Goal: Task Accomplishment & Management: Use online tool/utility

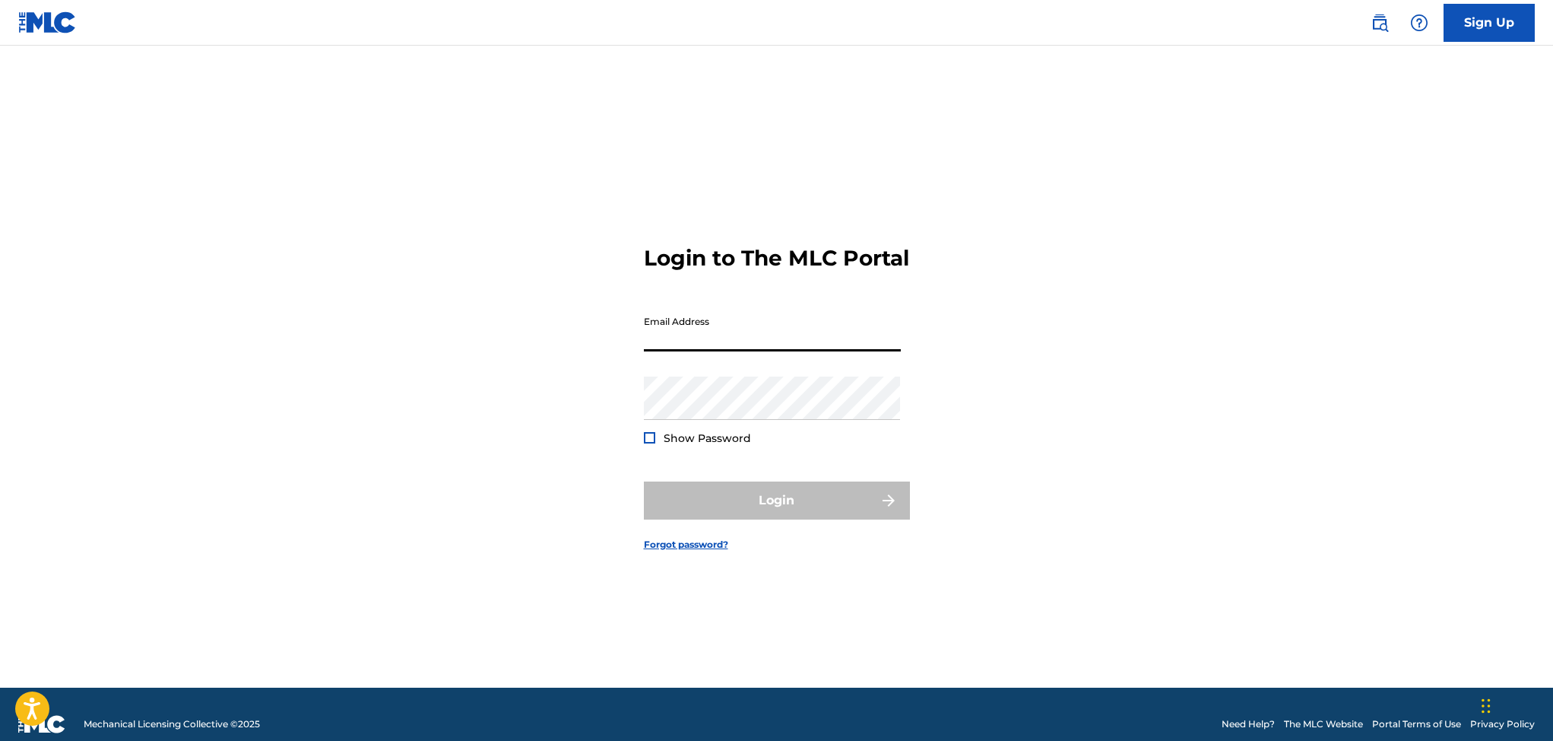
click at [666, 339] on input "Email Address" at bounding box center [772, 329] width 257 height 43
type input "[EMAIL_ADDRESS][DOMAIN_NAME]"
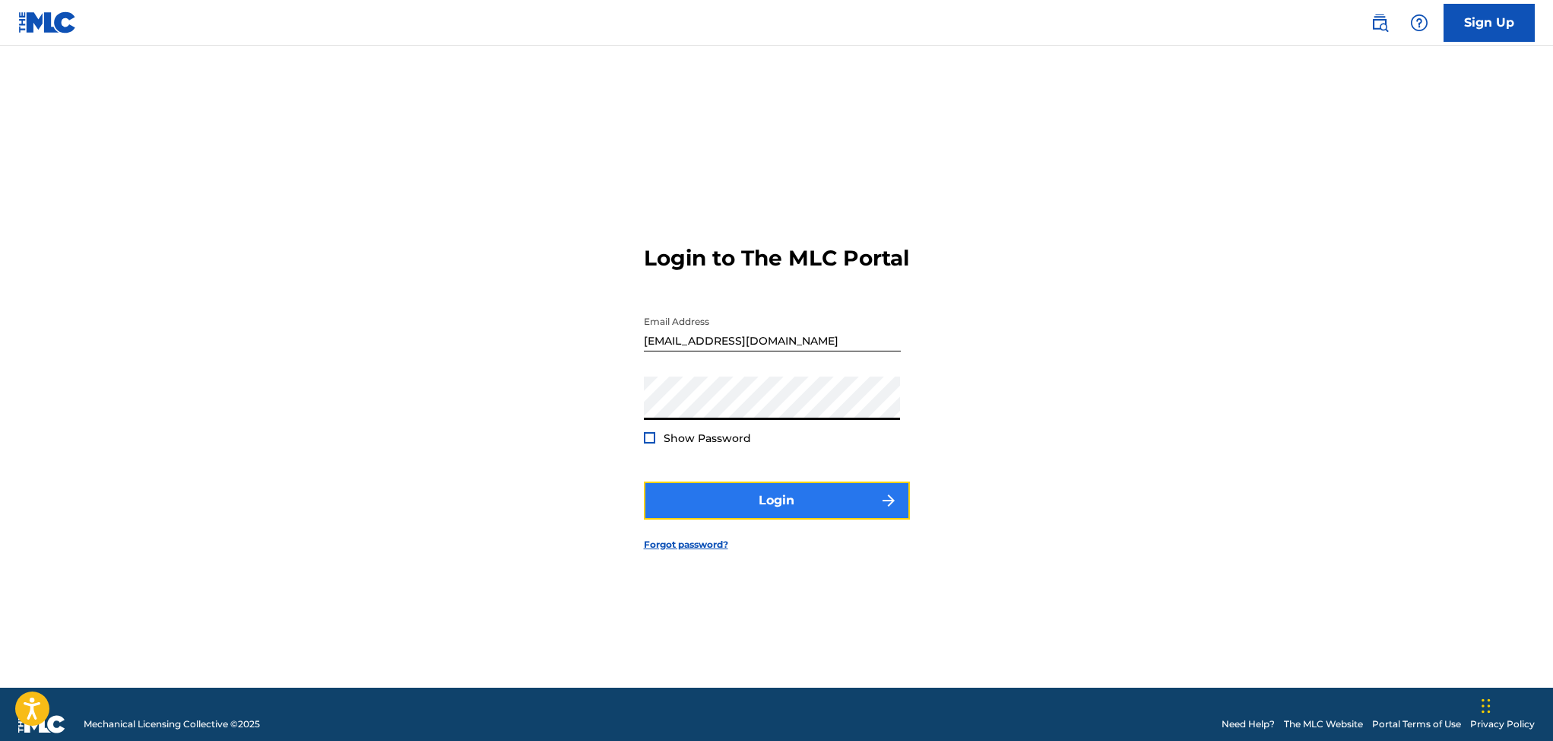
click at [719, 511] on button "Login" at bounding box center [777, 500] width 266 height 38
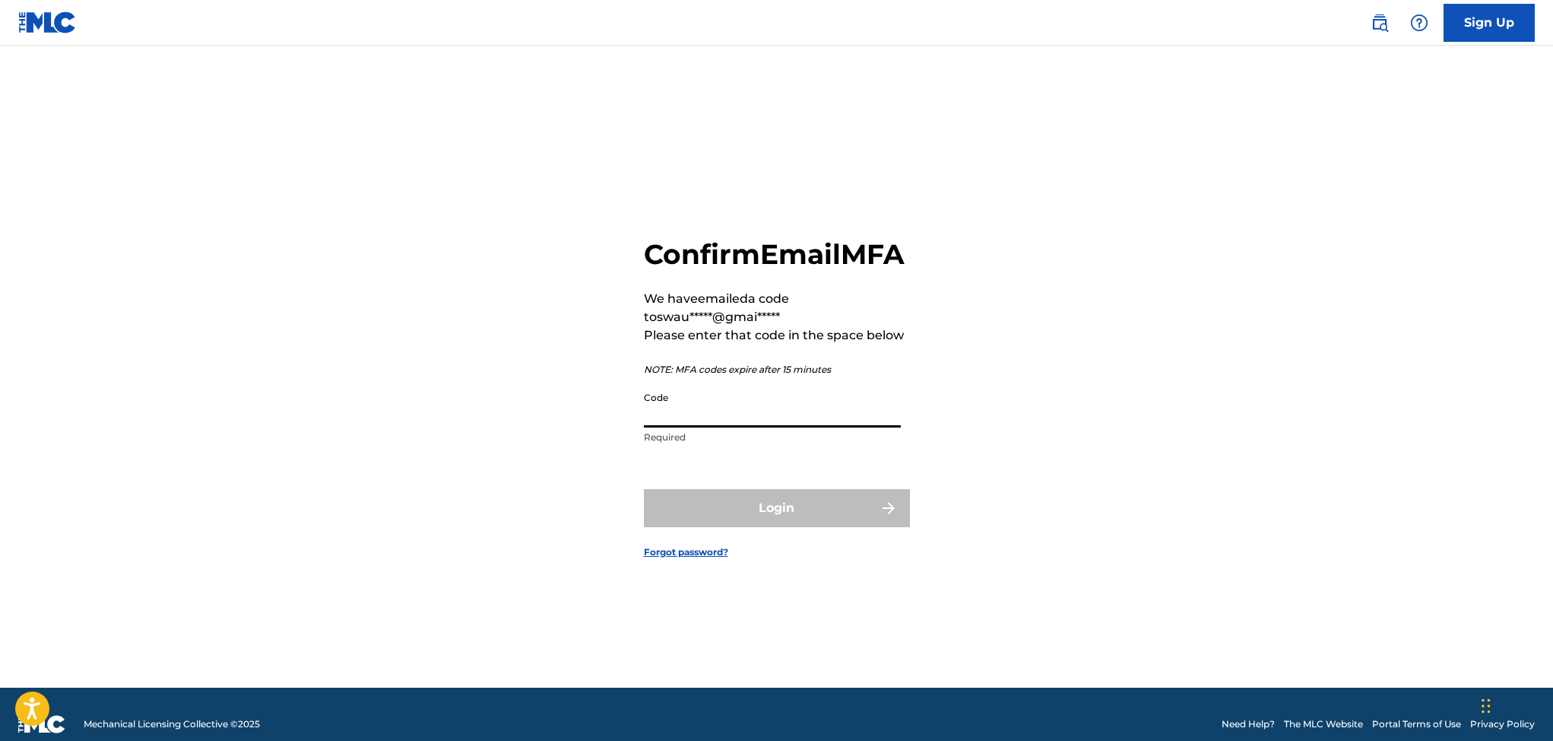
click at [666, 421] on input "Code" at bounding box center [772, 405] width 257 height 43
type input "956368"
click at [734, 518] on button "Login" at bounding box center [777, 508] width 266 height 38
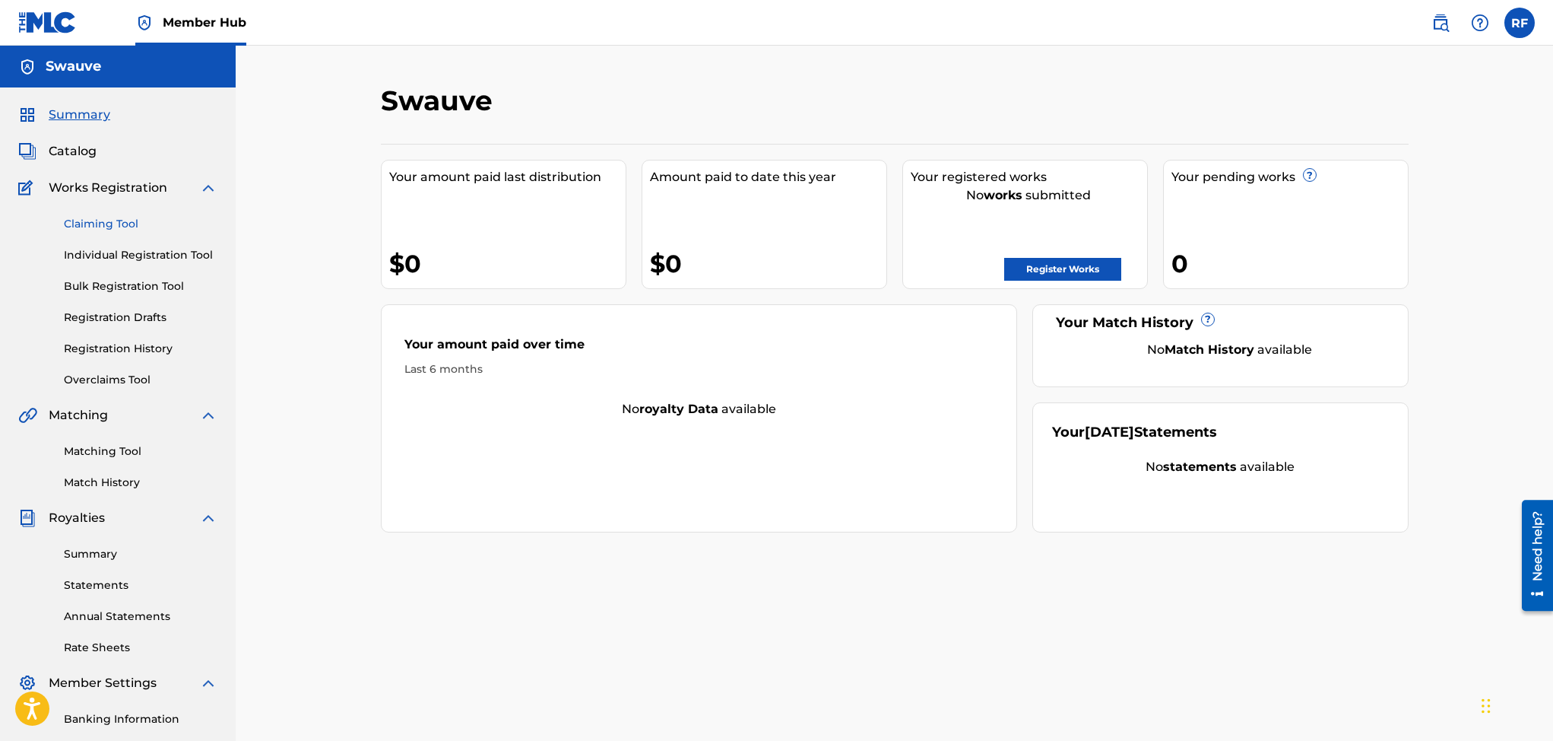
click at [87, 225] on link "Claiming Tool" at bounding box center [141, 224] width 154 height 16
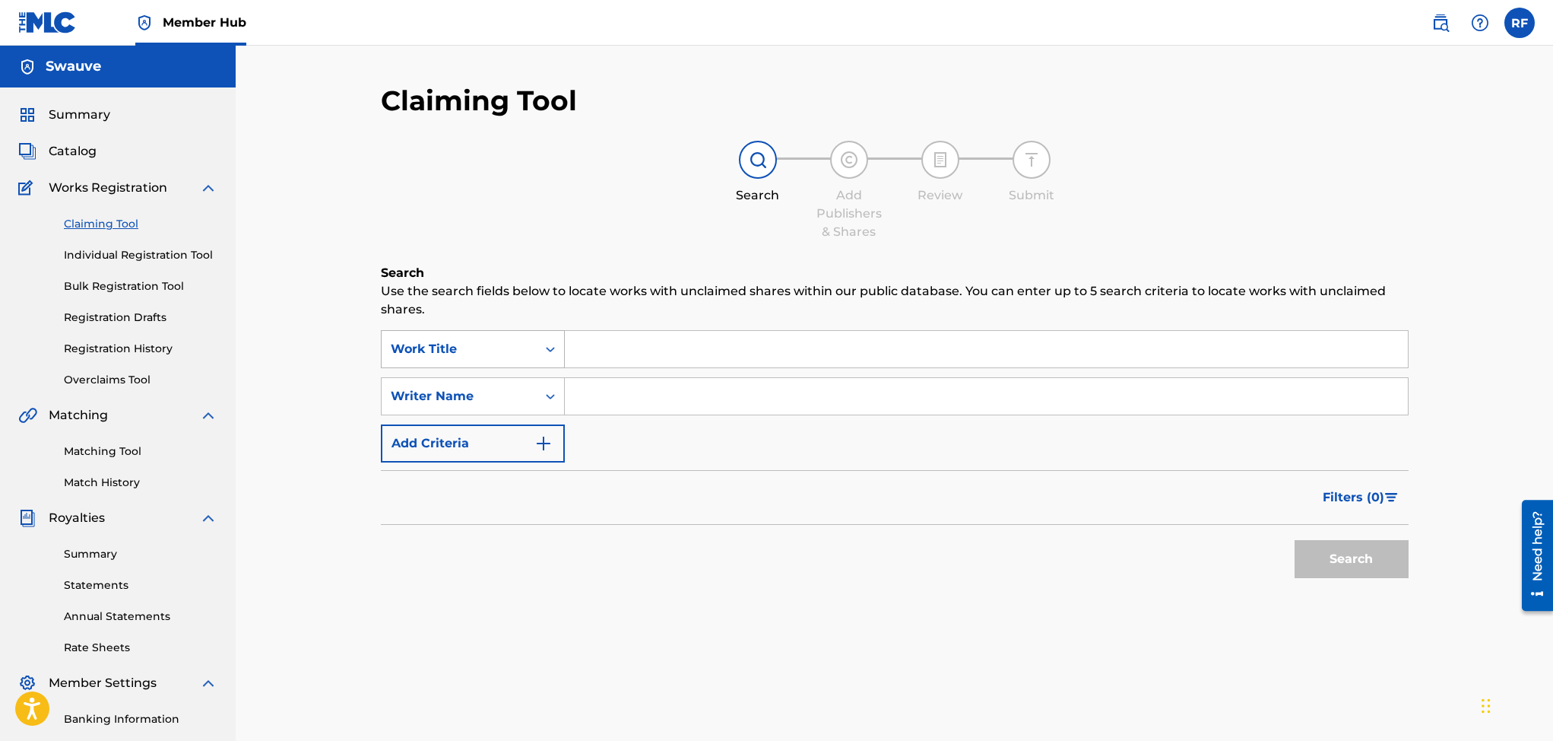
click at [547, 347] on icon "Search Form" at bounding box center [550, 349] width 9 height 5
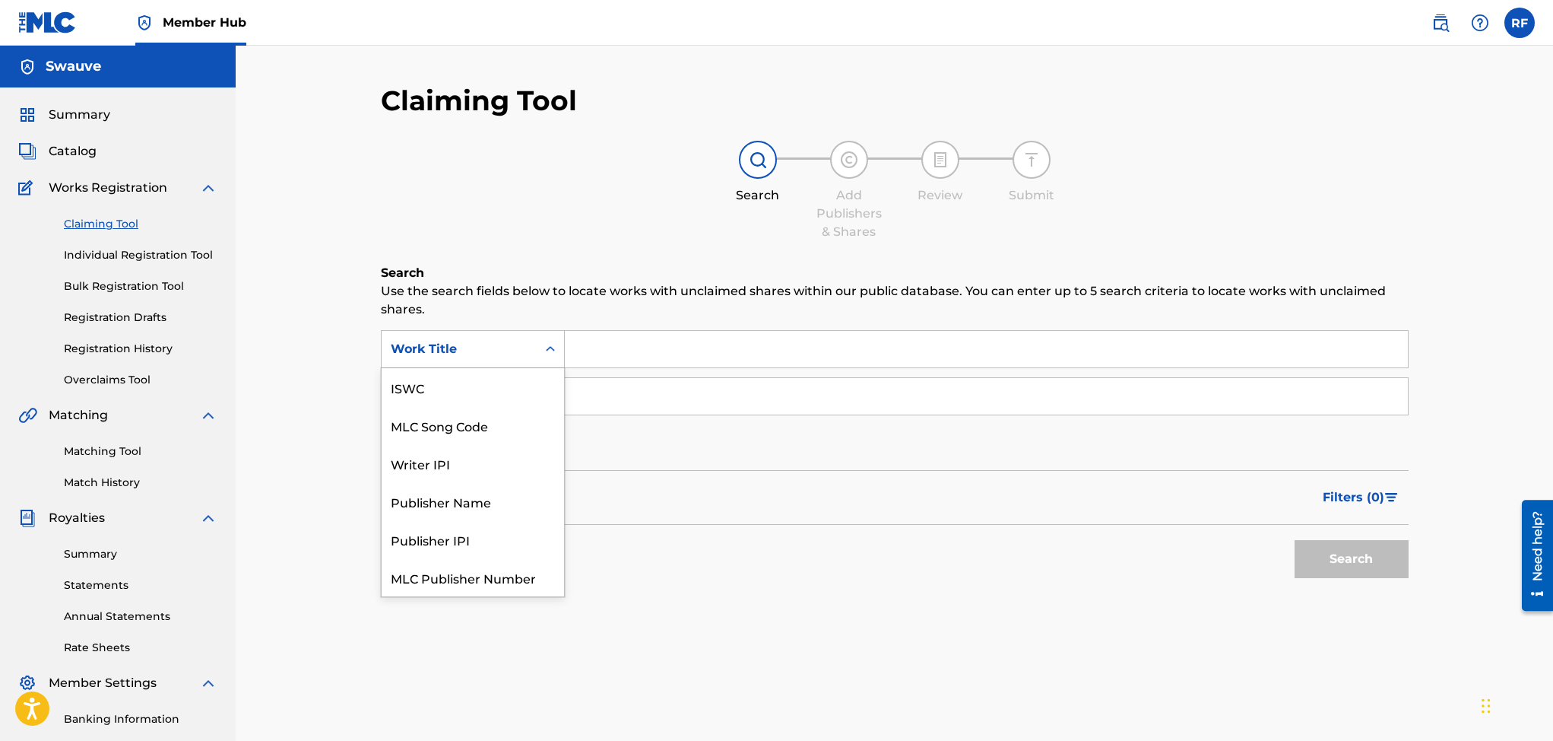
scroll to position [37, 0]
click at [524, 238] on div "Search Add Publishers & Shares Review Submit" at bounding box center [895, 191] width 1028 height 100
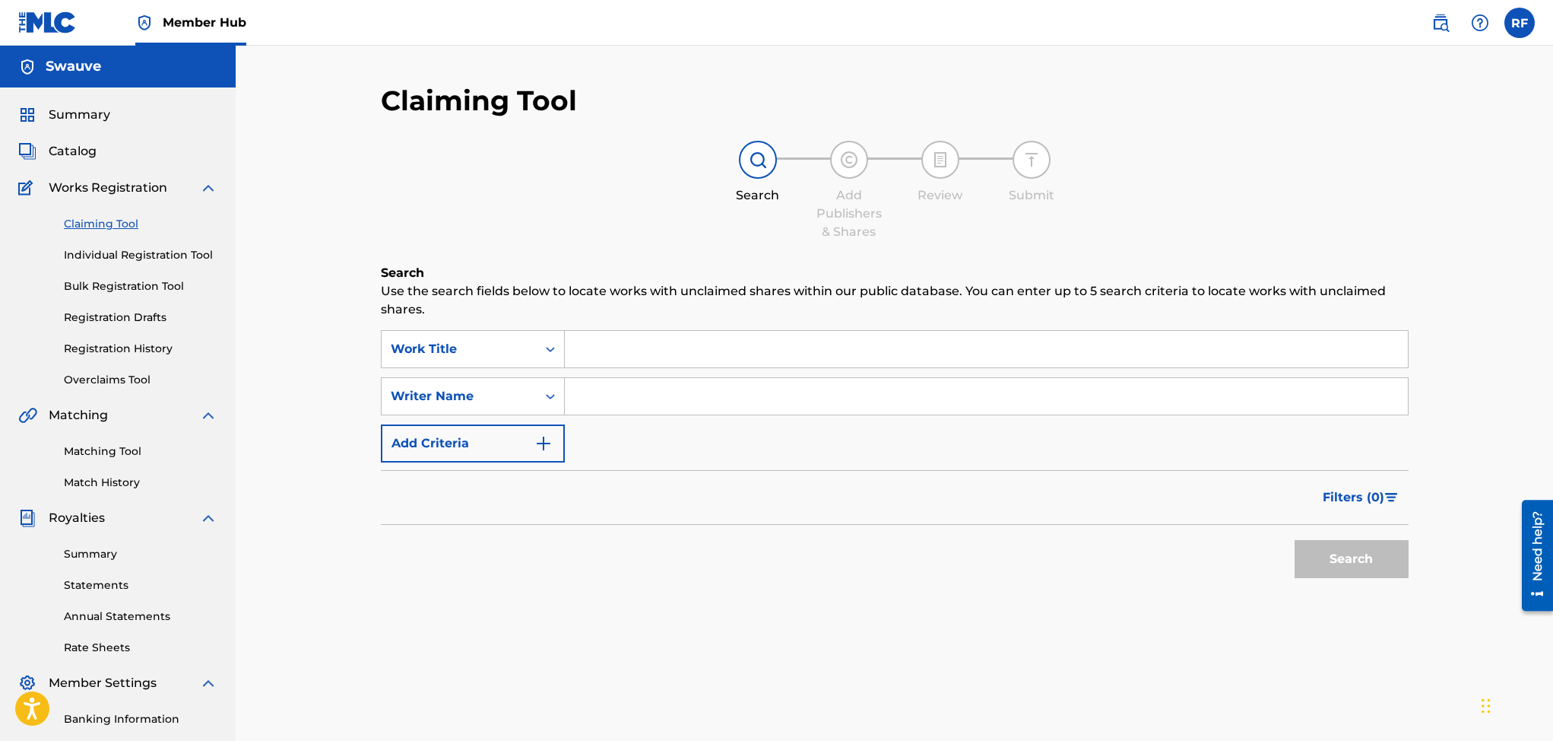
click at [595, 395] on input "Search Form" at bounding box center [986, 396] width 843 height 36
type input "Rico freeman"
click at [1343, 561] on button "Search" at bounding box center [1352, 559] width 114 height 38
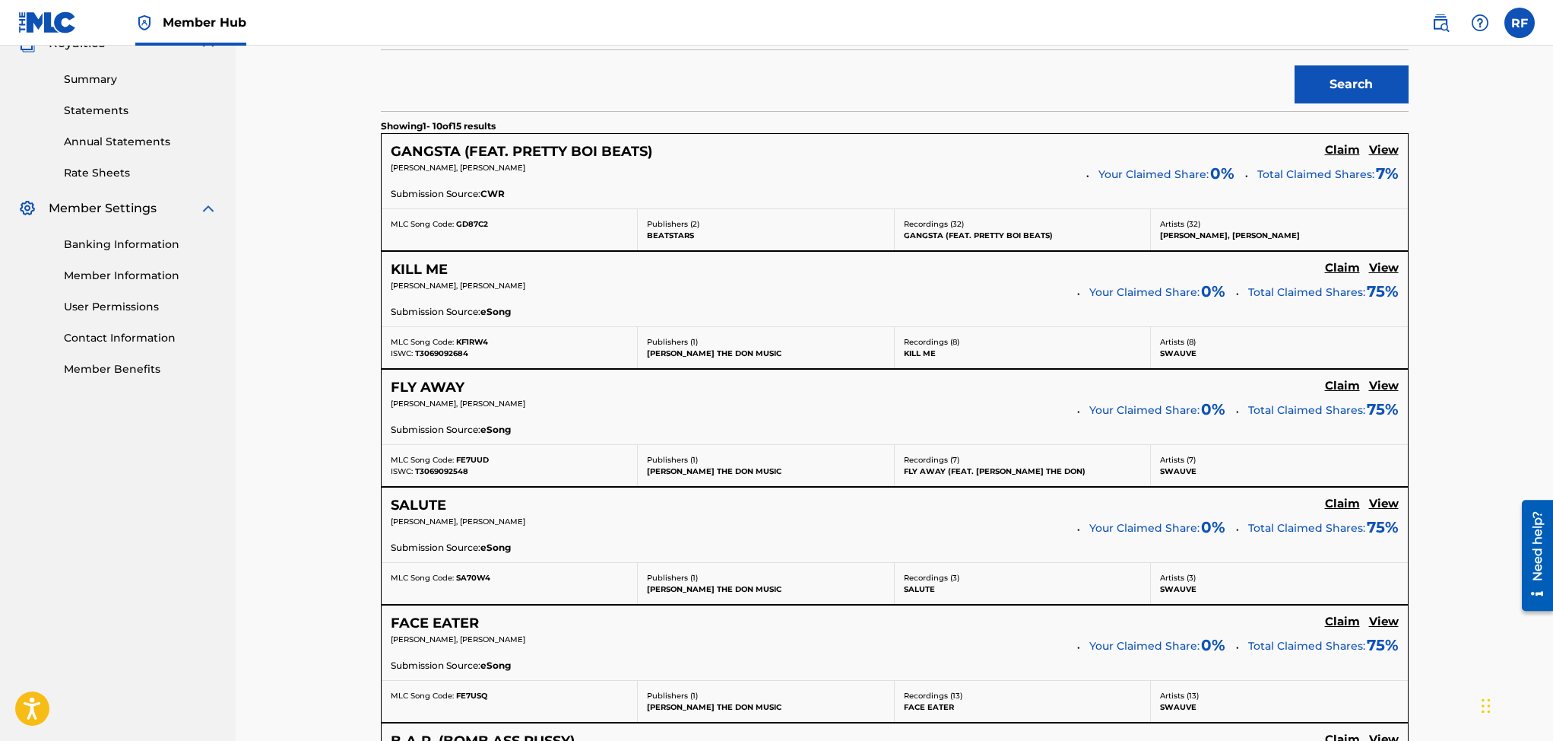
scroll to position [550, 0]
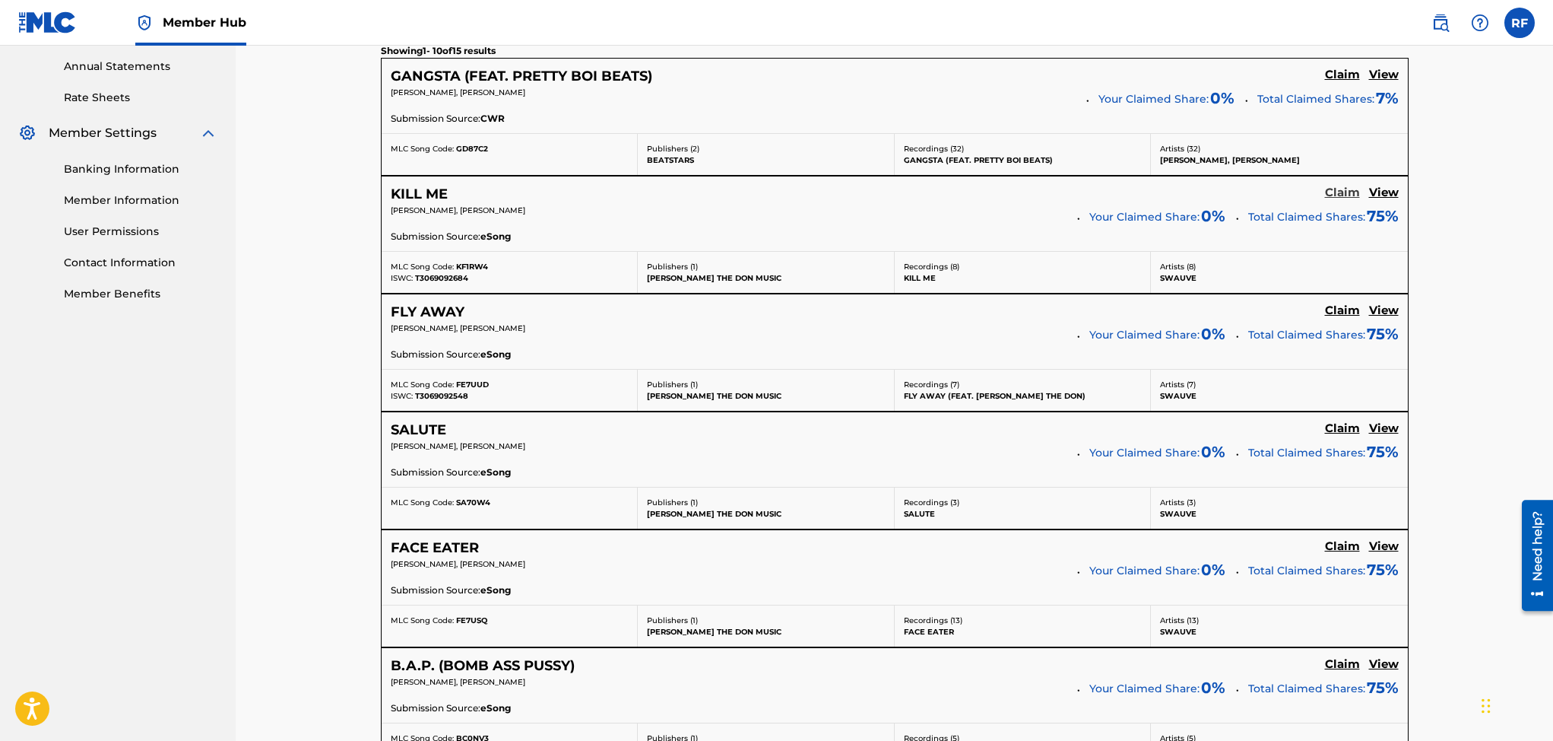
click at [1343, 192] on h5 "Claim" at bounding box center [1342, 193] width 35 height 14
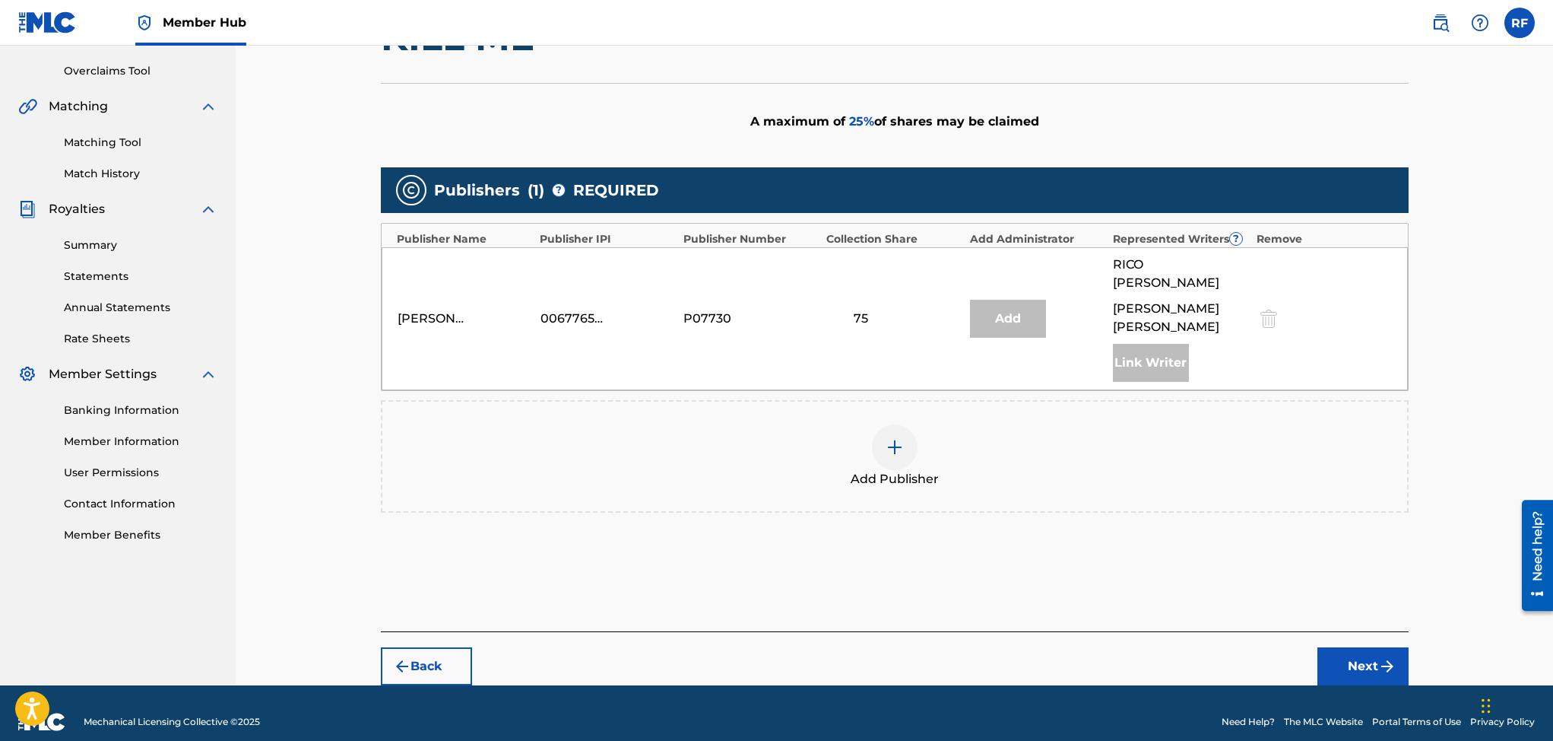
click at [1013, 309] on div "Add" at bounding box center [1008, 319] width 76 height 38
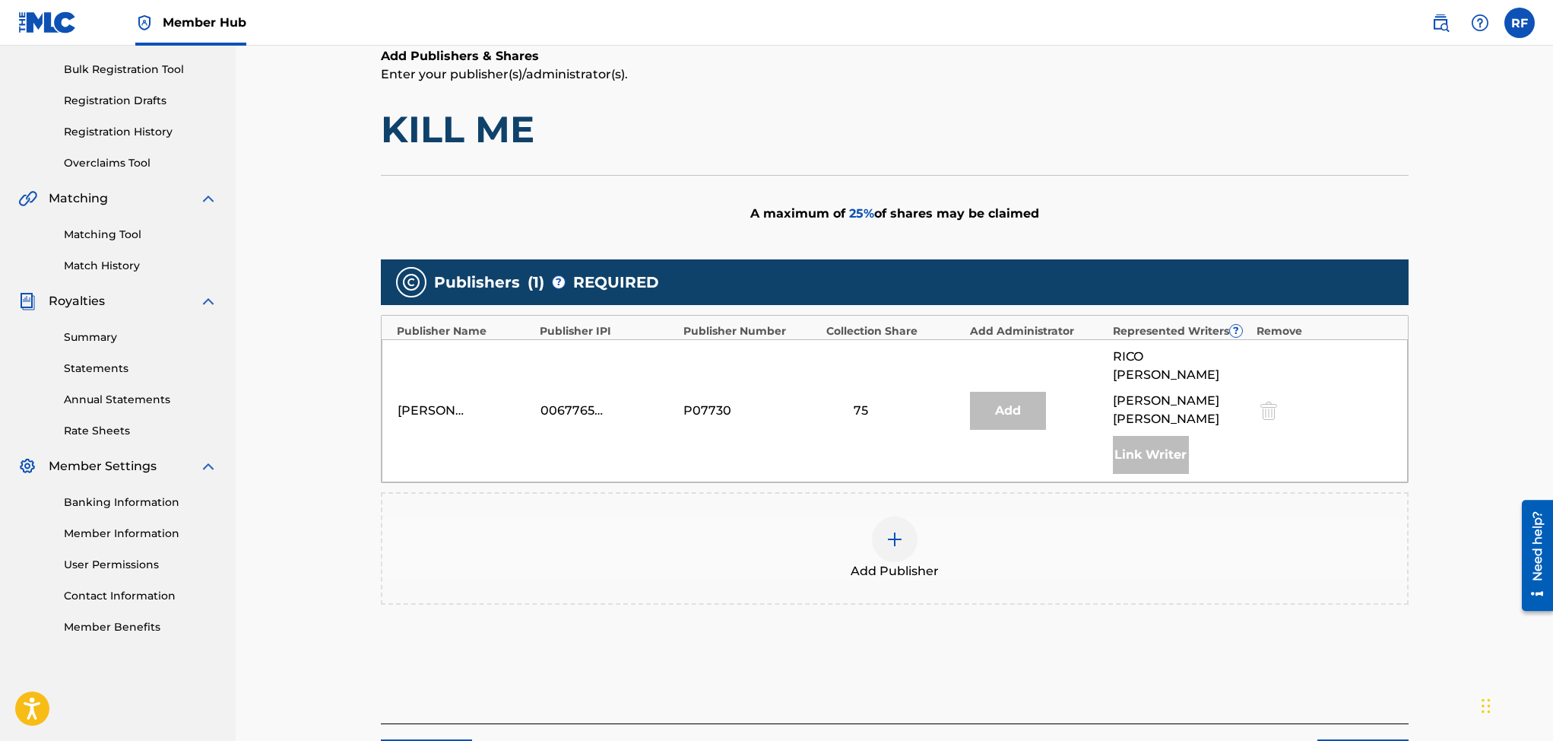
scroll to position [226, 0]
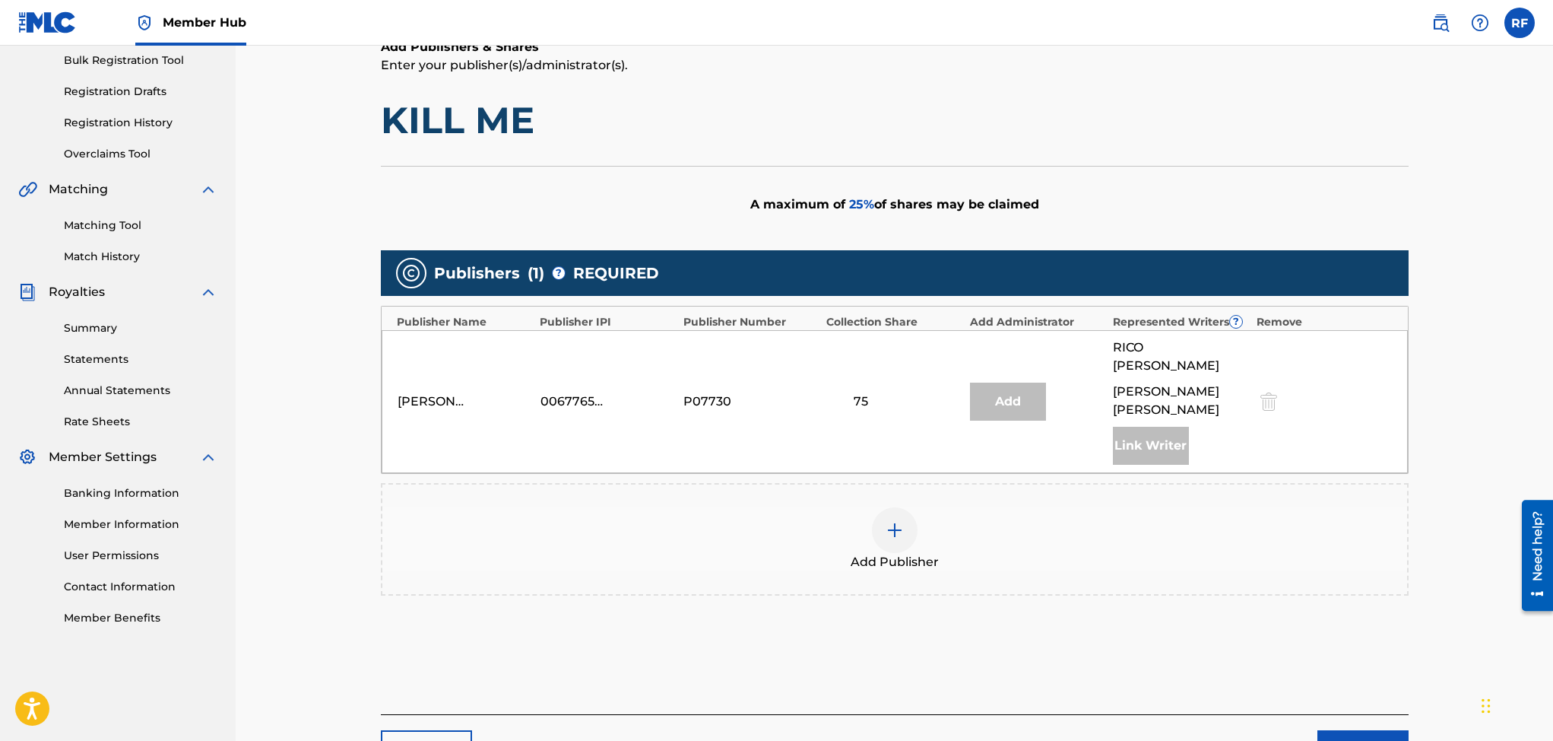
click at [1023, 392] on div "Add" at bounding box center [1008, 401] width 76 height 38
click at [888, 553] on span "Add Publisher" at bounding box center [895, 562] width 88 height 18
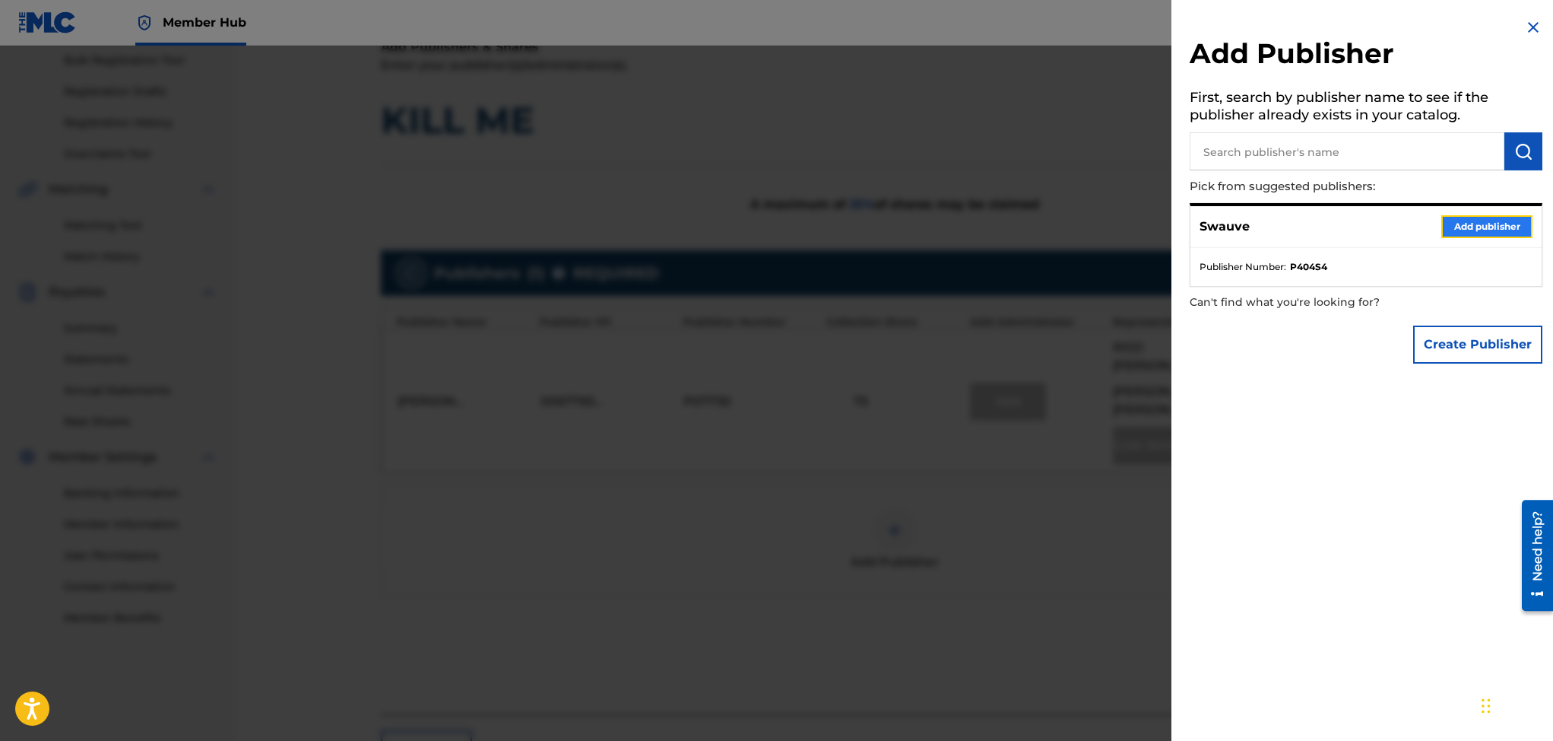
click at [1462, 221] on button "Add publisher" at bounding box center [1486, 226] width 91 height 23
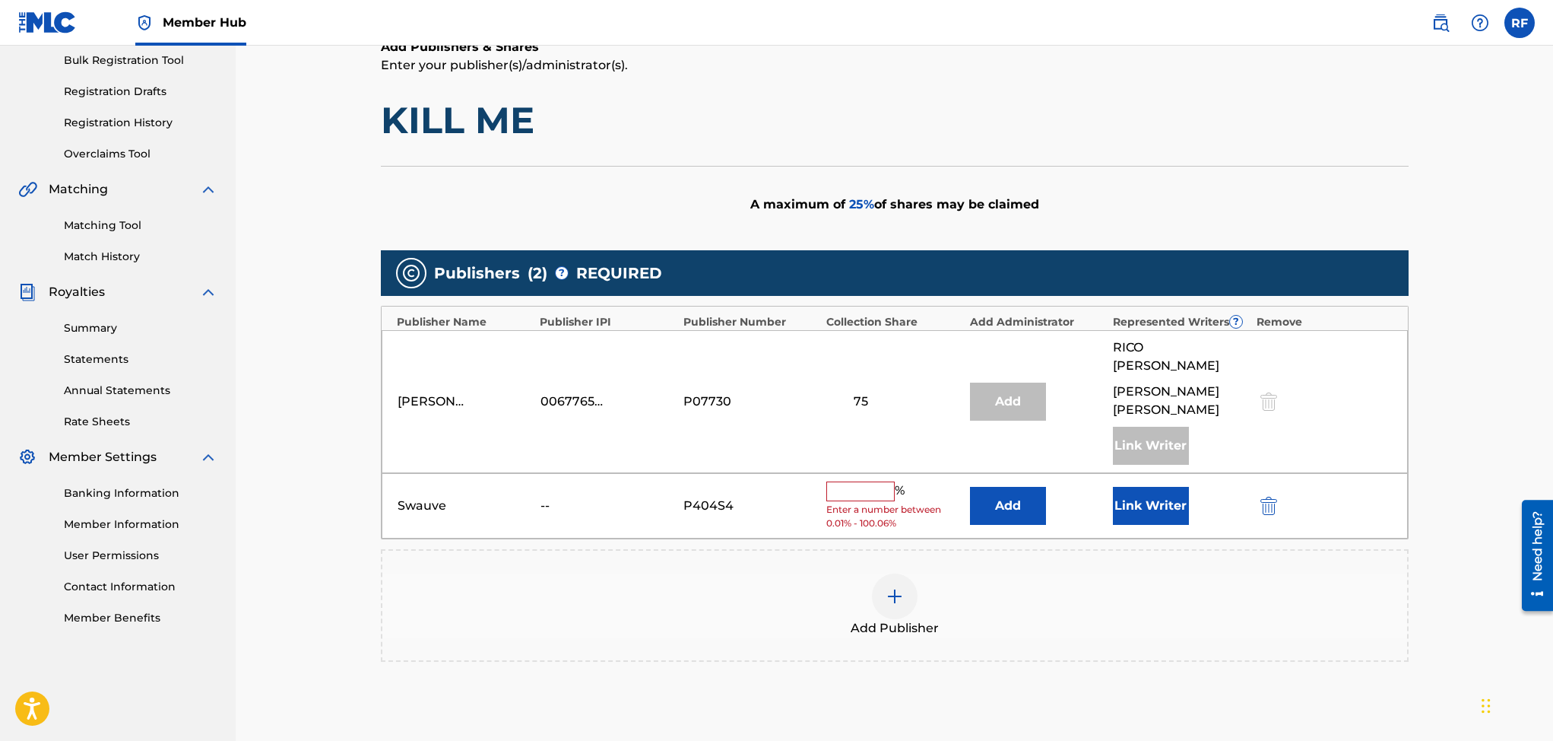
click at [849, 481] on input "text" at bounding box center [860, 491] width 68 height 20
type input "25"
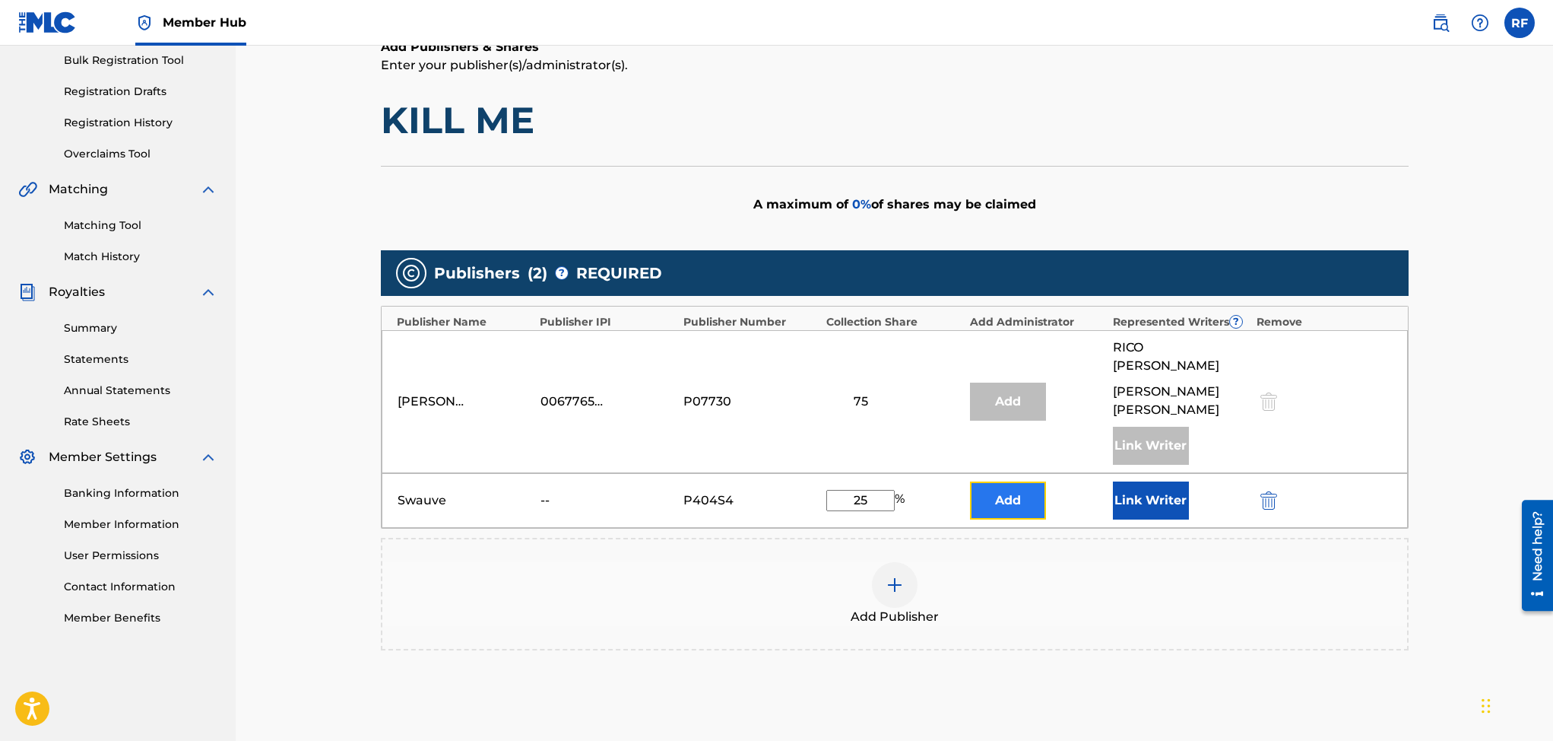
click at [1018, 481] on button "Add" at bounding box center [1008, 500] width 76 height 38
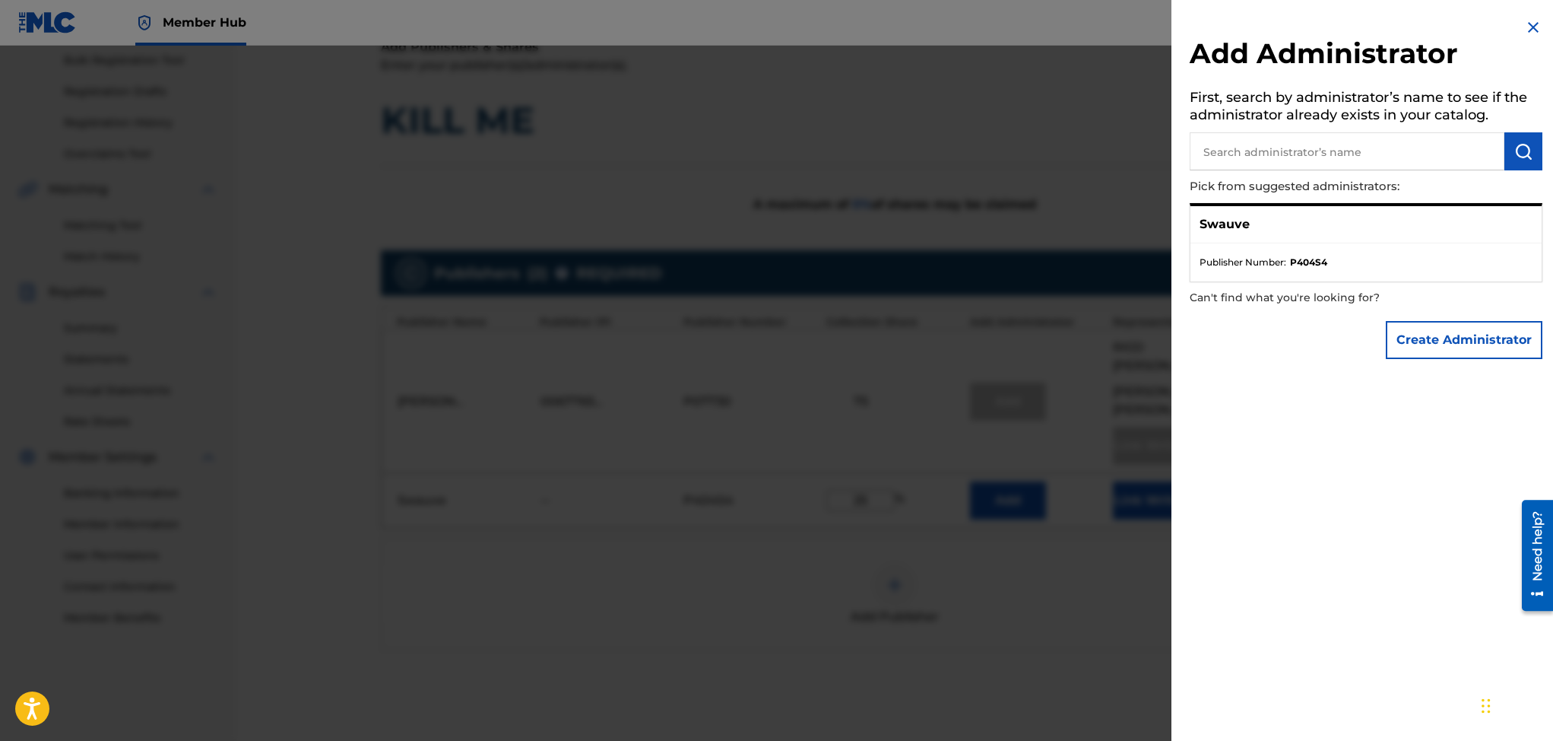
click at [1394, 568] on div "Add Administrator First, search by administrator’s name to see if the administr…" at bounding box center [1366, 370] width 389 height 741
click at [1526, 28] on img at bounding box center [1533, 27] width 18 height 18
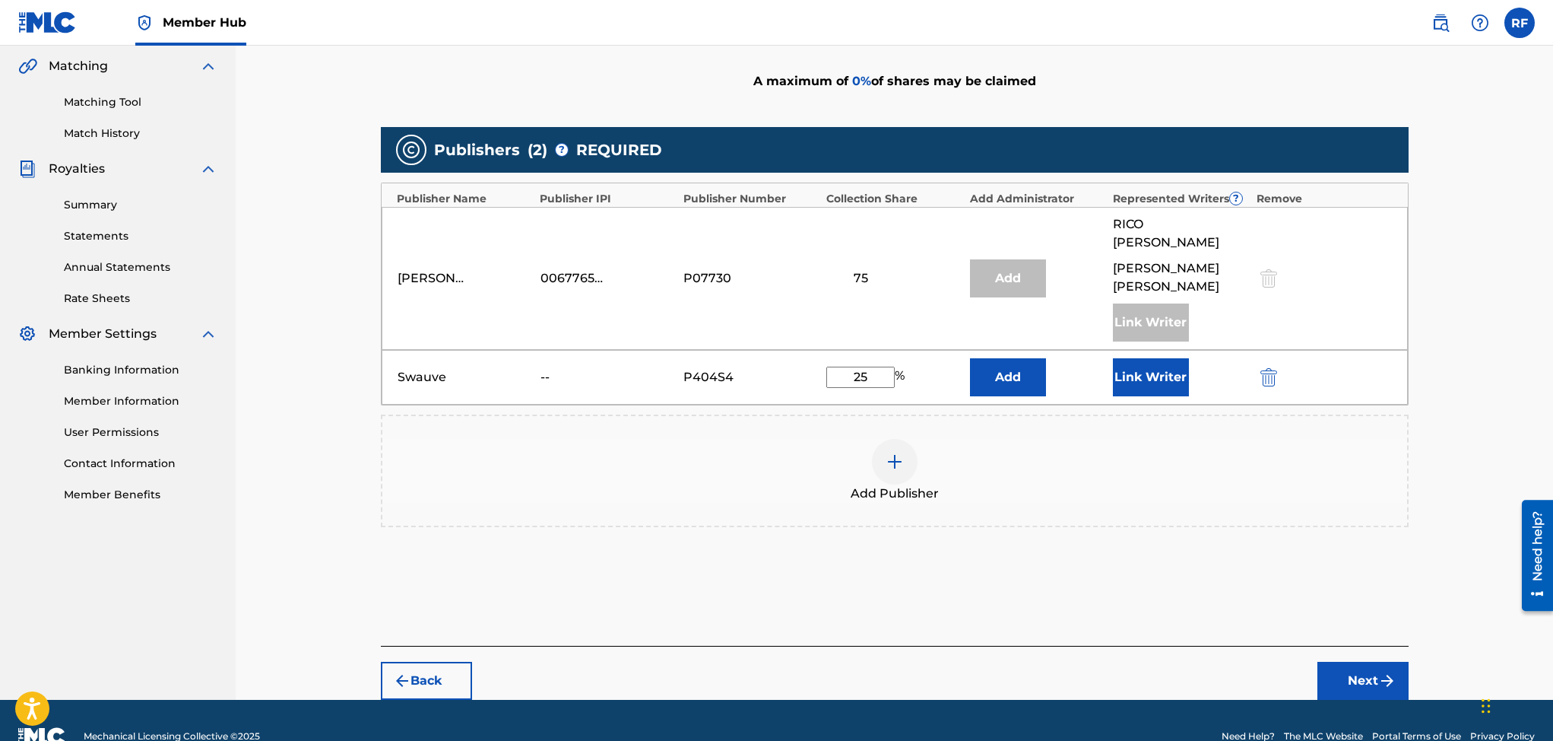
scroll to position [365, 0]
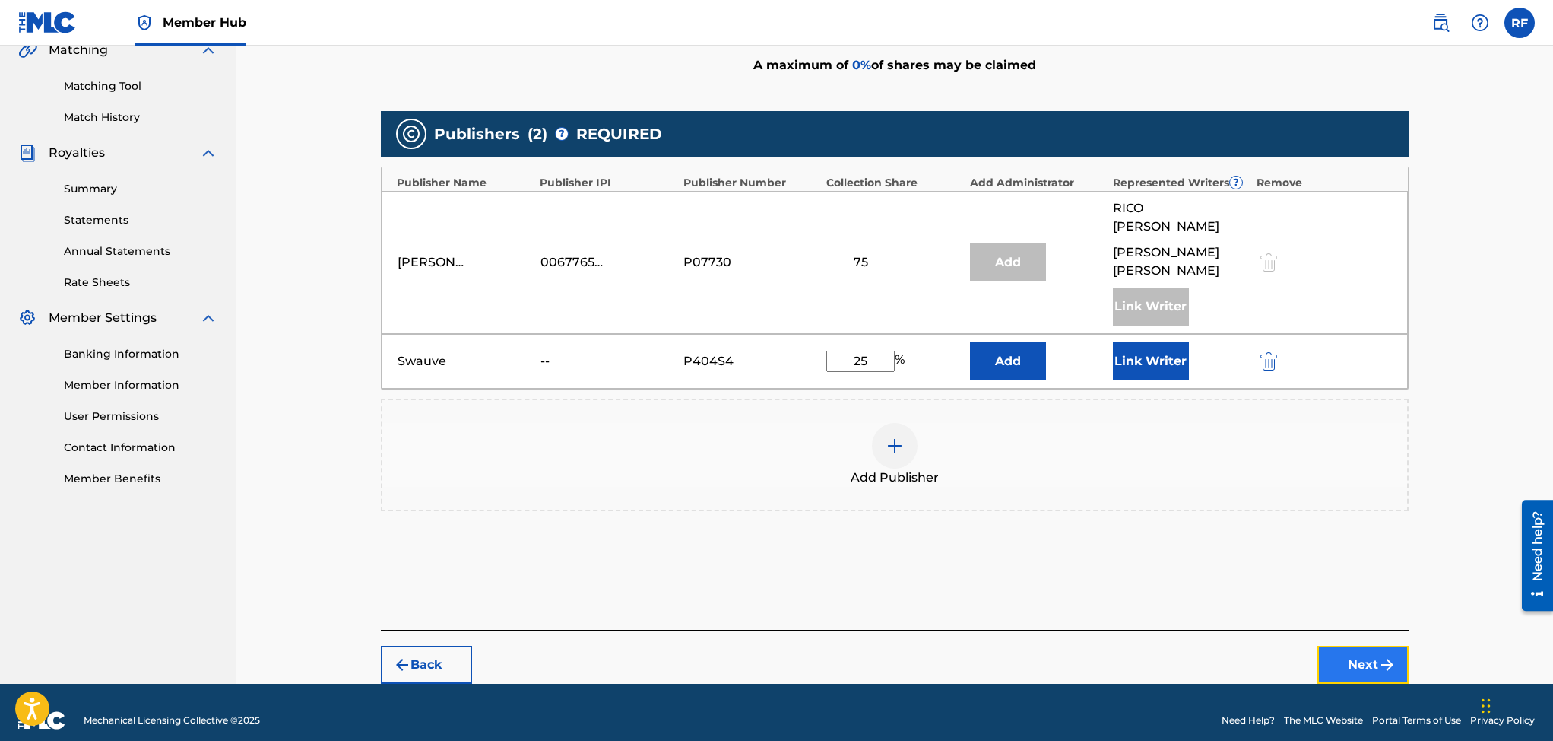
click at [1342, 645] on button "Next" at bounding box center [1363, 664] width 91 height 38
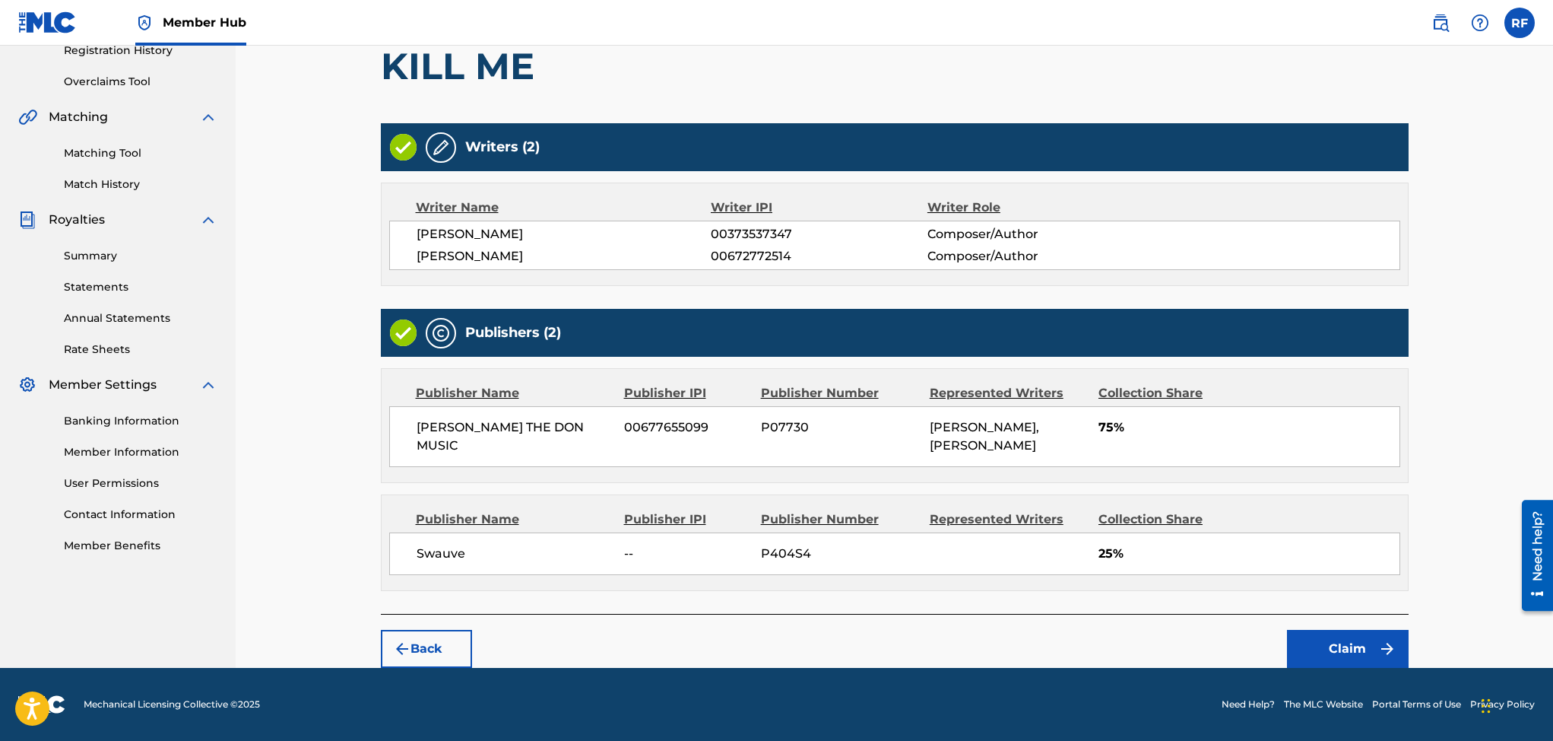
scroll to position [322, 0]
click at [1317, 645] on button "Claim" at bounding box center [1348, 649] width 122 height 38
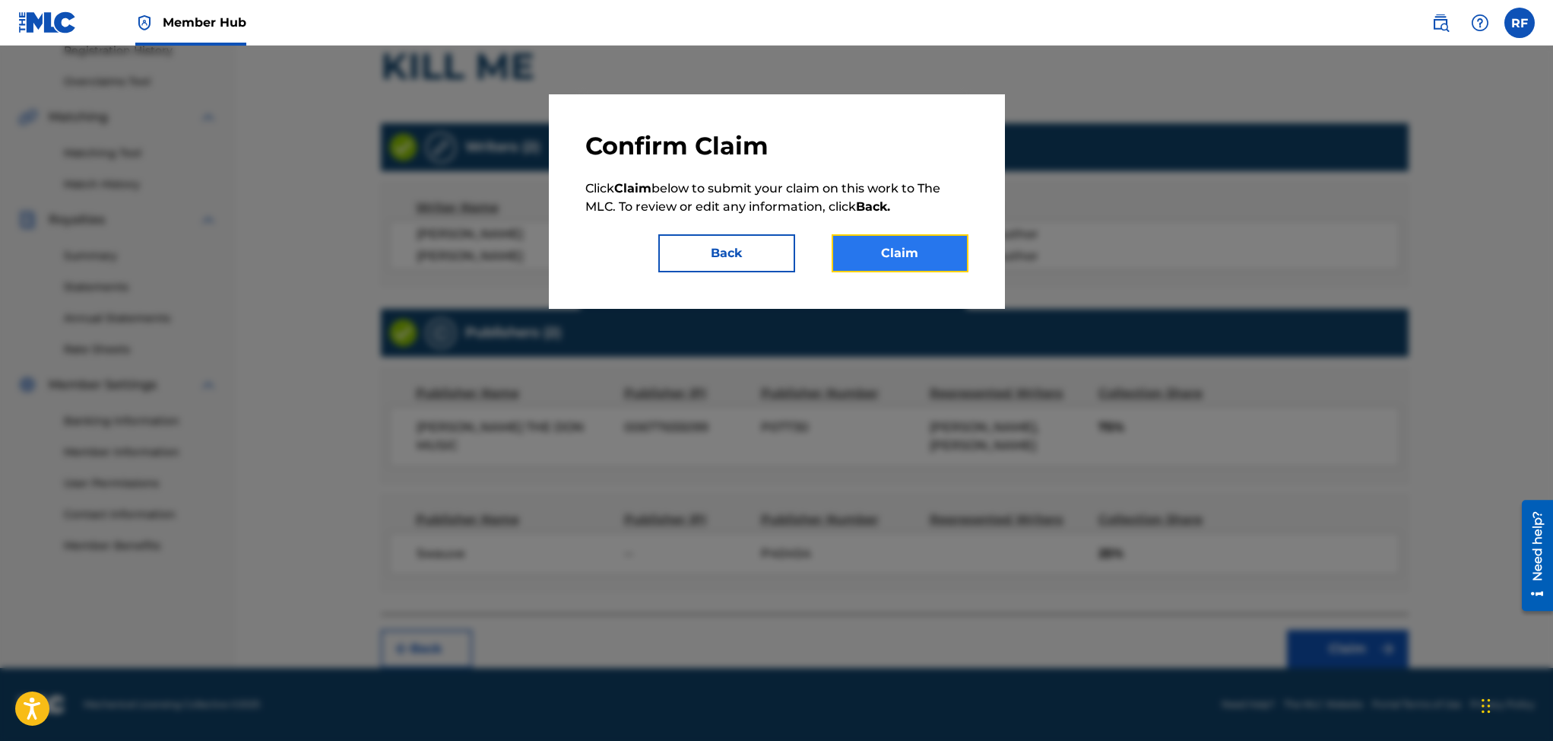
click at [907, 246] on button "Claim" at bounding box center [900, 253] width 137 height 38
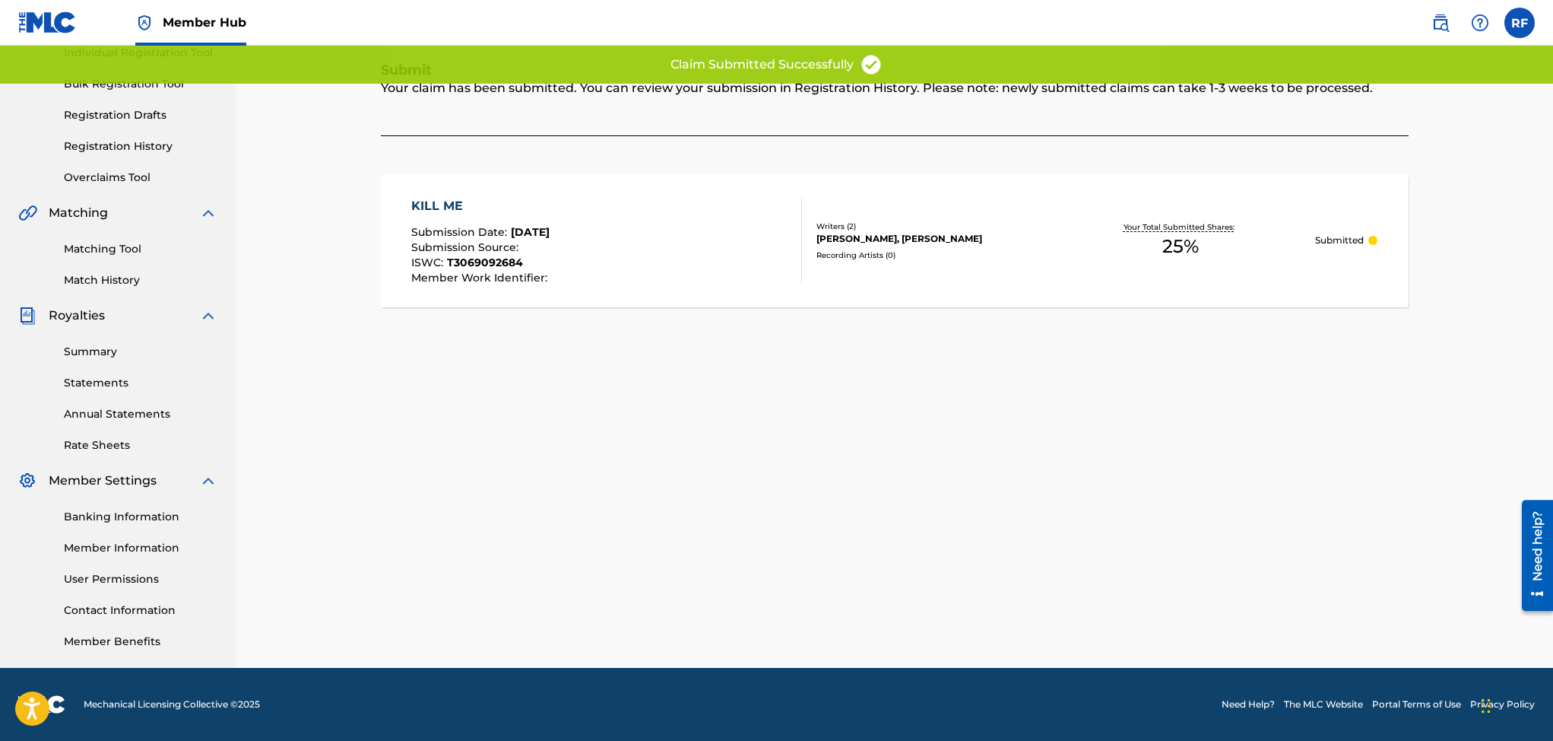
scroll to position [183, 0]
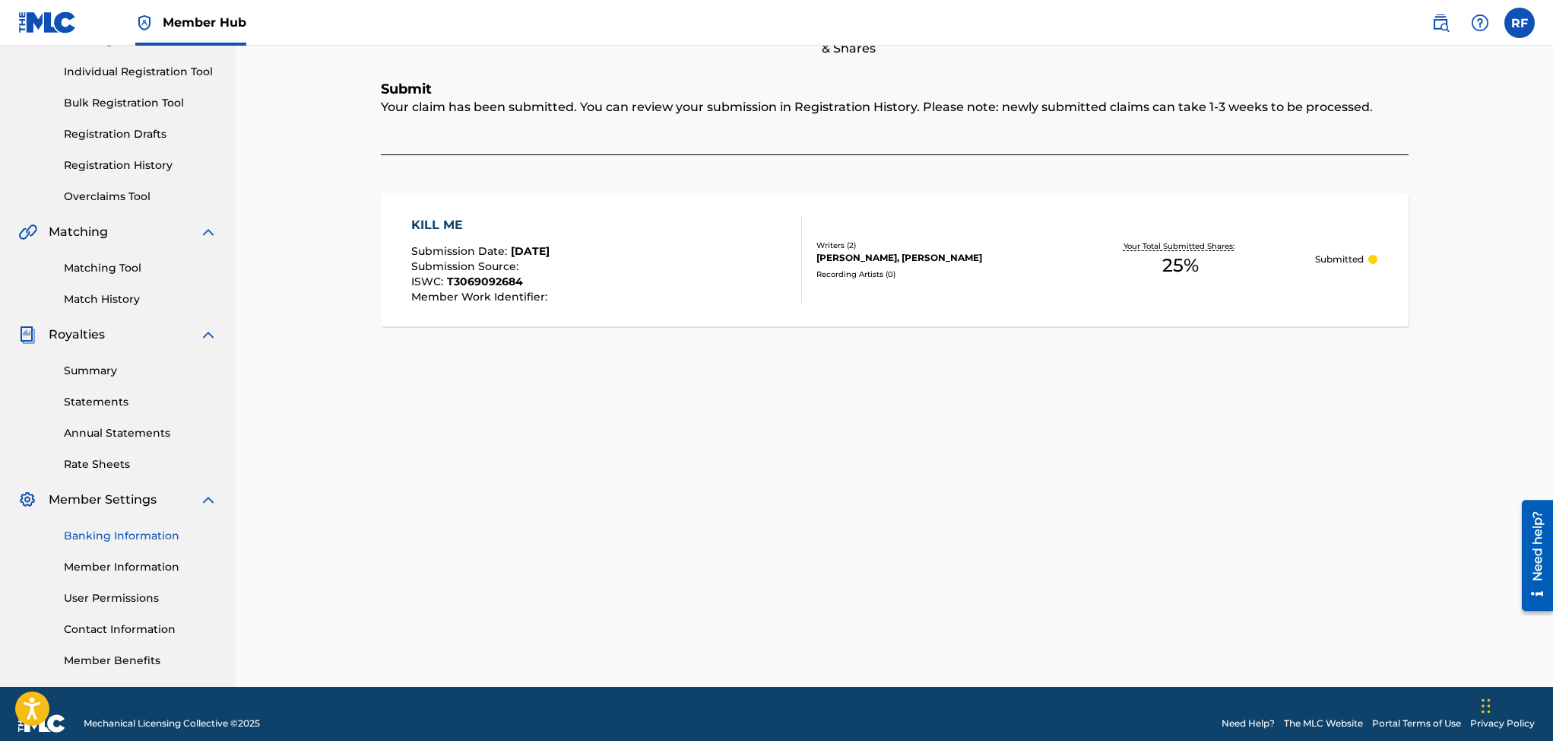
click at [99, 528] on link "Banking Information" at bounding box center [141, 536] width 154 height 16
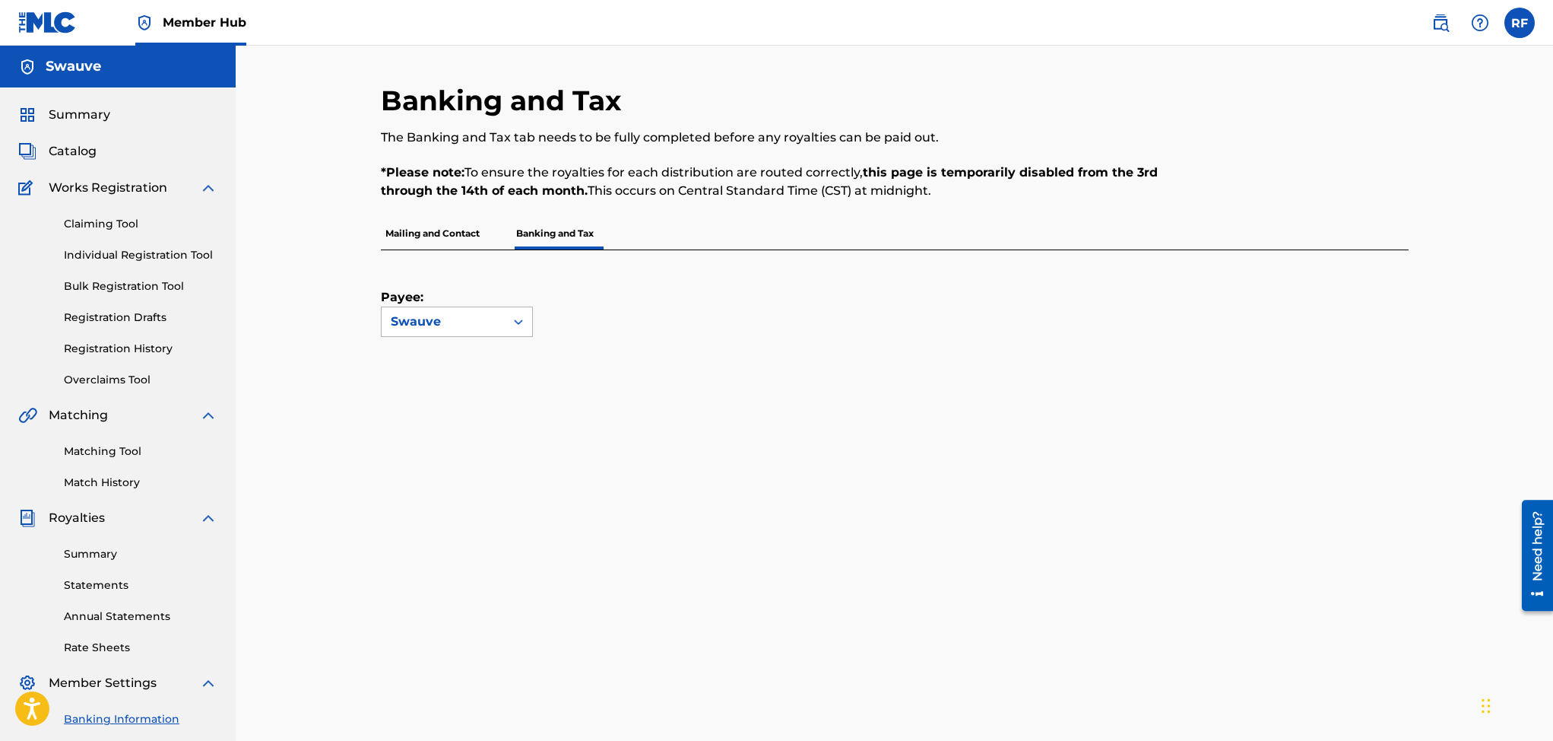
click at [519, 319] on icon at bounding box center [518, 321] width 15 height 15
click at [437, 227] on p "Mailing and Contact" at bounding box center [432, 233] width 103 height 32
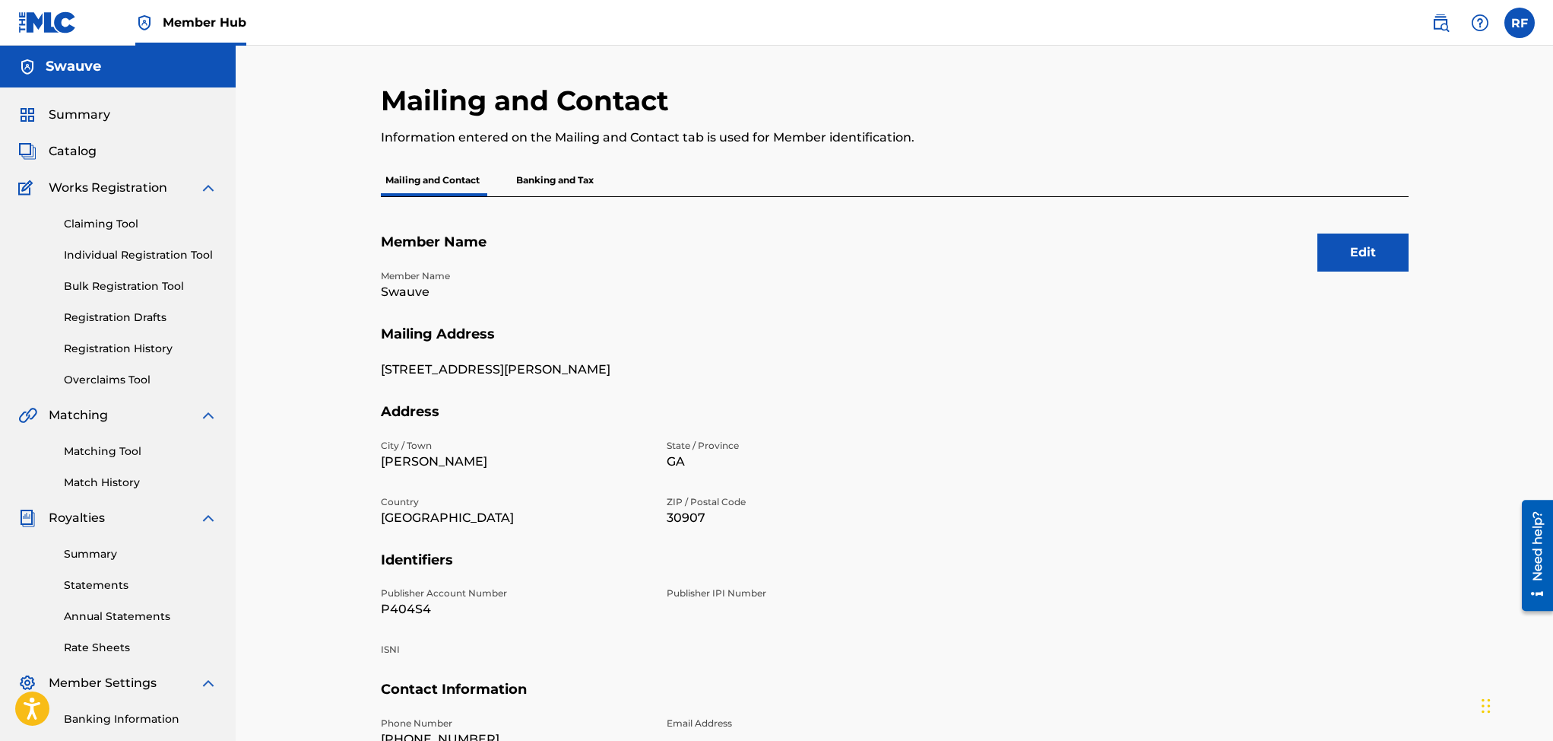
click at [535, 180] on p "Banking and Tax" at bounding box center [555, 180] width 87 height 32
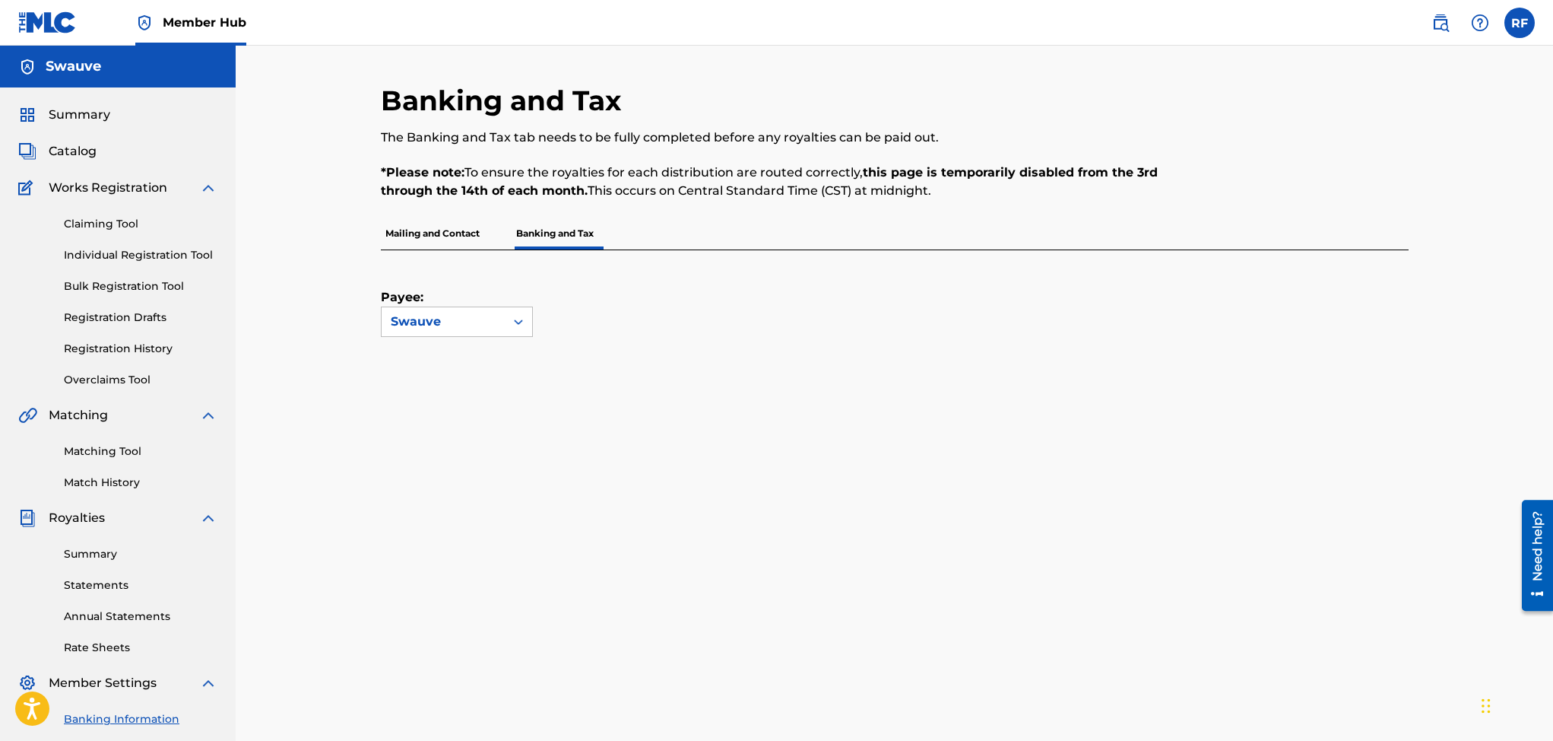
click at [395, 232] on p "Mailing and Contact" at bounding box center [432, 233] width 103 height 32
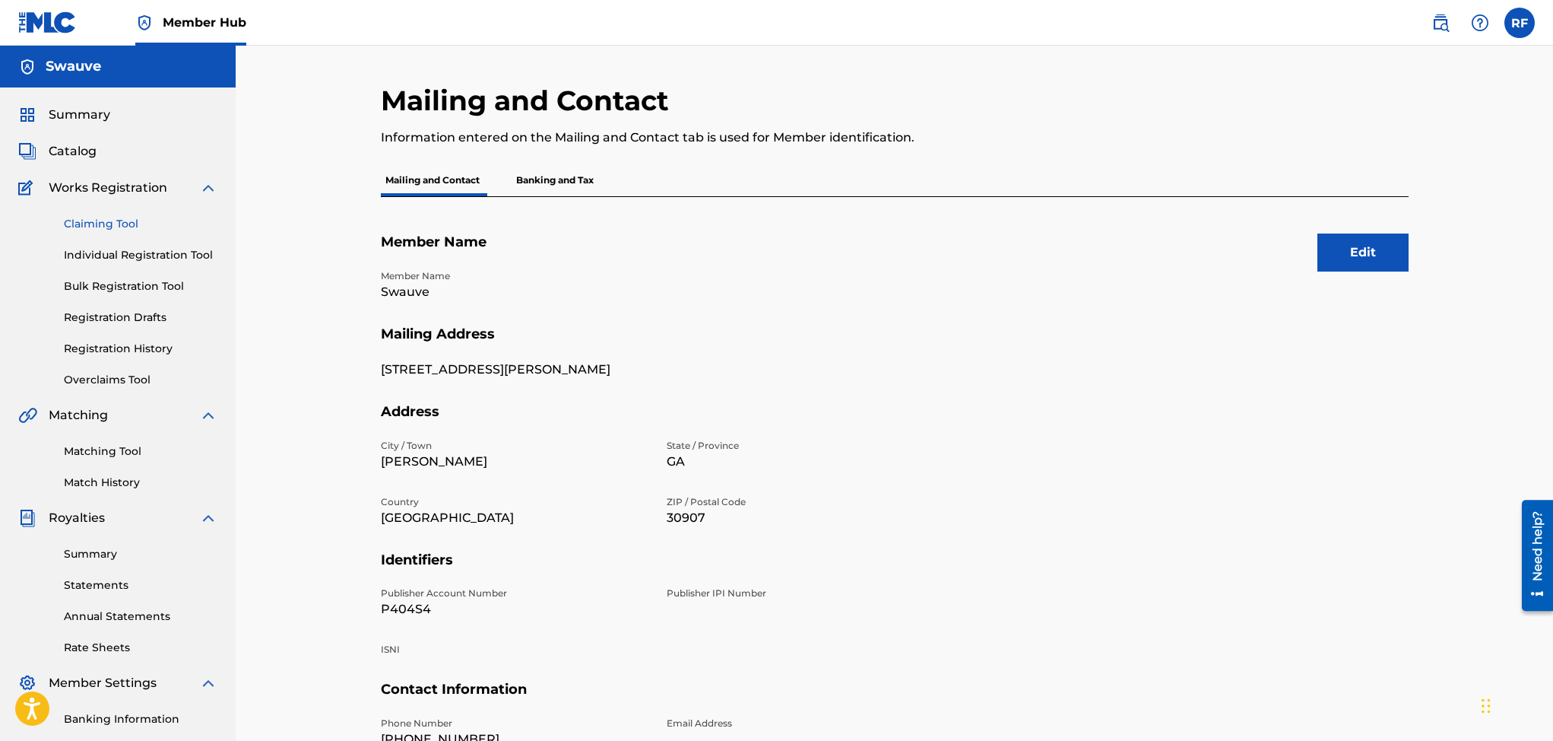
click at [124, 220] on link "Claiming Tool" at bounding box center [141, 224] width 154 height 16
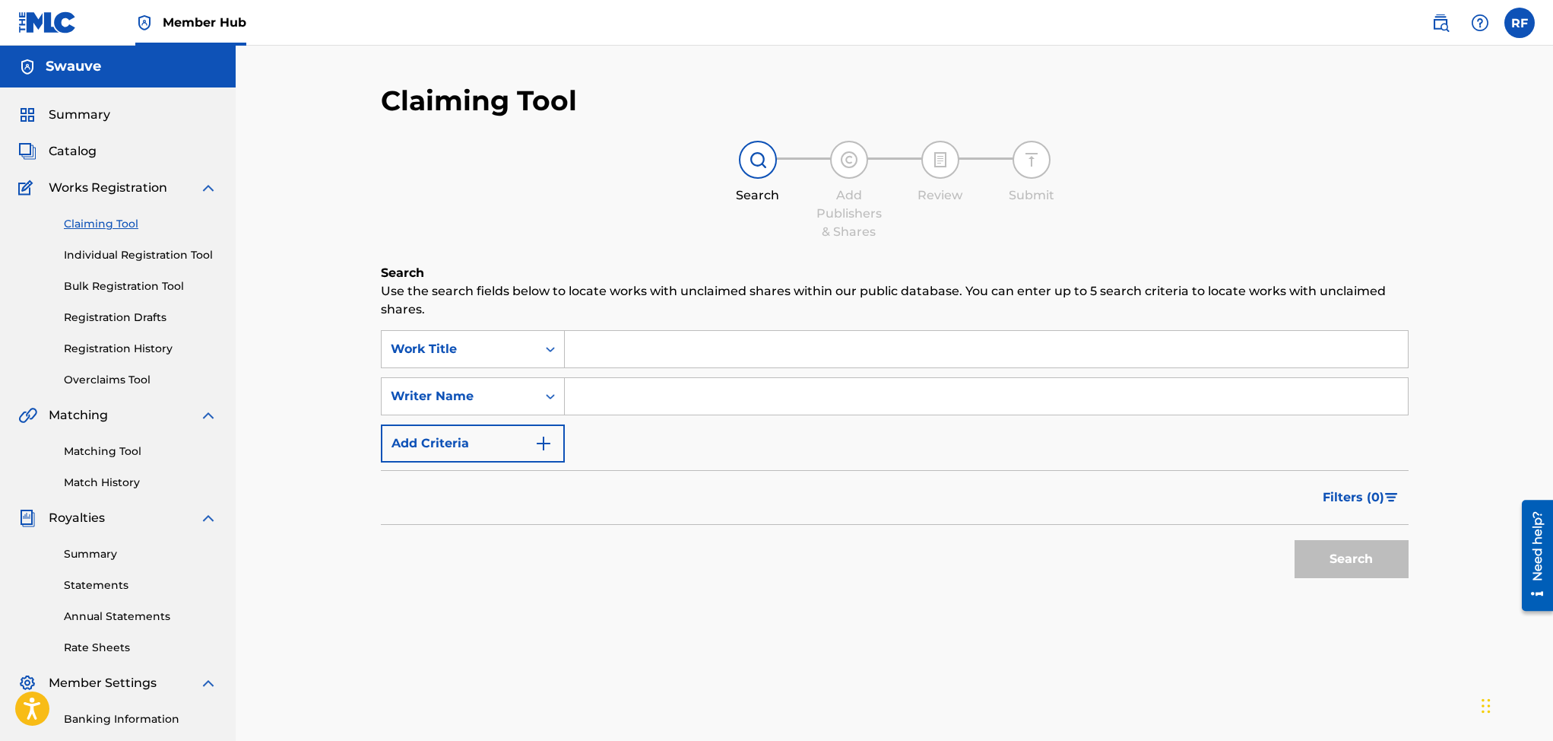
click at [634, 388] on input "Search Form" at bounding box center [986, 396] width 843 height 36
type input "Rico freeman"
click at [1372, 550] on button "Search" at bounding box center [1352, 559] width 114 height 38
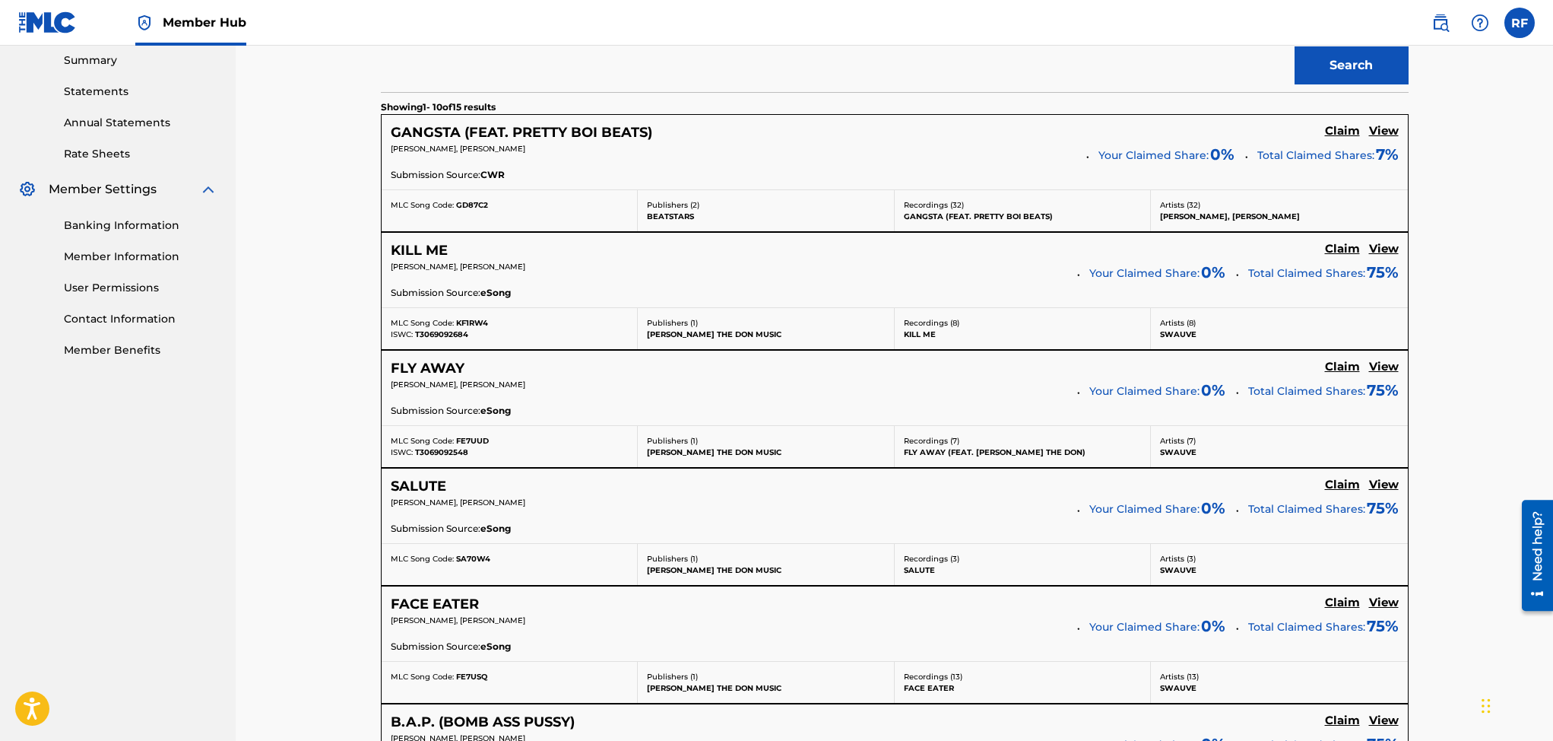
scroll to position [537, 0]
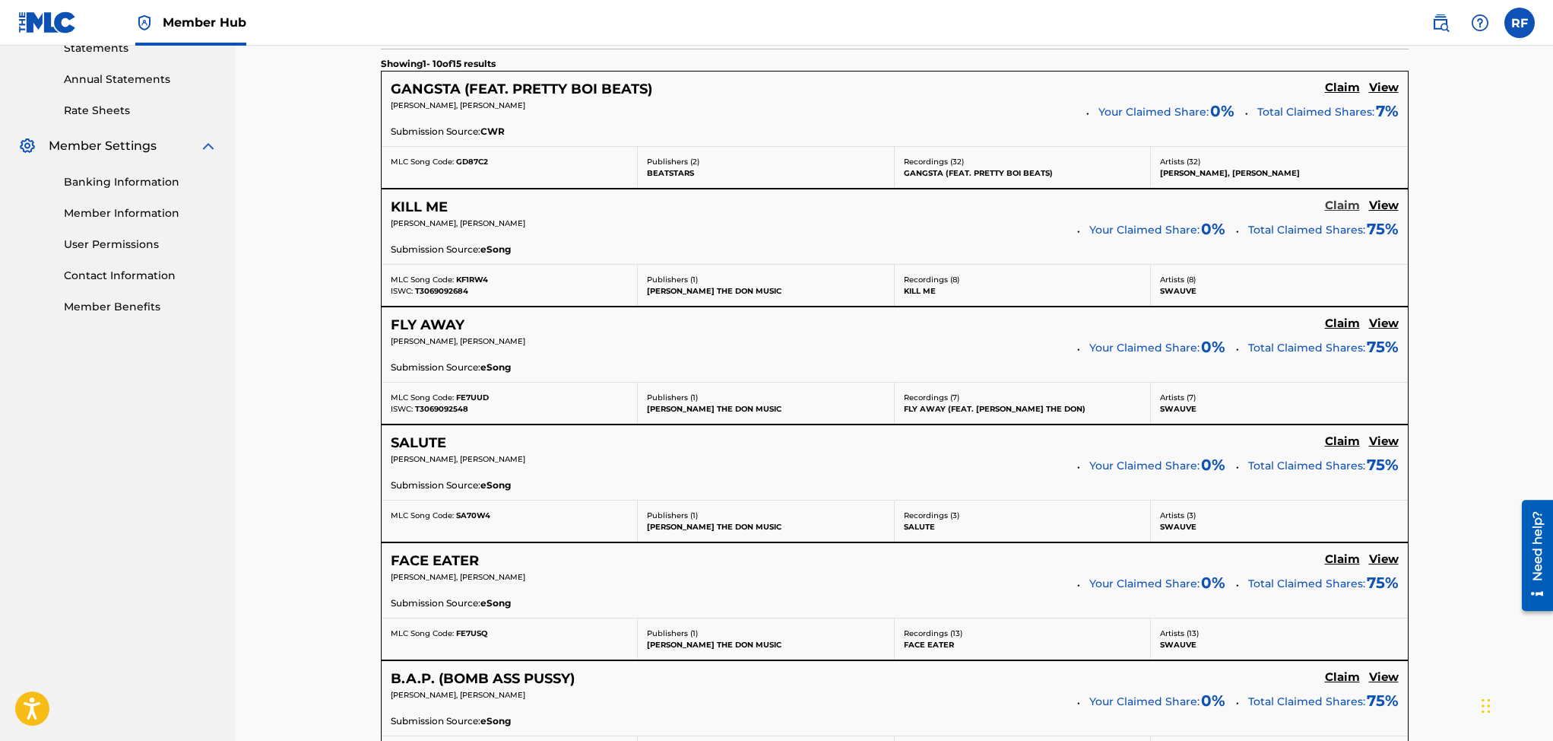
click at [1340, 208] on h5 "Claim" at bounding box center [1342, 205] width 35 height 14
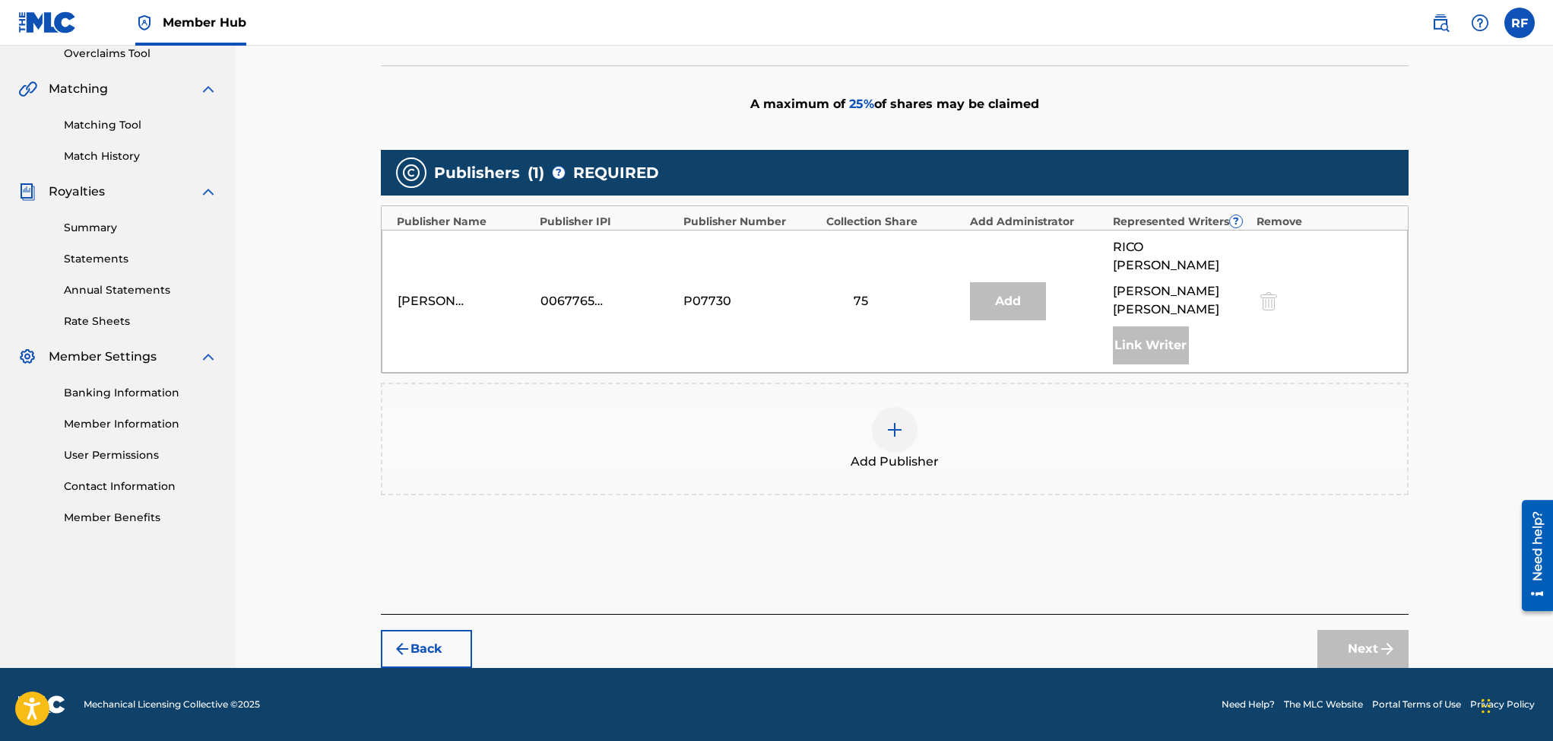
scroll to position [309, 0]
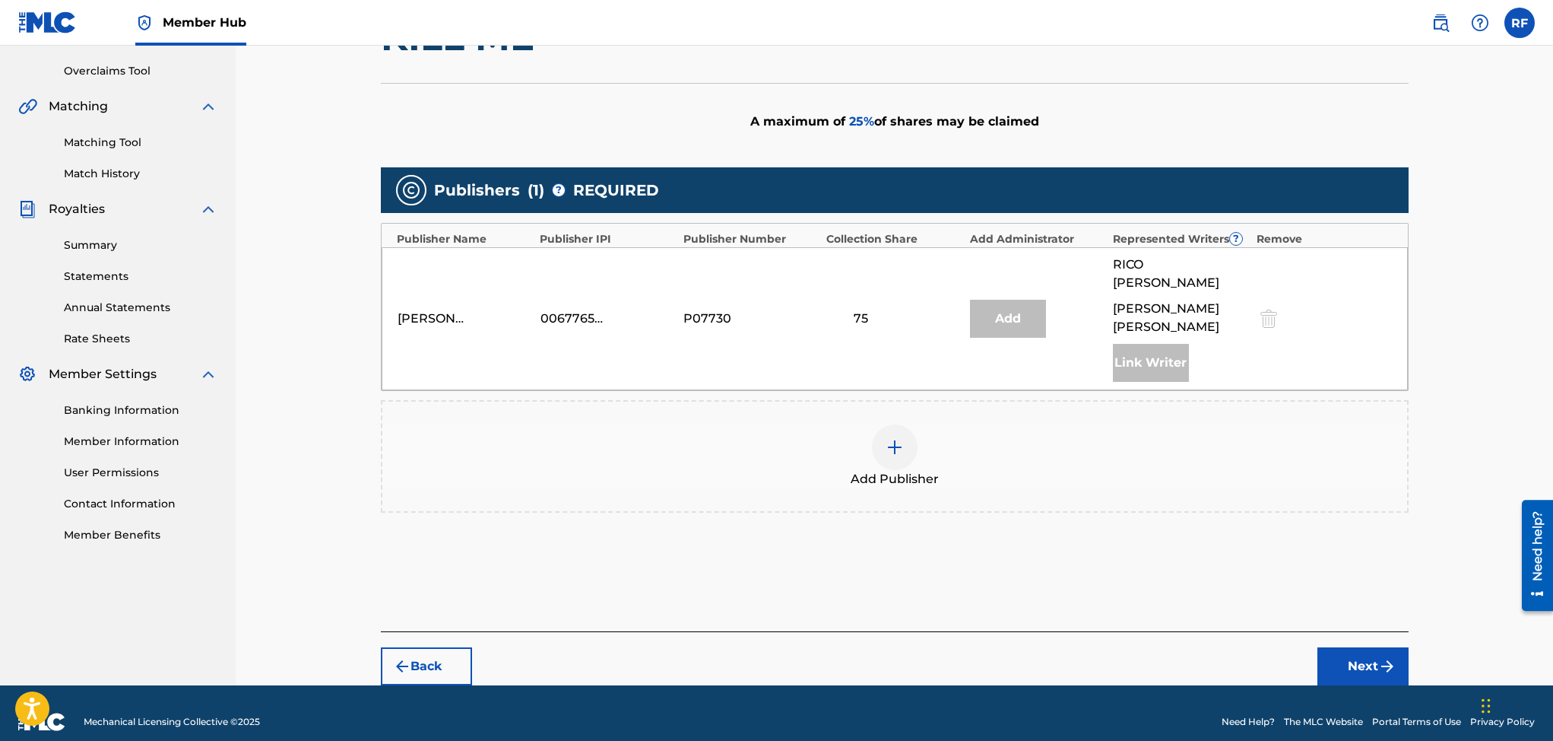
click at [890, 438] on img at bounding box center [895, 447] width 18 height 18
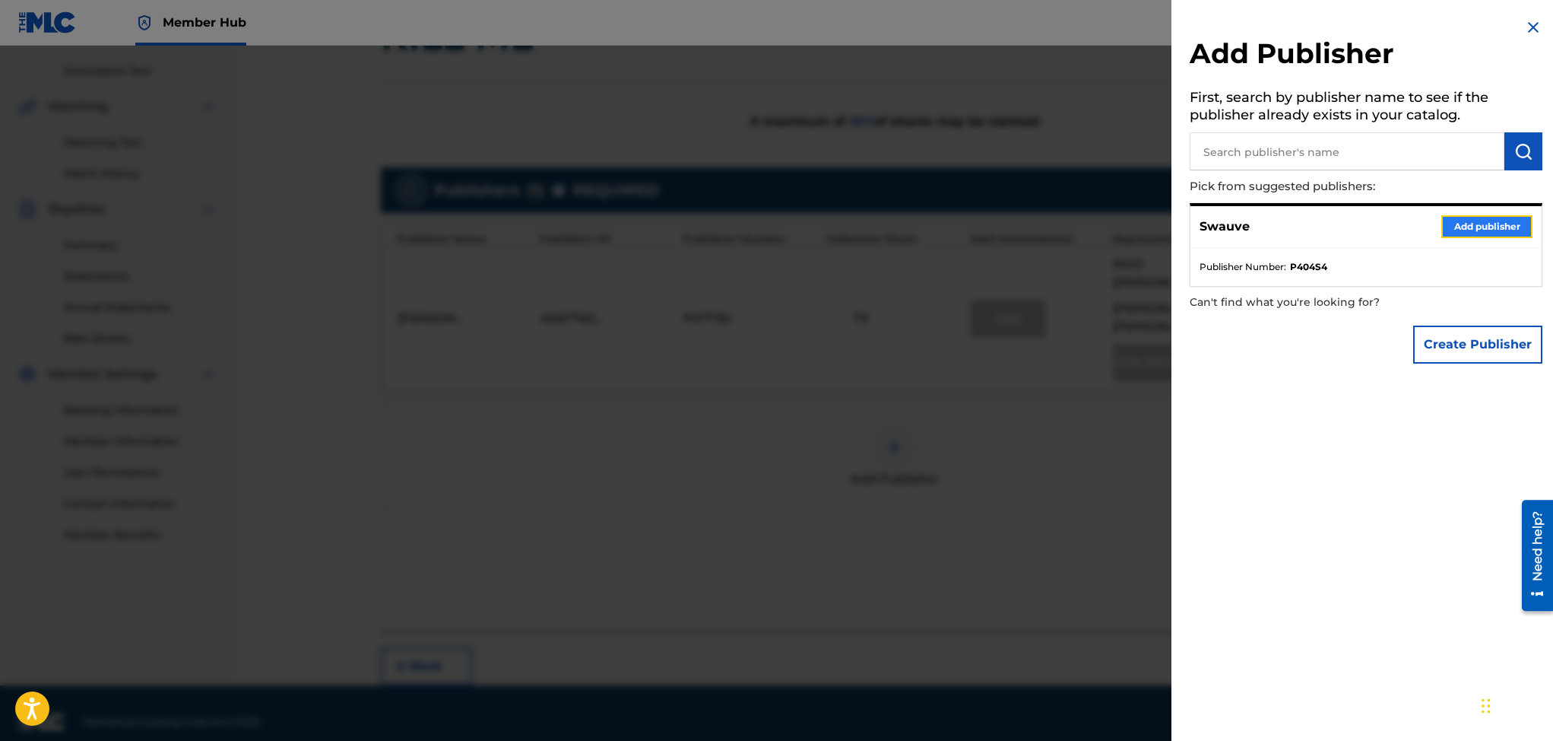
click at [1485, 224] on button "Add publisher" at bounding box center [1486, 226] width 91 height 23
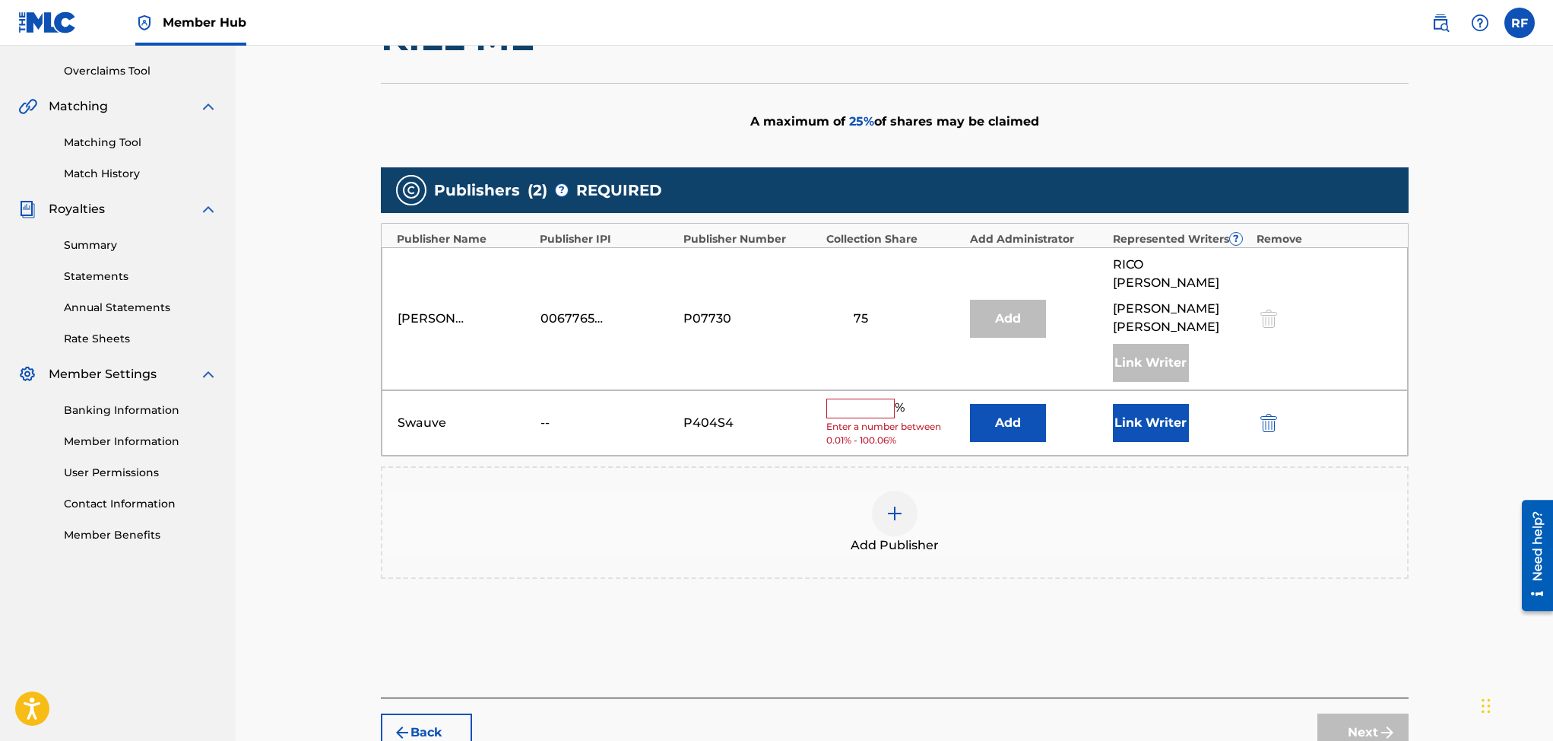
click at [856, 398] on input "text" at bounding box center [860, 408] width 68 height 20
type input "25"
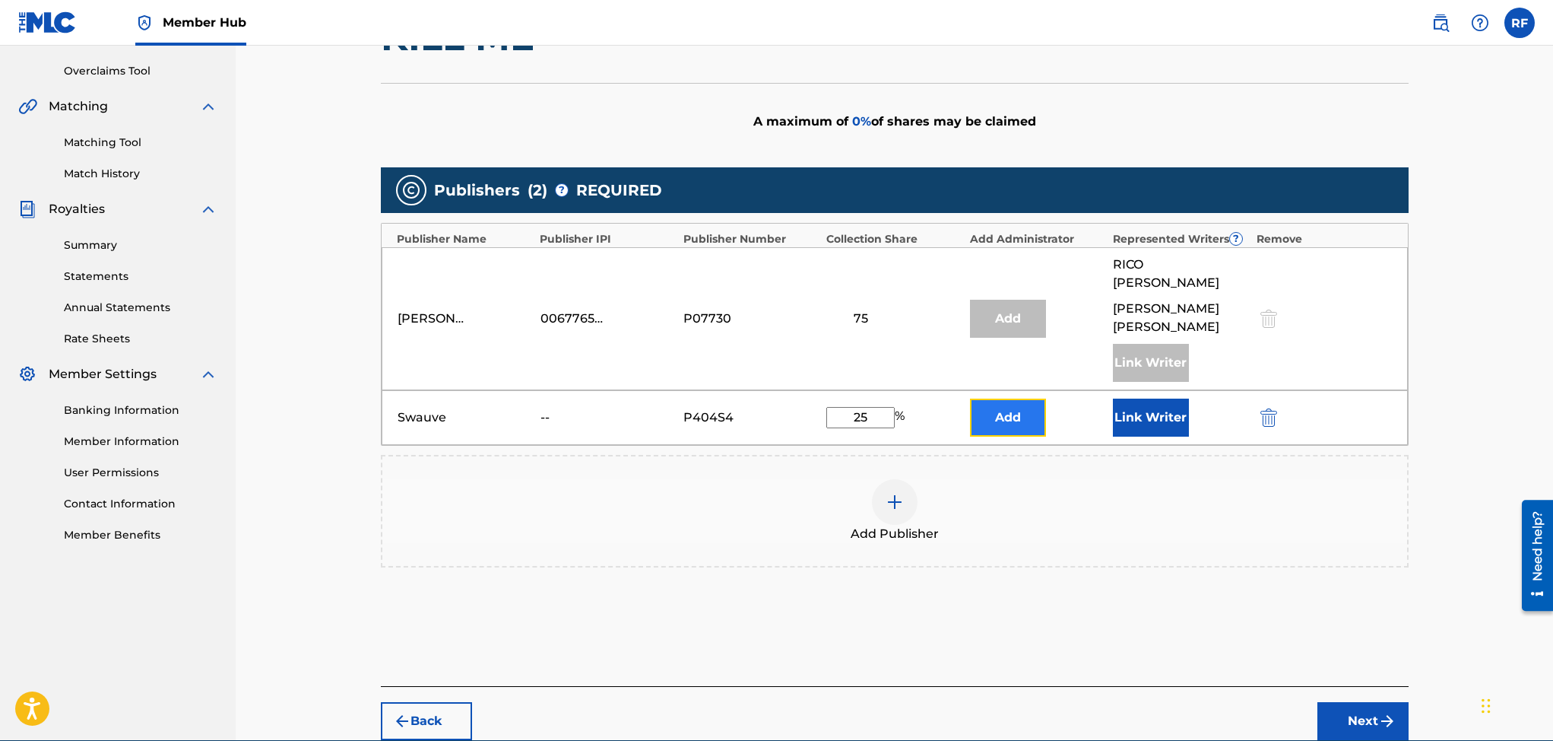
click at [997, 401] on button "Add" at bounding box center [1008, 417] width 76 height 38
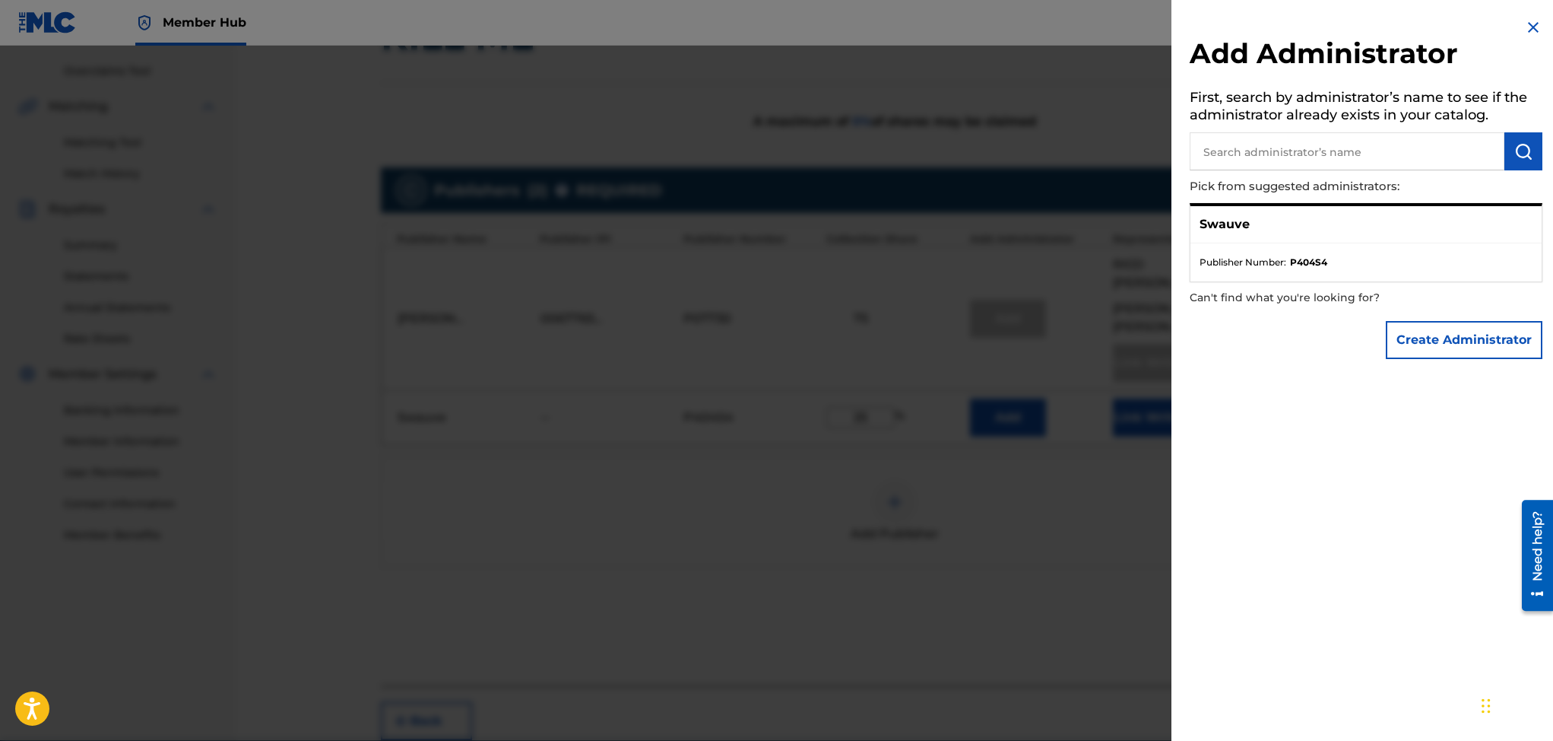
click at [1524, 25] on img at bounding box center [1533, 27] width 18 height 18
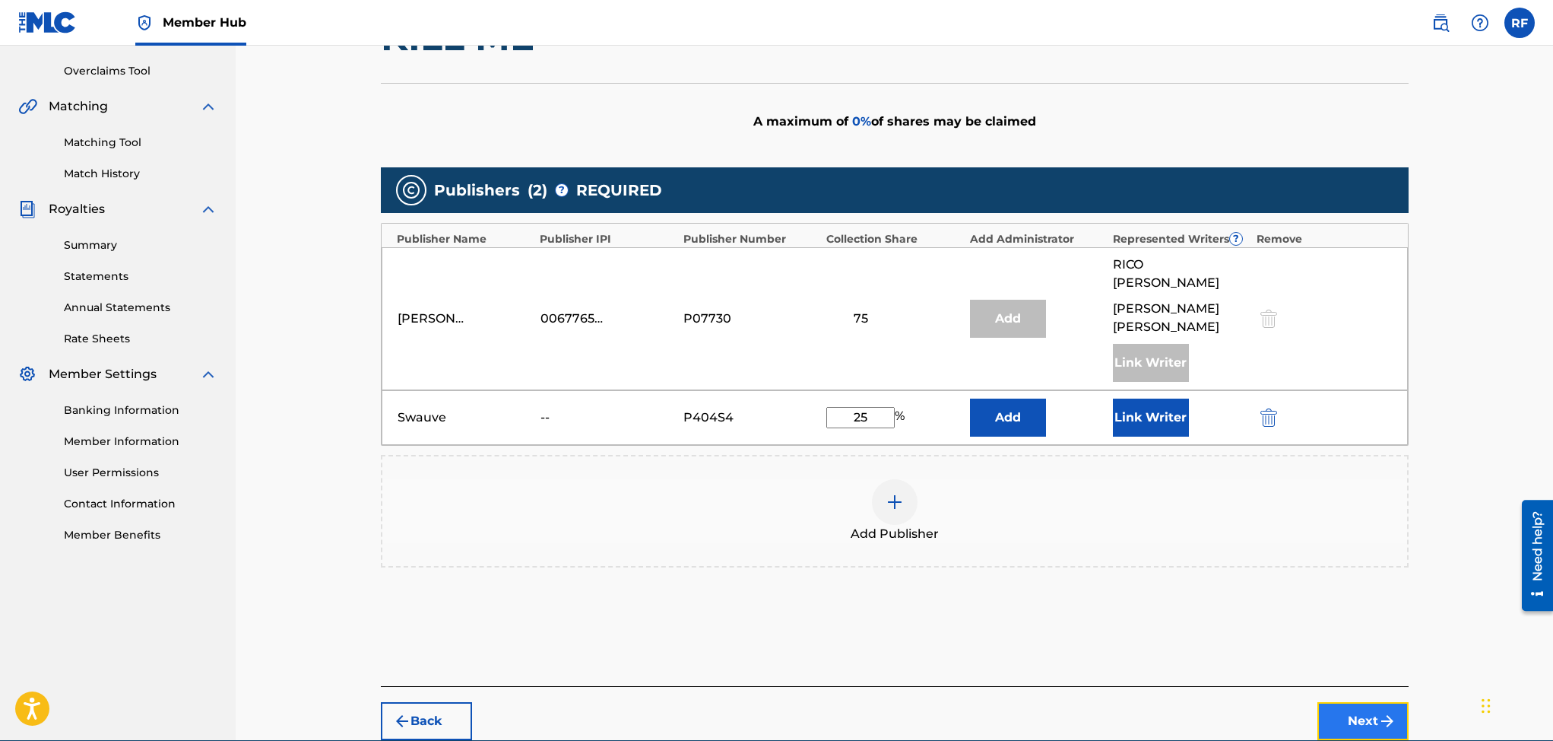
click at [1358, 702] on button "Next" at bounding box center [1363, 721] width 91 height 38
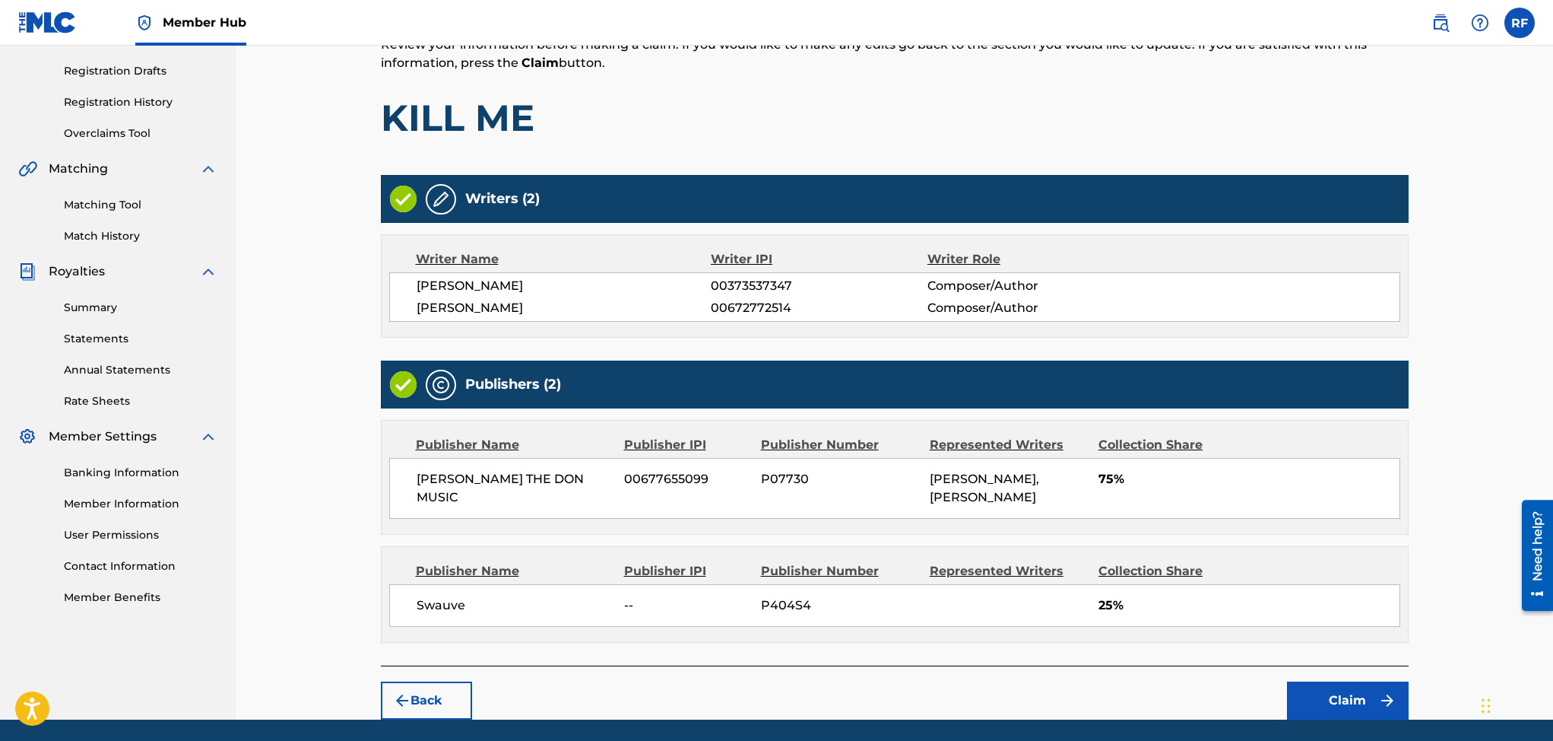
scroll to position [322, 0]
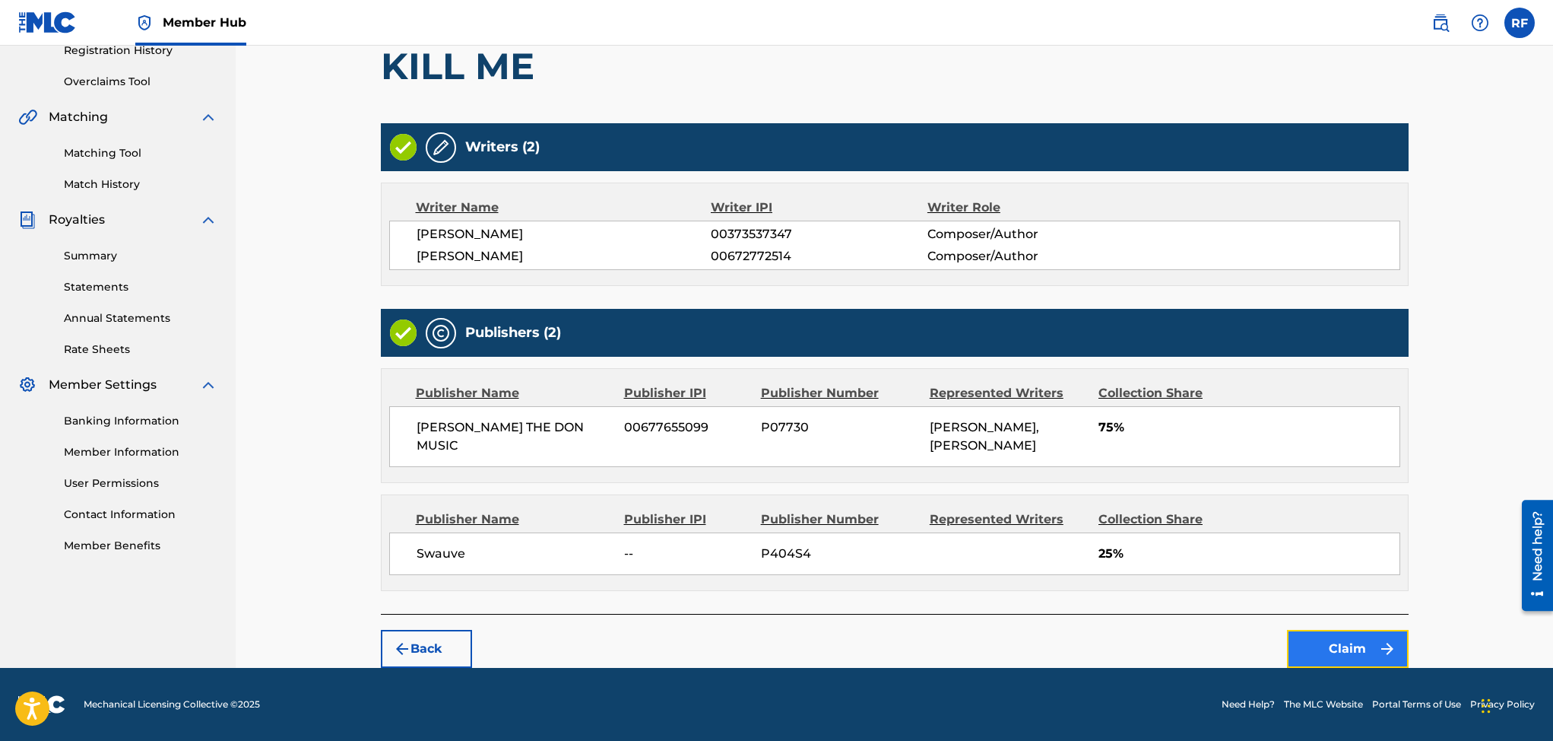
click at [1303, 645] on button "Claim" at bounding box center [1348, 649] width 122 height 38
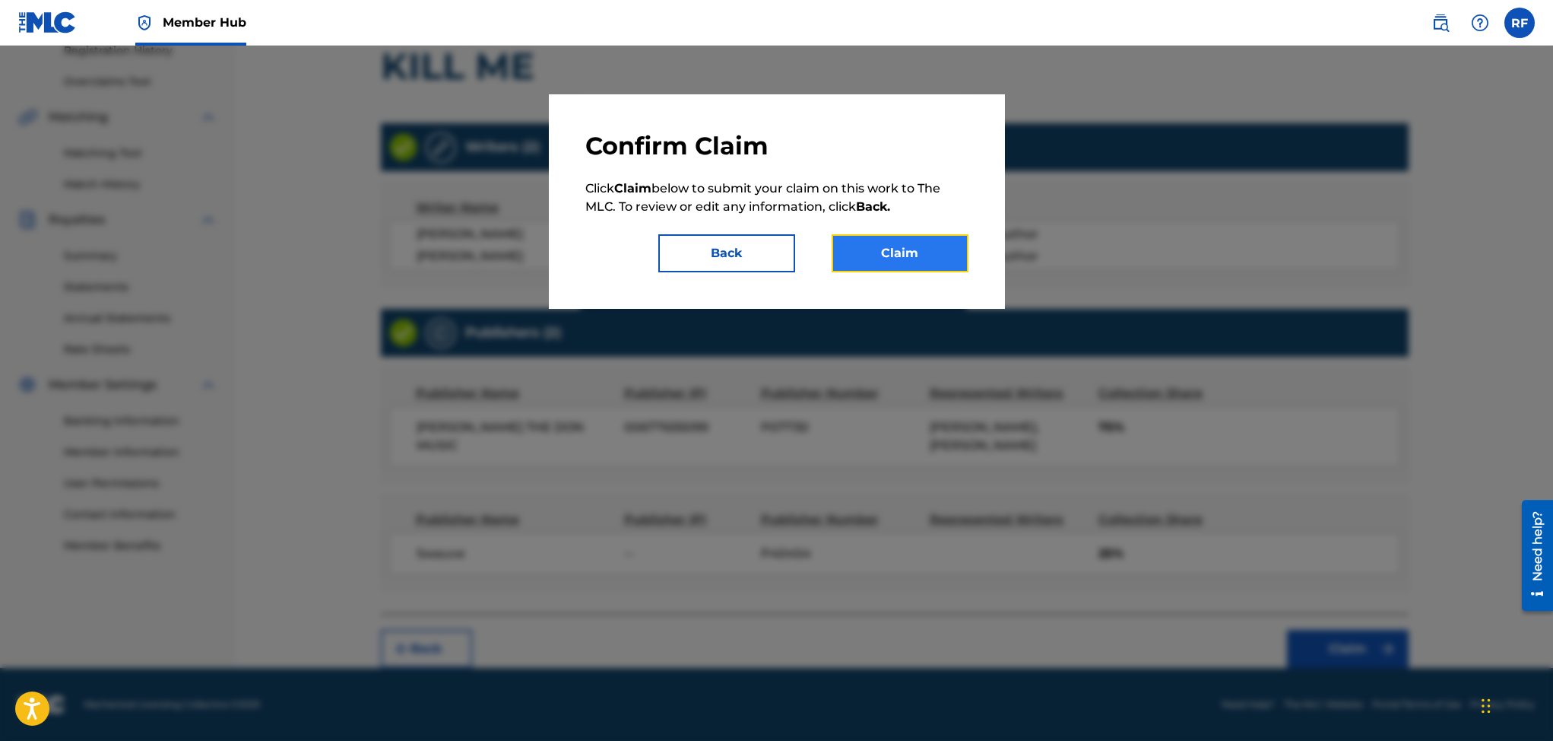
click at [915, 261] on button "Claim" at bounding box center [900, 253] width 137 height 38
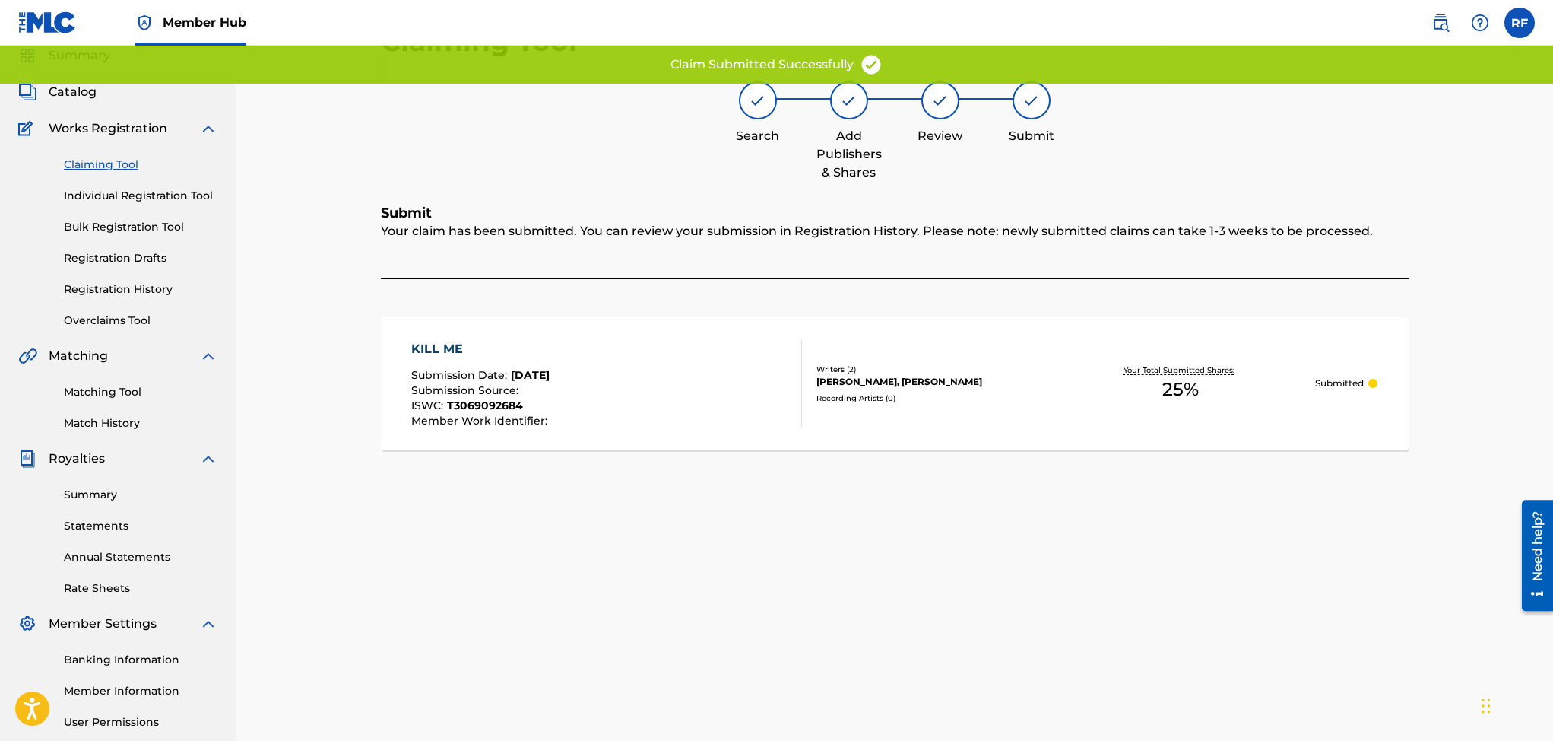
scroll to position [0, 0]
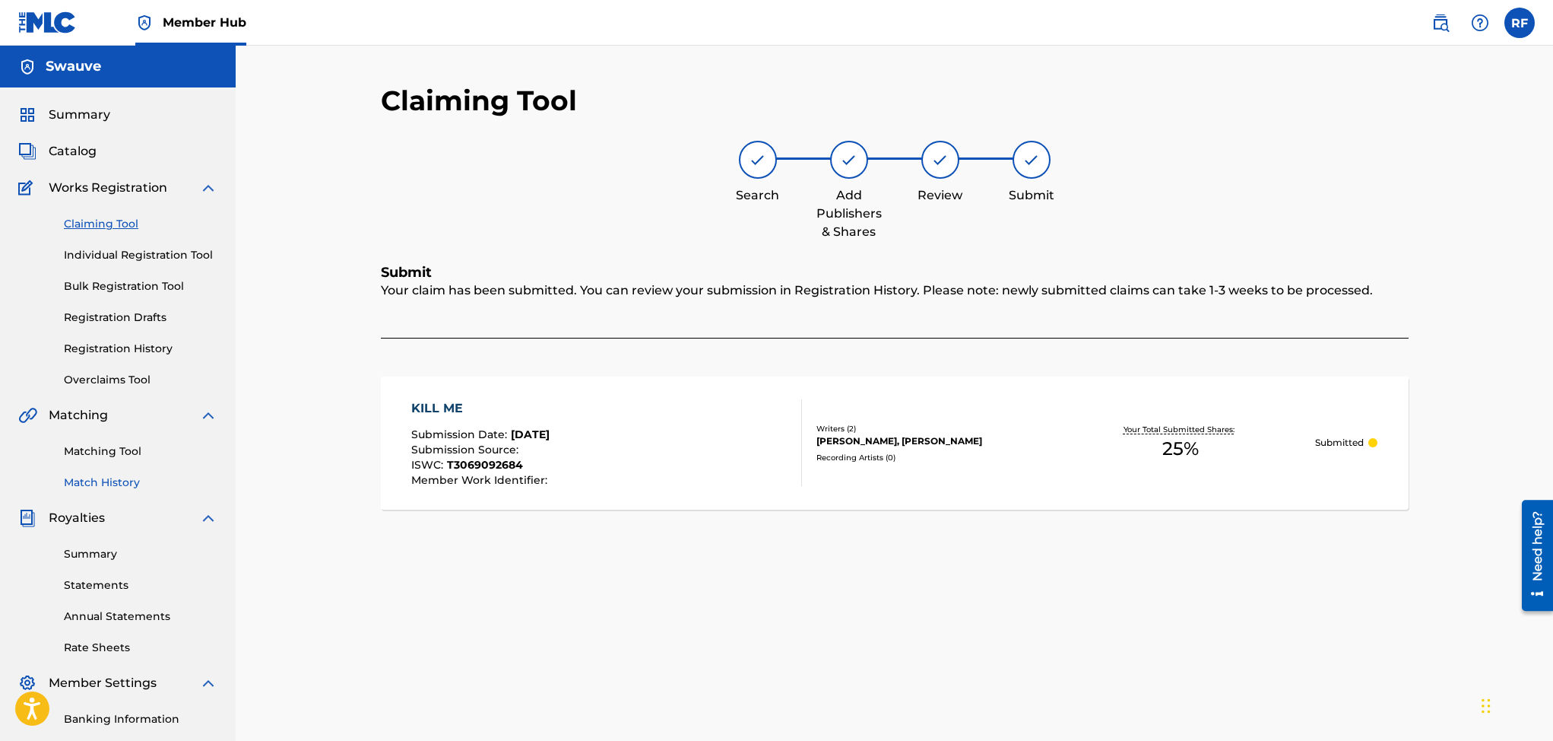
click at [104, 474] on link "Match History" at bounding box center [141, 482] width 154 height 16
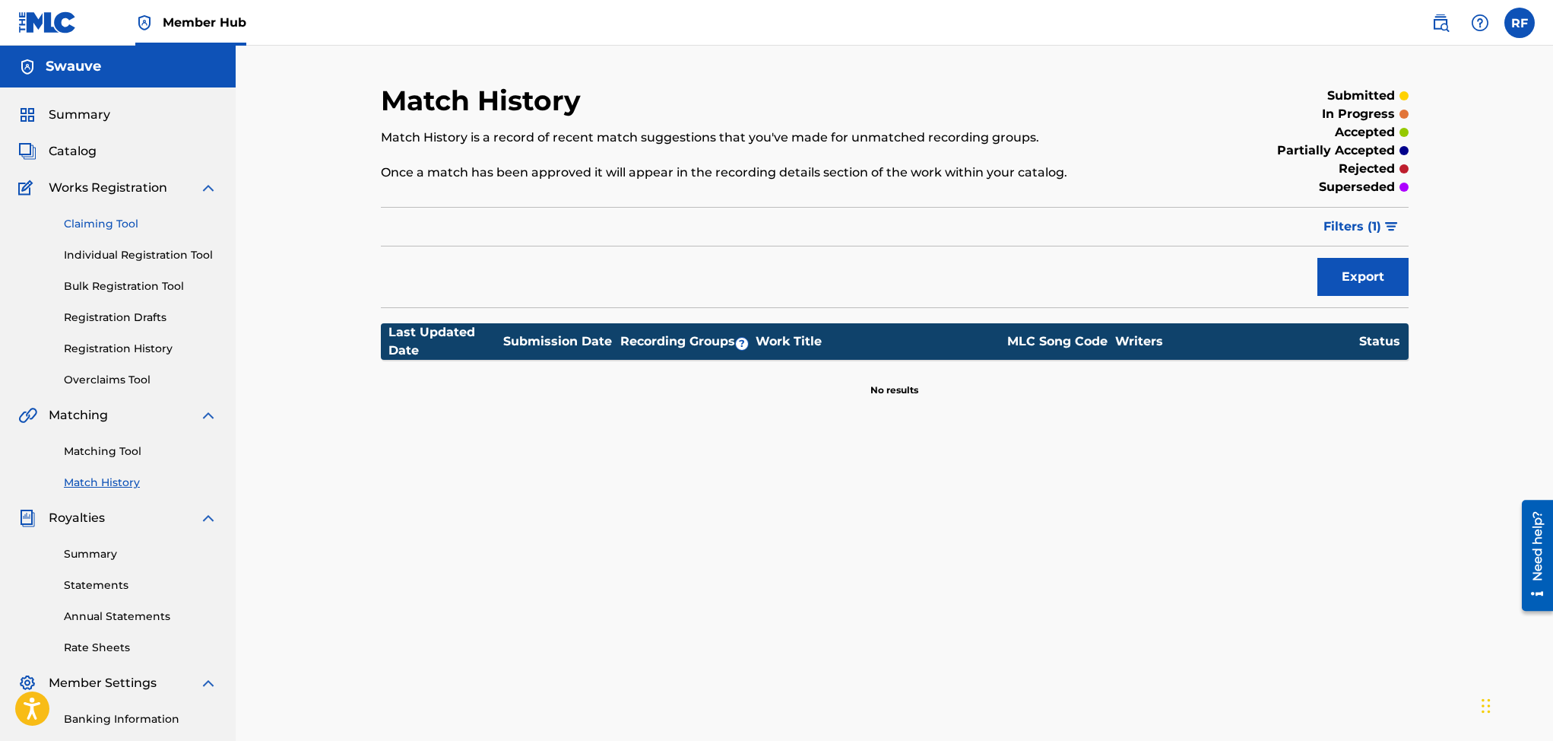
click at [93, 220] on link "Claiming Tool" at bounding box center [141, 224] width 154 height 16
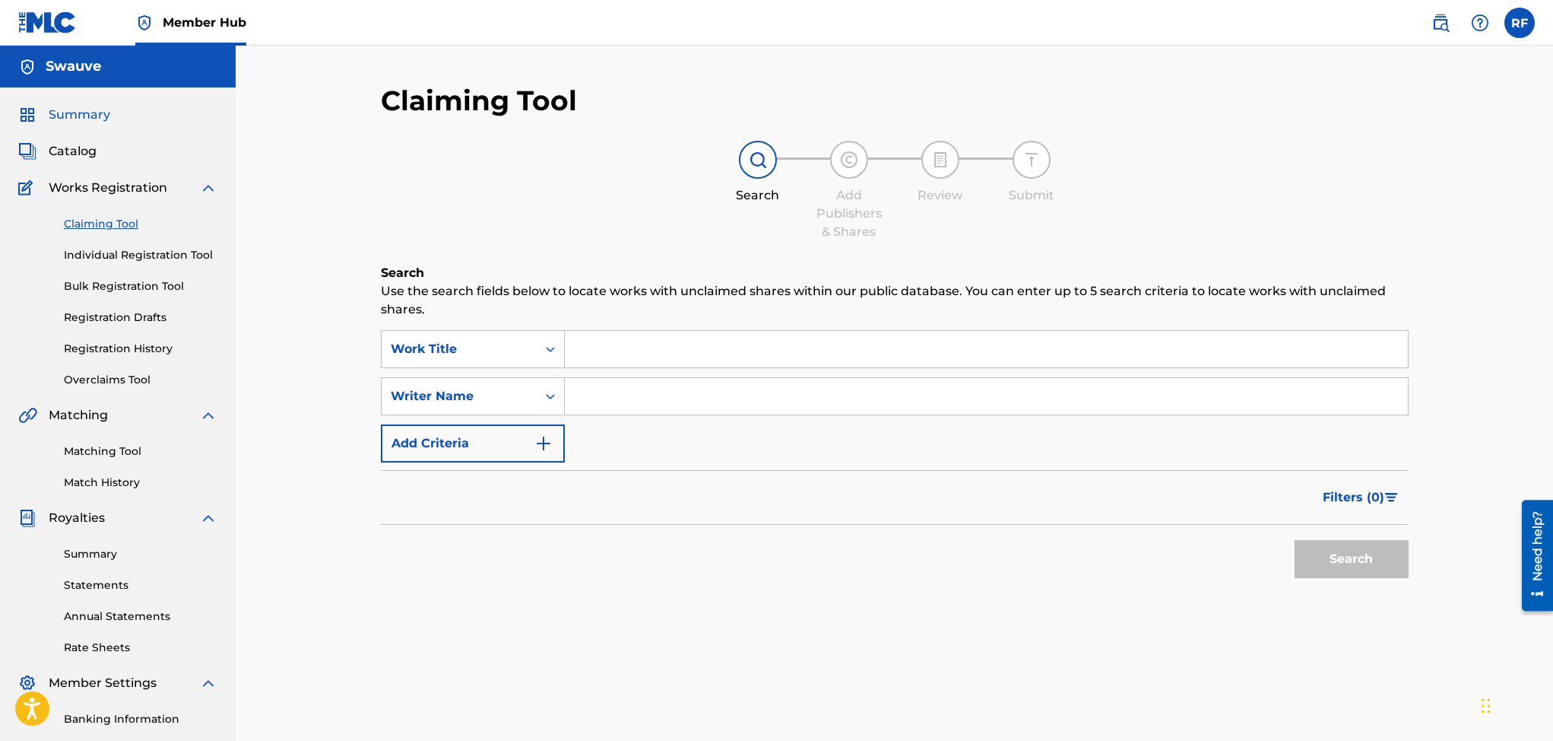
click at [89, 118] on span "Summary" at bounding box center [80, 115] width 62 height 18
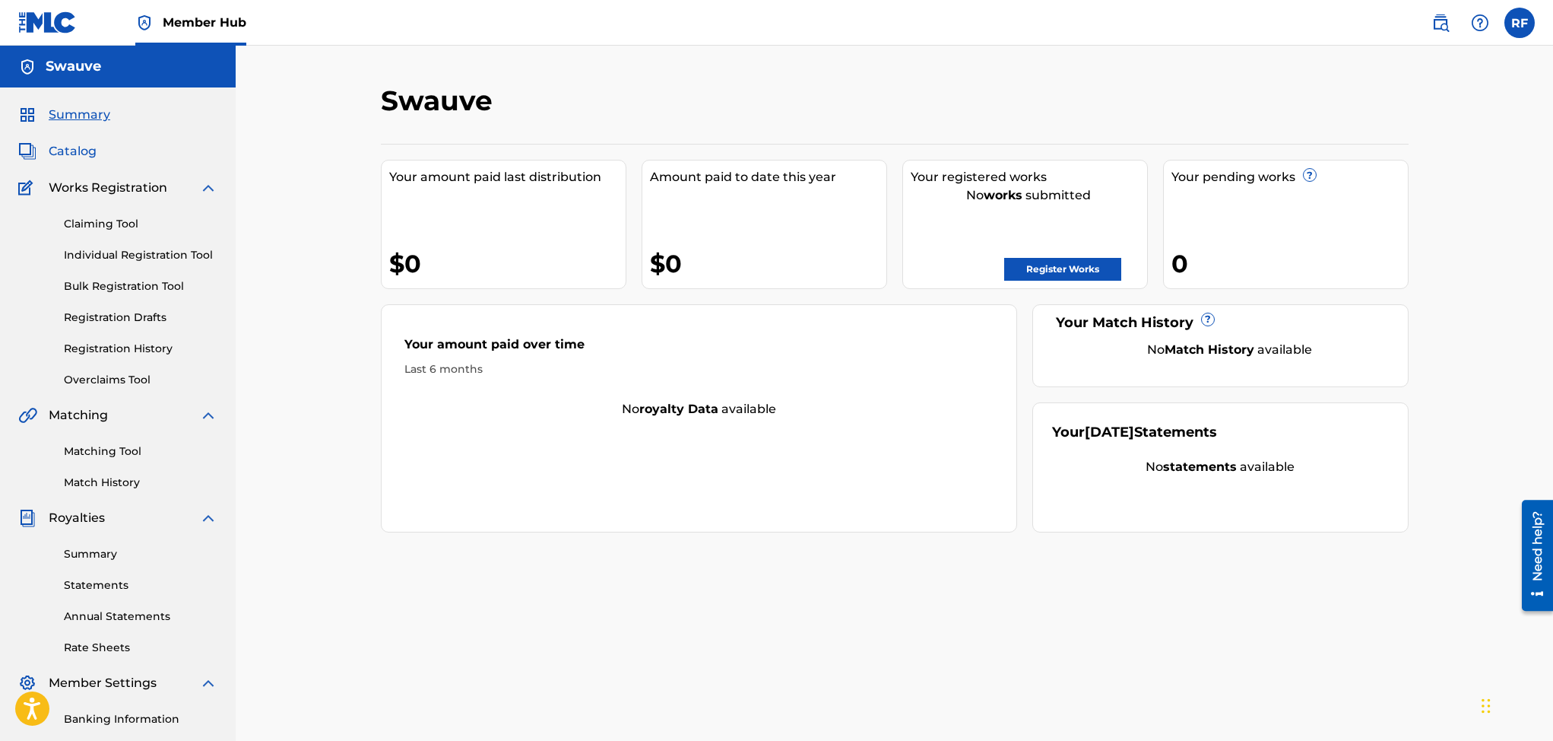
click at [80, 151] on span "Catalog" at bounding box center [73, 151] width 48 height 18
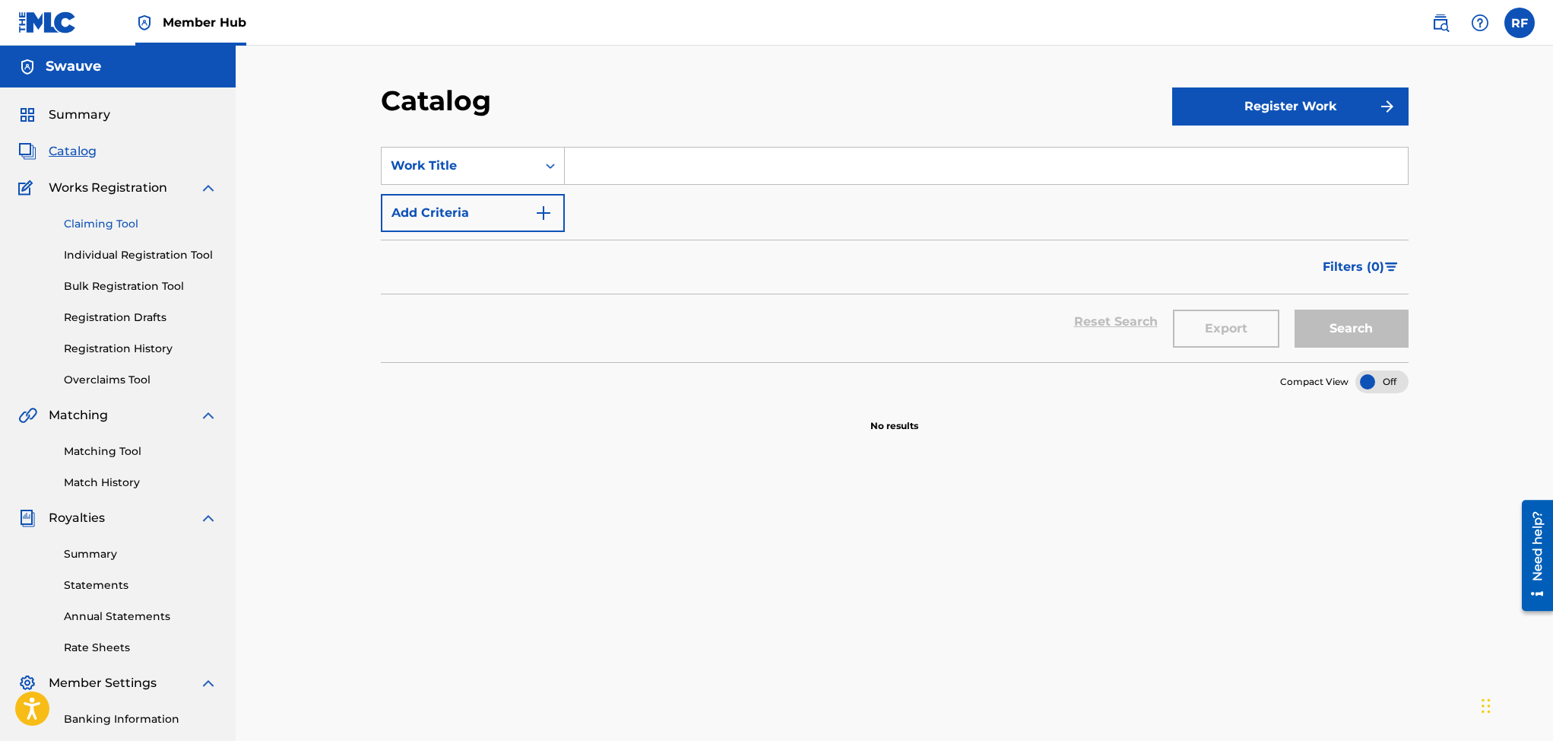
click at [100, 223] on link "Claiming Tool" at bounding box center [141, 224] width 154 height 16
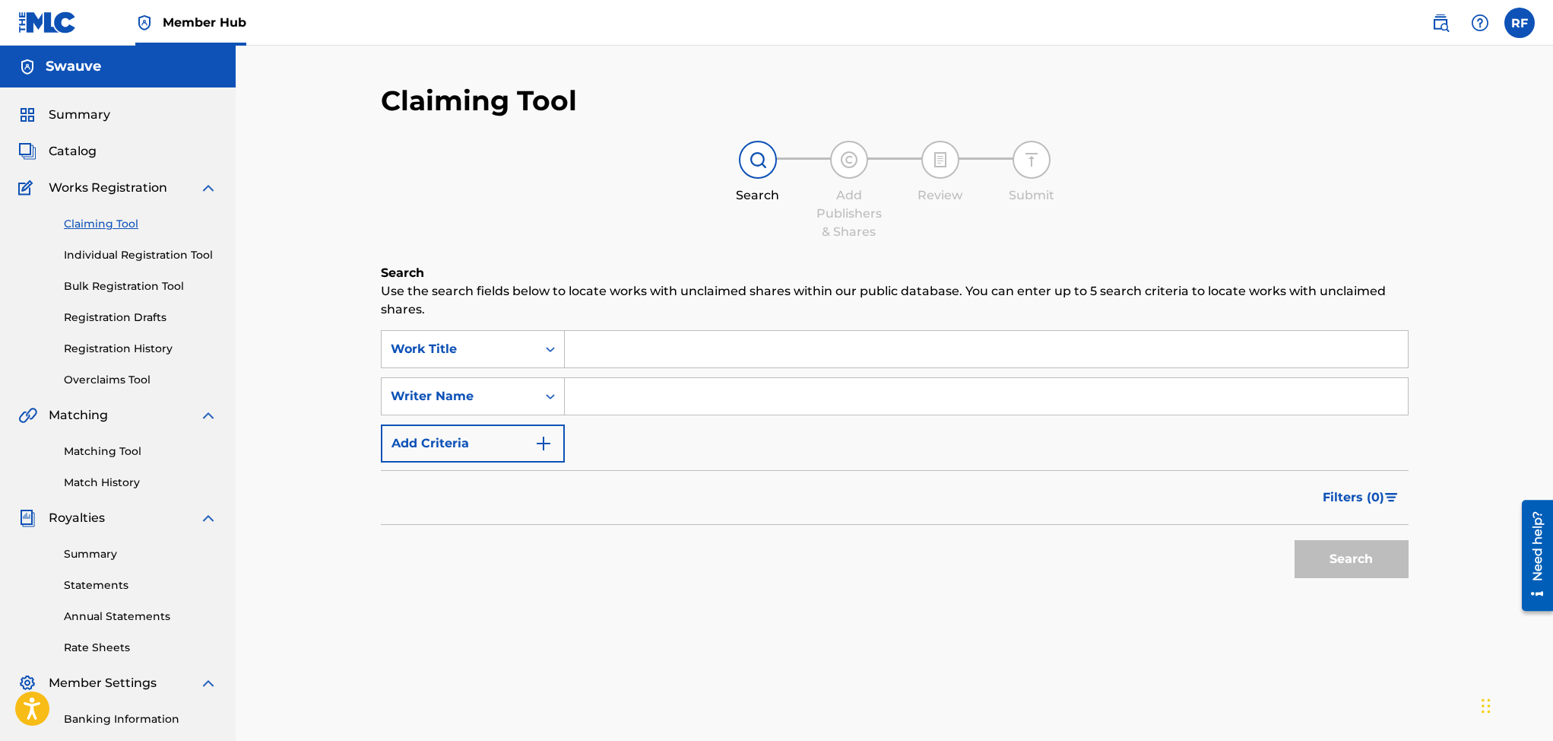
click at [645, 395] on input "Search Form" at bounding box center [986, 396] width 843 height 36
type input "Rico freeman"
click at [1362, 554] on button "Search" at bounding box center [1352, 559] width 114 height 38
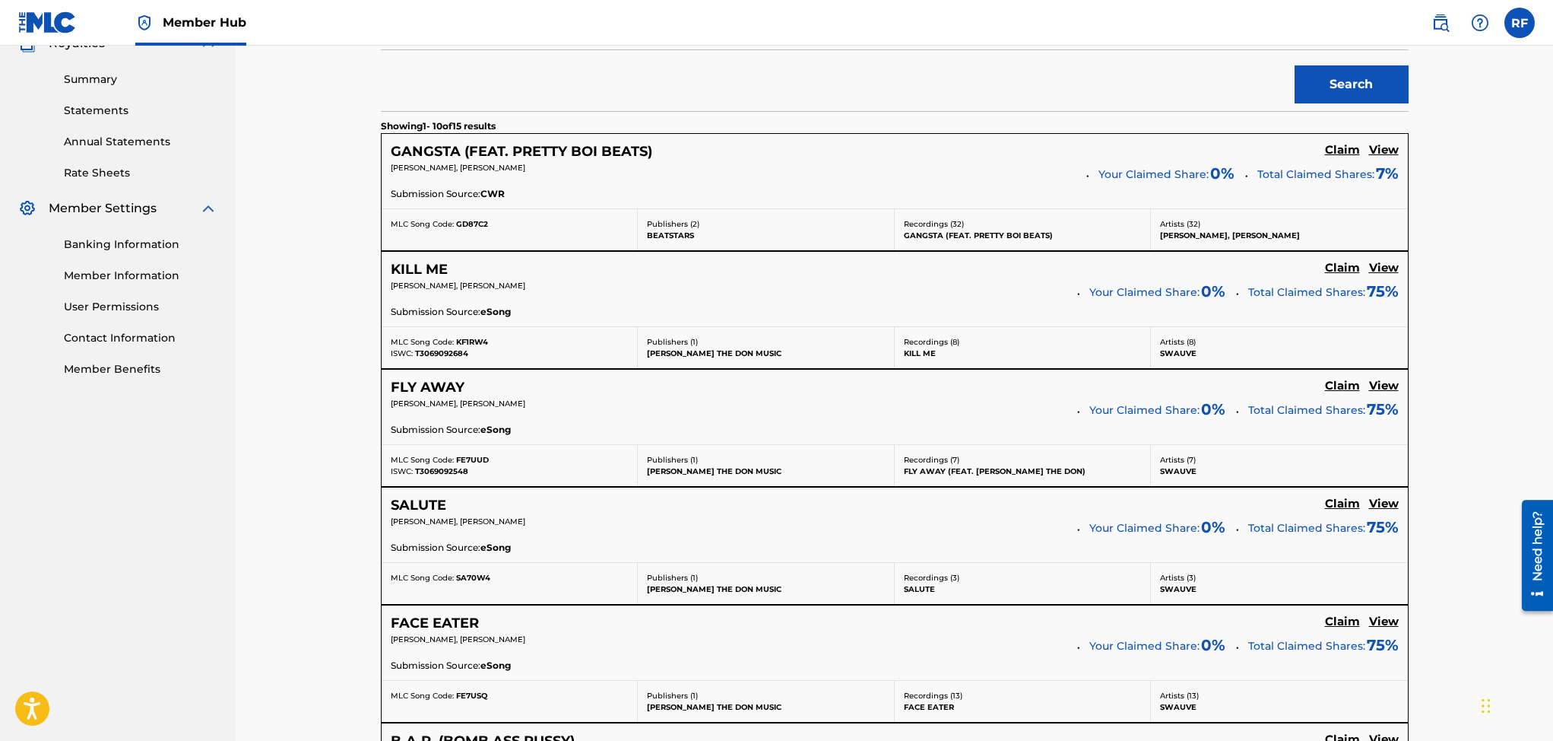
scroll to position [503, 0]
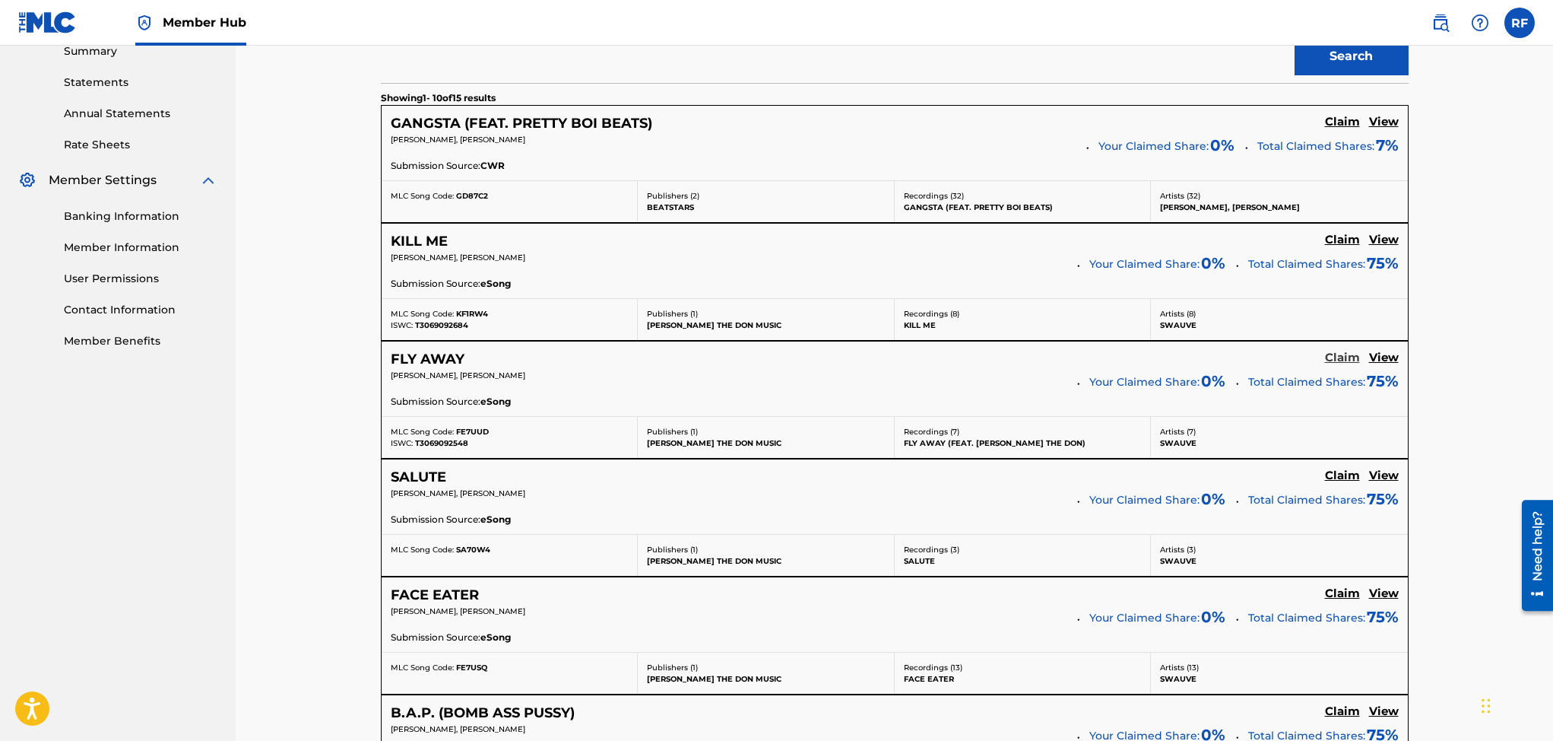
click at [1345, 359] on h5 "Claim" at bounding box center [1342, 357] width 35 height 14
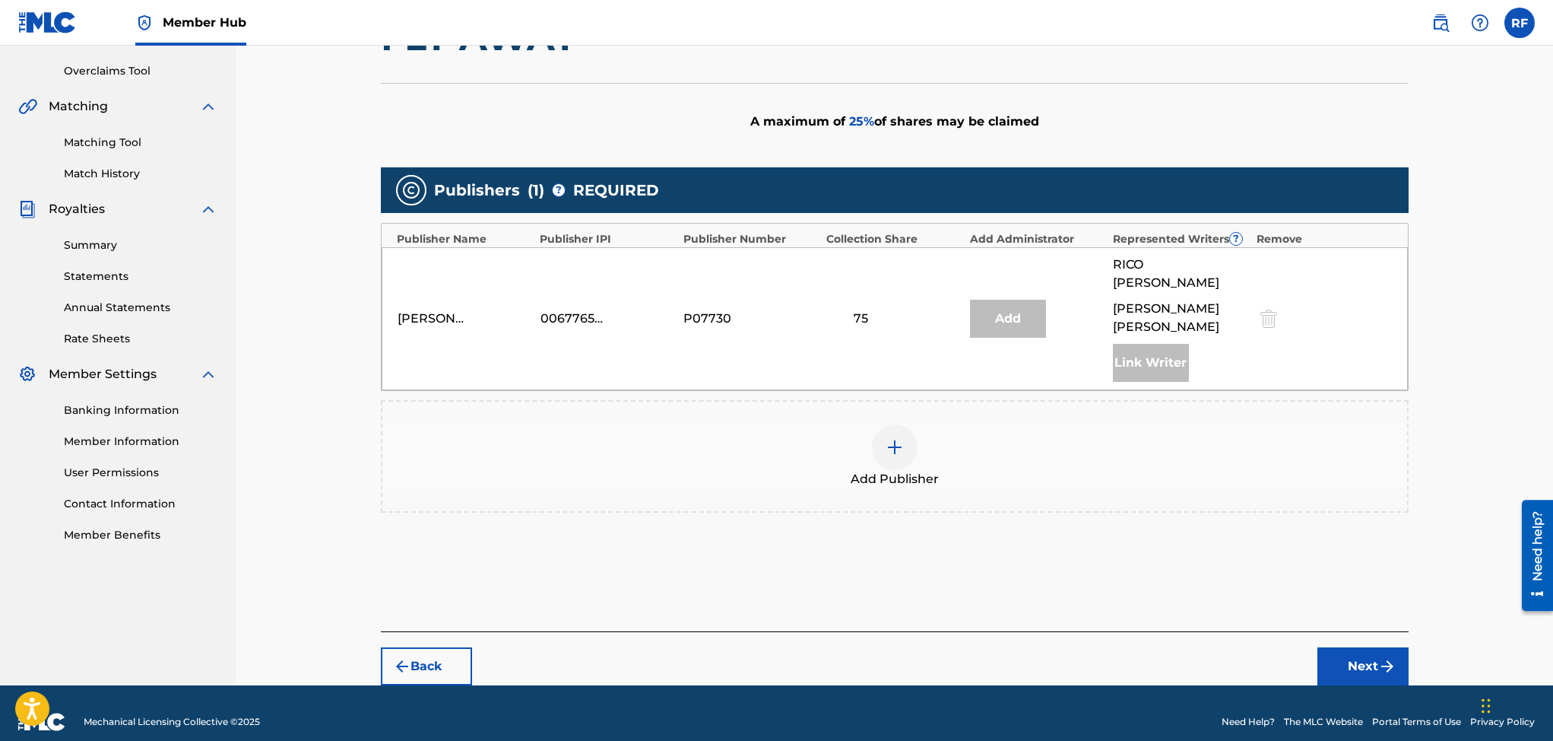
click at [881, 424] on div at bounding box center [895, 447] width 46 height 46
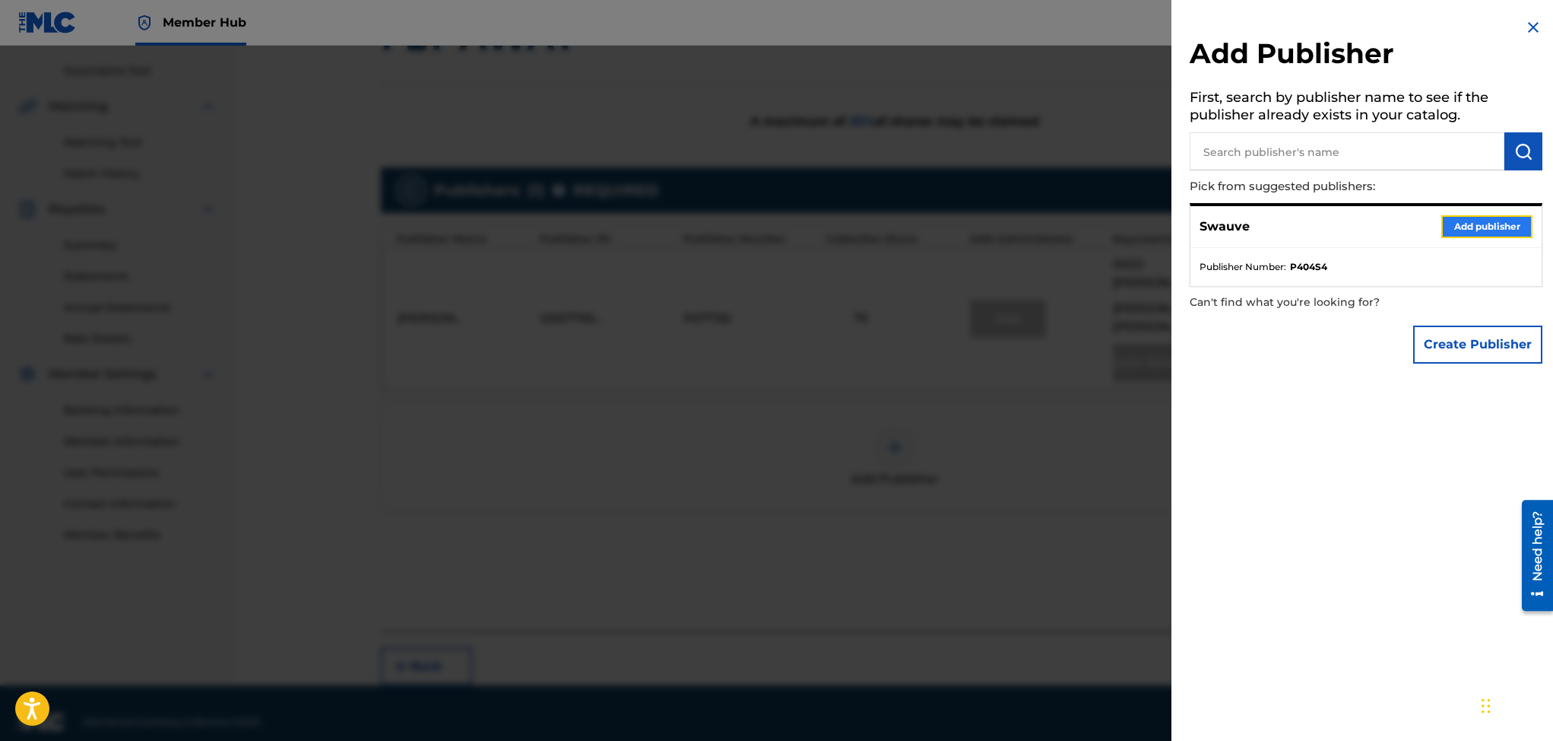
click at [1503, 223] on button "Add publisher" at bounding box center [1486, 226] width 91 height 23
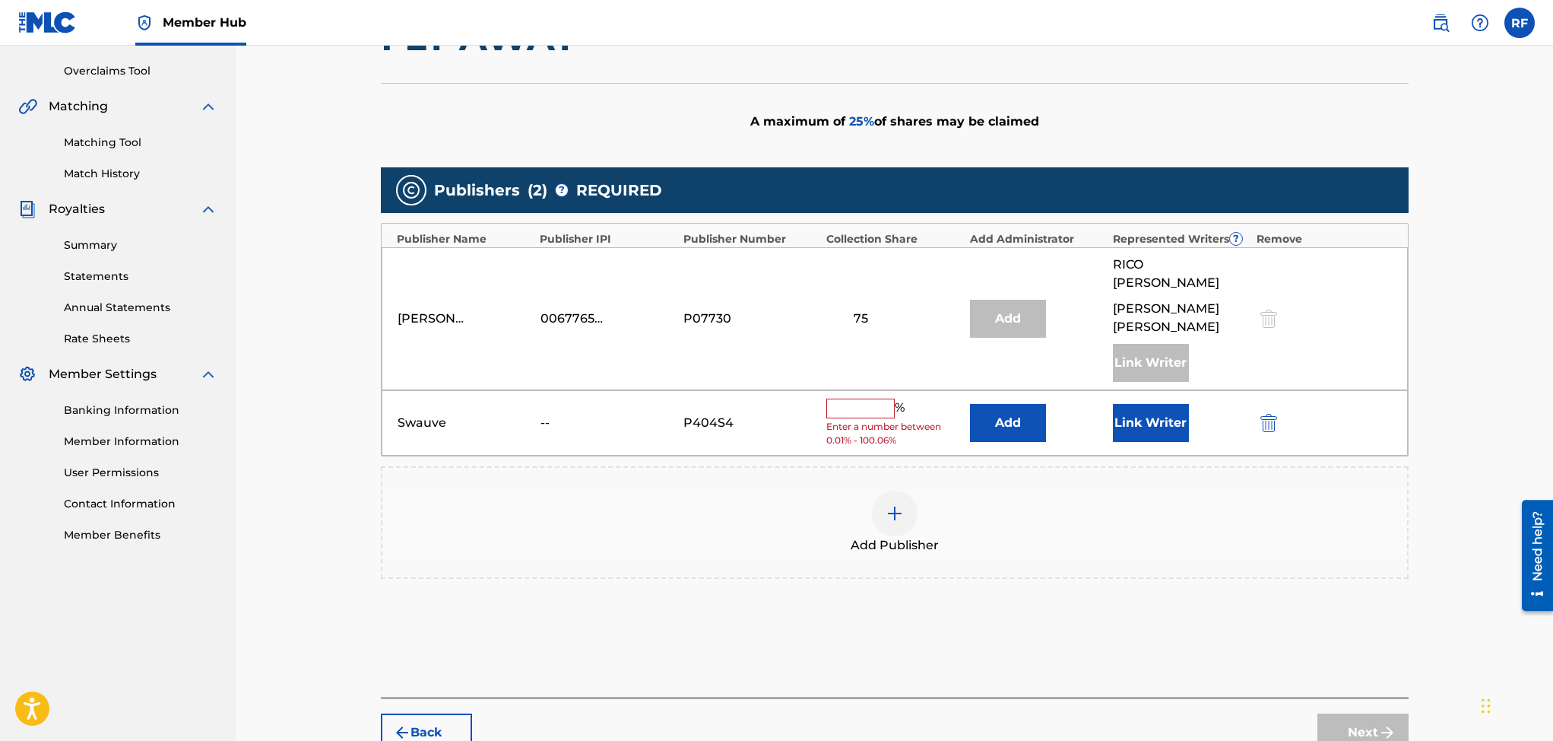
click at [852, 398] on input "text" at bounding box center [860, 408] width 68 height 20
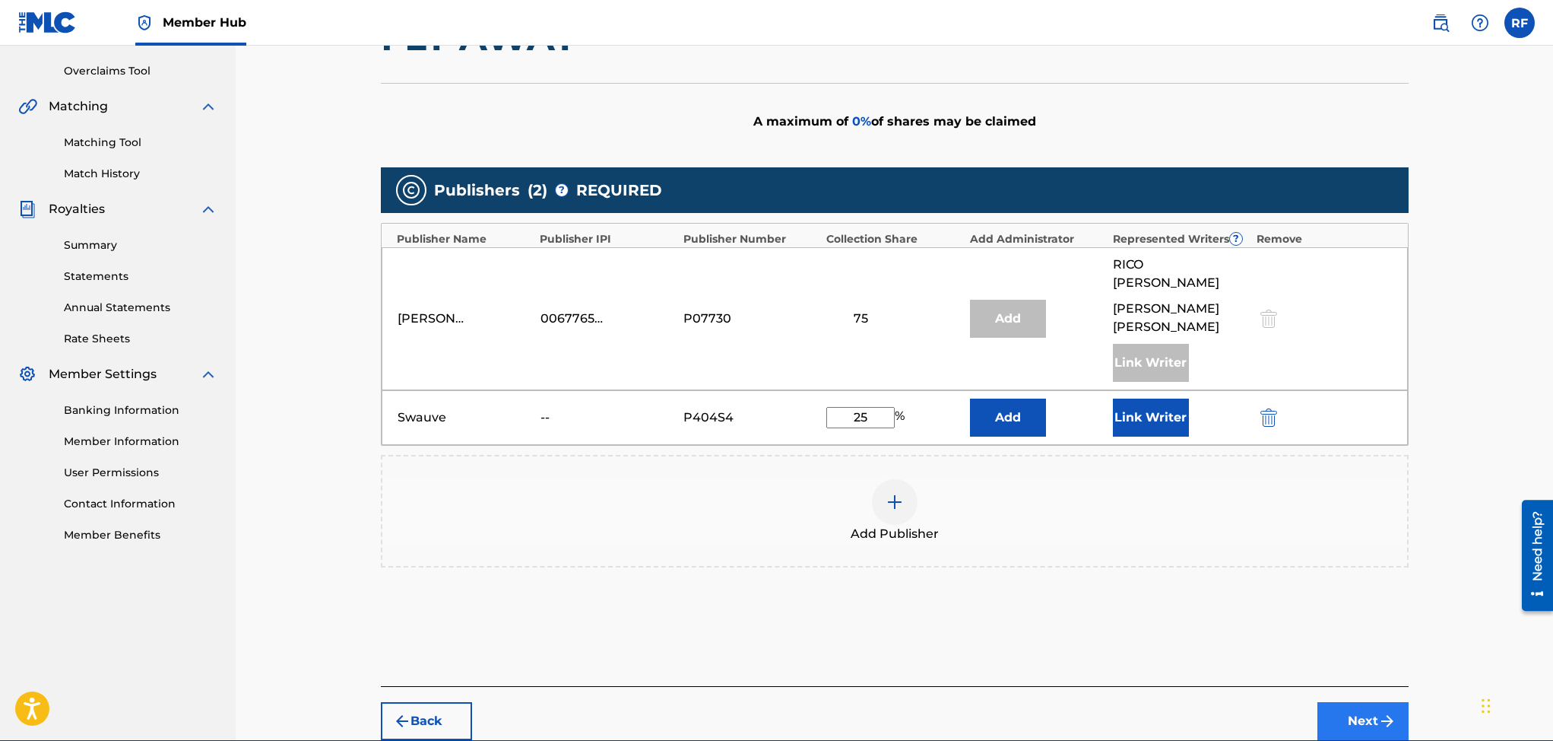
type input "25"
click at [1389, 702] on button "Next" at bounding box center [1363, 721] width 91 height 38
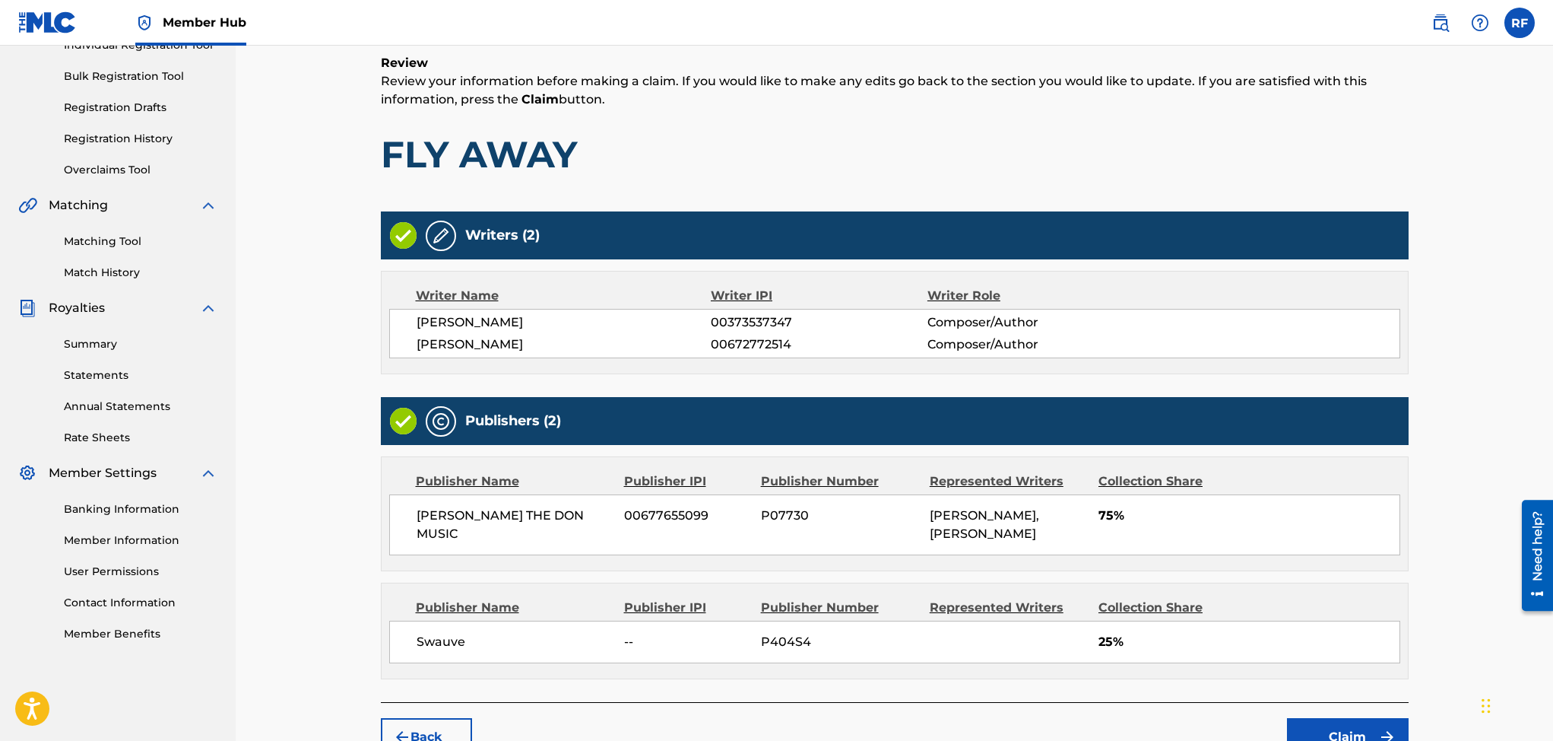
scroll to position [322, 0]
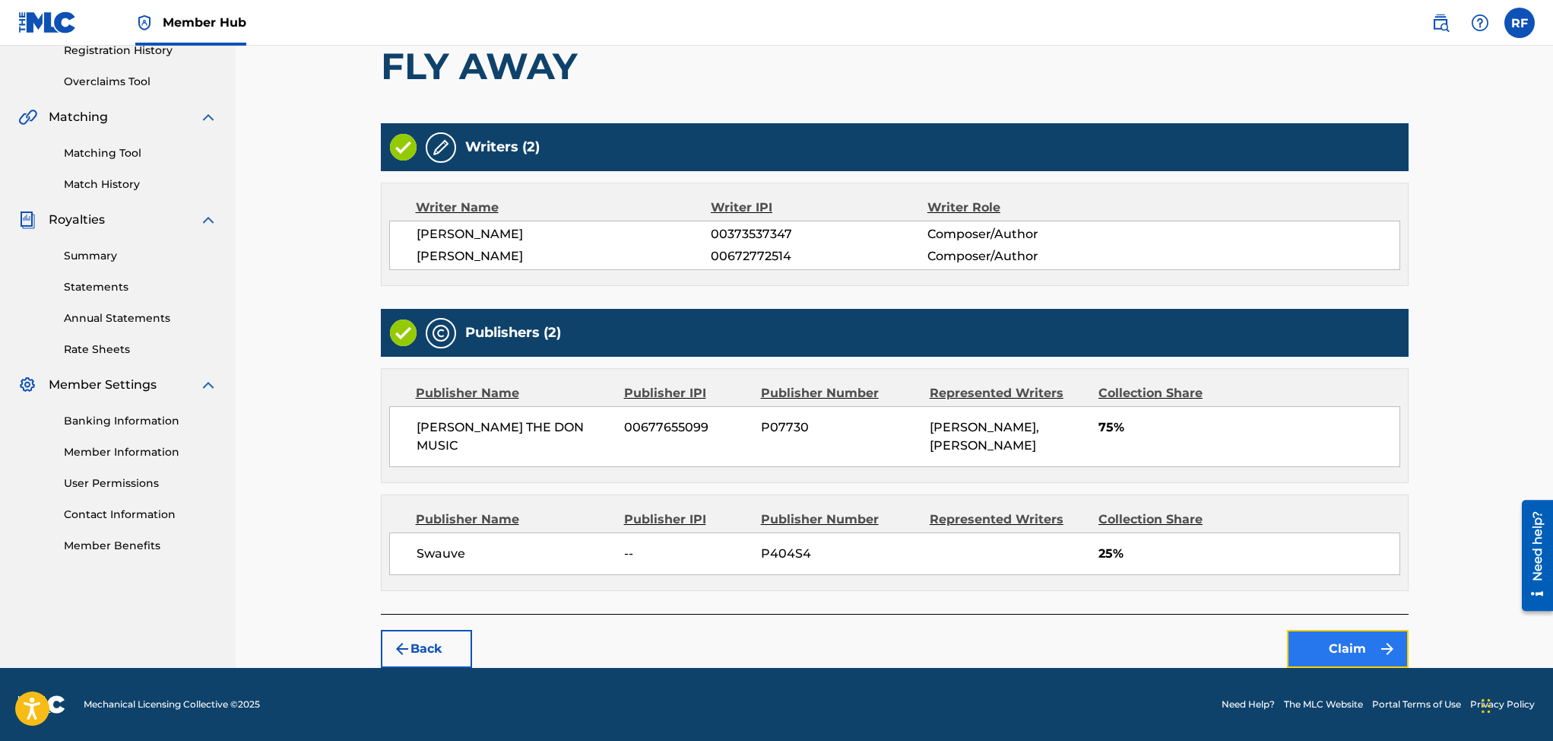
click at [1345, 649] on button "Claim" at bounding box center [1348, 649] width 122 height 38
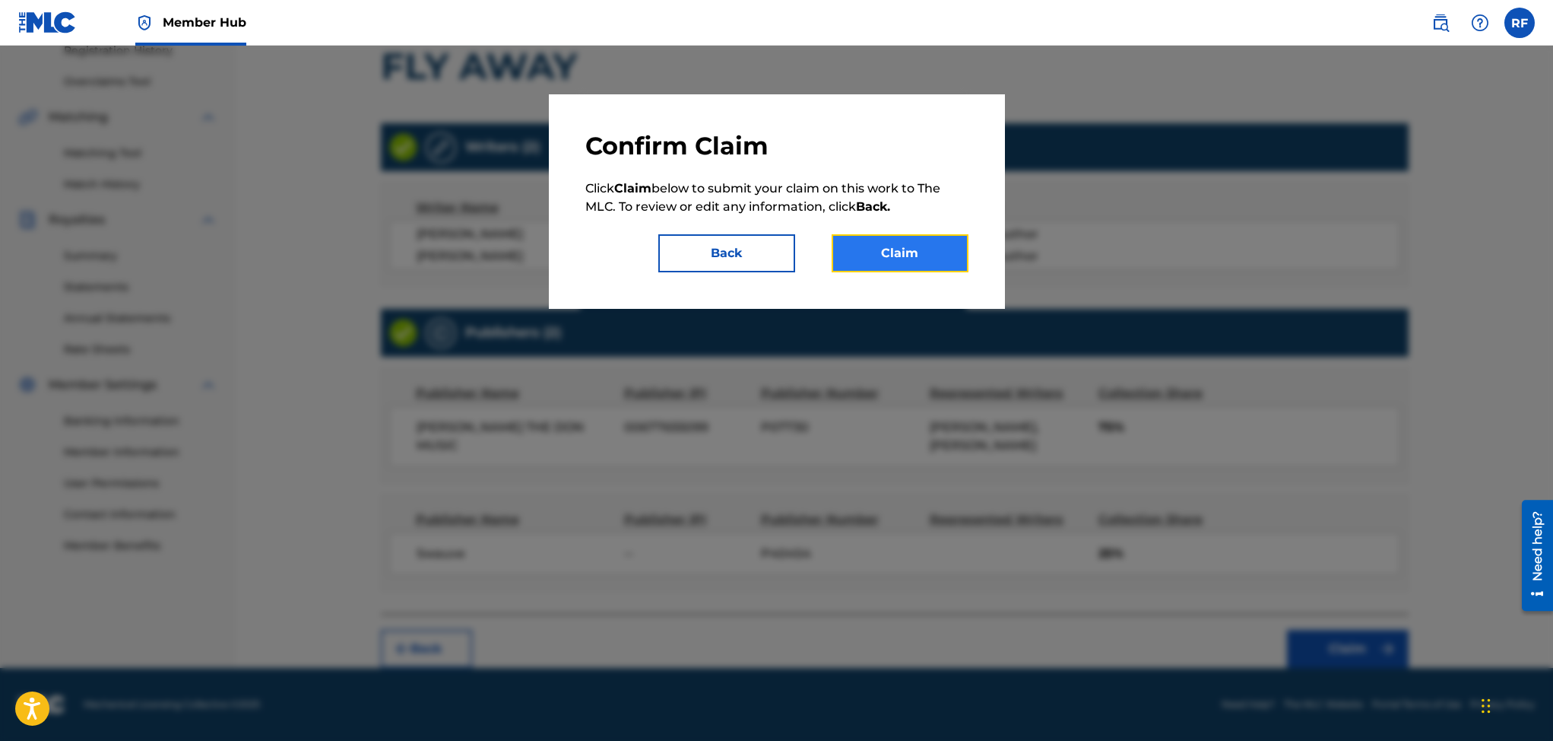
click at [905, 246] on button "Claim" at bounding box center [900, 253] width 137 height 38
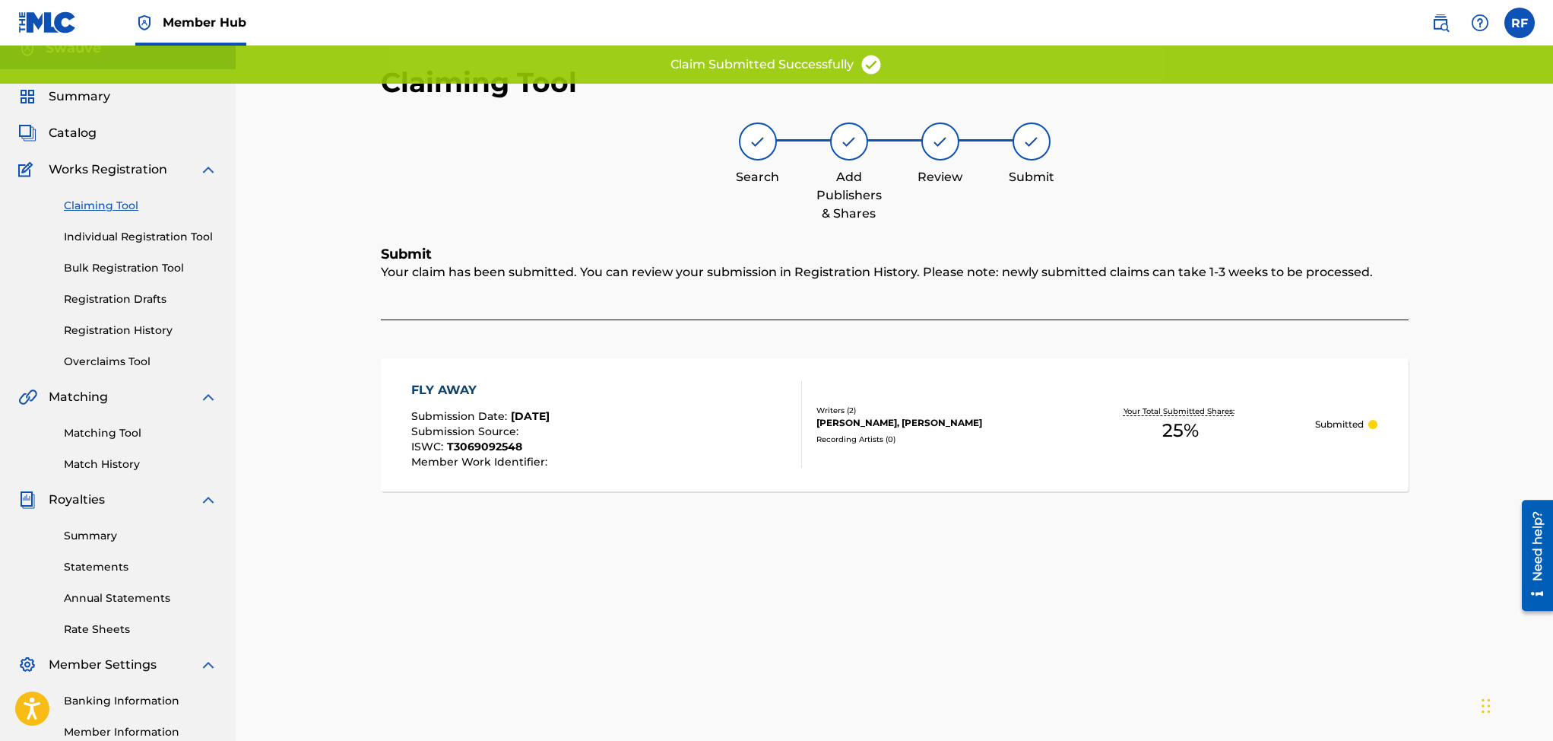
scroll to position [0, 0]
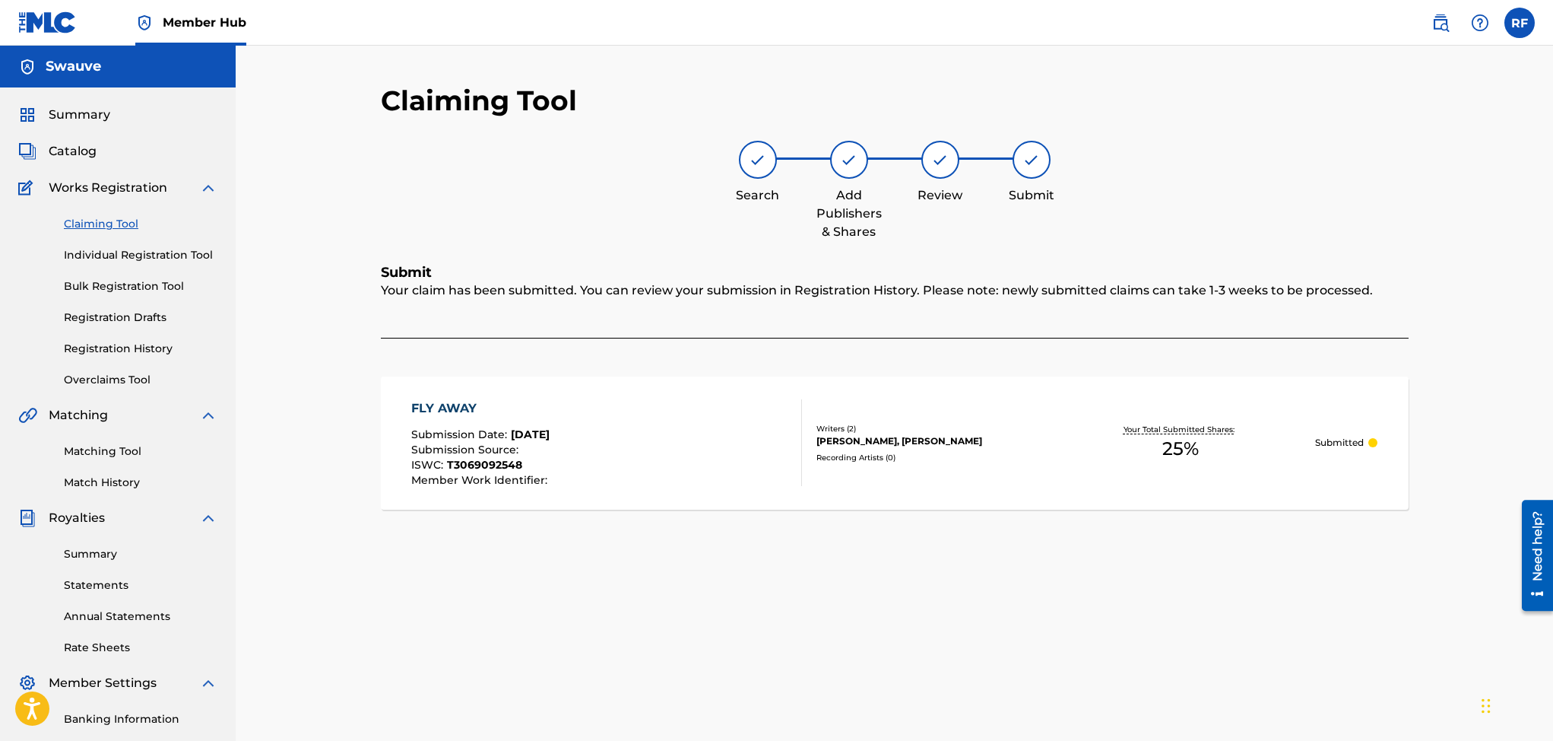
click at [108, 222] on link "Claiming Tool" at bounding box center [141, 224] width 154 height 16
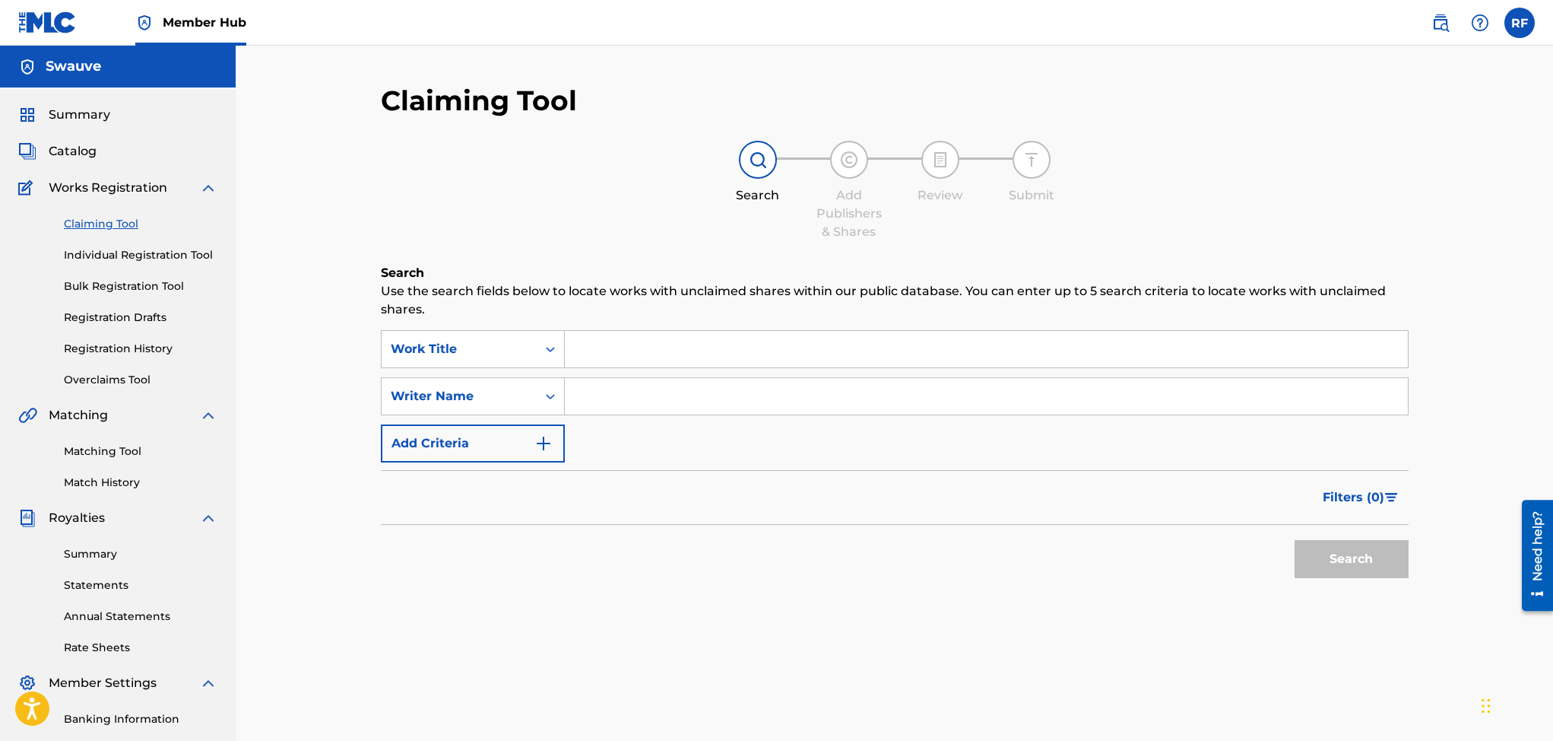
click at [627, 395] on input "Search Form" at bounding box center [986, 396] width 843 height 36
type input "Rico freeman"
click at [1322, 553] on button "Search" at bounding box center [1352, 559] width 114 height 38
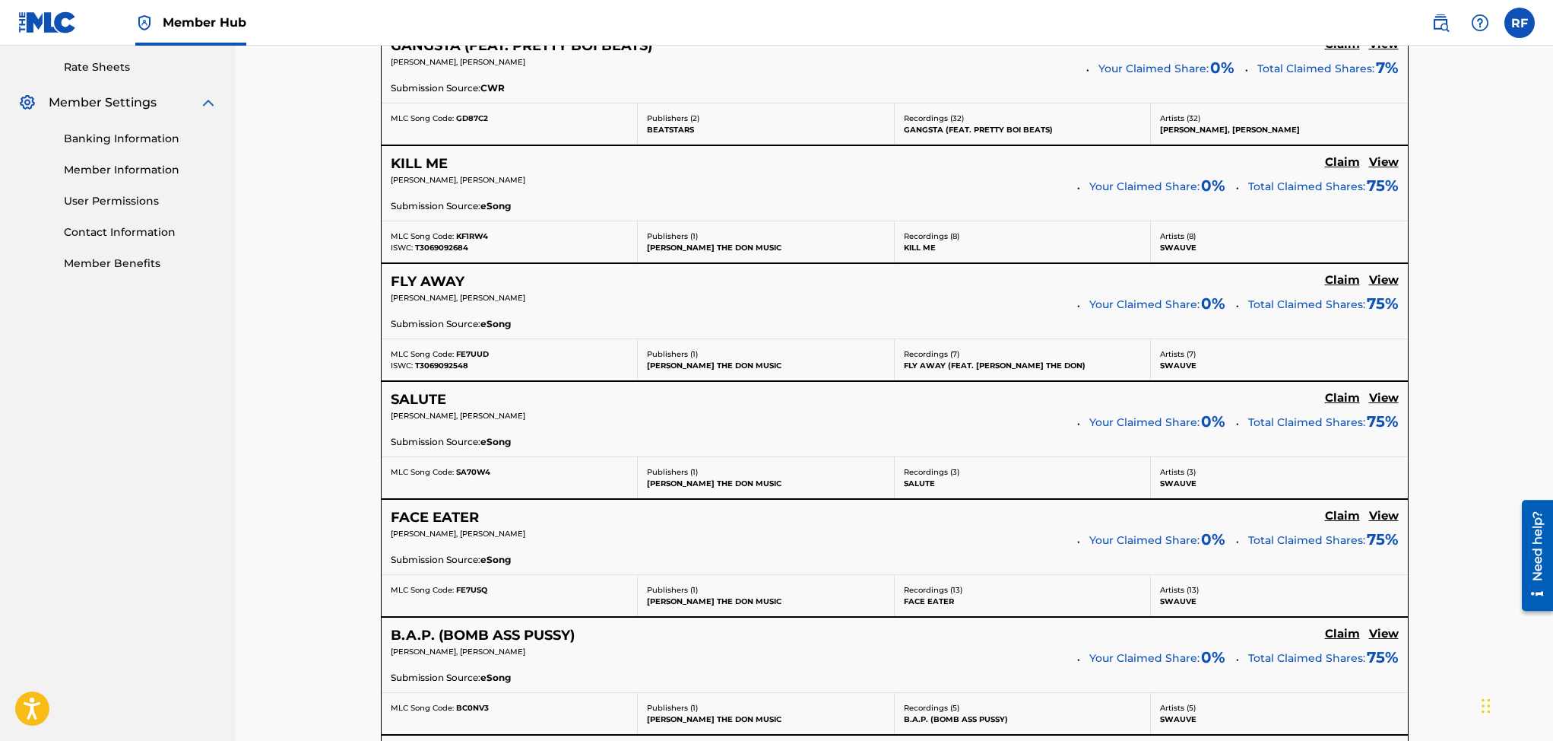
scroll to position [605, 0]
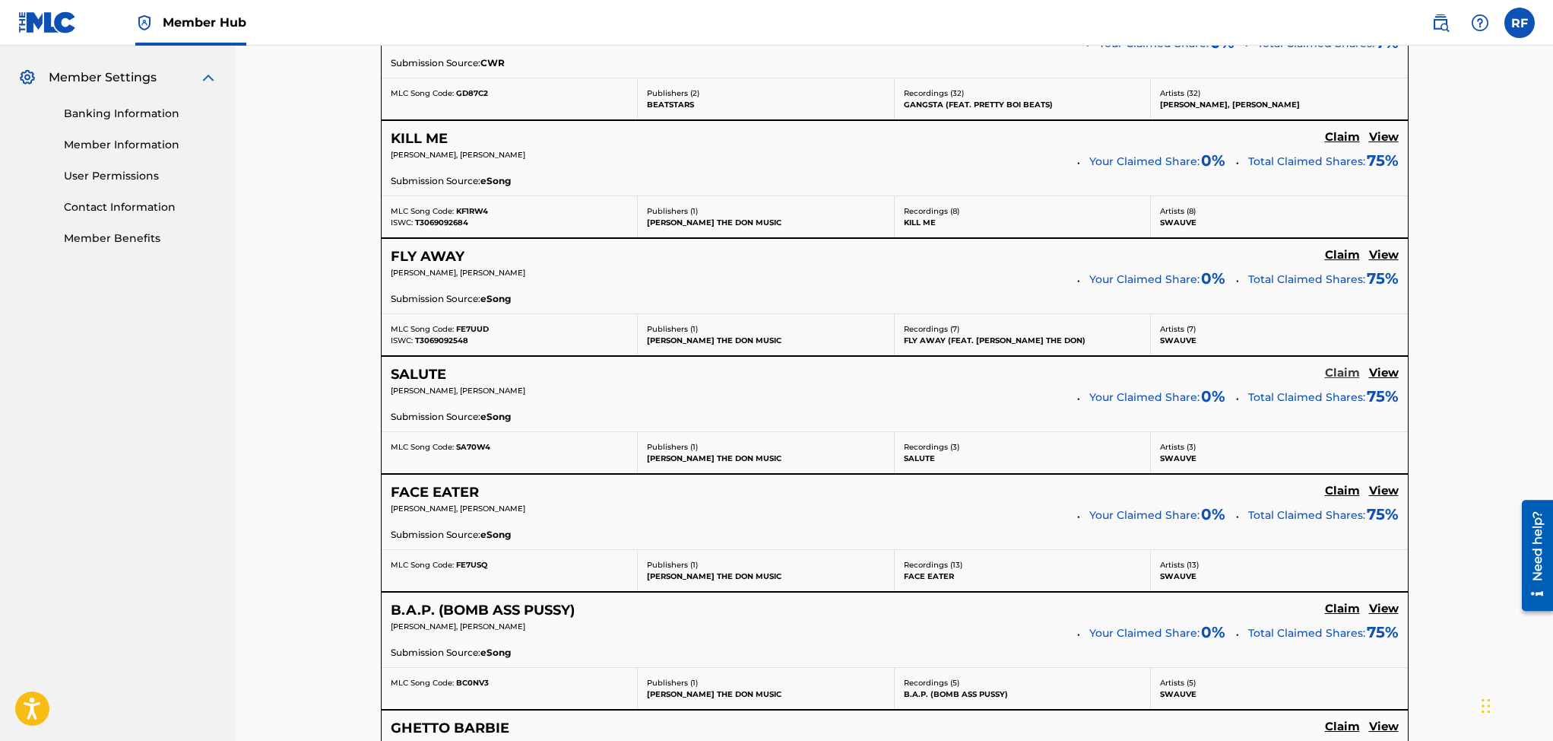
click at [1335, 366] on h5 "Claim" at bounding box center [1342, 373] width 35 height 14
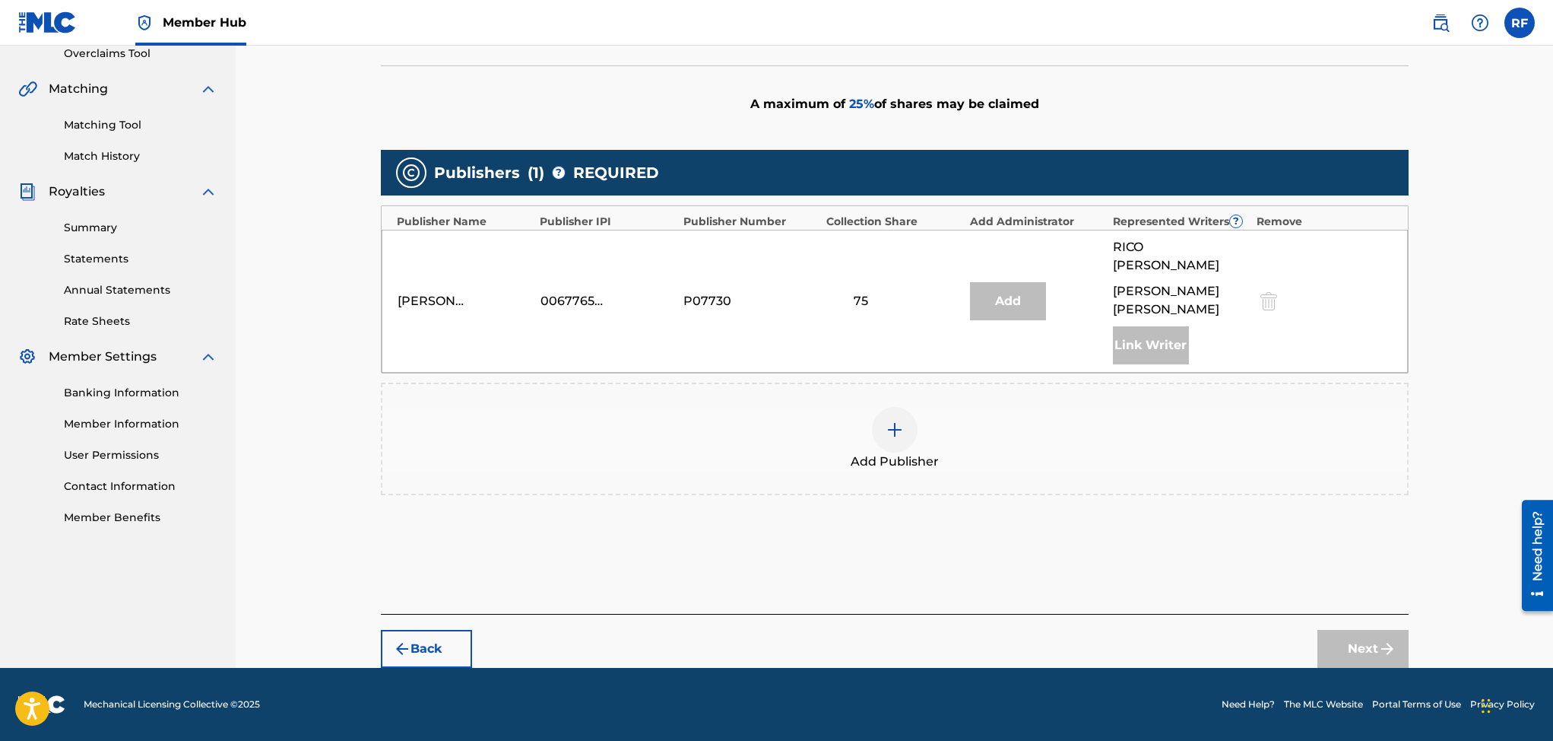
scroll to position [309, 0]
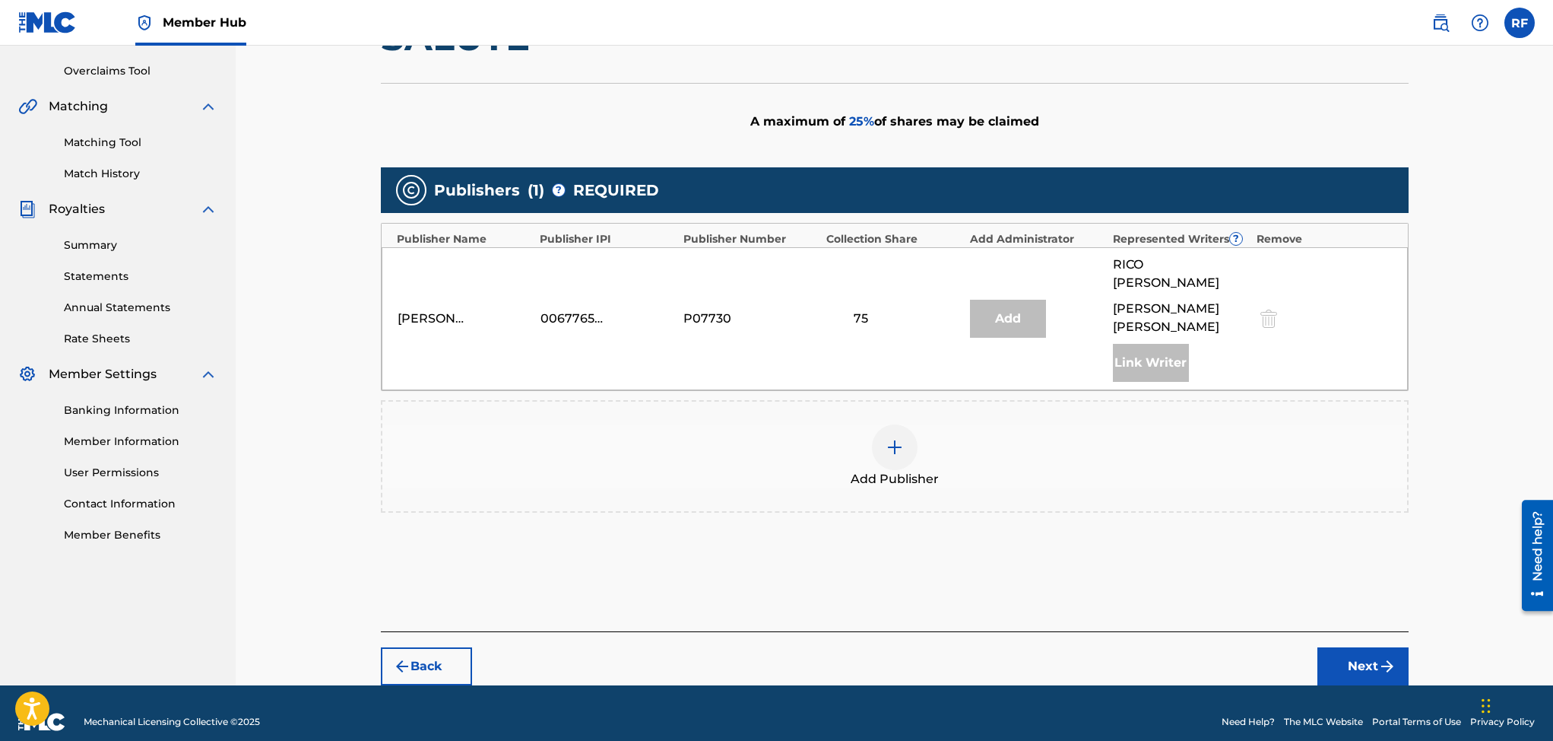
click at [893, 470] on span "Add Publisher" at bounding box center [895, 479] width 88 height 18
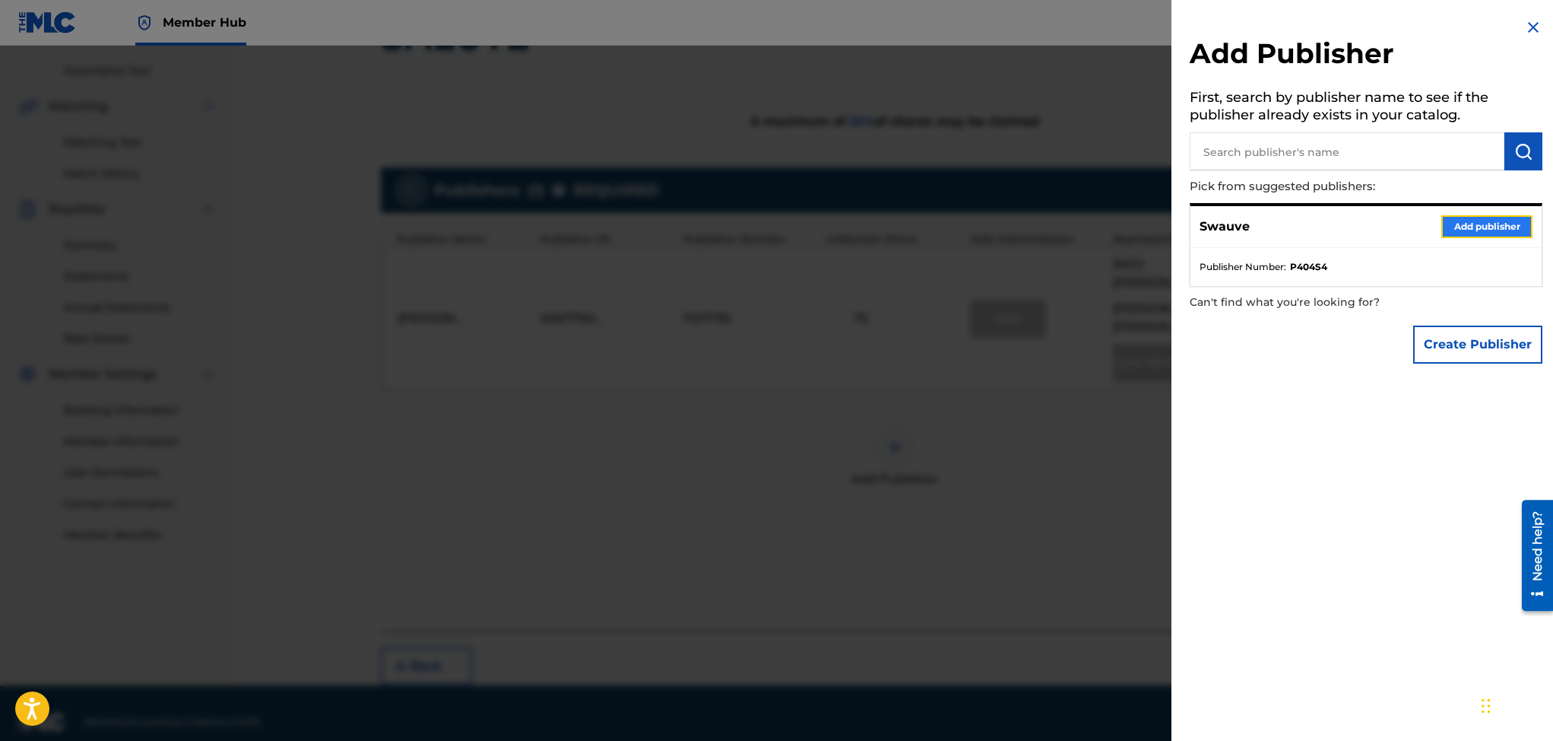
click at [1468, 226] on button "Add publisher" at bounding box center [1486, 226] width 91 height 23
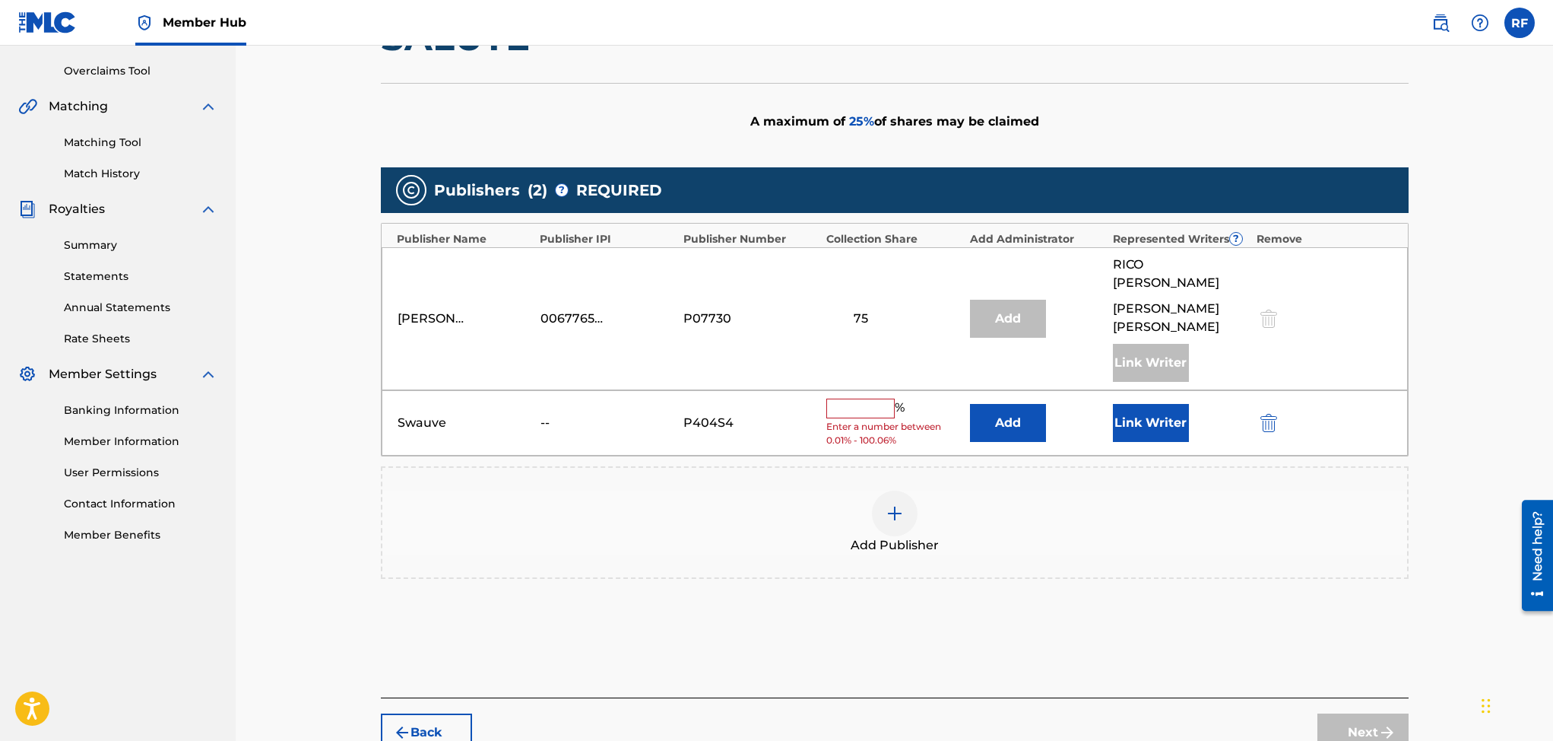
click at [855, 398] on input "text" at bounding box center [860, 408] width 68 height 20
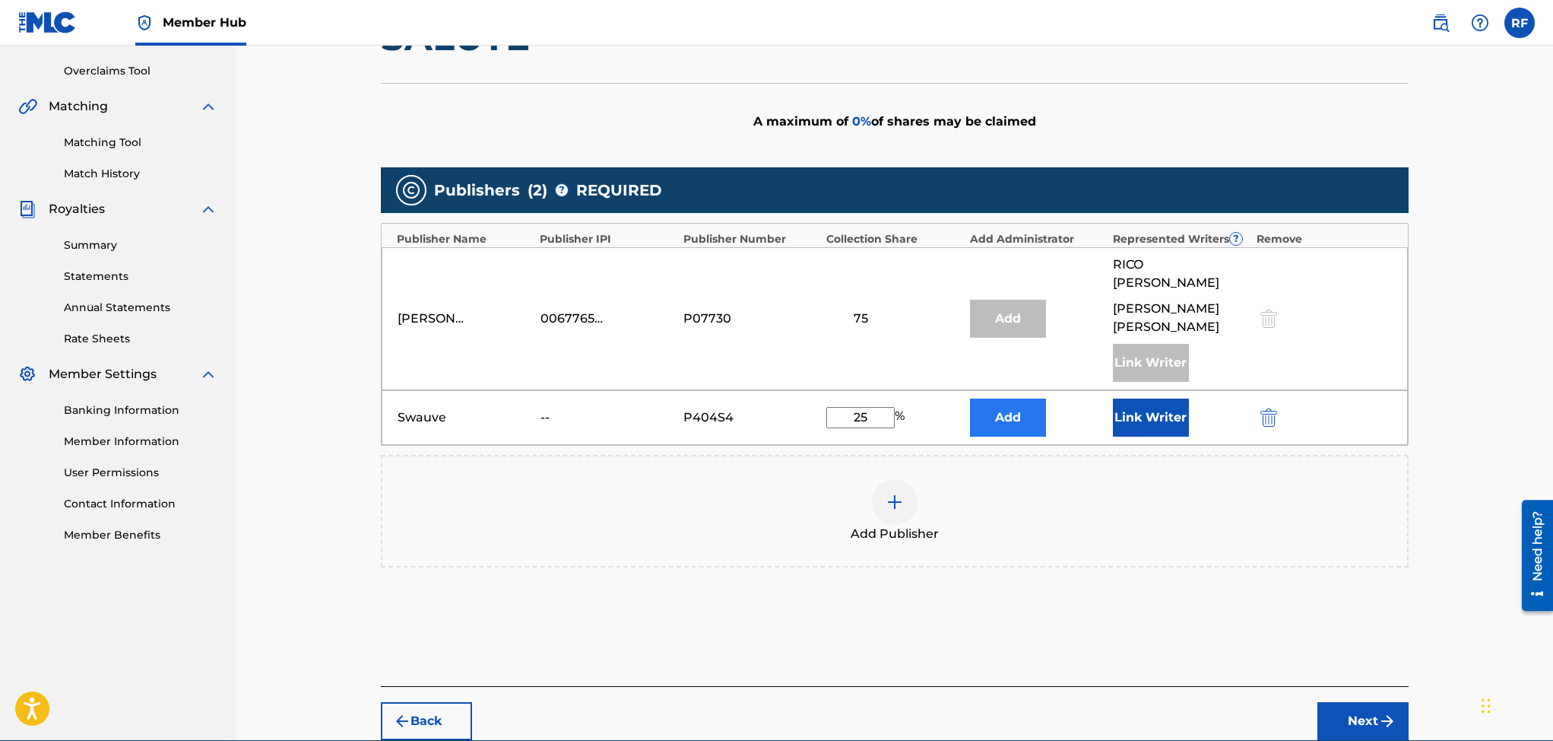
type input "25"
click at [1009, 398] on button "Add" at bounding box center [1008, 417] width 76 height 38
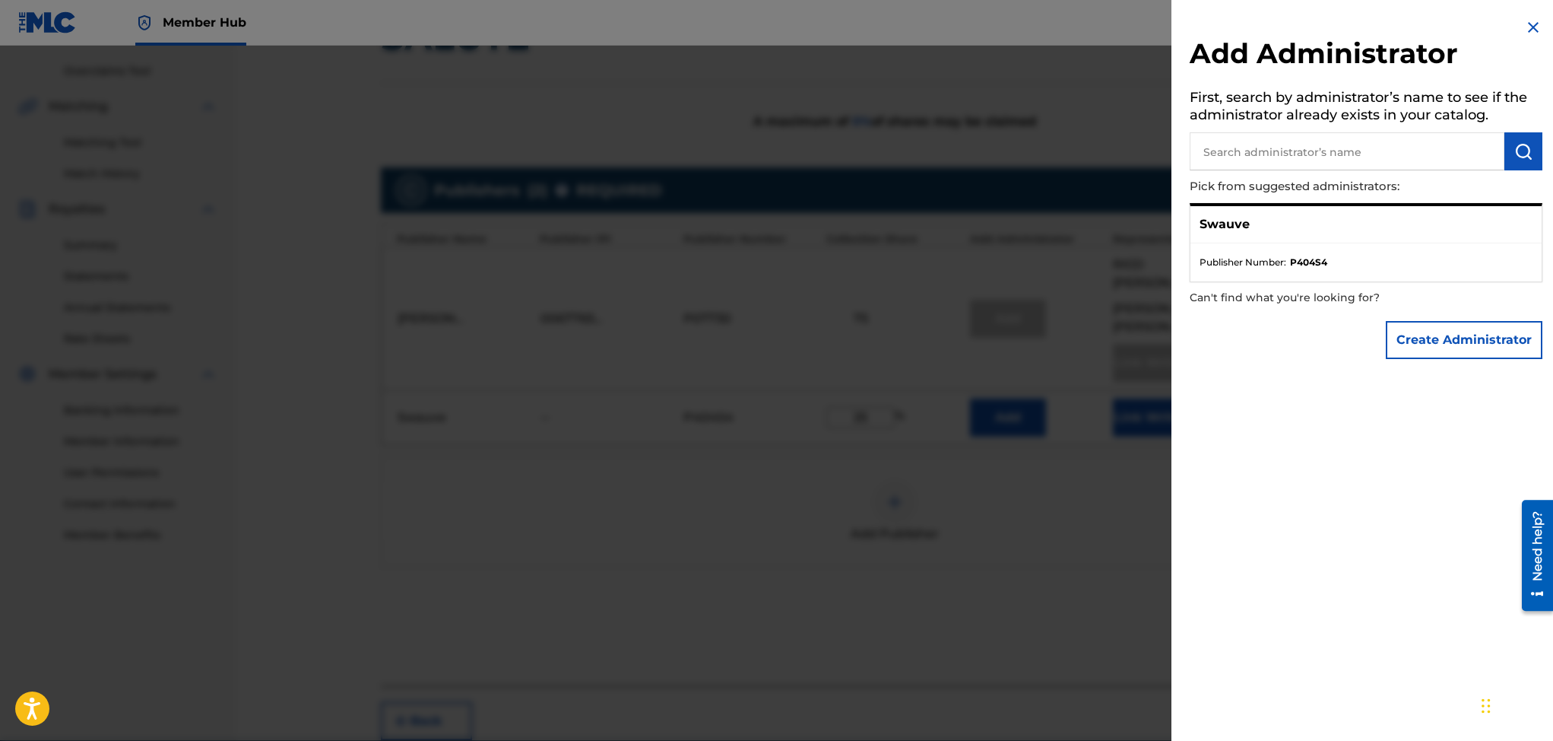
click at [1531, 28] on img at bounding box center [1533, 27] width 18 height 18
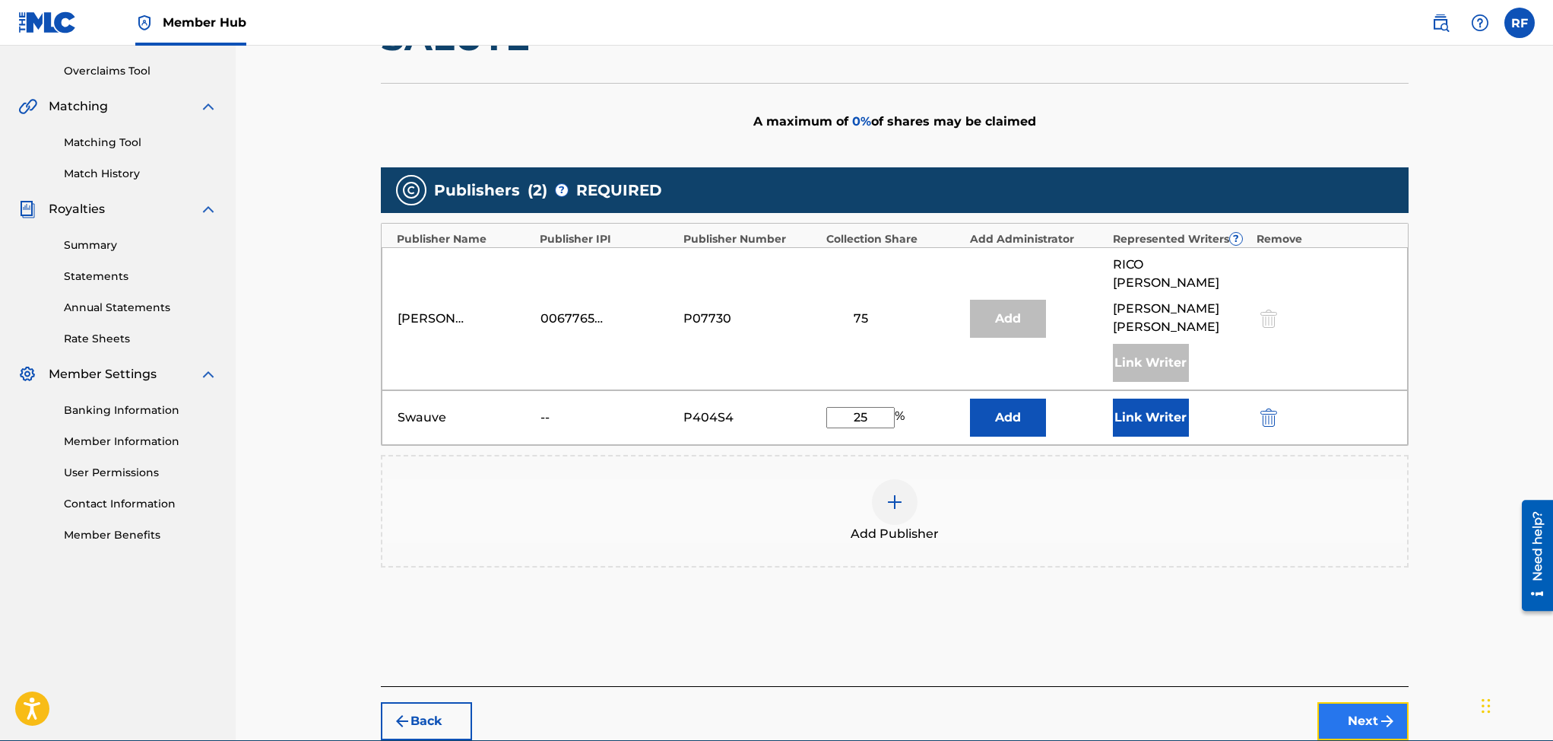
click at [1365, 702] on button "Next" at bounding box center [1363, 721] width 91 height 38
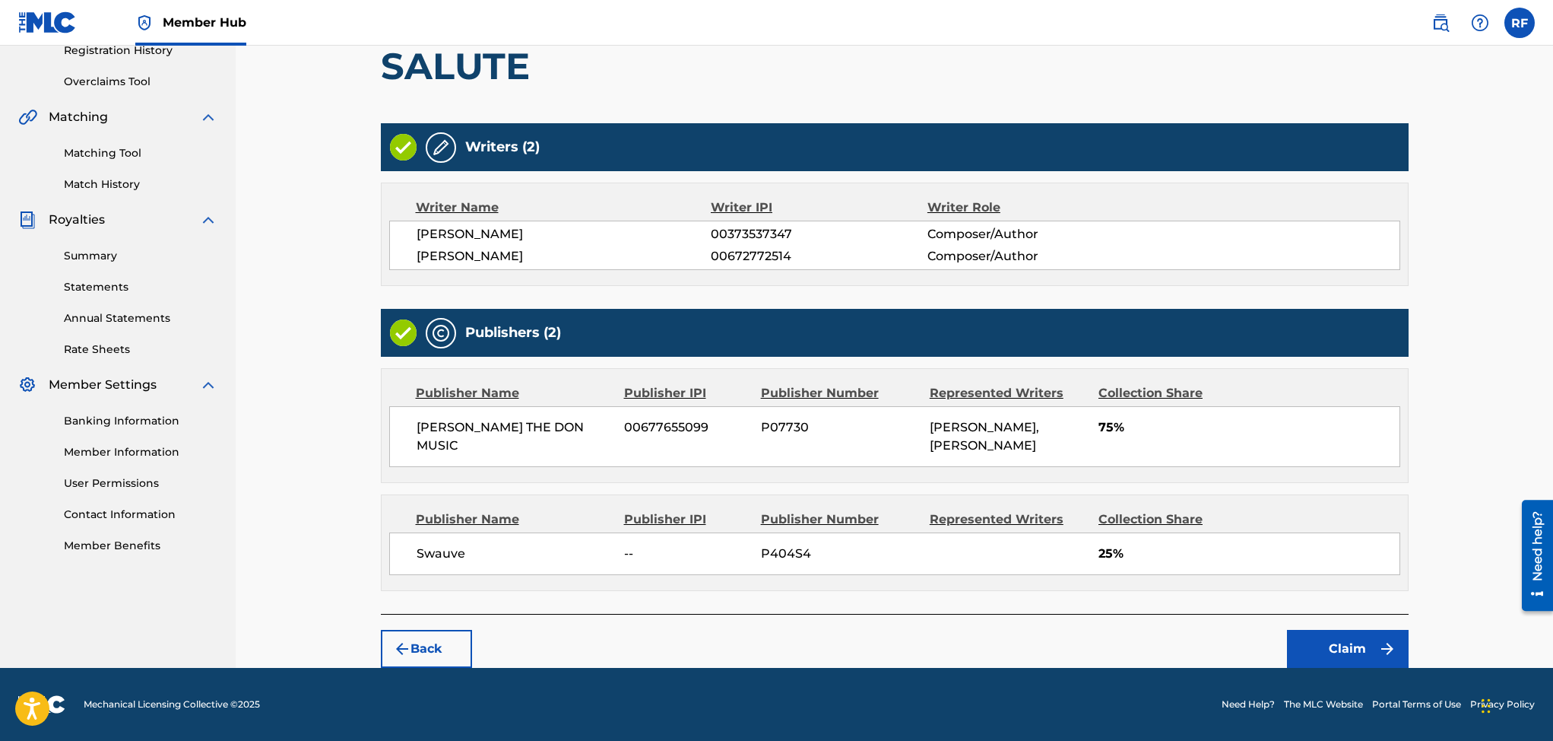
scroll to position [322, 0]
click at [1316, 645] on button "Claim" at bounding box center [1348, 649] width 122 height 38
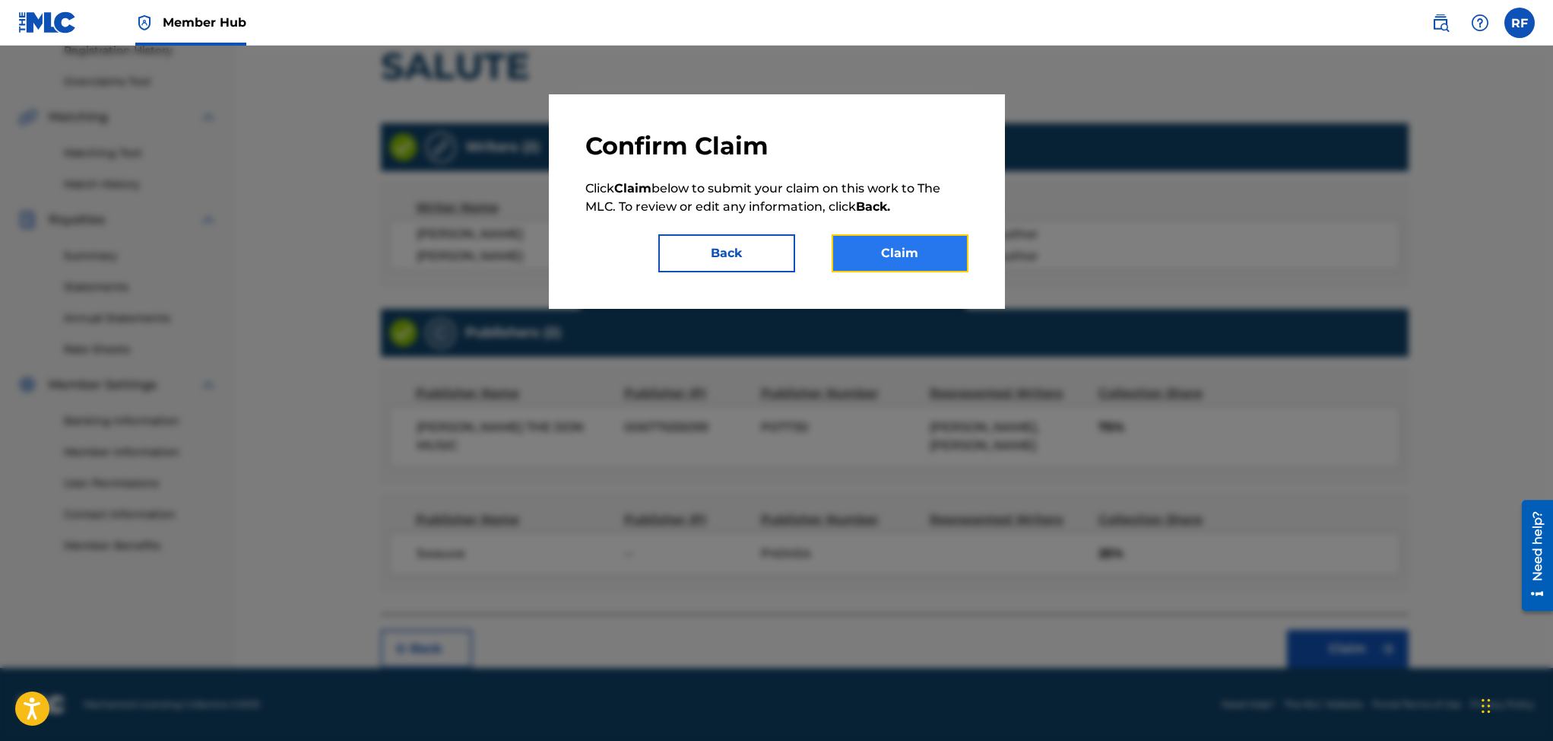
click at [888, 250] on button "Claim" at bounding box center [900, 253] width 137 height 38
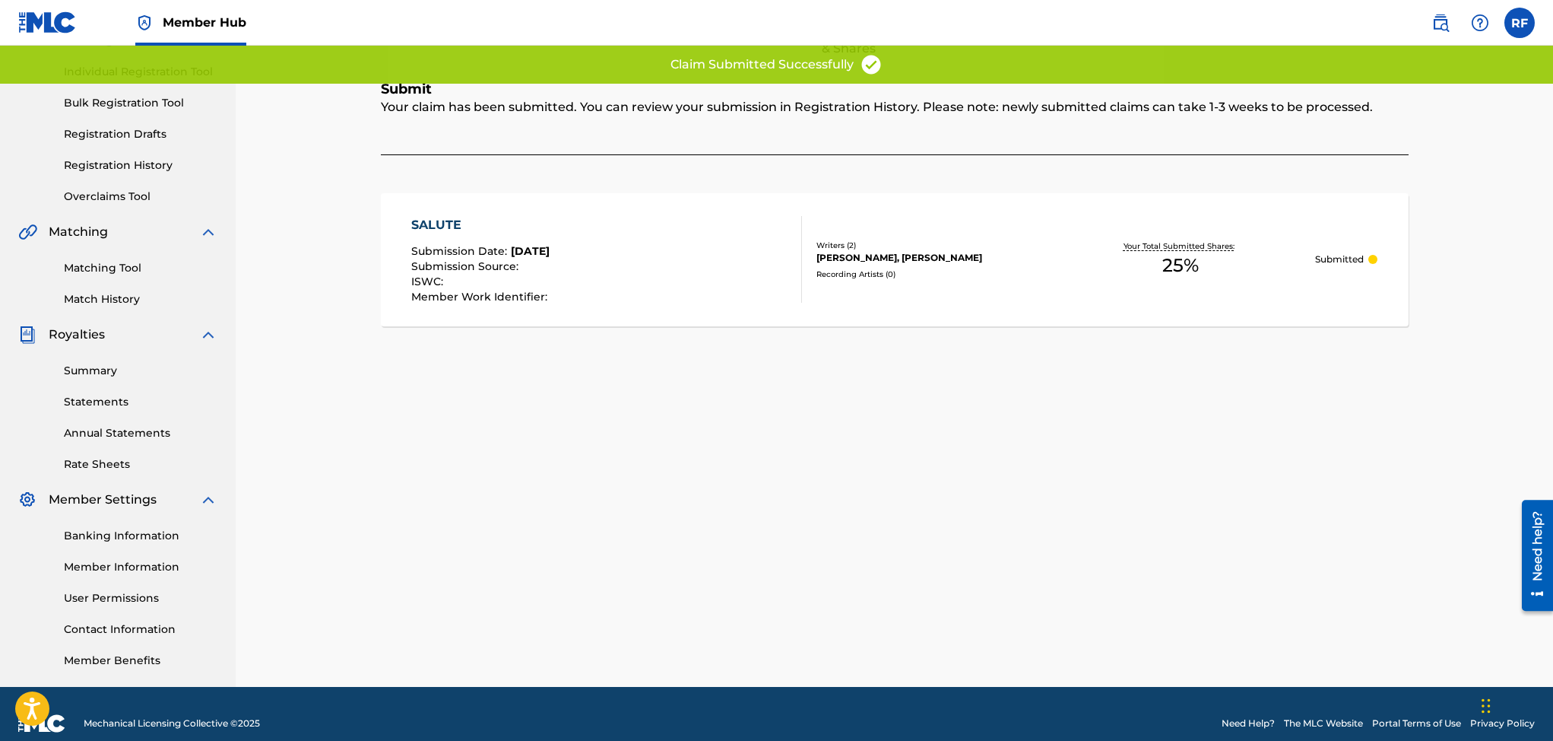
scroll to position [0, 0]
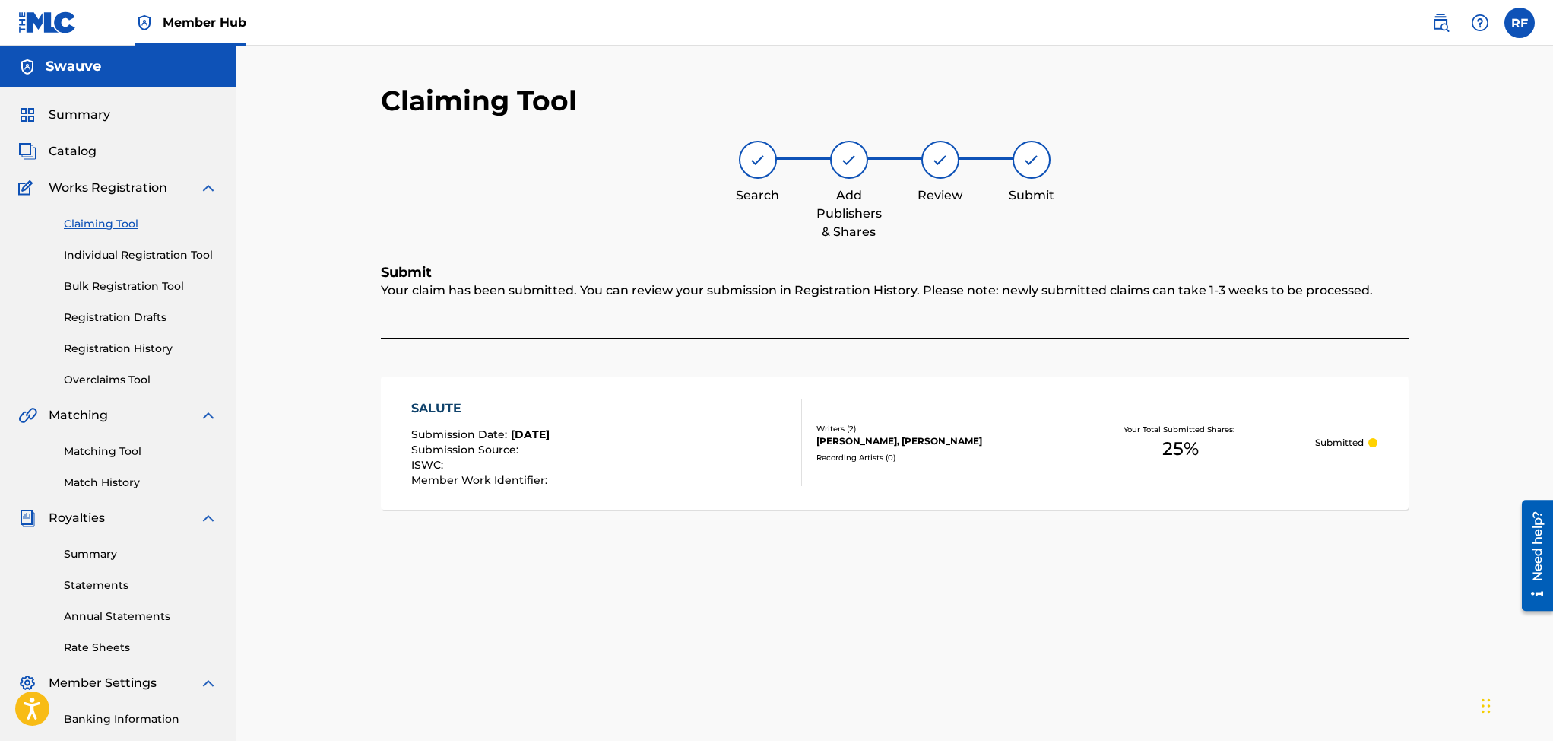
click at [106, 230] on link "Claiming Tool" at bounding box center [141, 224] width 154 height 16
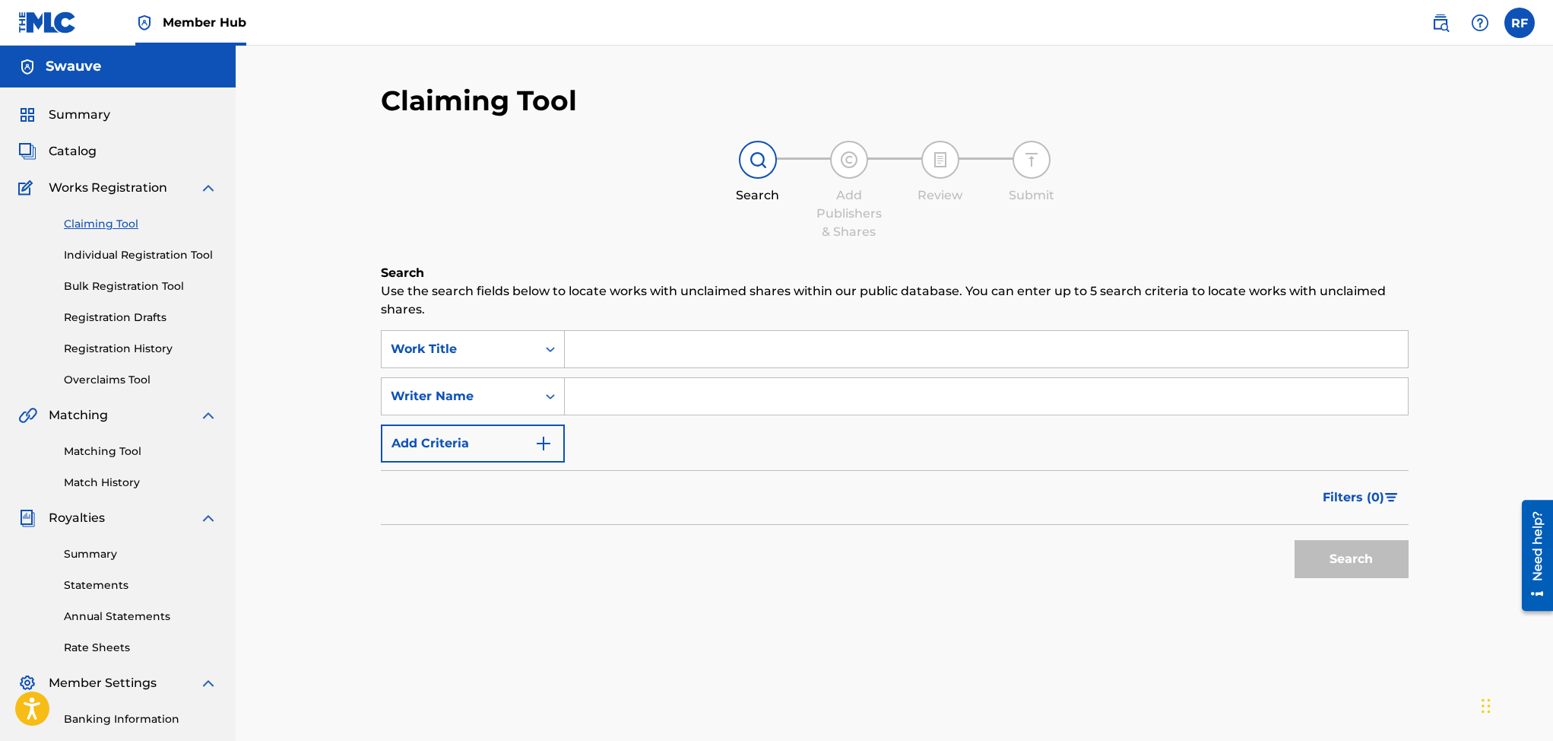
click at [669, 400] on input "Search Form" at bounding box center [986, 396] width 843 height 36
type input "Rico freeman"
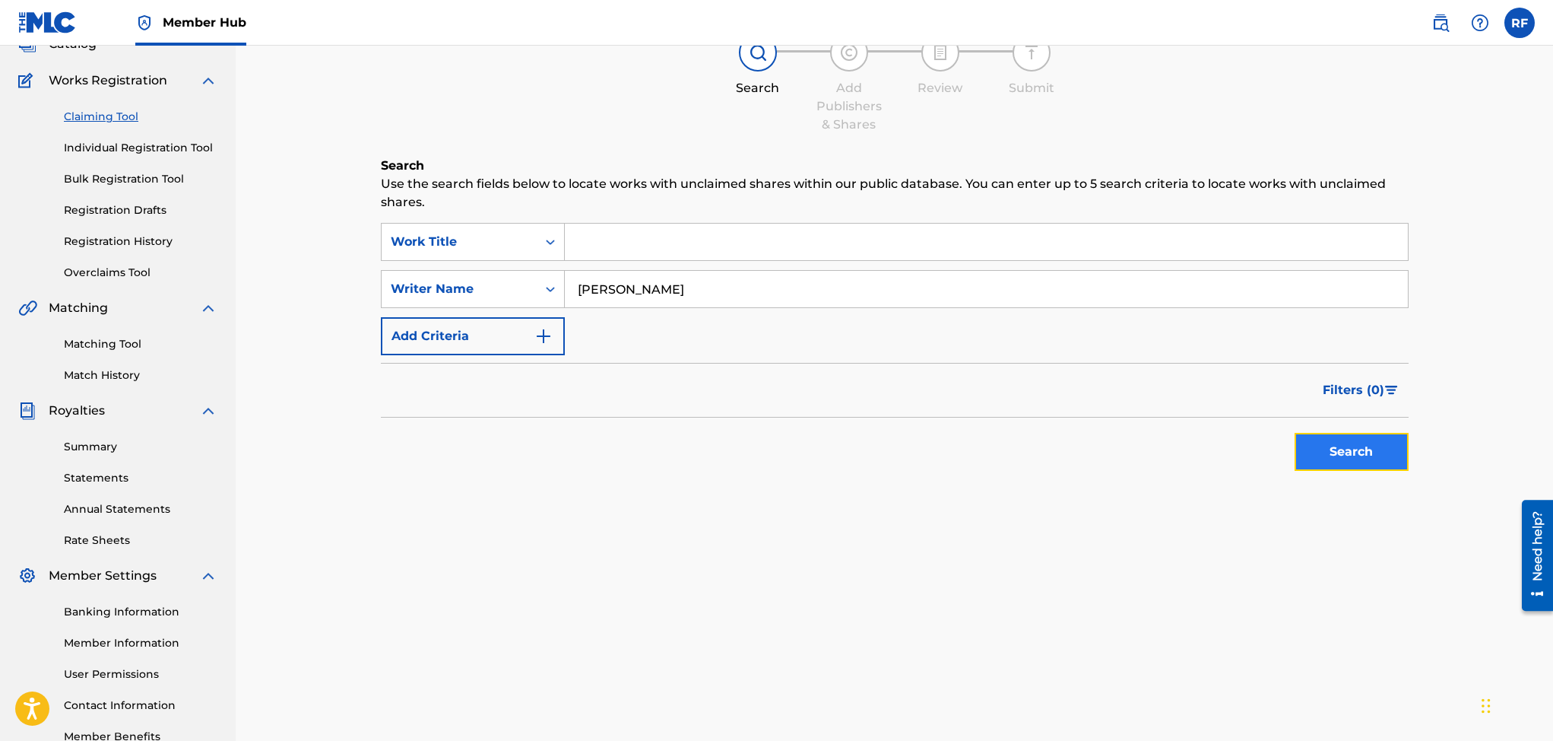
click at [1332, 455] on button "Search" at bounding box center [1352, 452] width 114 height 38
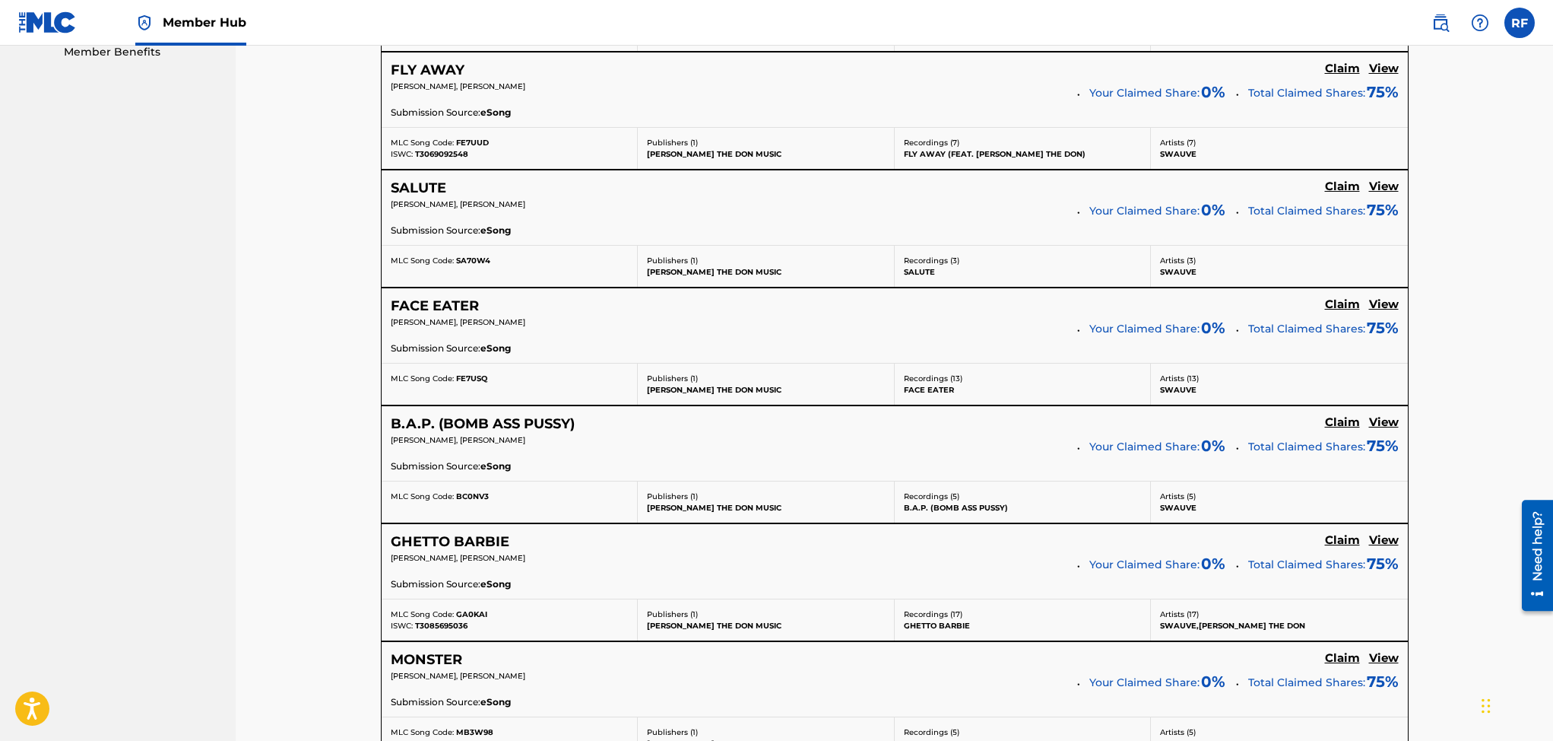
scroll to position [794, 0]
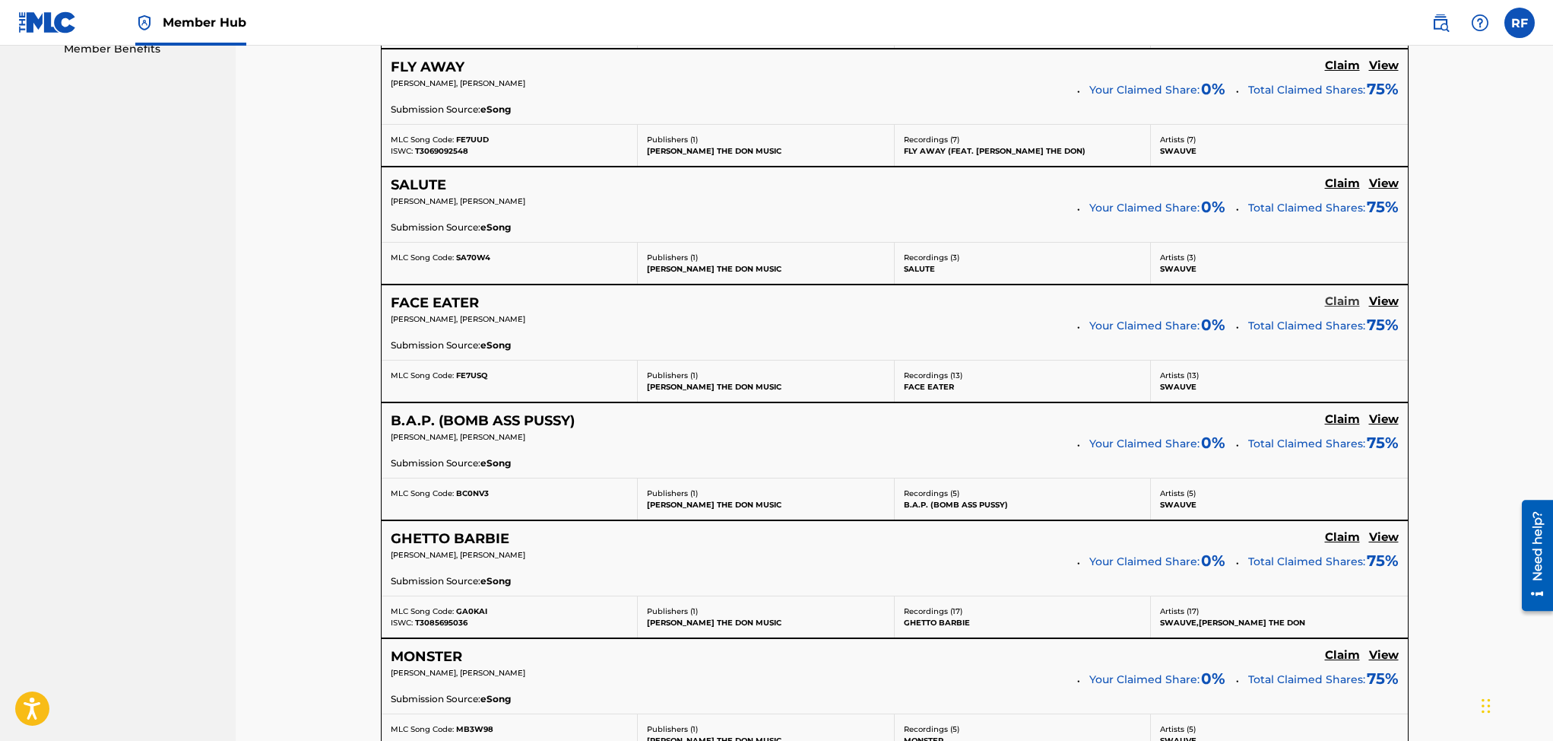
click at [1340, 303] on h5 "Claim" at bounding box center [1342, 301] width 35 height 14
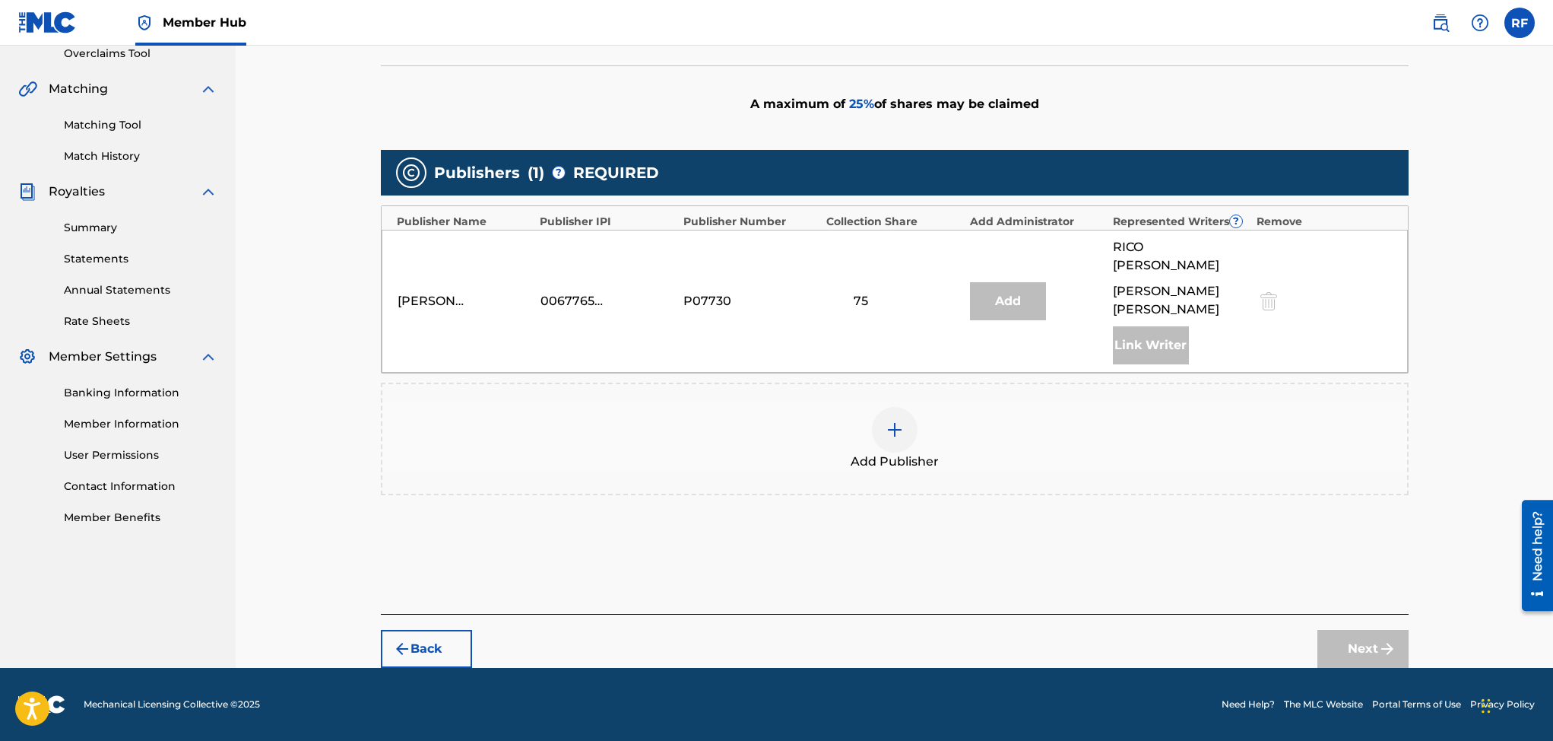
scroll to position [309, 0]
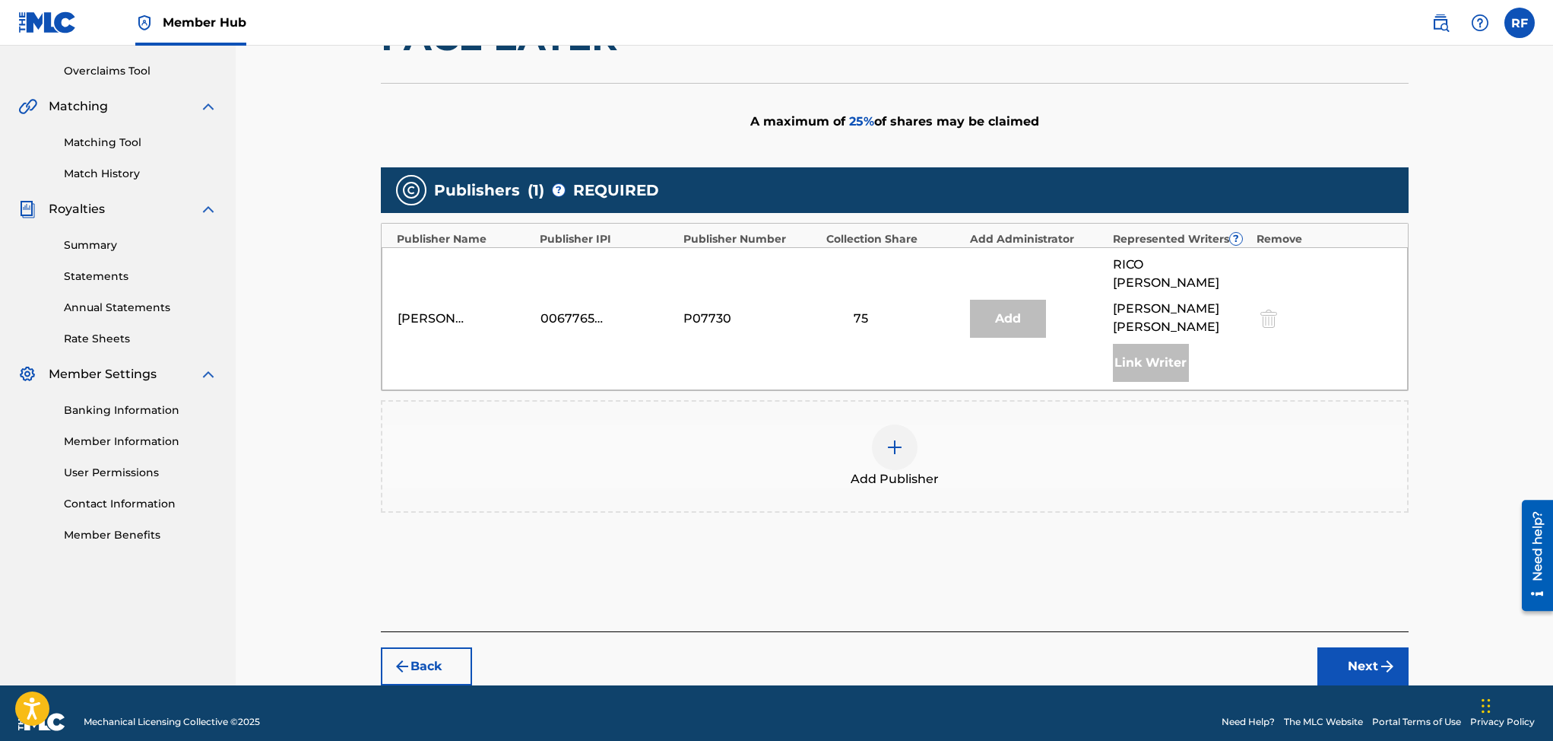
click at [896, 440] on div at bounding box center [895, 447] width 46 height 46
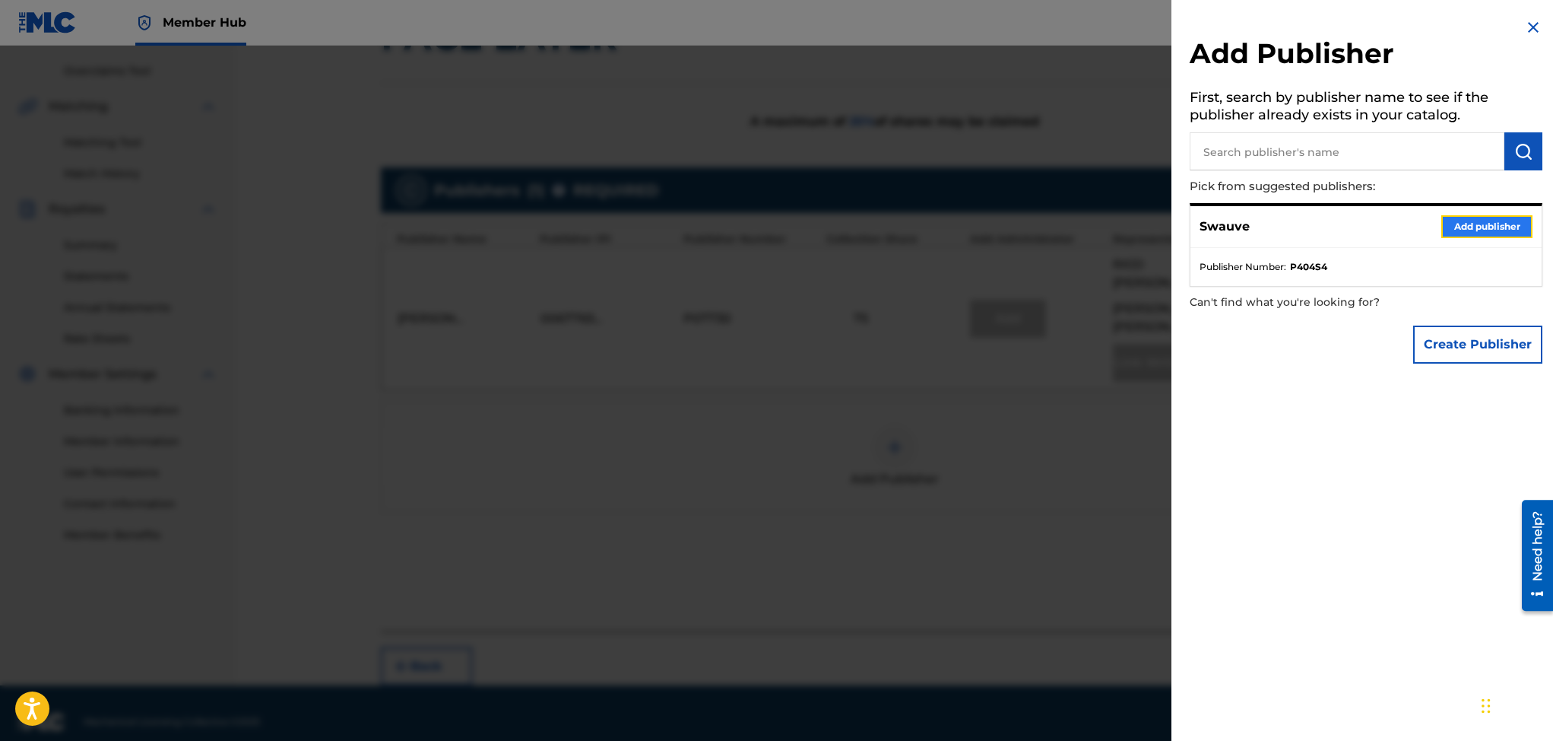
click at [1449, 221] on button "Add publisher" at bounding box center [1486, 226] width 91 height 23
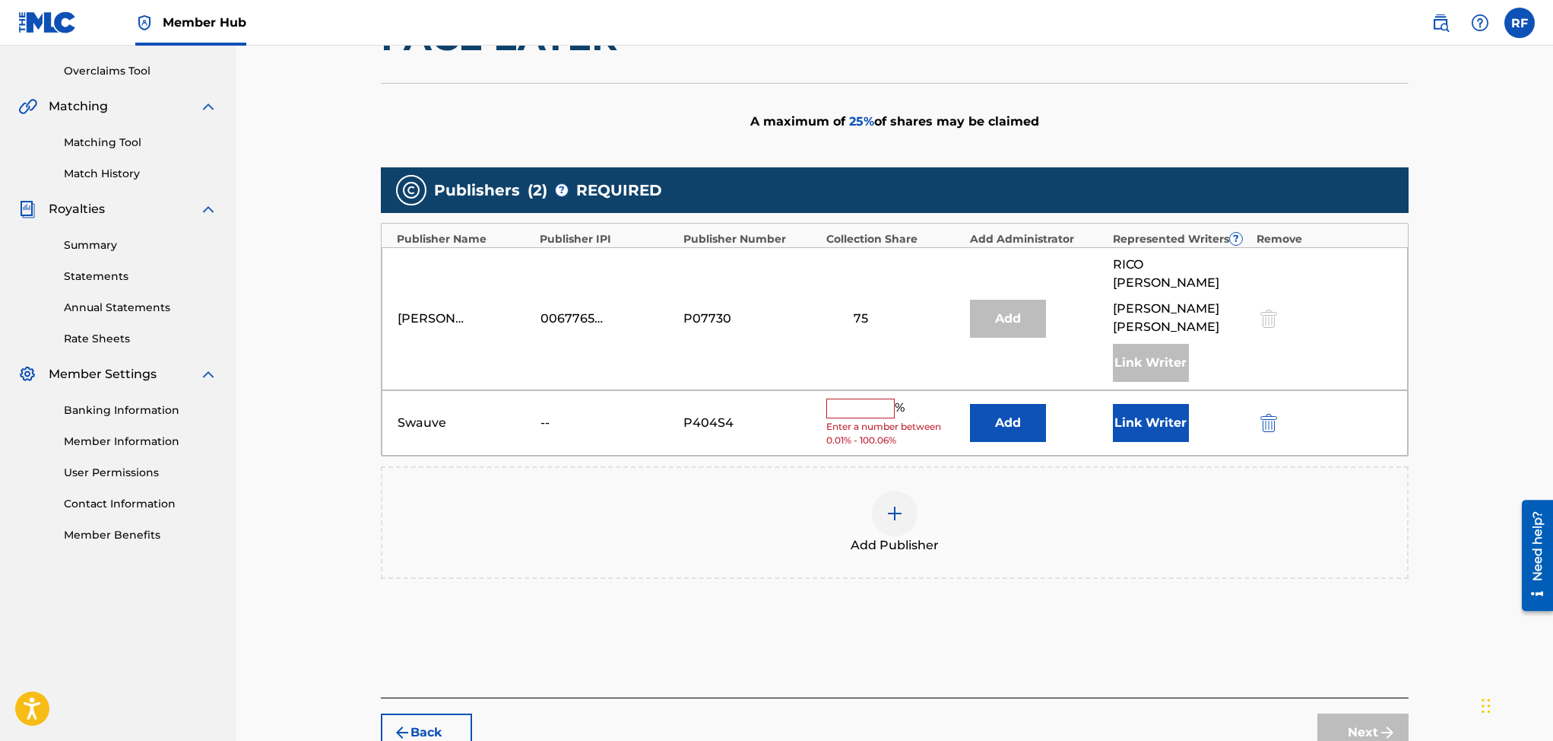
click at [868, 398] on input "text" at bounding box center [860, 408] width 68 height 20
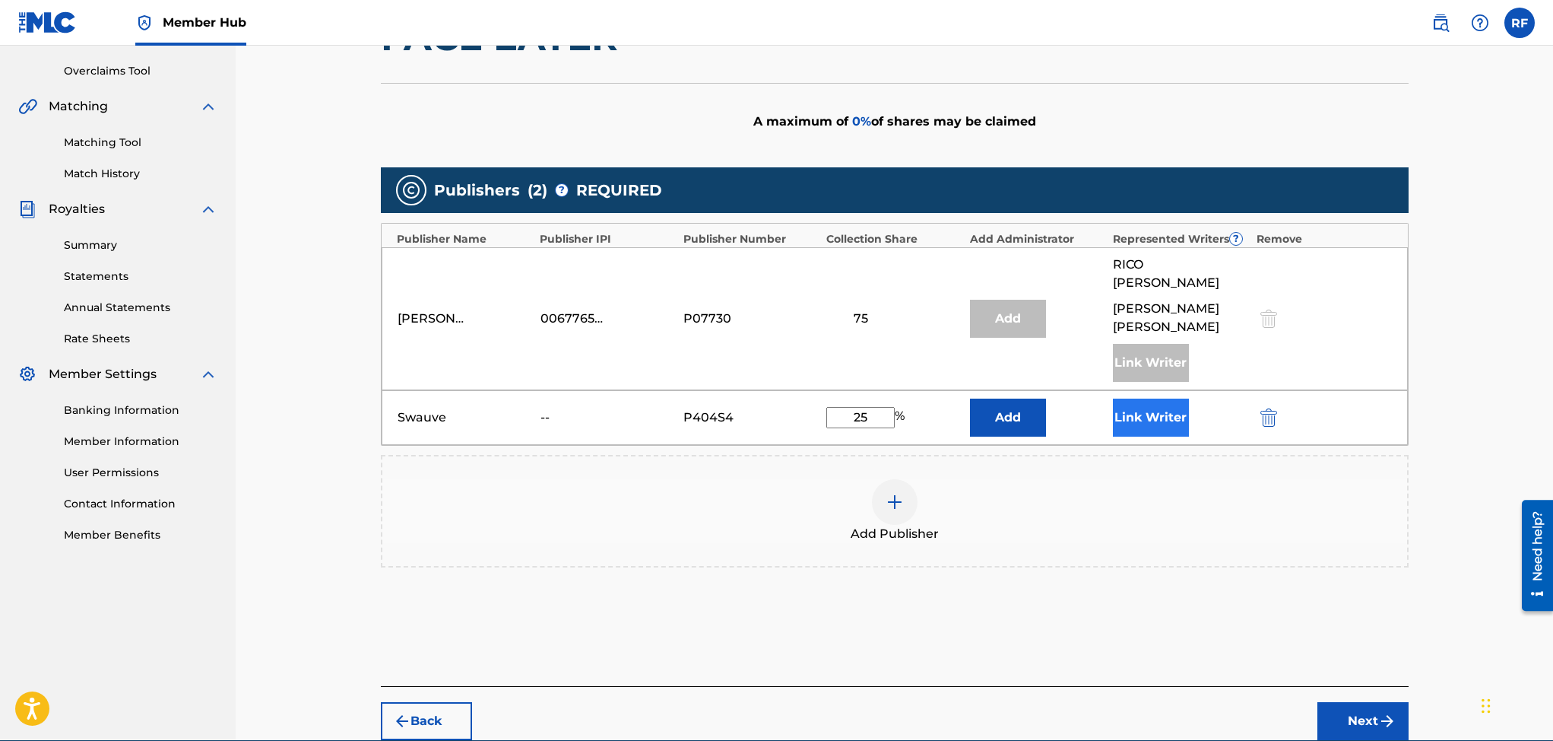
type input "25"
click at [1160, 403] on button "Link Writer" at bounding box center [1151, 417] width 76 height 38
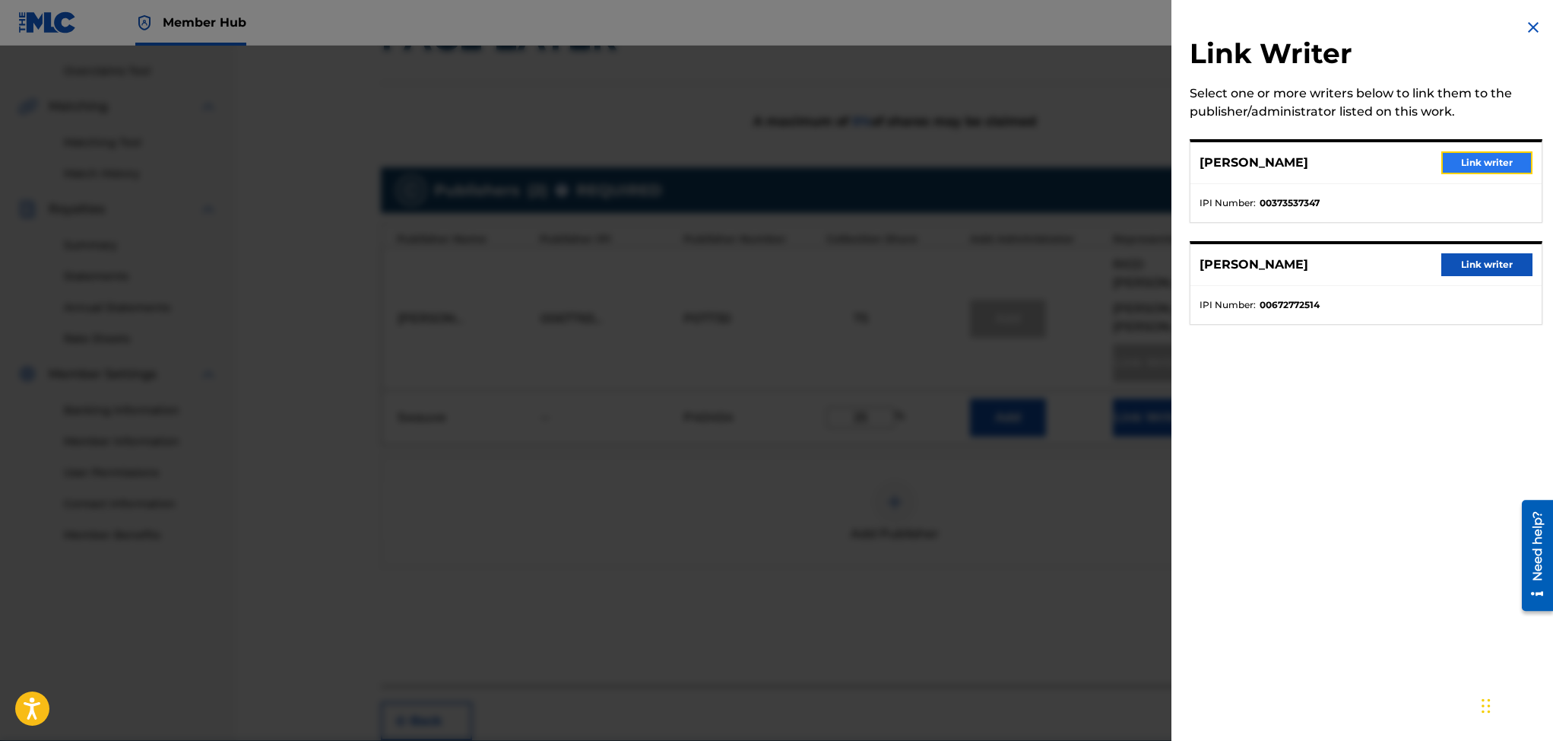
click at [1472, 160] on button "Link writer" at bounding box center [1486, 162] width 91 height 23
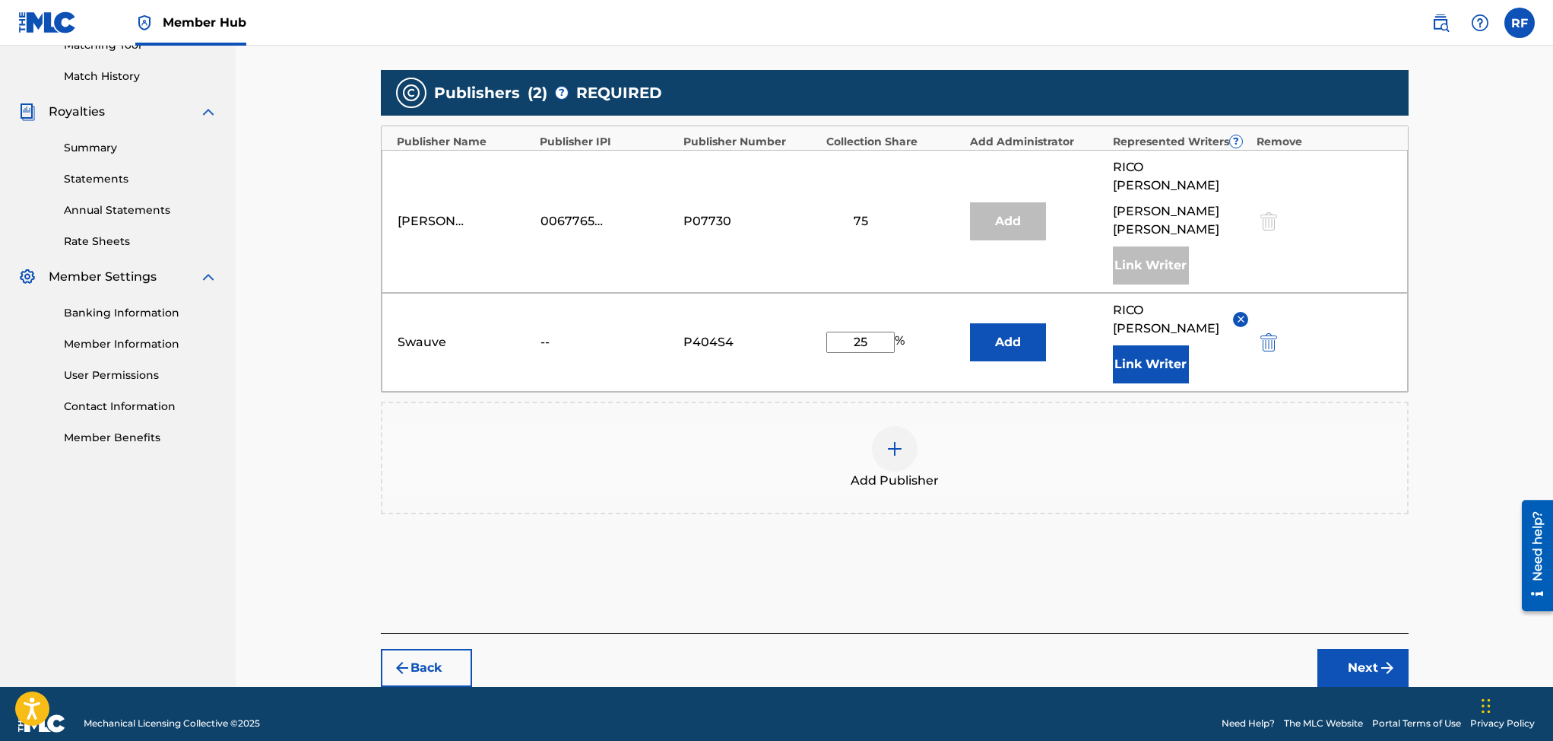
scroll to position [408, 0]
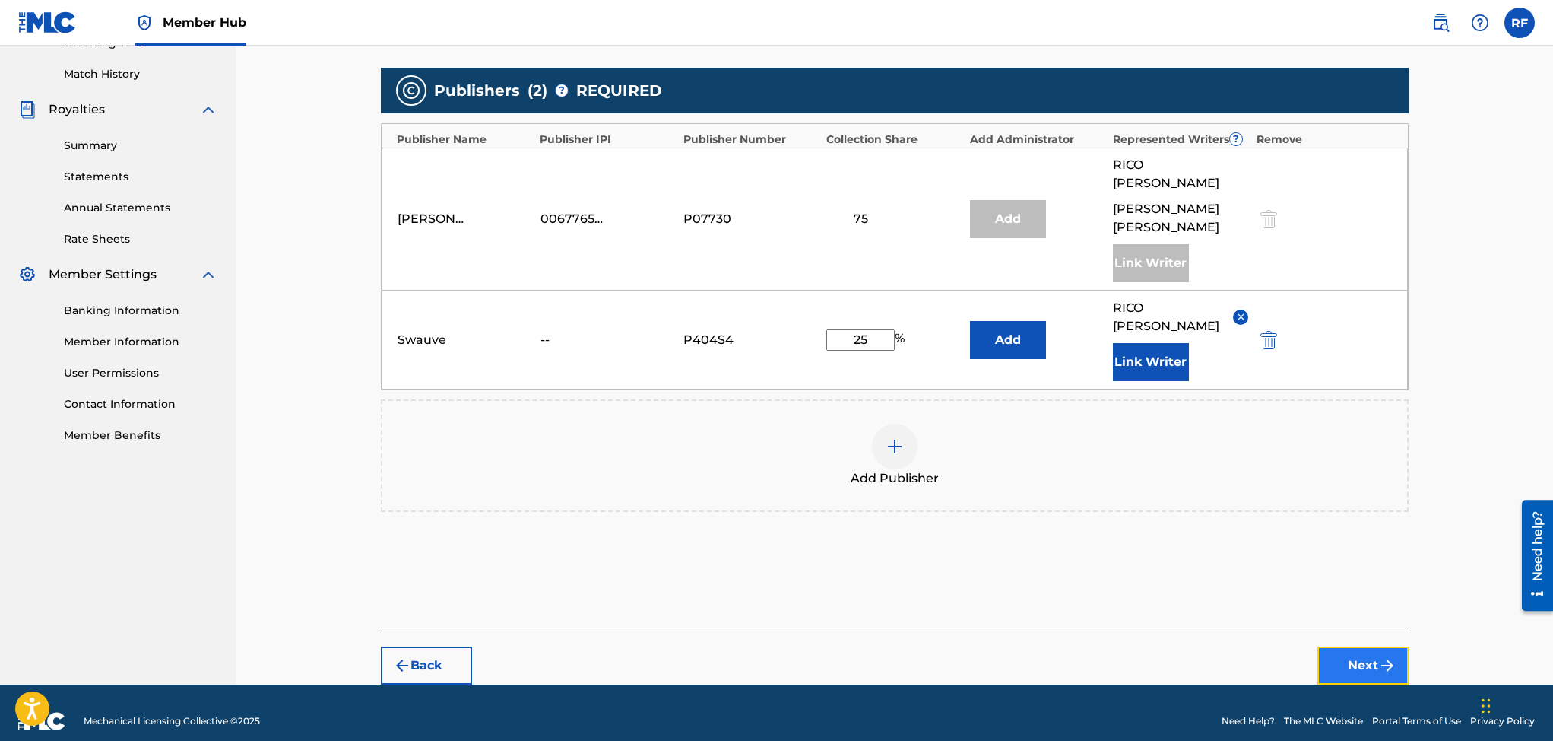
click at [1375, 646] on button "Next" at bounding box center [1363, 665] width 91 height 38
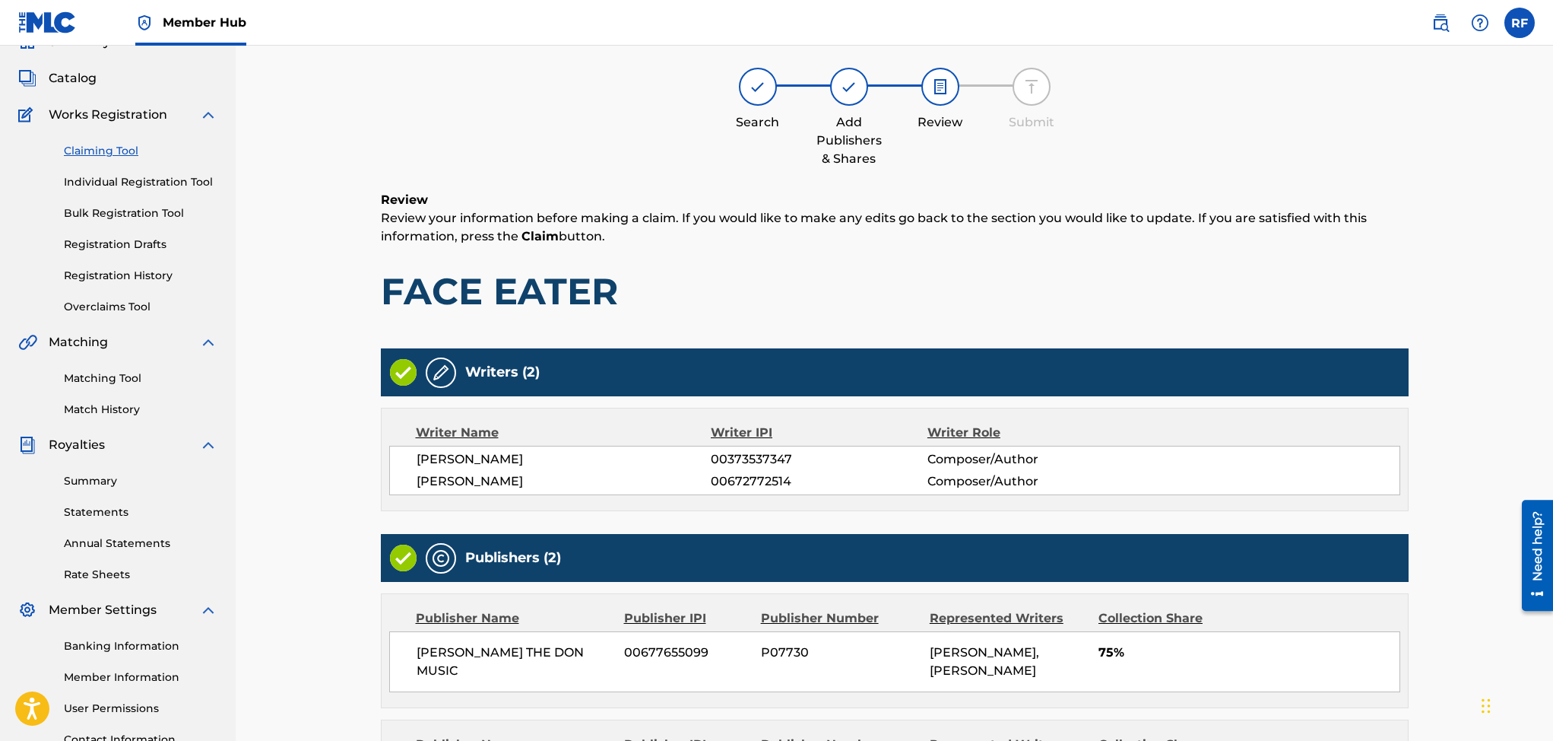
scroll to position [340, 0]
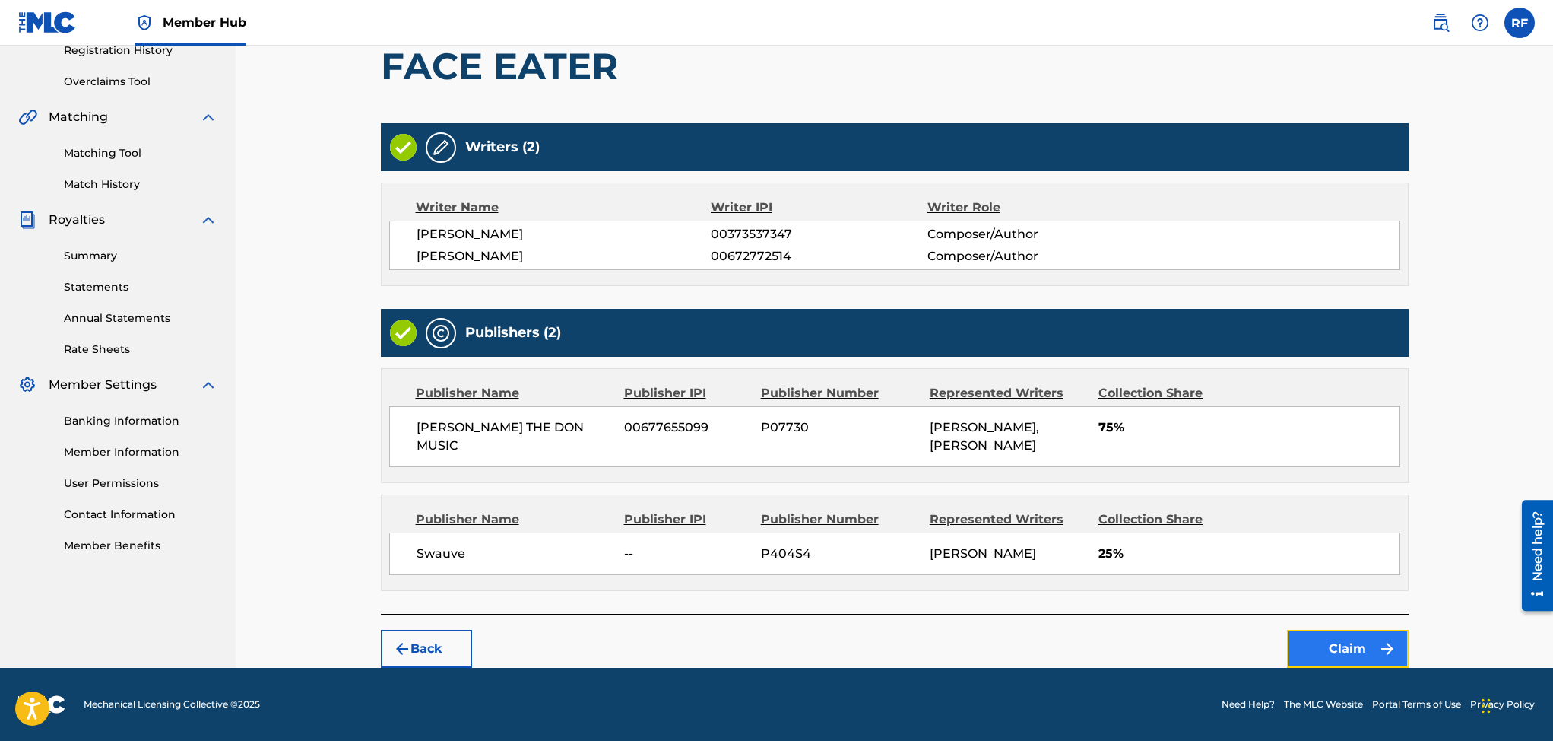
click at [1353, 640] on button "Claim" at bounding box center [1348, 649] width 122 height 38
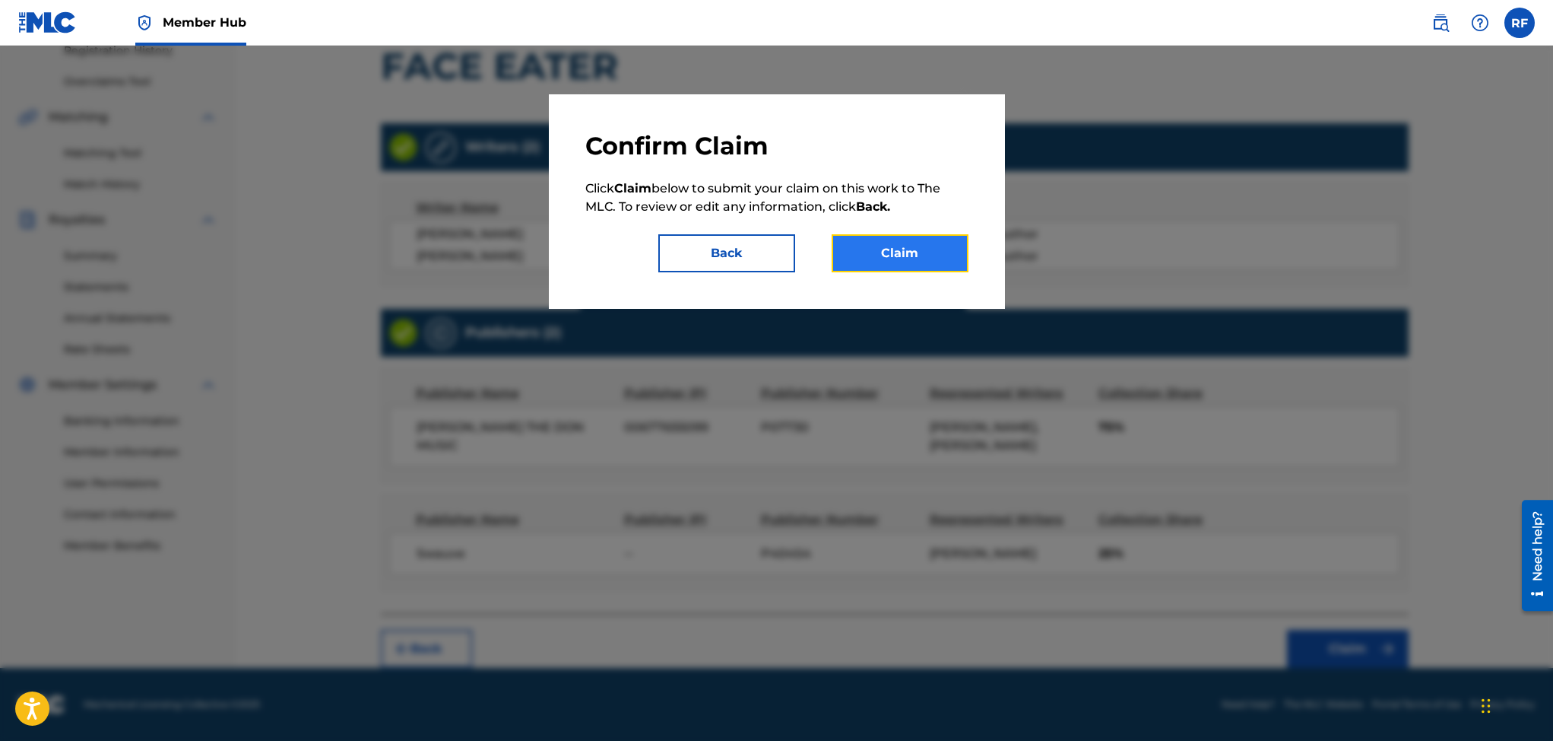
click at [860, 248] on button "Claim" at bounding box center [900, 253] width 137 height 38
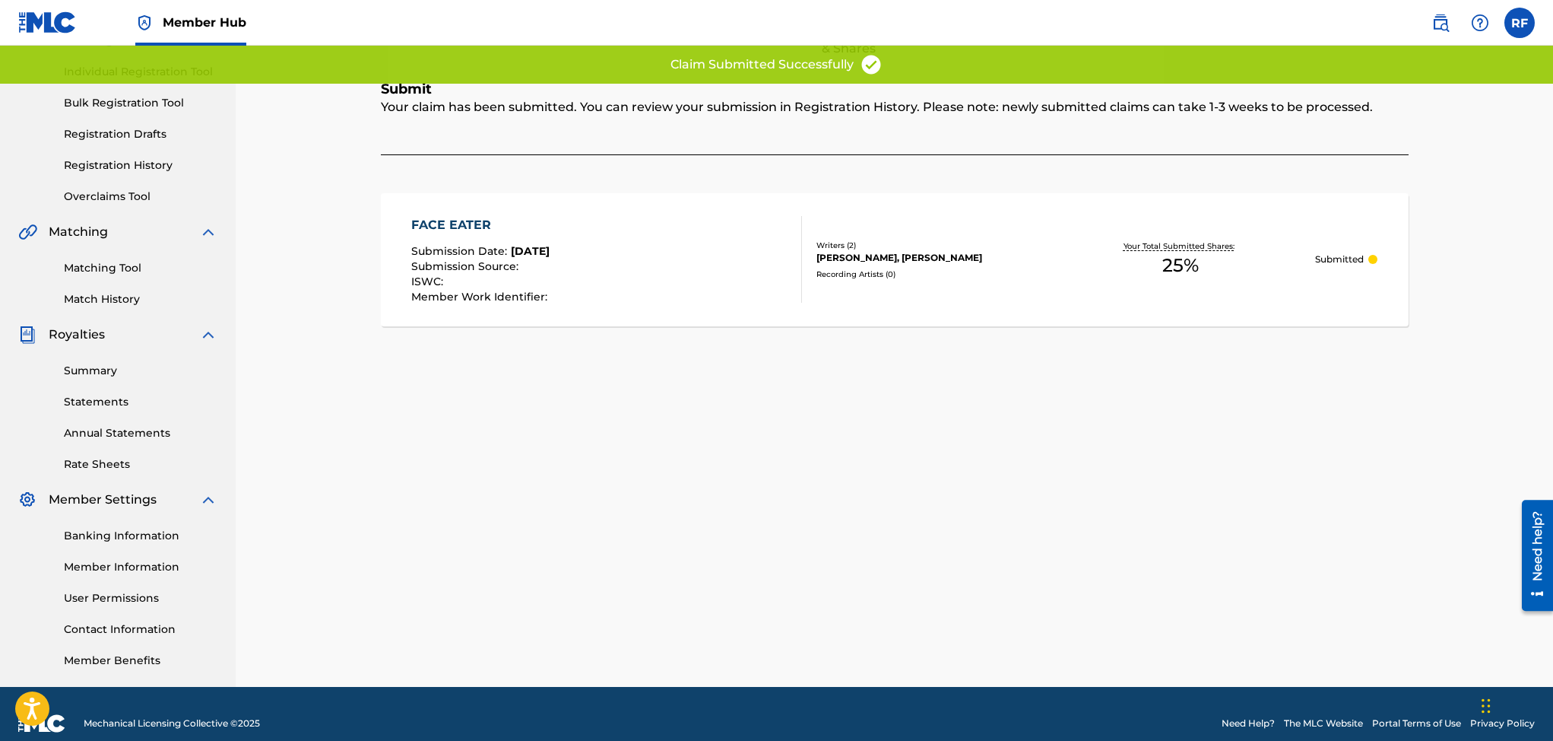
scroll to position [0, 0]
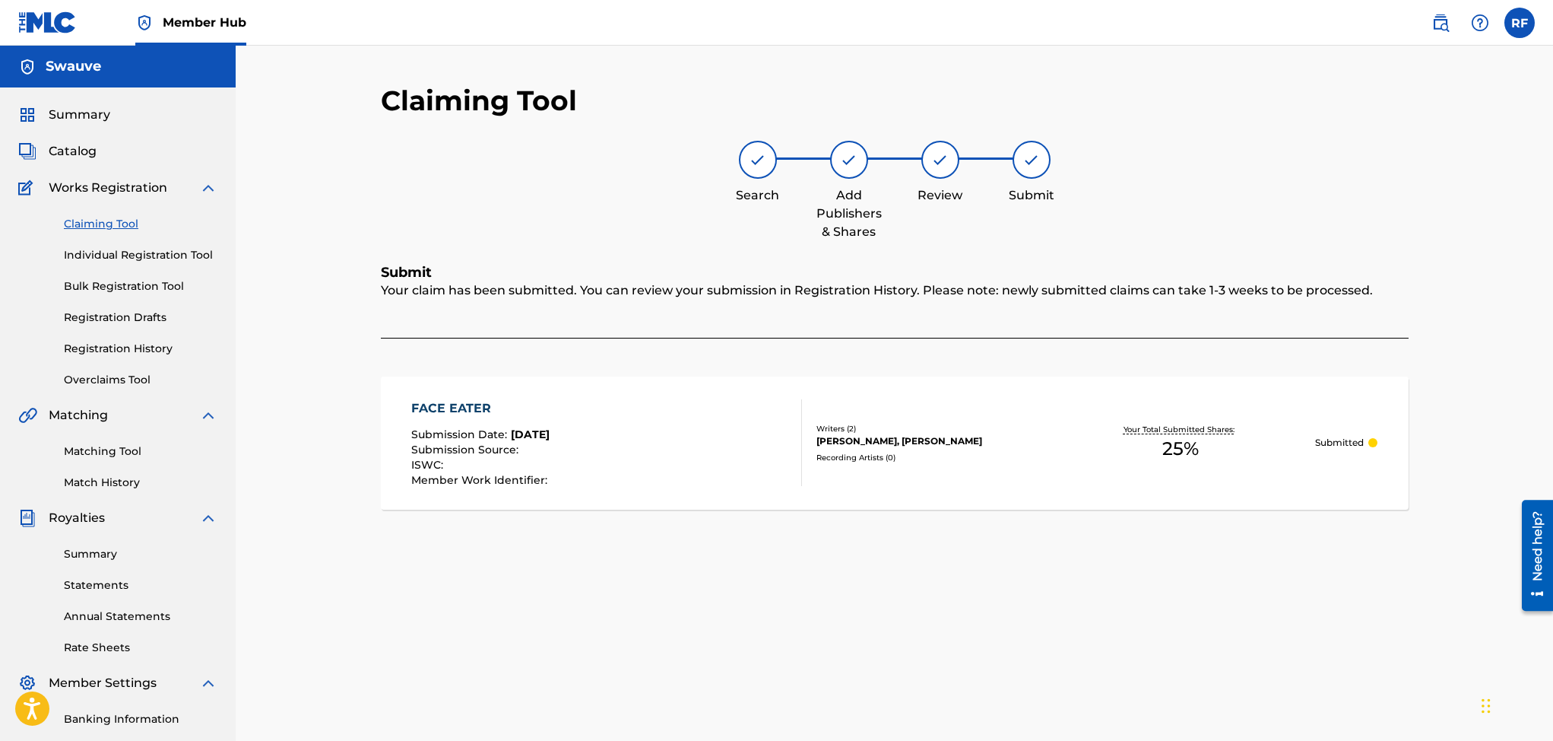
click at [116, 227] on link "Claiming Tool" at bounding box center [141, 224] width 154 height 16
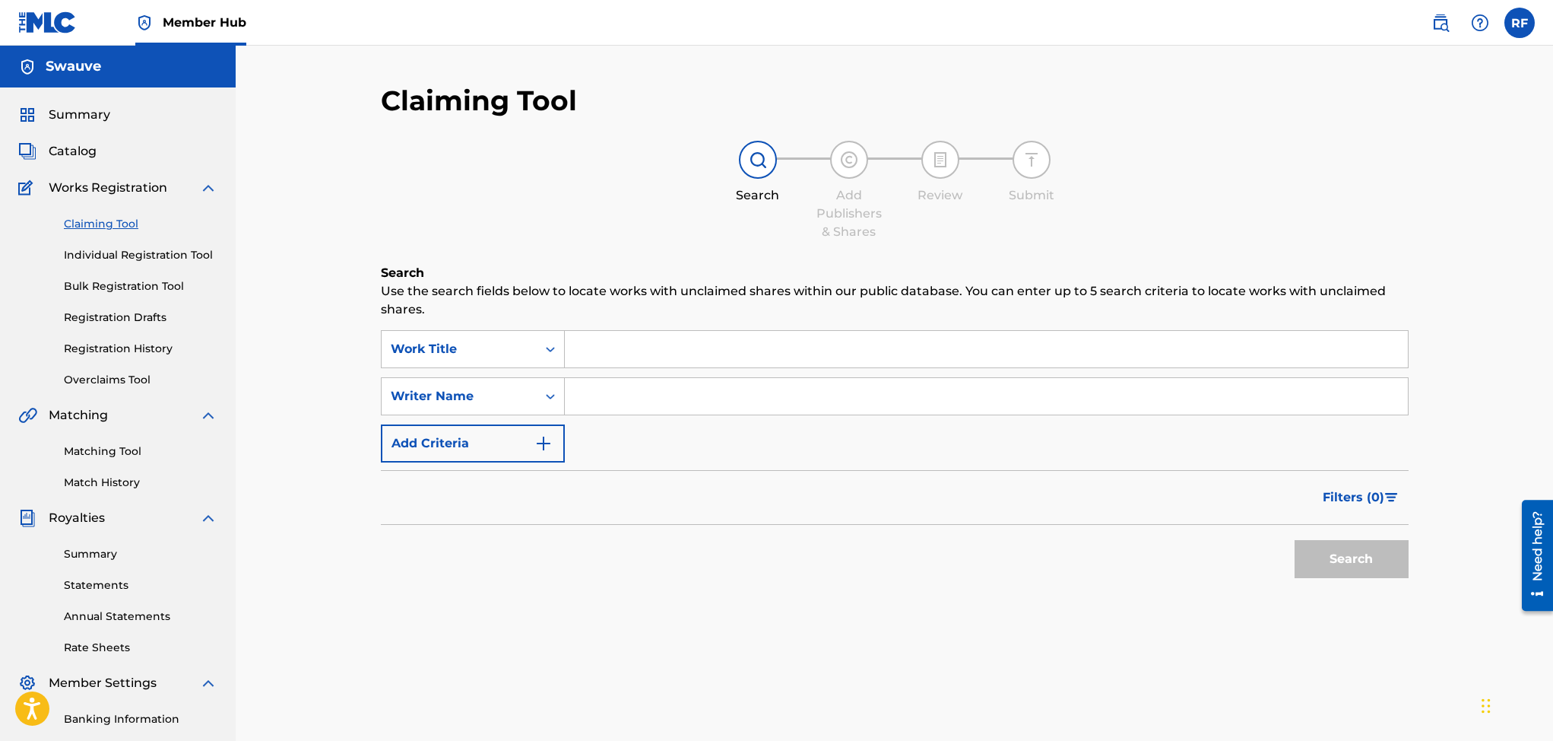
click at [605, 398] on input "Search Form" at bounding box center [986, 396] width 843 height 36
type input "Rico freeman"
click at [1364, 553] on button "Search" at bounding box center [1352, 559] width 114 height 38
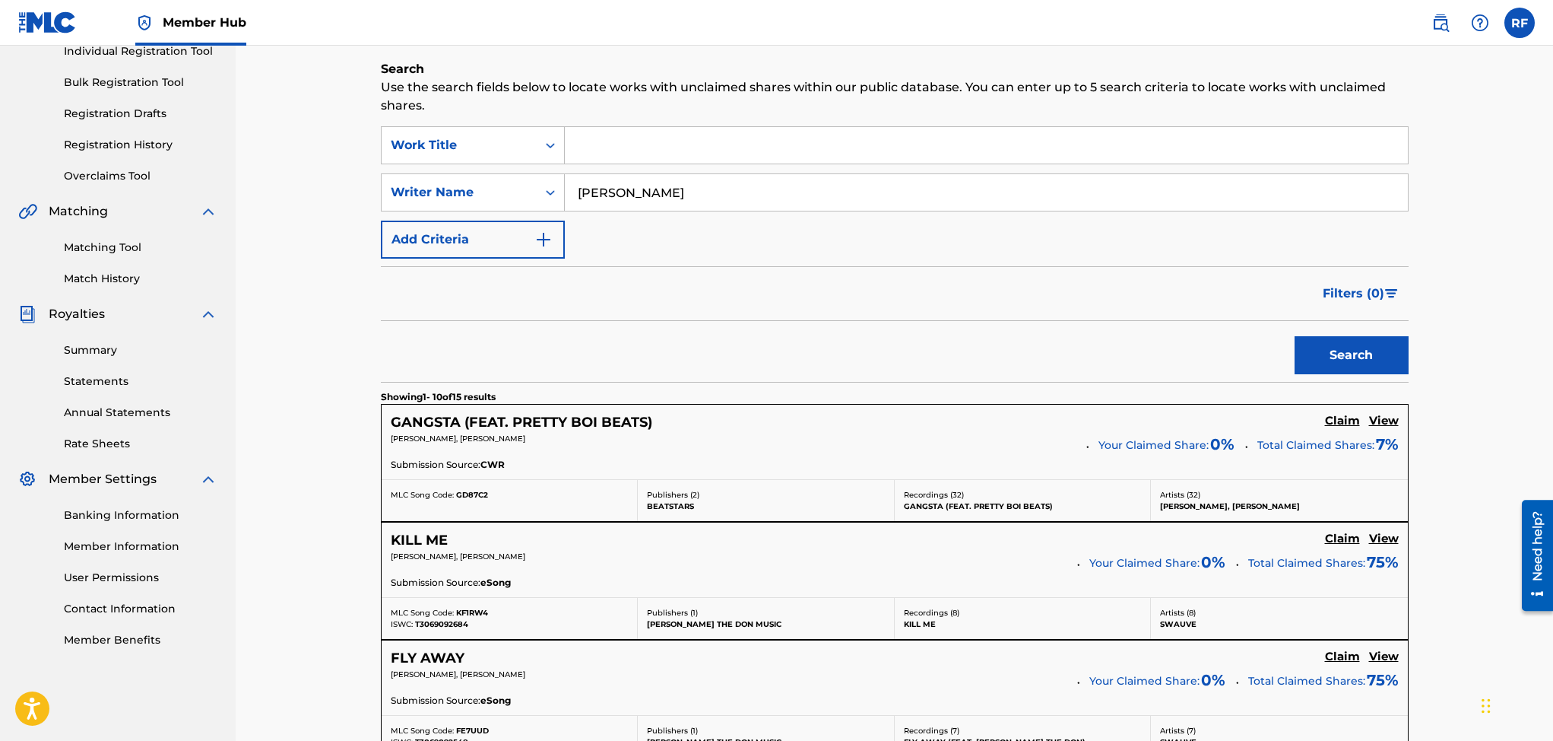
scroll to position [297, 0]
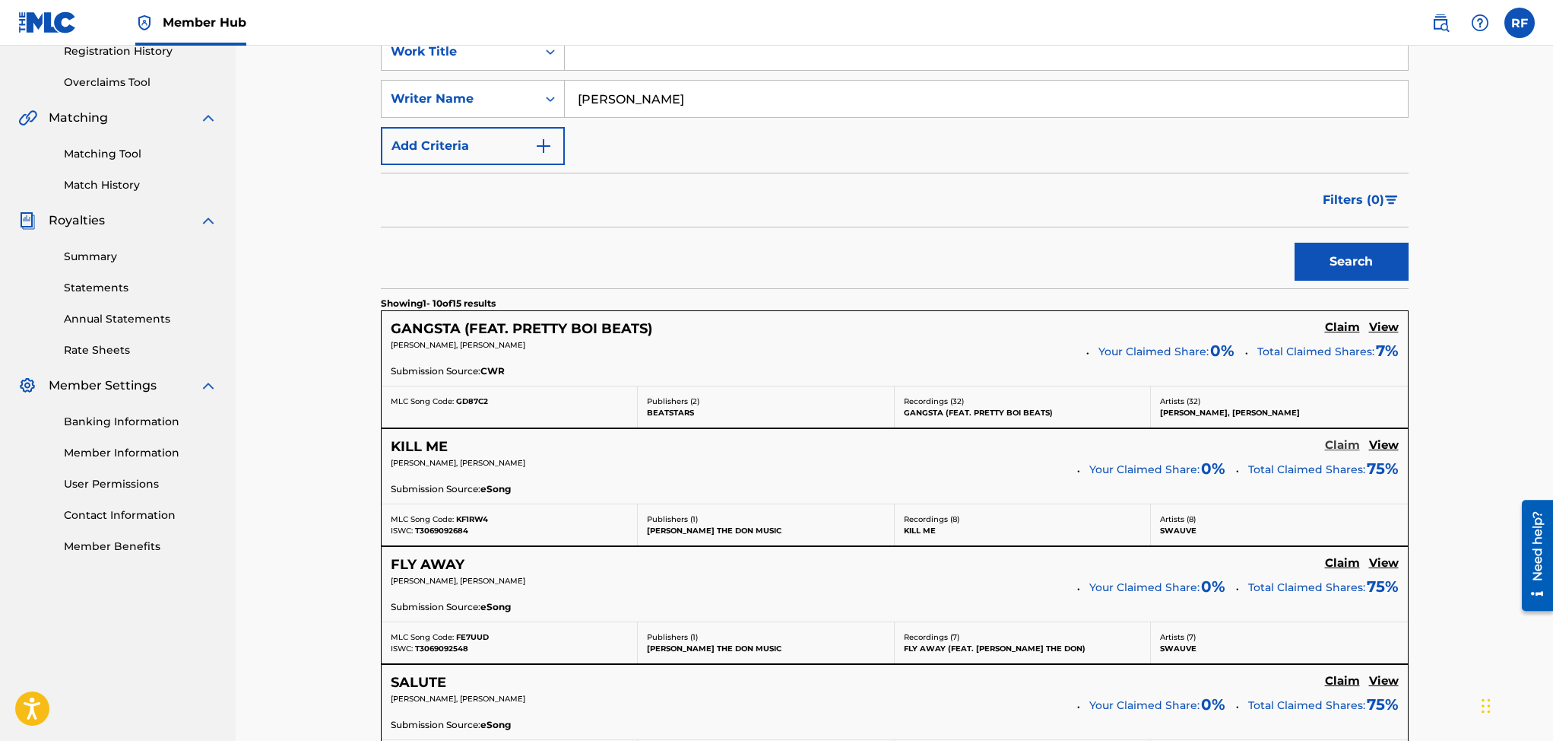
click at [1347, 443] on h5 "Claim" at bounding box center [1342, 445] width 35 height 14
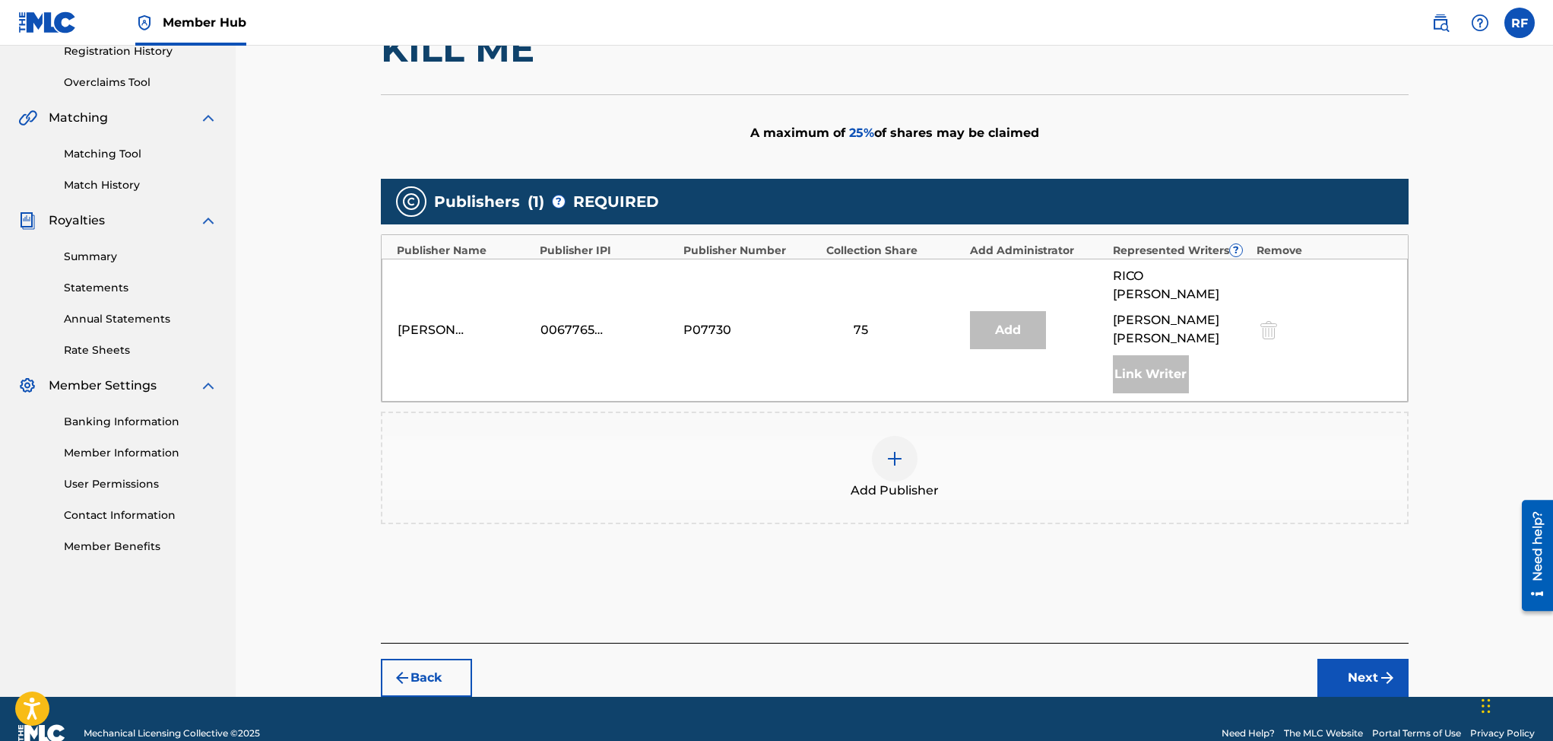
click at [896, 449] on div at bounding box center [895, 459] width 46 height 46
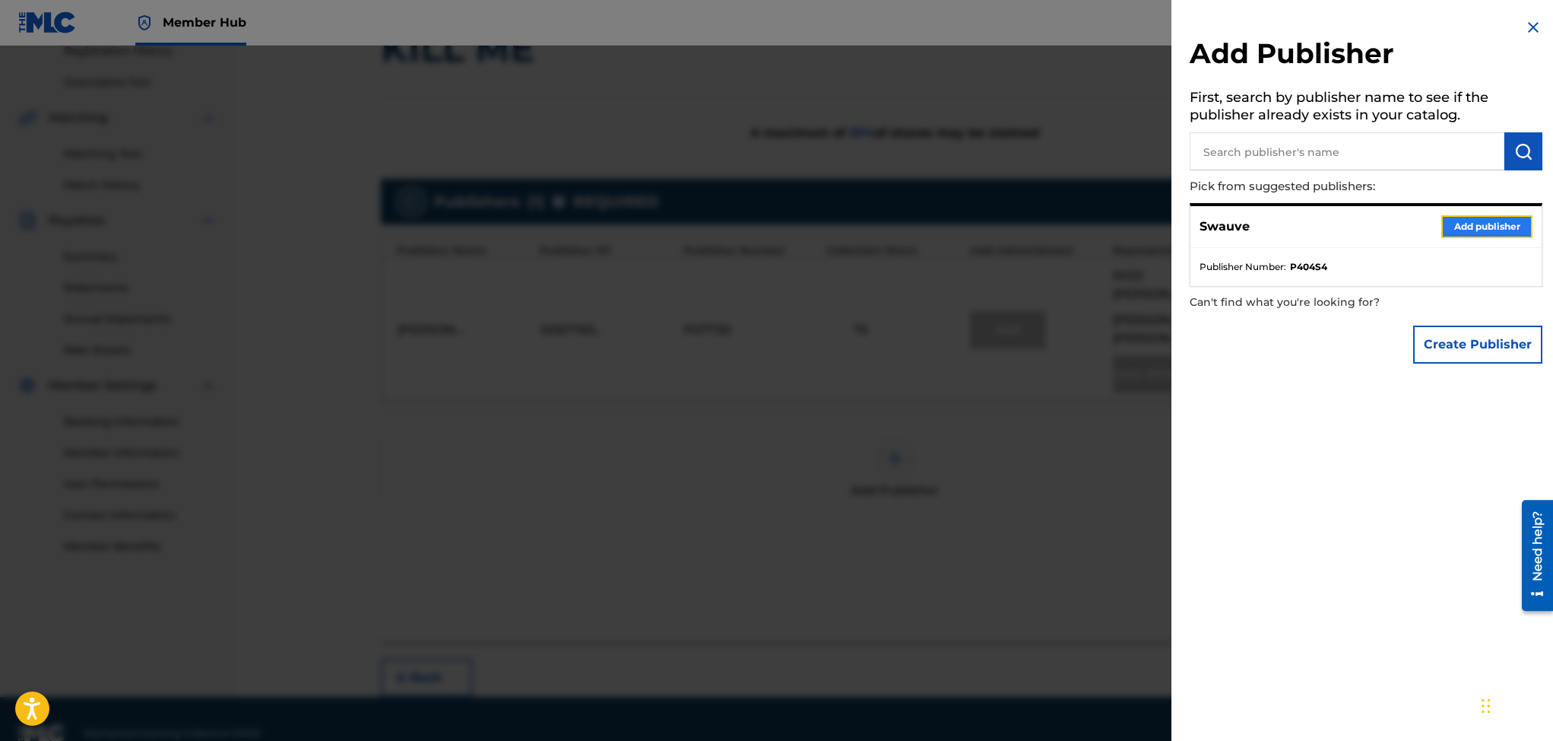
click at [1460, 224] on button "Add publisher" at bounding box center [1486, 226] width 91 height 23
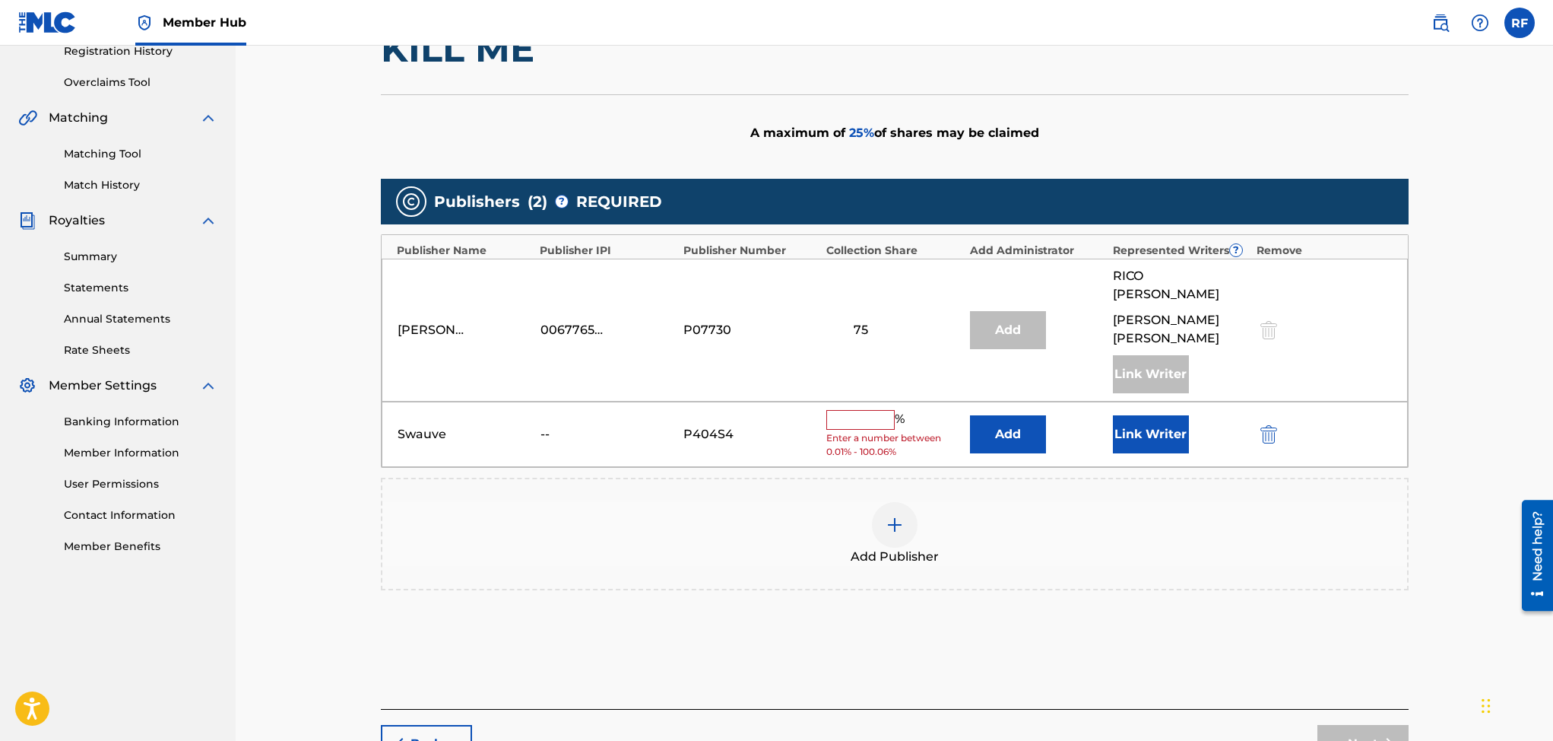
click at [877, 410] on input "text" at bounding box center [860, 420] width 68 height 20
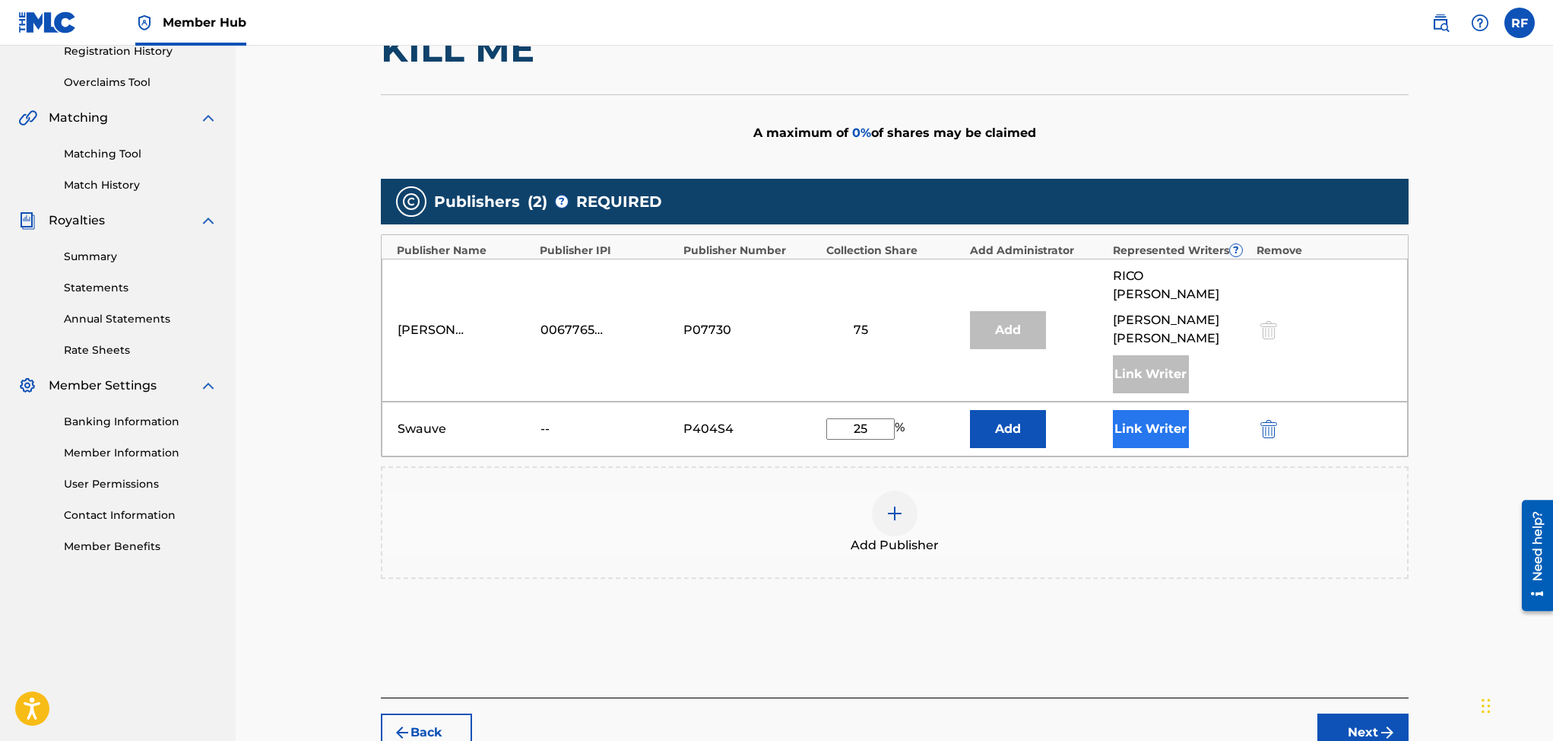
type input "25"
click at [1136, 410] on button "Link Writer" at bounding box center [1151, 429] width 76 height 38
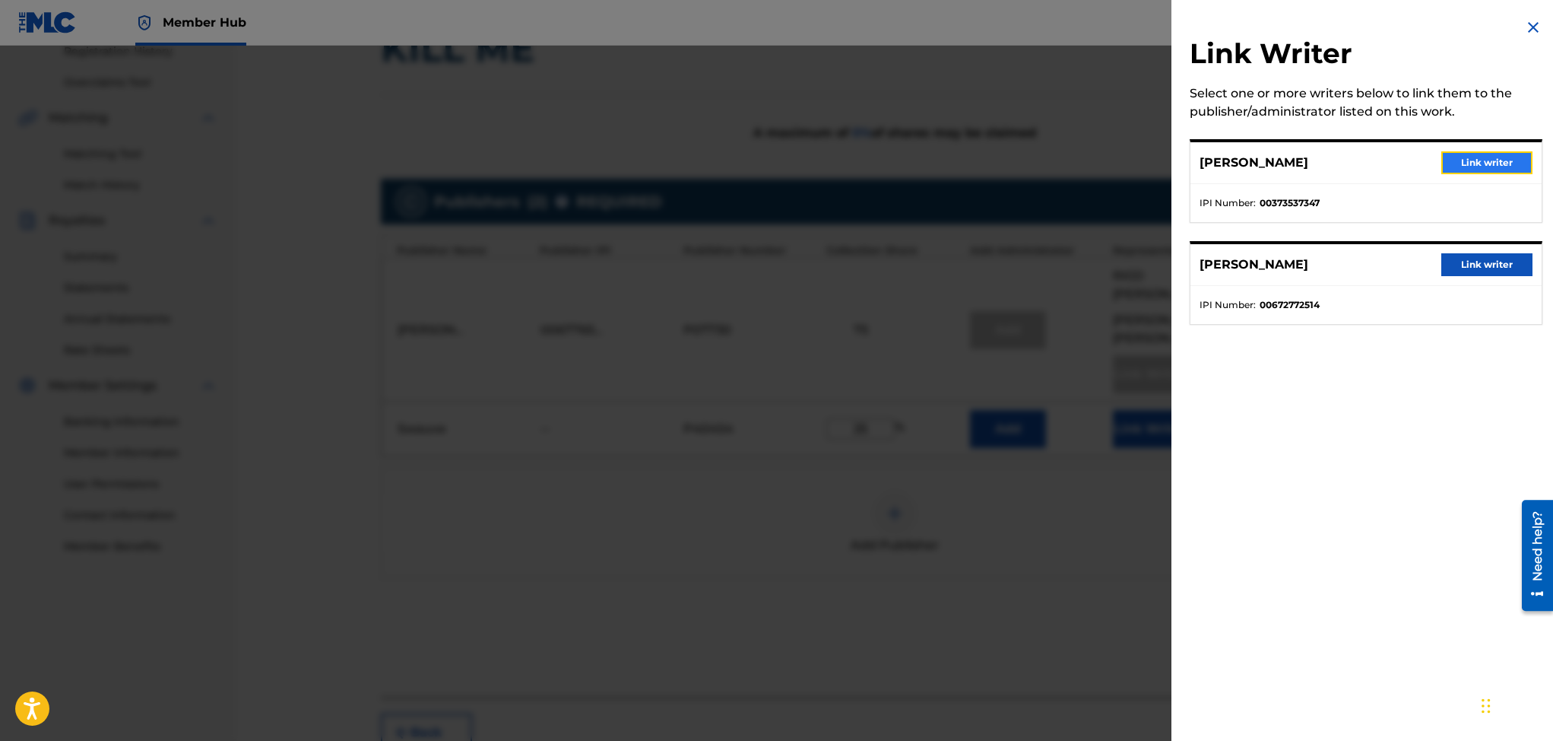
click at [1486, 159] on button "Link writer" at bounding box center [1486, 162] width 91 height 23
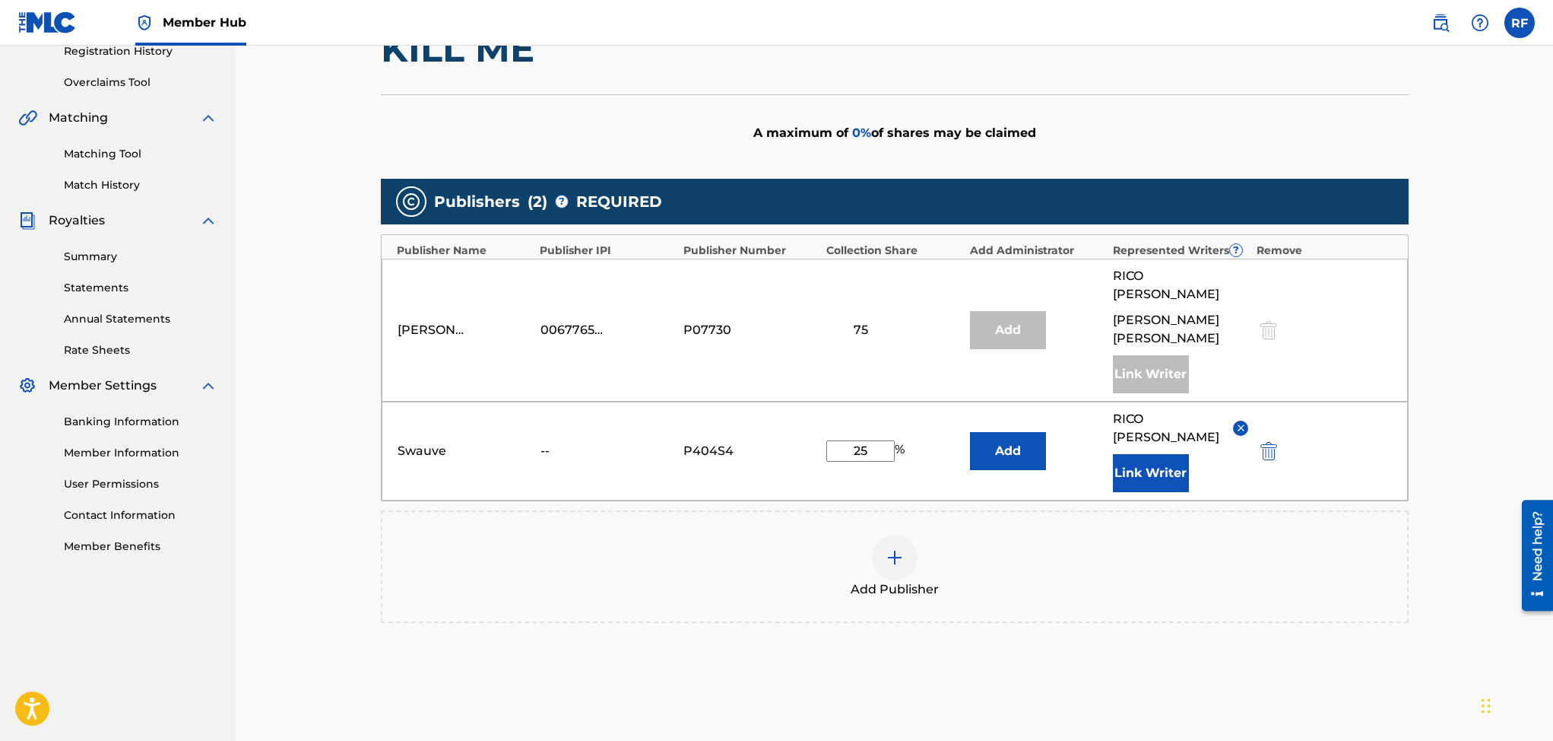
scroll to position [408, 0]
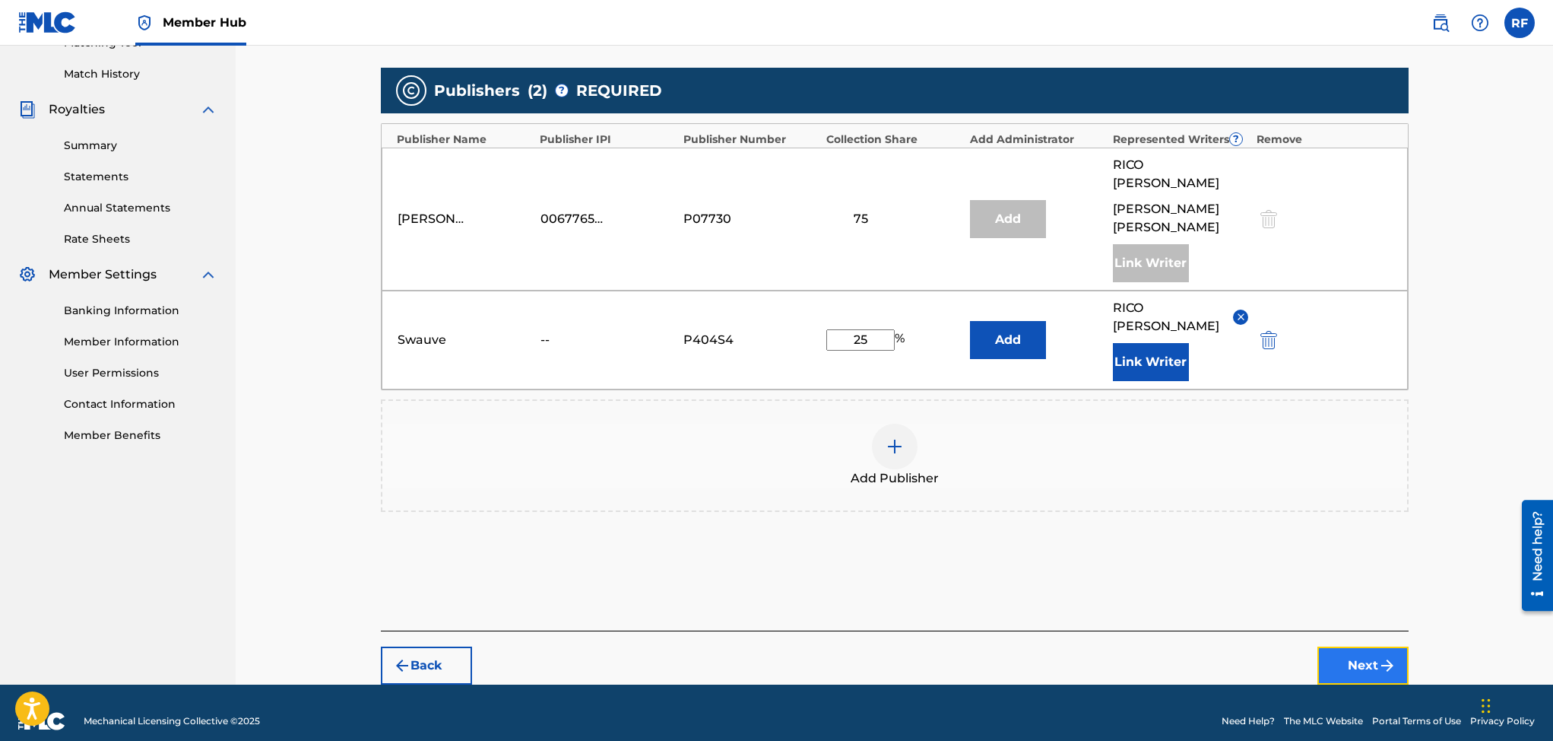
click at [1367, 646] on button "Next" at bounding box center [1363, 665] width 91 height 38
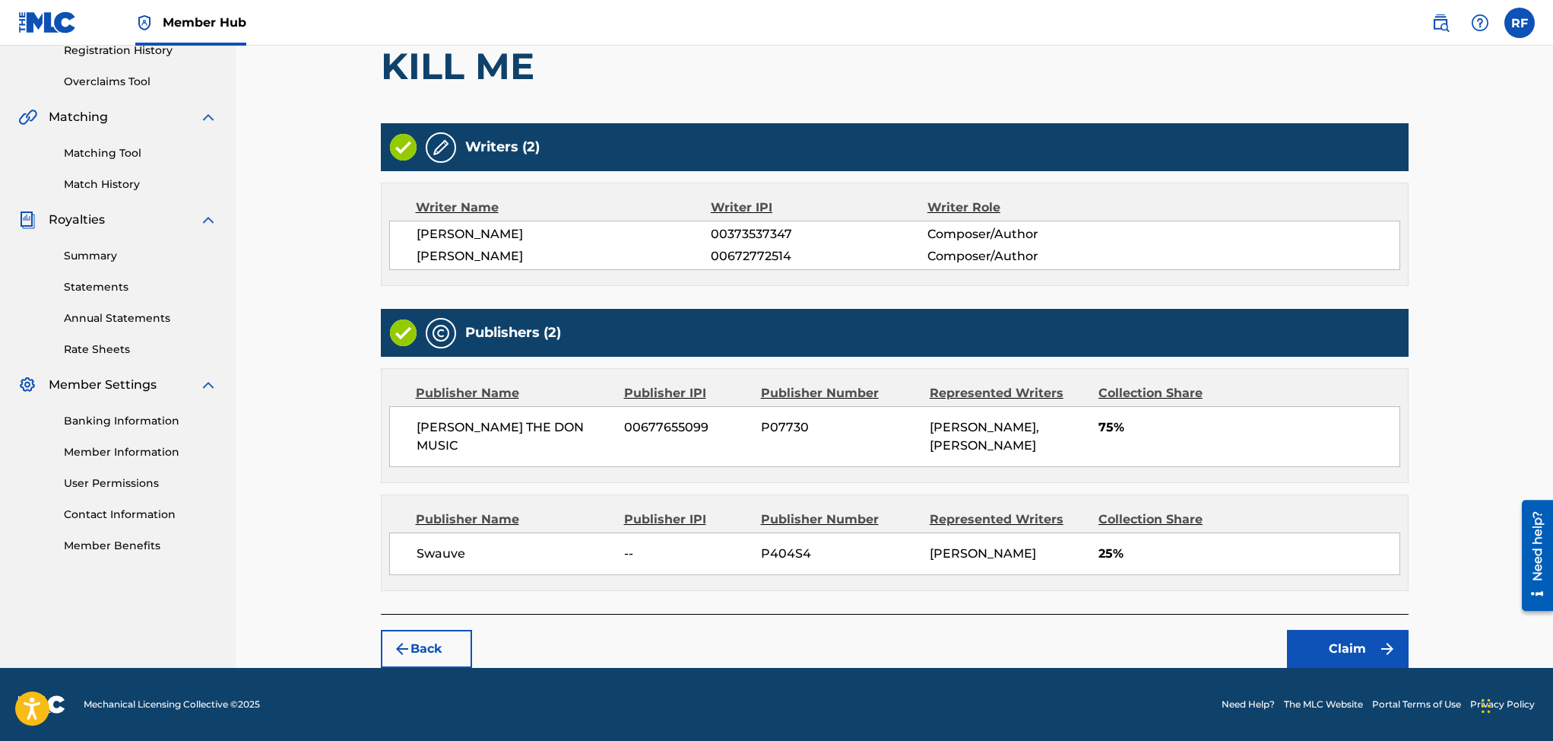
scroll to position [340, 0]
click at [1344, 642] on button "Claim" at bounding box center [1348, 649] width 122 height 38
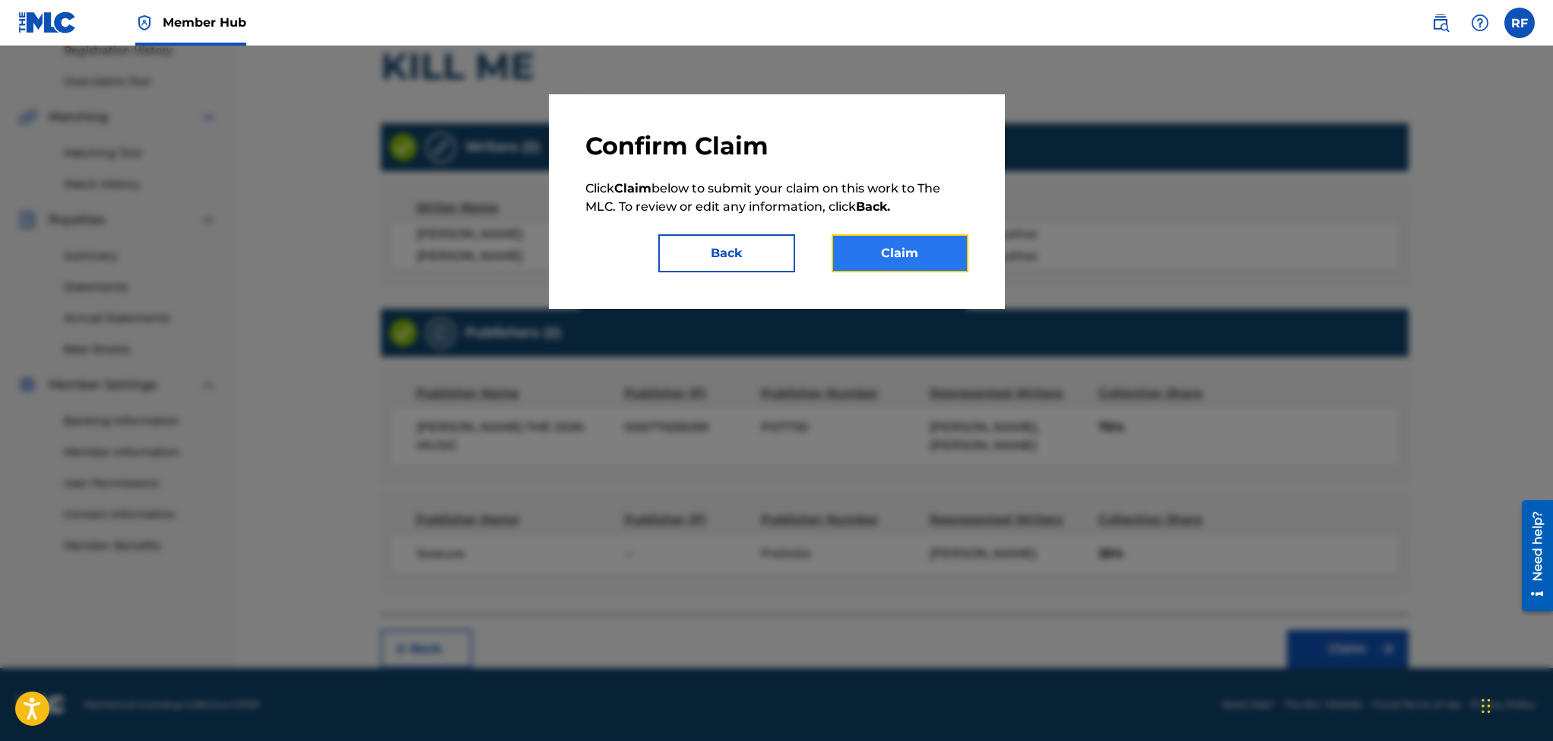
click at [886, 251] on button "Claim" at bounding box center [900, 253] width 137 height 38
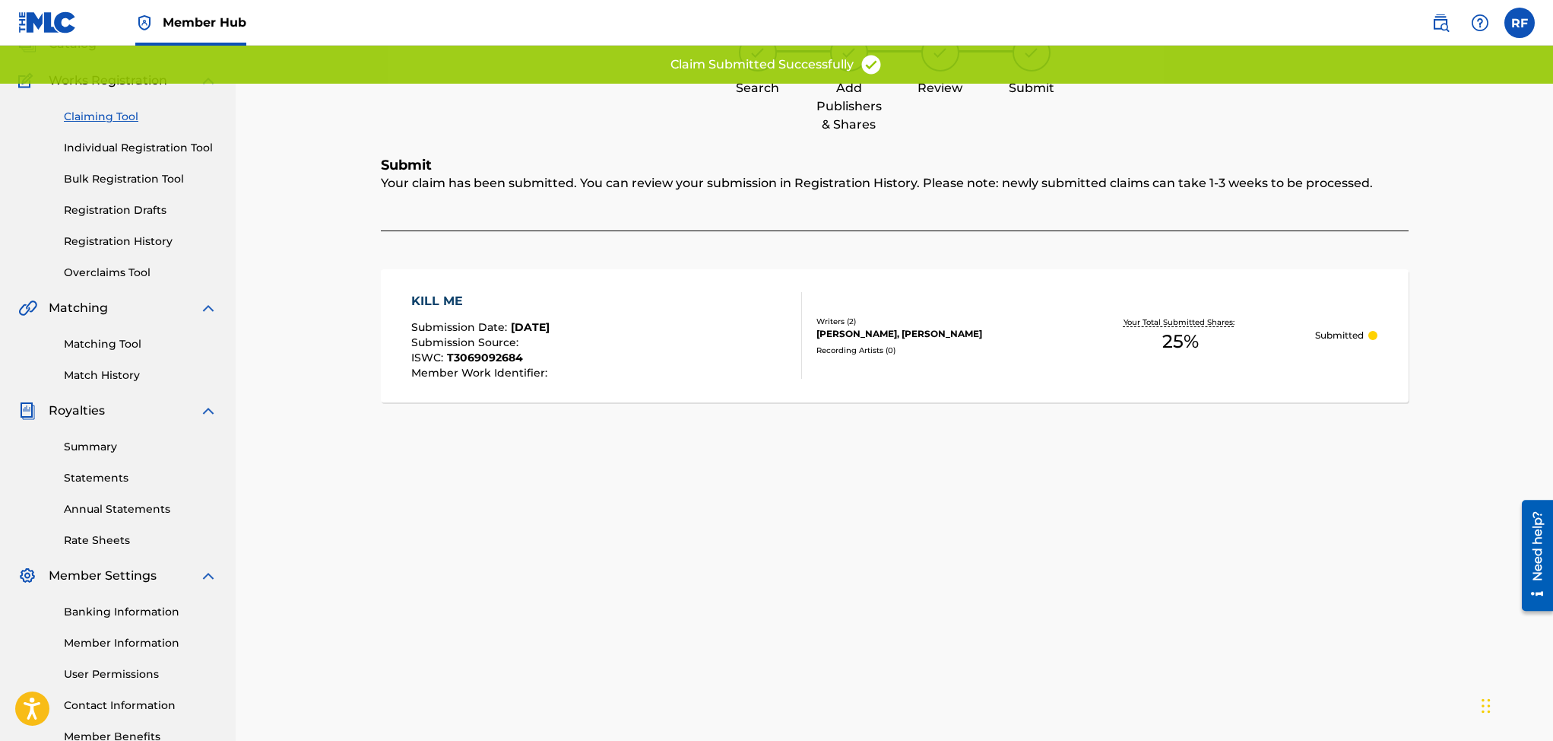
scroll to position [98, 0]
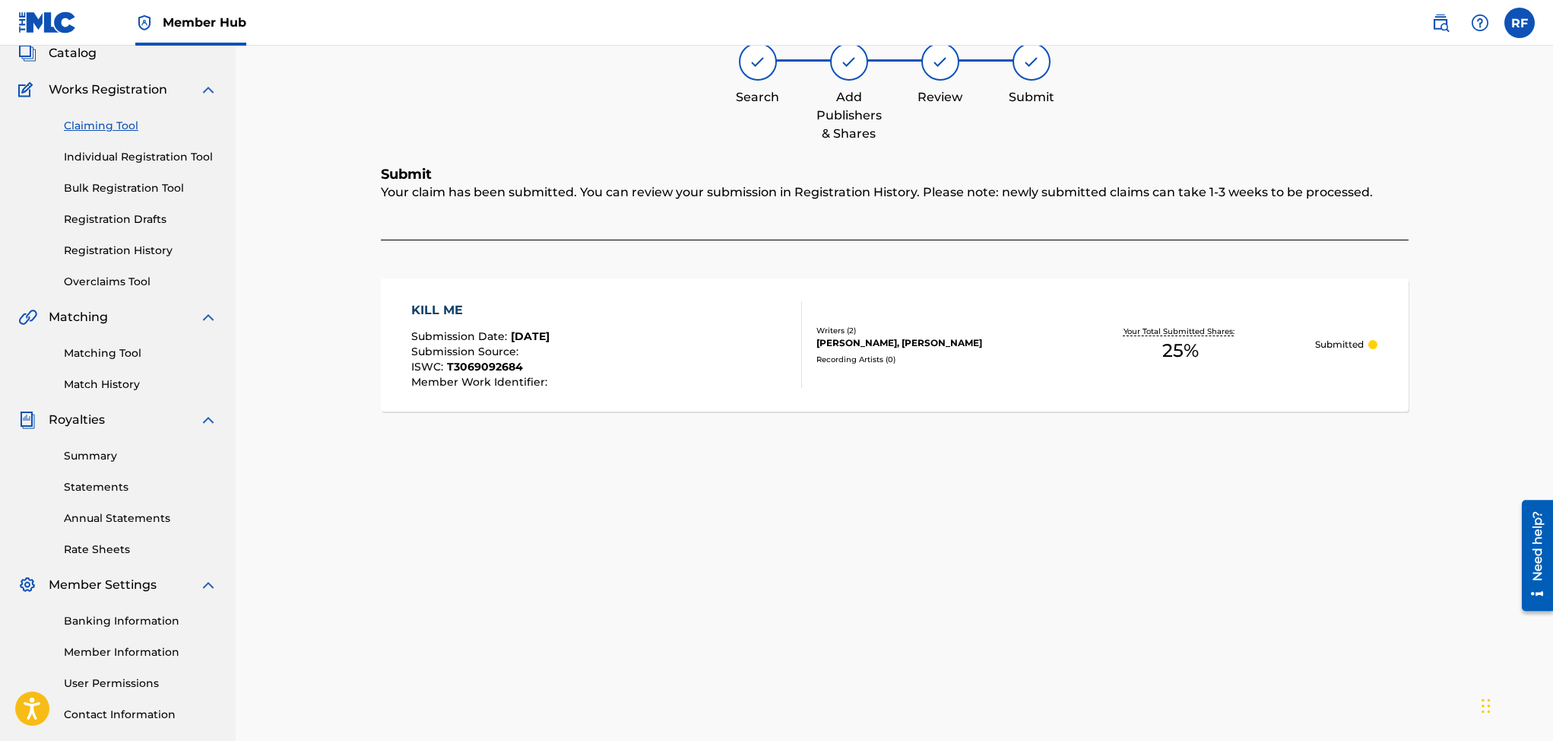
click at [100, 122] on link "Claiming Tool" at bounding box center [141, 126] width 154 height 16
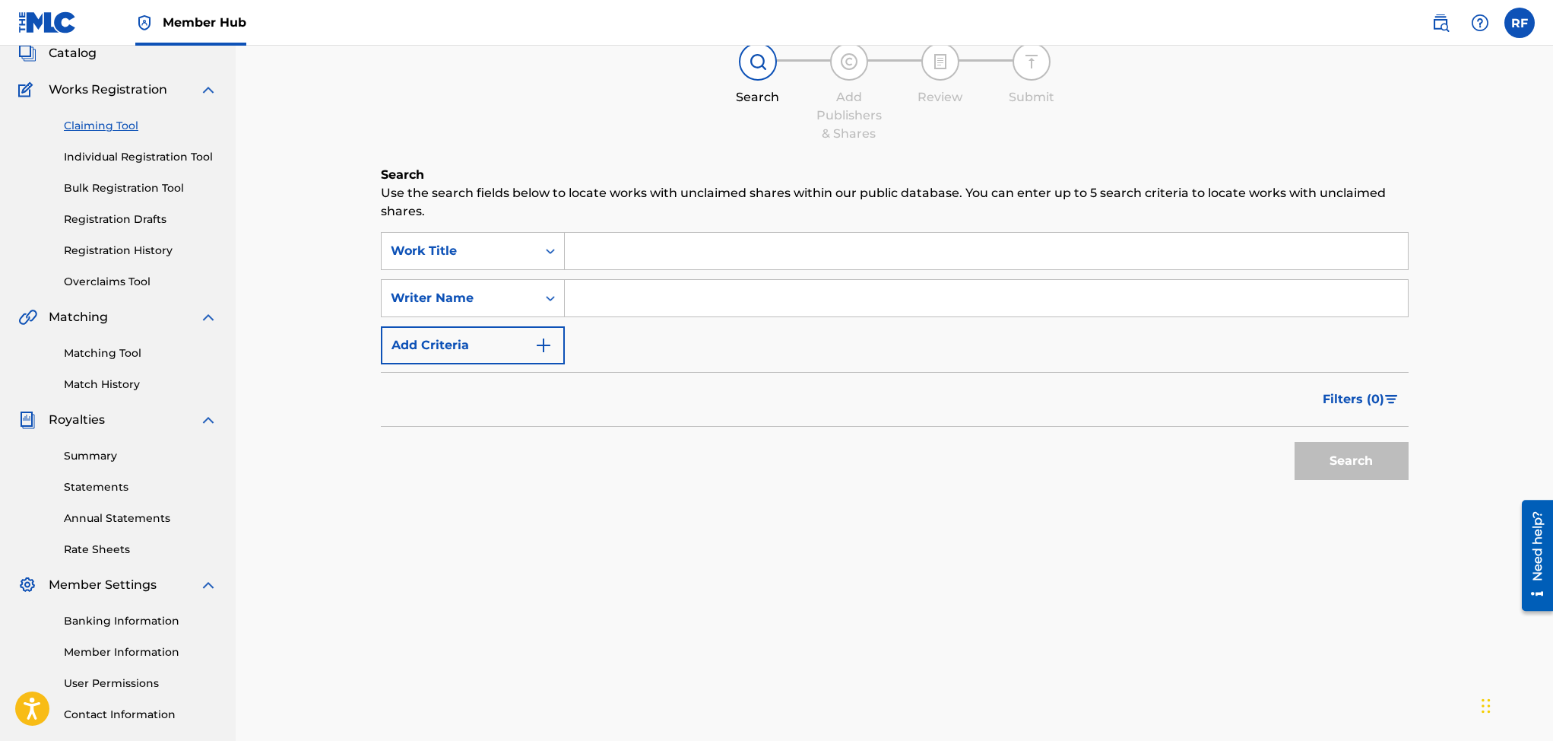
scroll to position [0, 0]
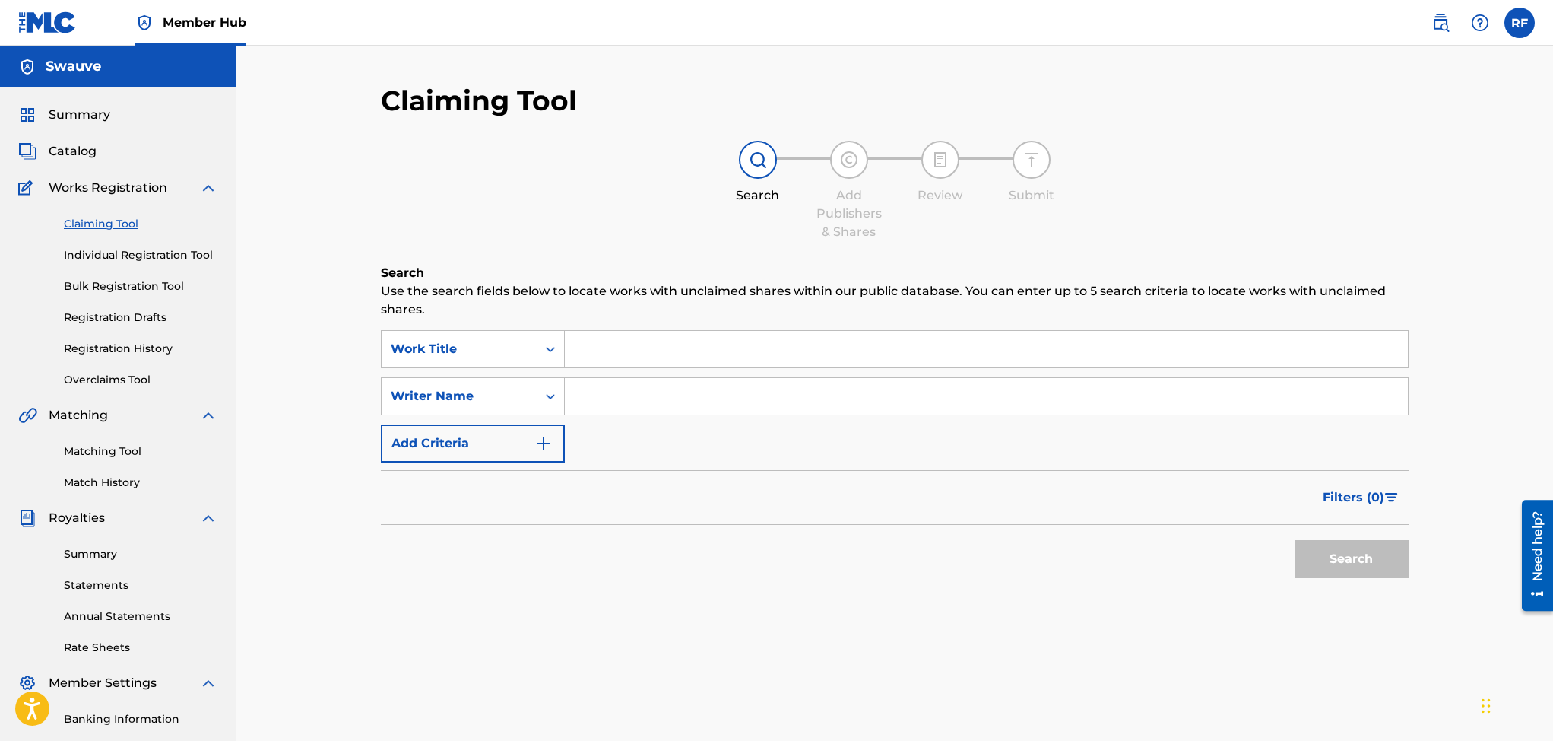
click at [601, 398] on input "Search Form" at bounding box center [986, 396] width 843 height 36
type input "Rico freeman"
click at [1388, 557] on button "Search" at bounding box center [1352, 559] width 114 height 38
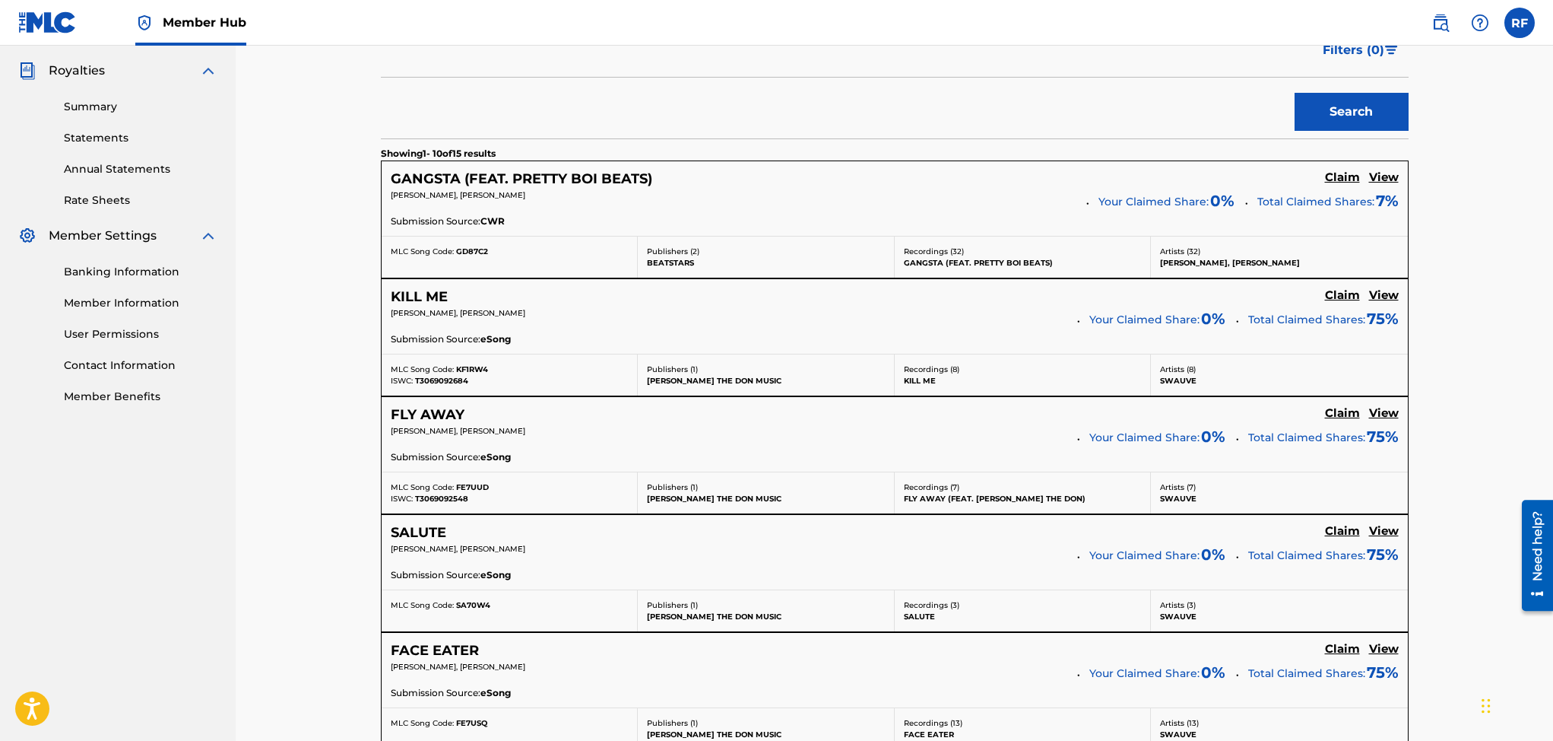
scroll to position [450, 0]
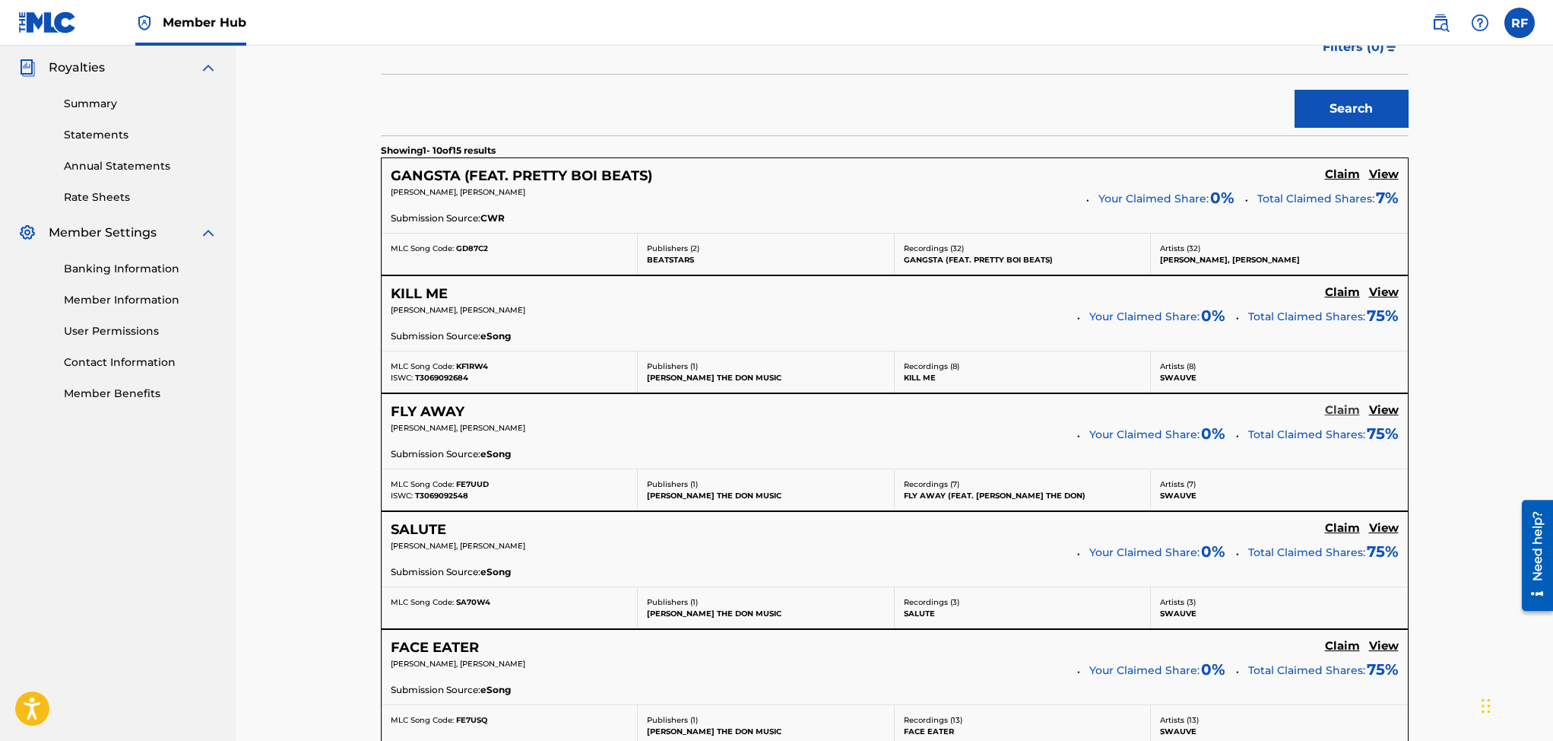
click at [1331, 414] on h5 "Claim" at bounding box center [1342, 410] width 35 height 14
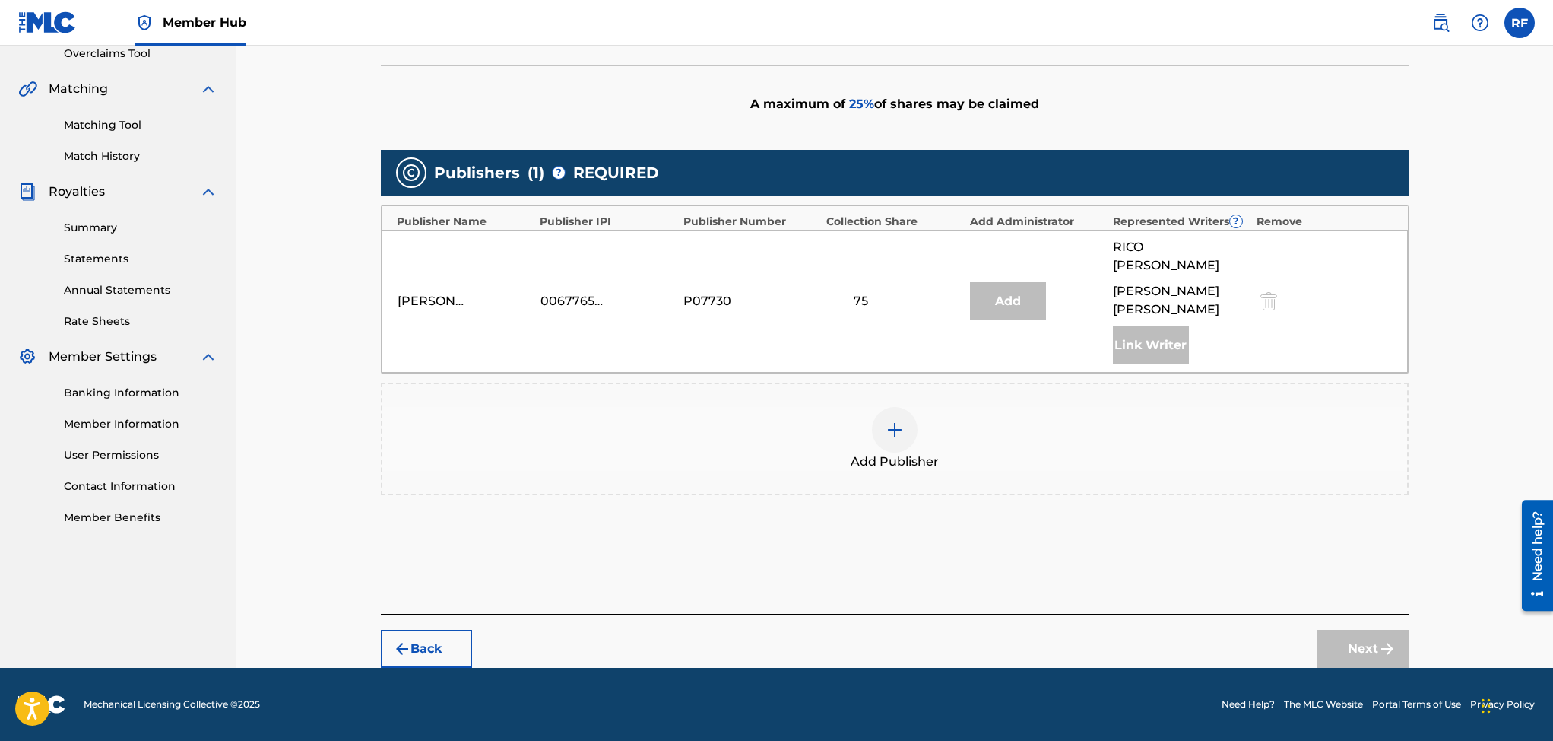
scroll to position [309, 0]
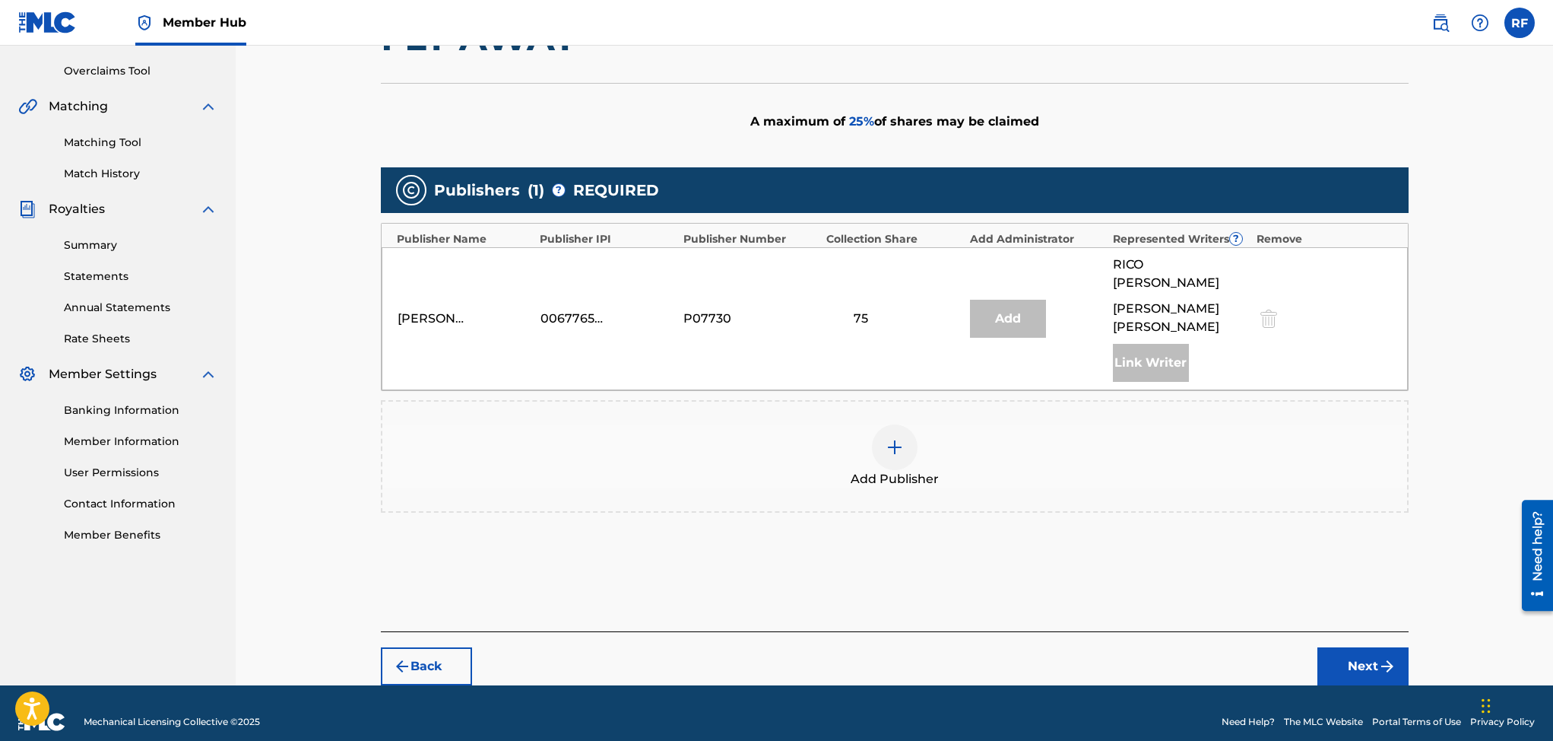
click at [903, 439] on div at bounding box center [895, 447] width 46 height 46
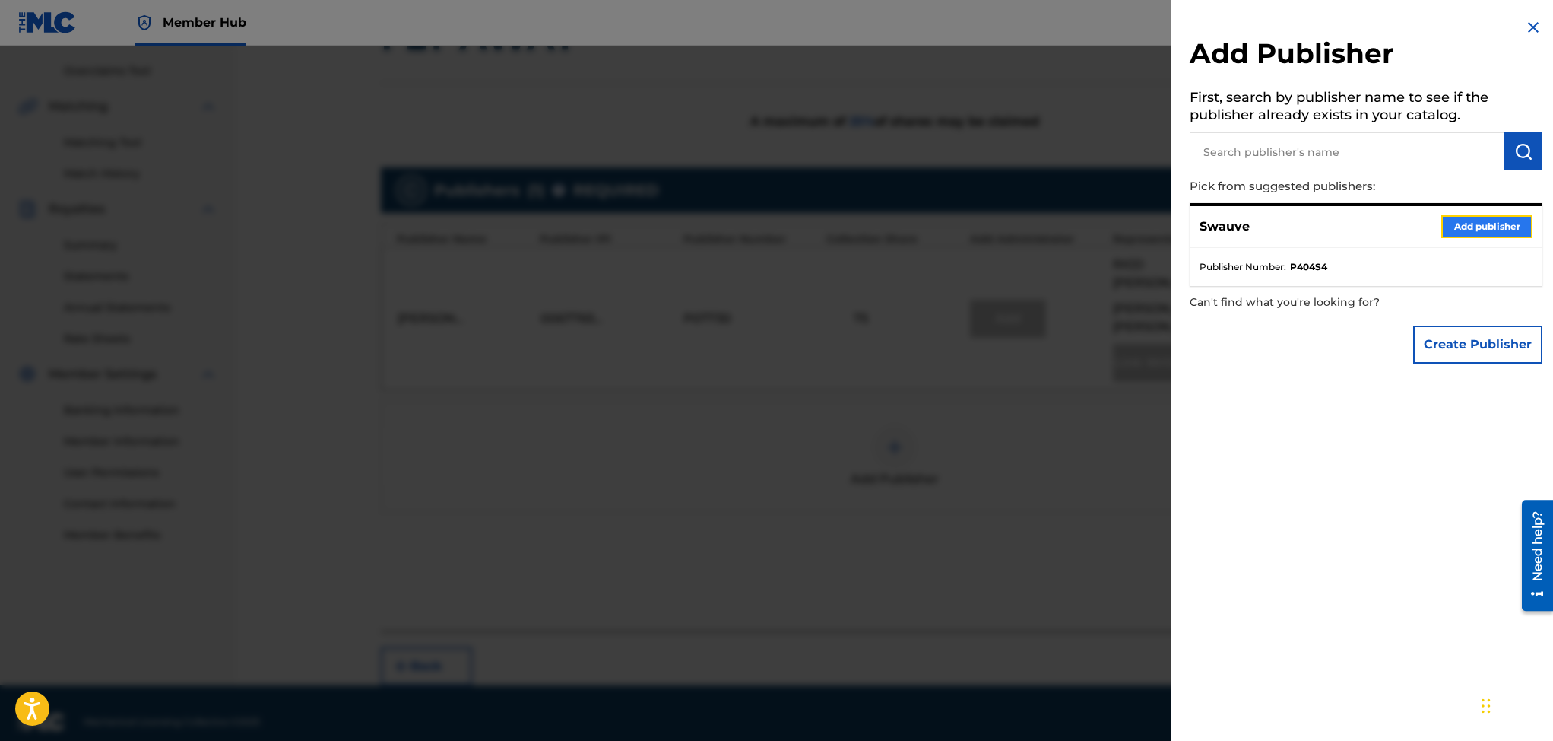
click at [1453, 218] on button "Add publisher" at bounding box center [1486, 226] width 91 height 23
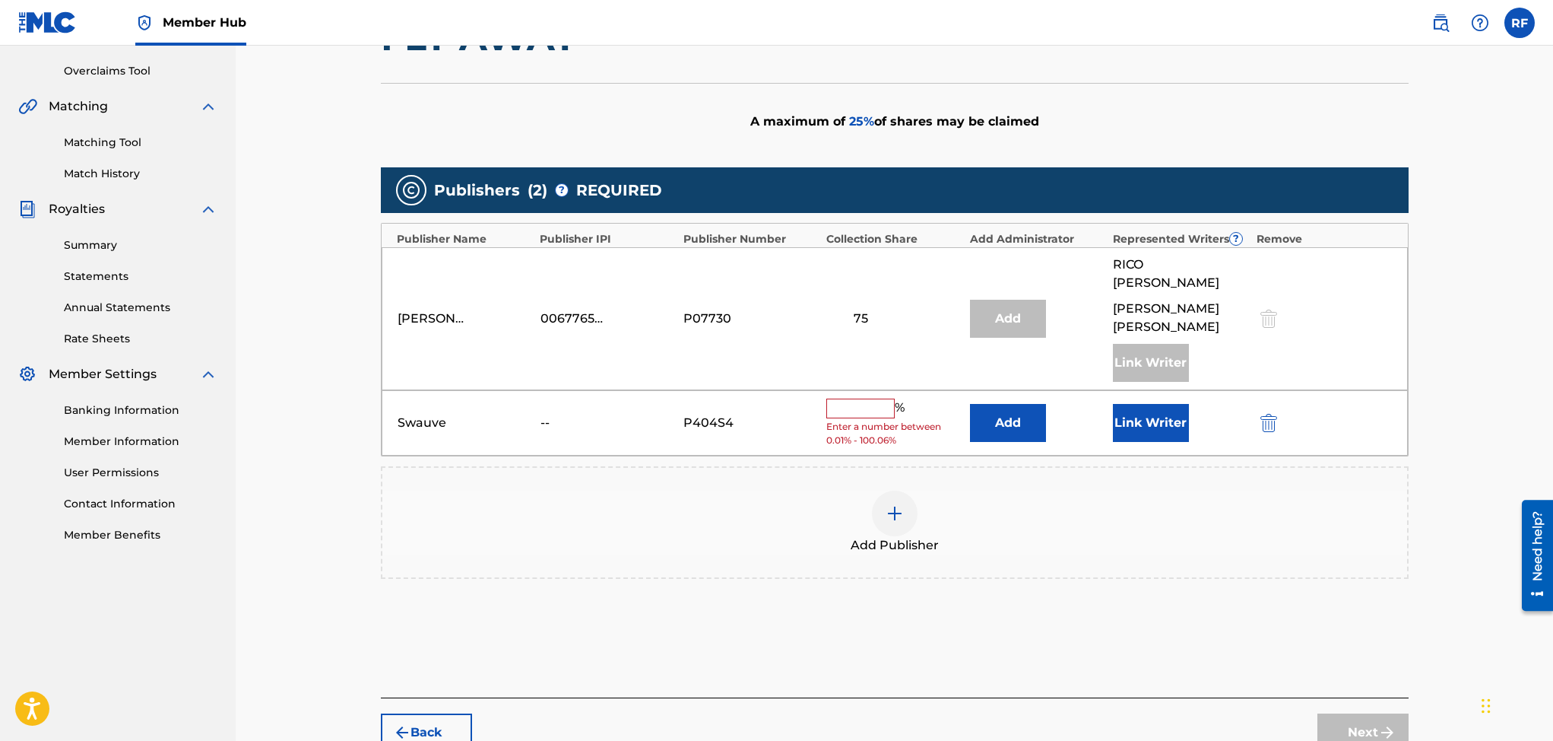
click at [873, 398] on input "text" at bounding box center [860, 408] width 68 height 20
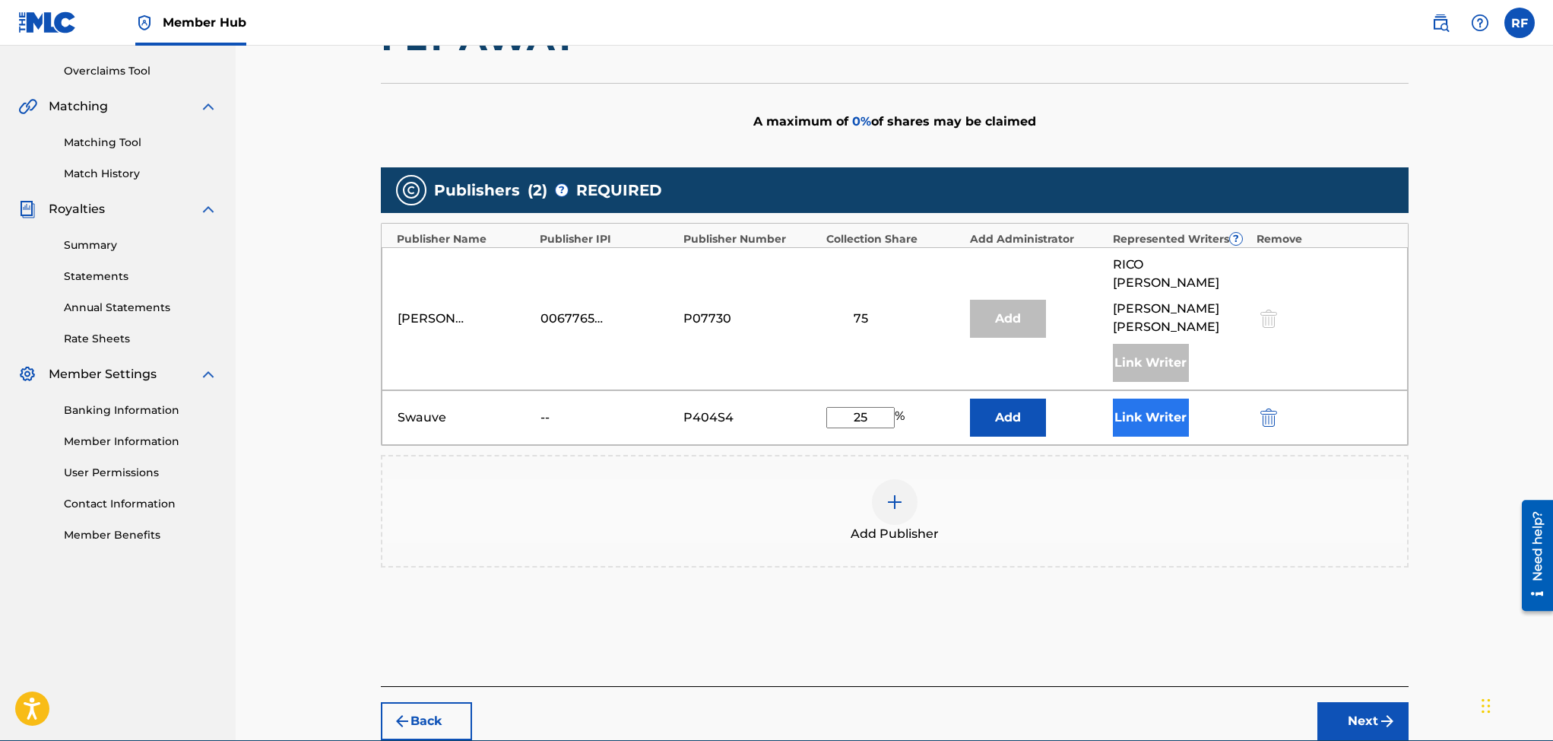
type input "25"
click at [1159, 400] on button "Link Writer" at bounding box center [1151, 417] width 76 height 38
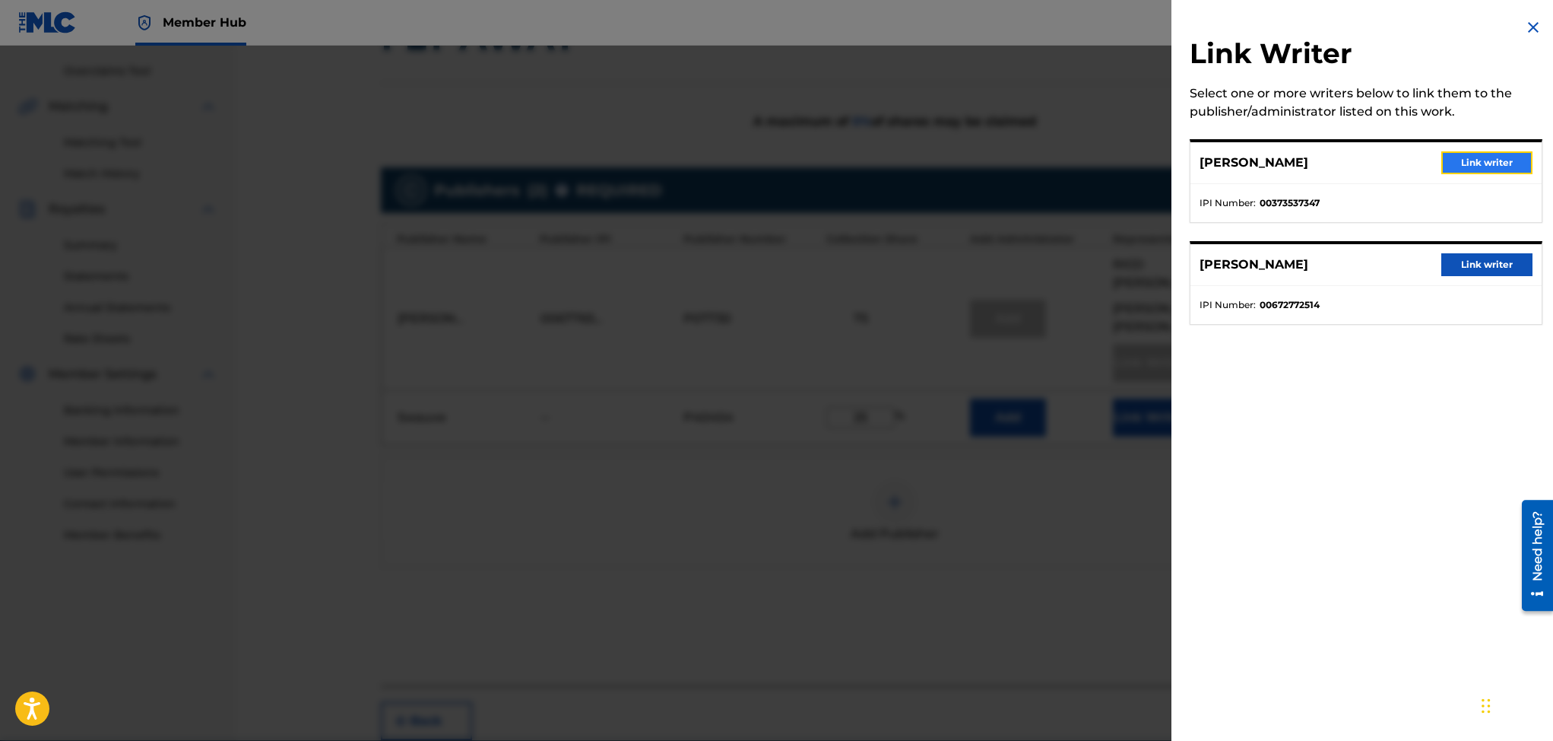
click at [1457, 163] on button "Link writer" at bounding box center [1486, 162] width 91 height 23
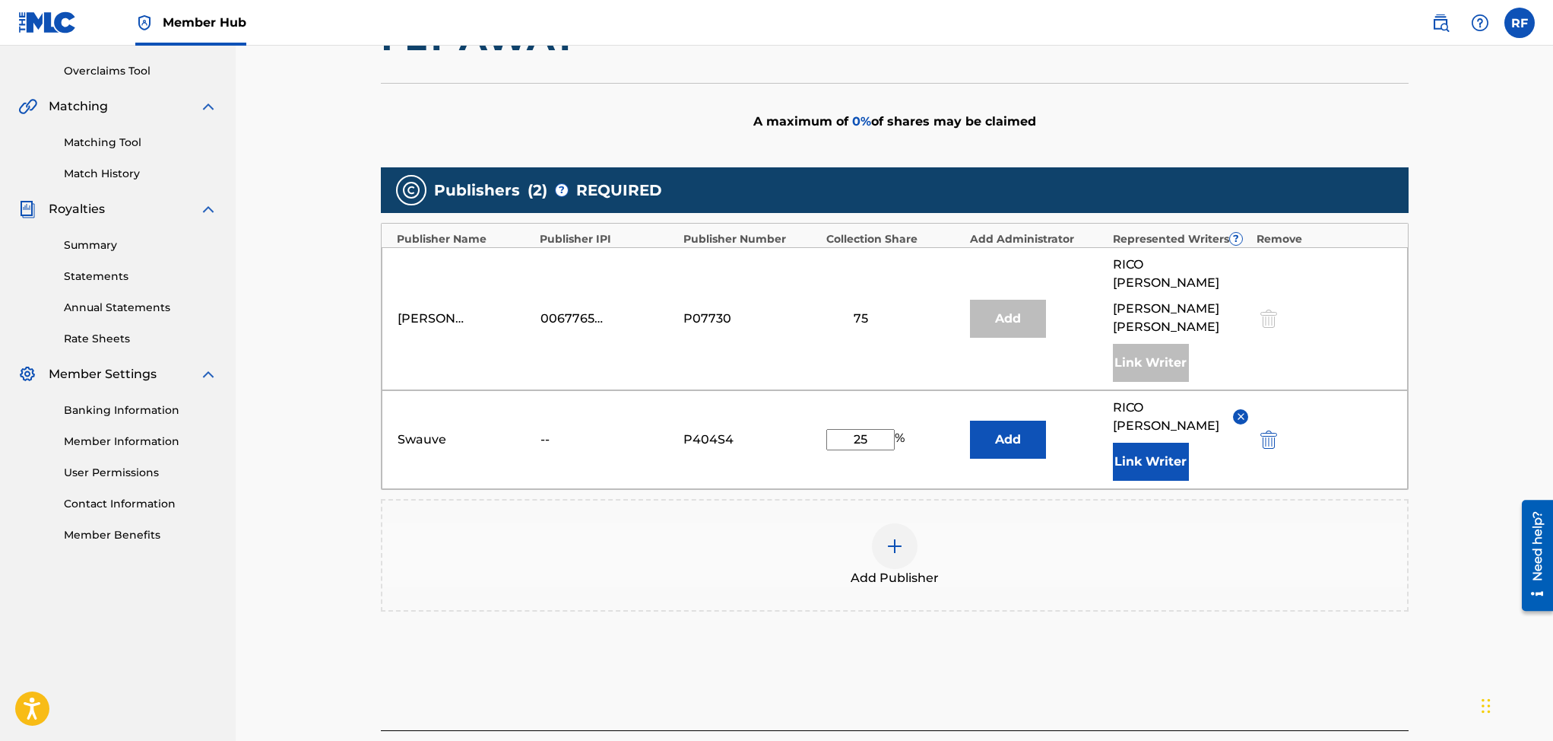
scroll to position [408, 0]
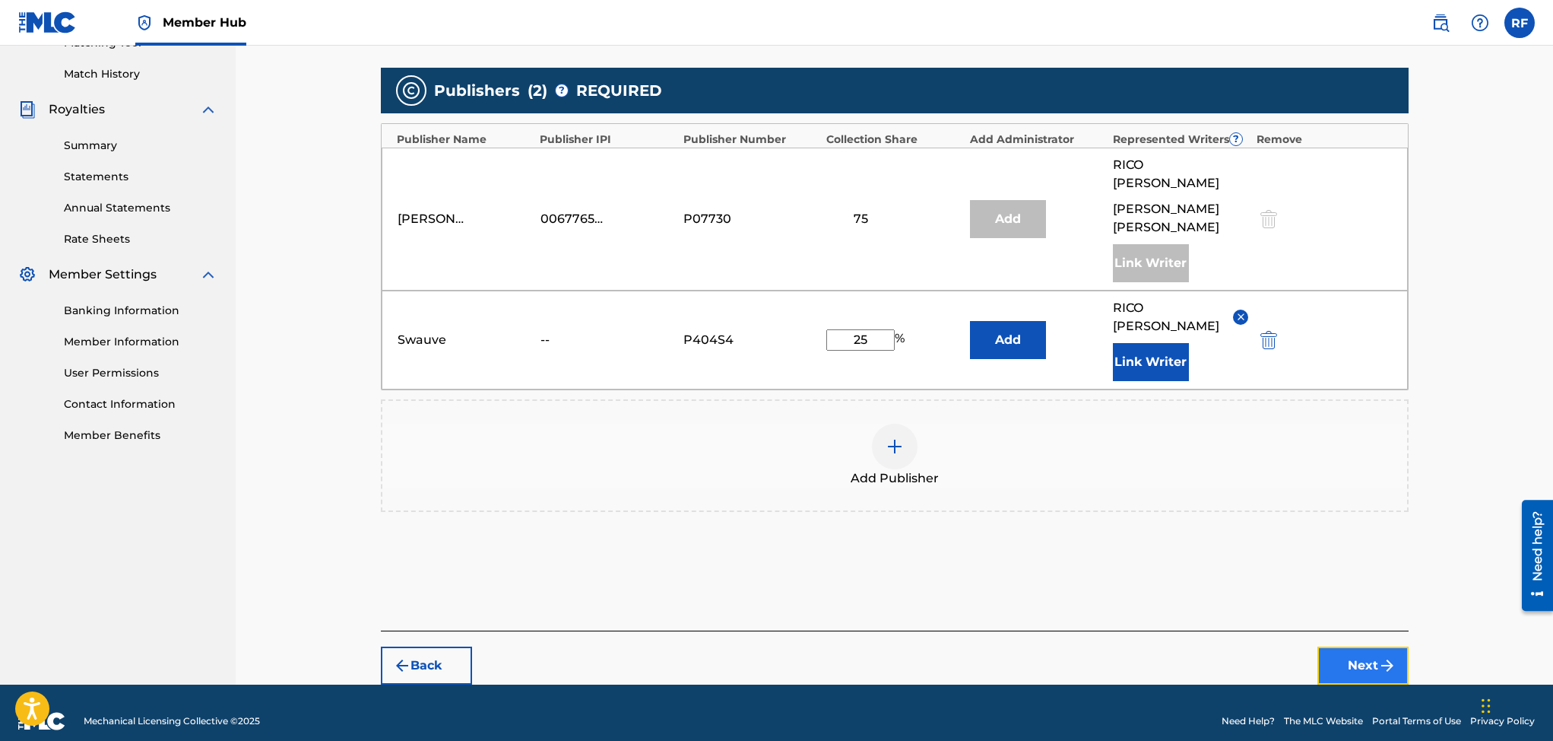
click at [1353, 646] on button "Next" at bounding box center [1363, 665] width 91 height 38
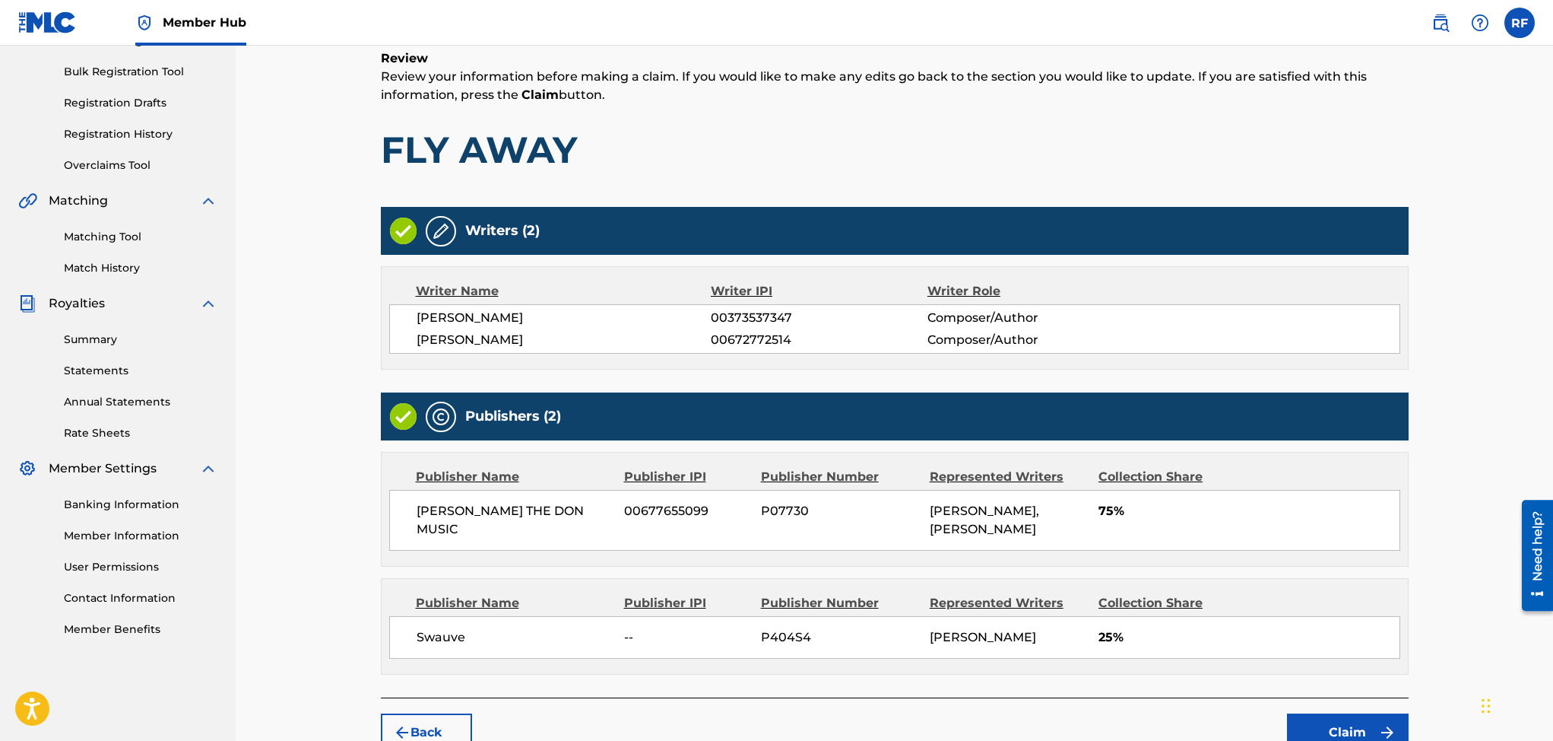
scroll to position [340, 0]
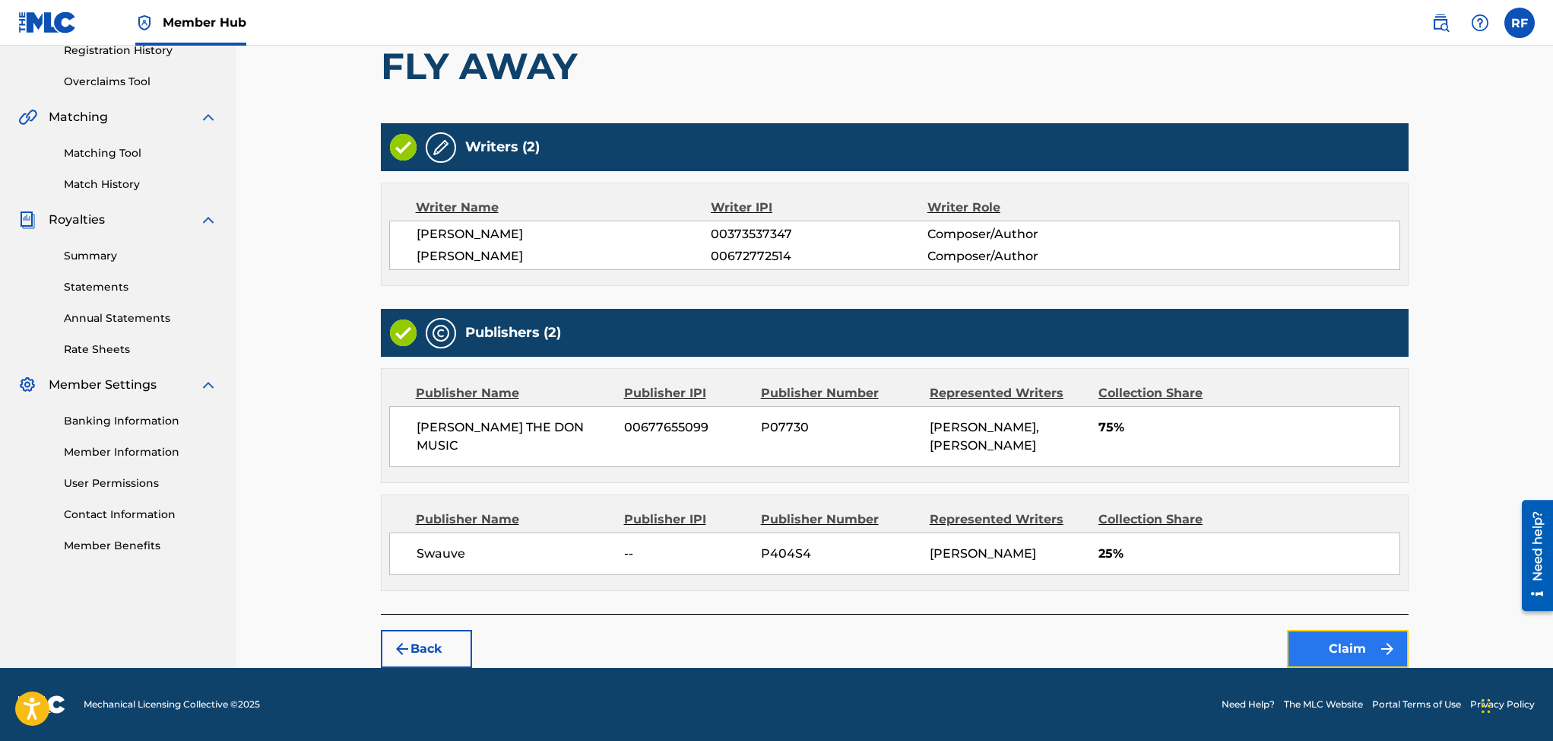
click at [1341, 648] on button "Claim" at bounding box center [1348, 649] width 122 height 38
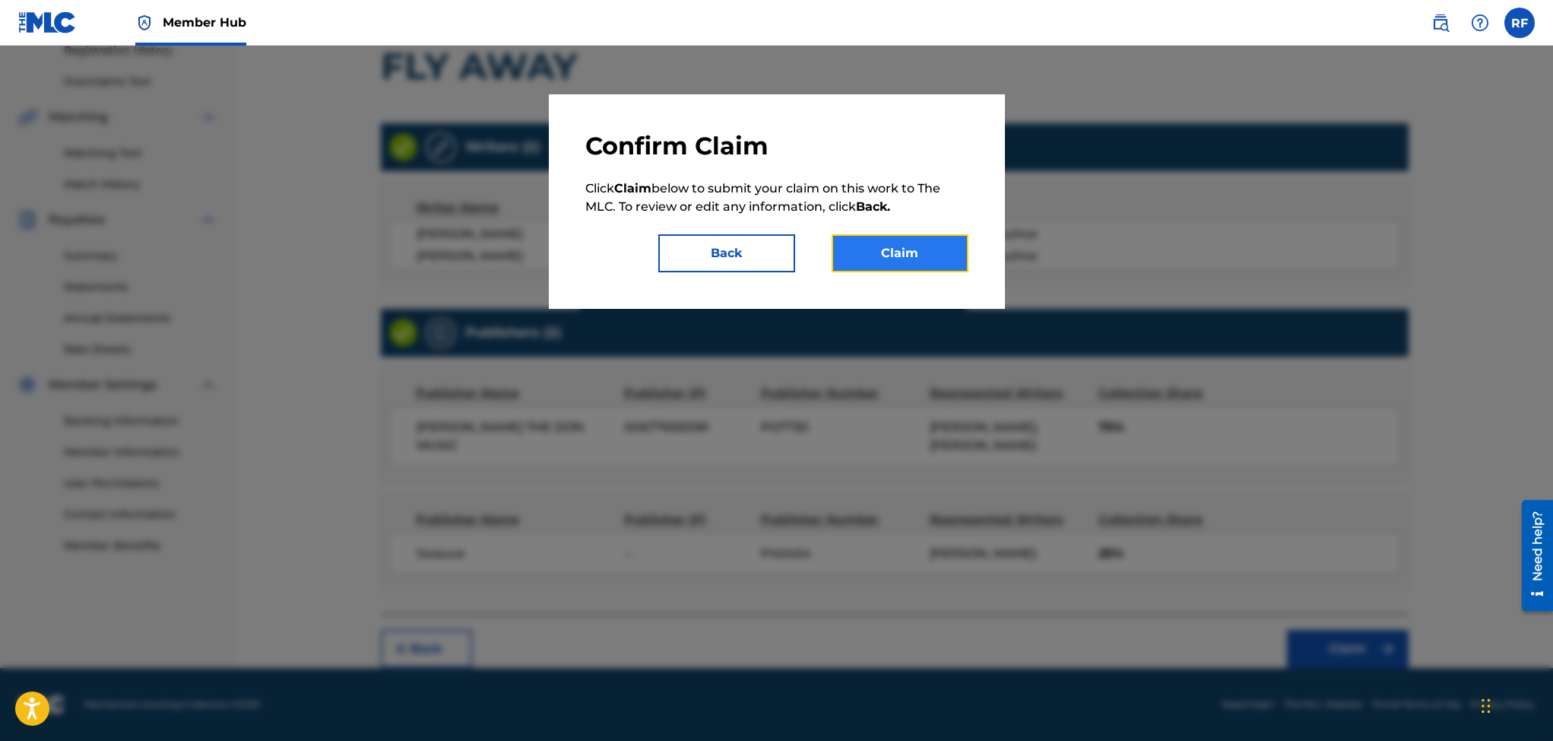
click at [912, 252] on button "Claim" at bounding box center [900, 253] width 137 height 38
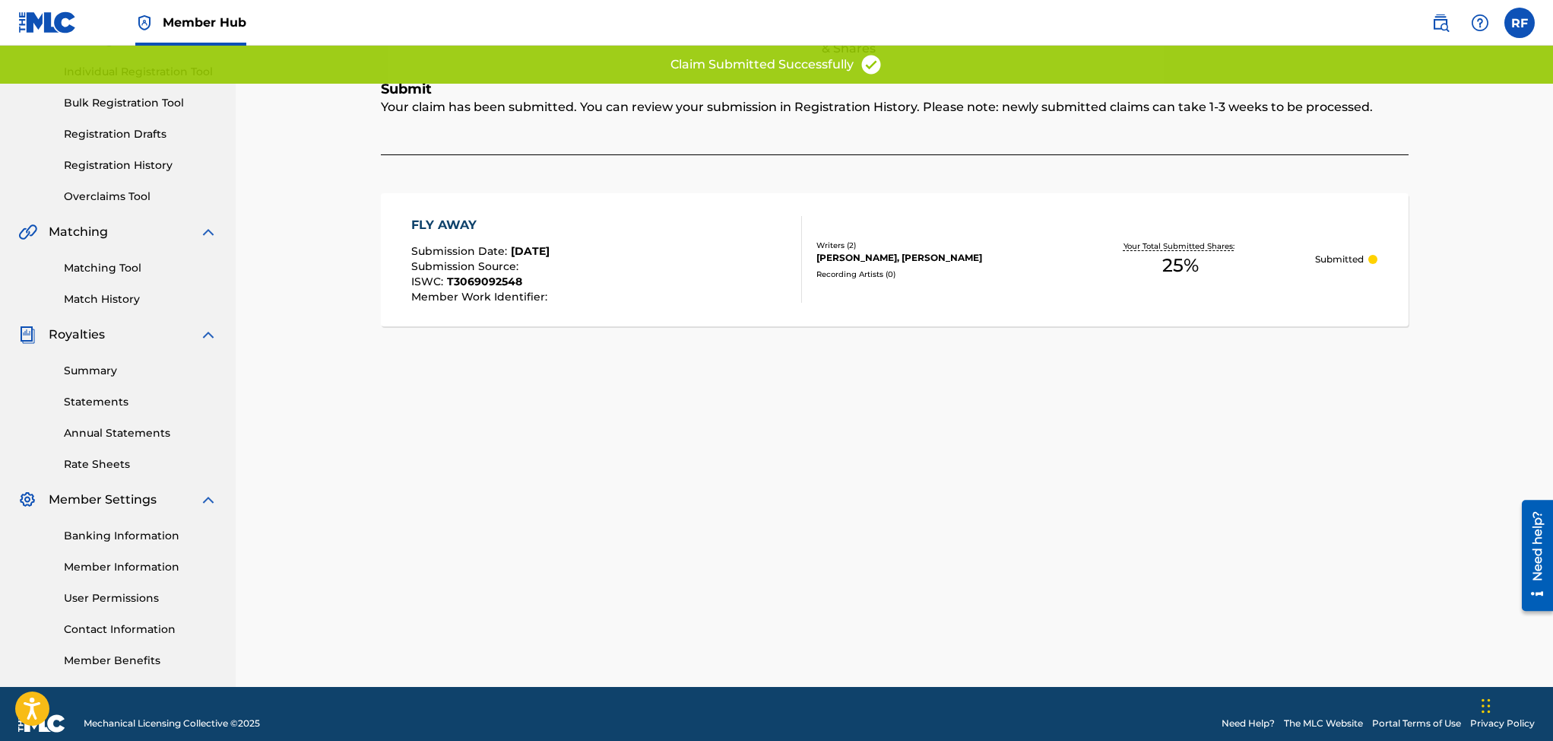
scroll to position [0, 0]
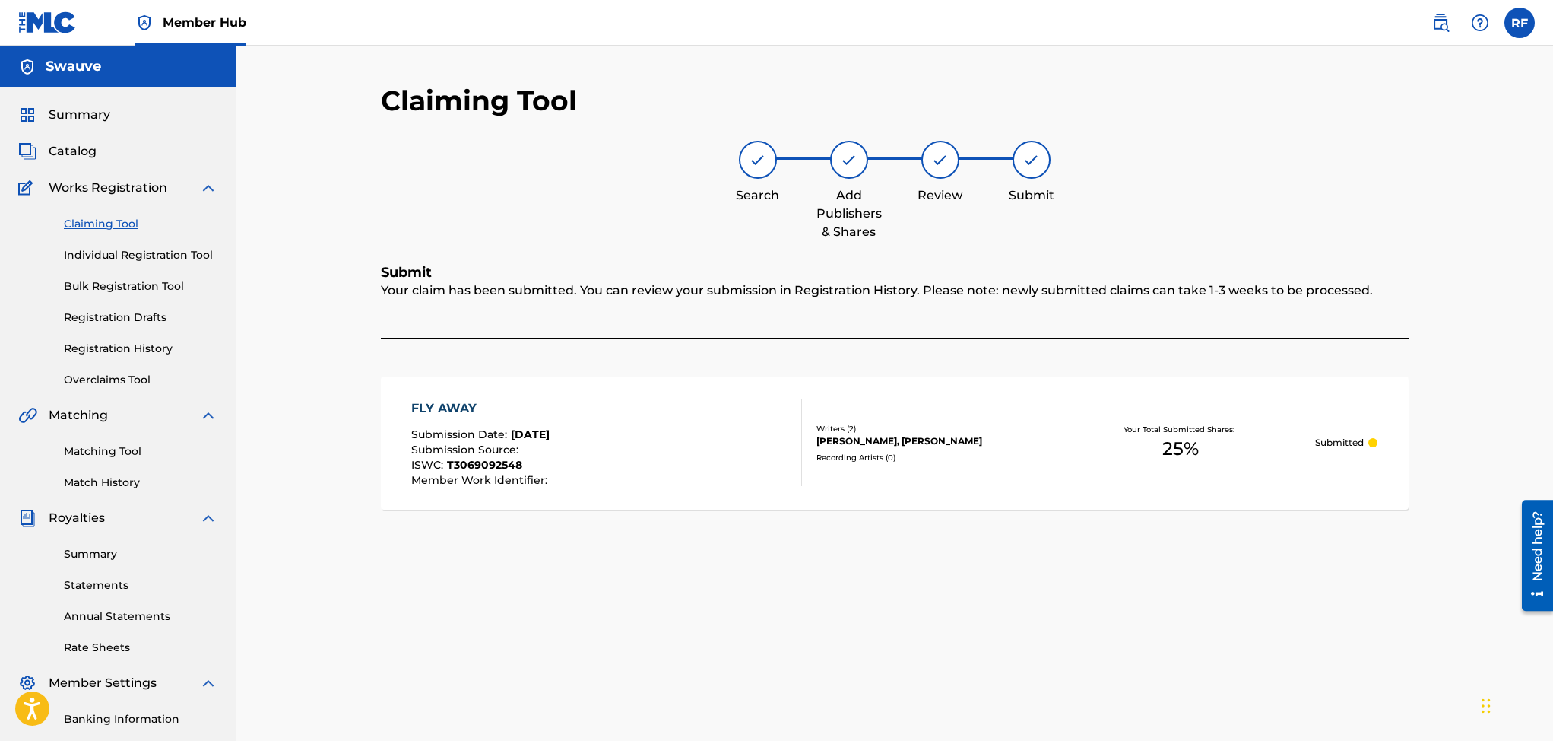
click at [111, 224] on link "Claiming Tool" at bounding box center [141, 224] width 154 height 16
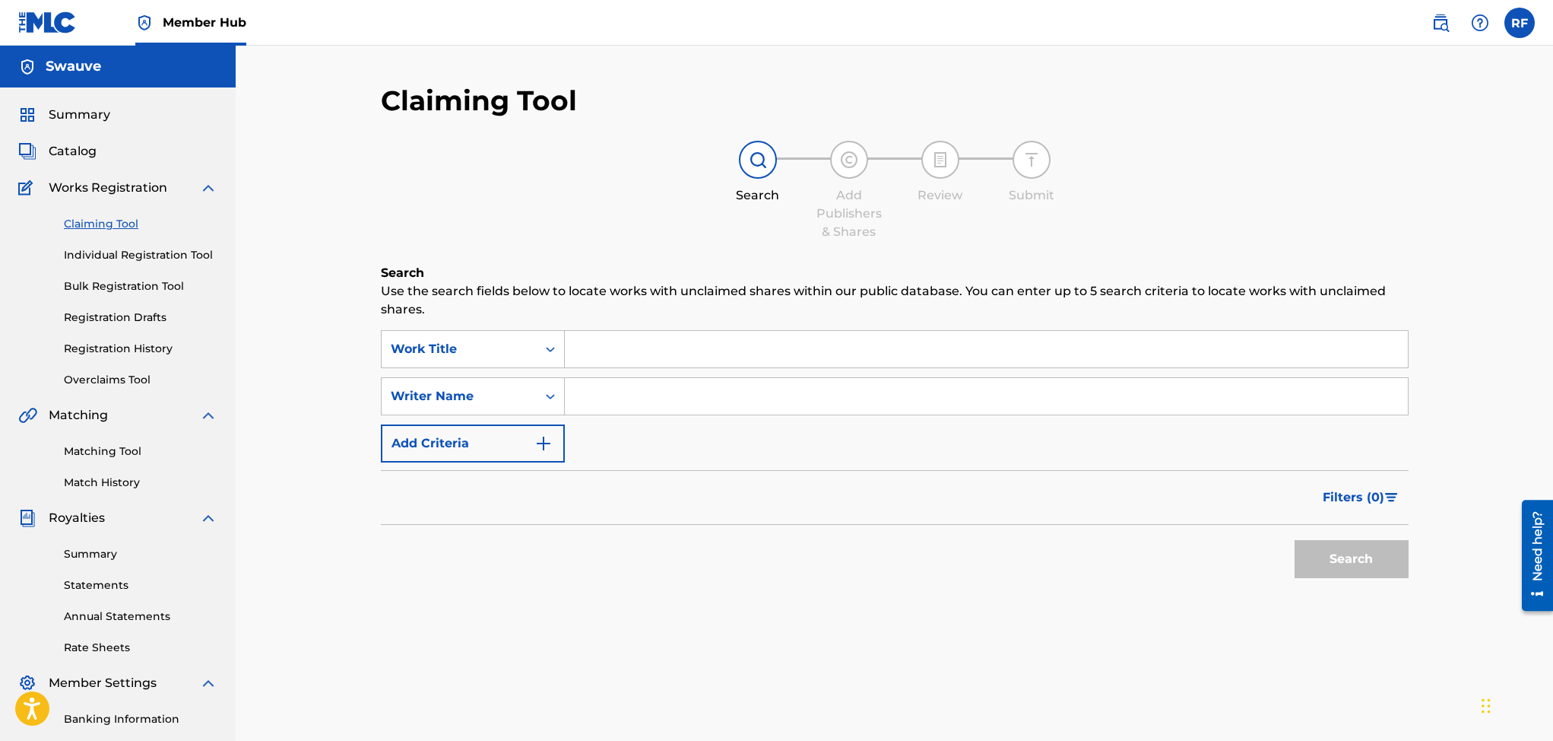
click at [704, 402] on input "Search Form" at bounding box center [986, 396] width 843 height 36
type input "Rico freeman"
click at [1354, 549] on button "Search" at bounding box center [1352, 559] width 114 height 38
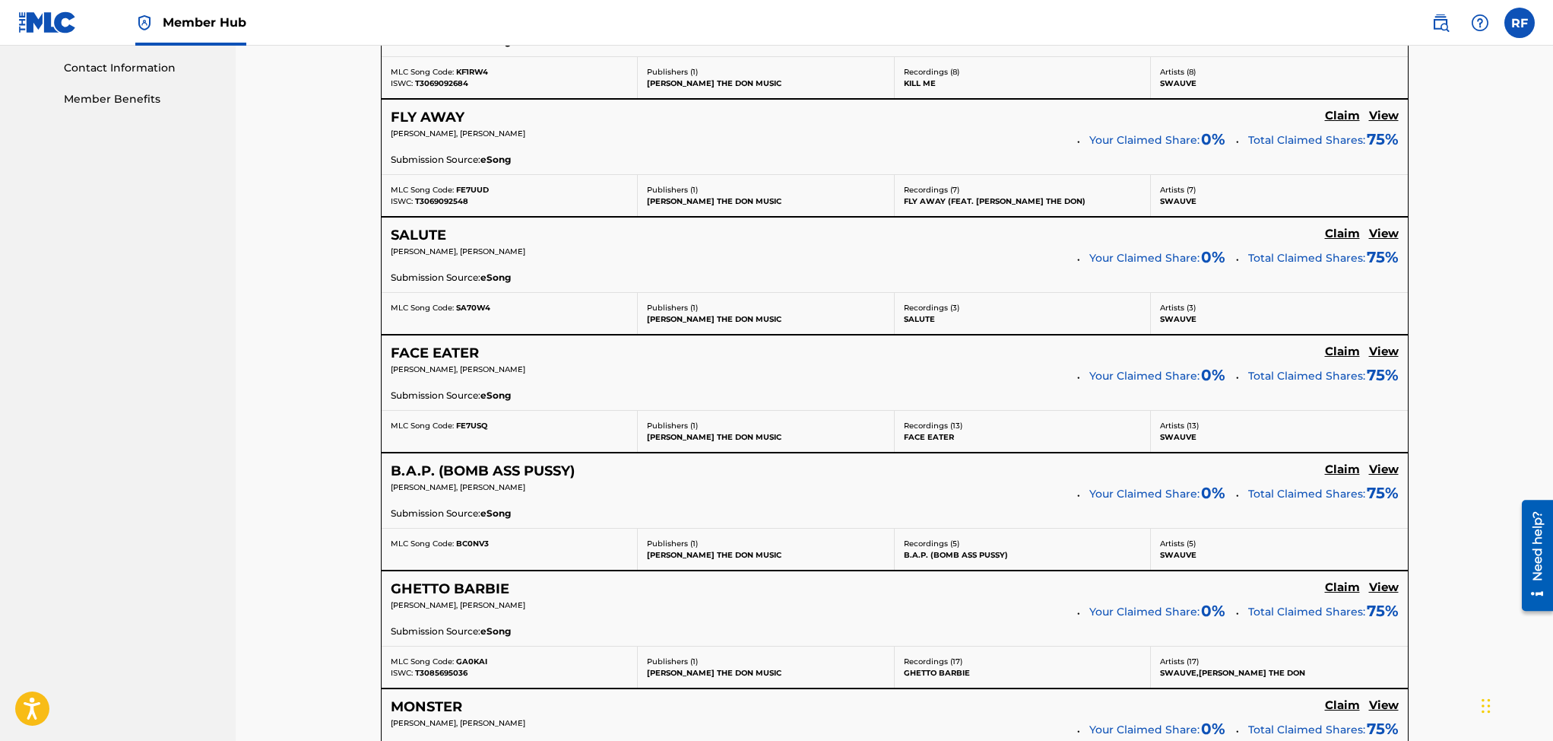
scroll to position [773, 0]
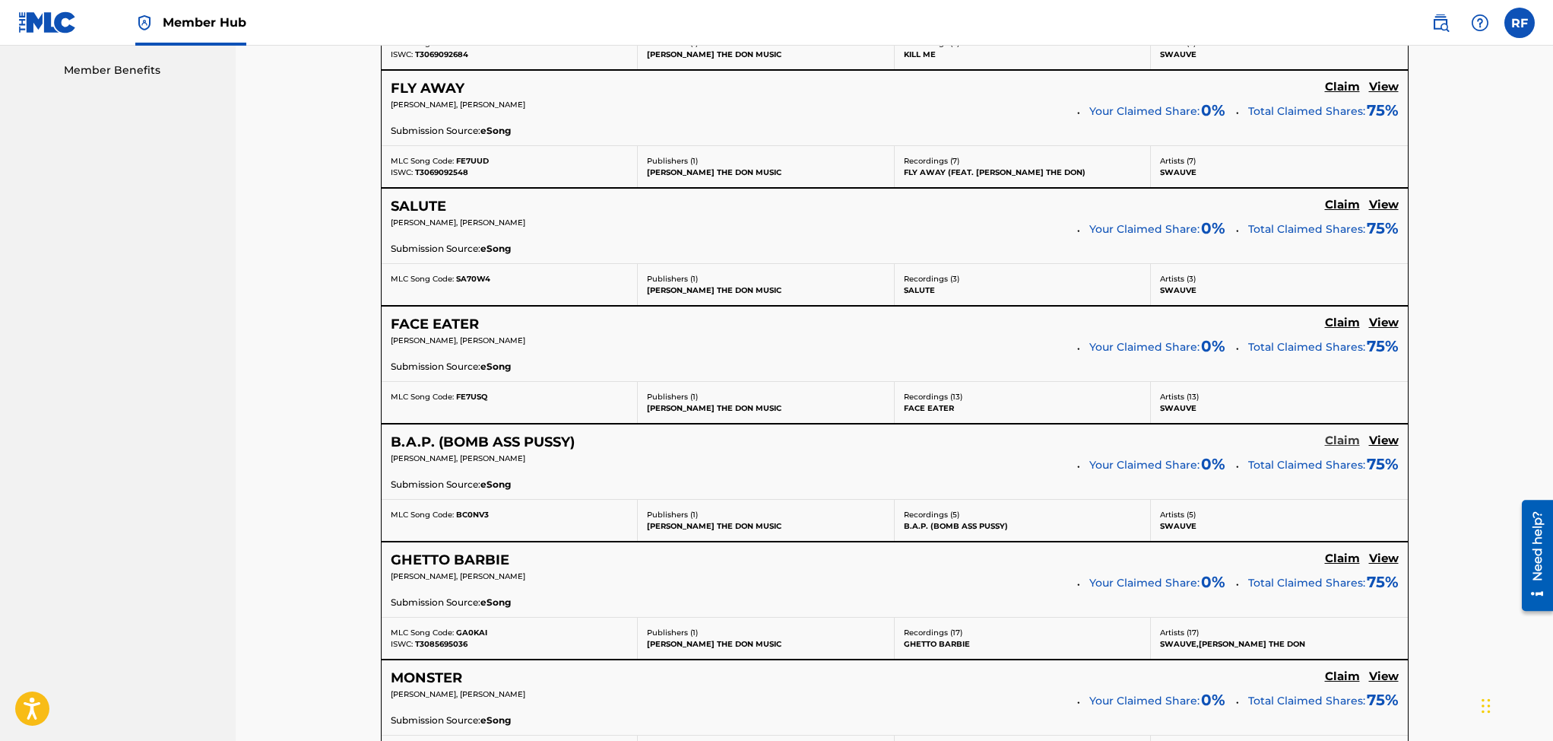
click at [1344, 444] on h5 "Claim" at bounding box center [1342, 440] width 35 height 14
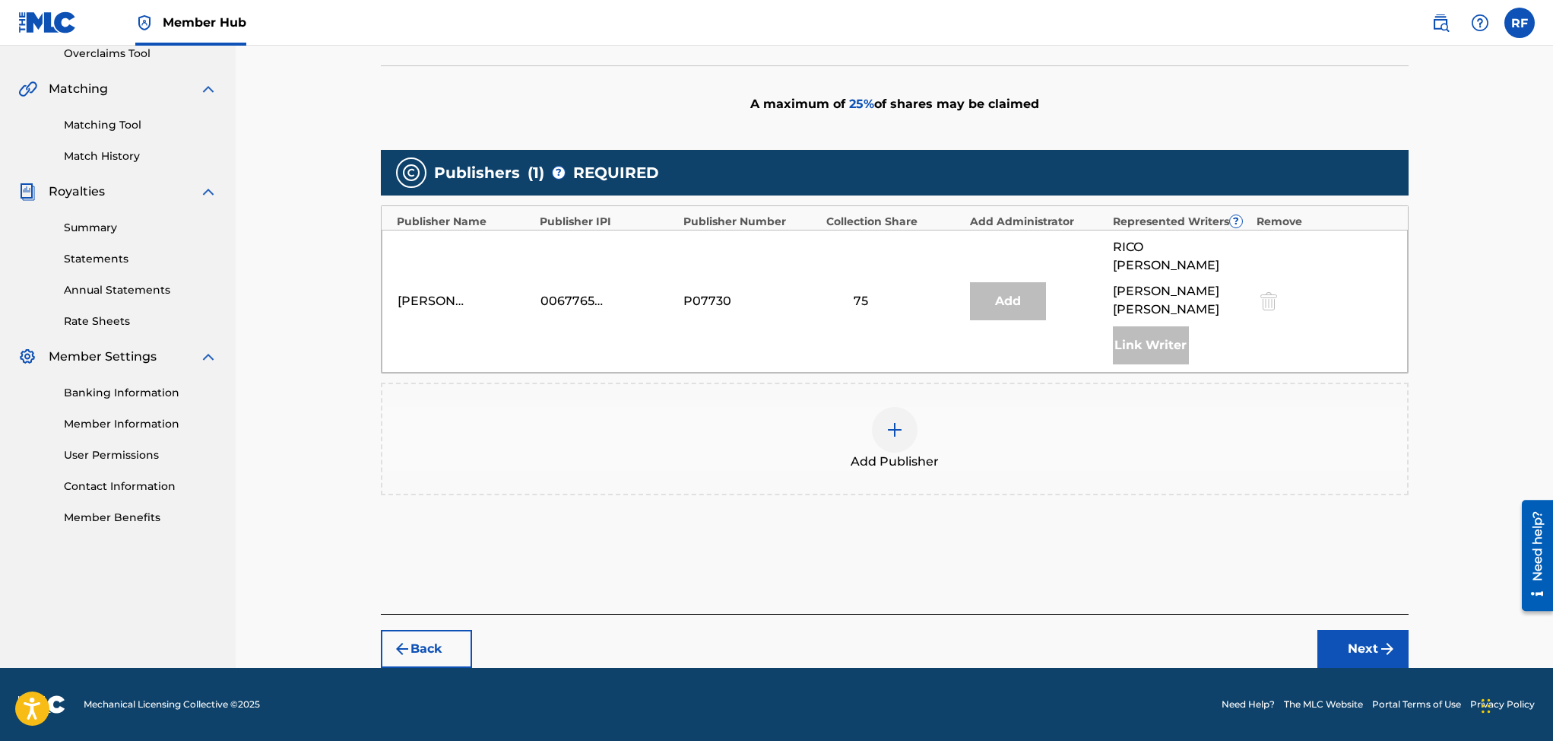
scroll to position [309, 0]
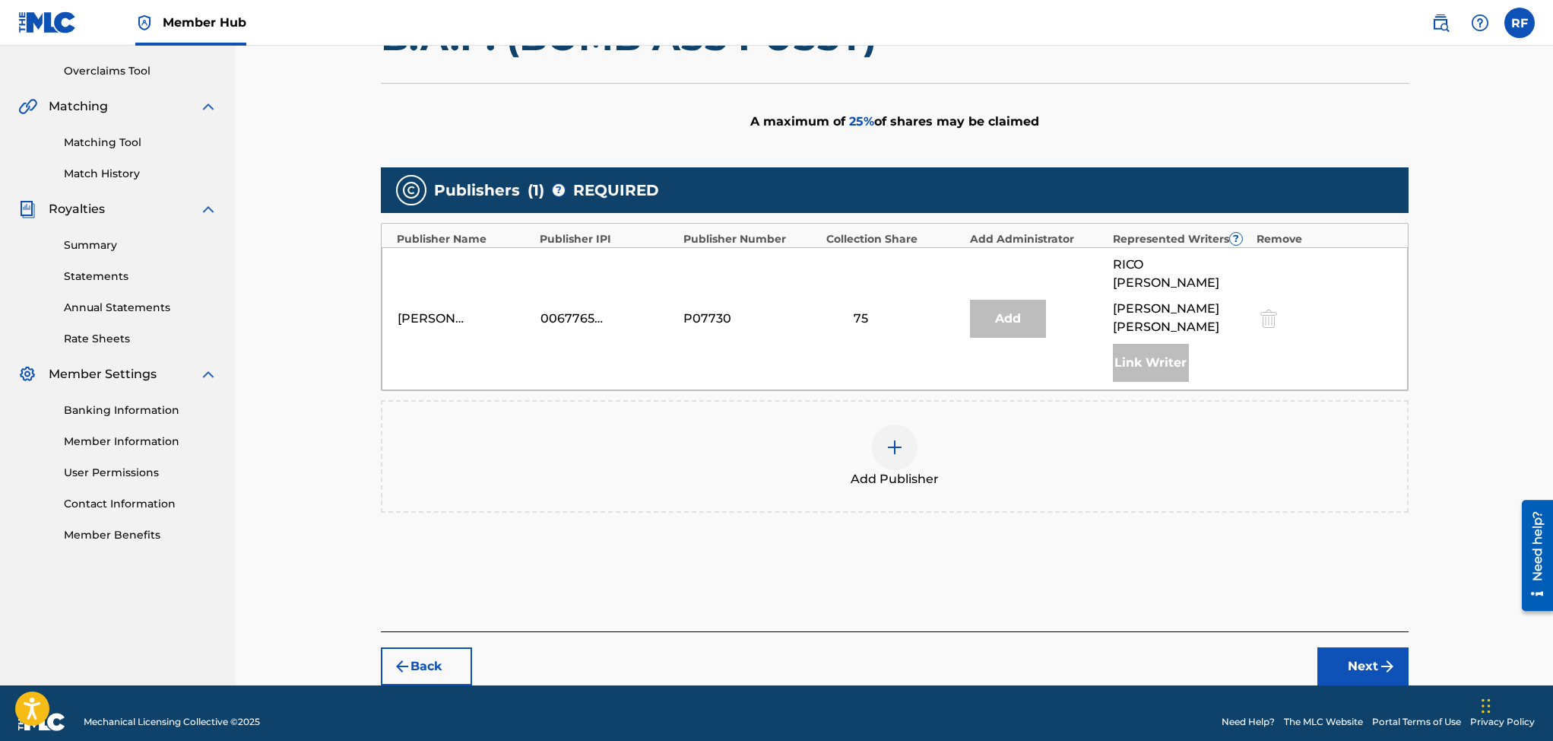
click at [895, 438] on img at bounding box center [895, 447] width 18 height 18
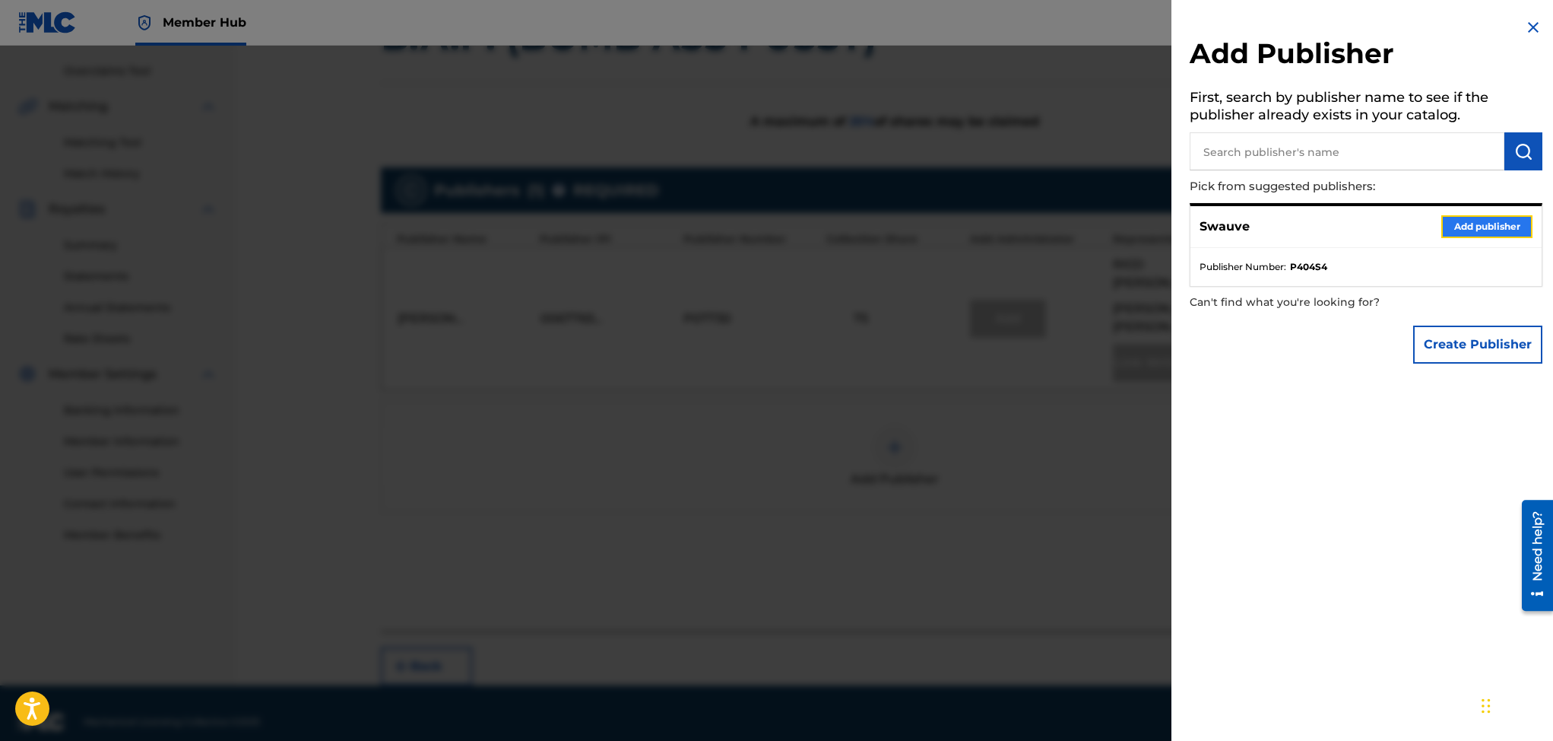
click at [1464, 230] on button "Add publisher" at bounding box center [1486, 226] width 91 height 23
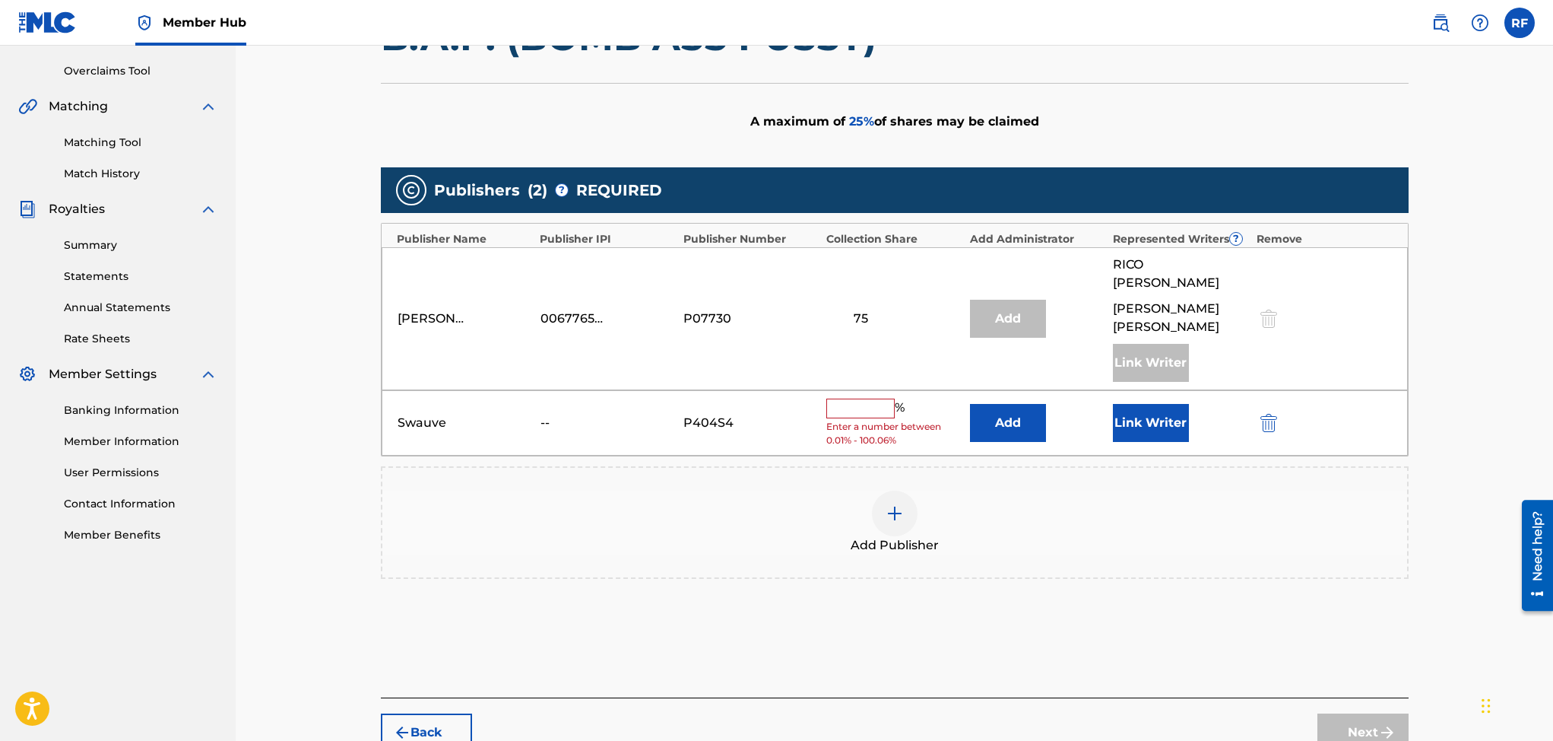
click at [859, 398] on input "text" at bounding box center [860, 408] width 68 height 20
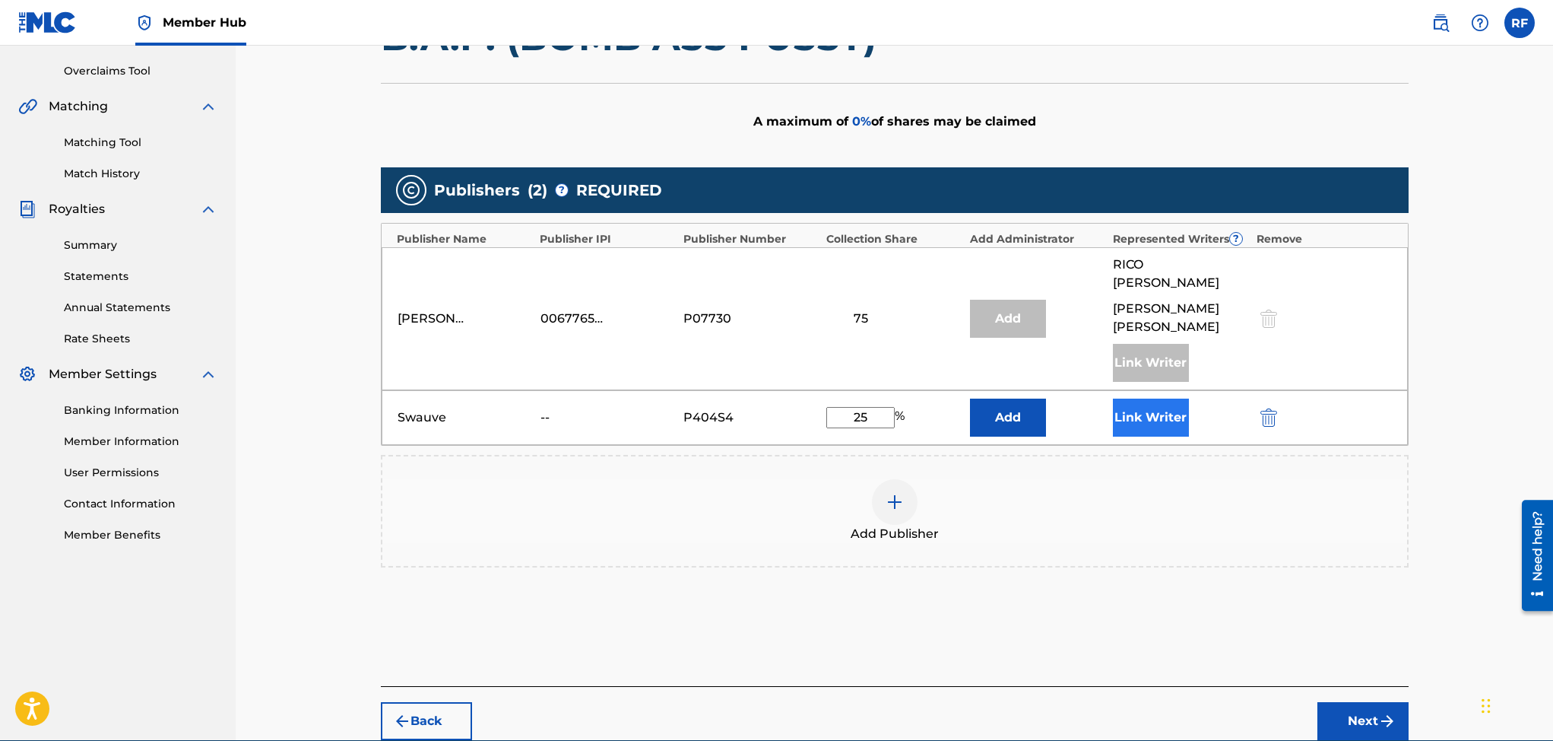
type input "25"
click at [1159, 398] on button "Link Writer" at bounding box center [1151, 417] width 76 height 38
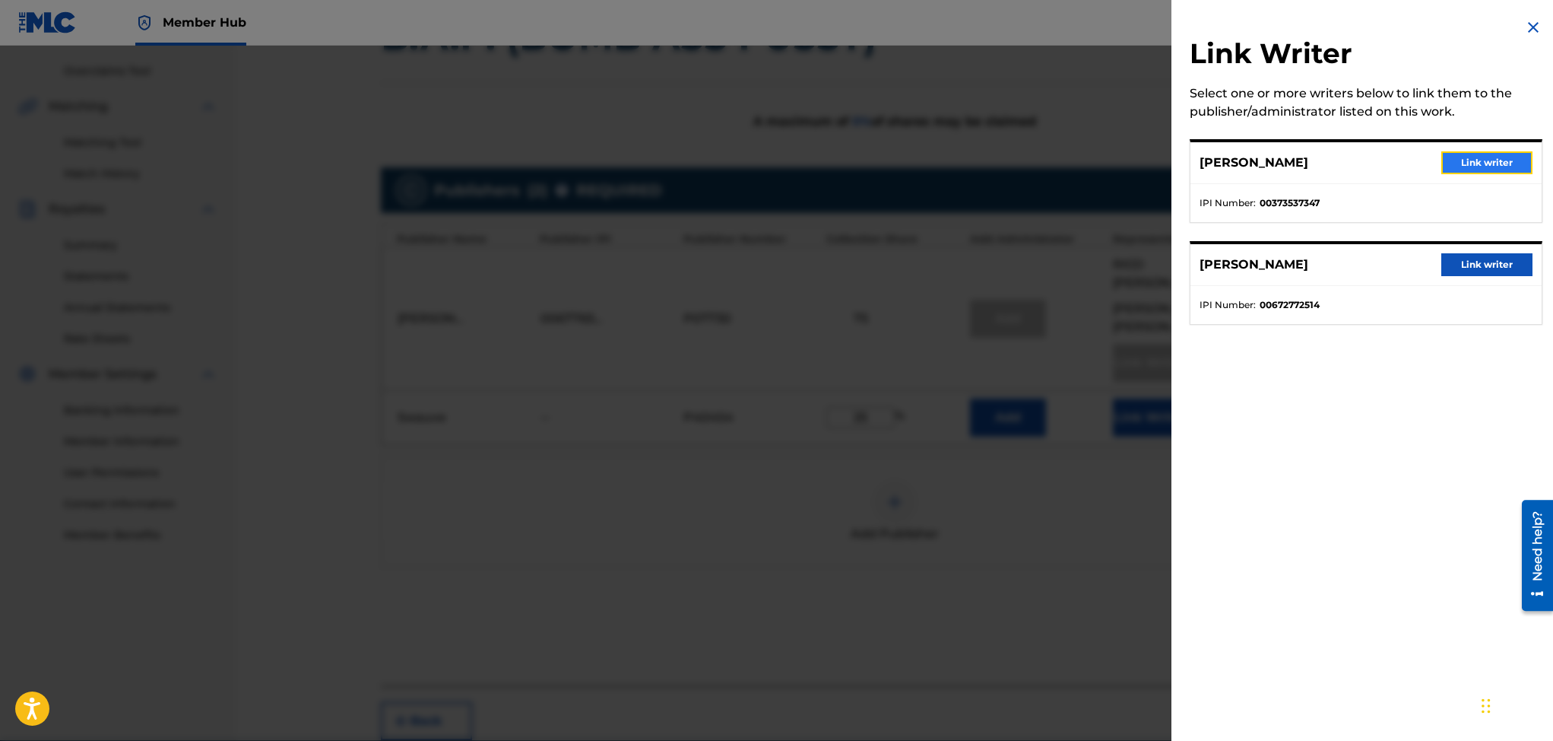
click at [1468, 159] on button "Link writer" at bounding box center [1486, 162] width 91 height 23
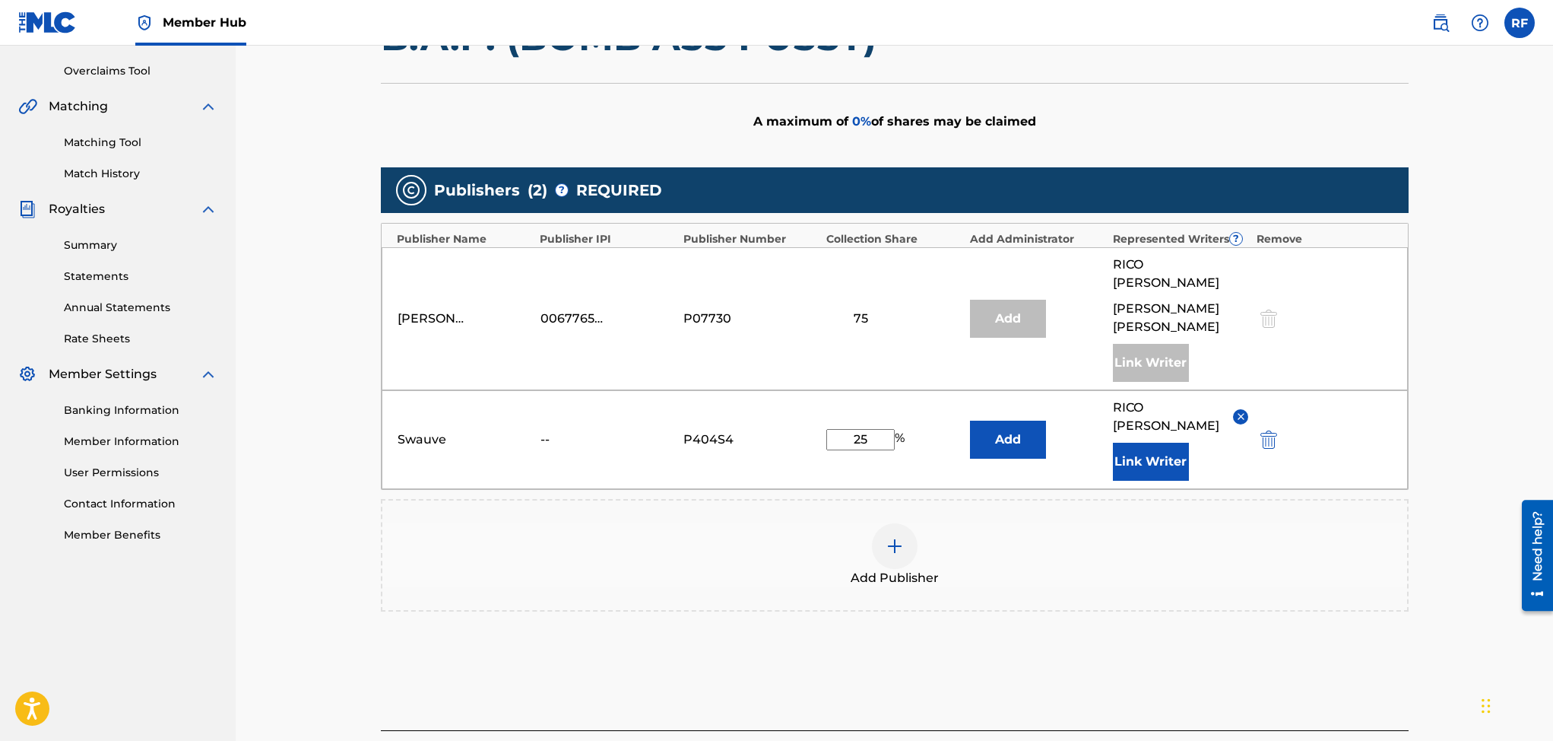
scroll to position [408, 0]
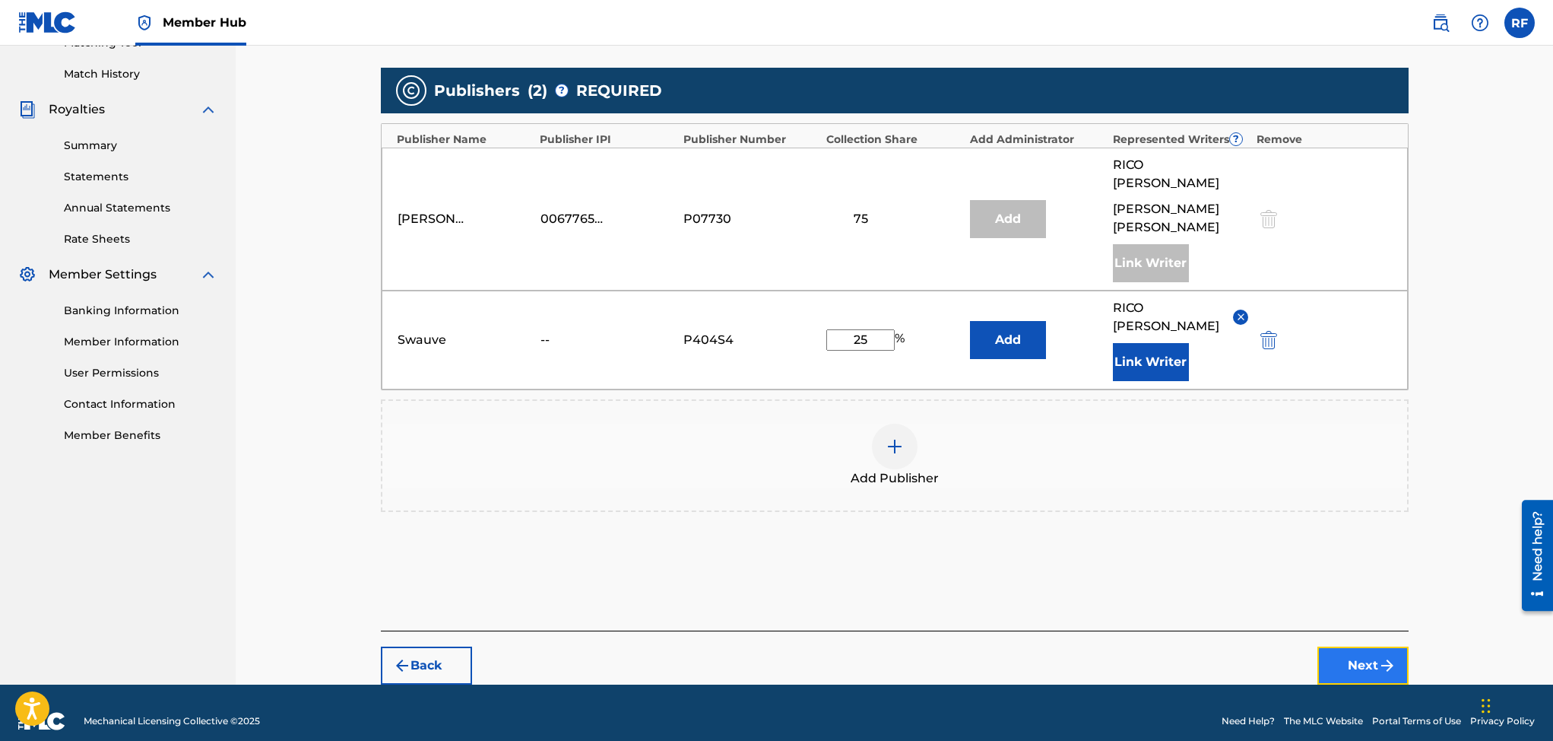
click at [1344, 646] on button "Next" at bounding box center [1363, 665] width 91 height 38
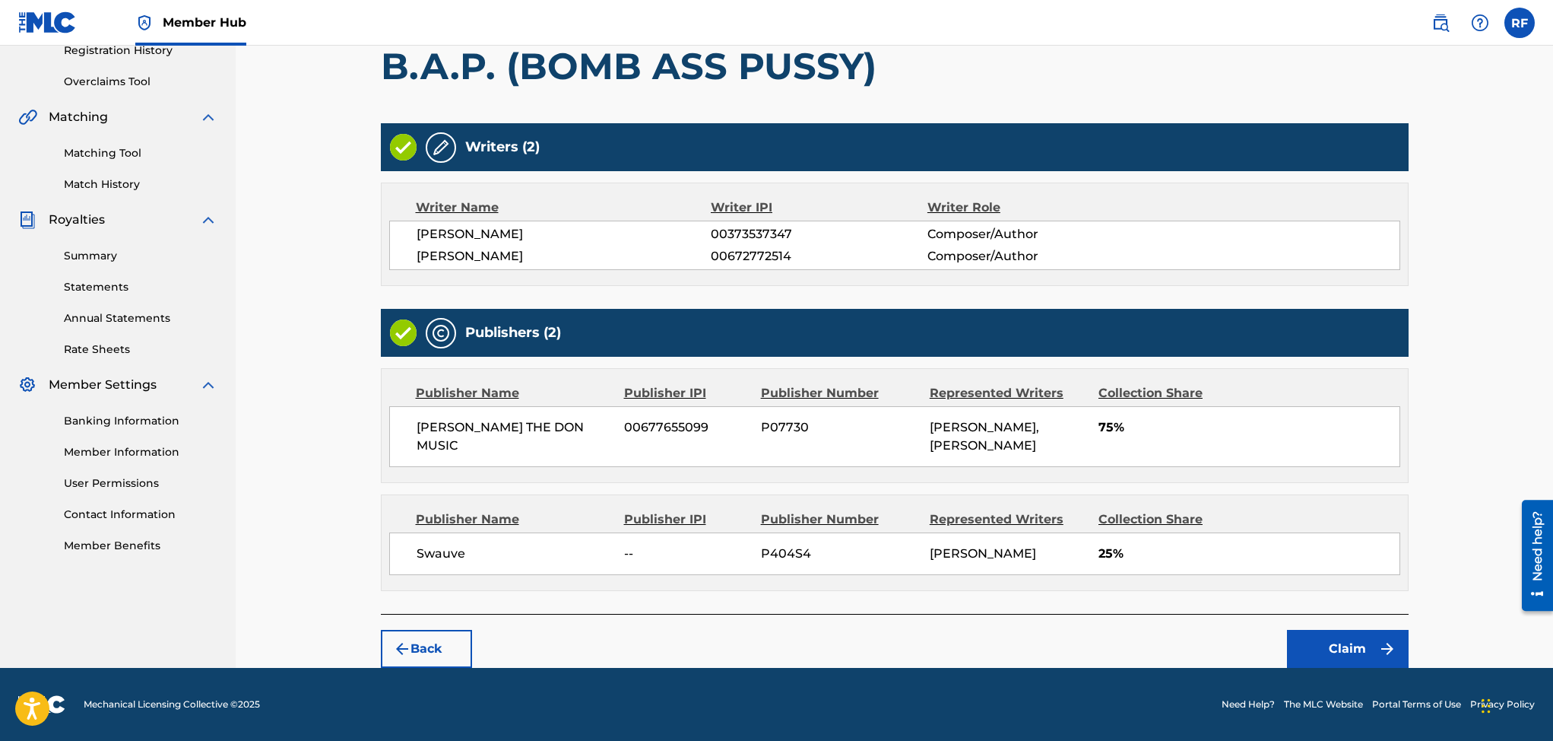
scroll to position [340, 0]
click at [1324, 645] on button "Claim" at bounding box center [1348, 649] width 122 height 38
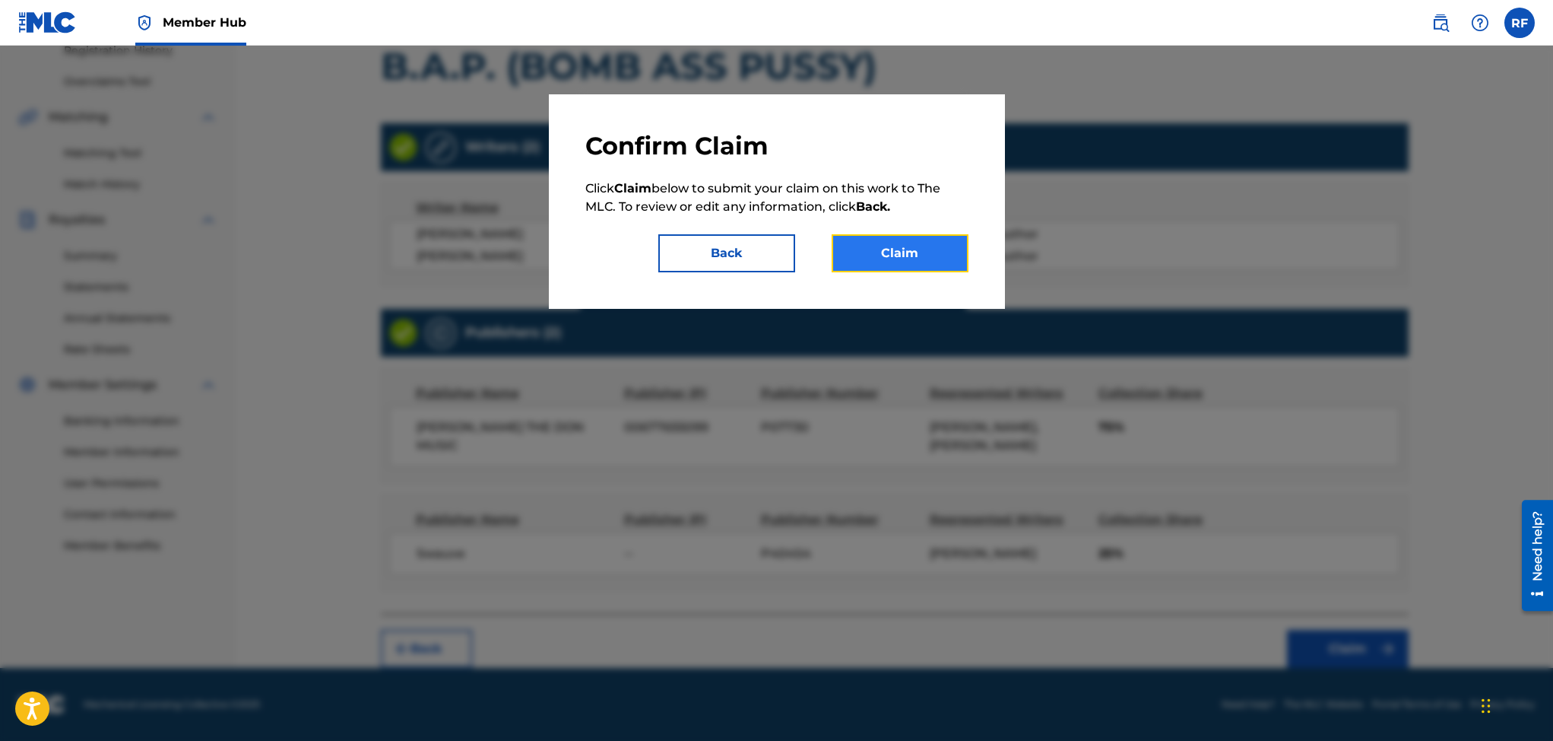
click at [882, 251] on button "Claim" at bounding box center [900, 253] width 137 height 38
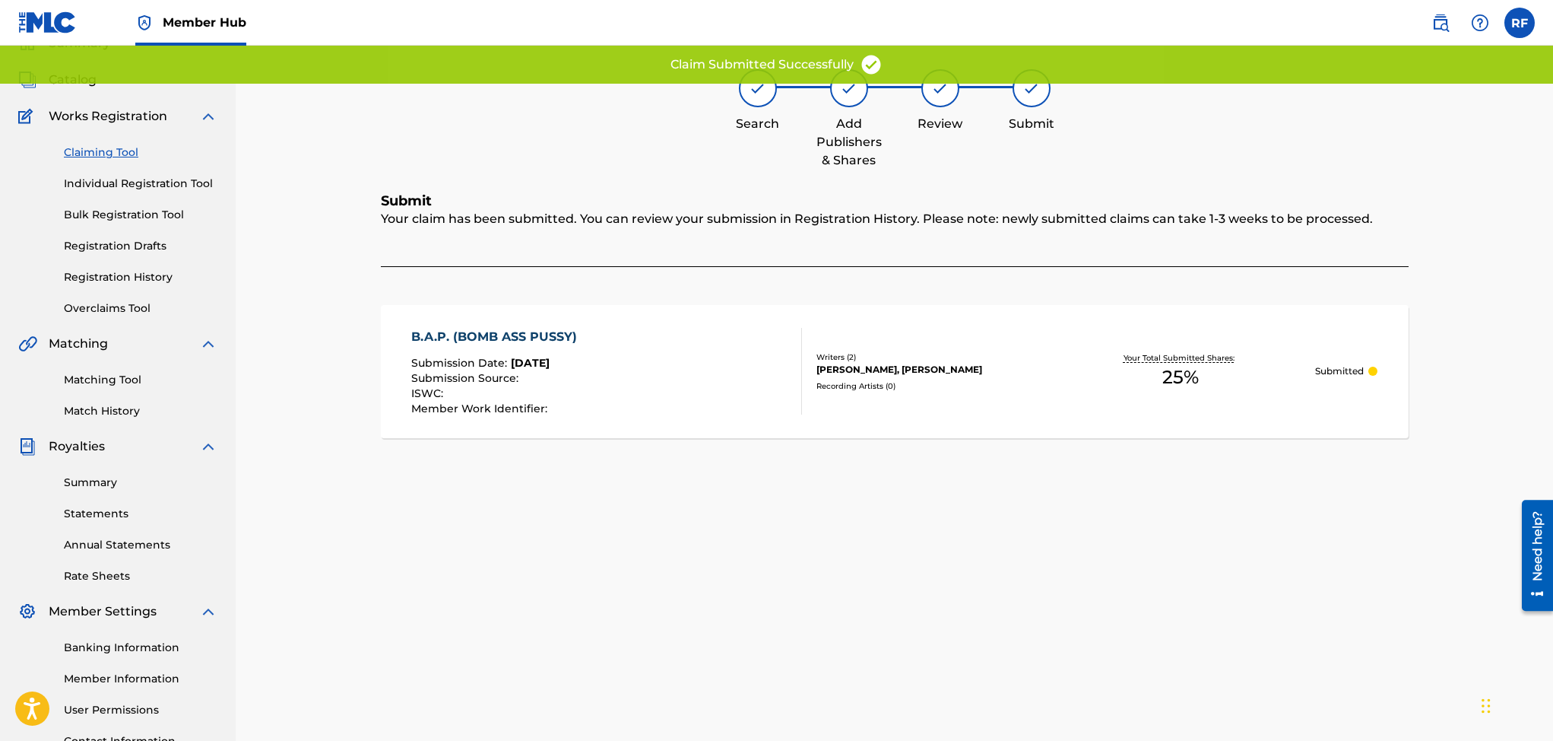
scroll to position [0, 0]
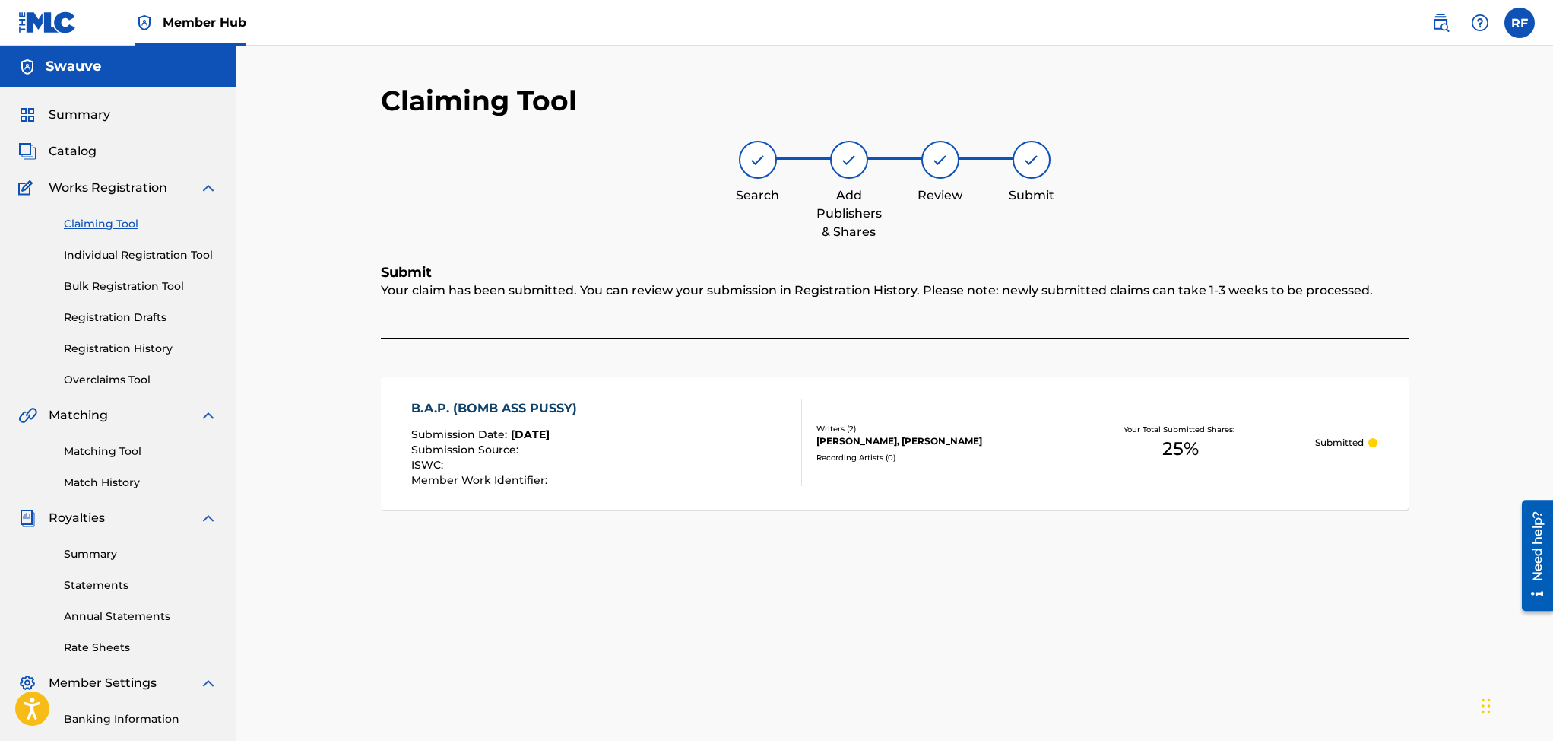
click at [85, 223] on link "Claiming Tool" at bounding box center [141, 224] width 154 height 16
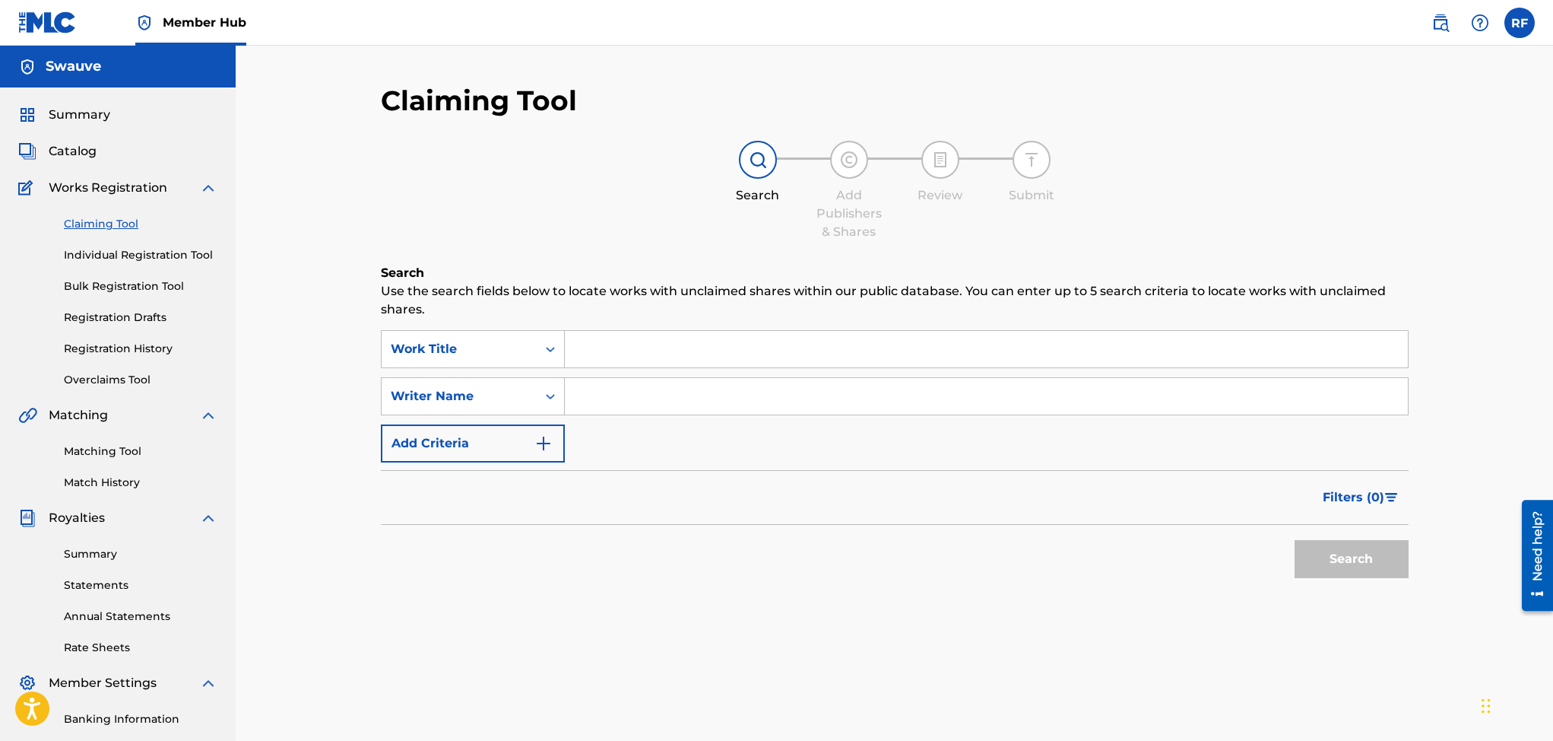
click at [648, 396] on input "Search Form" at bounding box center [986, 396] width 843 height 36
type input "Rico freeman"
click at [1362, 562] on button "Search" at bounding box center [1352, 559] width 114 height 38
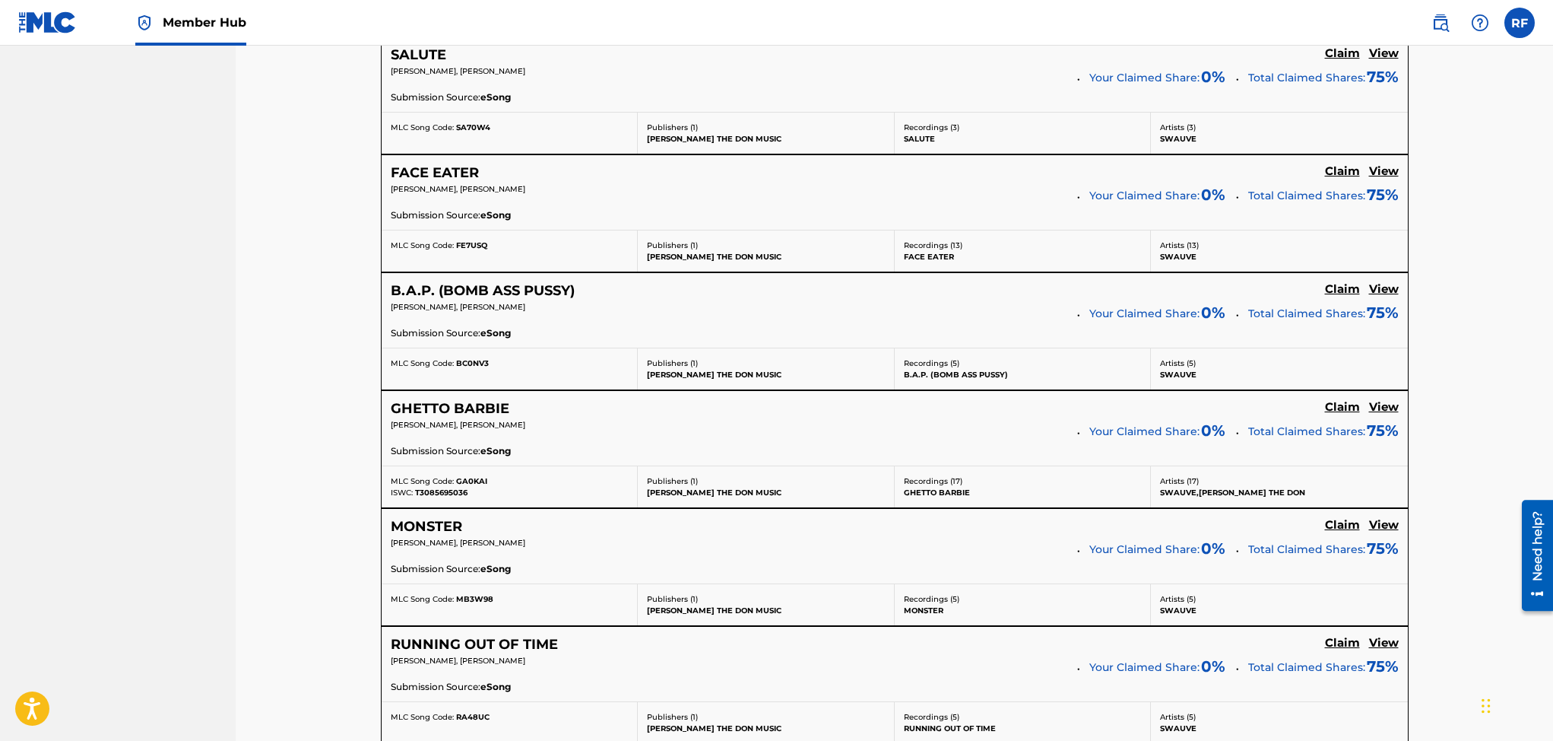
scroll to position [947, 0]
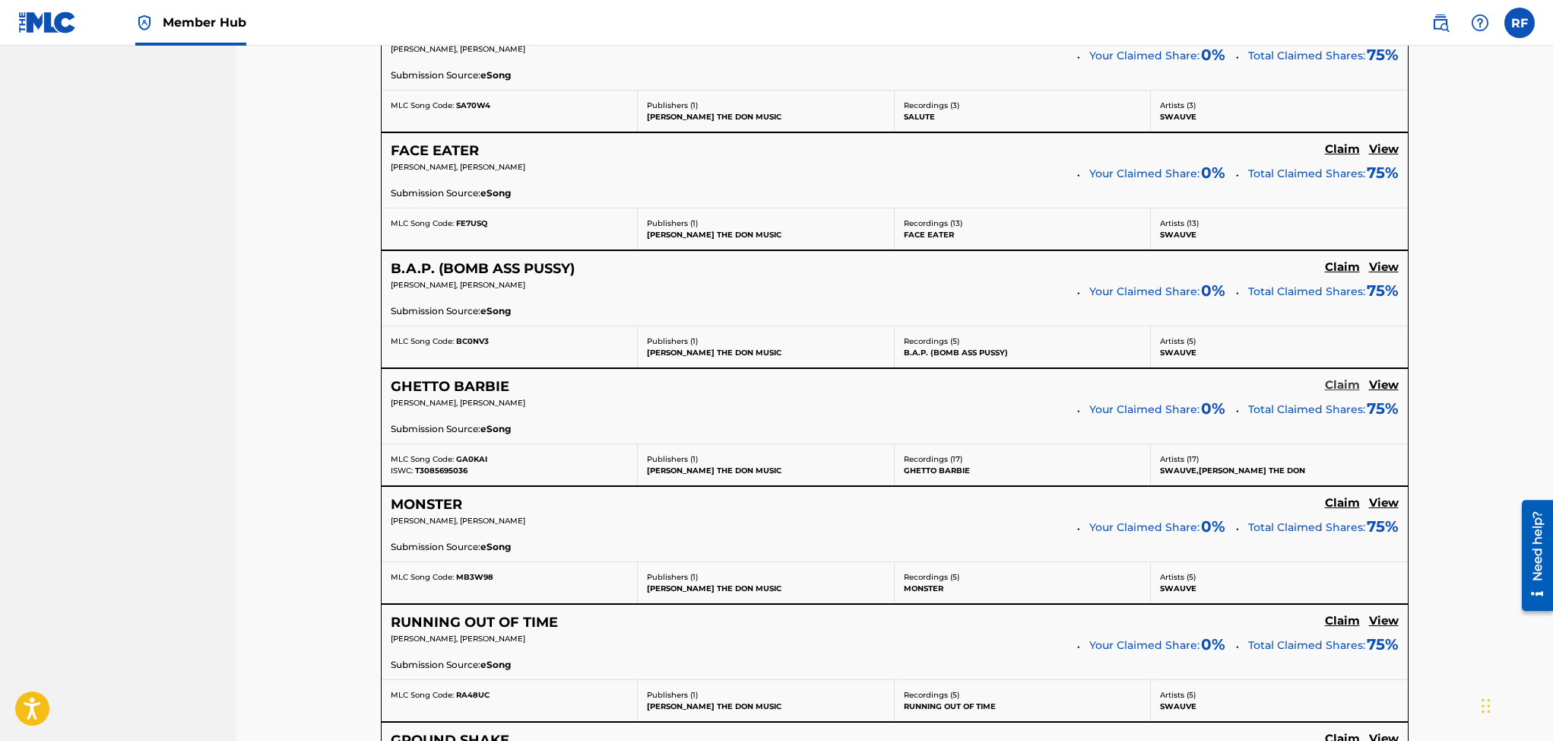
click at [1337, 382] on h5 "Claim" at bounding box center [1342, 385] width 35 height 14
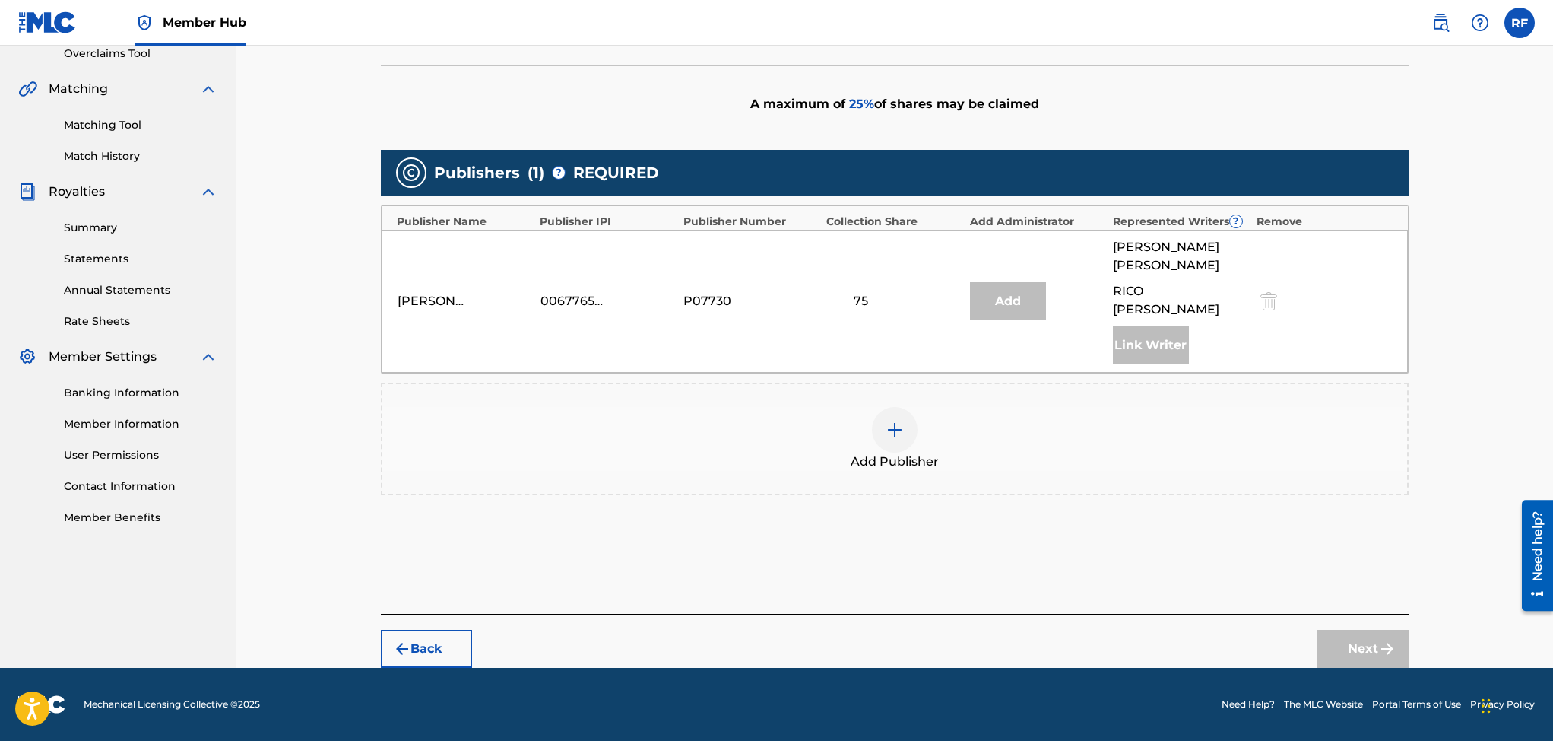
scroll to position [309, 0]
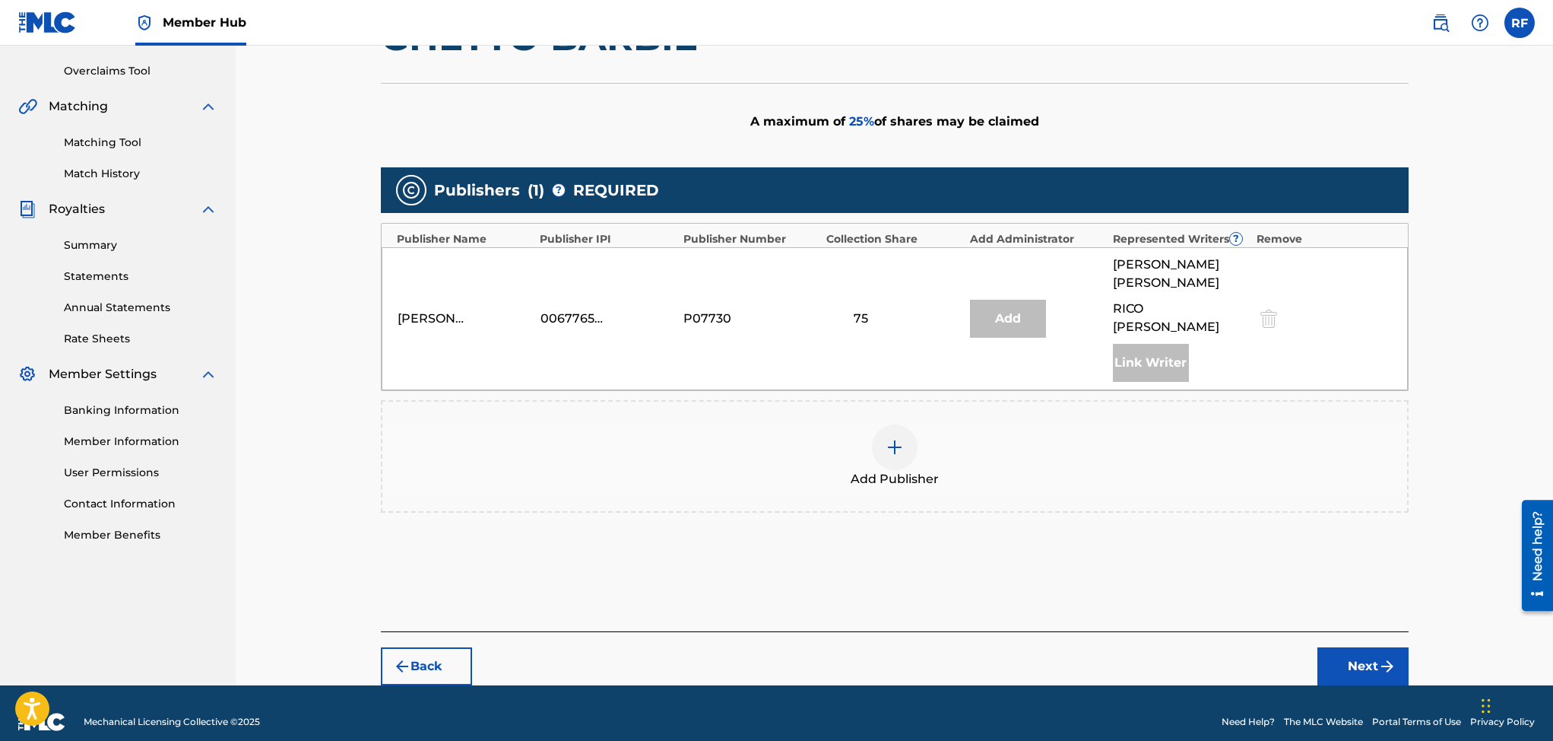
click at [896, 438] on img at bounding box center [895, 447] width 18 height 18
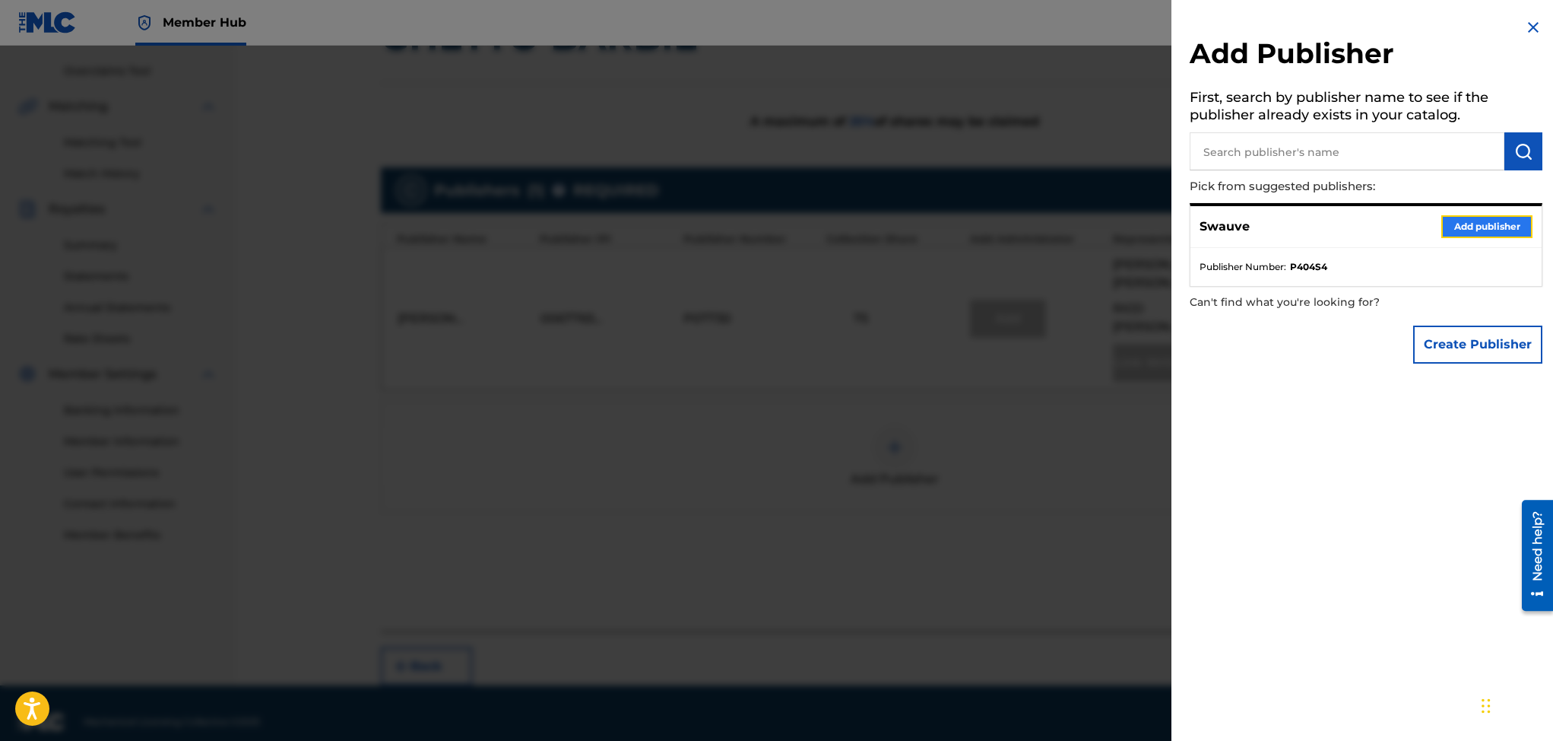
click at [1464, 227] on button "Add publisher" at bounding box center [1486, 226] width 91 height 23
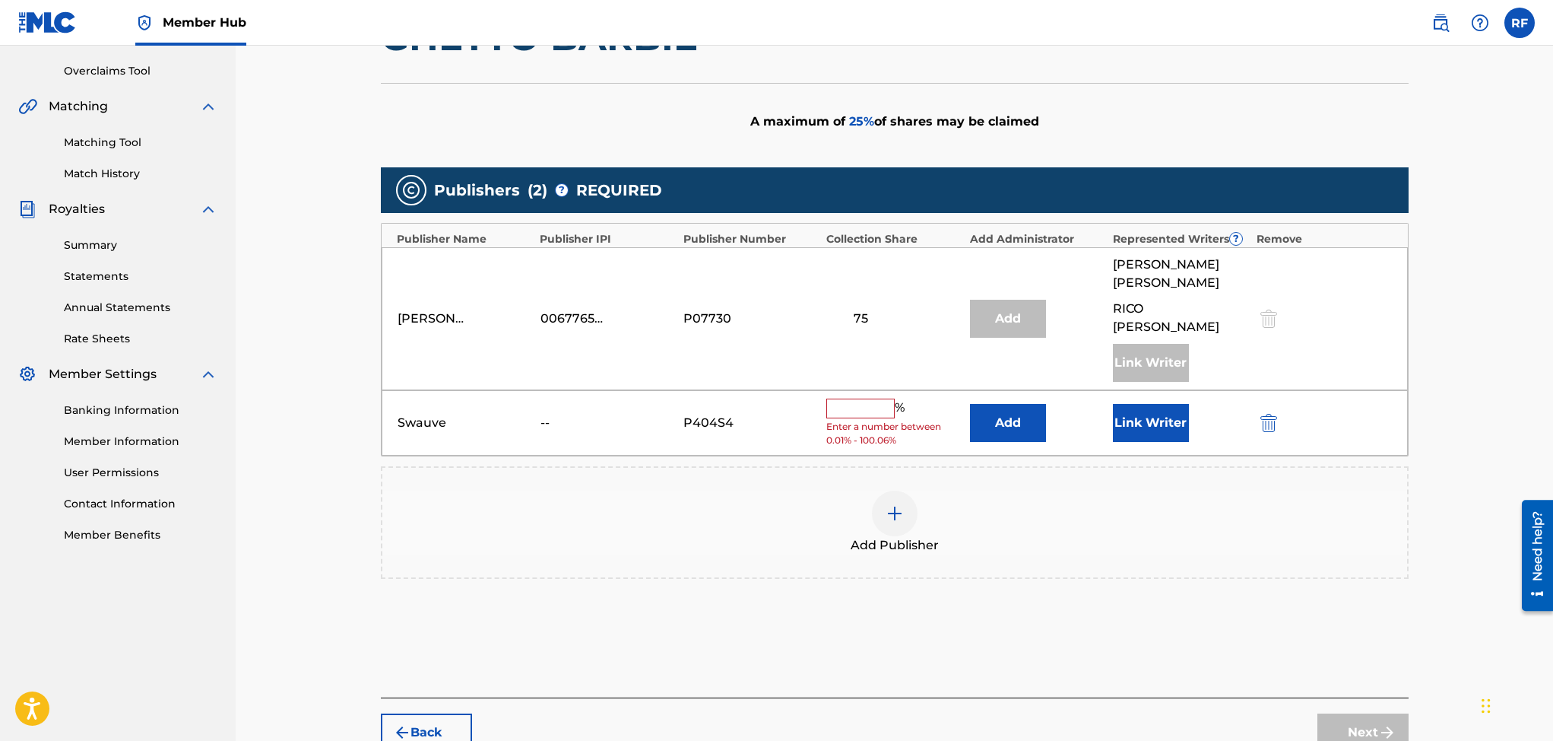
click at [860, 398] on input "text" at bounding box center [860, 408] width 68 height 20
type input "25"
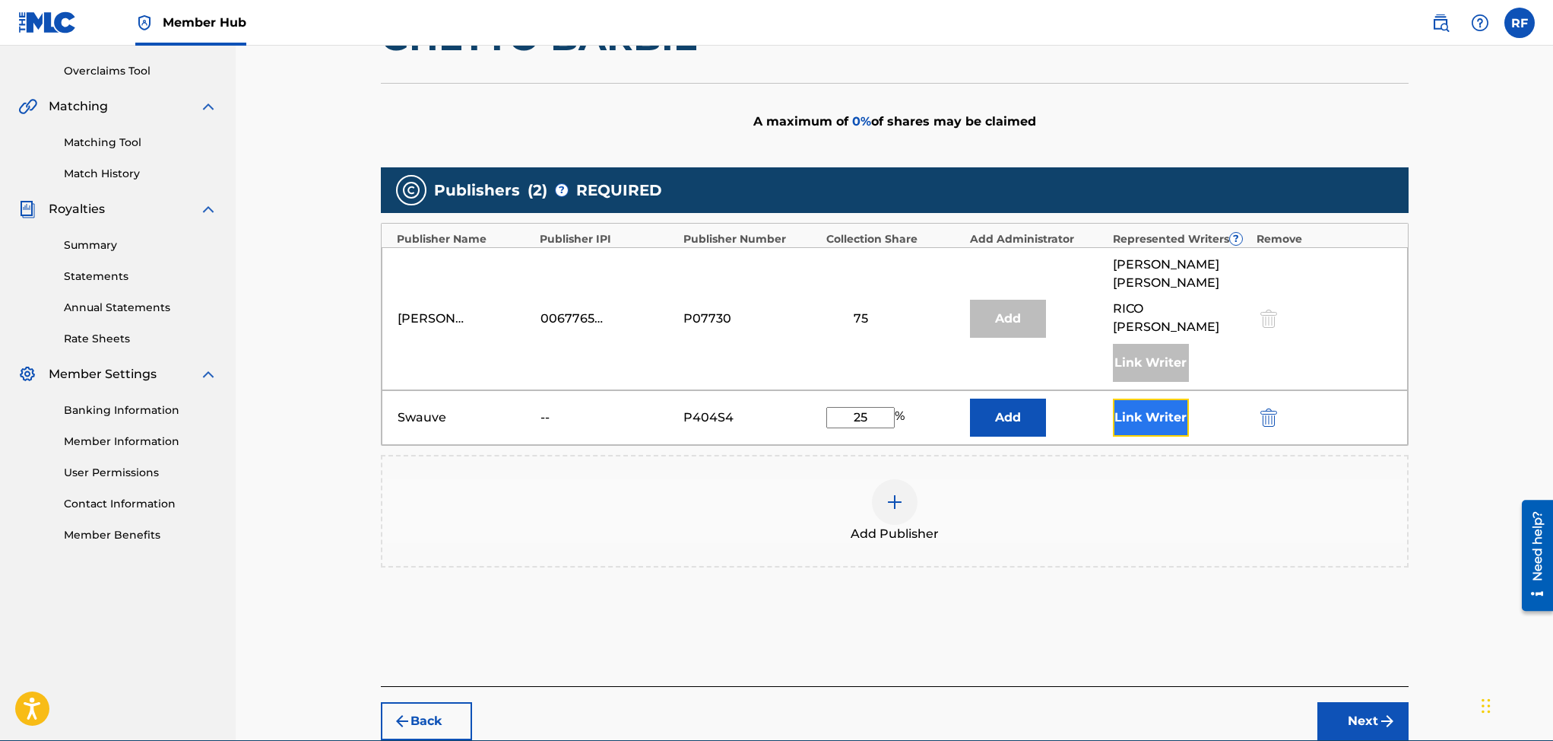
click at [1162, 399] on button "Link Writer" at bounding box center [1151, 417] width 76 height 38
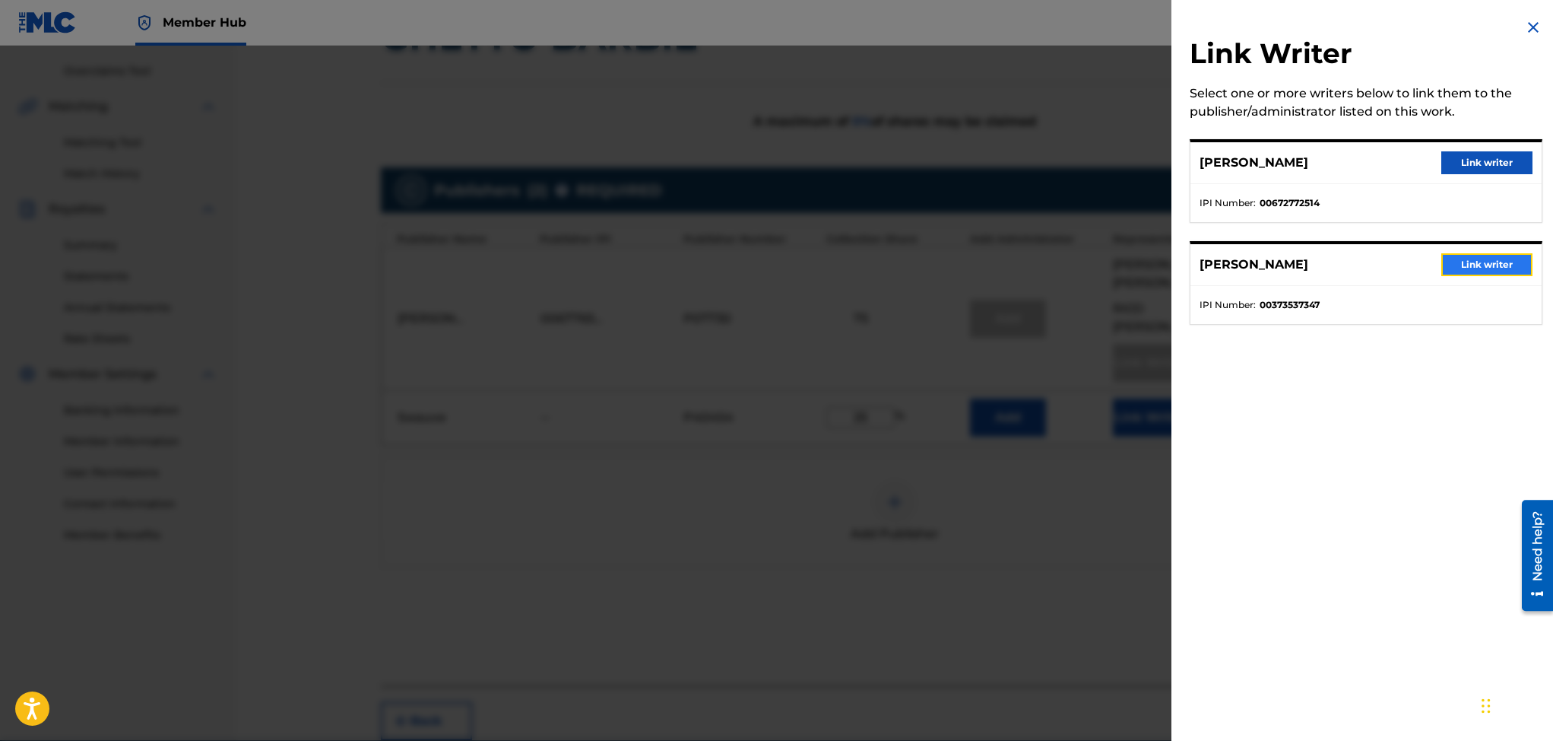
click at [1454, 262] on button "Link writer" at bounding box center [1486, 264] width 91 height 23
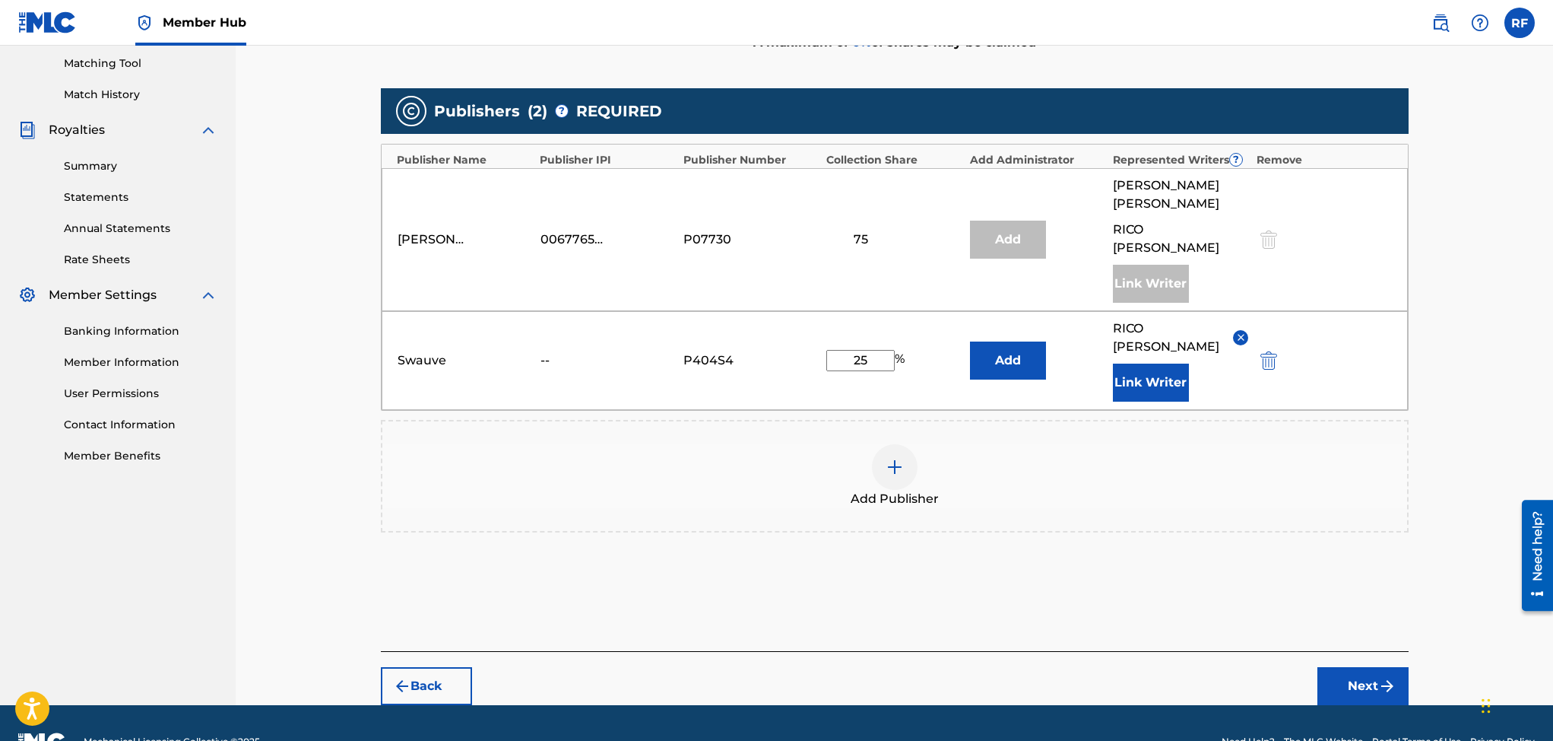
scroll to position [408, 0]
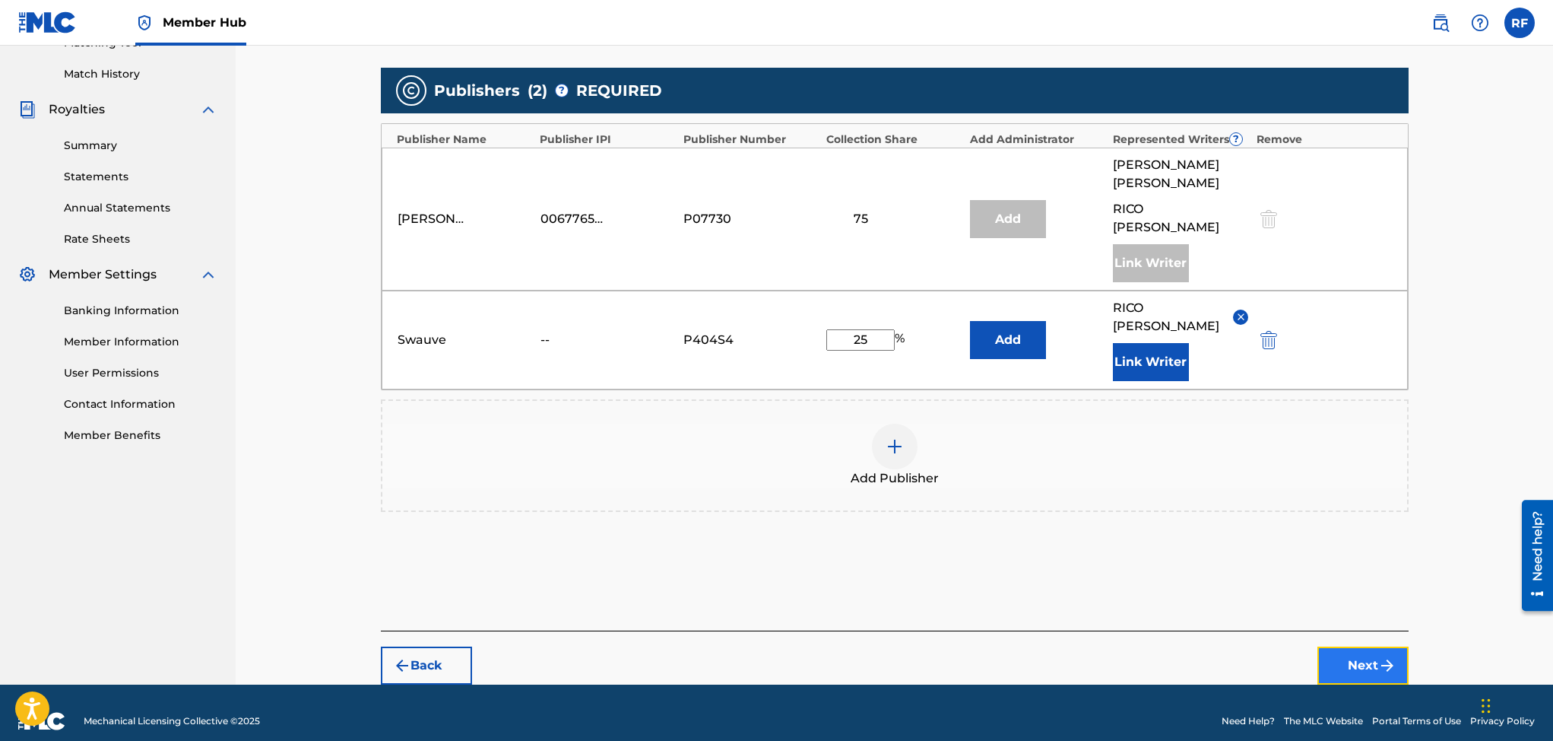
click at [1360, 650] on button "Next" at bounding box center [1363, 665] width 91 height 38
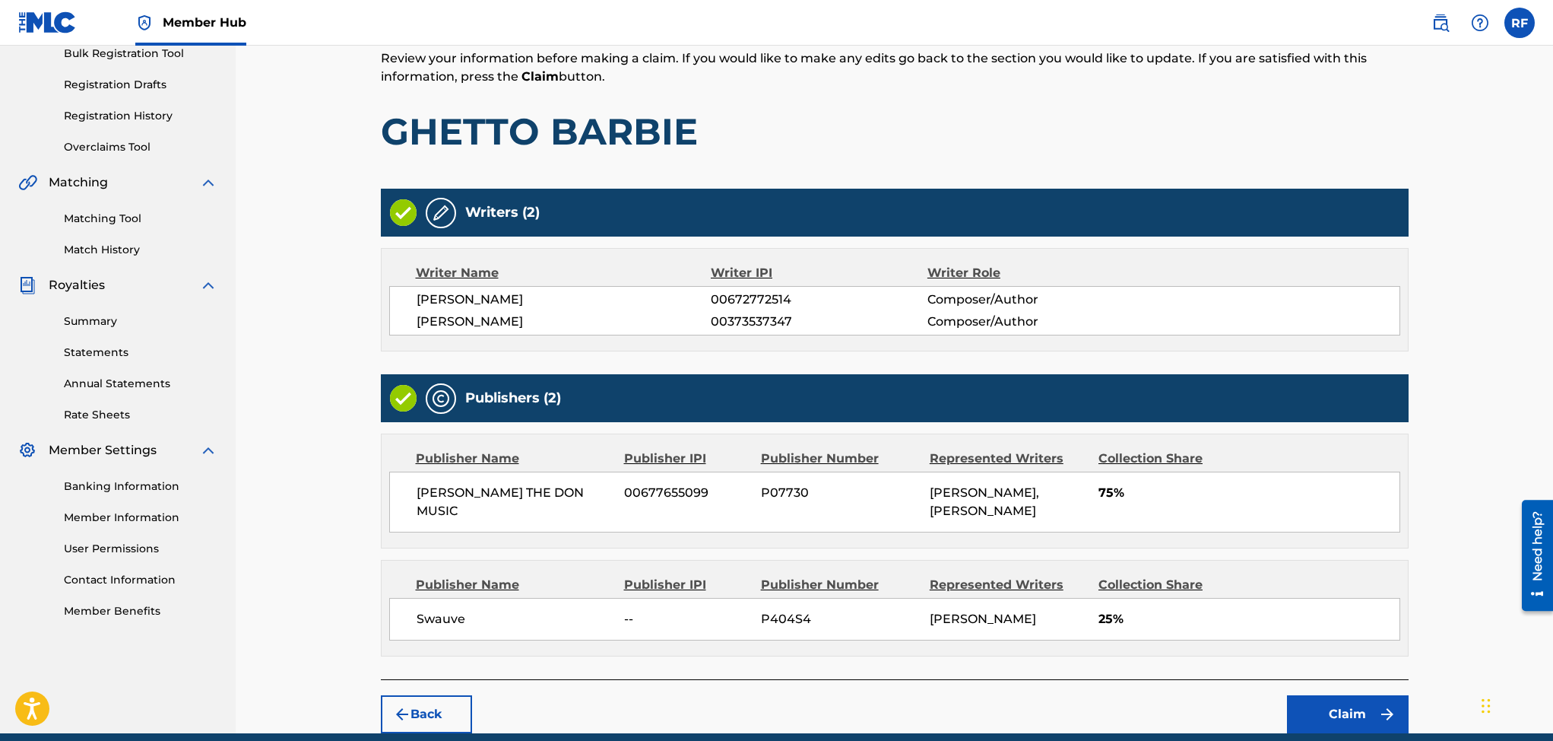
scroll to position [322, 0]
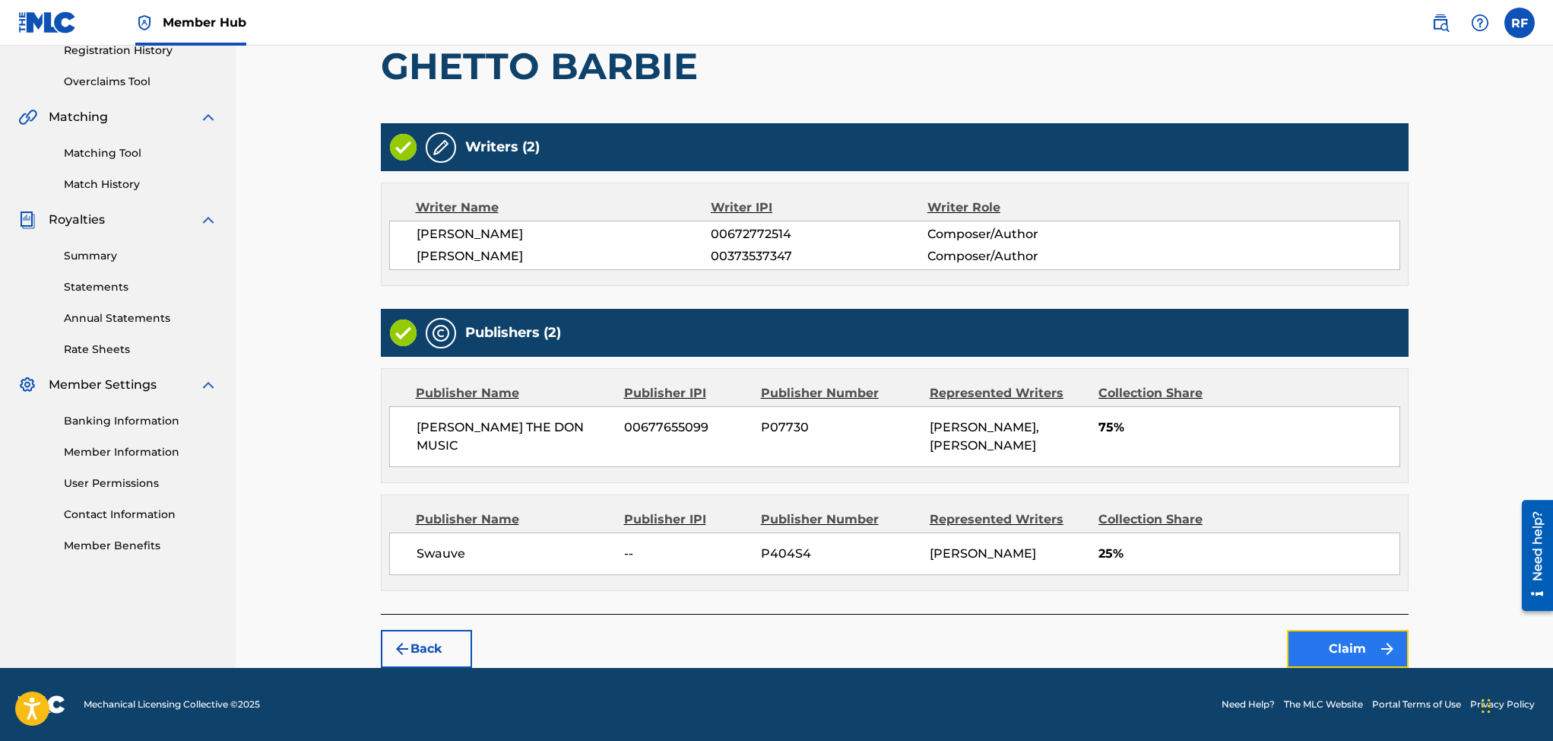
click at [1310, 634] on button "Claim" at bounding box center [1348, 649] width 122 height 38
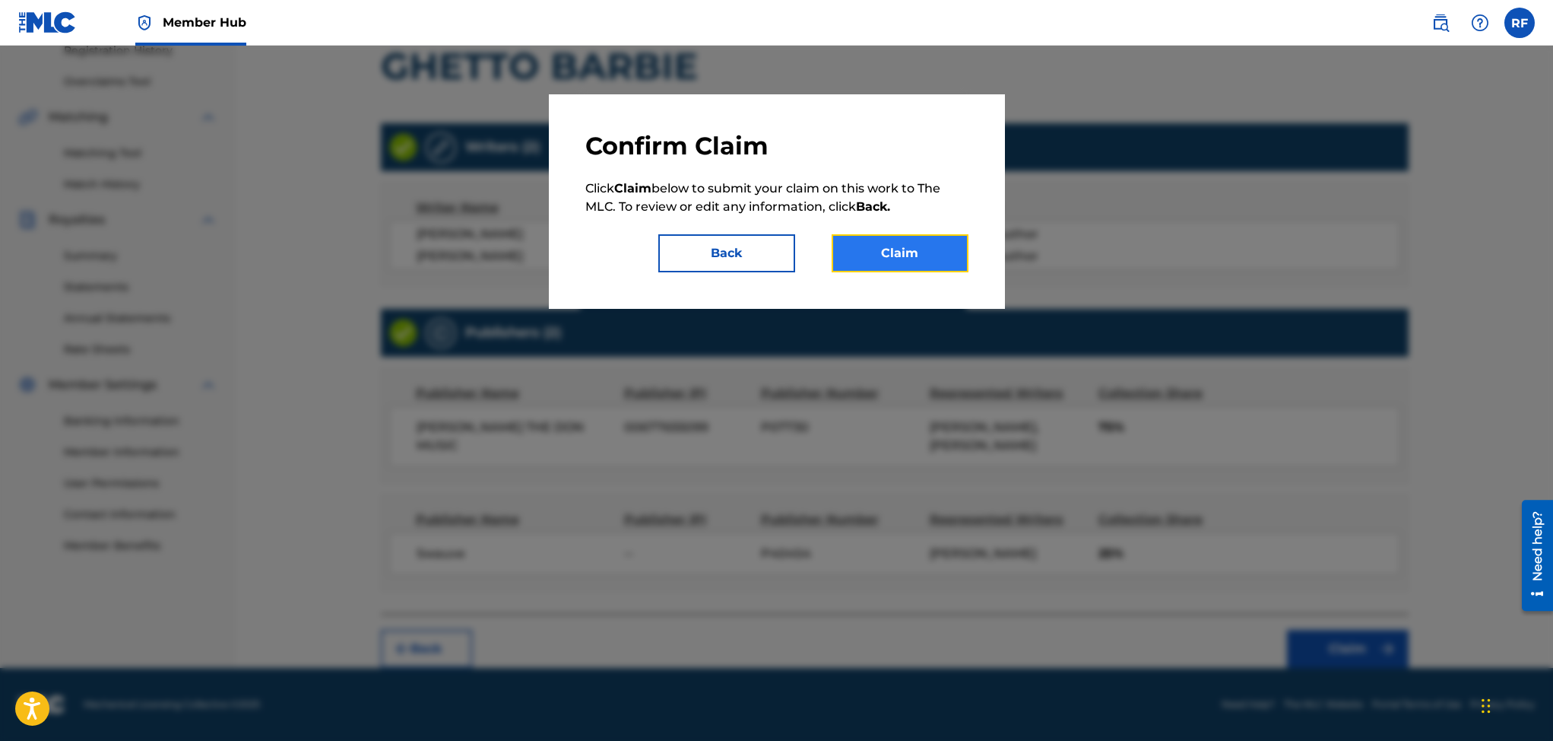
click at [906, 252] on button "Claim" at bounding box center [900, 253] width 137 height 38
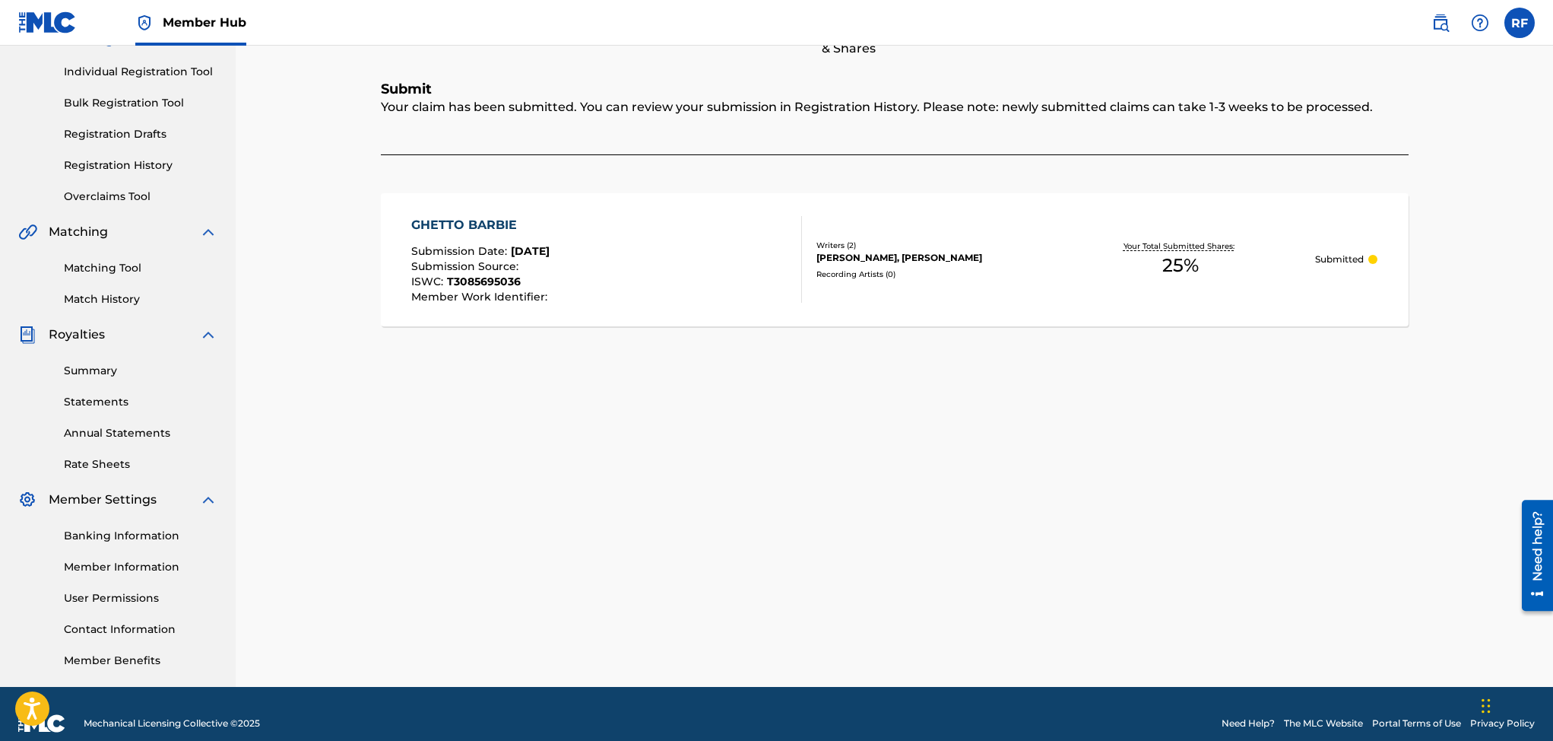
scroll to position [0, 0]
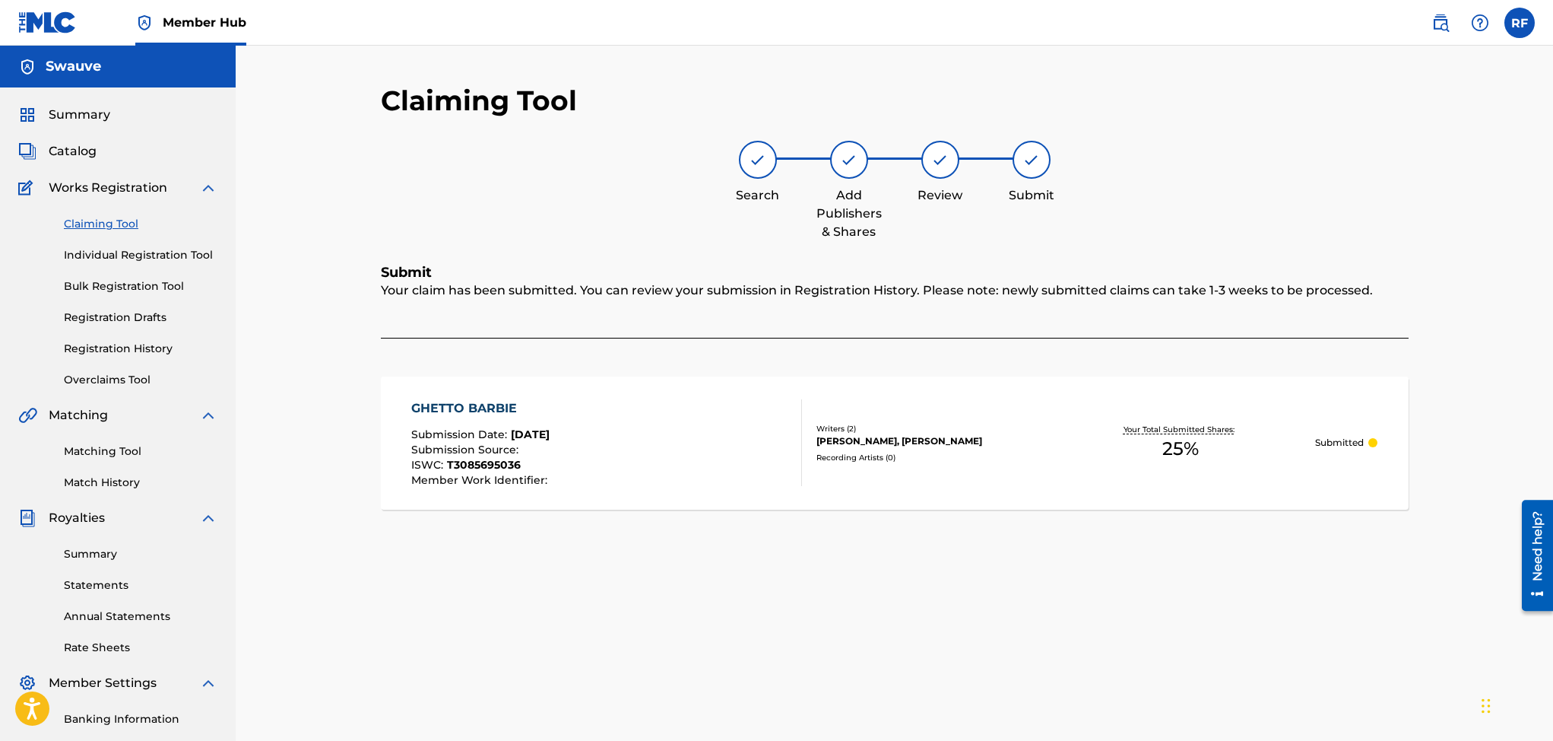
click at [109, 225] on link "Claiming Tool" at bounding box center [141, 224] width 154 height 16
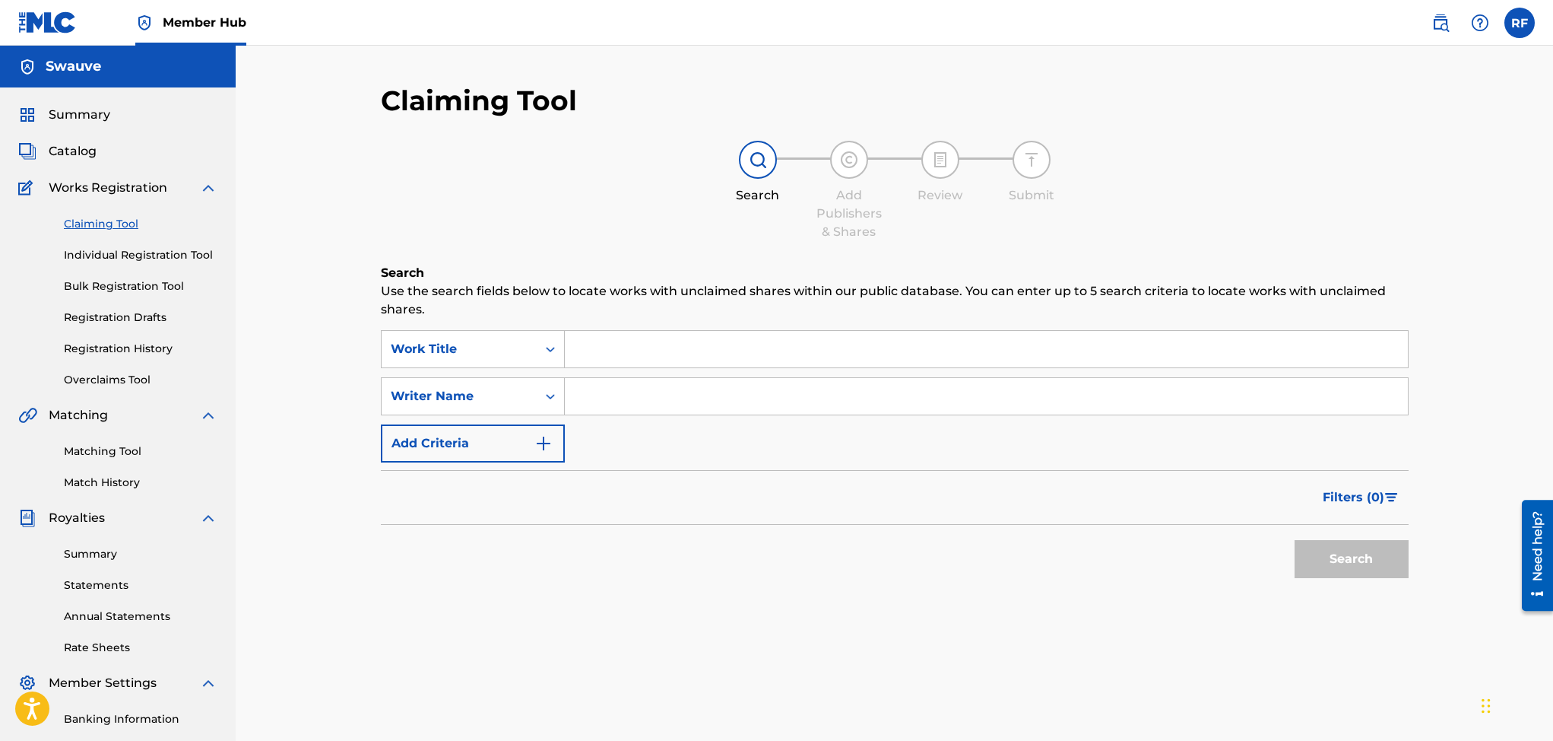
click at [685, 401] on input "Search Form" at bounding box center [986, 396] width 843 height 36
type input "Rico freeman"
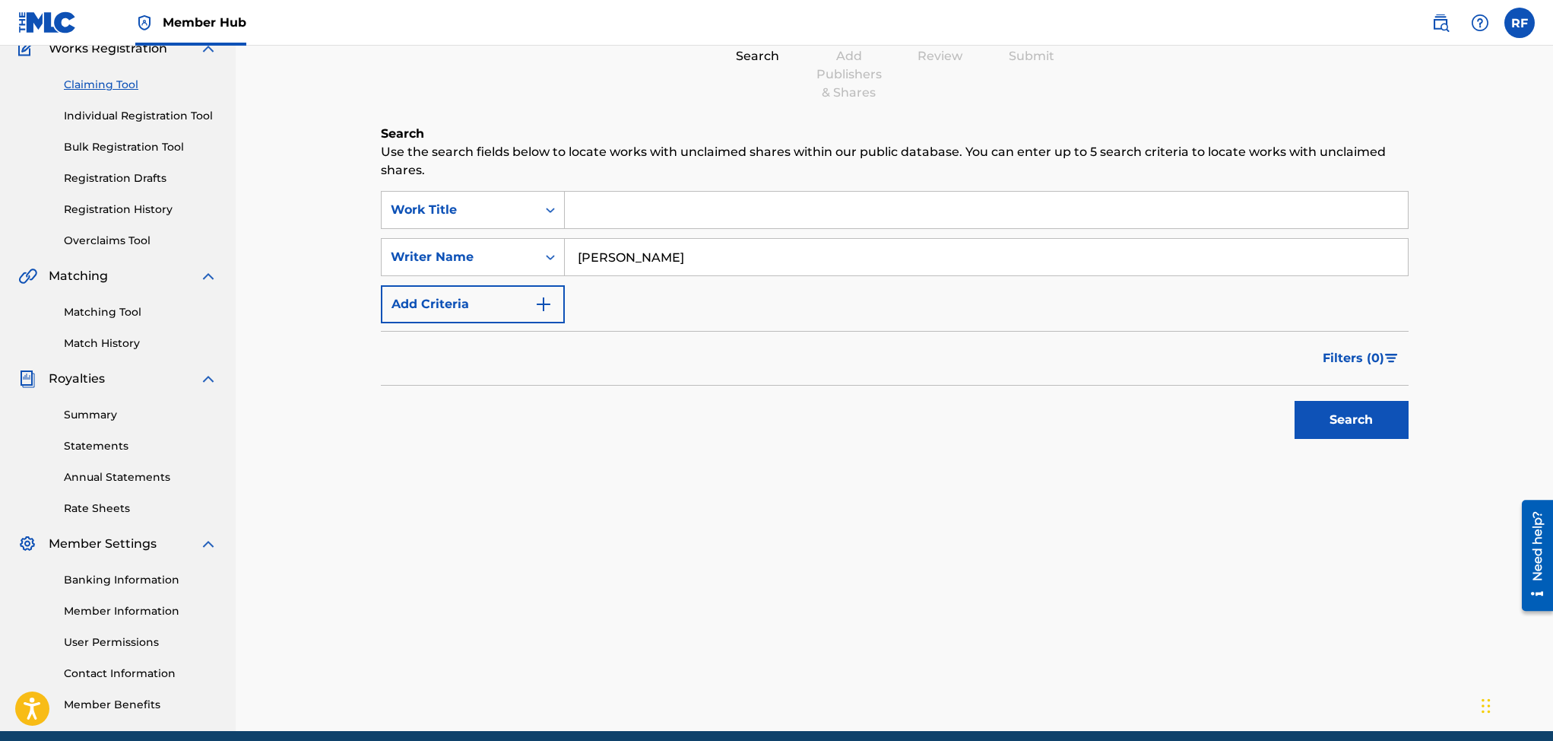
scroll to position [144, 0]
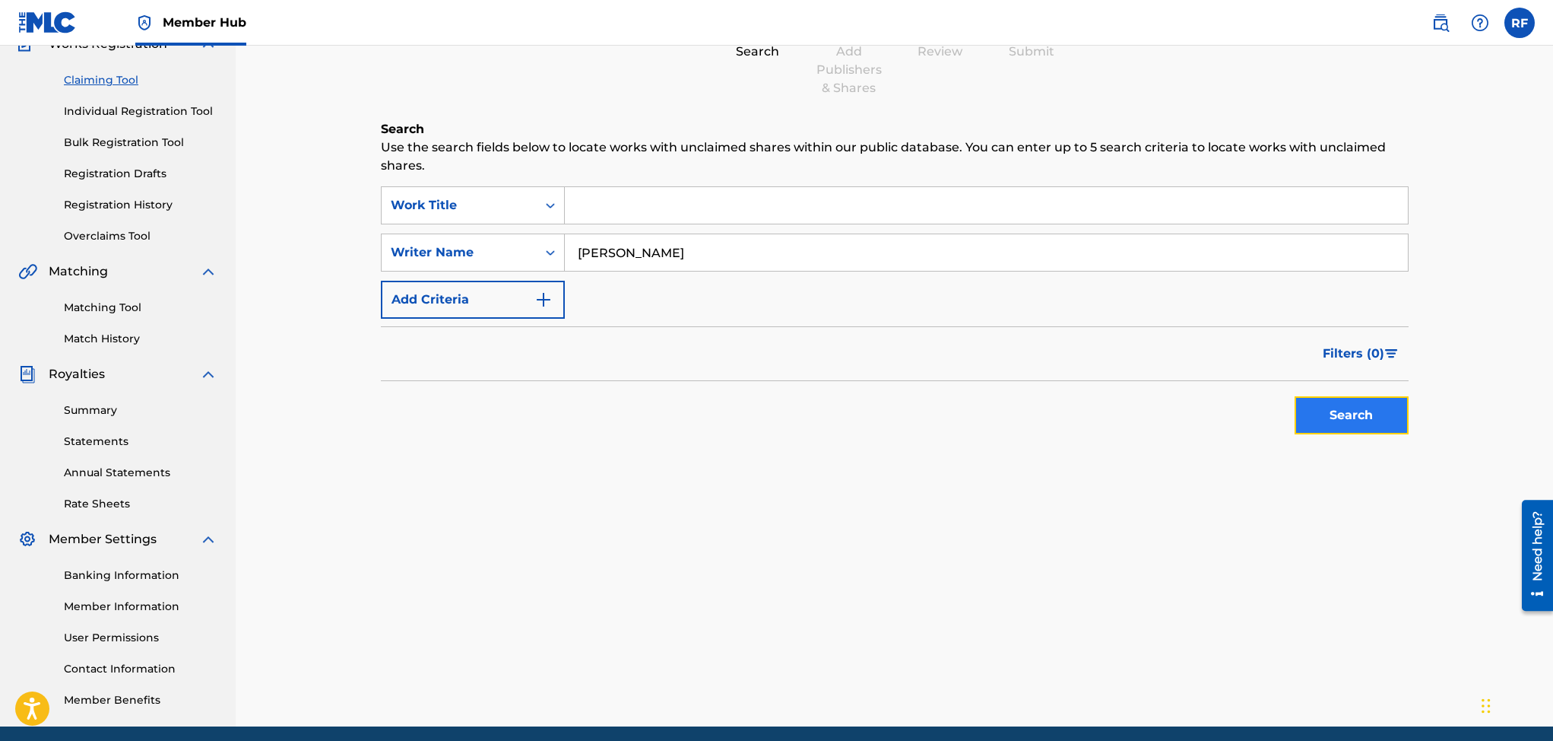
click at [1394, 414] on button "Search" at bounding box center [1352, 415] width 114 height 38
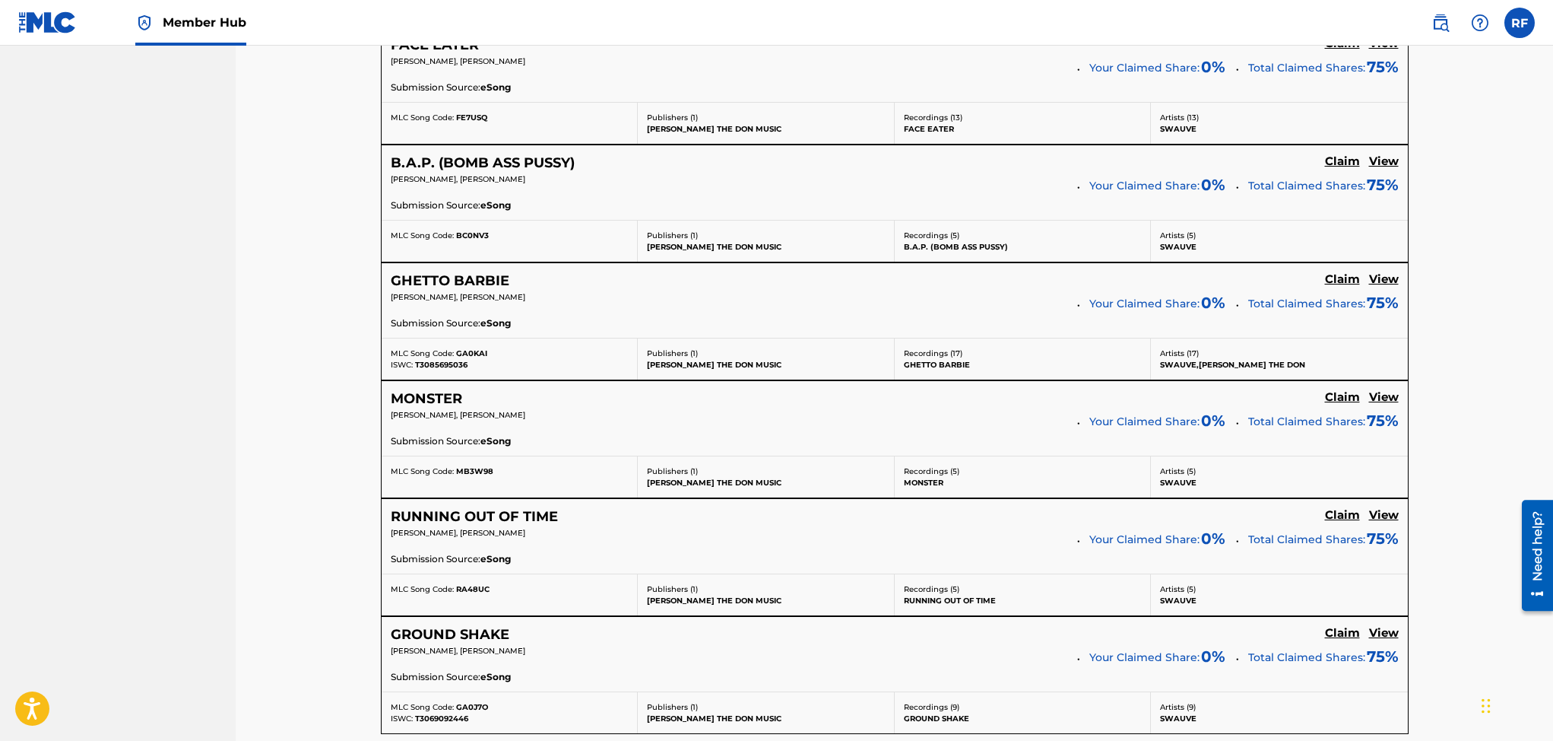
scroll to position [1077, 0]
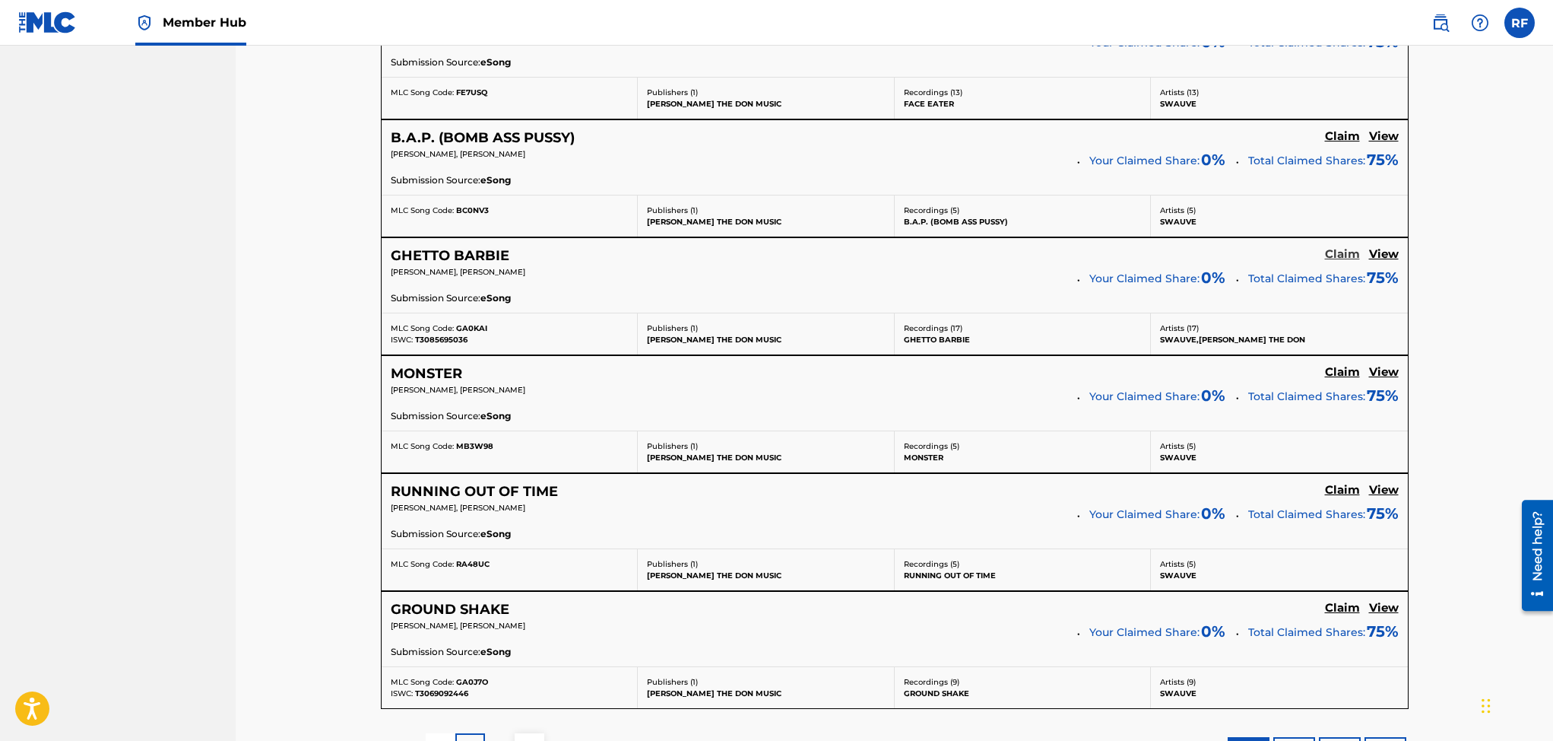
click at [1333, 252] on h5 "Claim" at bounding box center [1342, 254] width 35 height 14
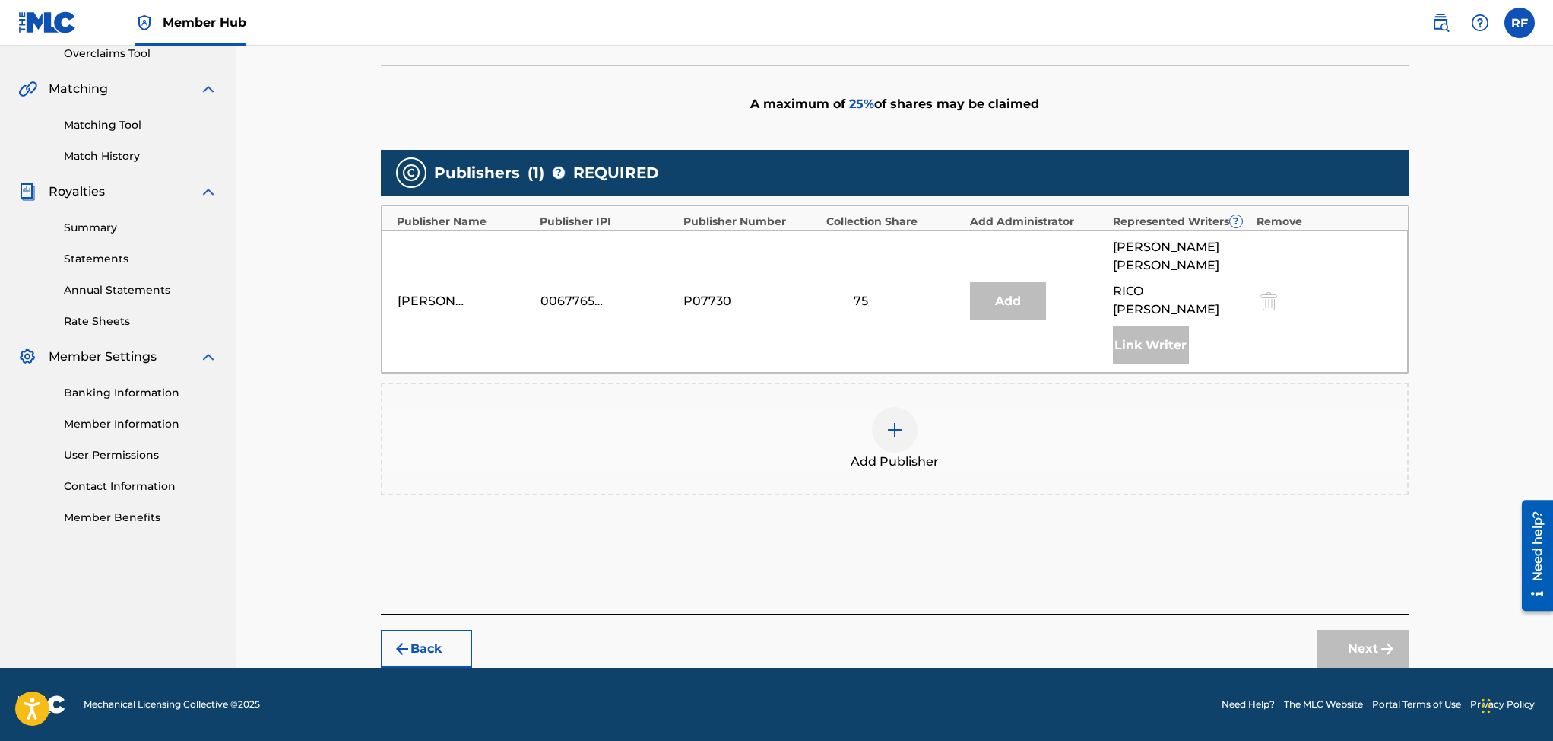
scroll to position [309, 0]
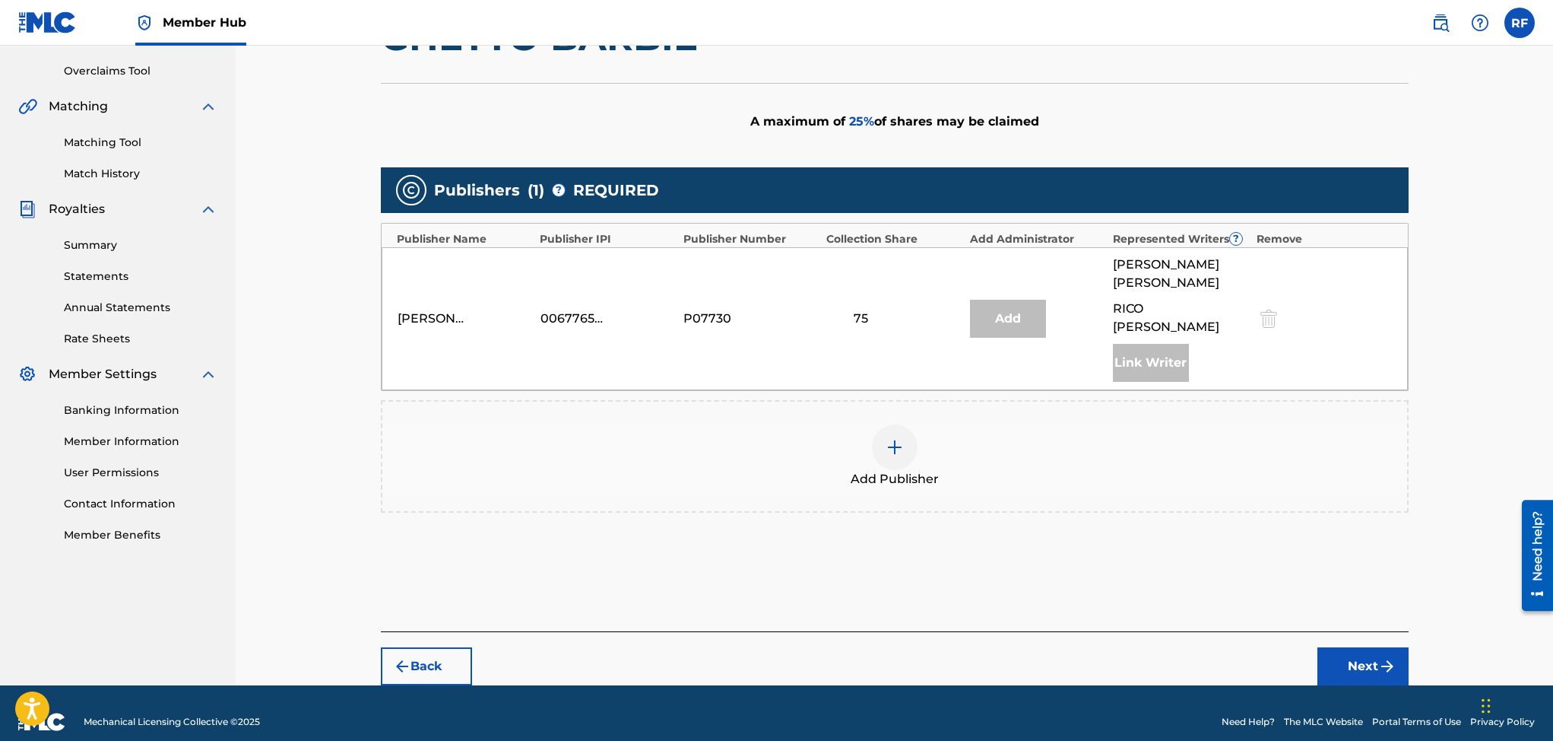
click at [878, 428] on div at bounding box center [895, 447] width 46 height 46
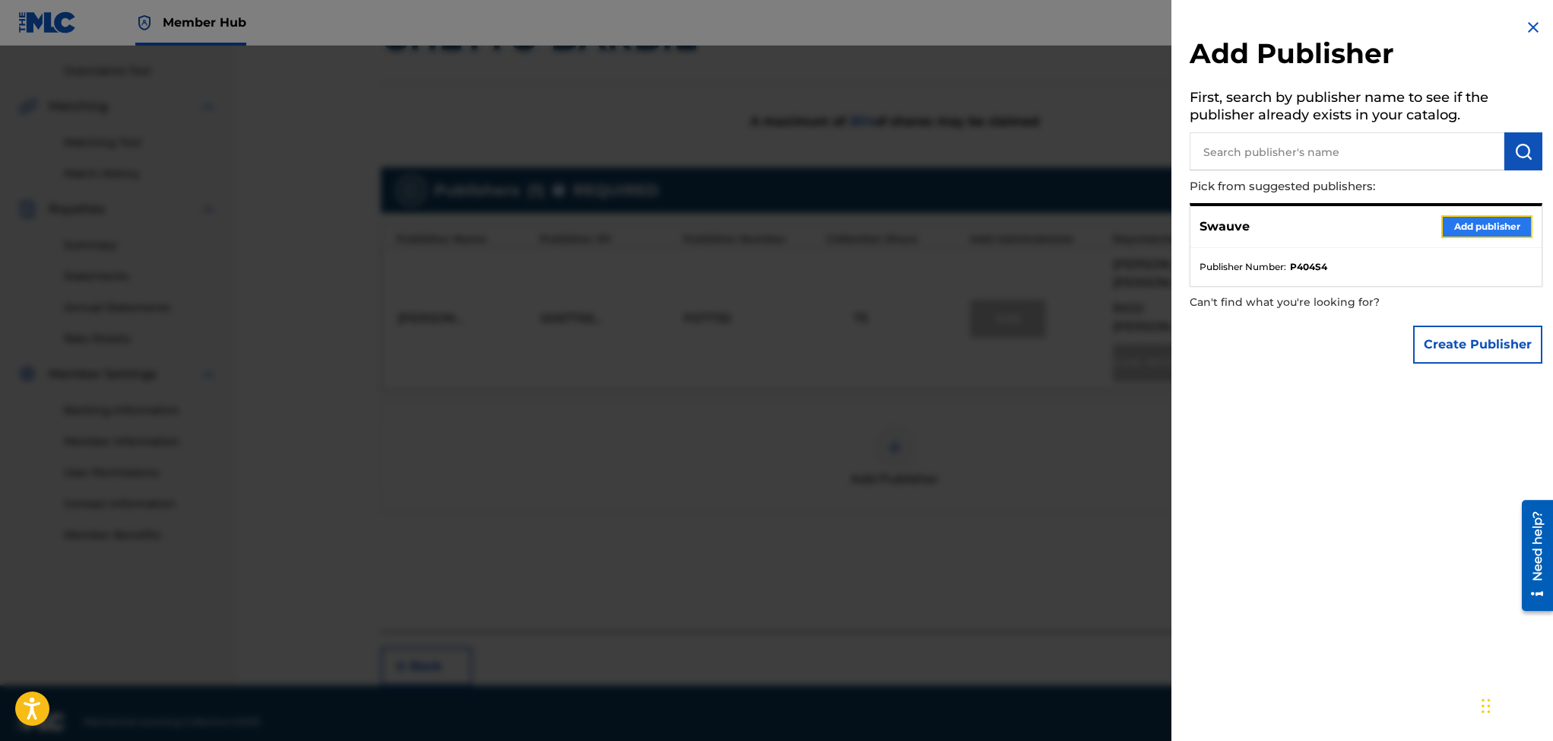
click at [1462, 224] on button "Add publisher" at bounding box center [1486, 226] width 91 height 23
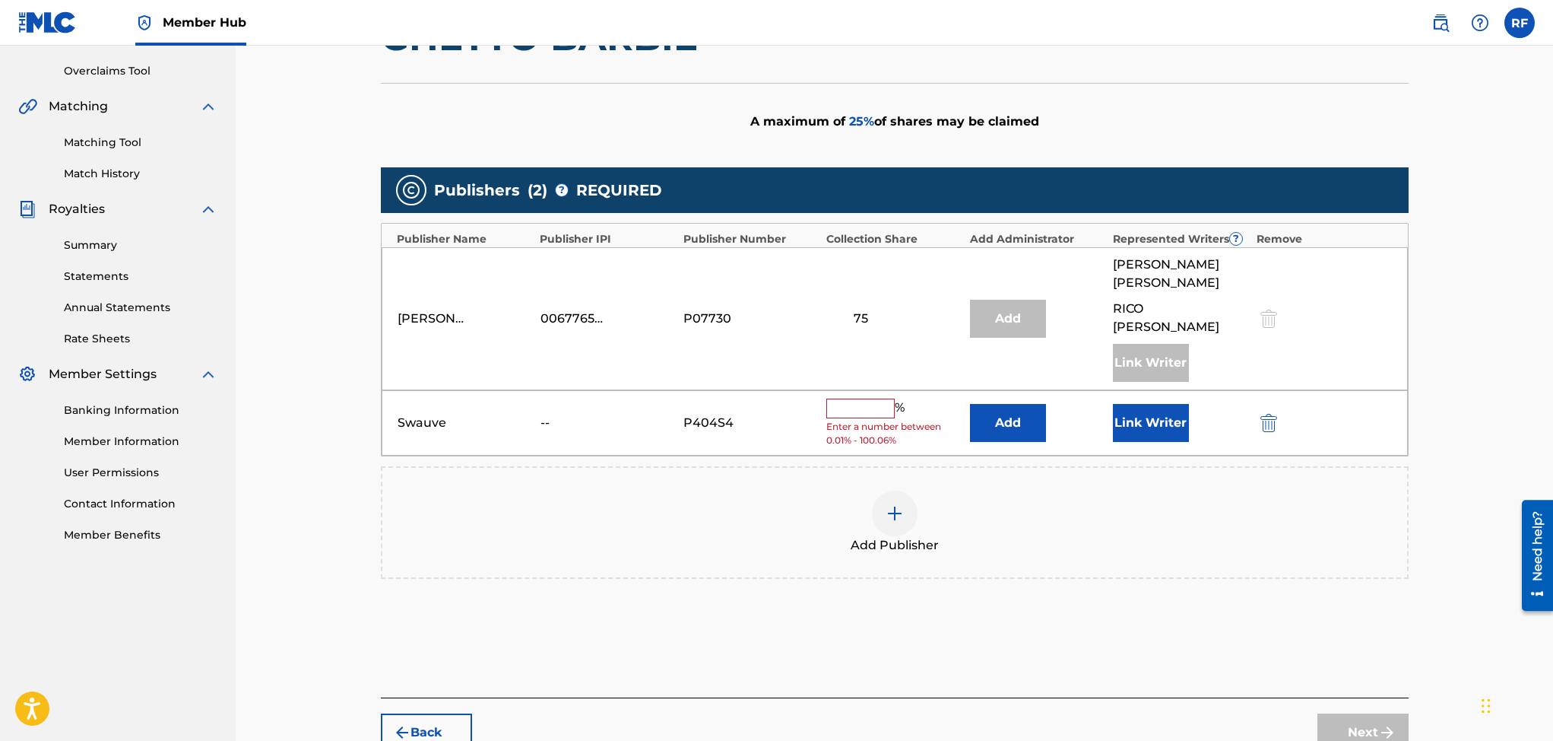
click at [864, 398] on input "text" at bounding box center [860, 408] width 68 height 20
type input "25"
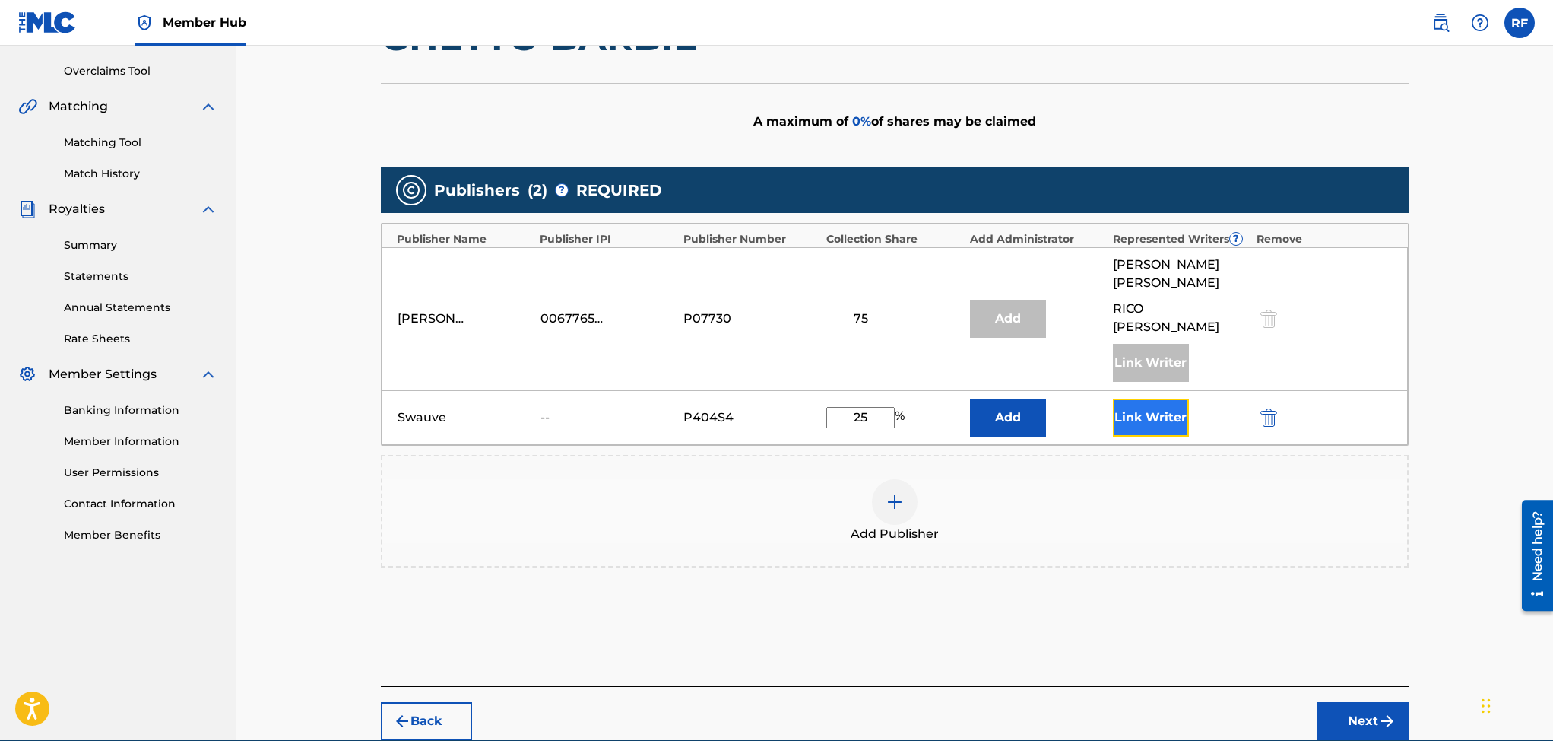
click at [1172, 398] on button "Link Writer" at bounding box center [1151, 417] width 76 height 38
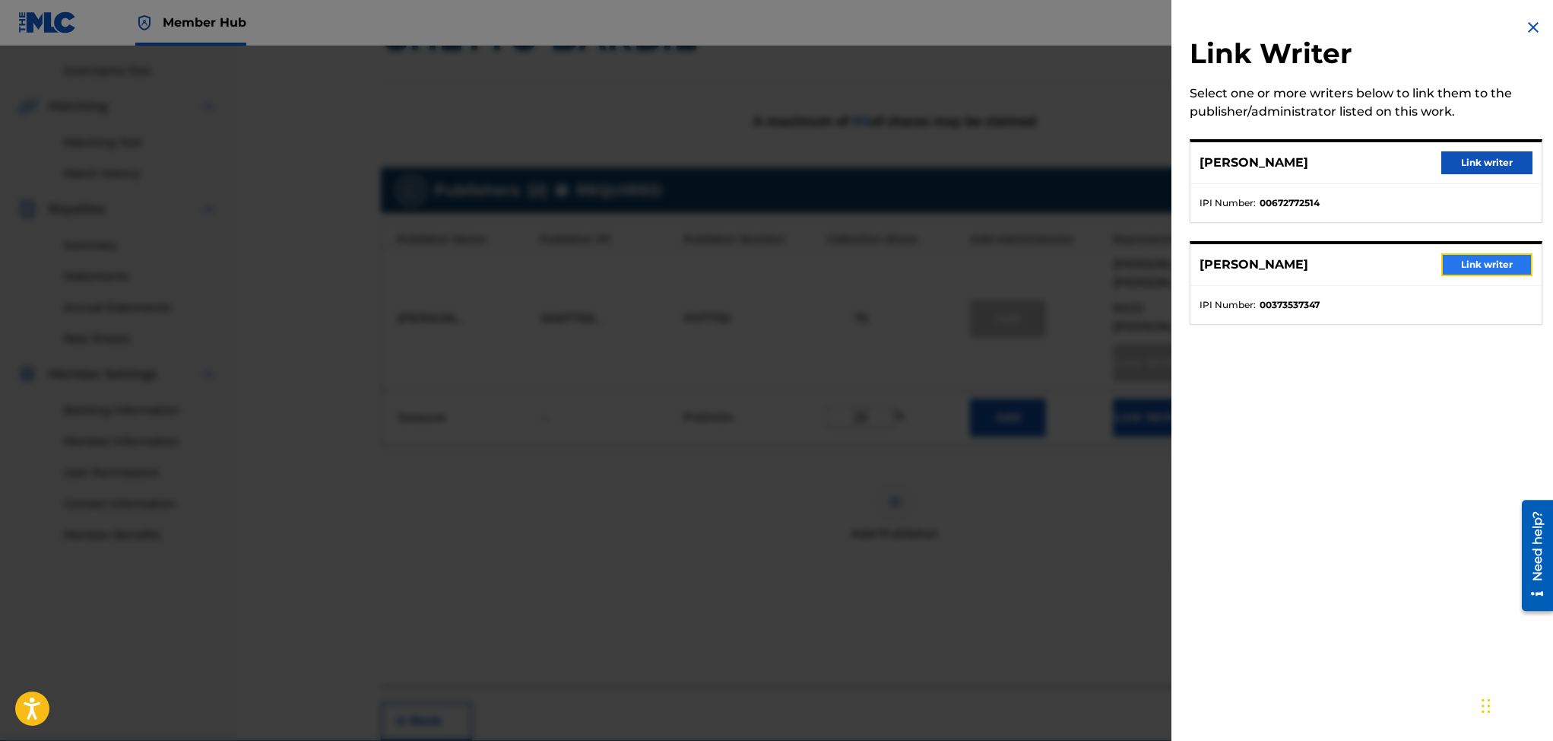
click at [1460, 263] on button "Link writer" at bounding box center [1486, 264] width 91 height 23
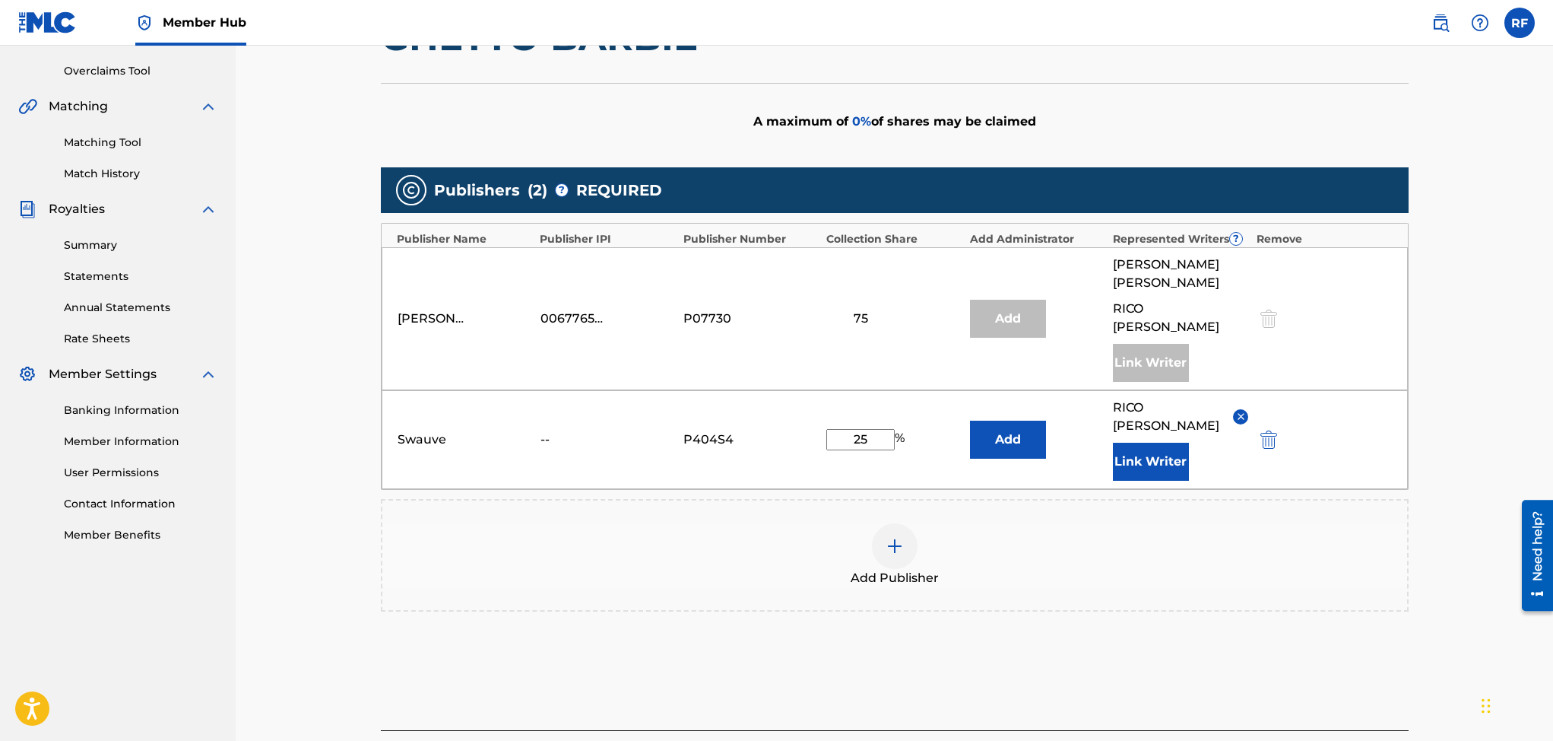
scroll to position [408, 0]
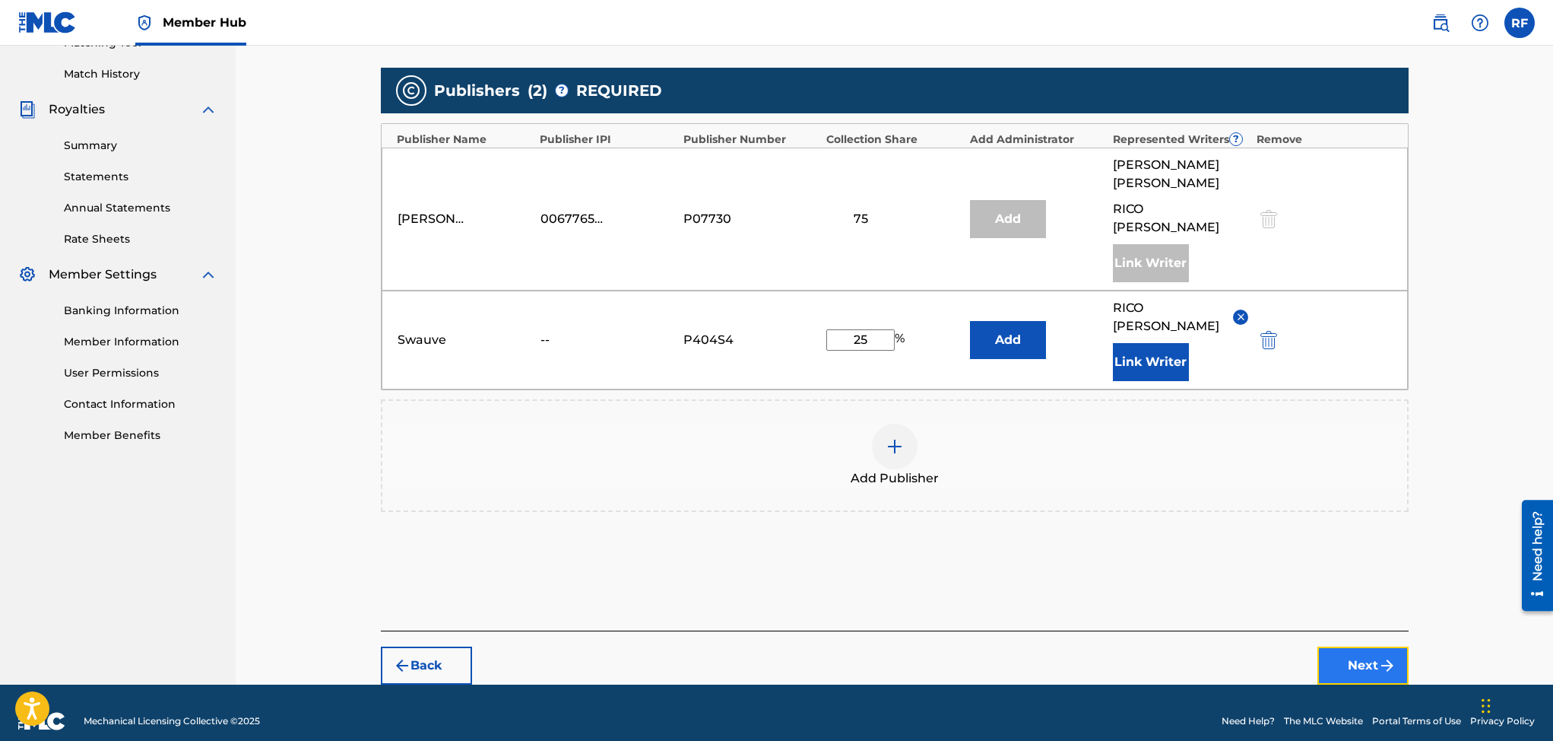
click at [1356, 646] on button "Next" at bounding box center [1363, 665] width 91 height 38
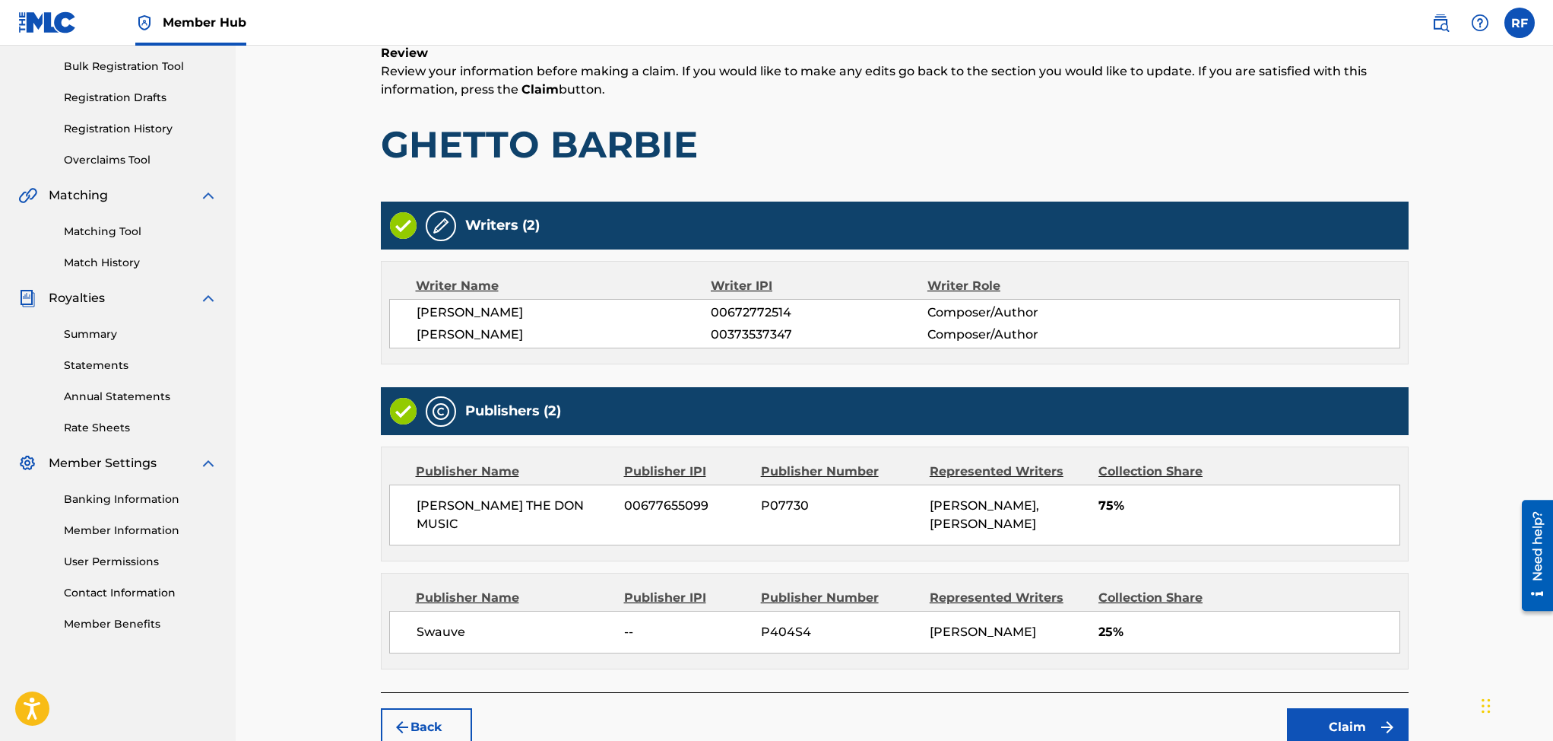
scroll to position [322, 0]
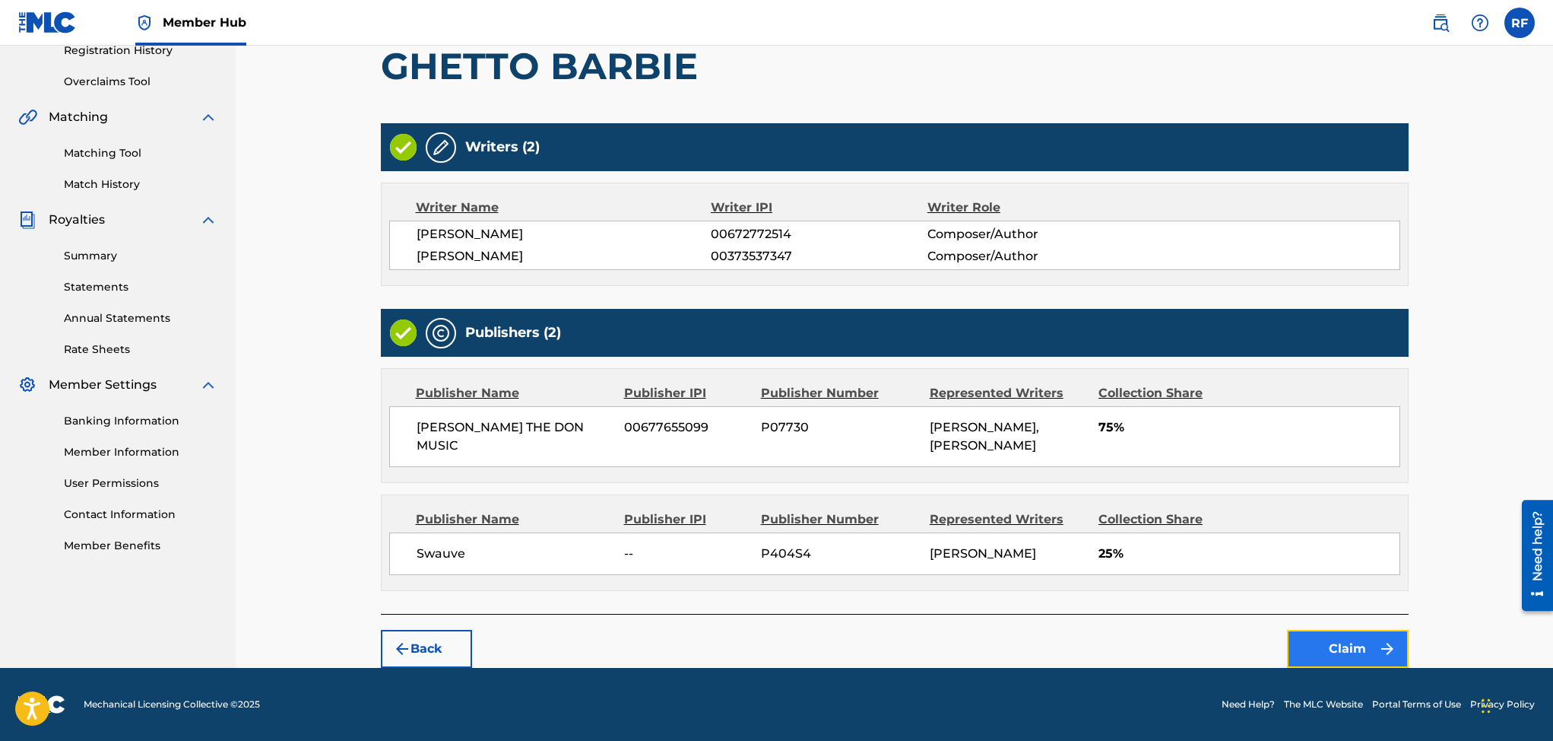
click at [1354, 651] on button "Claim" at bounding box center [1348, 649] width 122 height 38
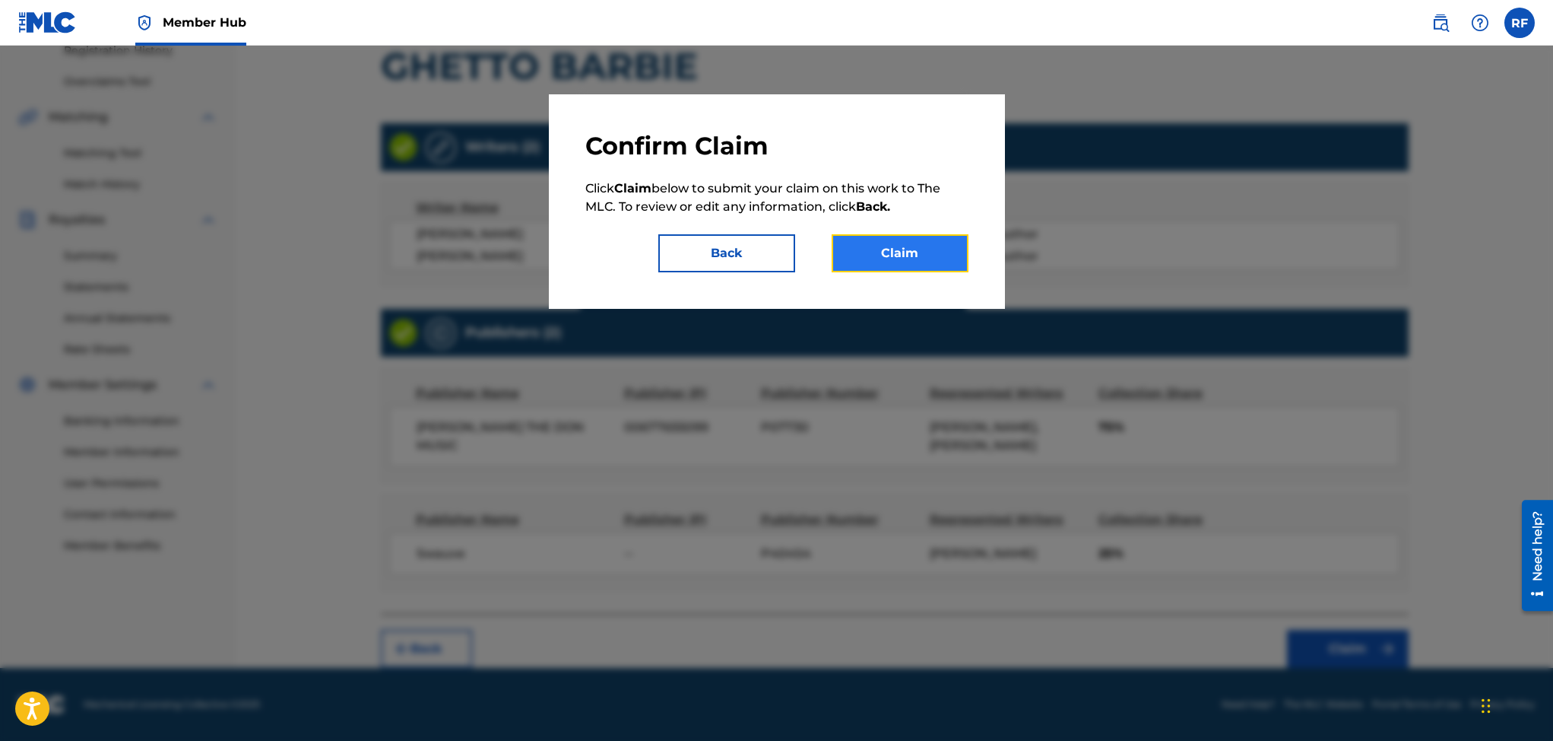
click at [895, 258] on button "Claim" at bounding box center [900, 253] width 137 height 38
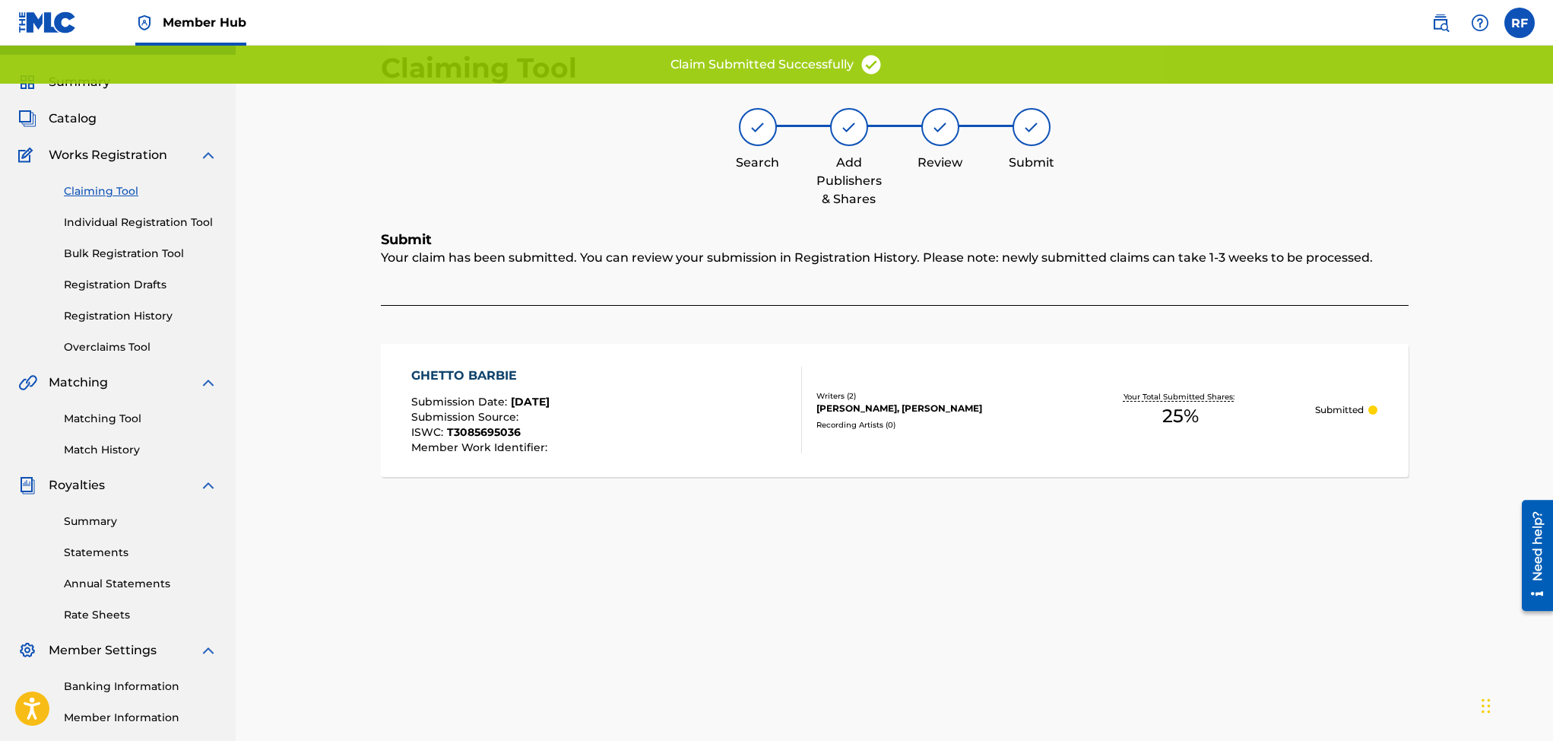
scroll to position [0, 0]
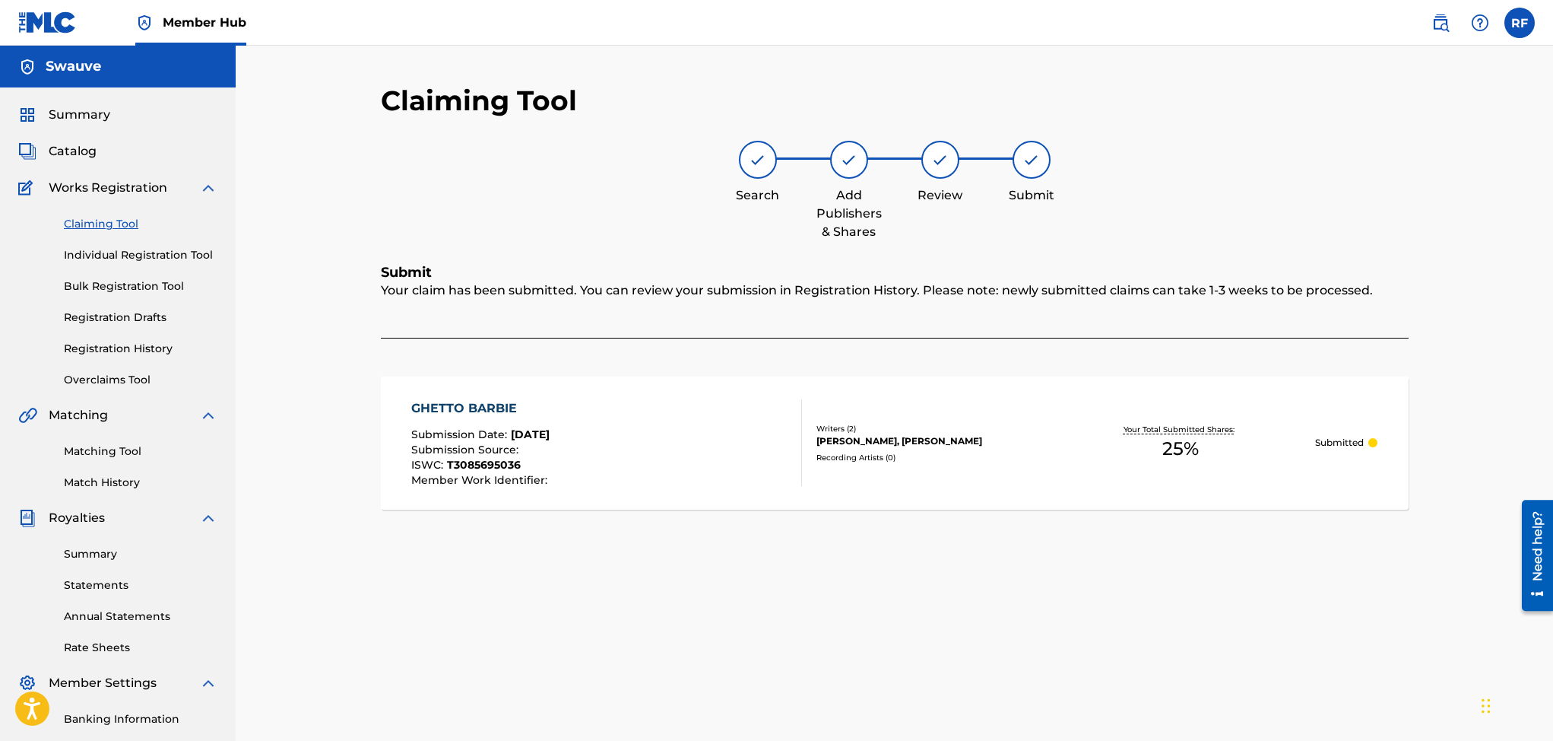
click at [86, 223] on link "Claiming Tool" at bounding box center [141, 224] width 154 height 16
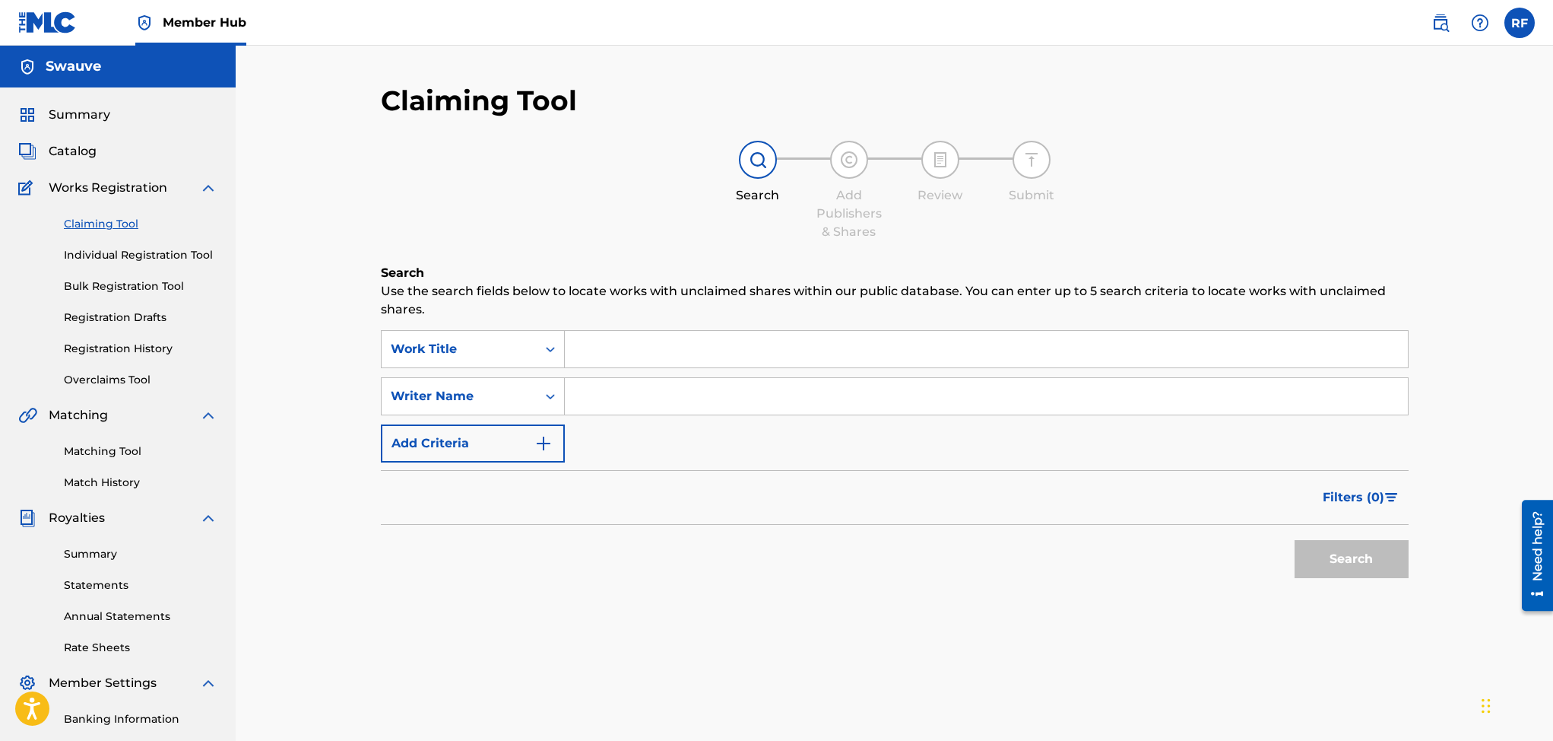
click at [741, 394] on input "Search Form" at bounding box center [986, 396] width 843 height 36
type input "Rico freeman"
click at [1361, 557] on button "Search" at bounding box center [1352, 559] width 114 height 38
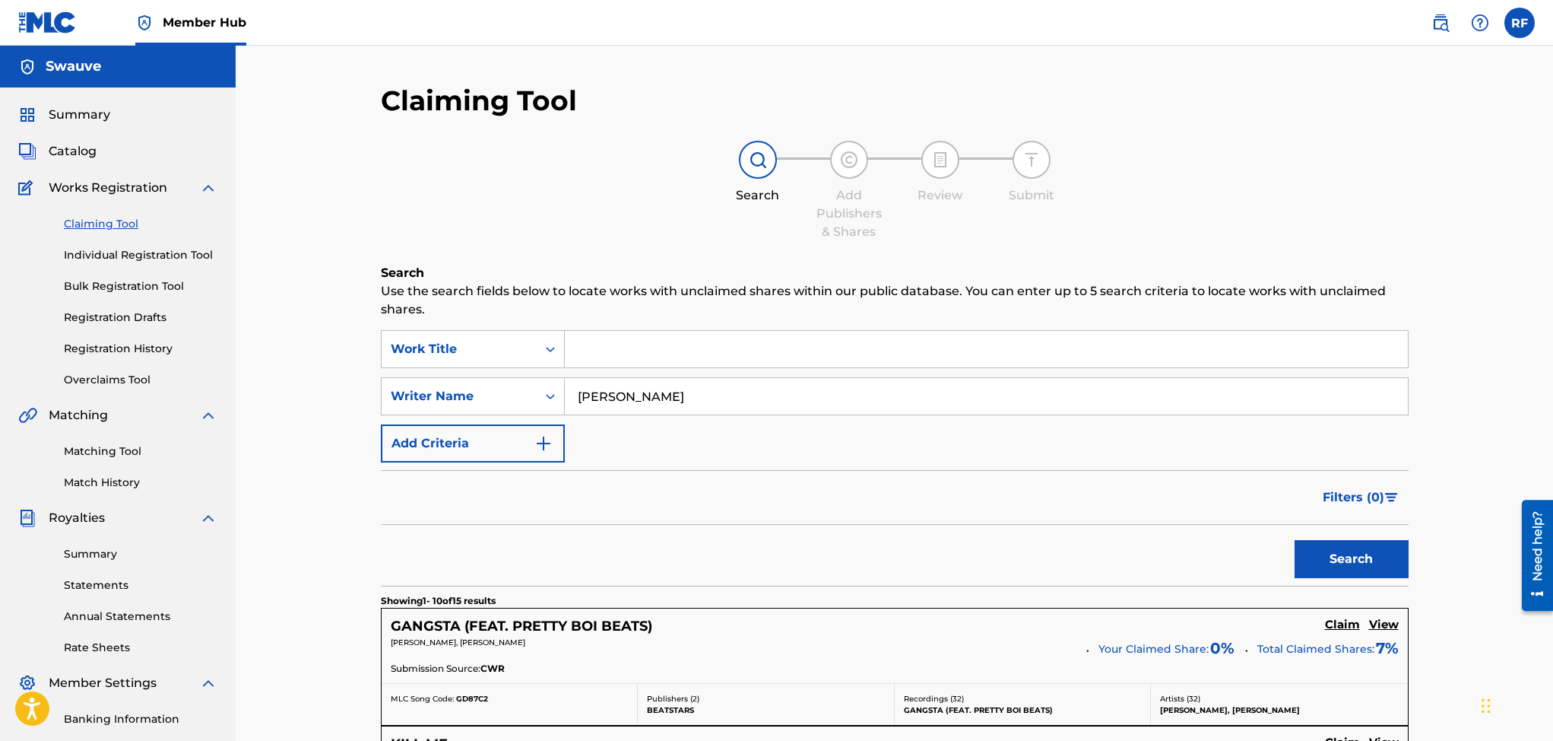
click at [88, 229] on link "Claiming Tool" at bounding box center [141, 224] width 154 height 16
click at [699, 389] on input "Rico freeman" at bounding box center [986, 396] width 843 height 36
type input "R"
type input "Rico freeman"
click at [1354, 552] on button "Search" at bounding box center [1352, 559] width 114 height 38
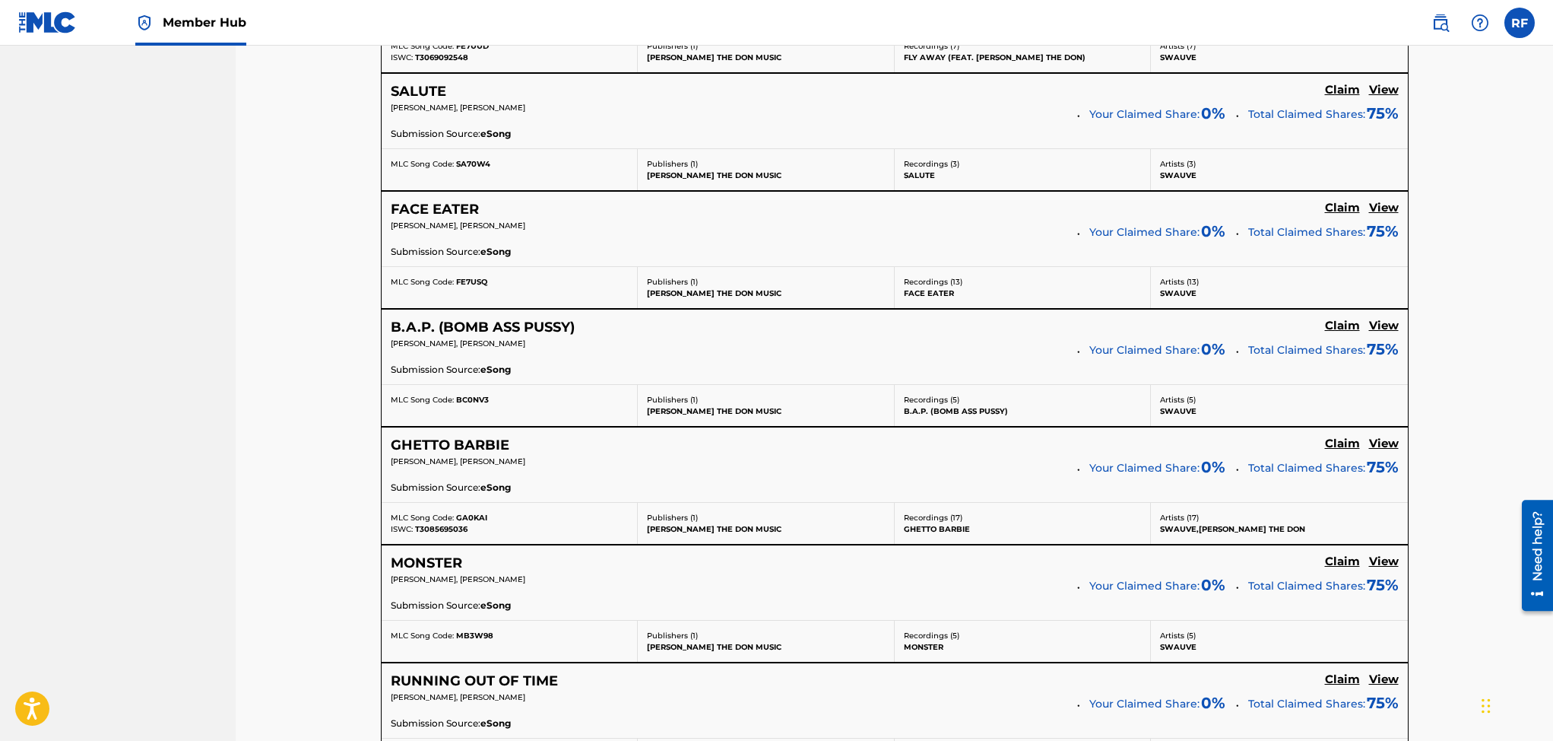
scroll to position [901, 0]
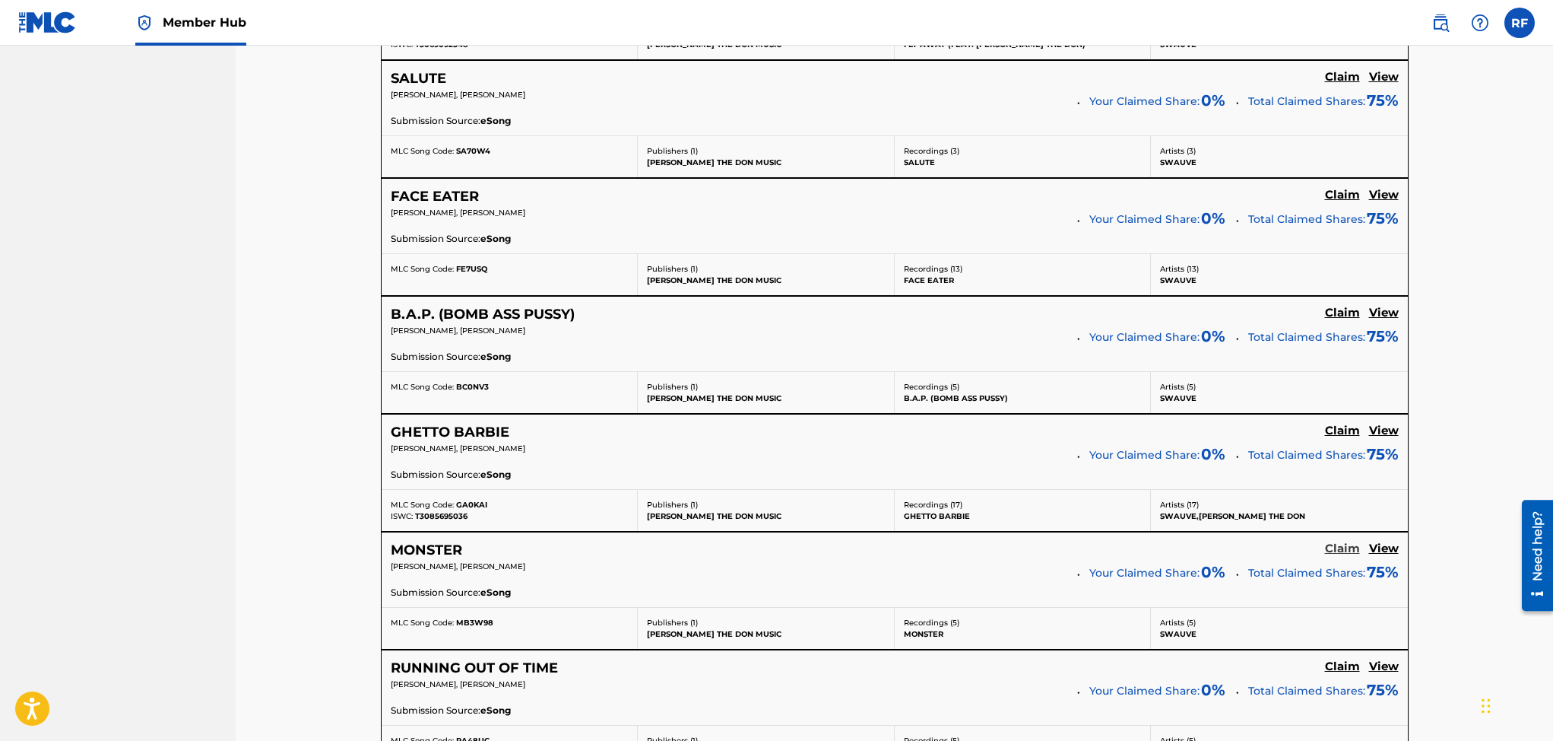
click at [1338, 549] on h5 "Claim" at bounding box center [1342, 548] width 35 height 14
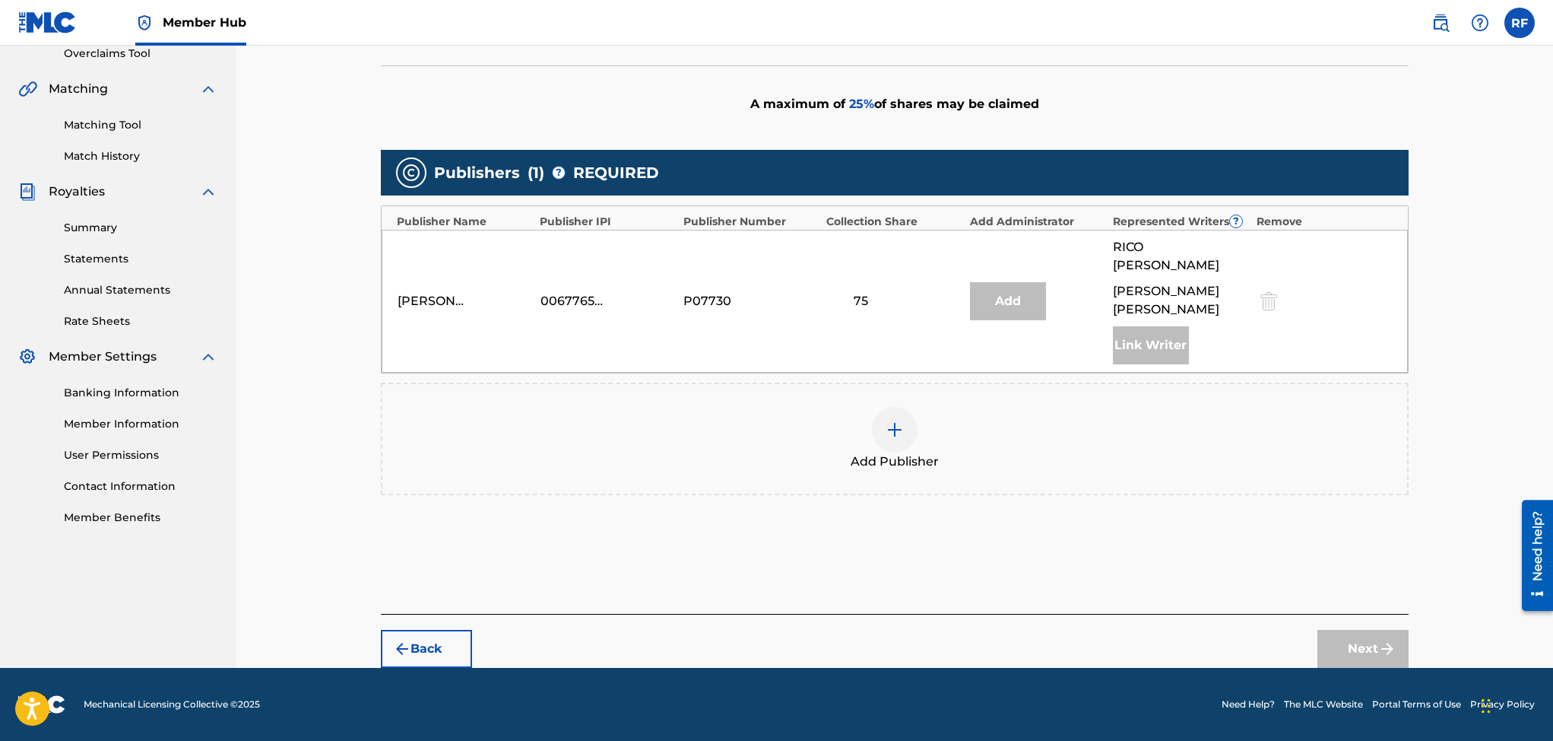
scroll to position [309, 0]
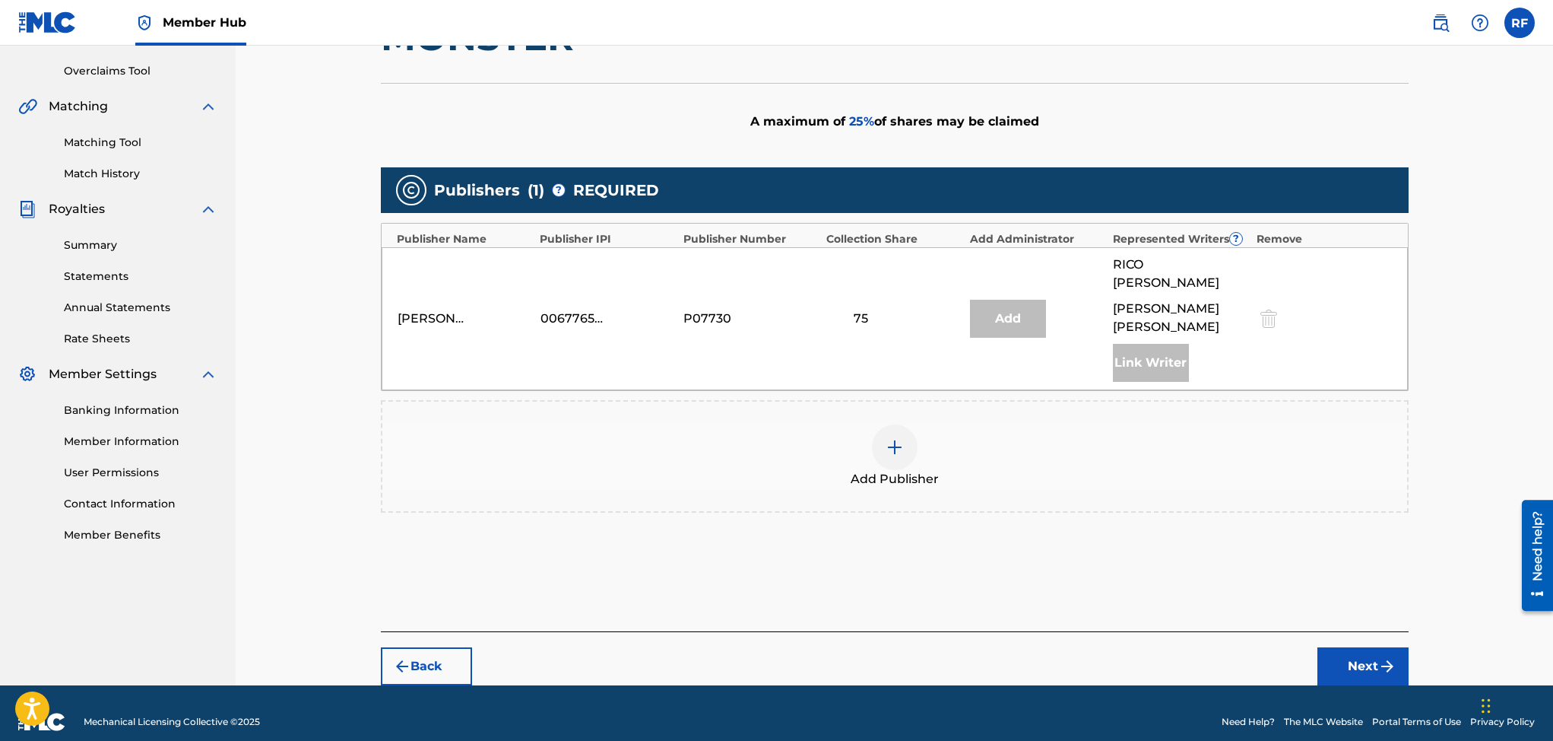
click at [905, 449] on div "Add Publisher" at bounding box center [894, 456] width 1025 height 64
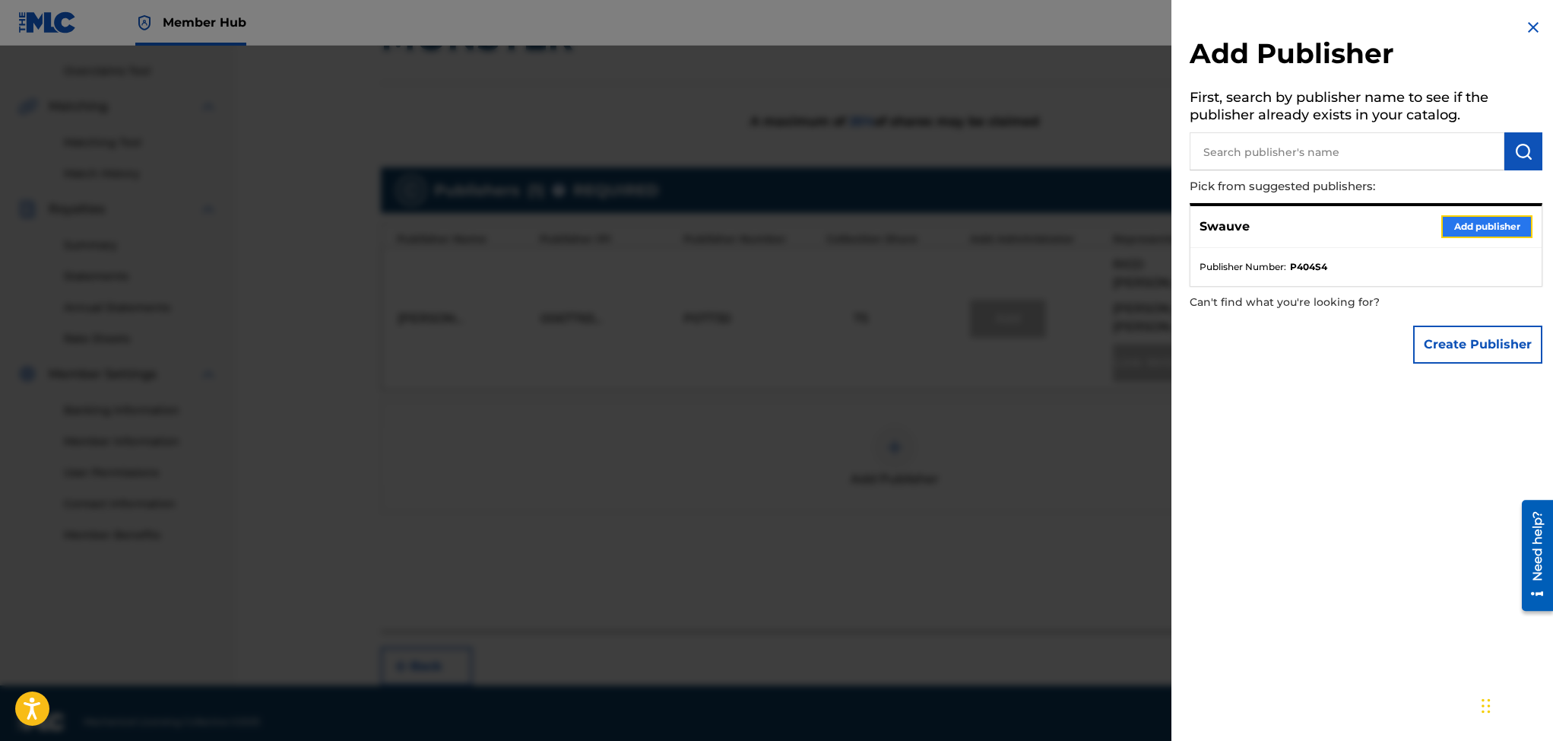
click at [1501, 226] on button "Add publisher" at bounding box center [1486, 226] width 91 height 23
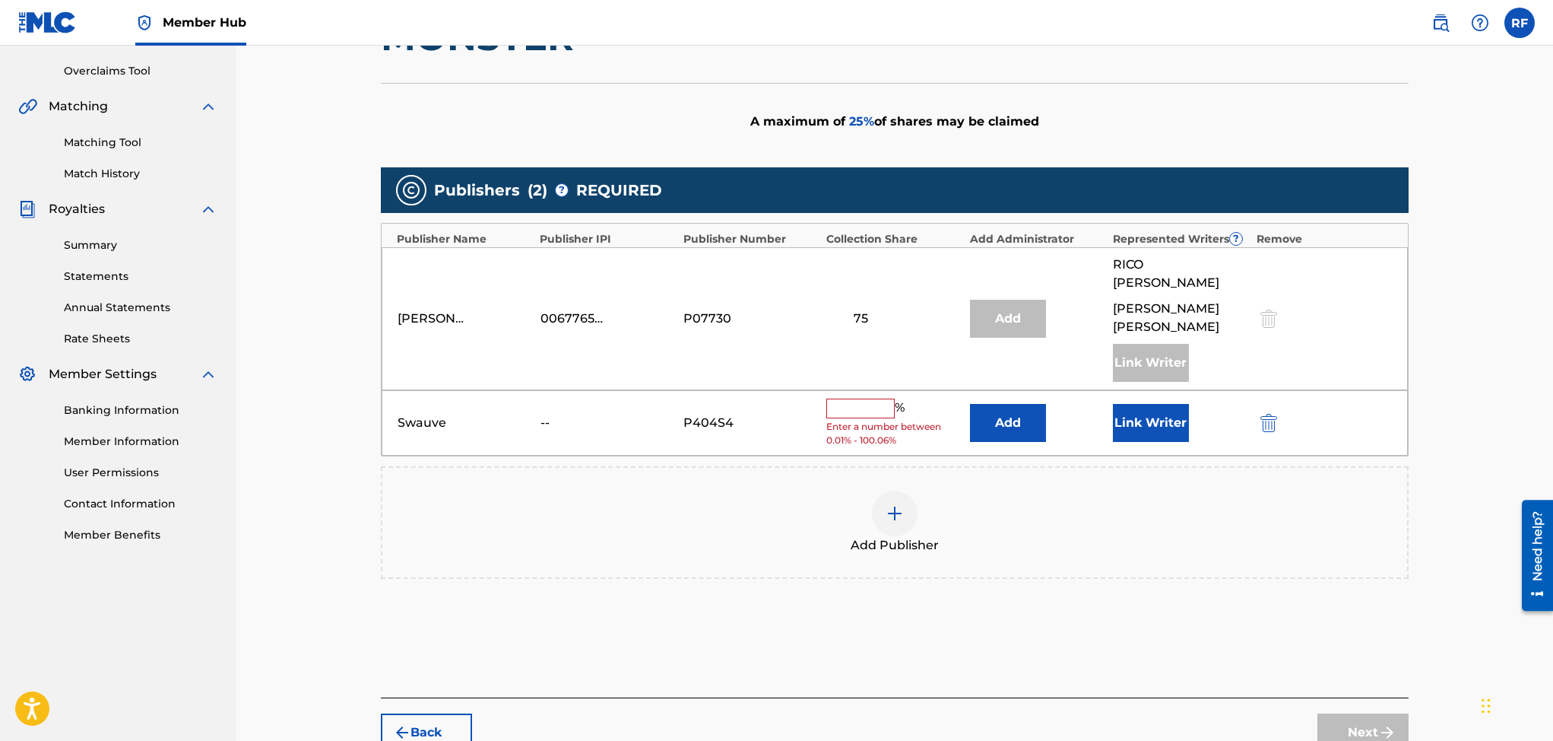
click at [852, 398] on input "text" at bounding box center [860, 408] width 68 height 20
type input "25"
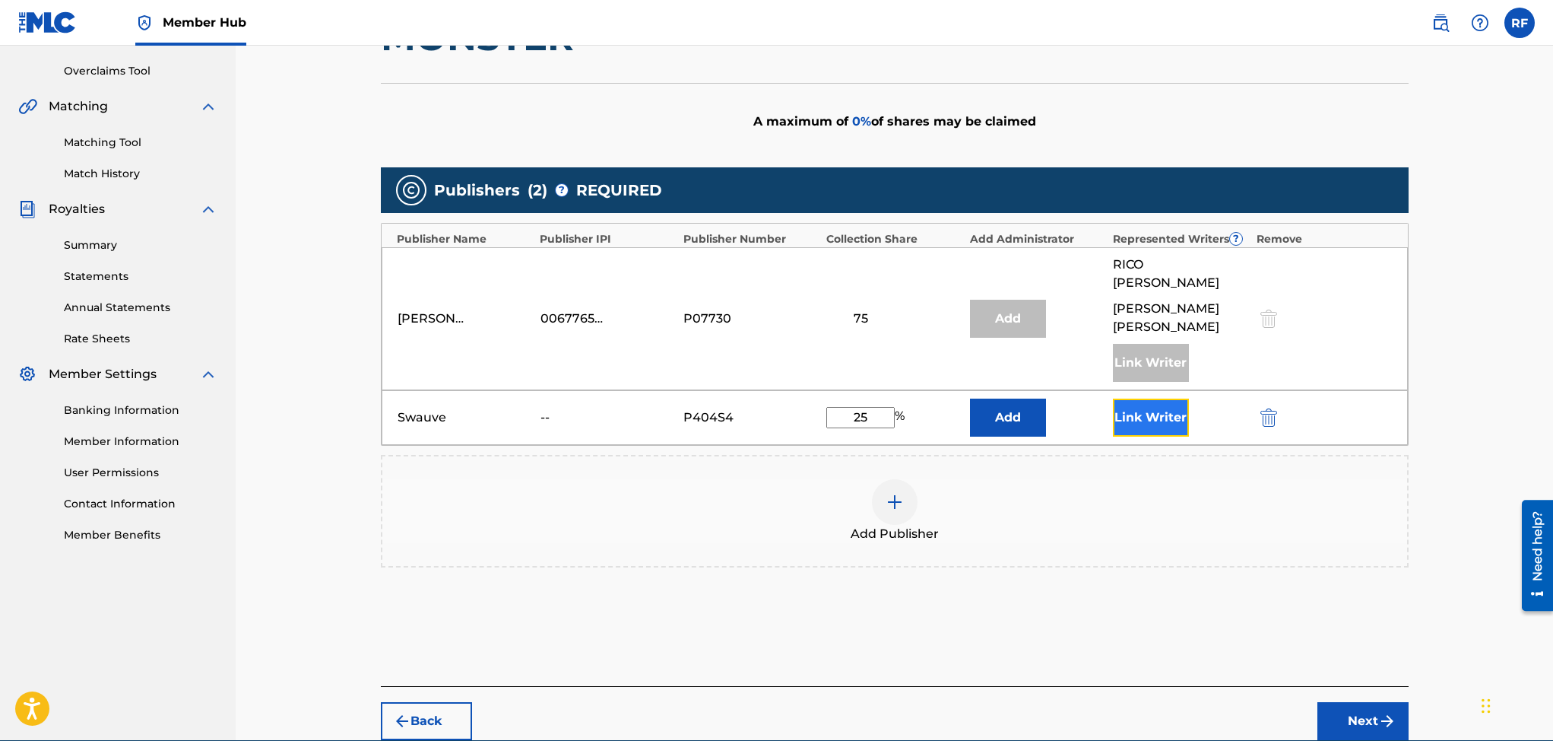
click at [1151, 406] on button "Link Writer" at bounding box center [1151, 417] width 76 height 38
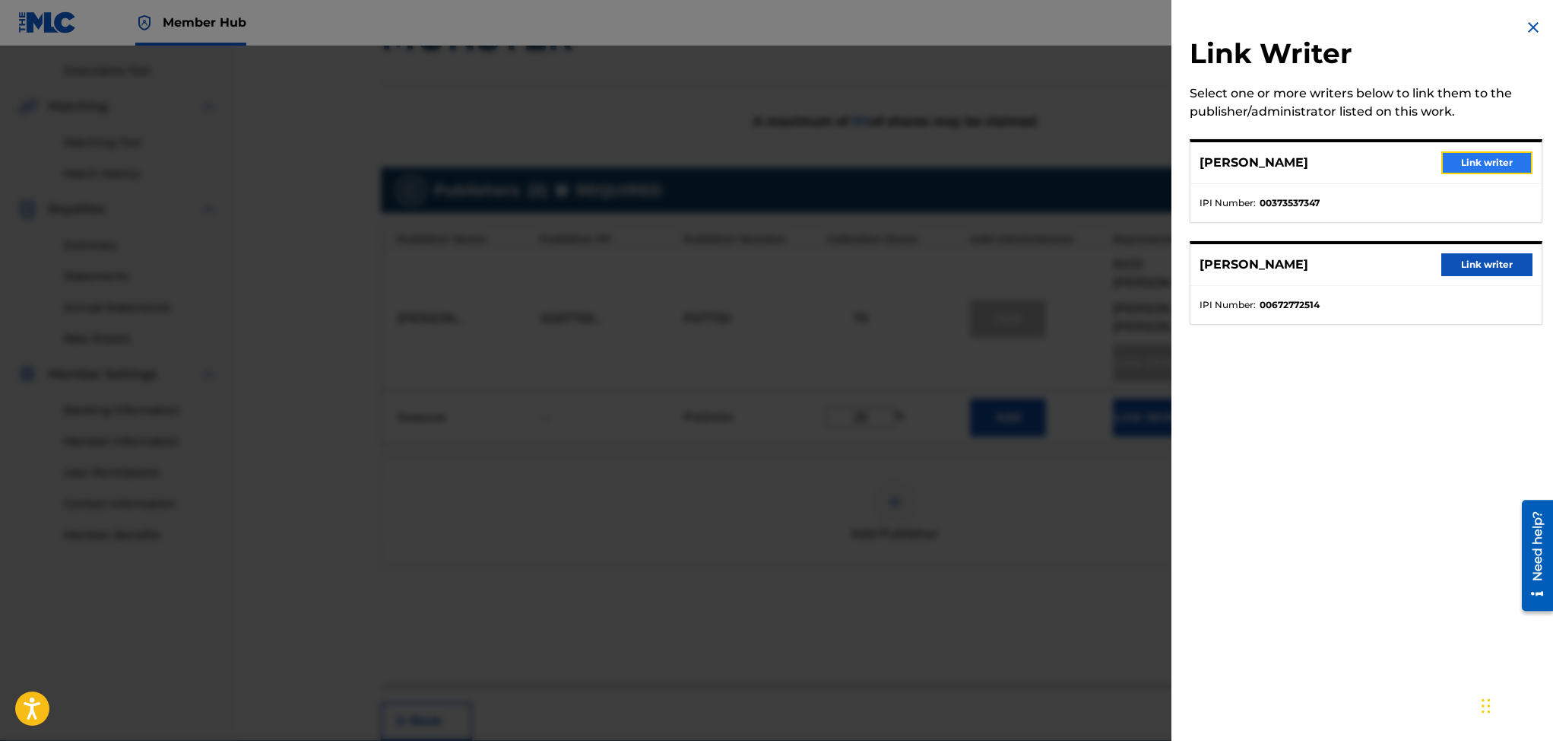
click at [1490, 154] on button "Link writer" at bounding box center [1486, 162] width 91 height 23
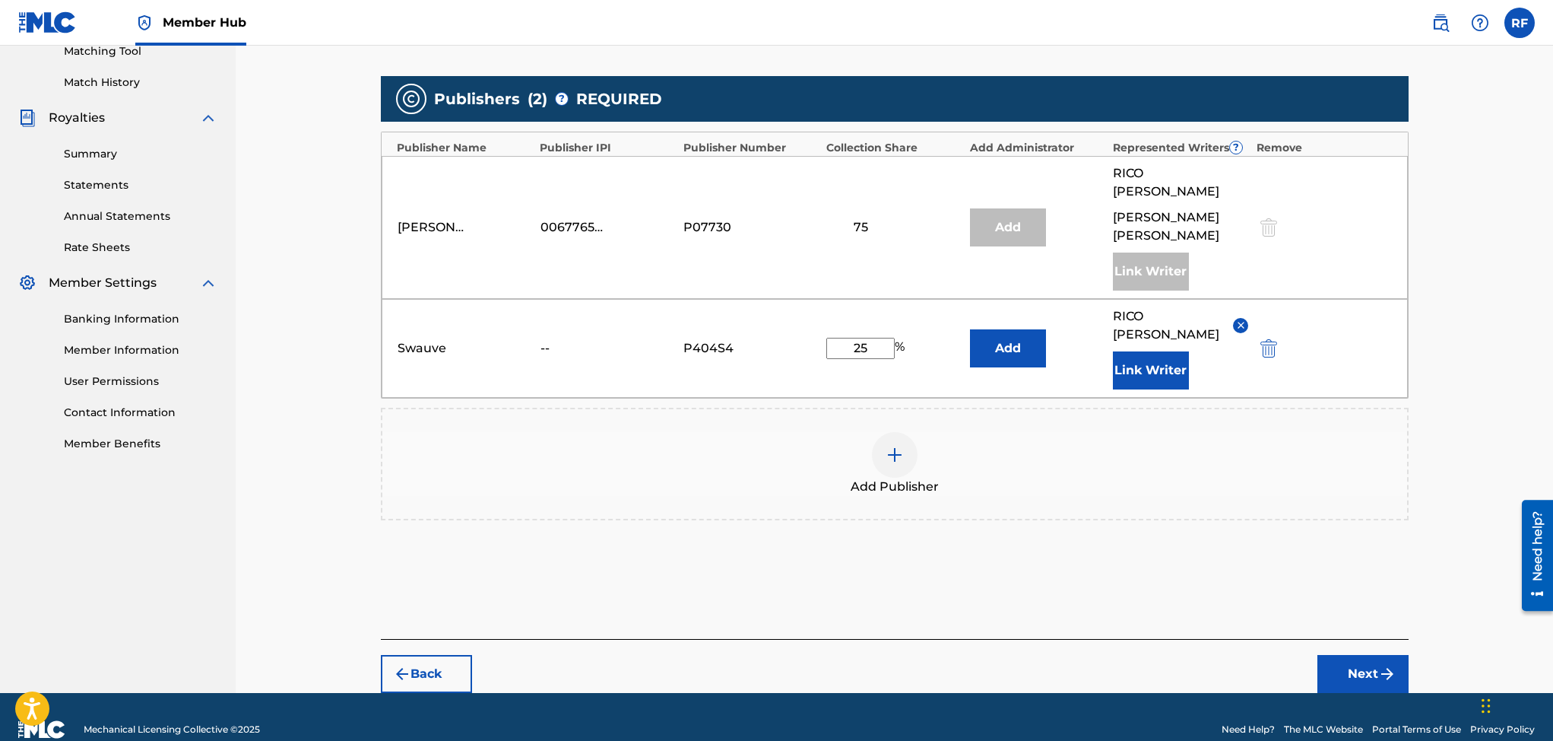
scroll to position [408, 0]
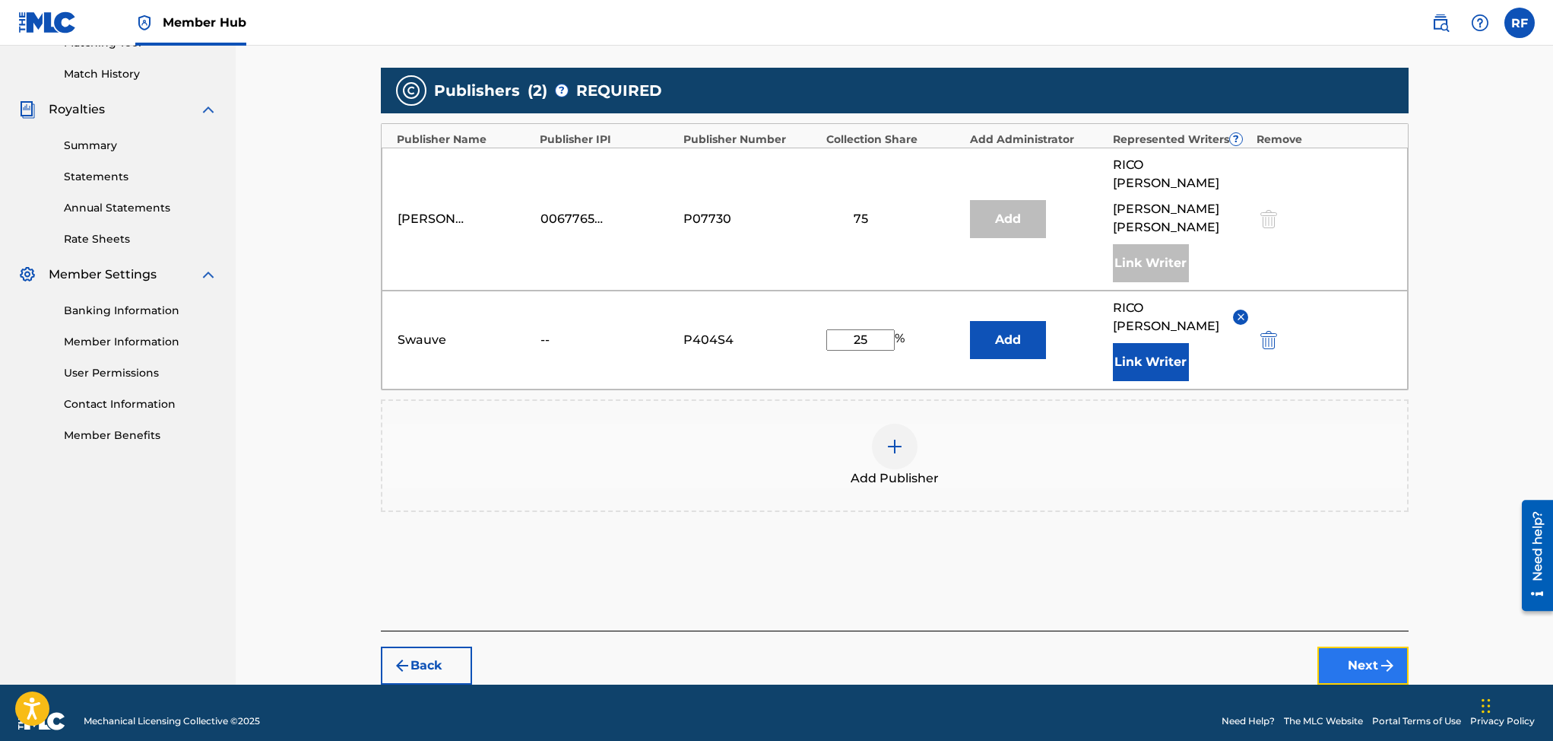
click at [1349, 649] on button "Next" at bounding box center [1363, 665] width 91 height 38
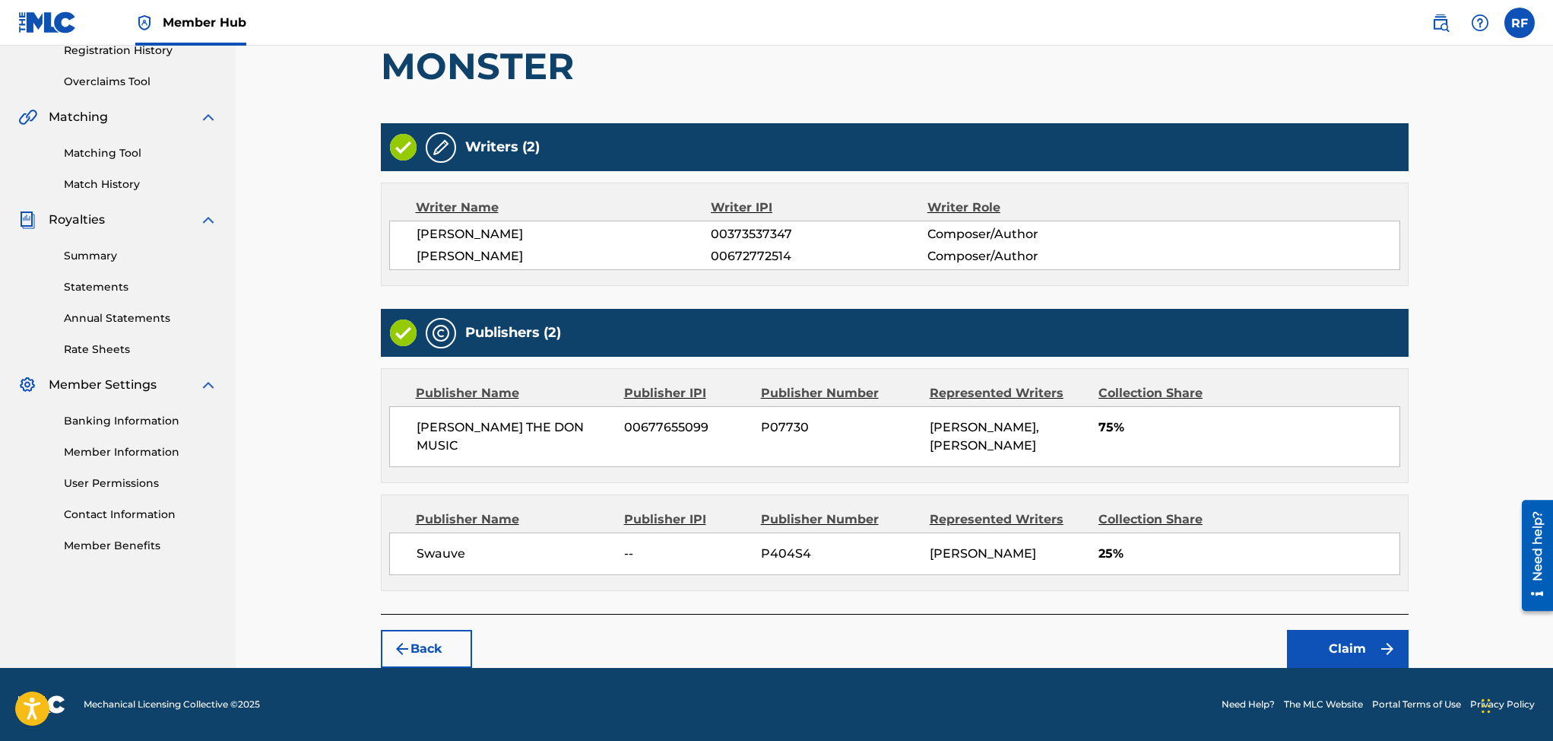
scroll to position [309, 0]
click at [1327, 664] on button "Claim" at bounding box center [1348, 649] width 122 height 38
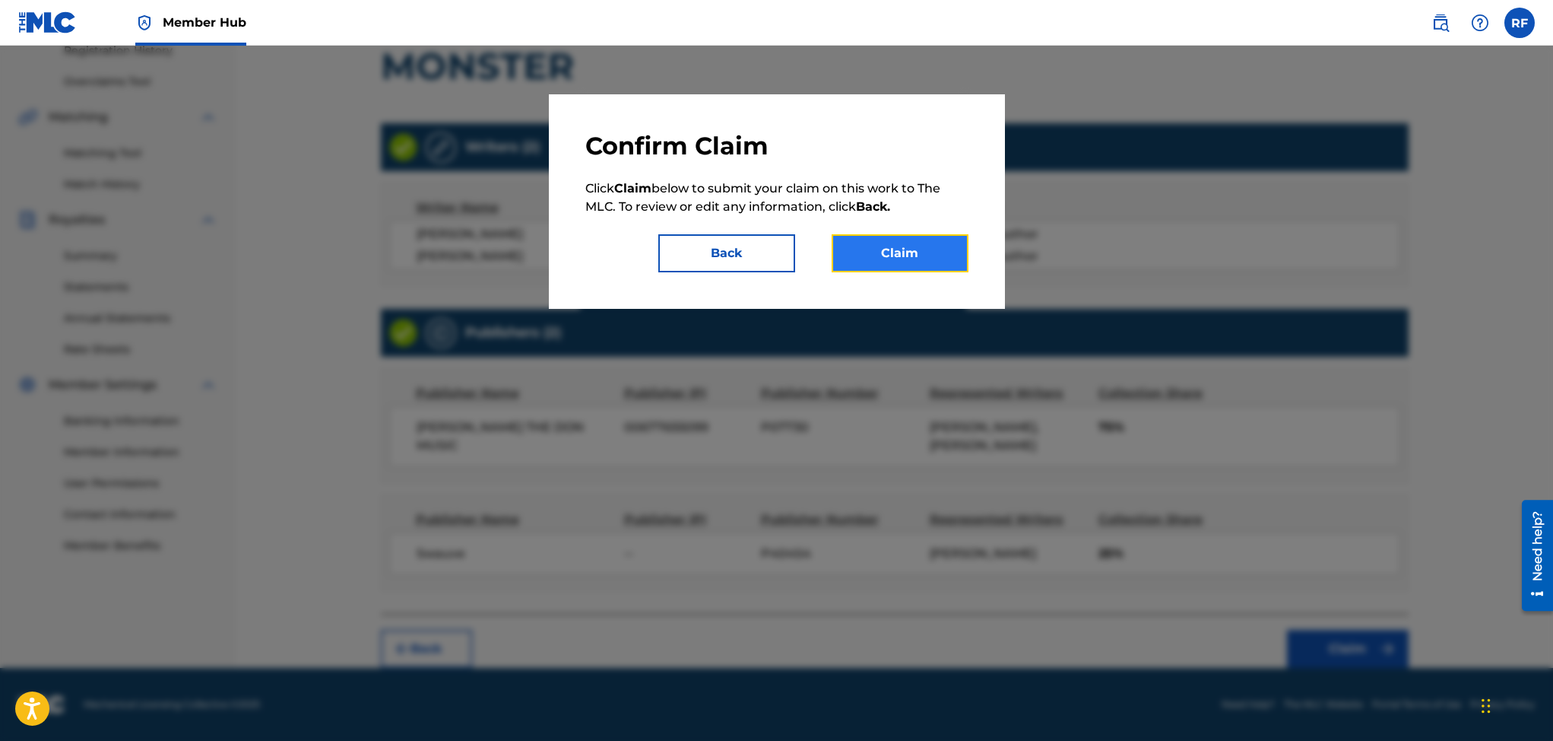
click at [915, 248] on button "Claim" at bounding box center [900, 253] width 137 height 38
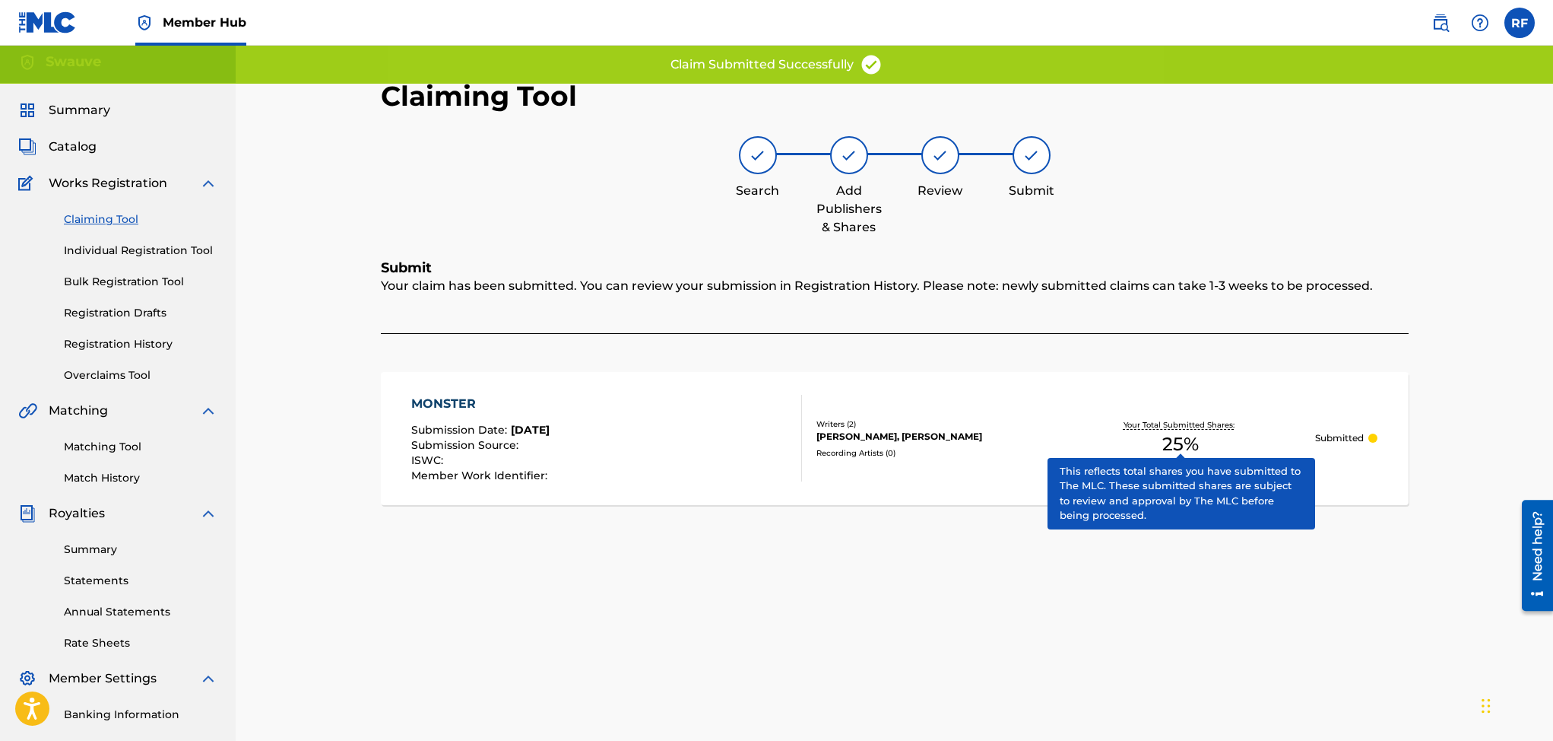
scroll to position [0, 0]
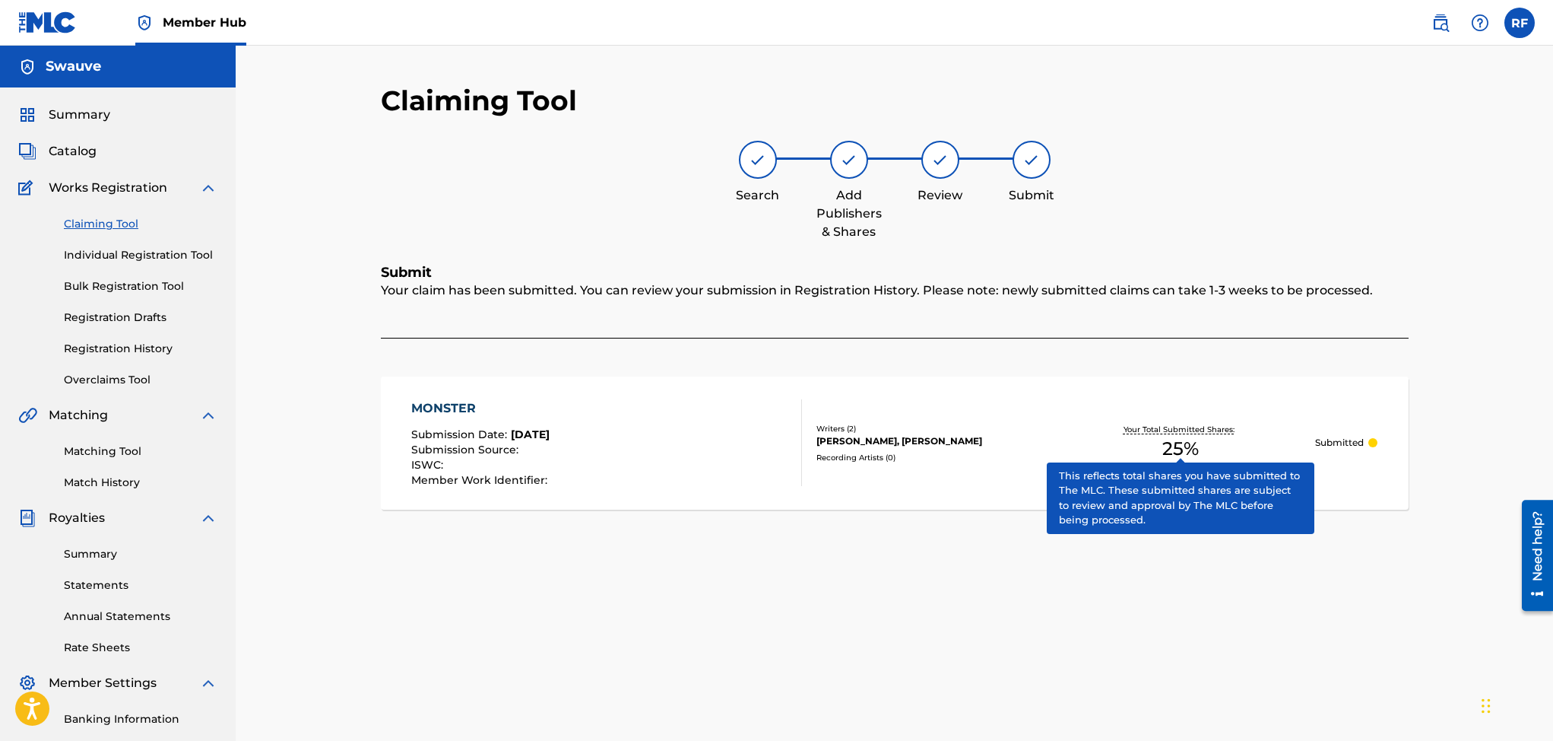
click at [112, 226] on link "Claiming Tool" at bounding box center [141, 224] width 154 height 16
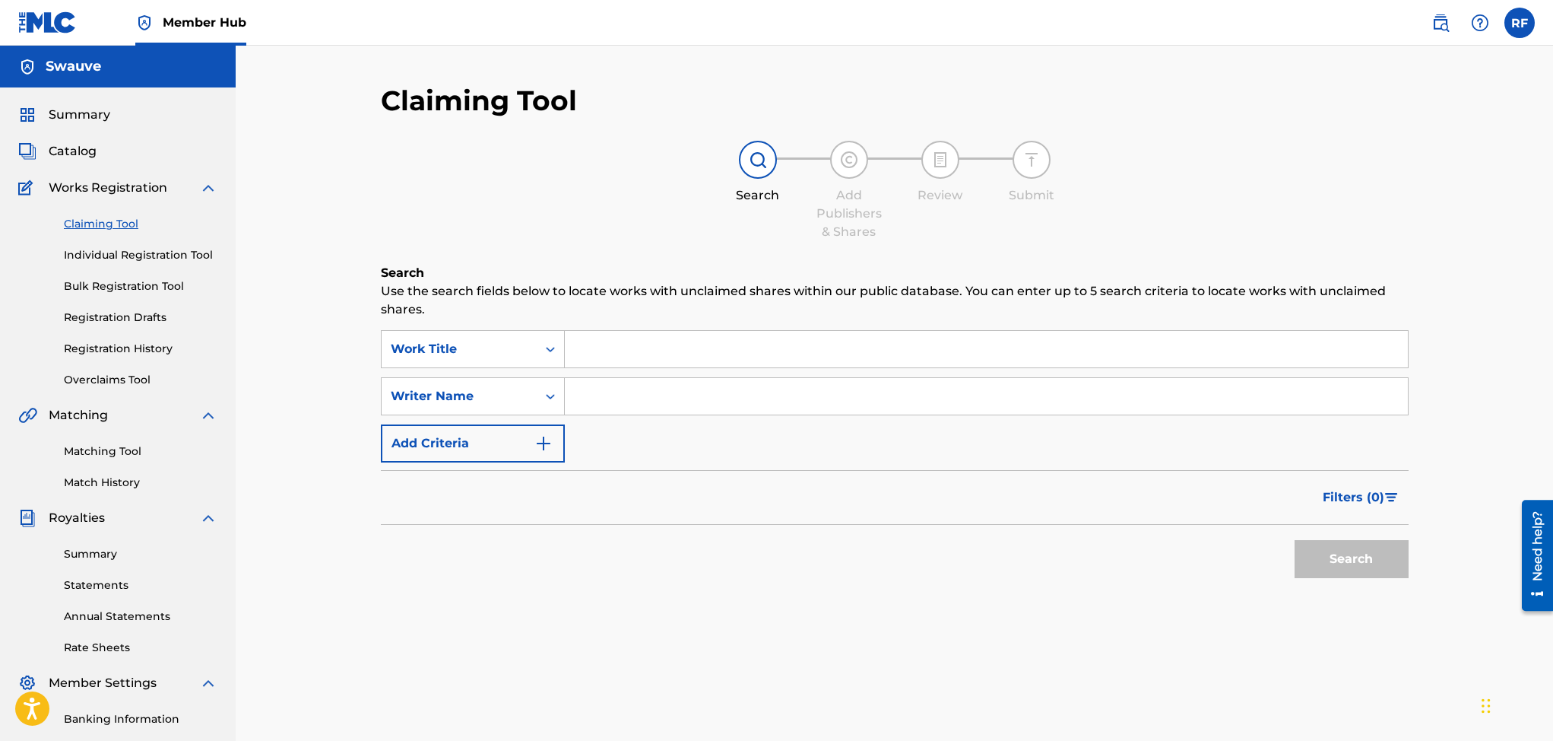
click at [582, 391] on input "Search Form" at bounding box center [986, 396] width 843 height 36
type input "Rico freeman"
click at [1390, 552] on button "Search" at bounding box center [1352, 559] width 114 height 38
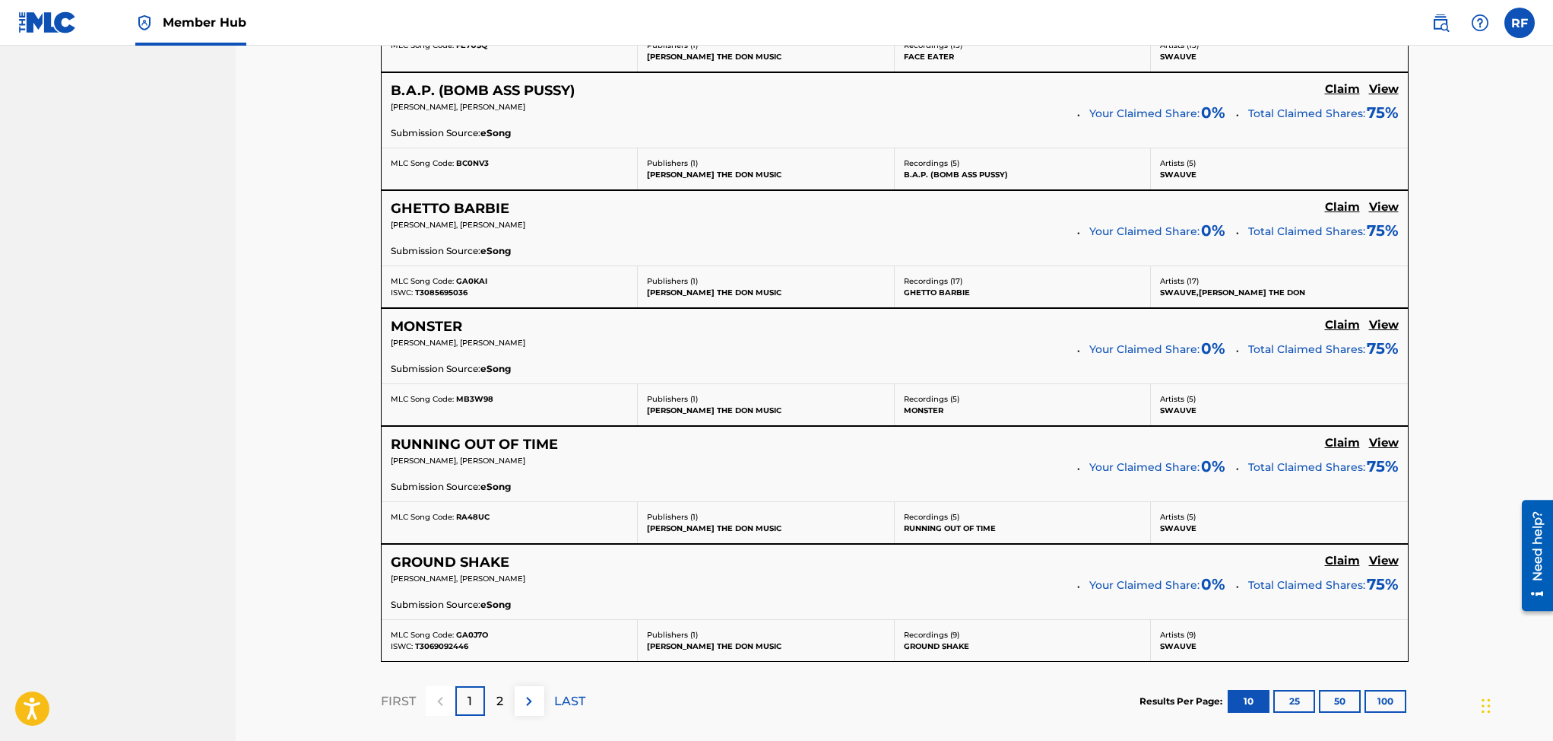
scroll to position [1127, 0]
click at [1340, 442] on h5 "Claim" at bounding box center [1342, 440] width 35 height 14
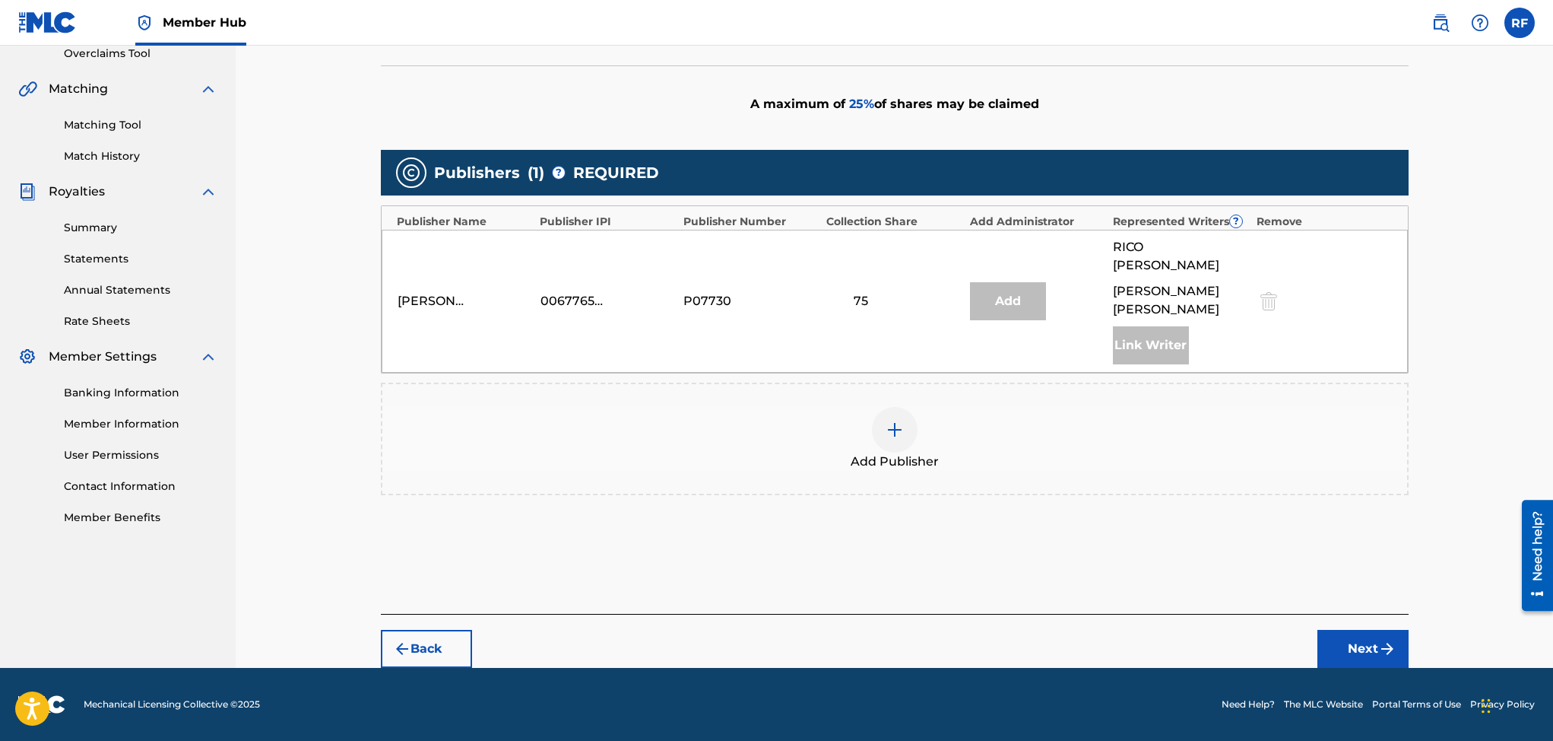
scroll to position [309, 0]
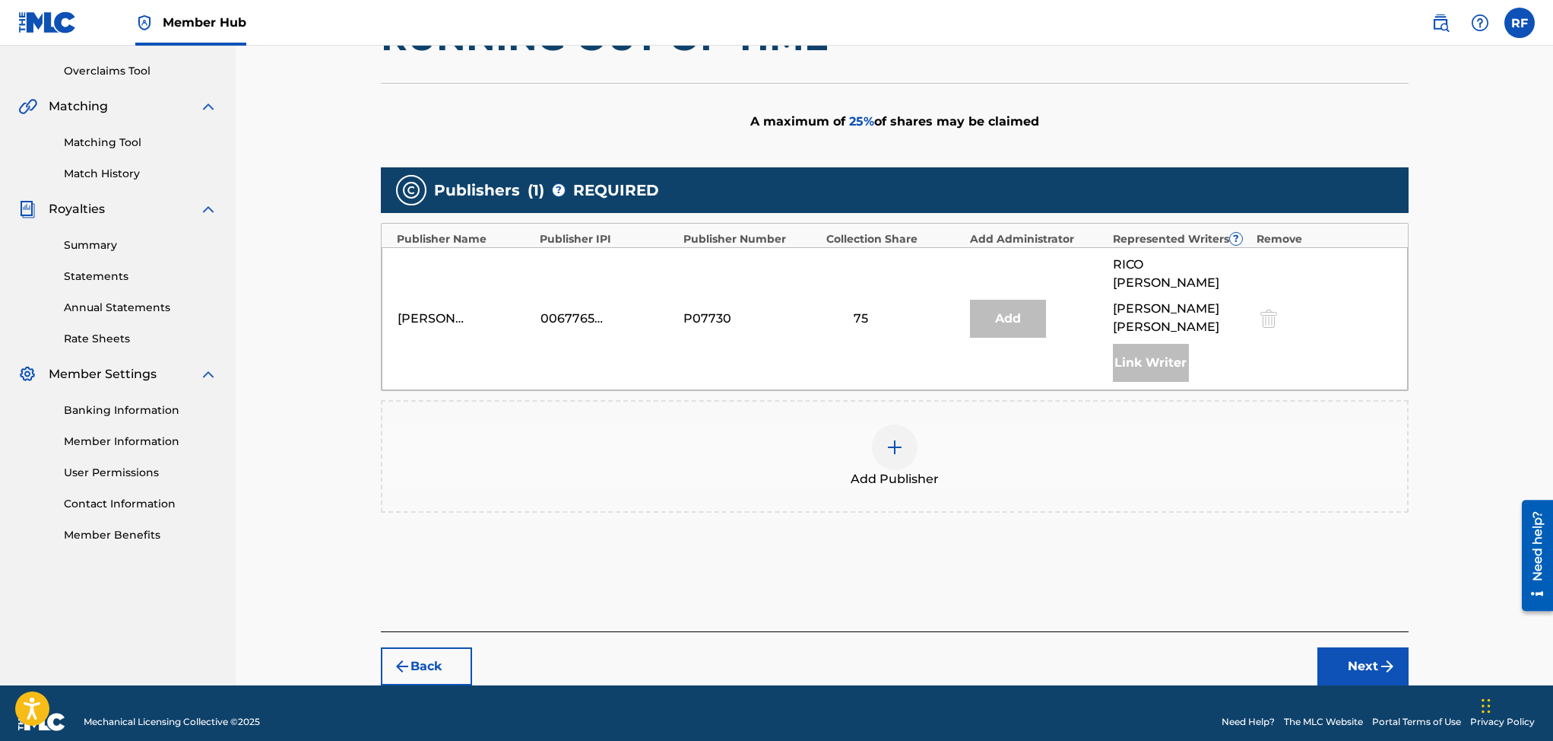
click at [890, 438] on img at bounding box center [895, 447] width 18 height 18
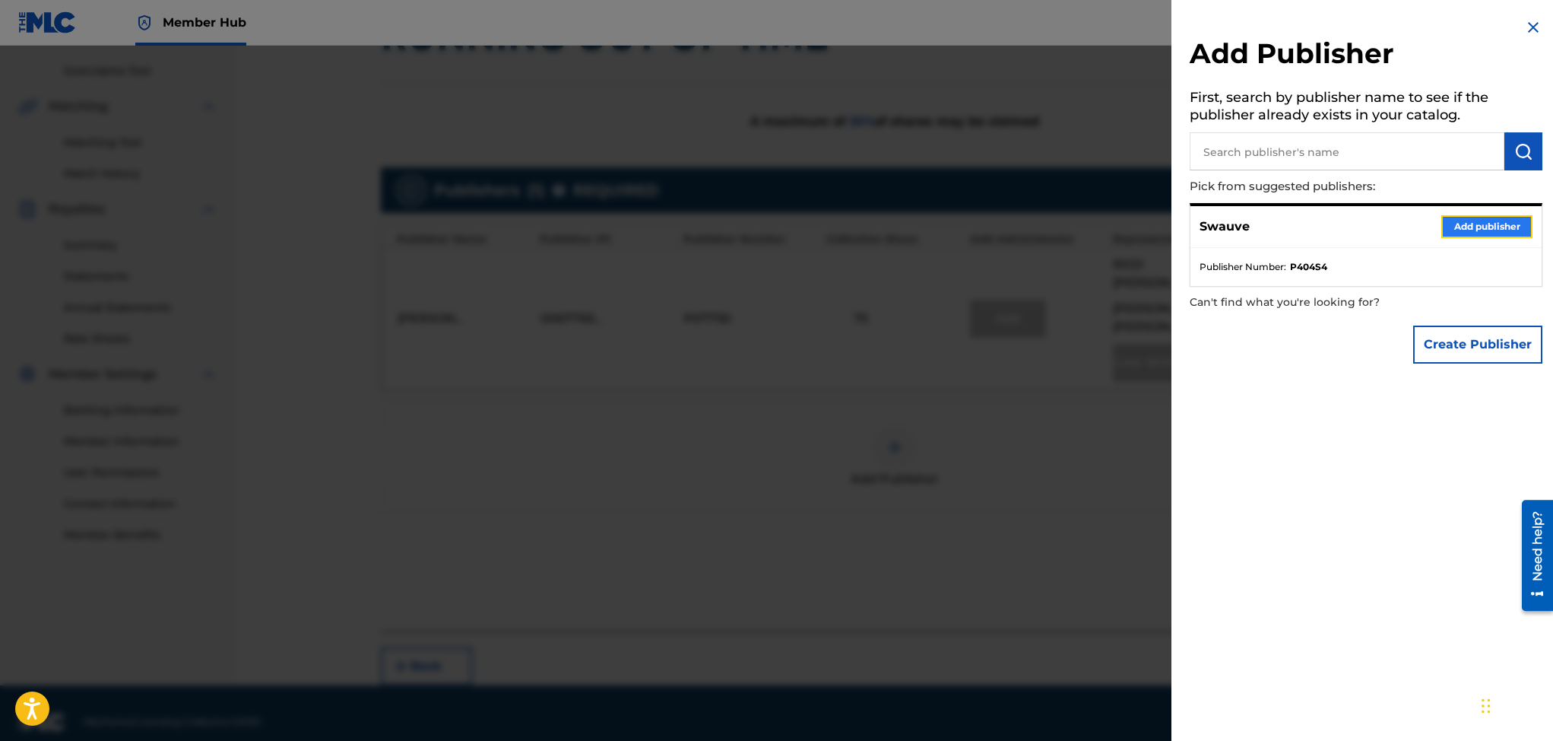
click at [1468, 220] on button "Add publisher" at bounding box center [1486, 226] width 91 height 23
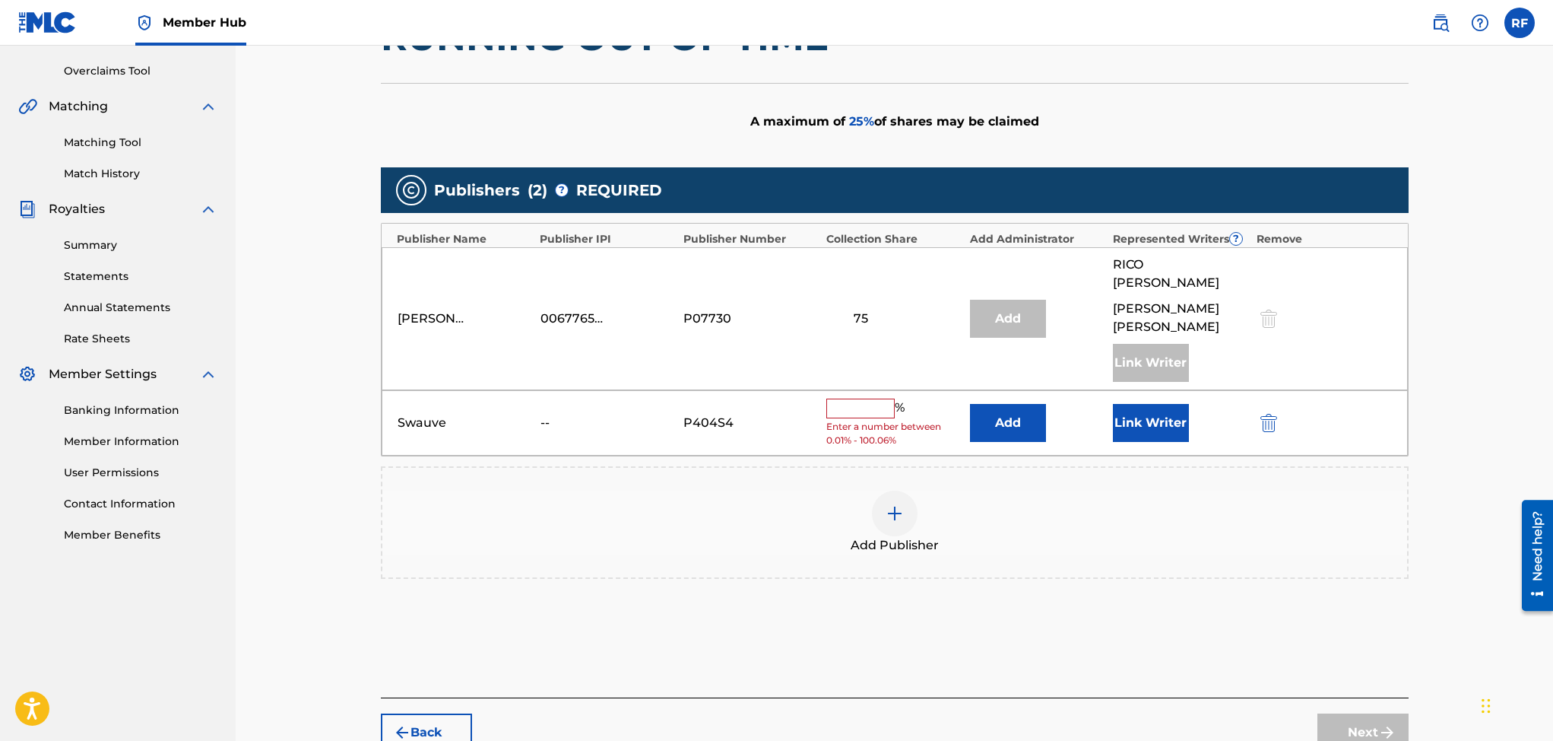
click at [850, 398] on input "text" at bounding box center [860, 408] width 68 height 20
type input "25"
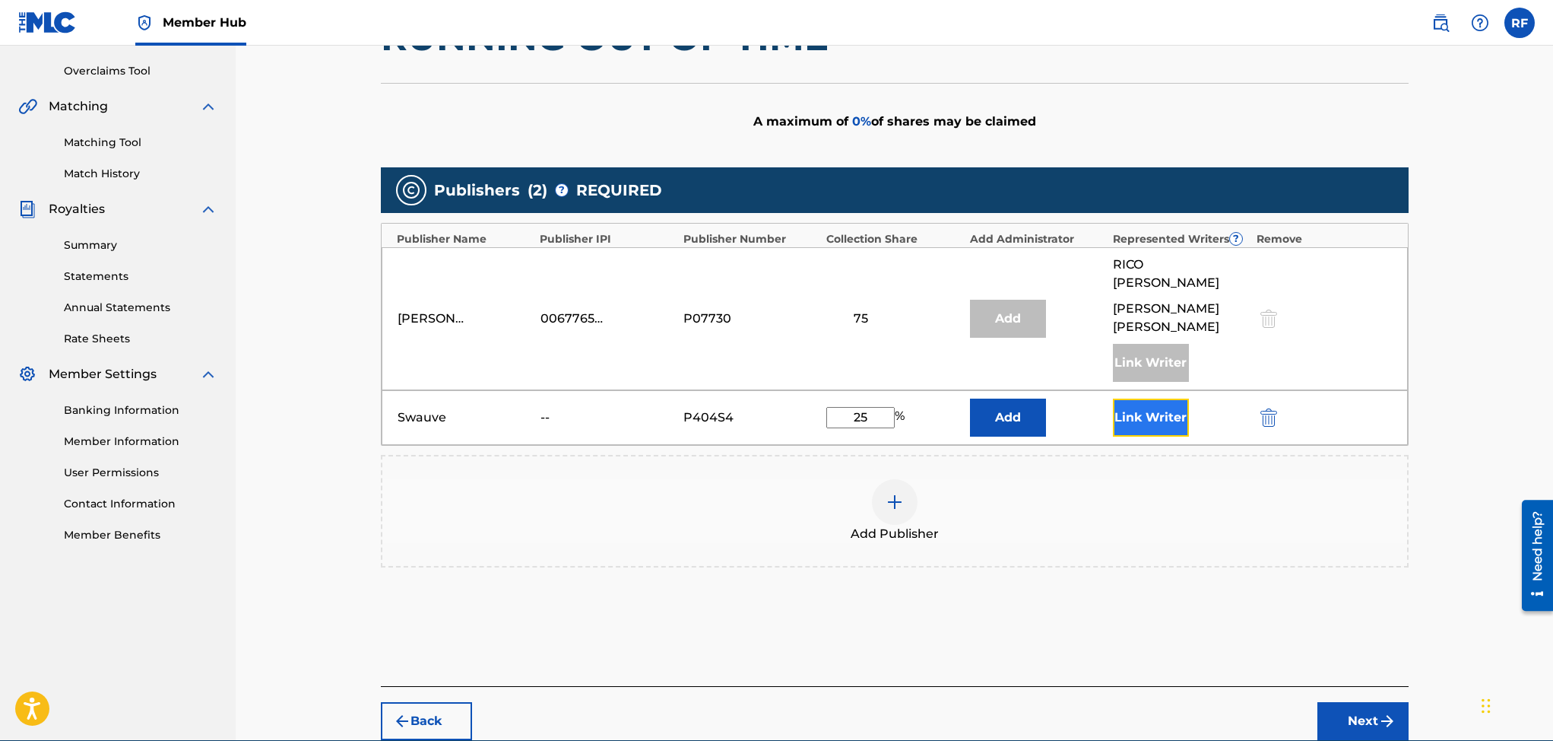
click at [1154, 398] on button "Link Writer" at bounding box center [1151, 417] width 76 height 38
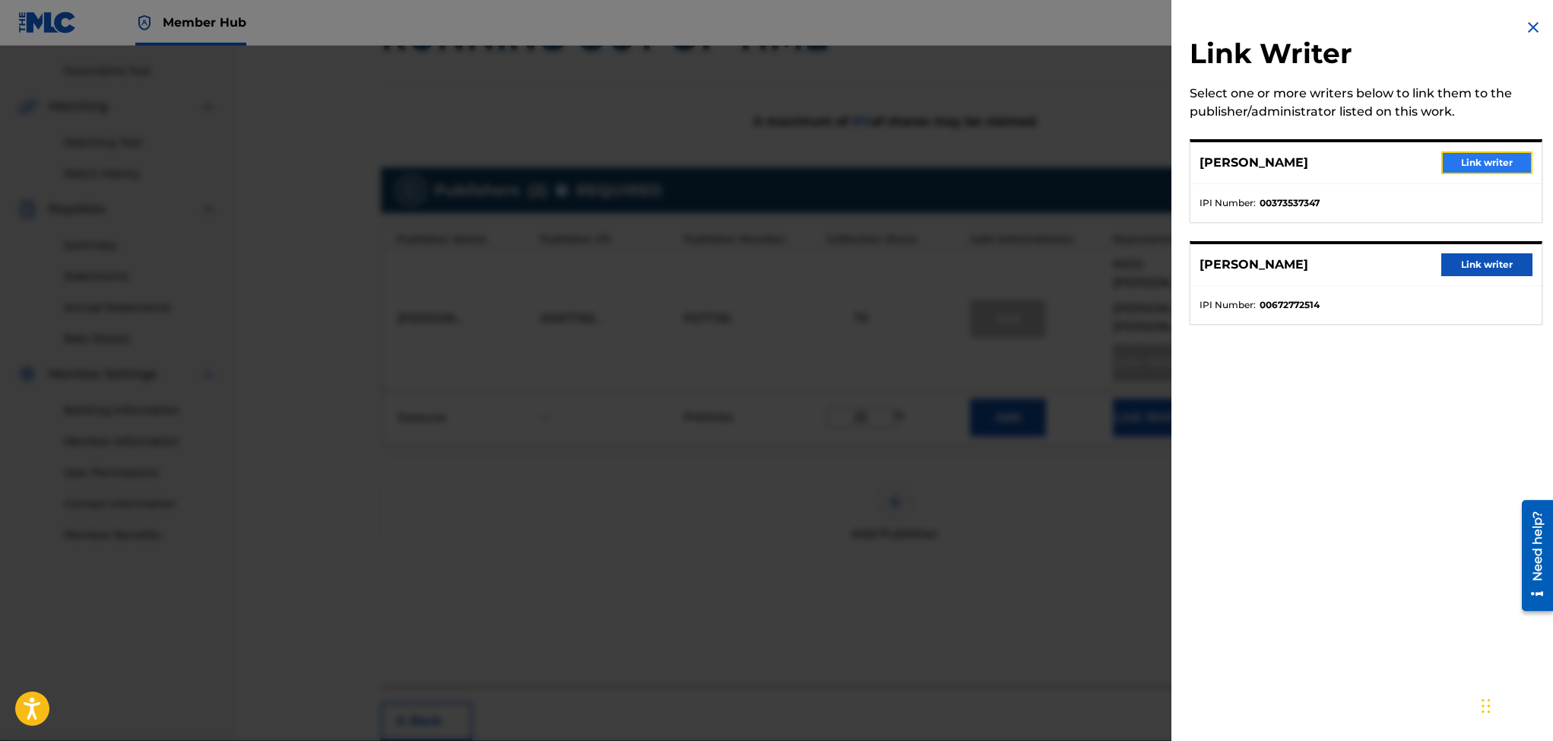
click at [1454, 161] on button "Link writer" at bounding box center [1486, 162] width 91 height 23
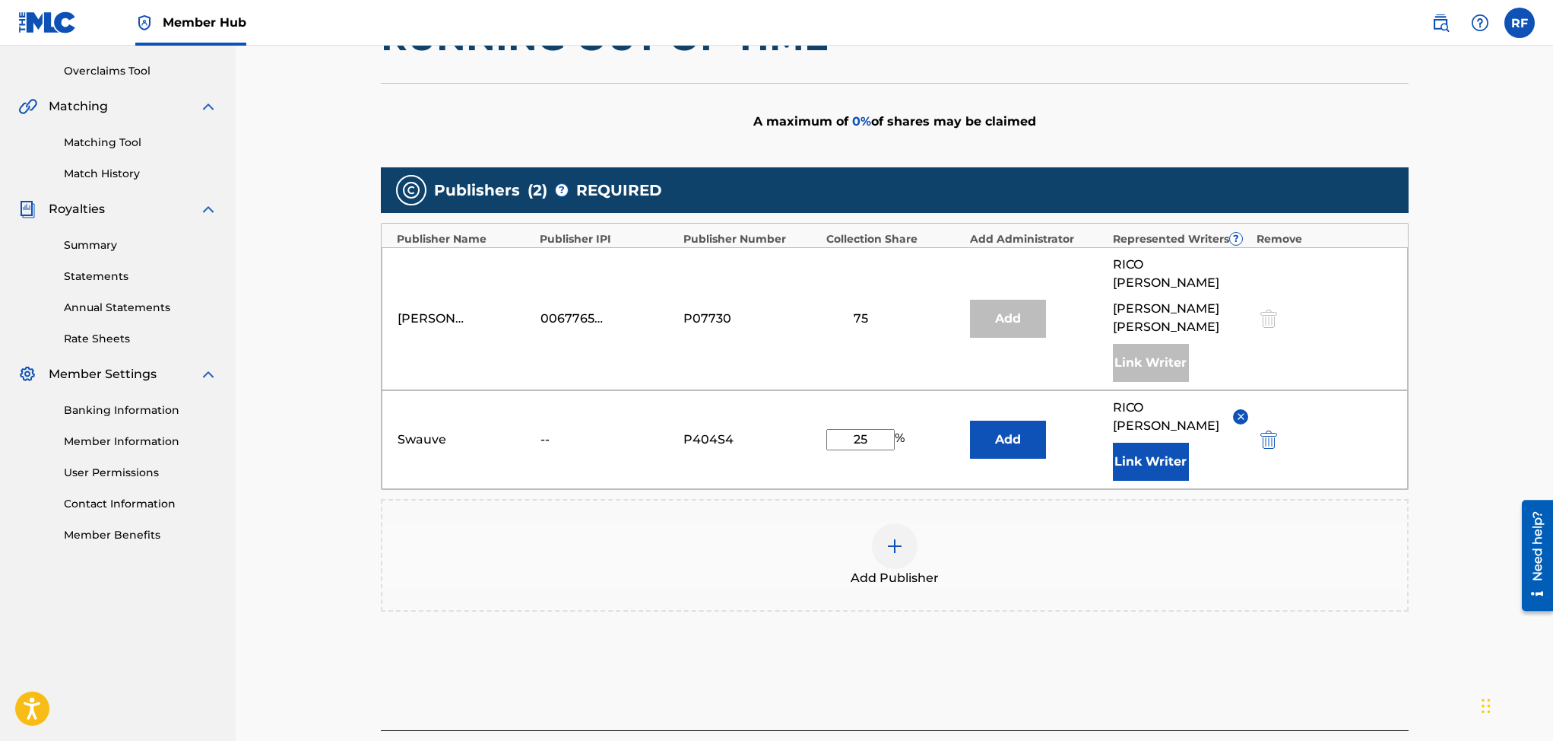
scroll to position [408, 0]
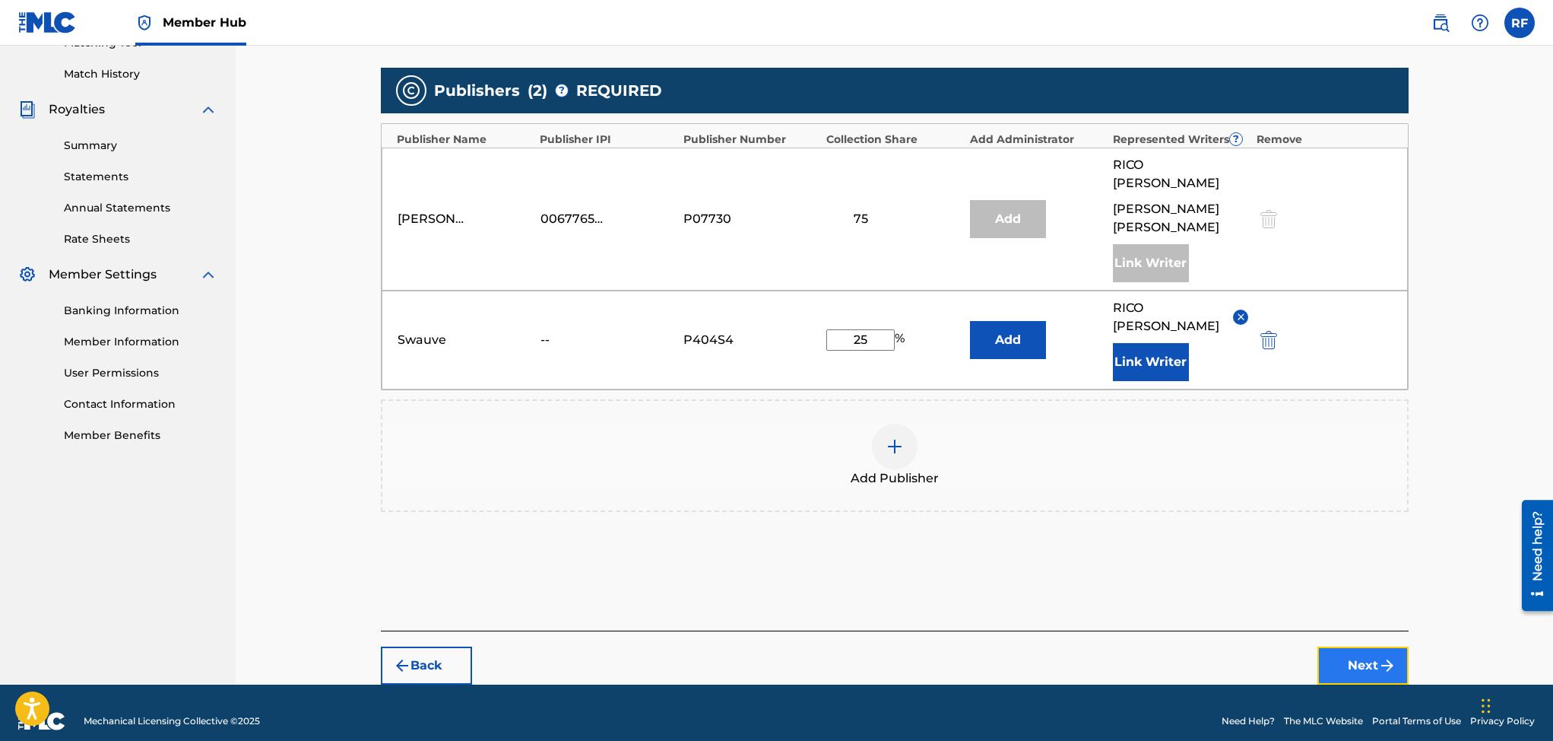
click at [1378, 656] on img "submit" at bounding box center [1387, 665] width 18 height 18
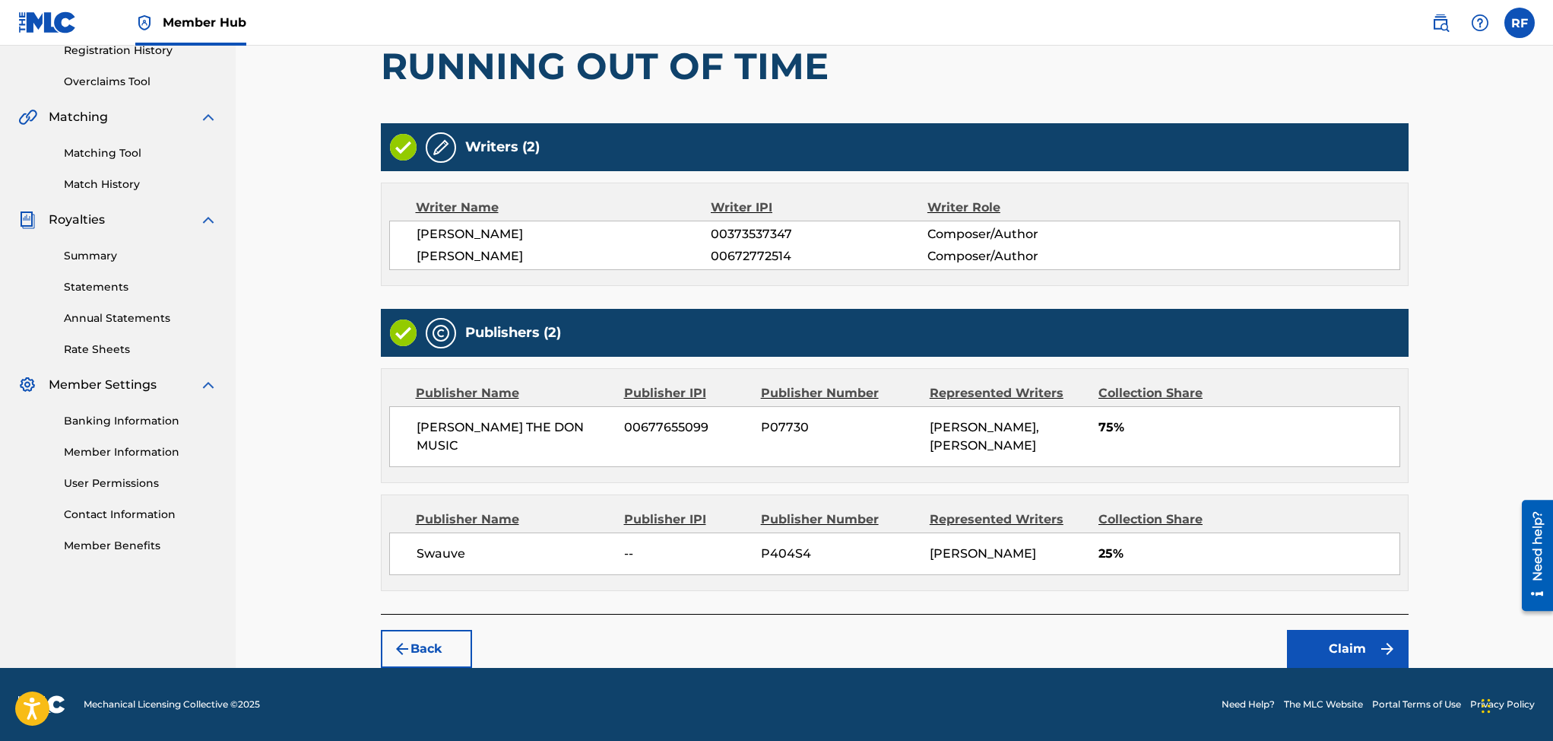
scroll to position [340, 0]
click at [1356, 643] on button "Claim" at bounding box center [1348, 649] width 122 height 38
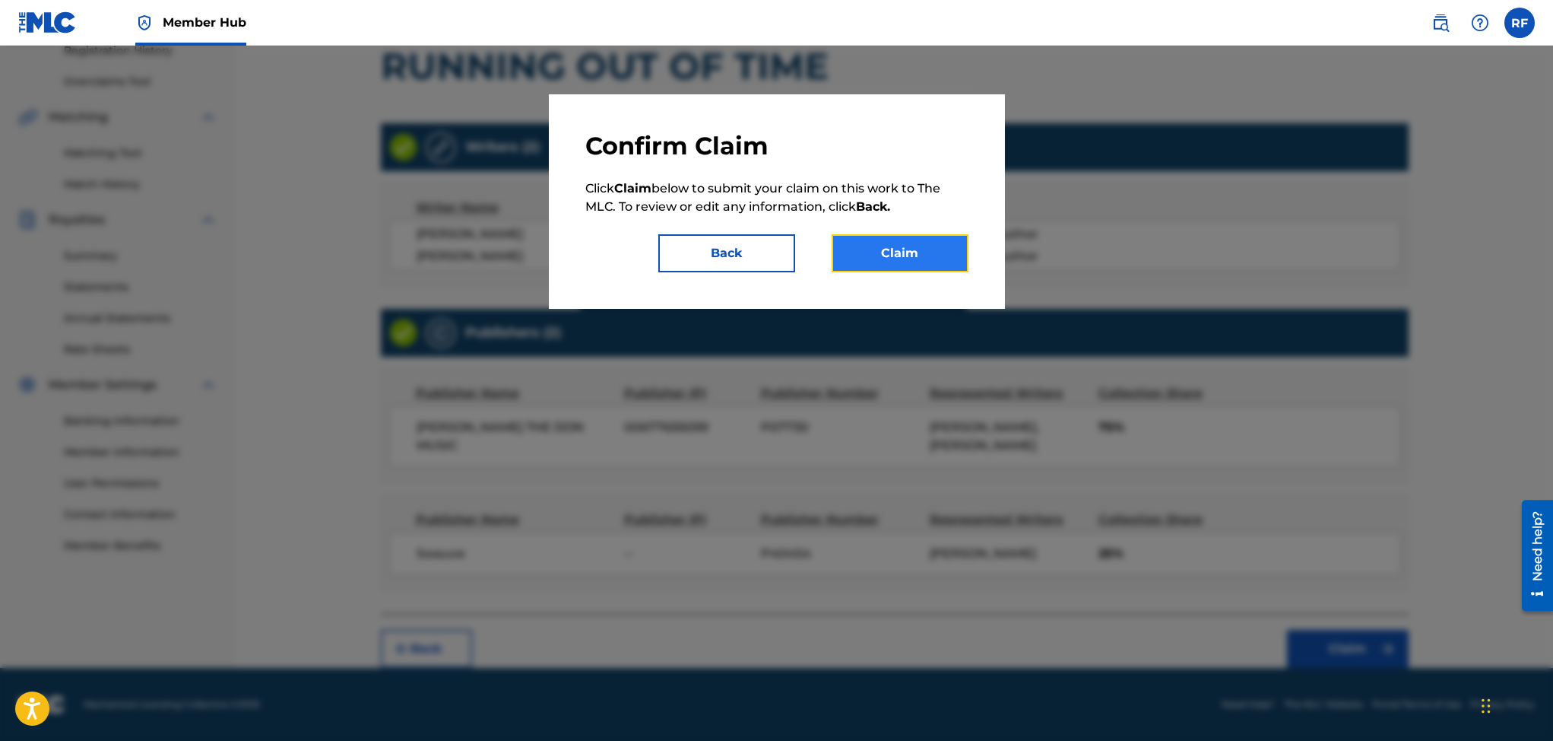
click at [918, 253] on button "Claim" at bounding box center [900, 253] width 137 height 38
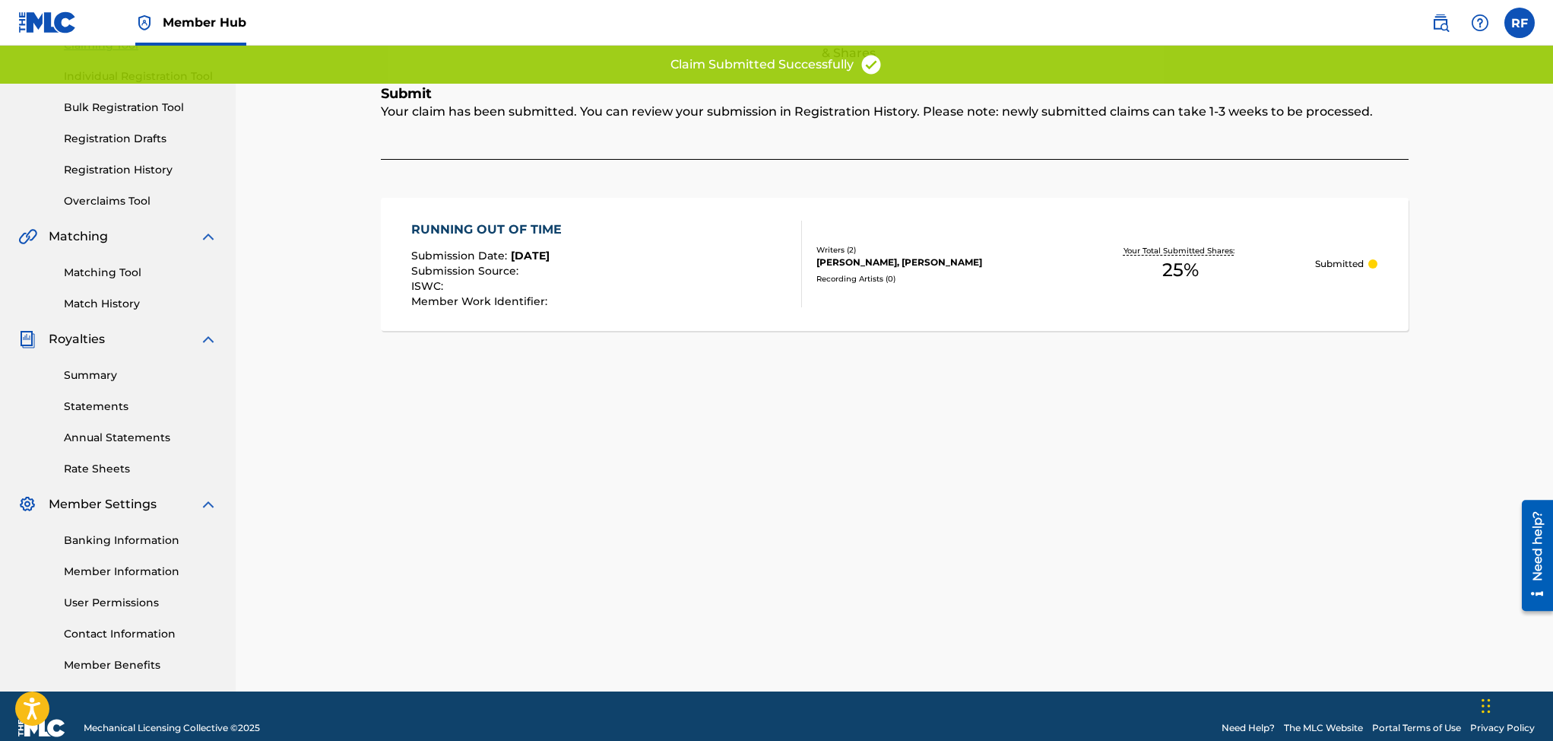
scroll to position [176, 0]
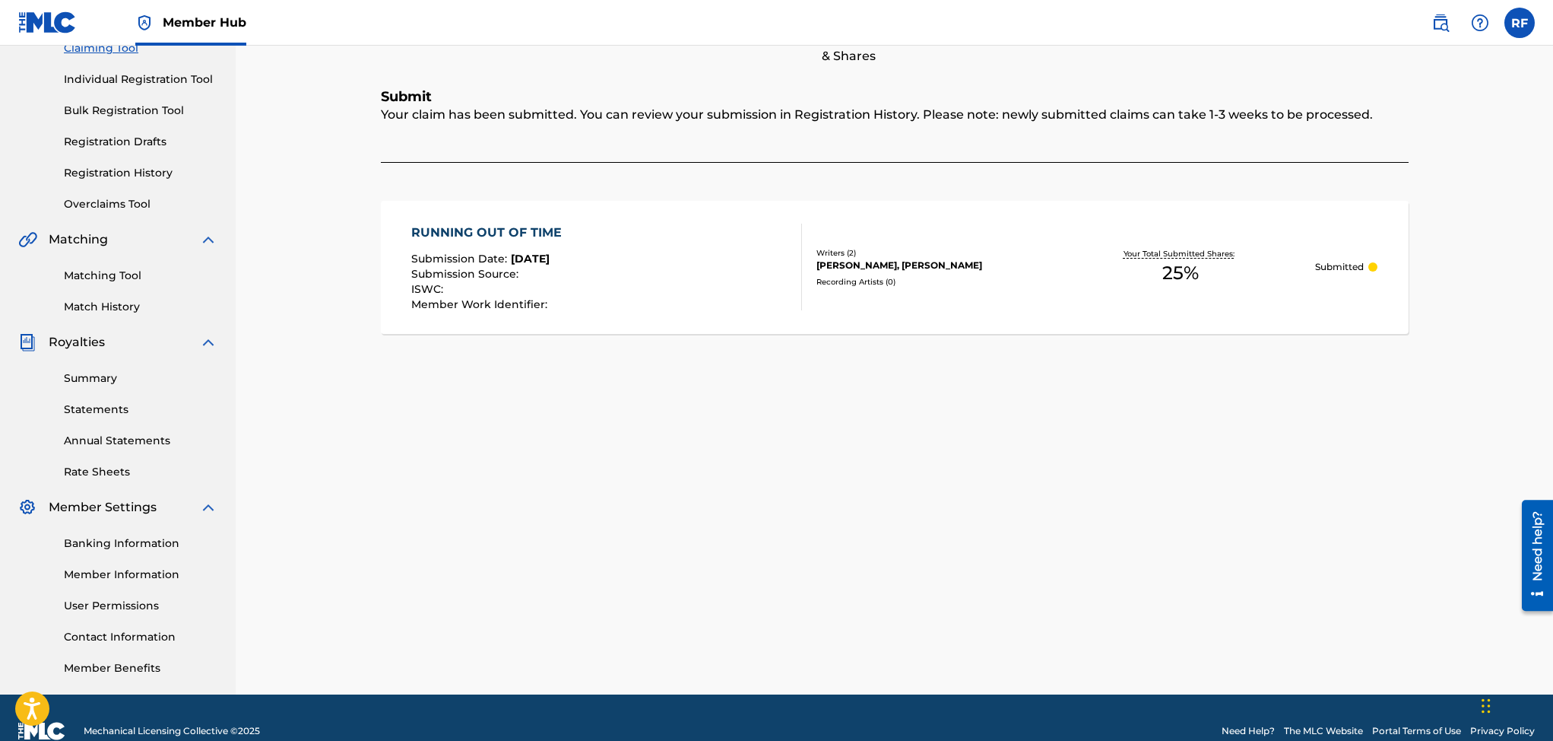
click at [116, 47] on link "Claiming Tool" at bounding box center [141, 48] width 154 height 16
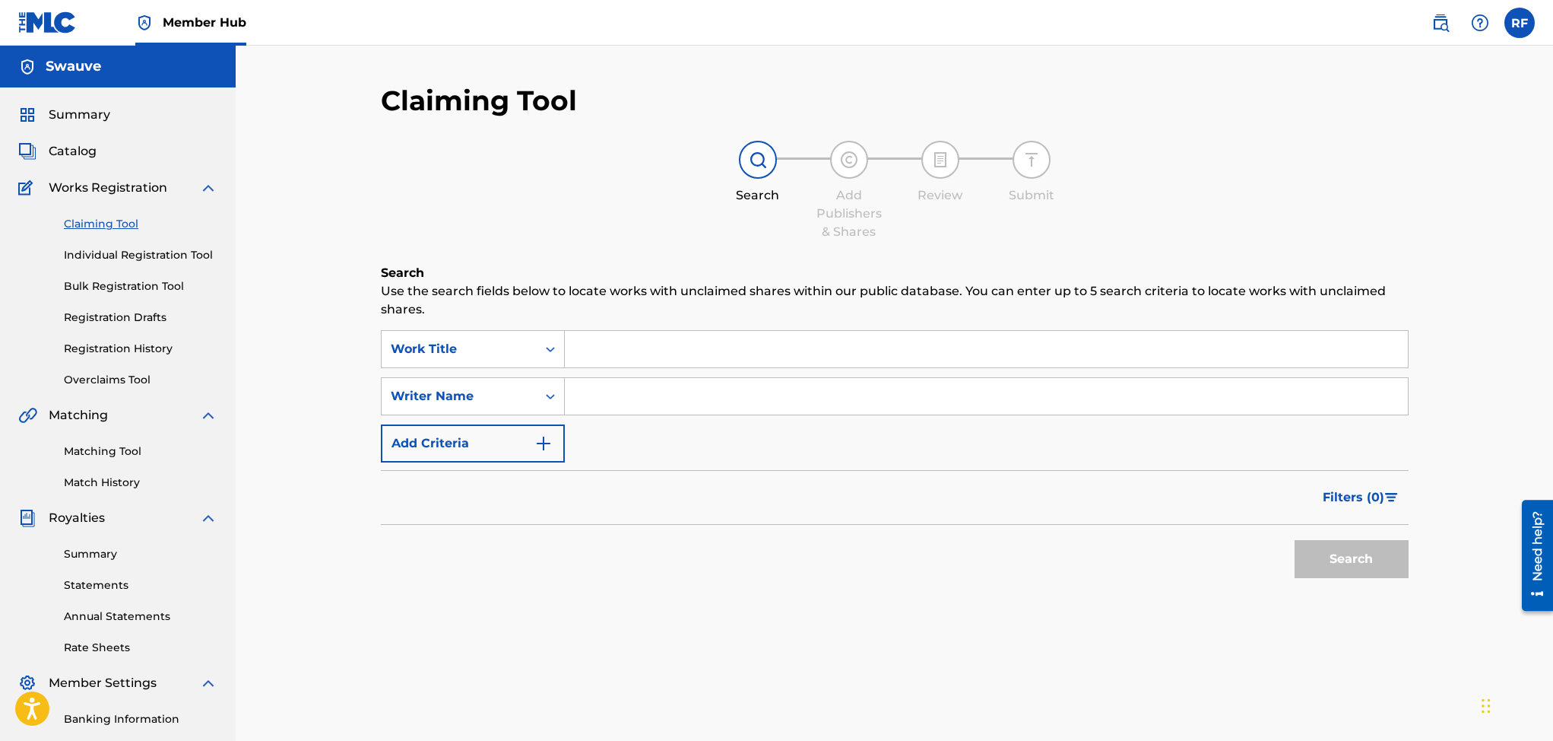
click at [660, 403] on input "Search Form" at bounding box center [986, 396] width 843 height 36
type input "Rico freeman"
click at [1359, 554] on button "Search" at bounding box center [1352, 559] width 114 height 38
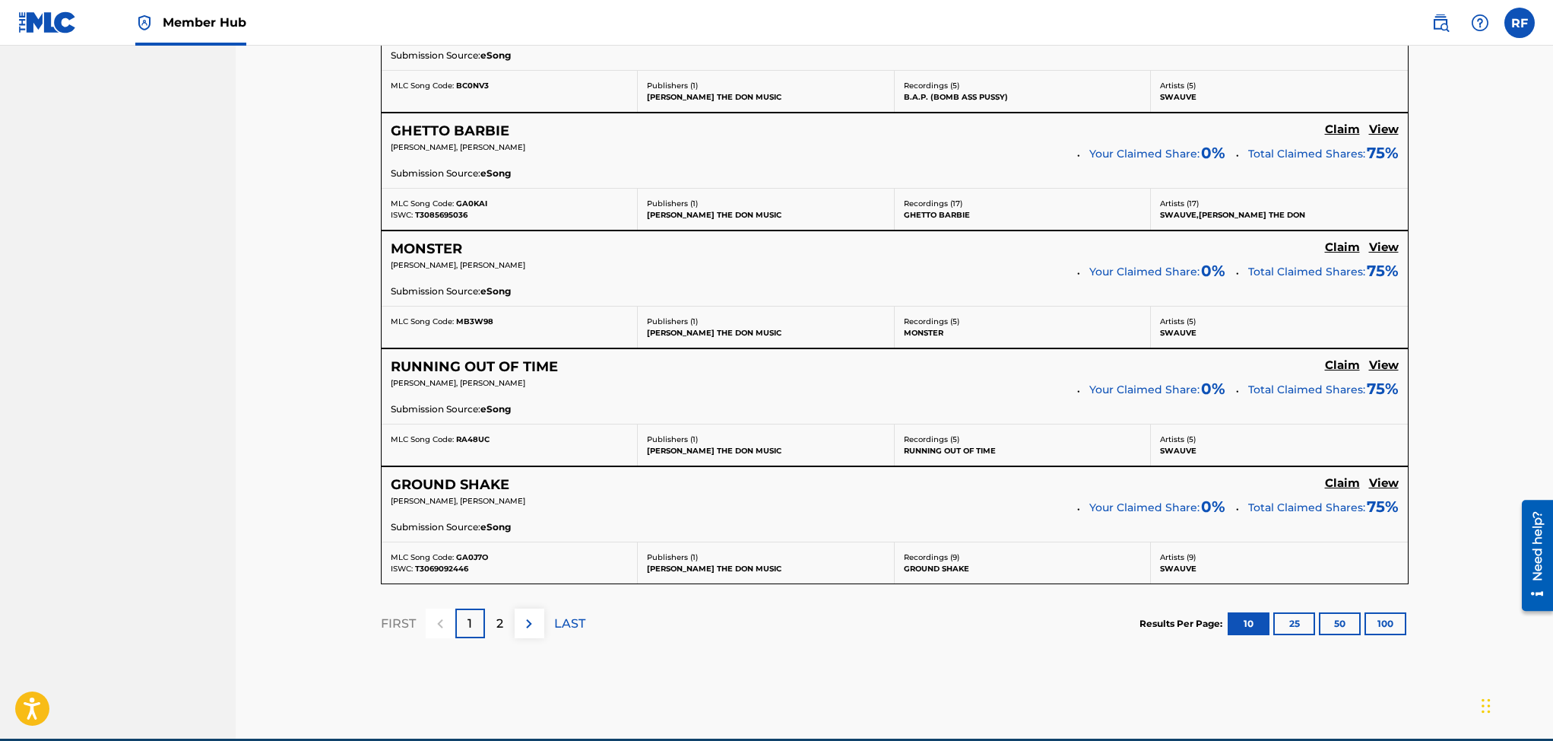
scroll to position [1205, 0]
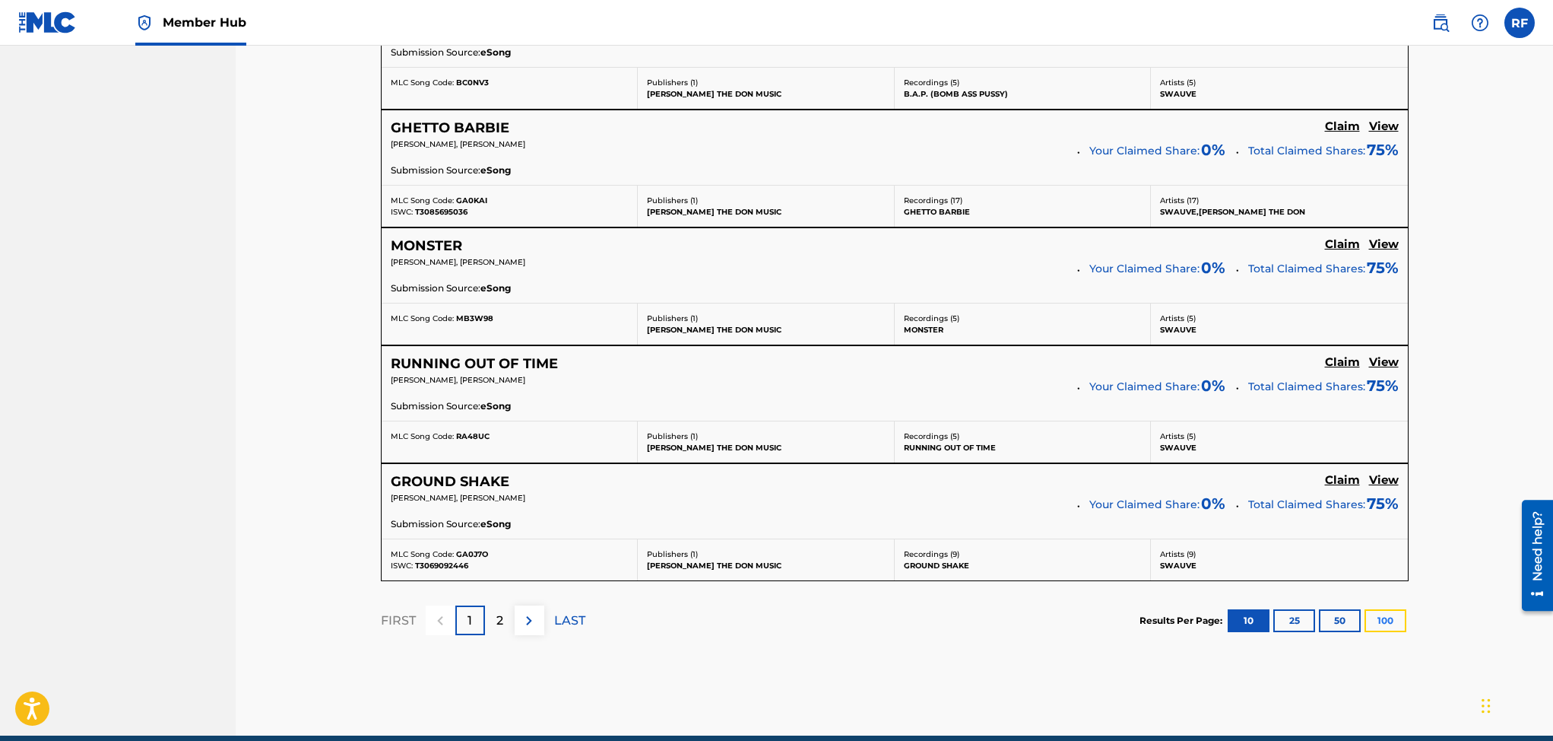
click at [1384, 622] on button "100" at bounding box center [1386, 620] width 42 height 23
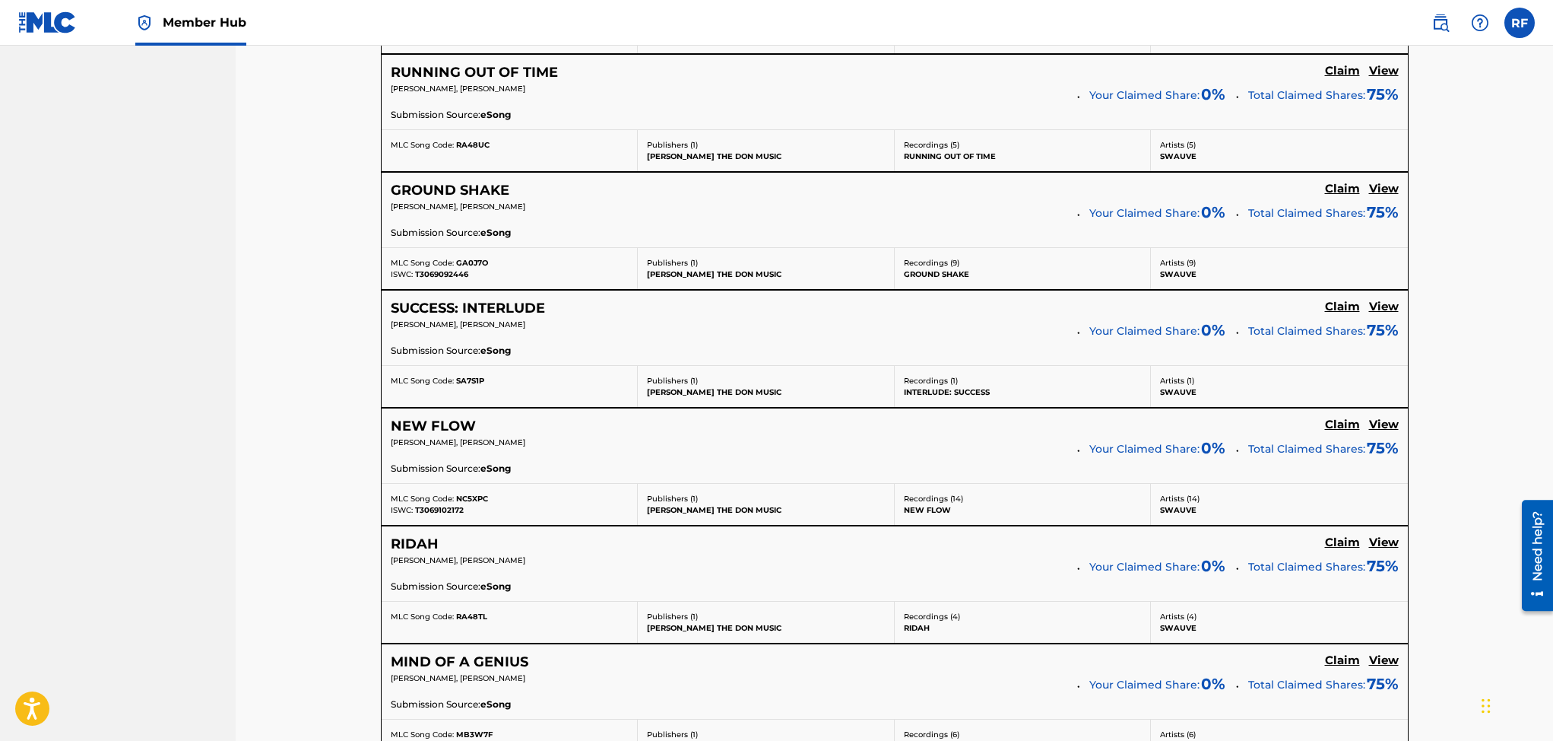
scroll to position [1480, 0]
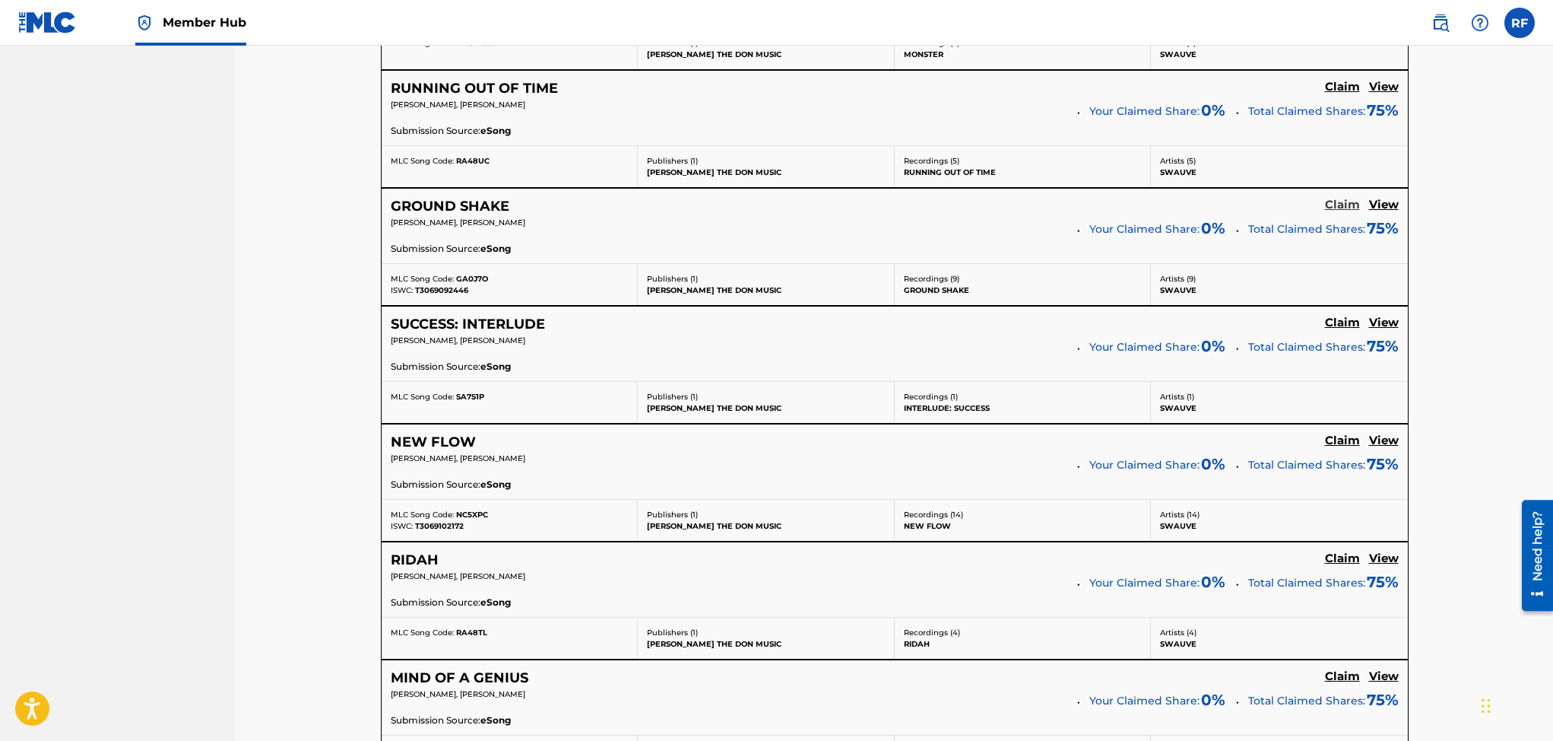
click at [1340, 205] on h5 "Claim" at bounding box center [1342, 205] width 35 height 14
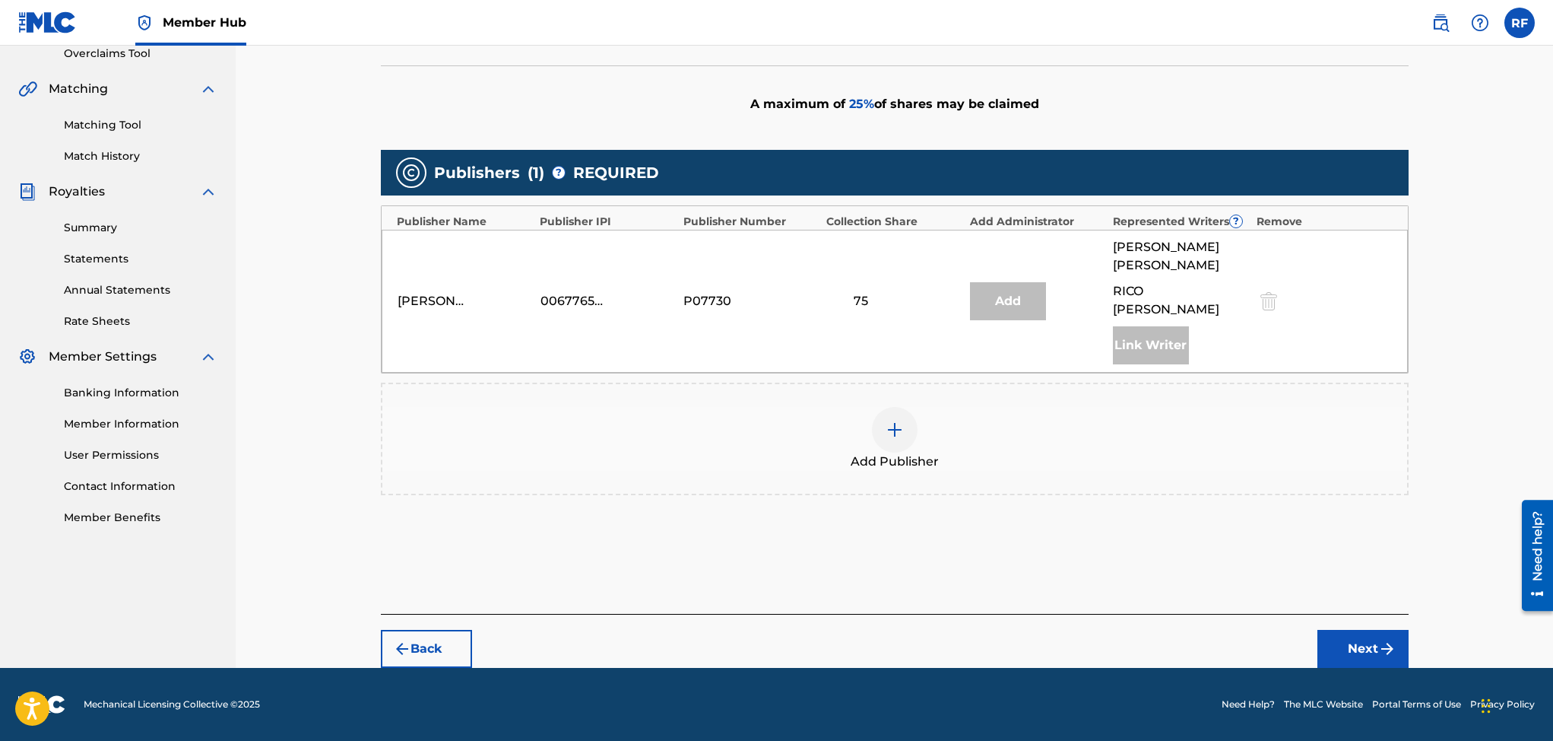
scroll to position [309, 0]
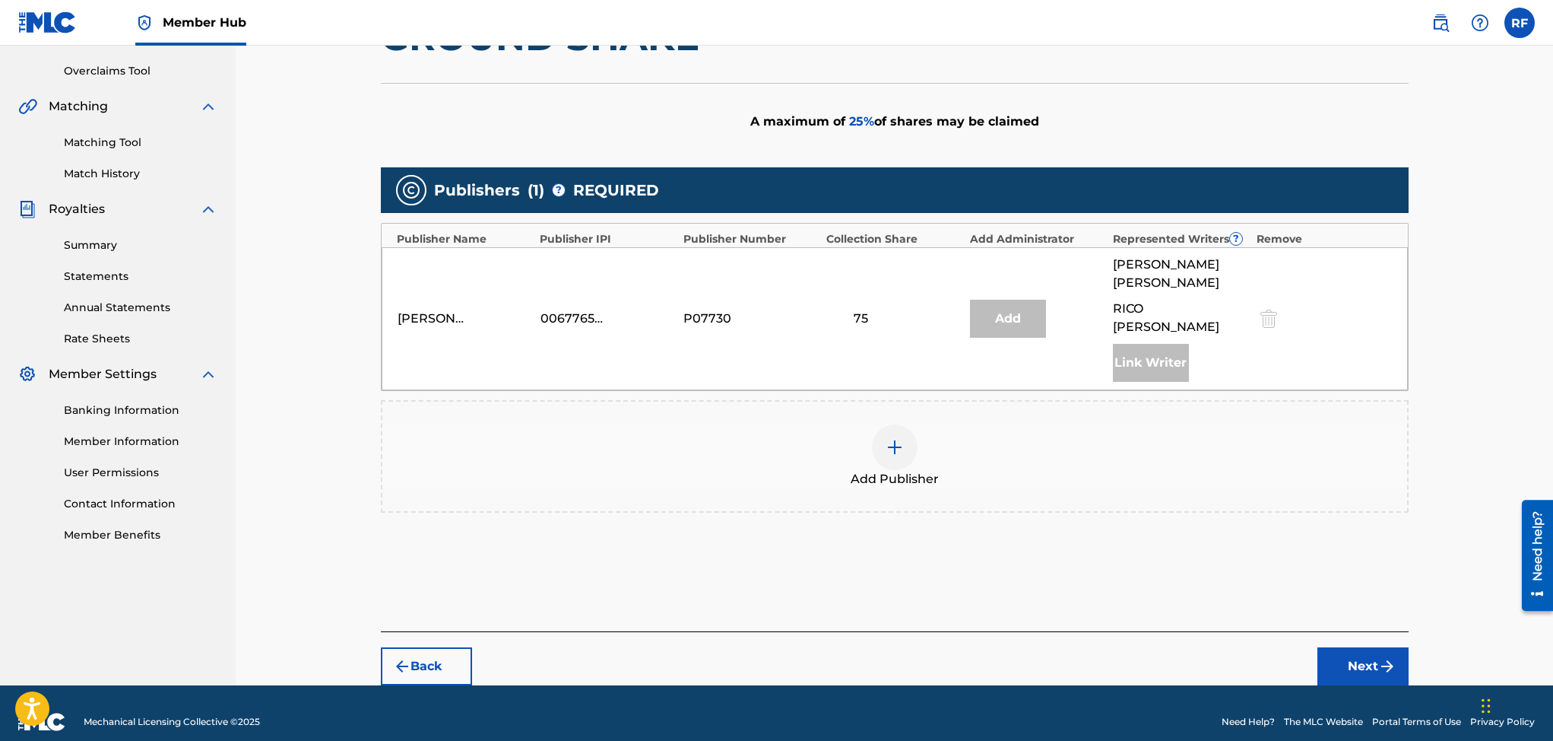
click at [900, 438] on img at bounding box center [895, 447] width 18 height 18
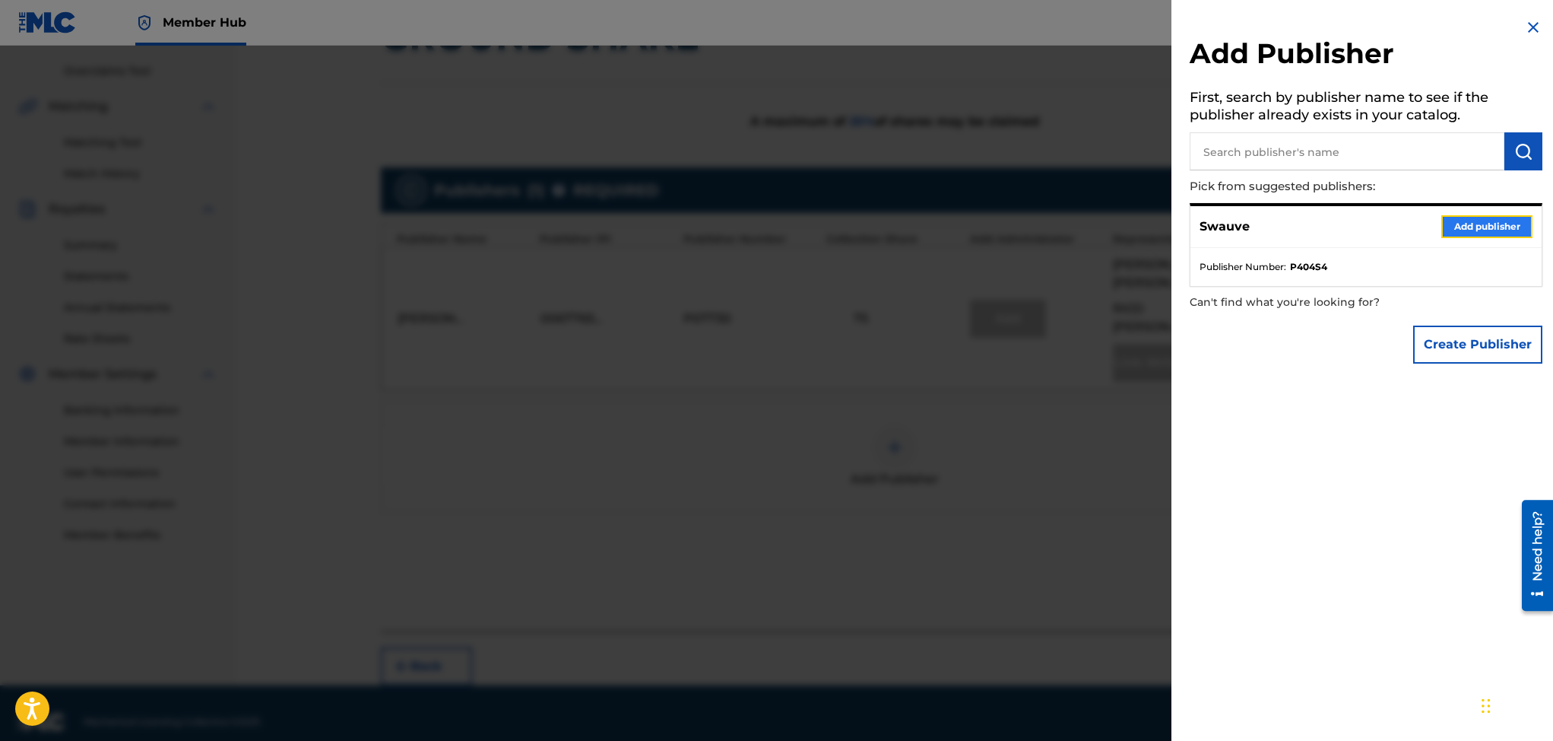
click at [1492, 226] on button "Add publisher" at bounding box center [1486, 226] width 91 height 23
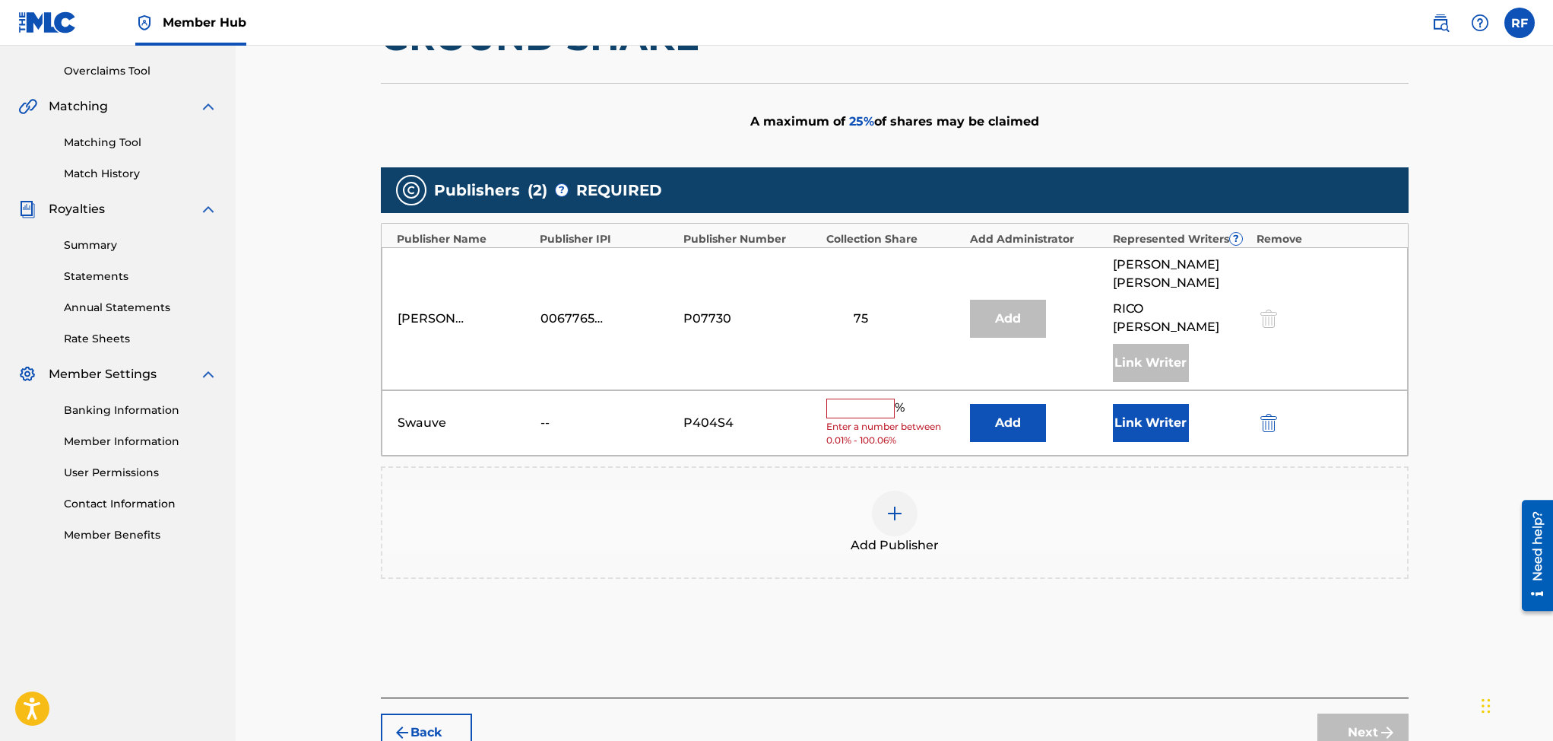
click at [828, 398] on input "text" at bounding box center [860, 408] width 68 height 20
type input "25"
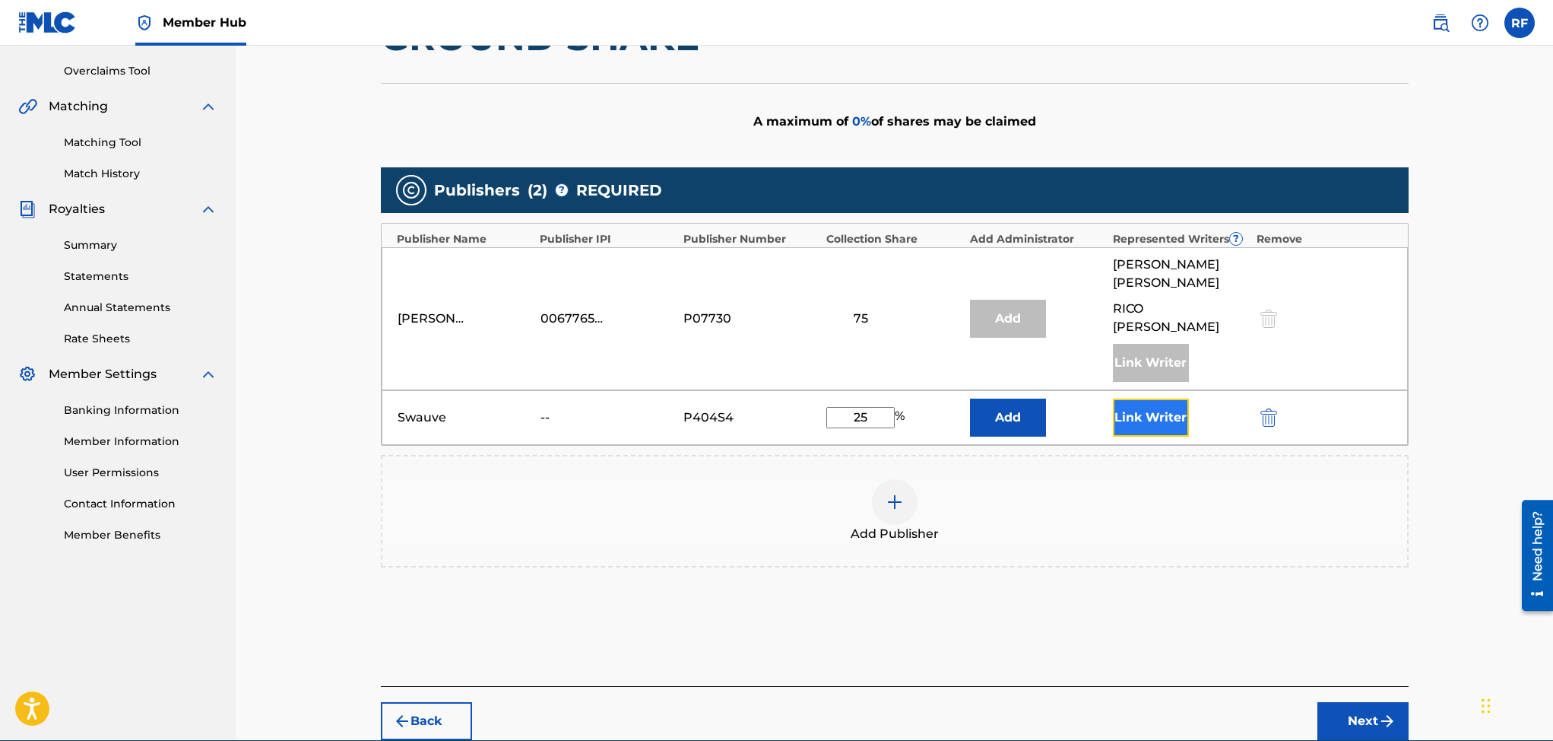
click at [1157, 398] on button "Link Writer" at bounding box center [1151, 417] width 76 height 38
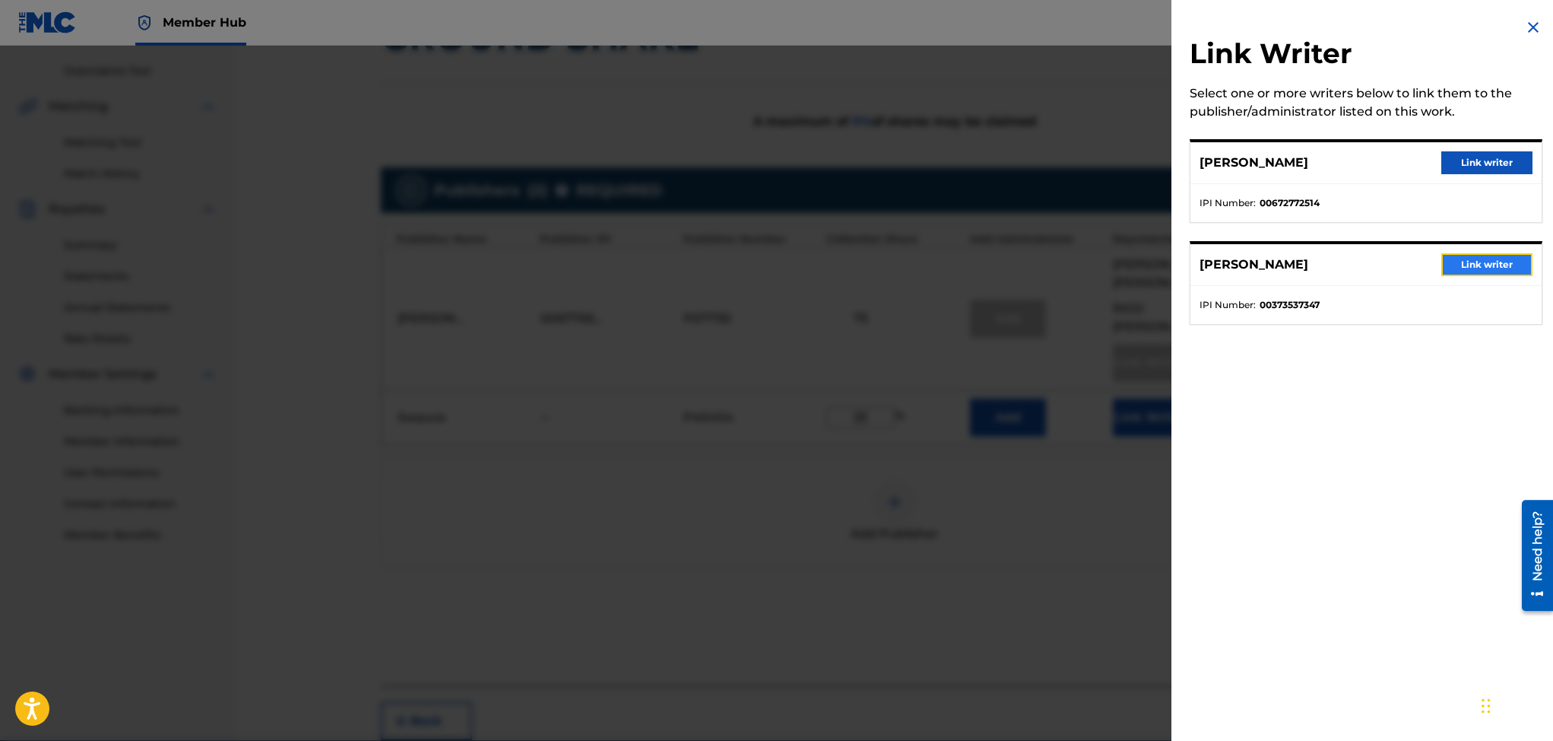
click at [1460, 261] on button "Link writer" at bounding box center [1486, 264] width 91 height 23
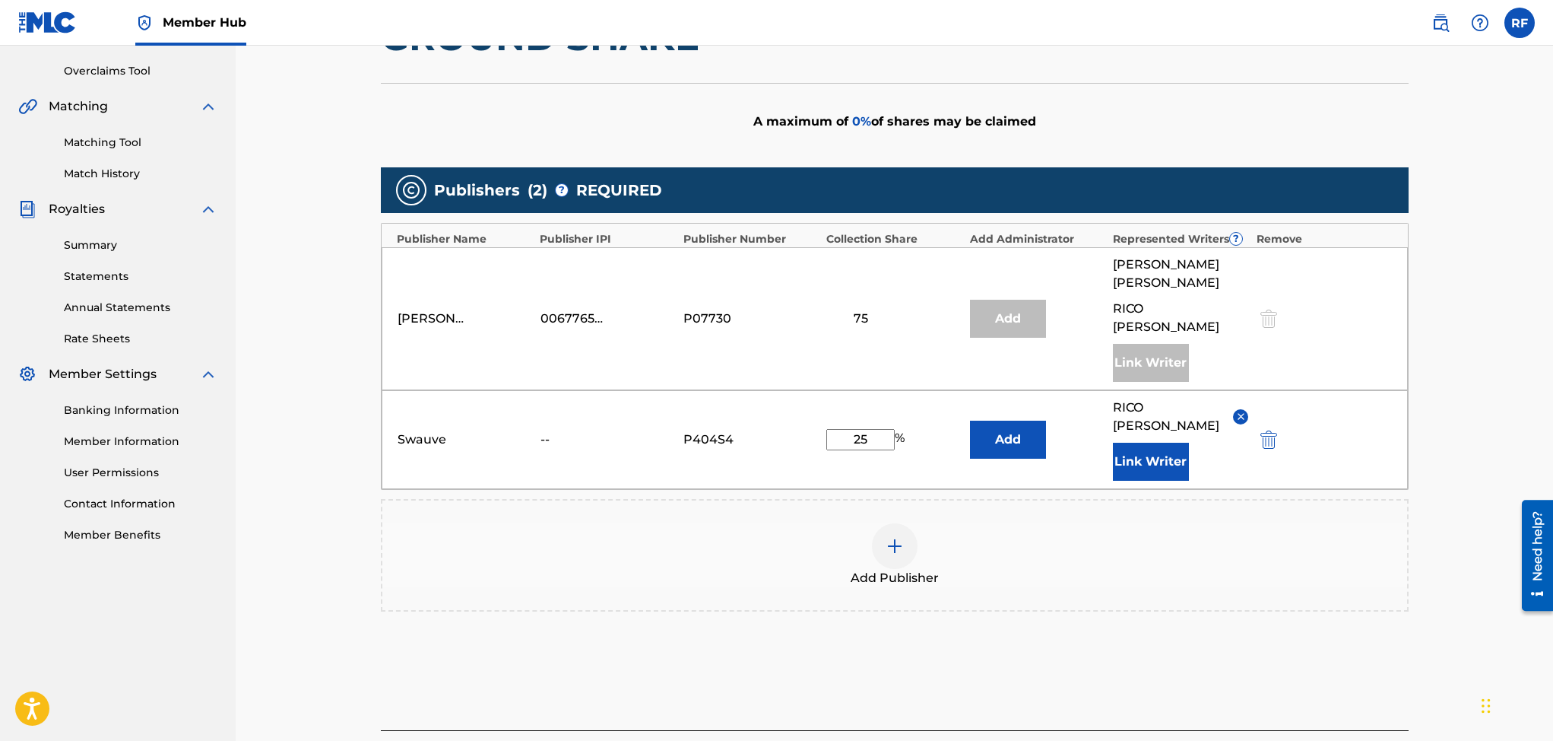
scroll to position [408, 0]
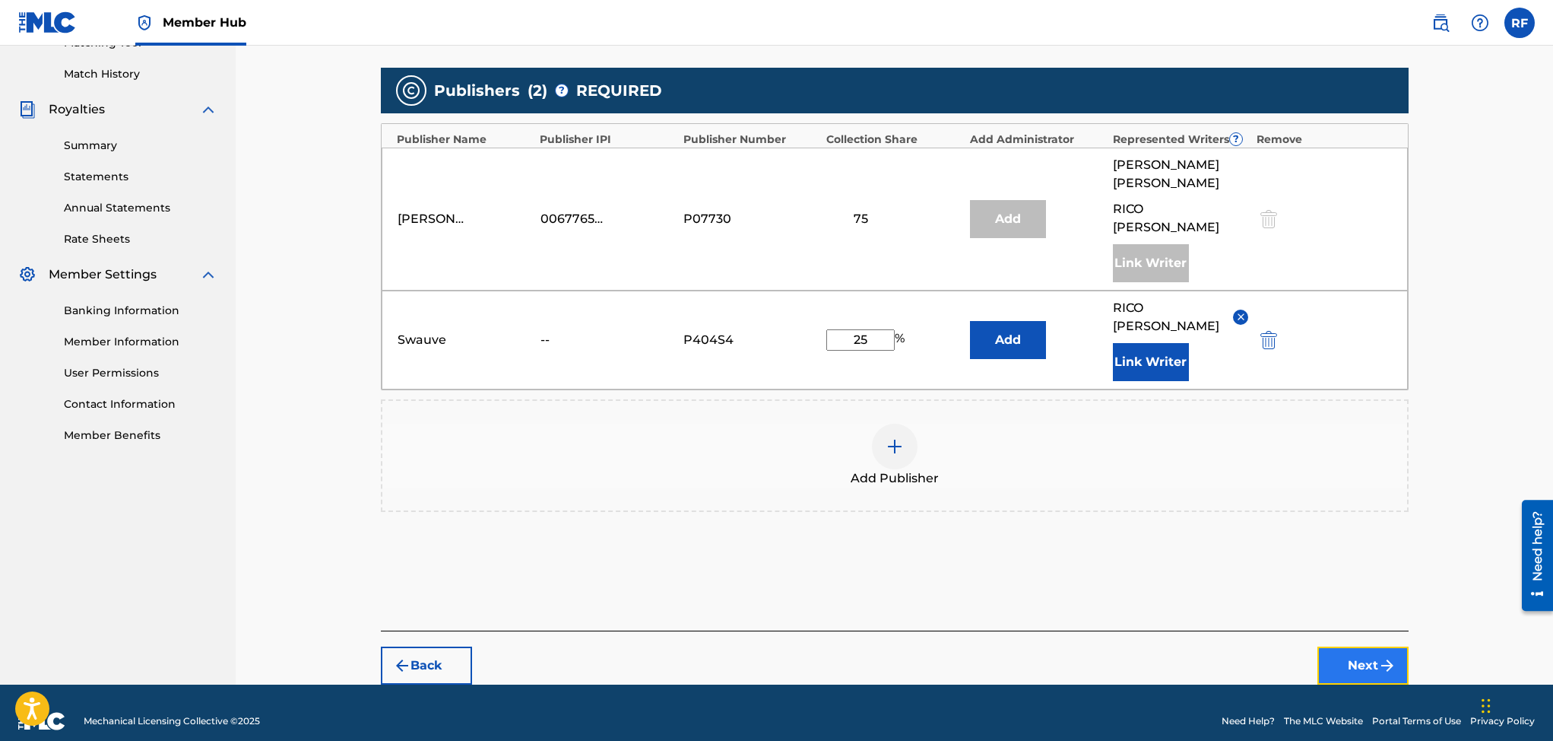
click at [1366, 646] on button "Next" at bounding box center [1363, 665] width 91 height 38
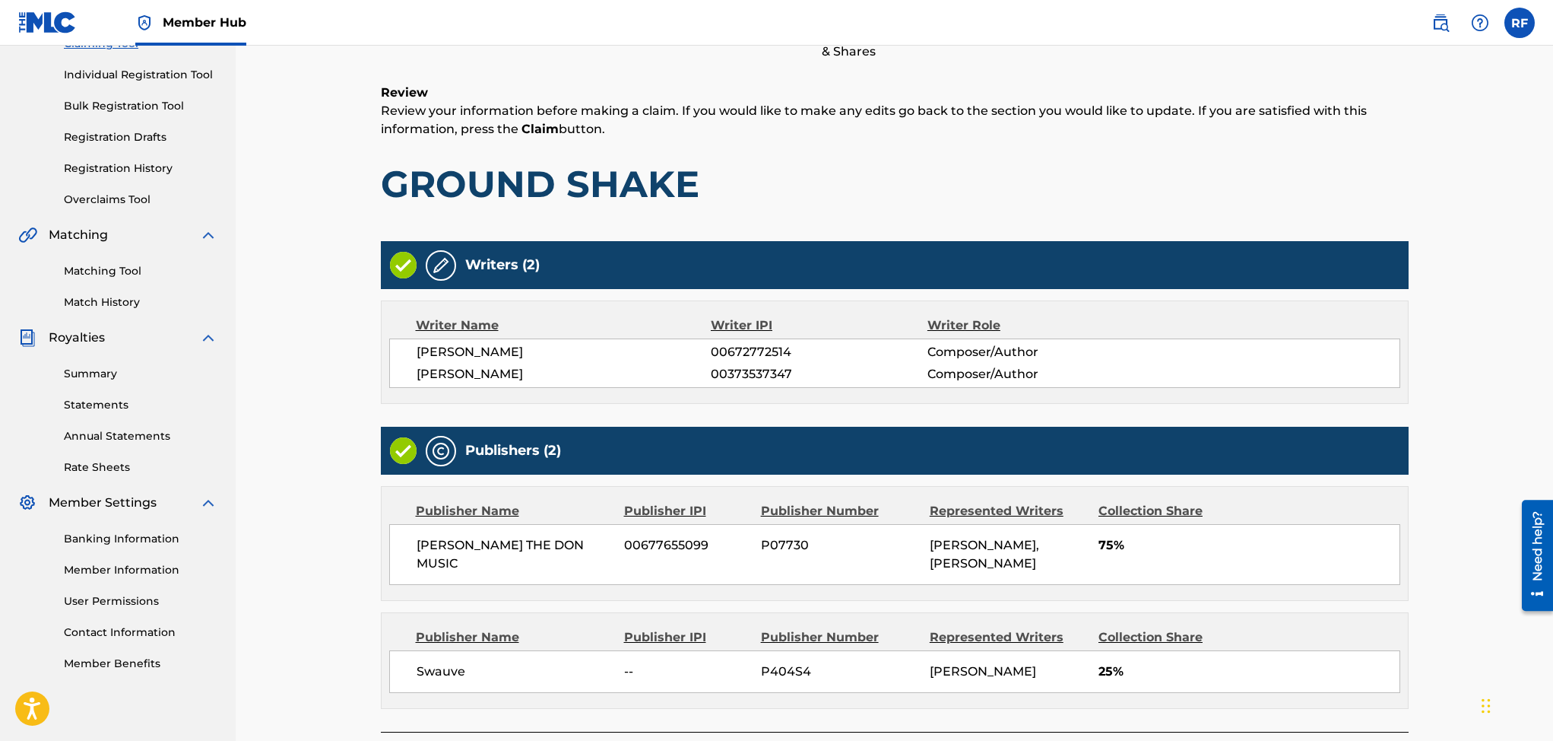
scroll to position [322, 0]
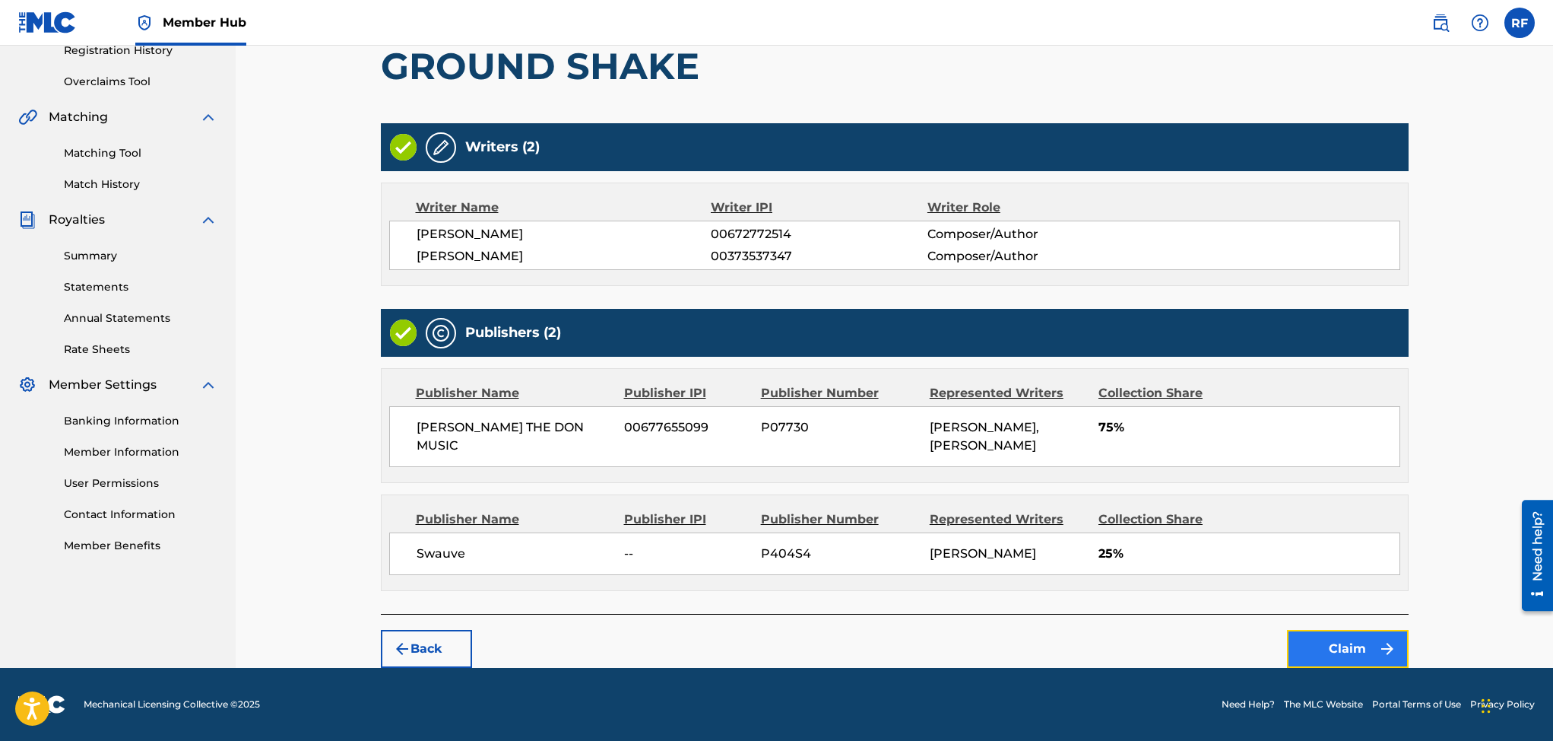
click at [1336, 646] on button "Claim" at bounding box center [1348, 649] width 122 height 38
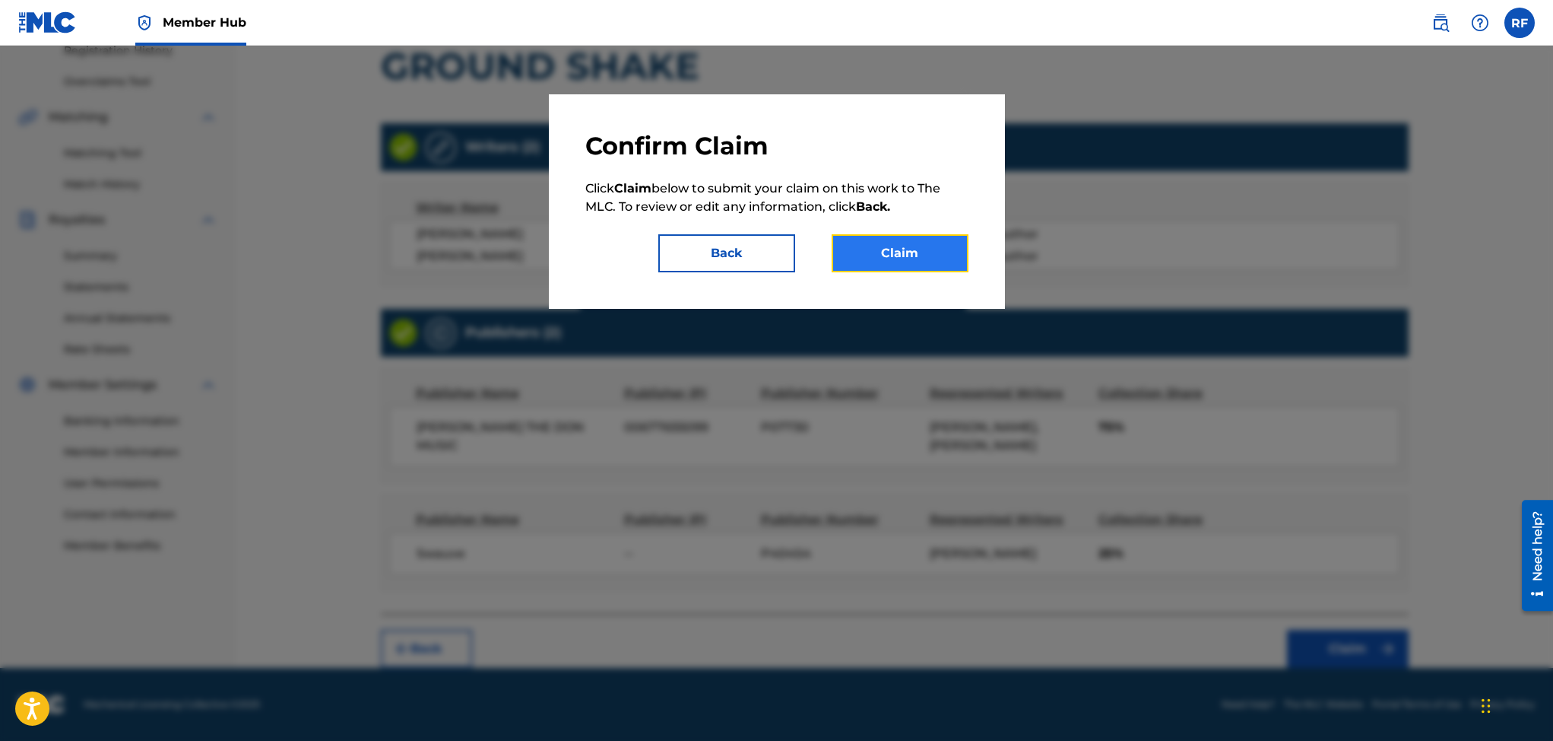
click at [900, 247] on button "Claim" at bounding box center [900, 253] width 137 height 38
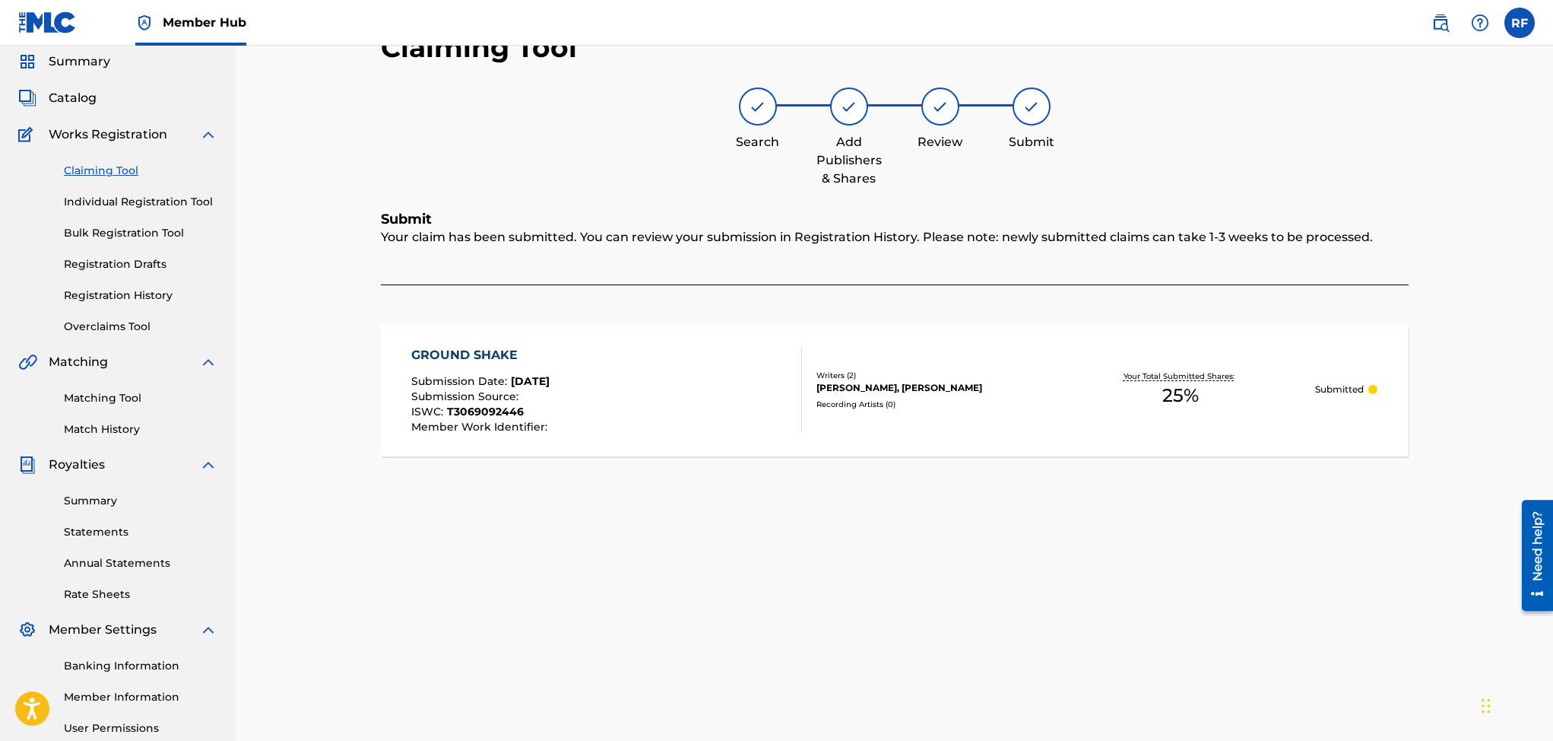
scroll to position [44, 0]
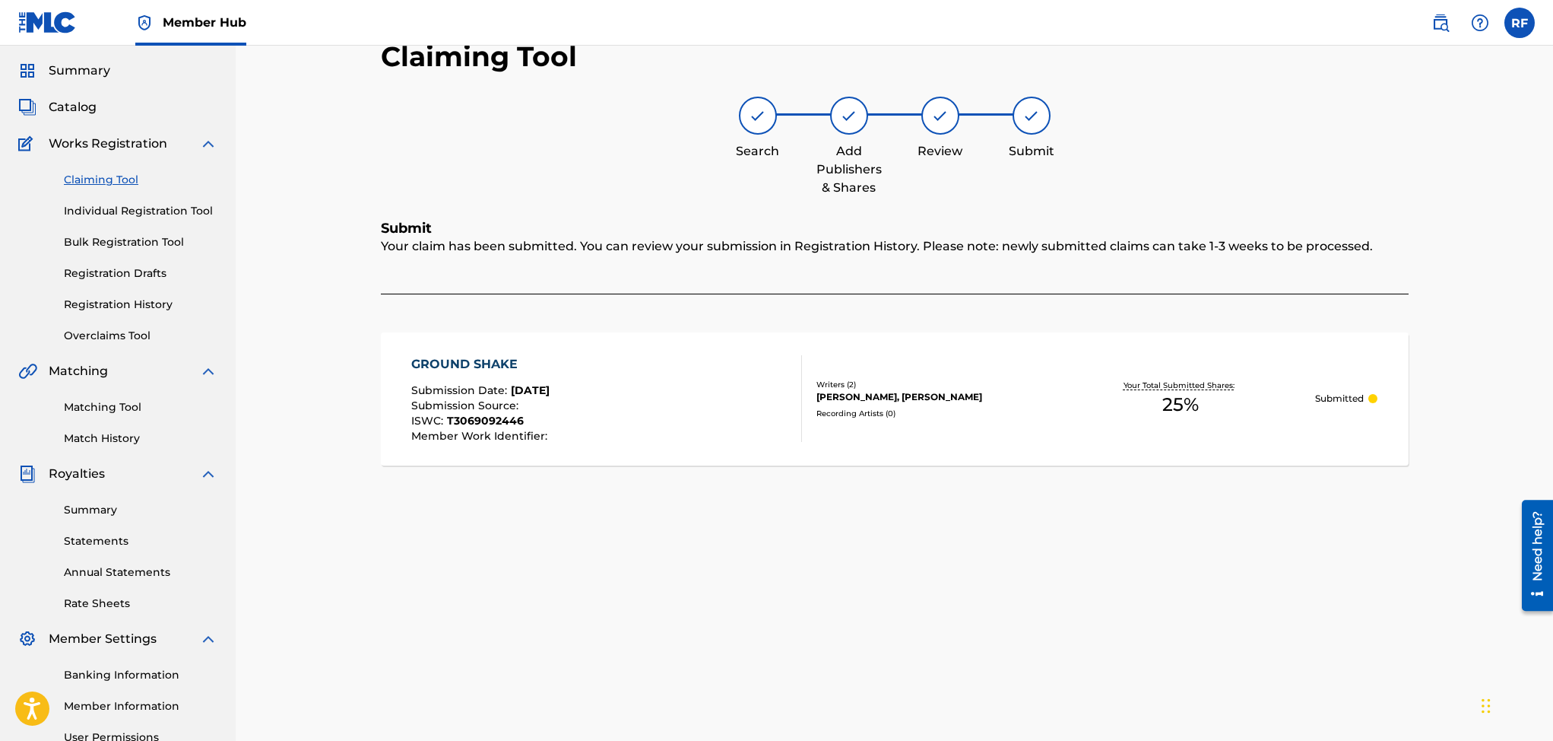
click at [106, 181] on link "Claiming Tool" at bounding box center [141, 180] width 154 height 16
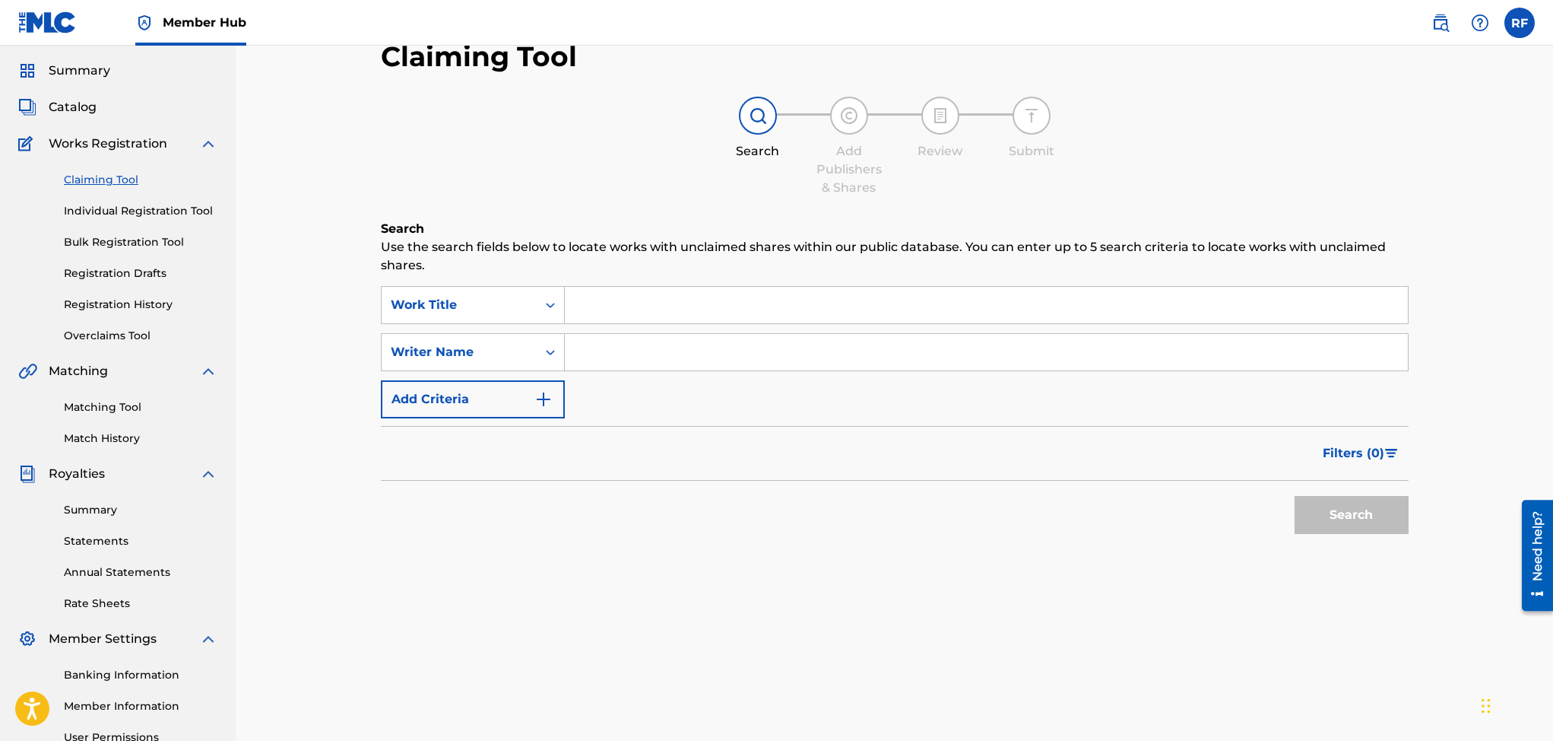
scroll to position [0, 0]
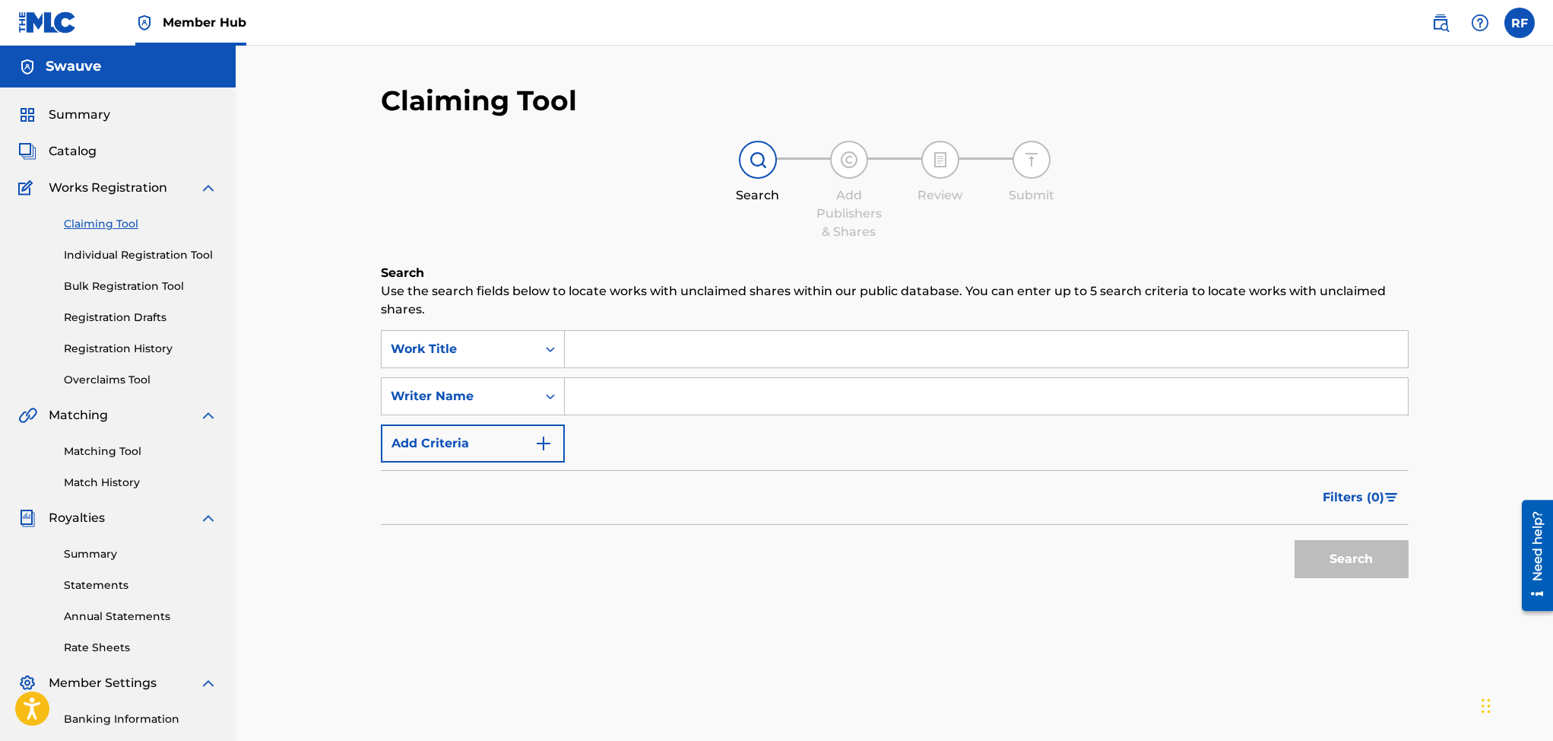
click at [661, 397] on input "Search Form" at bounding box center [986, 396] width 843 height 36
type input "Rico freeman"
click at [1324, 553] on button "Search" at bounding box center [1352, 559] width 114 height 38
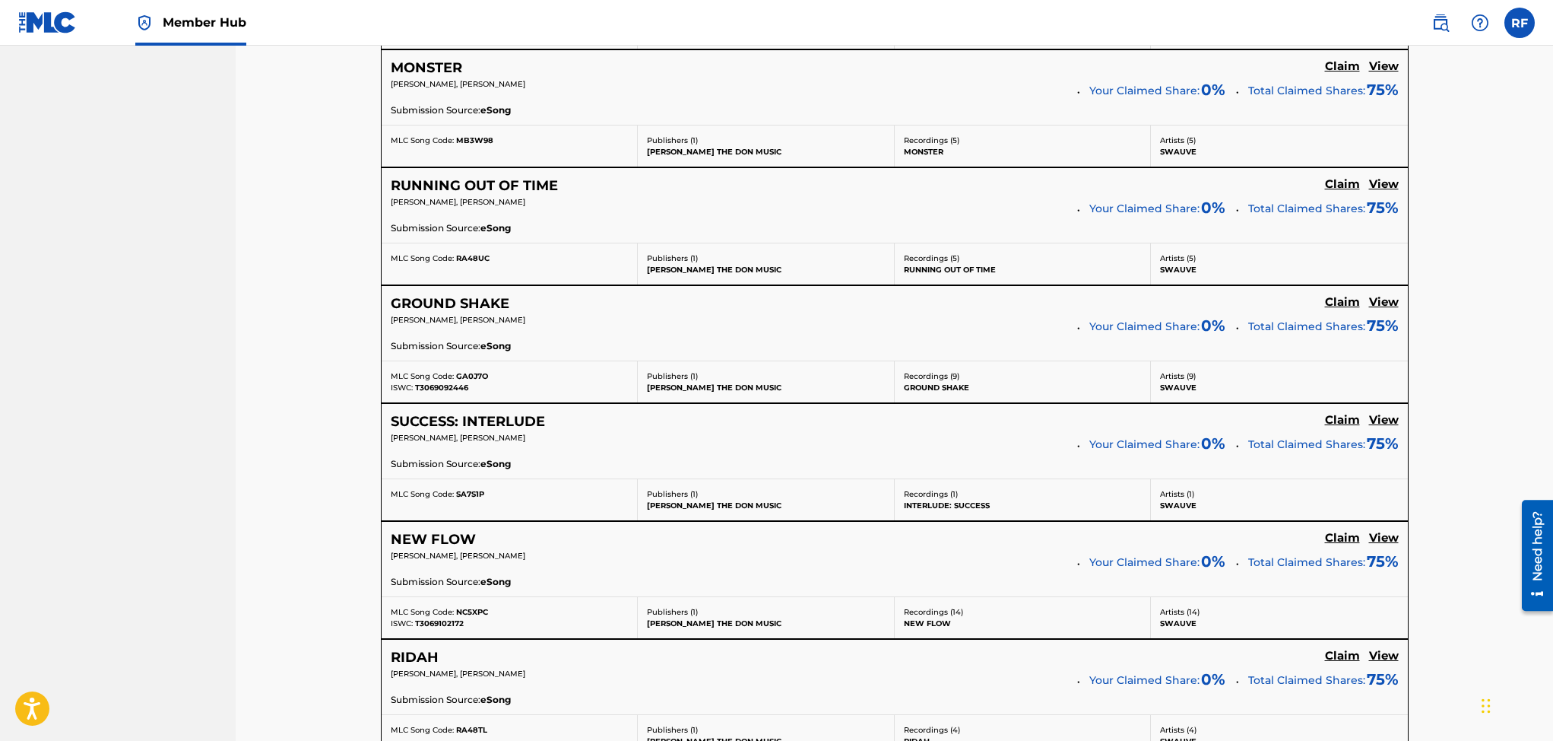
scroll to position [1419, 0]
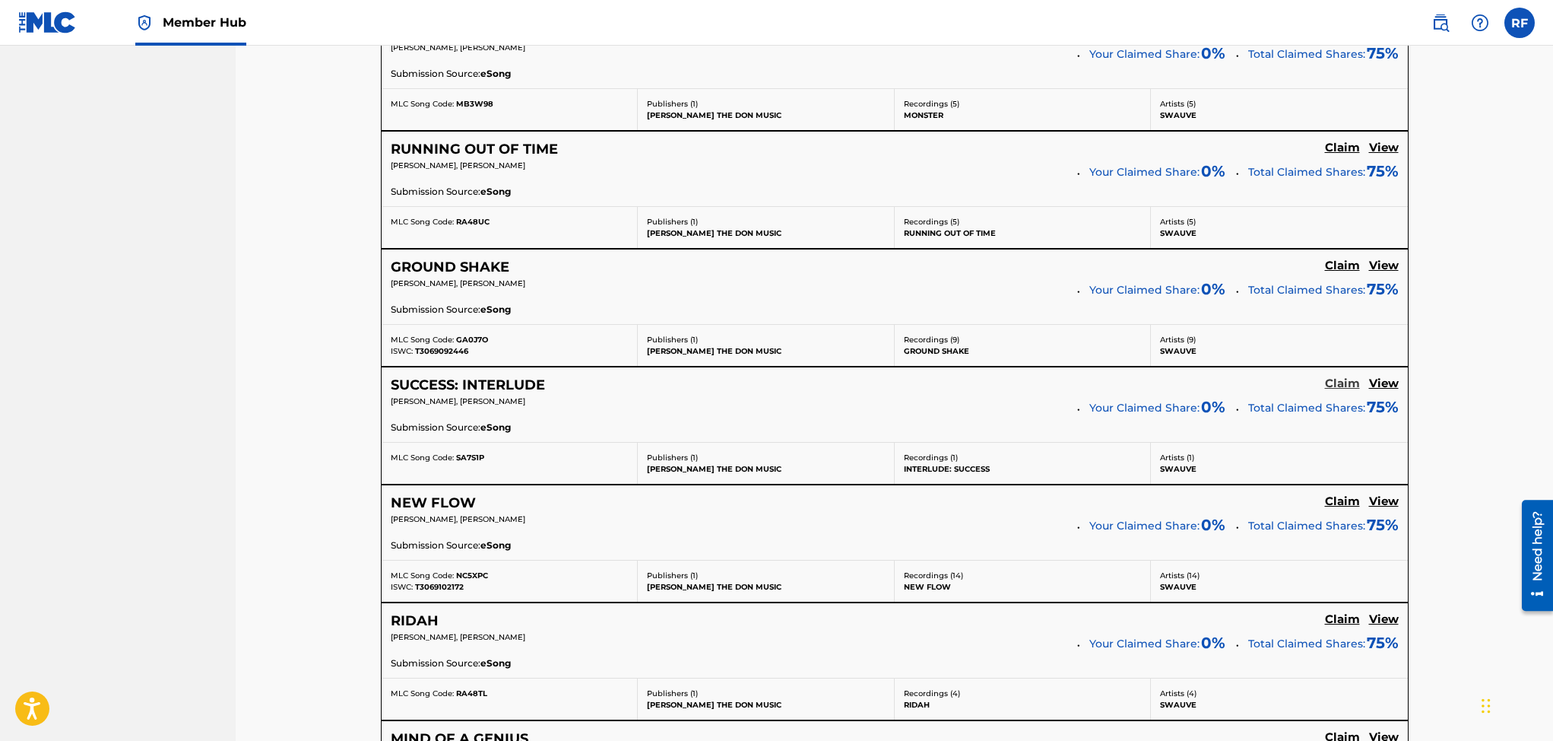
click at [1340, 380] on h5 "Claim" at bounding box center [1342, 383] width 35 height 14
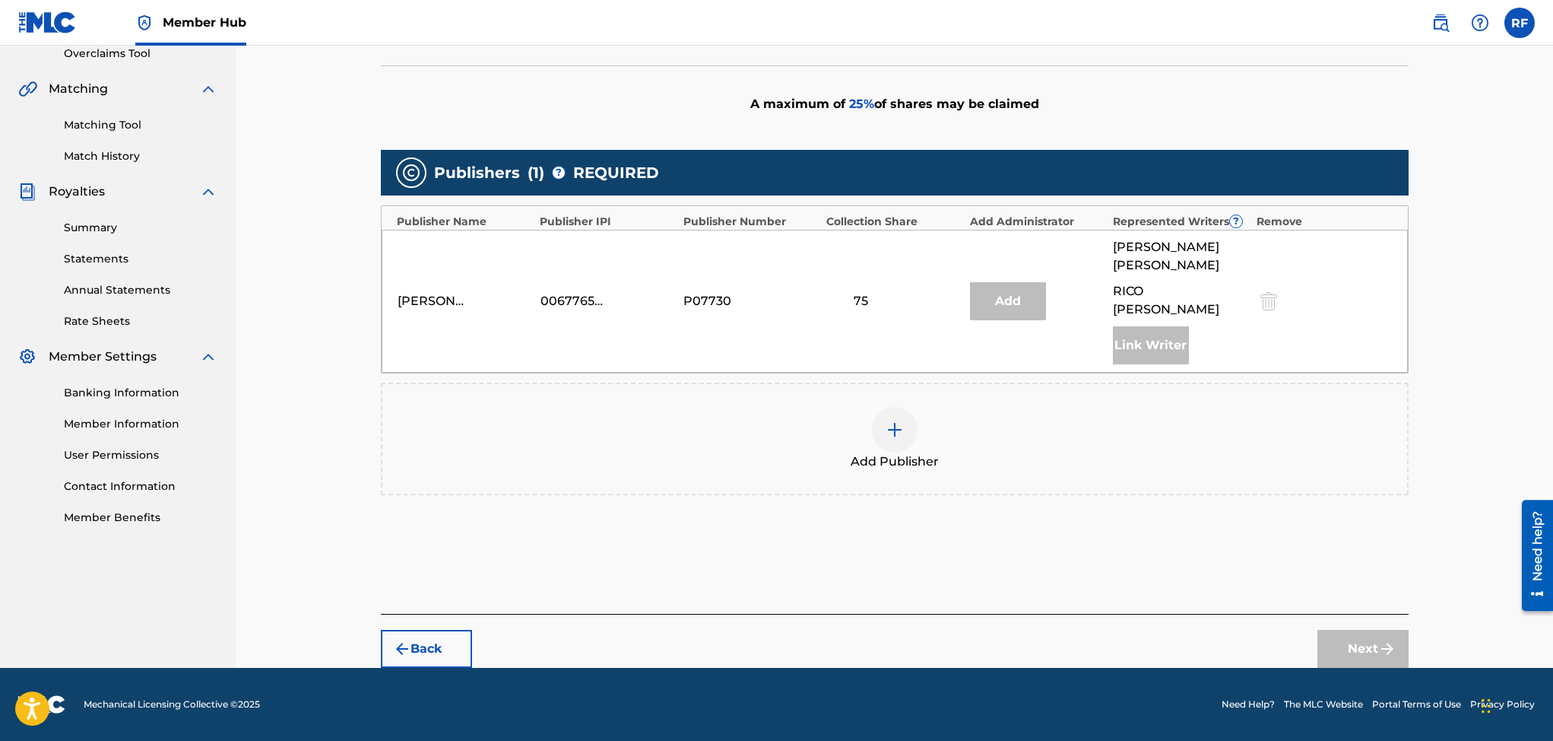
scroll to position [309, 0]
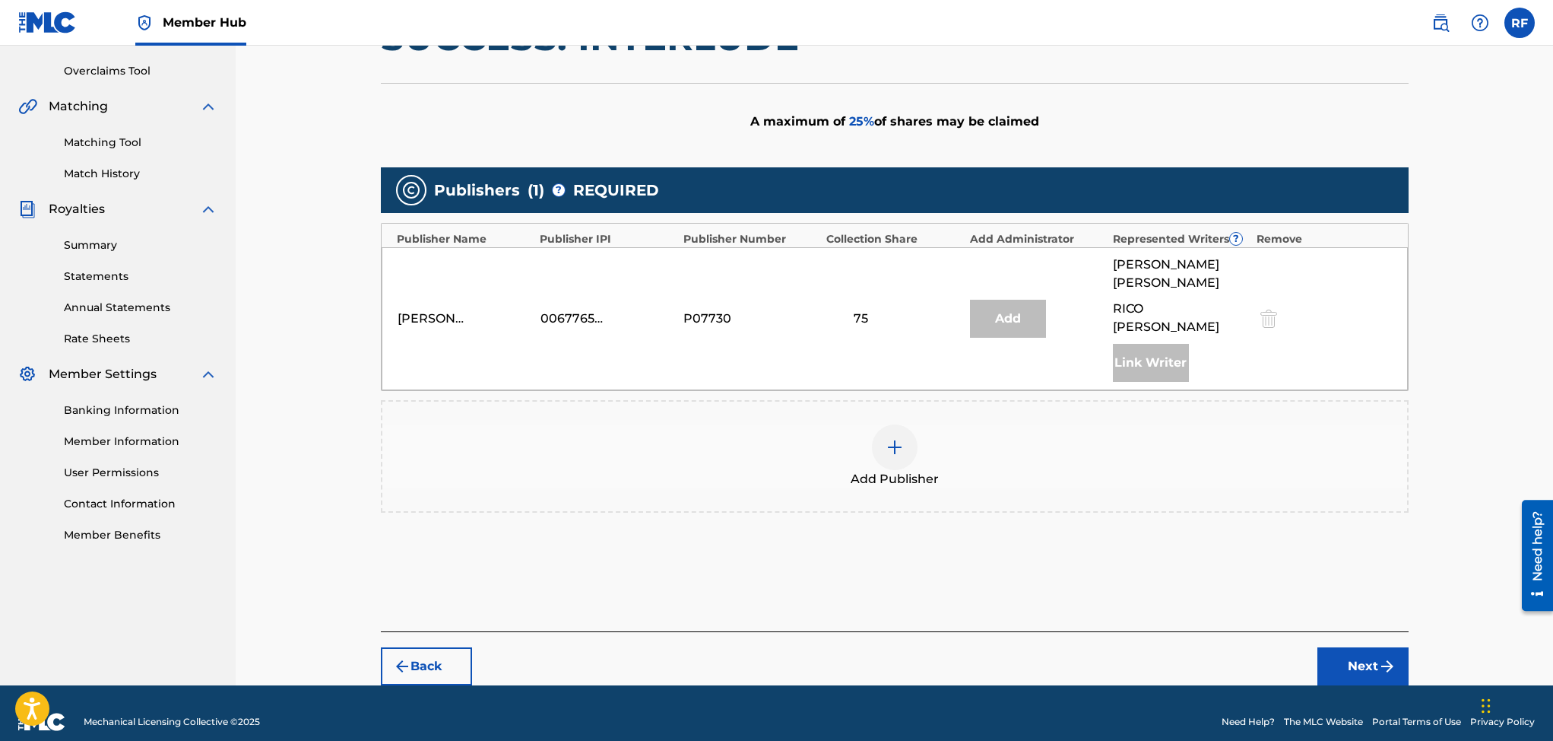
click at [904, 447] on div at bounding box center [895, 447] width 46 height 46
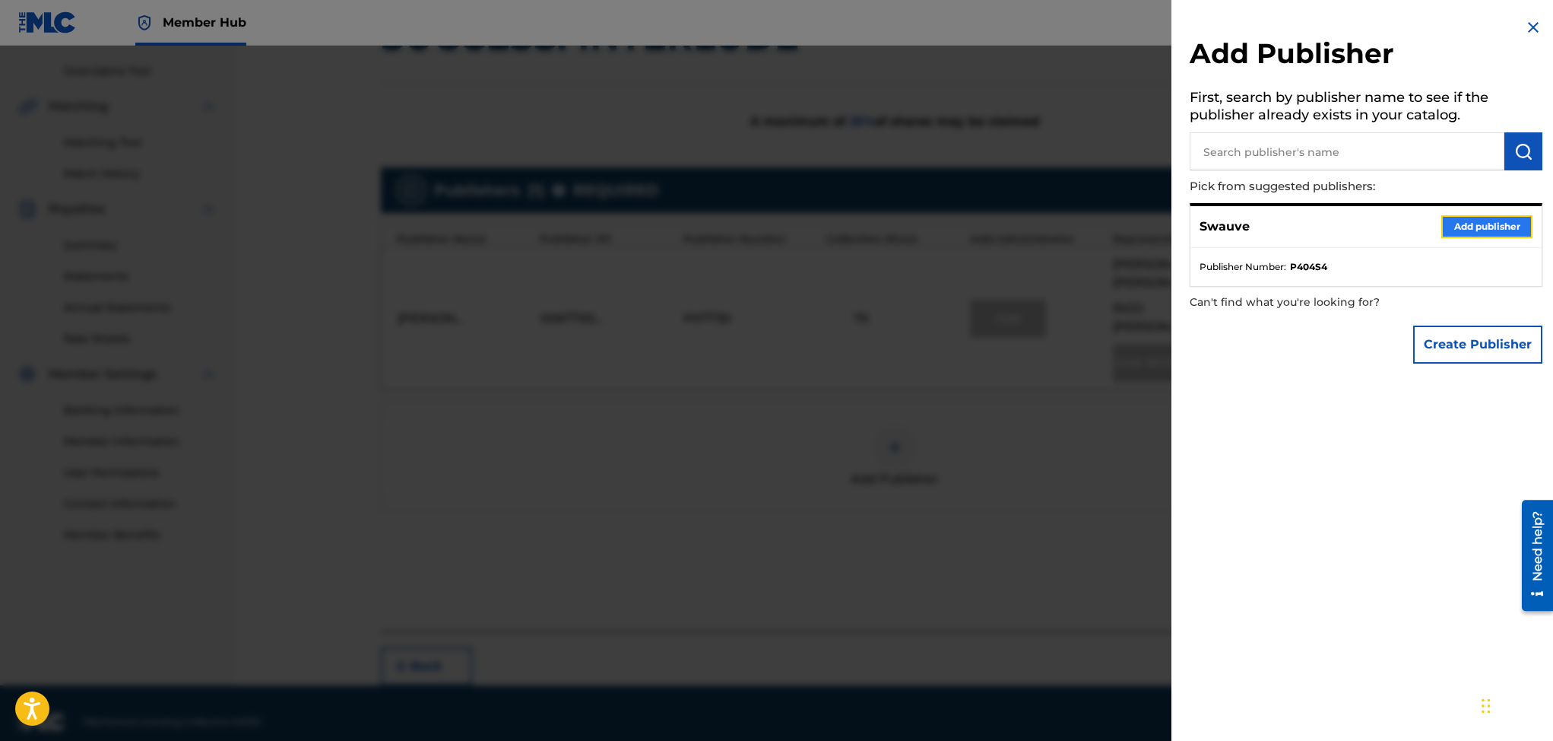
click at [1462, 227] on button "Add publisher" at bounding box center [1486, 226] width 91 height 23
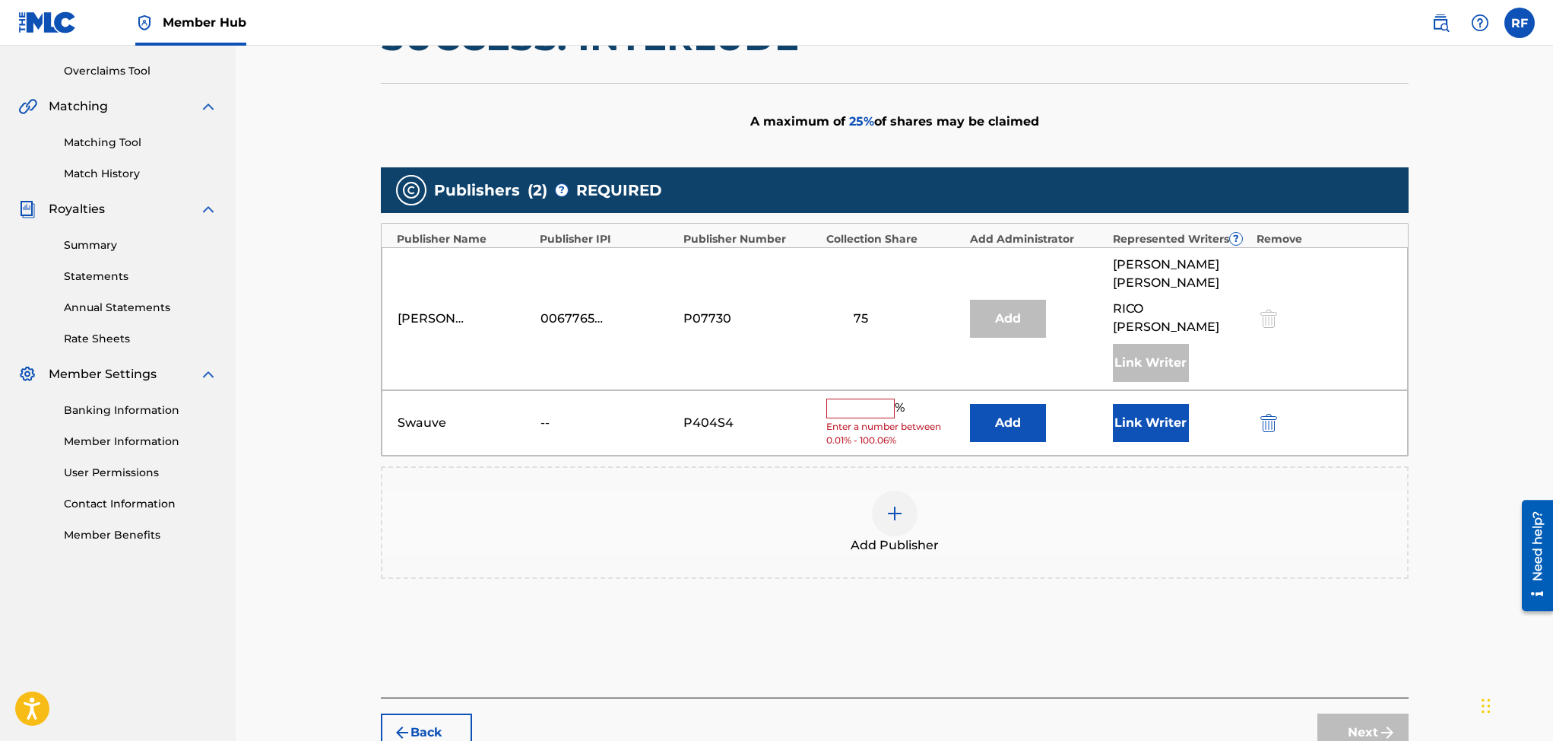
click at [870, 398] on input "text" at bounding box center [860, 408] width 68 height 20
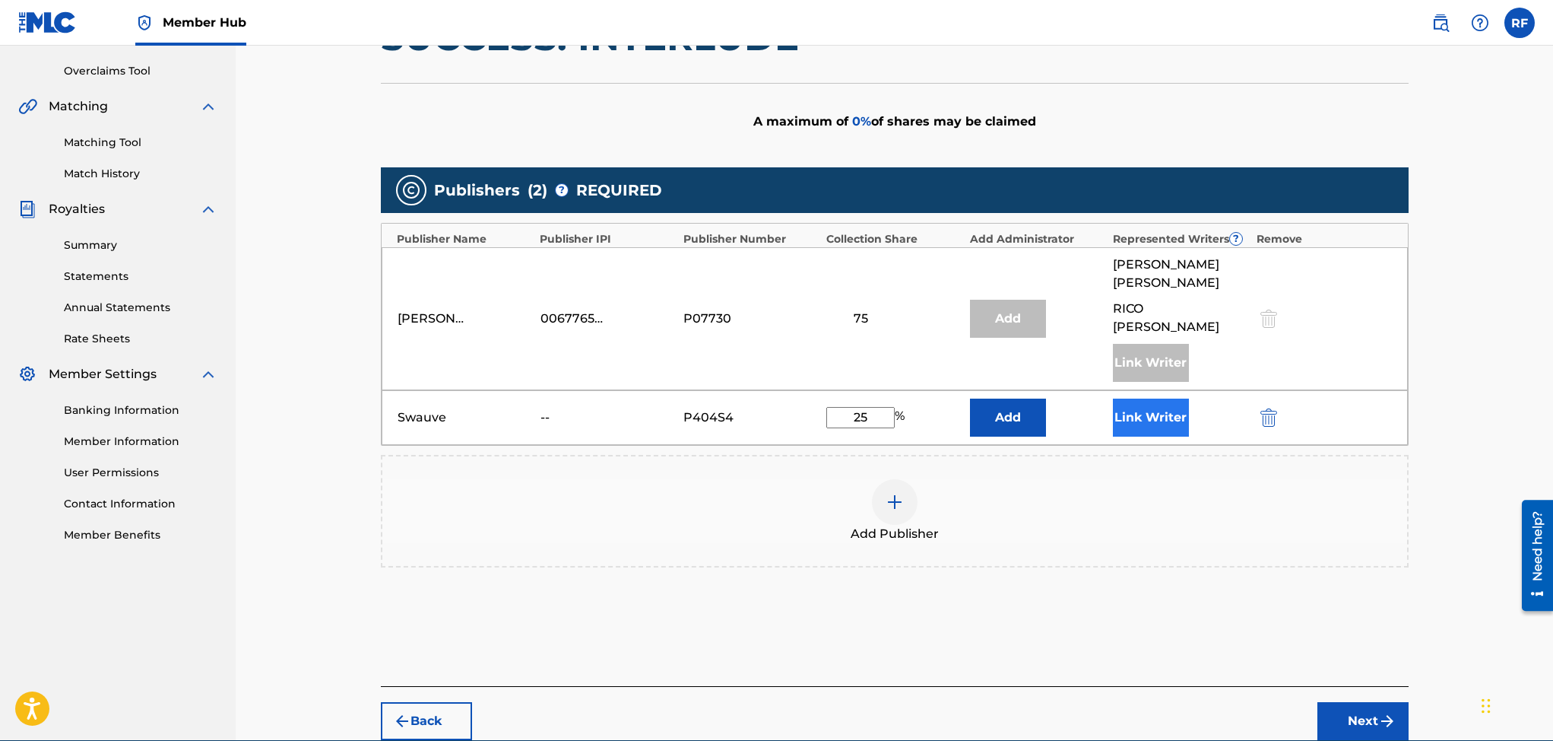
type input "25"
click at [1137, 398] on button "Link Writer" at bounding box center [1151, 417] width 76 height 38
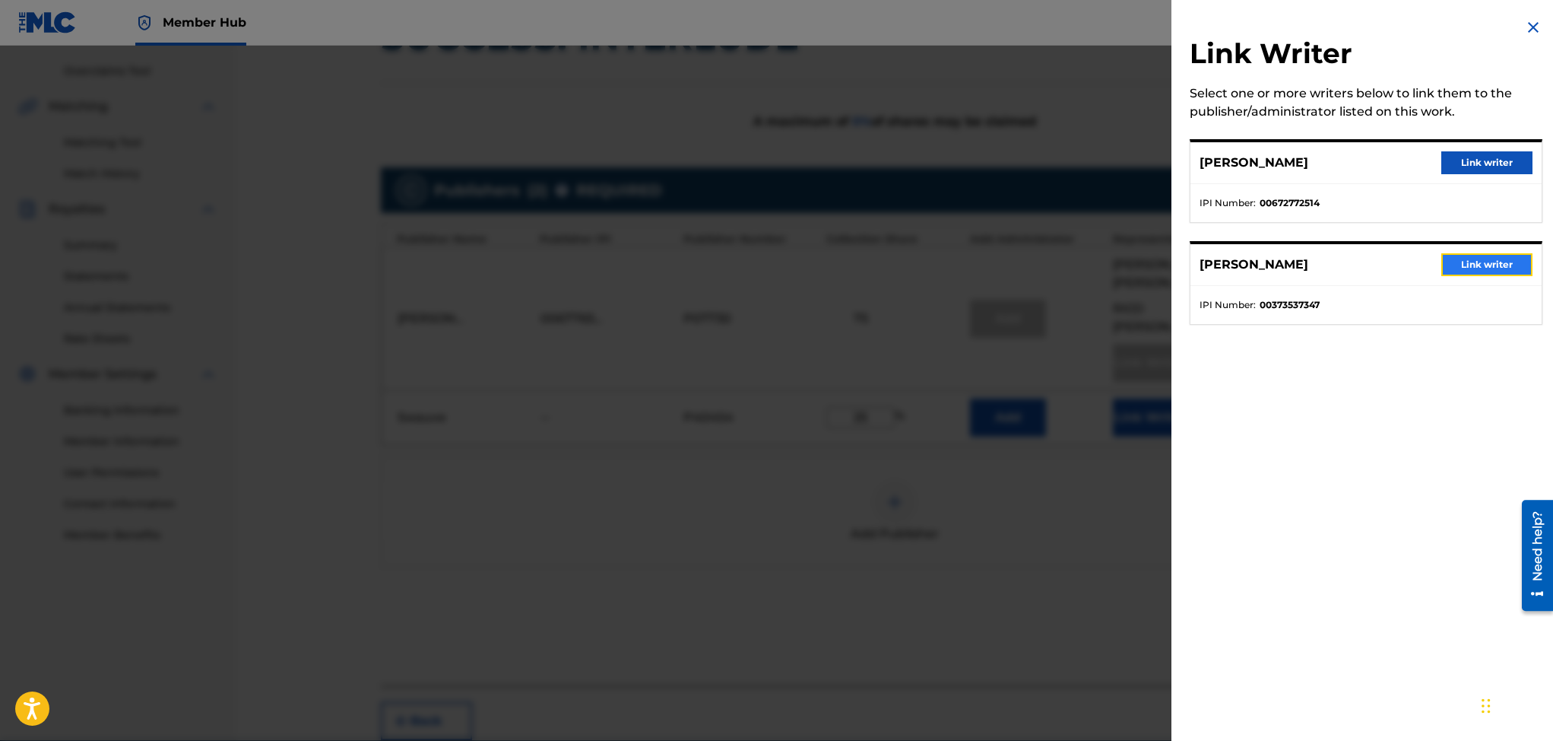
click at [1460, 260] on button "Link writer" at bounding box center [1486, 264] width 91 height 23
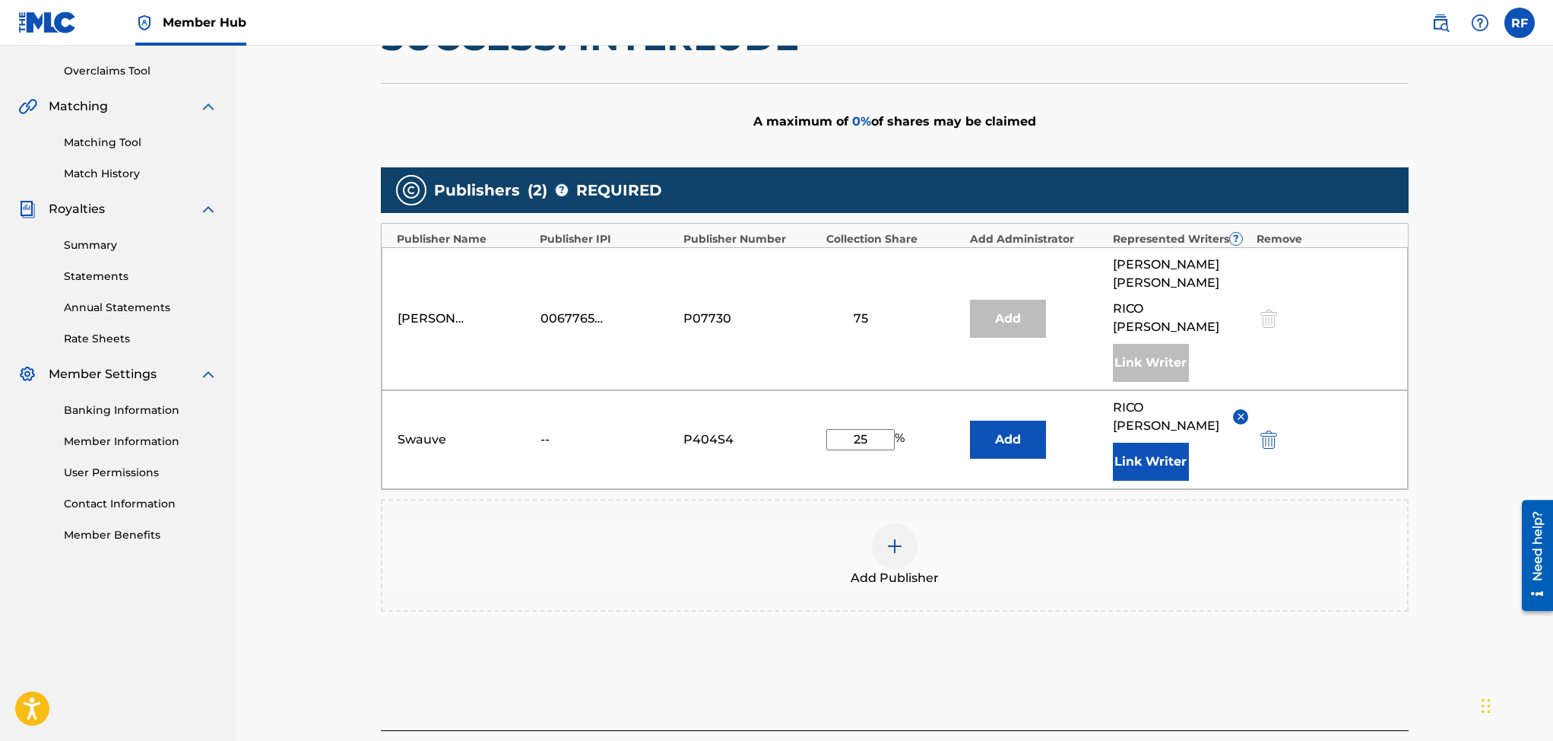
scroll to position [408, 0]
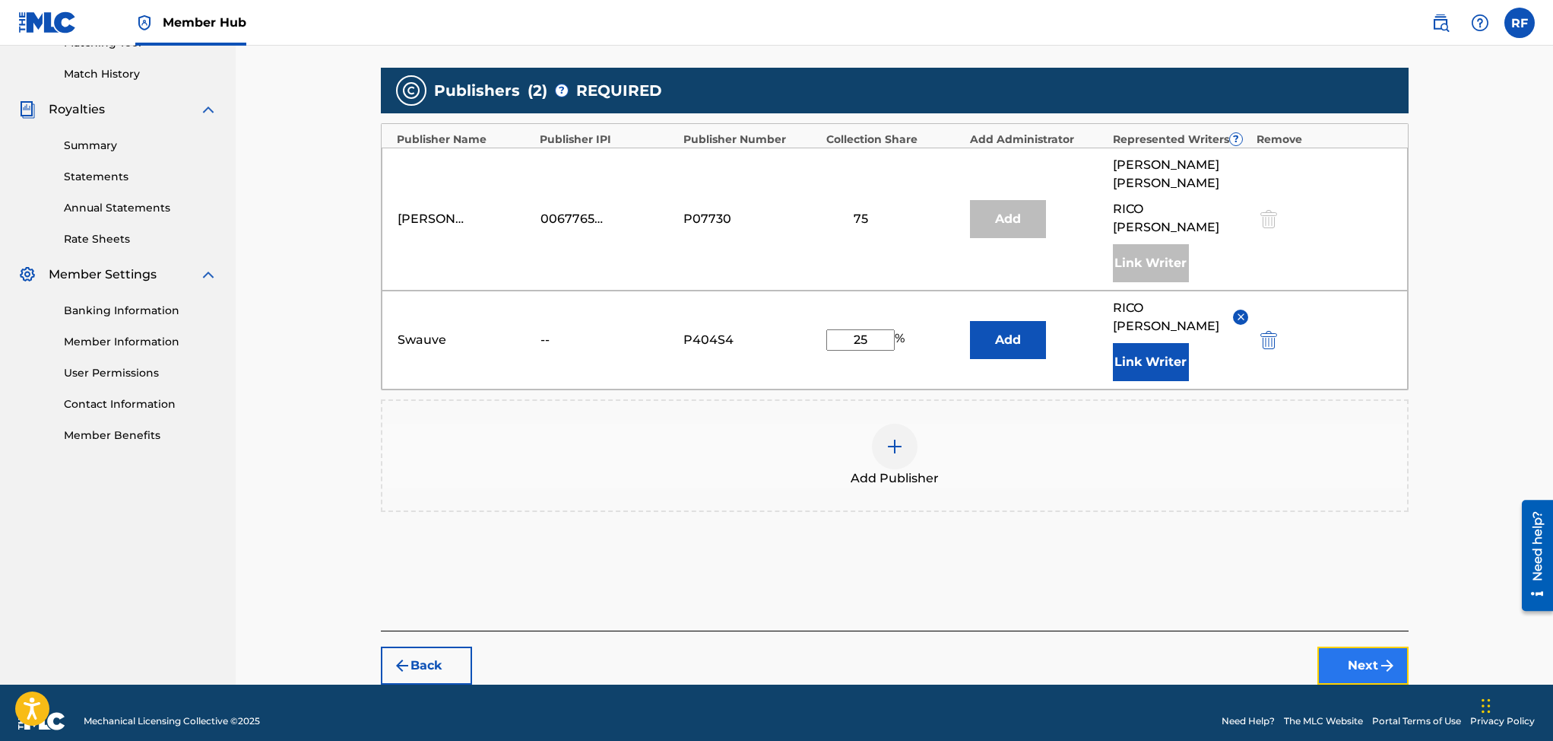
click at [1353, 646] on button "Next" at bounding box center [1363, 665] width 91 height 38
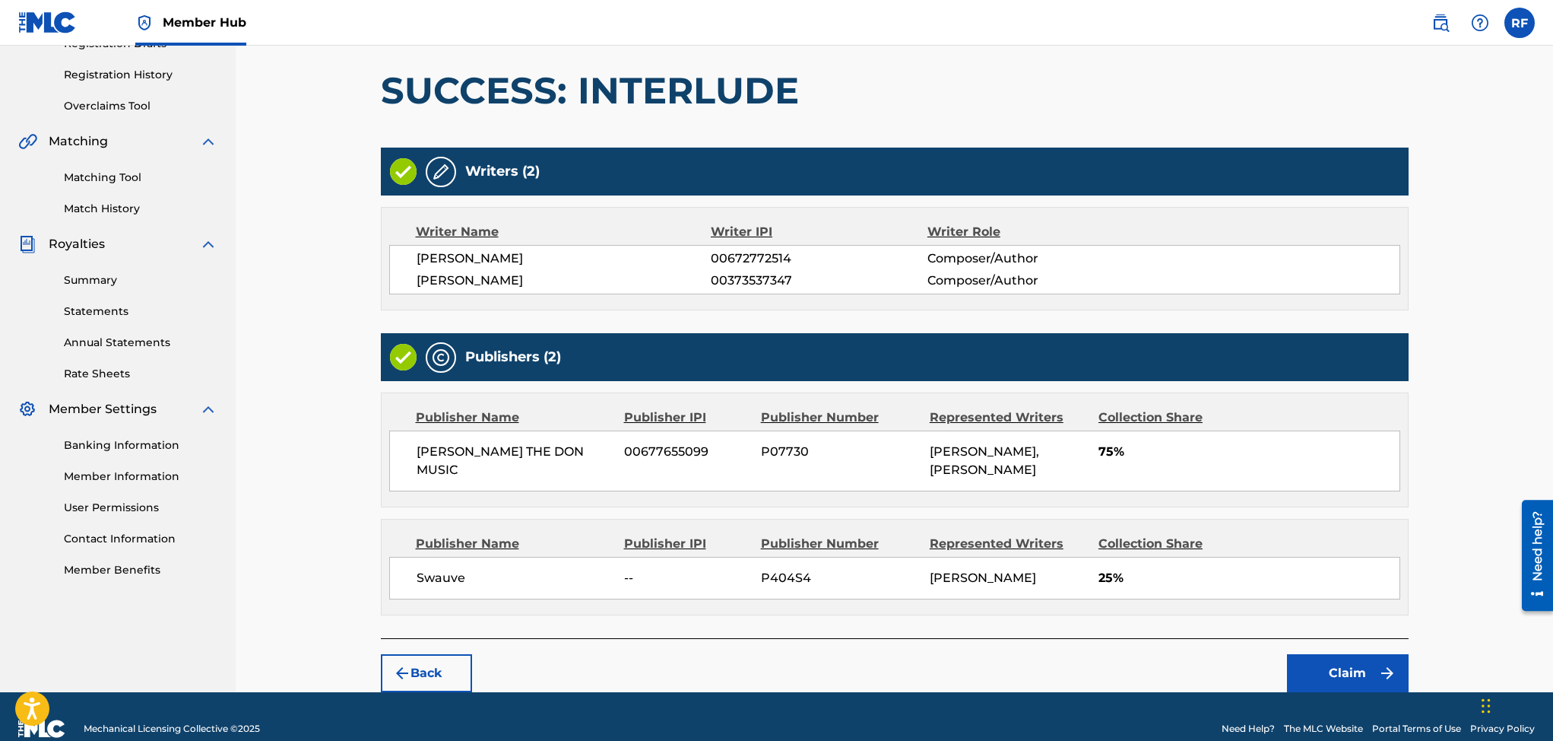
scroll to position [322, 0]
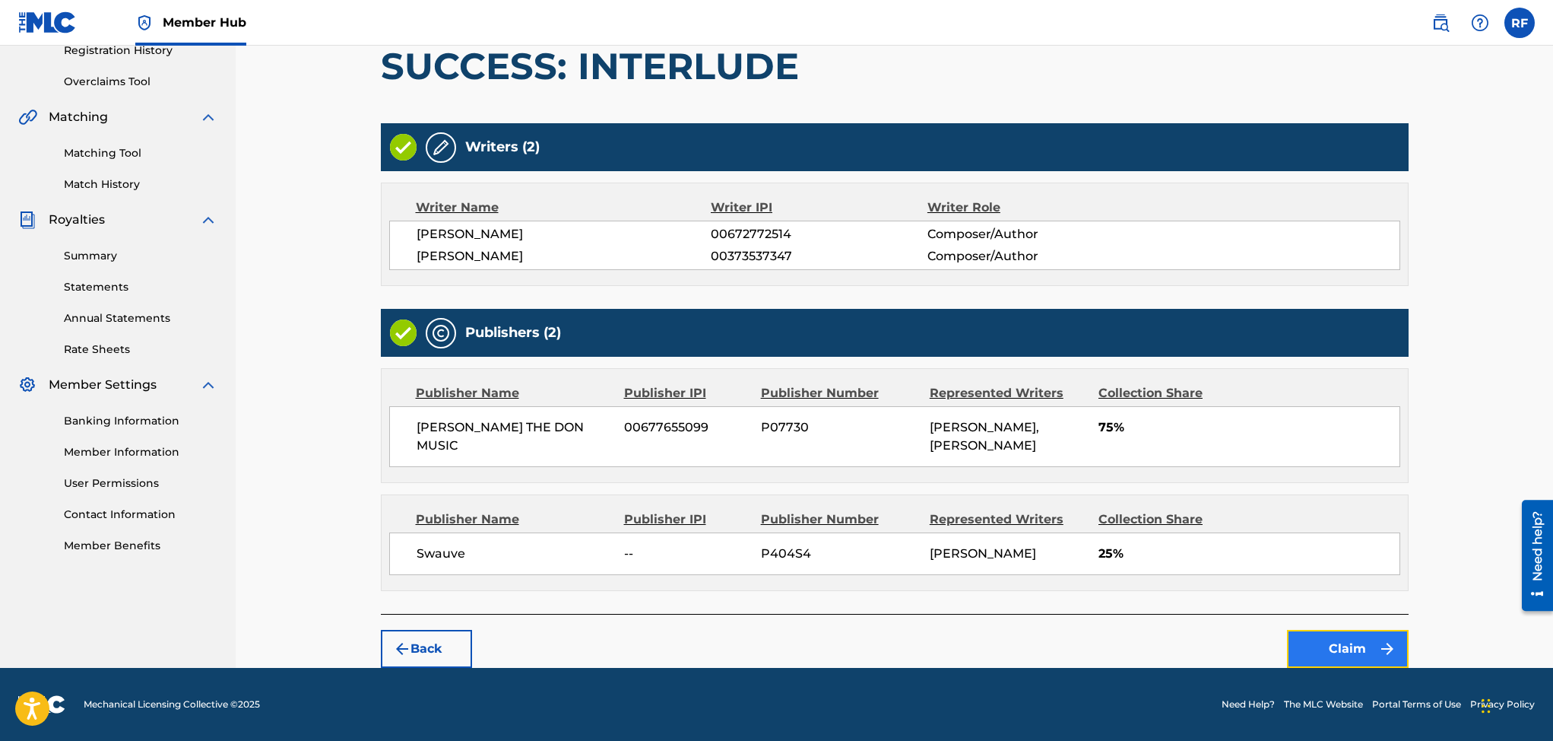
click at [1370, 636] on button "Claim" at bounding box center [1348, 649] width 122 height 38
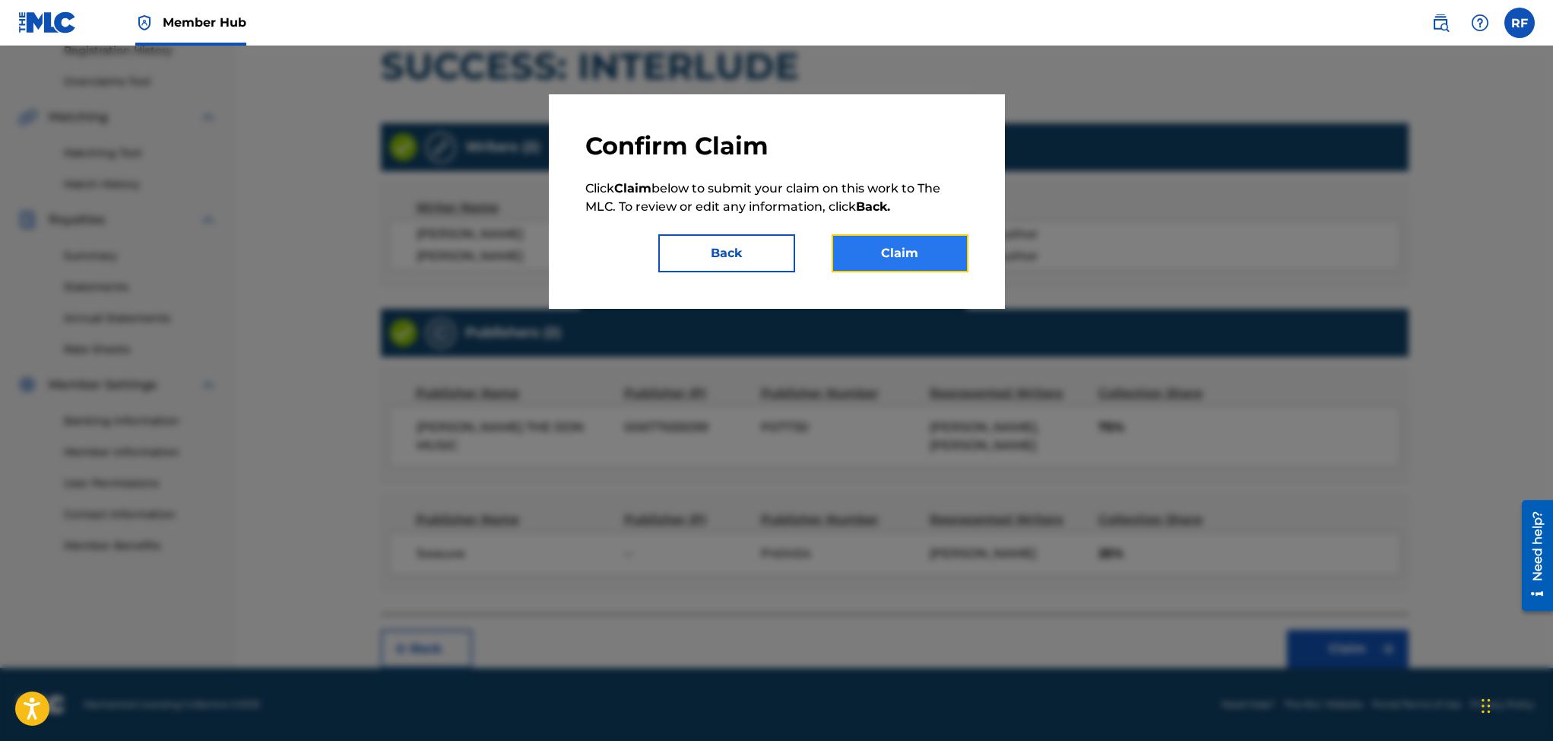
click at [912, 252] on button "Claim" at bounding box center [900, 253] width 137 height 38
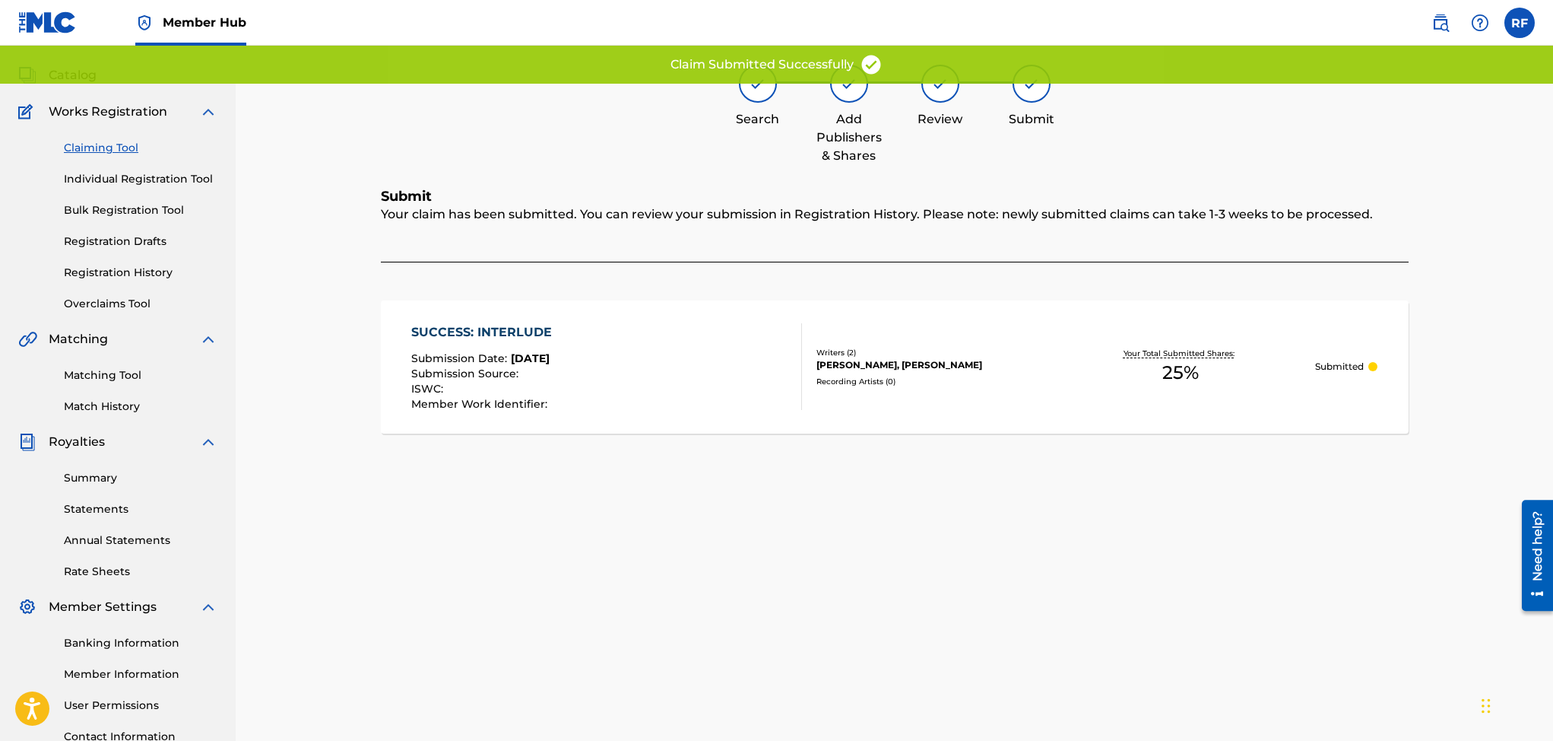
scroll to position [67, 0]
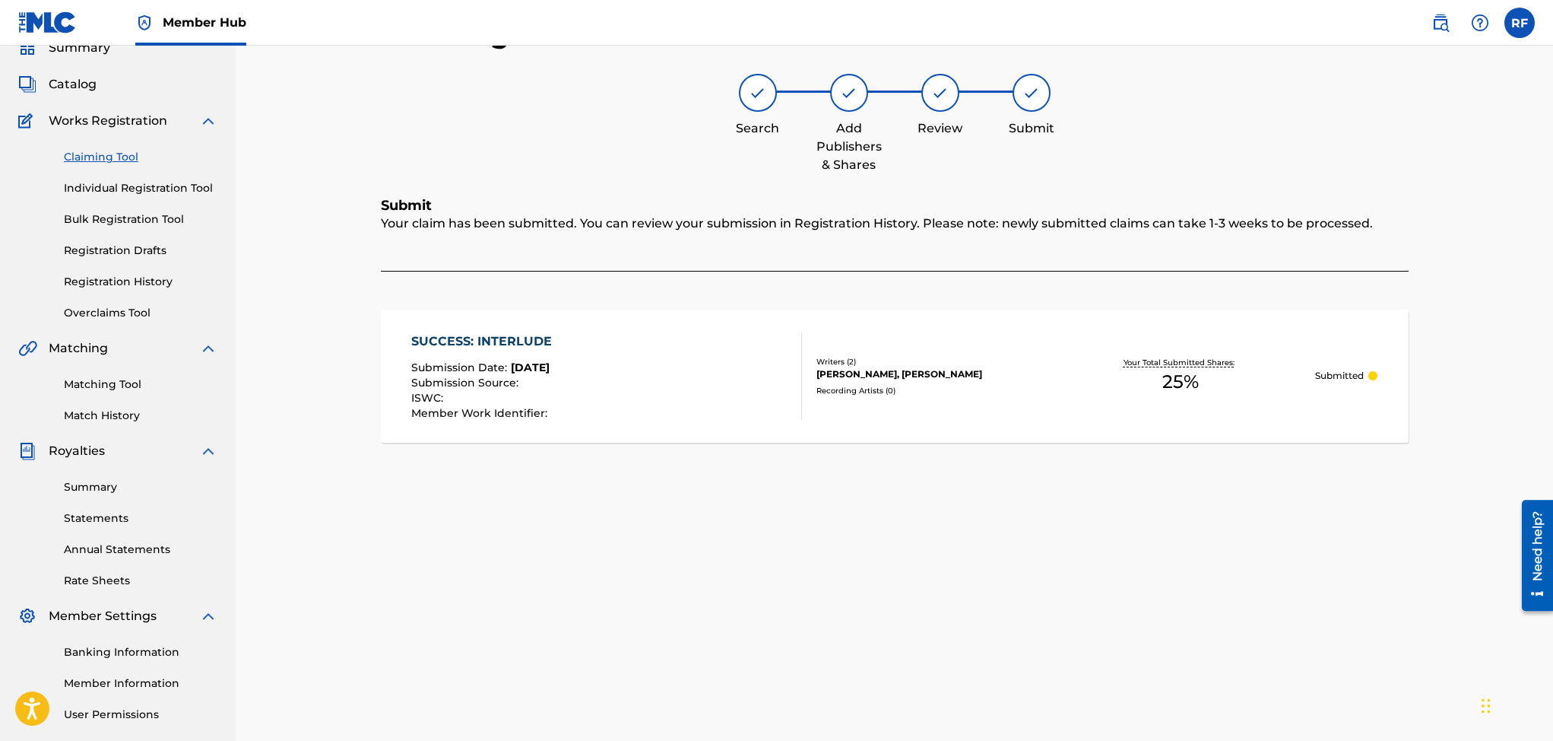
click at [90, 157] on link "Claiming Tool" at bounding box center [141, 157] width 154 height 16
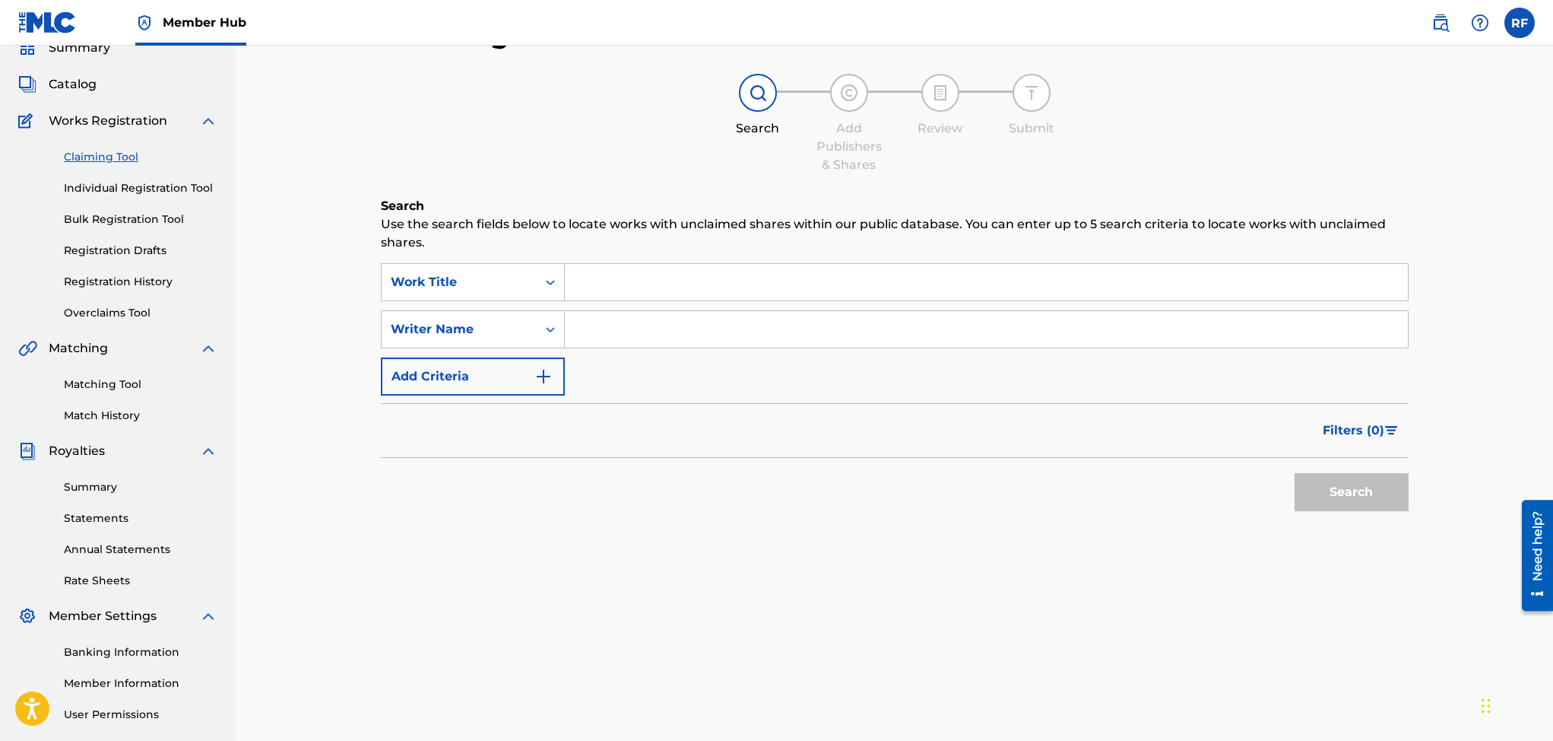
scroll to position [0, 0]
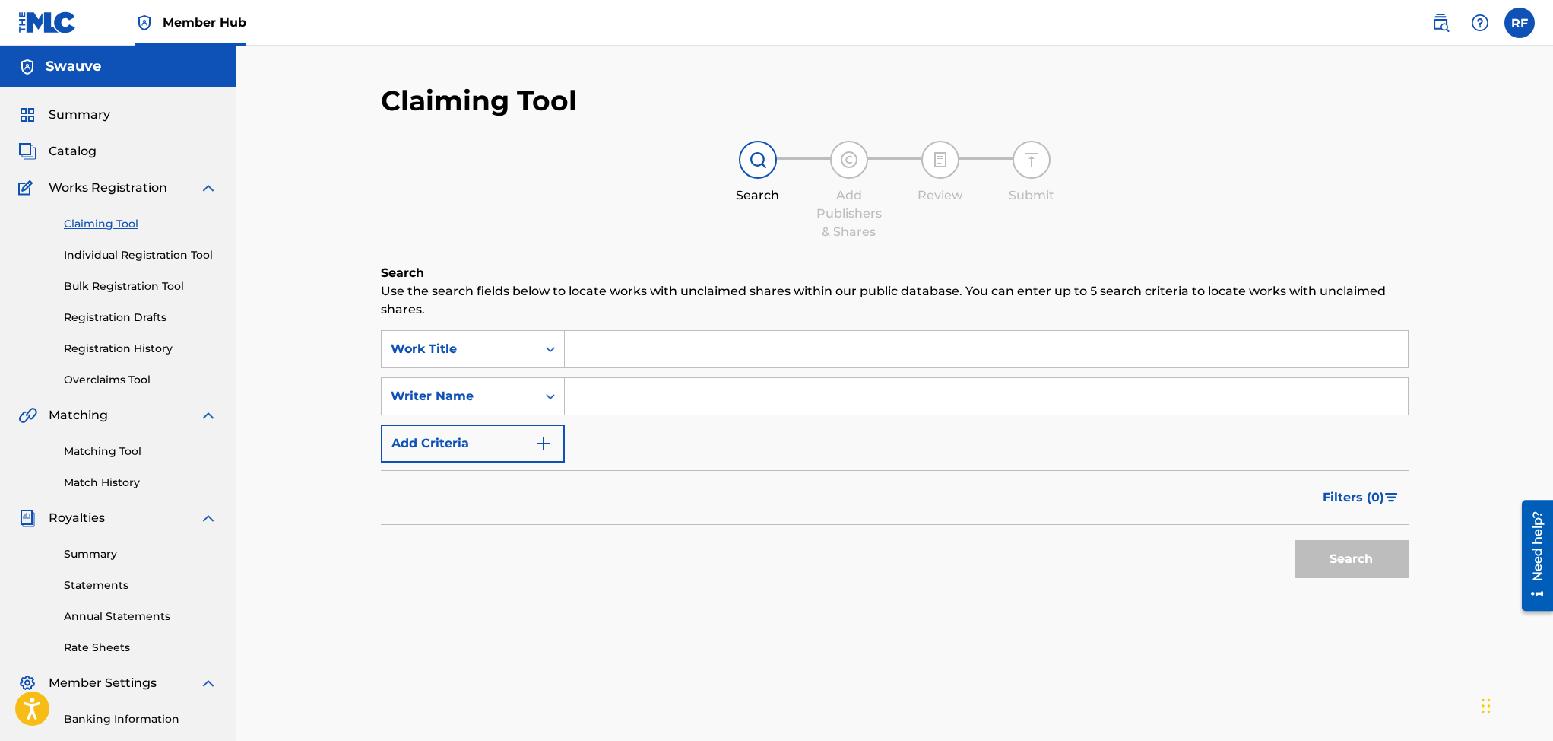
click at [592, 397] on input "Search Form" at bounding box center [986, 396] width 843 height 36
type input "Rico freeman"
click at [1344, 558] on button "Search" at bounding box center [1352, 559] width 114 height 38
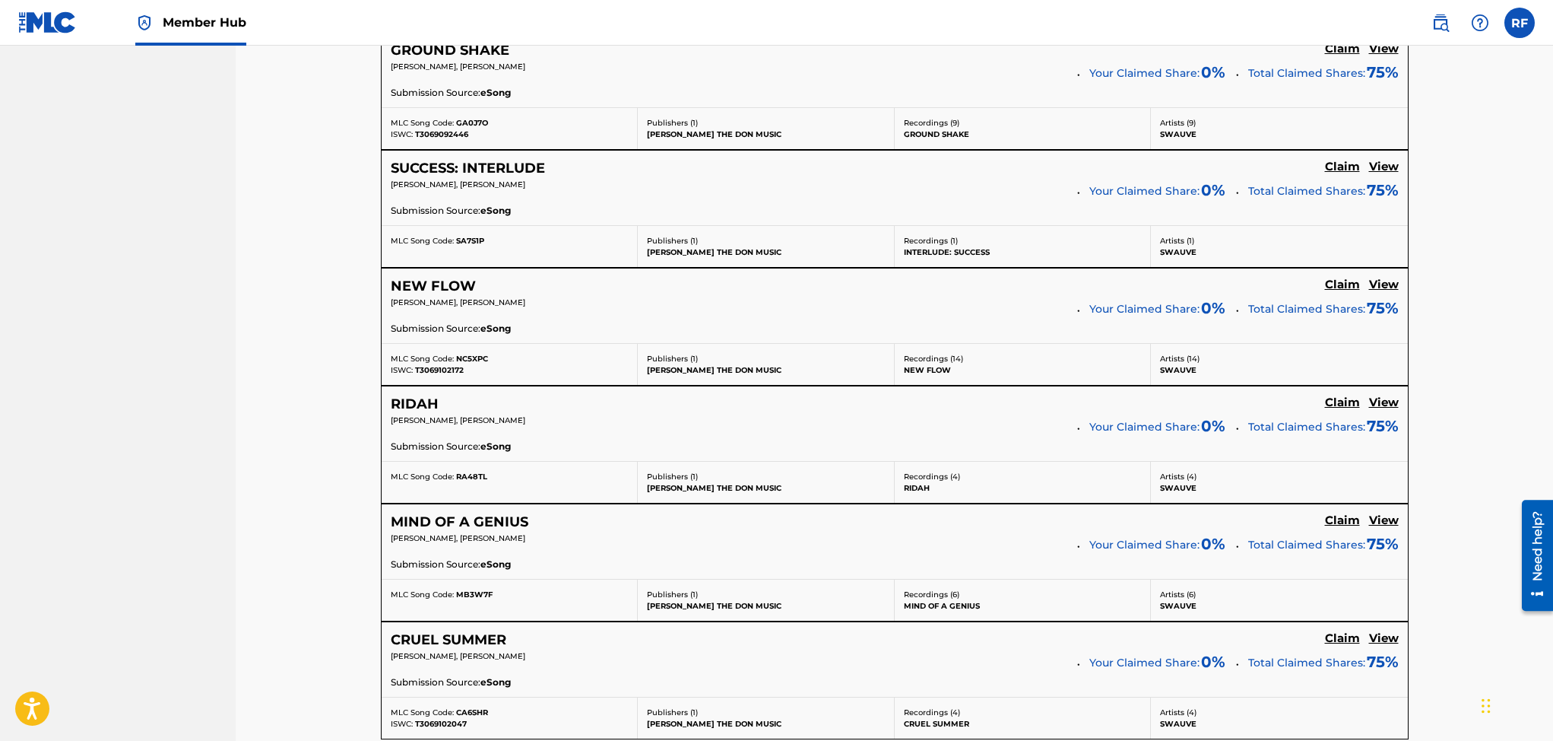
scroll to position [1640, 0]
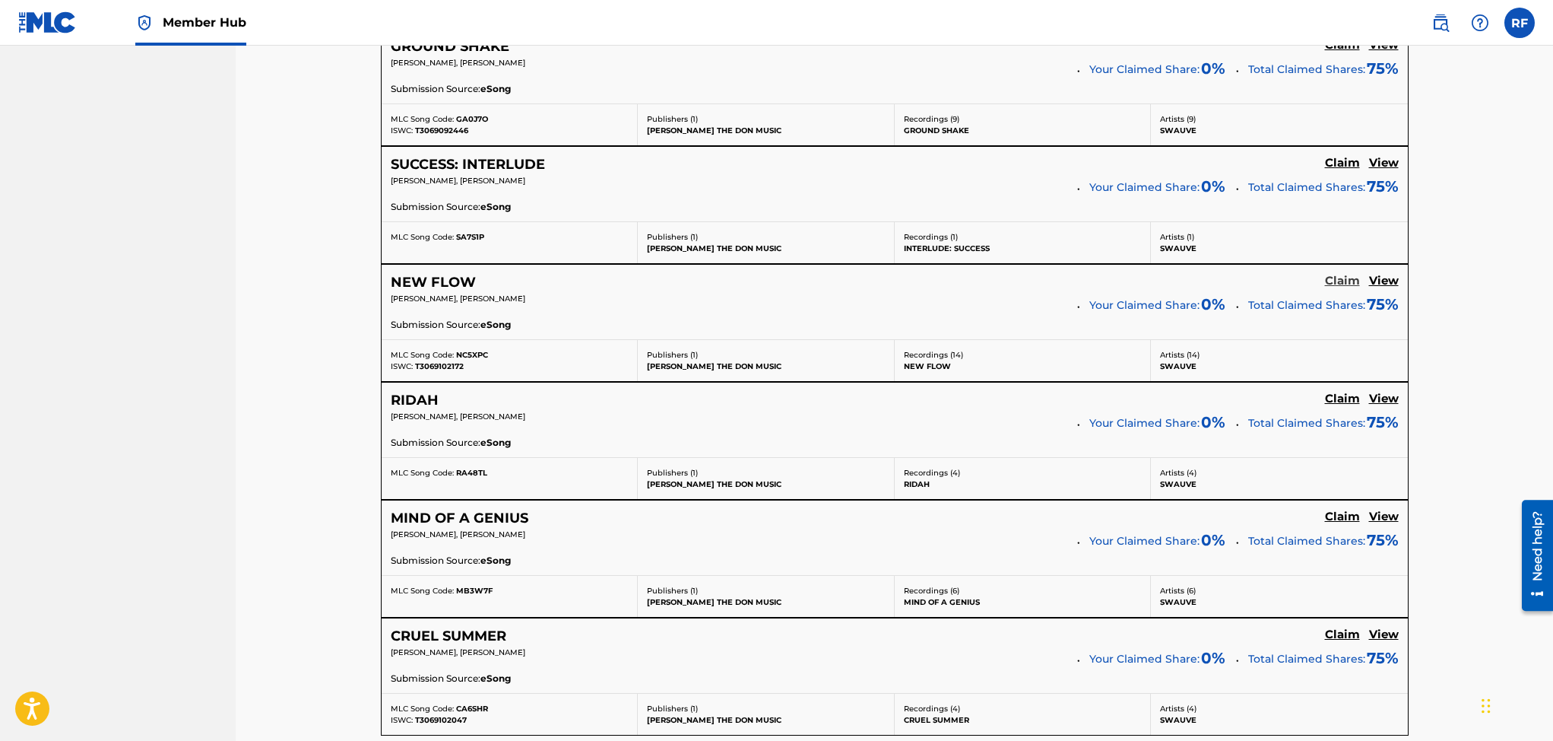
click at [1343, 282] on h5 "Claim" at bounding box center [1342, 281] width 35 height 14
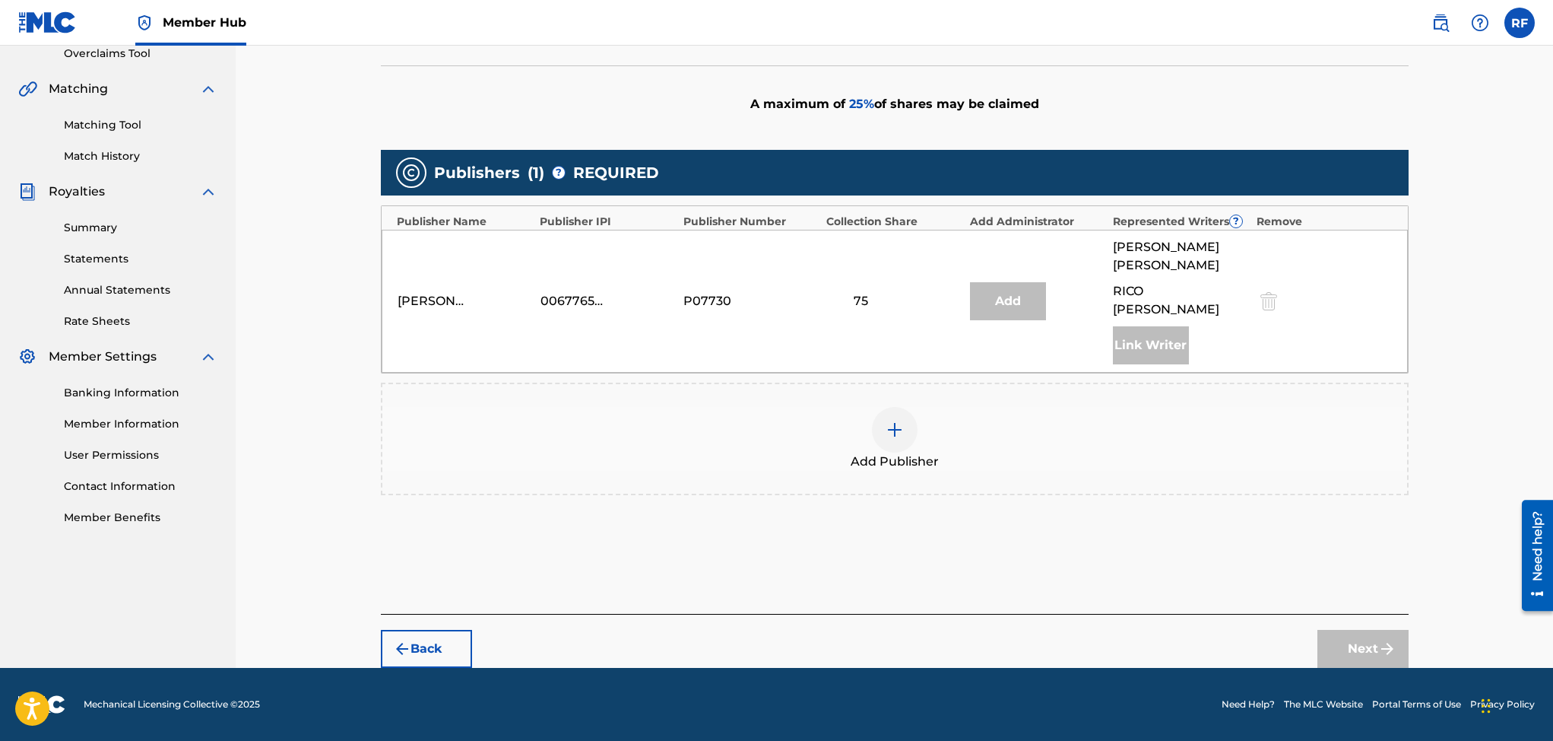
scroll to position [309, 0]
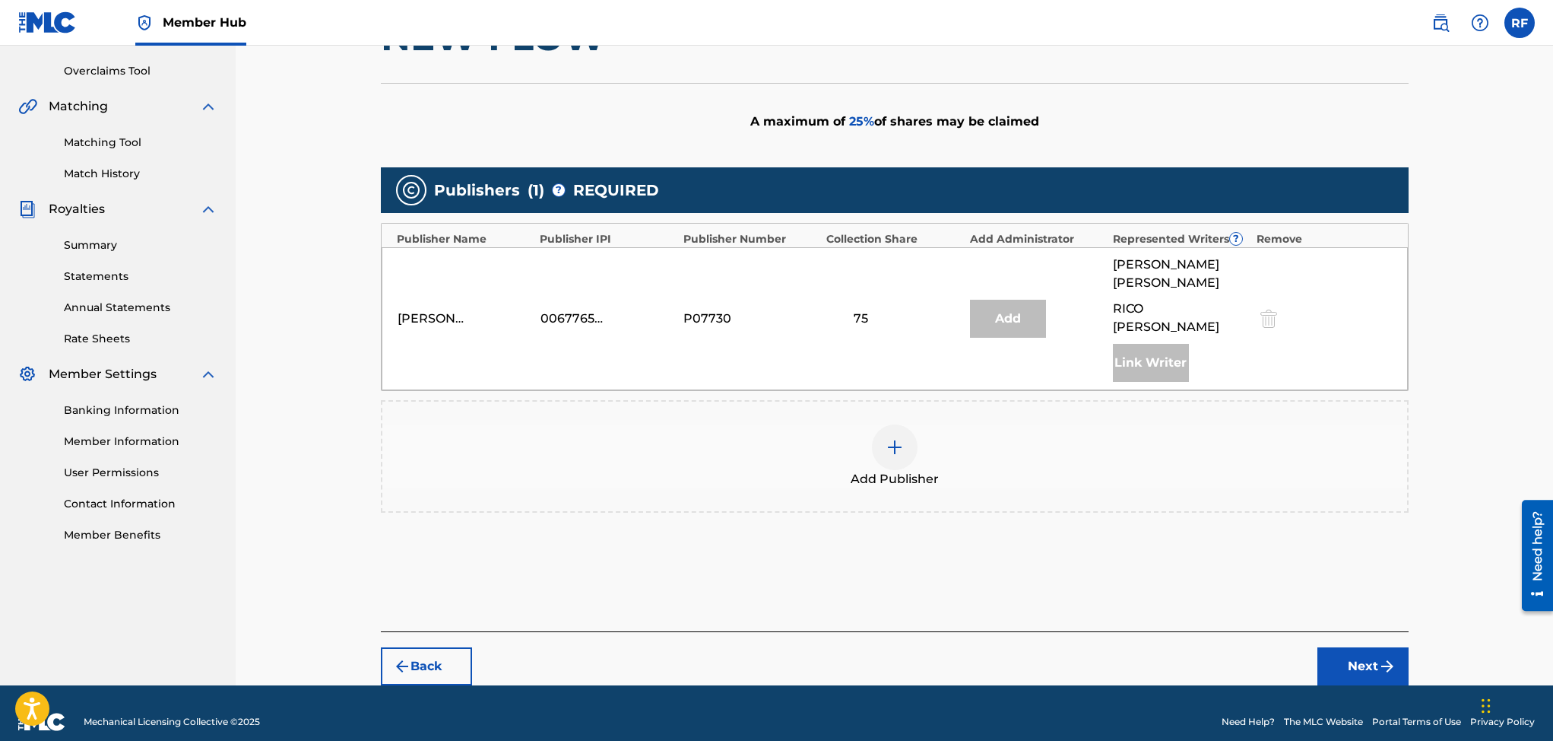
click at [892, 438] on img at bounding box center [895, 447] width 18 height 18
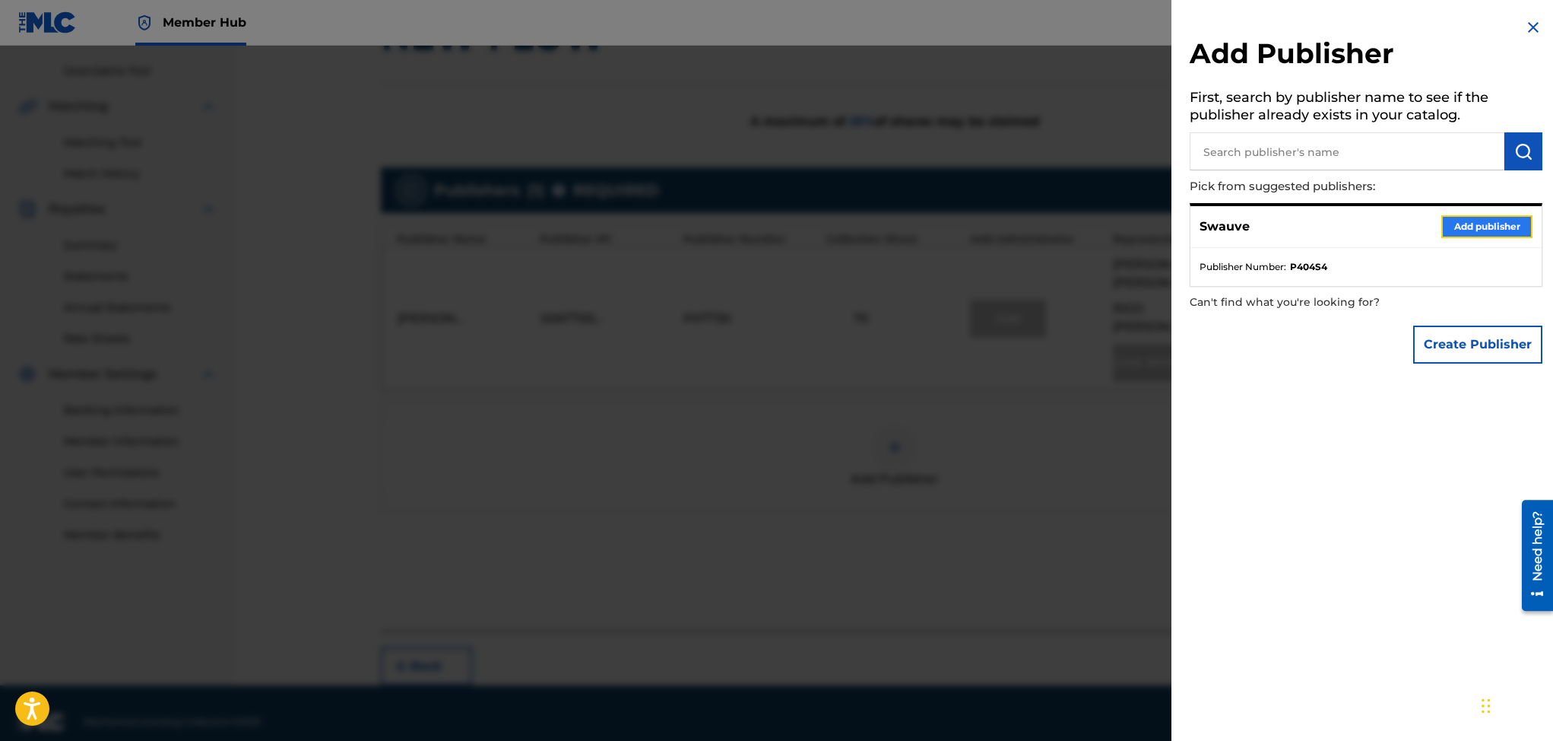
click at [1473, 223] on button "Add publisher" at bounding box center [1486, 226] width 91 height 23
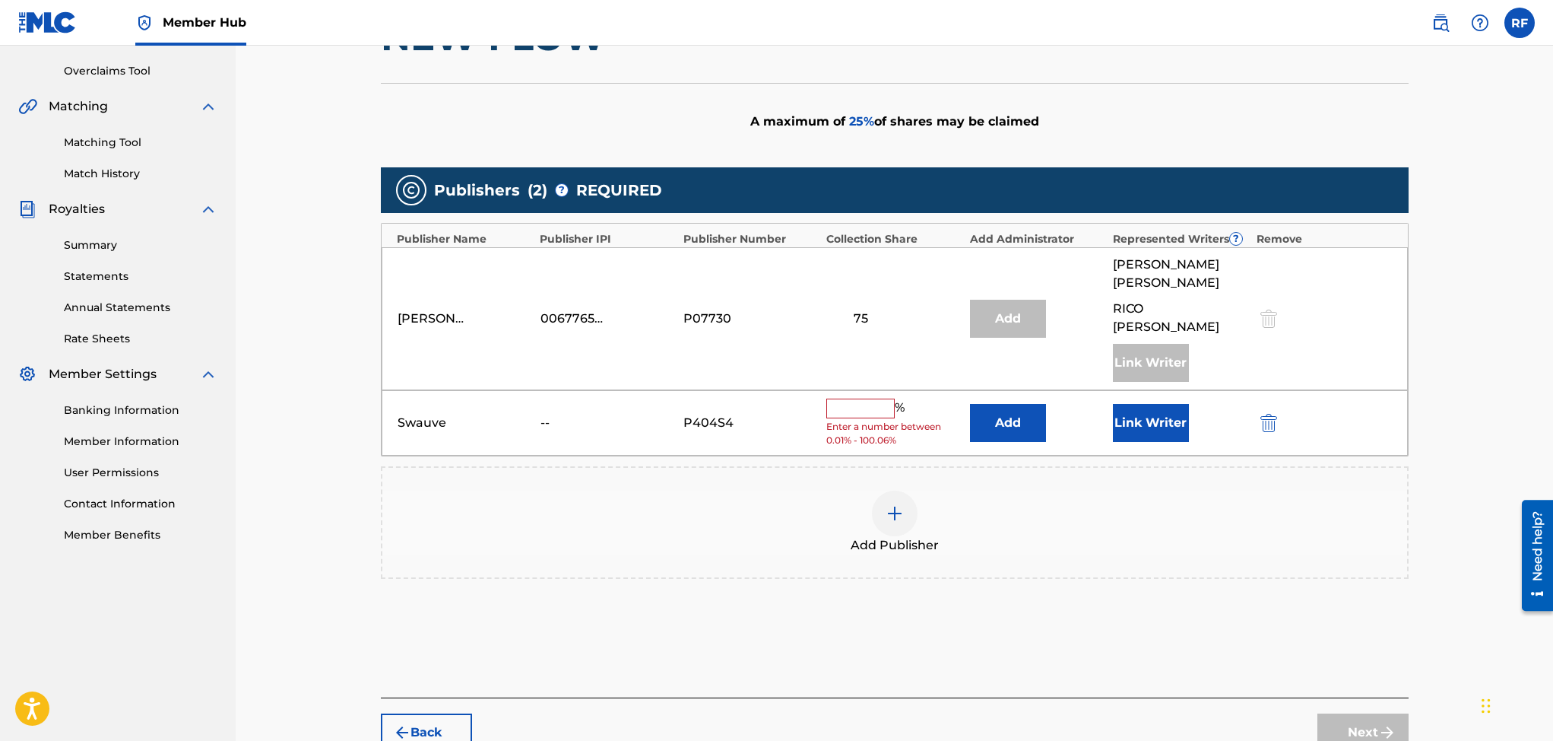
click at [853, 398] on input "text" at bounding box center [860, 408] width 68 height 20
type input "25"
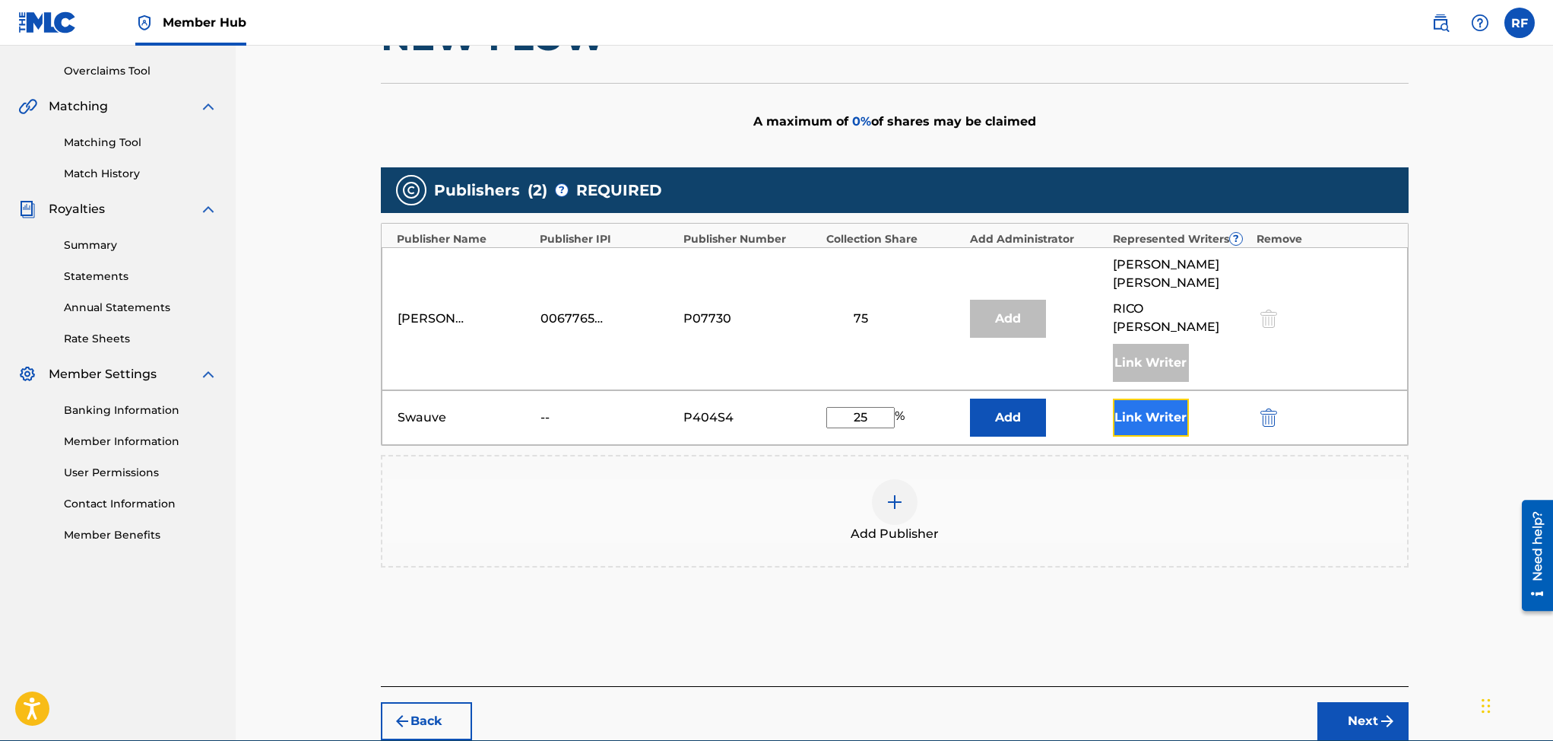
click at [1149, 398] on button "Link Writer" at bounding box center [1151, 417] width 76 height 38
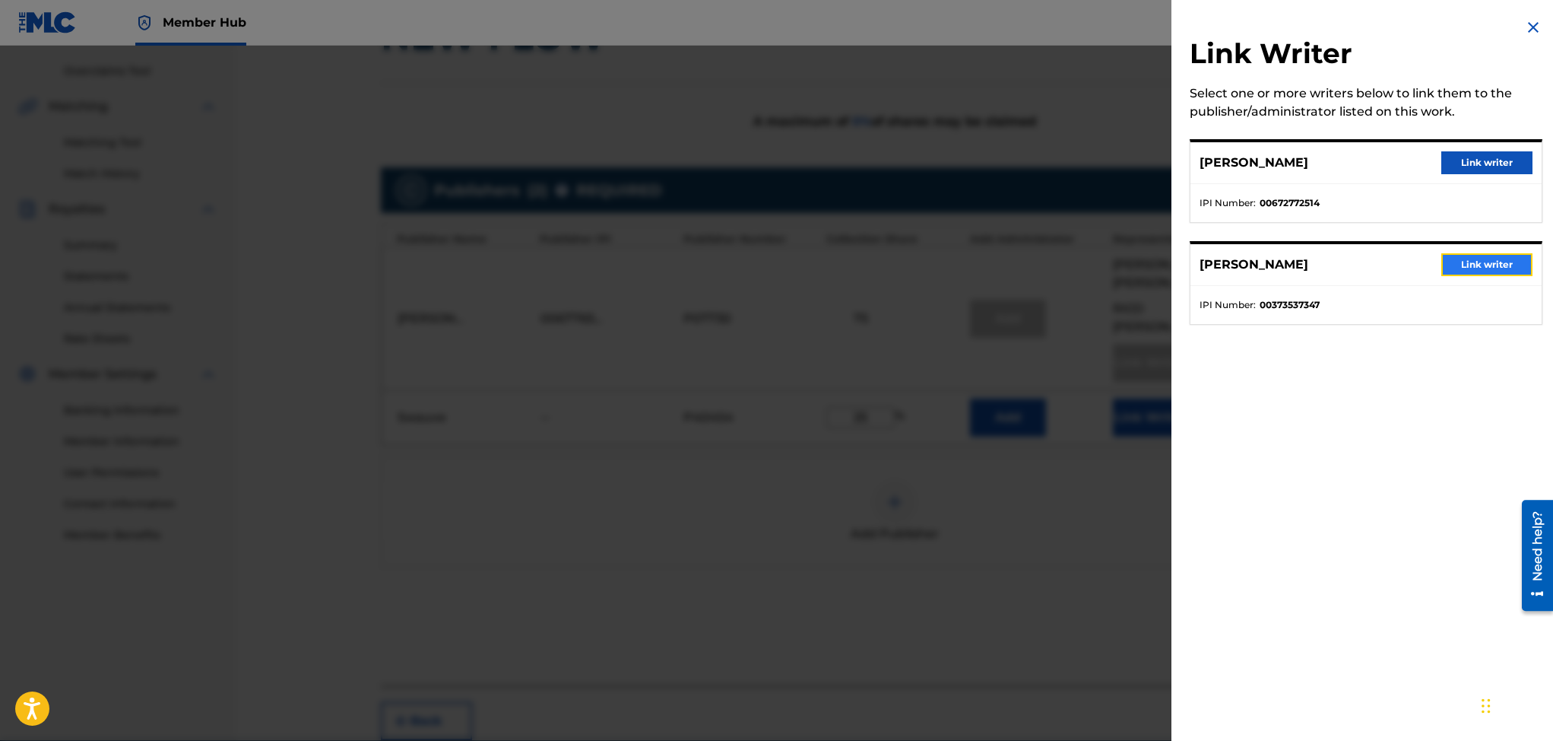
click at [1451, 264] on button "Link writer" at bounding box center [1486, 264] width 91 height 23
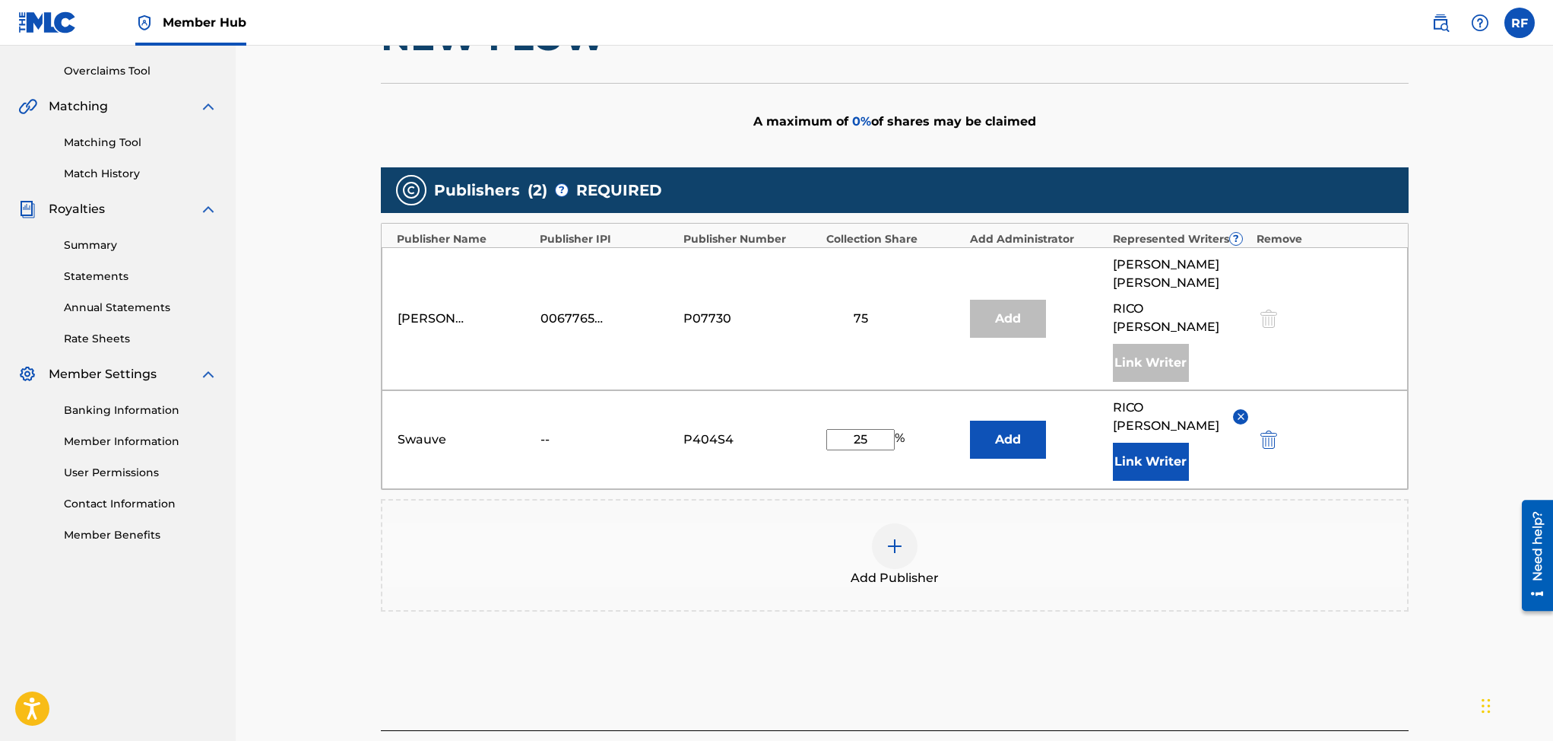
scroll to position [408, 0]
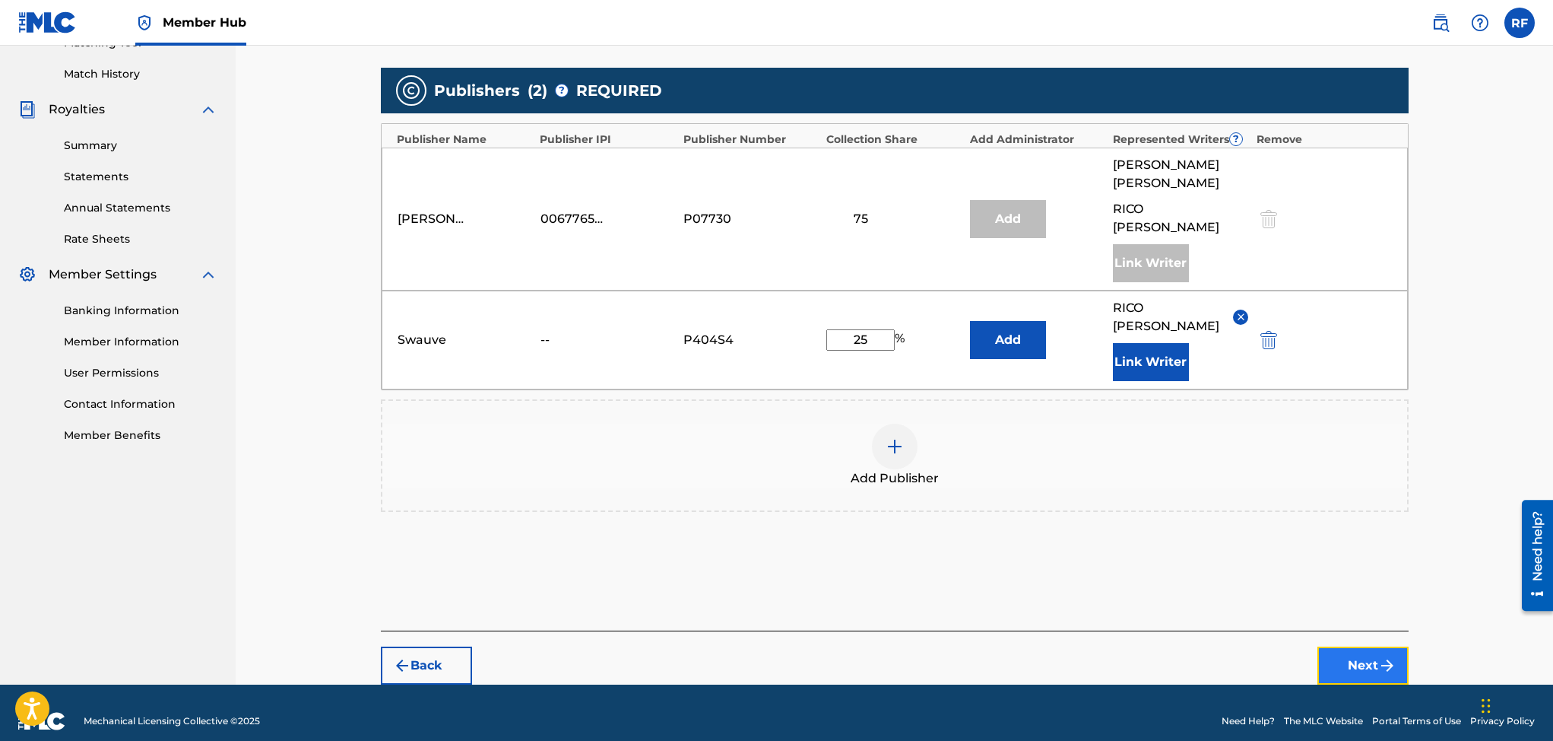
click at [1368, 646] on button "Next" at bounding box center [1363, 665] width 91 height 38
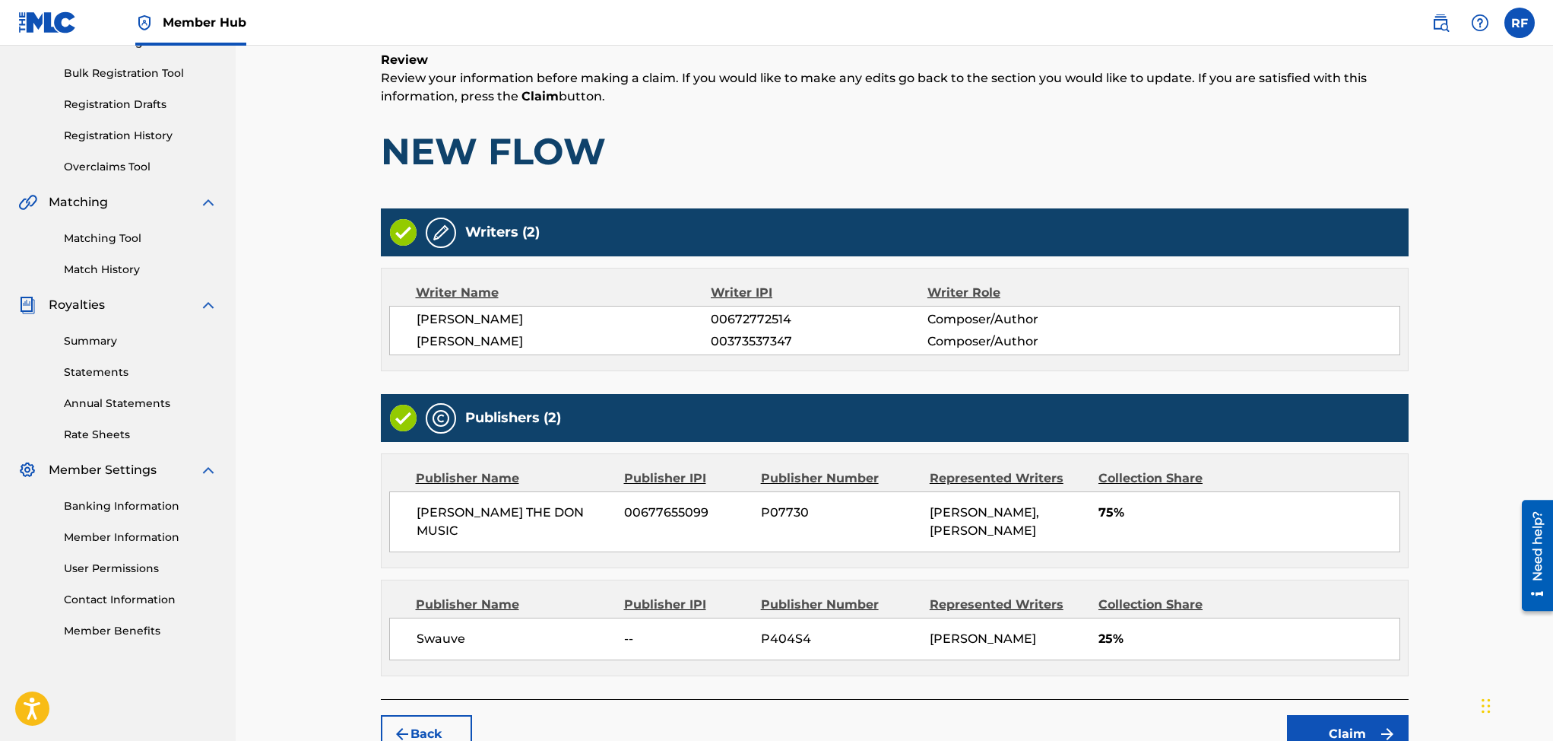
scroll to position [322, 0]
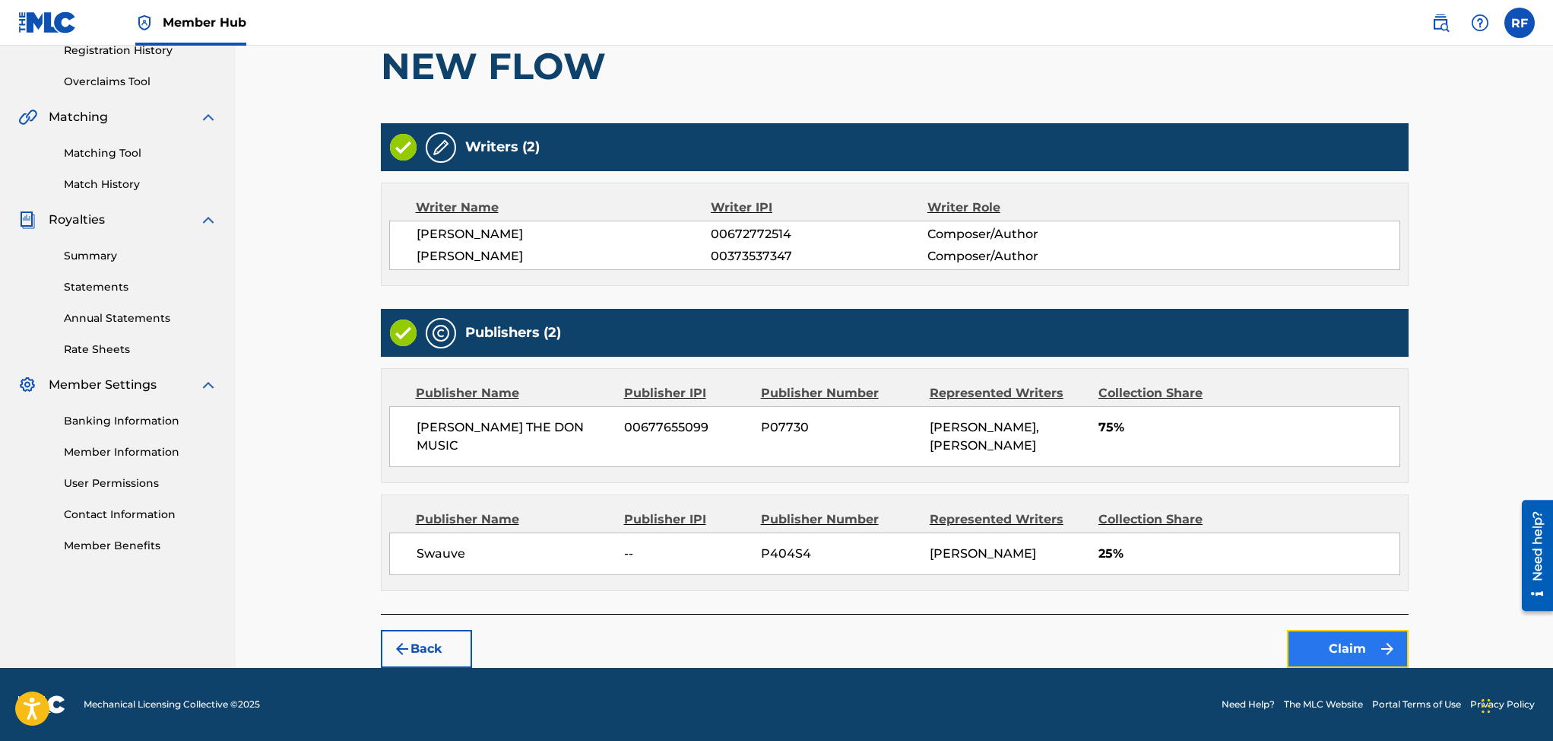
click at [1334, 642] on button "Claim" at bounding box center [1348, 649] width 122 height 38
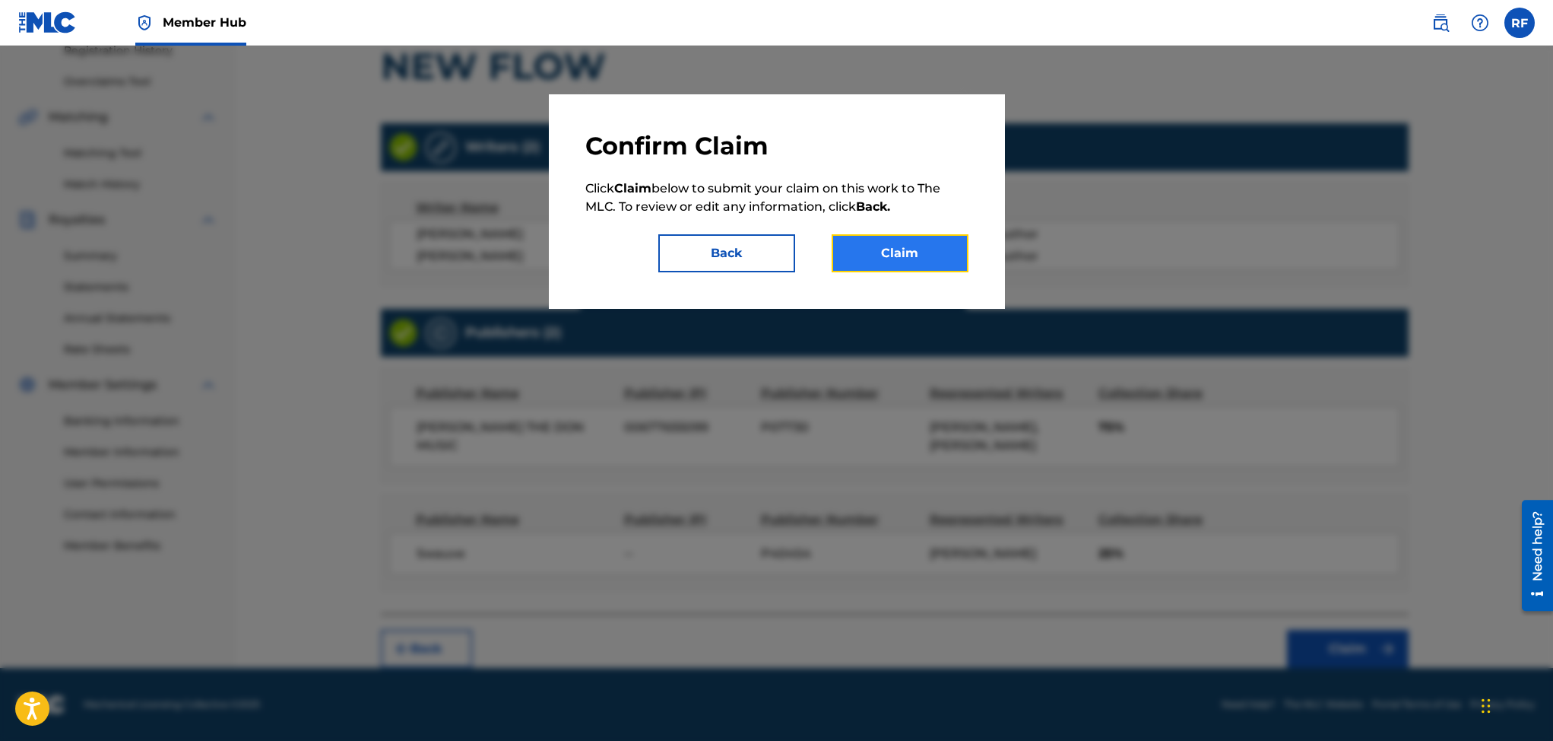
click at [928, 246] on button "Claim" at bounding box center [900, 253] width 137 height 38
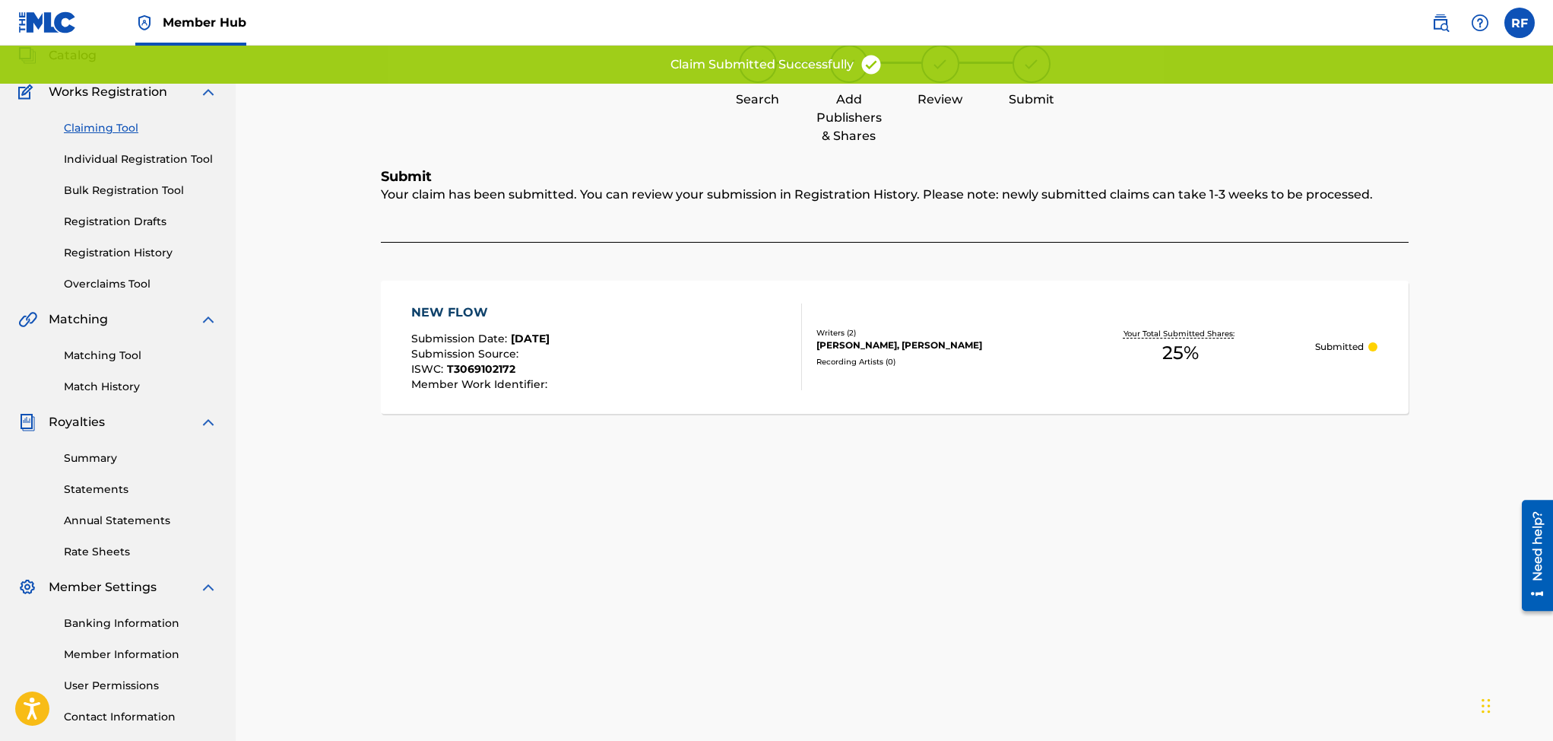
scroll to position [76, 0]
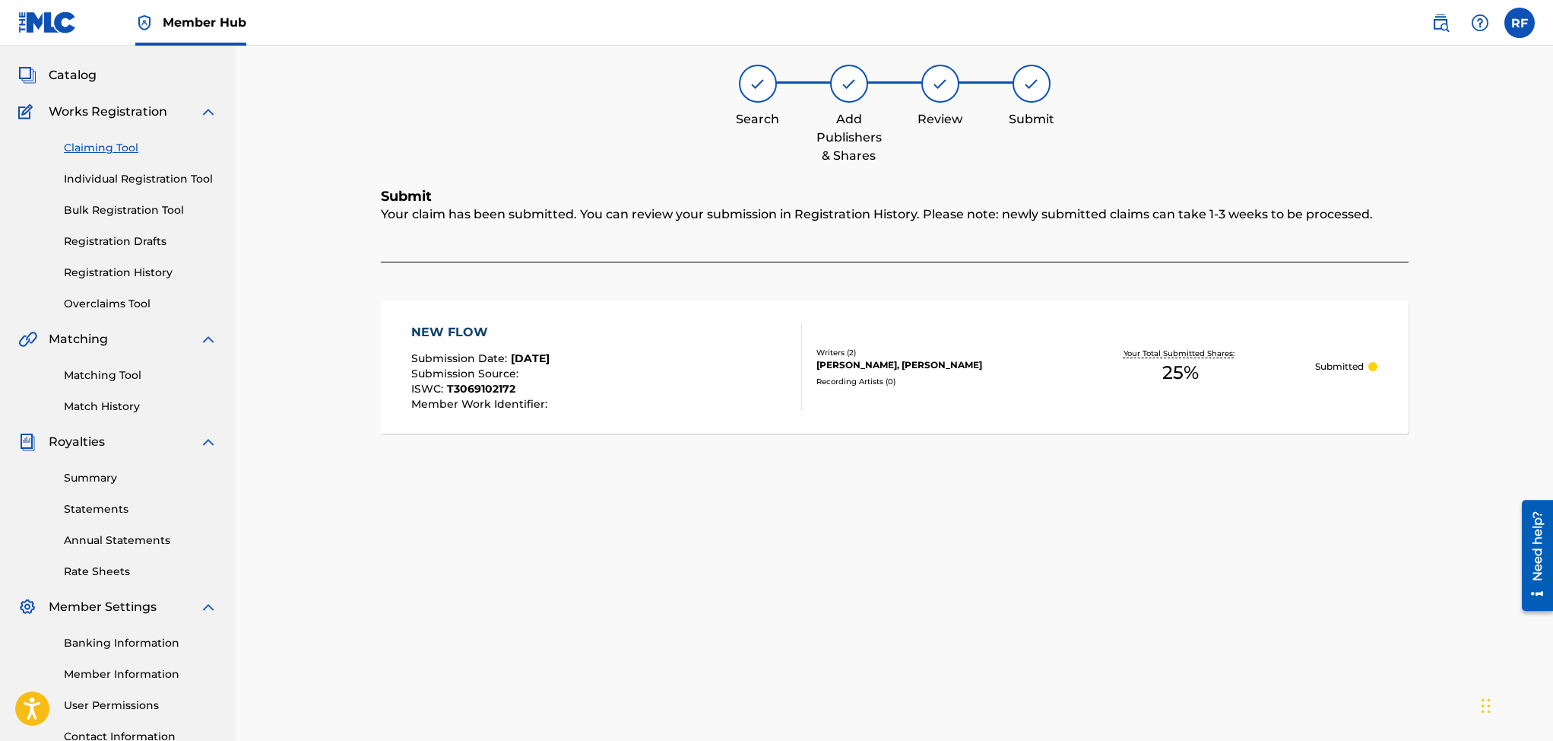
click at [109, 144] on link "Claiming Tool" at bounding box center [141, 148] width 154 height 16
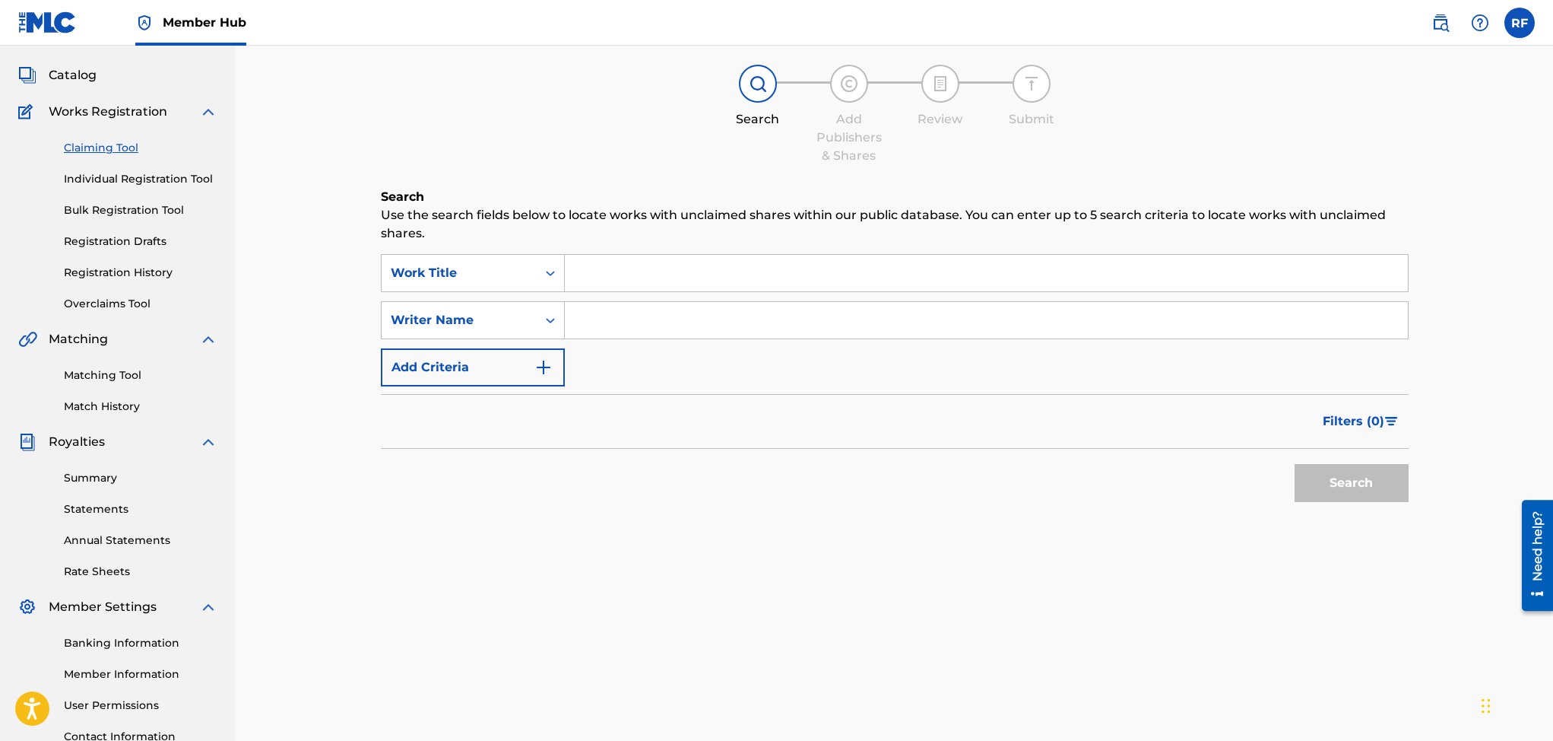
scroll to position [0, 0]
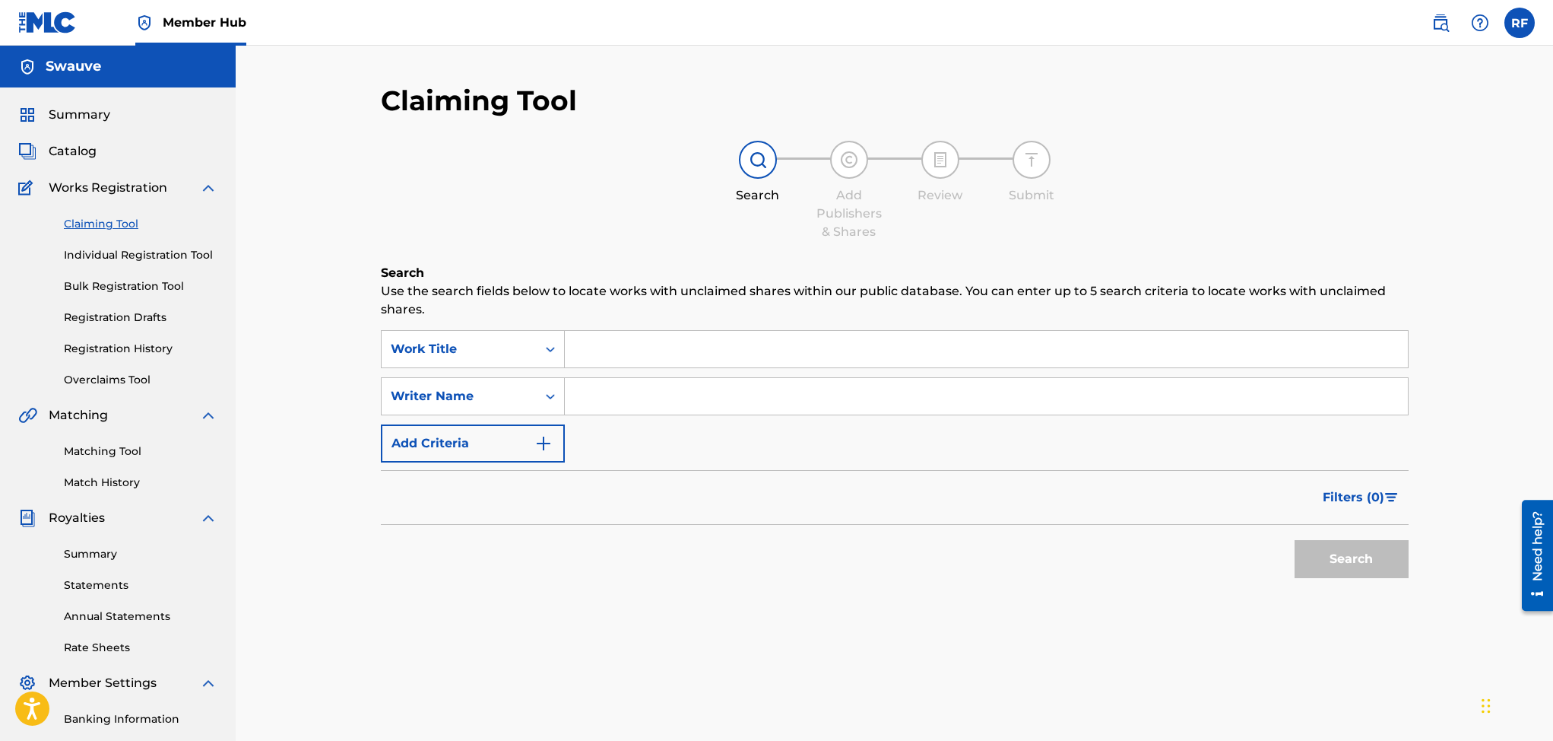
click at [634, 390] on input "Search Form" at bounding box center [986, 396] width 843 height 36
type input "Rico freeman"
click at [1340, 551] on button "Search" at bounding box center [1352, 559] width 114 height 38
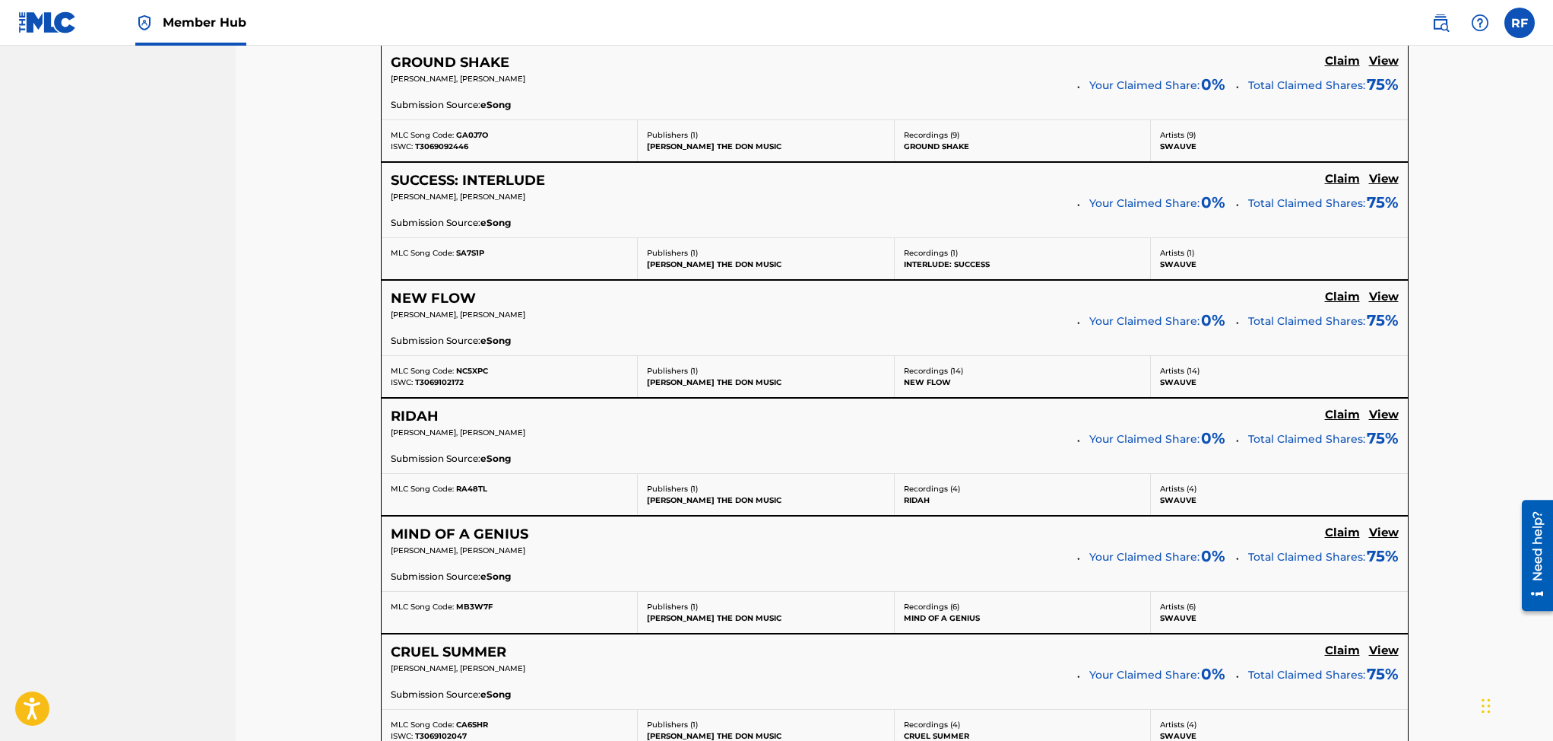
scroll to position [1628, 0]
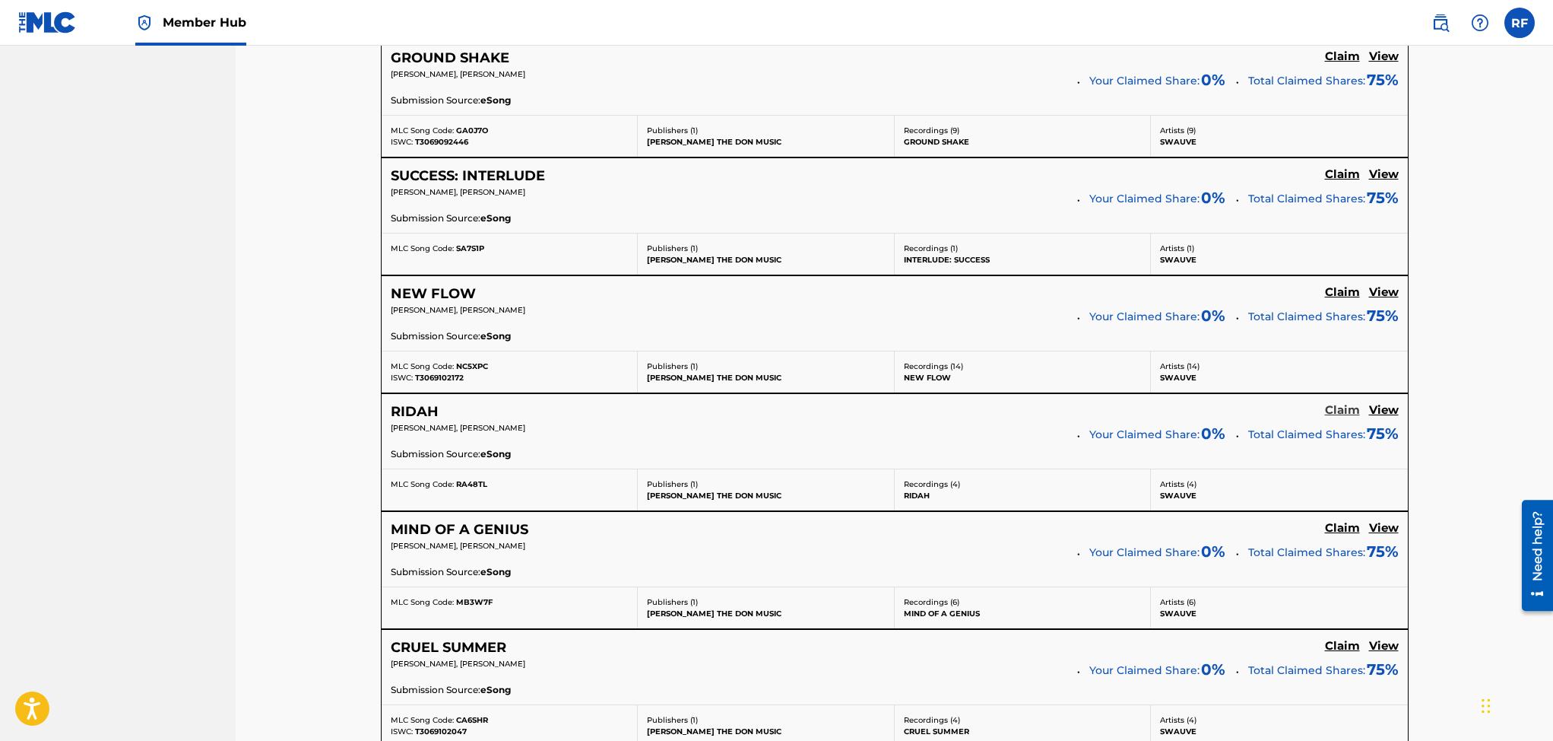
click at [1345, 412] on h5 "Claim" at bounding box center [1342, 410] width 35 height 14
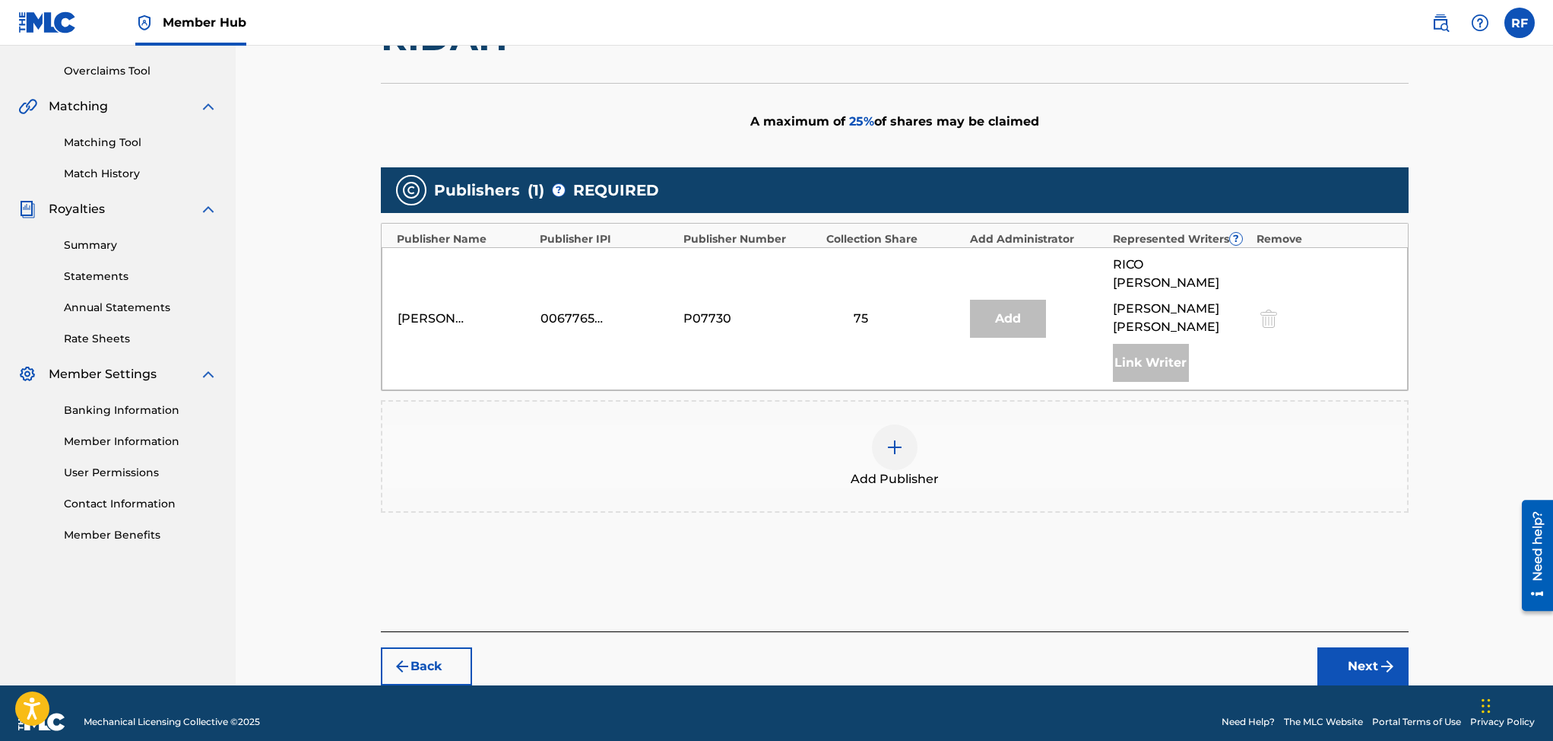
click at [887, 438] on img at bounding box center [895, 447] width 18 height 18
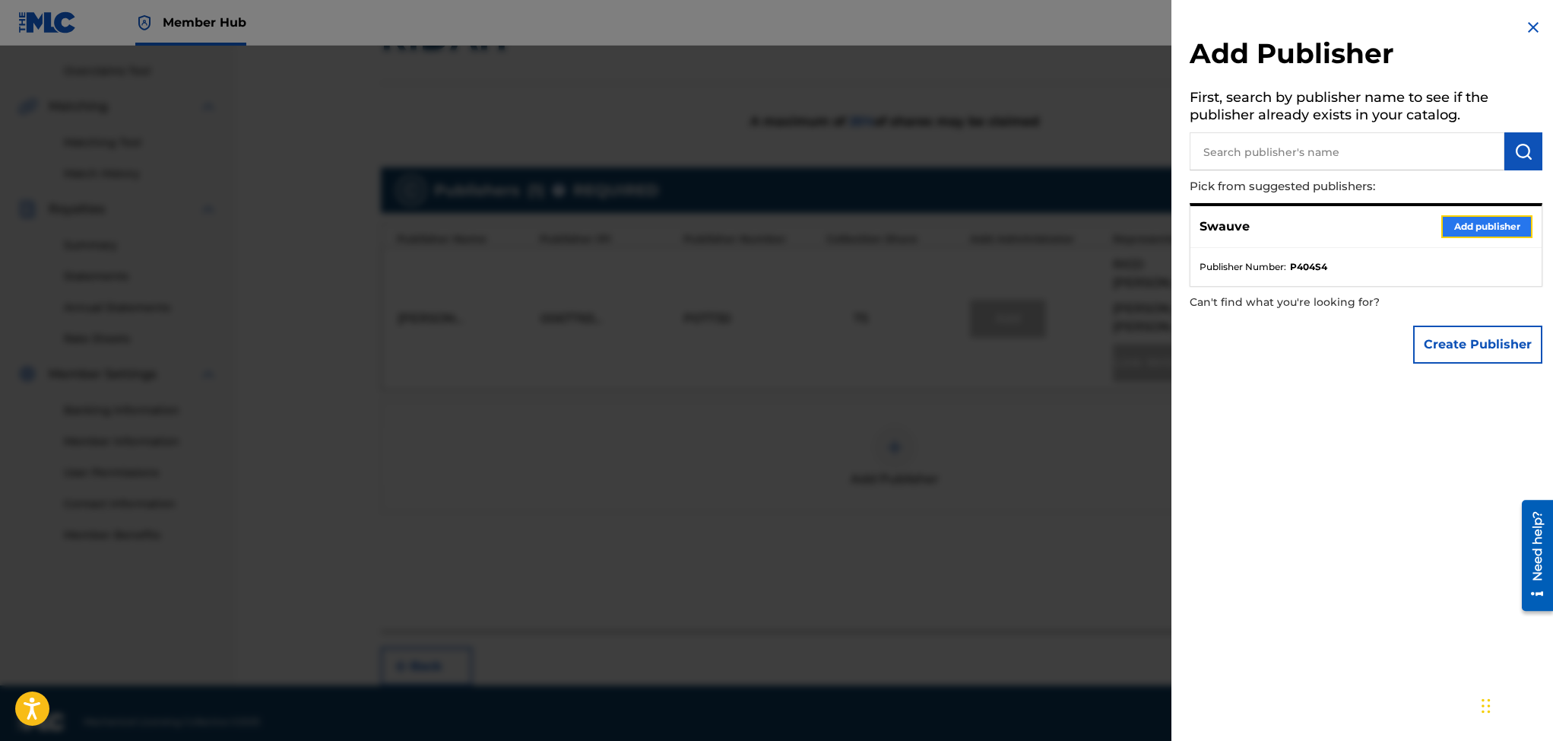
click at [1489, 220] on button "Add publisher" at bounding box center [1486, 226] width 91 height 23
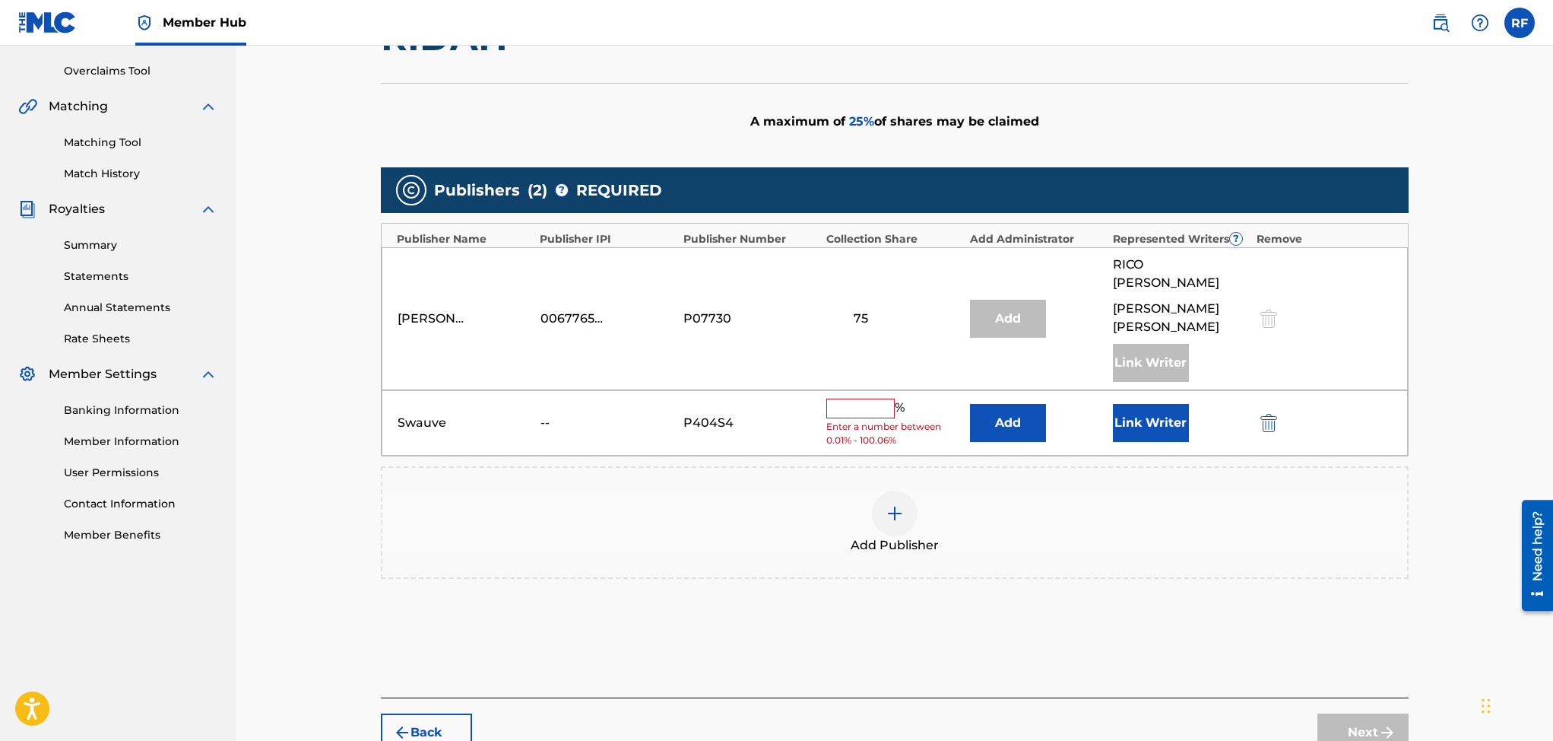
click at [843, 398] on input "text" at bounding box center [860, 408] width 68 height 20
type input "25"
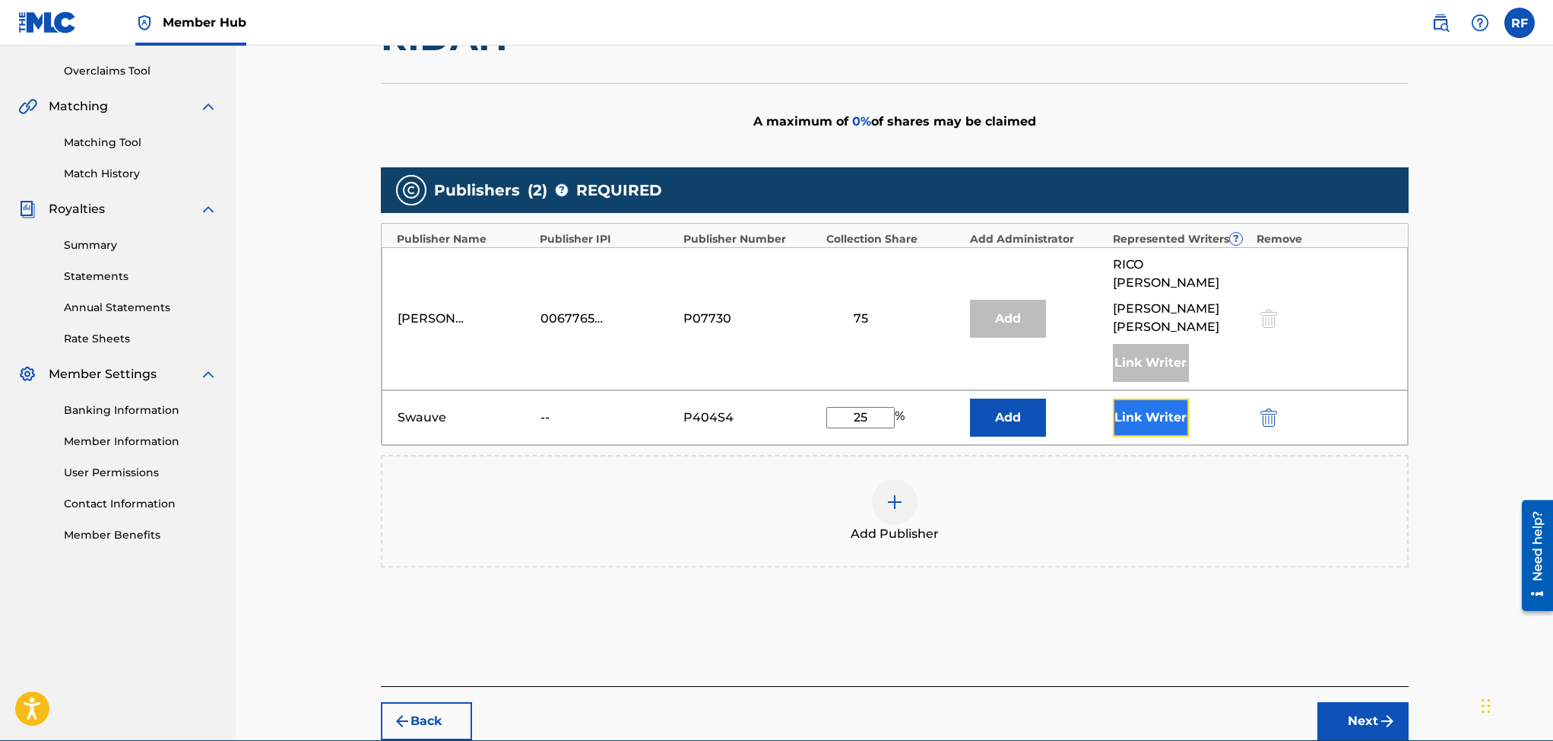
click at [1143, 401] on button "Link Writer" at bounding box center [1151, 417] width 76 height 38
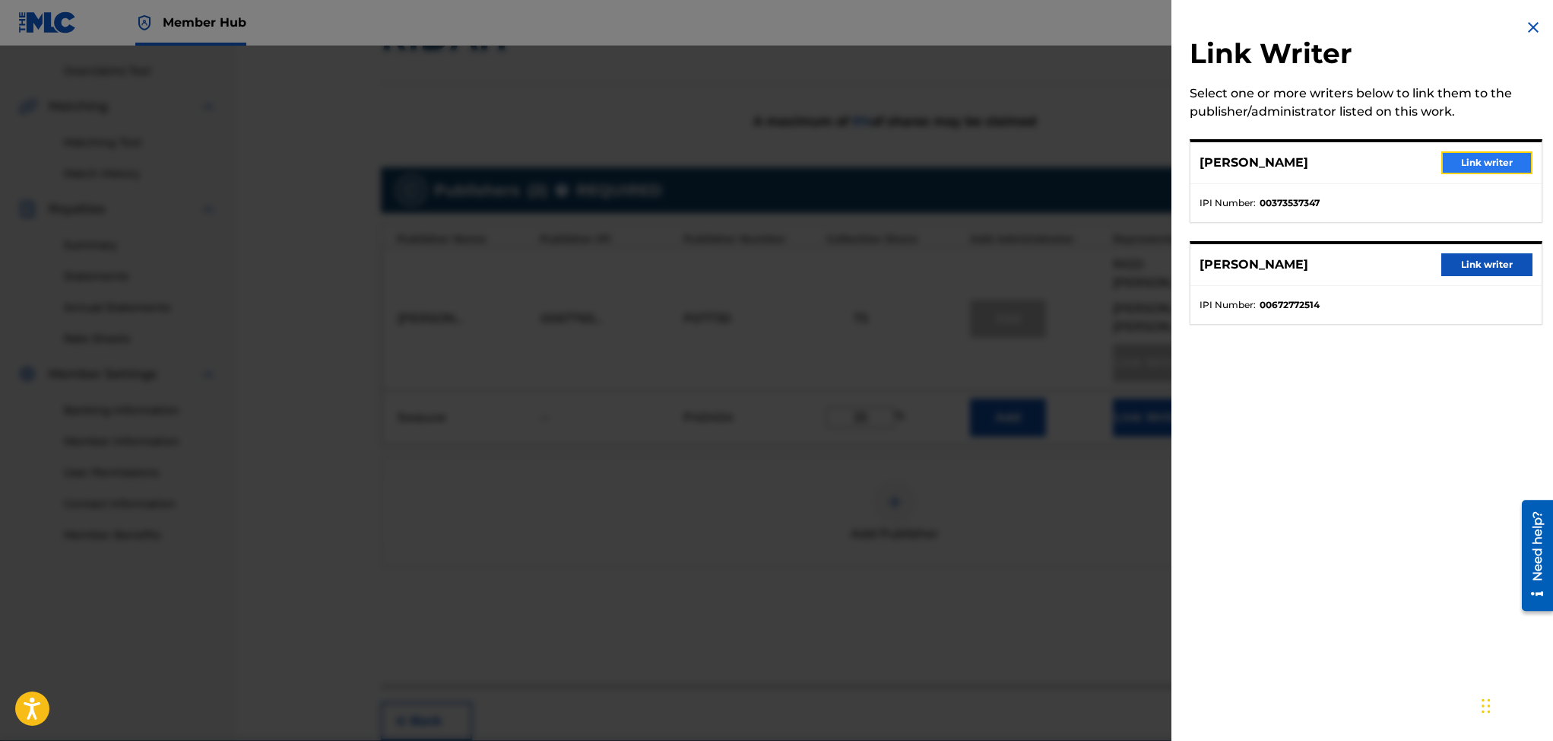
click at [1453, 160] on button "Link writer" at bounding box center [1486, 162] width 91 height 23
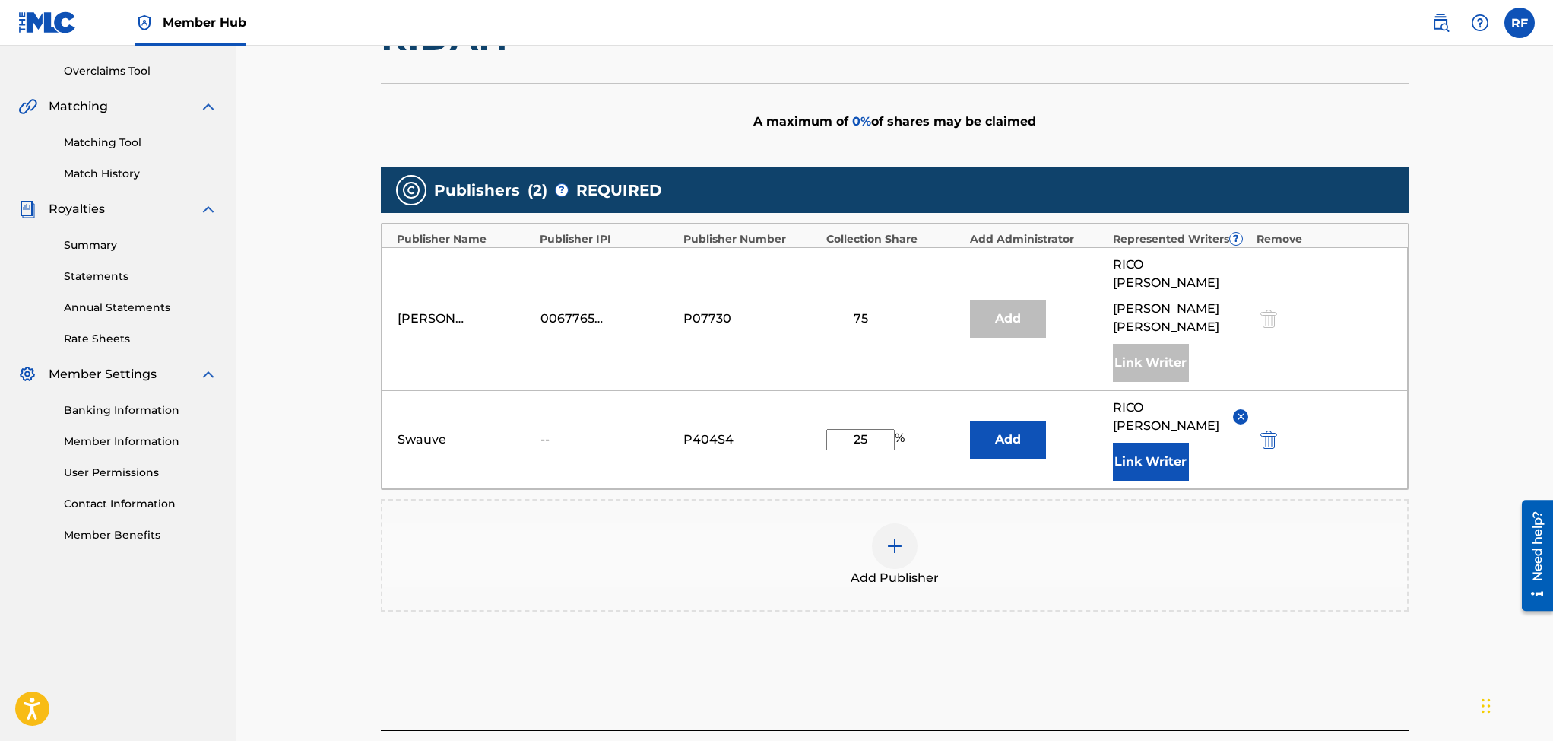
scroll to position [408, 0]
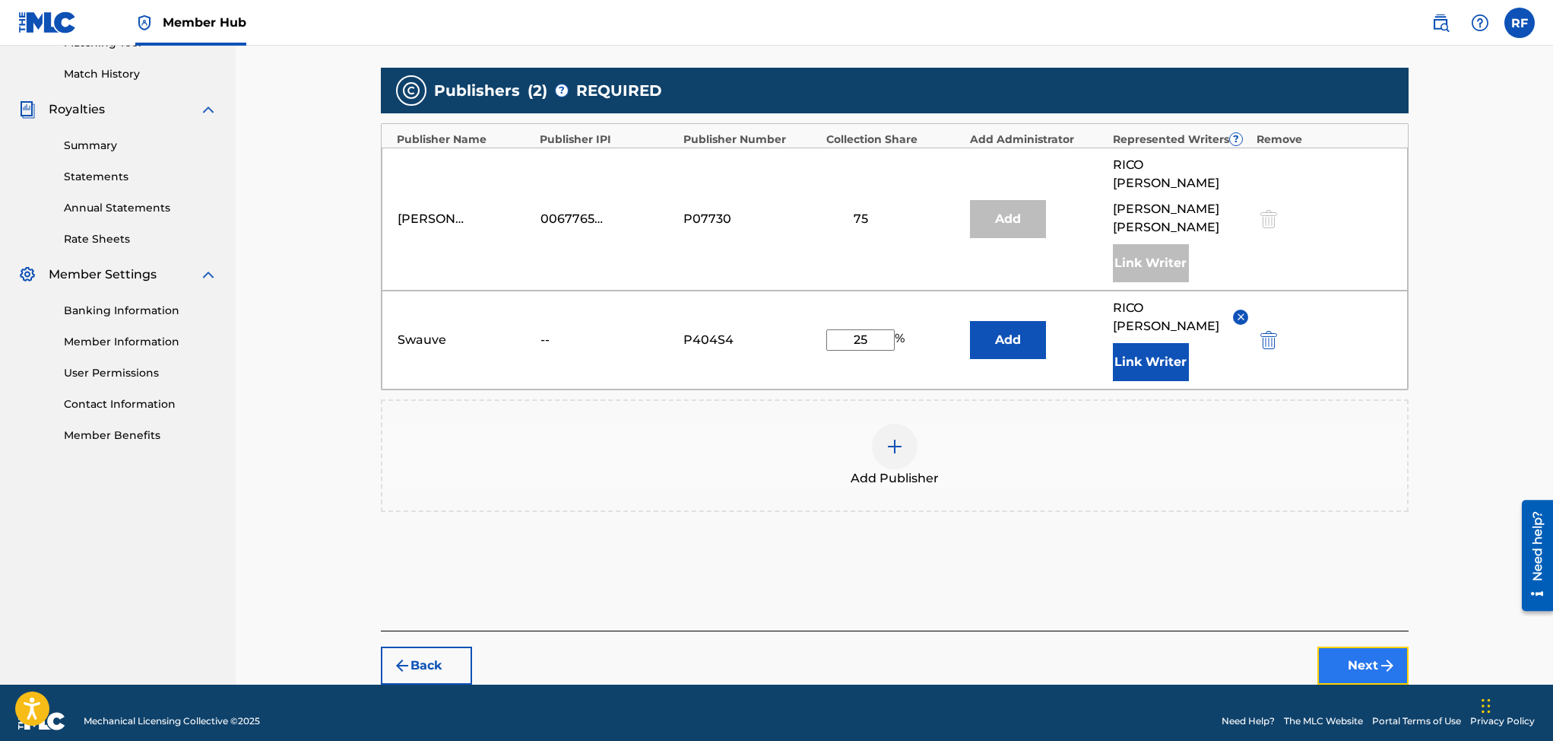
click at [1380, 656] on img "submit" at bounding box center [1387, 665] width 18 height 18
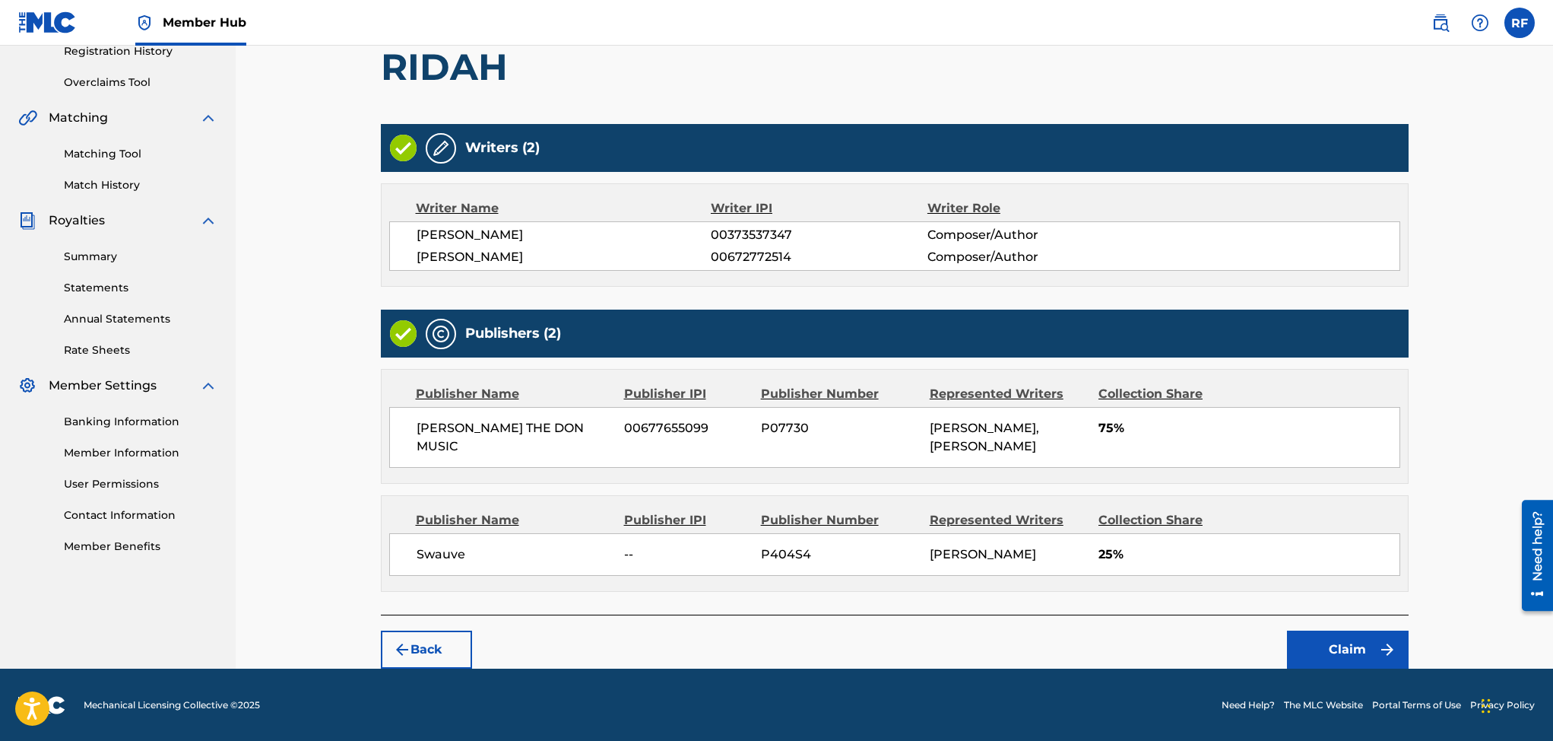
scroll to position [340, 0]
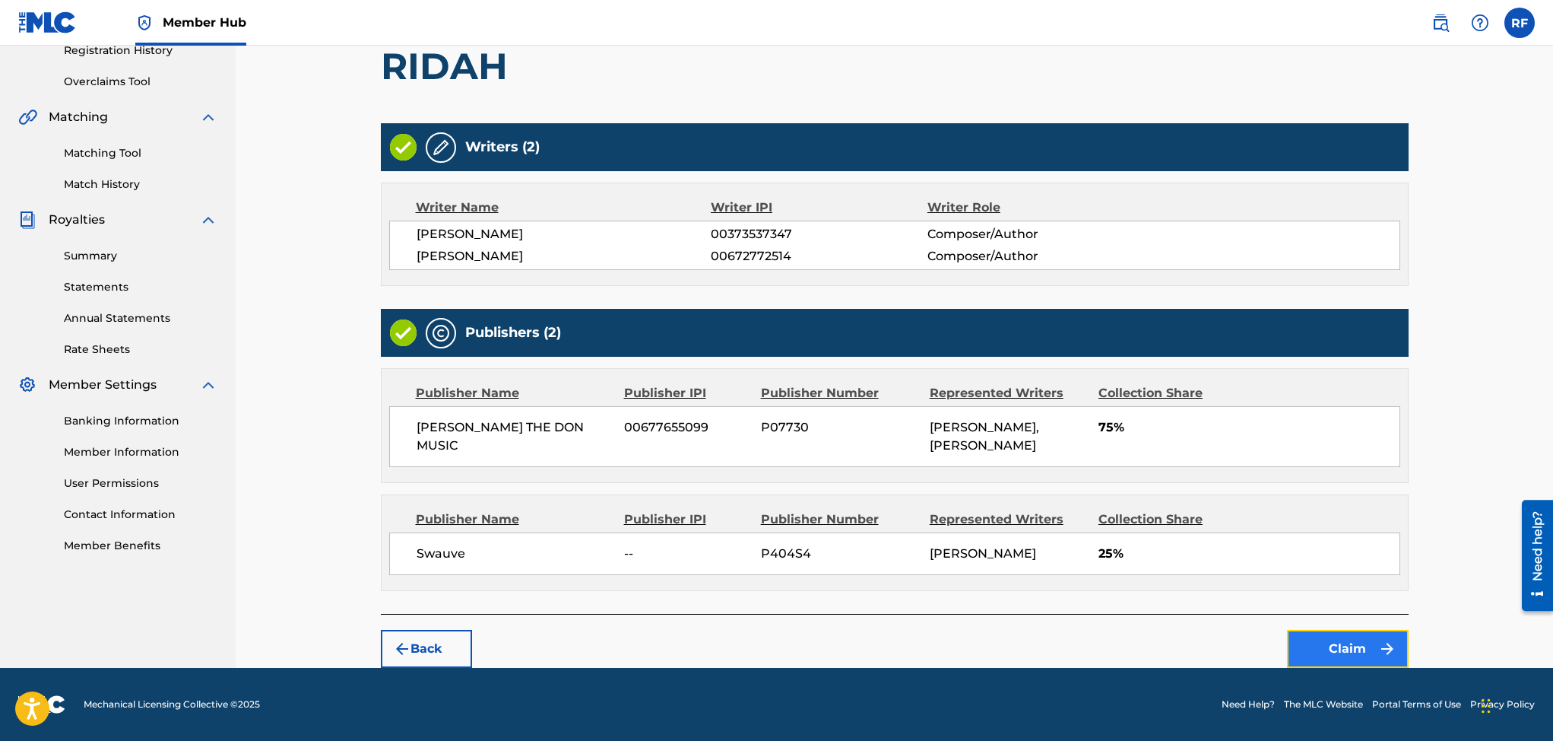
click at [1374, 654] on button "Claim" at bounding box center [1348, 649] width 122 height 38
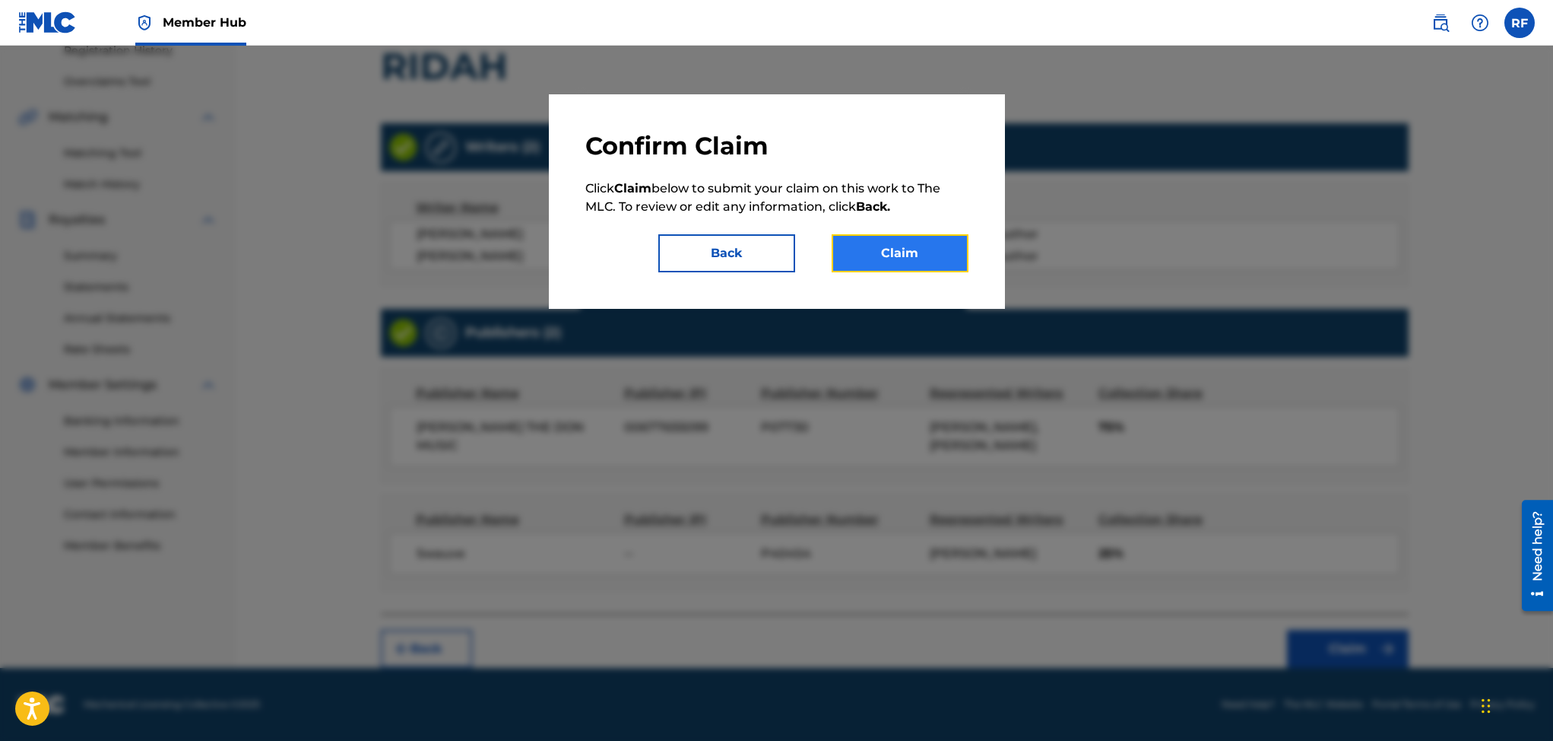
click at [858, 243] on button "Claim" at bounding box center [900, 253] width 137 height 38
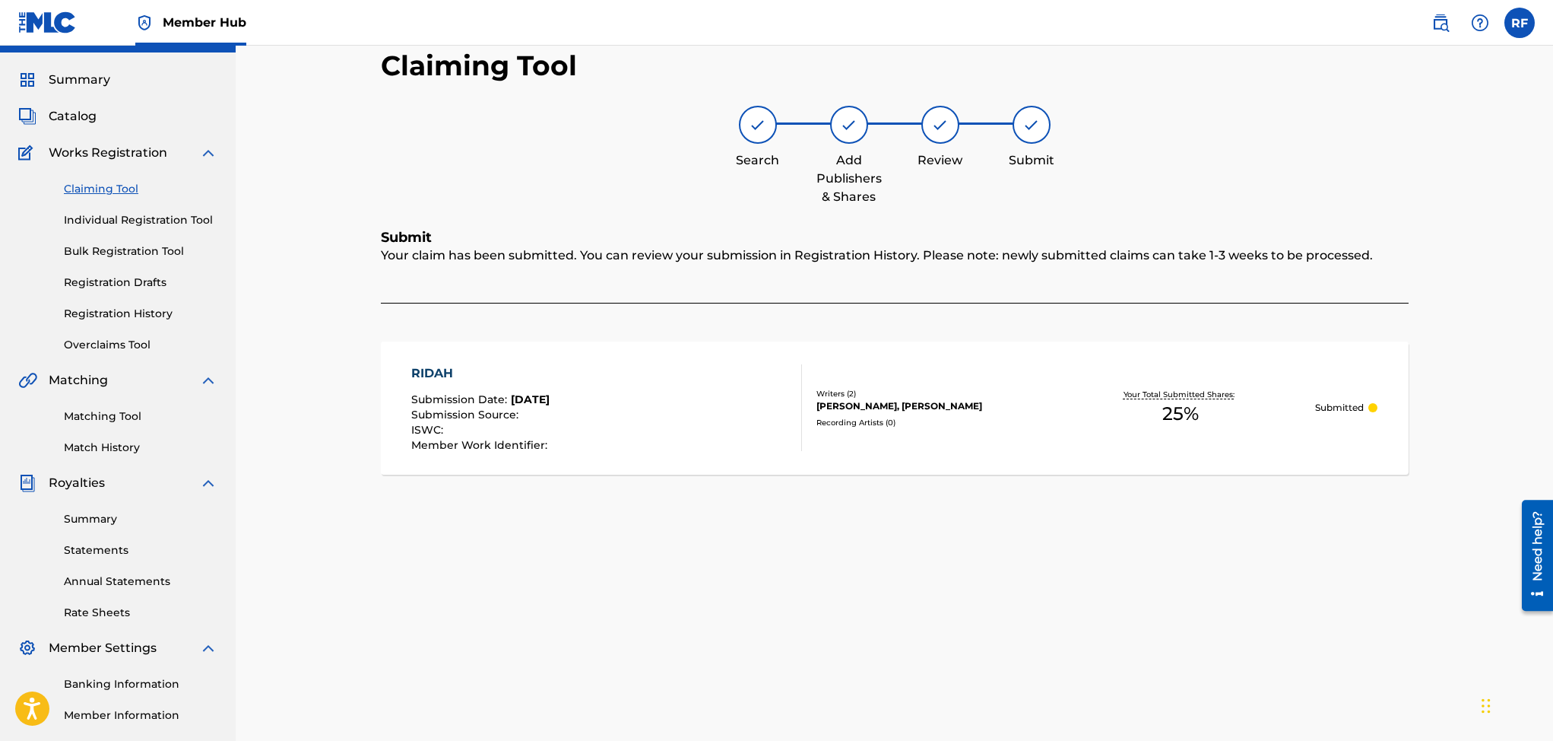
scroll to position [30, 0]
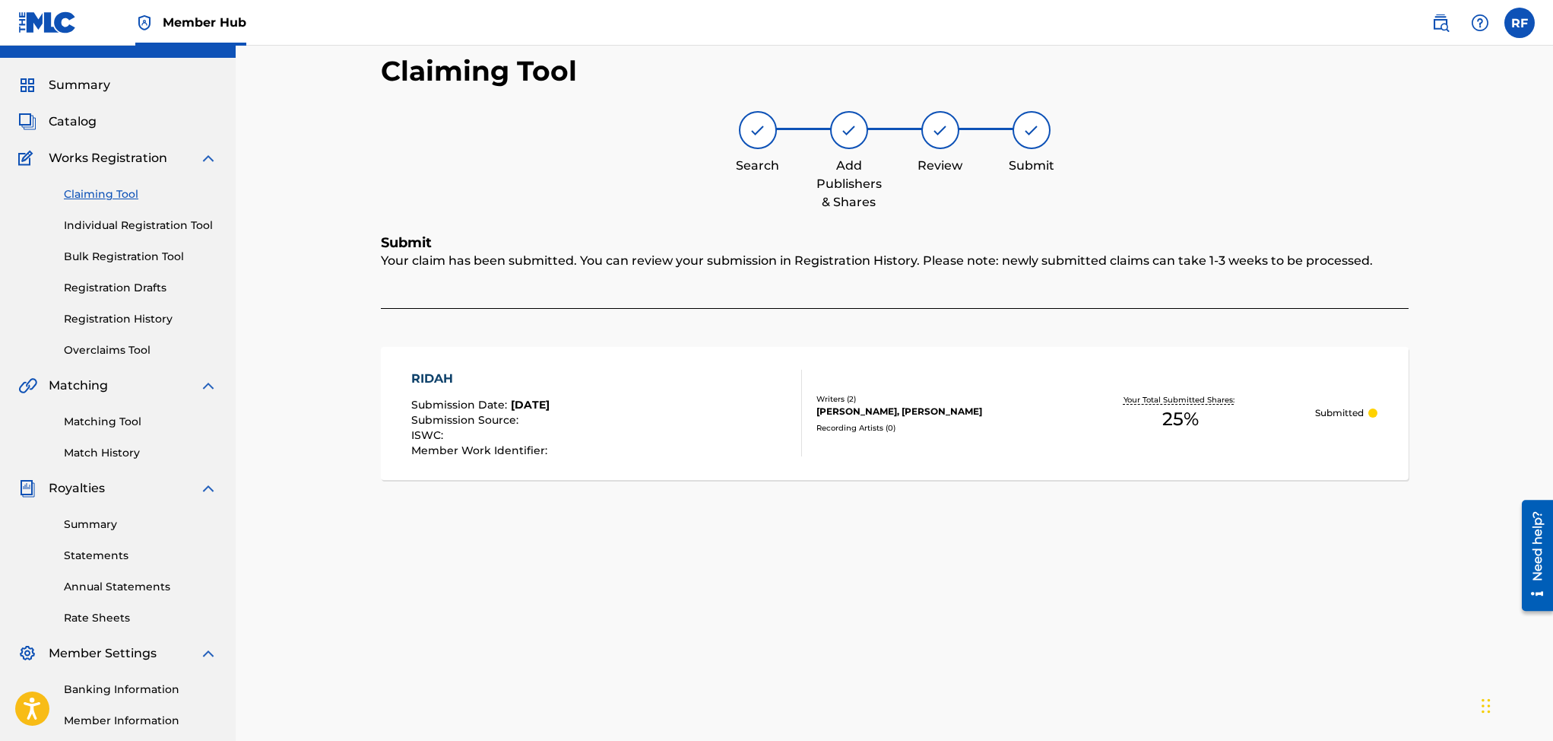
click at [125, 195] on link "Claiming Tool" at bounding box center [141, 194] width 154 height 16
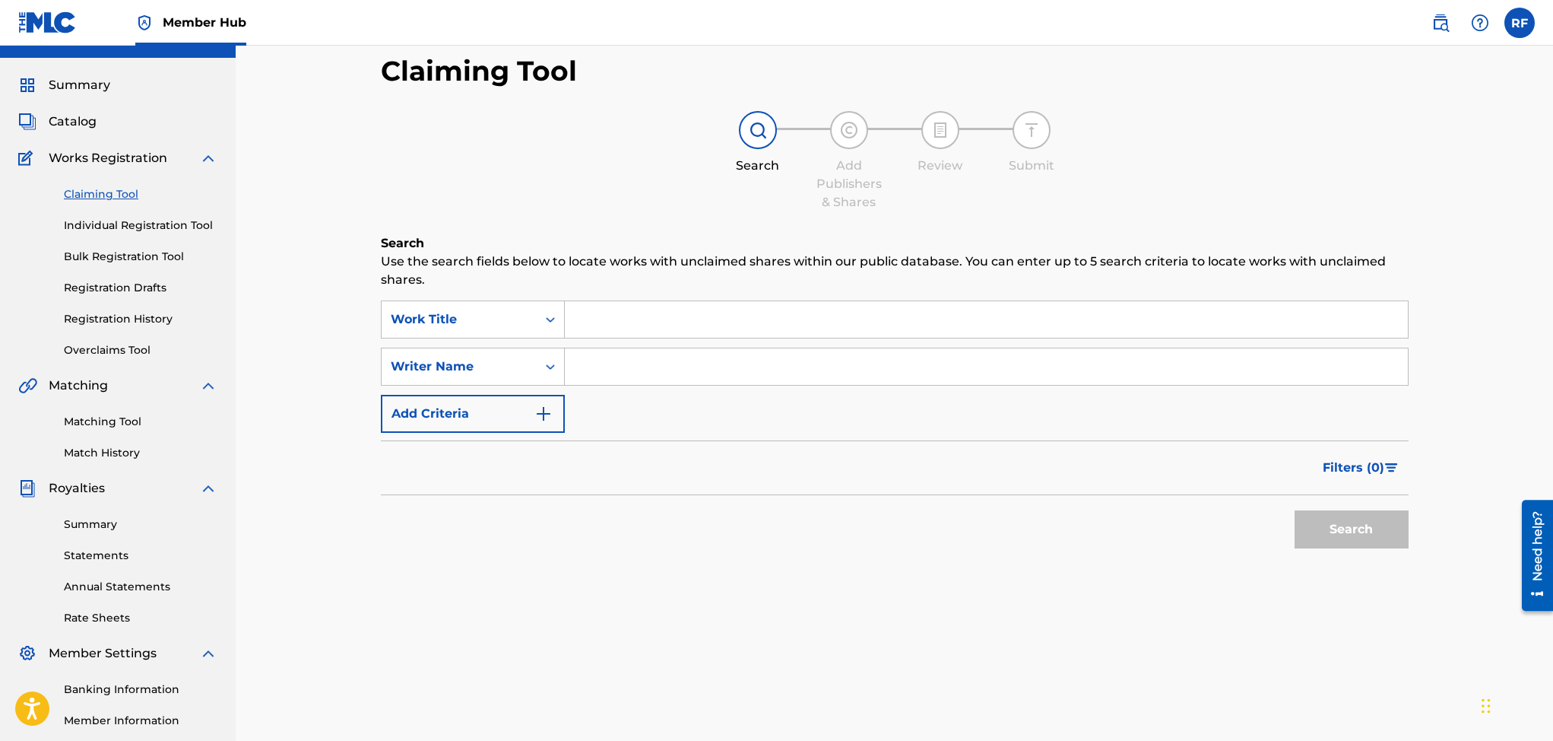
scroll to position [0, 0]
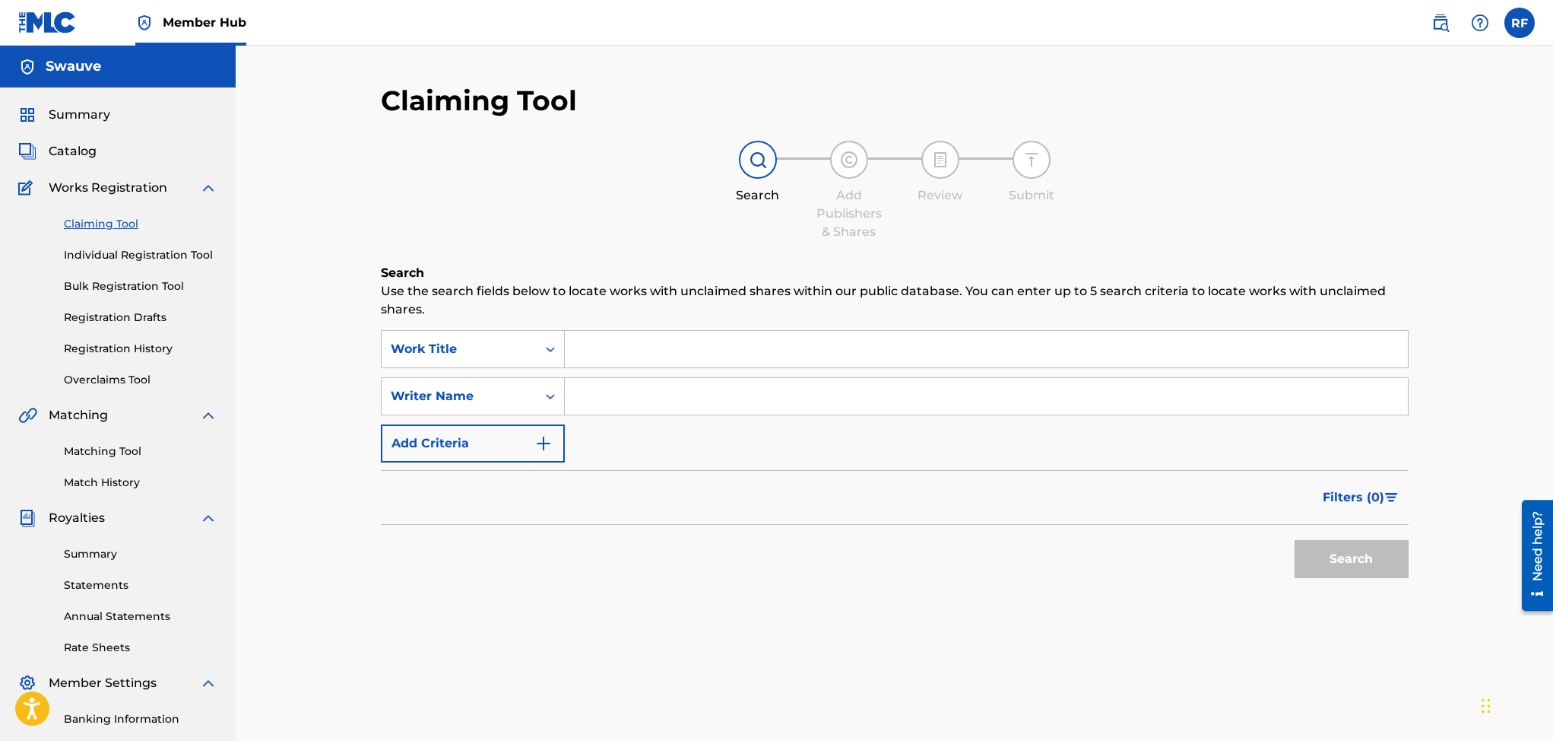
click at [649, 399] on input "Search Form" at bounding box center [986, 396] width 843 height 36
type input "Rico freeman"
click at [1377, 553] on button "Search" at bounding box center [1352, 559] width 114 height 38
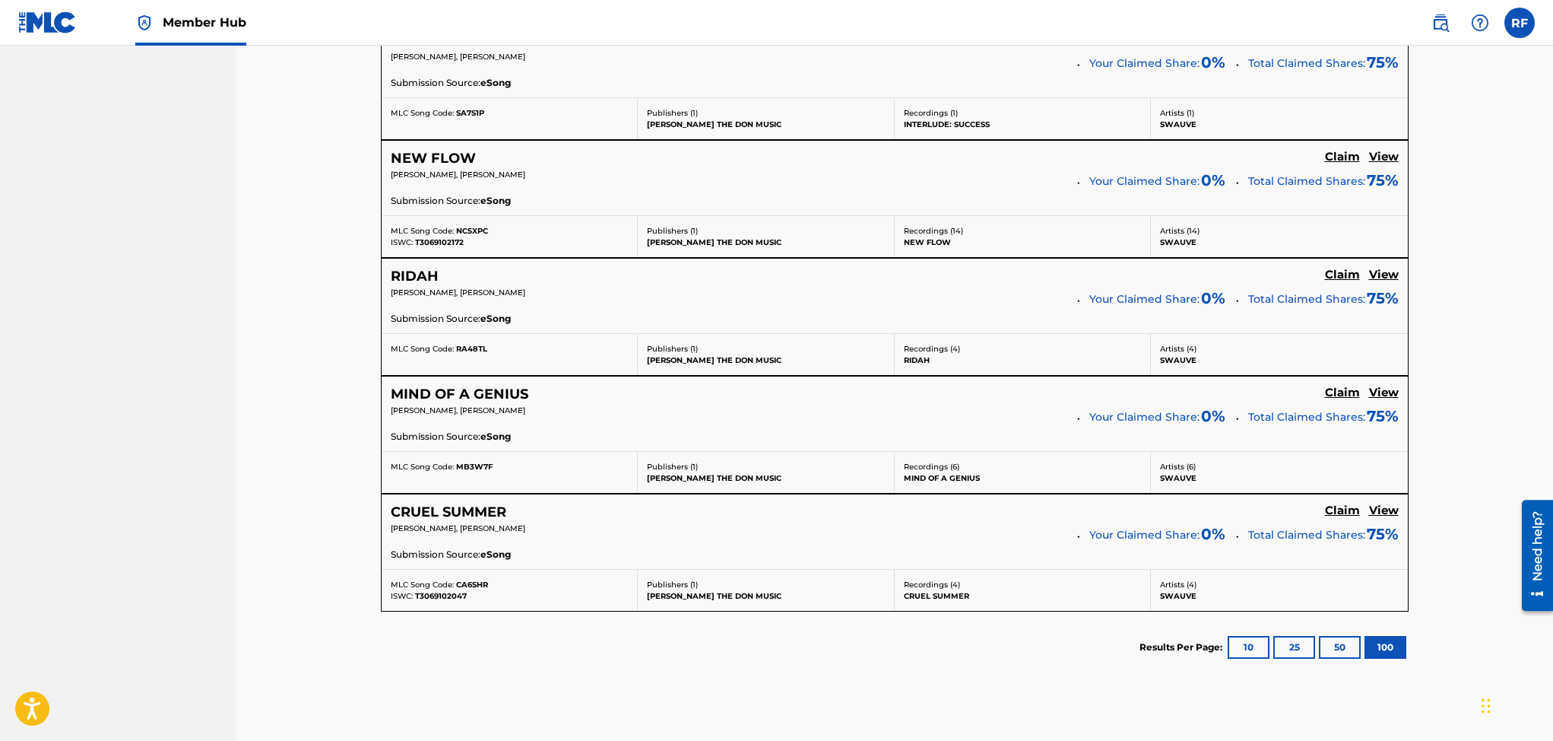
scroll to position [1768, 0]
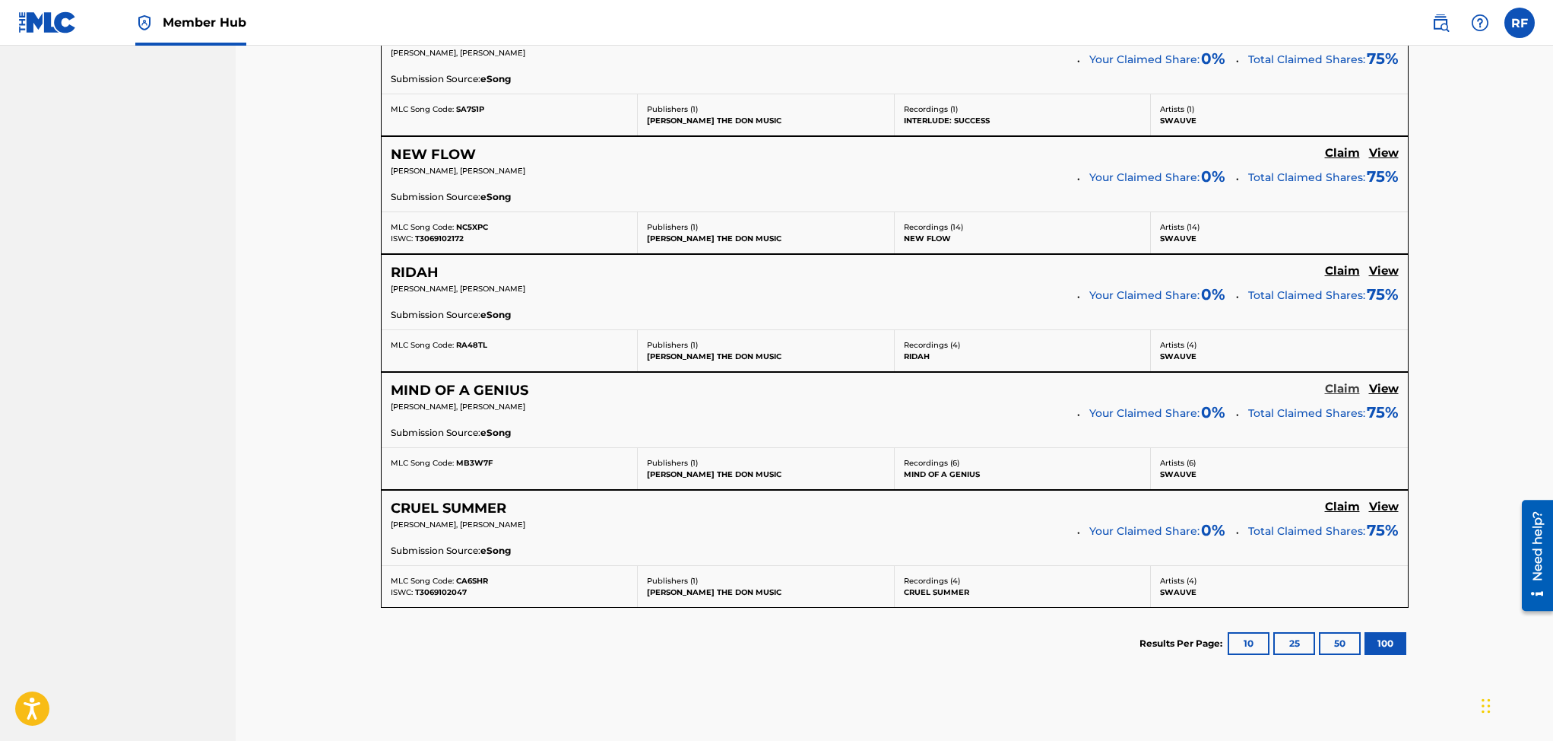
click at [1340, 385] on h5 "Claim" at bounding box center [1342, 389] width 35 height 14
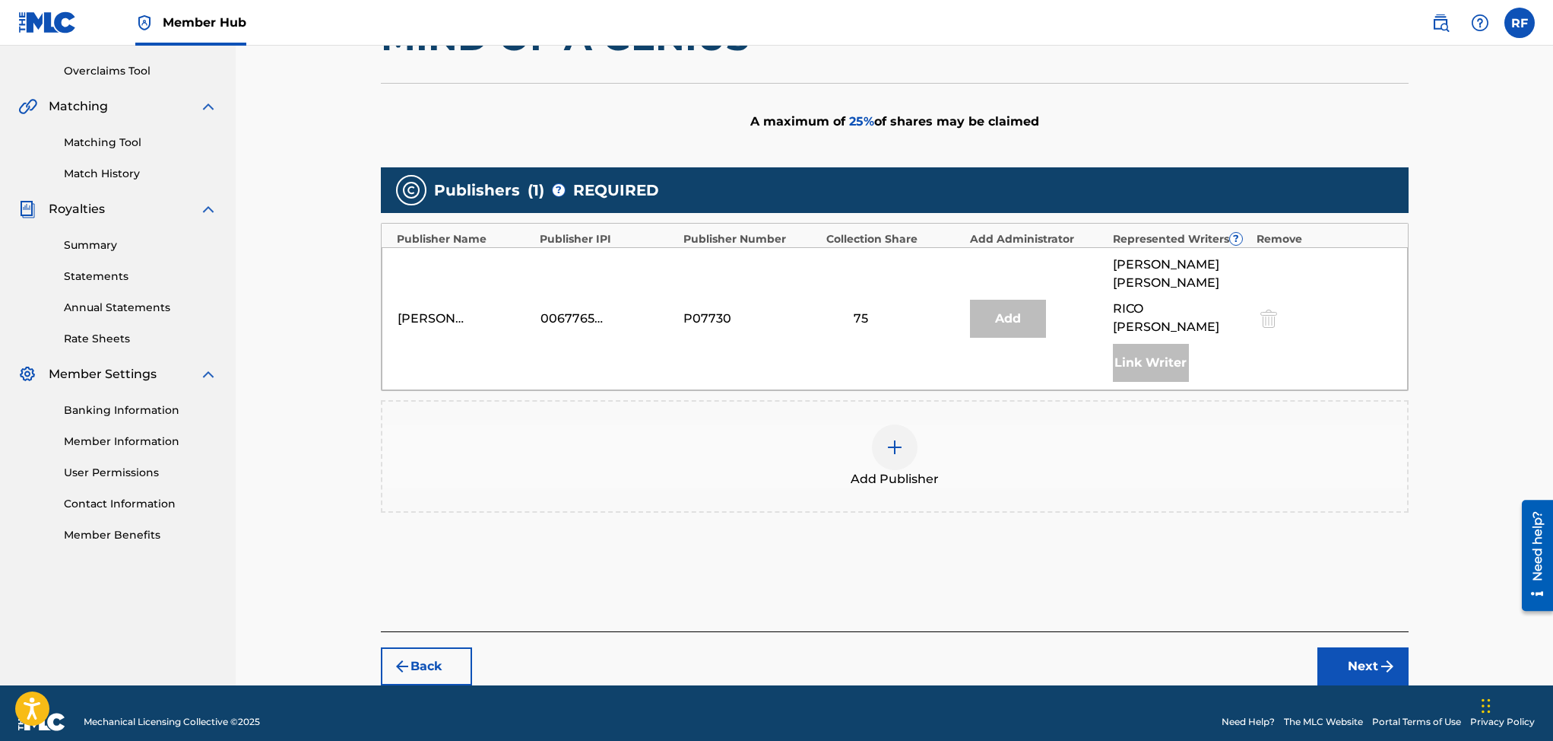
click at [904, 425] on div at bounding box center [895, 447] width 46 height 46
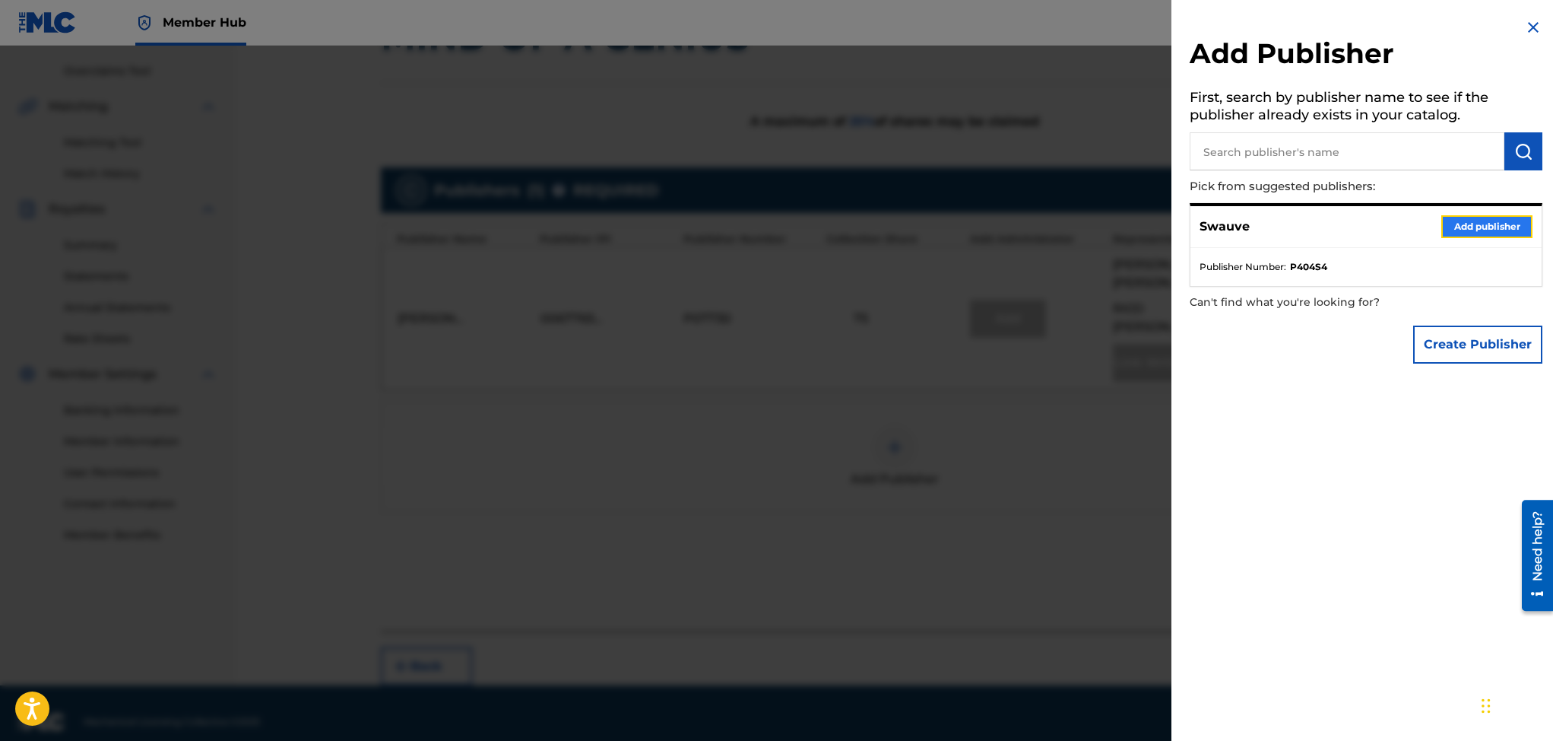
click at [1465, 225] on button "Add publisher" at bounding box center [1486, 226] width 91 height 23
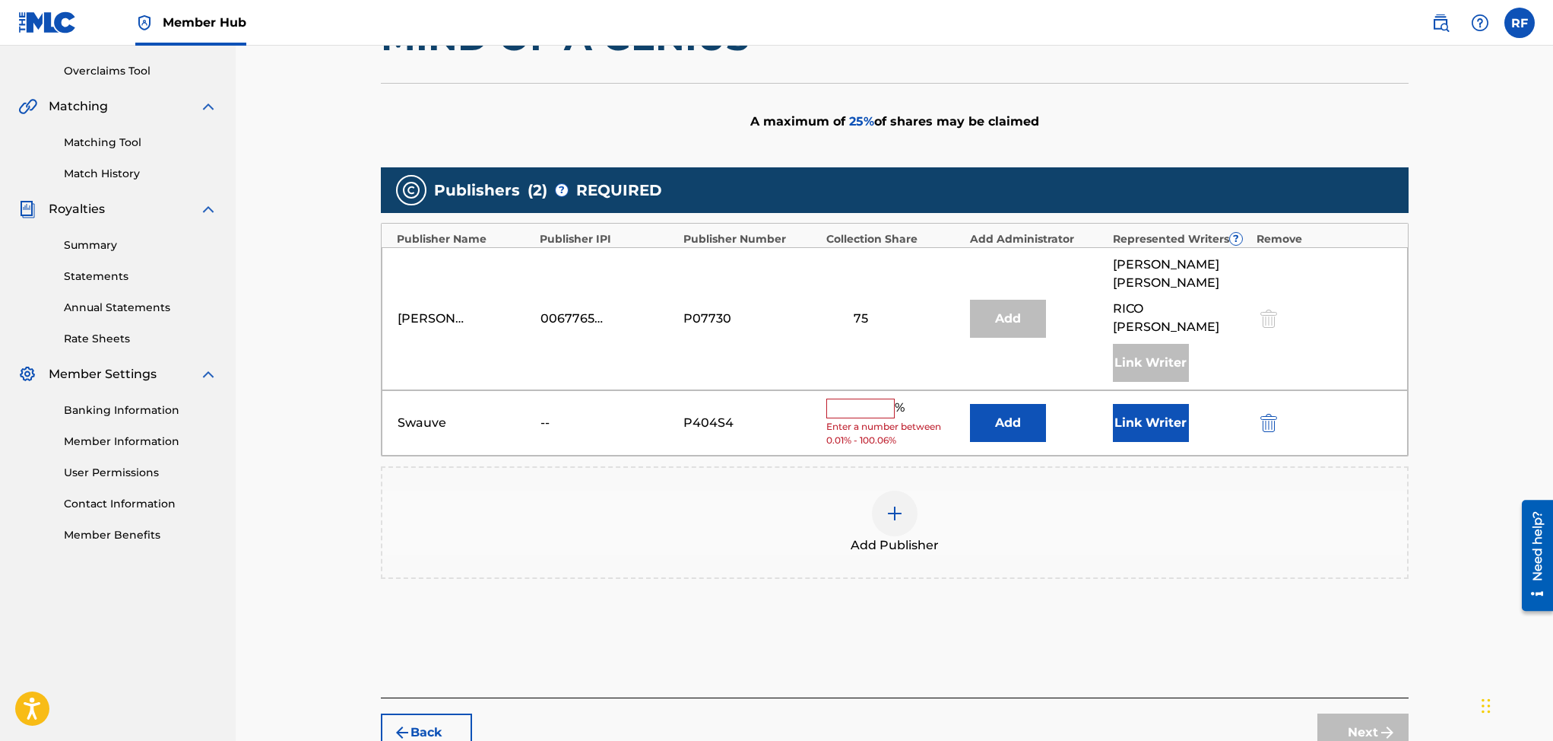
click at [854, 398] on input "text" at bounding box center [860, 408] width 68 height 20
type input "25"
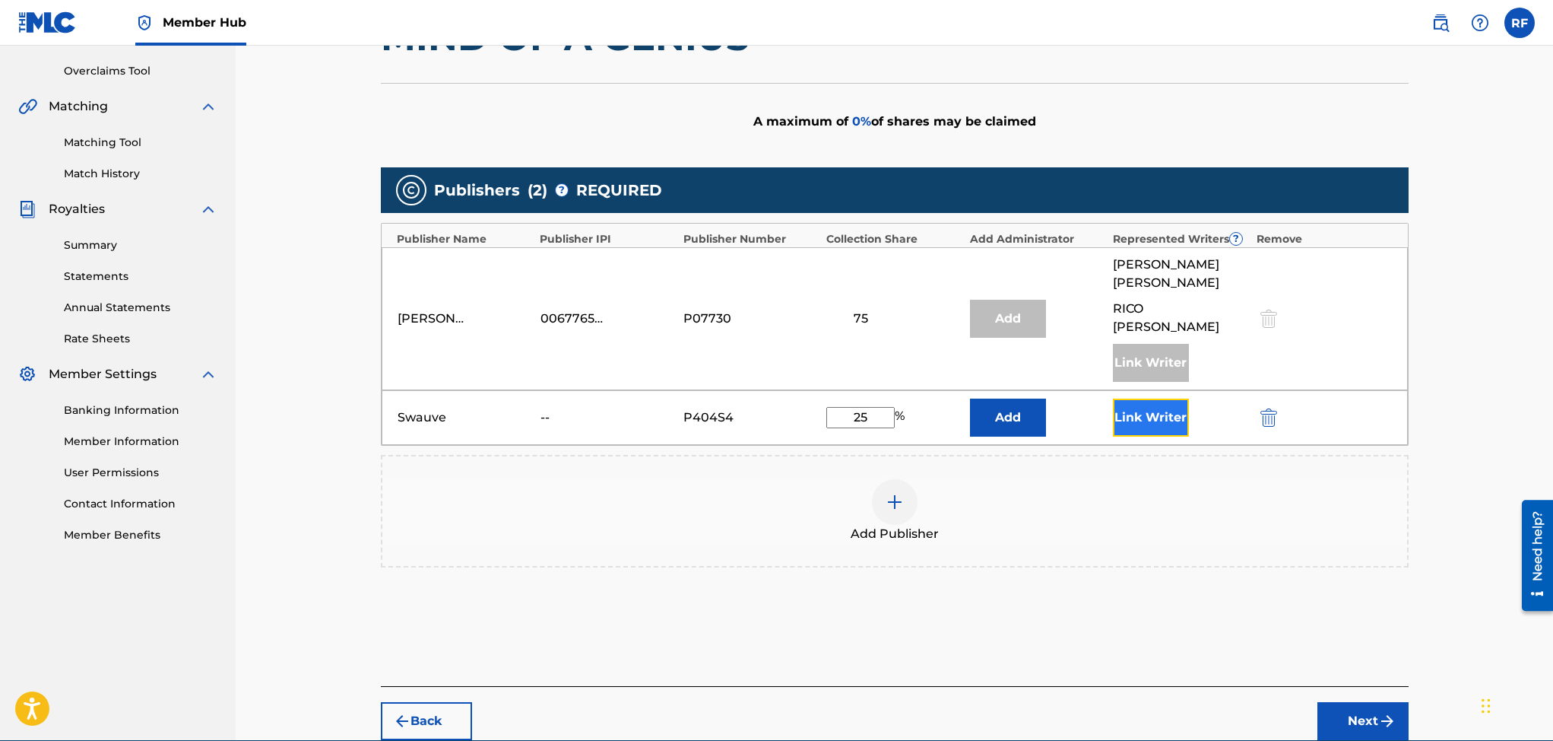
click at [1136, 398] on button "Link Writer" at bounding box center [1151, 417] width 76 height 38
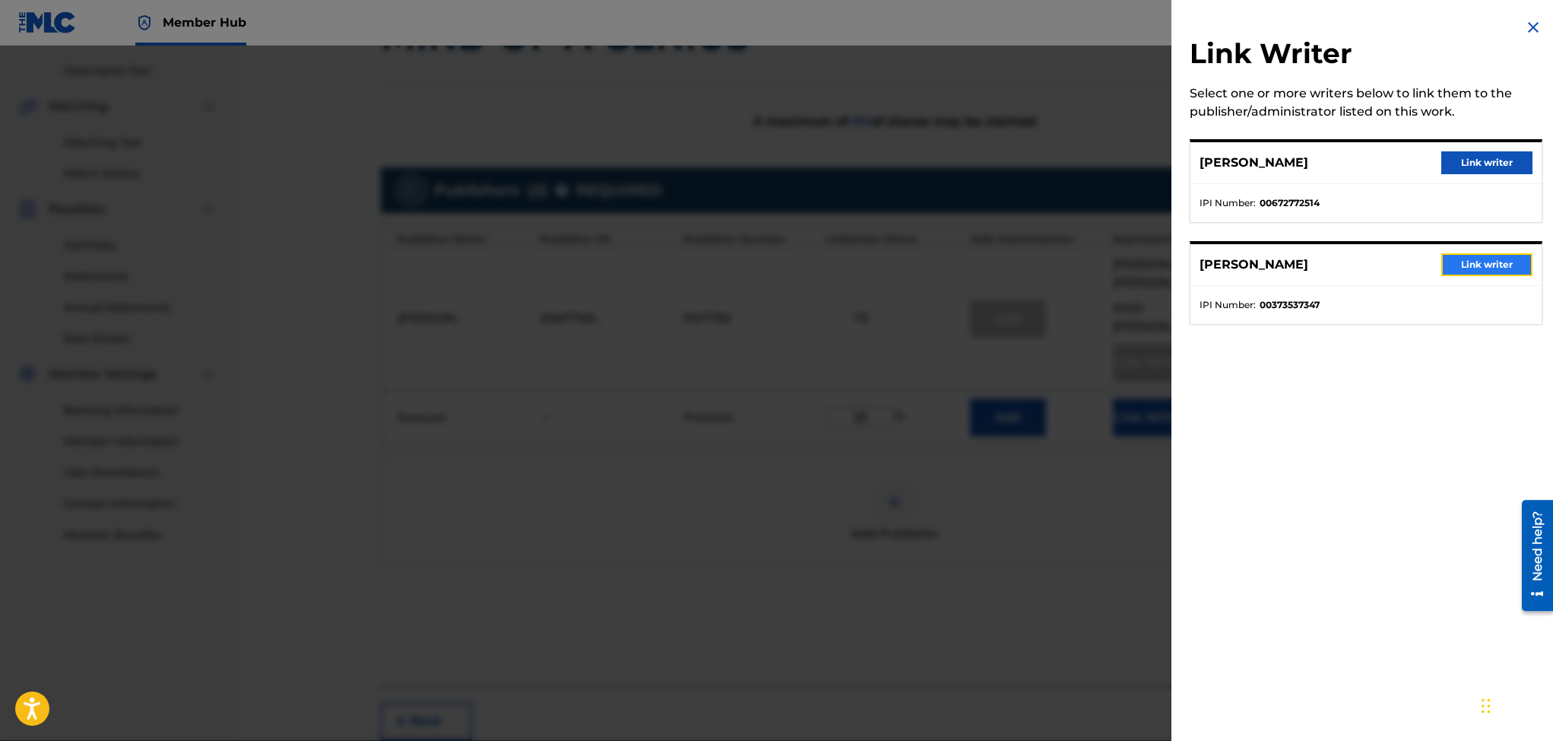
click at [1459, 264] on button "Link writer" at bounding box center [1486, 264] width 91 height 23
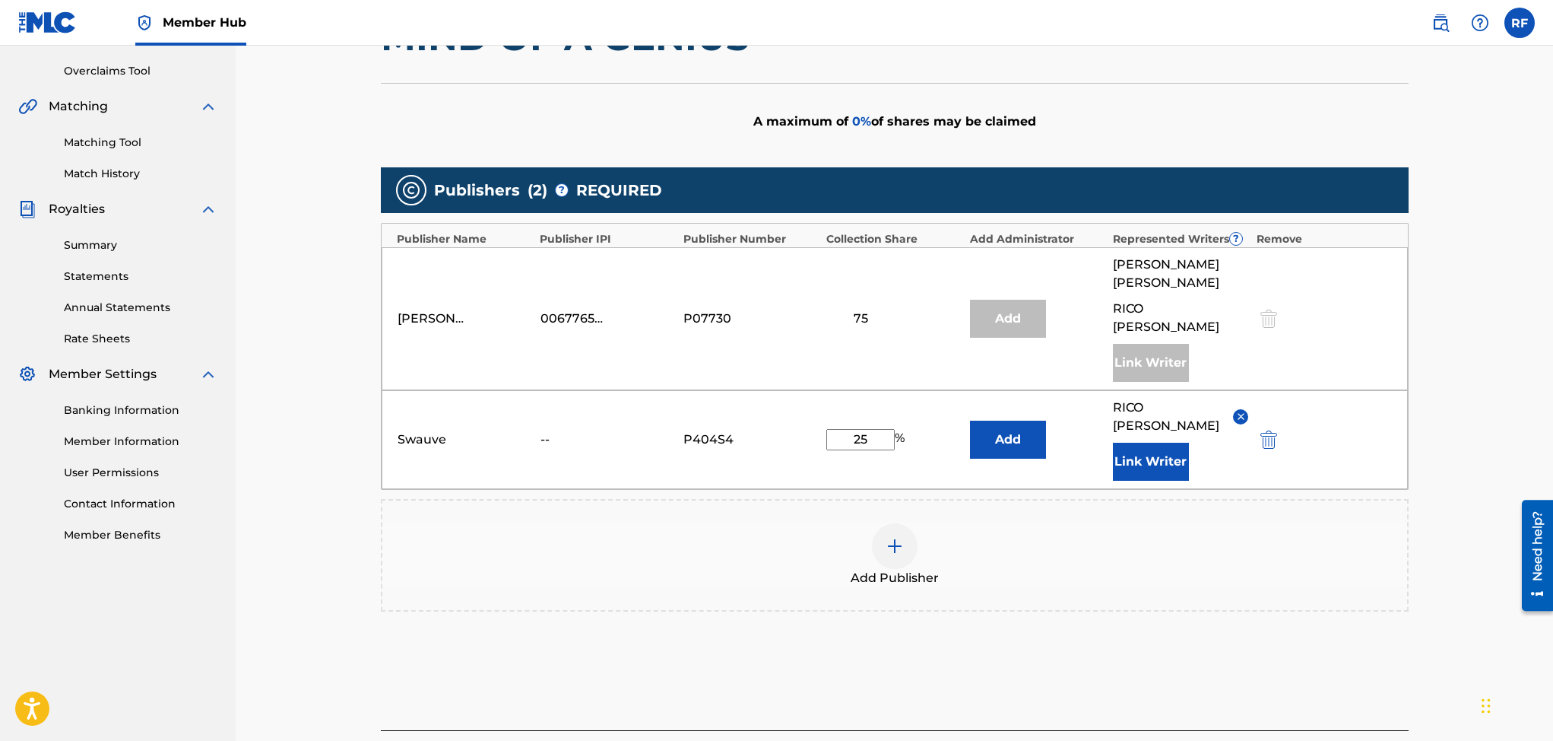
scroll to position [408, 0]
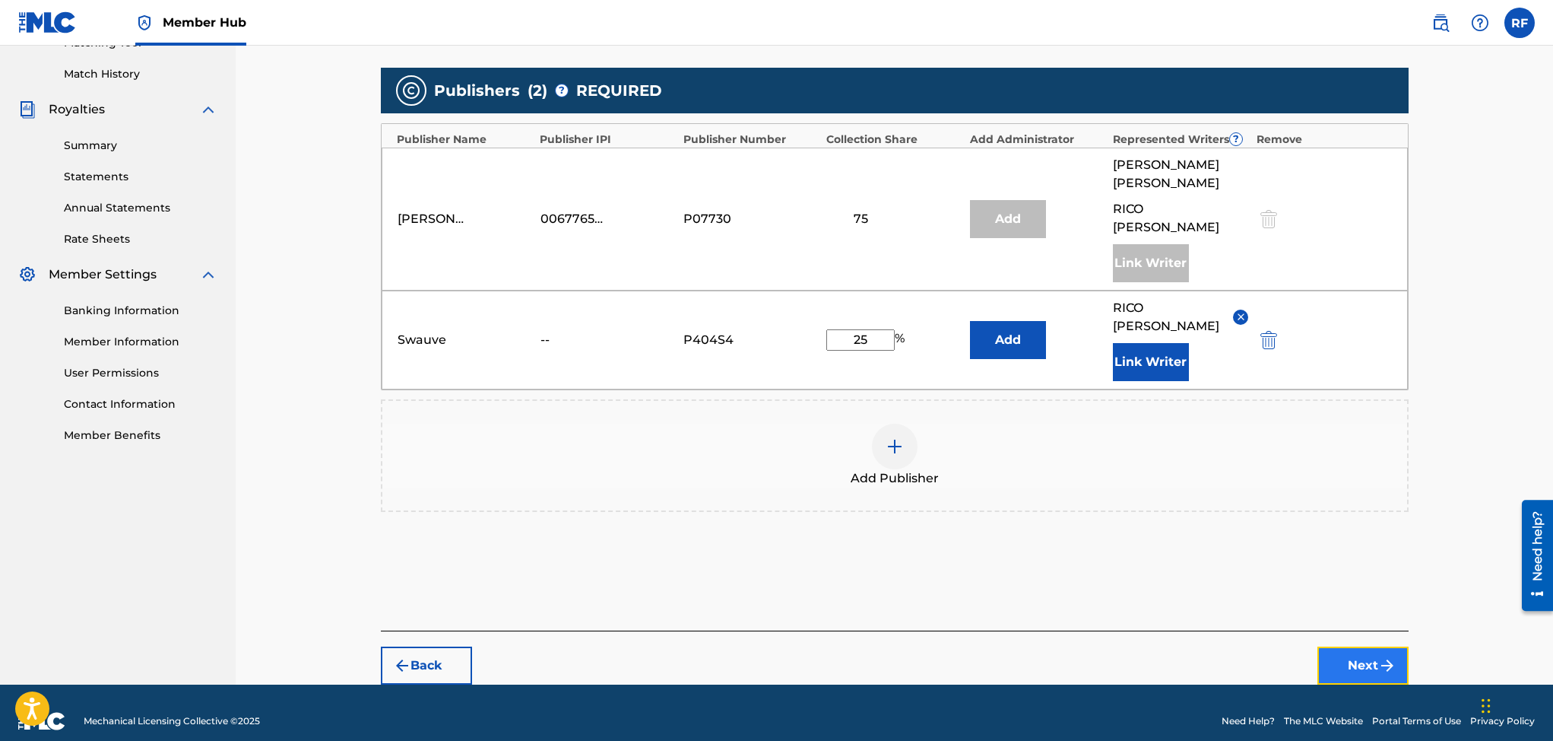
click at [1378, 656] on img "submit" at bounding box center [1387, 665] width 18 height 18
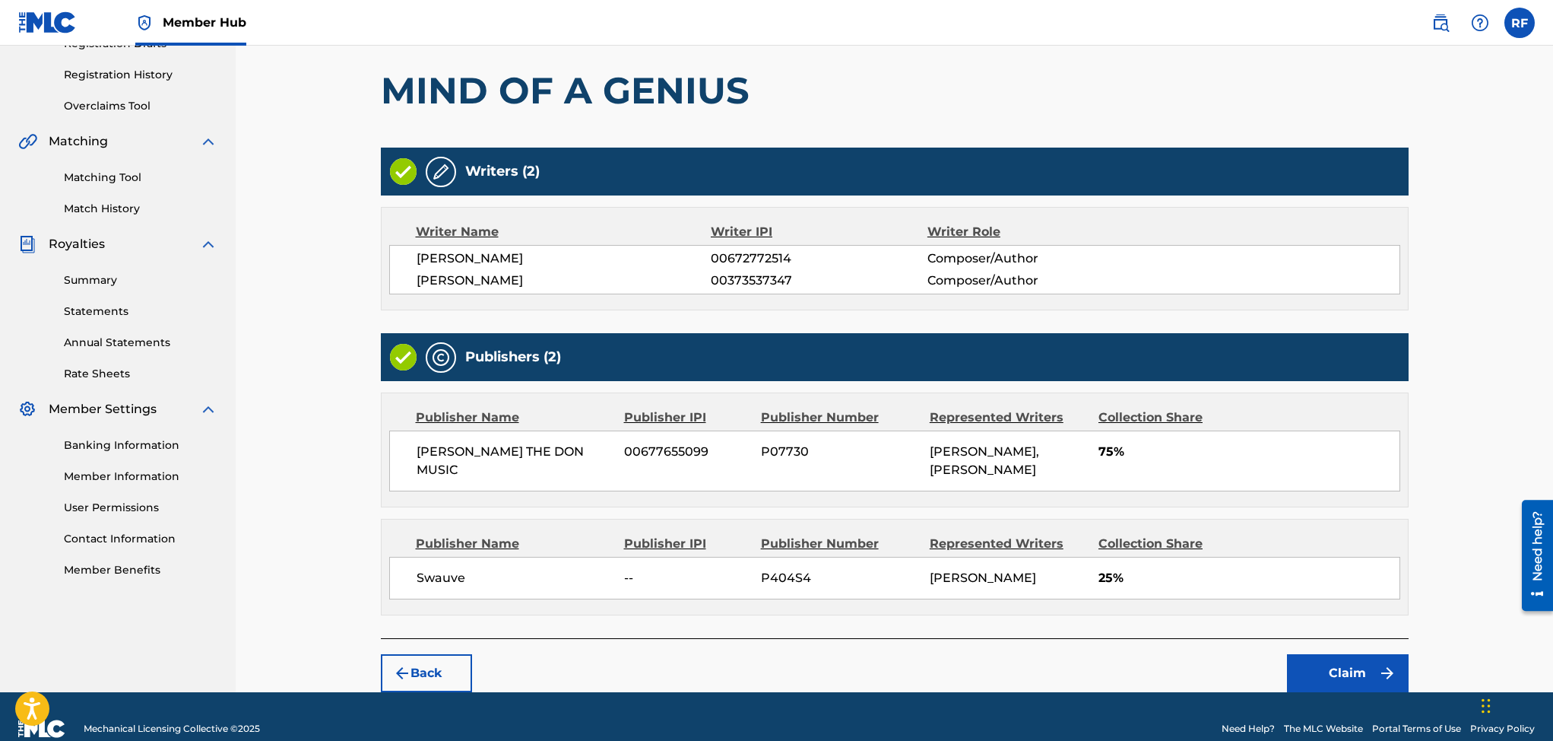
scroll to position [322, 0]
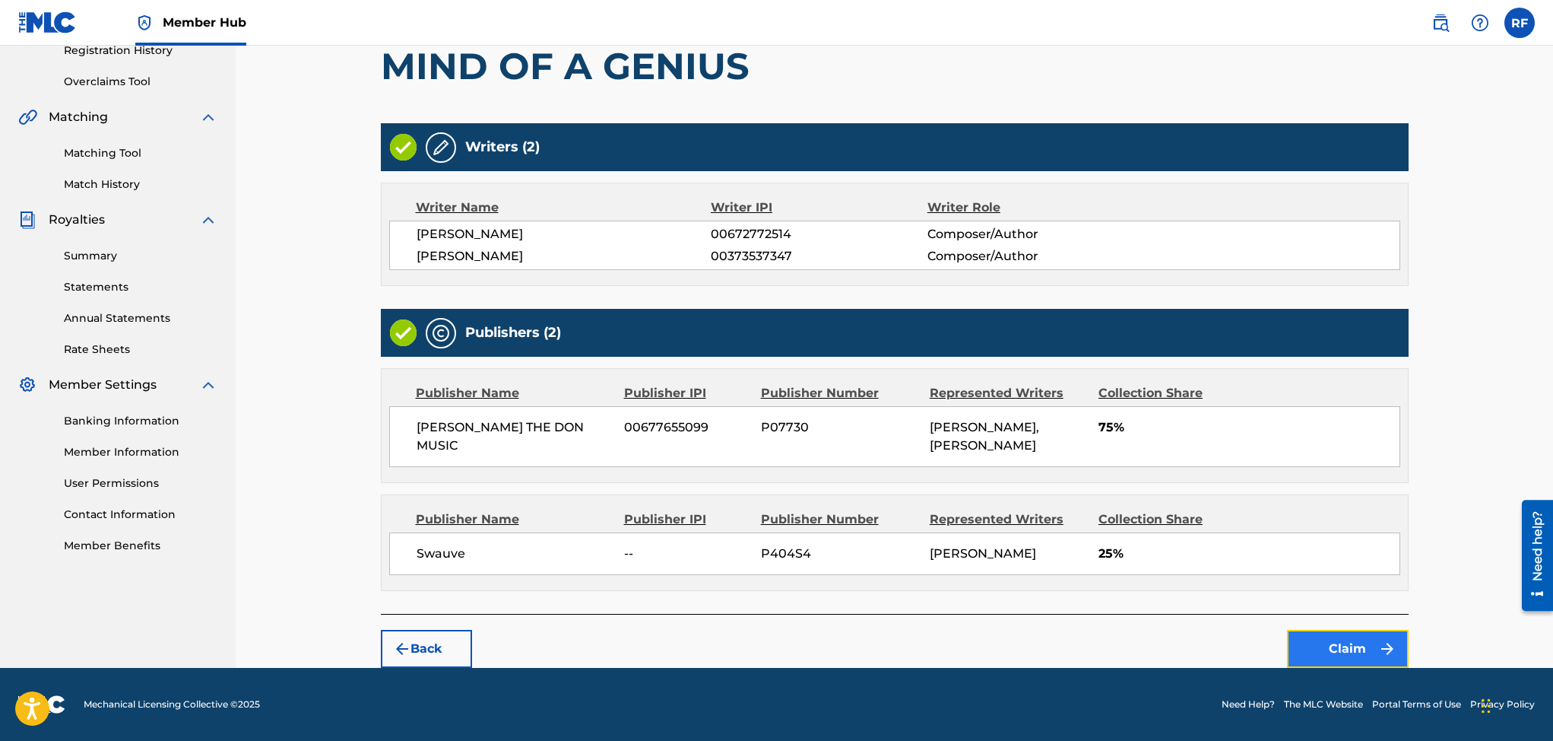
click at [1343, 645] on button "Claim" at bounding box center [1348, 649] width 122 height 38
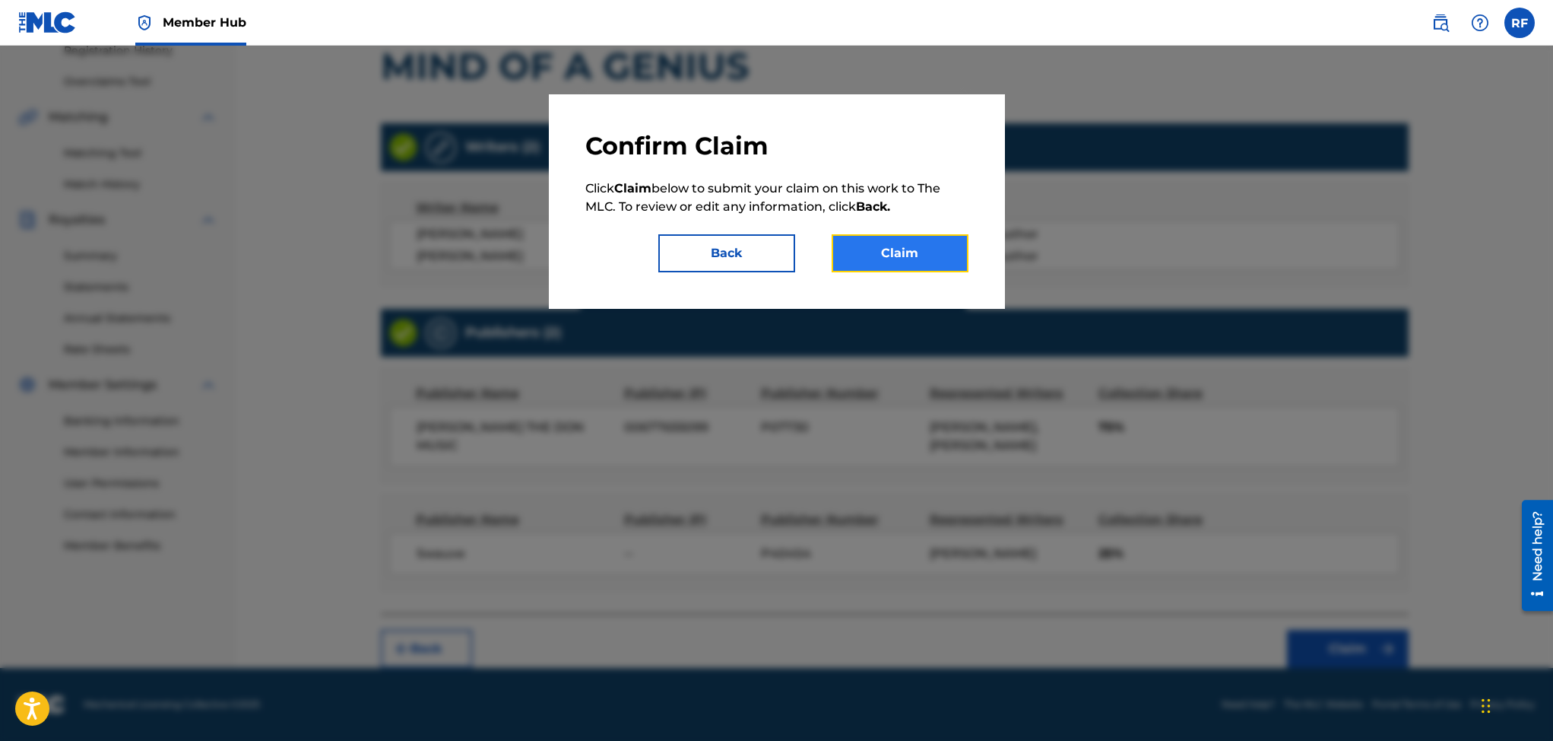
click at [901, 246] on button "Claim" at bounding box center [900, 253] width 137 height 38
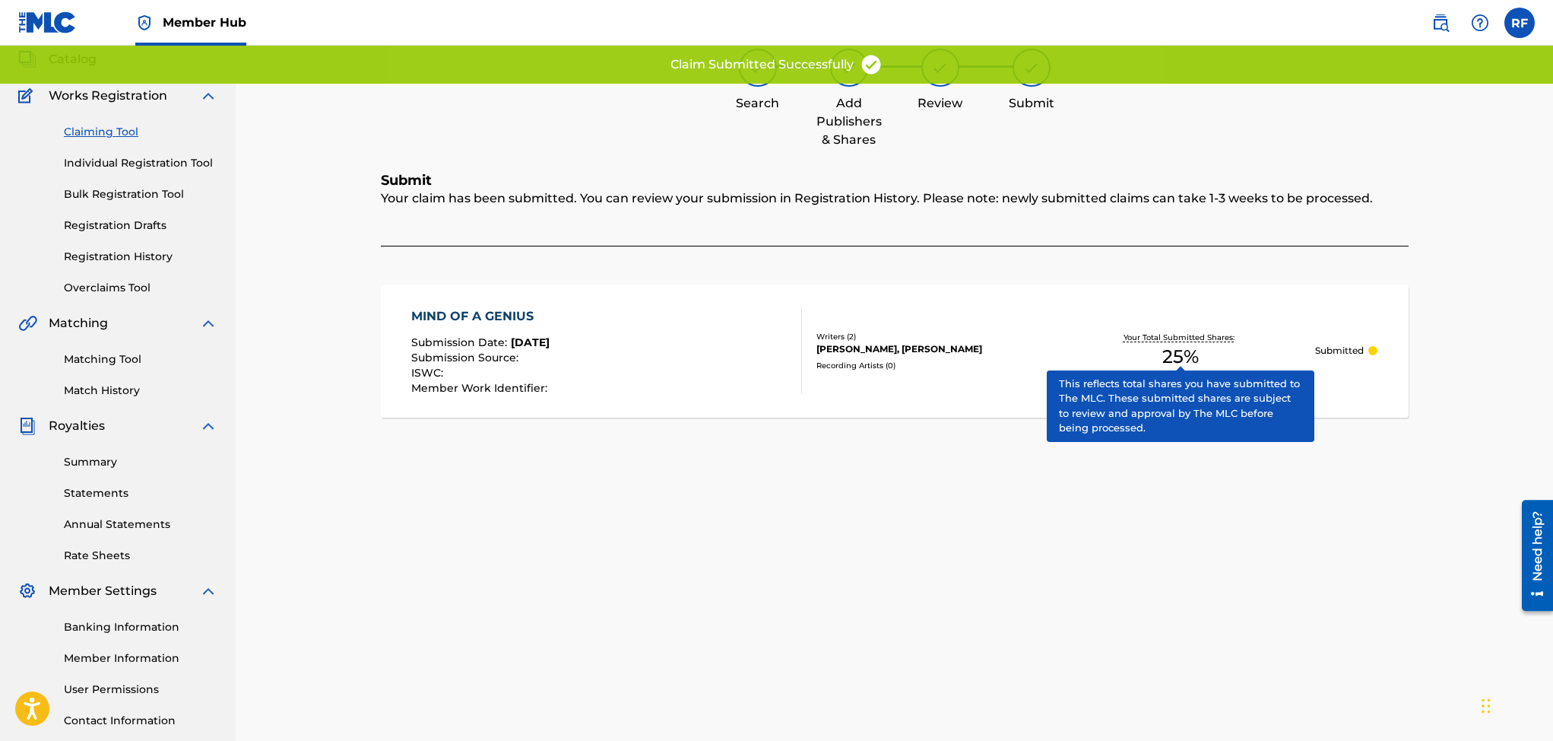
scroll to position [89, 0]
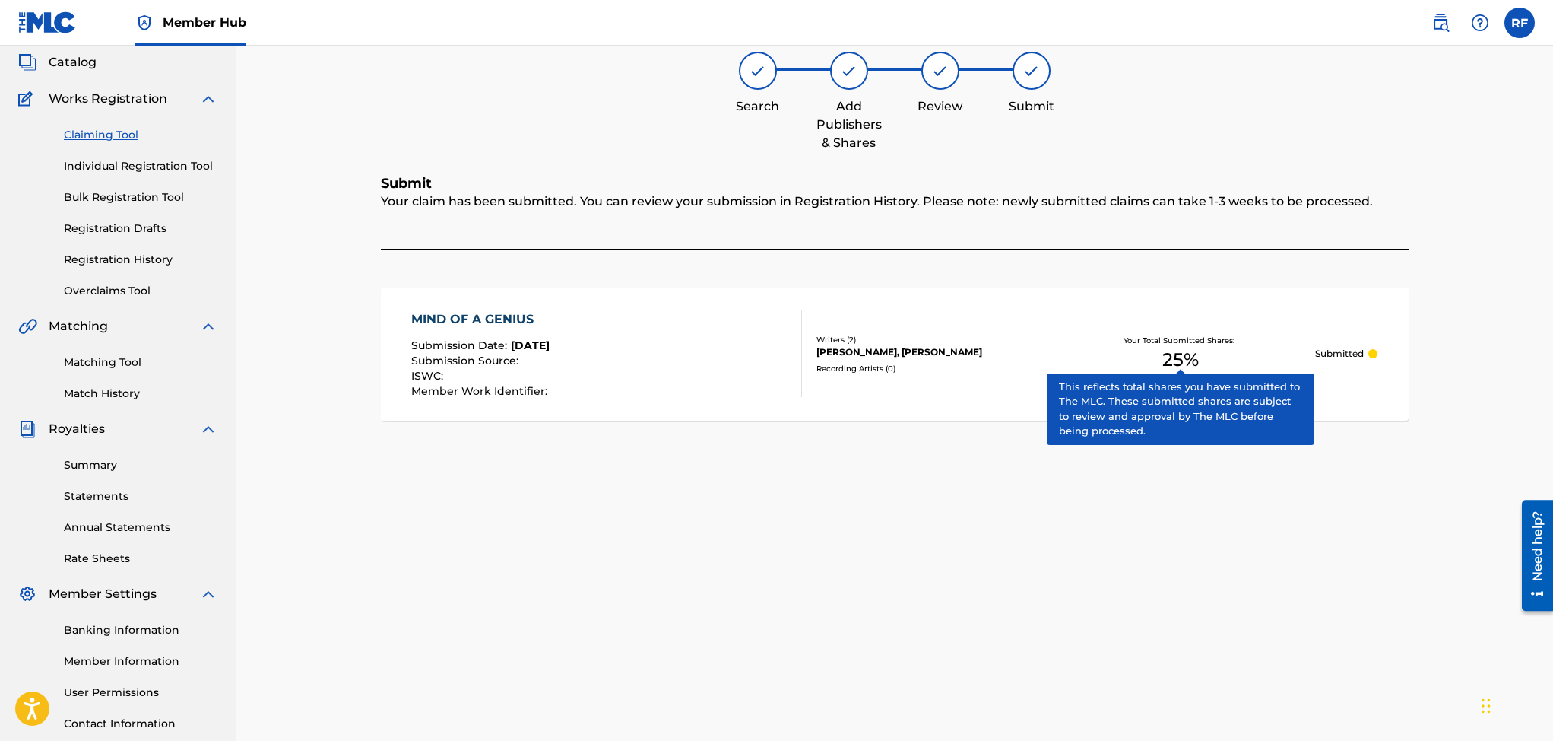
click at [84, 135] on link "Claiming Tool" at bounding box center [141, 135] width 154 height 16
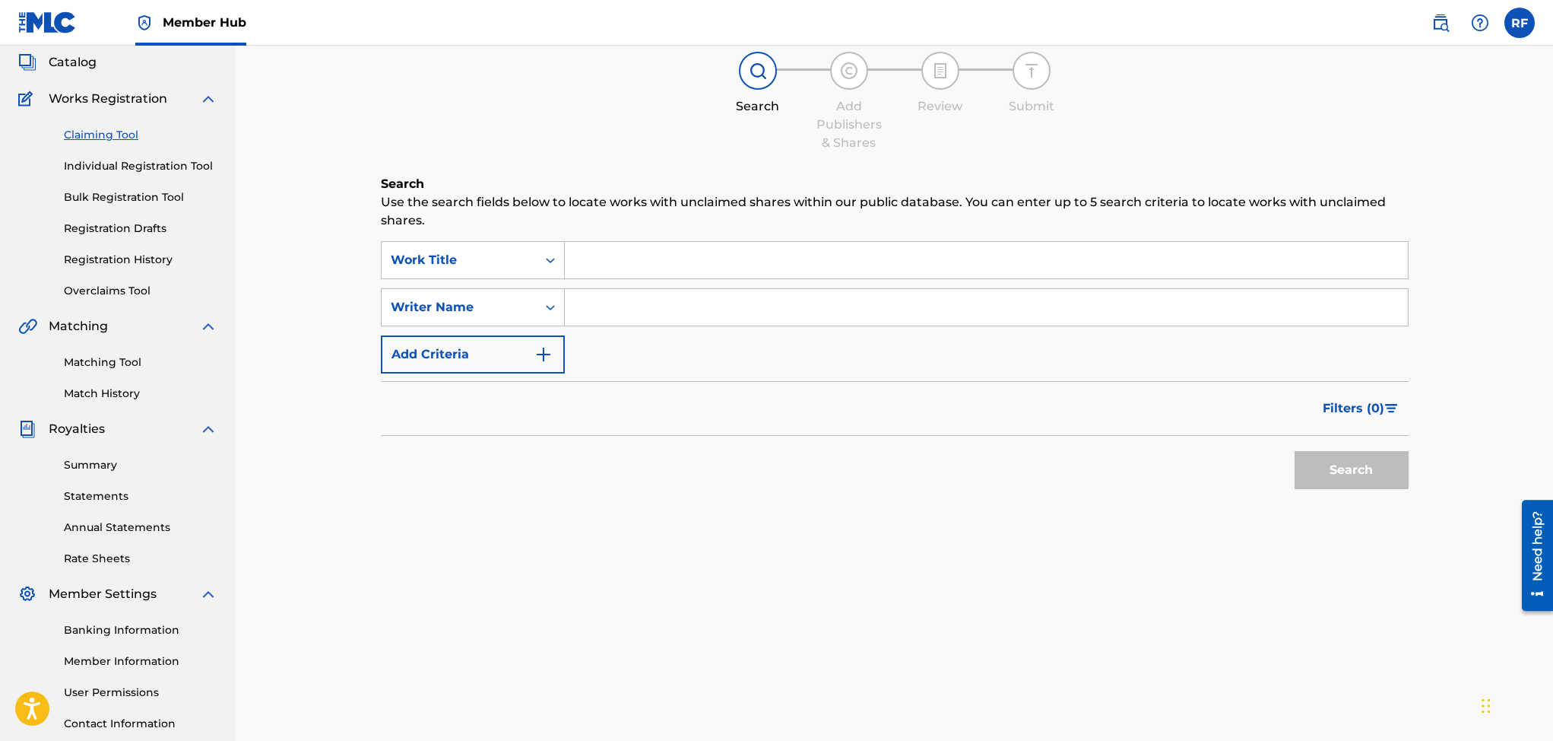
scroll to position [0, 0]
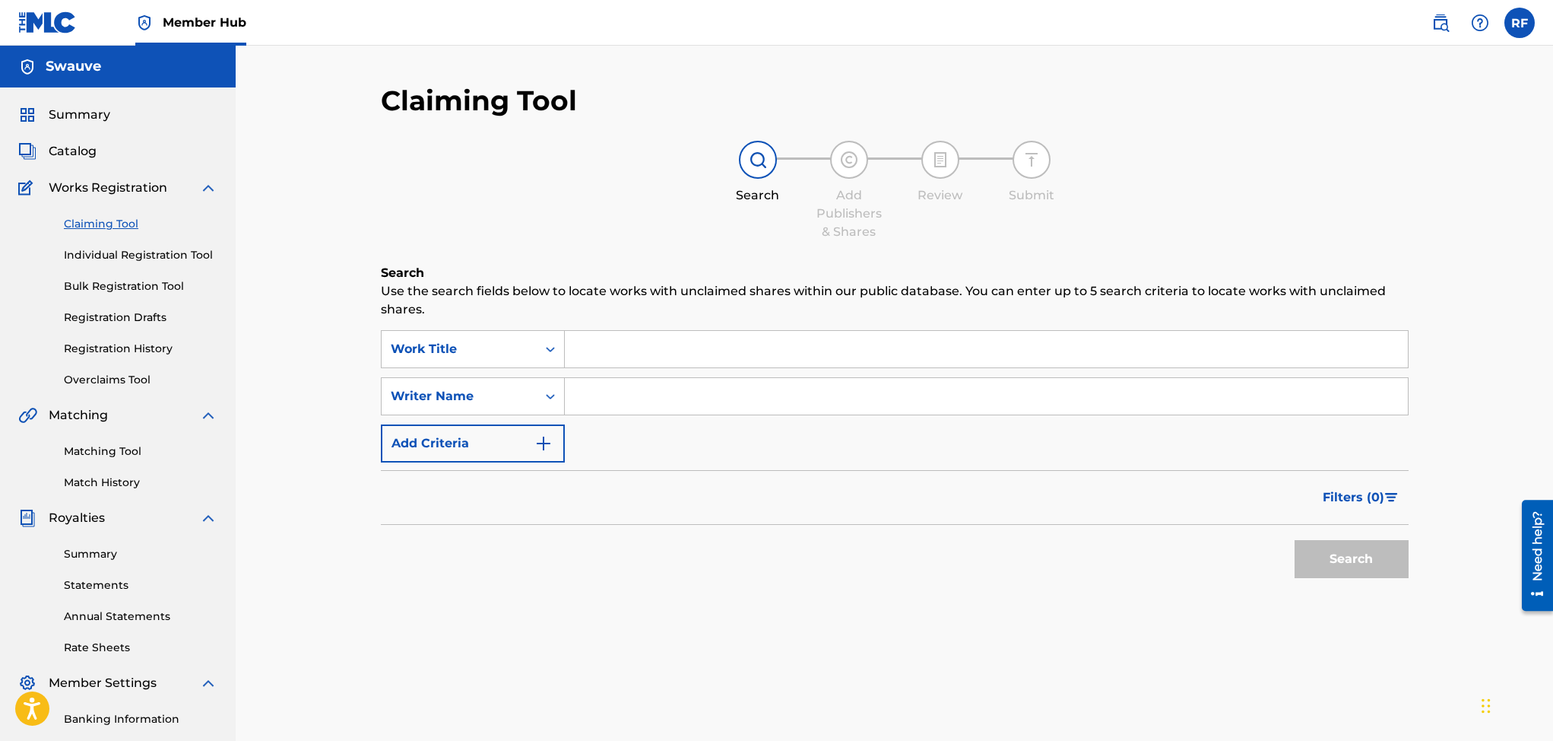
click at [589, 394] on input "Search Form" at bounding box center [986, 396] width 843 height 36
type input "Rico freeman"
click at [1369, 555] on button "Search" at bounding box center [1352, 559] width 114 height 38
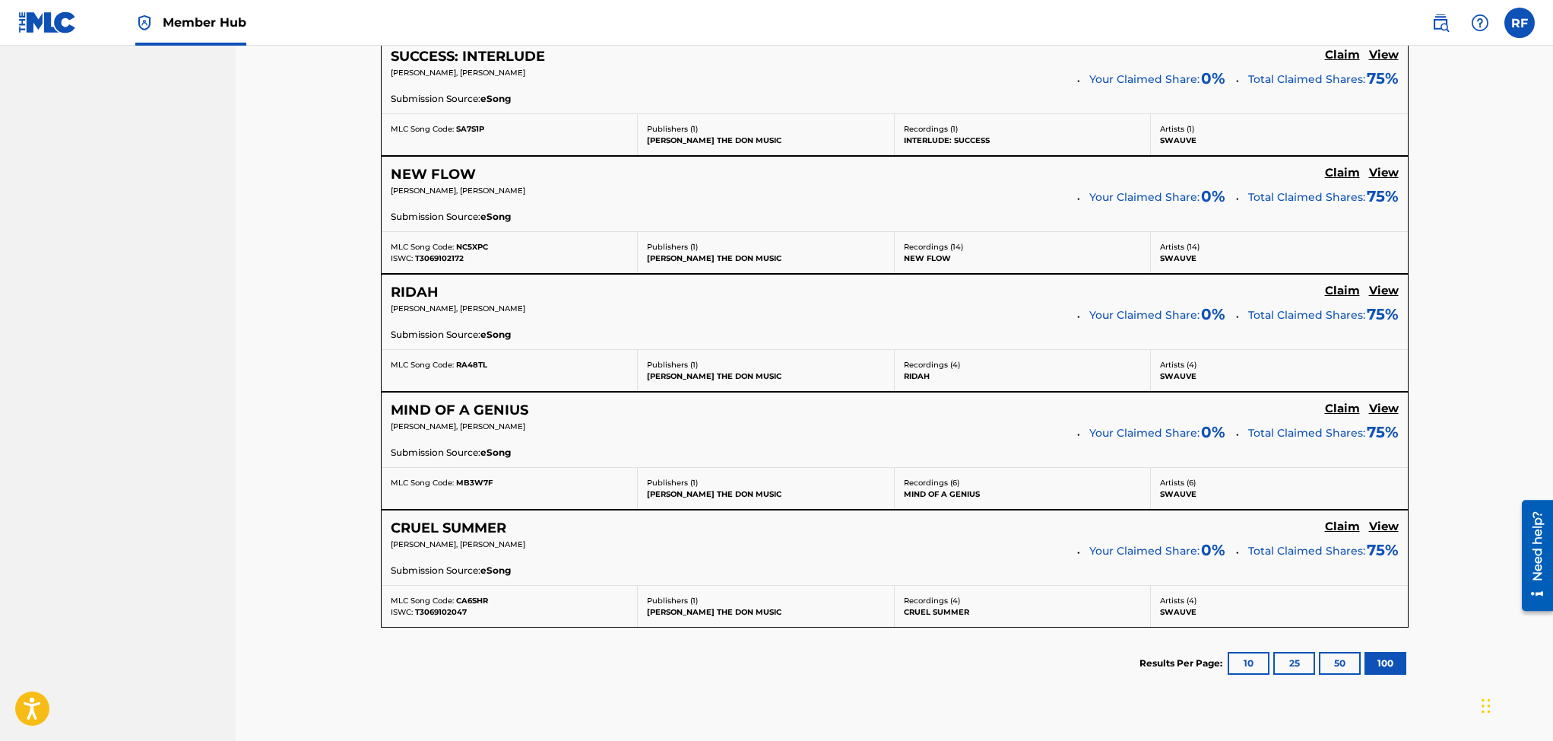
scroll to position [1784, 0]
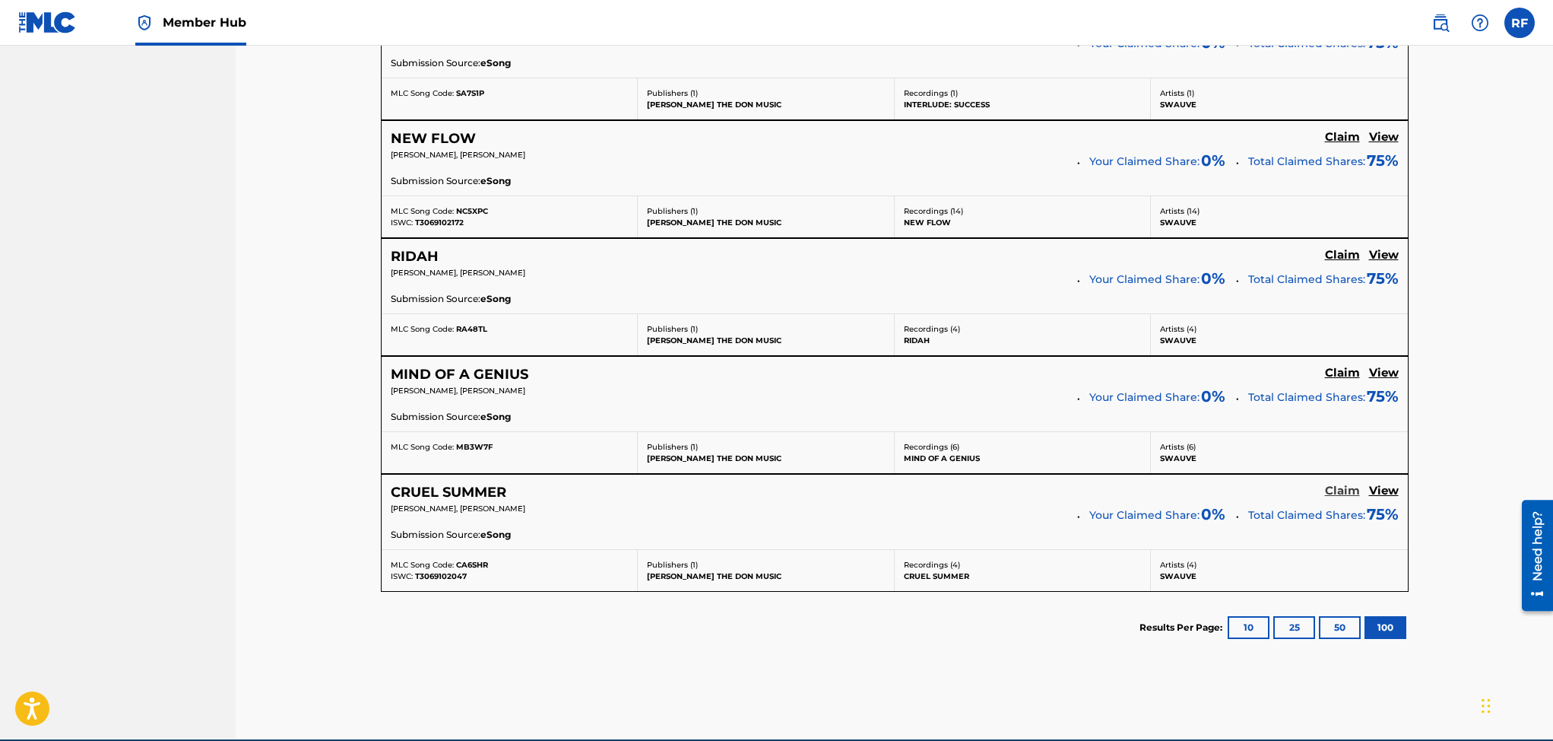
click at [1345, 489] on h5 "Claim" at bounding box center [1342, 491] width 35 height 14
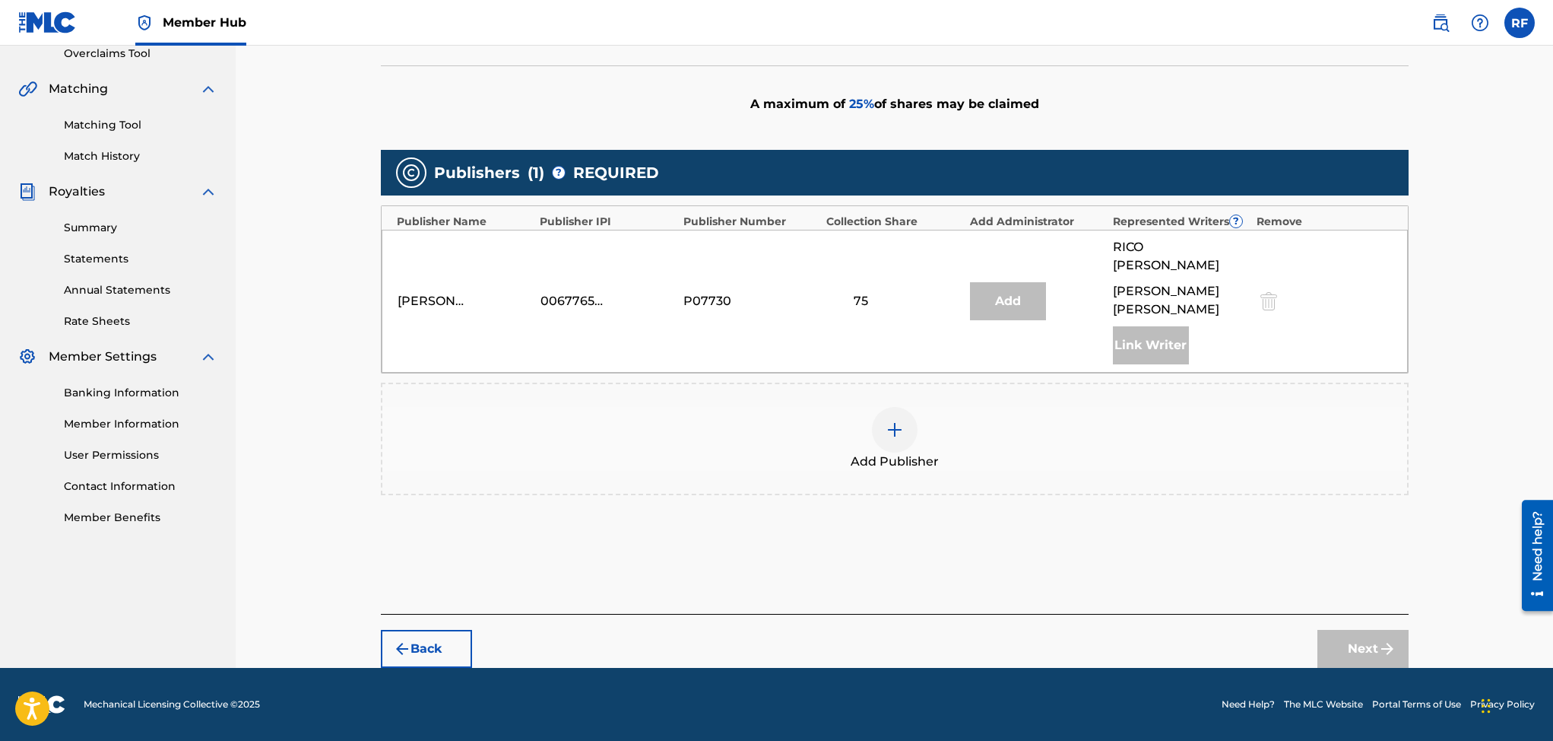
scroll to position [309, 0]
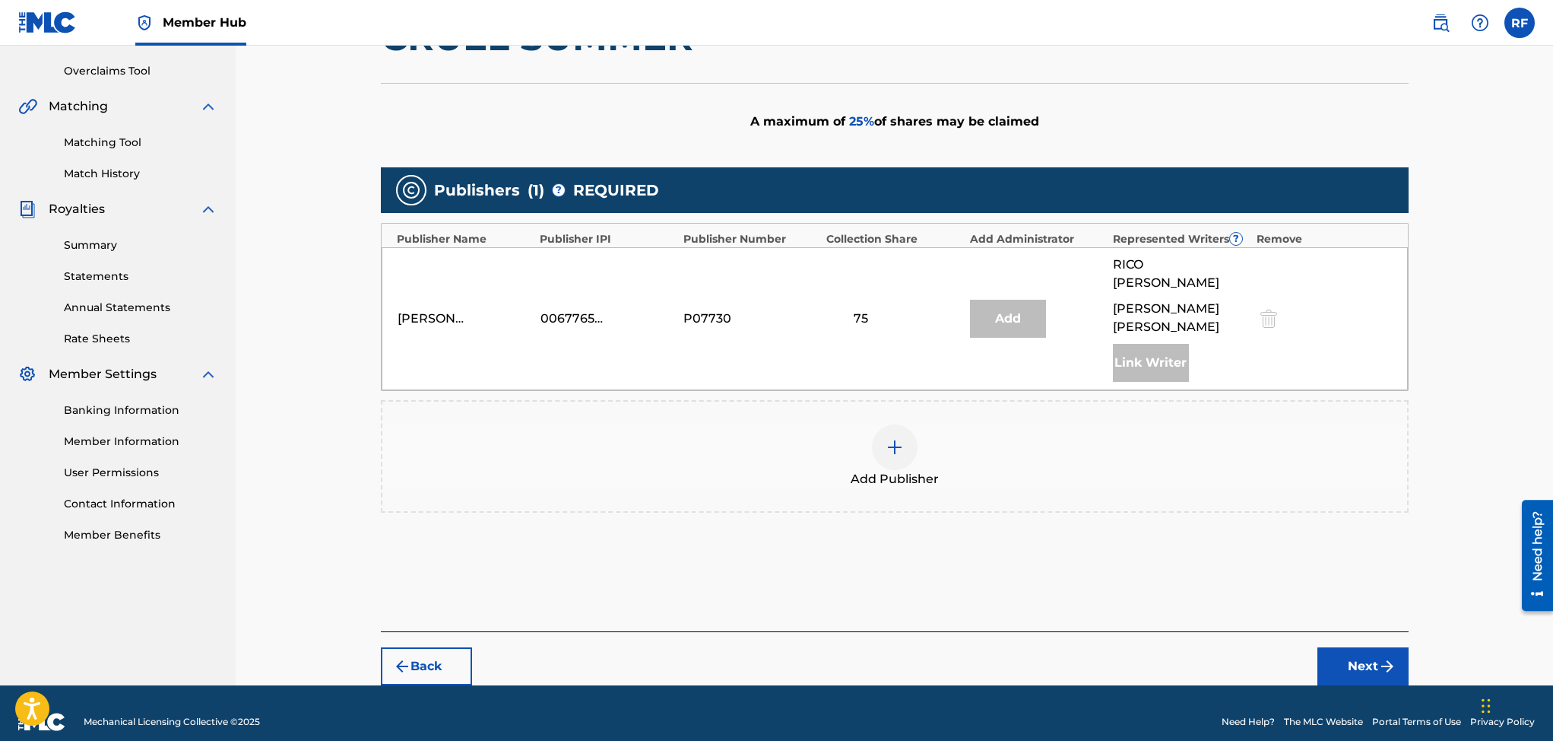
click at [897, 424] on div at bounding box center [895, 447] width 46 height 46
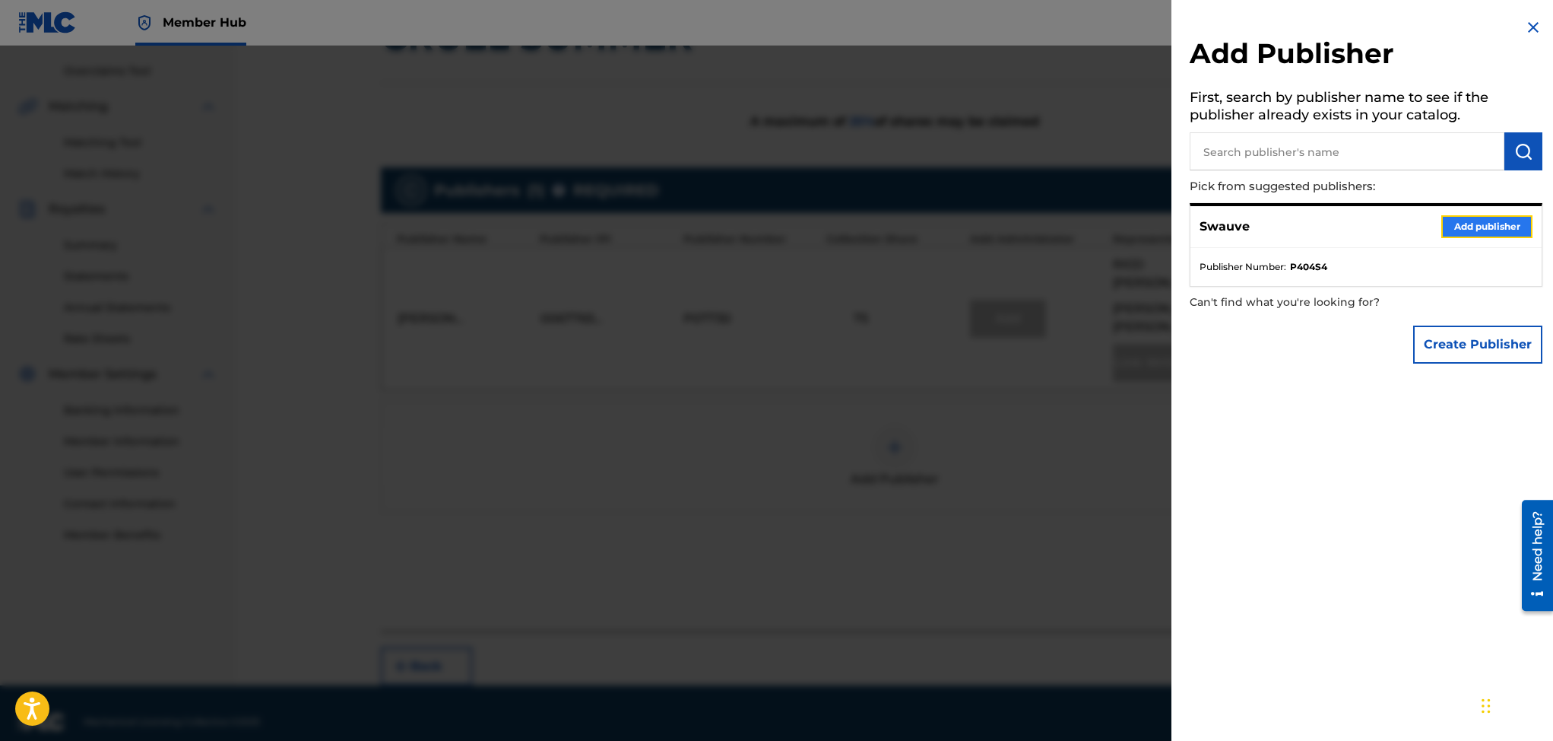
click at [1514, 224] on button "Add publisher" at bounding box center [1486, 226] width 91 height 23
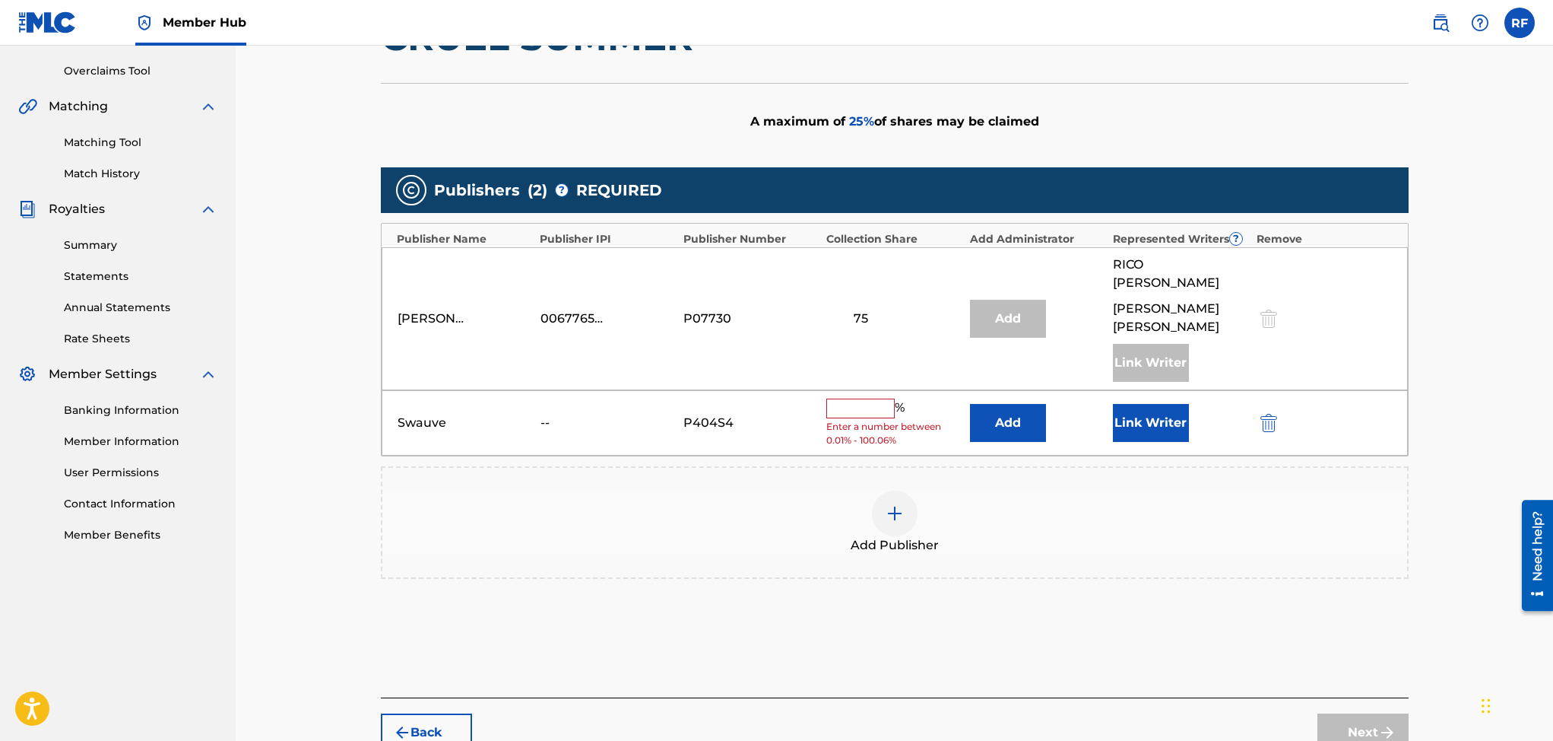
click at [861, 398] on input "text" at bounding box center [860, 408] width 68 height 20
type input "25"
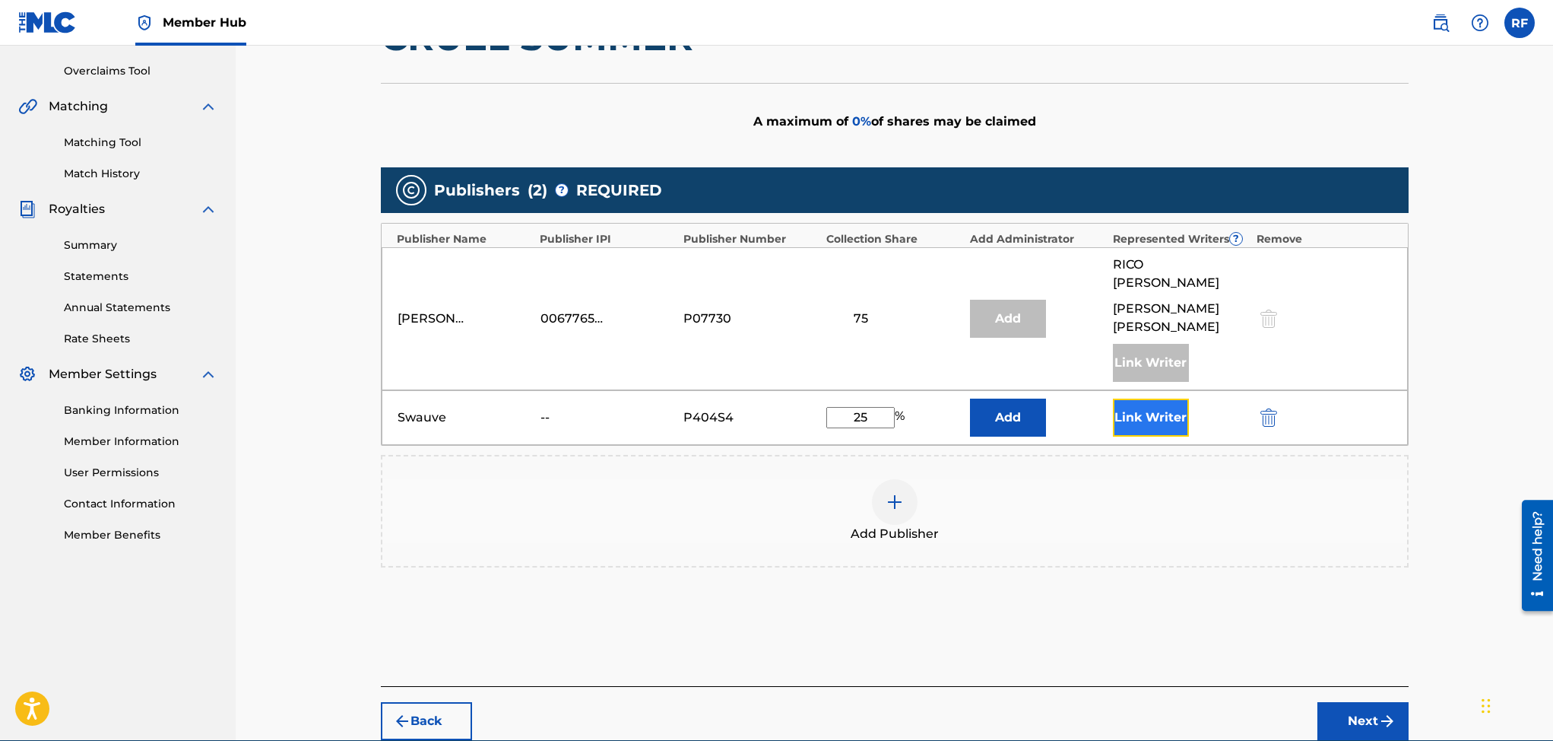
click at [1159, 401] on button "Link Writer" at bounding box center [1151, 417] width 76 height 38
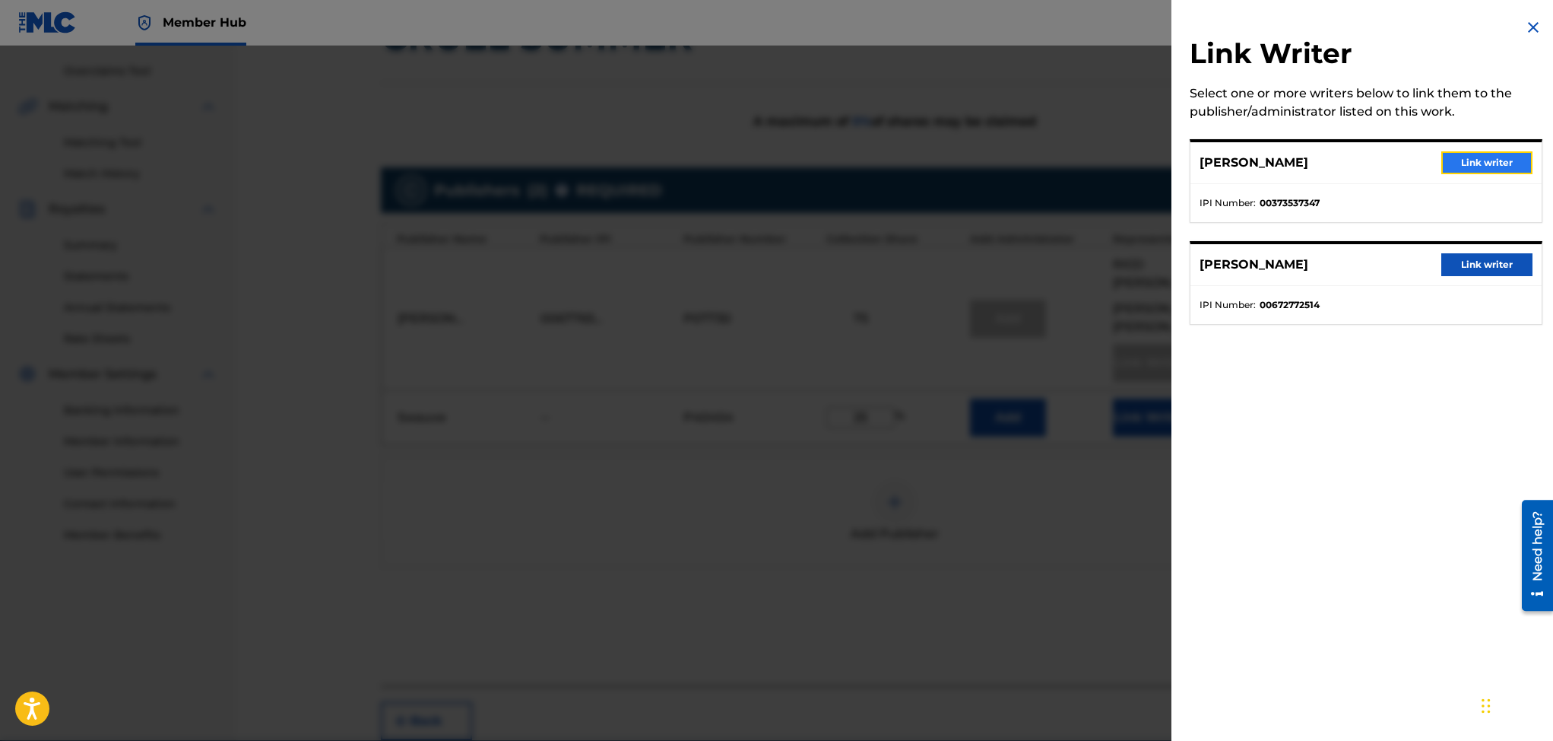
click at [1471, 163] on button "Link writer" at bounding box center [1486, 162] width 91 height 23
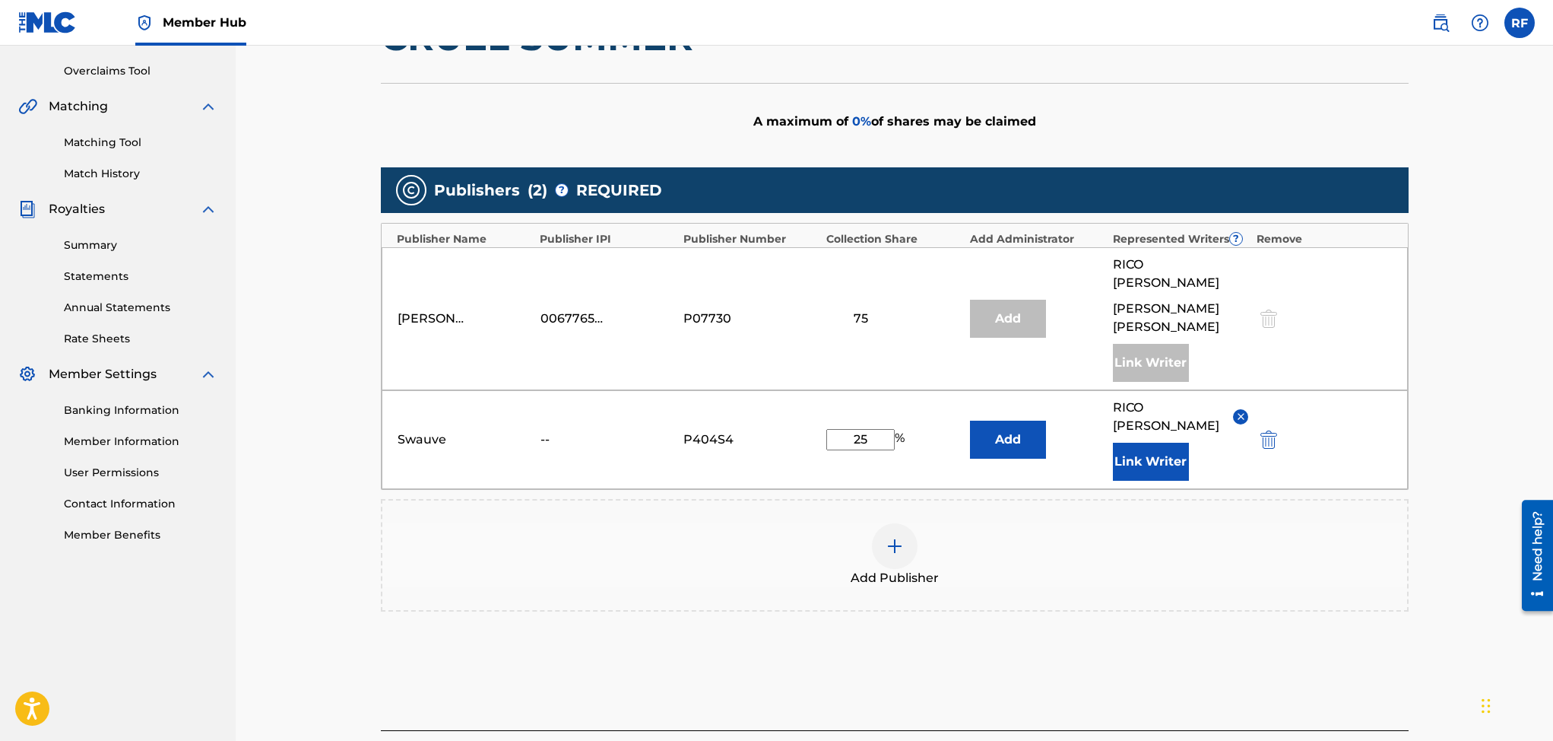
scroll to position [408, 0]
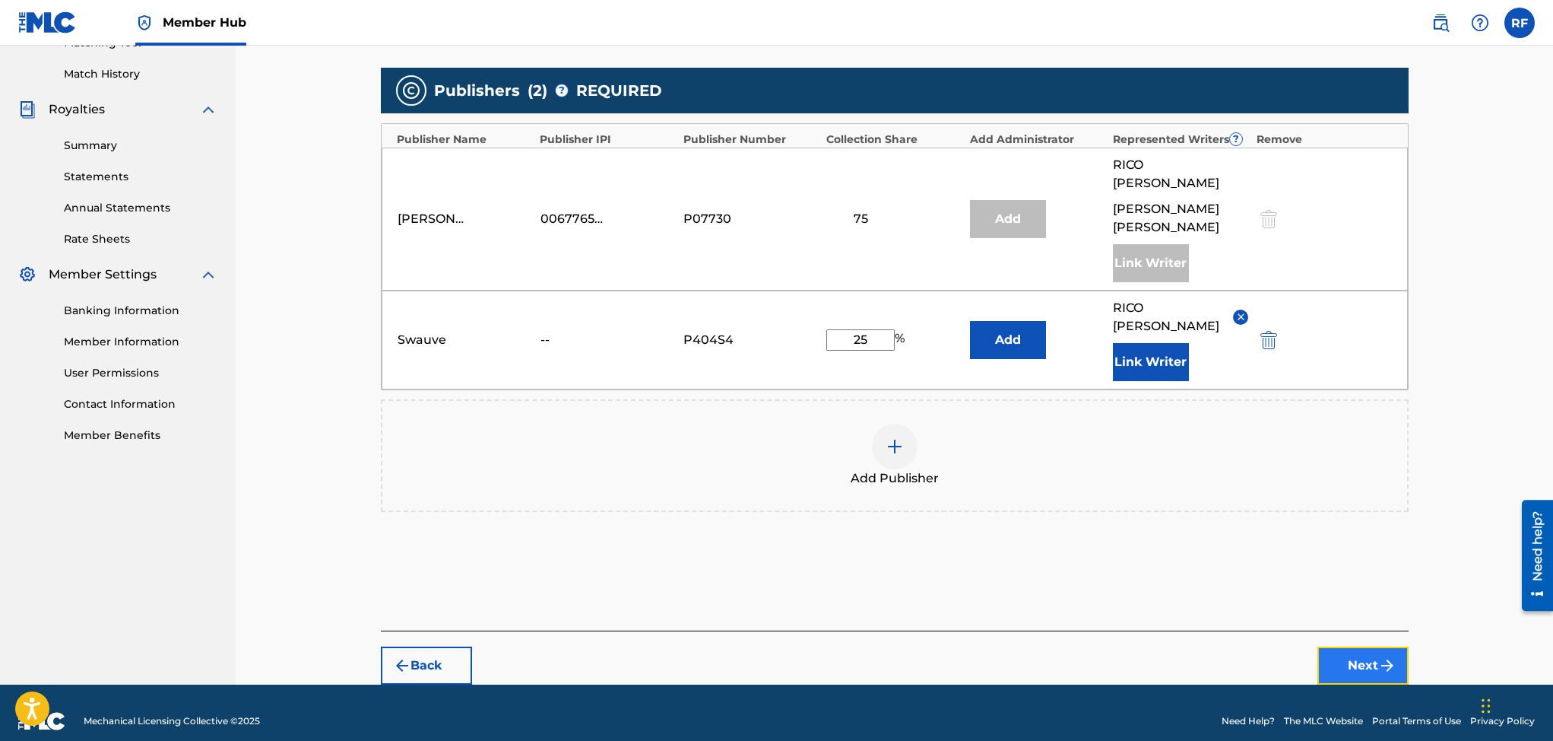
click at [1359, 646] on button "Next" at bounding box center [1363, 665] width 91 height 38
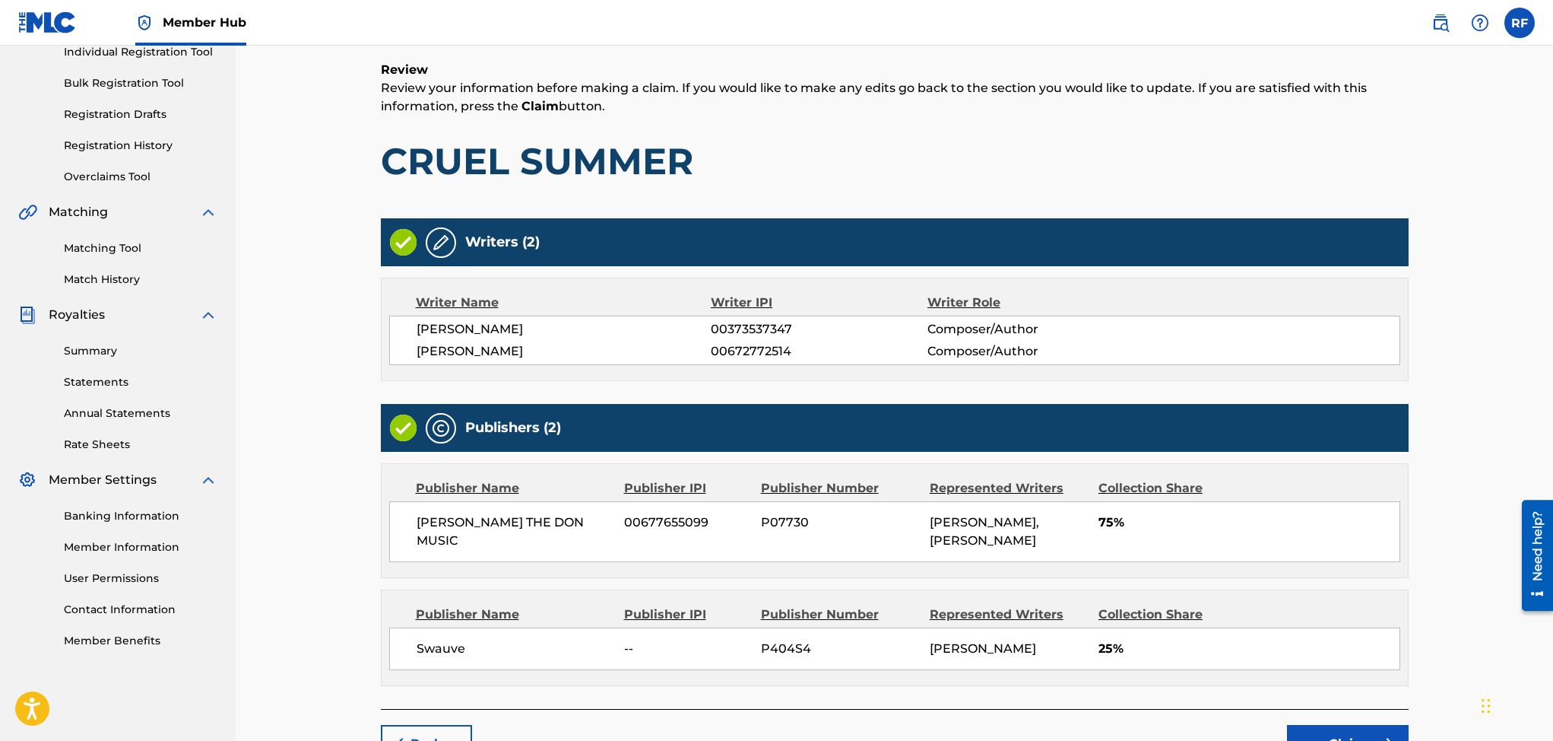
scroll to position [340, 0]
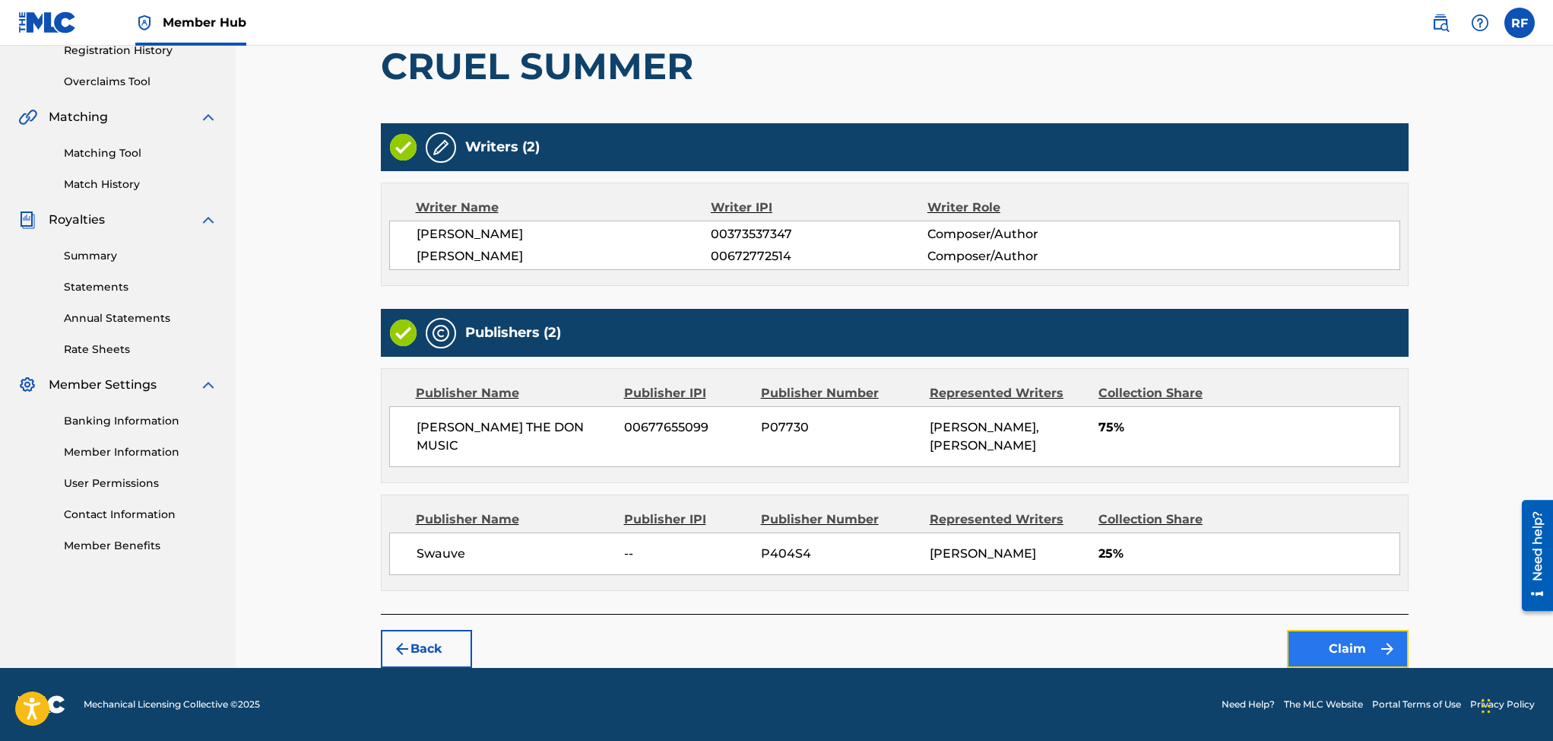
click at [1337, 644] on button "Claim" at bounding box center [1348, 649] width 122 height 38
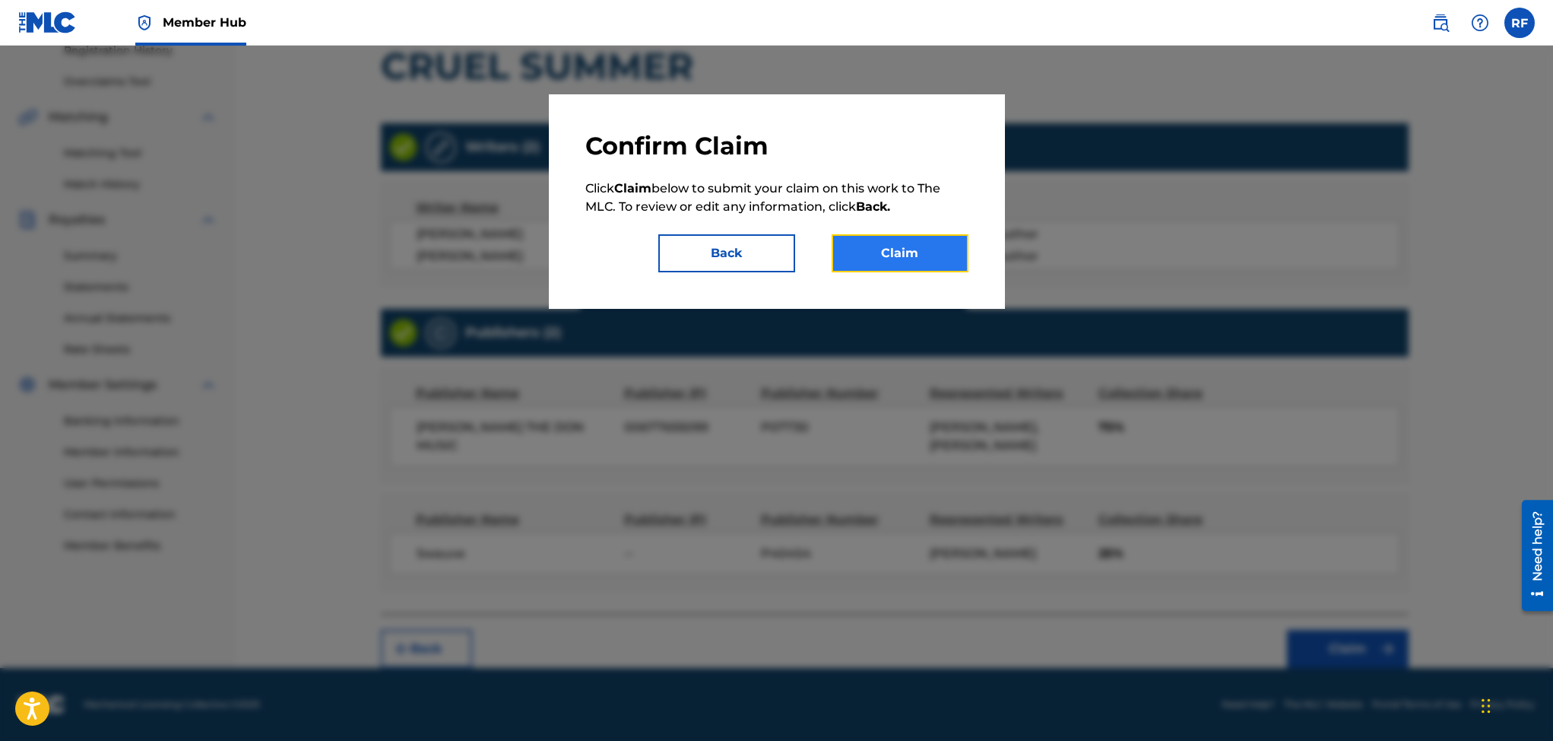
click at [864, 254] on button "Claim" at bounding box center [900, 253] width 137 height 38
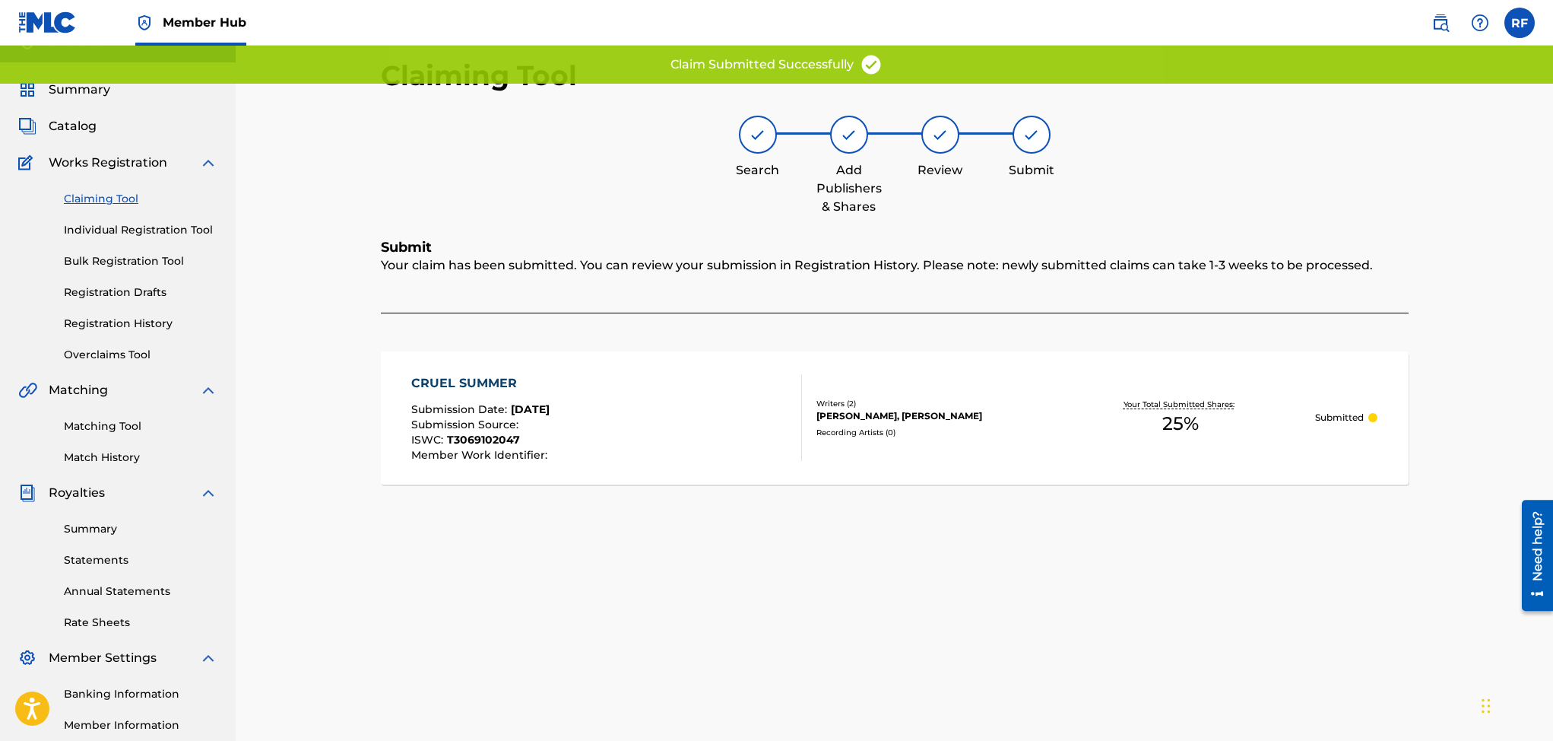
scroll to position [0, 0]
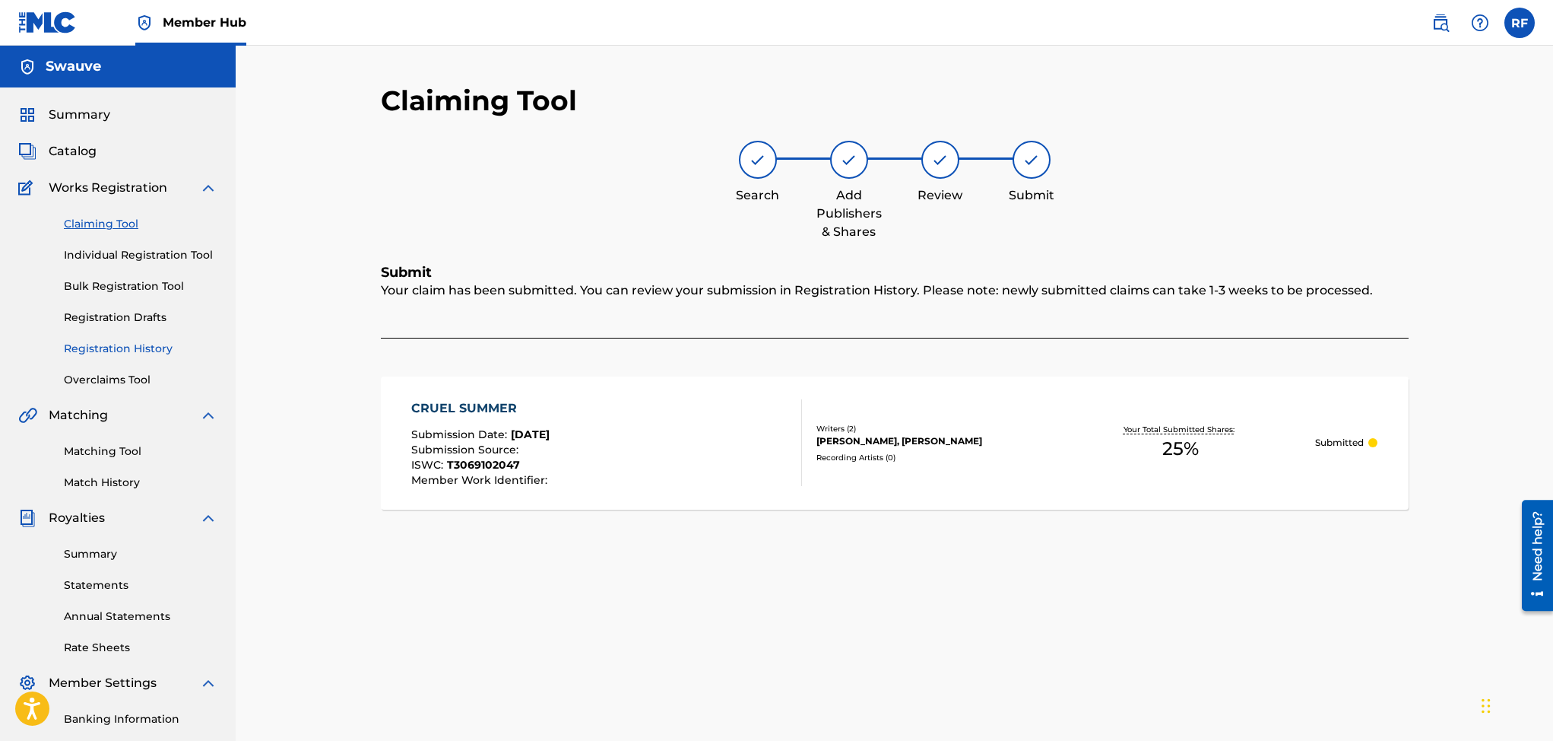
click at [122, 347] on link "Registration History" at bounding box center [141, 349] width 154 height 16
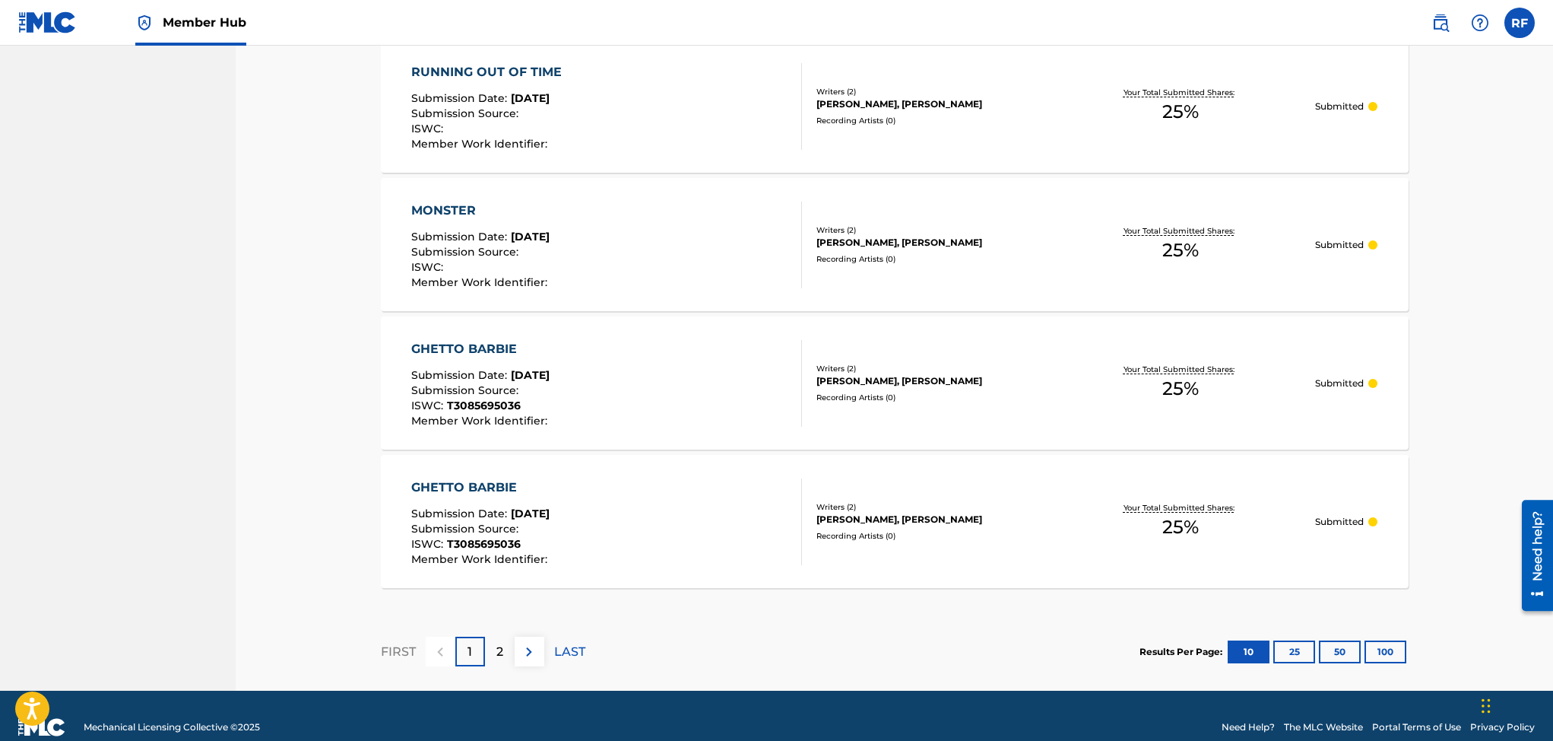
scroll to position [1285, 0]
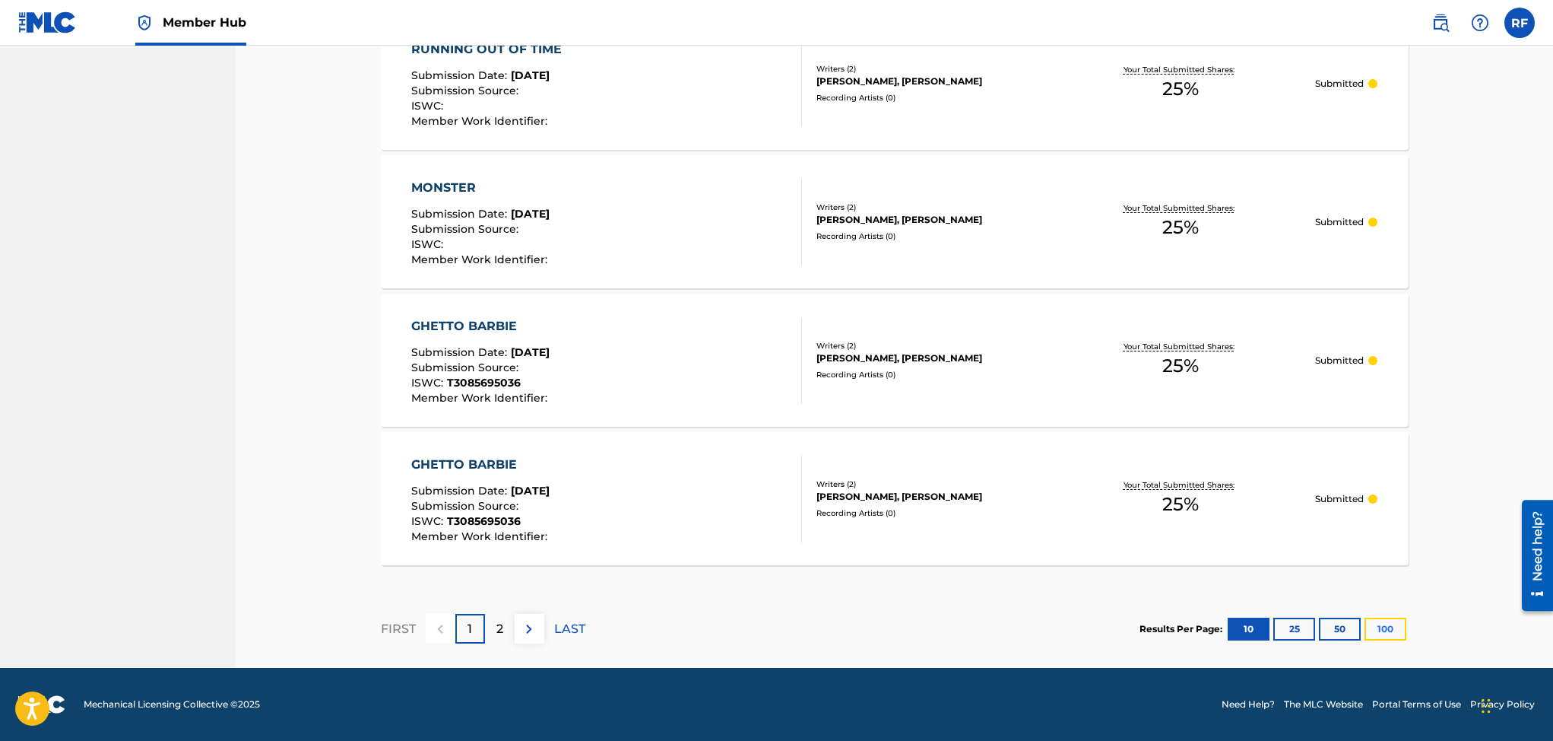
click at [1397, 632] on button "100" at bounding box center [1386, 628] width 42 height 23
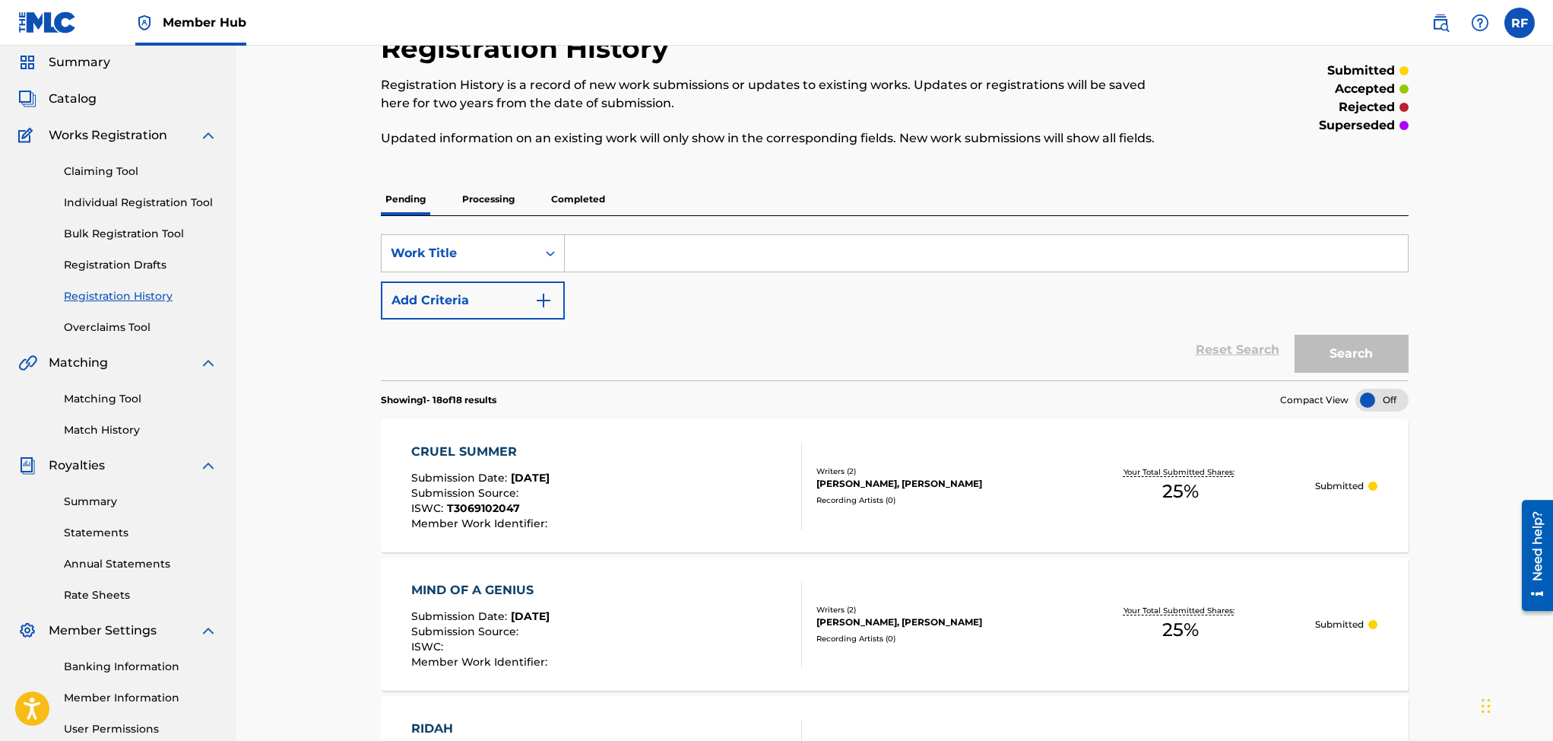
scroll to position [0, 0]
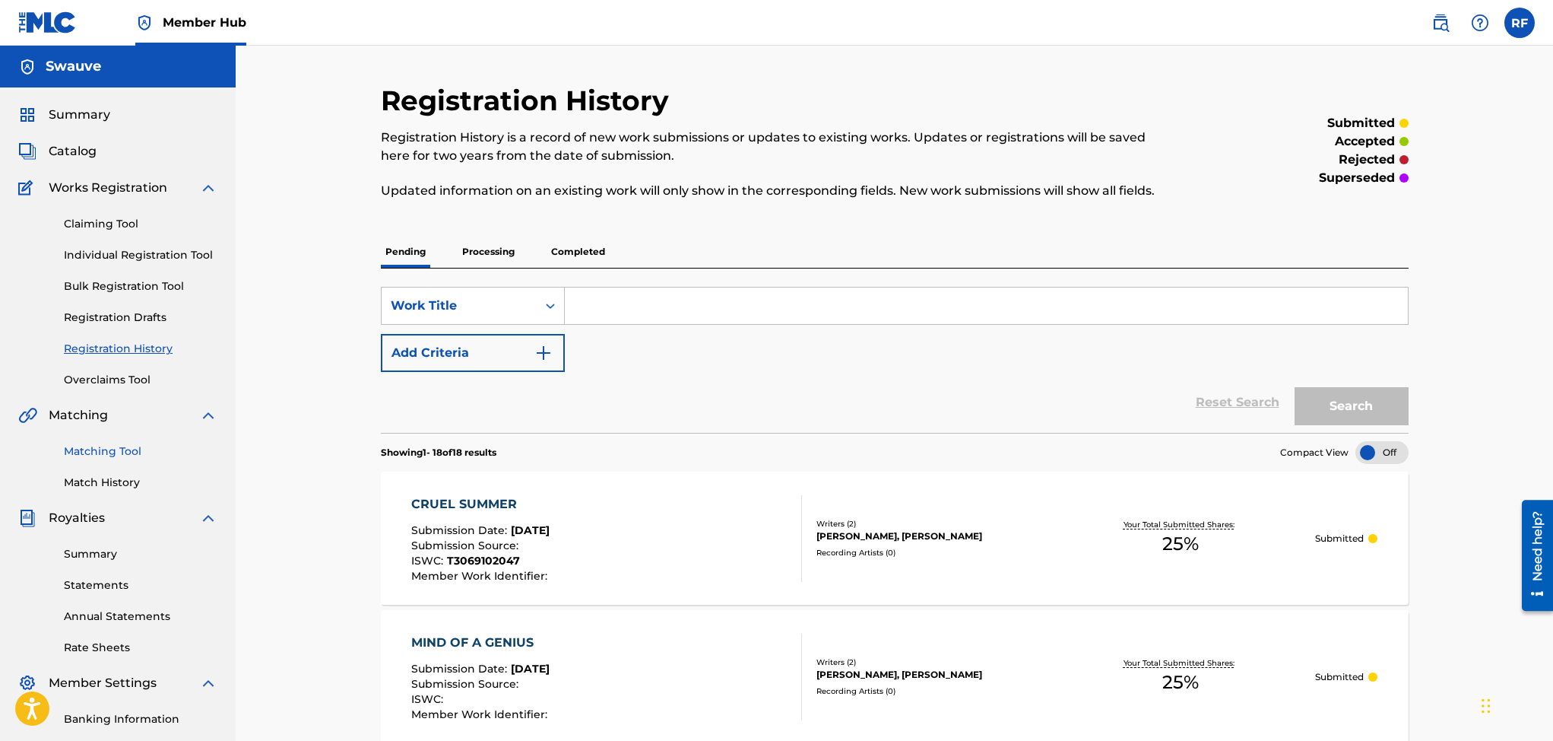
click at [90, 446] on link "Matching Tool" at bounding box center [141, 451] width 154 height 16
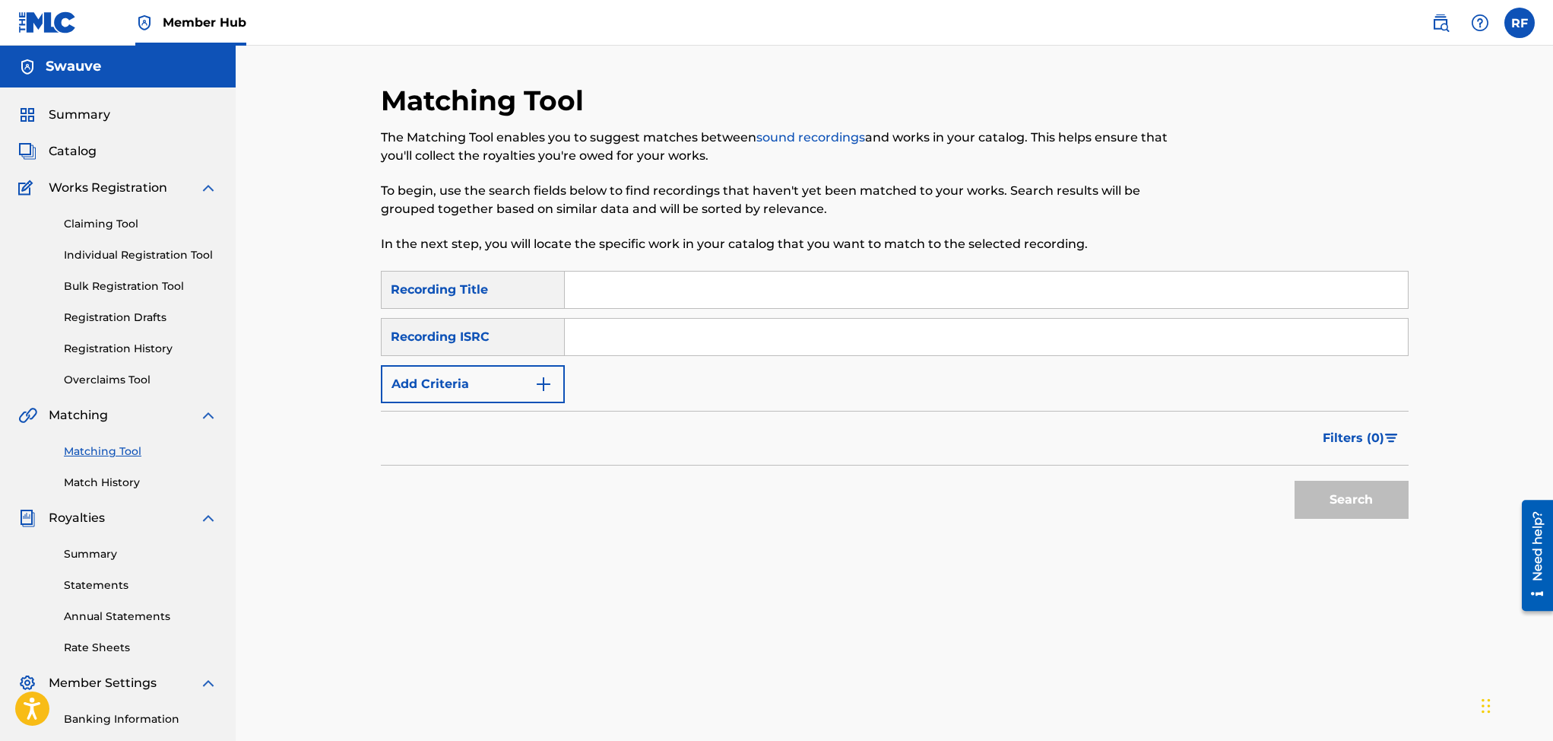
click at [615, 285] on input "Search Form" at bounding box center [986, 289] width 843 height 36
type input "I"
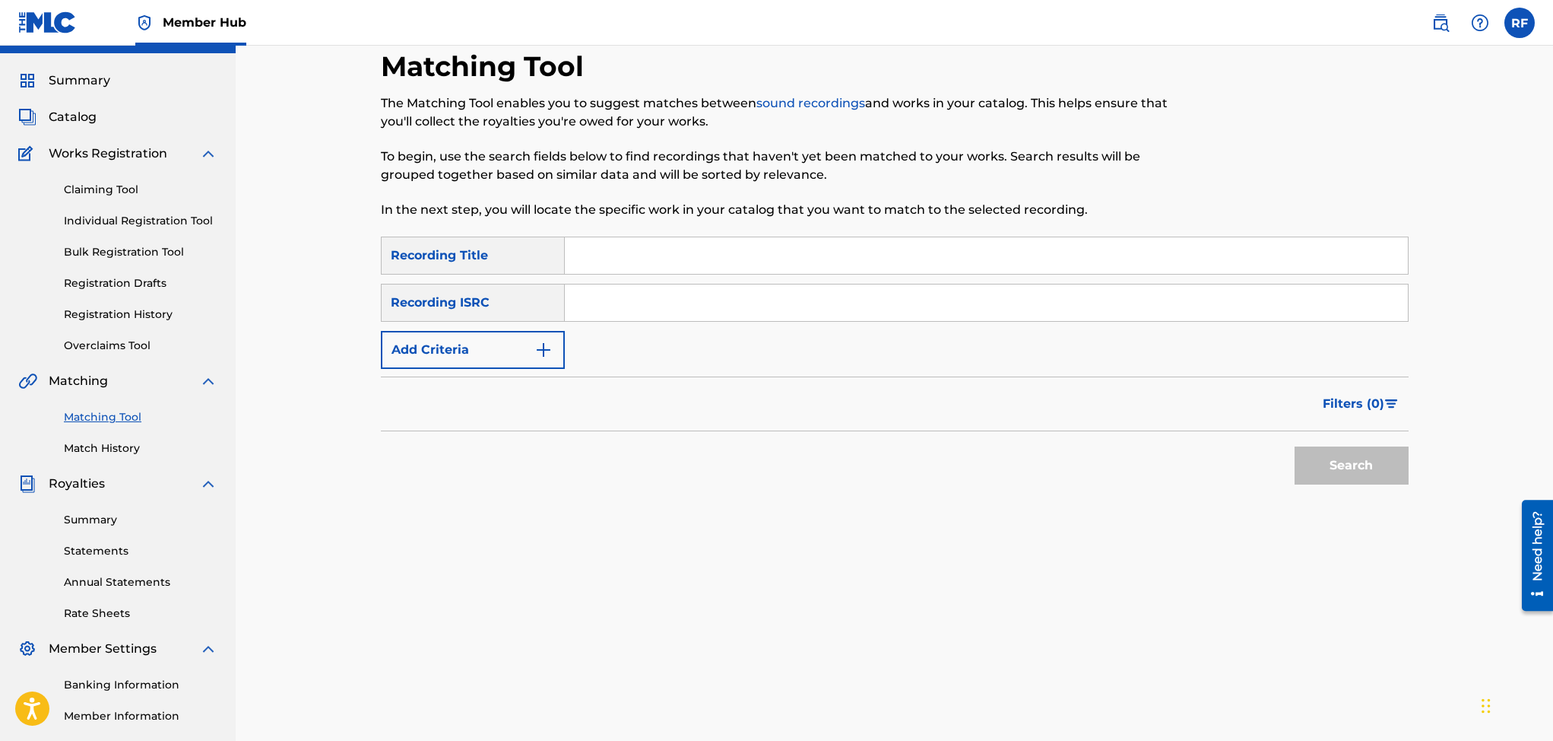
scroll to position [80, 0]
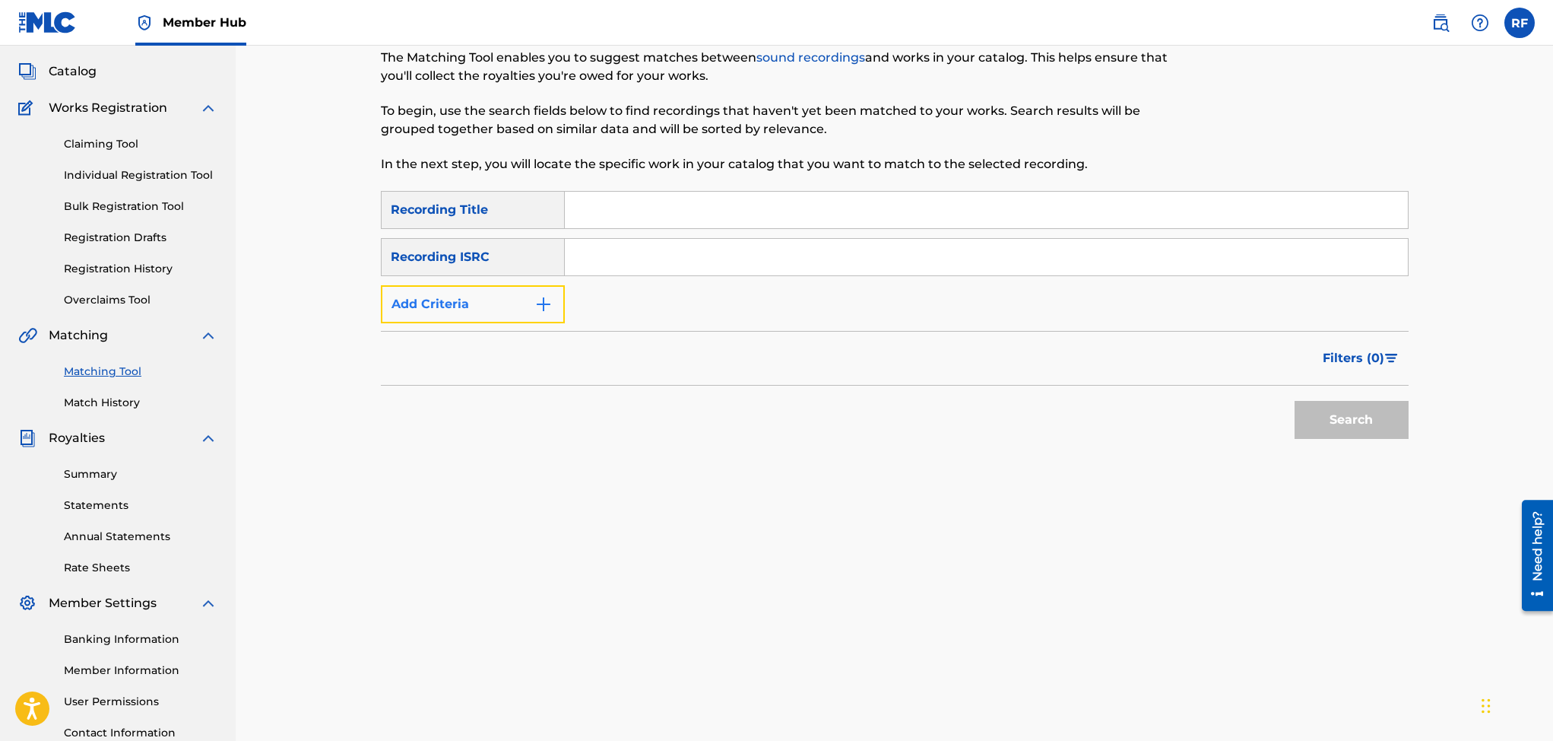
click at [546, 308] on img "Search Form" at bounding box center [543, 304] width 18 height 18
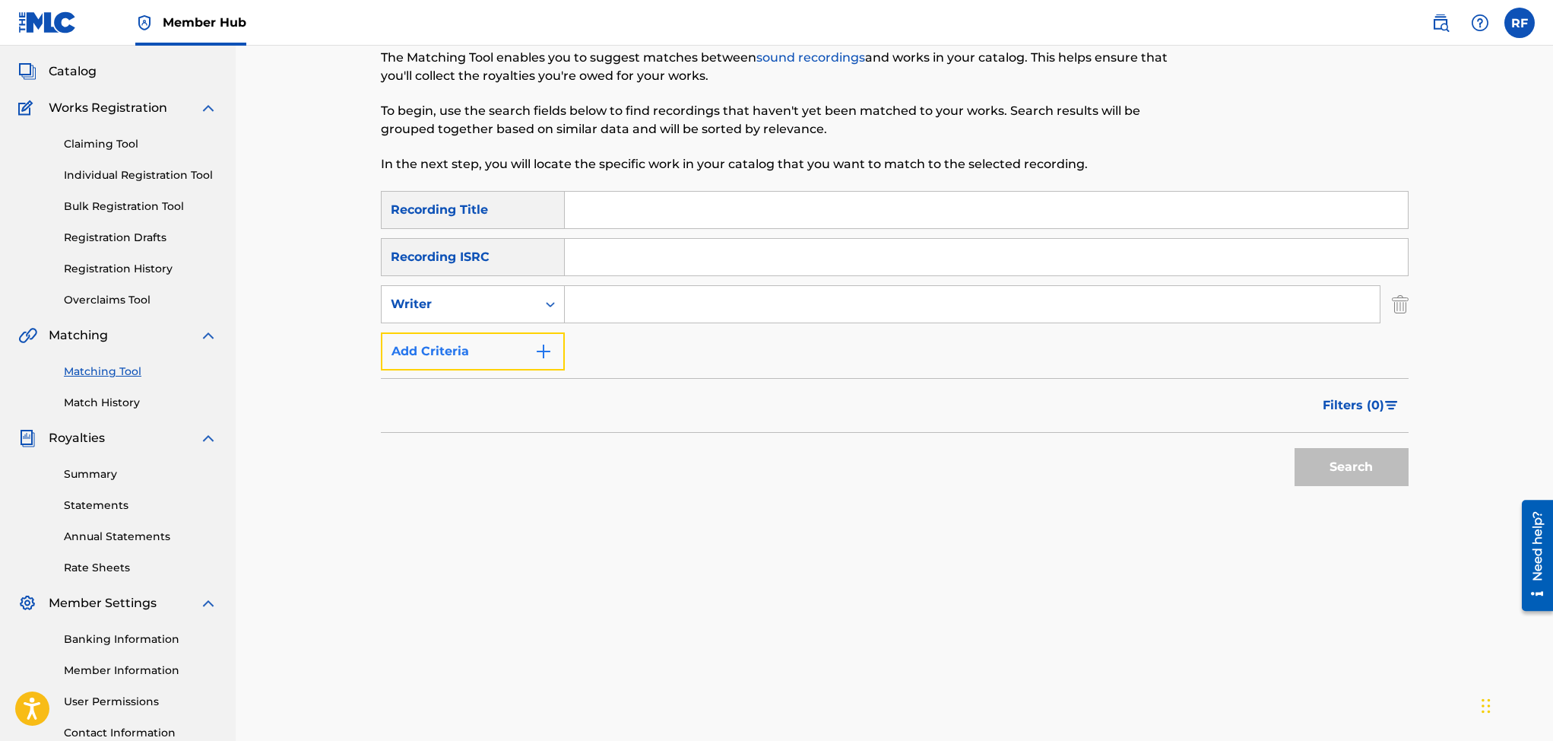
click at [545, 351] on img "Search Form" at bounding box center [543, 351] width 18 height 18
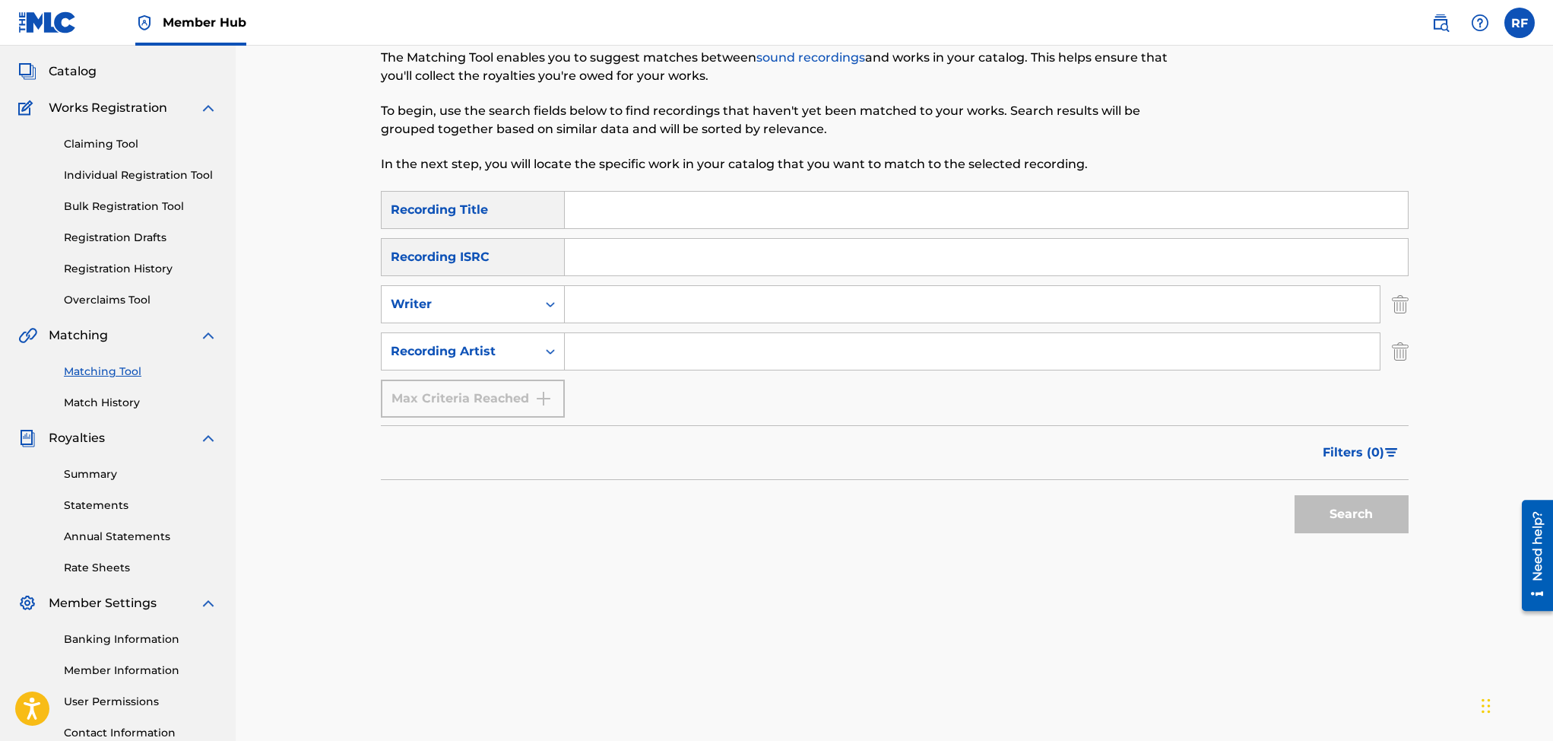
click at [607, 345] on input "Search Form" at bounding box center [972, 351] width 815 height 36
type input "Swauve"
click at [1360, 509] on button "Search" at bounding box center [1352, 514] width 114 height 38
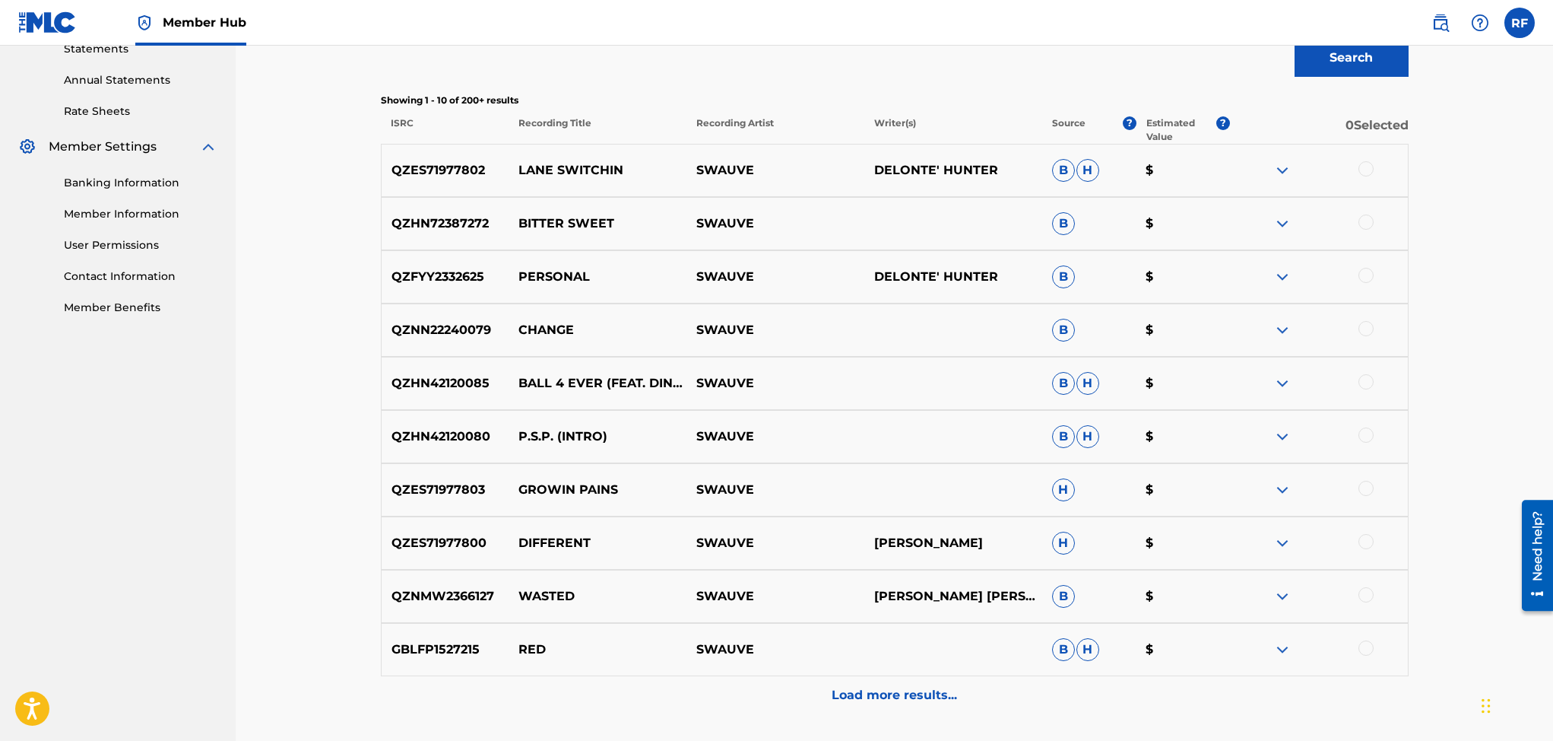
scroll to position [544, 0]
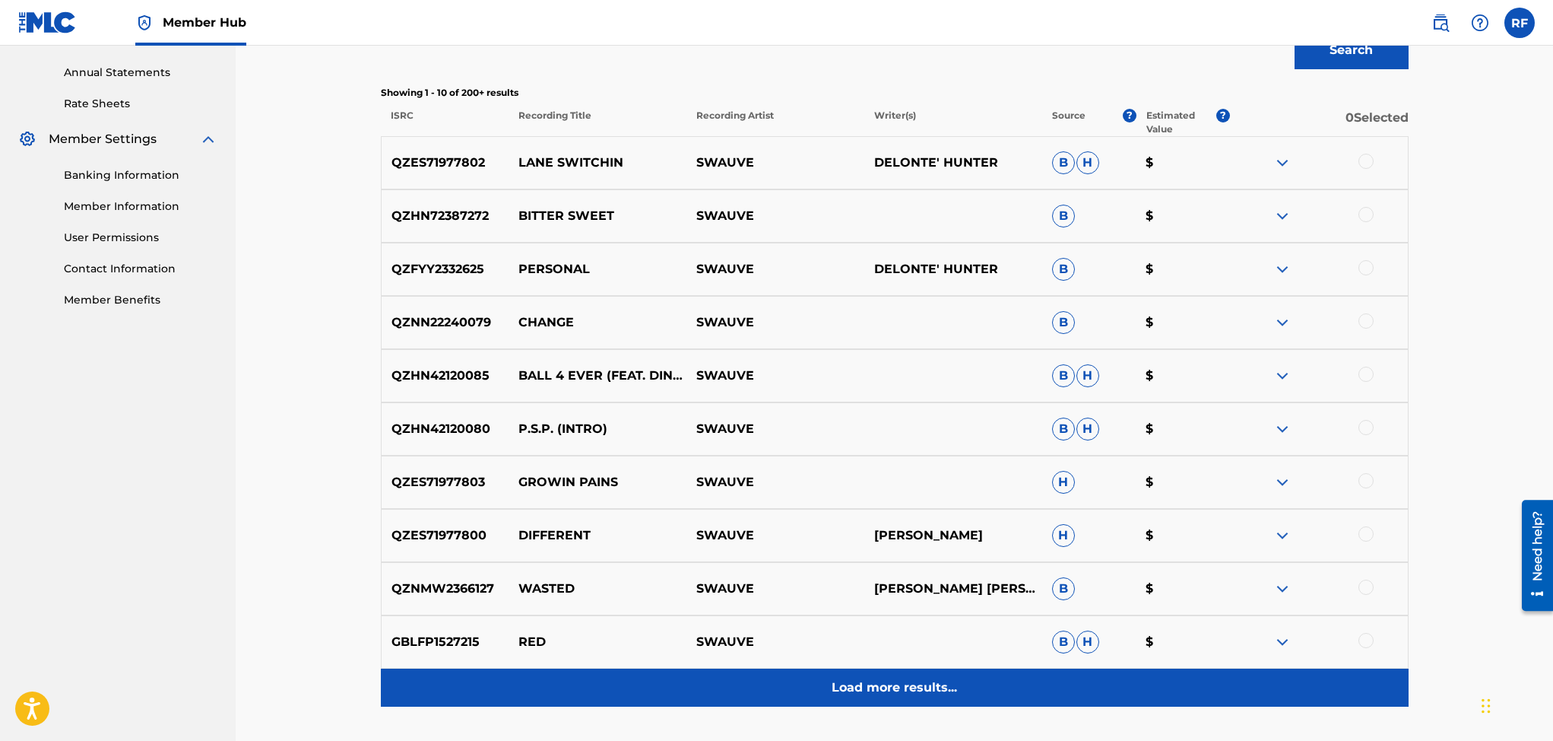
click at [868, 676] on div "Load more results..." at bounding box center [895, 687] width 1028 height 38
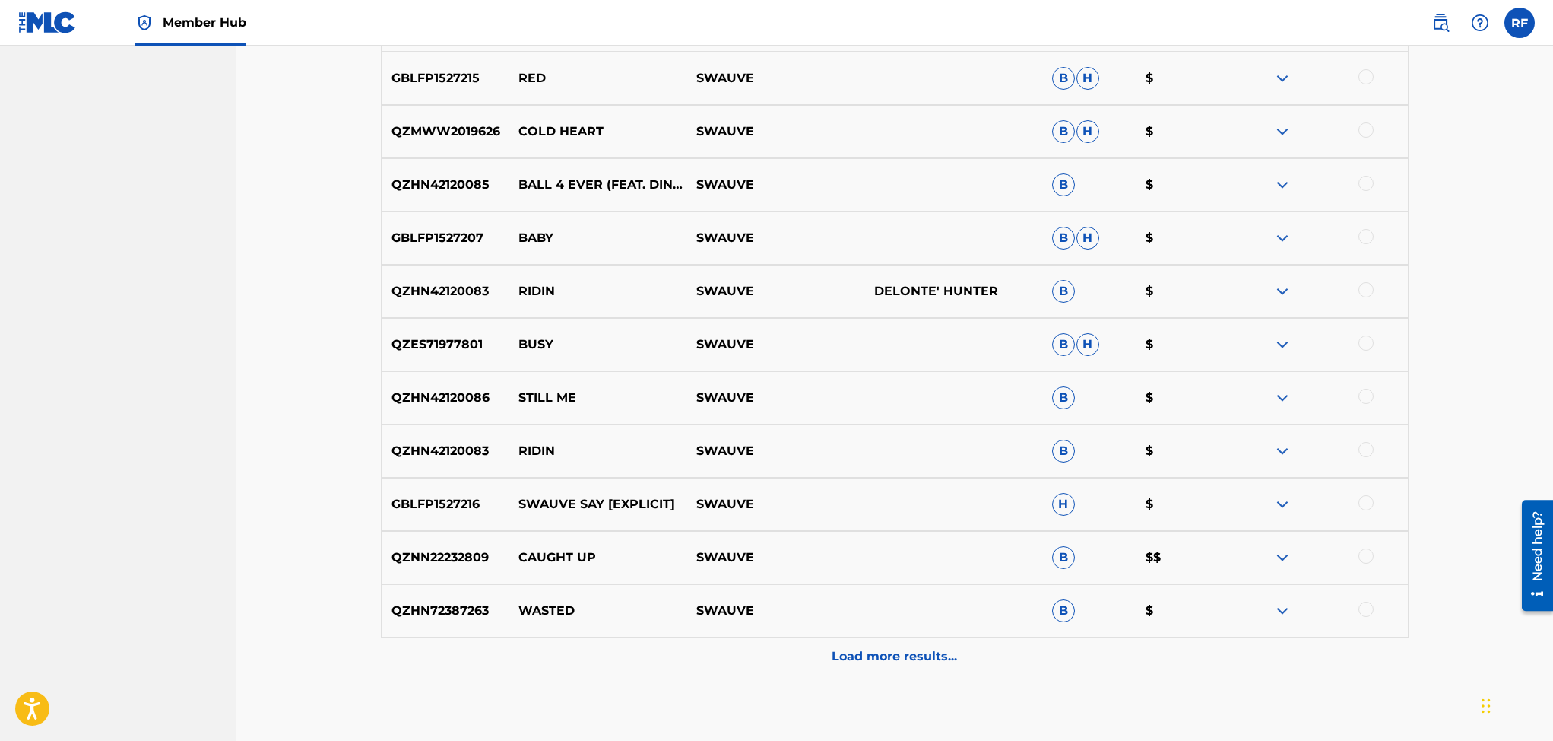
scroll to position [1116, 0]
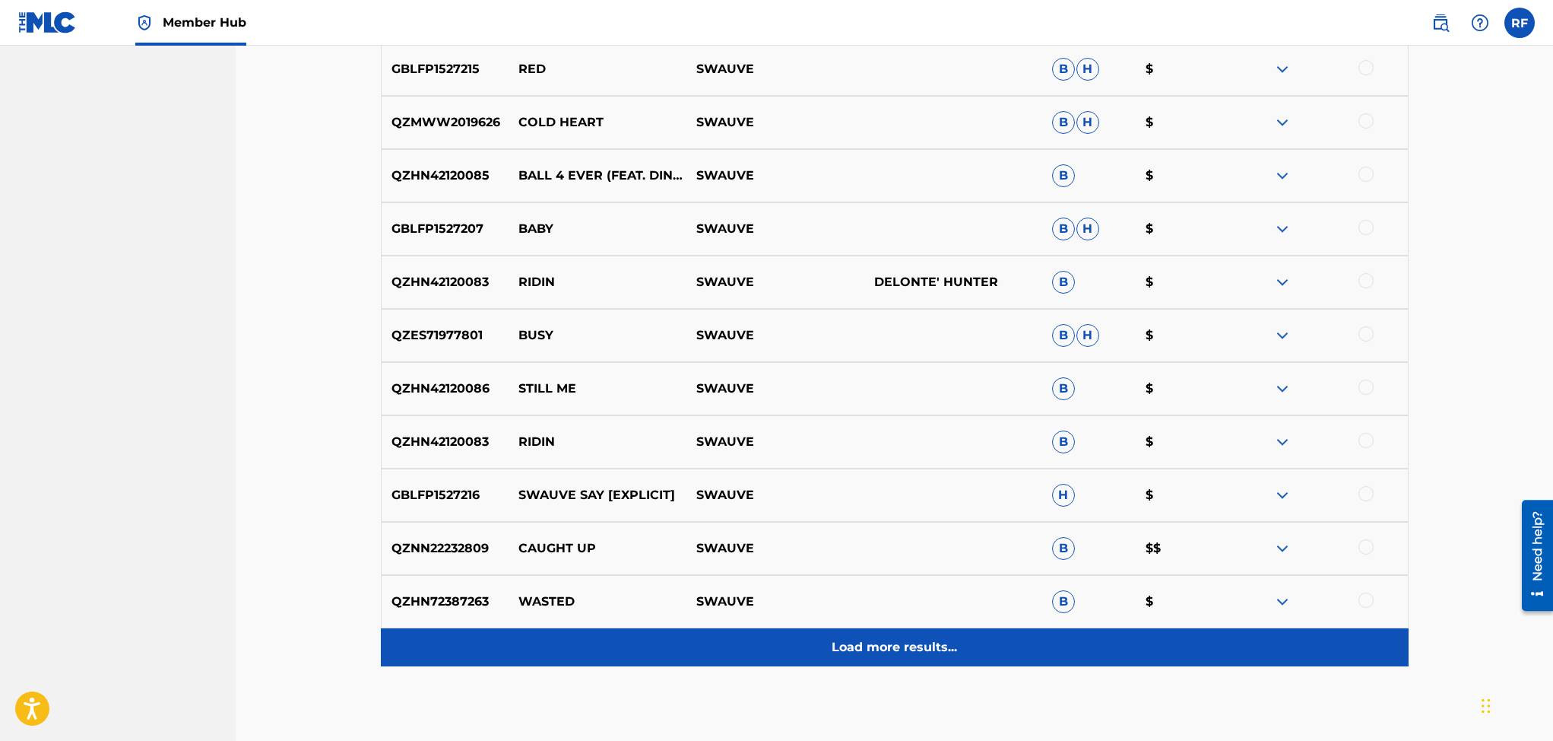
click at [910, 644] on p "Load more results..." at bounding box center [894, 647] width 125 height 18
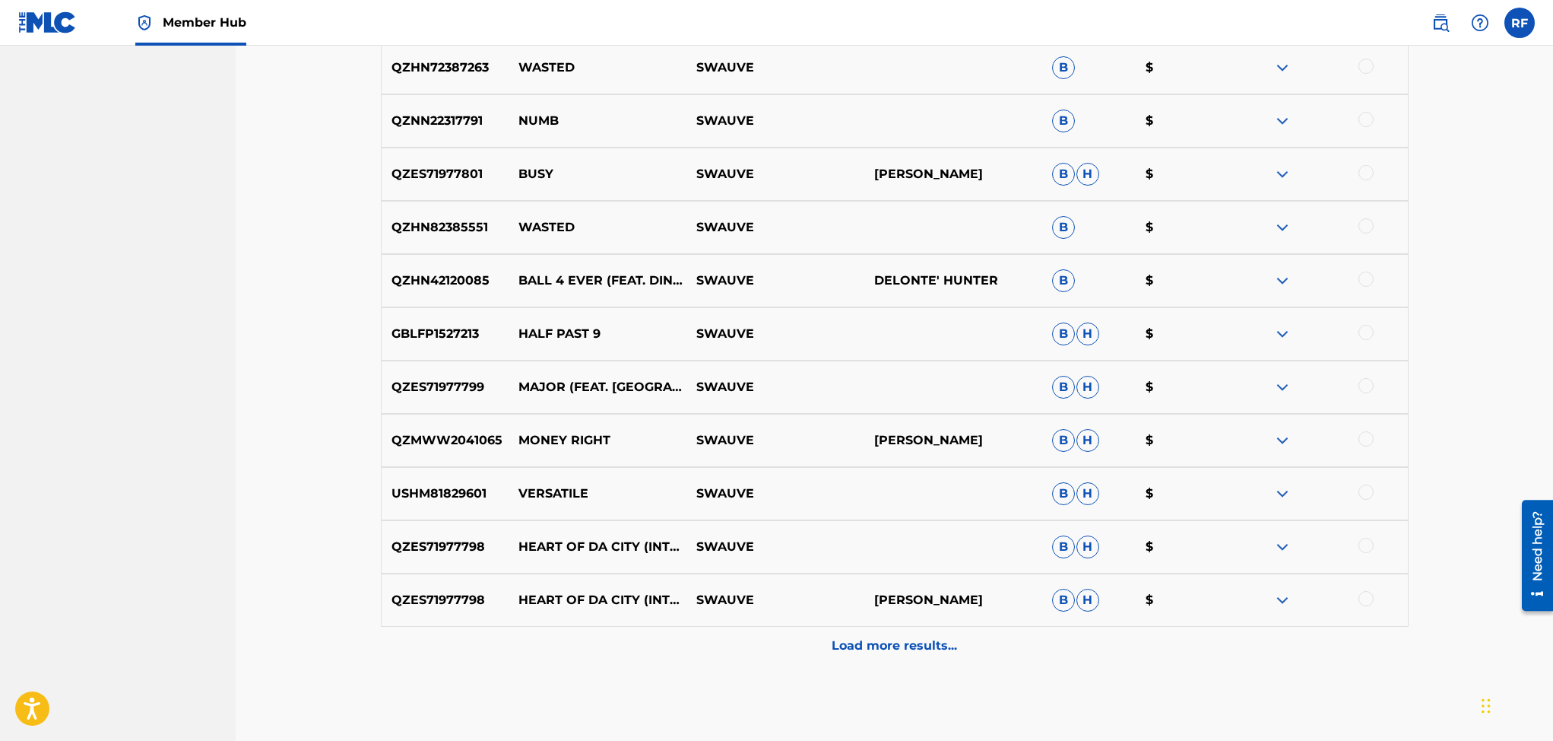
scroll to position [1661, 0]
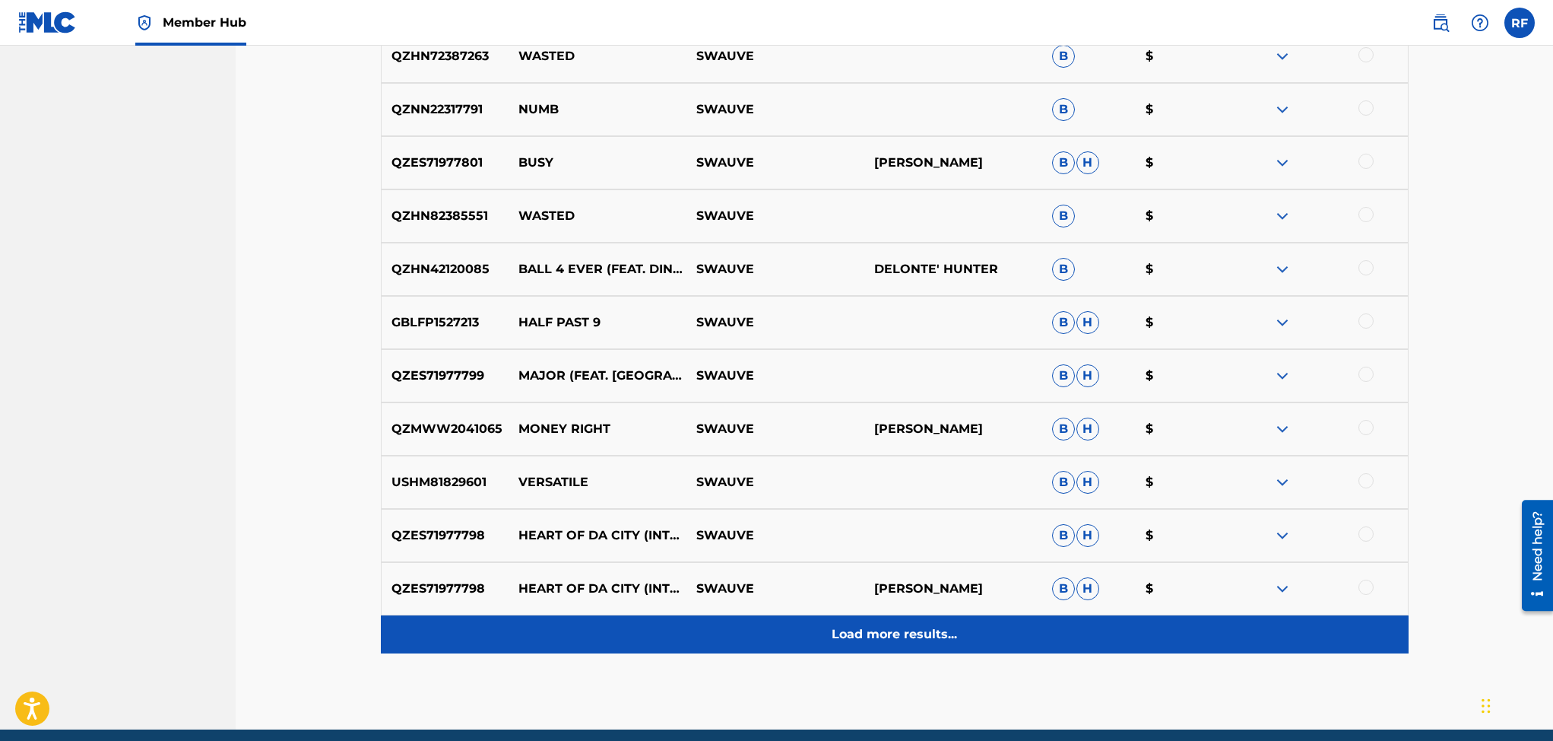
click at [922, 635] on p "Load more results..." at bounding box center [894, 634] width 125 height 18
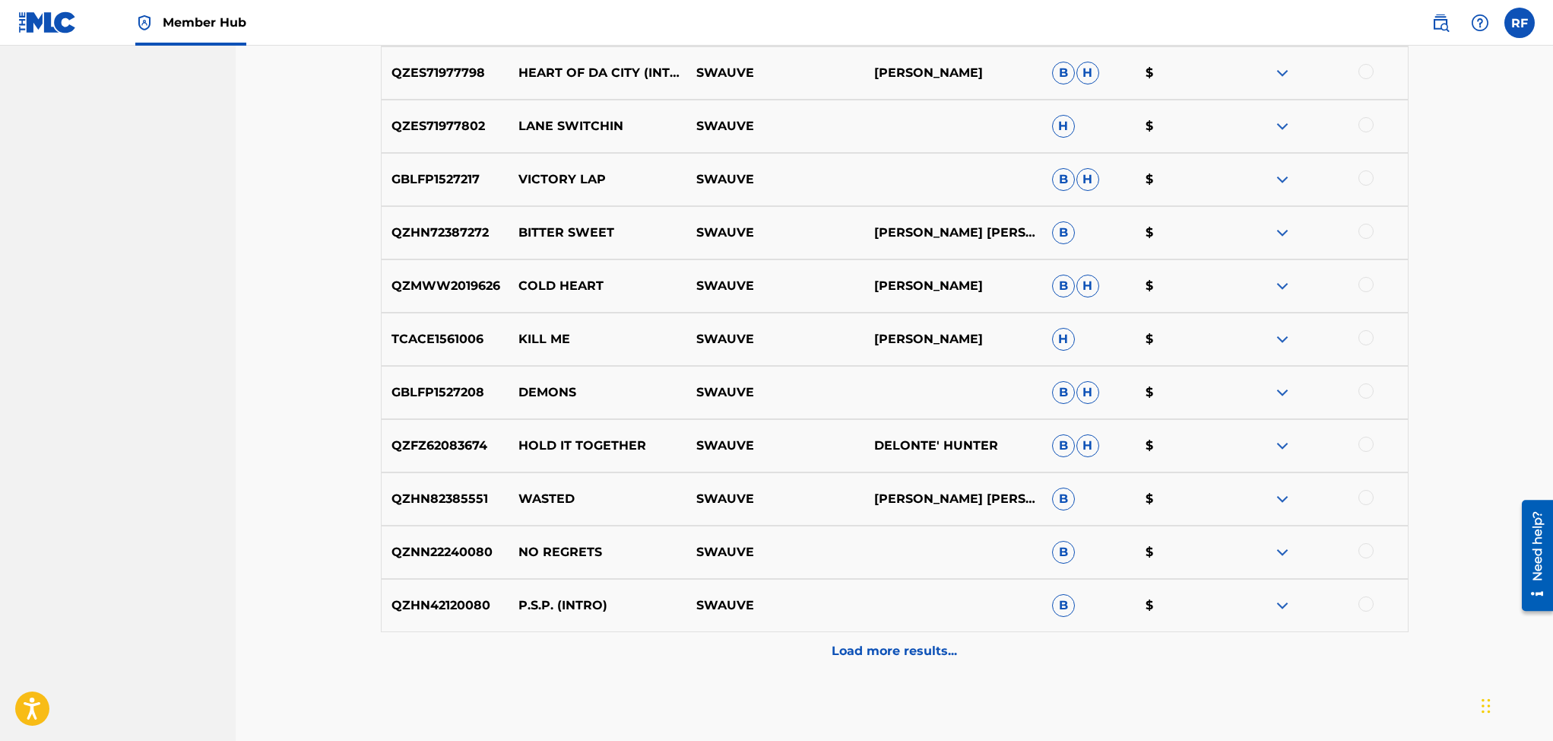
scroll to position [2256, 0]
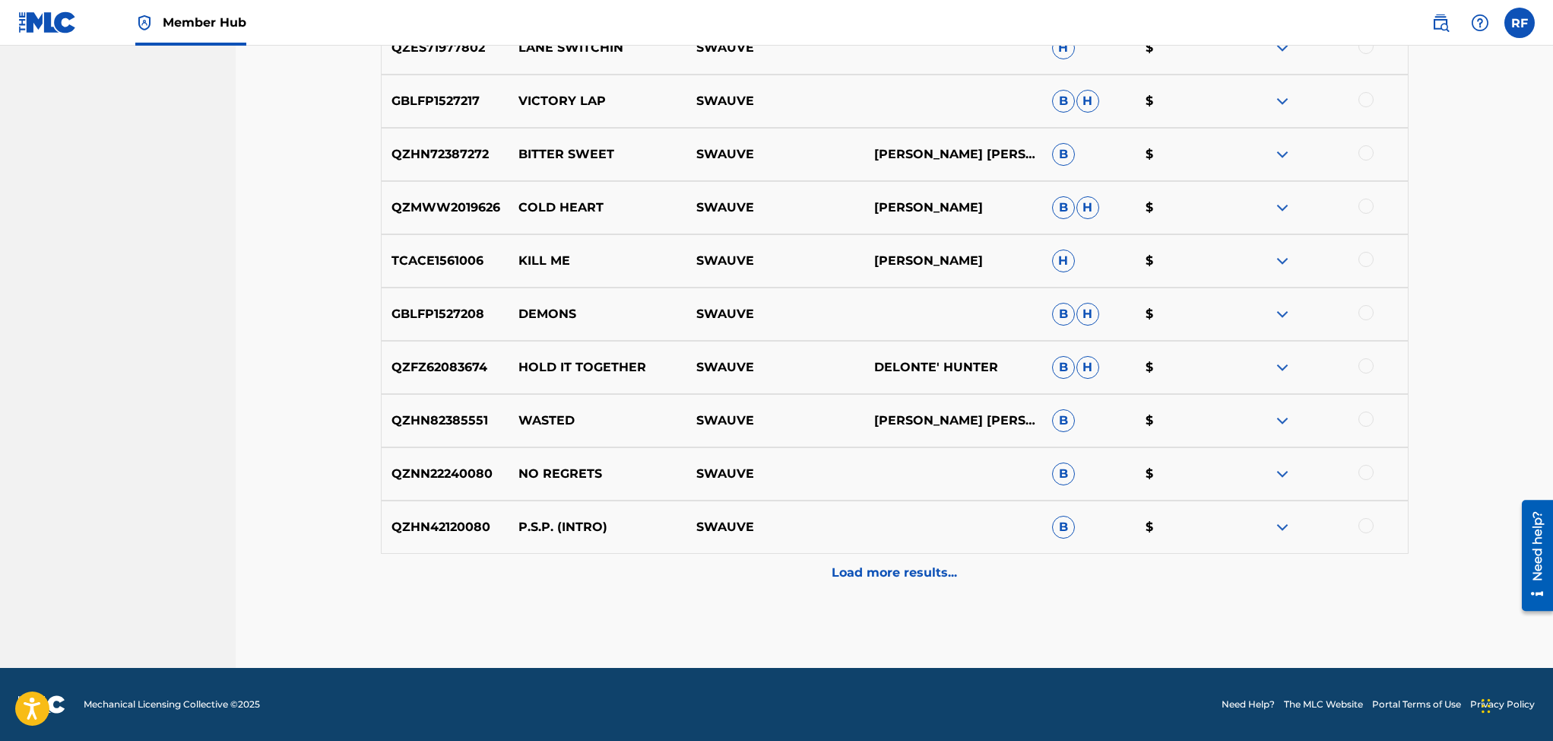
click at [1286, 256] on img at bounding box center [1282, 261] width 18 height 18
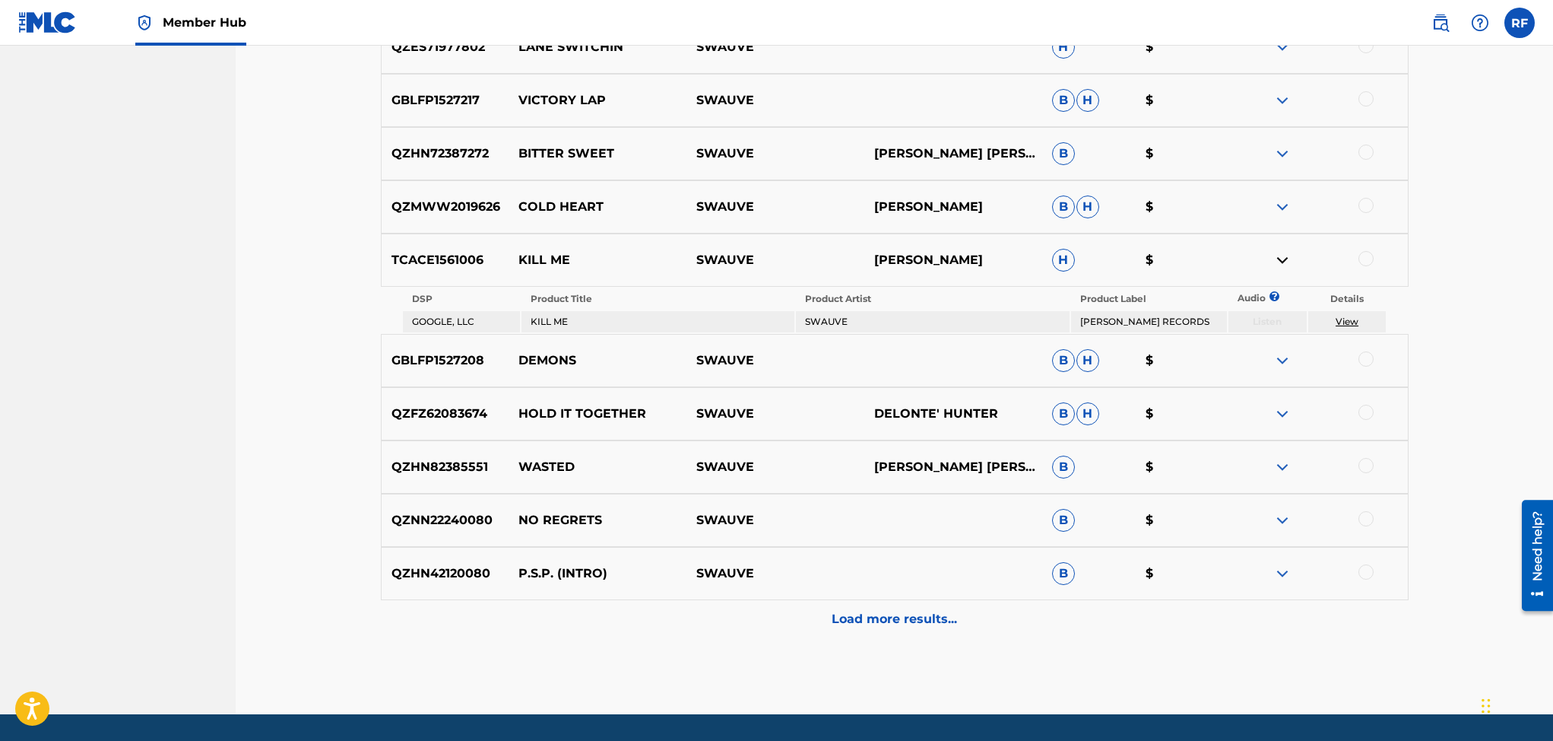
click at [1286, 256] on img at bounding box center [1282, 260] width 18 height 18
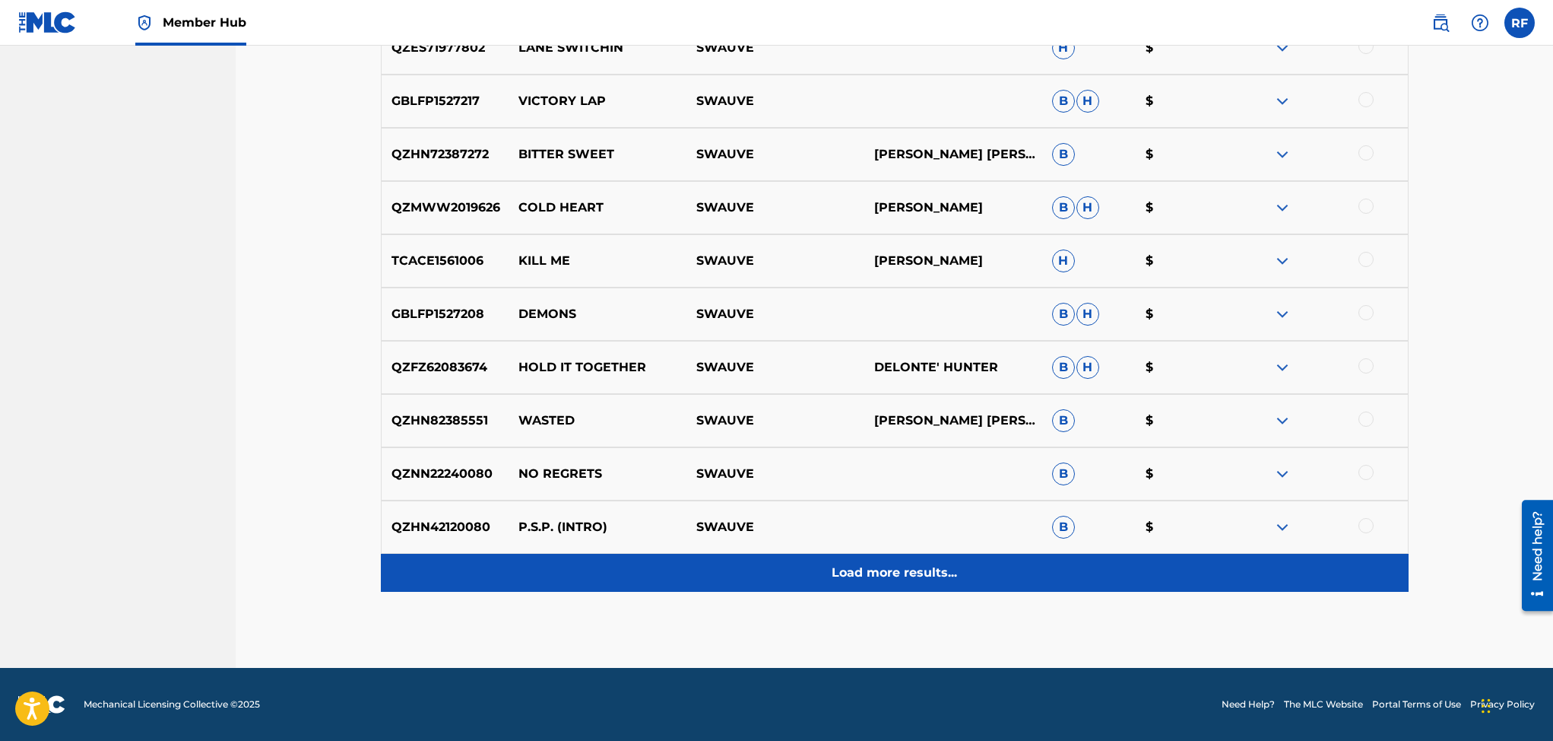
click at [891, 571] on p "Load more results..." at bounding box center [894, 572] width 125 height 18
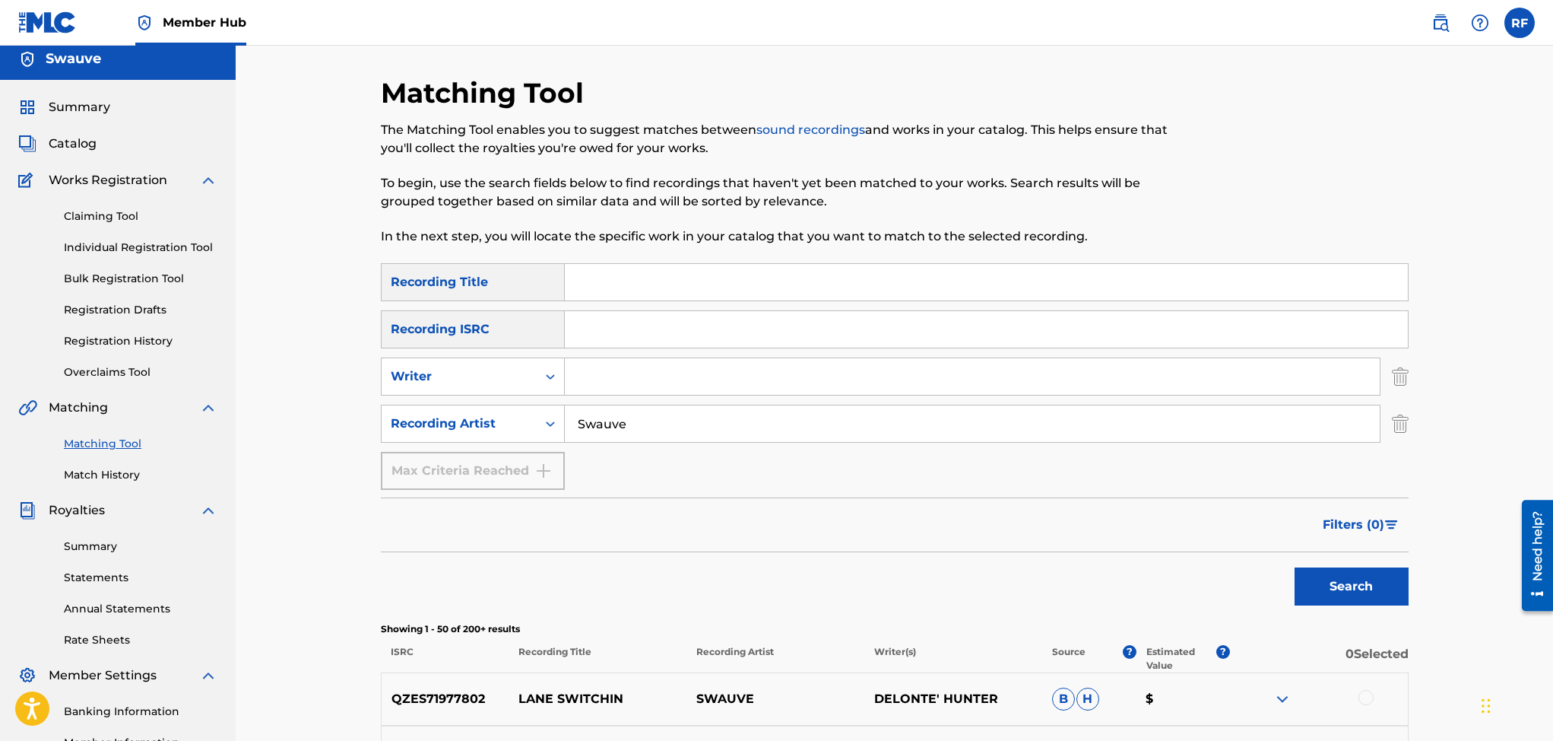
scroll to position [0, 0]
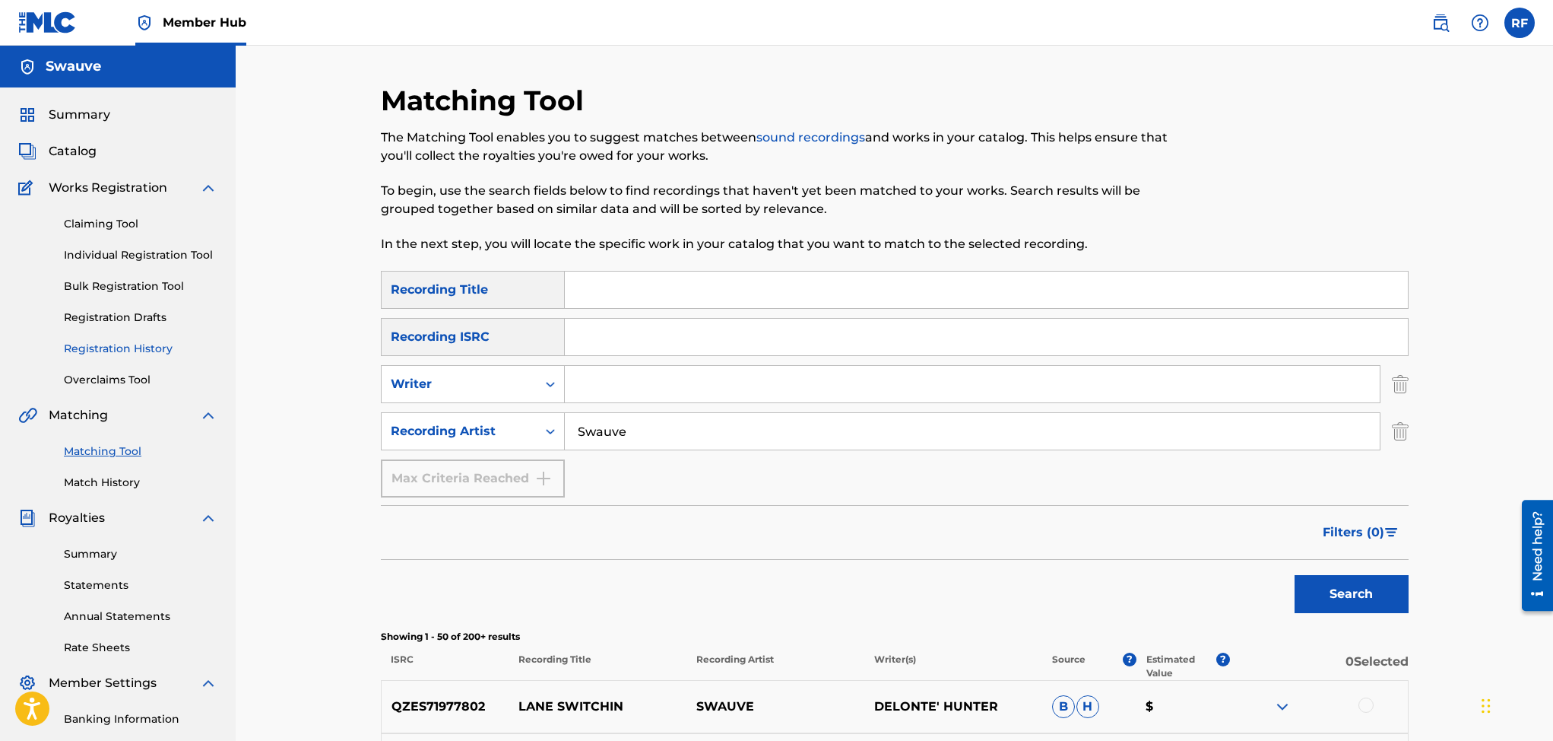
click at [134, 346] on link "Registration History" at bounding box center [141, 349] width 154 height 16
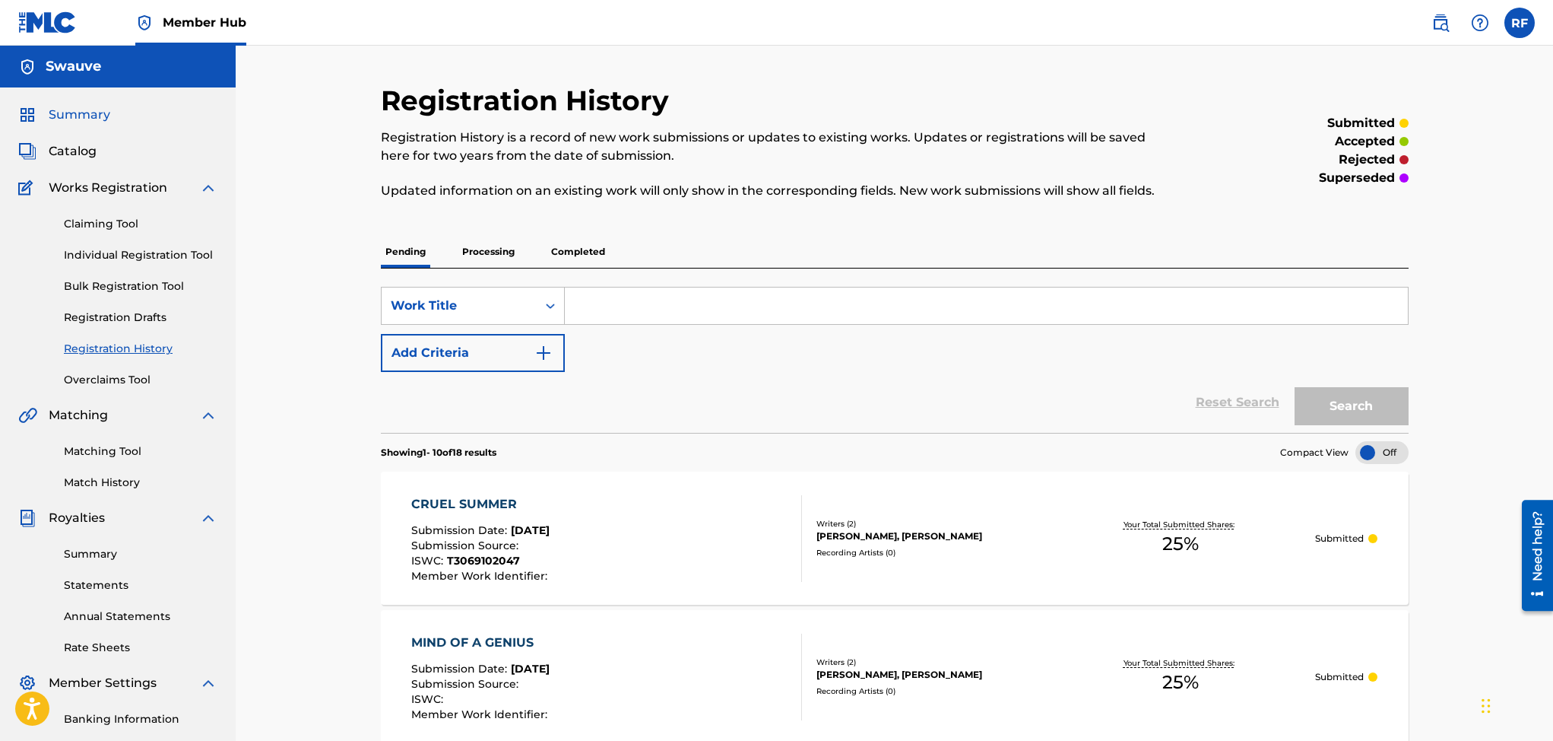
click at [69, 110] on span "Summary" at bounding box center [80, 115] width 62 height 18
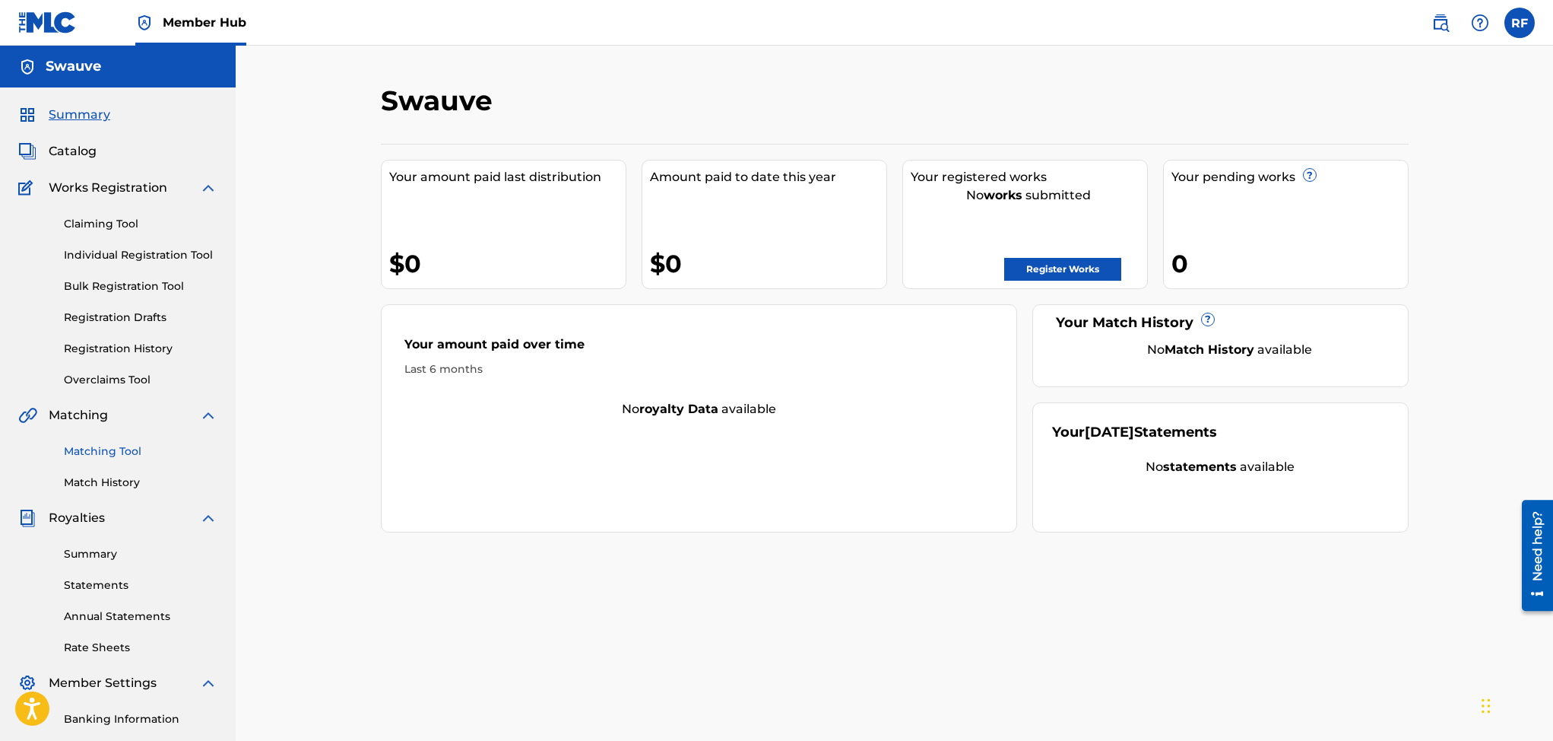
click at [102, 448] on link "Matching Tool" at bounding box center [141, 451] width 154 height 16
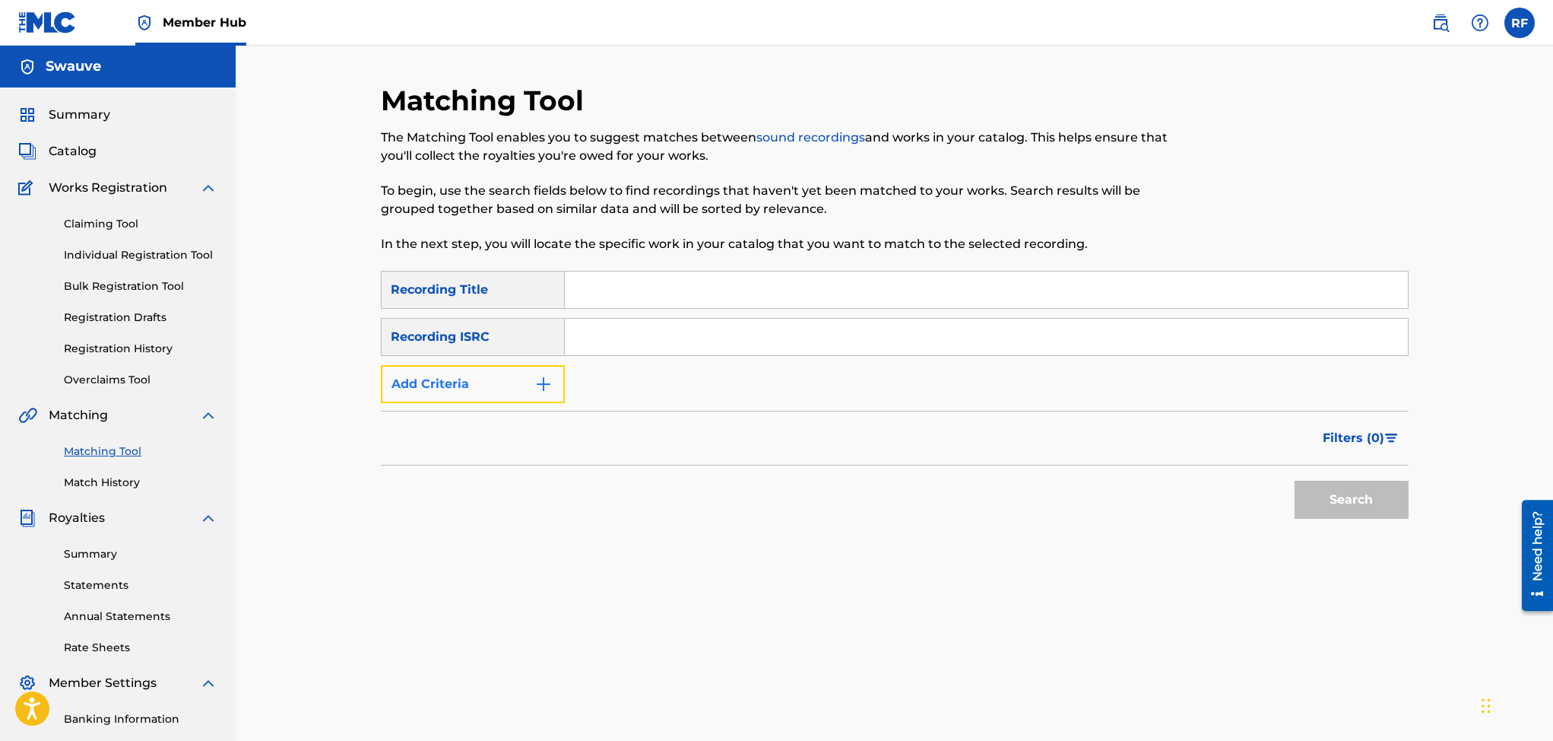
click at [547, 377] on img "Search Form" at bounding box center [543, 384] width 18 height 18
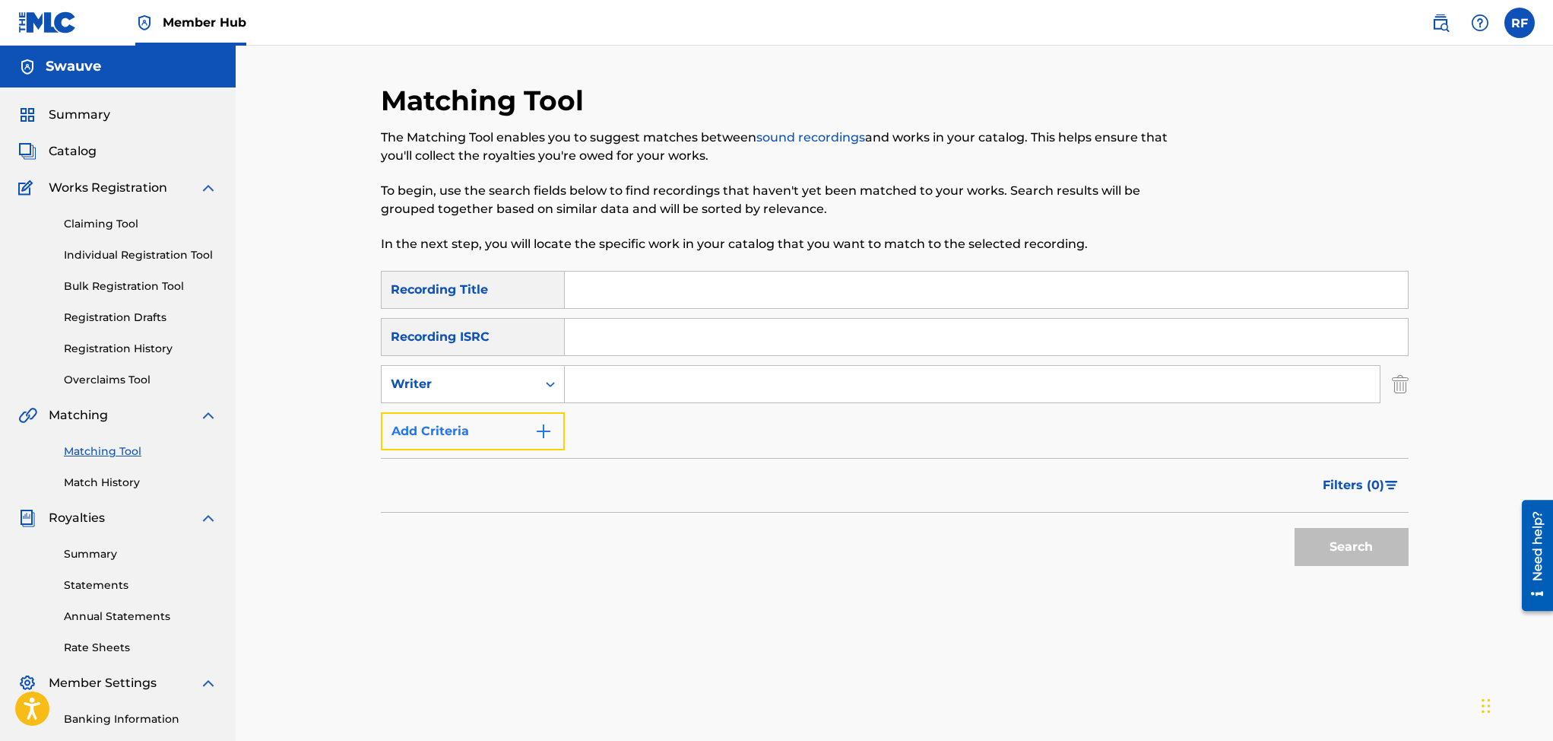
click at [547, 432] on img "Search Form" at bounding box center [543, 431] width 18 height 18
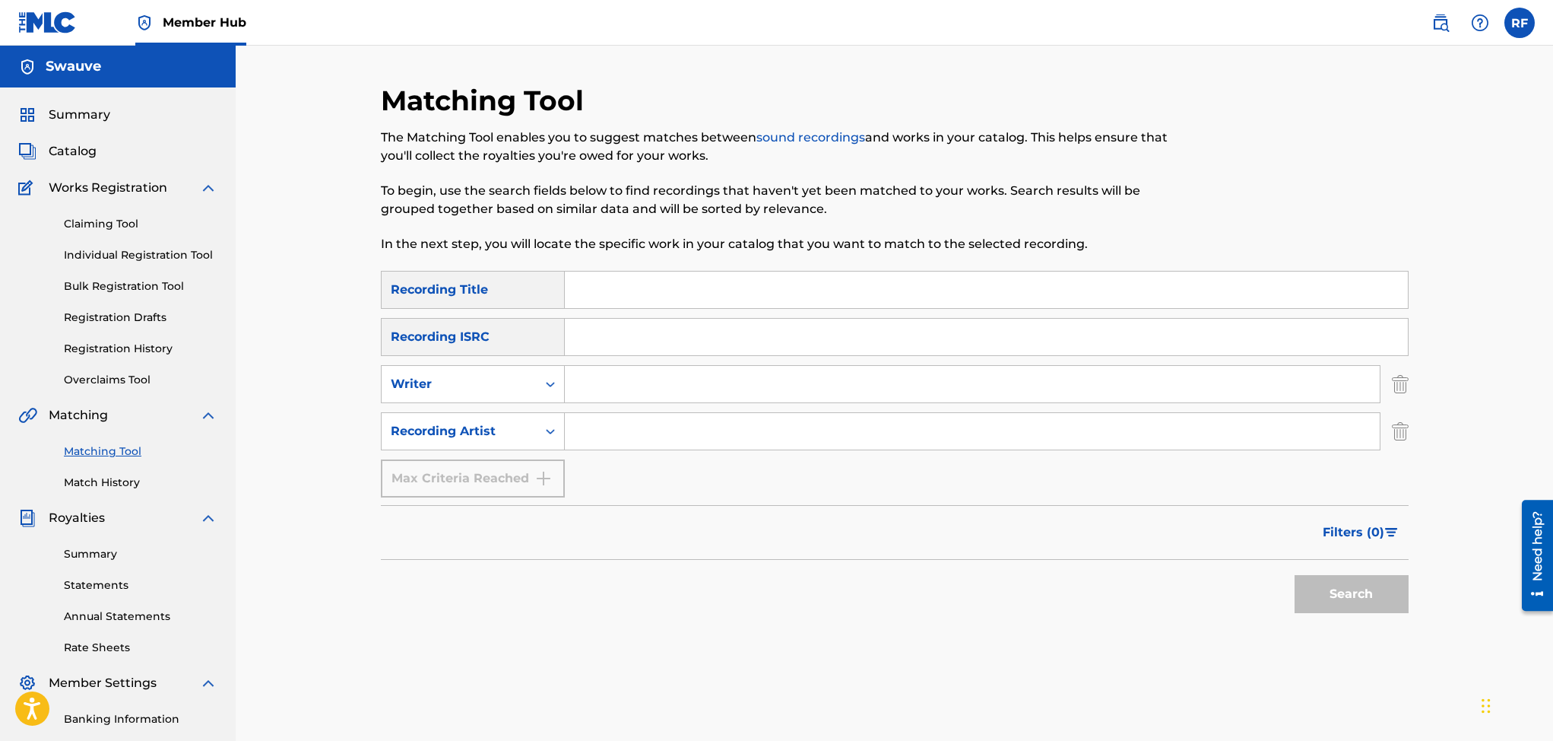
click at [611, 428] on input "Search Form" at bounding box center [972, 431] width 815 height 36
type input "swauve"
click at [1380, 585] on button "Search" at bounding box center [1352, 594] width 114 height 38
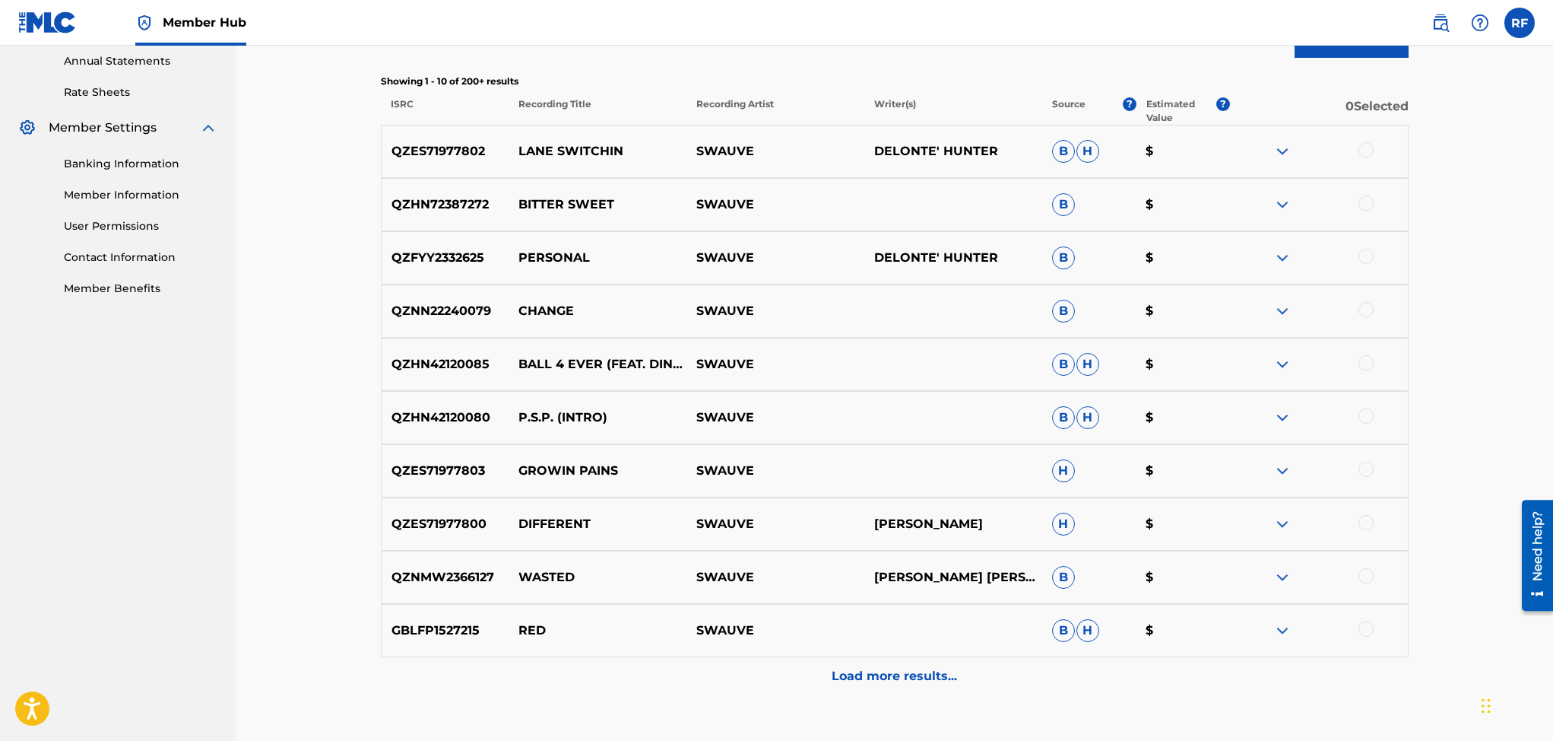
scroll to position [637, 0]
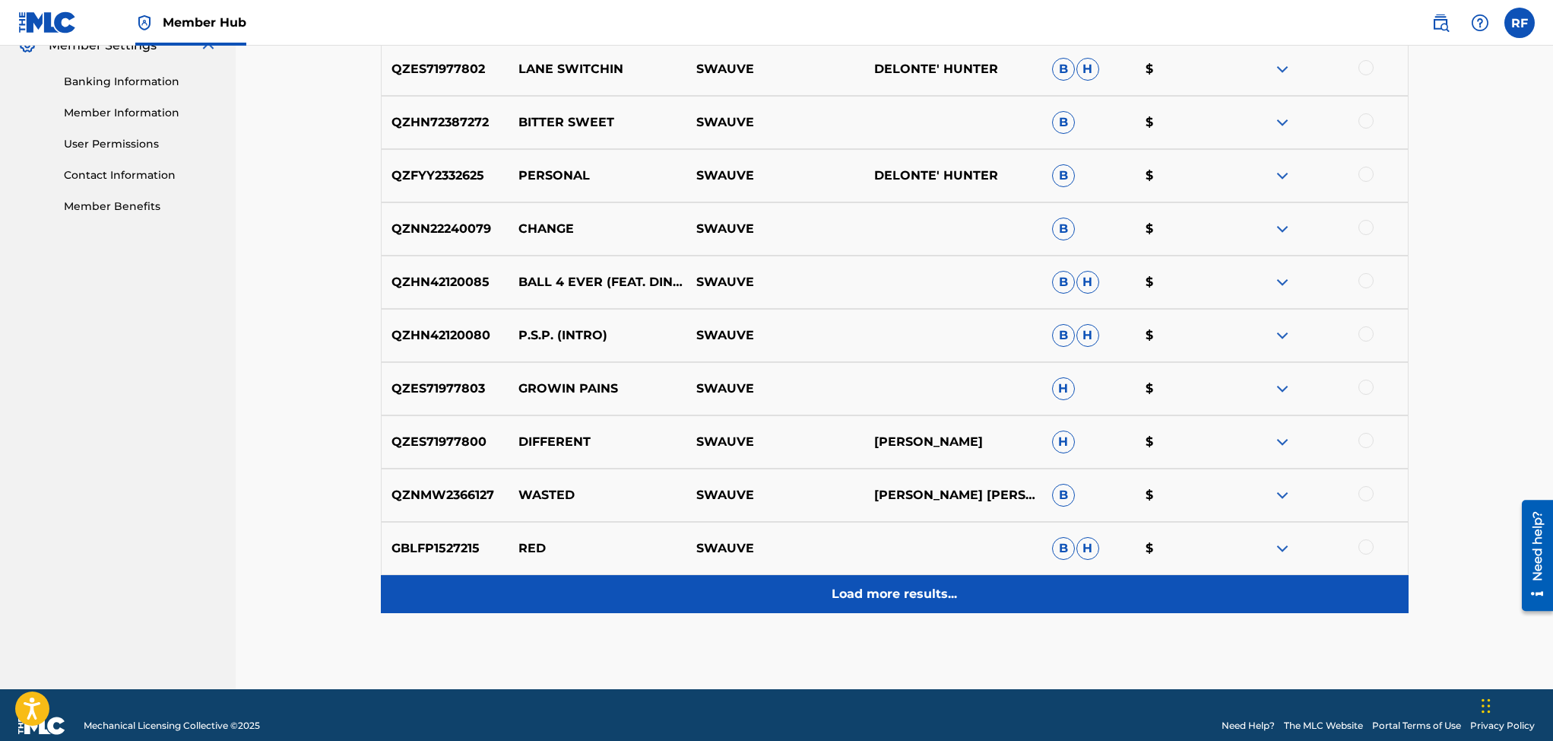
click at [927, 592] on p "Load more results..." at bounding box center [894, 594] width 125 height 18
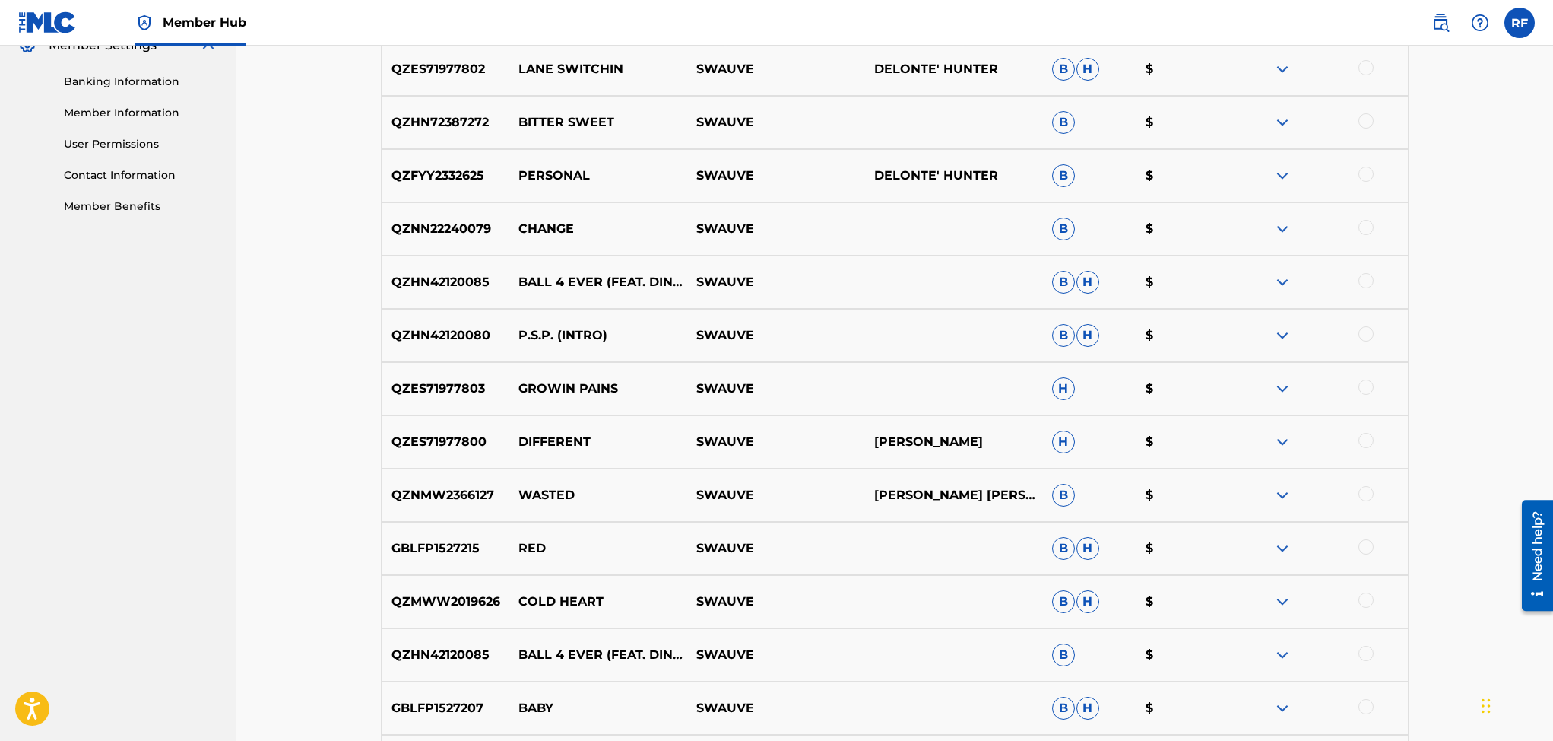
click at [1362, 547] on div at bounding box center [1366, 546] width 15 height 15
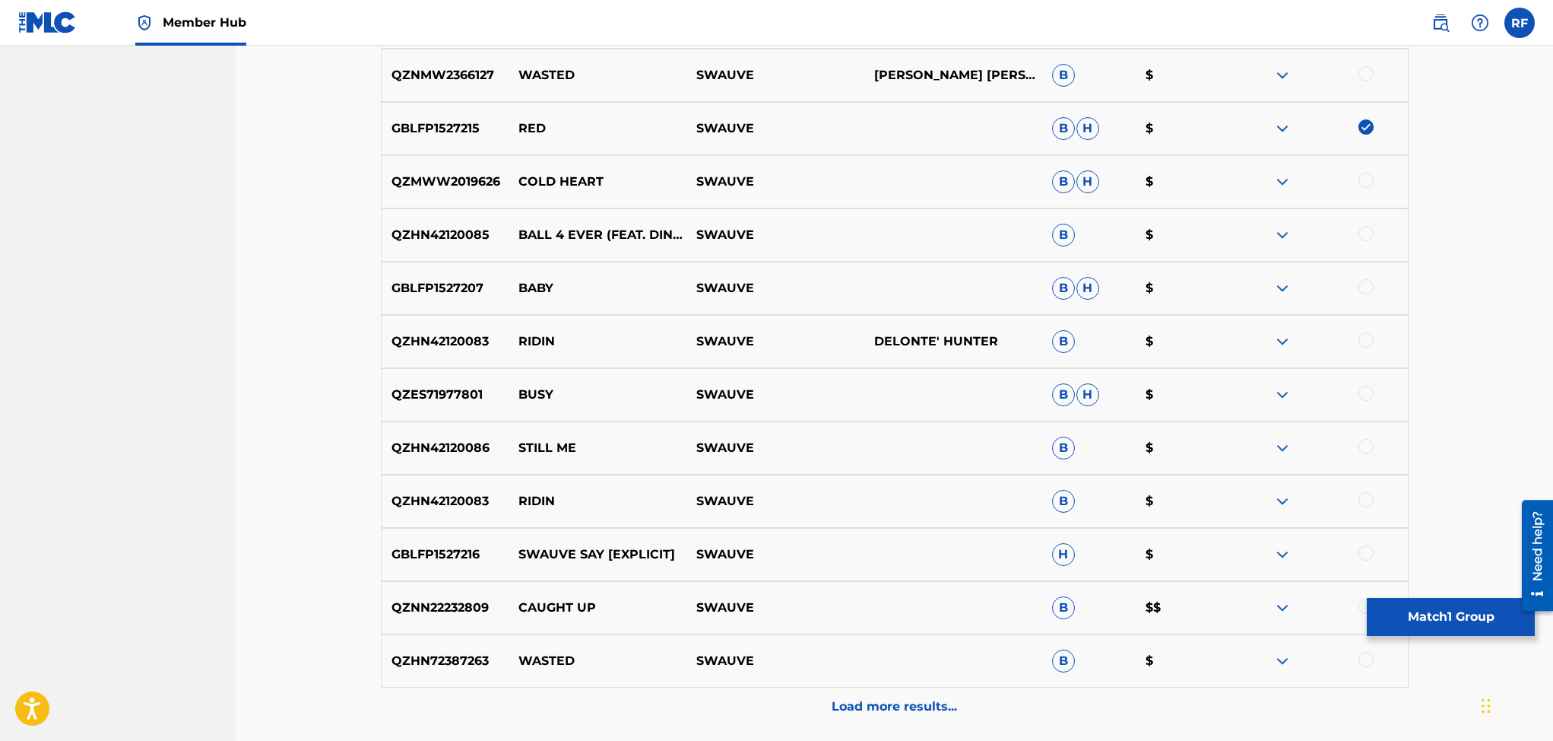
scroll to position [1191, 0]
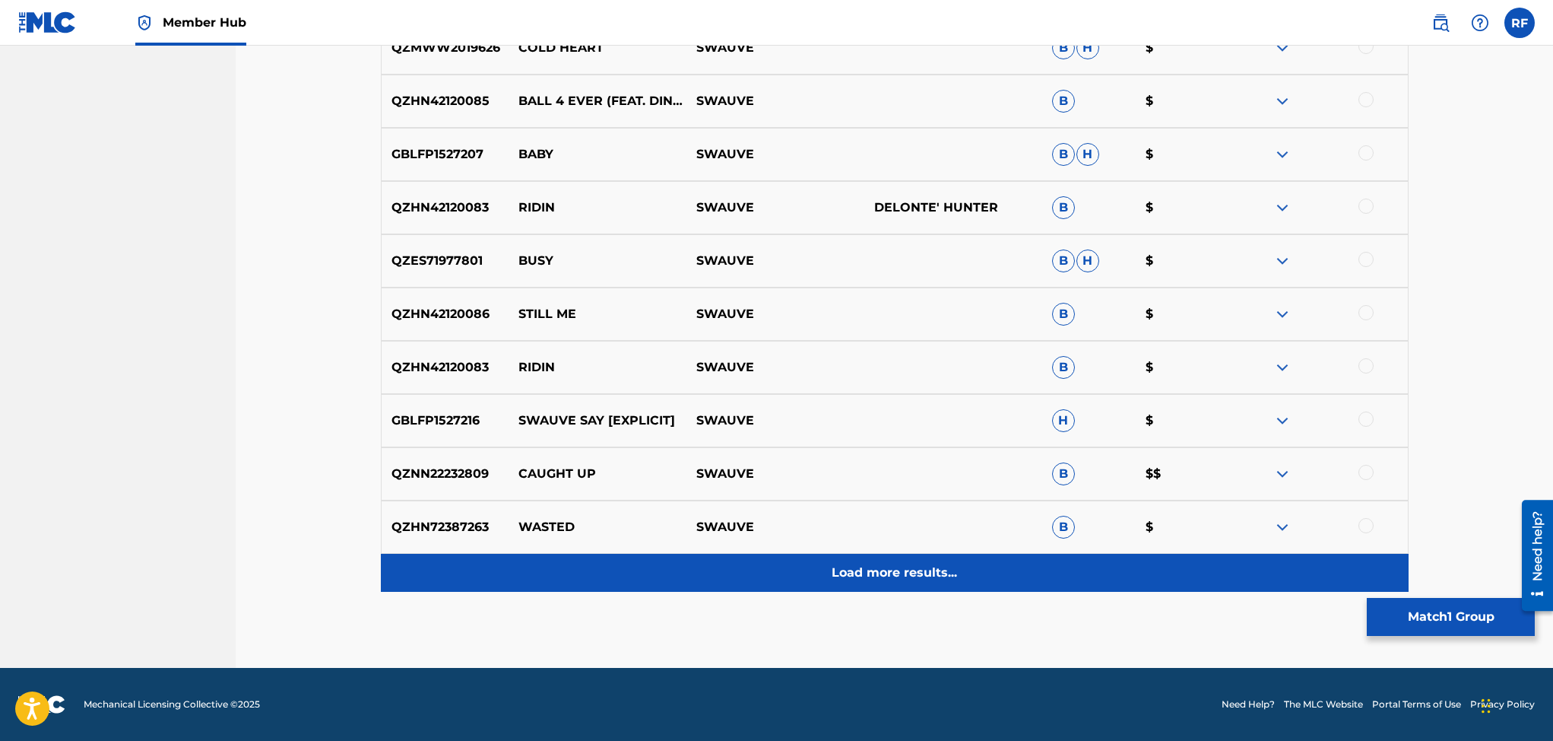
click at [909, 567] on p "Load more results..." at bounding box center [894, 572] width 125 height 18
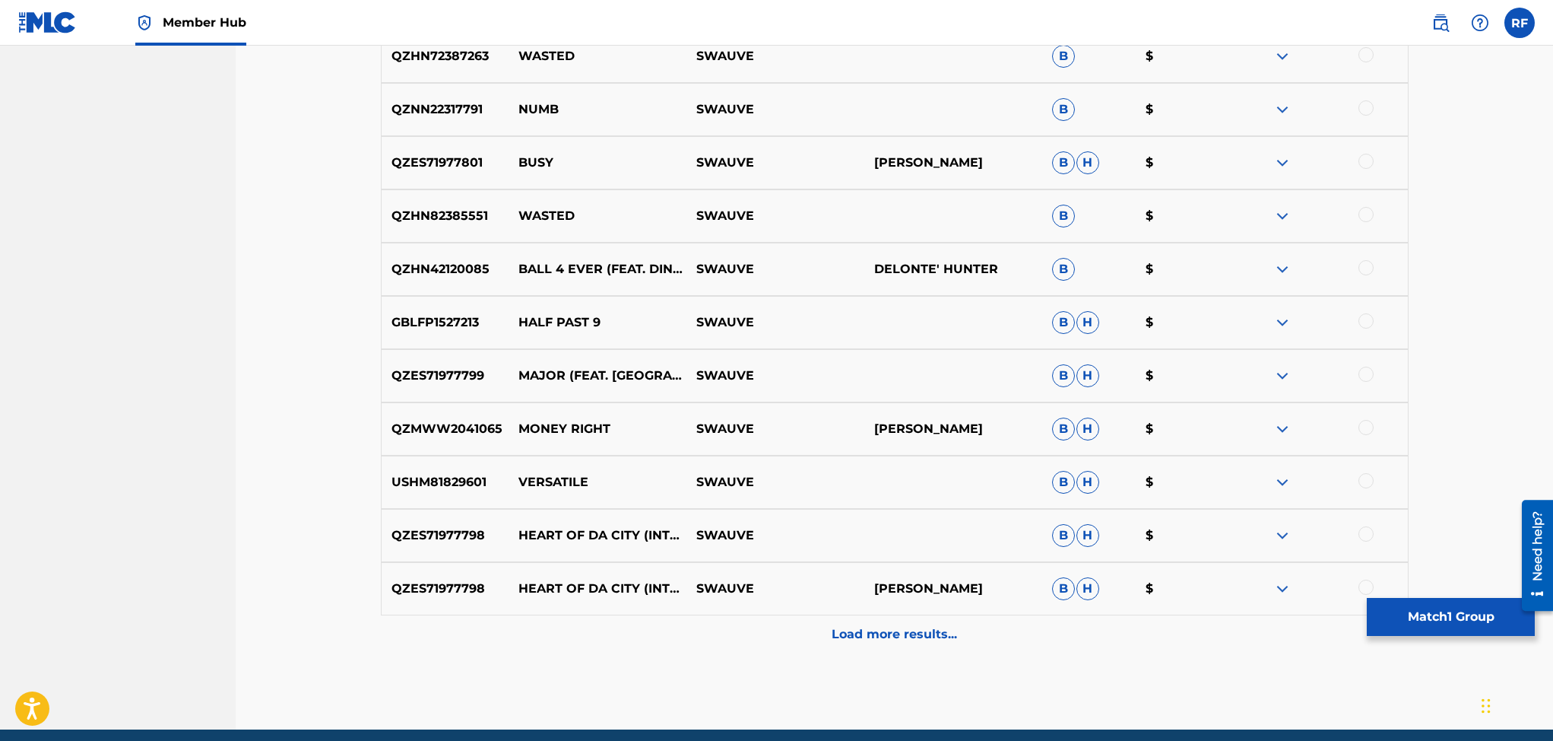
scroll to position [1711, 0]
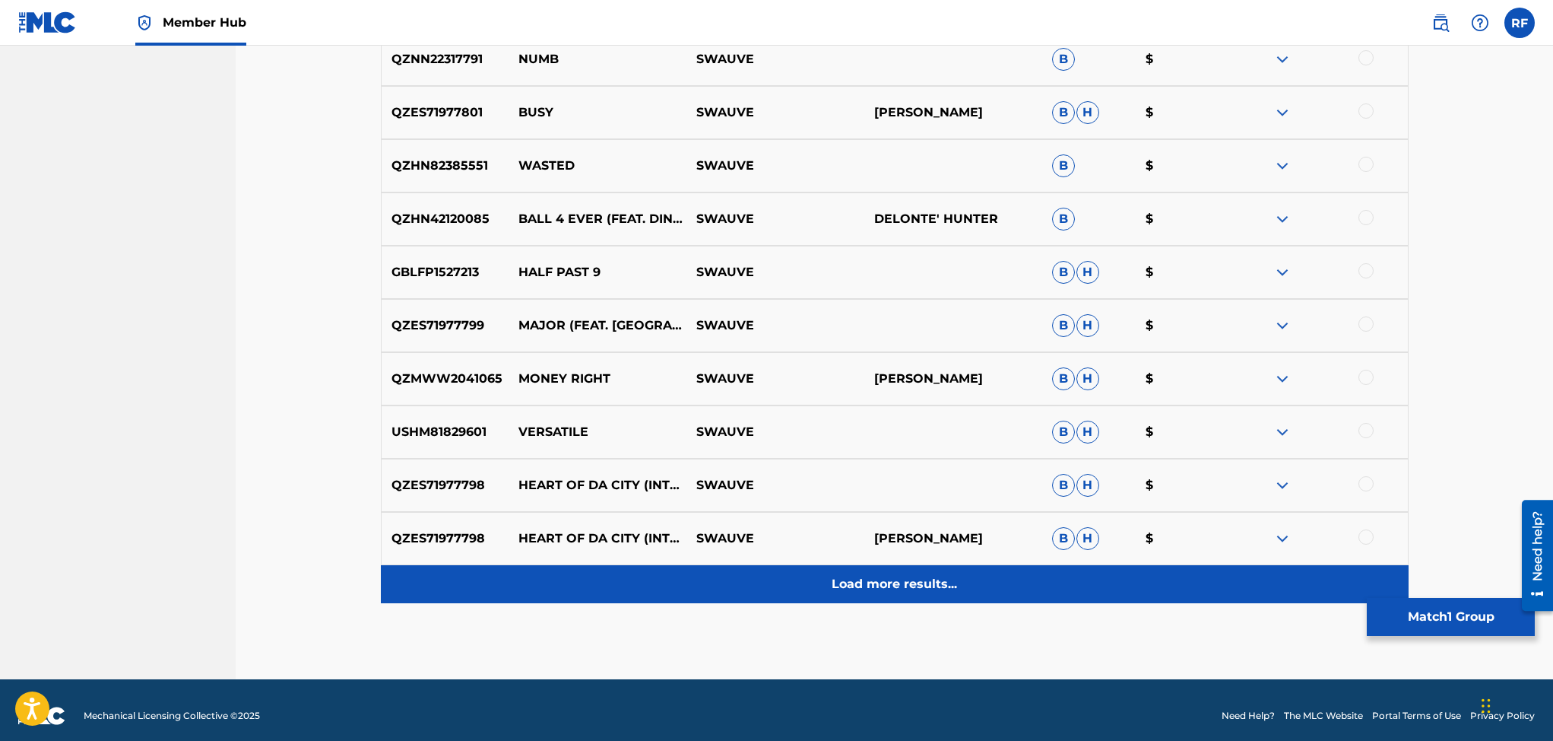
click at [845, 579] on p "Load more results..." at bounding box center [894, 584] width 125 height 18
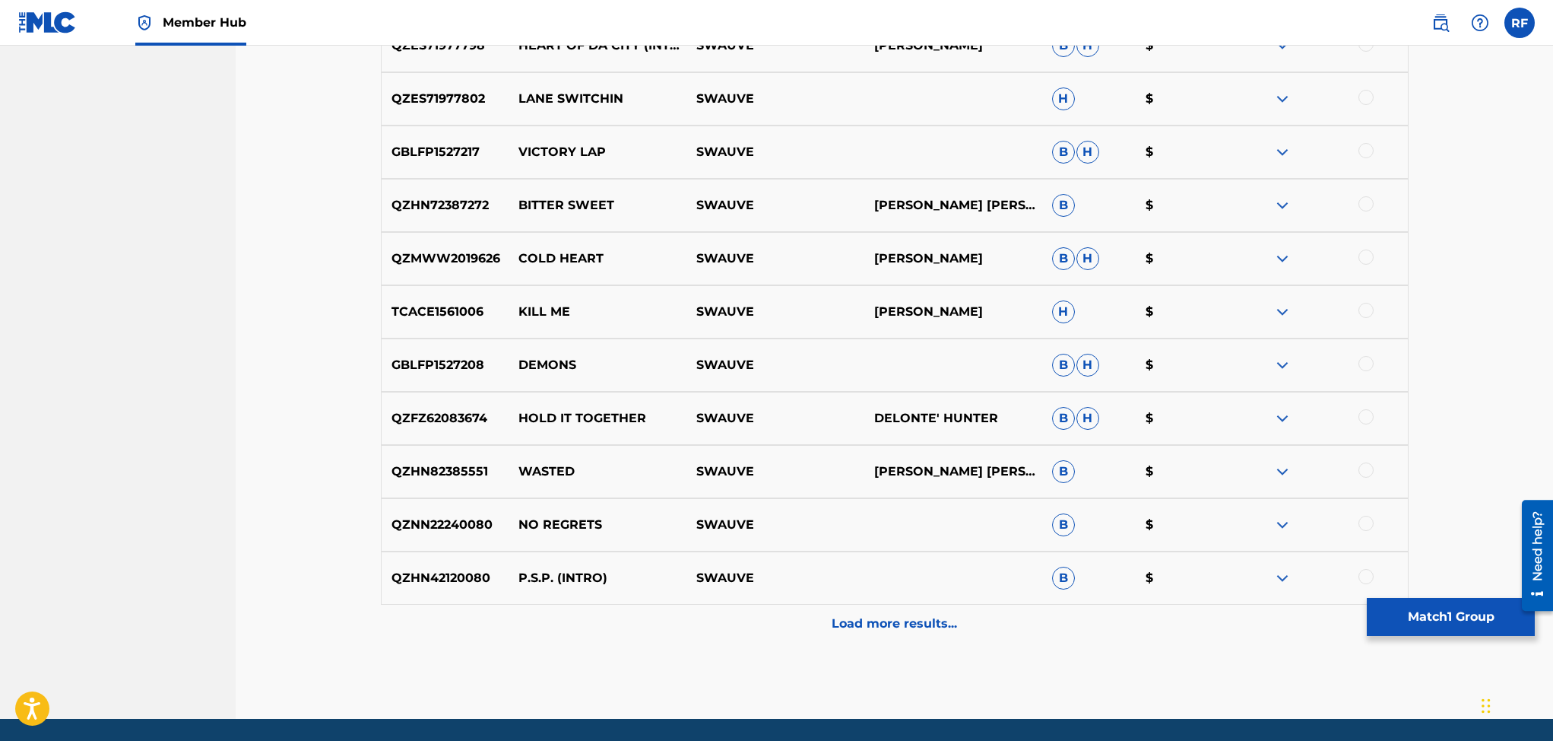
scroll to position [2209, 0]
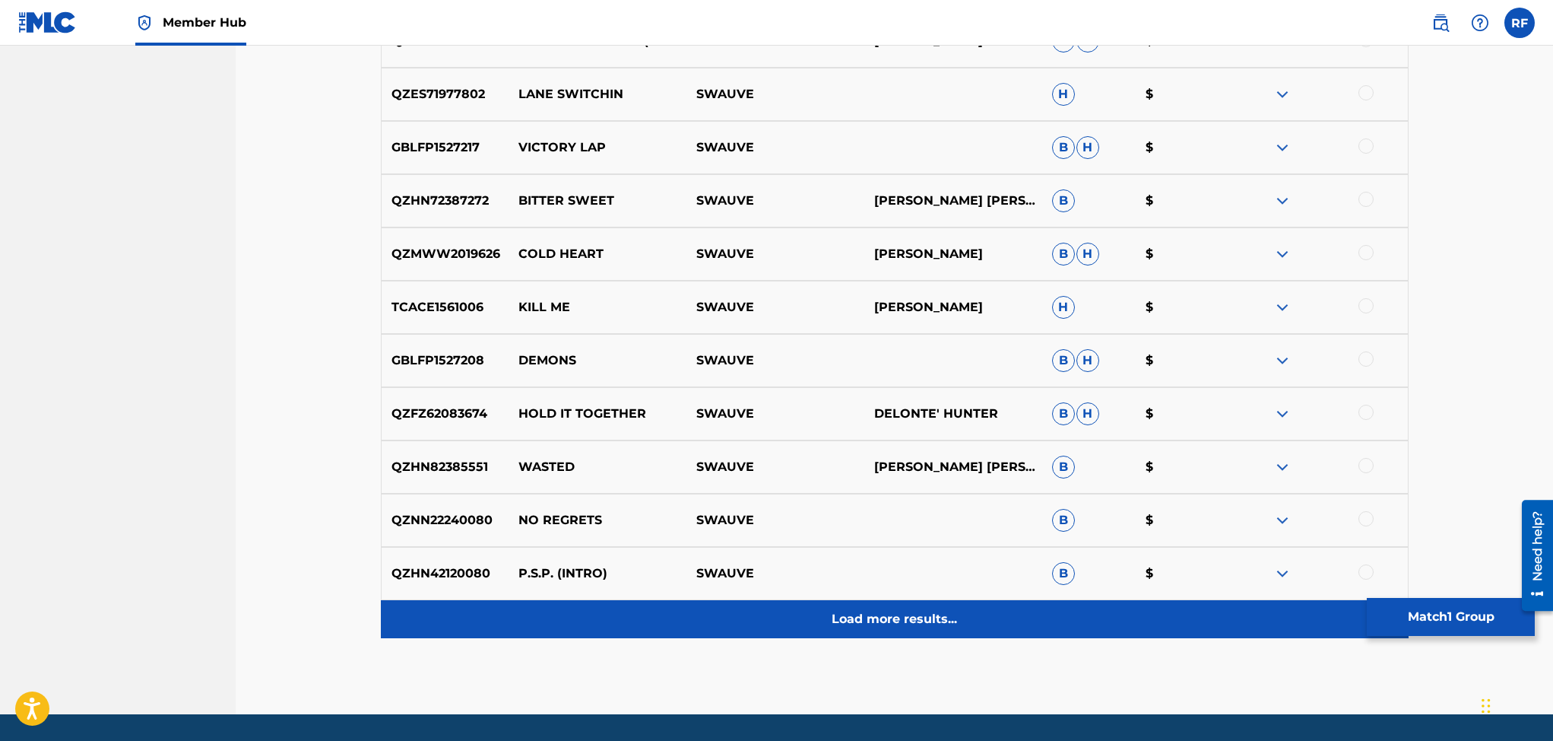
click at [843, 614] on p "Load more results..." at bounding box center [894, 619] width 125 height 18
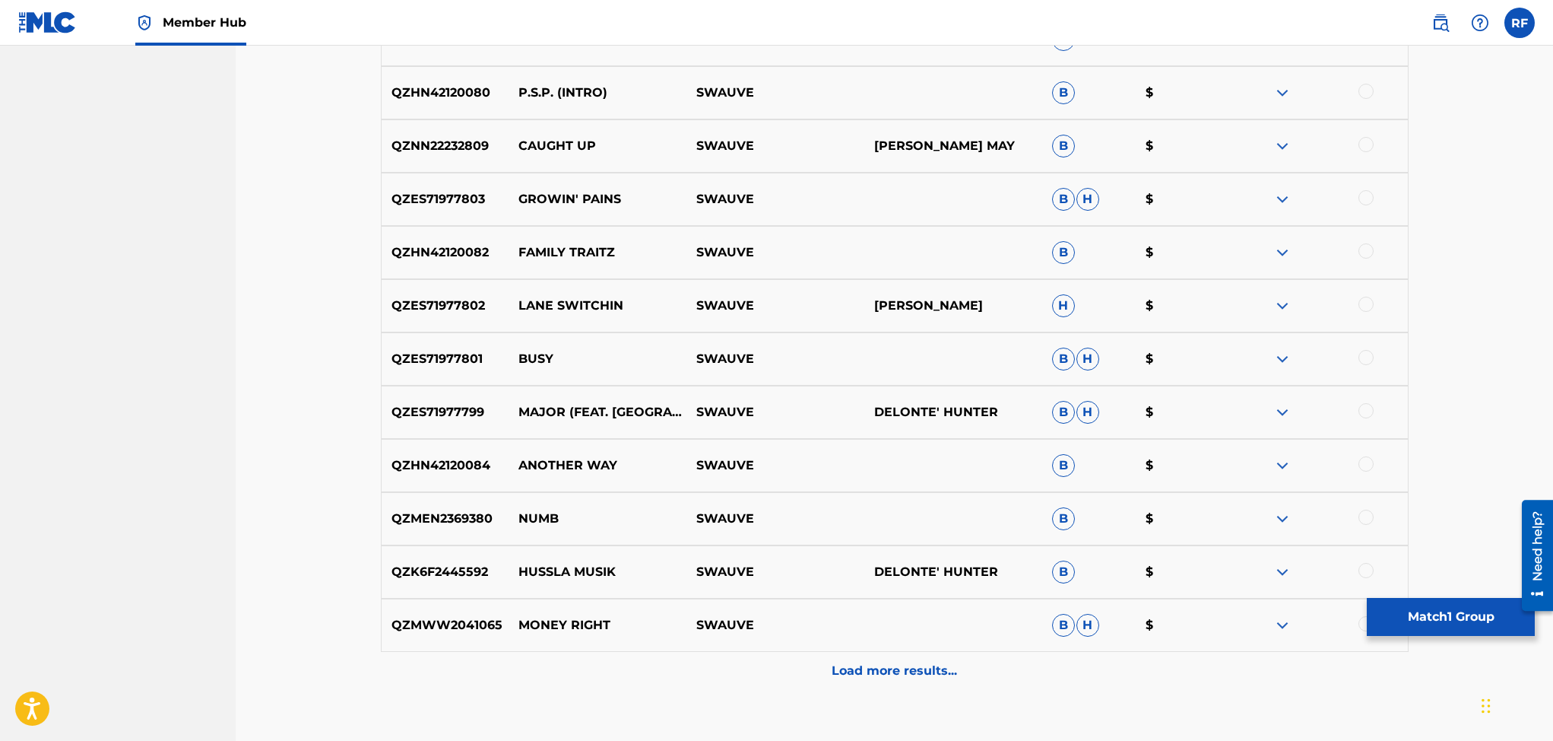
scroll to position [2754, 0]
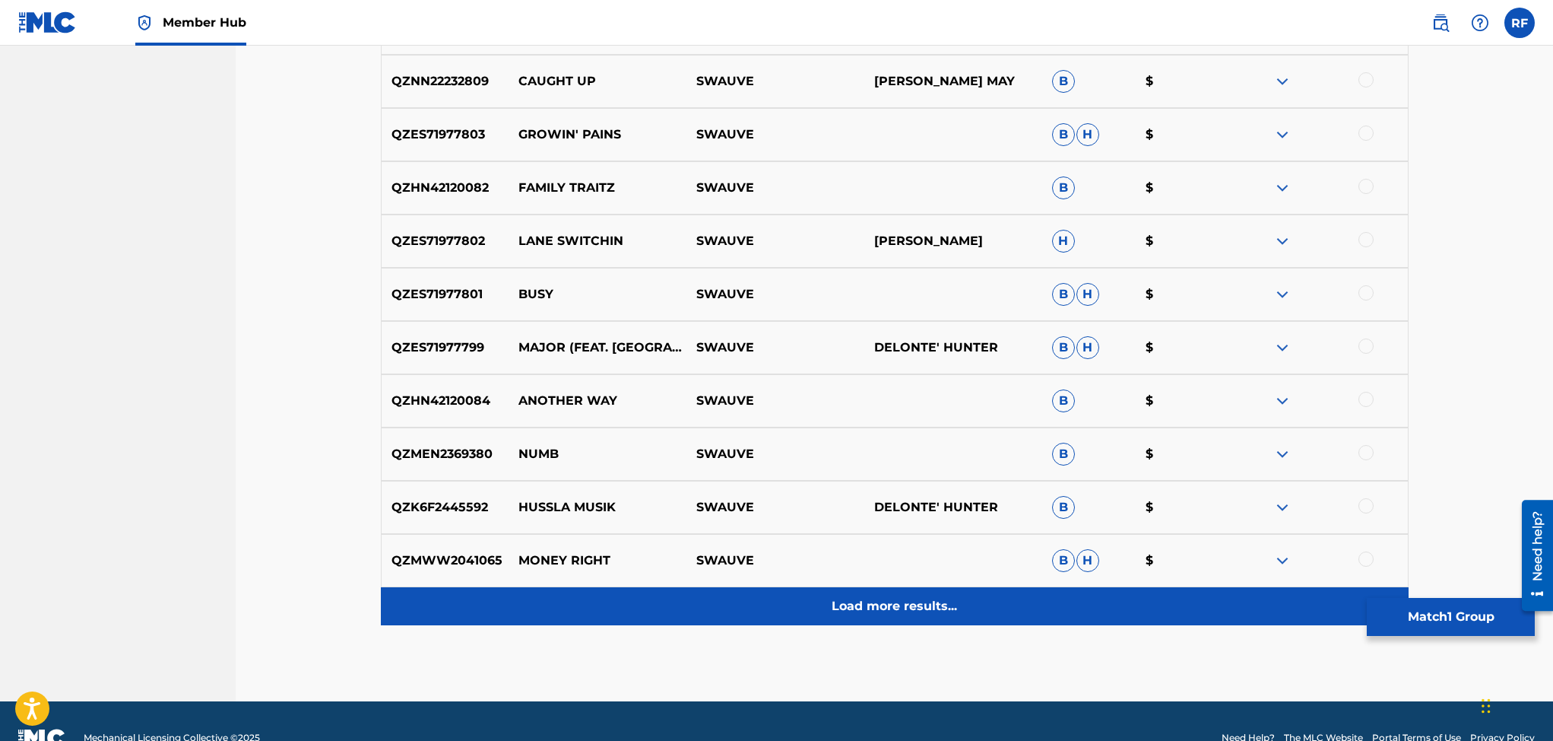
click at [847, 610] on p "Load more results..." at bounding box center [894, 606] width 125 height 18
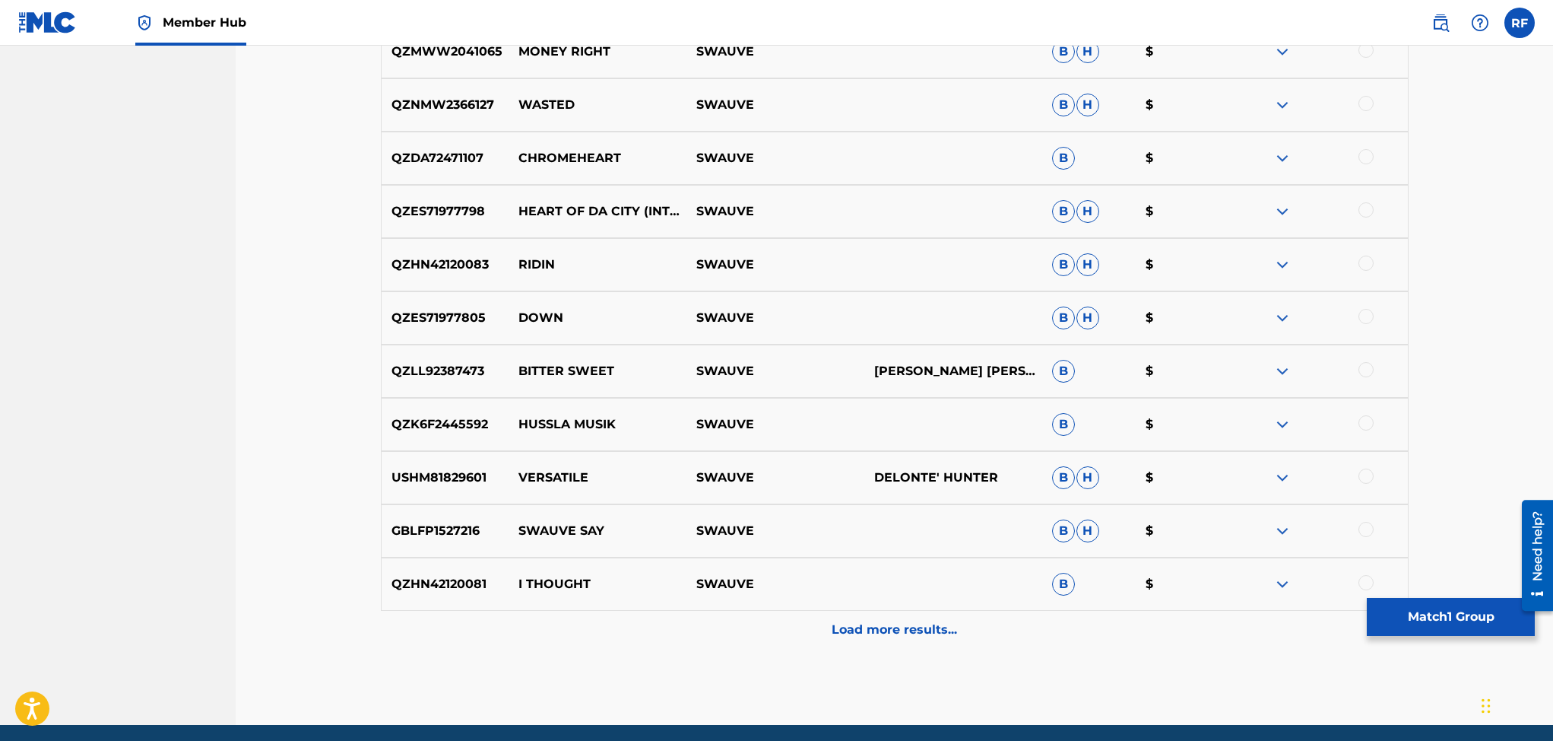
scroll to position [3269, 0]
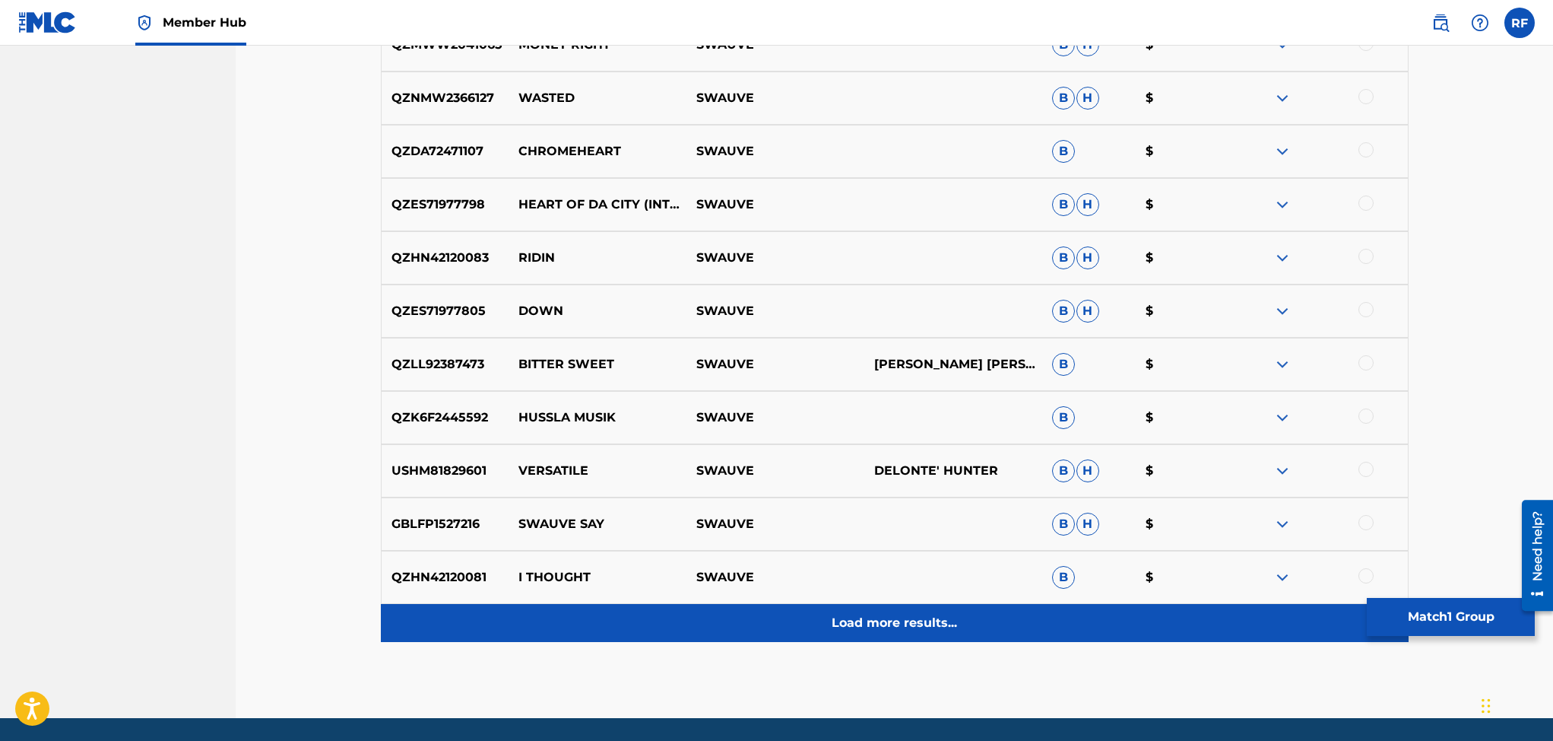
click at [924, 626] on p "Load more results..." at bounding box center [894, 623] width 125 height 18
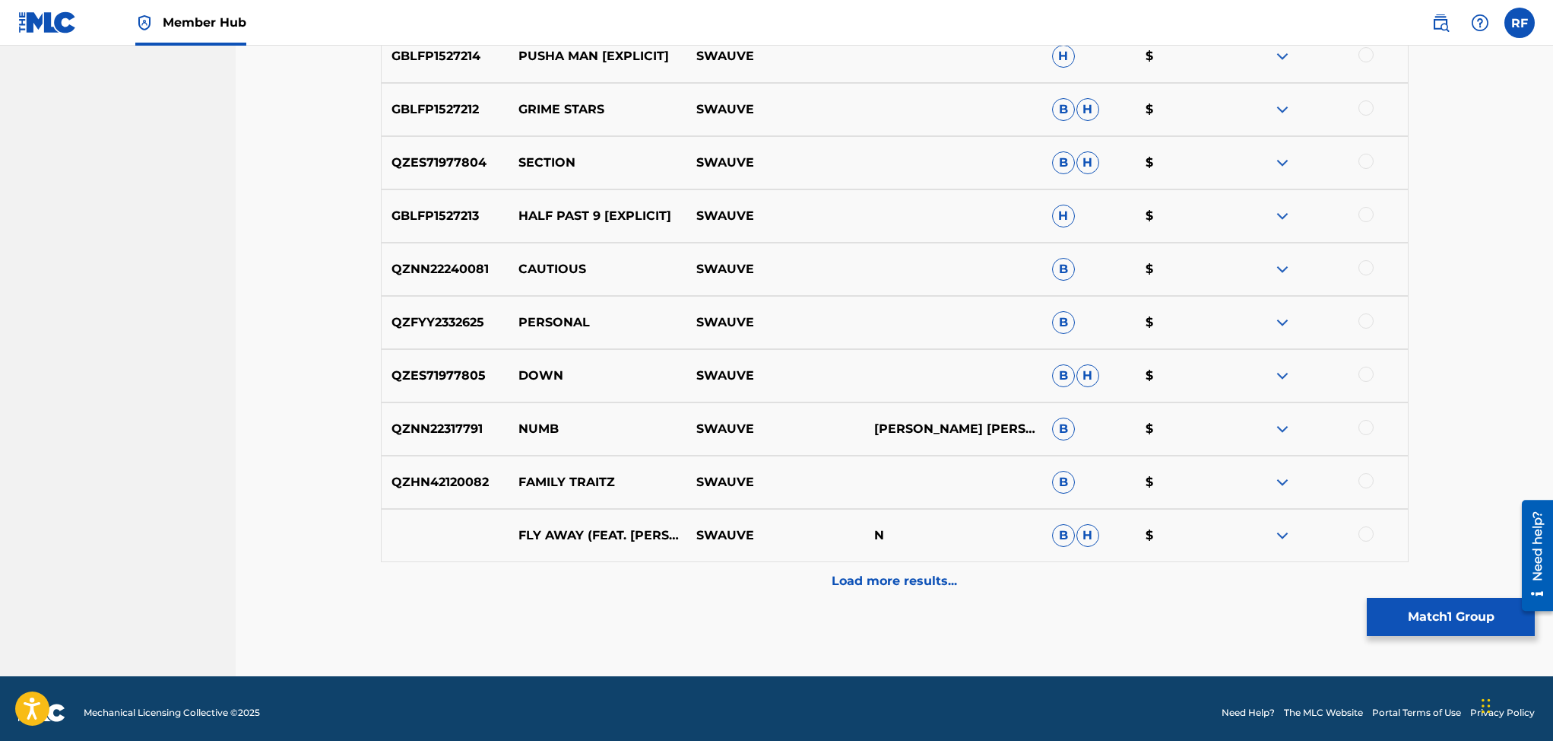
scroll to position [3851, 0]
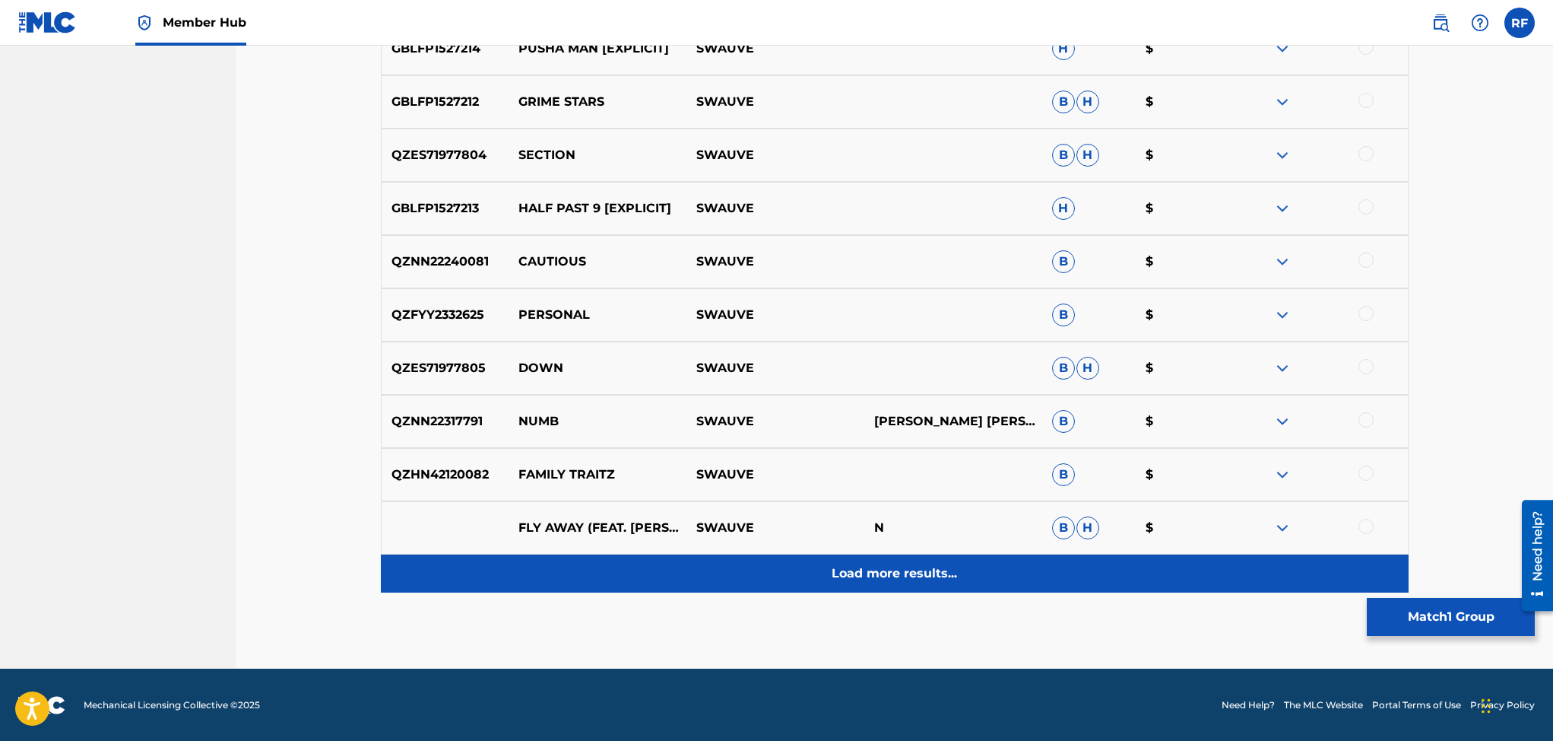
click at [881, 567] on p "Load more results..." at bounding box center [894, 573] width 125 height 18
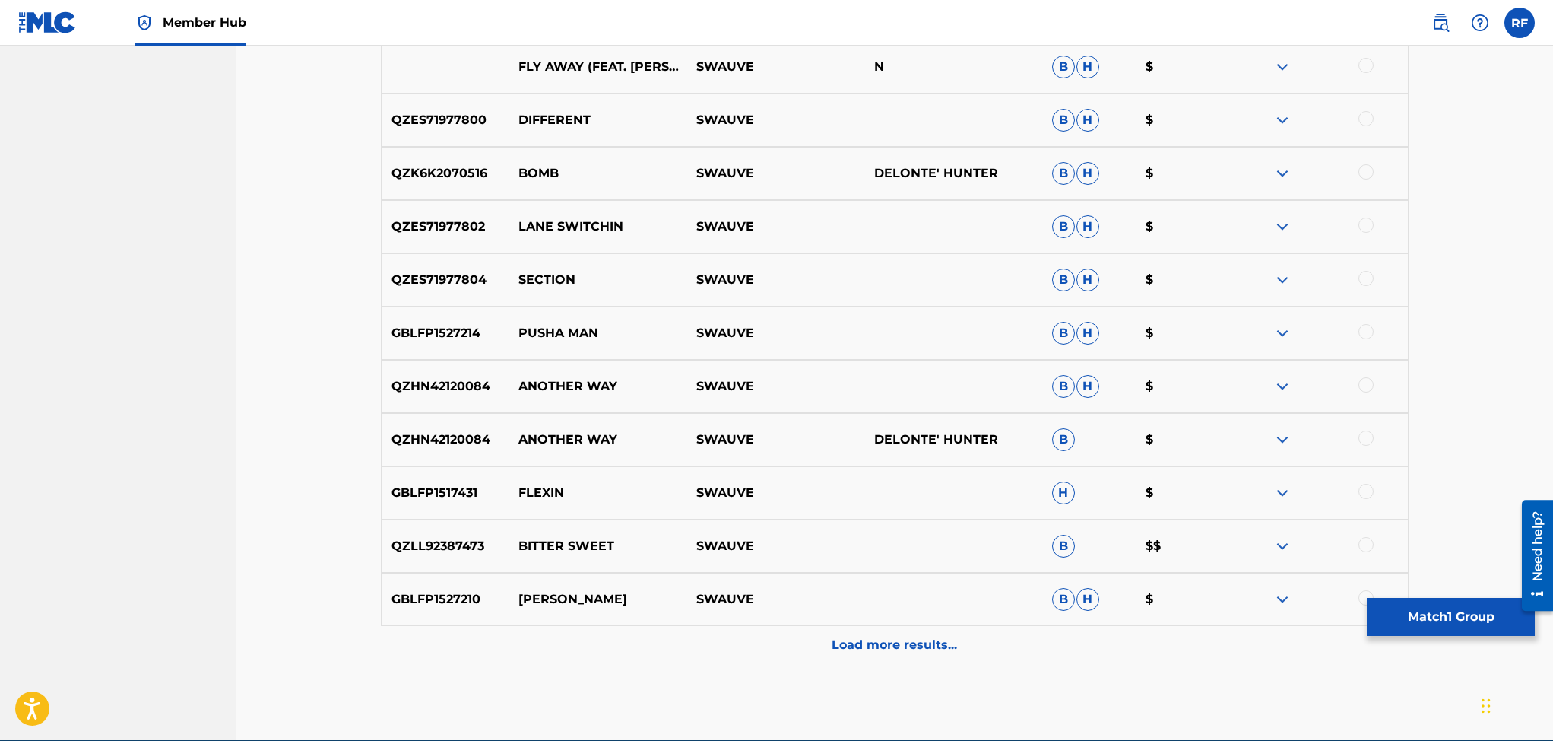
scroll to position [4384, 0]
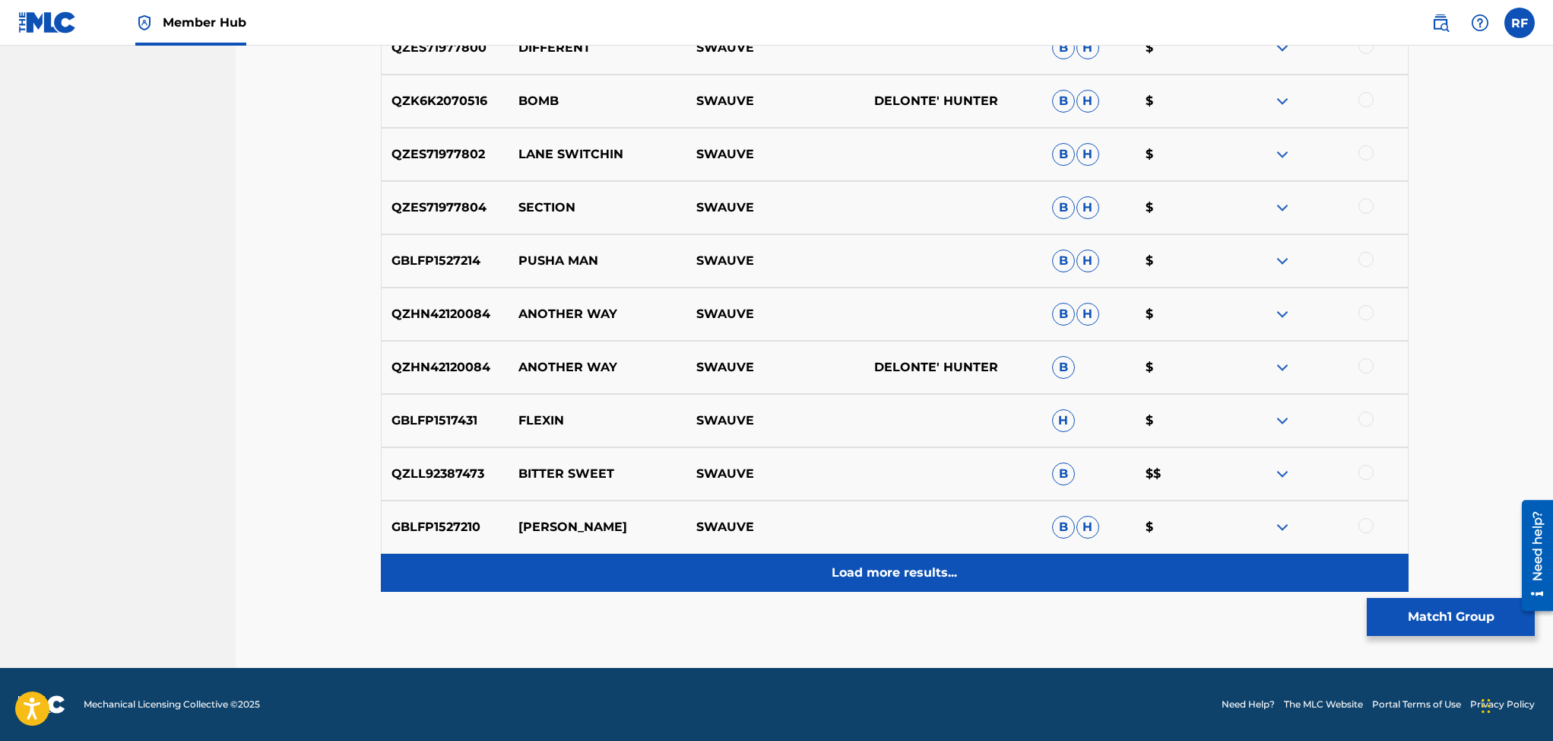
click at [886, 570] on p "Load more results..." at bounding box center [894, 572] width 125 height 18
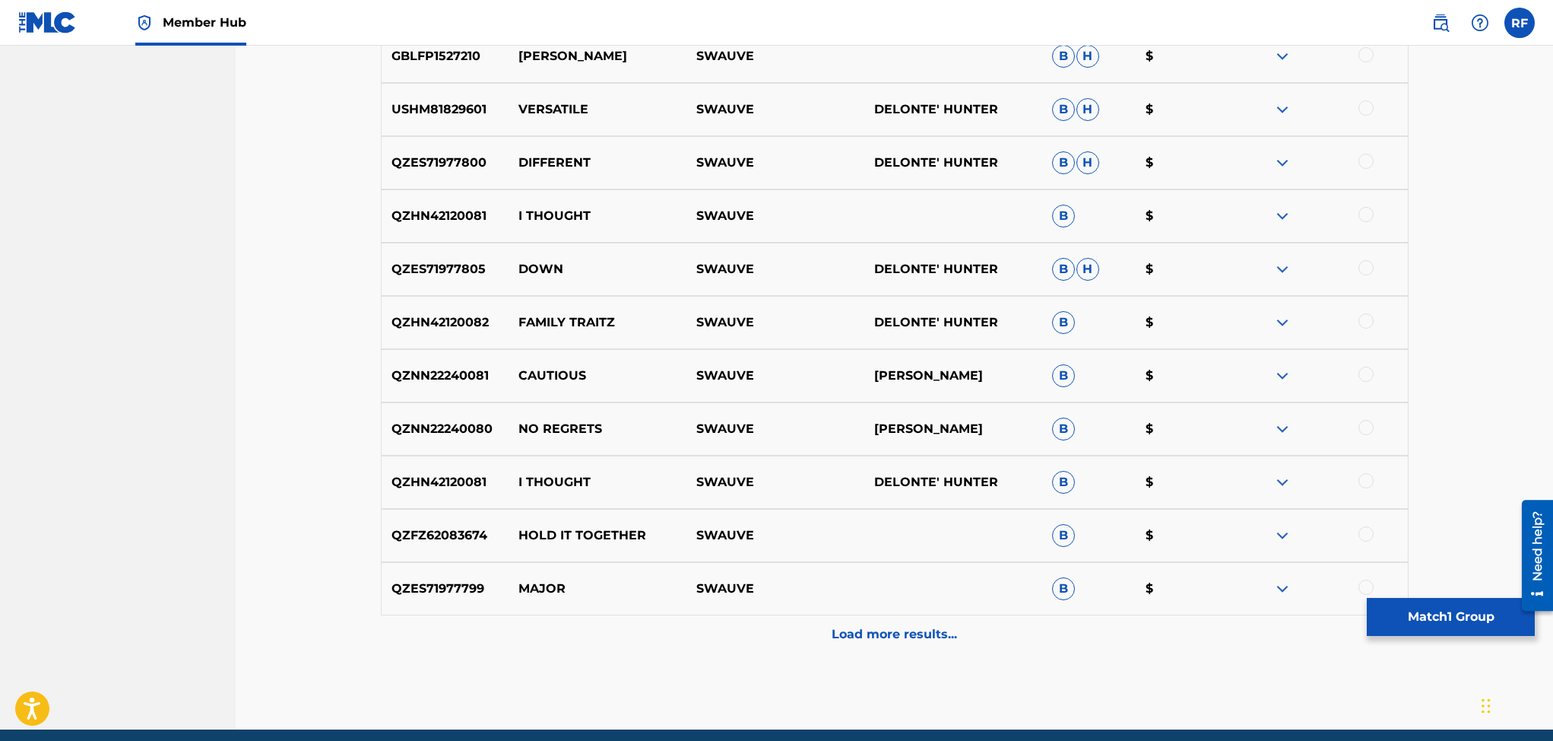
scroll to position [4916, 0]
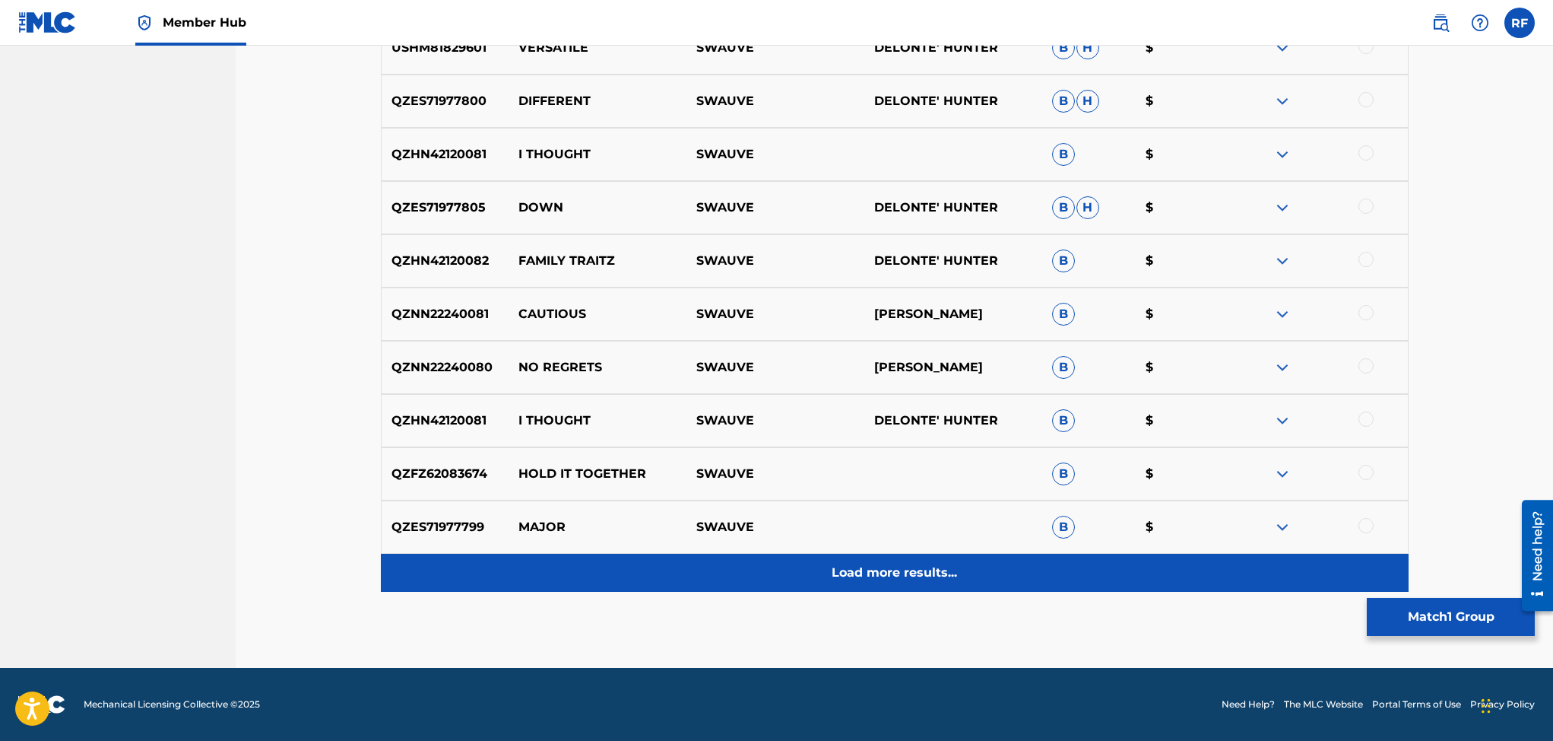
click at [916, 569] on p "Load more results..." at bounding box center [894, 572] width 125 height 18
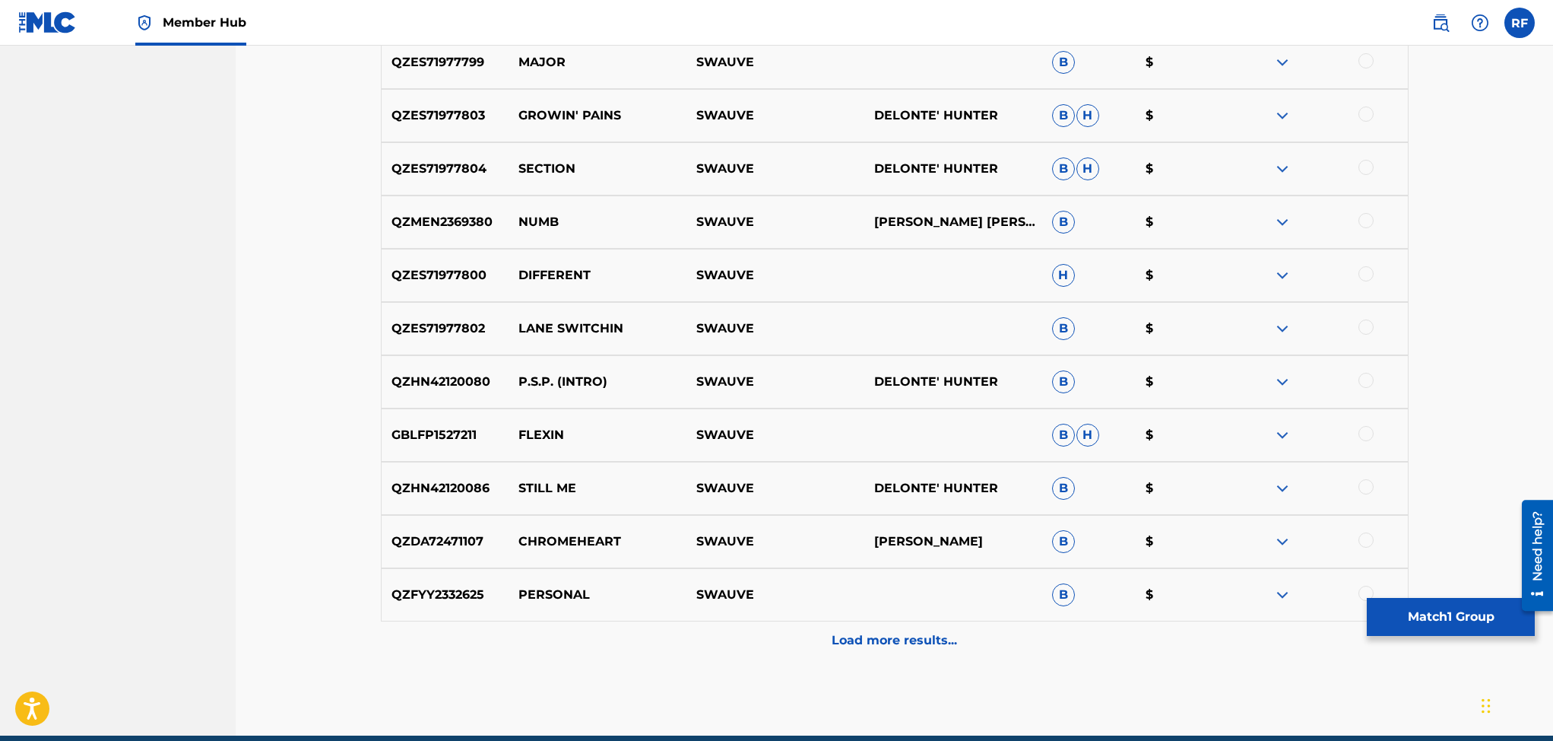
scroll to position [5447, 0]
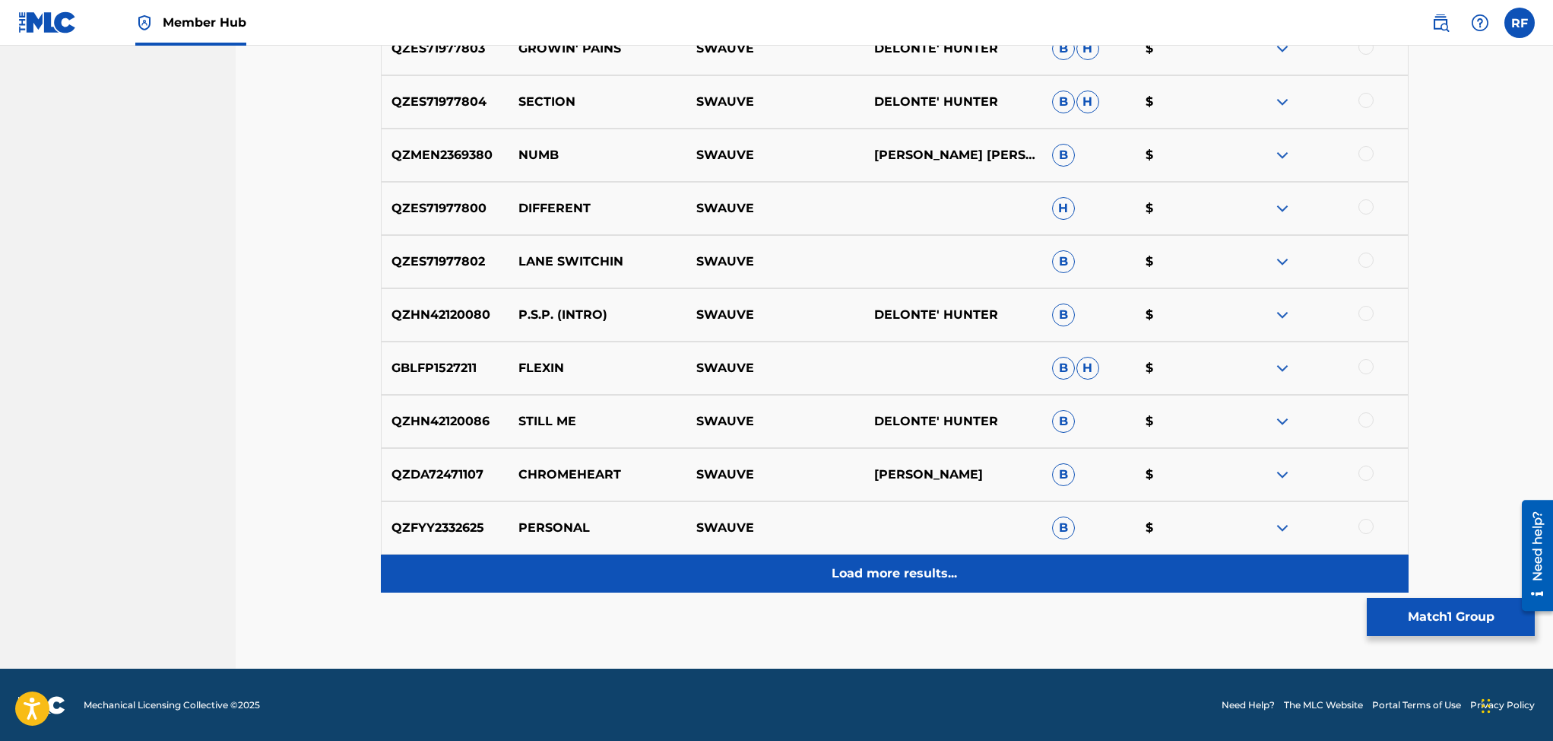
click at [905, 575] on p "Load more results..." at bounding box center [894, 573] width 125 height 18
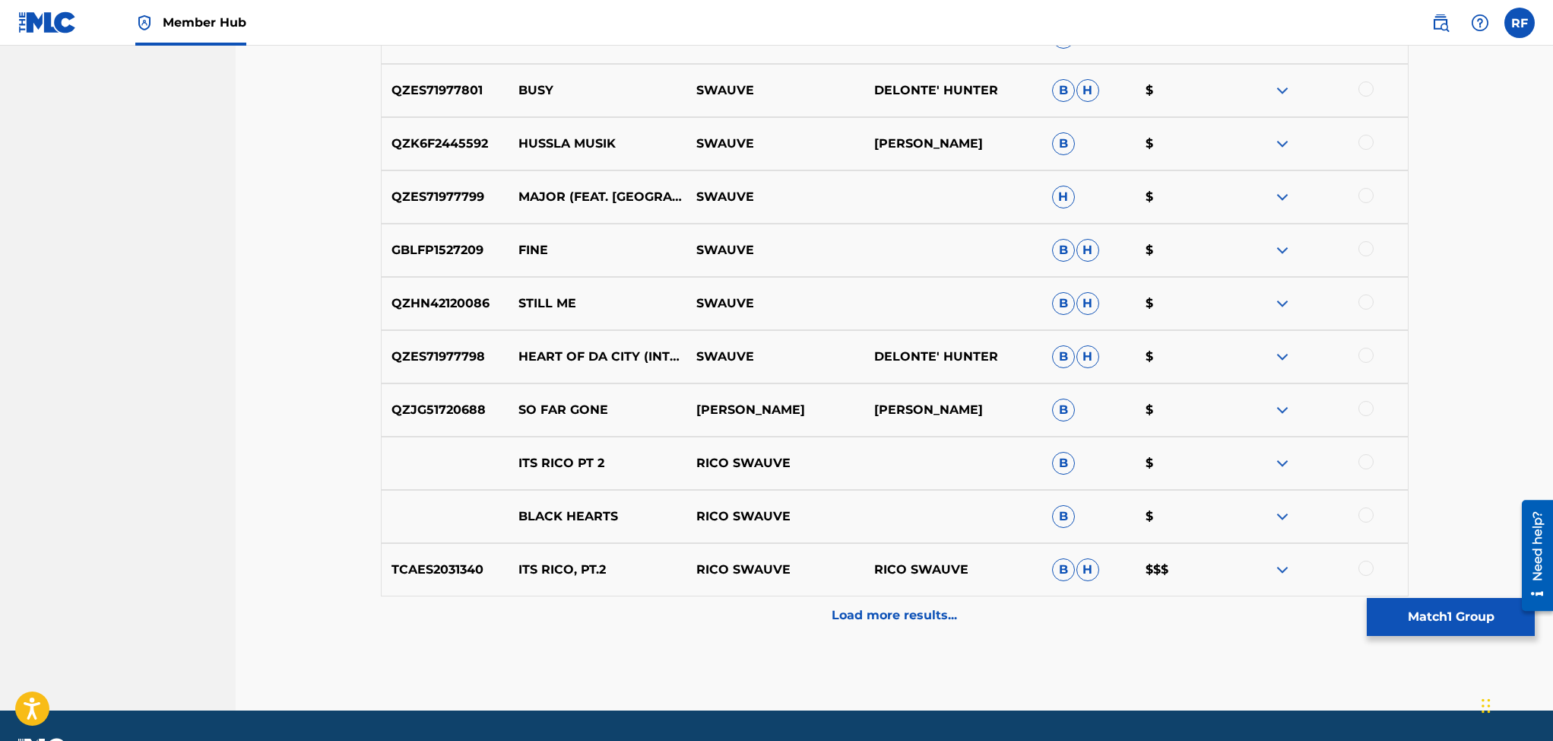
scroll to position [5980, 0]
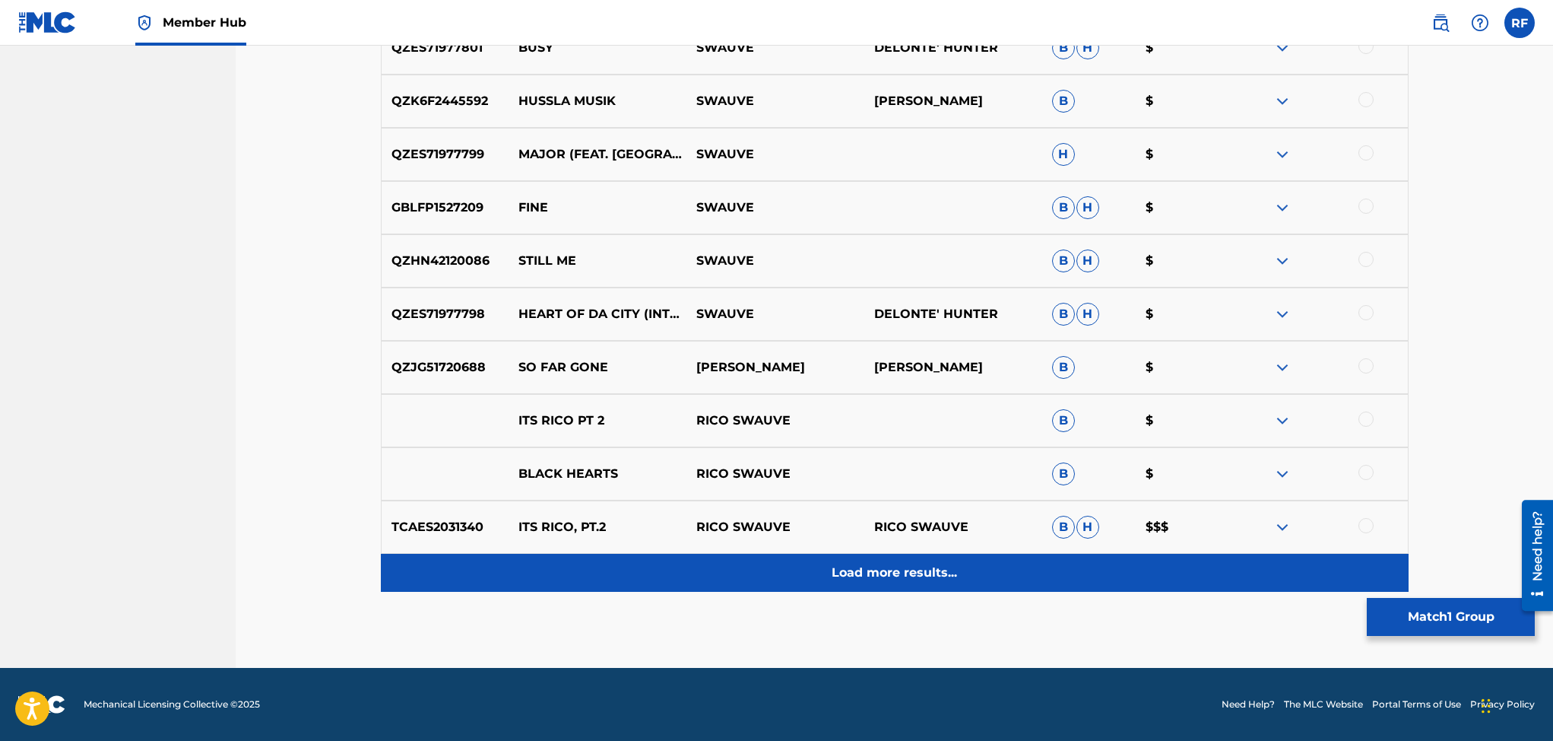
click at [926, 577] on p "Load more results..." at bounding box center [894, 572] width 125 height 18
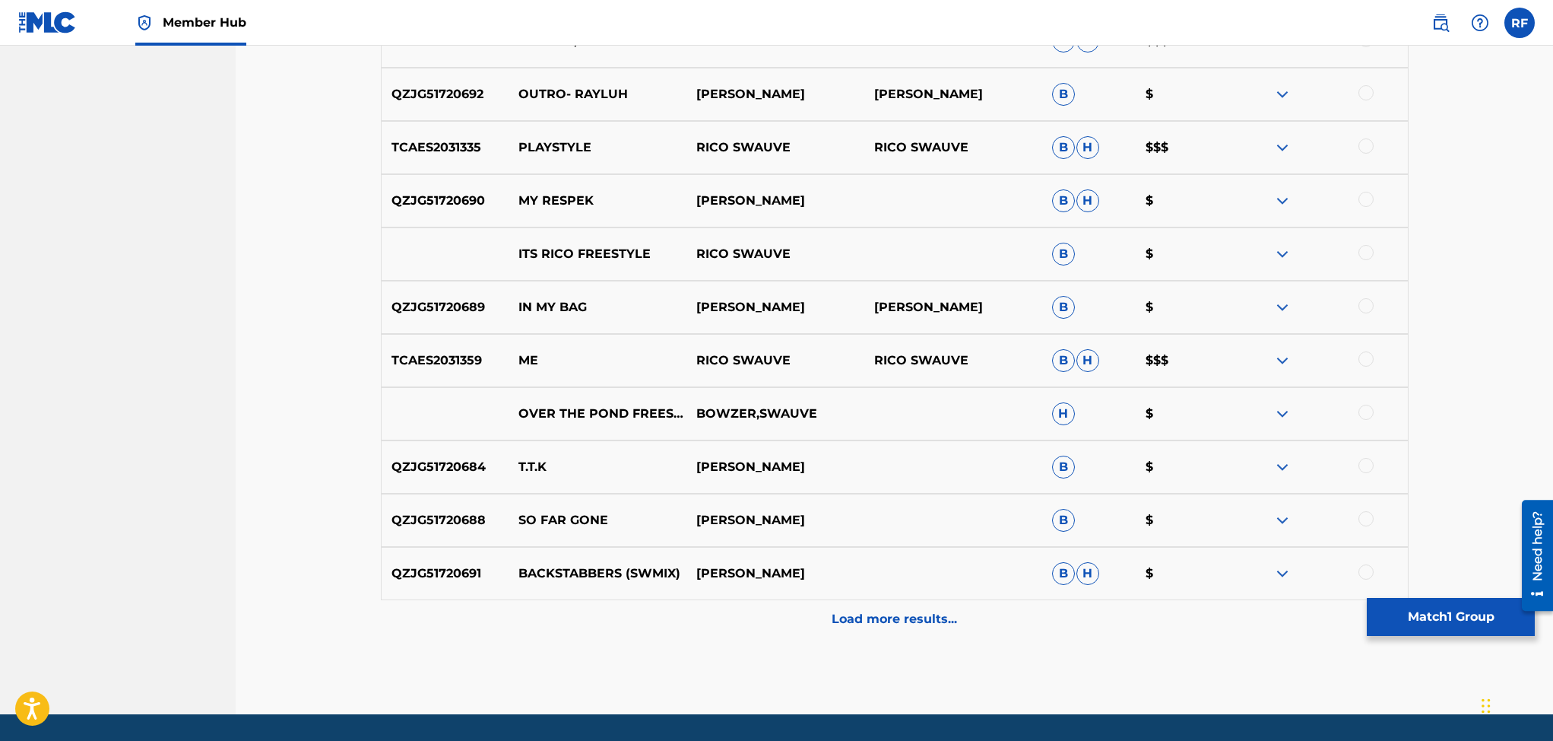
scroll to position [6477, 0]
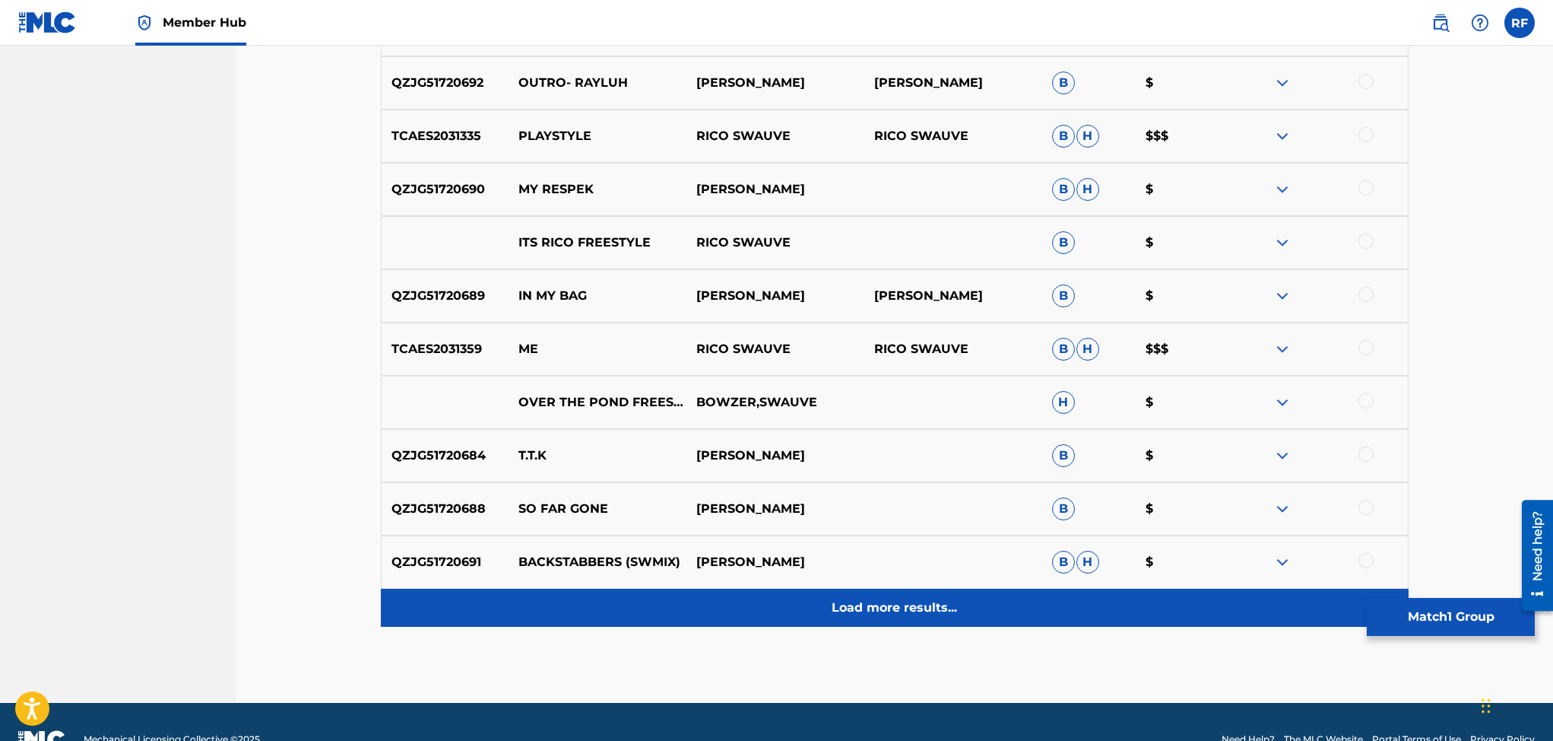
click at [958, 609] on div "Load more results..." at bounding box center [895, 607] width 1028 height 38
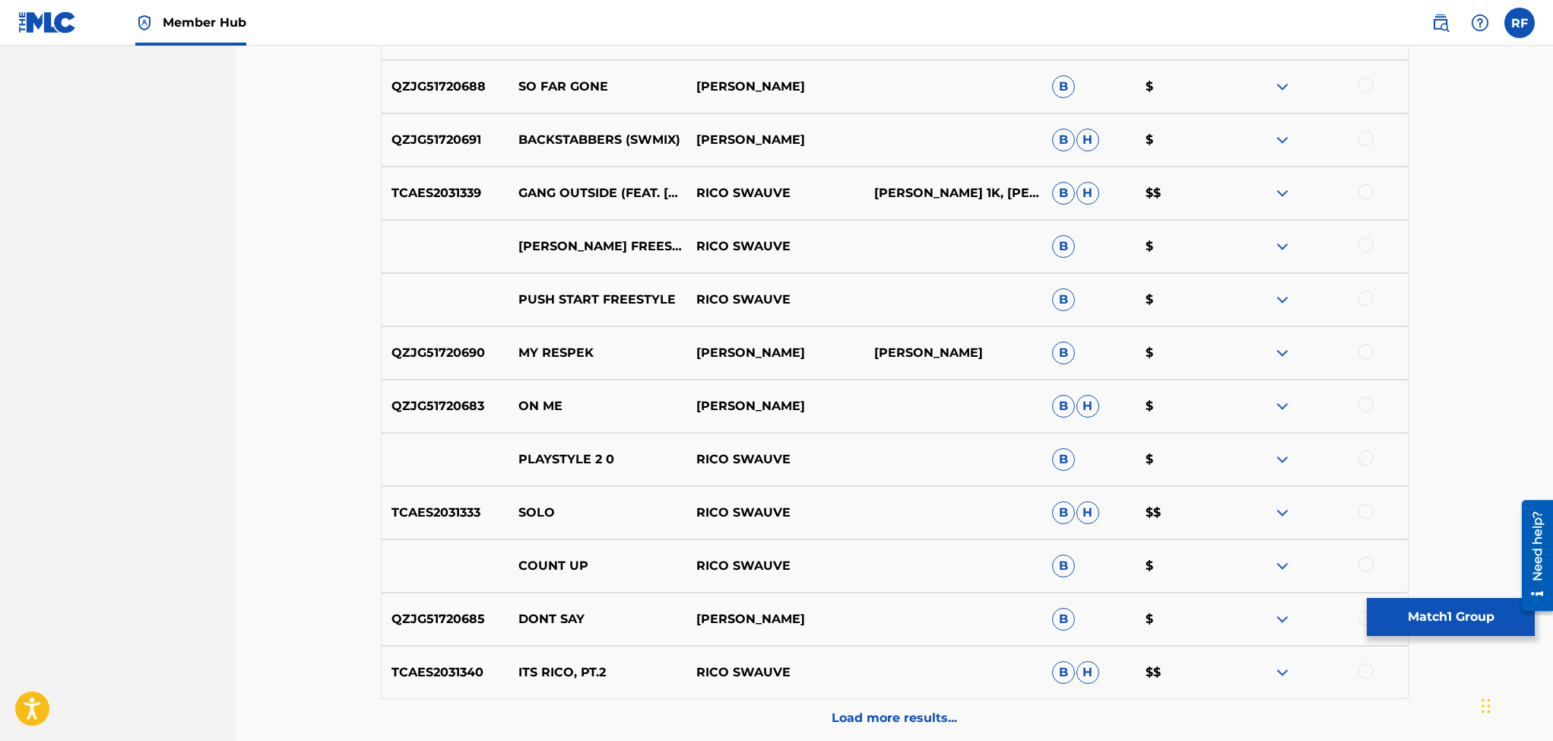
scroll to position [7032, 0]
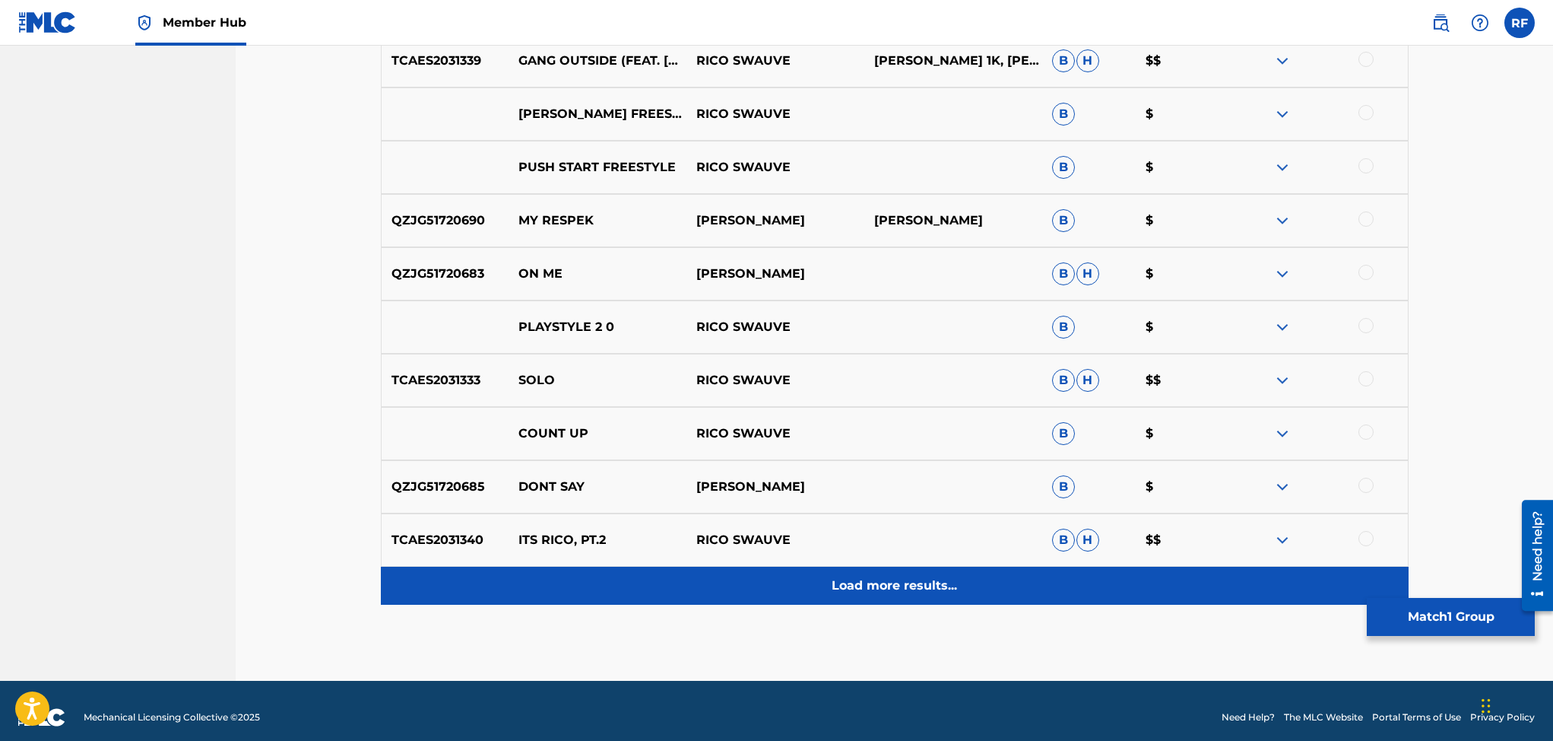
click at [934, 585] on p "Load more results..." at bounding box center [894, 585] width 125 height 18
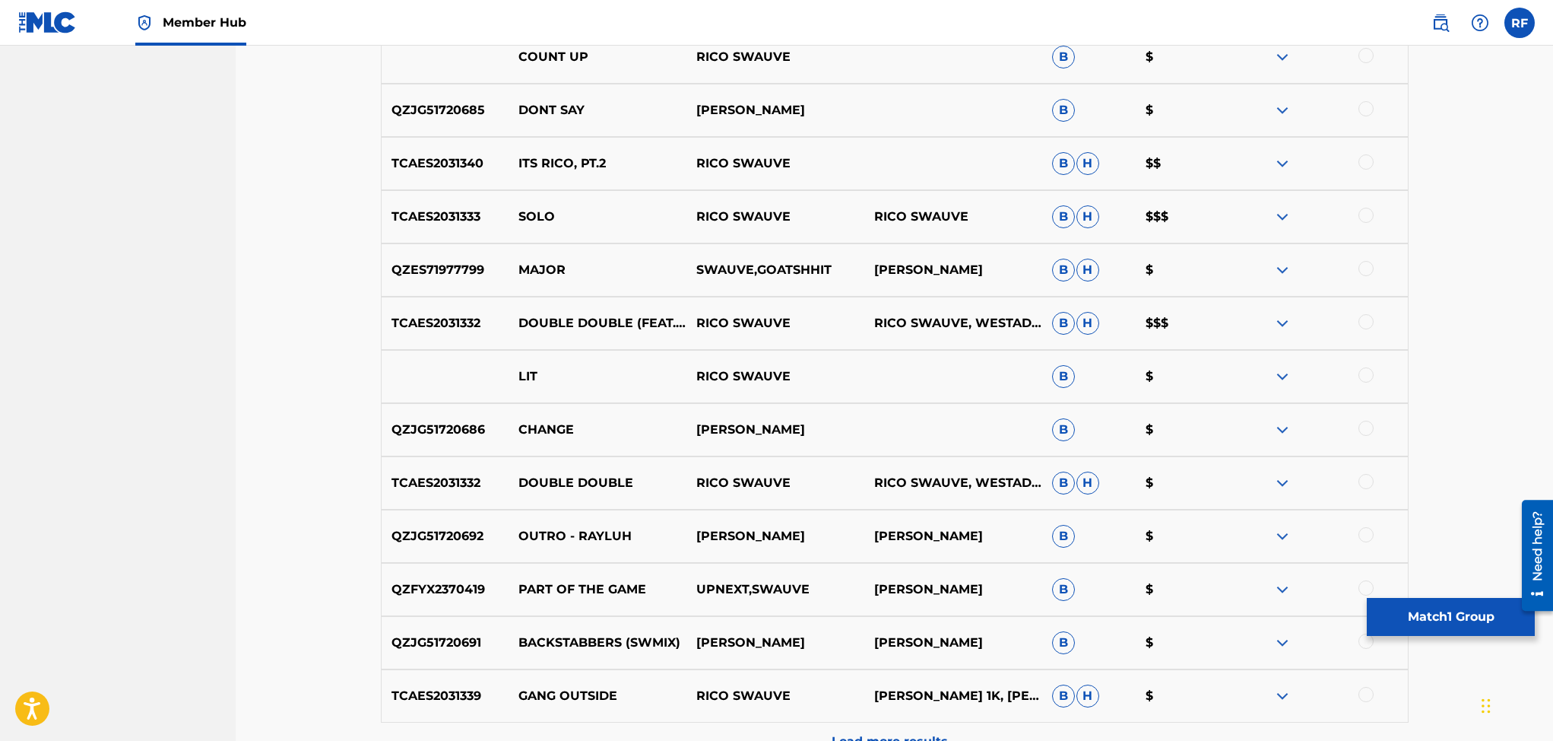
scroll to position [7575, 0]
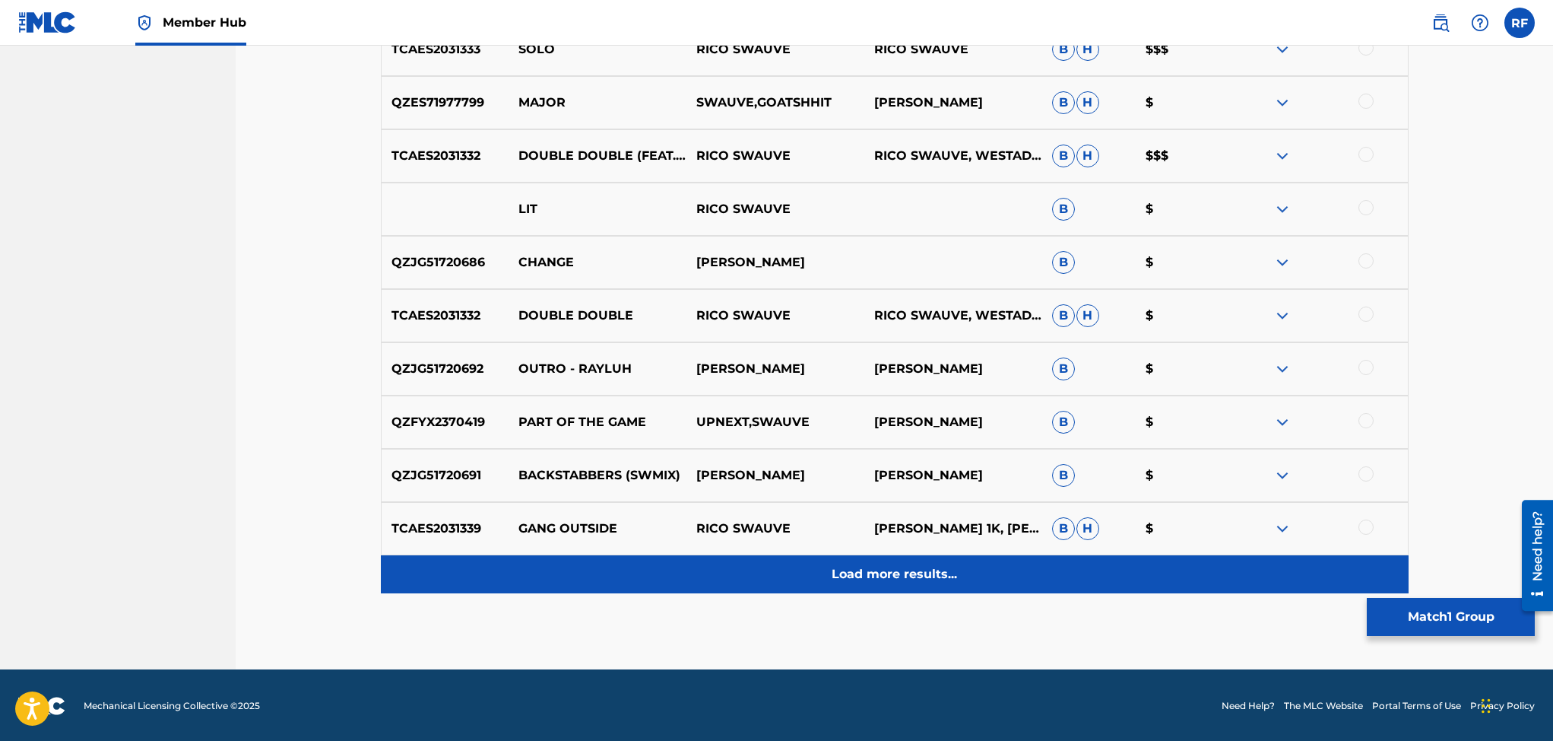
click at [931, 569] on p "Load more results..." at bounding box center [894, 574] width 125 height 18
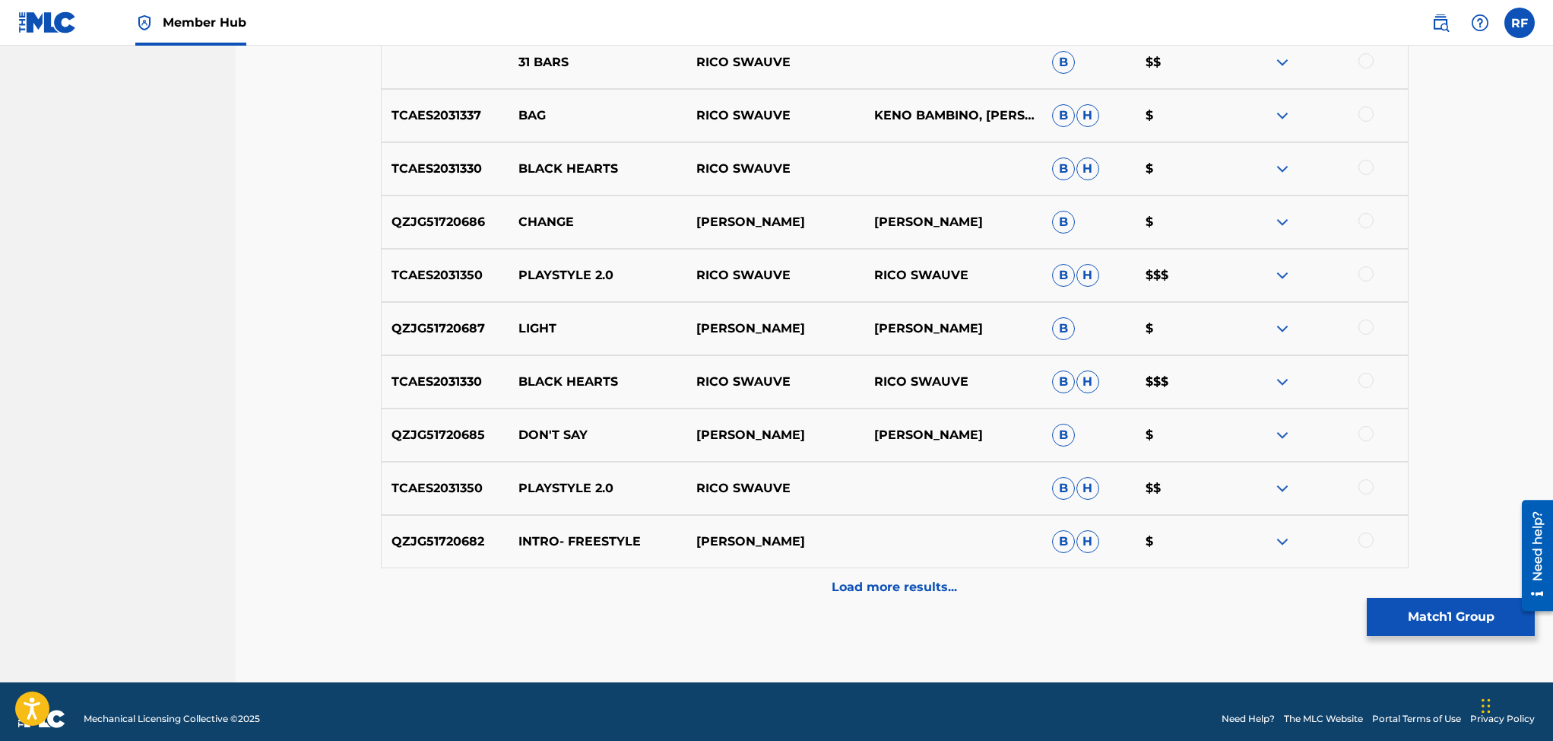
scroll to position [8108, 0]
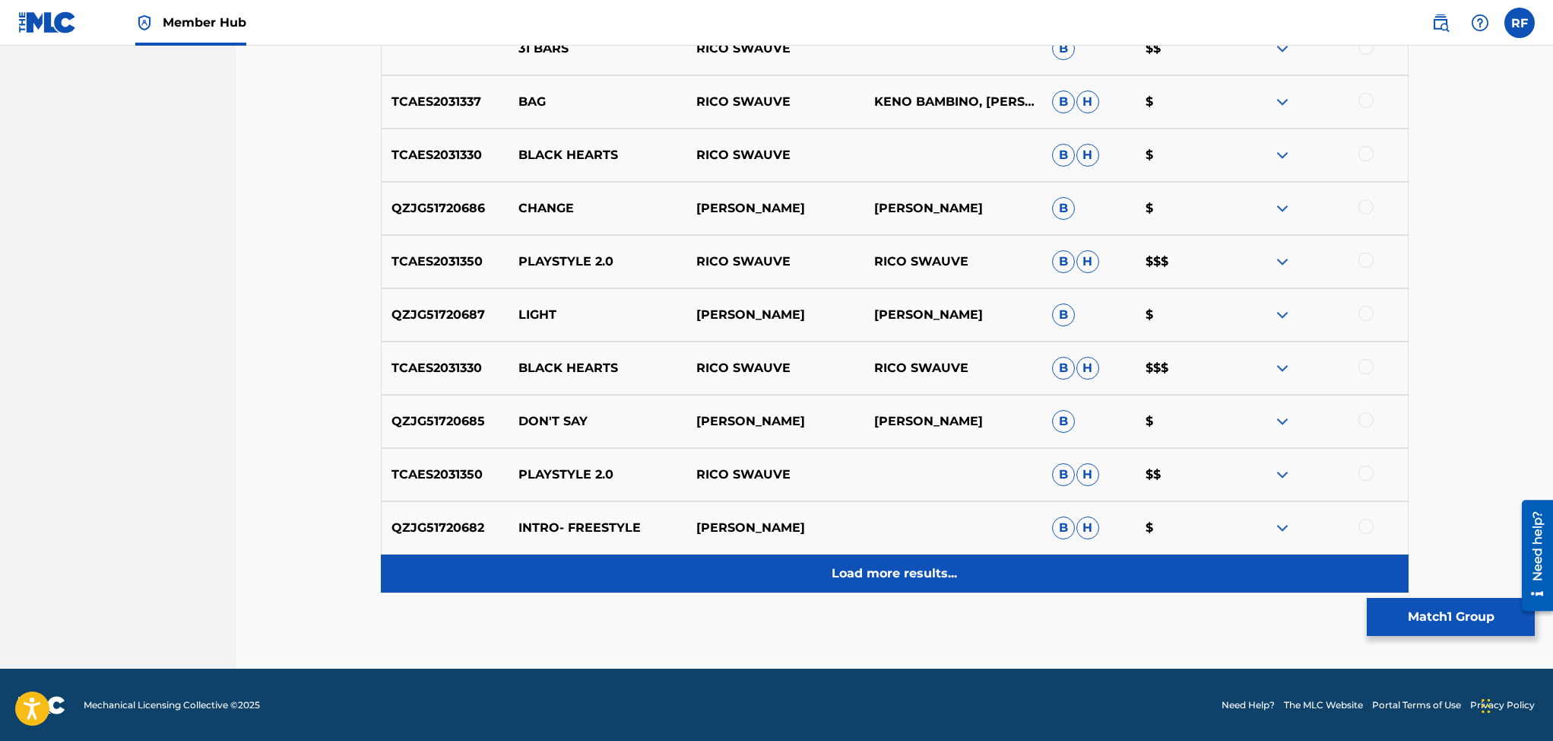
click at [848, 574] on p "Load more results..." at bounding box center [894, 573] width 125 height 18
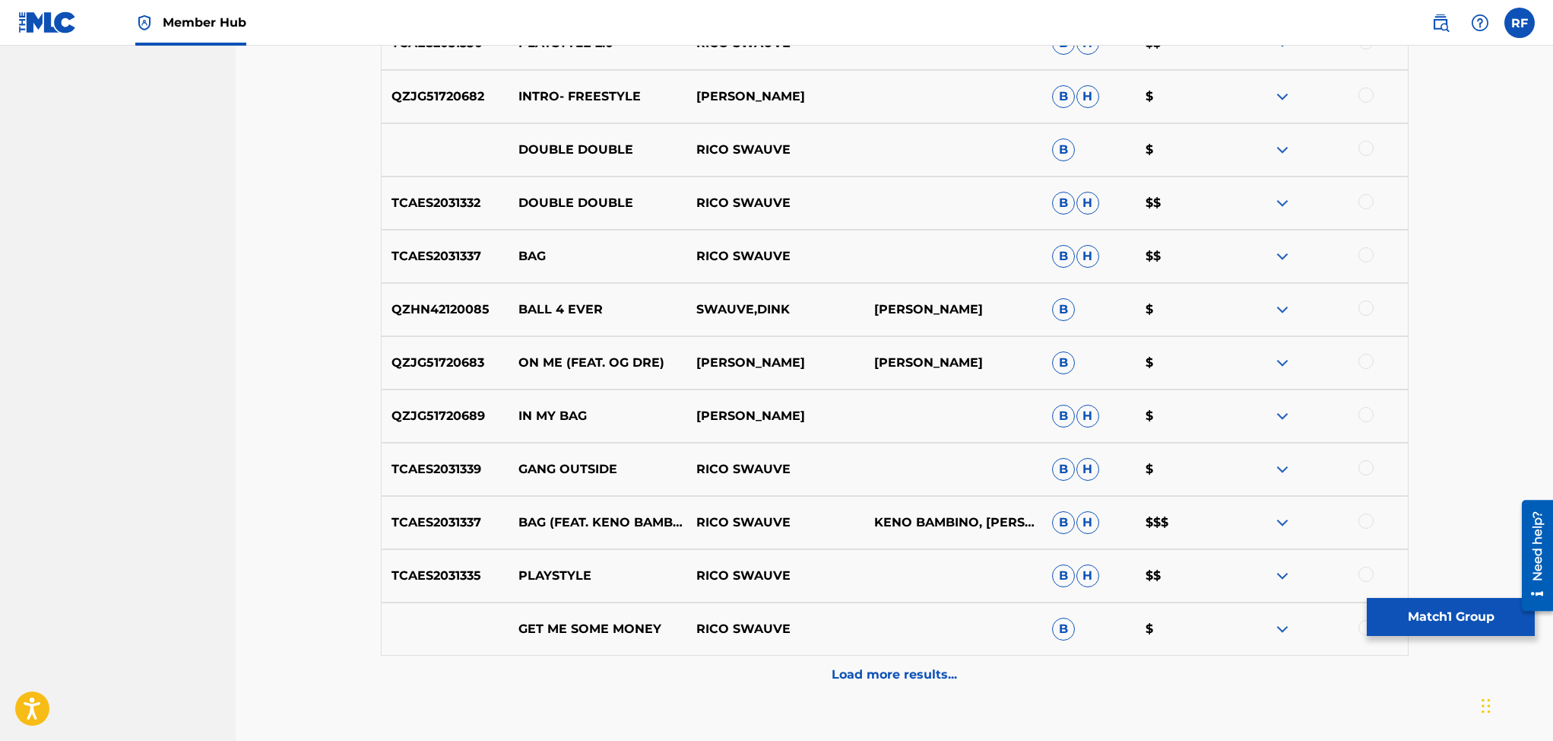
scroll to position [8640, 0]
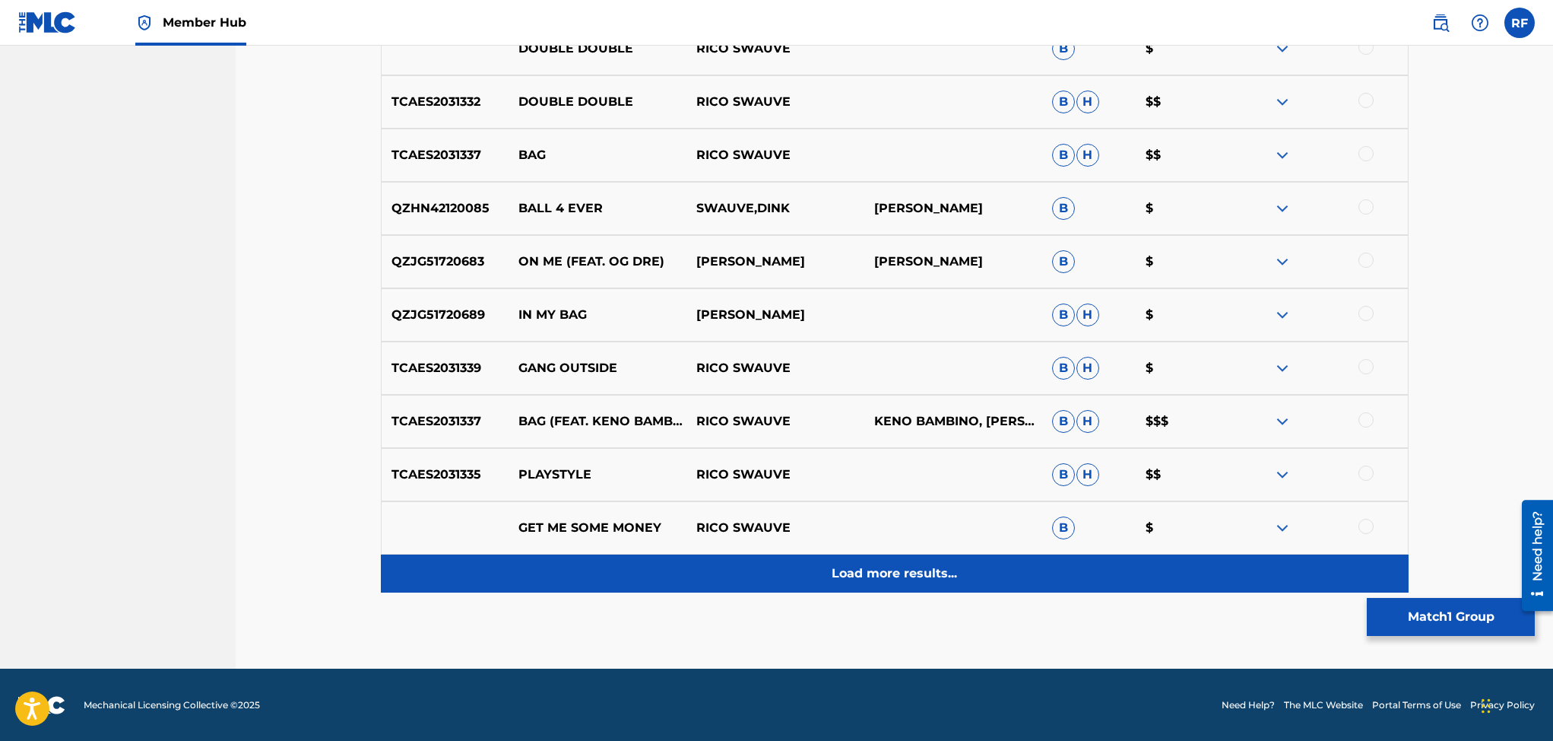
click at [917, 572] on p "Load more results..." at bounding box center [894, 573] width 125 height 18
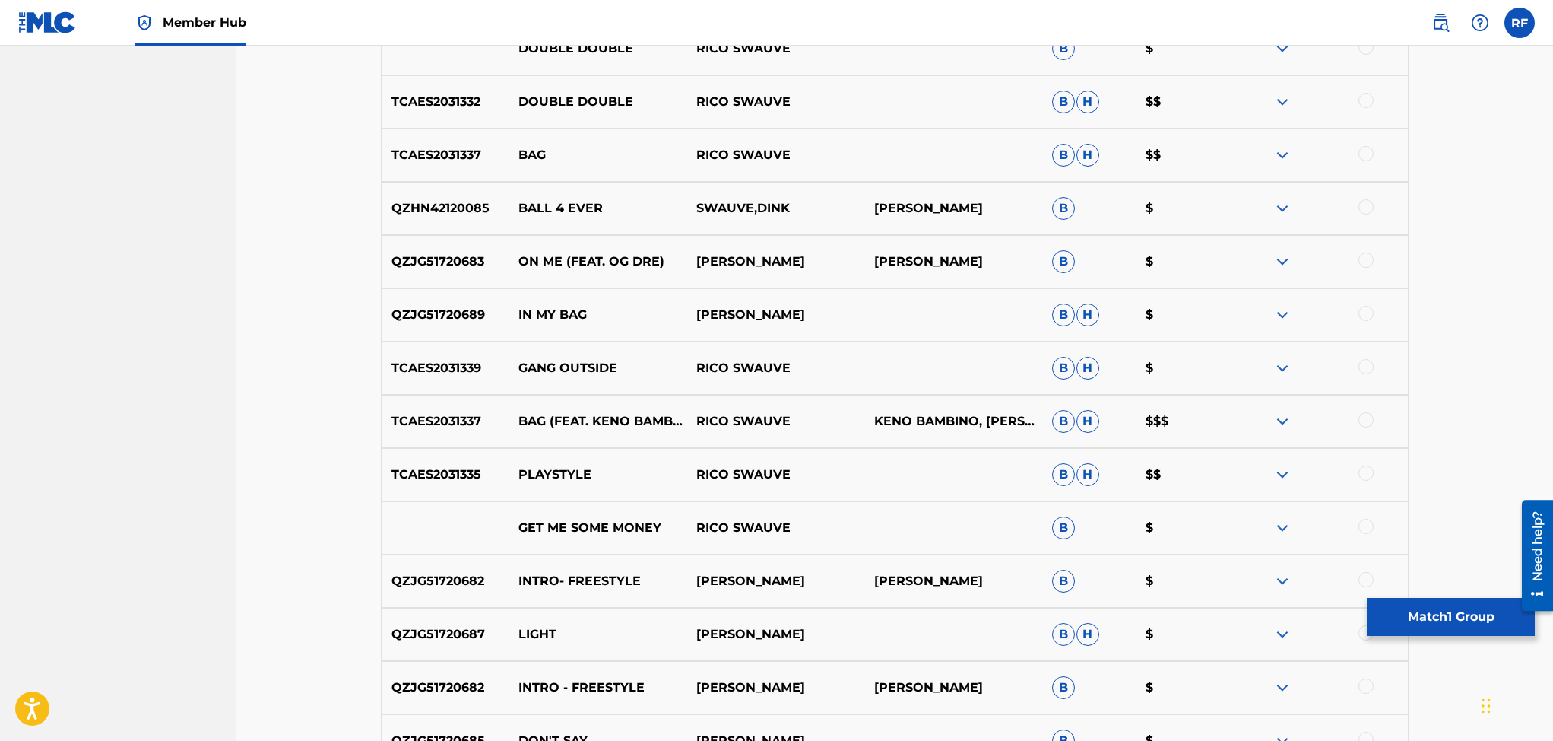
scroll to position [9172, 0]
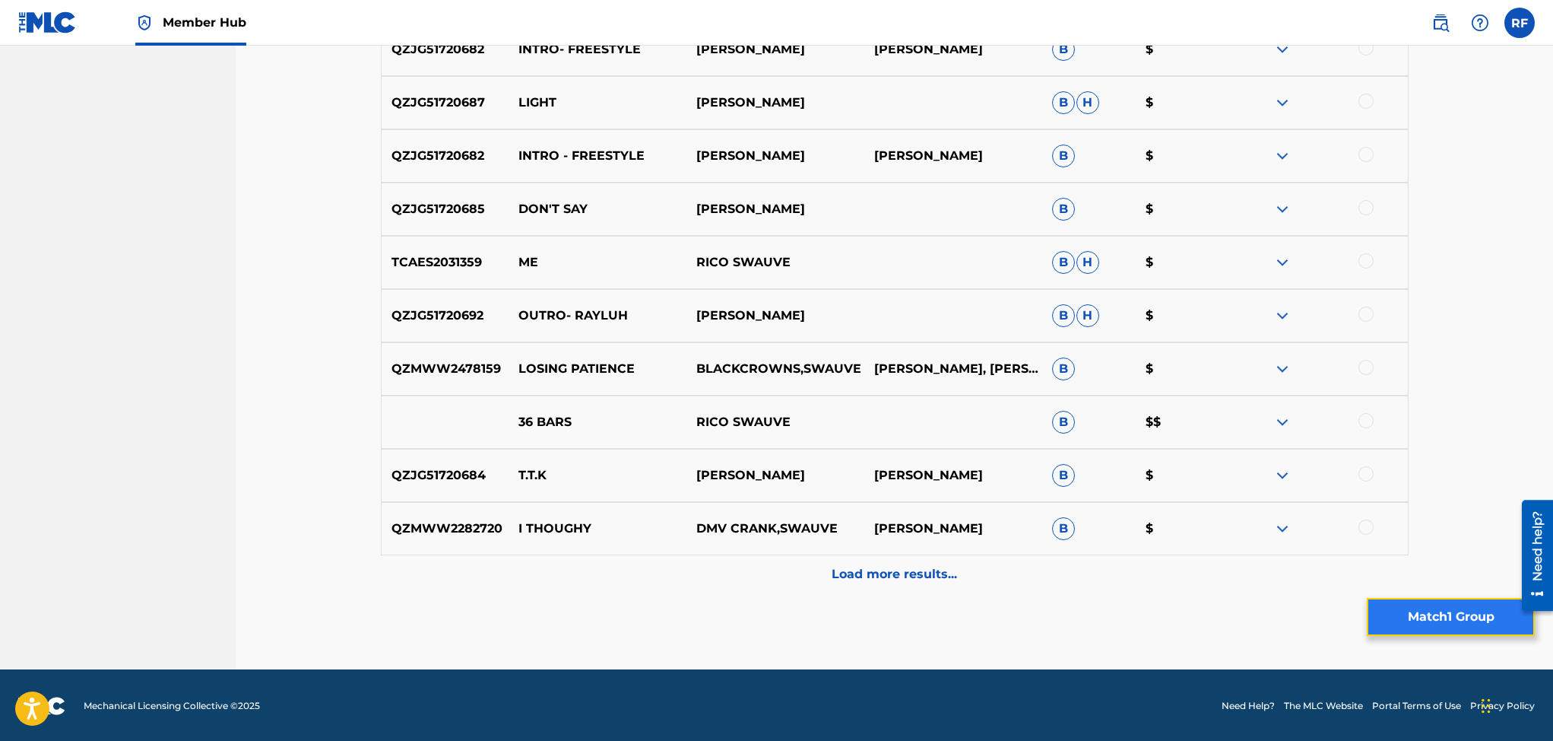
click at [1429, 622] on button "Match 1 Group" at bounding box center [1451, 617] width 168 height 38
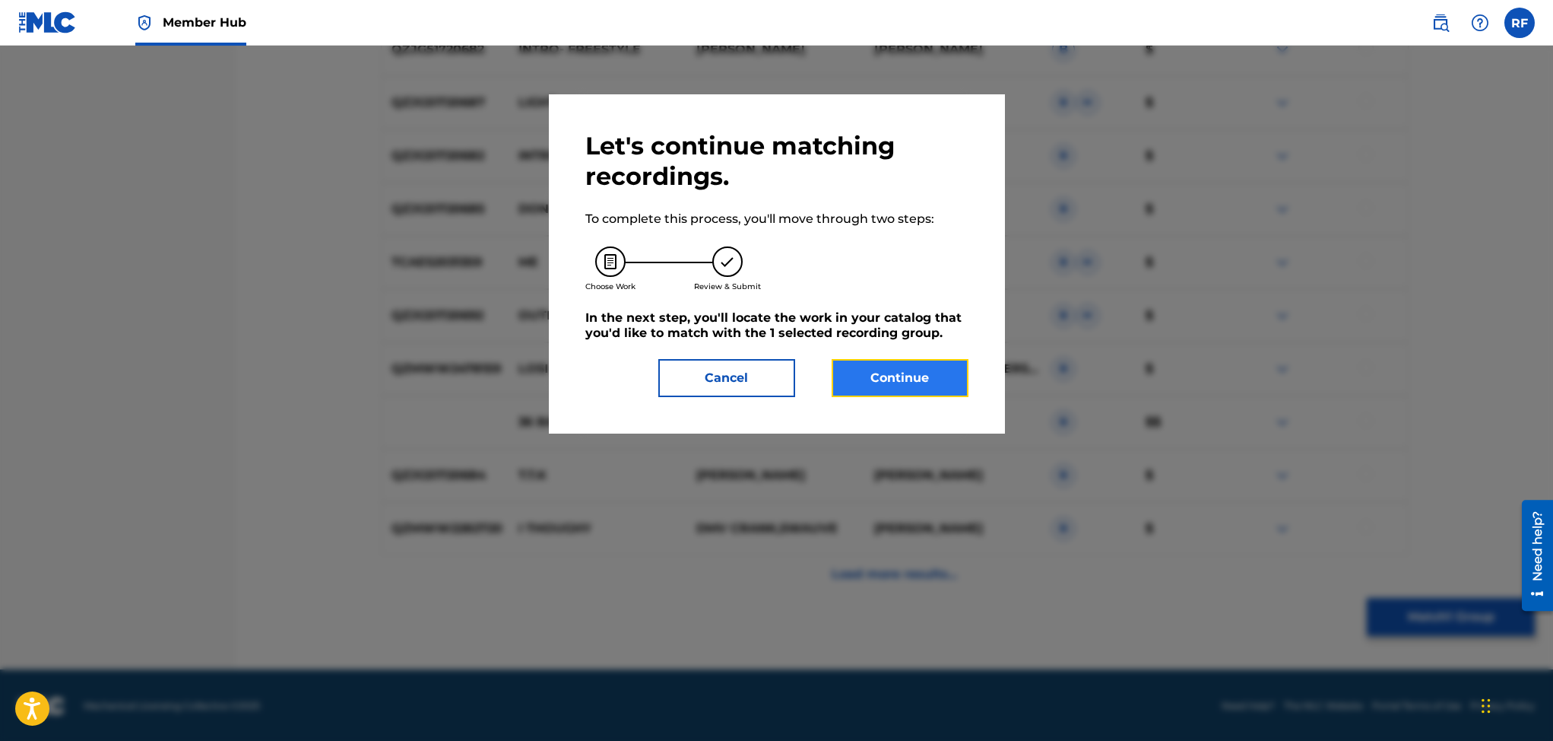
click at [890, 377] on button "Continue" at bounding box center [900, 378] width 137 height 38
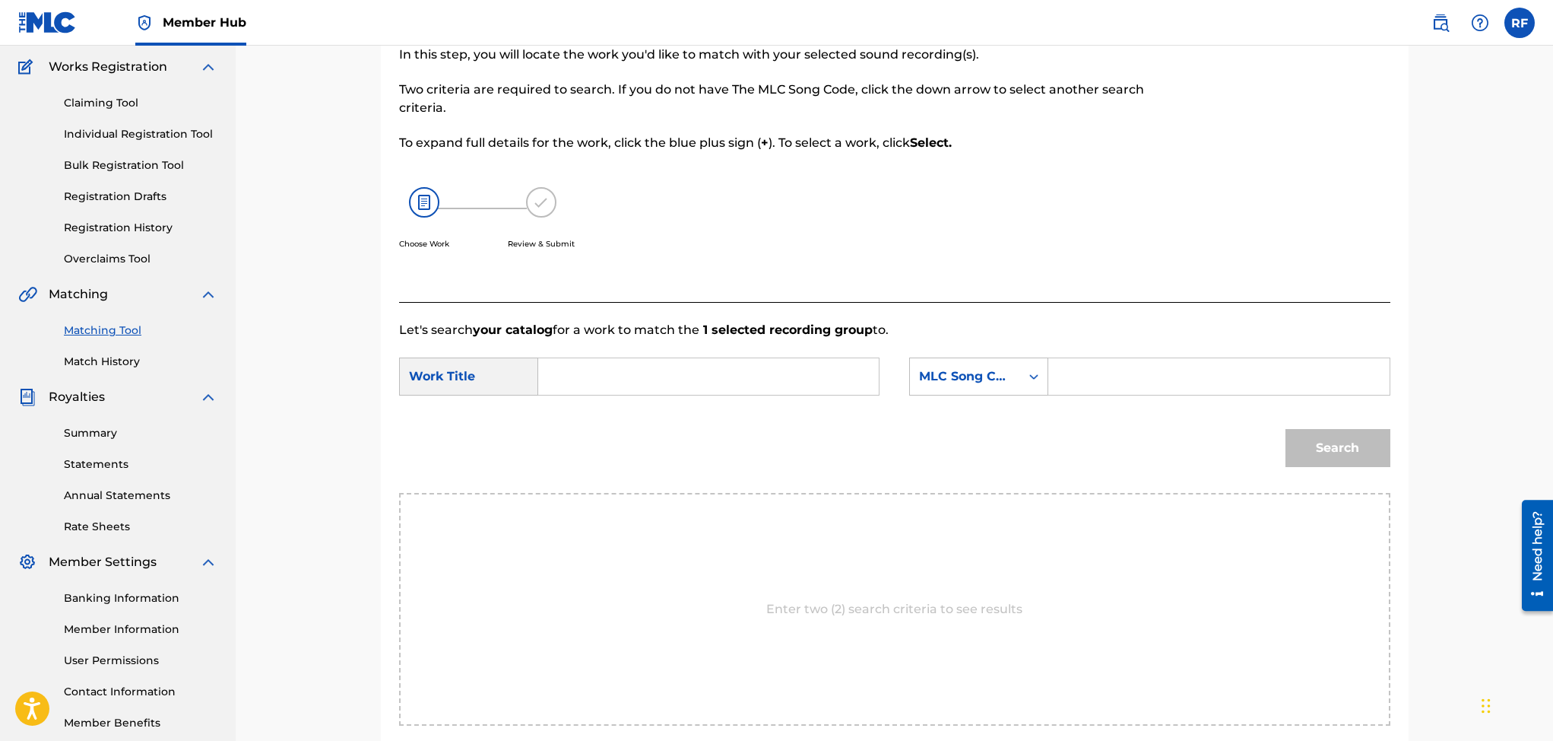
scroll to position [0, 0]
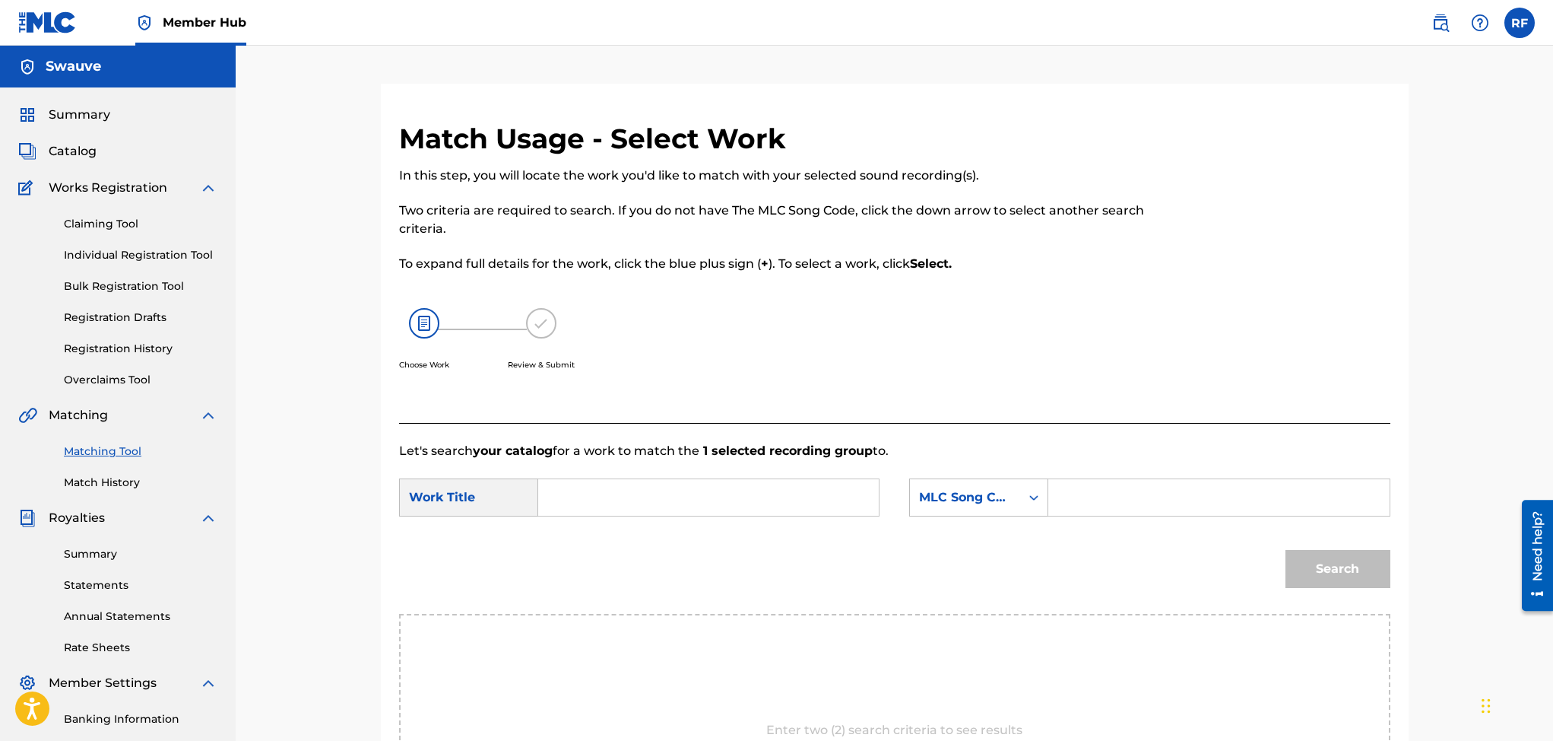
click at [566, 497] on input "Search Form" at bounding box center [708, 497] width 315 height 36
type input "Red"
click at [1036, 497] on icon "Search Form" at bounding box center [1033, 497] width 9 height 5
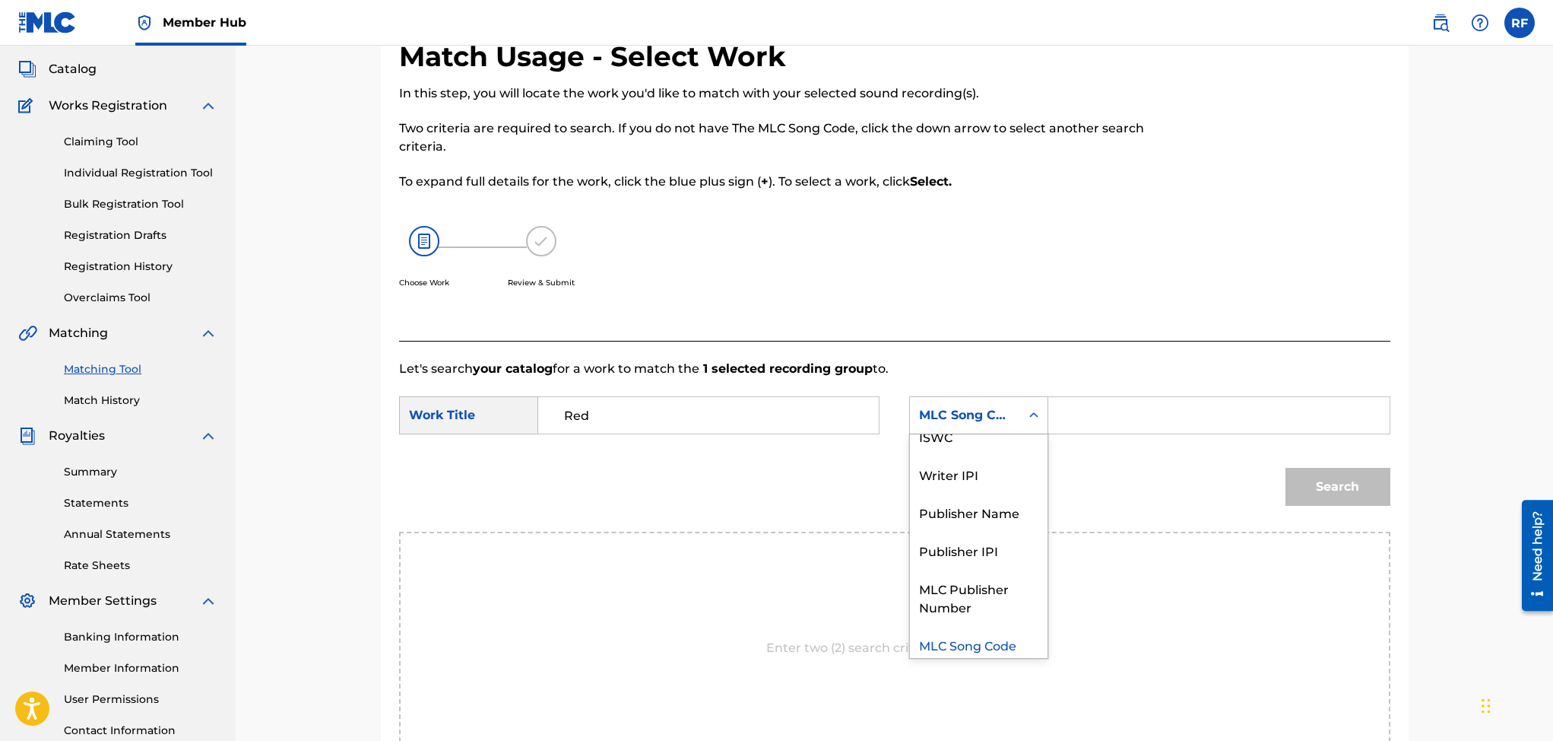
scroll to position [91, 0]
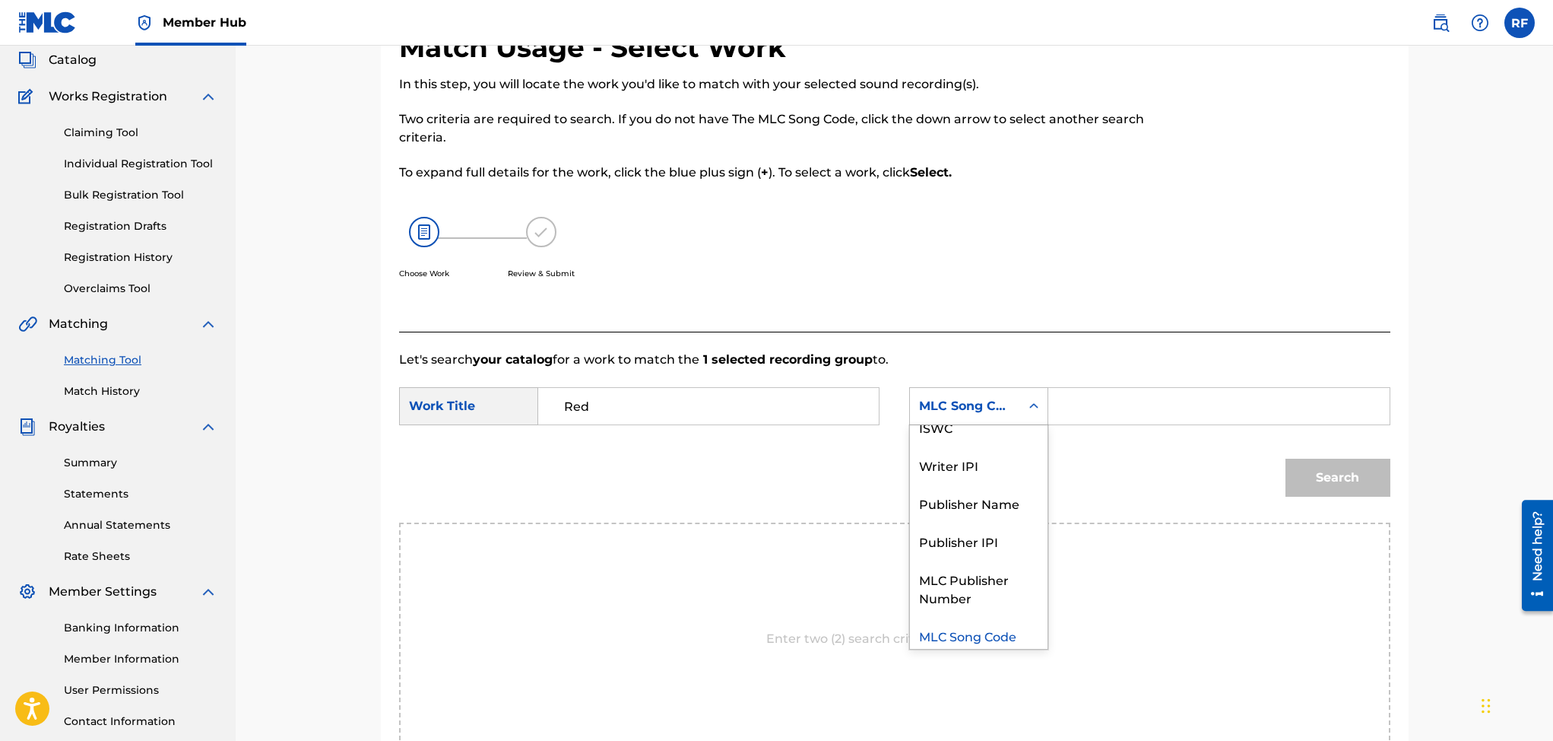
click at [1005, 634] on div "MLC Song Code" at bounding box center [979, 635] width 138 height 38
click at [1037, 407] on icon "Search Form" at bounding box center [1033, 405] width 15 height 15
click at [963, 458] on div "Writer IPI" at bounding box center [979, 465] width 138 height 38
click at [1088, 411] on input "Search Form" at bounding box center [1218, 406] width 315 height 36
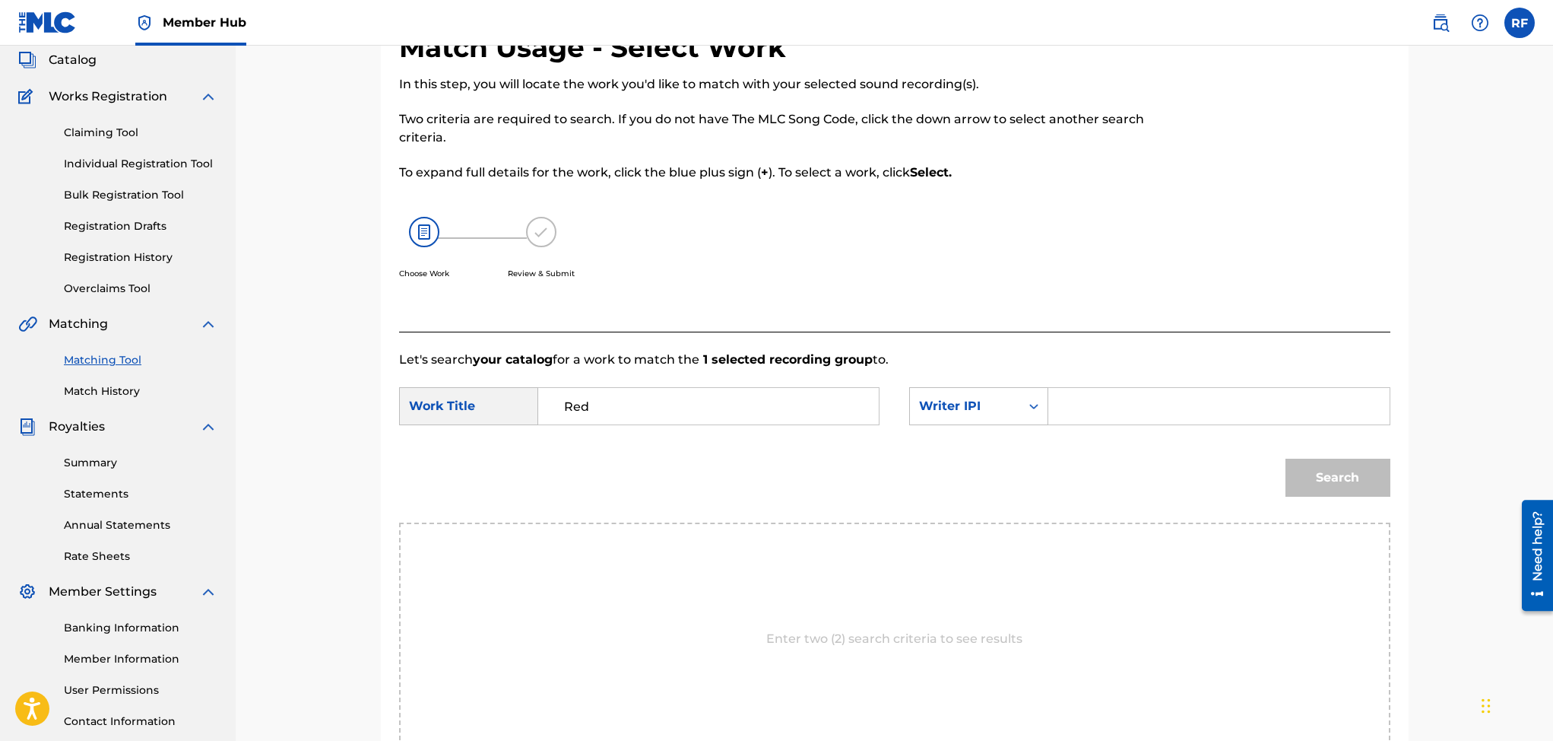
type input "Rico freeman"
click at [1335, 472] on button "Search" at bounding box center [1338, 477] width 105 height 38
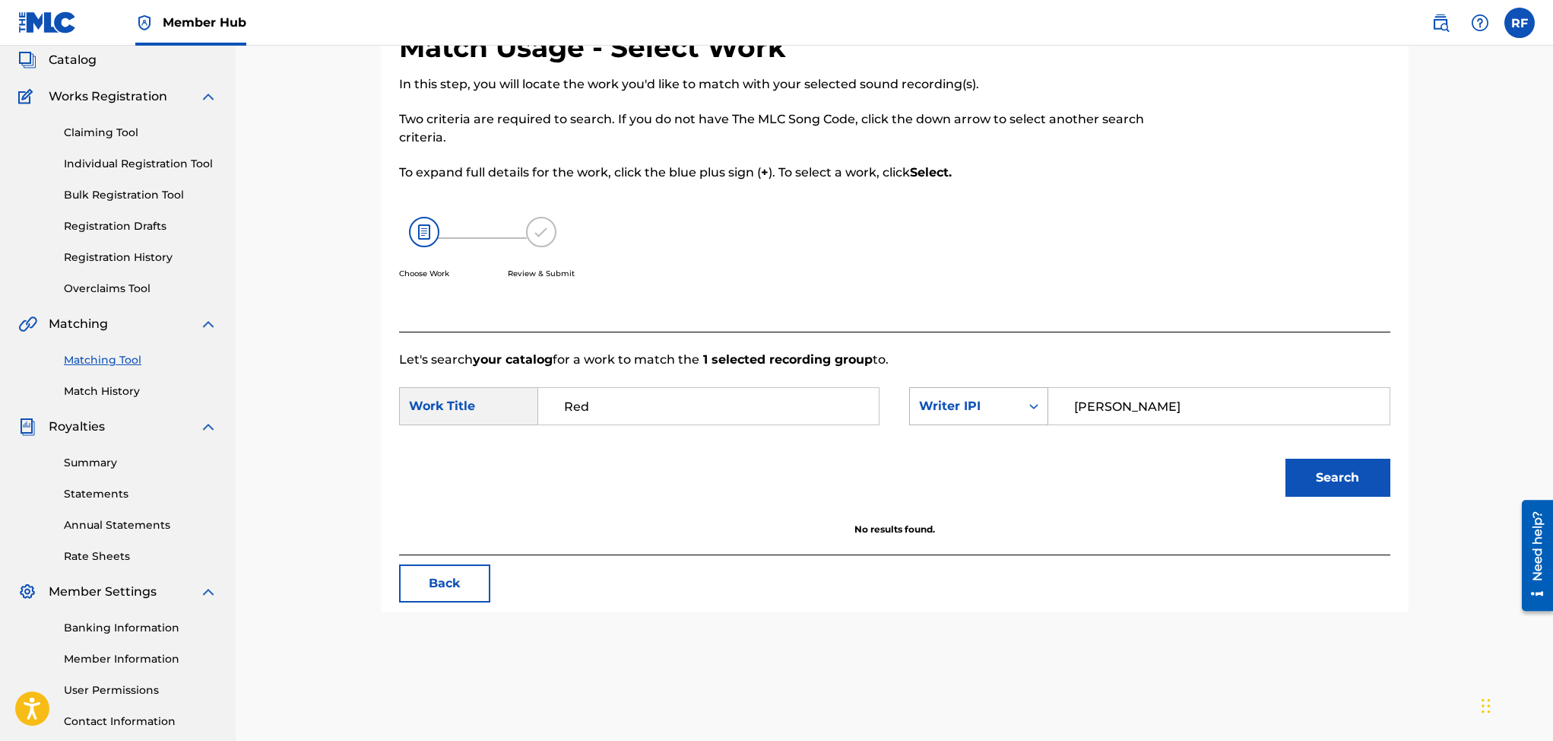
click at [1033, 403] on icon "Search Form" at bounding box center [1033, 405] width 15 height 15
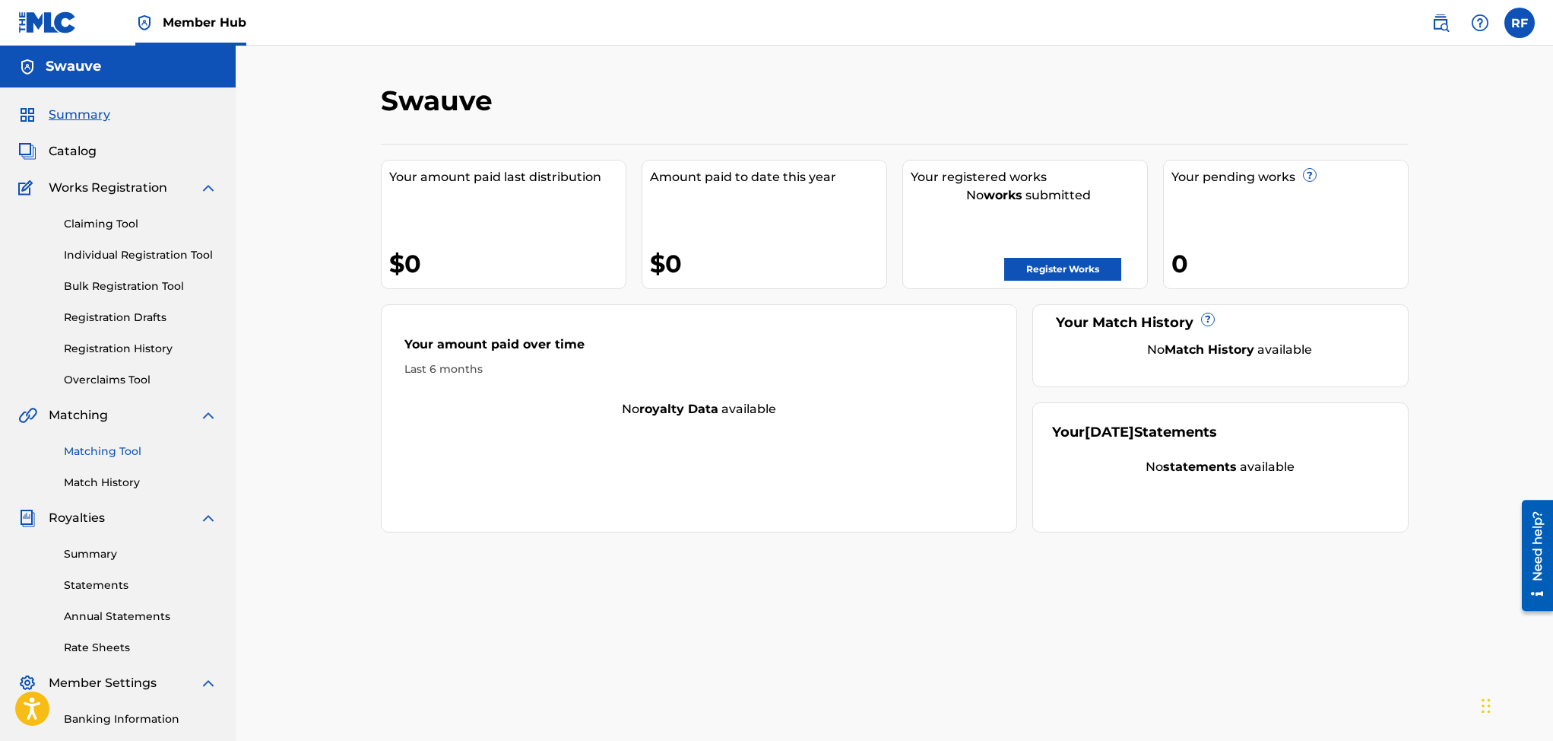
click at [121, 443] on link "Matching Tool" at bounding box center [141, 451] width 154 height 16
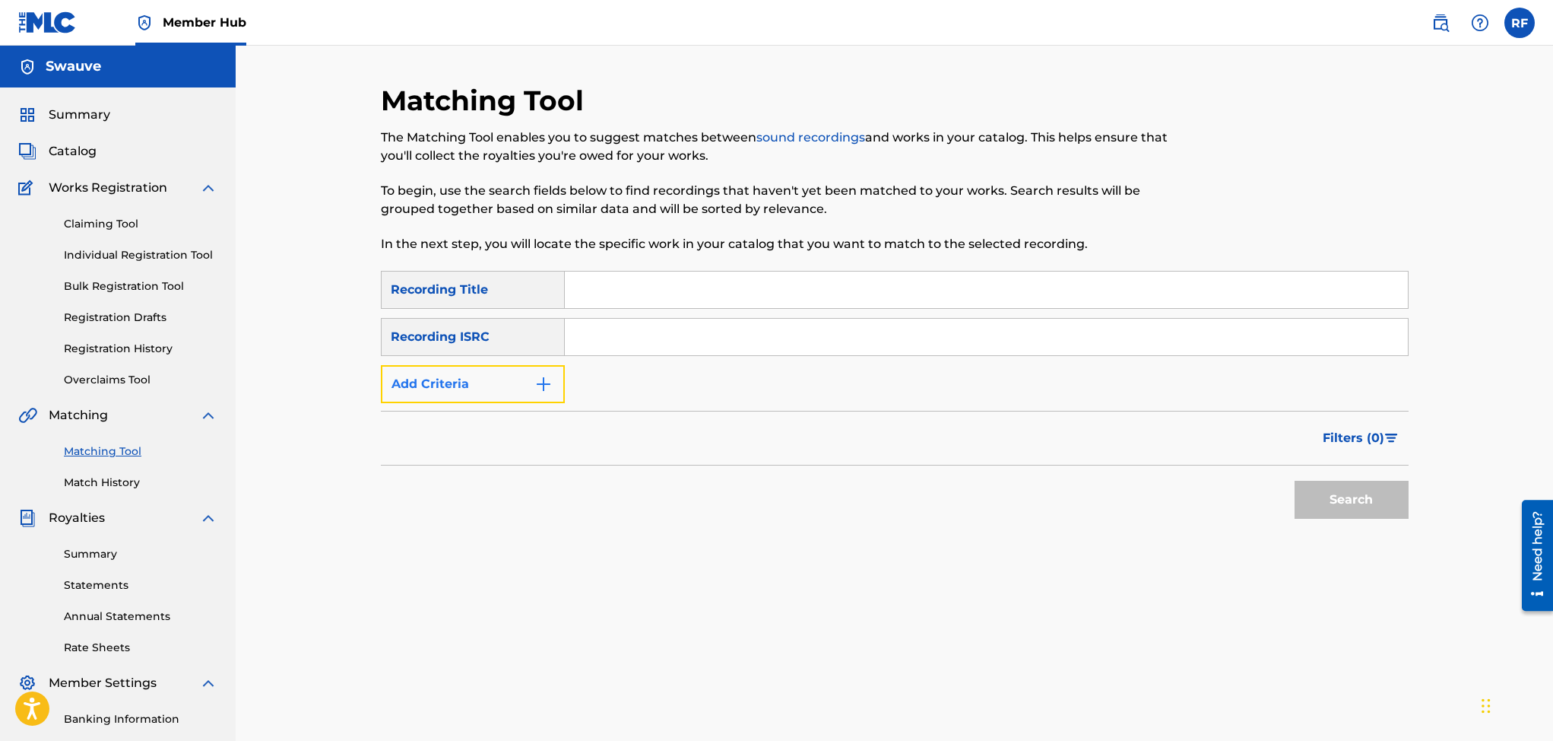
click at [551, 392] on img "Search Form" at bounding box center [543, 384] width 18 height 18
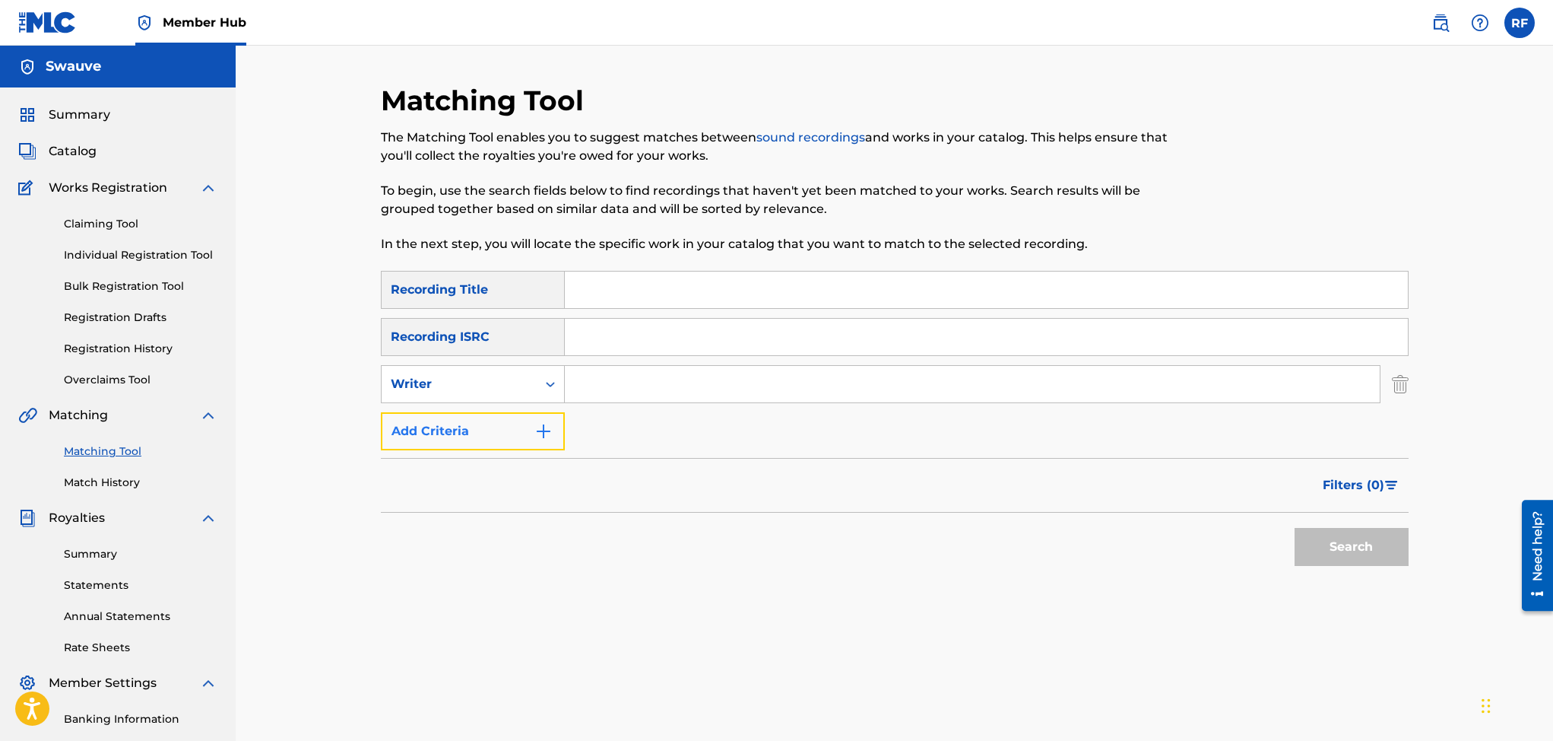
click at [541, 429] on img "Search Form" at bounding box center [543, 431] width 18 height 18
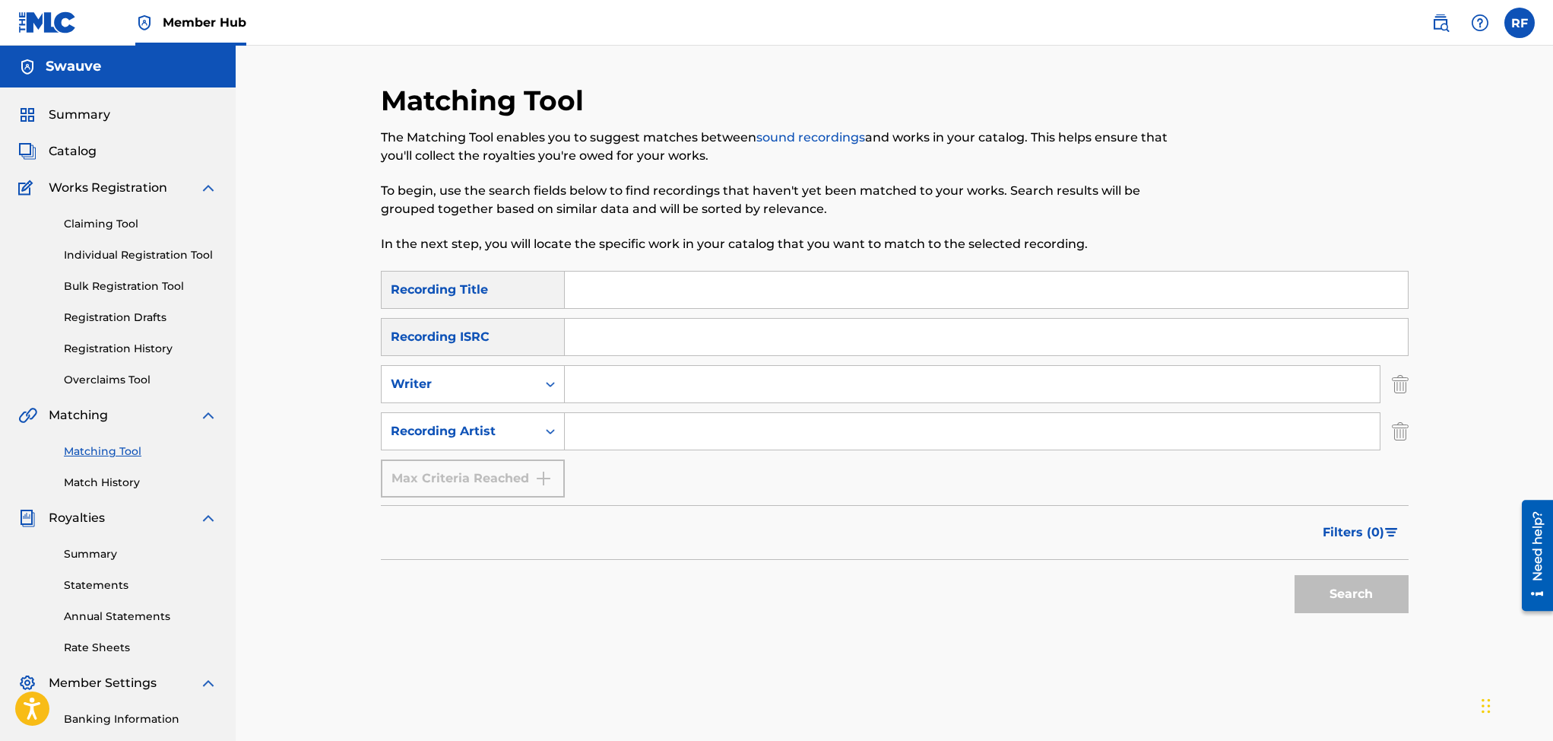
click at [585, 427] on input "Search Form" at bounding box center [972, 431] width 815 height 36
type input "Swauve"
click at [1341, 590] on button "Search" at bounding box center [1352, 594] width 114 height 38
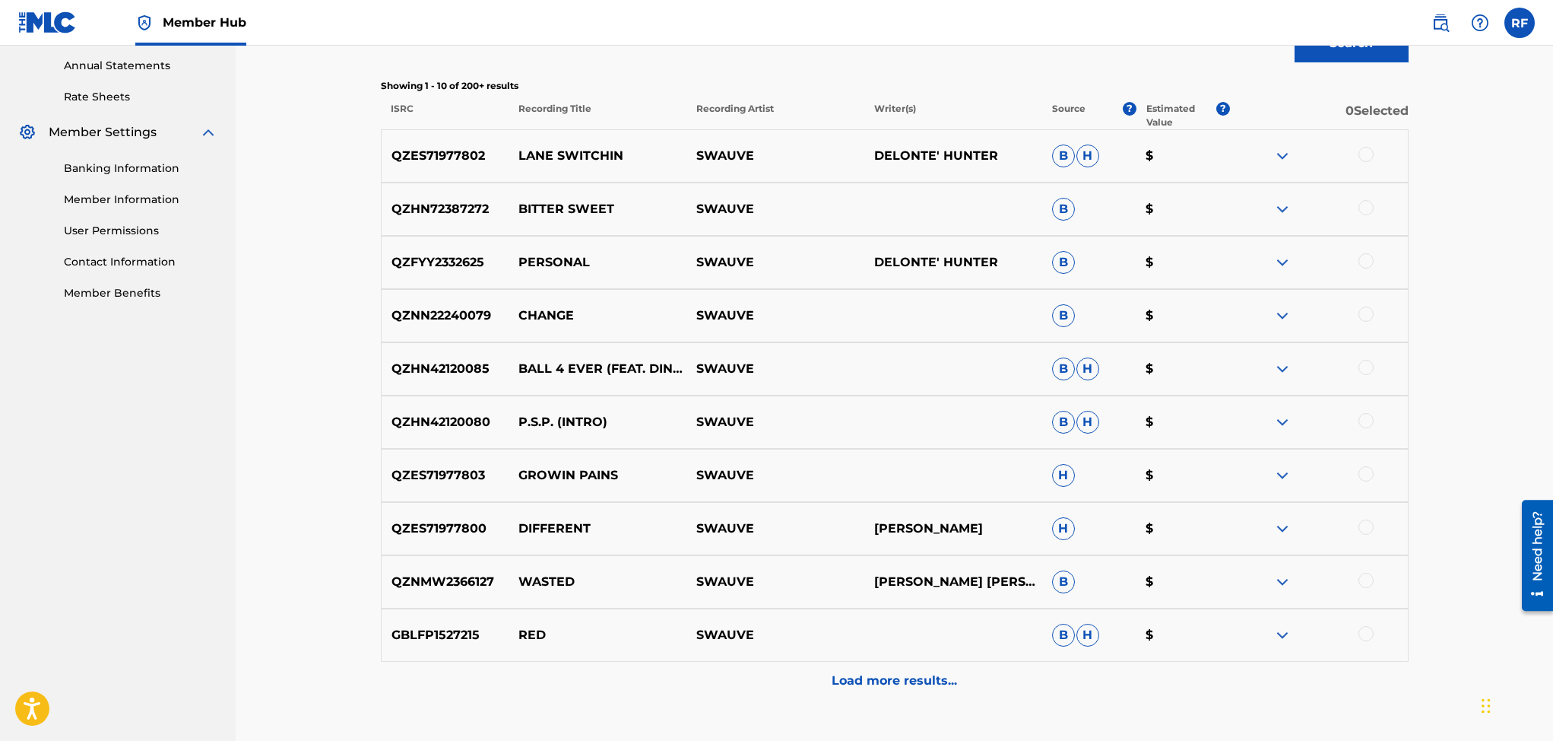
scroll to position [582, 0]
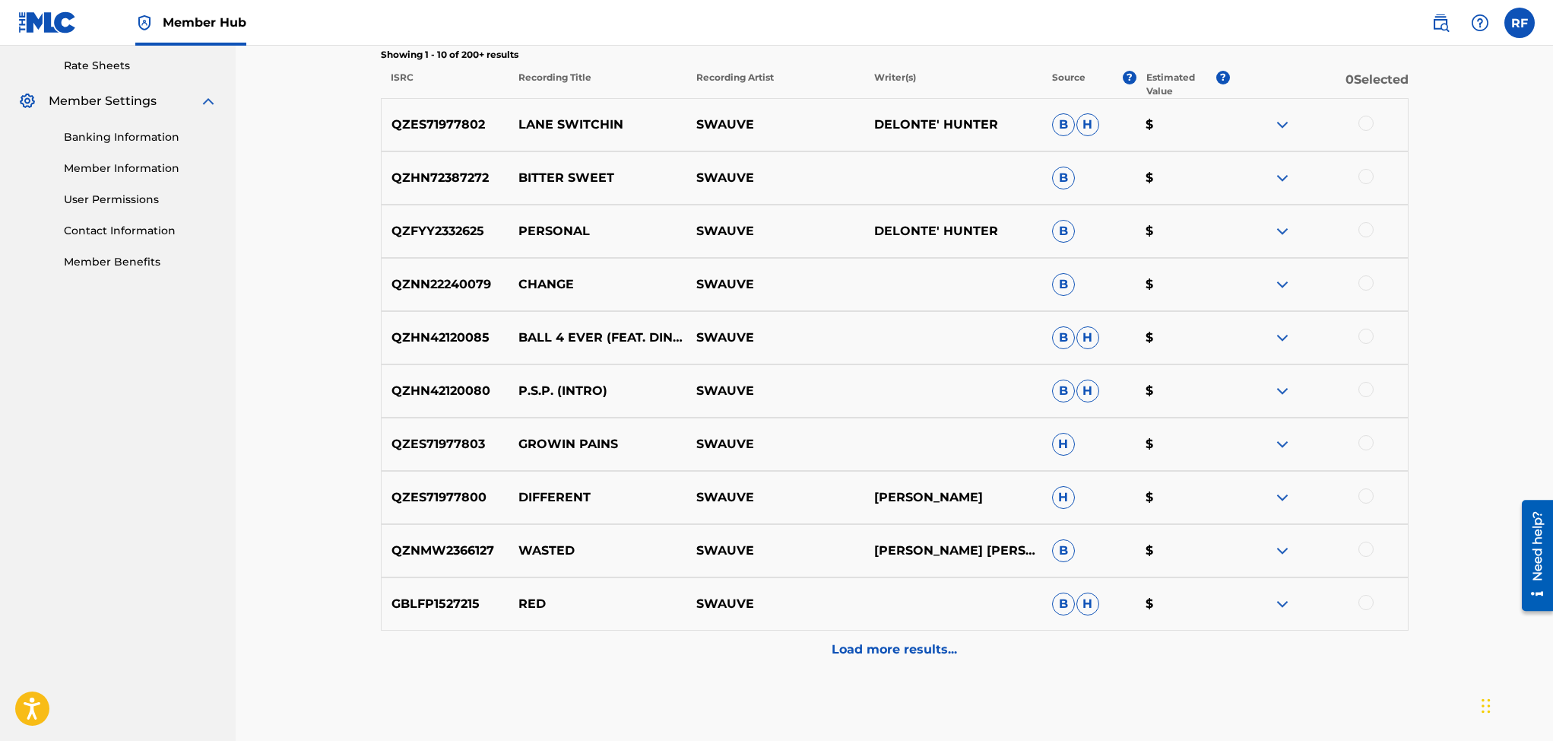
click at [1280, 604] on img at bounding box center [1282, 604] width 18 height 18
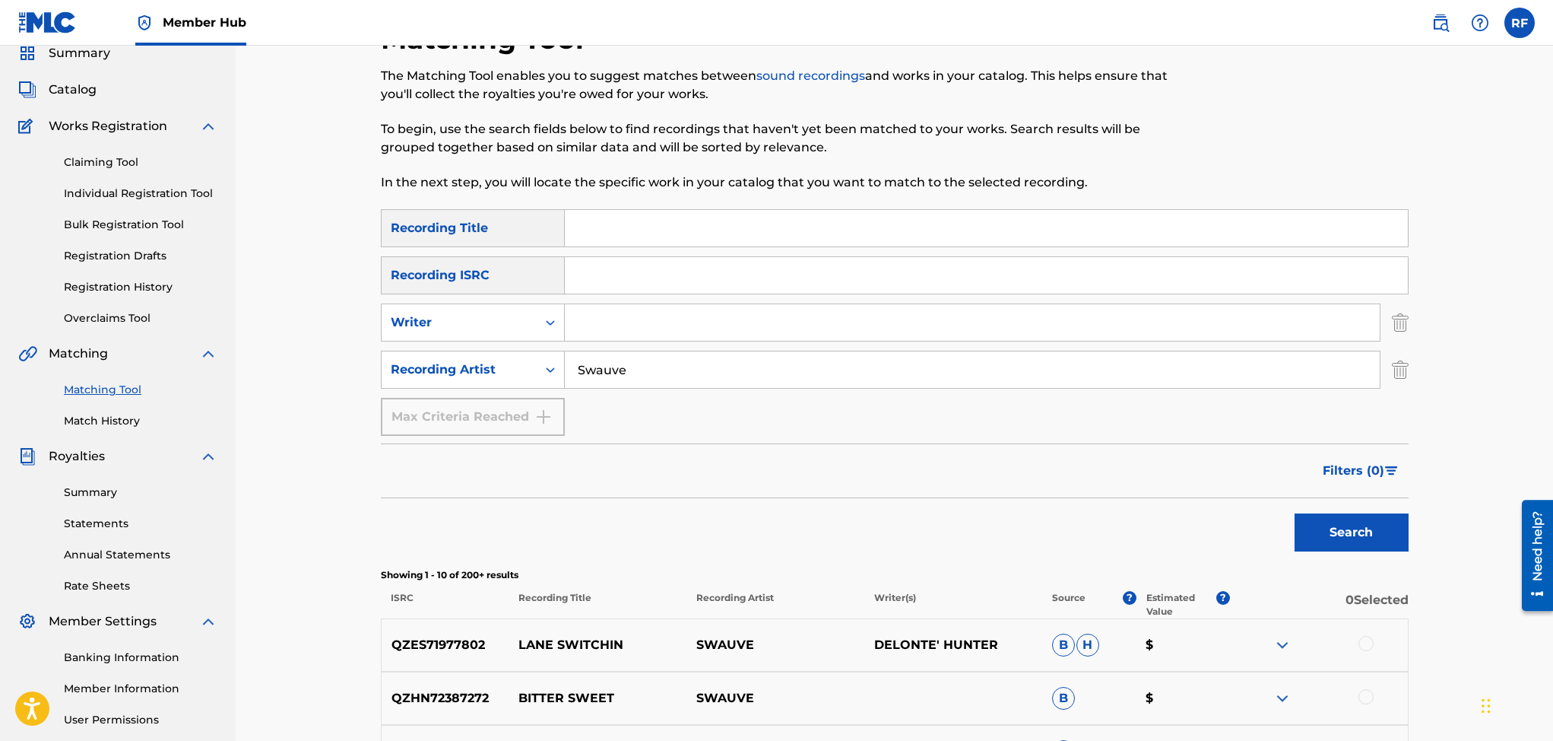
scroll to position [0, 0]
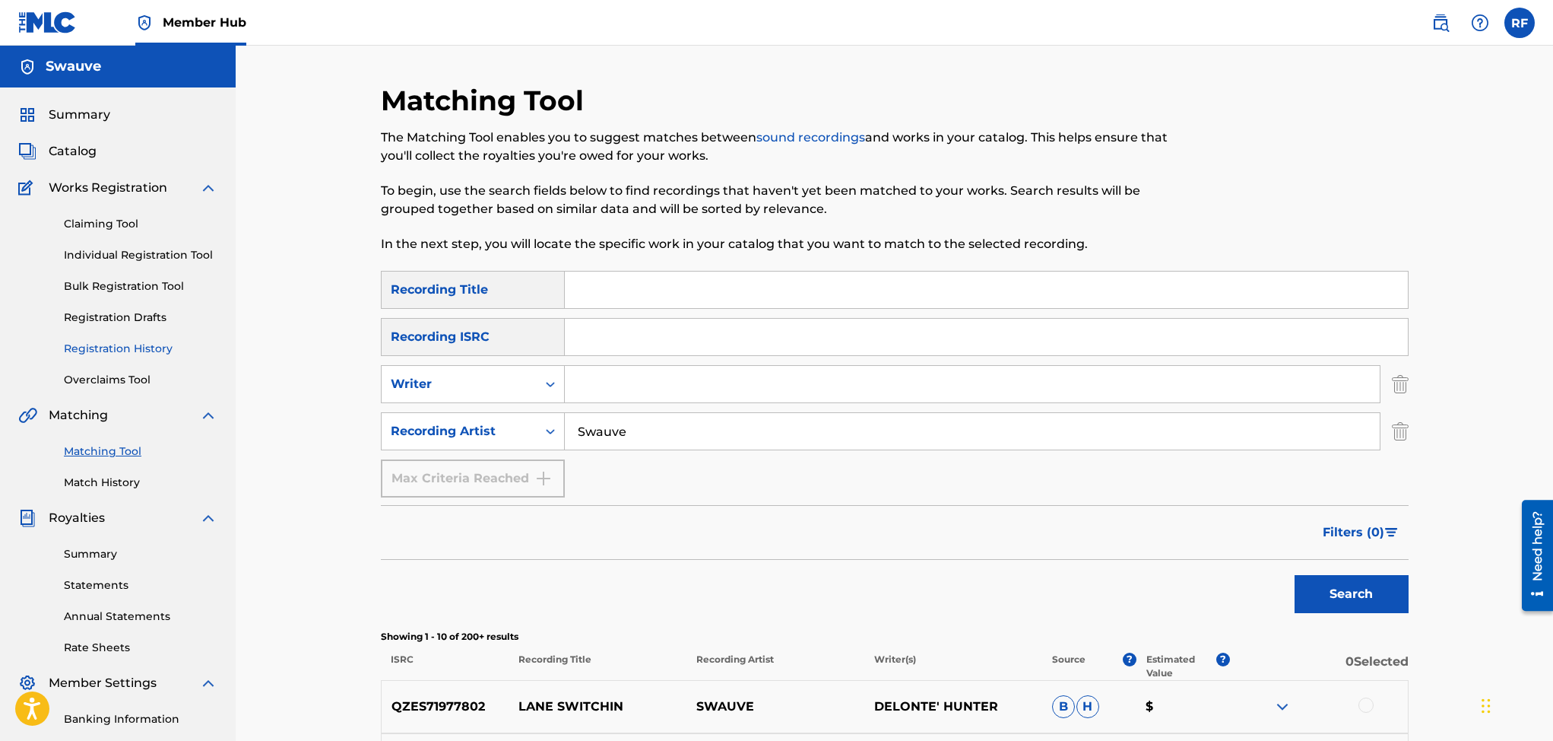
click at [144, 347] on link "Registration History" at bounding box center [141, 349] width 154 height 16
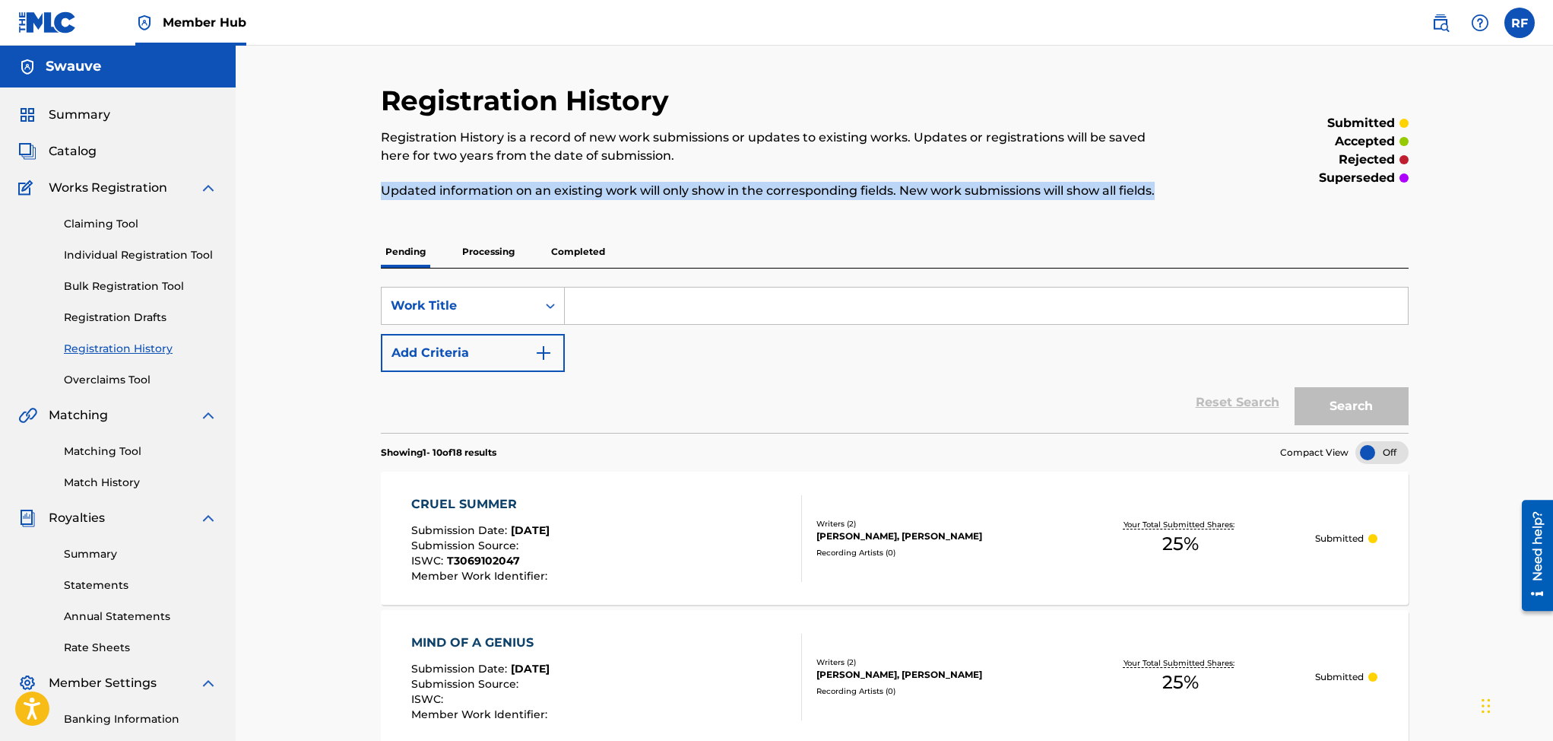
drag, startPoint x: 1519, startPoint y: 158, endPoint x: 1519, endPoint y: 215, distance: 57.0
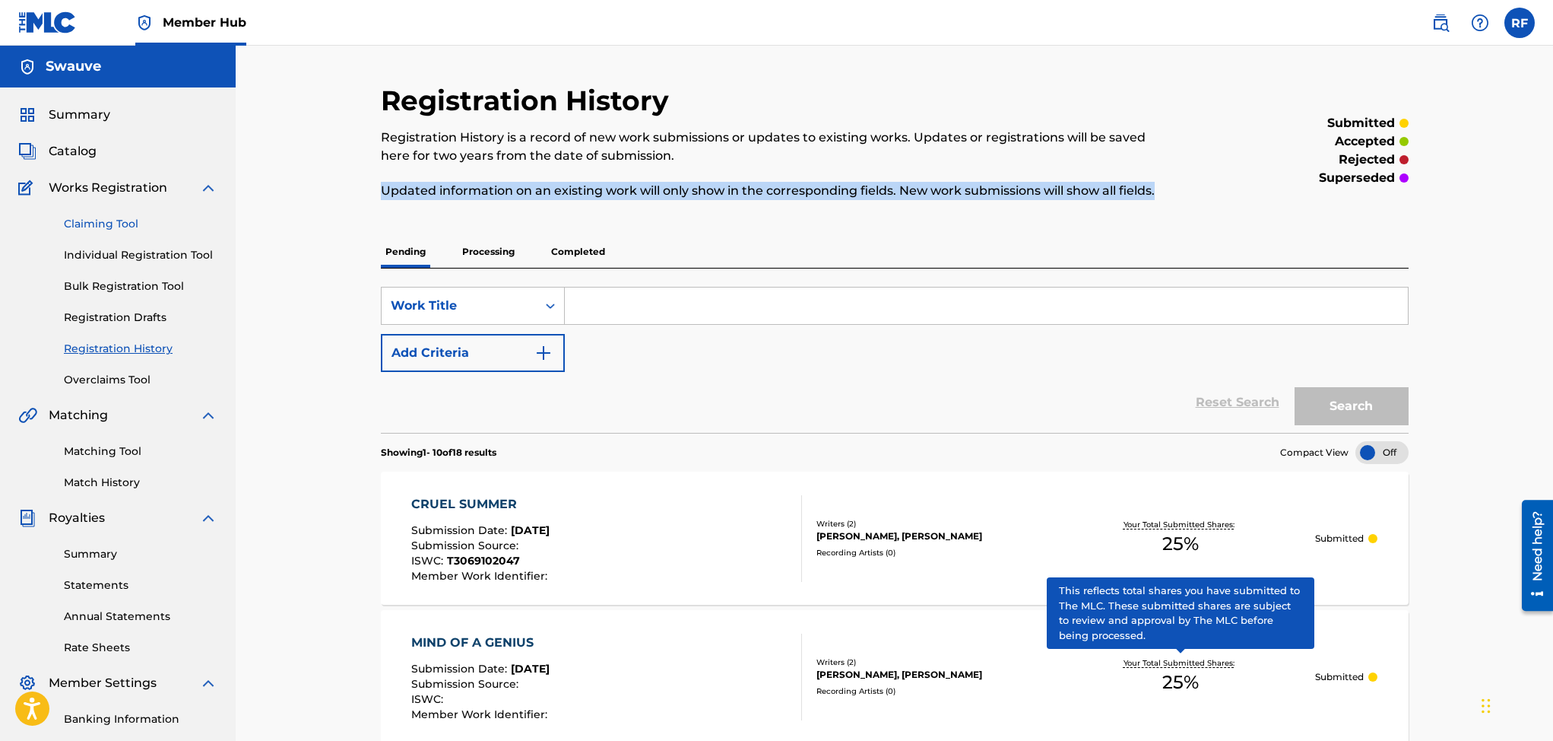
click at [126, 225] on link "Claiming Tool" at bounding box center [141, 224] width 154 height 16
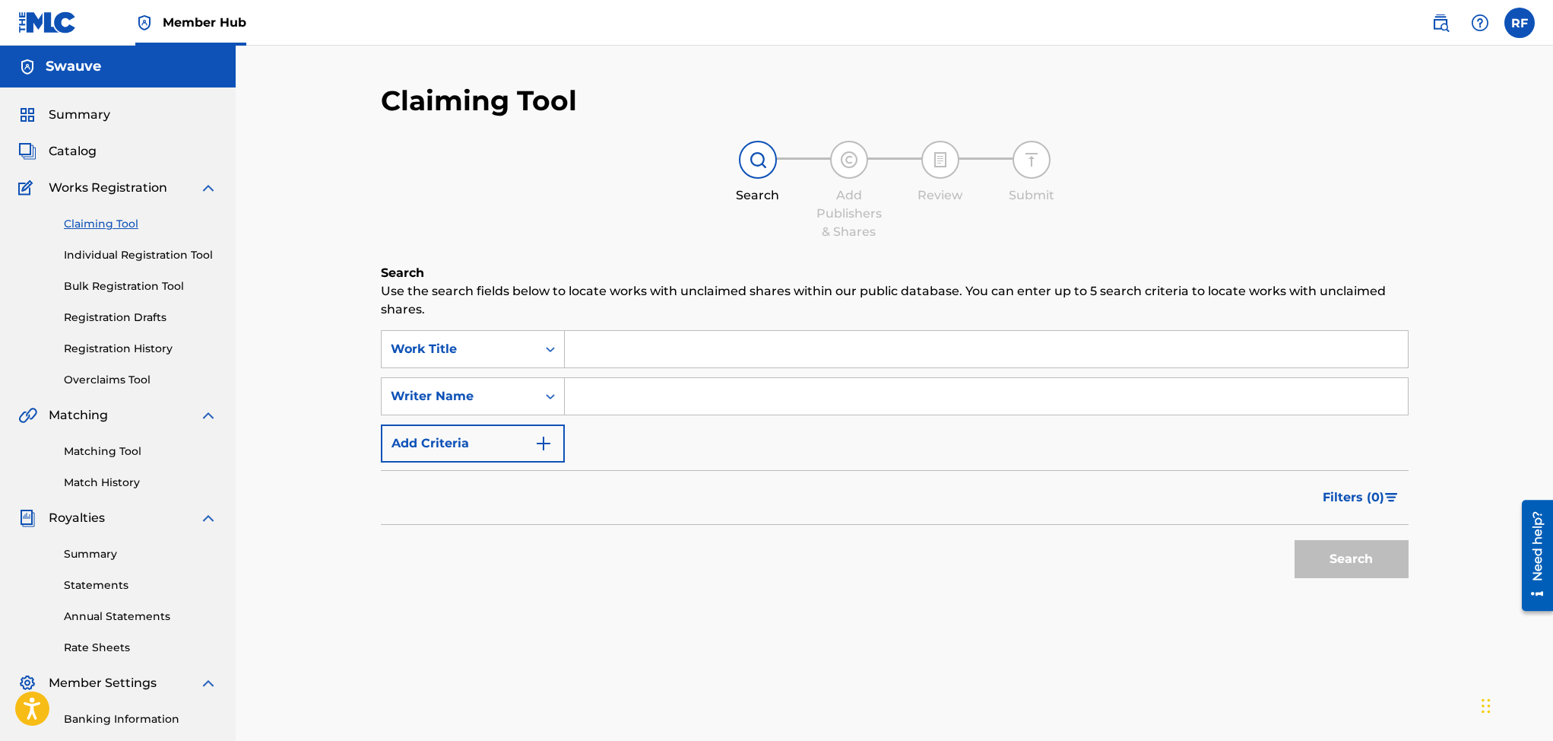
click at [591, 402] on input "Search Form" at bounding box center [986, 396] width 843 height 36
type input "Rico freeman"
click at [1349, 560] on button "Search" at bounding box center [1352, 559] width 114 height 38
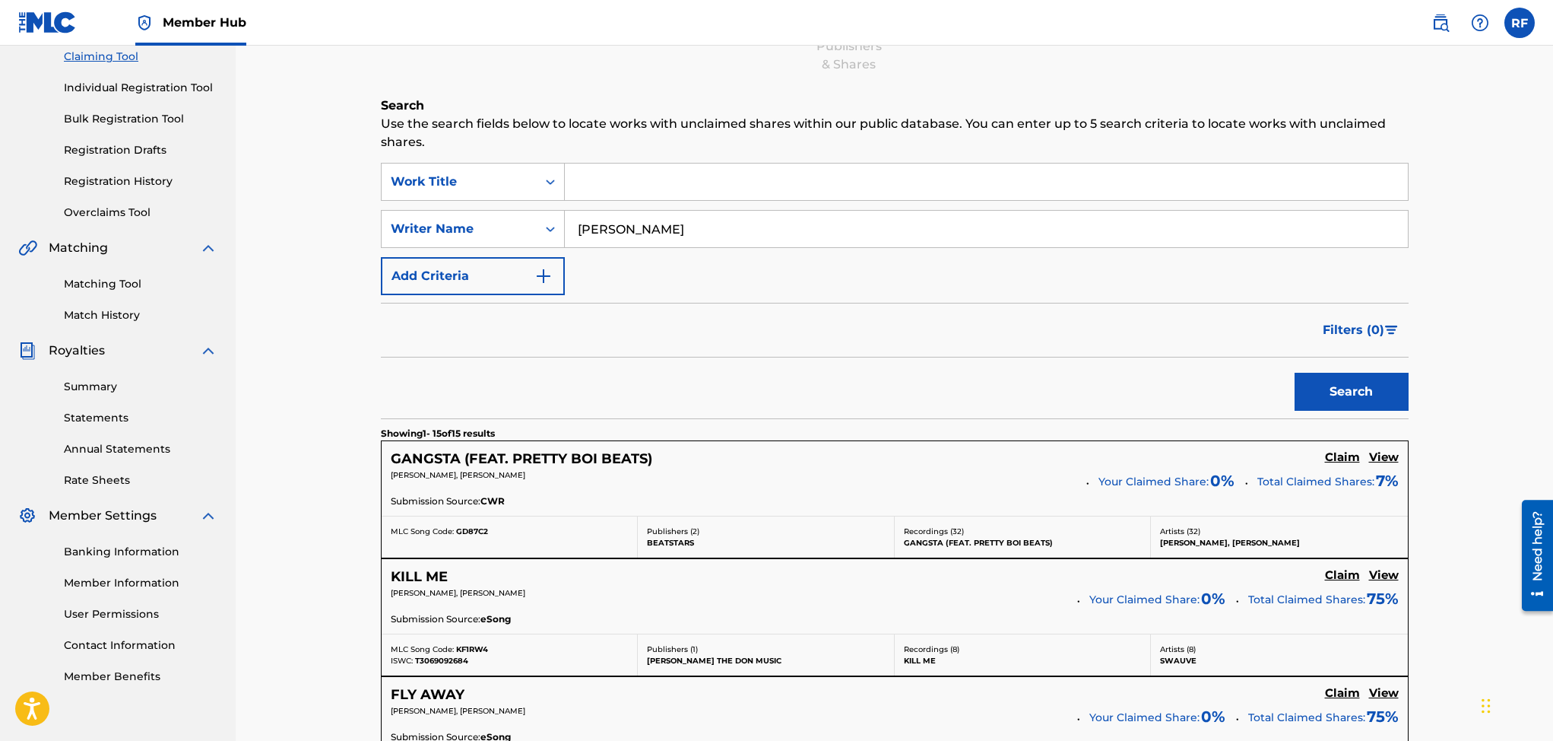
scroll to position [131, 0]
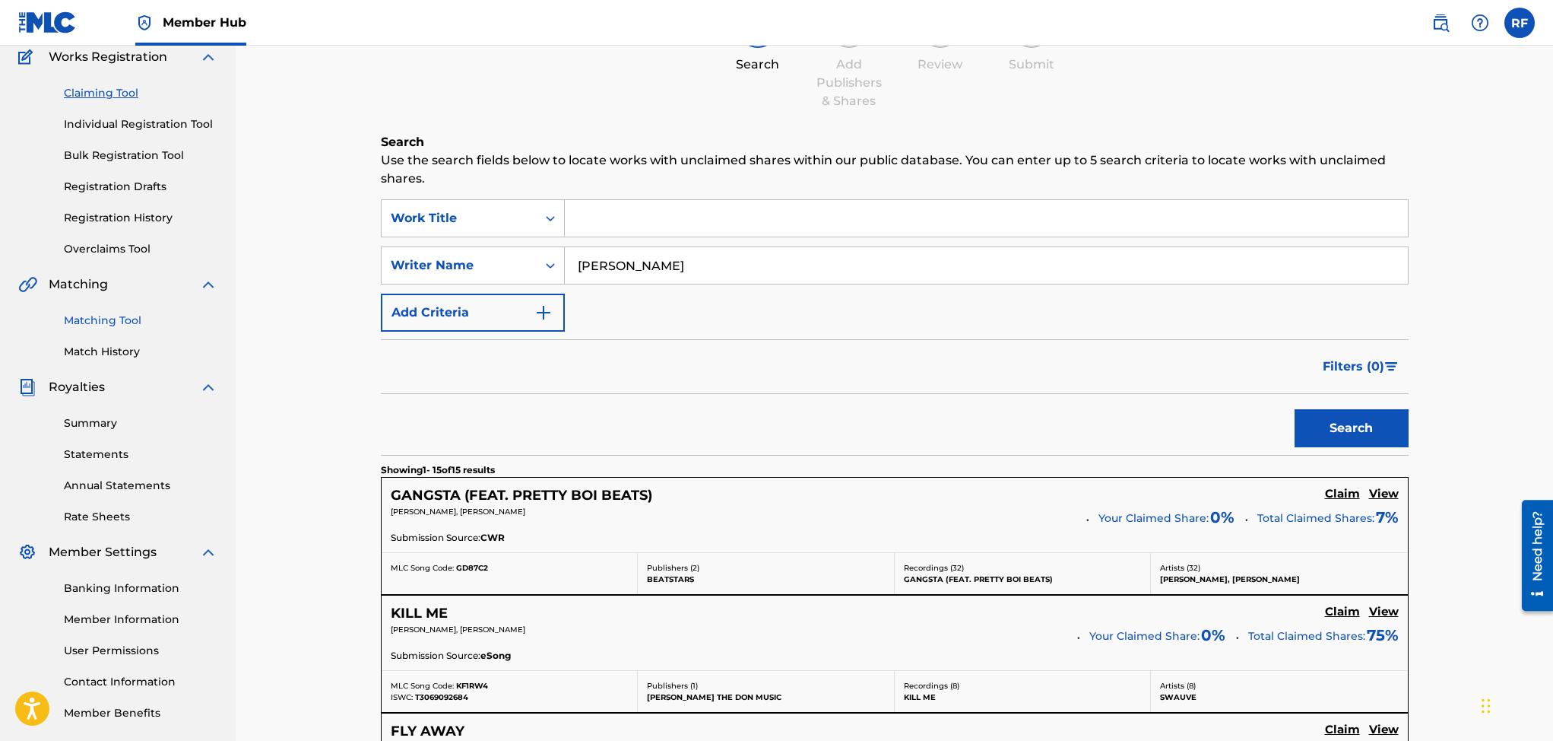
click at [93, 312] on link "Matching Tool" at bounding box center [141, 320] width 154 height 16
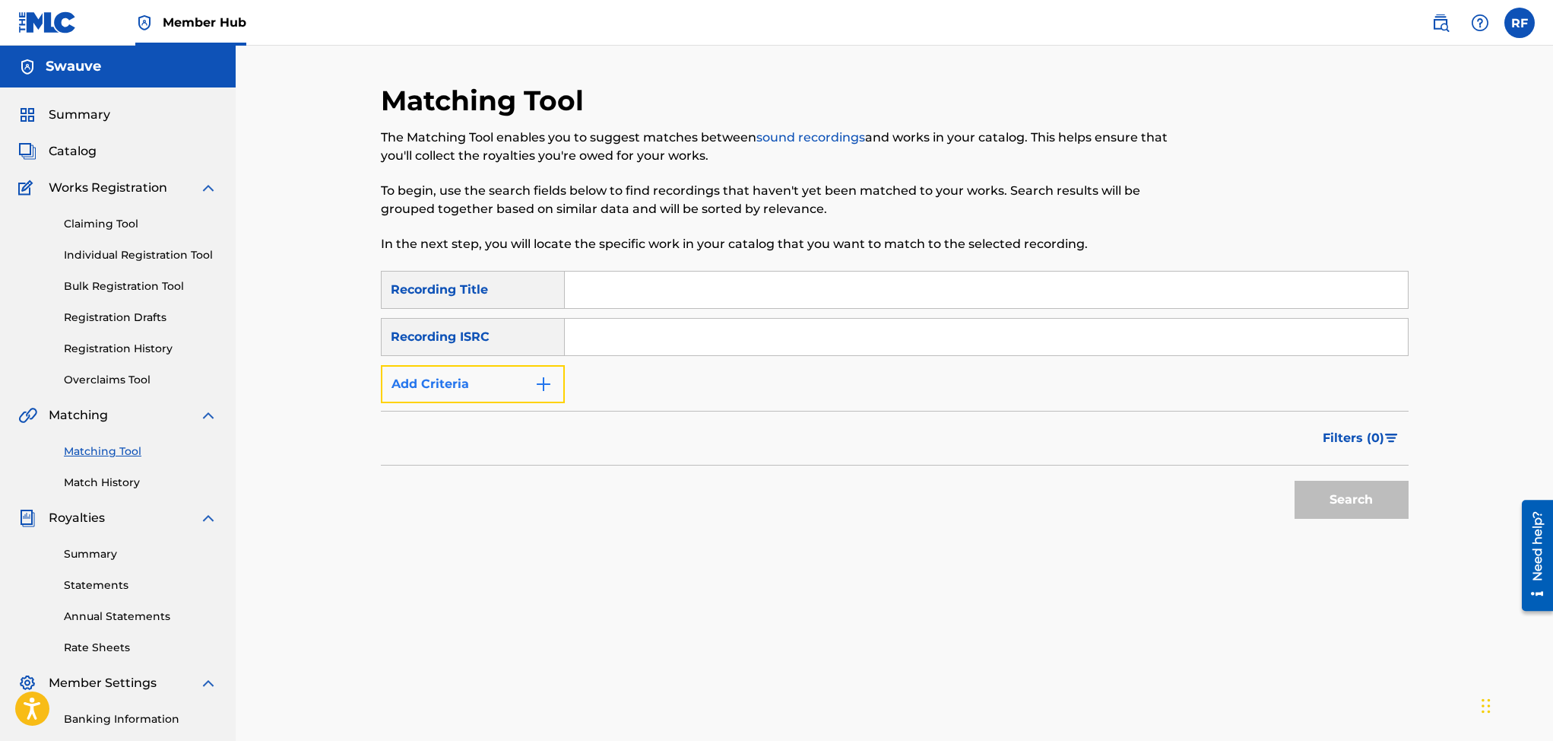
click at [548, 386] on img "Search Form" at bounding box center [543, 384] width 18 height 18
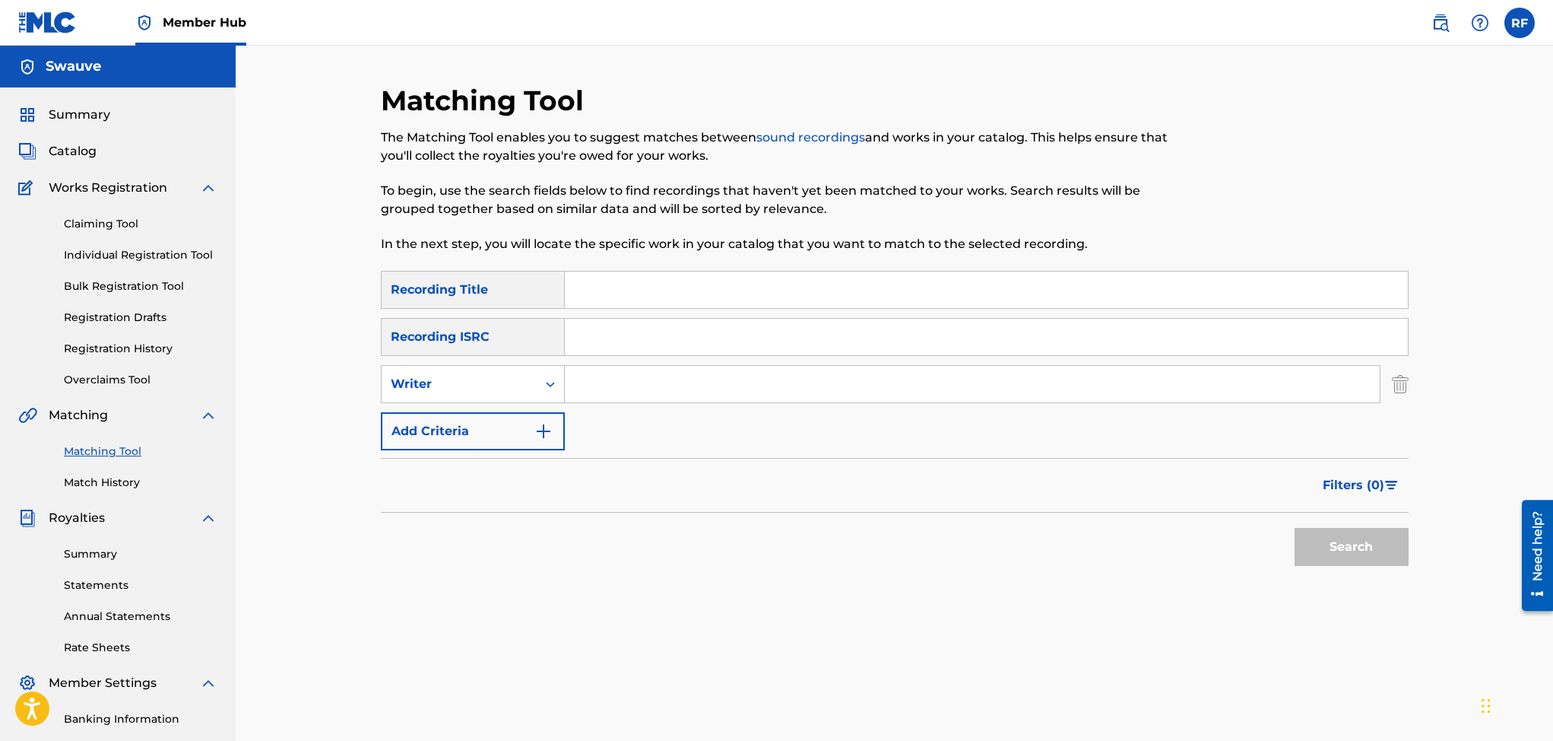
click at [619, 388] on input "Search Form" at bounding box center [972, 384] width 815 height 36
click at [541, 427] on img "Search Form" at bounding box center [543, 431] width 18 height 18
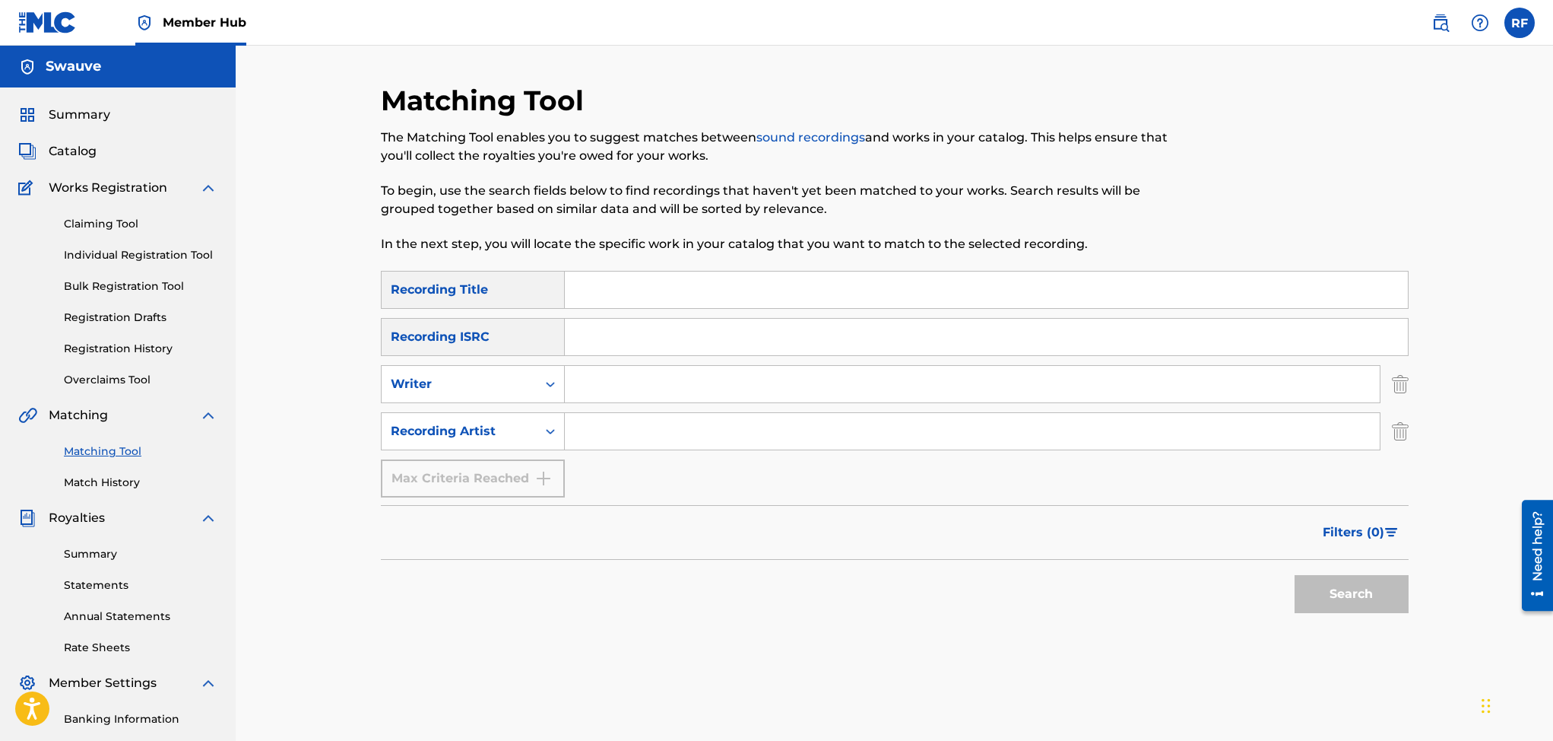
click at [587, 433] on input "Search Form" at bounding box center [972, 431] width 815 height 36
type input "Swauve"
click at [1354, 589] on button "Search" at bounding box center [1352, 594] width 114 height 38
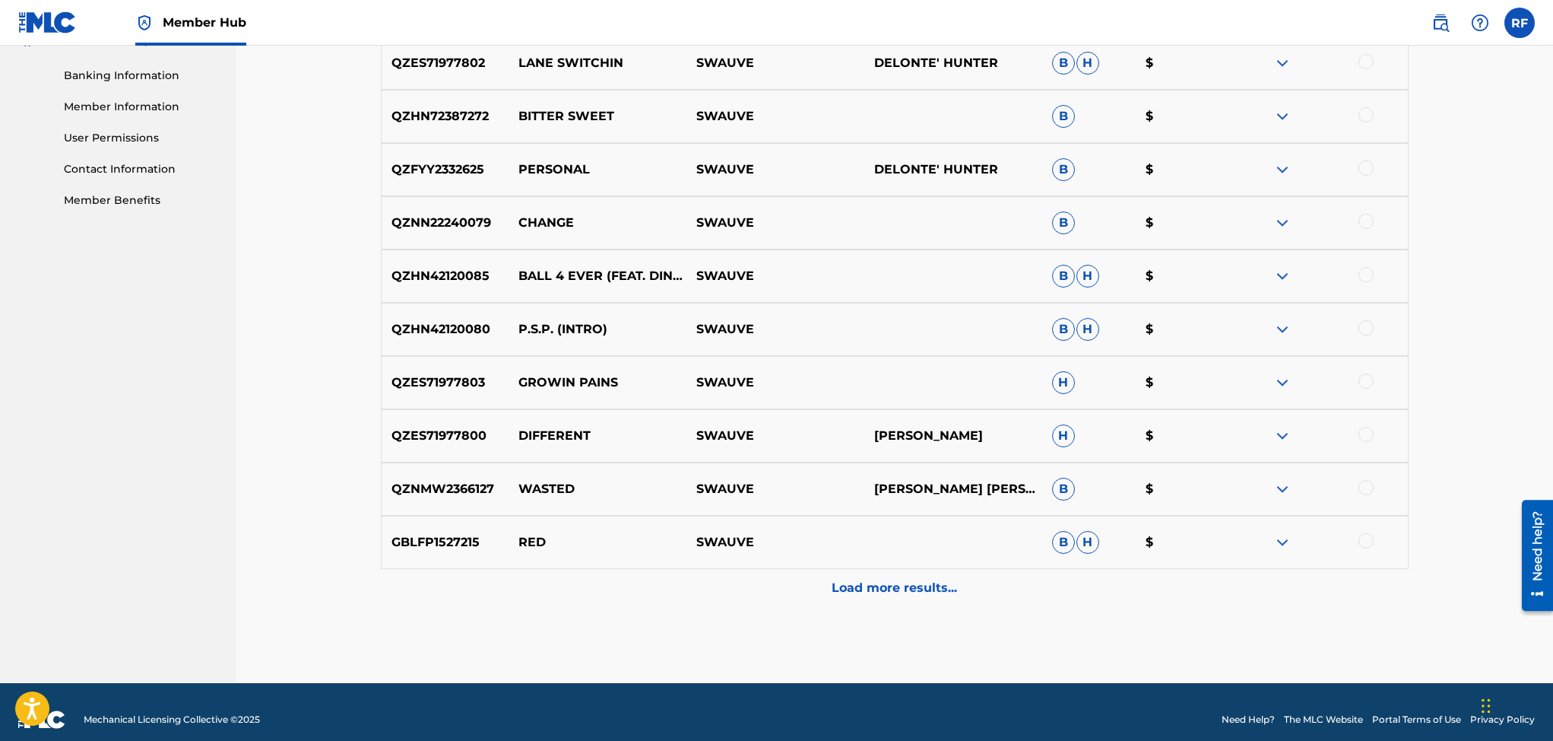
scroll to position [659, 0]
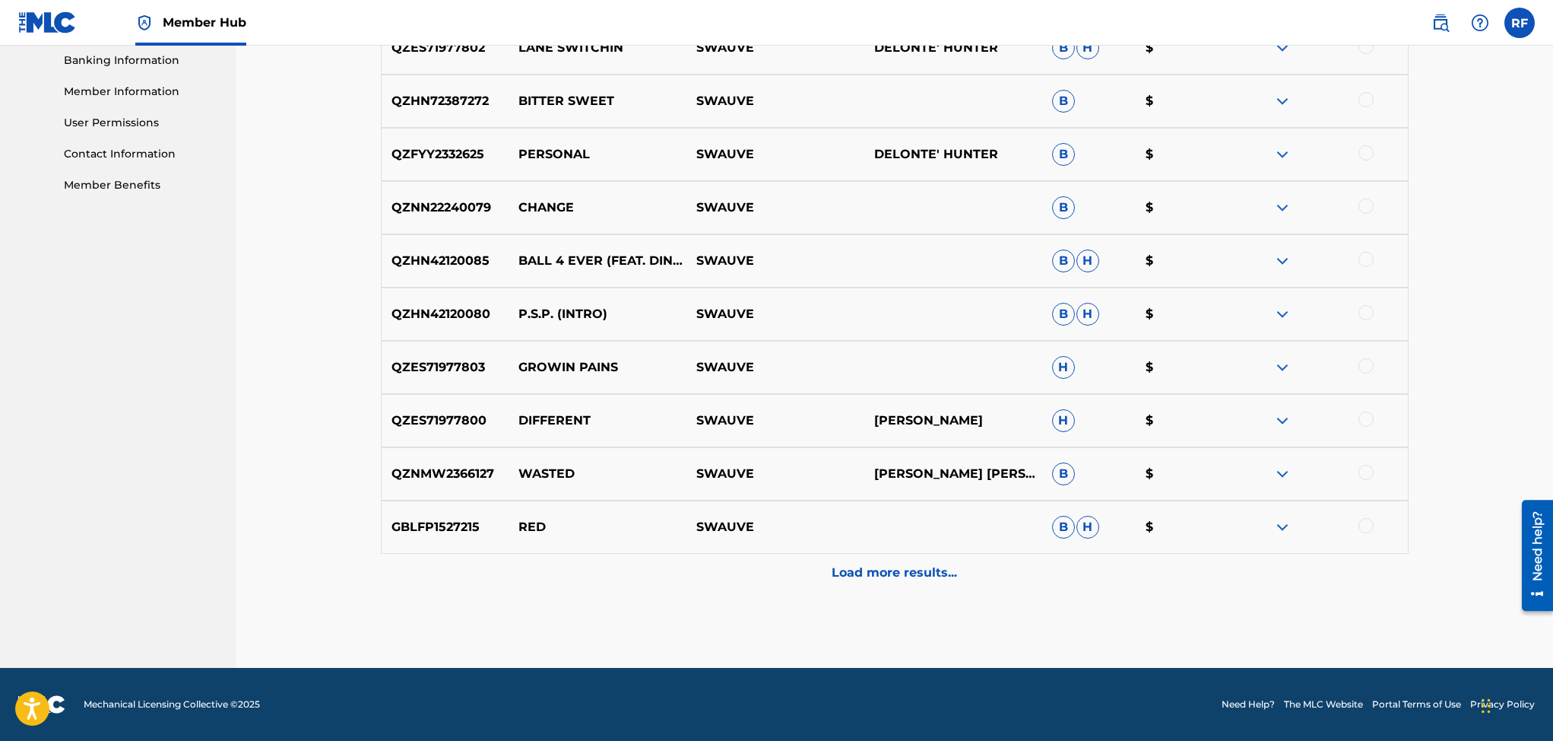
click at [1360, 528] on div at bounding box center [1366, 525] width 15 height 15
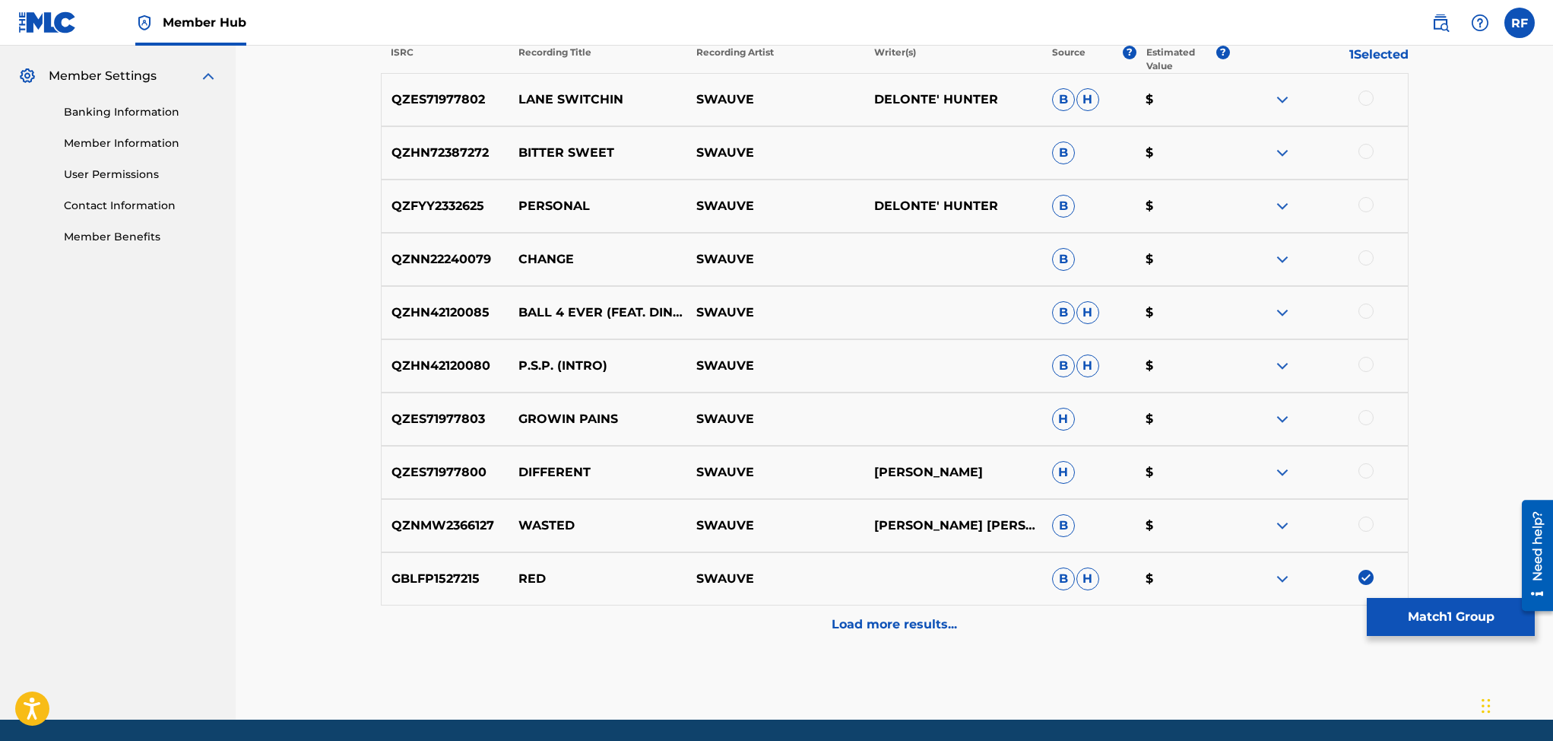
scroll to position [635, 0]
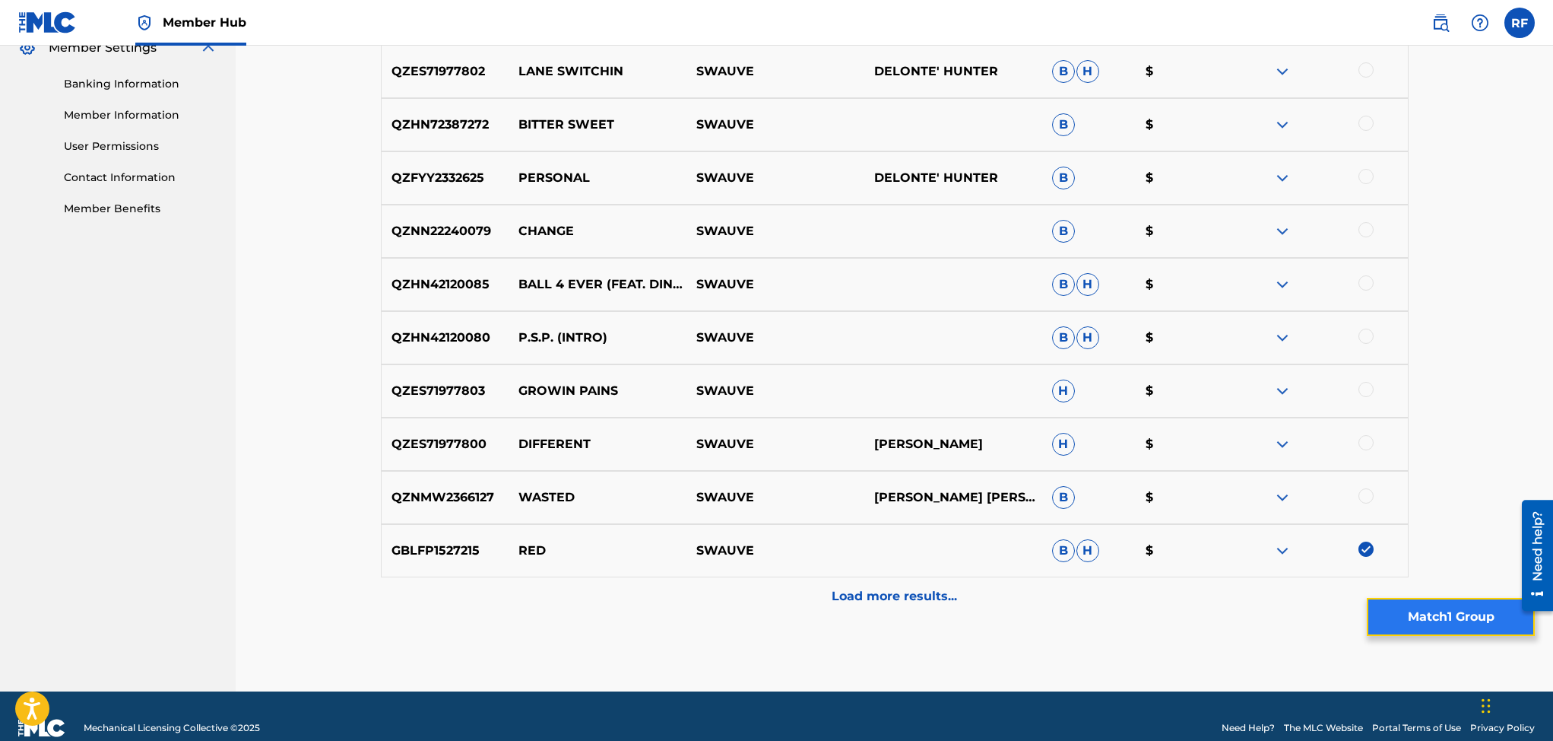
click at [1441, 610] on button "Match 1 Group" at bounding box center [1451, 617] width 168 height 38
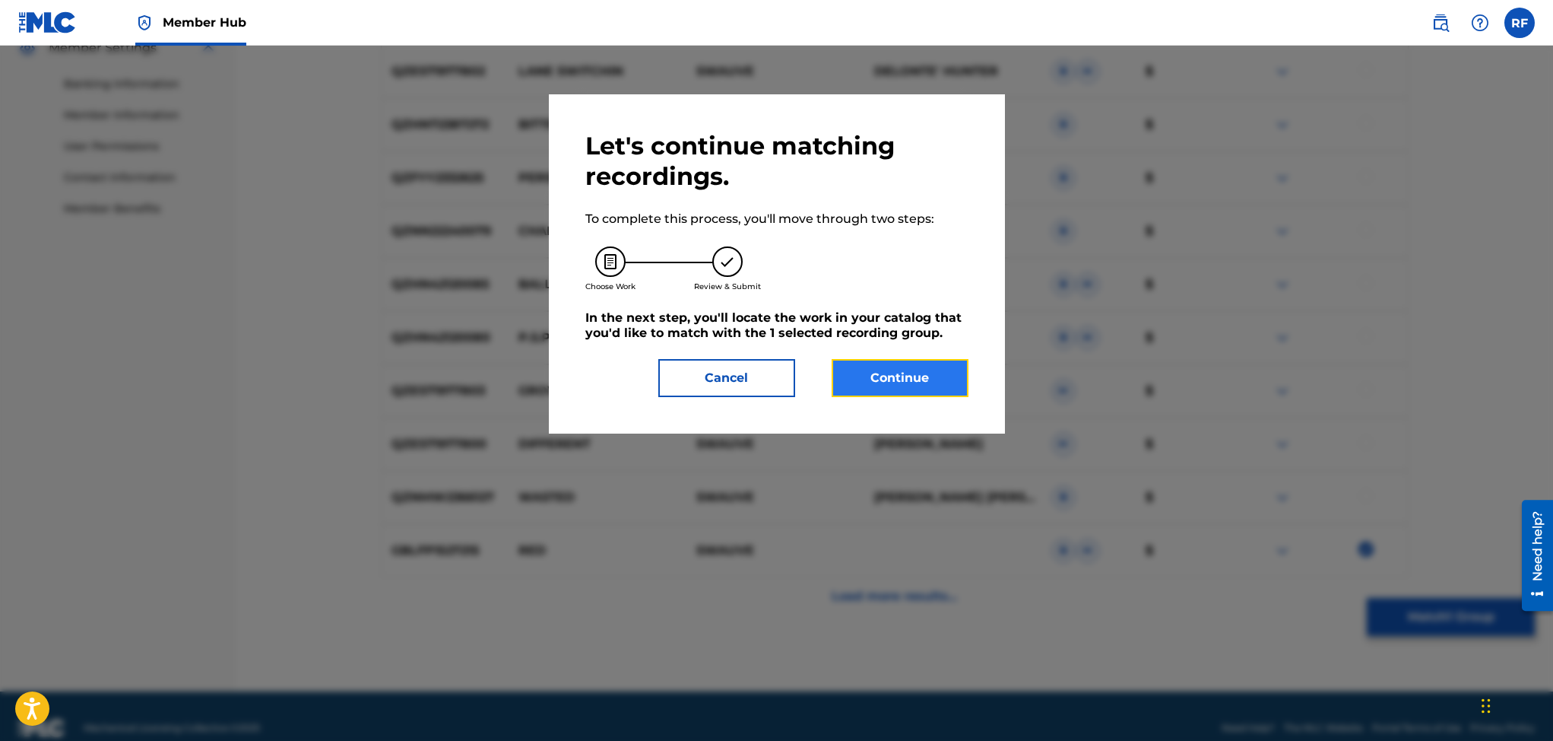
click at [933, 369] on button "Continue" at bounding box center [900, 378] width 137 height 38
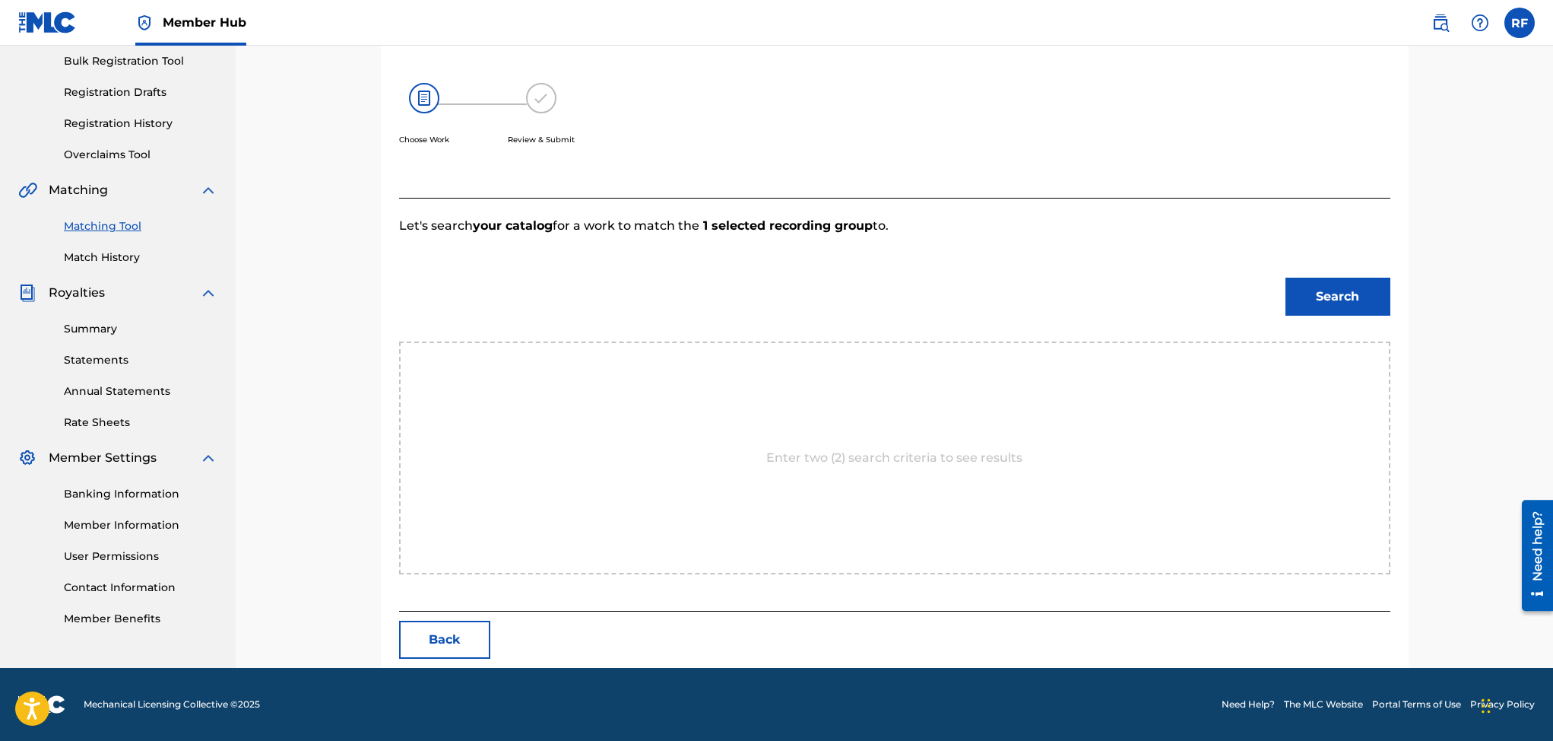
scroll to position [274, 0]
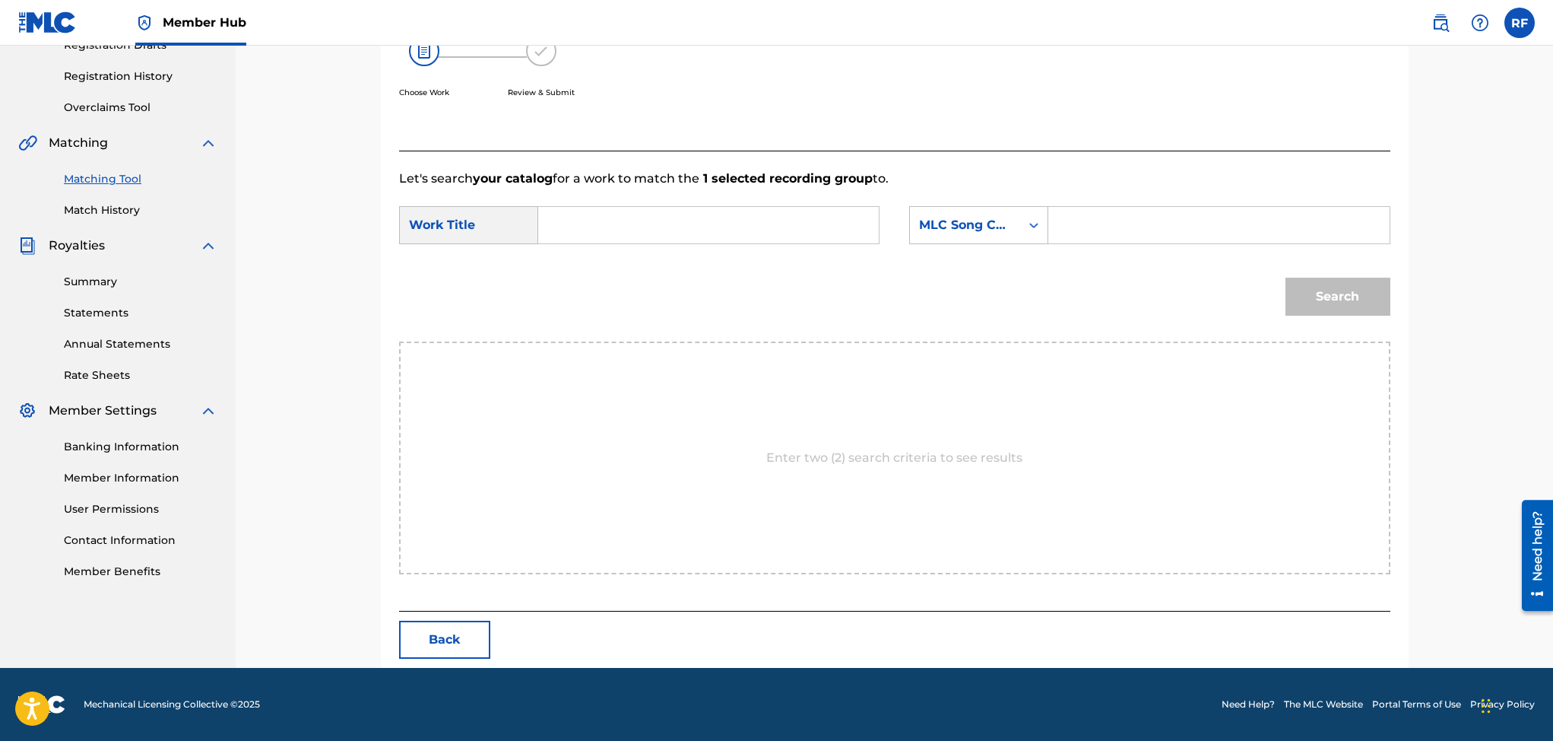
click at [689, 227] on input "Search Form" at bounding box center [708, 225] width 315 height 36
click at [1034, 225] on icon "Search Form" at bounding box center [1033, 224] width 15 height 15
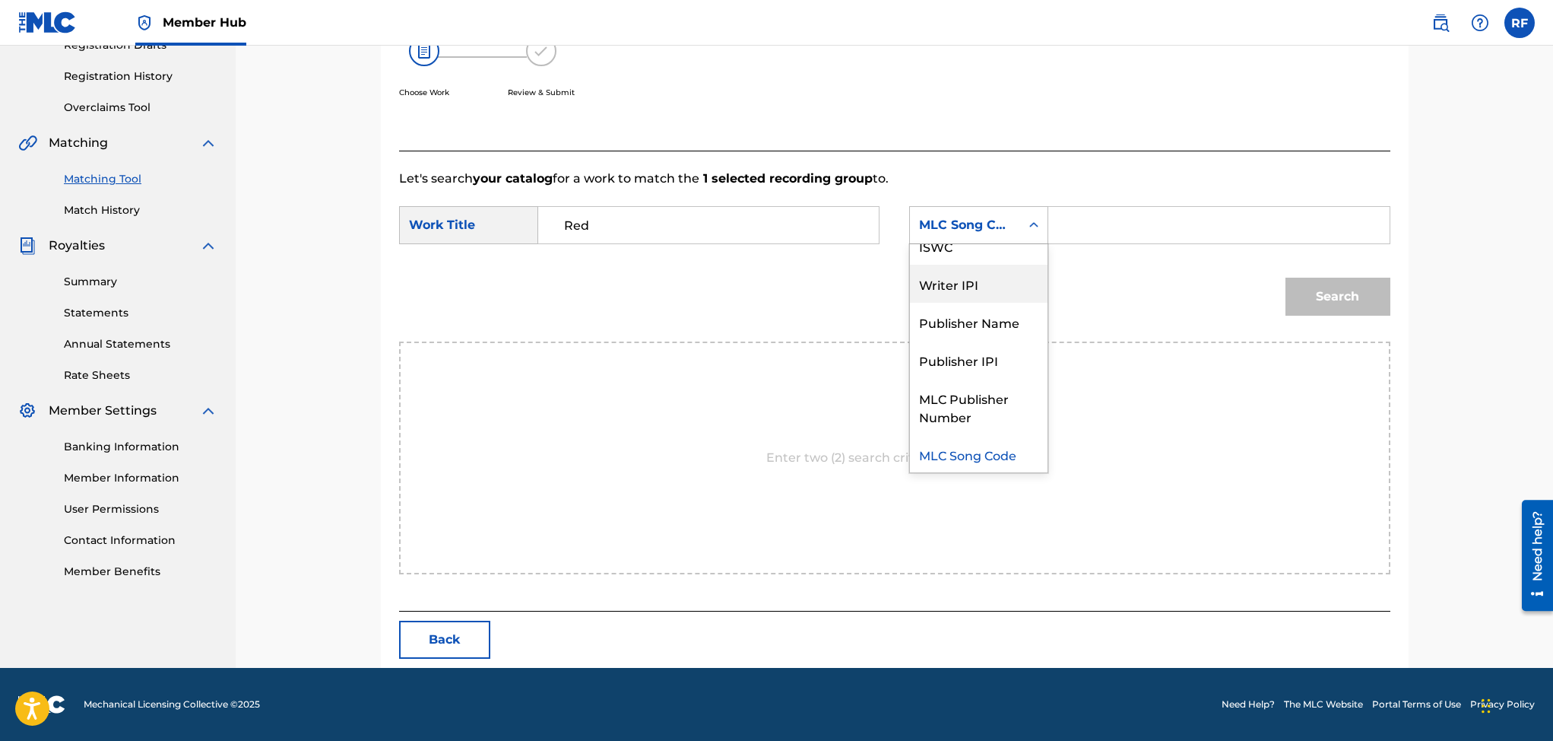
click at [1007, 277] on div "Writer IPI" at bounding box center [979, 284] width 138 height 38
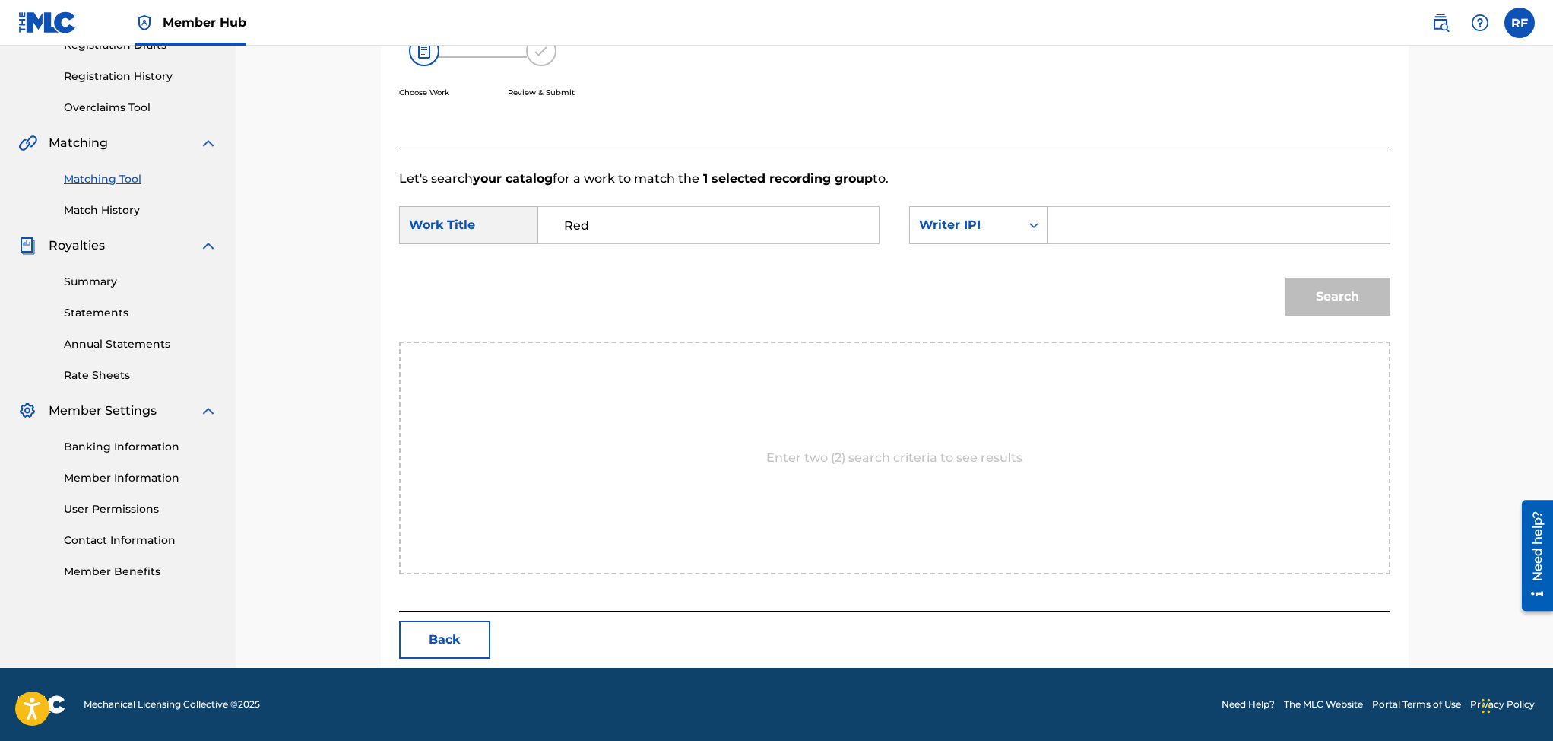
click at [1066, 233] on input "Search Form" at bounding box center [1218, 225] width 315 height 36
click at [1030, 220] on icon "Search Form" at bounding box center [1033, 224] width 15 height 15
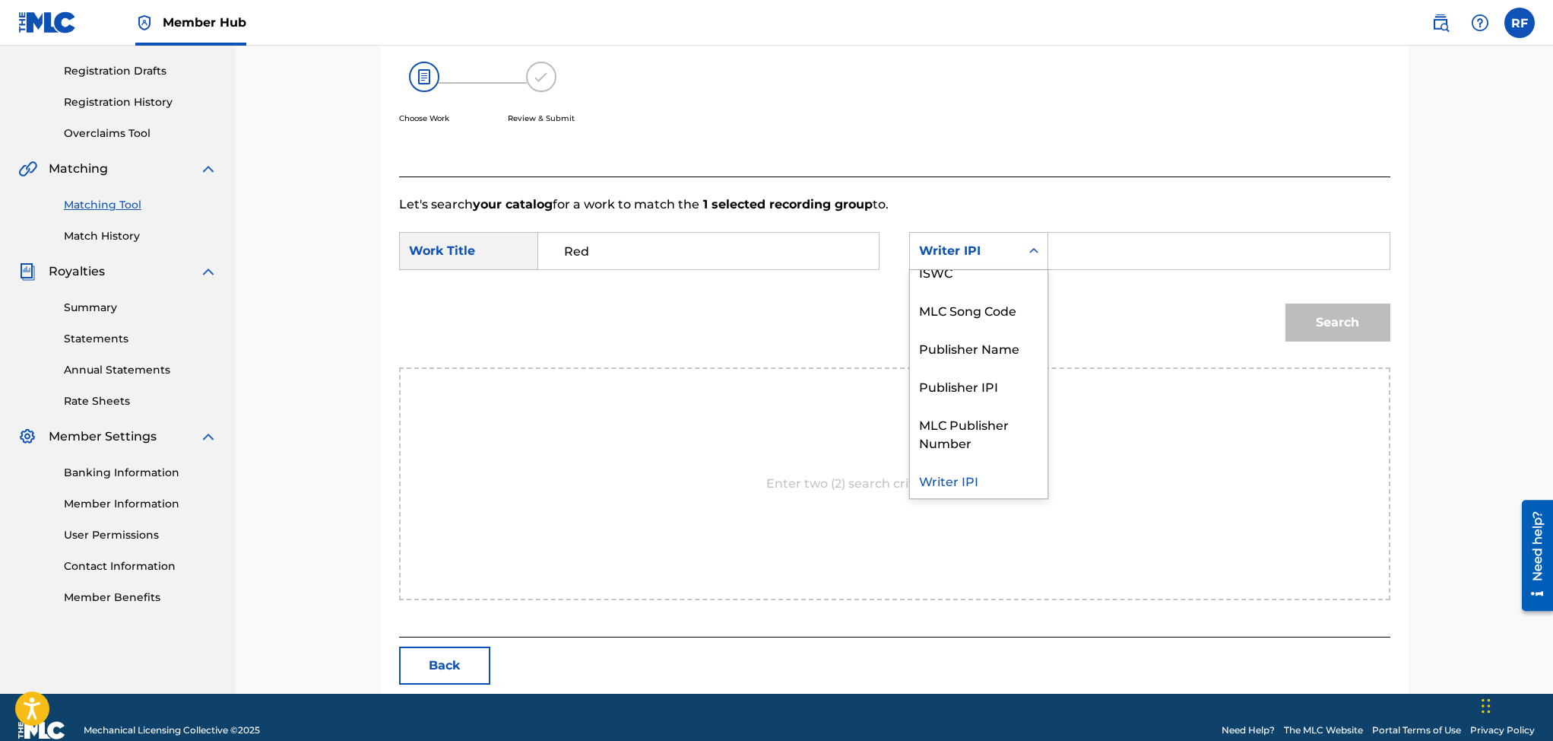
scroll to position [243, 0]
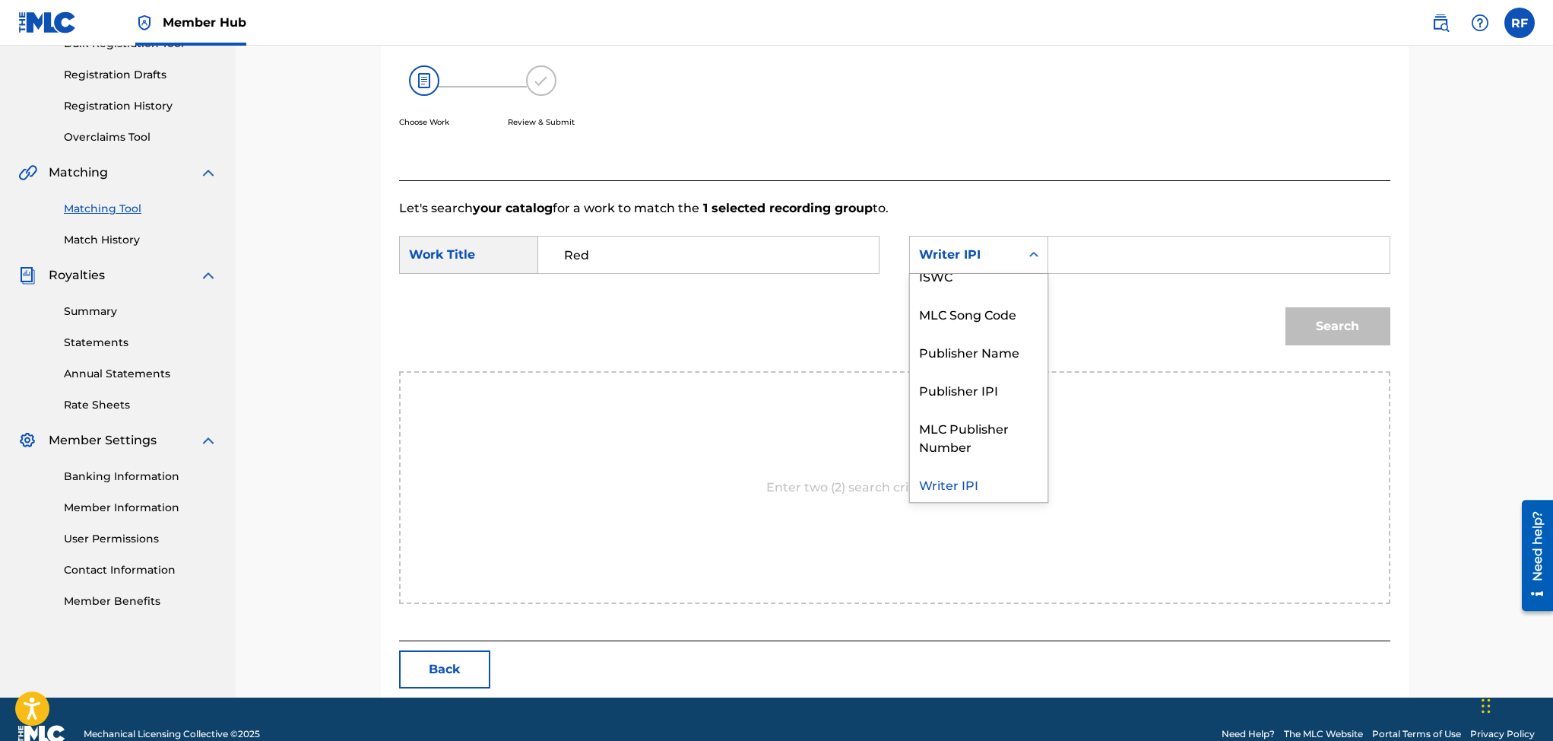
click at [107, 201] on link "Matching Tool" at bounding box center [141, 209] width 154 height 16
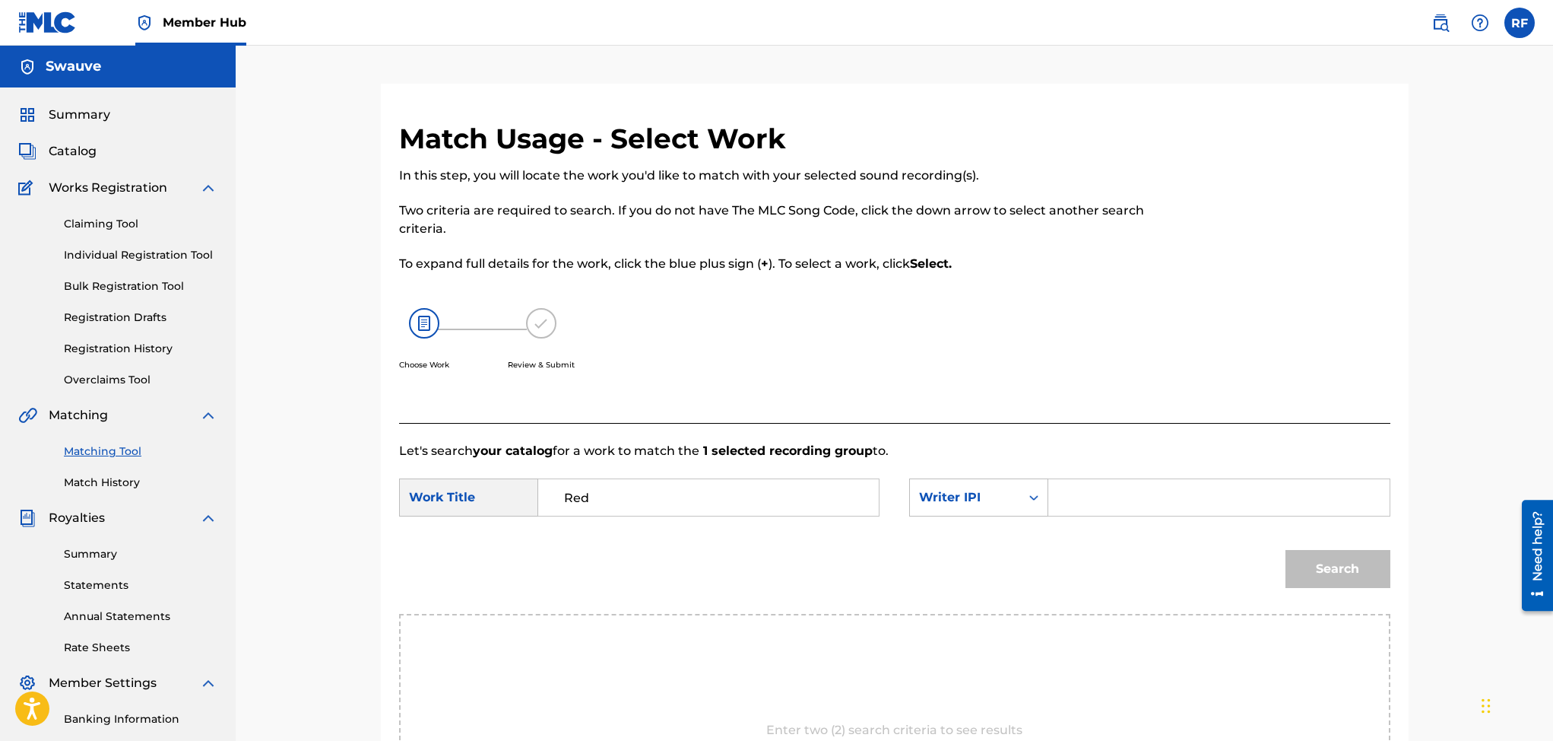
click at [604, 500] on input "Red" at bounding box center [708, 497] width 315 height 36
type input "R"
click at [1035, 502] on icon "Search Form" at bounding box center [1033, 497] width 15 height 15
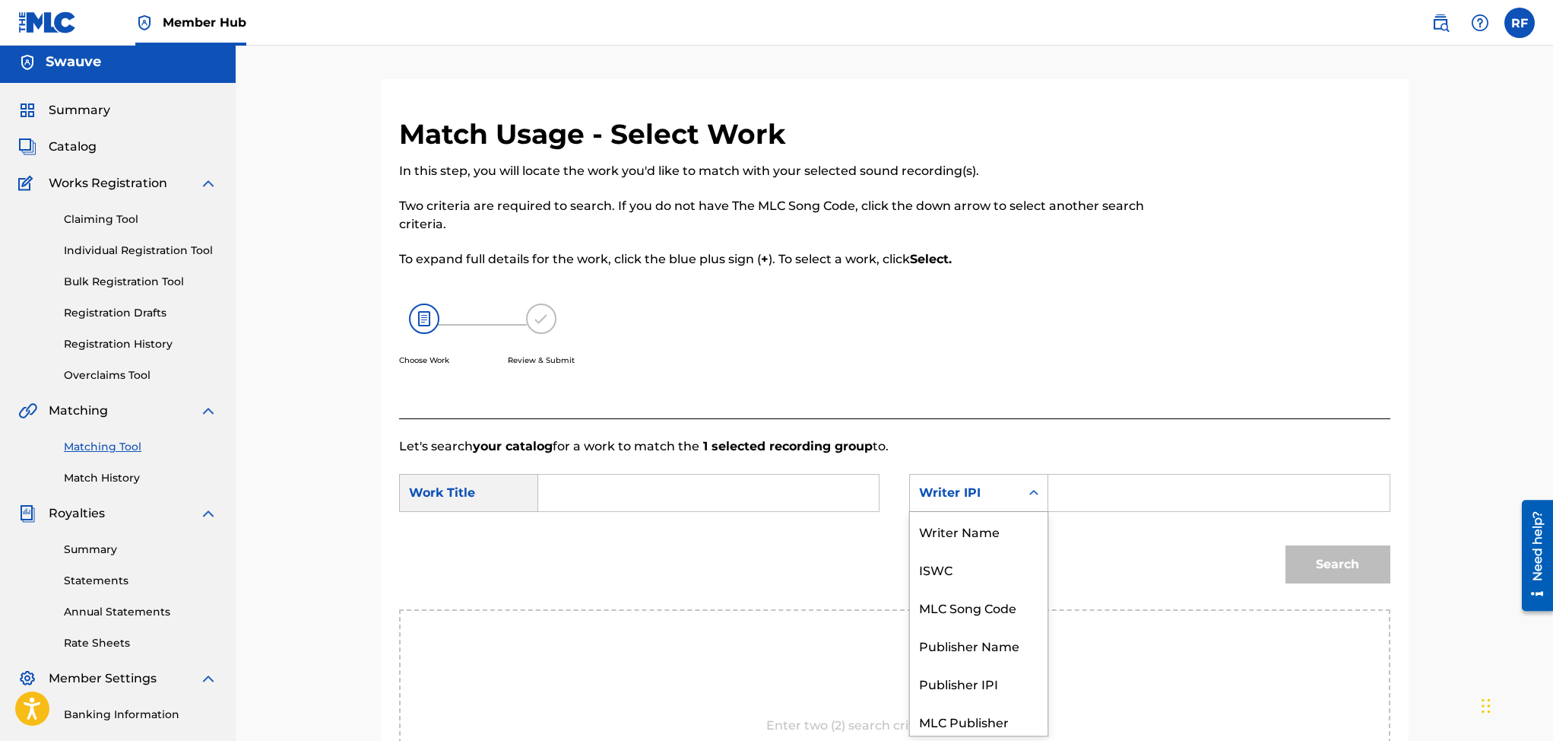
click at [1035, 502] on div "Search Form" at bounding box center [1033, 492] width 27 height 27
click at [1033, 496] on icon "Search Form" at bounding box center [1033, 491] width 15 height 15
click at [100, 438] on link "Matching Tool" at bounding box center [141, 446] width 154 height 16
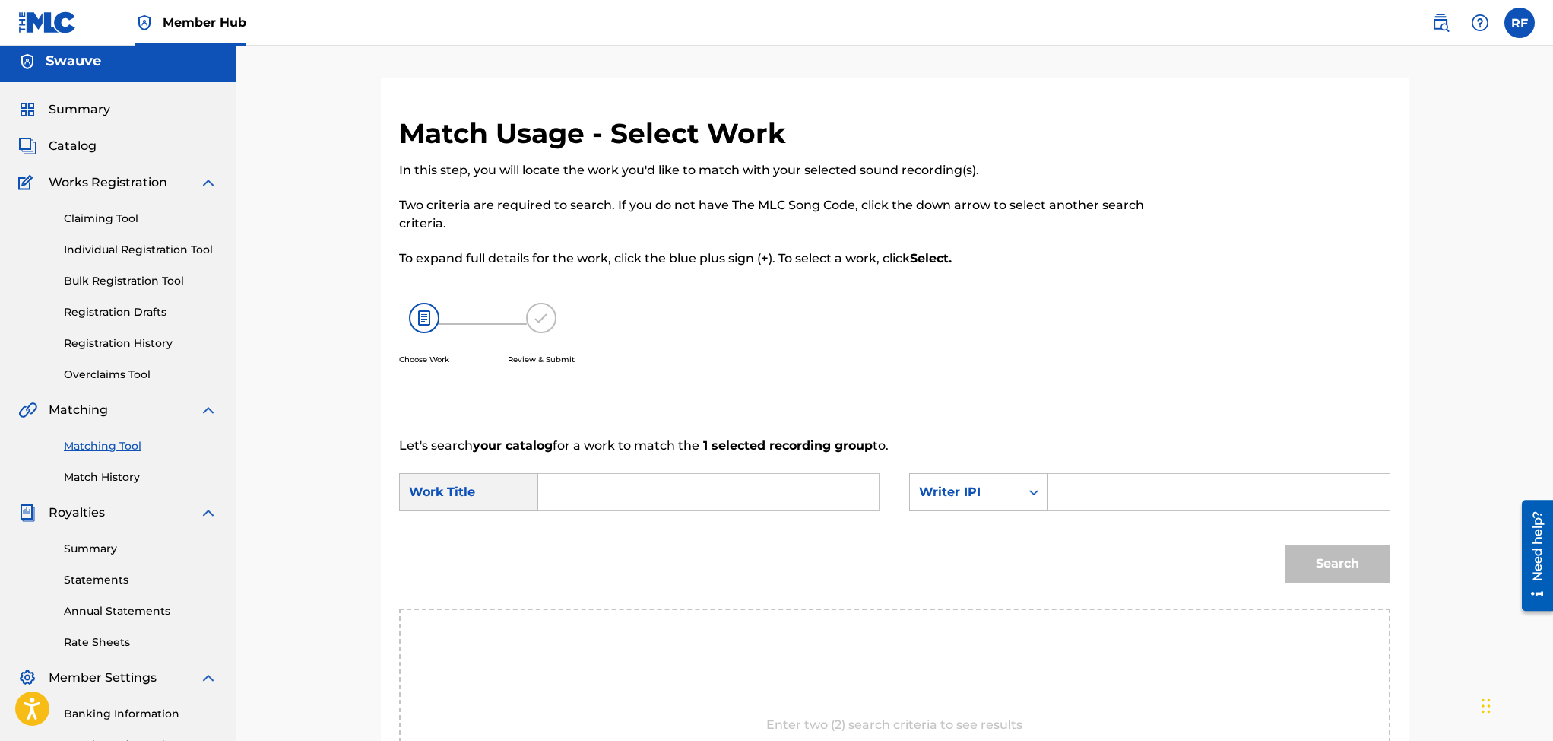
scroll to position [0, 0]
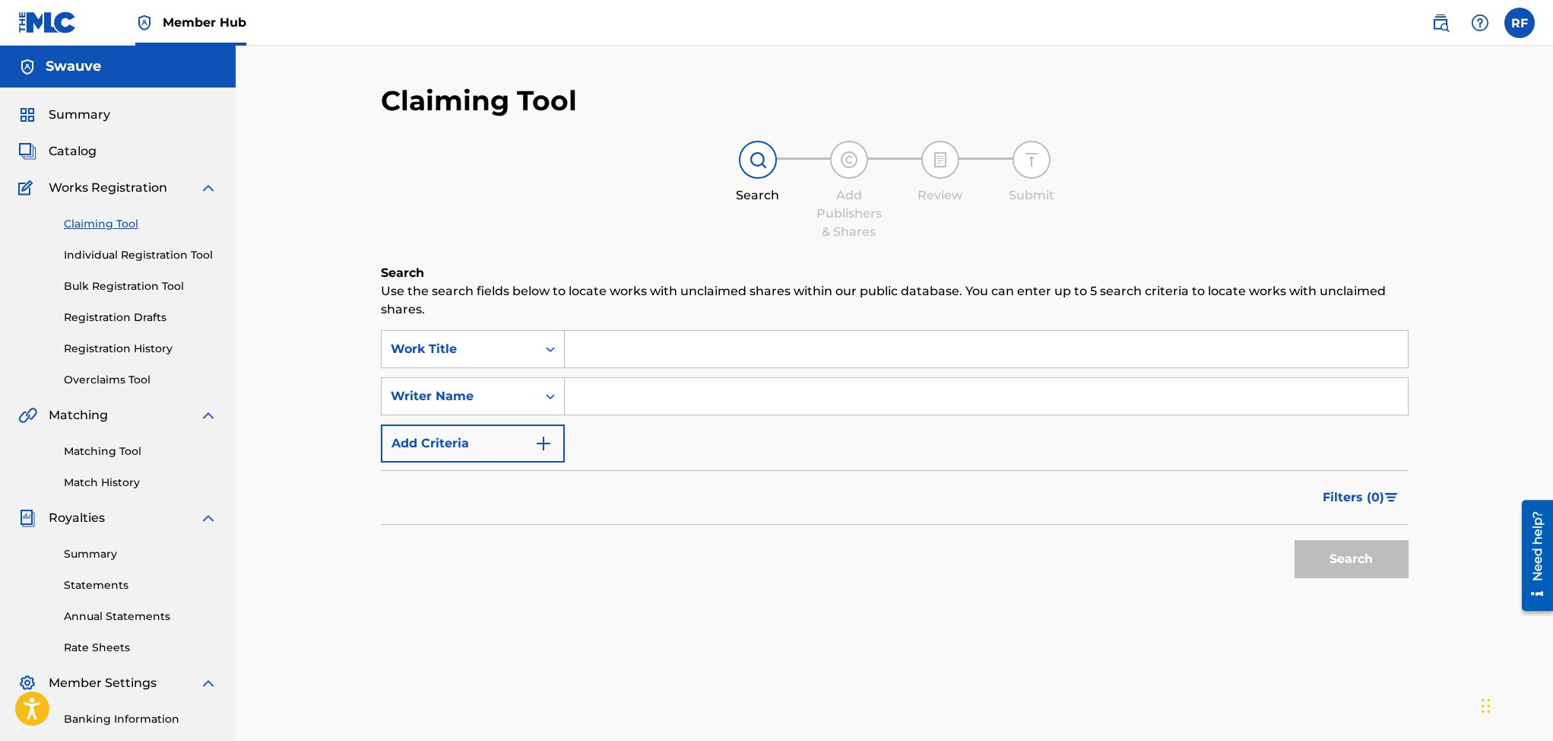
scroll to position [131, 0]
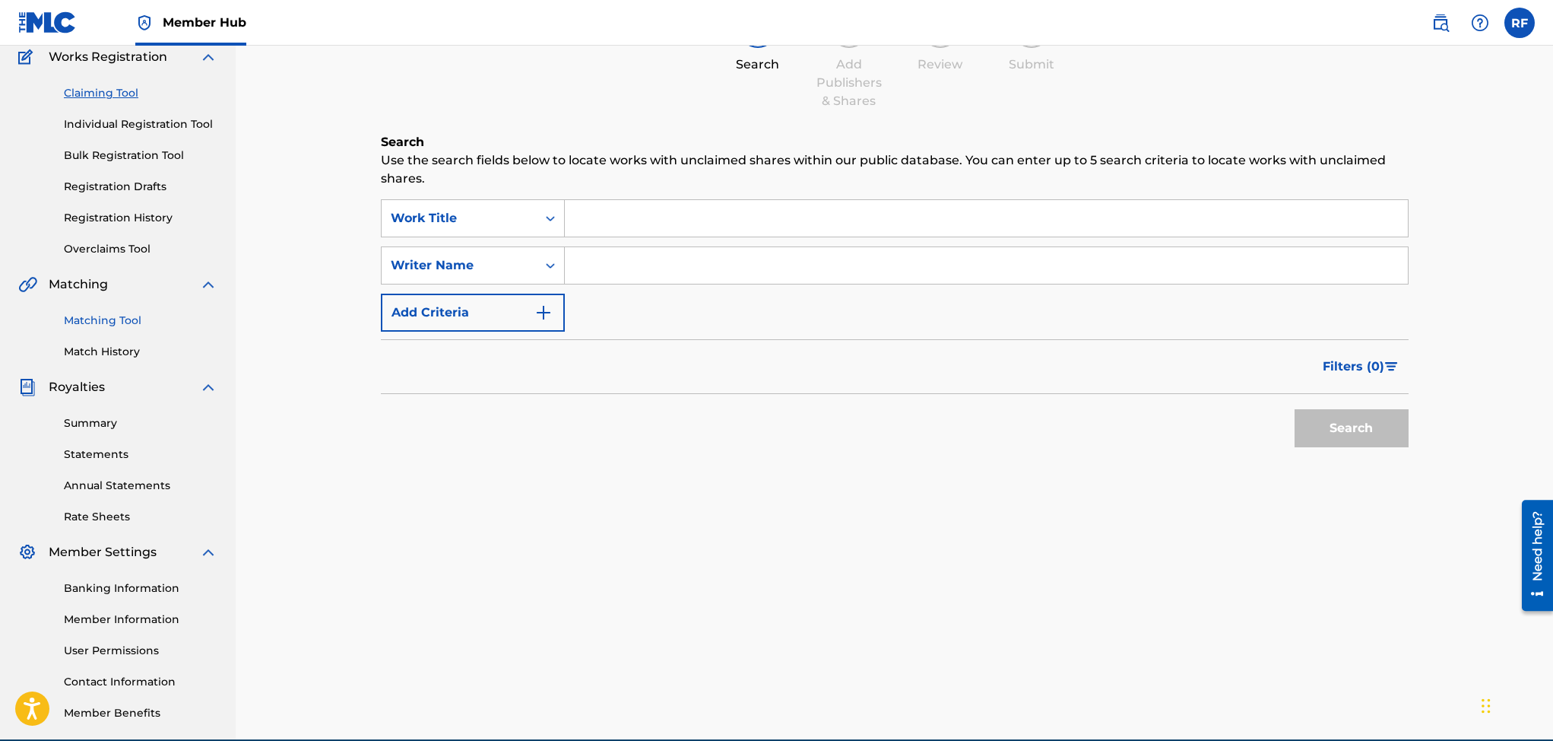
click at [114, 314] on link "Matching Tool" at bounding box center [141, 320] width 154 height 16
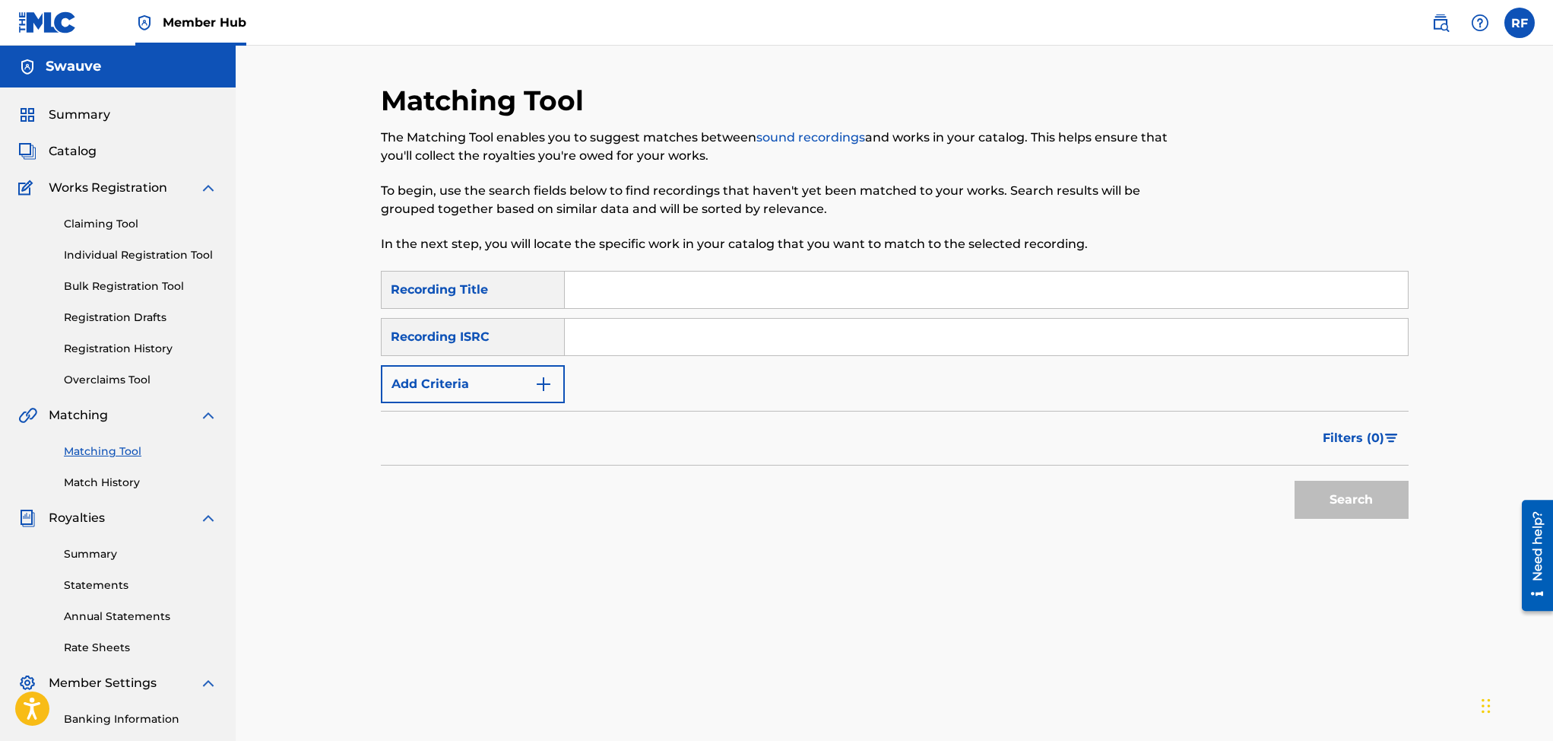
click at [601, 340] on input "Search Form" at bounding box center [986, 337] width 843 height 36
type input "GBLFP1527215"
click at [1334, 495] on button "Search" at bounding box center [1352, 499] width 114 height 38
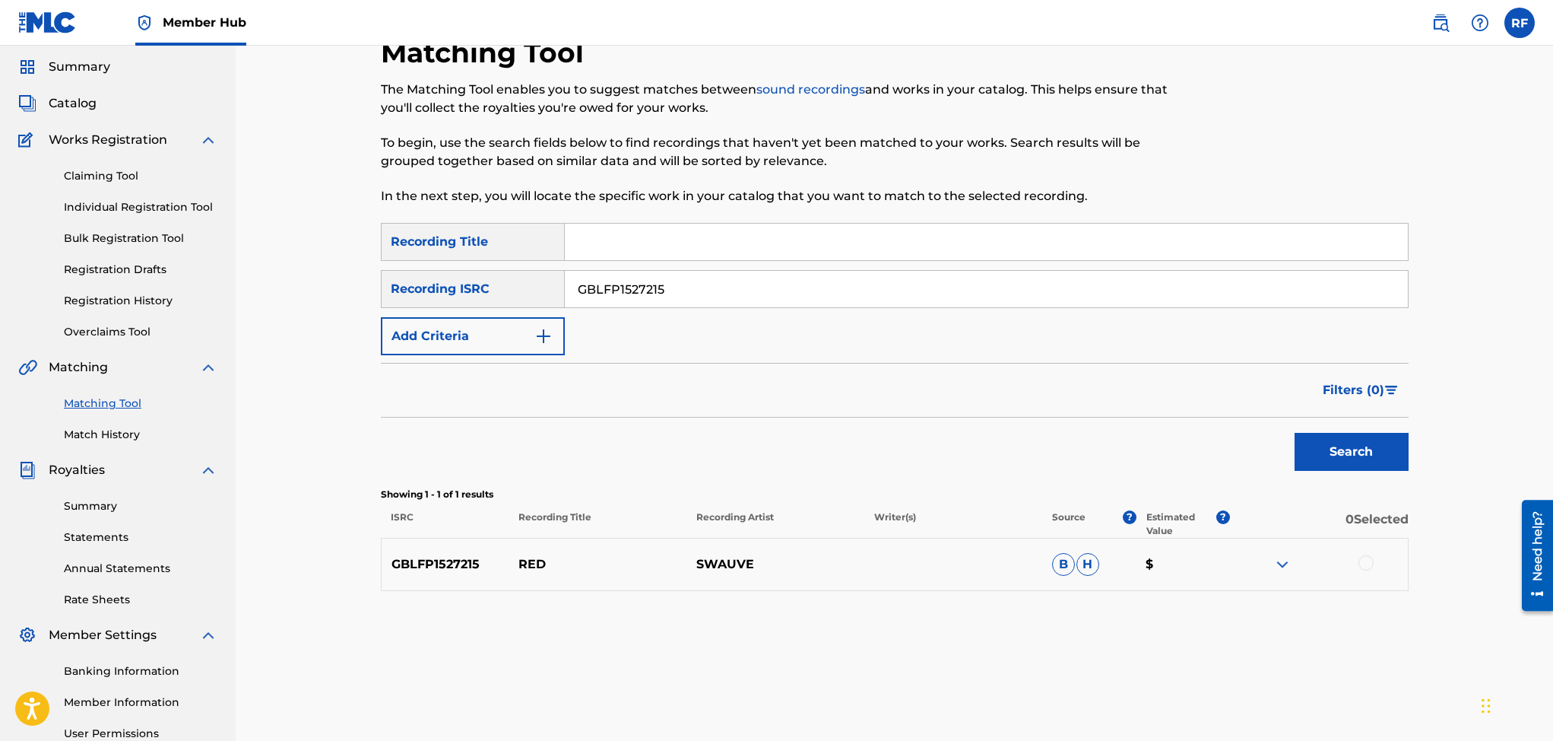
scroll to position [55, 0]
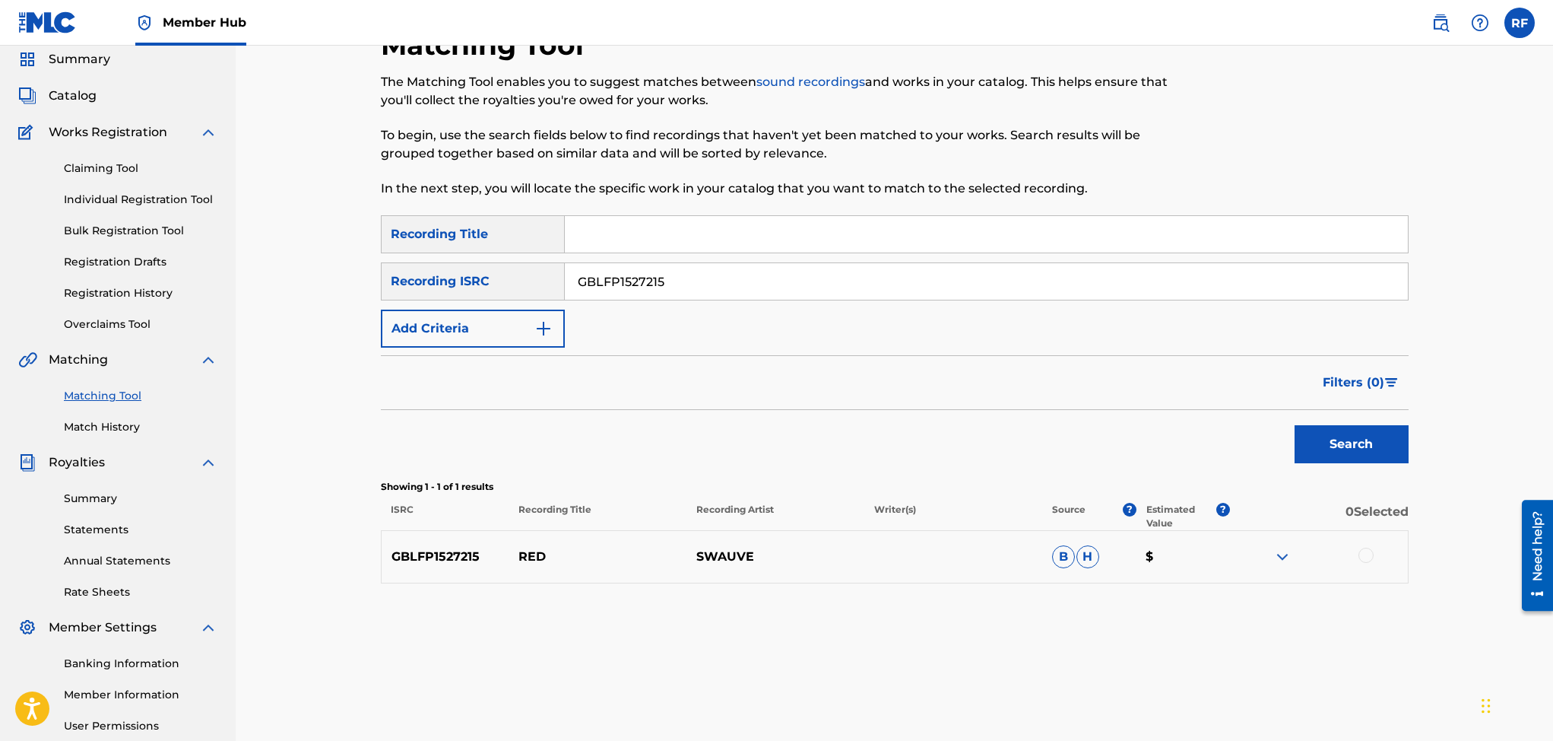
click at [1363, 555] on div at bounding box center [1366, 554] width 15 height 15
click at [1416, 623] on button "Match 1 Group" at bounding box center [1451, 617] width 168 height 38
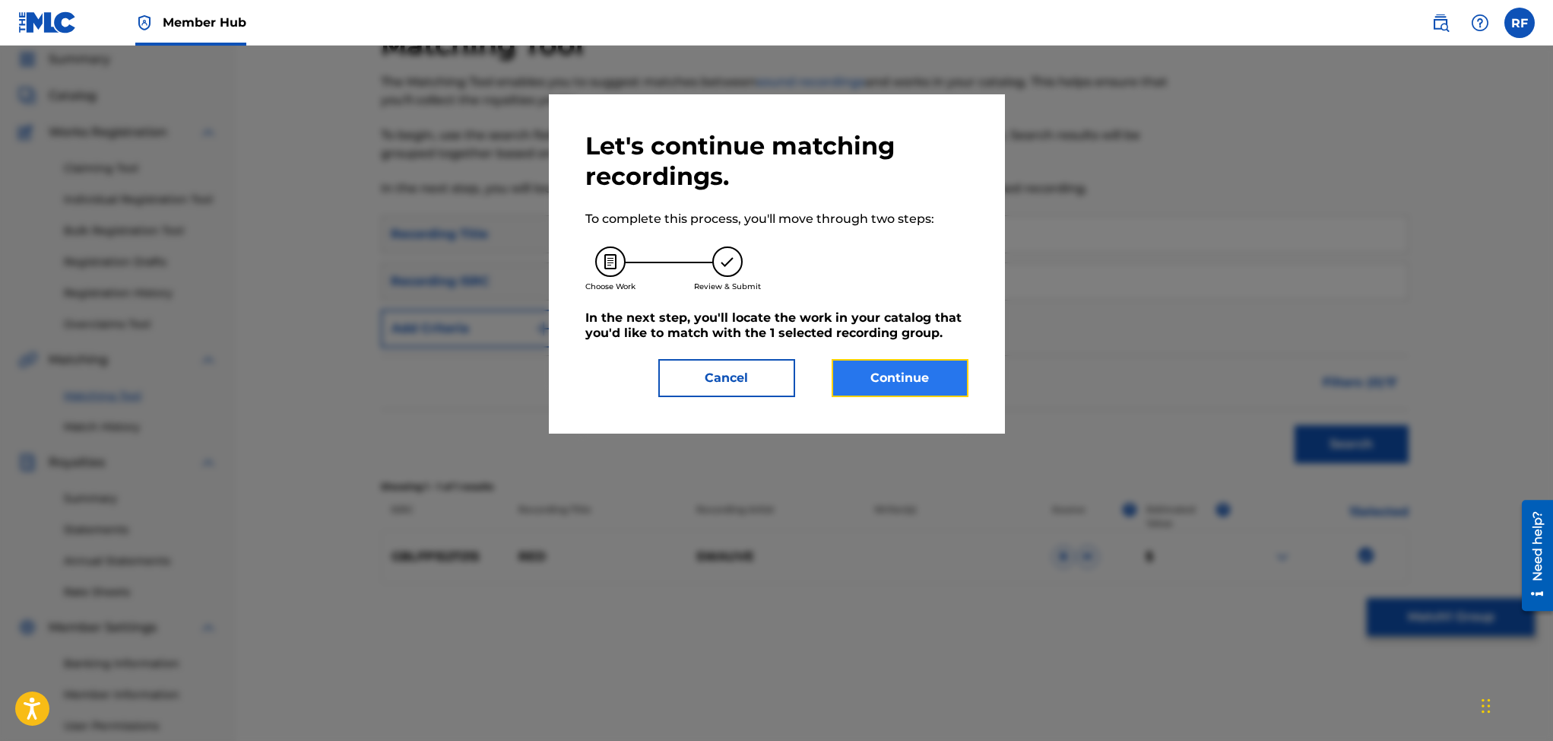
click at [928, 385] on button "Continue" at bounding box center [900, 378] width 137 height 38
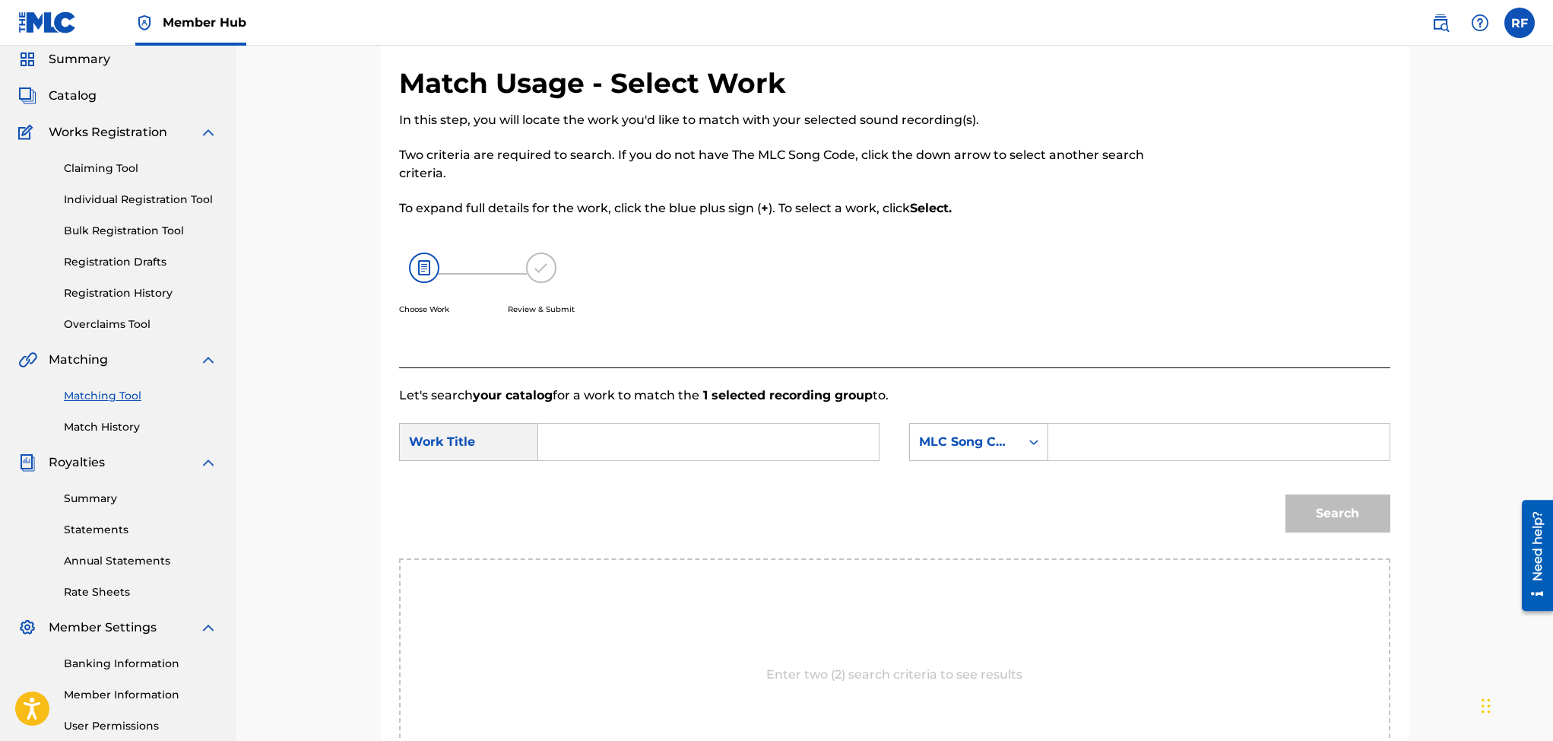
click at [694, 436] on input "Search Form" at bounding box center [708, 441] width 315 height 36
type input "Red"
click at [1031, 442] on icon "Search Form" at bounding box center [1033, 441] width 9 height 5
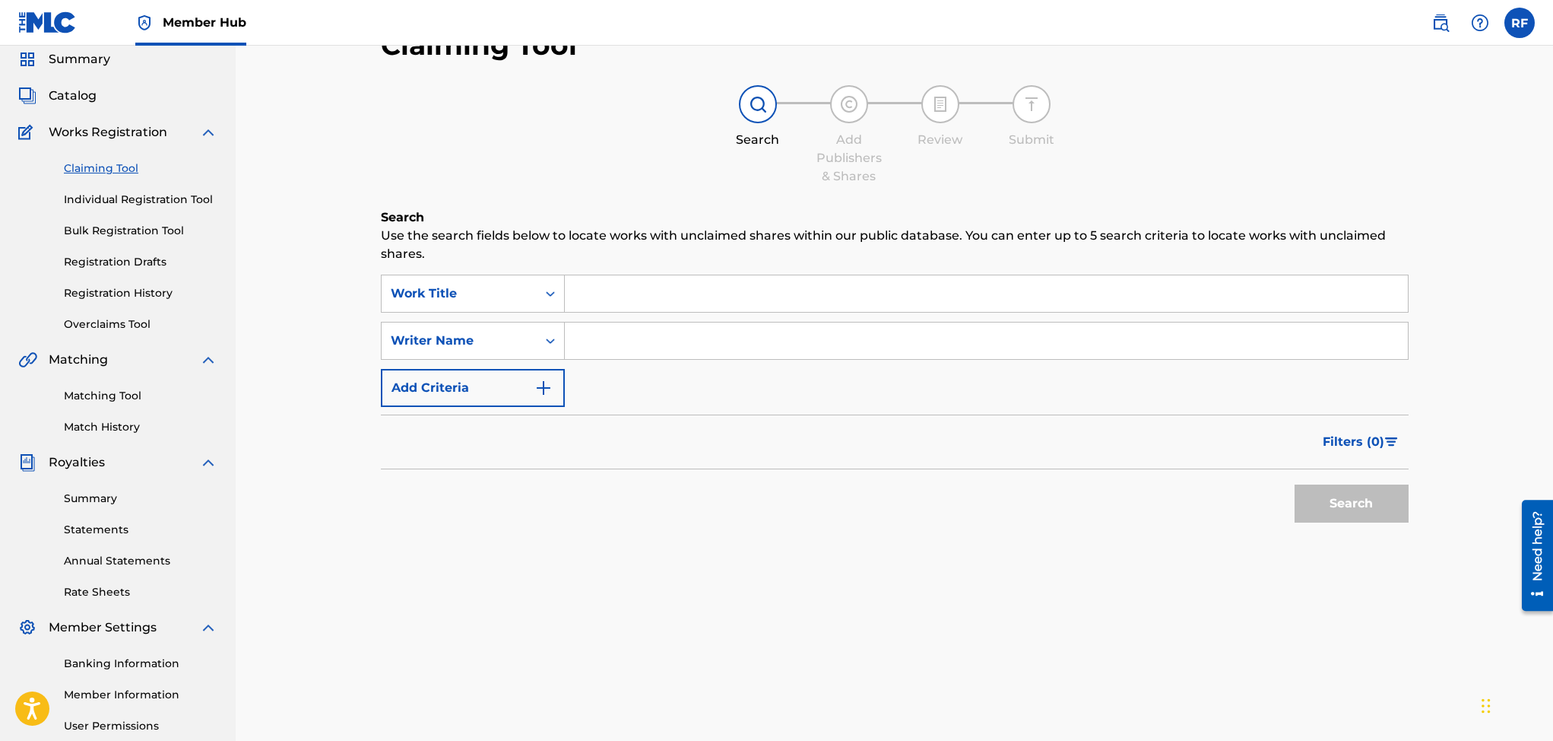
scroll to position [131, 0]
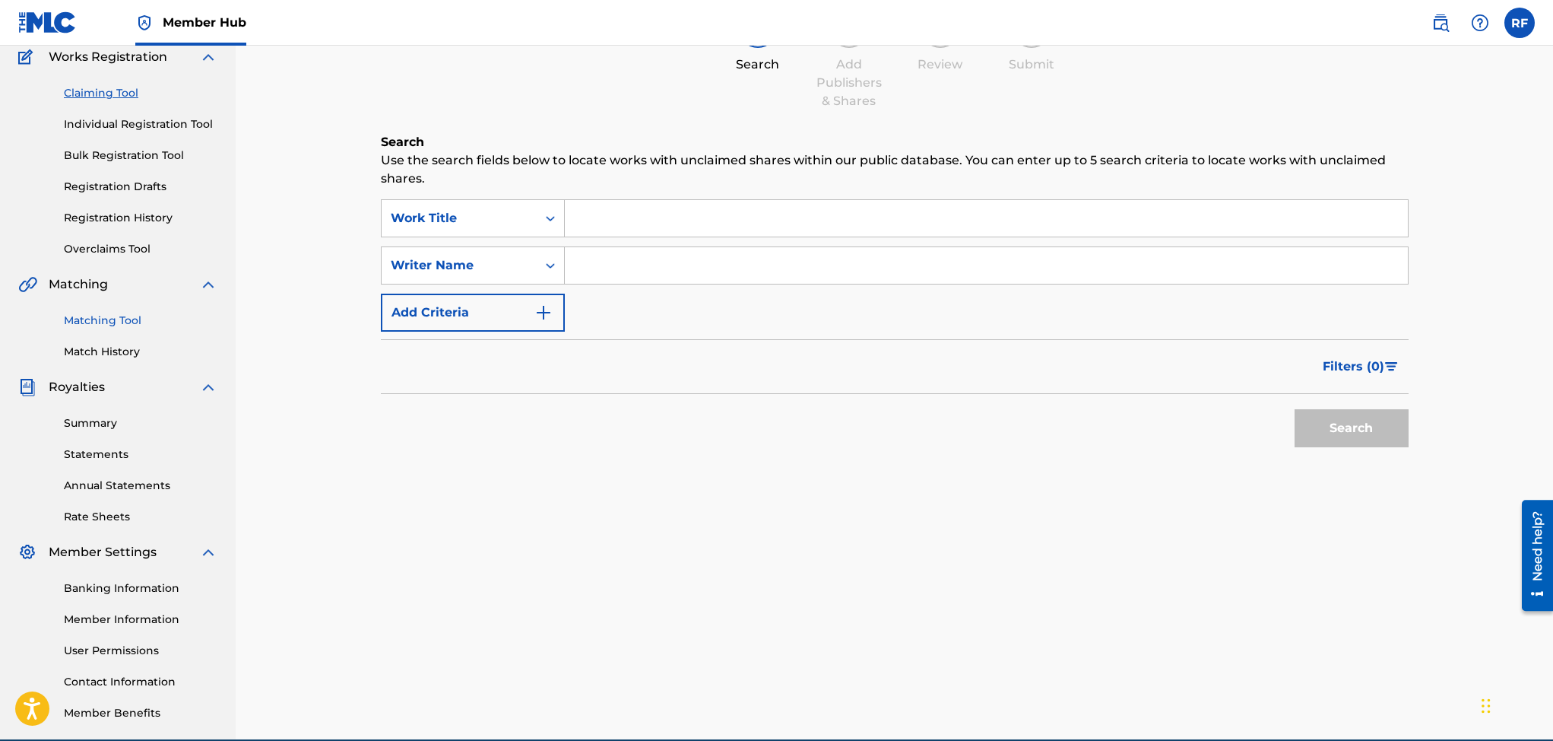
click at [128, 312] on link "Matching Tool" at bounding box center [141, 320] width 154 height 16
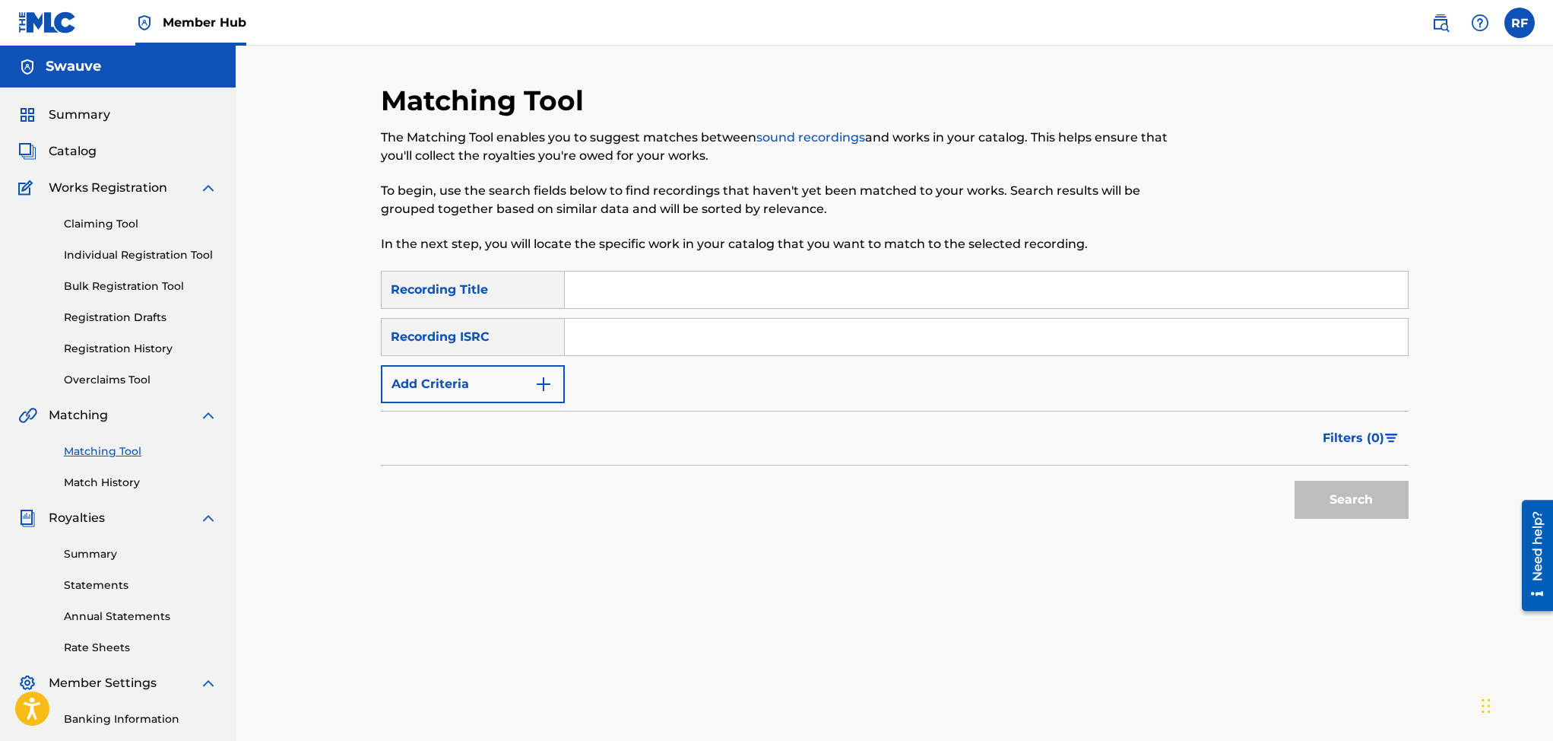
click at [612, 336] on input "Search Form" at bounding box center [986, 337] width 843 height 36
type input "GBLFP1527215"
click at [1340, 492] on button "Search" at bounding box center [1352, 499] width 114 height 38
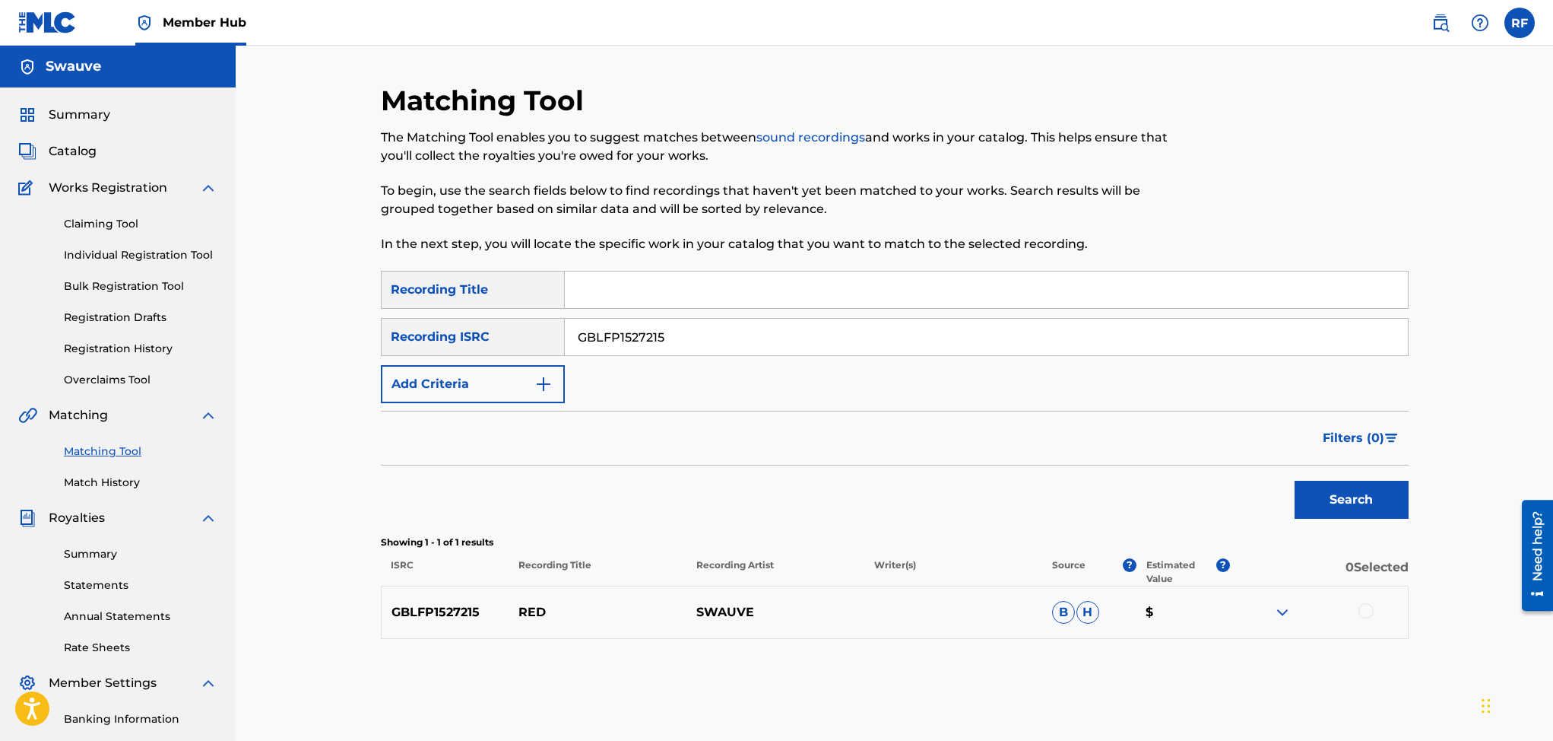
click at [1283, 610] on img at bounding box center [1282, 612] width 18 height 18
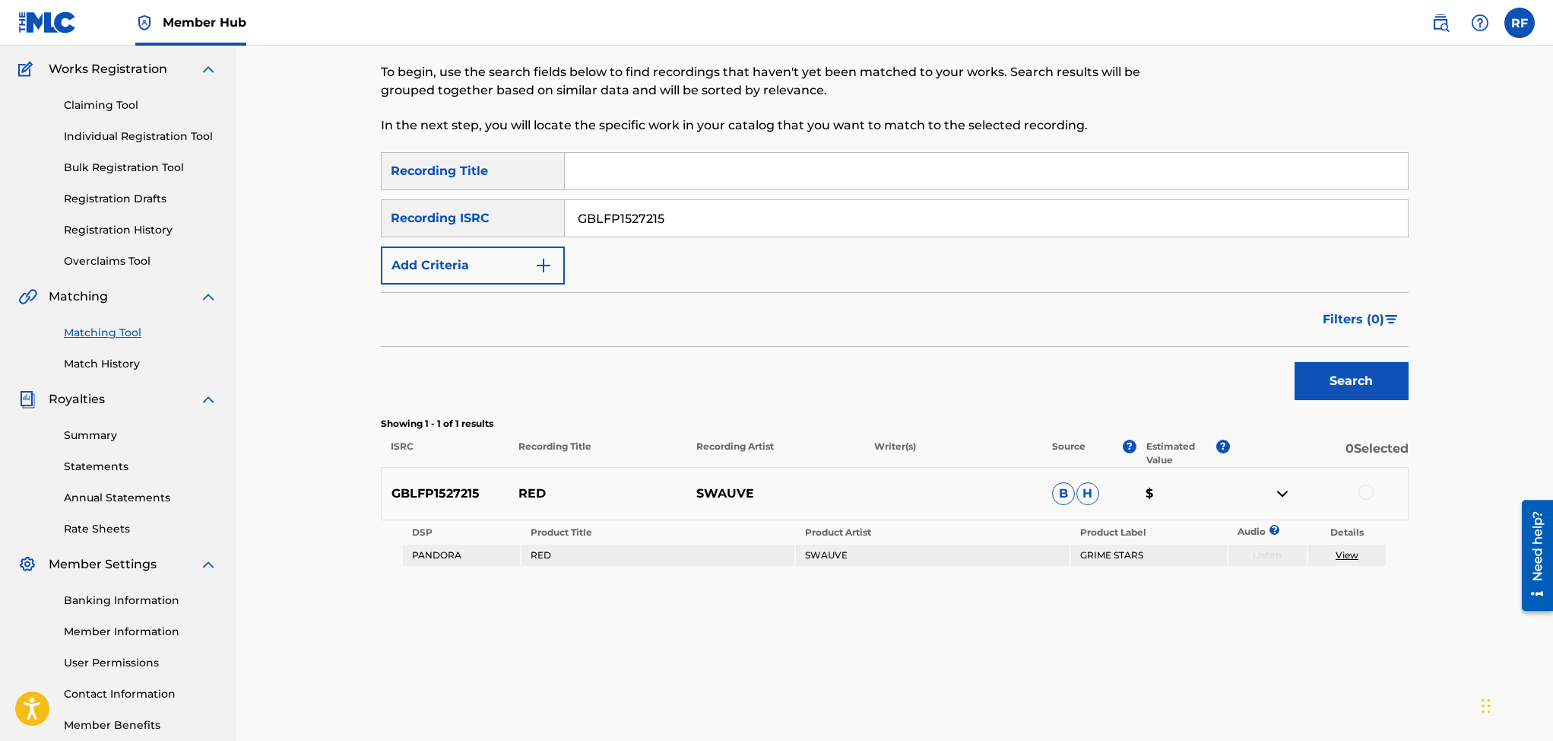
scroll to position [113, 0]
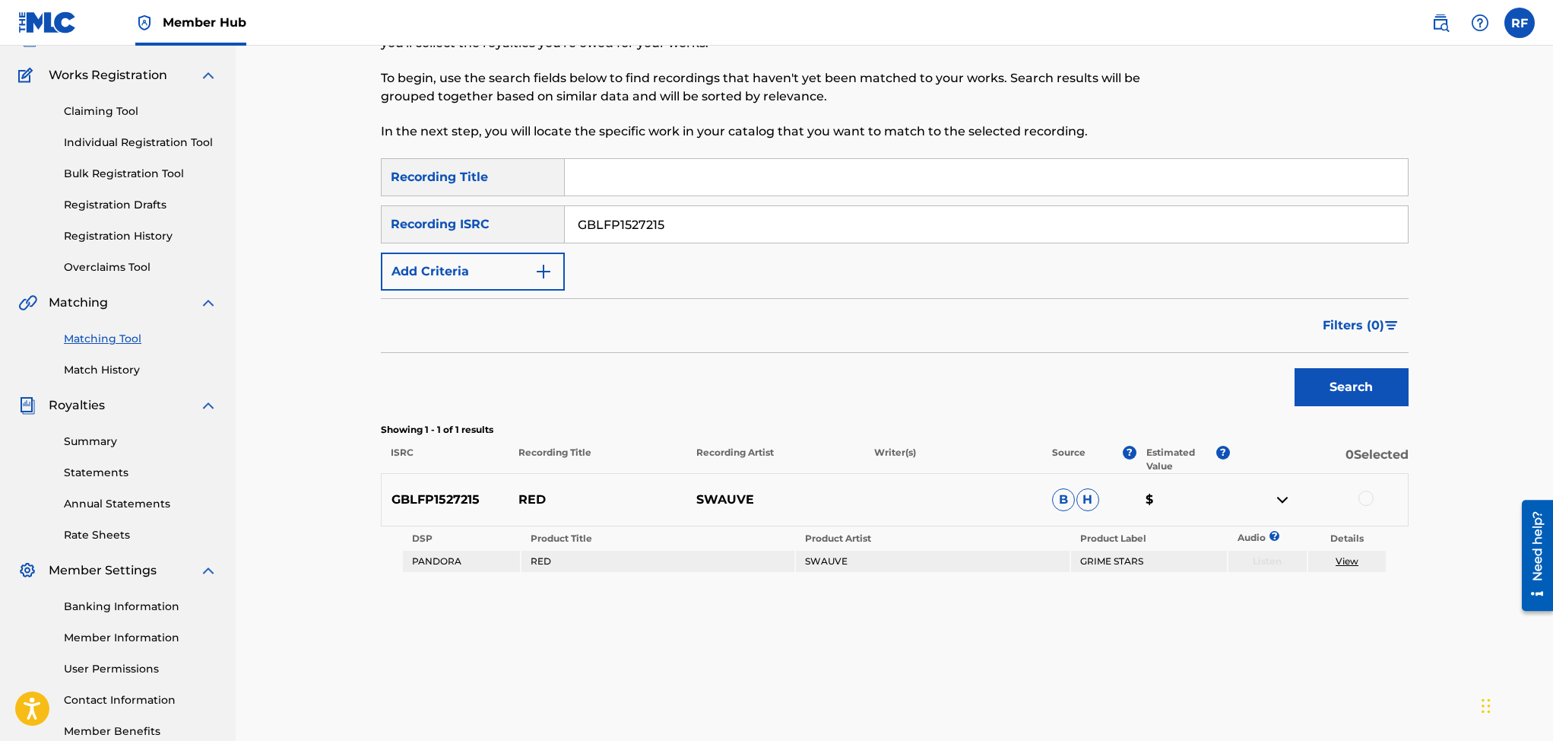
click at [1276, 497] on img at bounding box center [1282, 499] width 18 height 18
click at [1365, 503] on div at bounding box center [1366, 497] width 15 height 15
click at [1463, 614] on button "Match 1 Group" at bounding box center [1451, 617] width 168 height 38
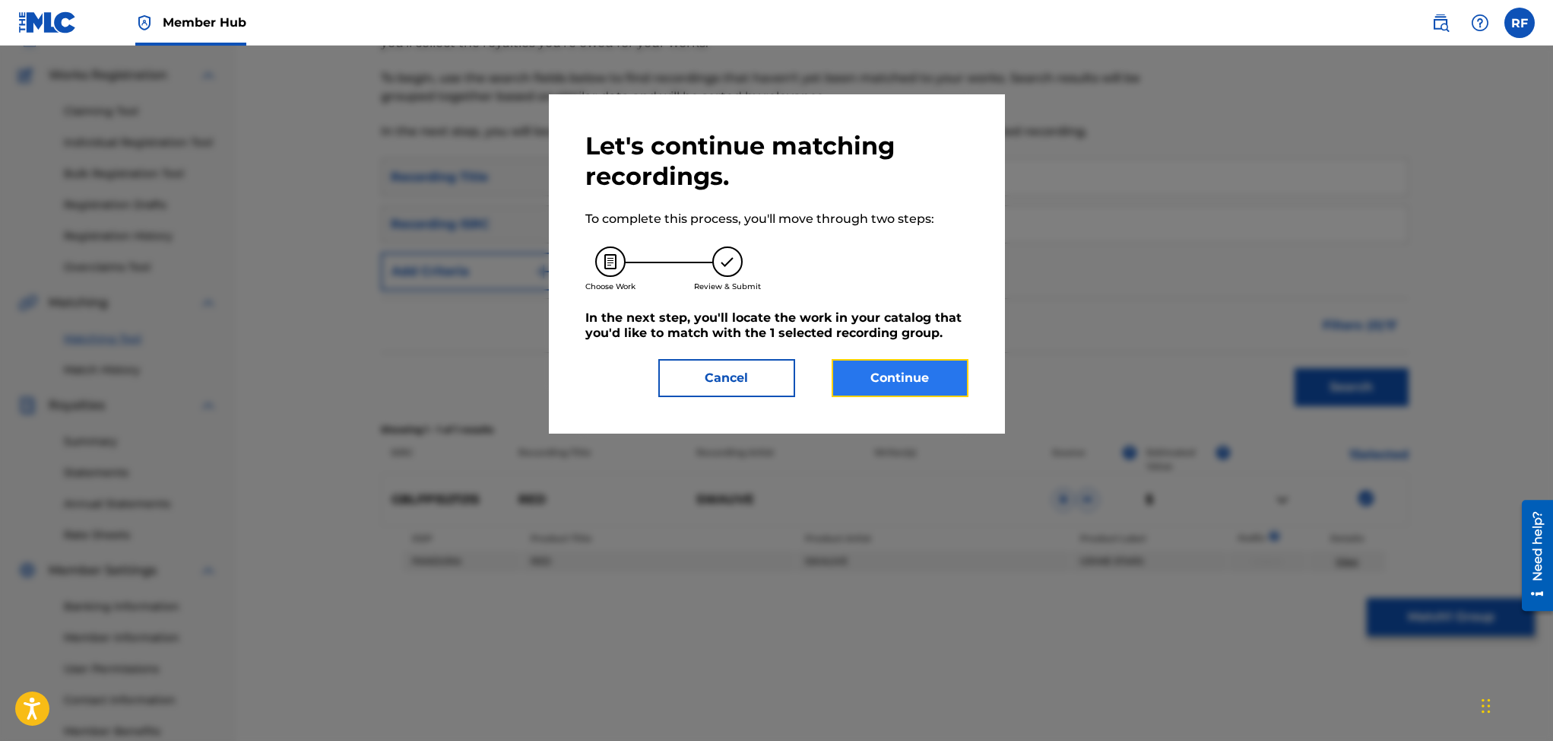
click at [893, 373] on button "Continue" at bounding box center [900, 378] width 137 height 38
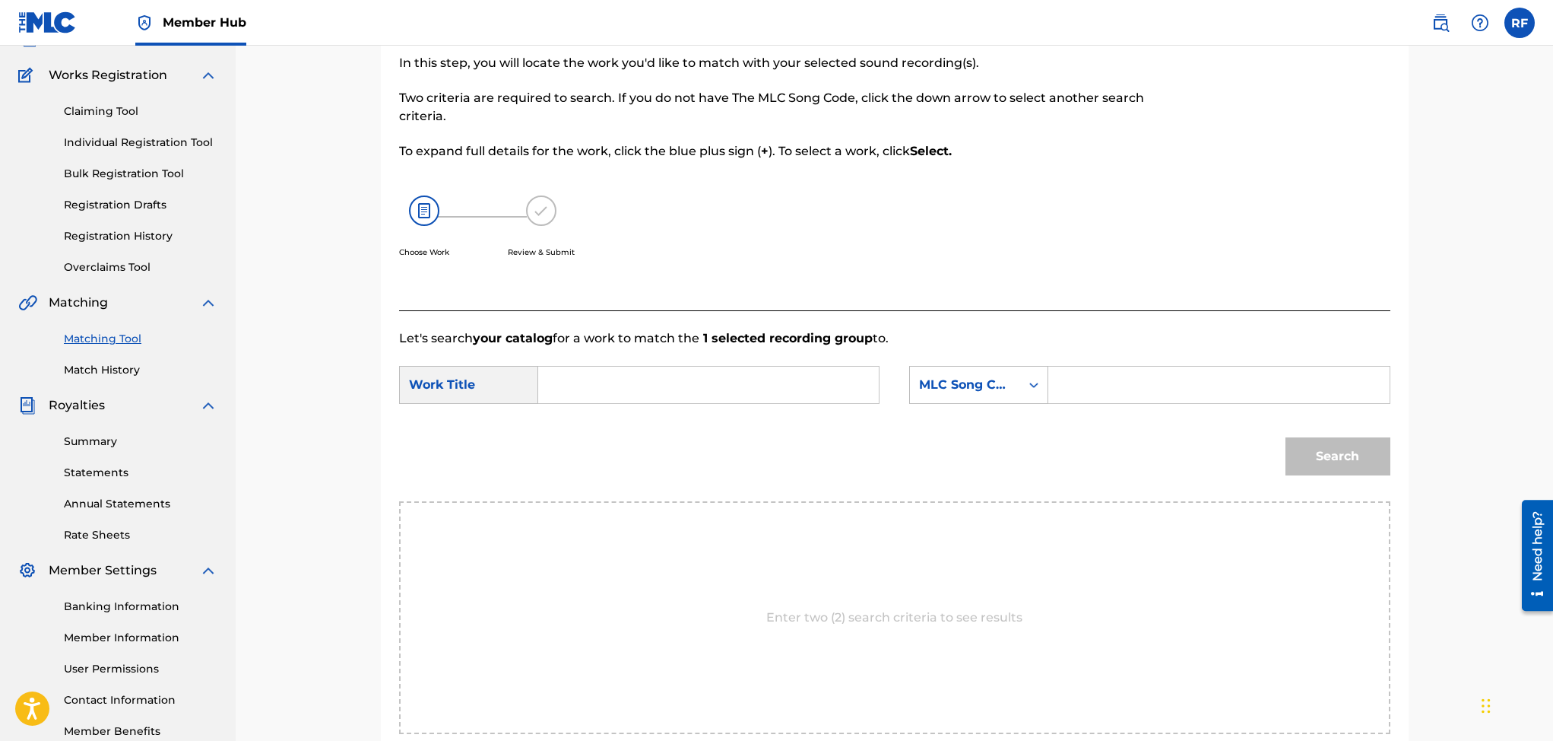
click at [824, 381] on input "Search Form" at bounding box center [708, 384] width 315 height 36
type input "Red"
click at [1034, 384] on icon "Search Form" at bounding box center [1033, 384] width 9 height 5
click at [993, 614] on div "MLC Song Code" at bounding box center [979, 614] width 138 height 38
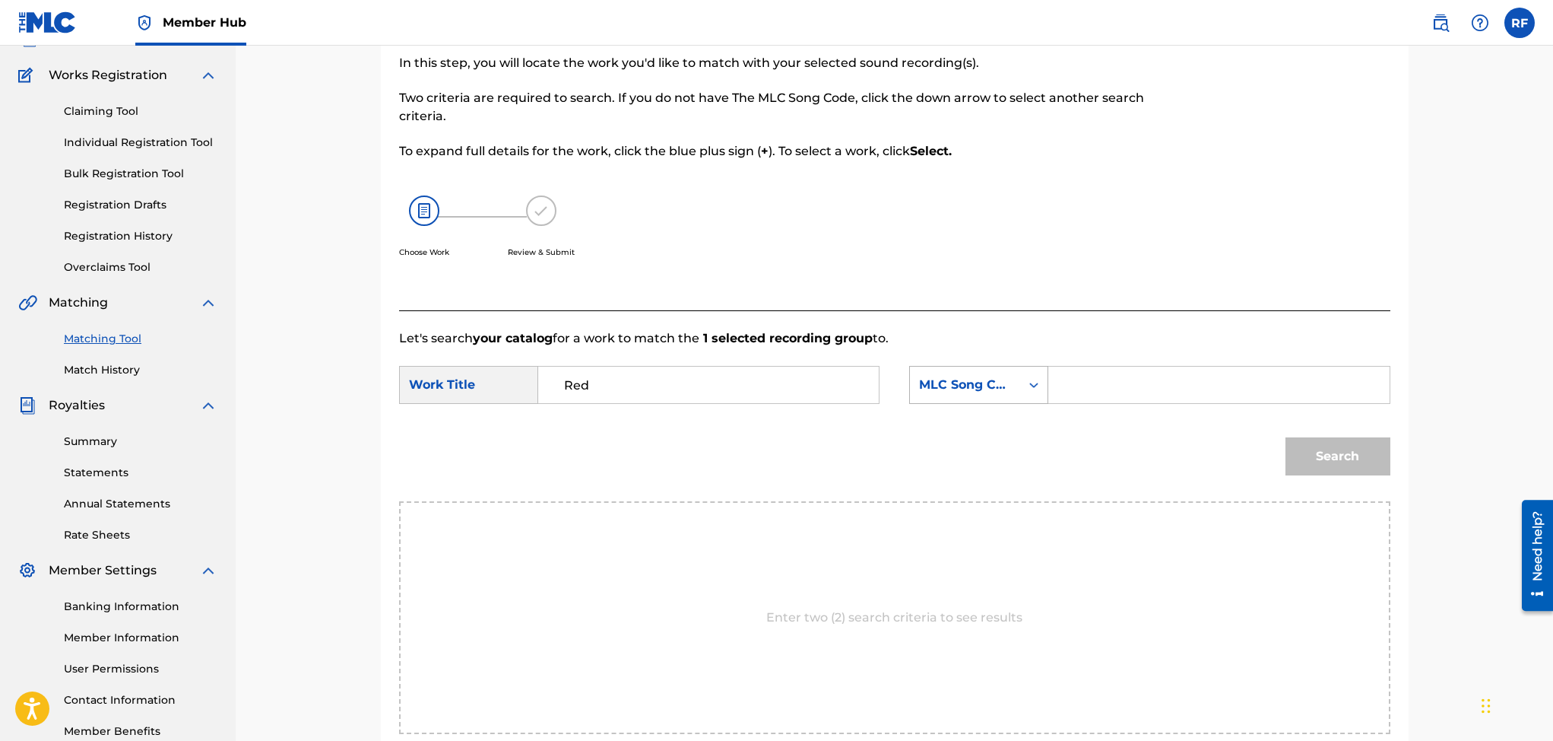
click at [1032, 385] on icon "Search Form" at bounding box center [1033, 384] width 15 height 15
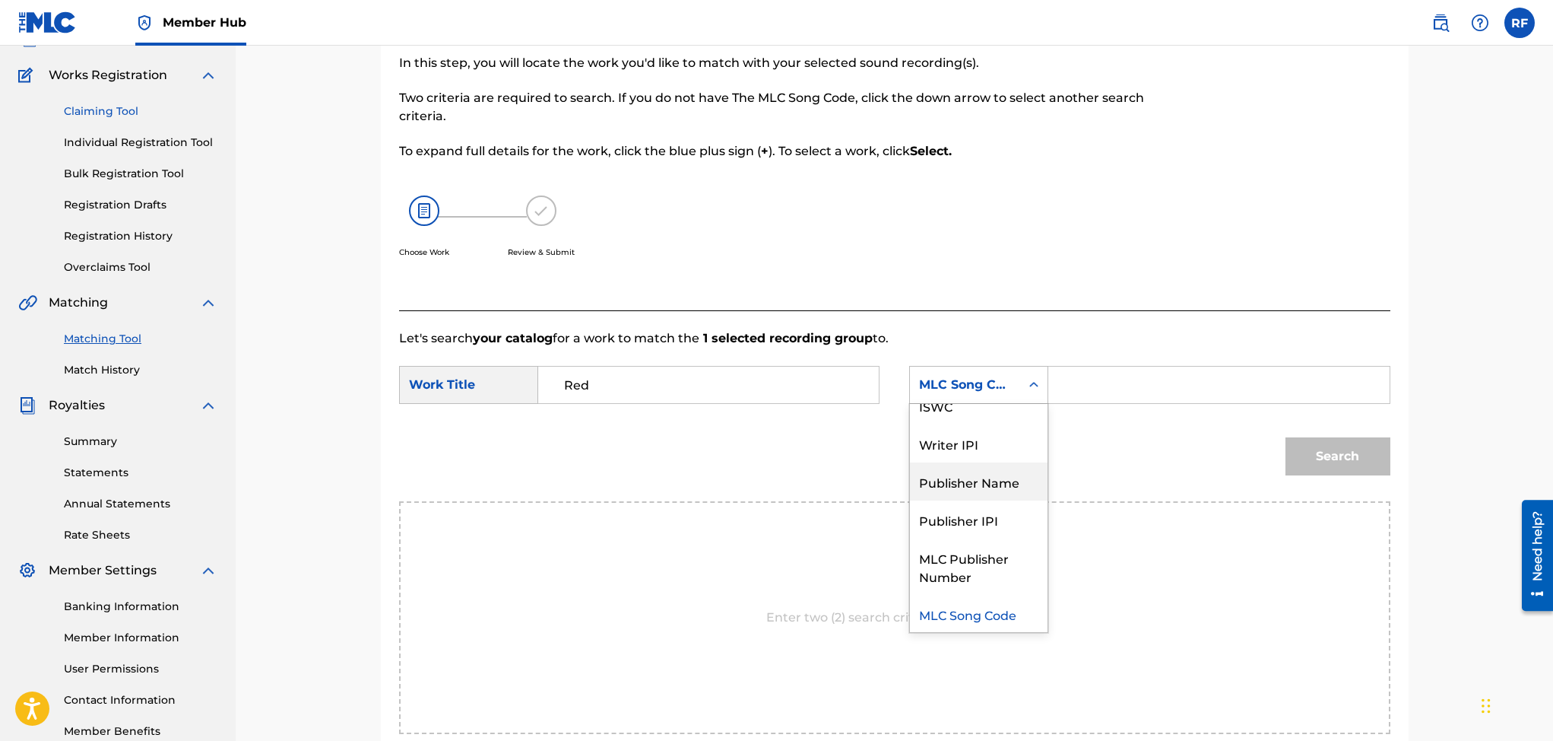
click at [125, 109] on link "Claiming Tool" at bounding box center [141, 111] width 154 height 16
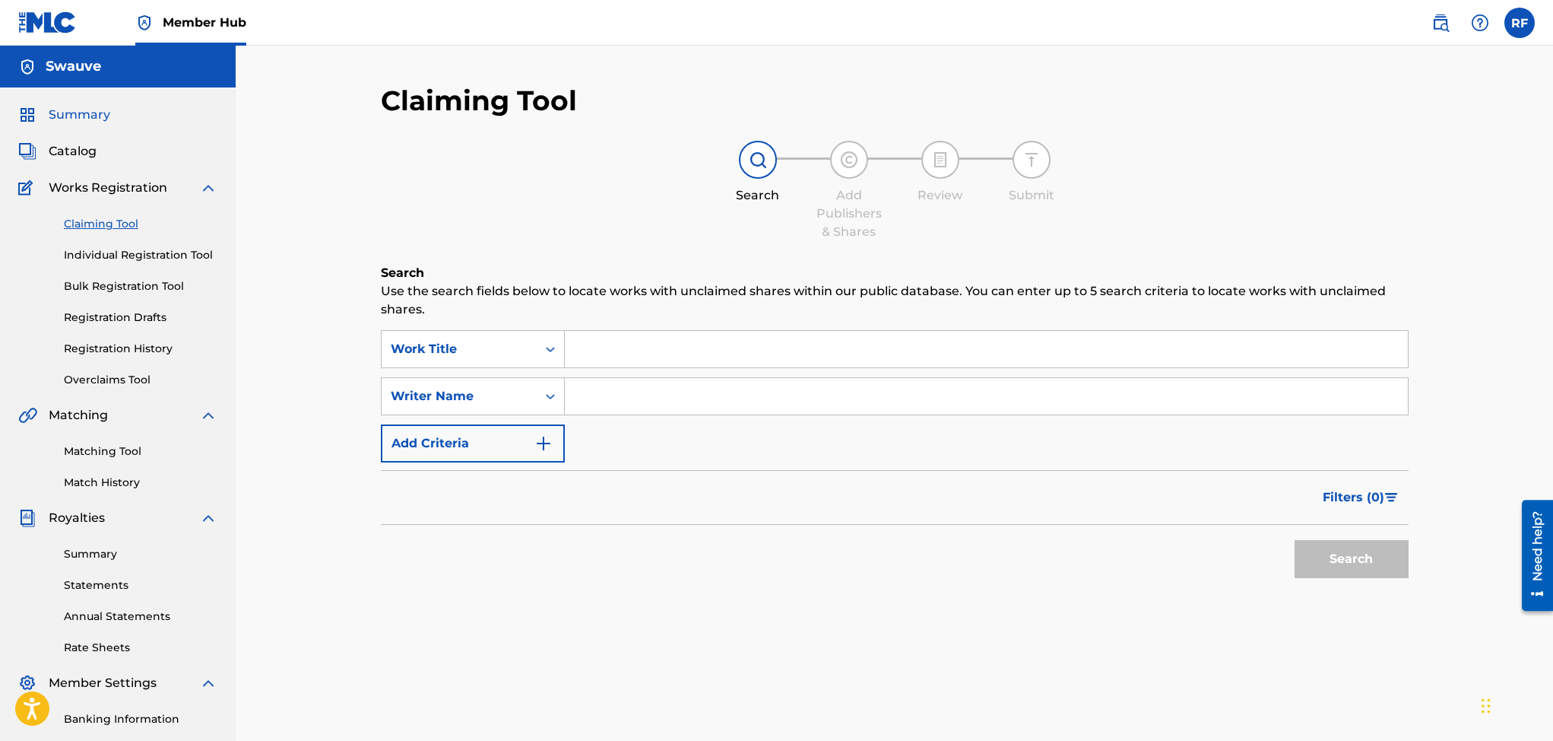
click at [96, 114] on span "Summary" at bounding box center [80, 115] width 62 height 18
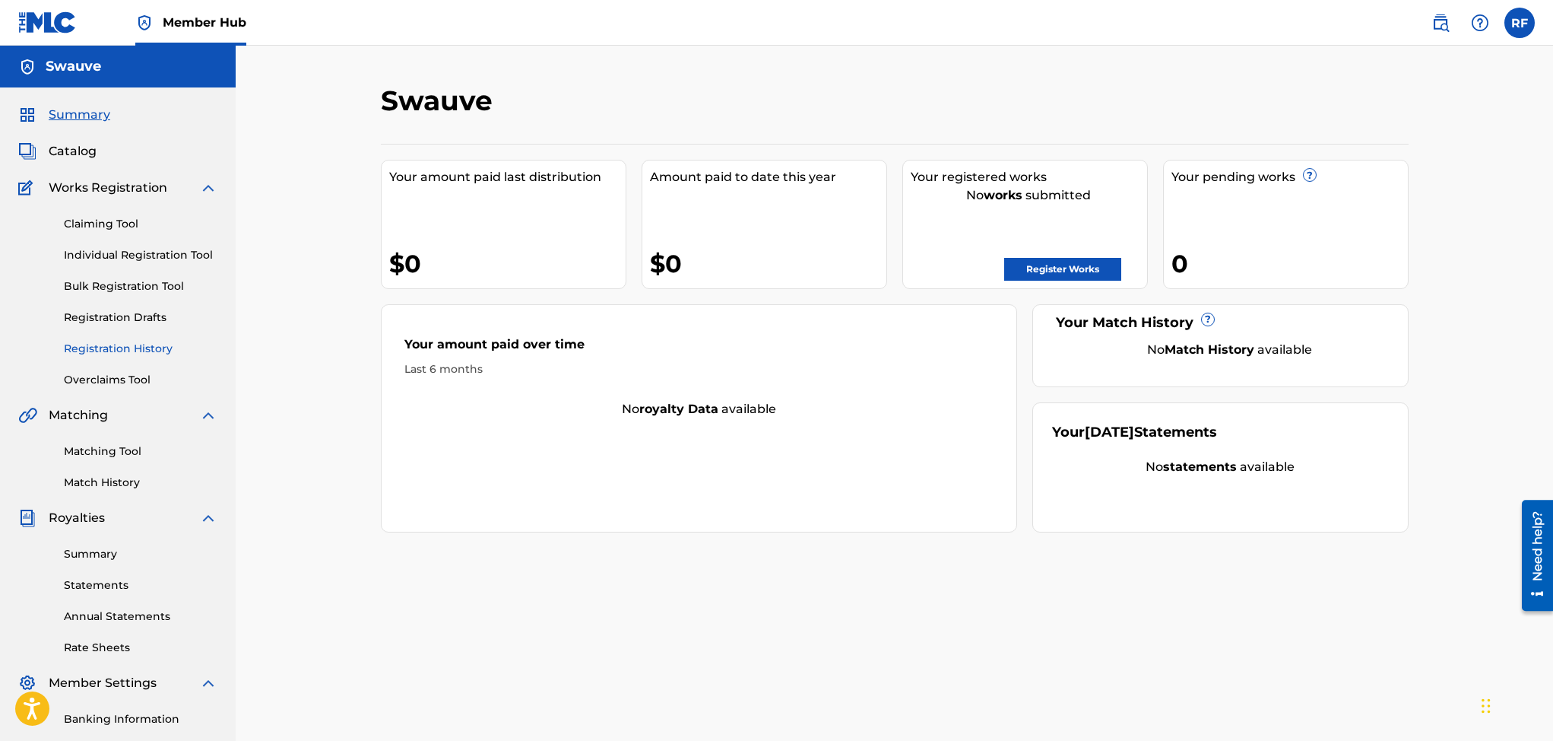
click at [98, 341] on link "Registration History" at bounding box center [141, 349] width 154 height 16
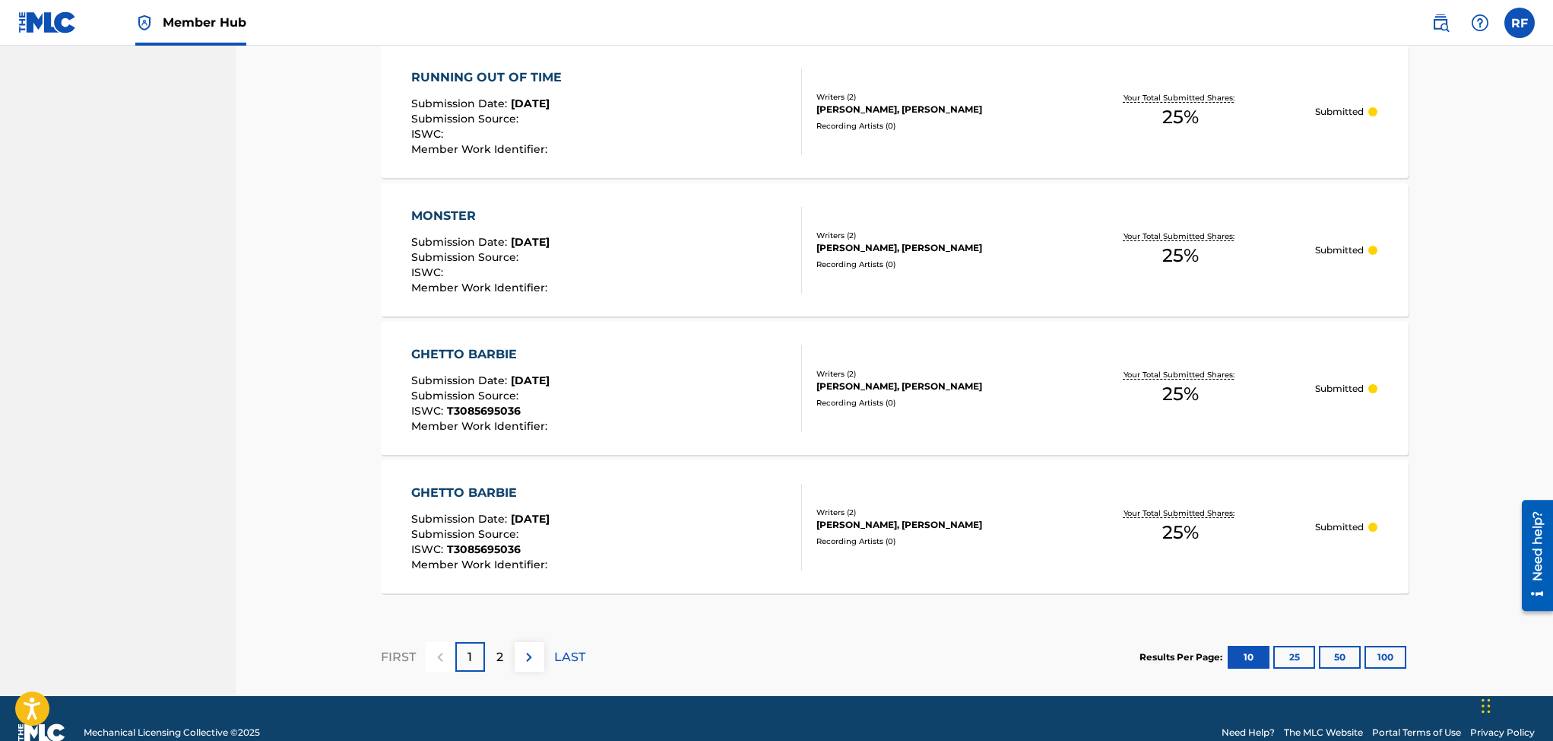
scroll to position [1260, 0]
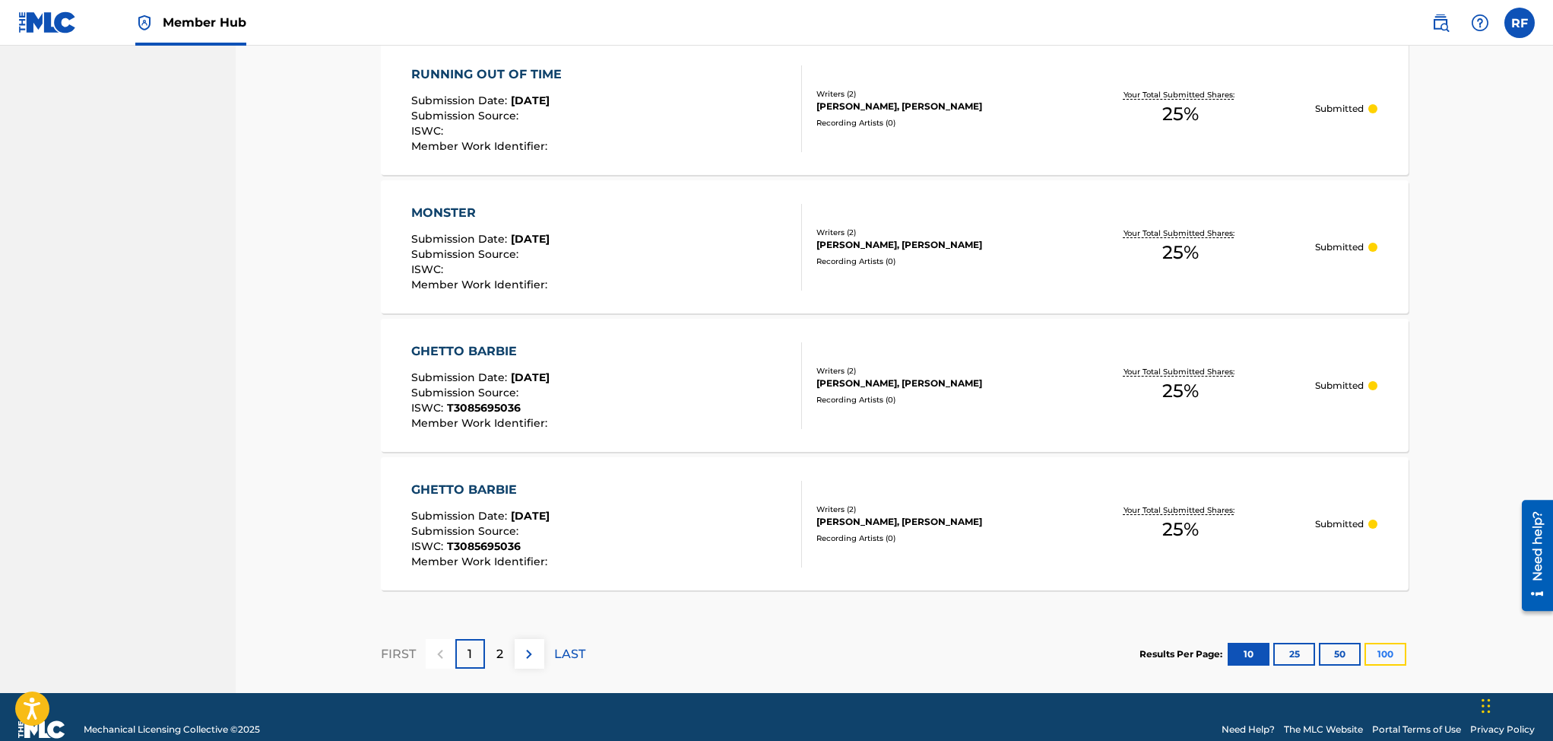
click at [1391, 651] on button "100" at bounding box center [1386, 653] width 42 height 23
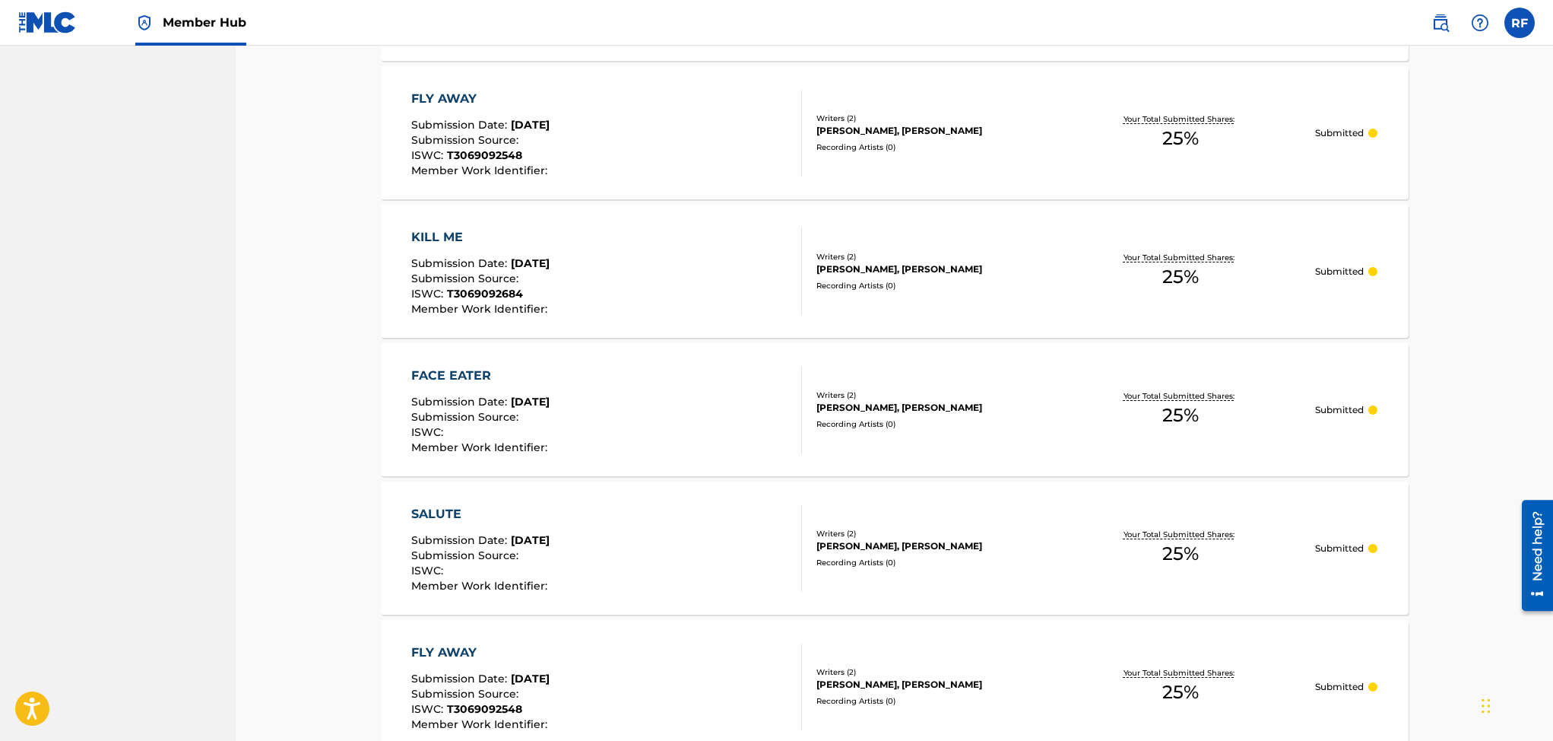
scroll to position [0, 0]
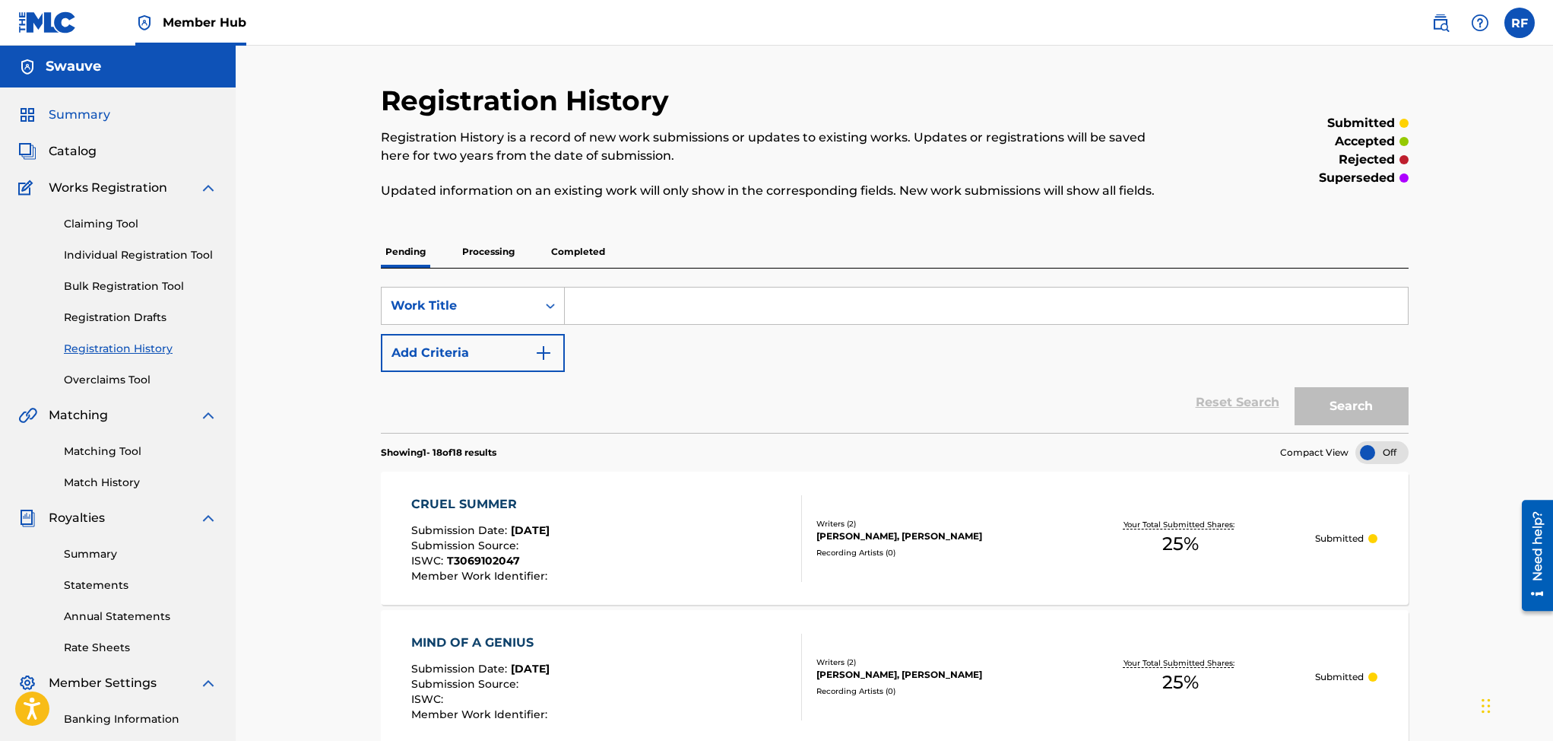
click at [92, 111] on span "Summary" at bounding box center [80, 115] width 62 height 18
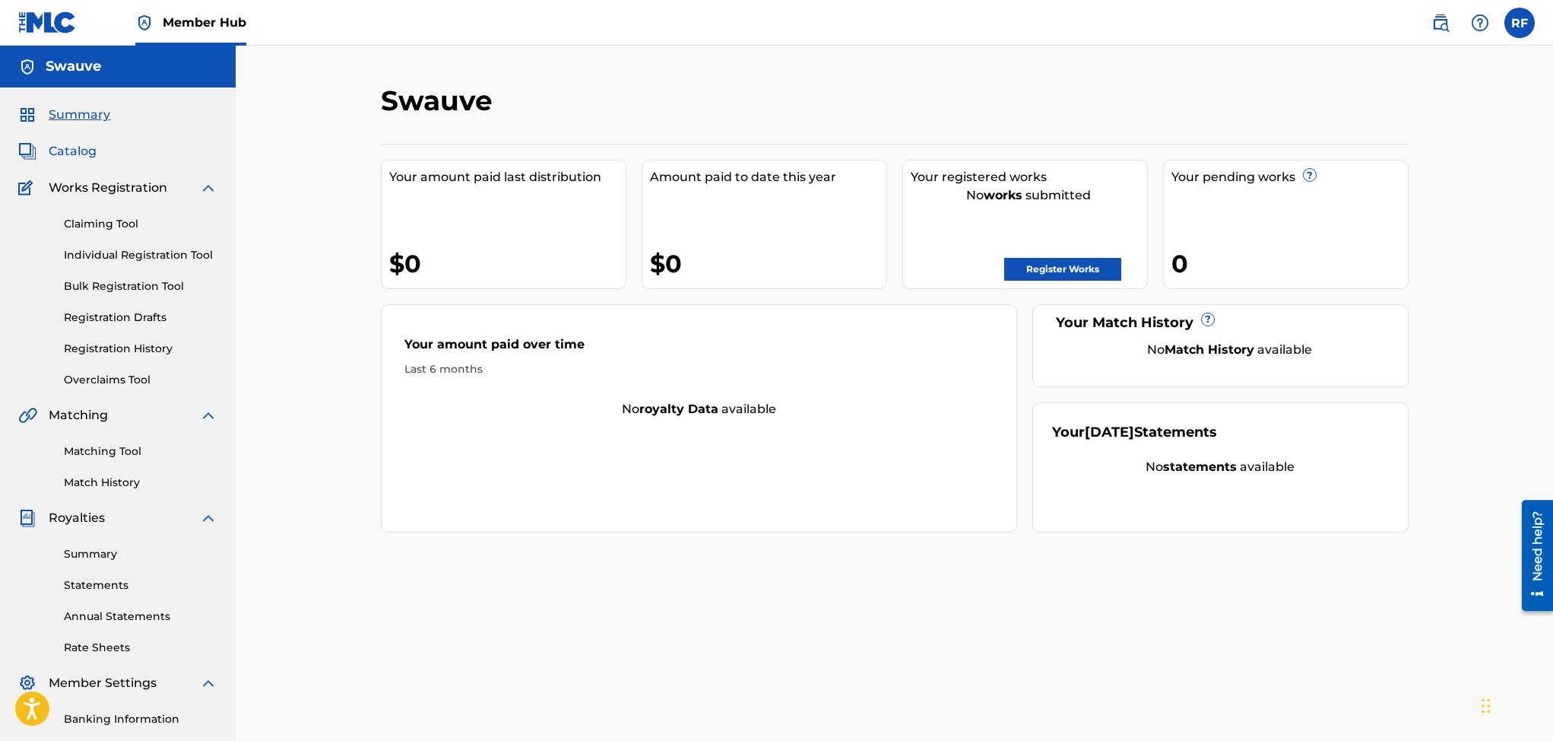
click at [75, 151] on span "Catalog" at bounding box center [73, 151] width 48 height 18
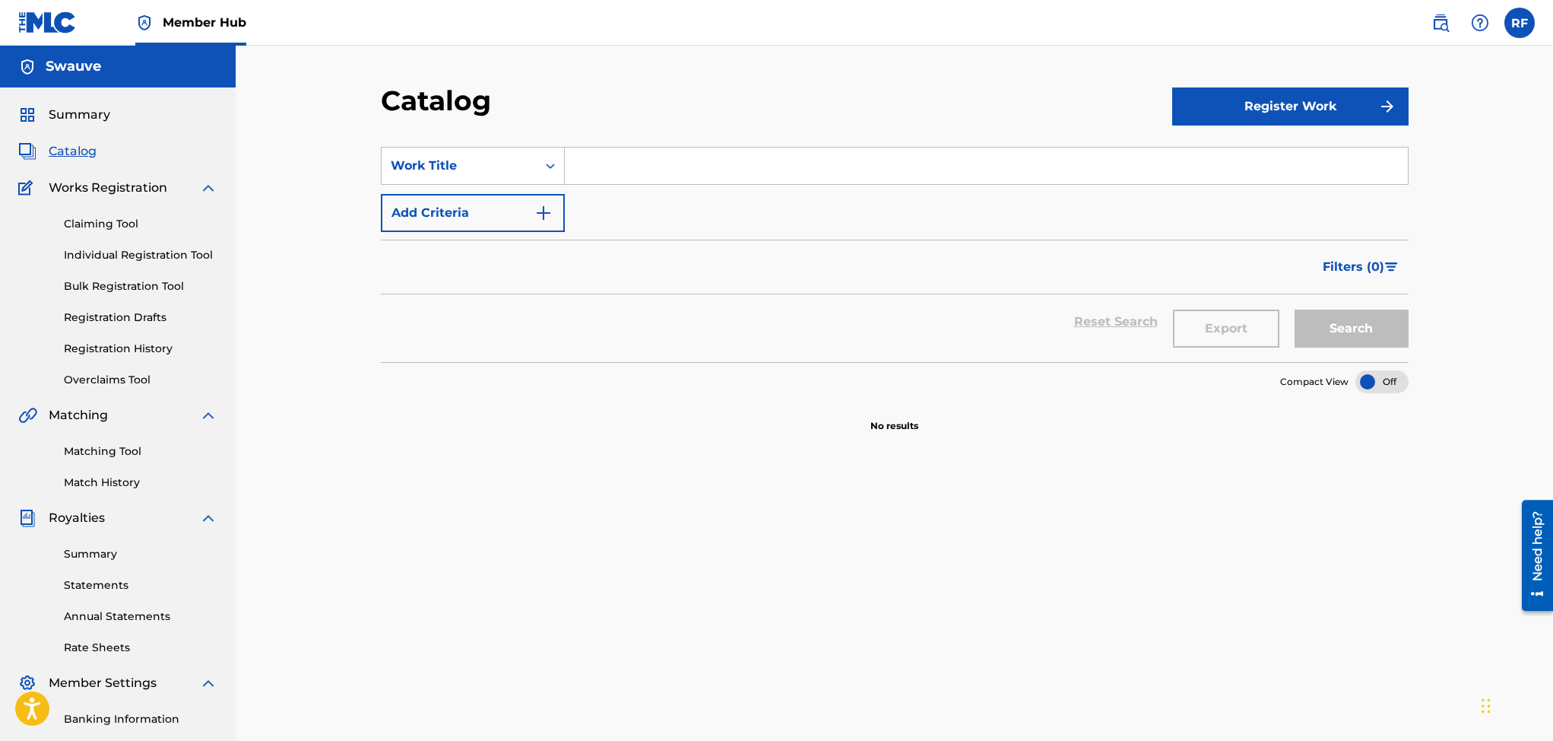
click at [591, 164] on input "Search Form" at bounding box center [986, 165] width 843 height 36
type input "Red"
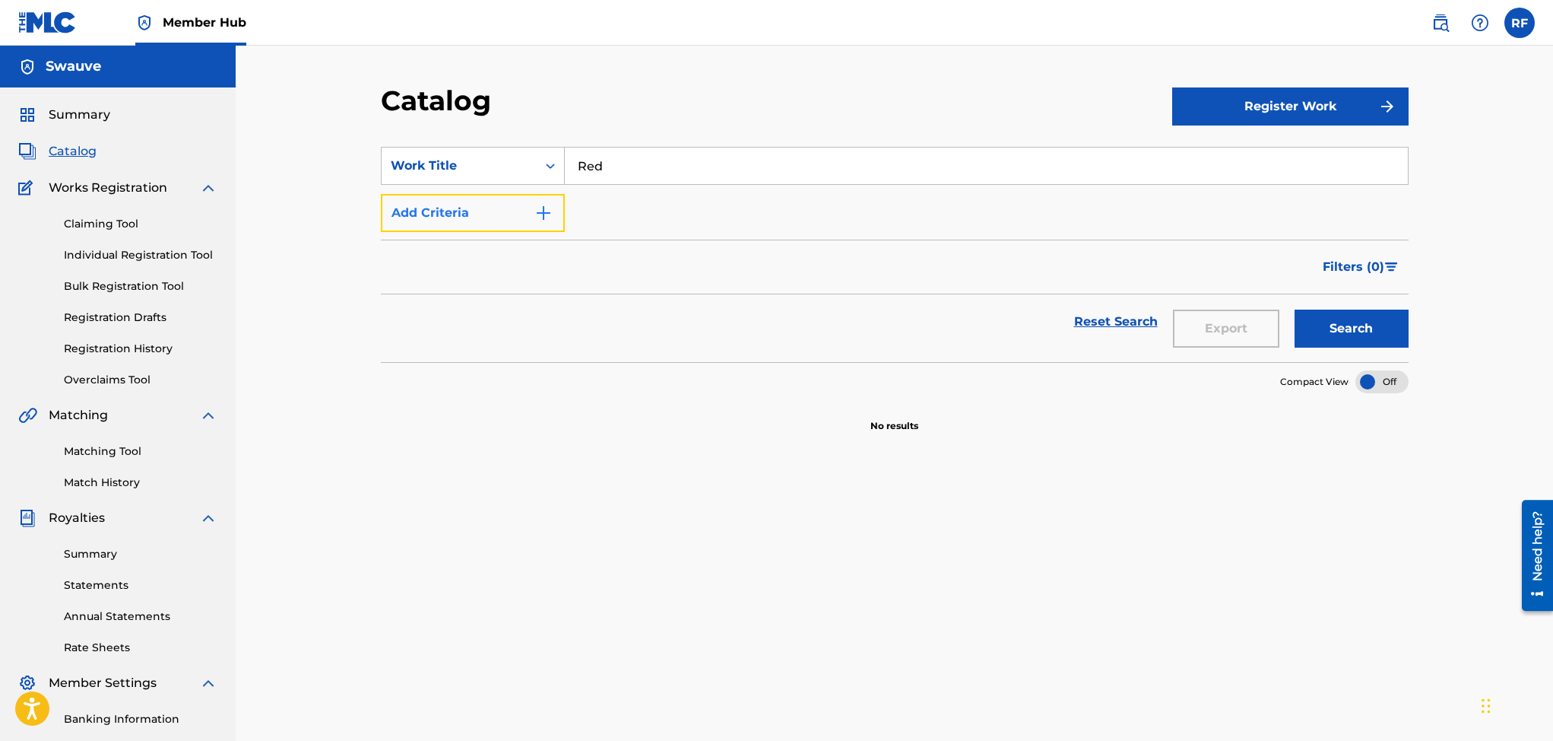
click at [556, 214] on button "Add Criteria" at bounding box center [473, 213] width 184 height 38
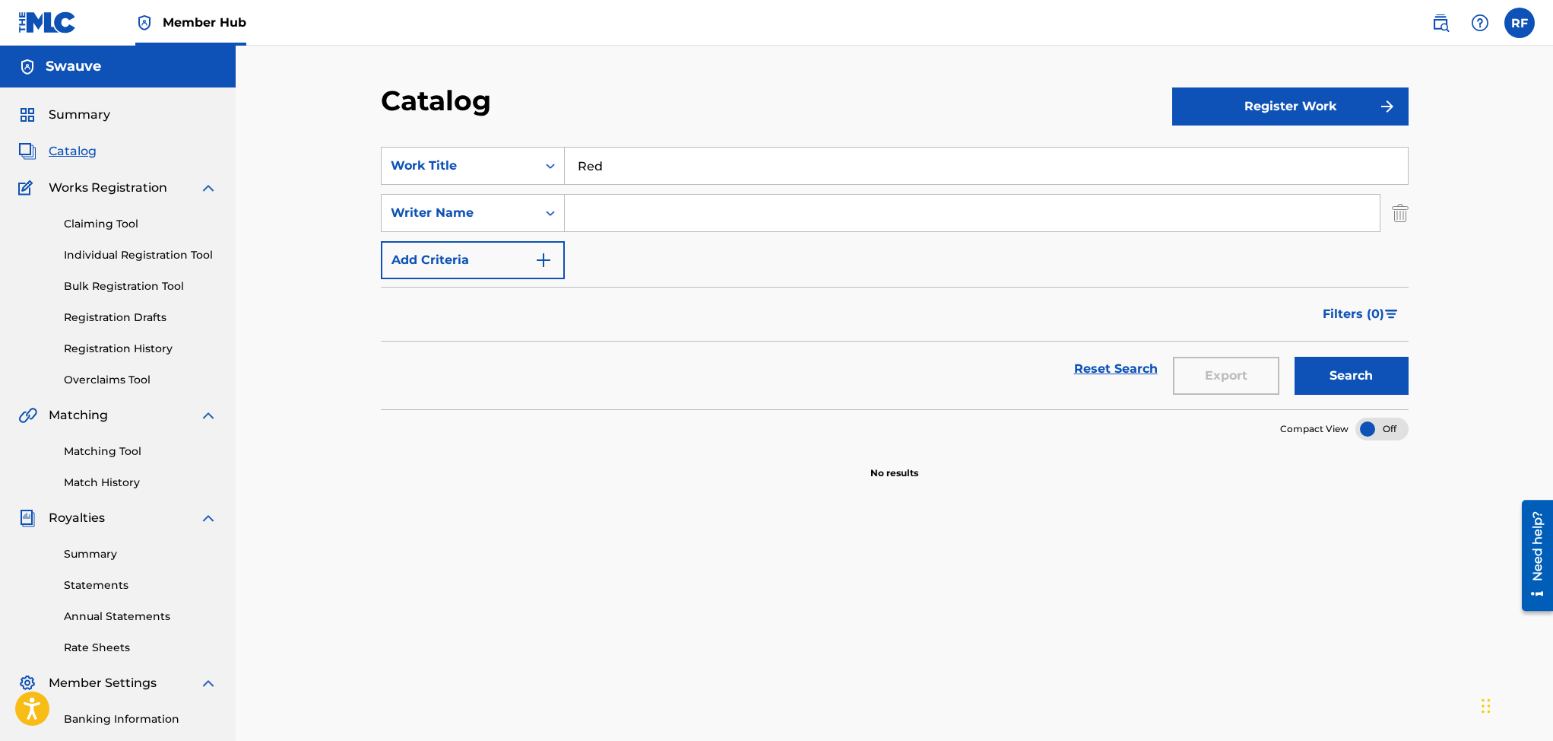
click at [583, 214] on input "Search Form" at bounding box center [972, 213] width 815 height 36
type input "Rico Freeman"
click at [1247, 106] on button "Register Work" at bounding box center [1290, 106] width 236 height 38
click at [1218, 147] on link "Individual" at bounding box center [1290, 156] width 236 height 36
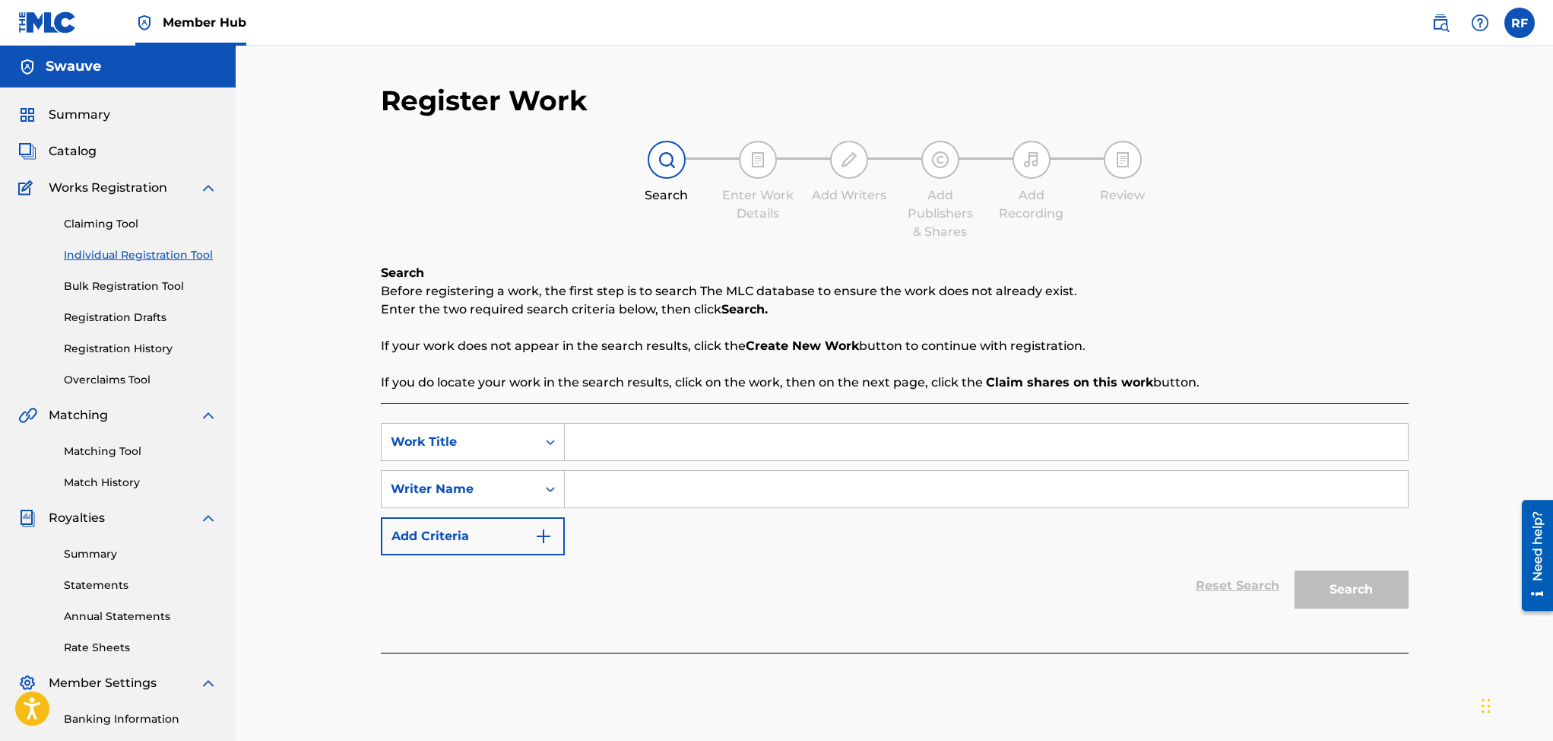
click at [598, 442] on input "Search Form" at bounding box center [986, 441] width 843 height 36
type input "Red"
click at [619, 497] on input "Search Form" at bounding box center [986, 489] width 843 height 36
type input "Rico Freeman"
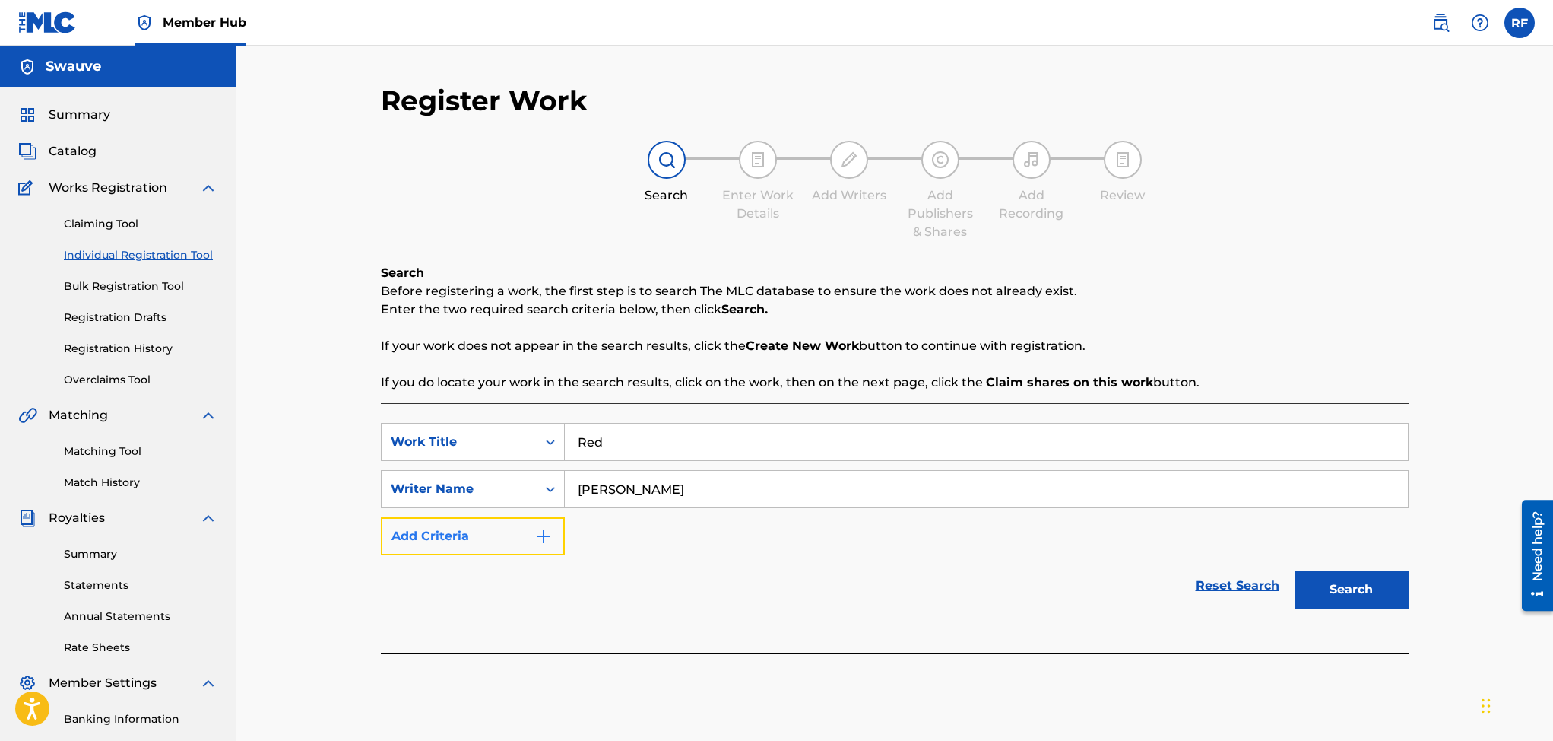
click at [546, 536] on img "Search Form" at bounding box center [543, 536] width 18 height 18
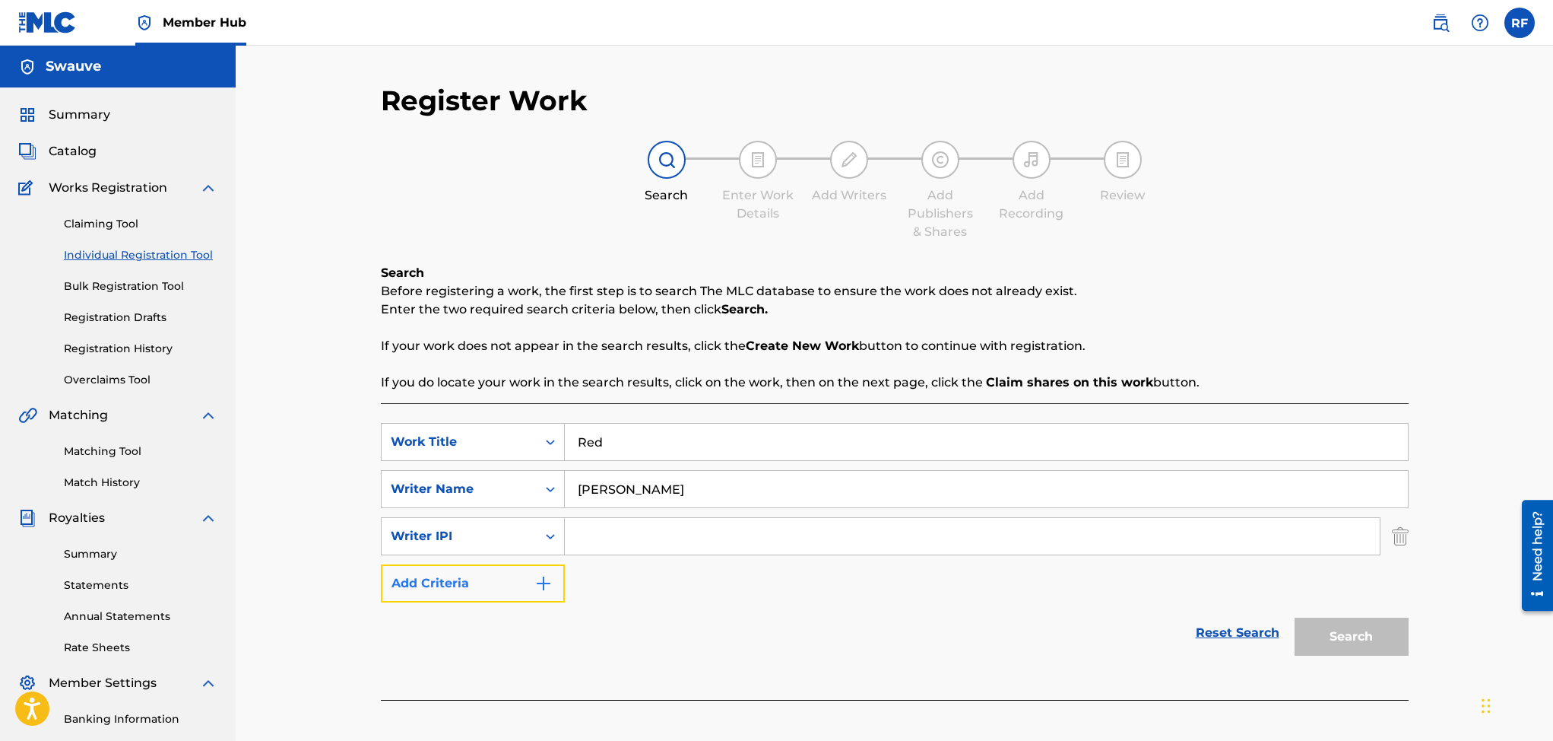
click at [546, 588] on img "Search Form" at bounding box center [543, 583] width 18 height 18
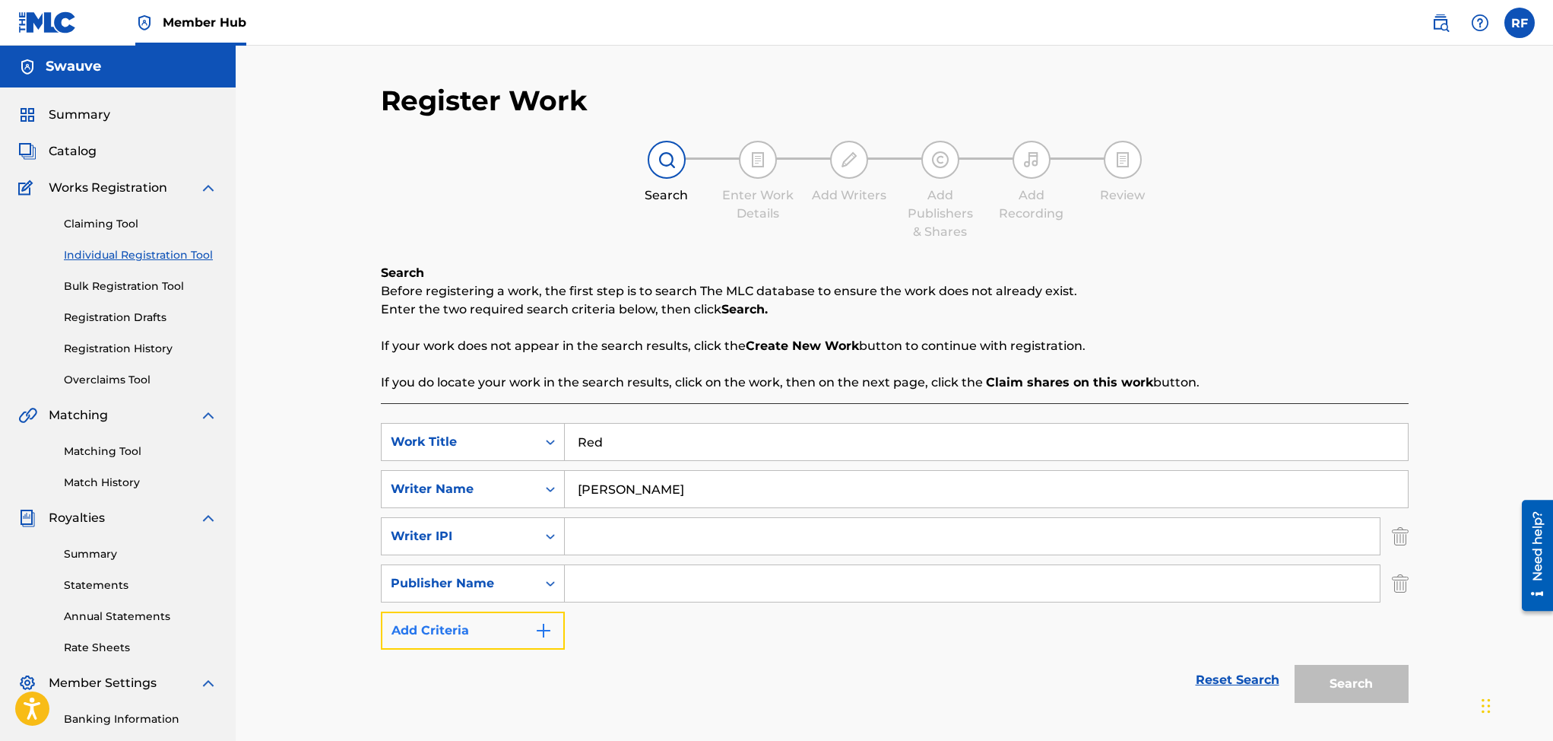
click at [545, 623] on img "Search Form" at bounding box center [543, 630] width 18 height 18
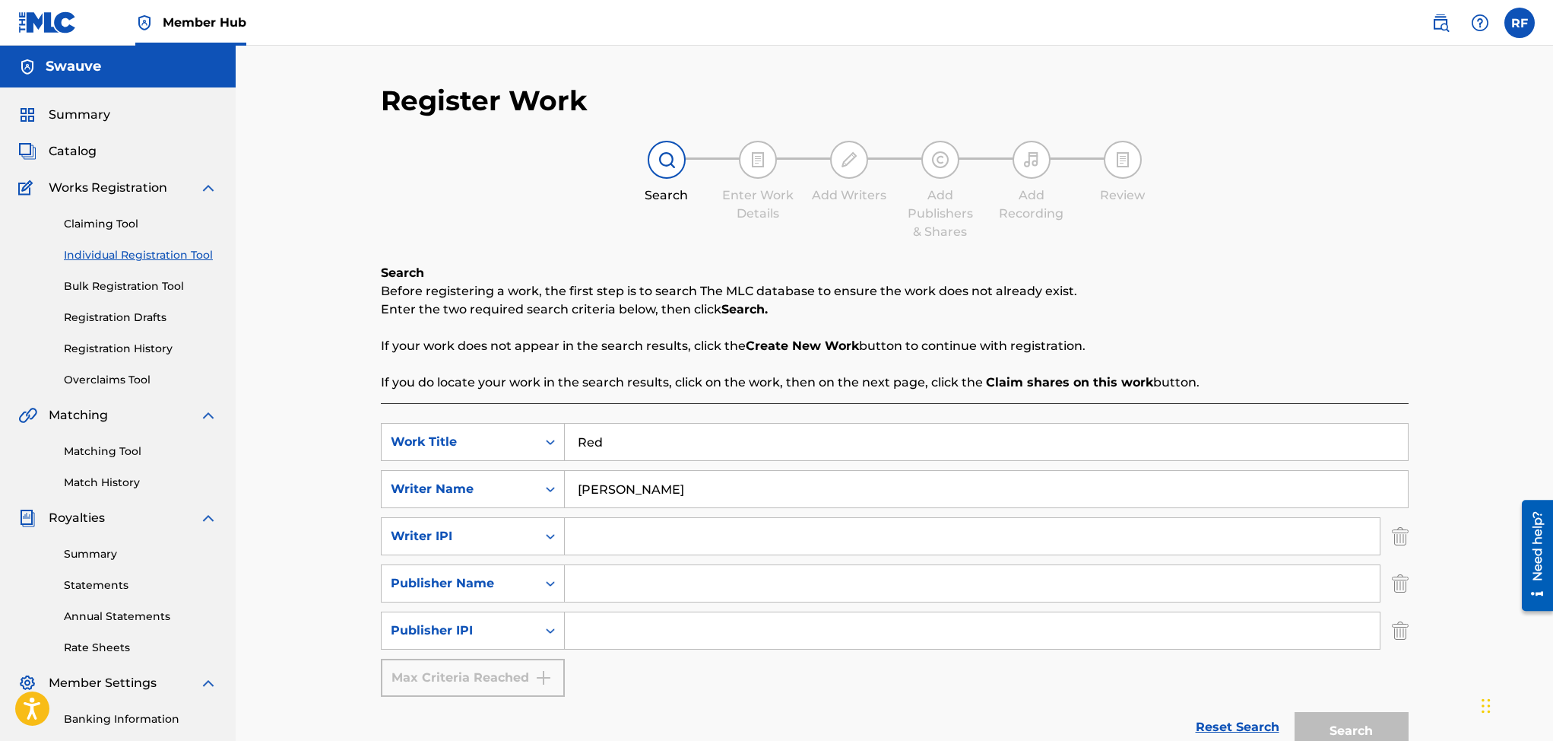
click at [582, 538] on input "Search Form" at bounding box center [972, 536] width 815 height 36
click at [551, 623] on icon "Search Form" at bounding box center [550, 630] width 15 height 15
click at [512, 708] on div "Publisher IPI" at bounding box center [473, 706] width 182 height 38
click at [545, 631] on icon "Search Form" at bounding box center [550, 630] width 15 height 15
click at [548, 531] on icon "Search Form" at bounding box center [550, 535] width 15 height 15
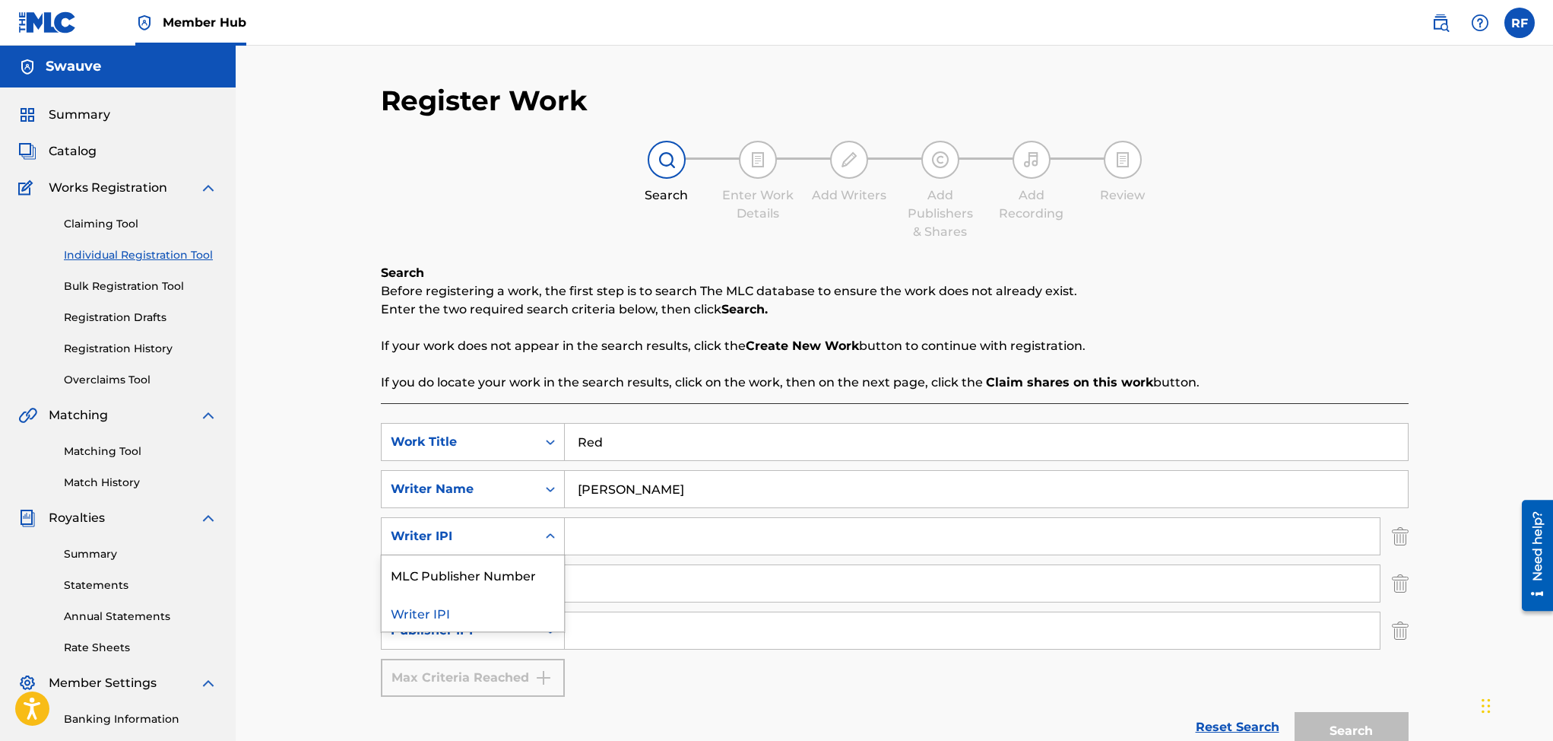
click at [435, 610] on div "Writer IPI" at bounding box center [473, 612] width 182 height 38
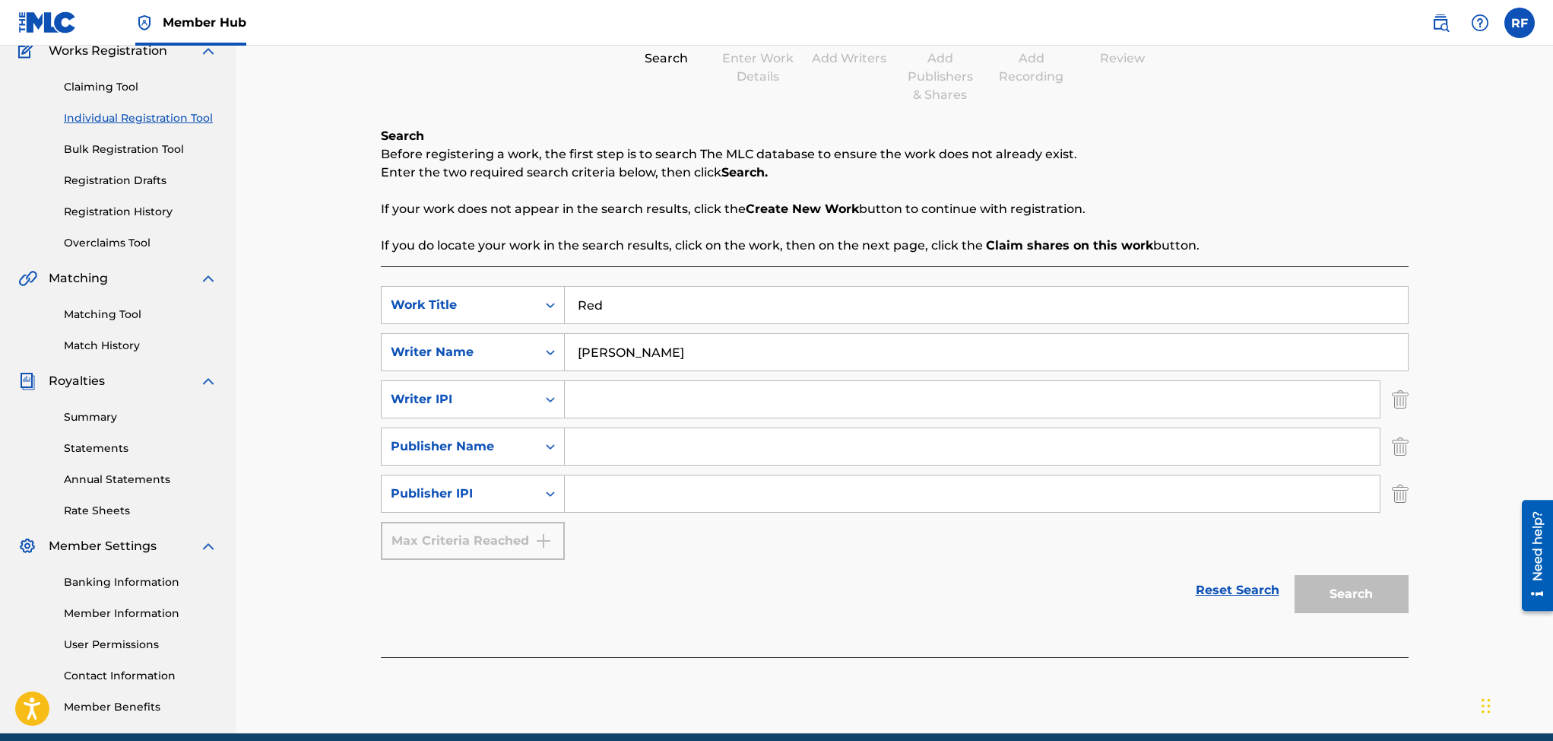
scroll to position [91, 0]
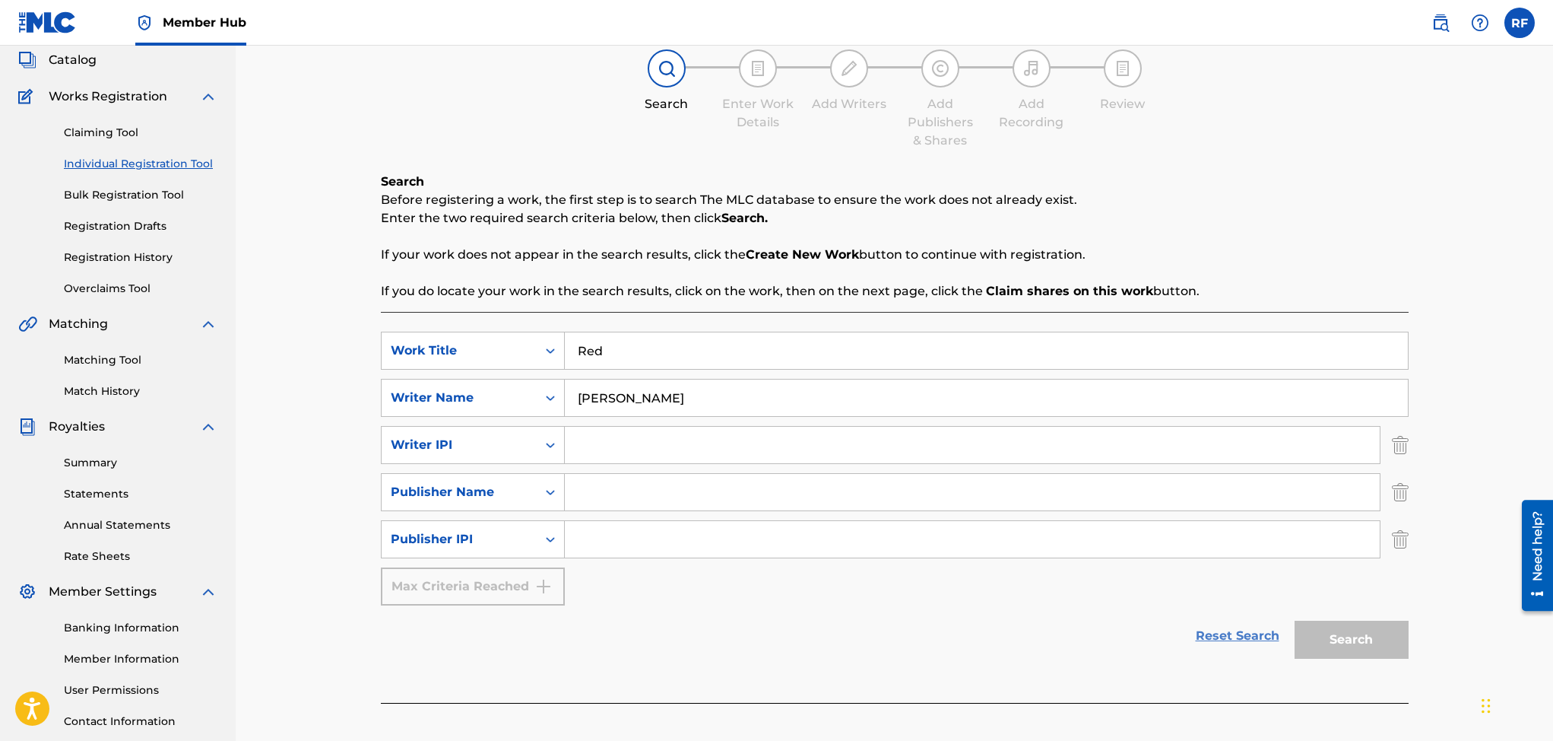
click at [1270, 634] on link "Reset Search" at bounding box center [1237, 635] width 99 height 33
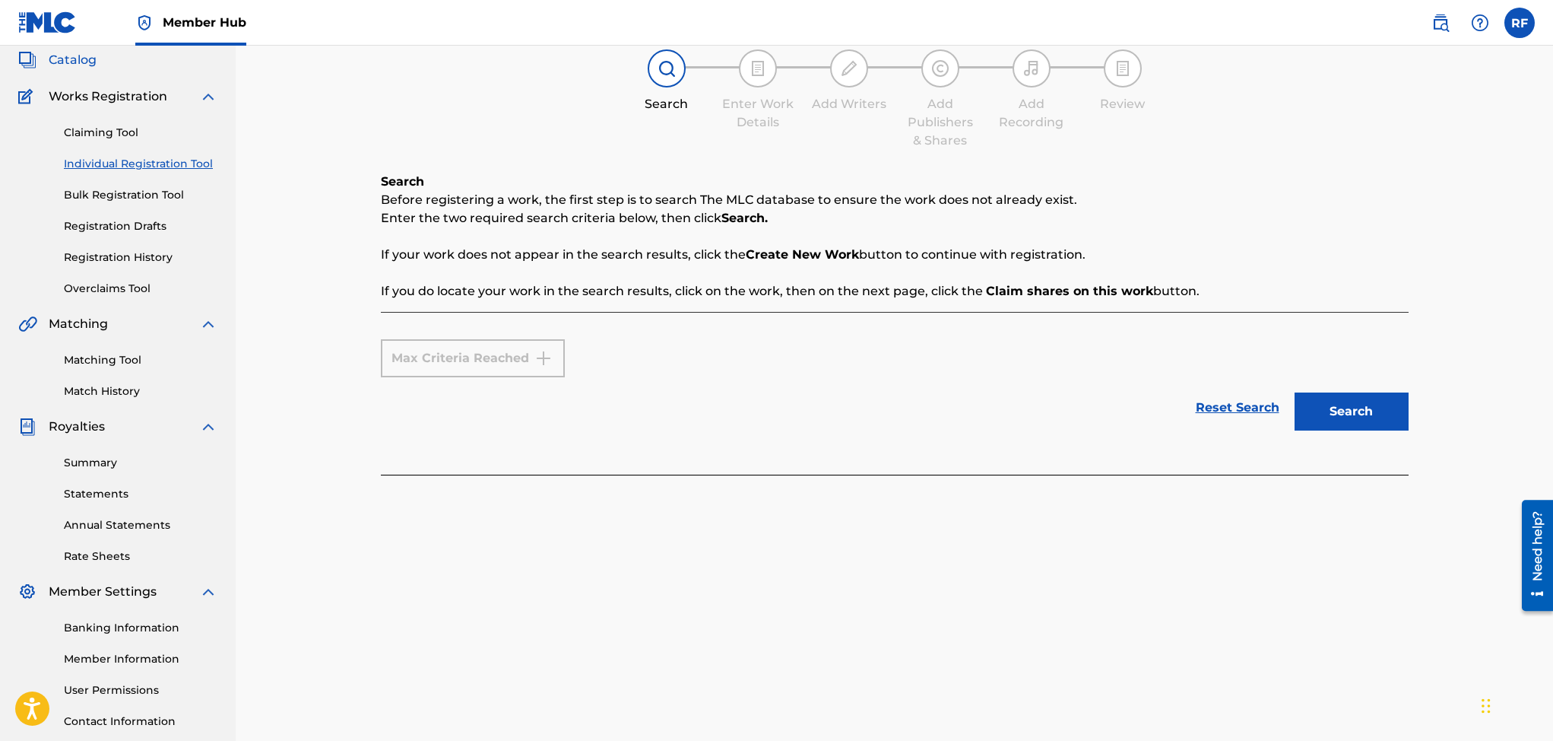
click at [65, 62] on span "Catalog" at bounding box center [73, 60] width 48 height 18
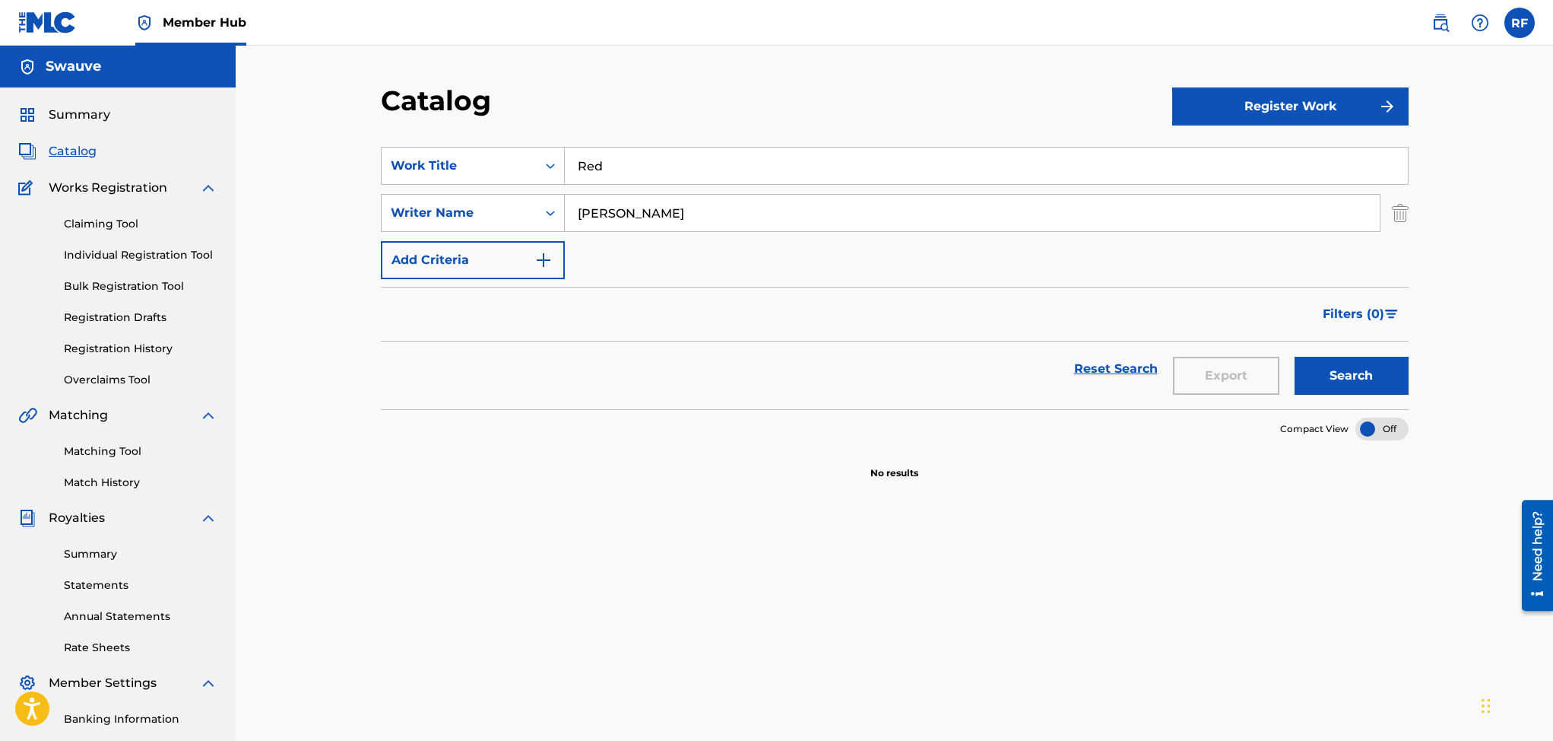
click at [691, 217] on input "Rico Freeman" at bounding box center [972, 213] width 815 height 36
type input "R"
click at [653, 168] on input "Red" at bounding box center [986, 165] width 843 height 36
type input "R"
click at [109, 115] on div "Summary" at bounding box center [117, 115] width 199 height 18
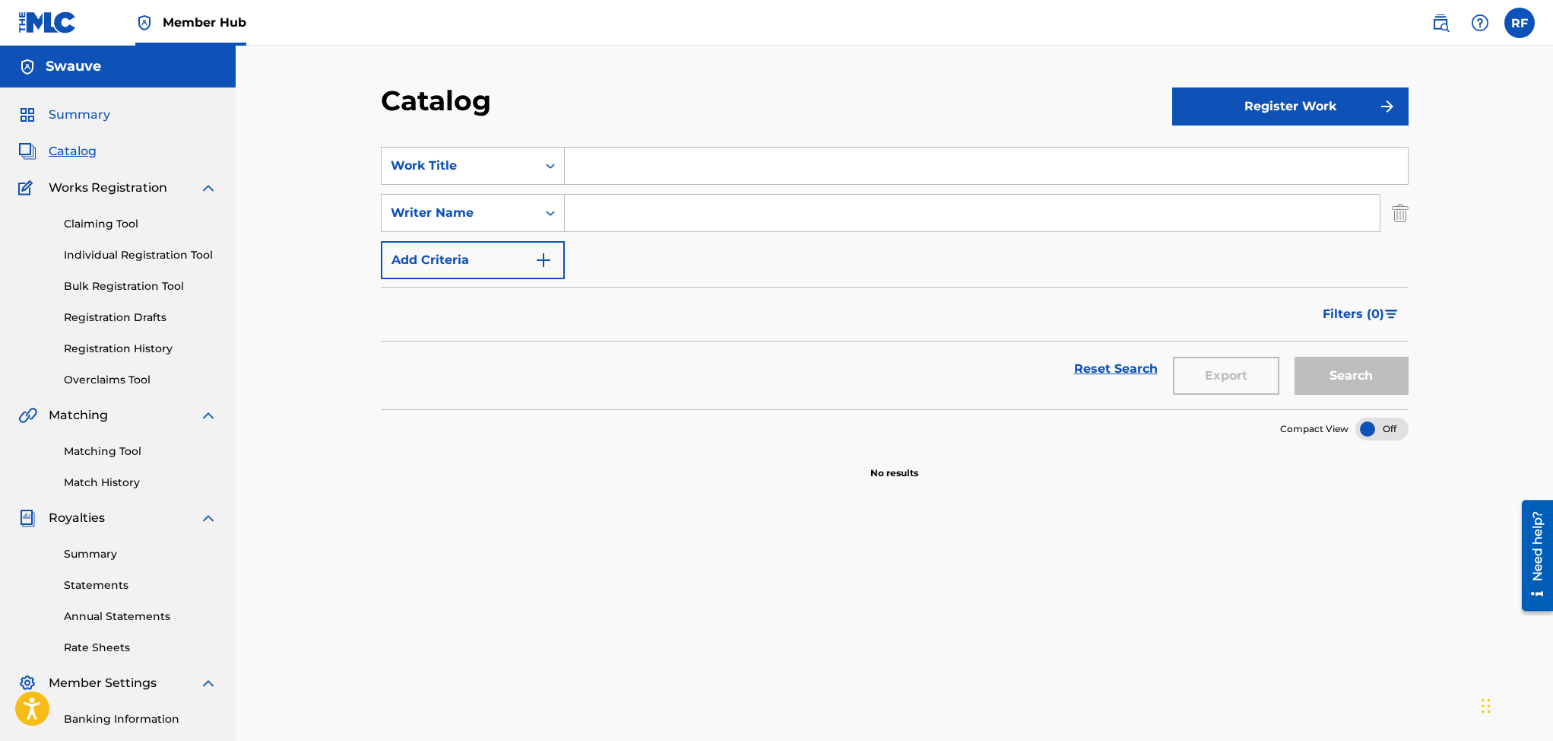
click at [88, 115] on span "Summary" at bounding box center [80, 115] width 62 height 18
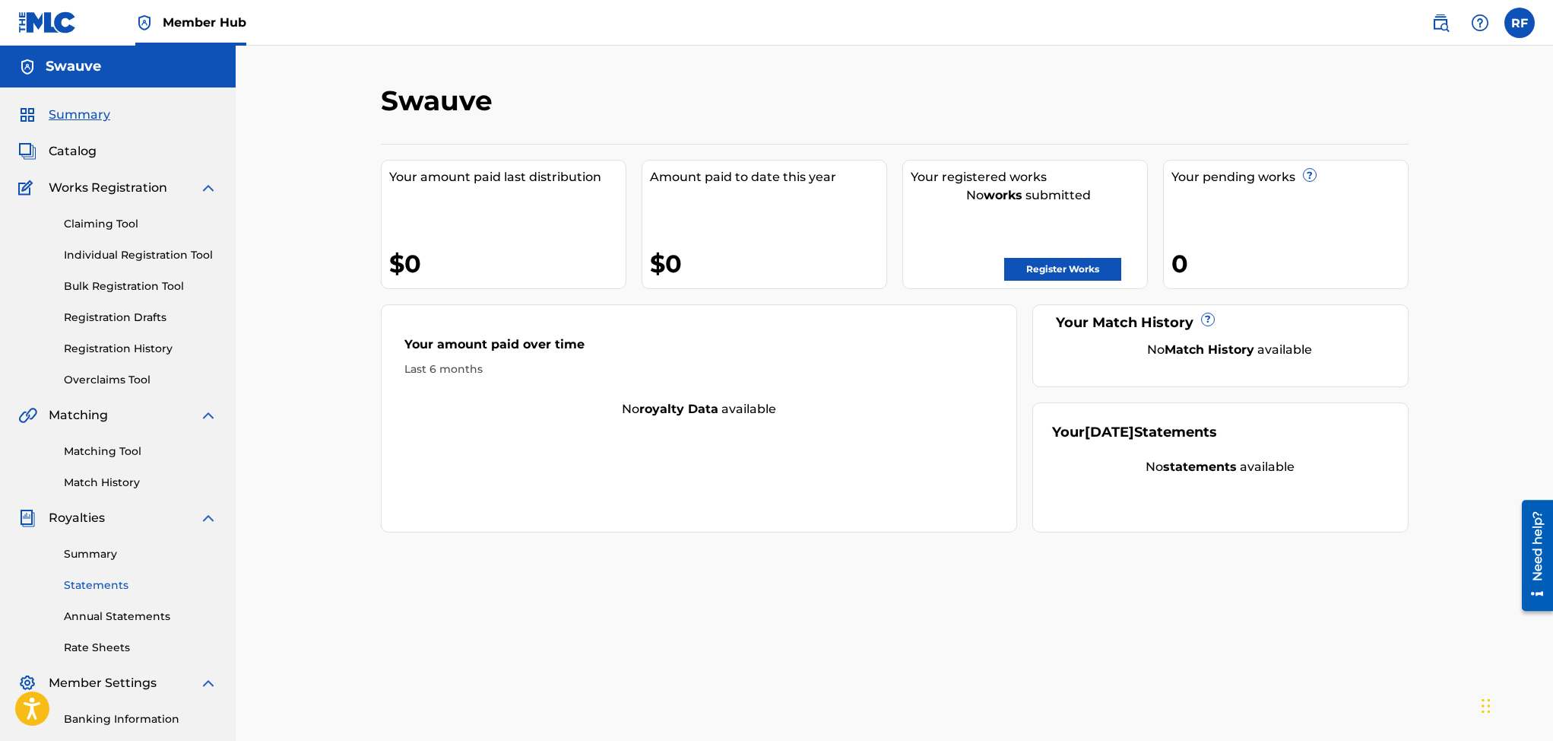
click at [93, 577] on link "Statements" at bounding box center [141, 585] width 154 height 16
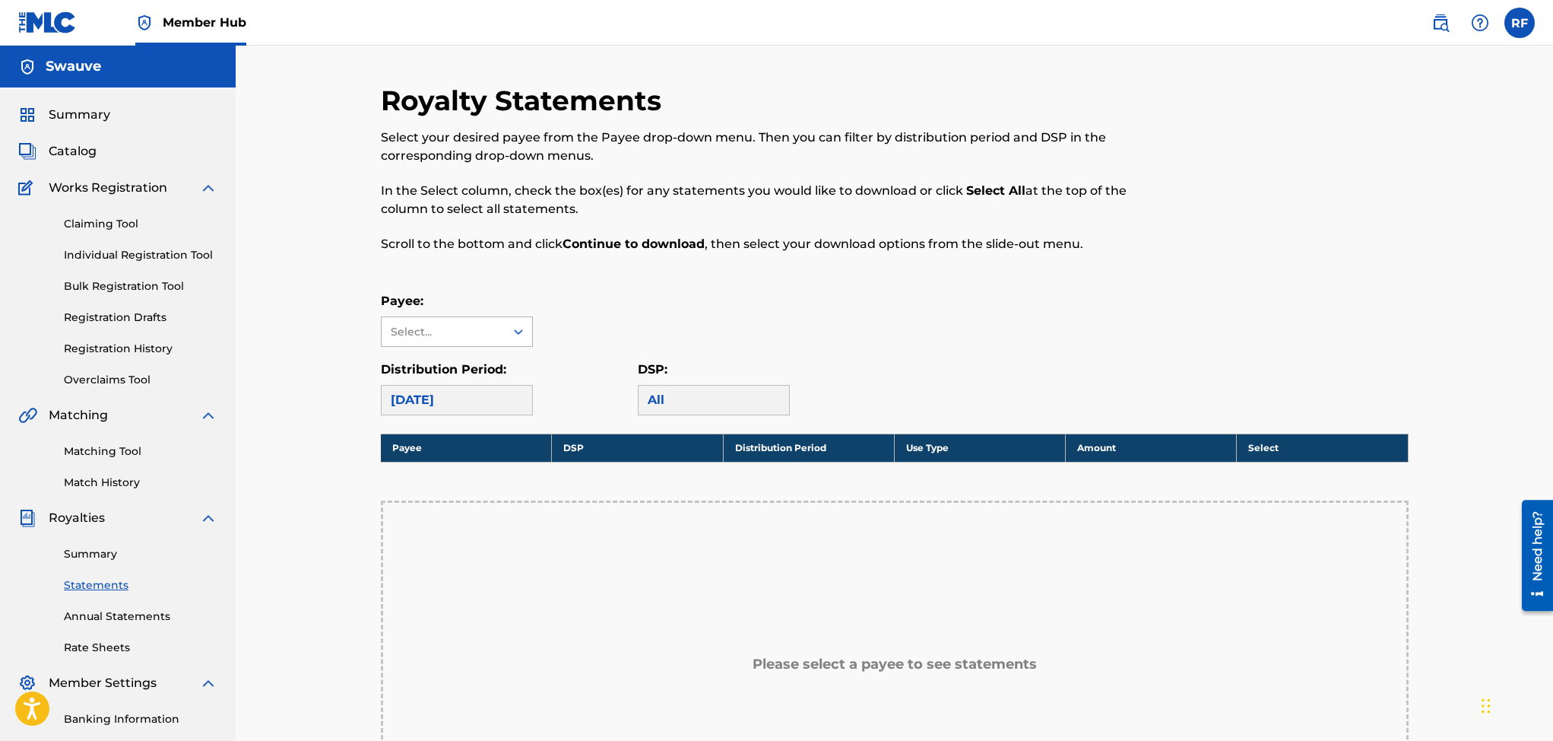
click at [519, 330] on icon at bounding box center [518, 331] width 15 height 15
click at [518, 331] on icon at bounding box center [518, 331] width 15 height 15
click at [514, 337] on icon at bounding box center [518, 331] width 15 height 15
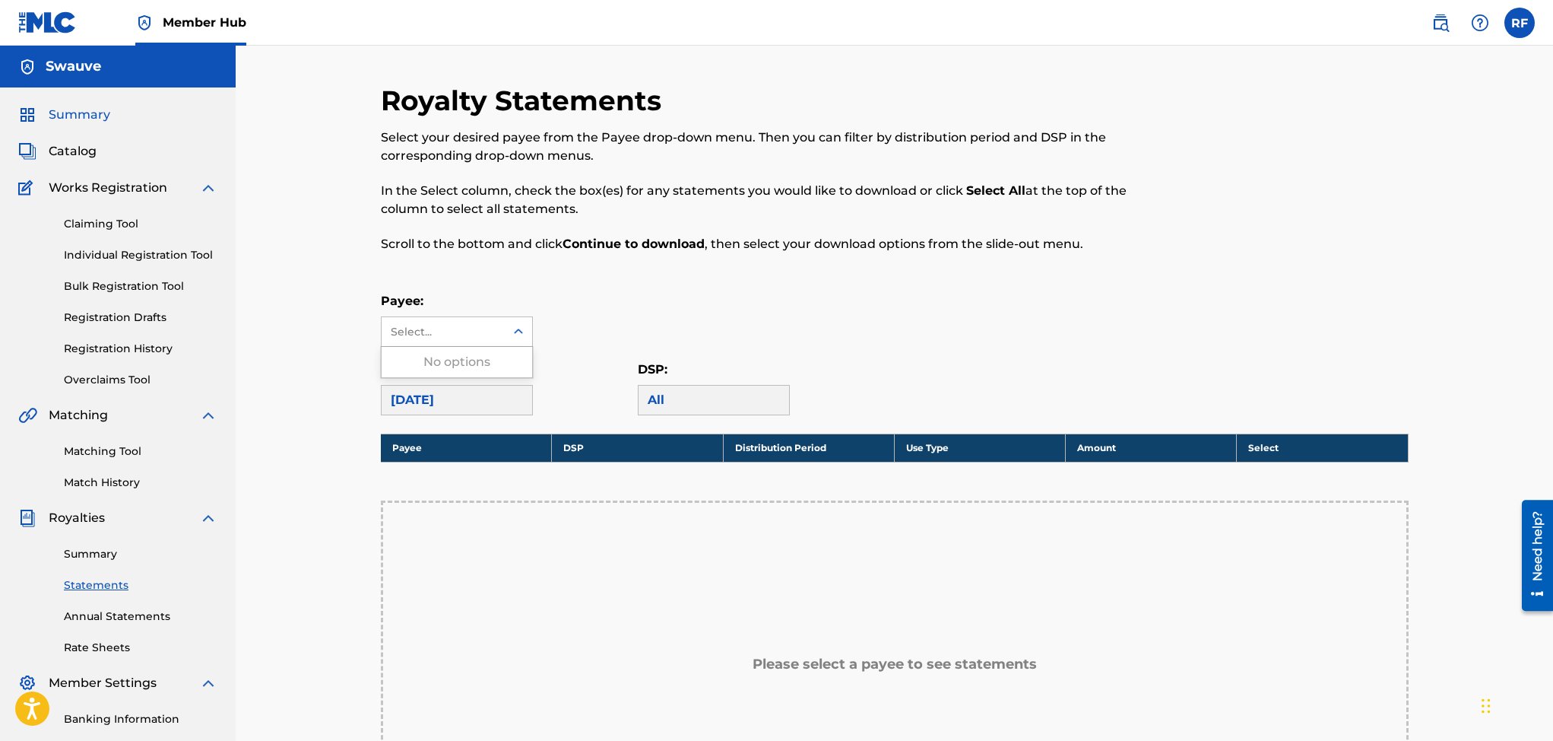
click at [87, 116] on span "Summary" at bounding box center [80, 115] width 62 height 18
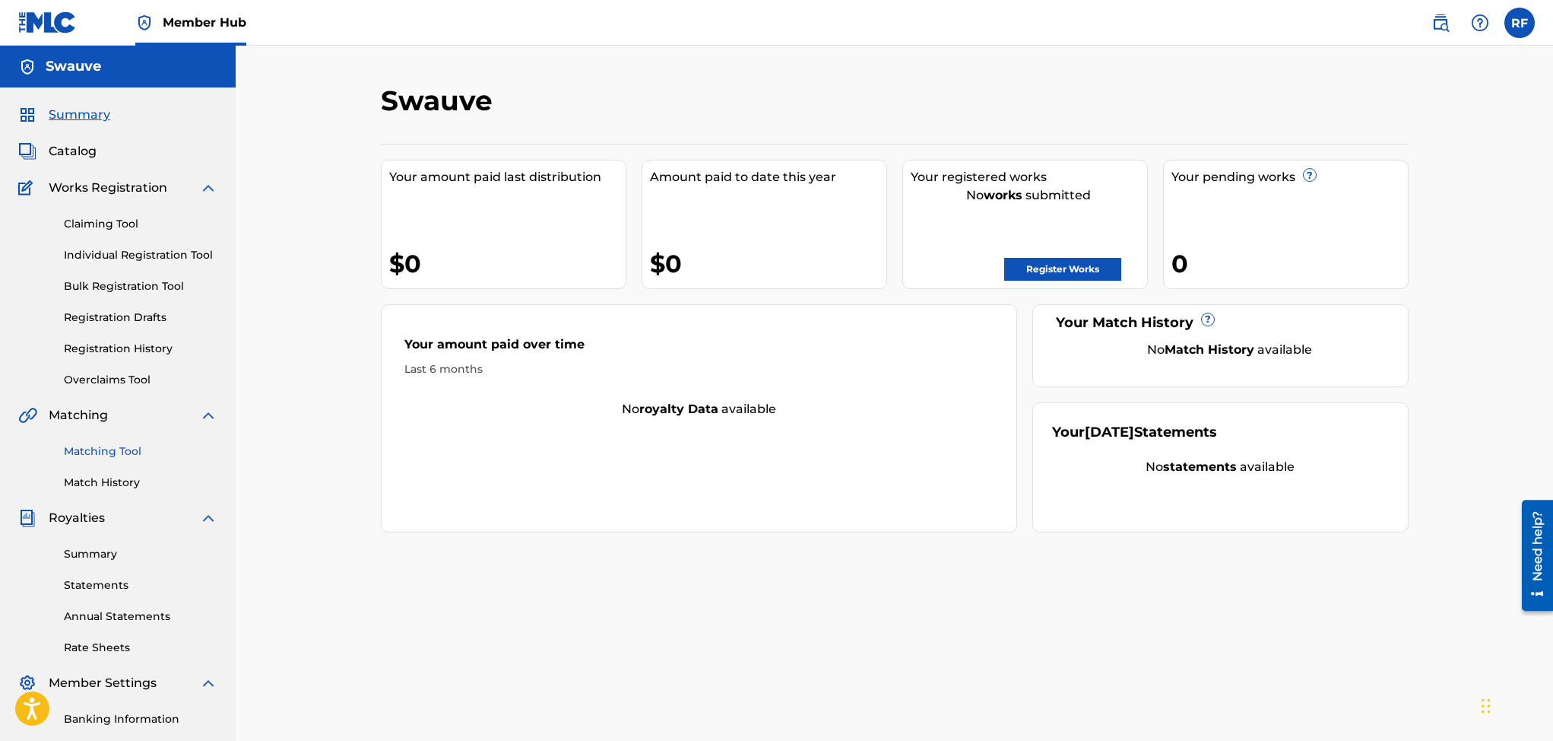
click at [128, 444] on link "Matching Tool" at bounding box center [141, 451] width 154 height 16
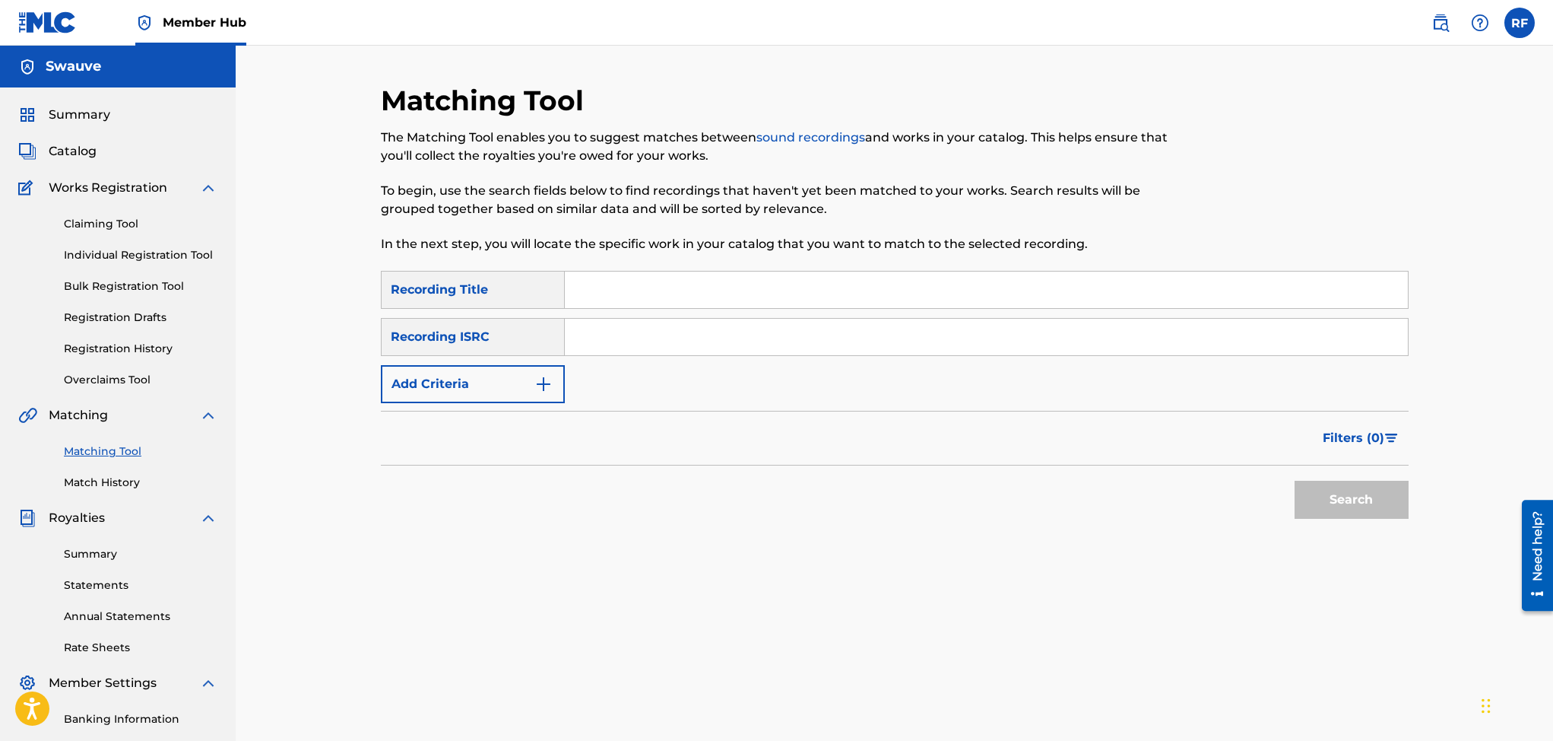
click at [588, 342] on input "Search Form" at bounding box center [986, 337] width 843 height 36
type input "GBLFP1527215"
click at [1366, 498] on button "Search" at bounding box center [1352, 499] width 114 height 38
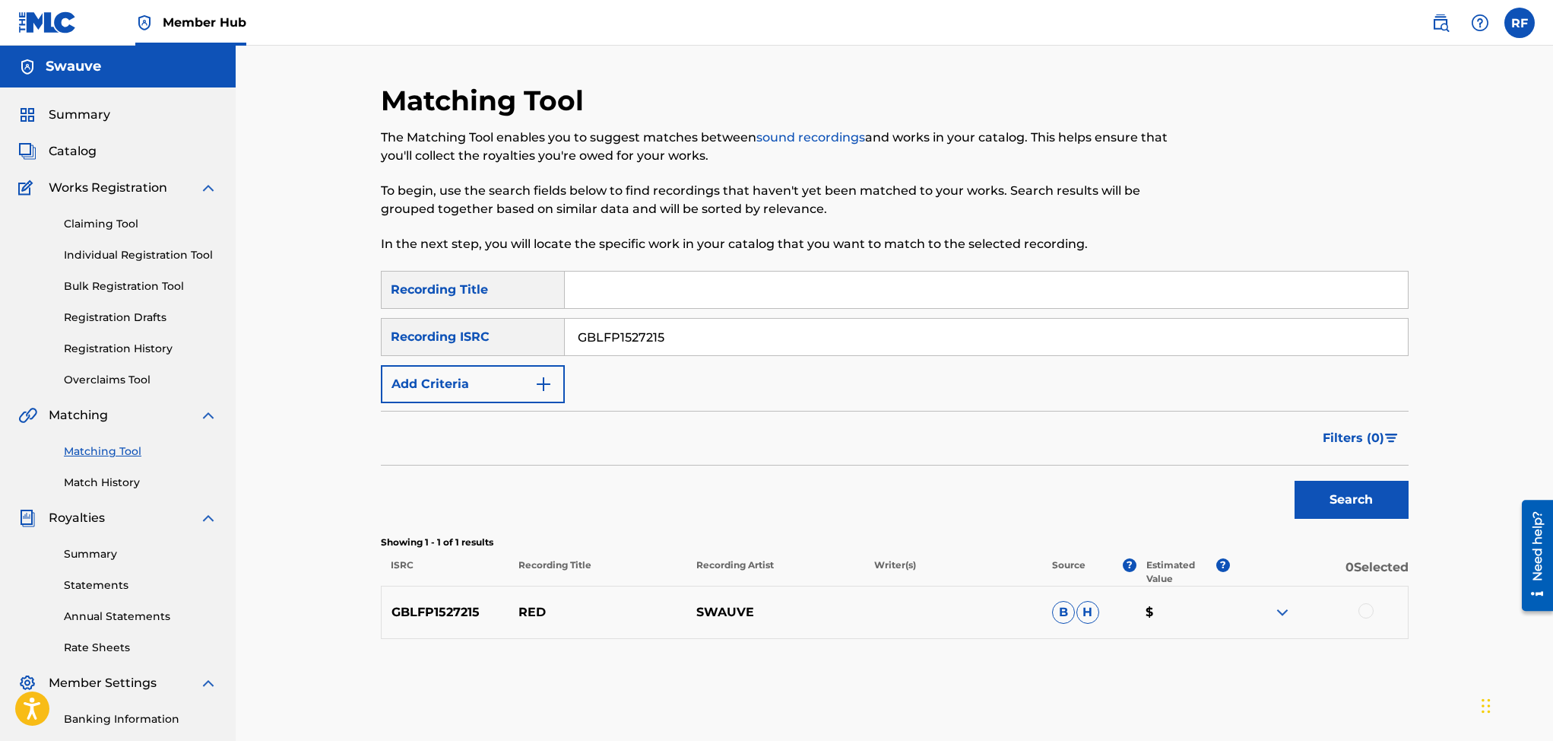
click at [500, 607] on p "GBLFP1527215" at bounding box center [446, 612] width 128 height 18
click at [1364, 609] on div at bounding box center [1366, 610] width 15 height 15
click at [1413, 610] on button "Match 1 Group" at bounding box center [1451, 617] width 168 height 38
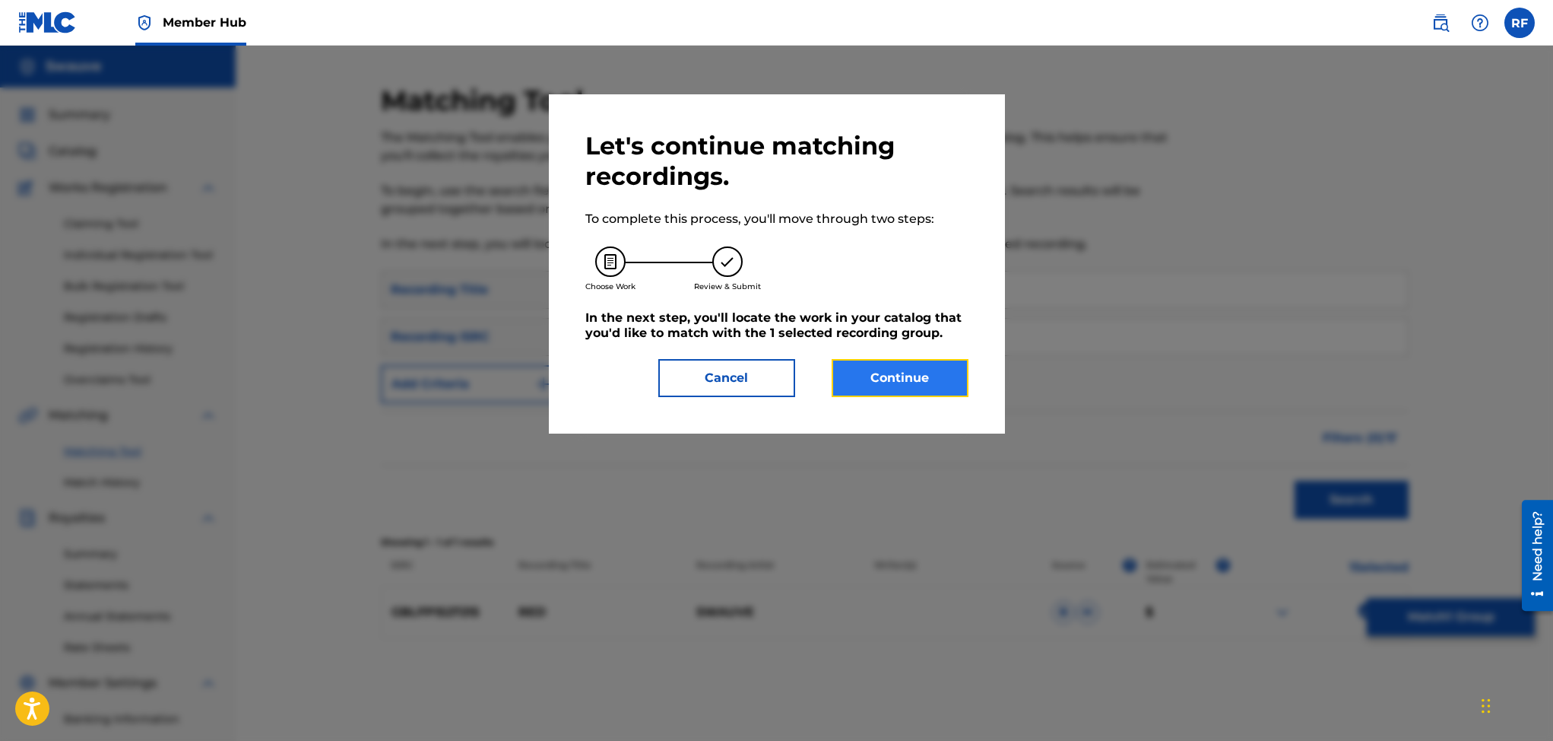
click at [890, 368] on button "Continue" at bounding box center [900, 378] width 137 height 38
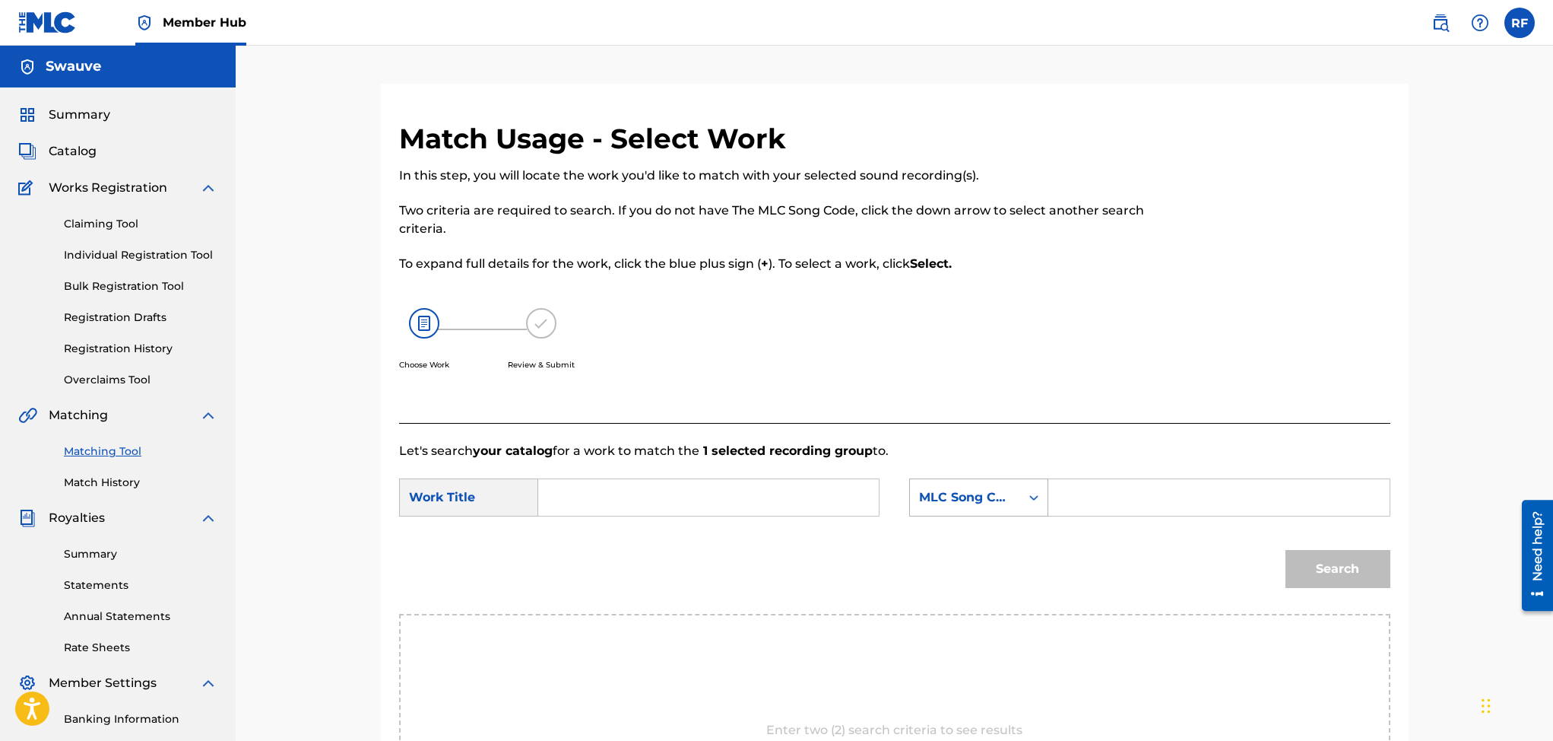
click at [1035, 491] on icon "Search Form" at bounding box center [1033, 497] width 15 height 15
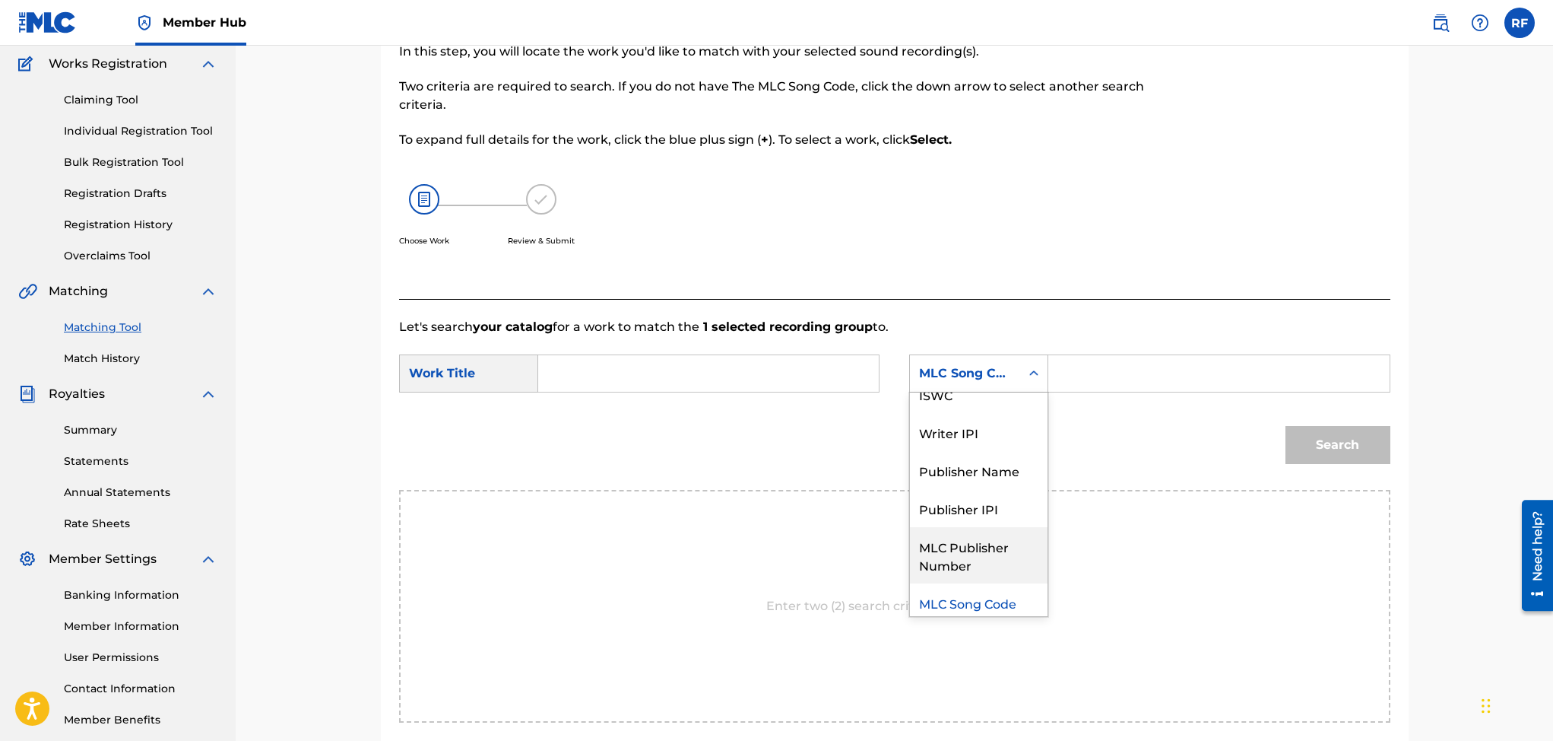
scroll to position [171, 0]
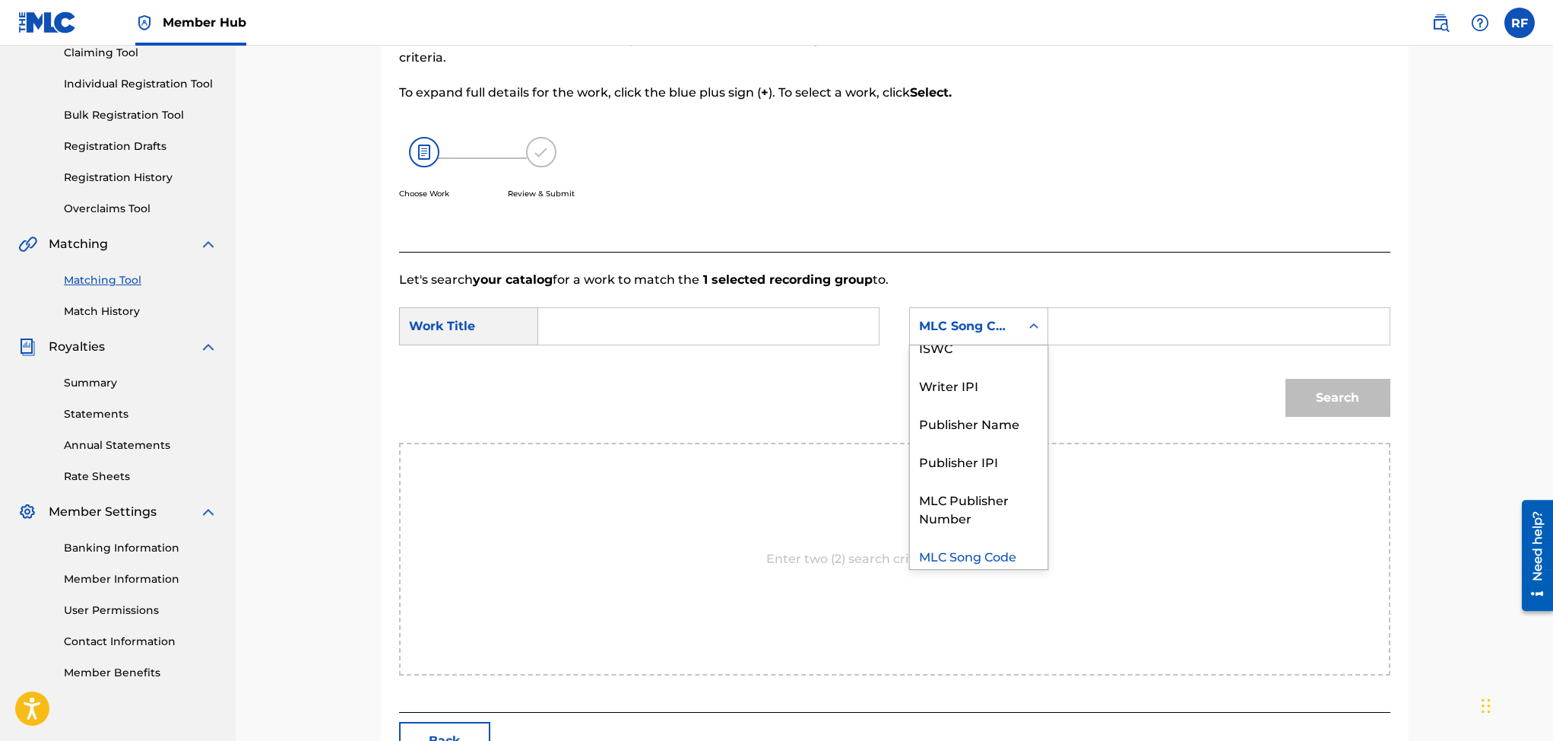
click at [985, 552] on div "MLC Song Code" at bounding box center [979, 555] width 138 height 38
click at [630, 322] on input "Search Form" at bounding box center [708, 326] width 315 height 36
type input "red"
click at [1127, 318] on input "Search Form" at bounding box center [1218, 326] width 315 height 36
type input "Rico freeman"
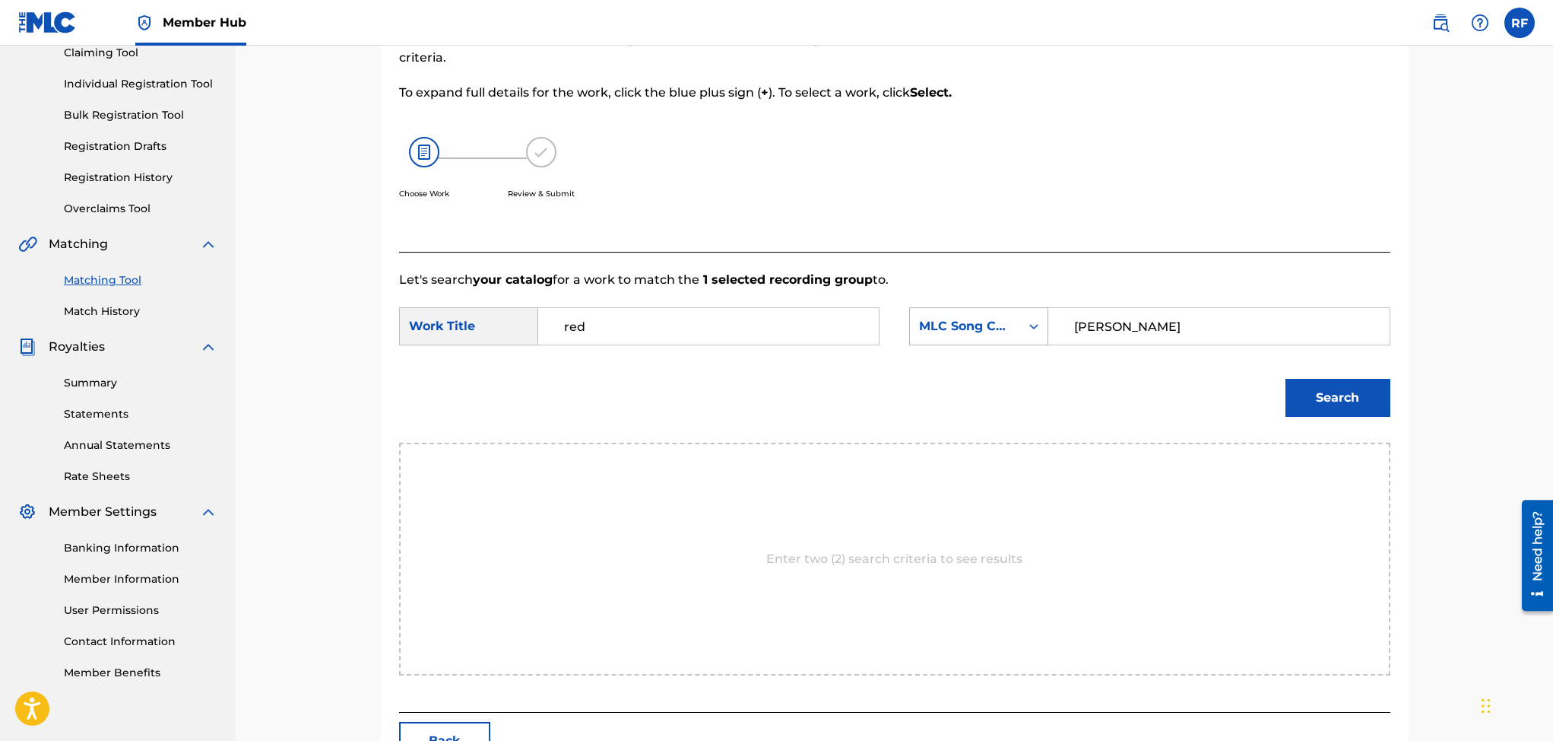
click at [1035, 323] on icon "Search Form" at bounding box center [1033, 326] width 15 height 15
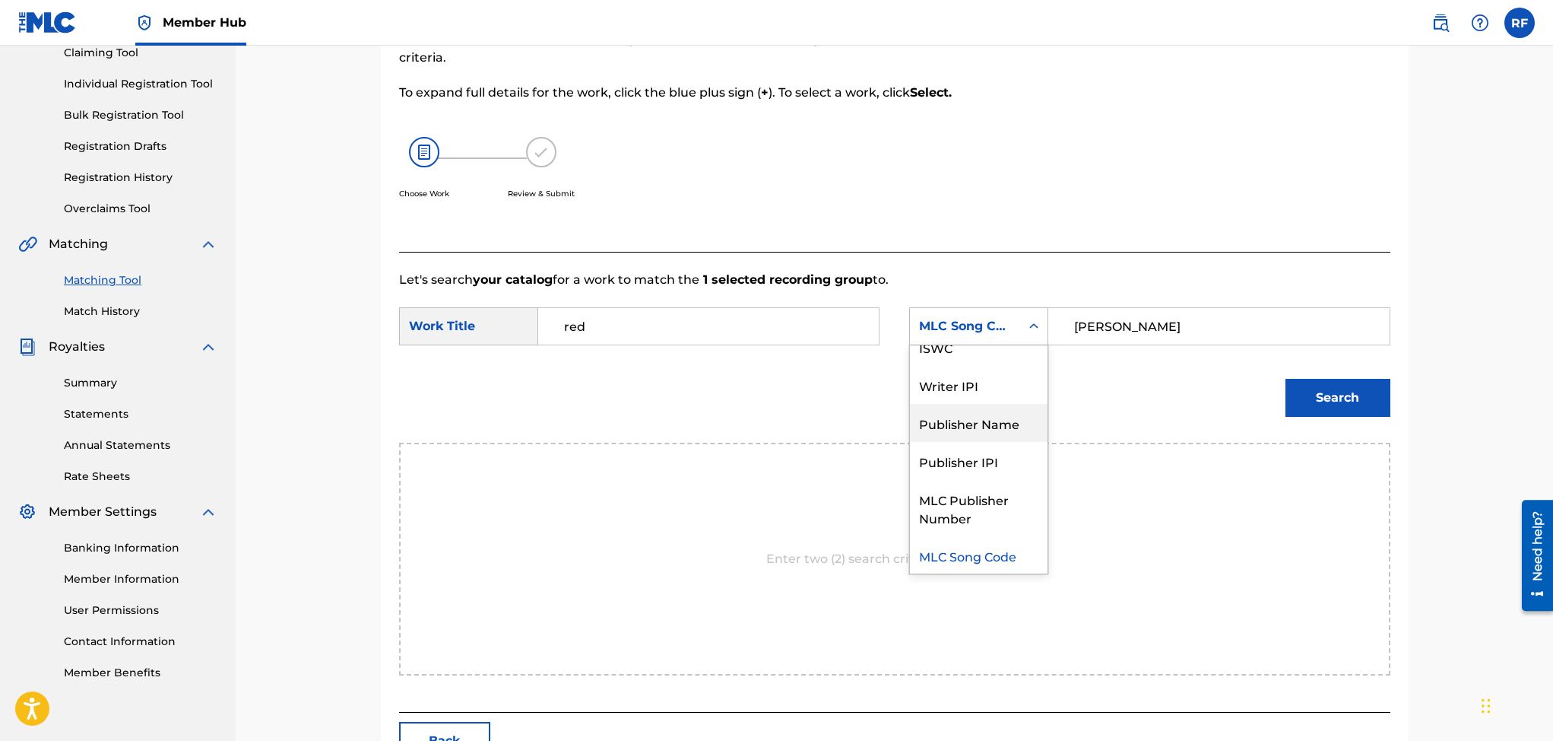
click at [991, 427] on div "Publisher Name" at bounding box center [979, 423] width 138 height 38
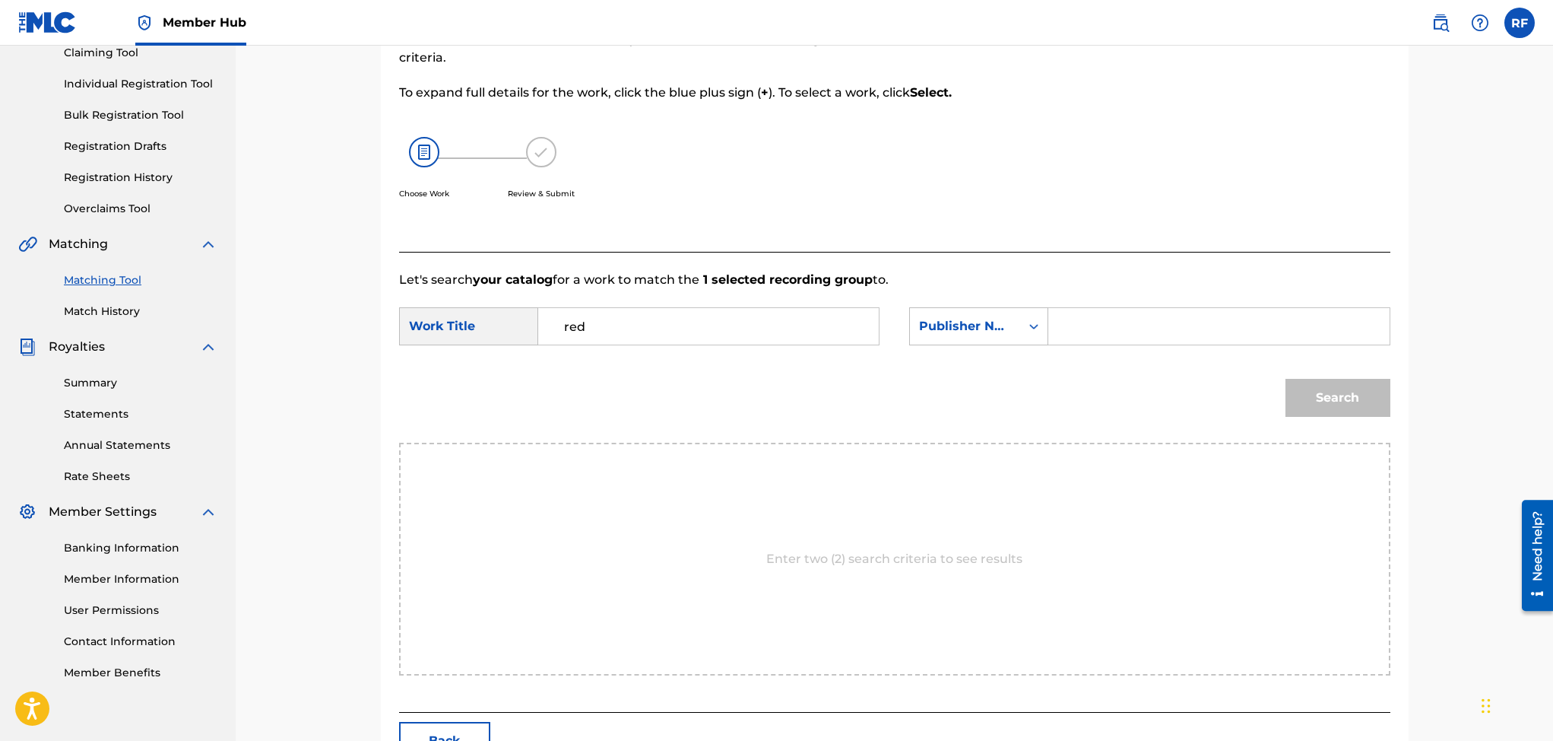
click at [1097, 328] on input "Search Form" at bounding box center [1218, 326] width 315 height 36
click at [1327, 379] on button "Search" at bounding box center [1338, 398] width 105 height 38
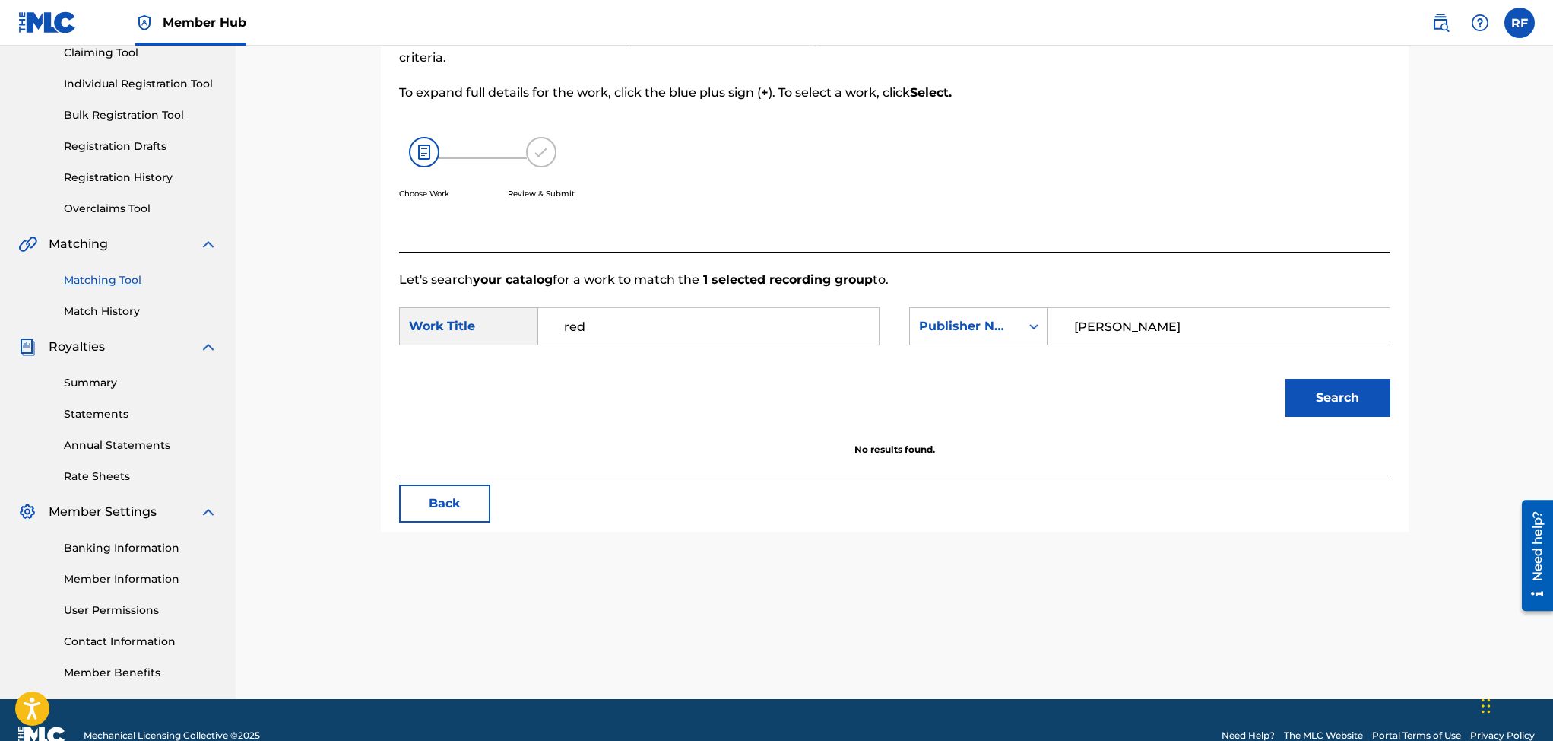
click at [1171, 326] on input "rico freeman" at bounding box center [1218, 326] width 315 height 36
type input "r"
click at [1315, 392] on button "Search" at bounding box center [1338, 398] width 105 height 38
click at [1033, 325] on icon "Search Form" at bounding box center [1033, 326] width 15 height 15
click at [1147, 320] on input "swauve" at bounding box center [1218, 326] width 315 height 36
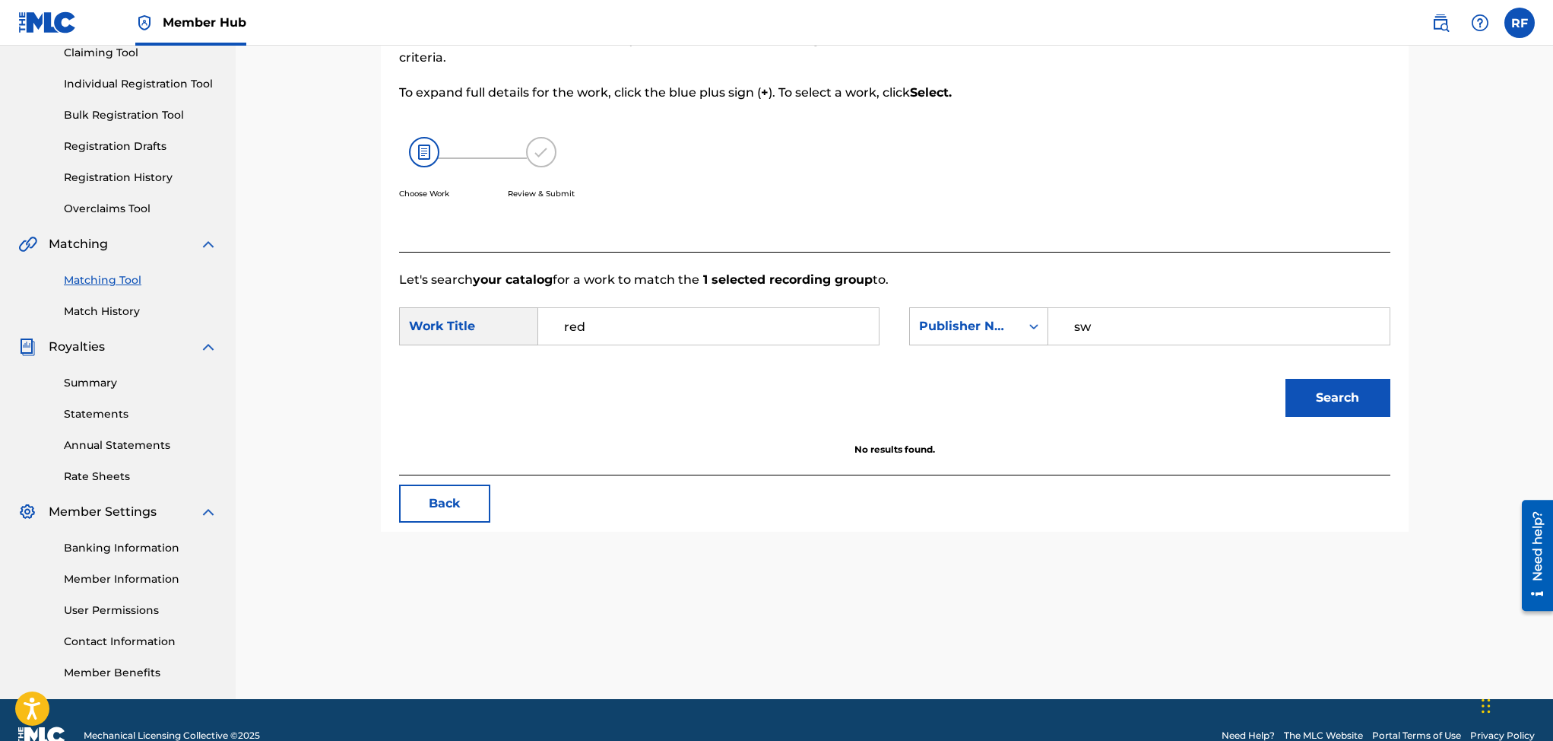
type input "s"
click at [1308, 392] on button "Search" at bounding box center [1338, 398] width 105 height 38
click at [1149, 325] on input "Grime Stars" at bounding box center [1218, 326] width 315 height 36
type input "G"
click at [1038, 323] on icon "Search Form" at bounding box center [1033, 326] width 15 height 15
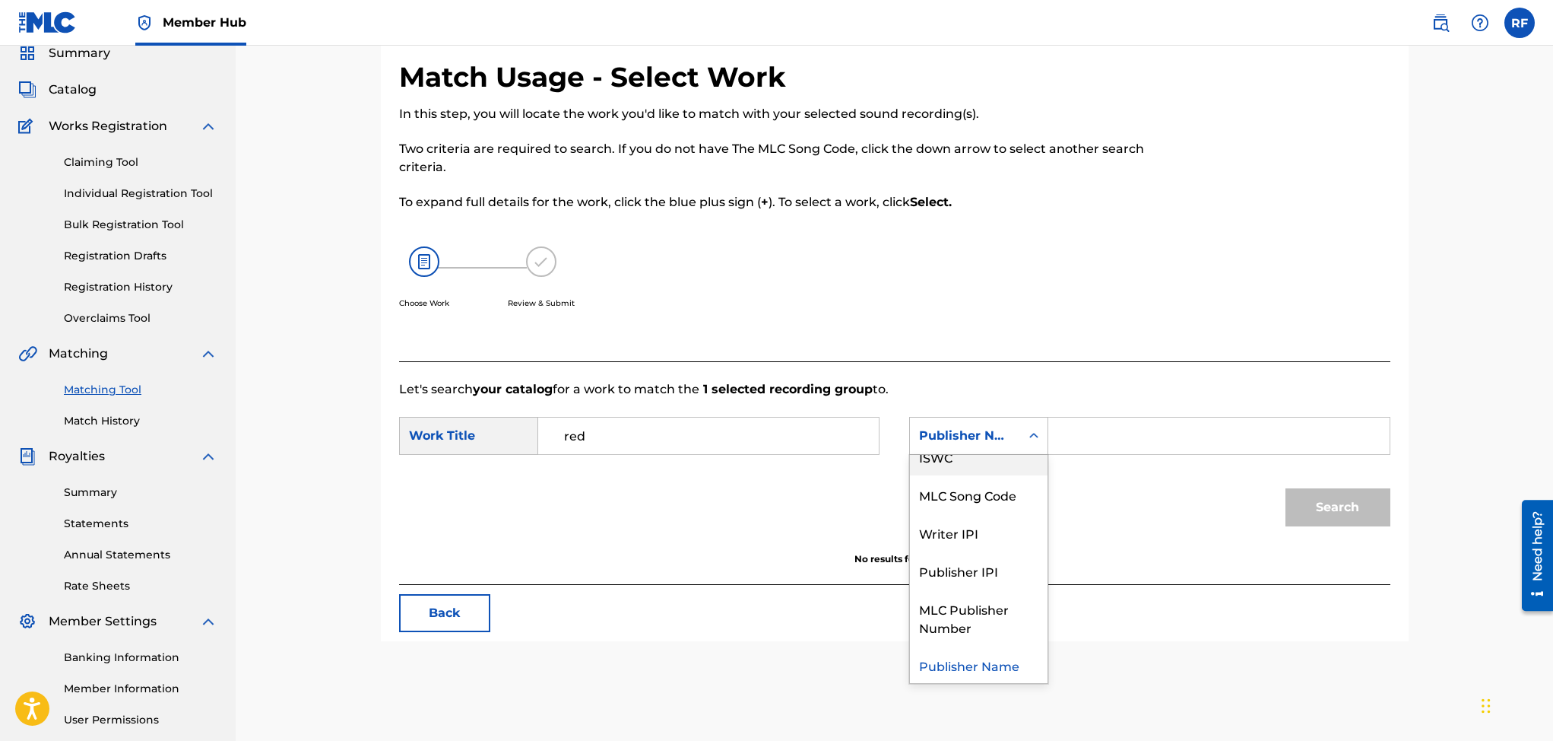
scroll to position [0, 0]
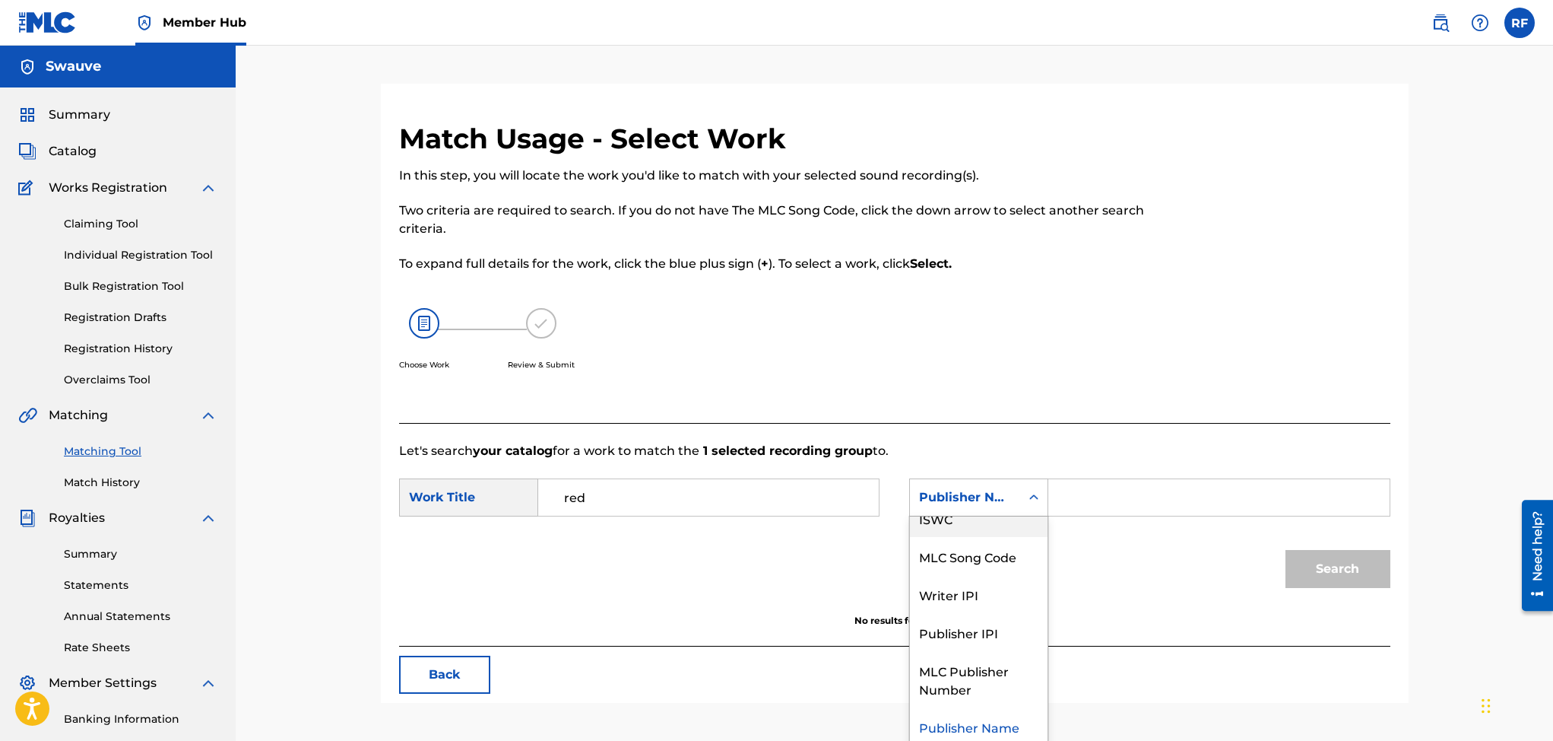
click at [115, 443] on link "Matching Tool" at bounding box center [141, 451] width 154 height 16
click at [109, 446] on link "Matching Tool" at bounding box center [141, 451] width 154 height 16
click at [609, 498] on input "red" at bounding box center [708, 497] width 315 height 36
type input "r"
click at [99, 443] on link "Matching Tool" at bounding box center [141, 451] width 154 height 16
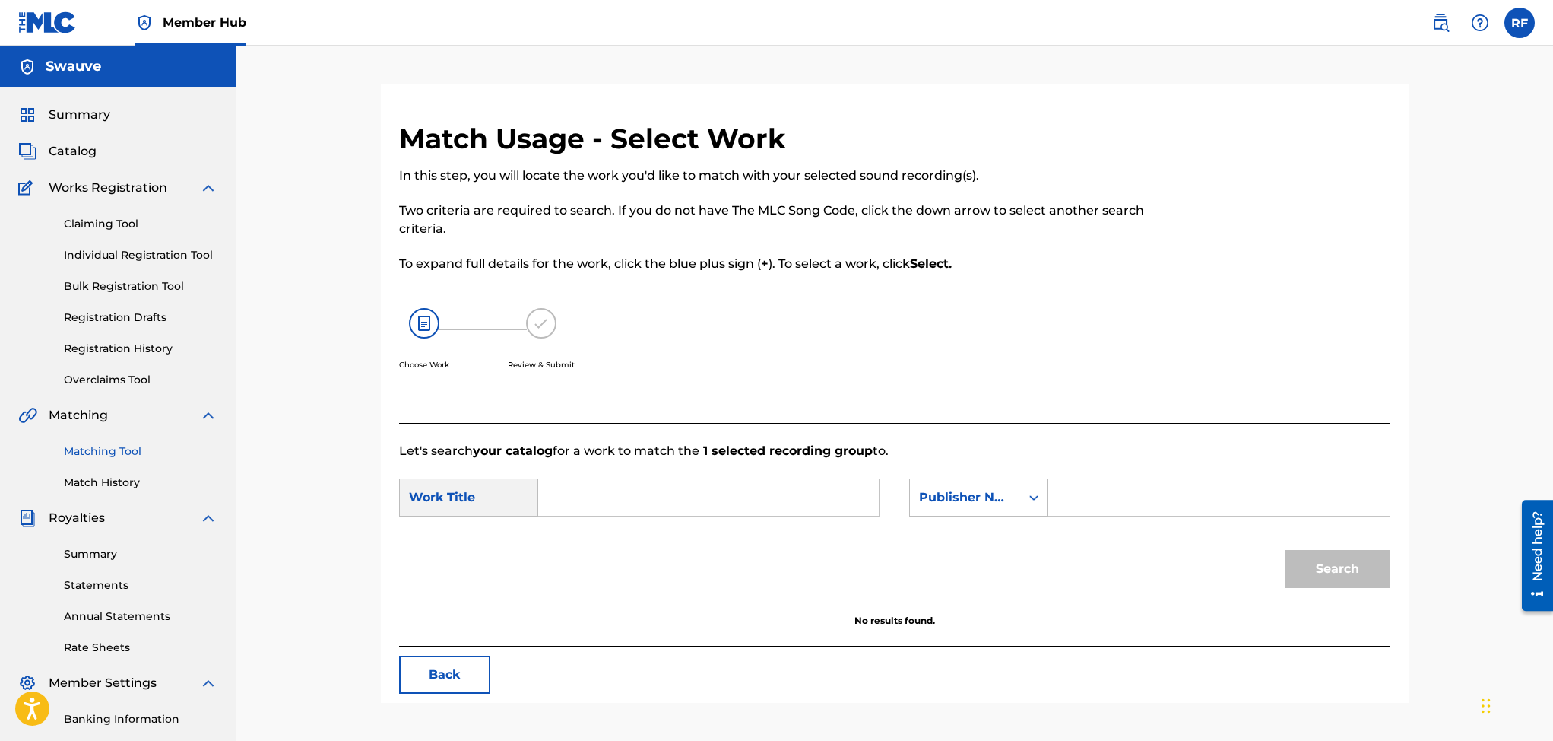
click at [96, 450] on link "Matching Tool" at bounding box center [141, 451] width 154 height 16
click at [89, 118] on span "Summary" at bounding box center [80, 115] width 62 height 18
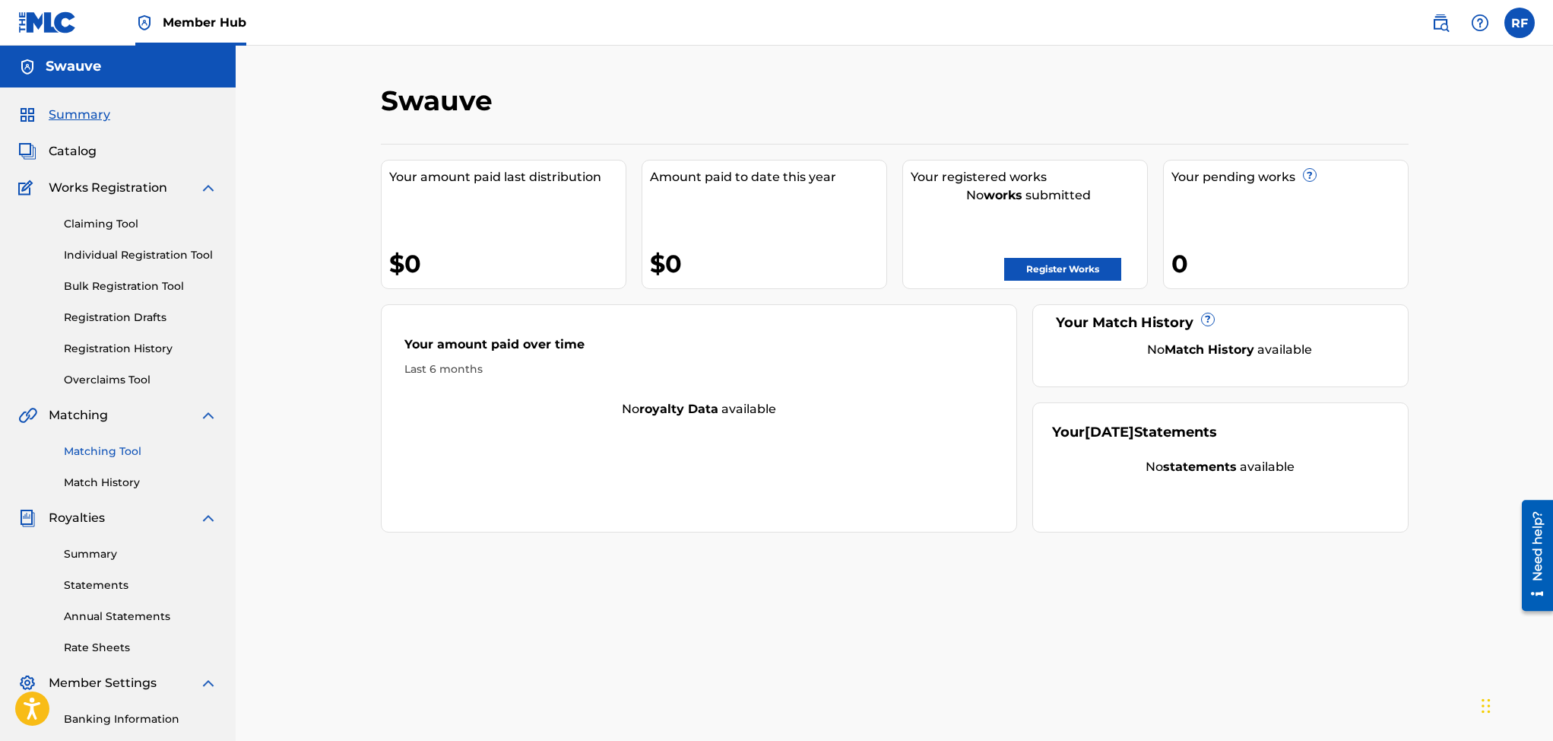
click at [99, 443] on link "Matching Tool" at bounding box center [141, 451] width 154 height 16
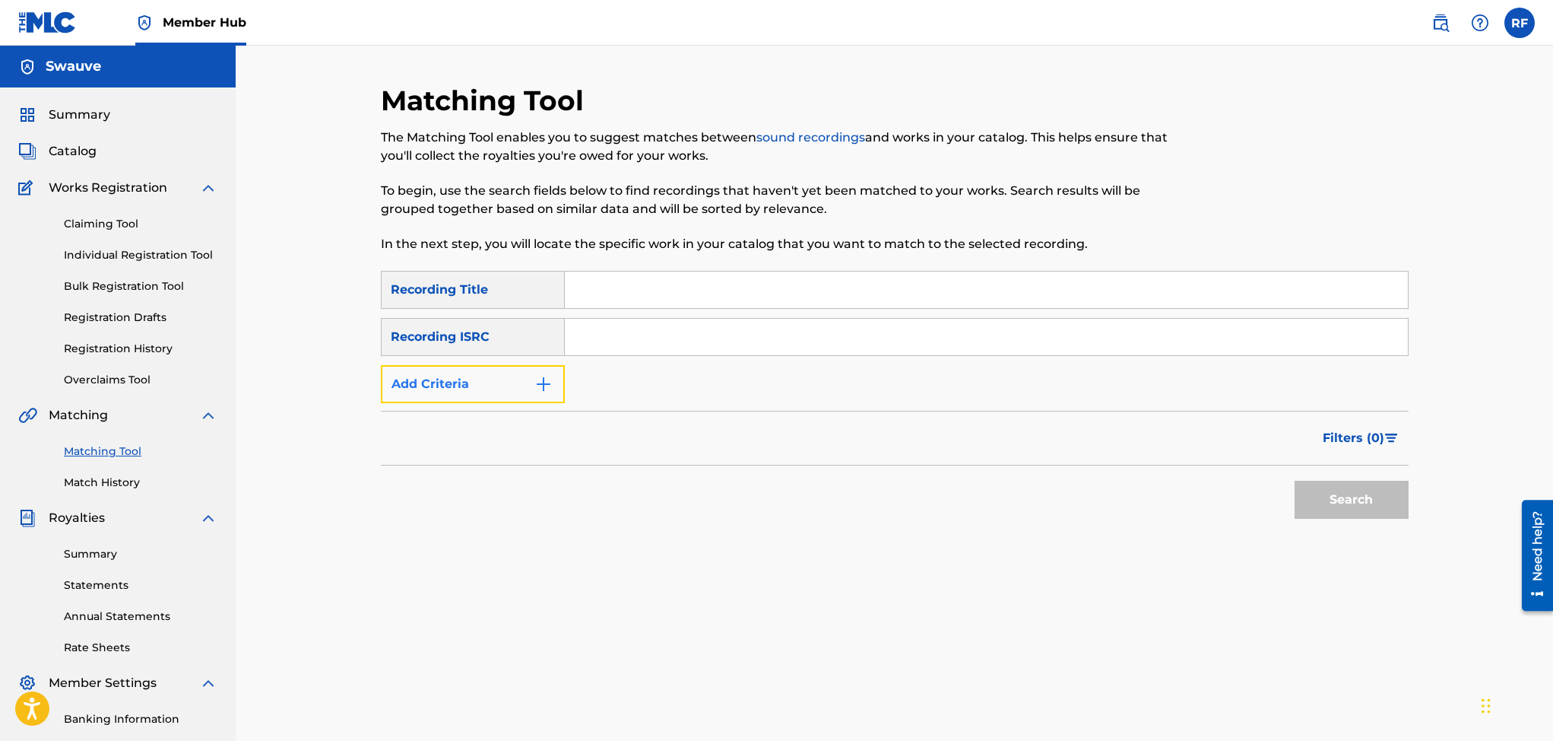
click at [544, 382] on img "Search Form" at bounding box center [543, 384] width 18 height 18
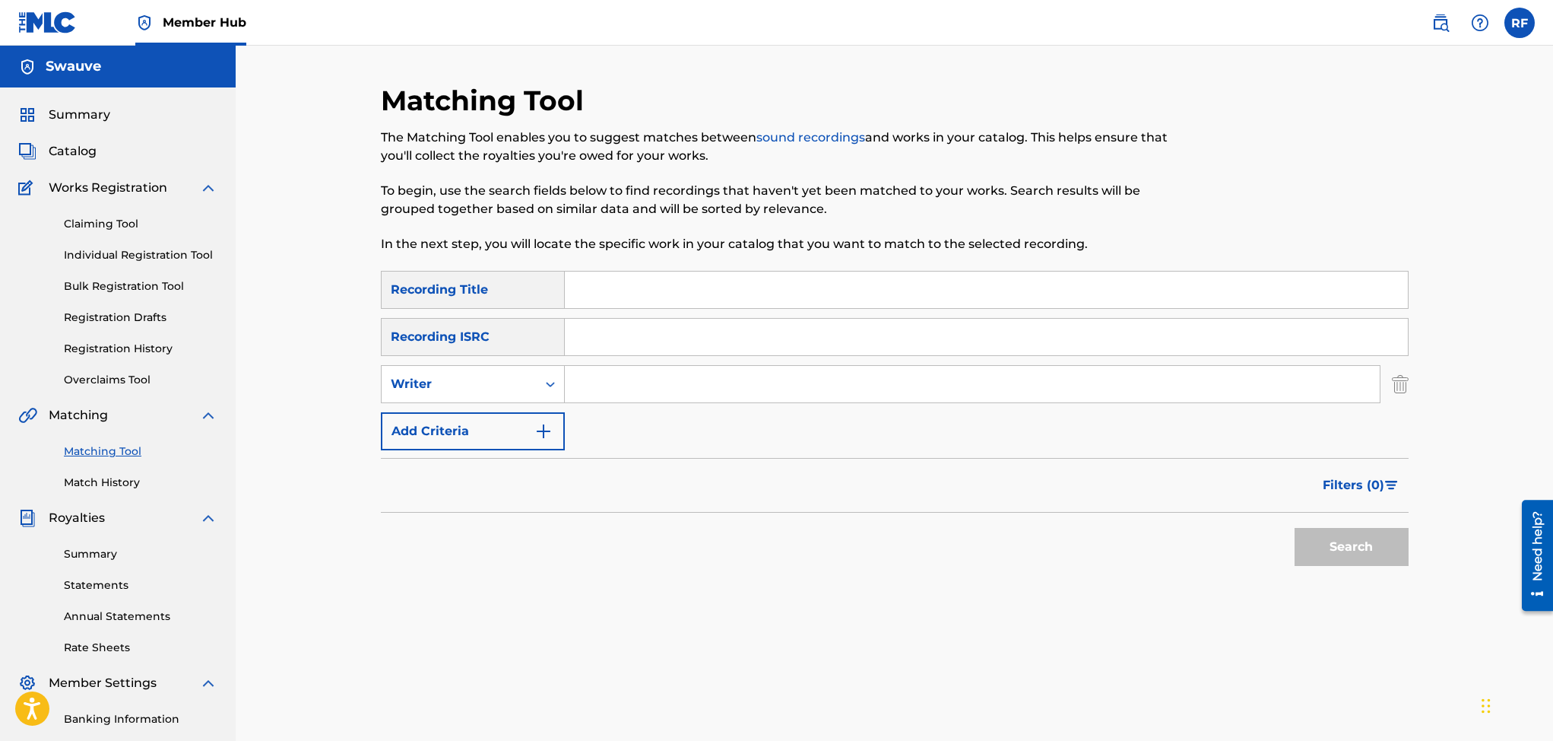
click at [589, 385] on input "Search Form" at bounding box center [972, 384] width 815 height 36
click at [1391, 554] on button "Search" at bounding box center [1352, 547] width 114 height 38
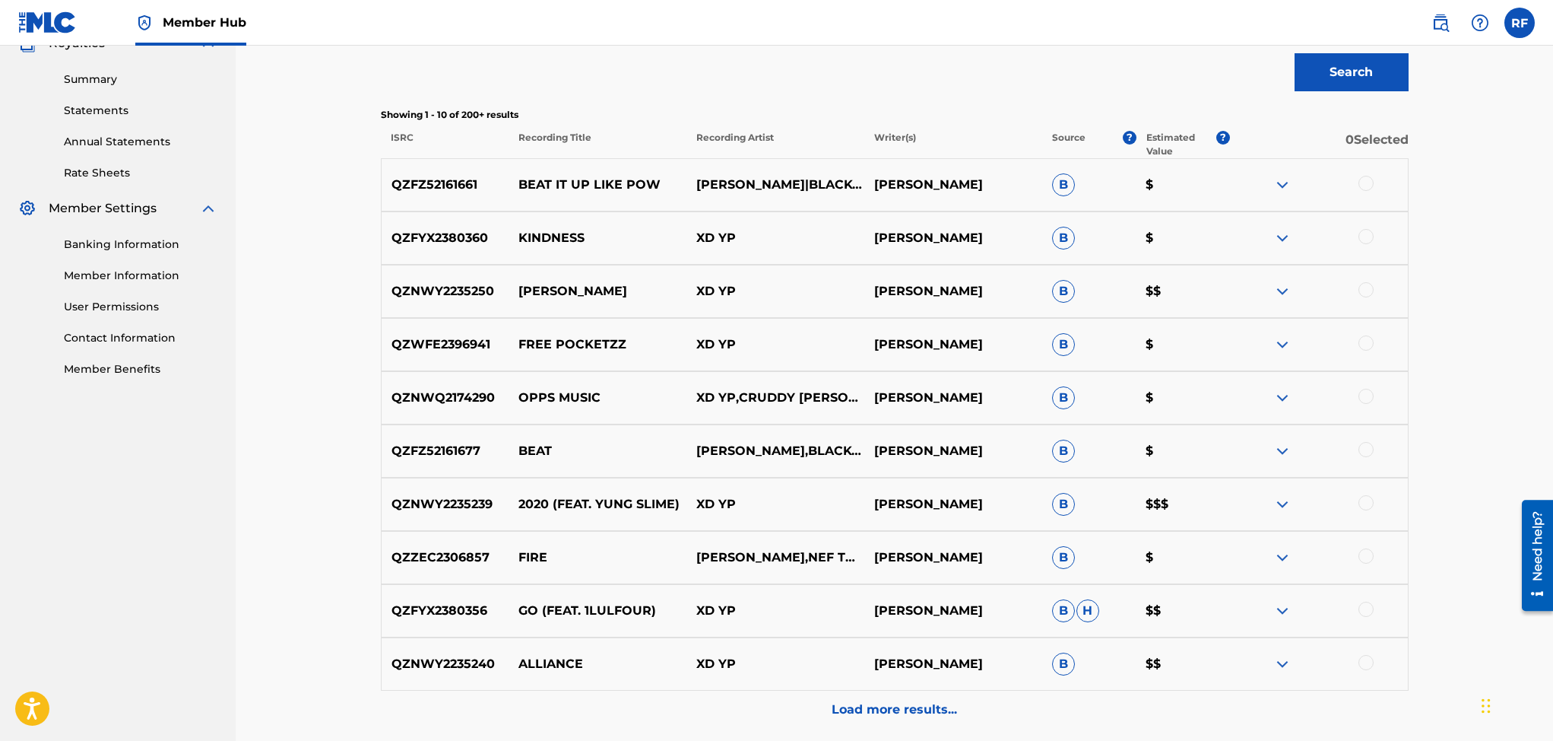
scroll to position [505, 0]
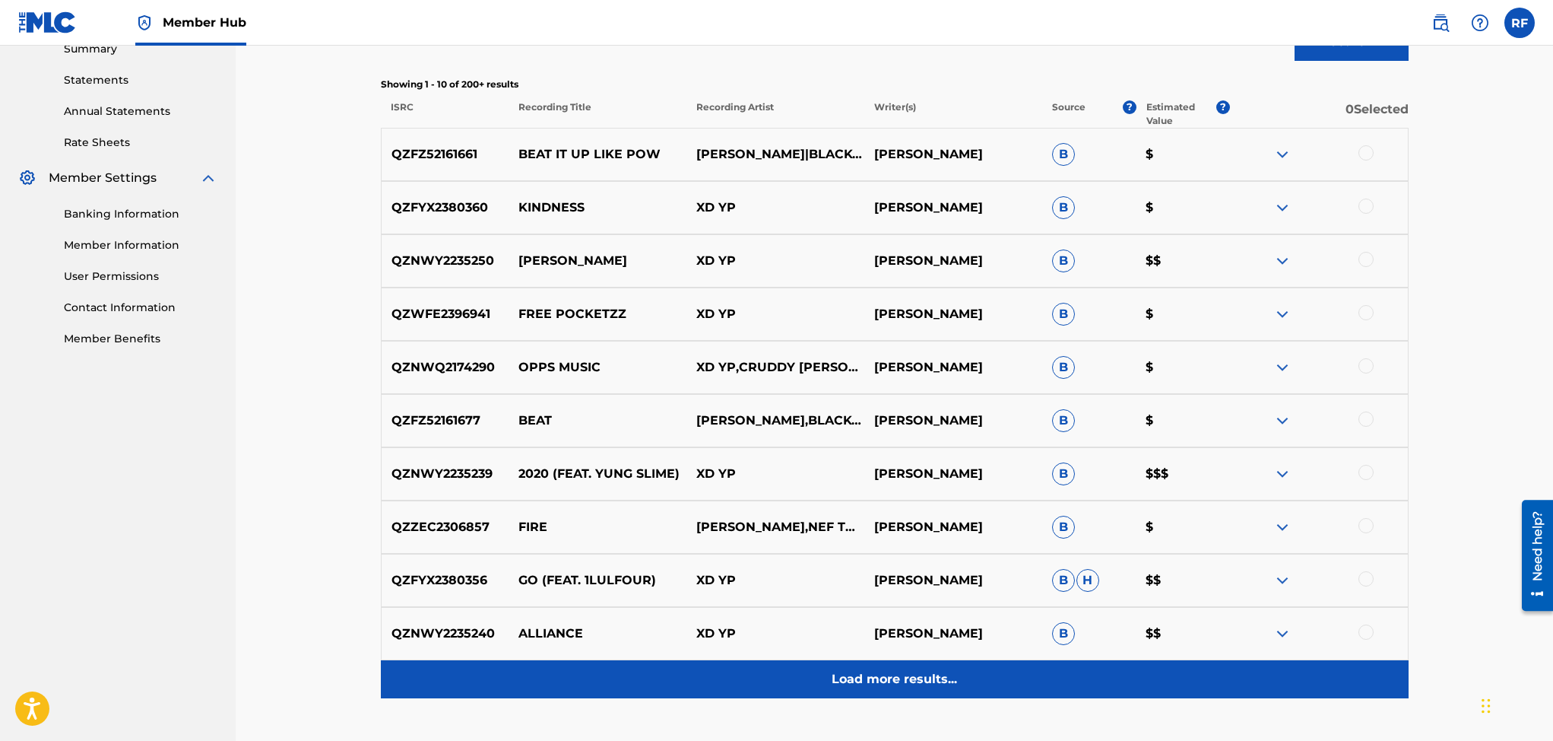
click at [890, 679] on p "Load more results..." at bounding box center [894, 679] width 125 height 18
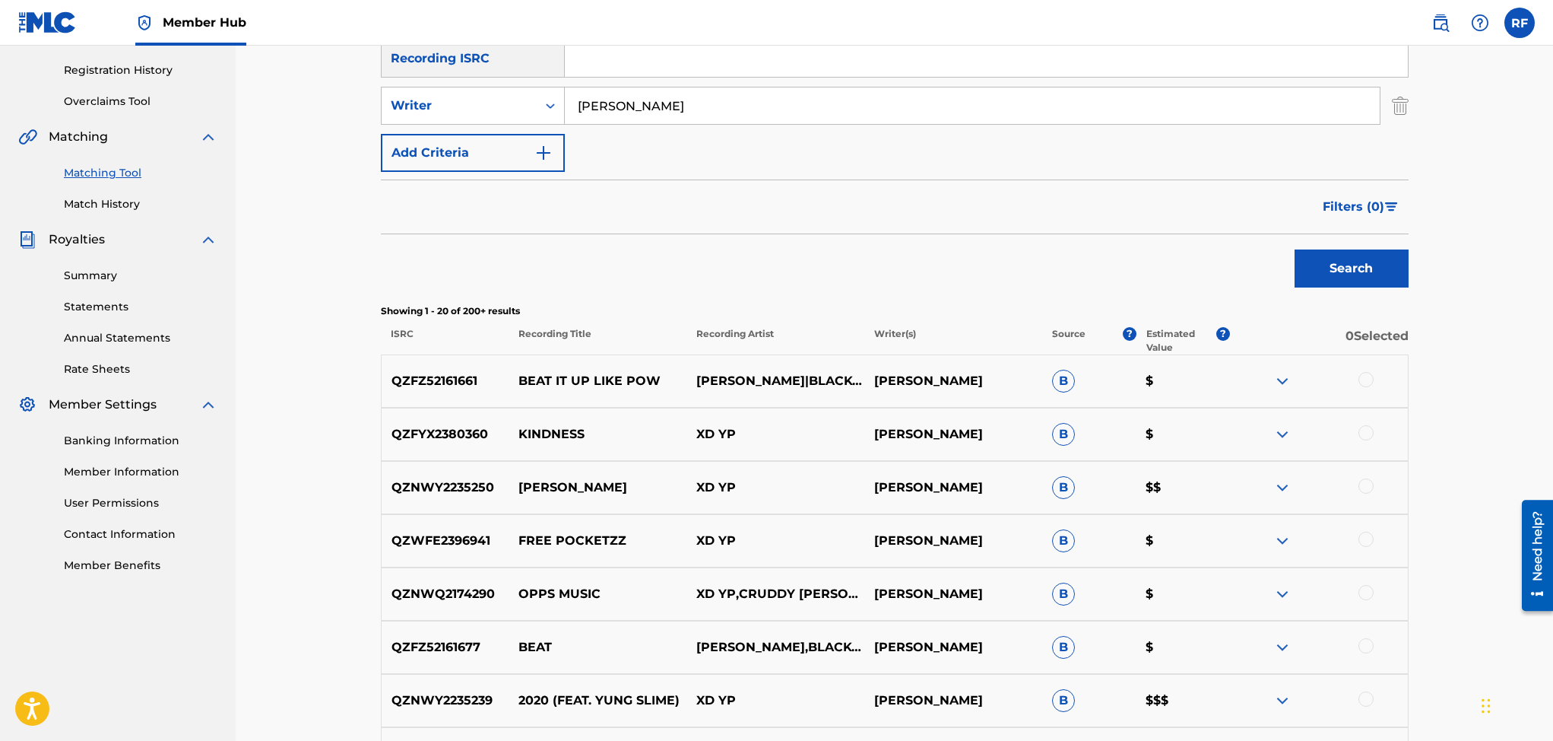
scroll to position [0, 0]
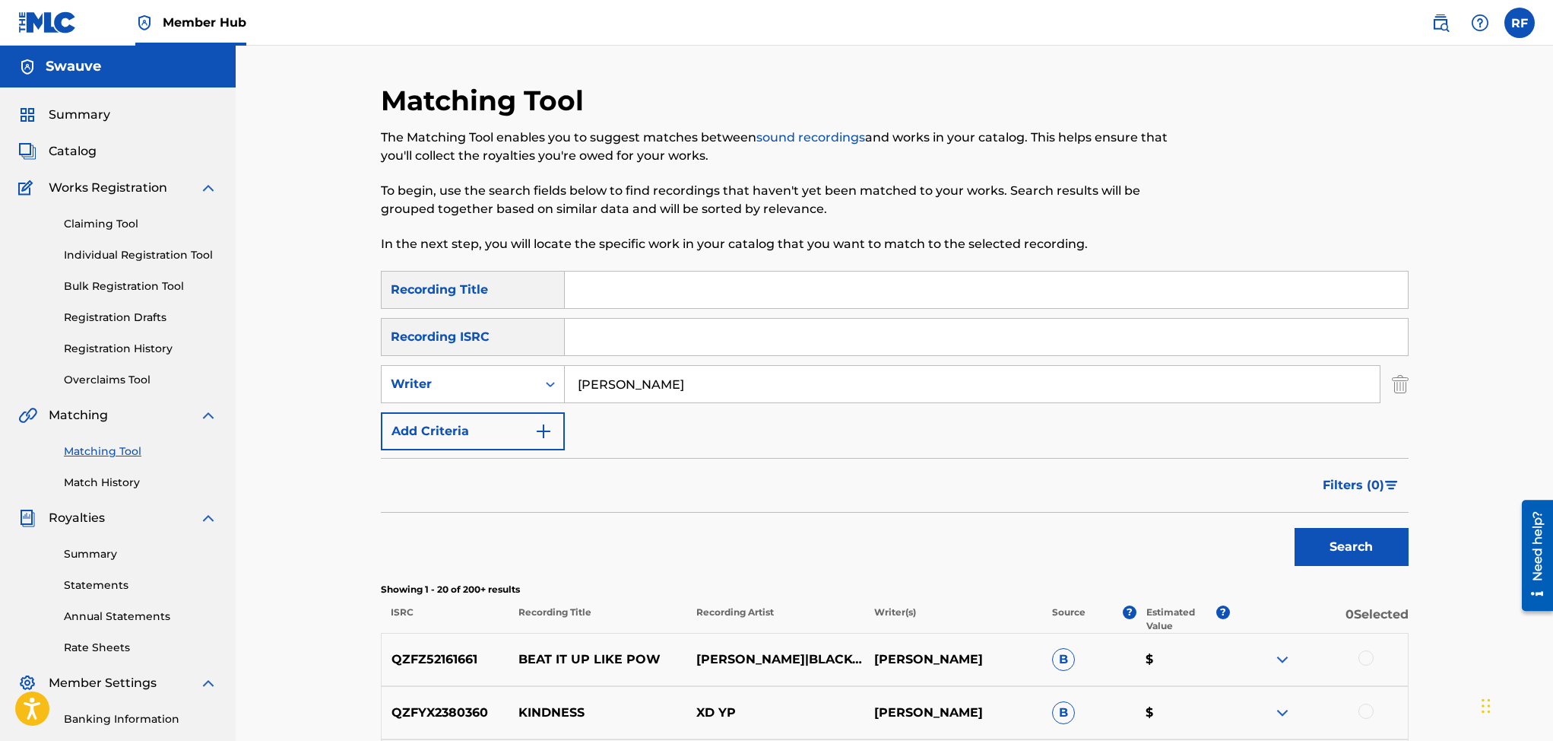
click at [702, 390] on input "Rico Freeman" at bounding box center [972, 384] width 815 height 36
type input "R"
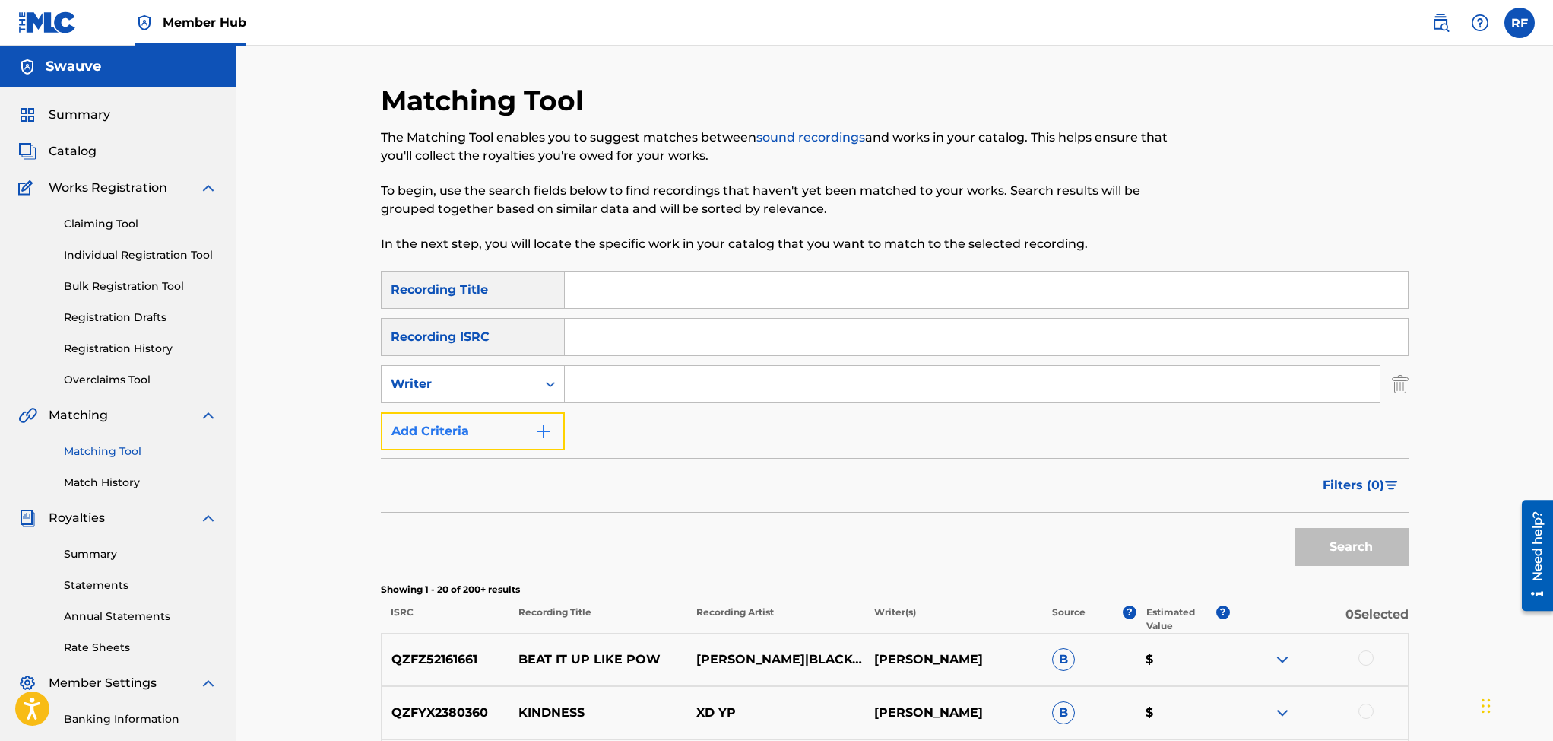
click at [548, 430] on img "Search Form" at bounding box center [543, 431] width 18 height 18
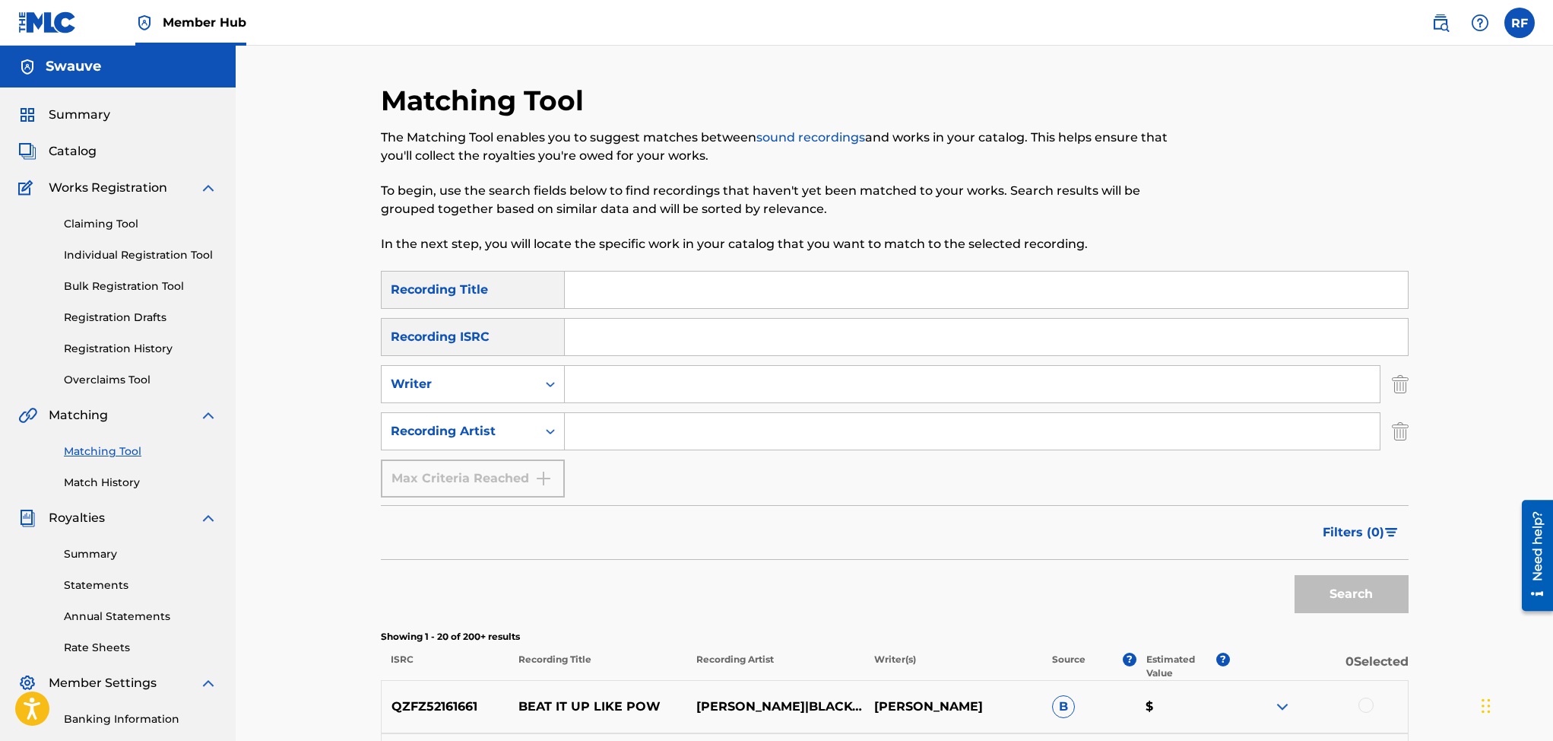
click at [666, 431] on input "Search Form" at bounding box center [972, 431] width 815 height 36
type input "Swauve"
click at [1354, 586] on button "Search" at bounding box center [1352, 594] width 114 height 38
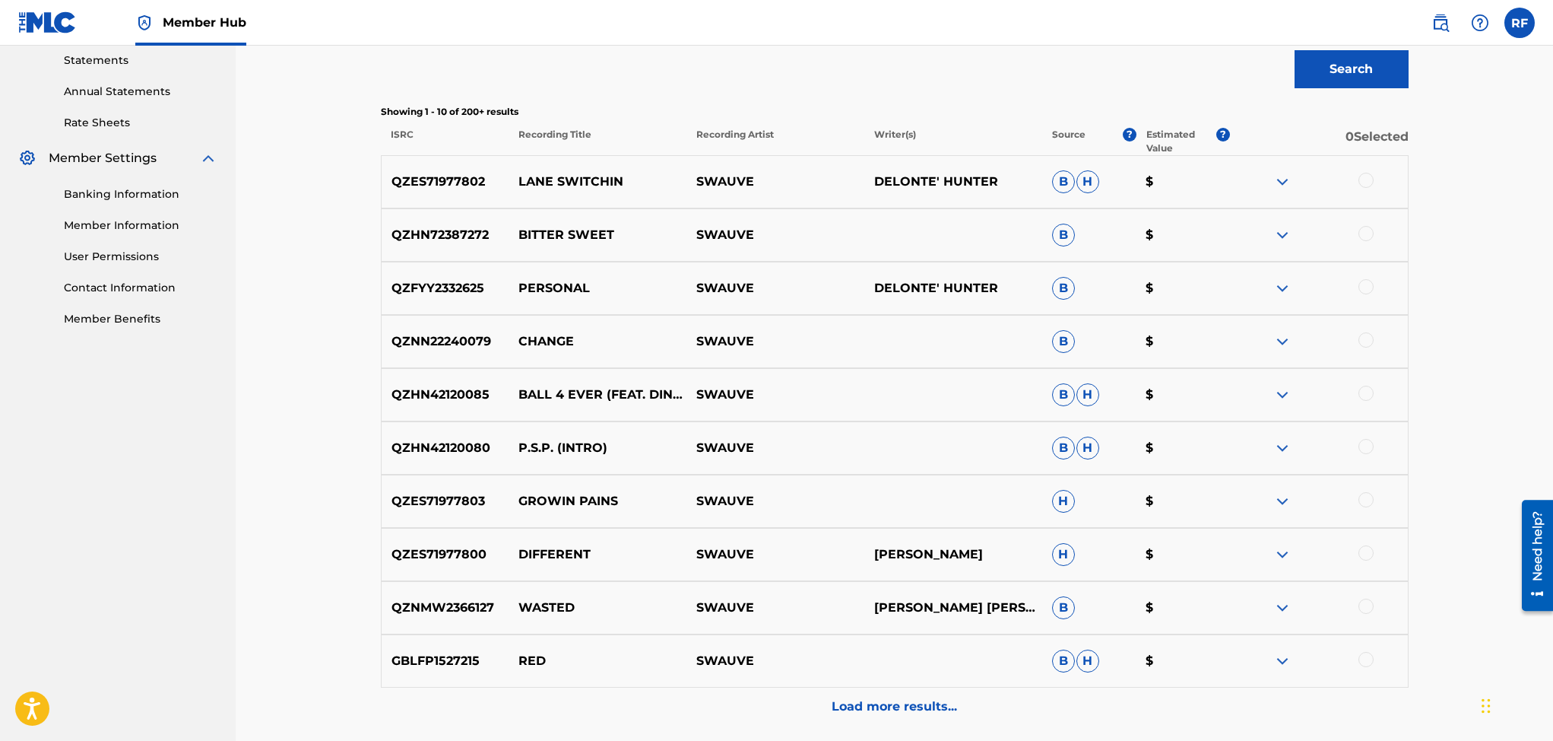
scroll to position [659, 0]
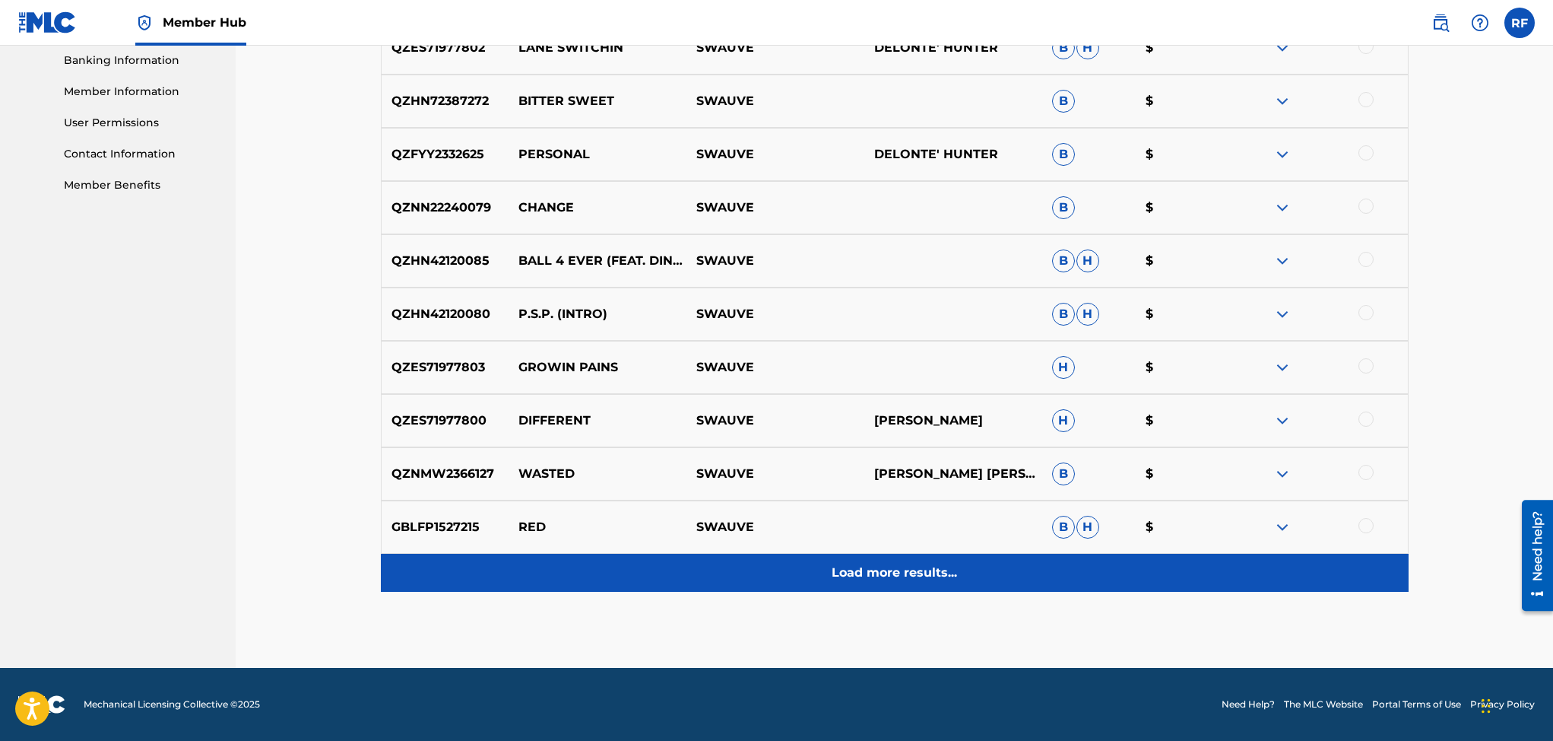
click at [860, 571] on p "Load more results..." at bounding box center [894, 572] width 125 height 18
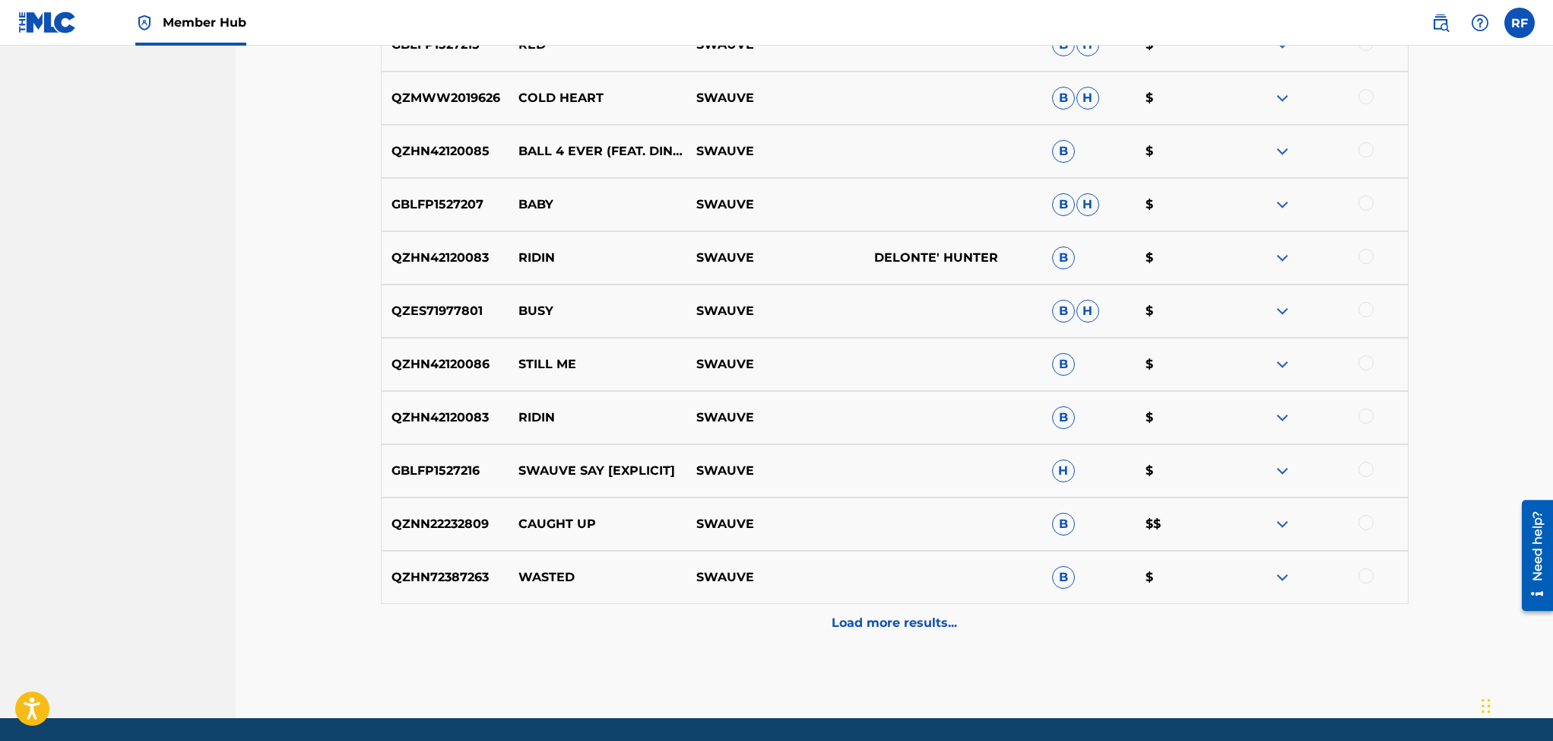
scroll to position [1191, 0]
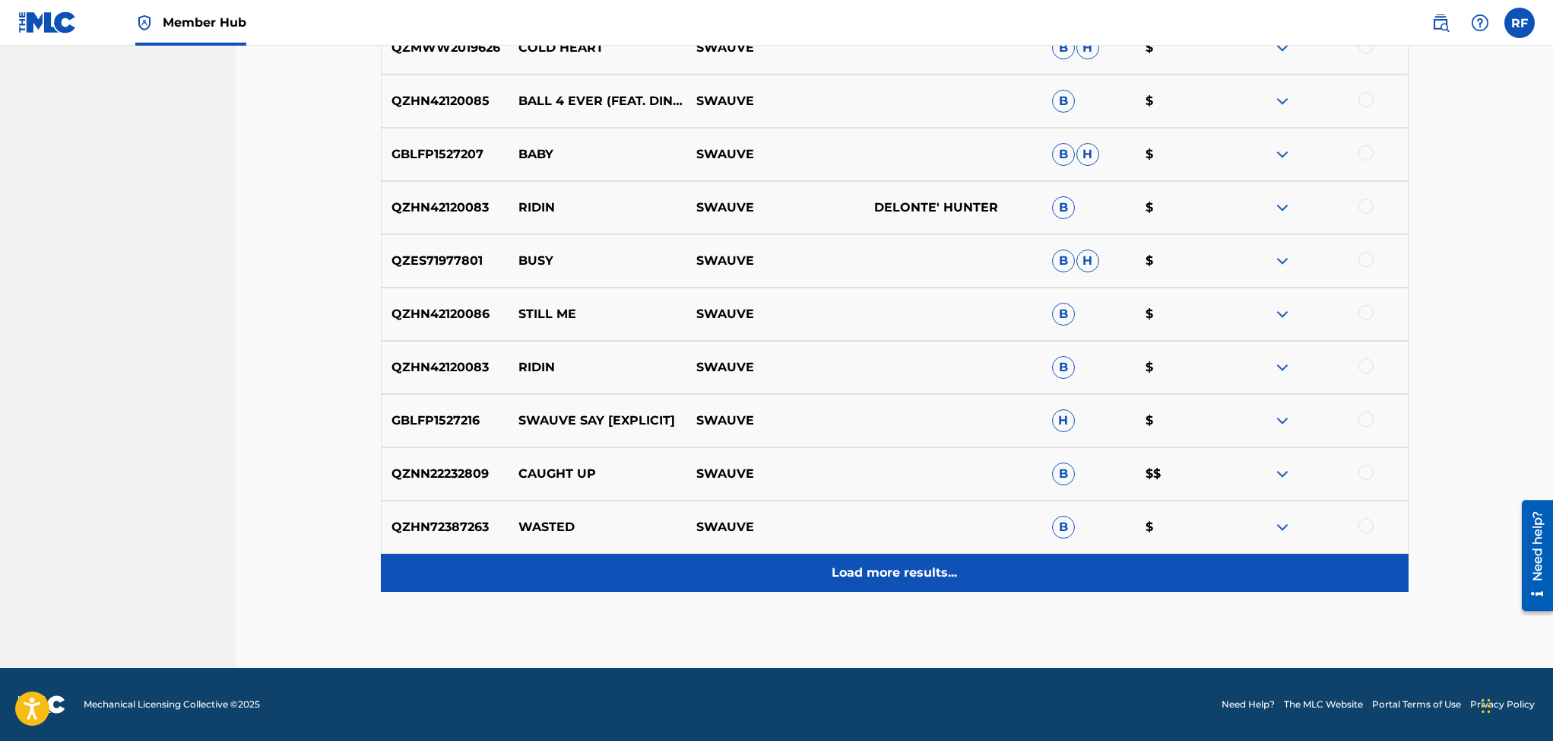
click at [910, 566] on p "Load more results..." at bounding box center [894, 572] width 125 height 18
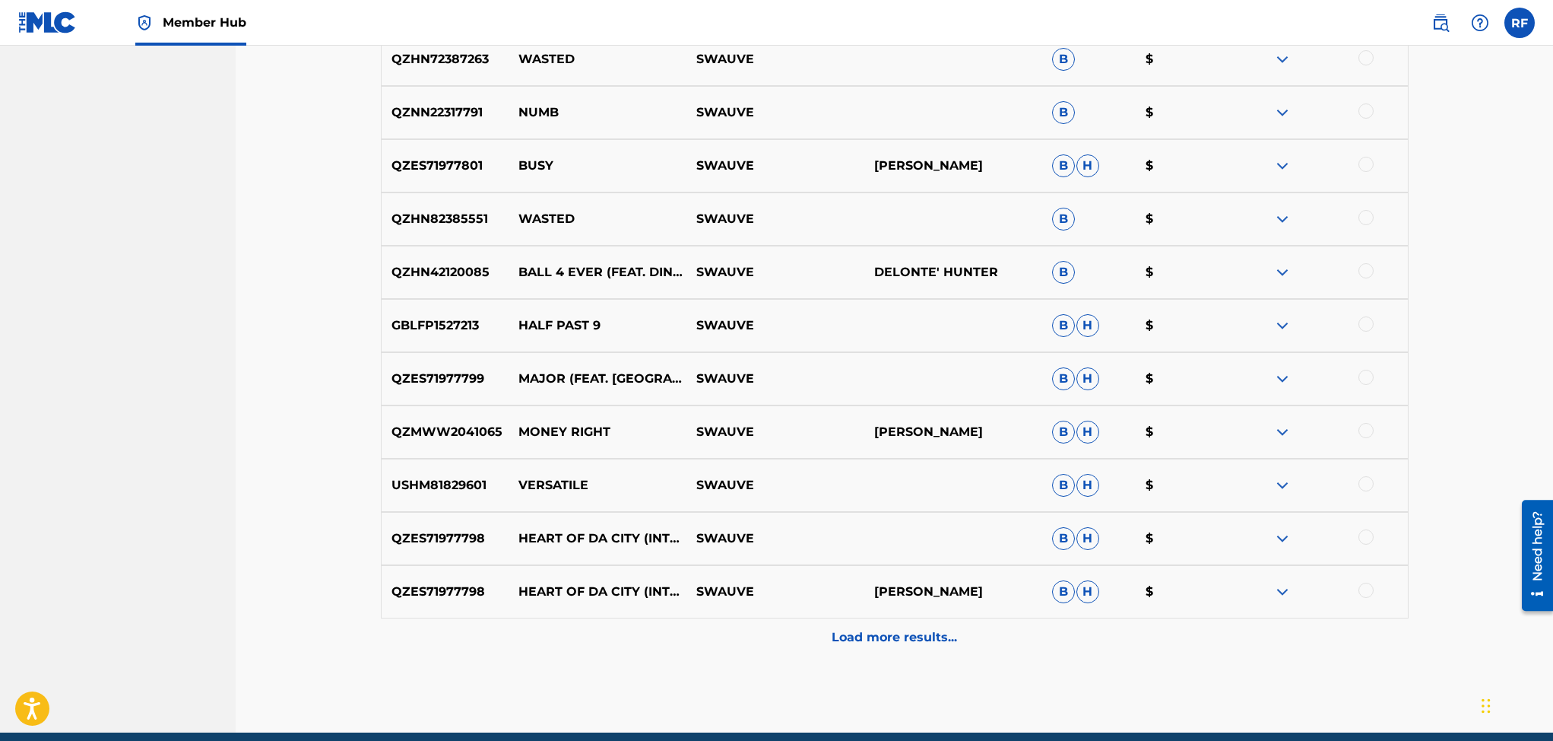
scroll to position [1711, 0]
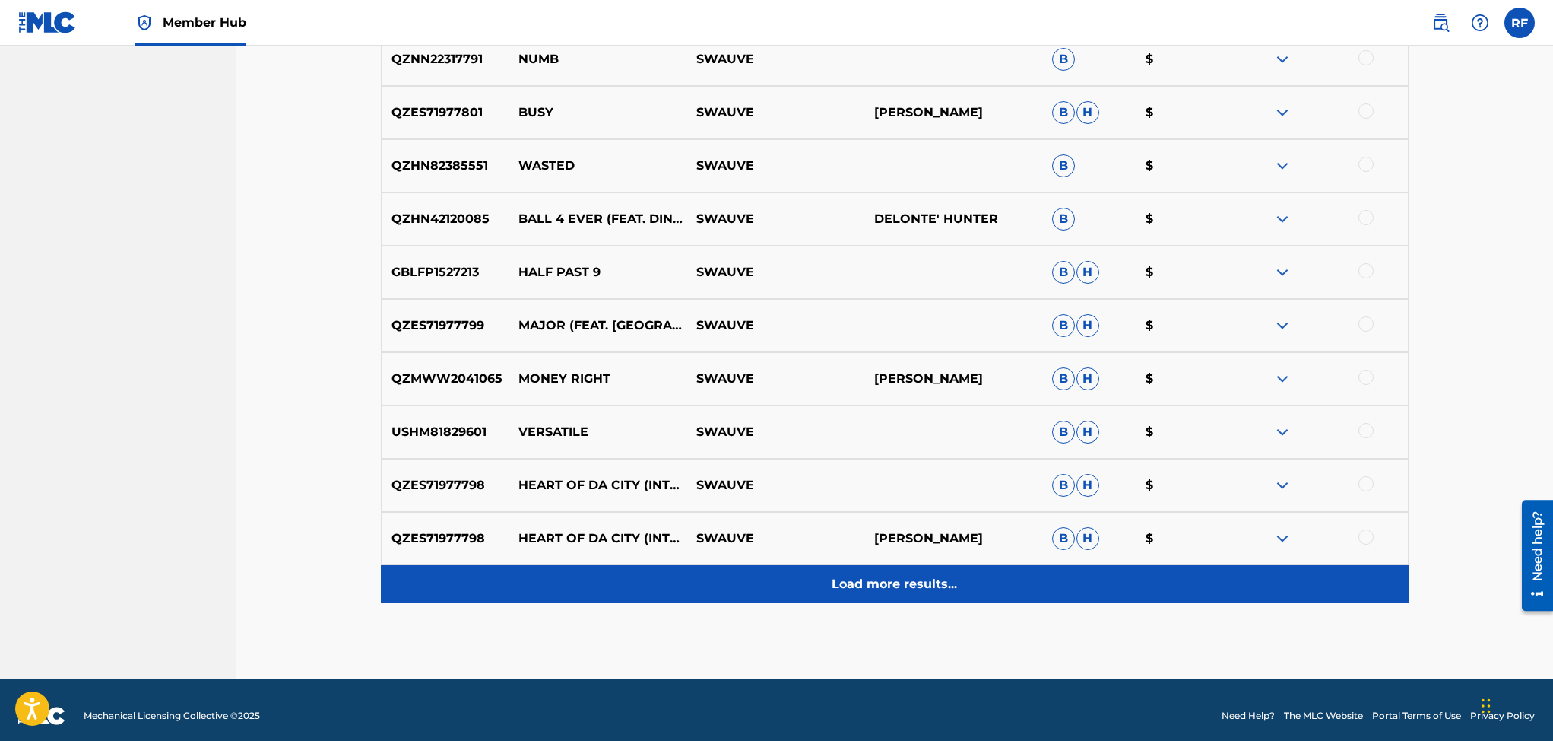
click at [845, 577] on p "Load more results..." at bounding box center [894, 584] width 125 height 18
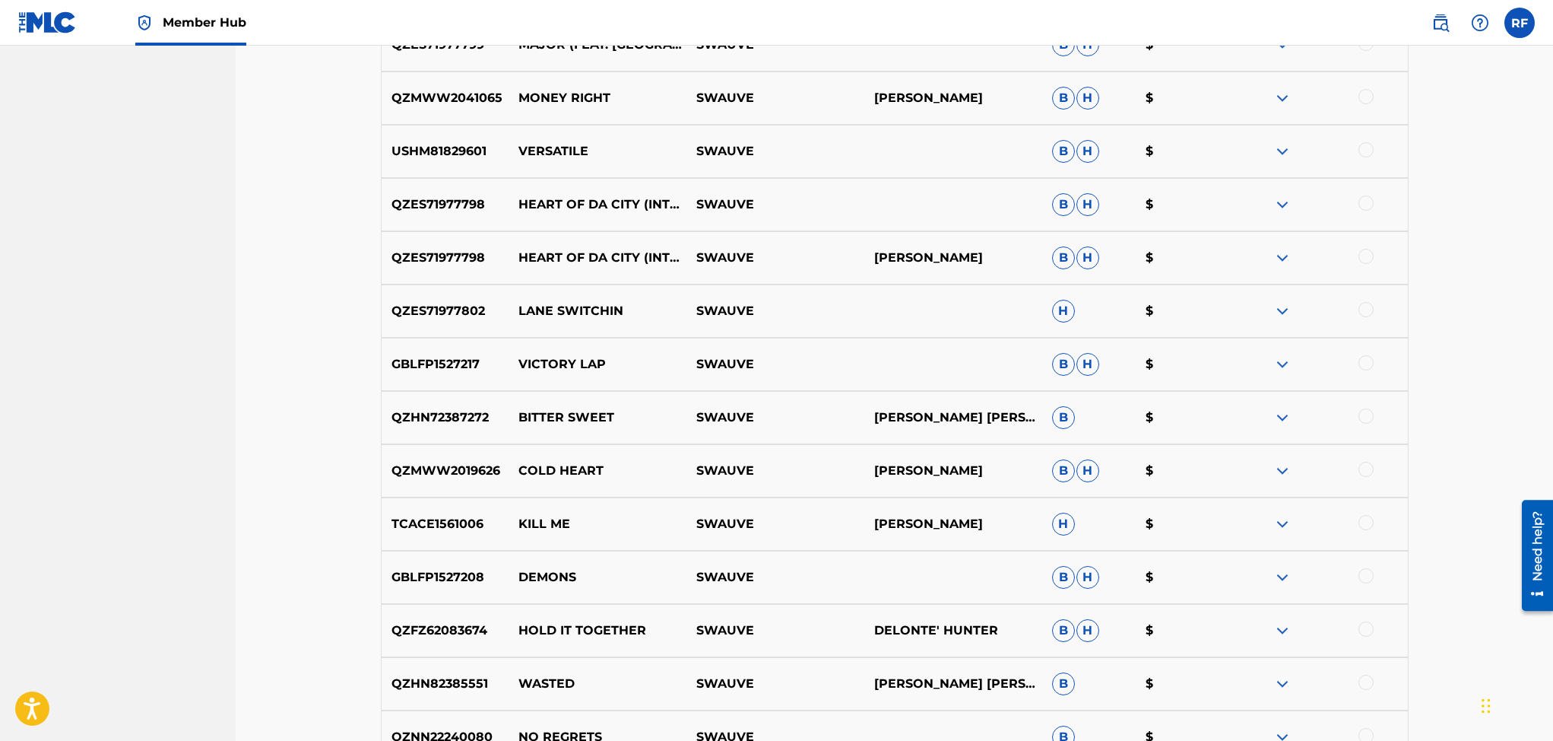
scroll to position [1996, 0]
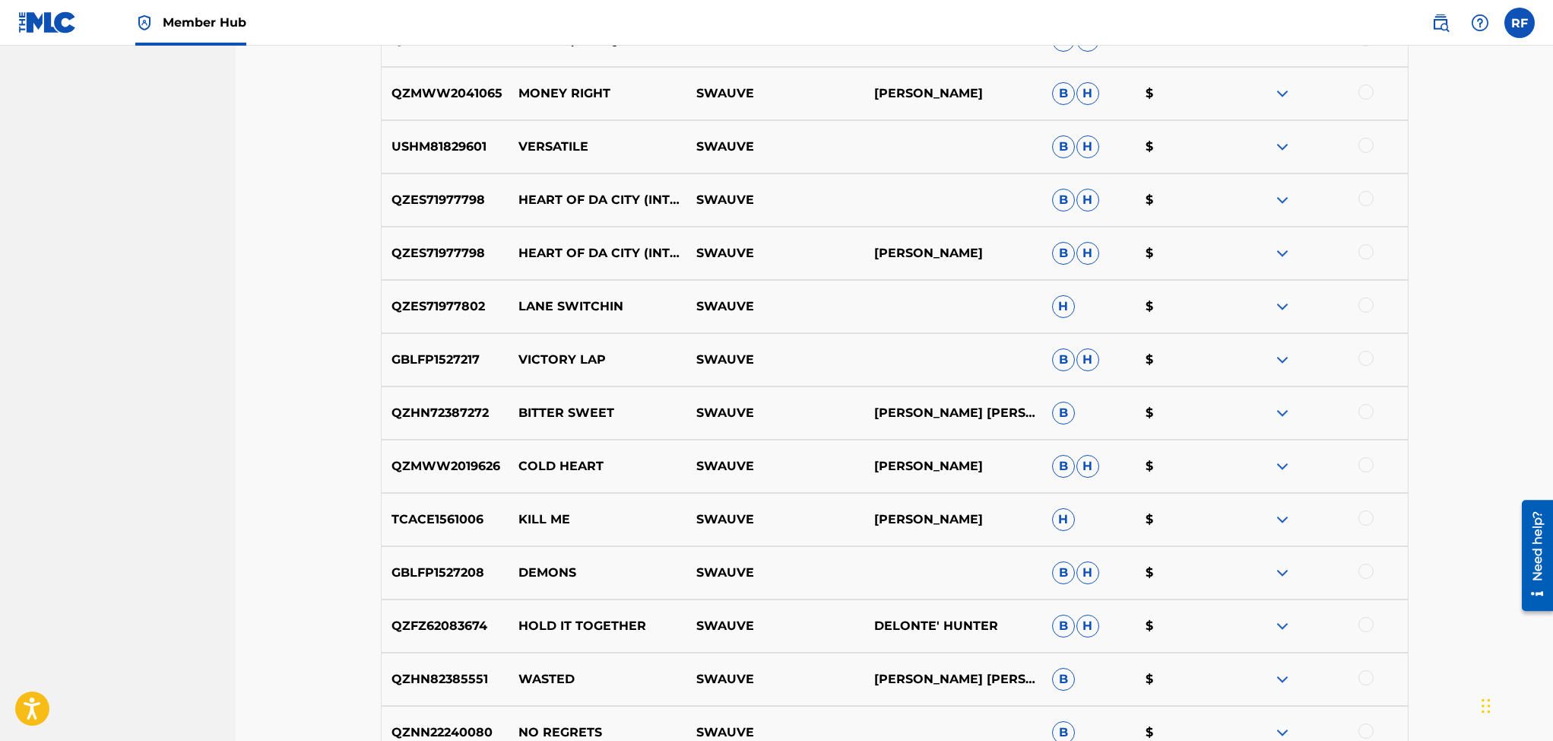
click at [1362, 521] on div at bounding box center [1366, 517] width 15 height 15
click at [1398, 608] on button "Match 1 Group" at bounding box center [1451, 617] width 168 height 38
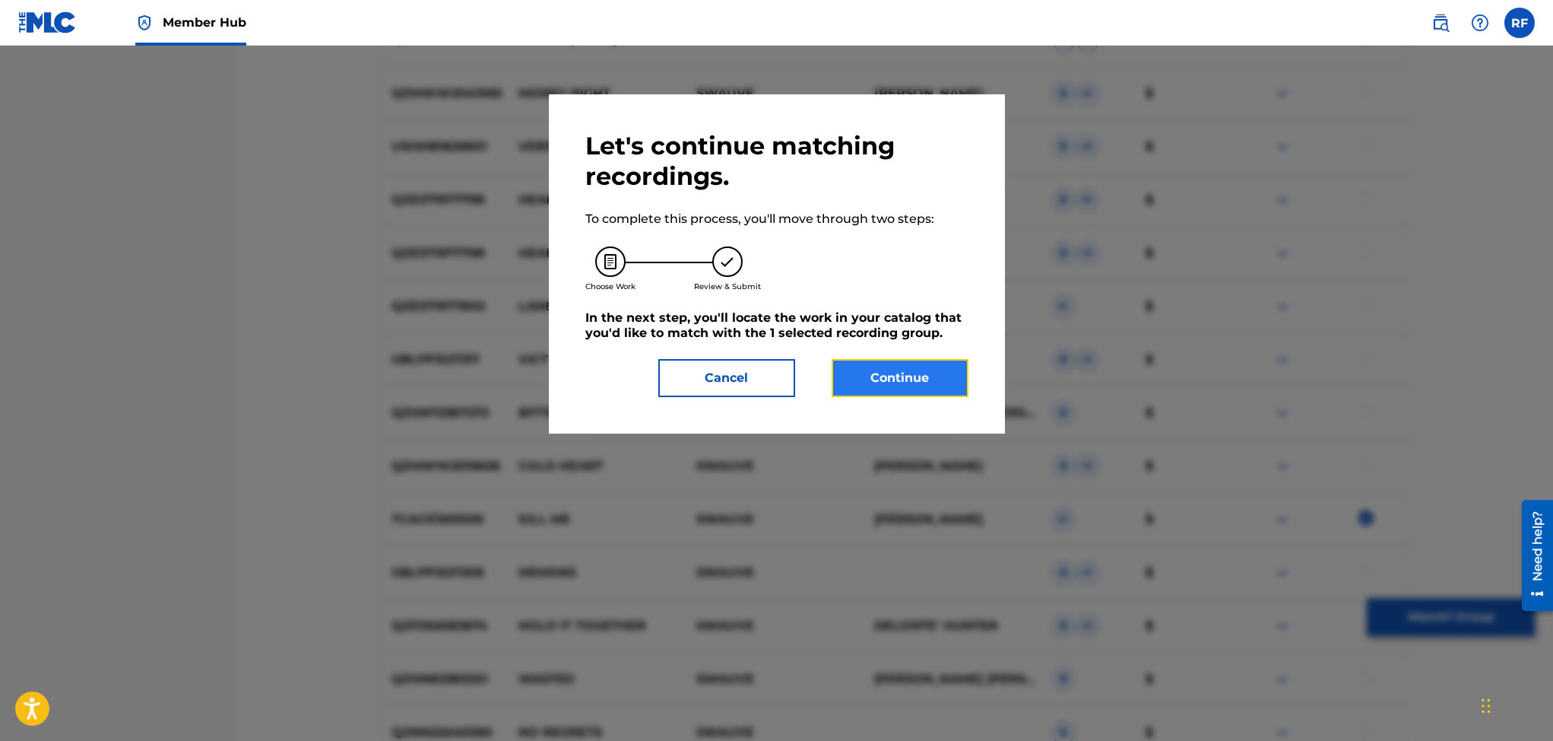
click at [886, 369] on button "Continue" at bounding box center [900, 378] width 137 height 38
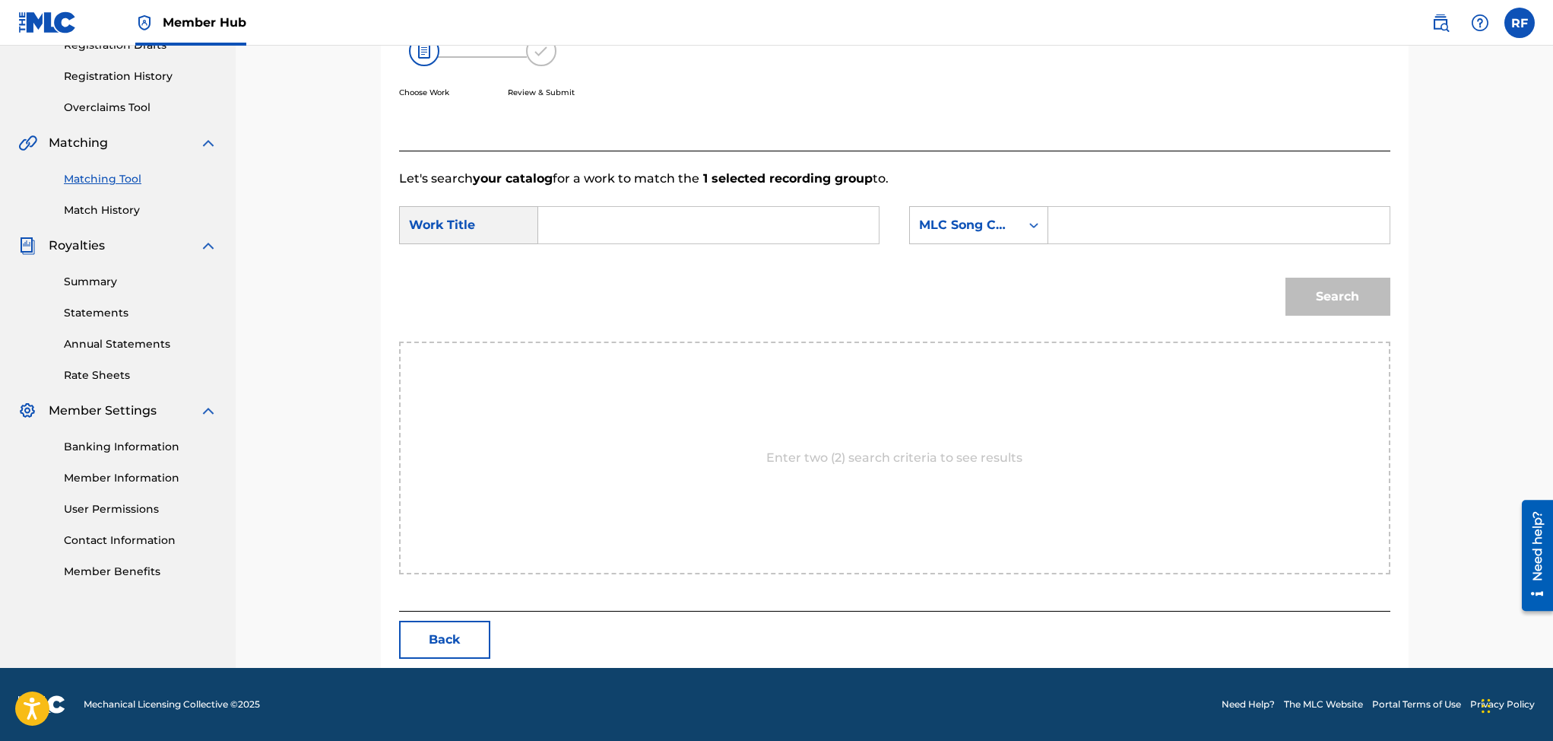
scroll to position [274, 0]
click at [657, 227] on input "Search Form" at bounding box center [708, 225] width 315 height 36
type input "kill me"
click at [1036, 221] on icon "Search Form" at bounding box center [1033, 224] width 15 height 15
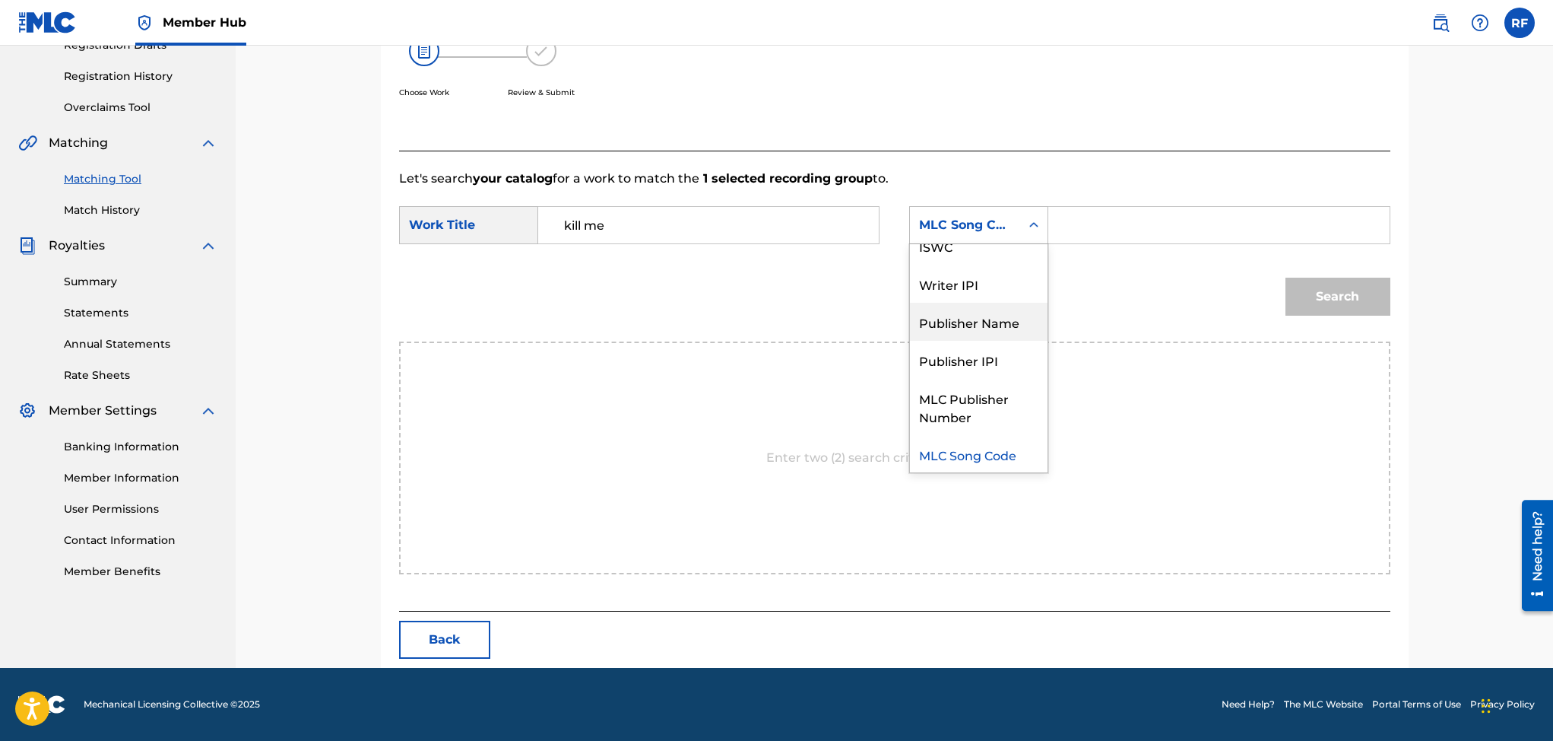
click at [996, 321] on div "Publisher Name" at bounding box center [979, 322] width 138 height 38
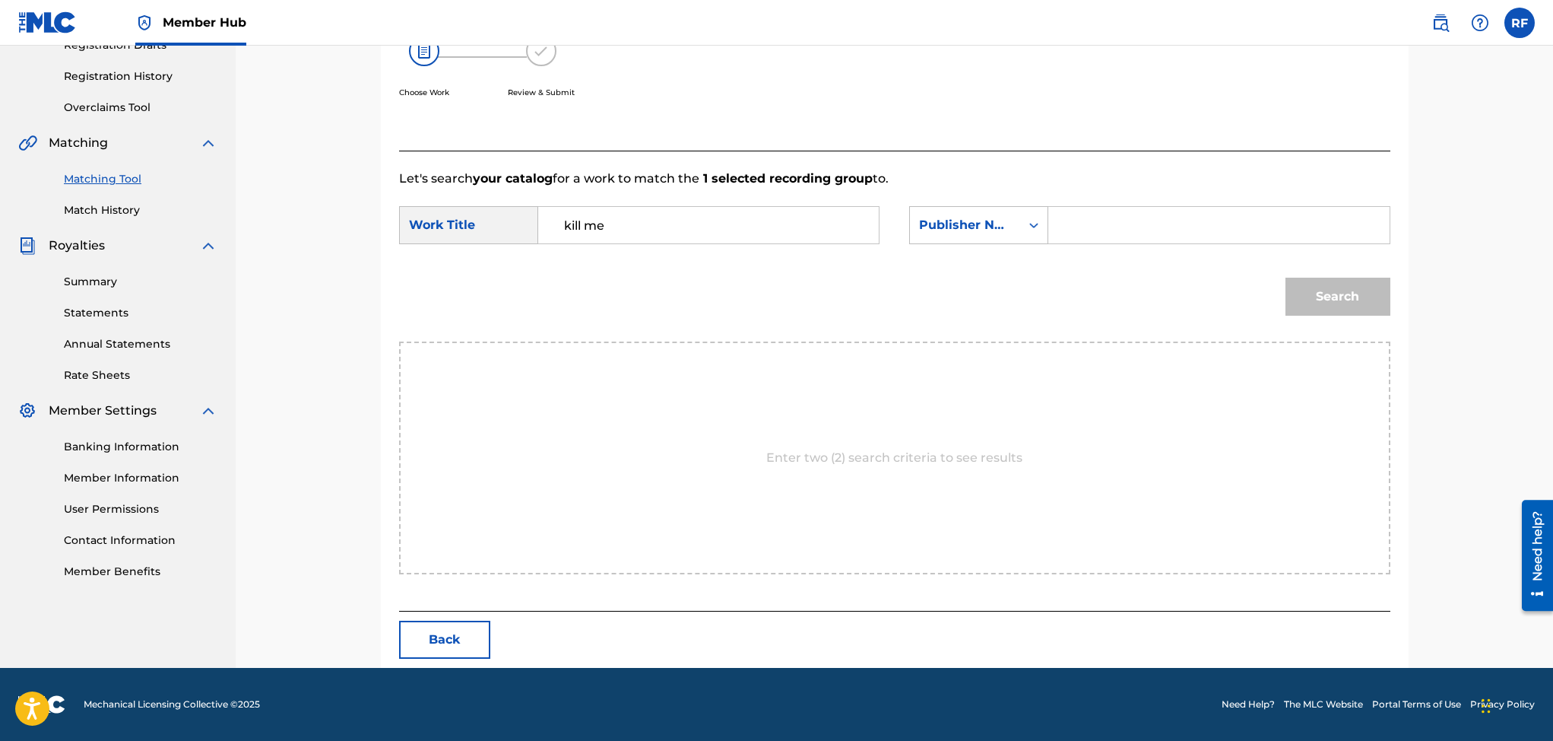
click at [1067, 219] on input "Search Form" at bounding box center [1218, 225] width 315 height 36
click at [1346, 301] on button "Search" at bounding box center [1338, 296] width 105 height 38
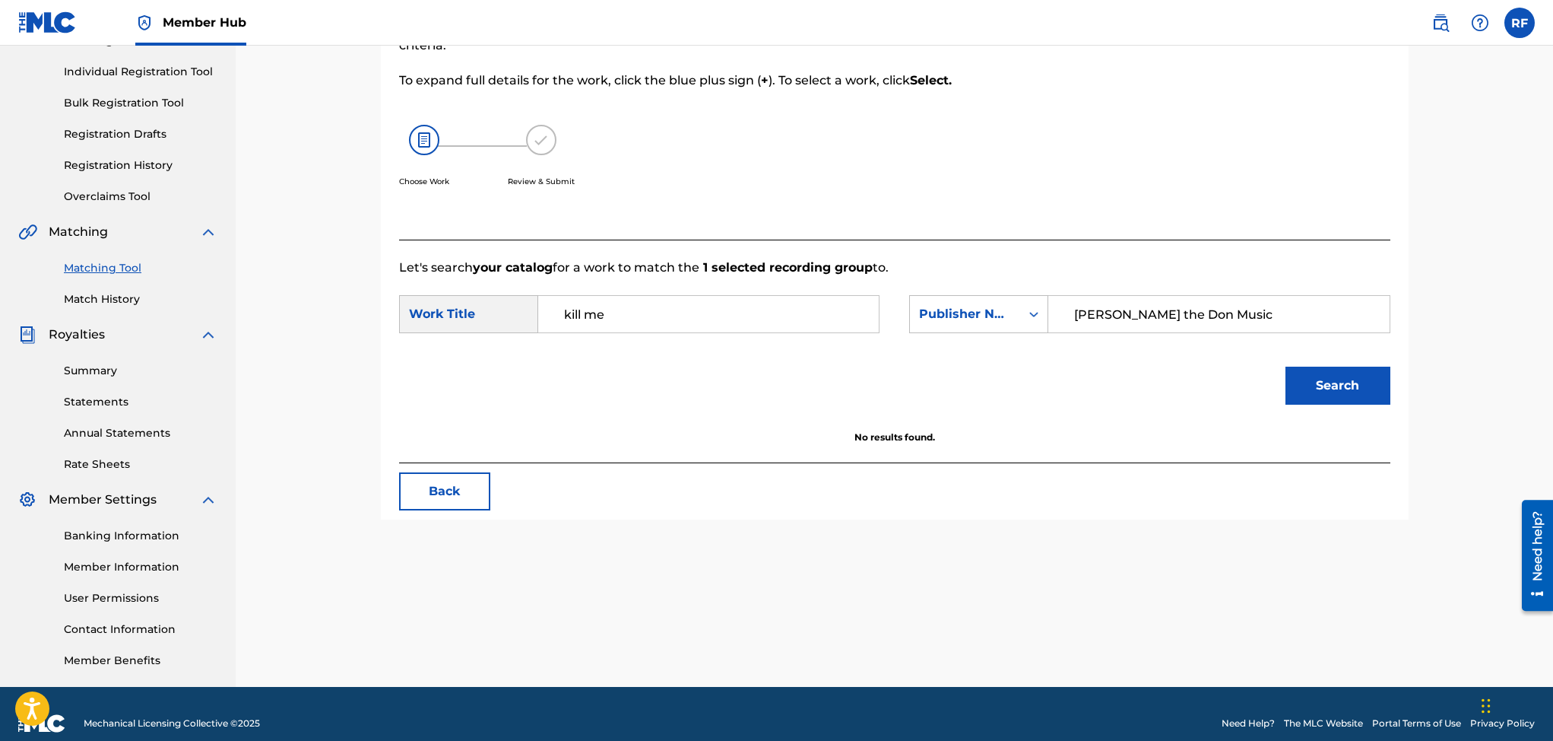
click at [1207, 312] on input "Deon the Don Music" at bounding box center [1218, 314] width 315 height 36
type input "D"
click at [1032, 313] on icon "Search Form" at bounding box center [1033, 314] width 9 height 5
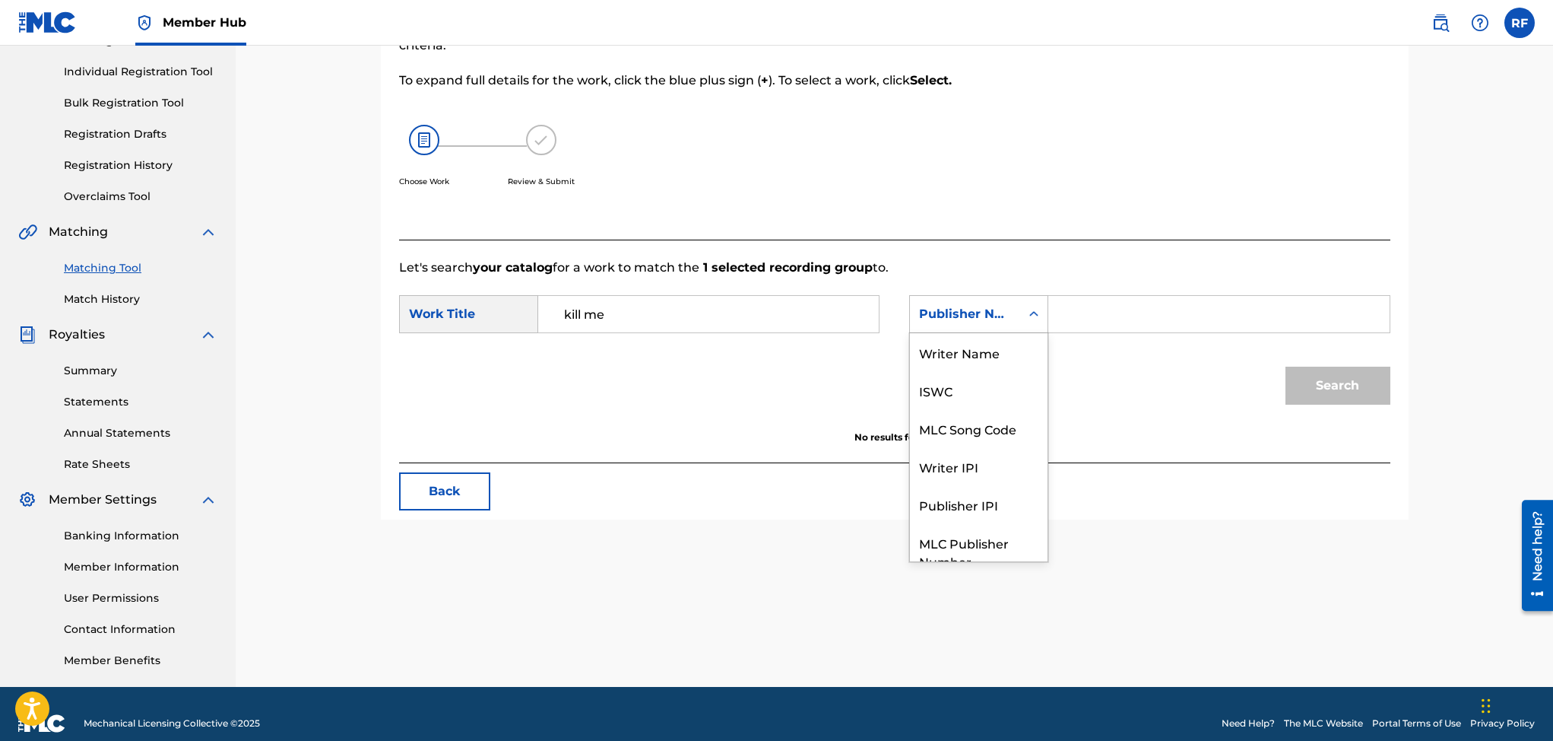
scroll to position [55, 0]
click at [972, 405] on div "Writer IPI" at bounding box center [979, 411] width 138 height 38
click at [1078, 316] on input "Search Form" at bounding box center [1218, 314] width 315 height 36
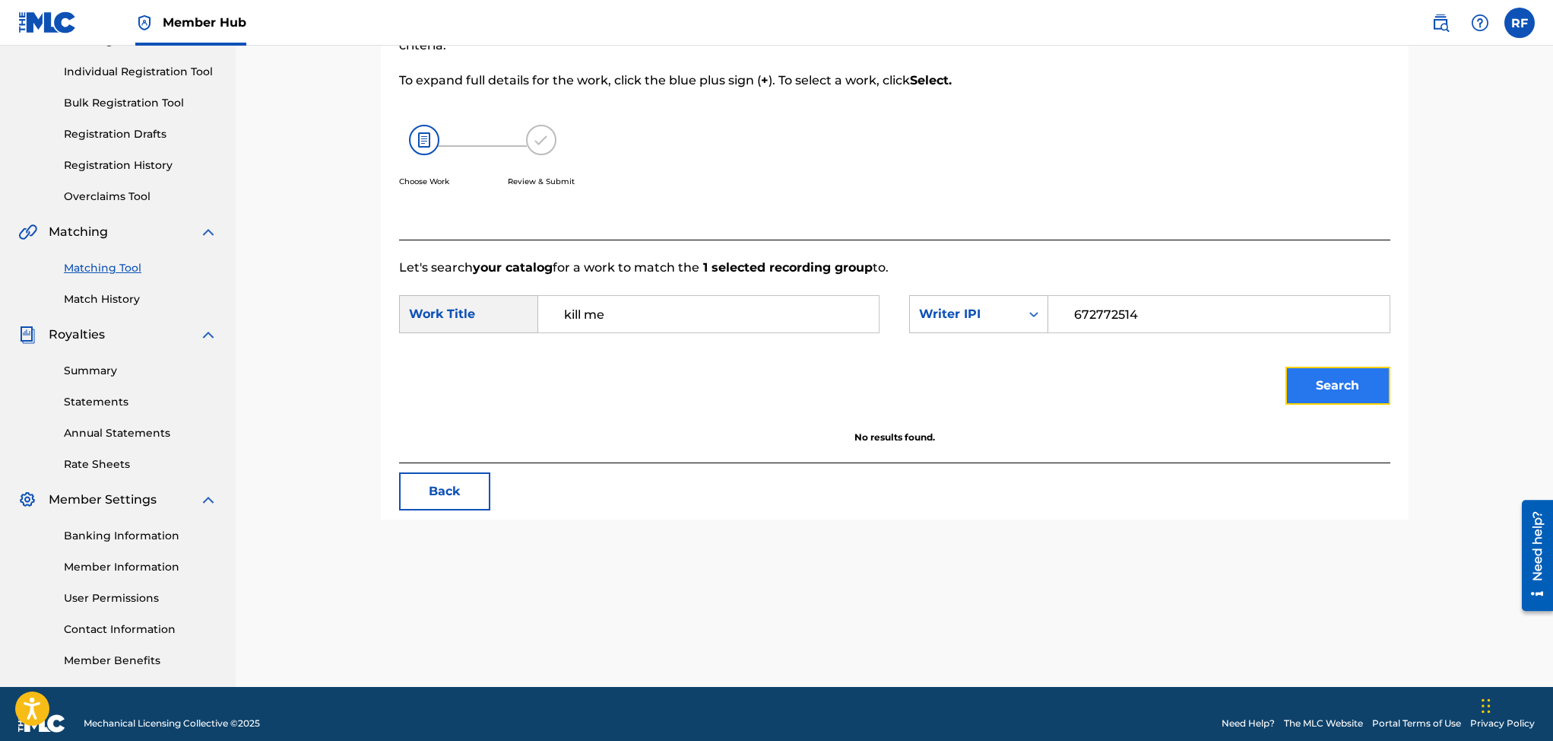
click at [1302, 387] on button "Search" at bounding box center [1338, 385] width 105 height 38
click at [1175, 313] on input "672772514" at bounding box center [1218, 314] width 315 height 36
type input "6"
click at [1032, 317] on icon "Search Form" at bounding box center [1033, 313] width 15 height 15
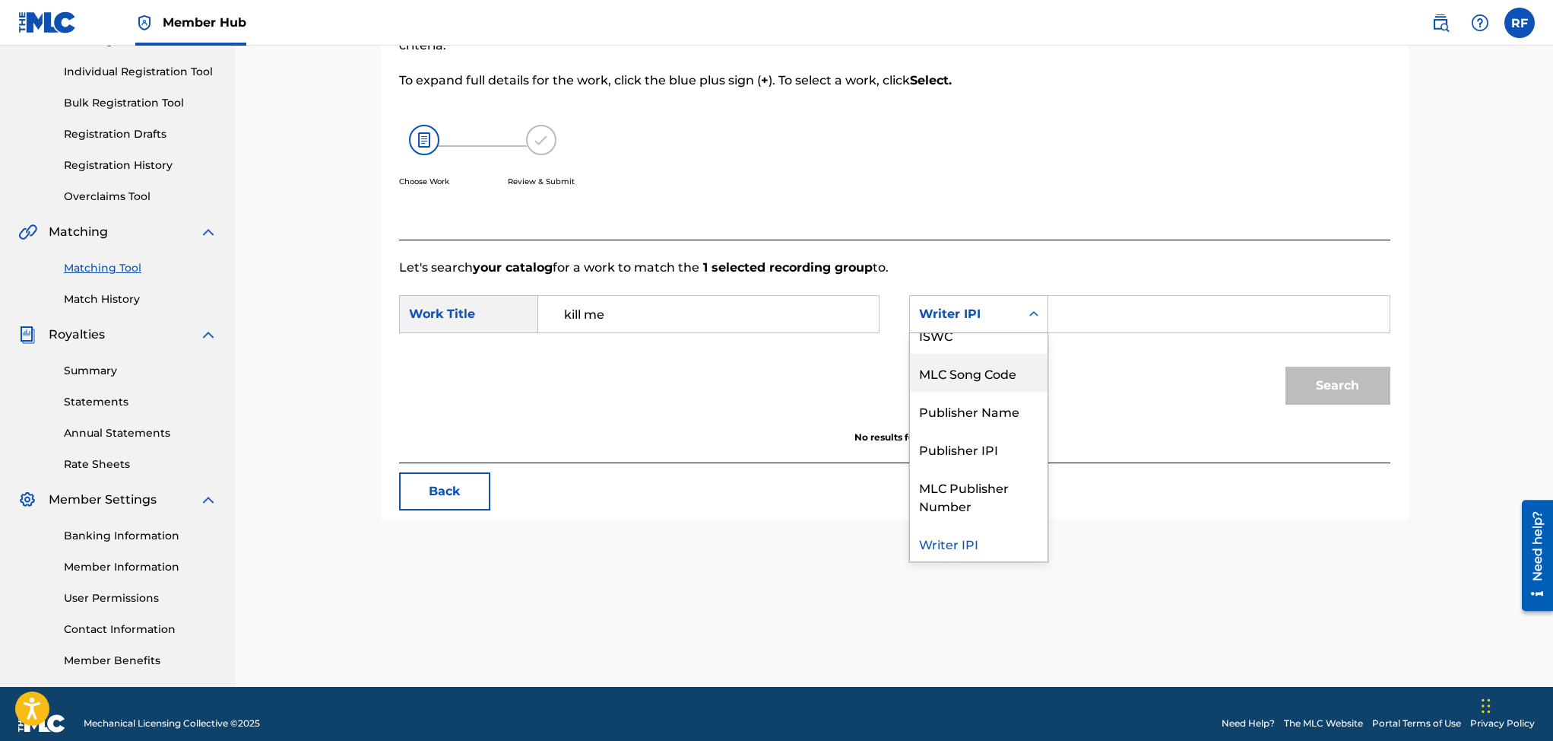
click at [1006, 373] on div "MLC Song Code" at bounding box center [979, 373] width 138 height 38
click at [1067, 319] on input "Search Form" at bounding box center [1218, 314] width 315 height 36
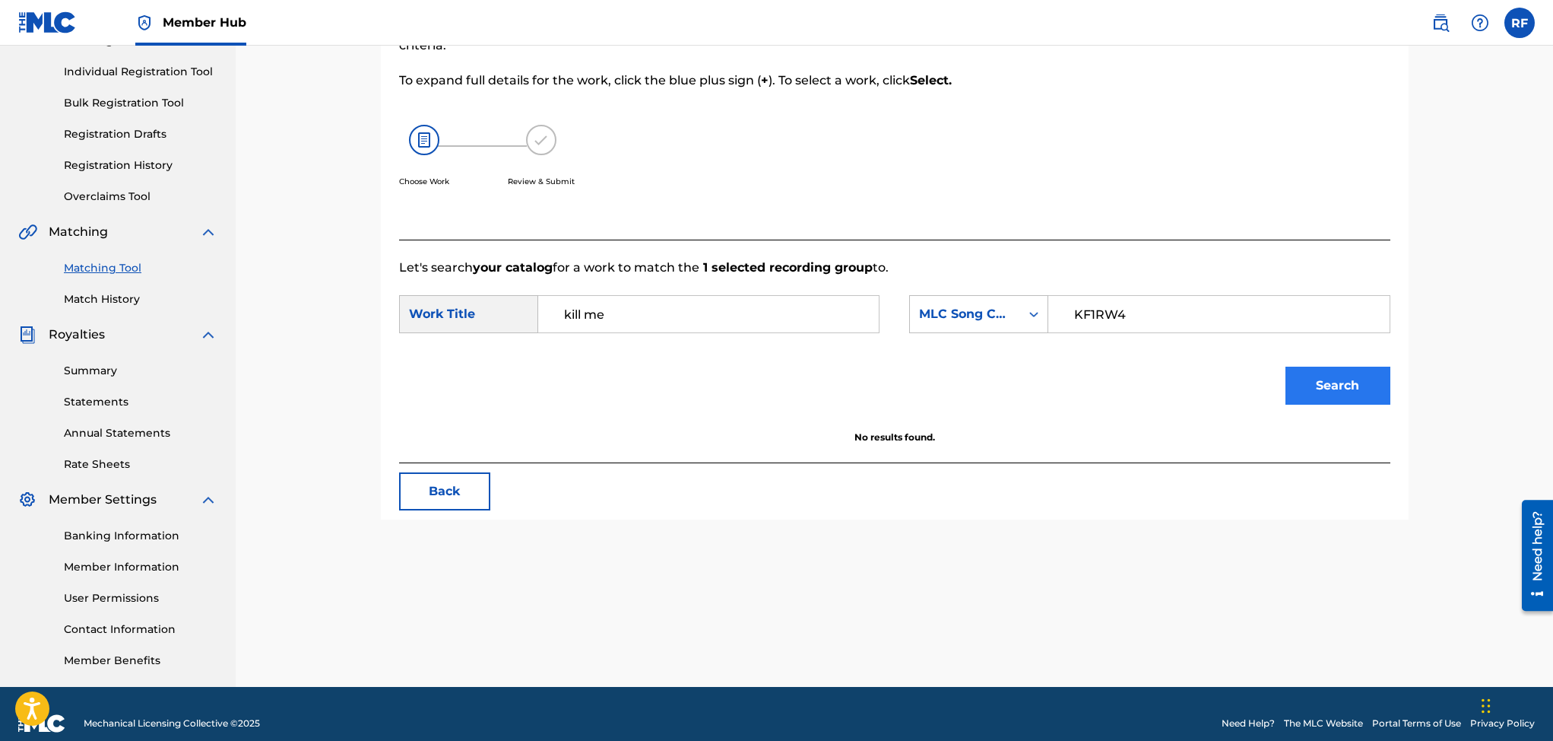
type input "KF1RW4"
click at [1310, 383] on button "Search" at bounding box center [1338, 385] width 105 height 38
click at [1184, 321] on input "KF1RW4" at bounding box center [1218, 314] width 315 height 36
click at [1030, 315] on icon "Search Form" at bounding box center [1033, 313] width 15 height 15
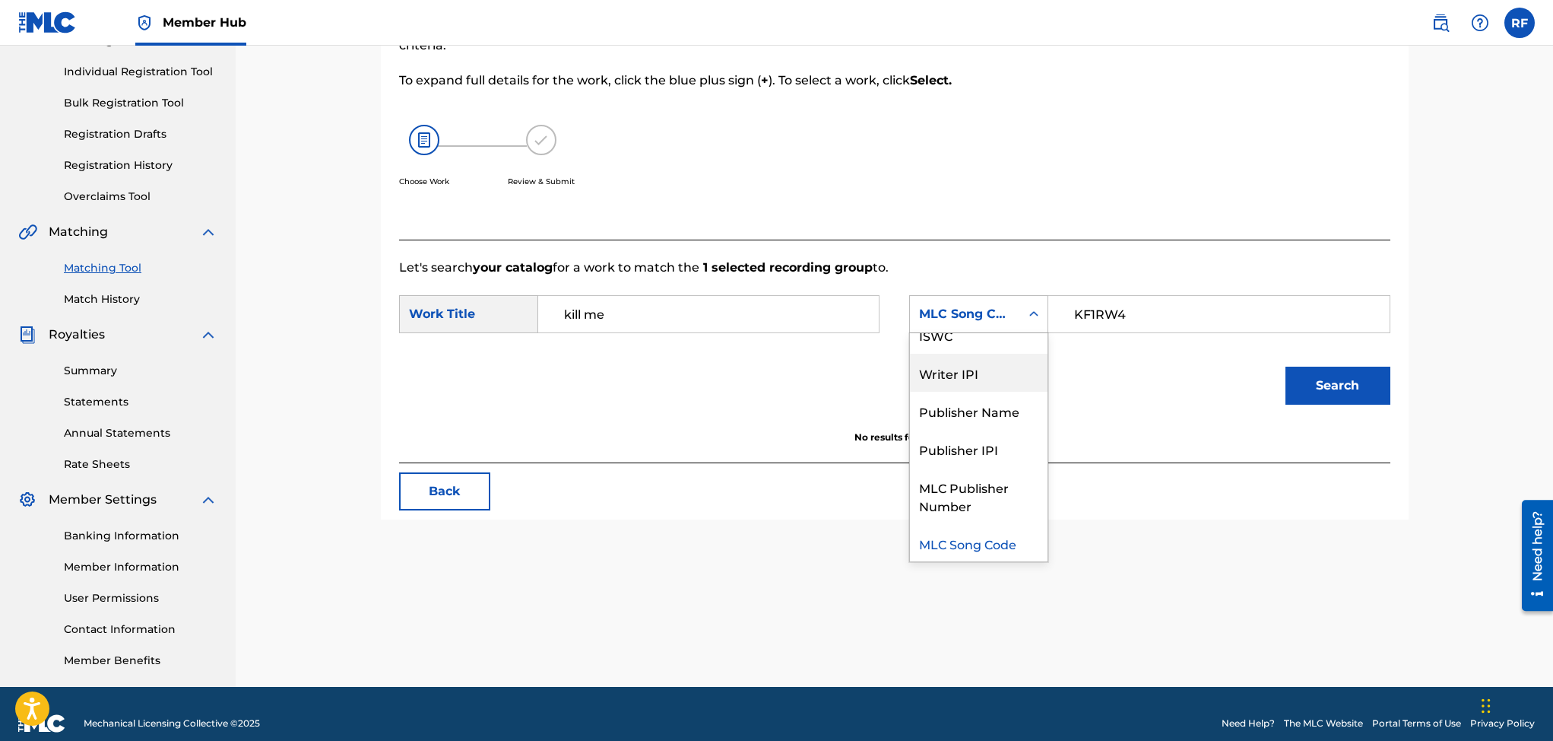
click at [975, 366] on div "Writer IPI" at bounding box center [979, 373] width 138 height 38
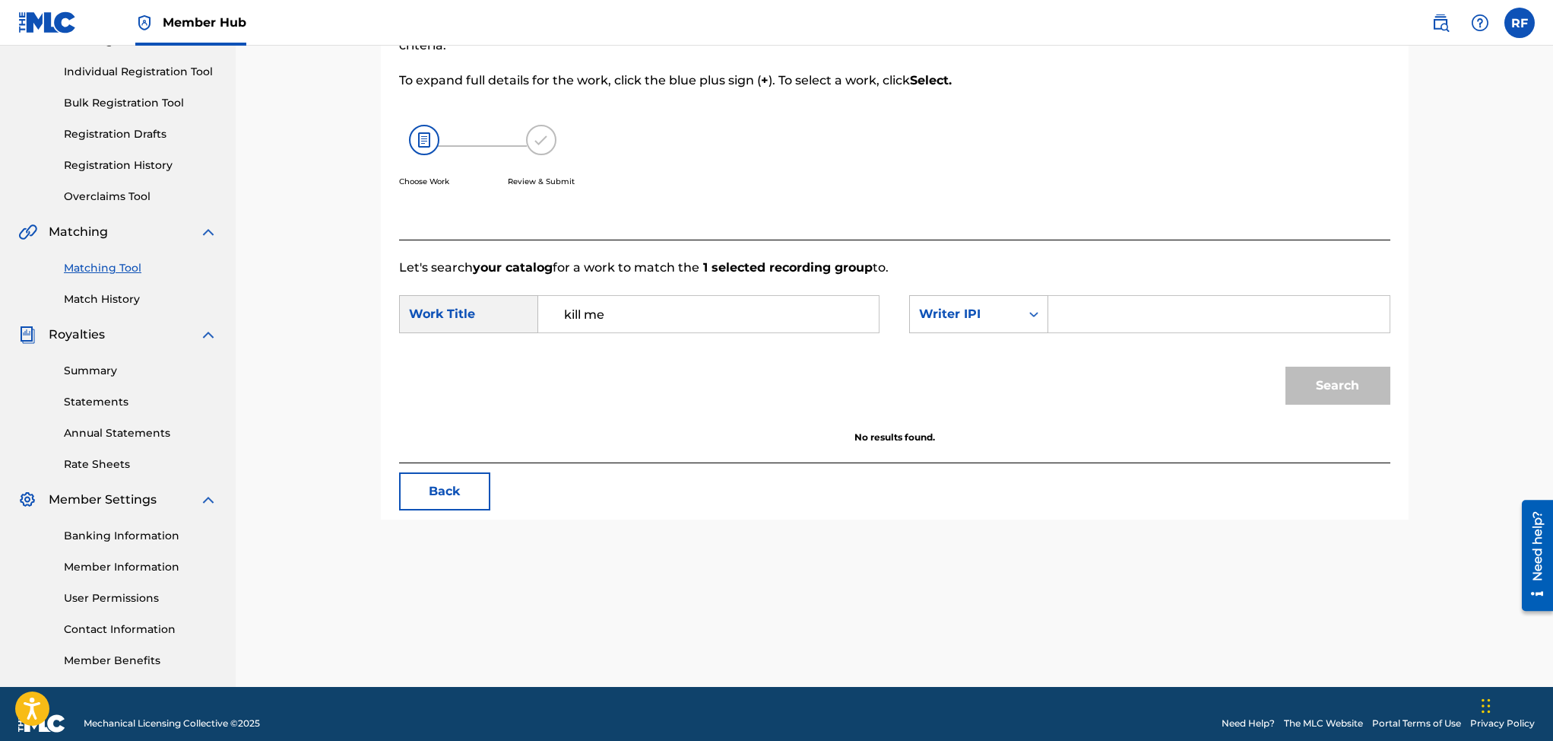
click at [1121, 305] on input "Search Form" at bounding box center [1218, 314] width 315 height 36
type input "373537347"
click at [1336, 388] on button "Search" at bounding box center [1338, 385] width 105 height 38
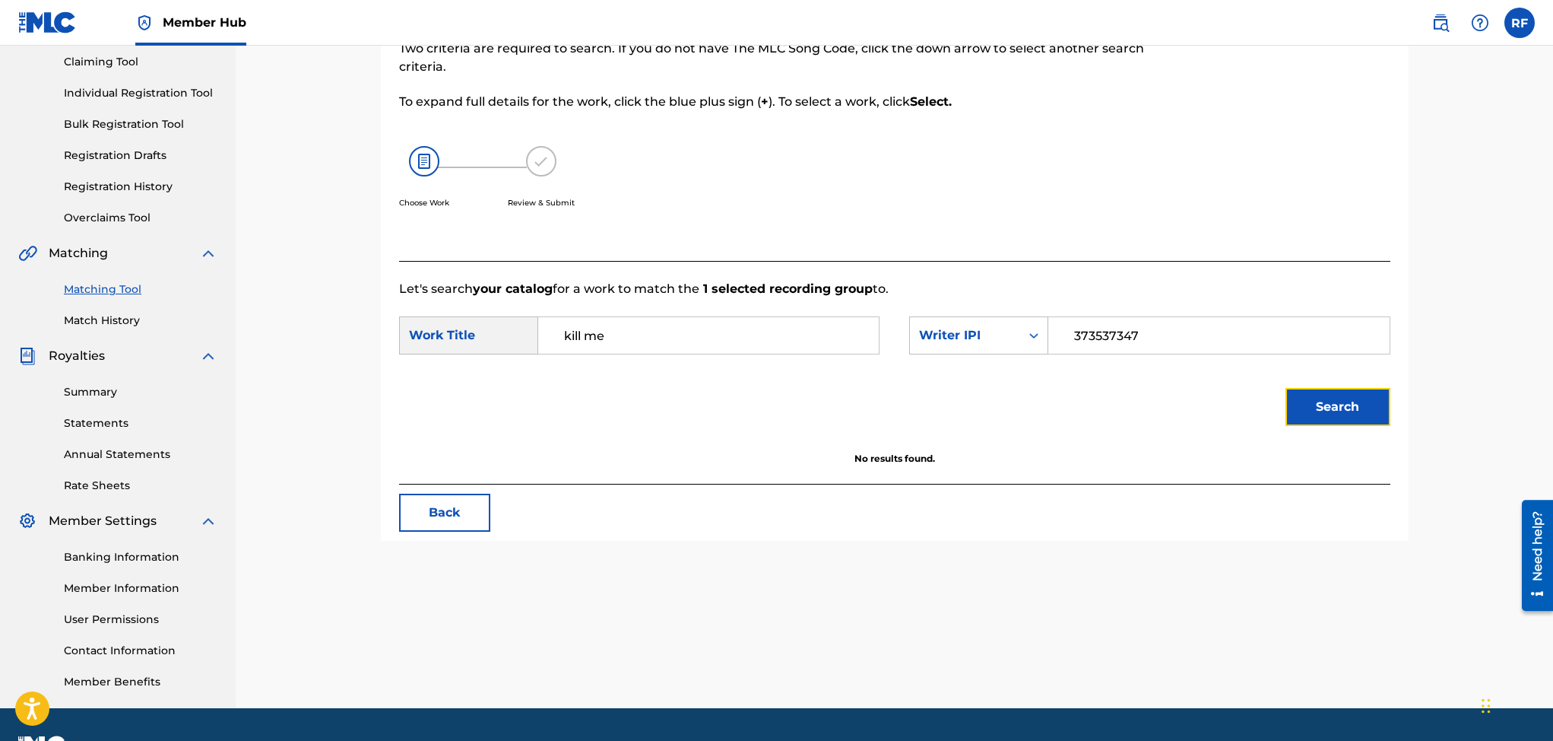
scroll to position [163, 0]
click at [629, 327] on input "kill me" at bounding box center [708, 334] width 315 height 36
type input "k"
click at [621, 339] on input "Search Form" at bounding box center [708, 334] width 315 height 36
type input "KIll Me"
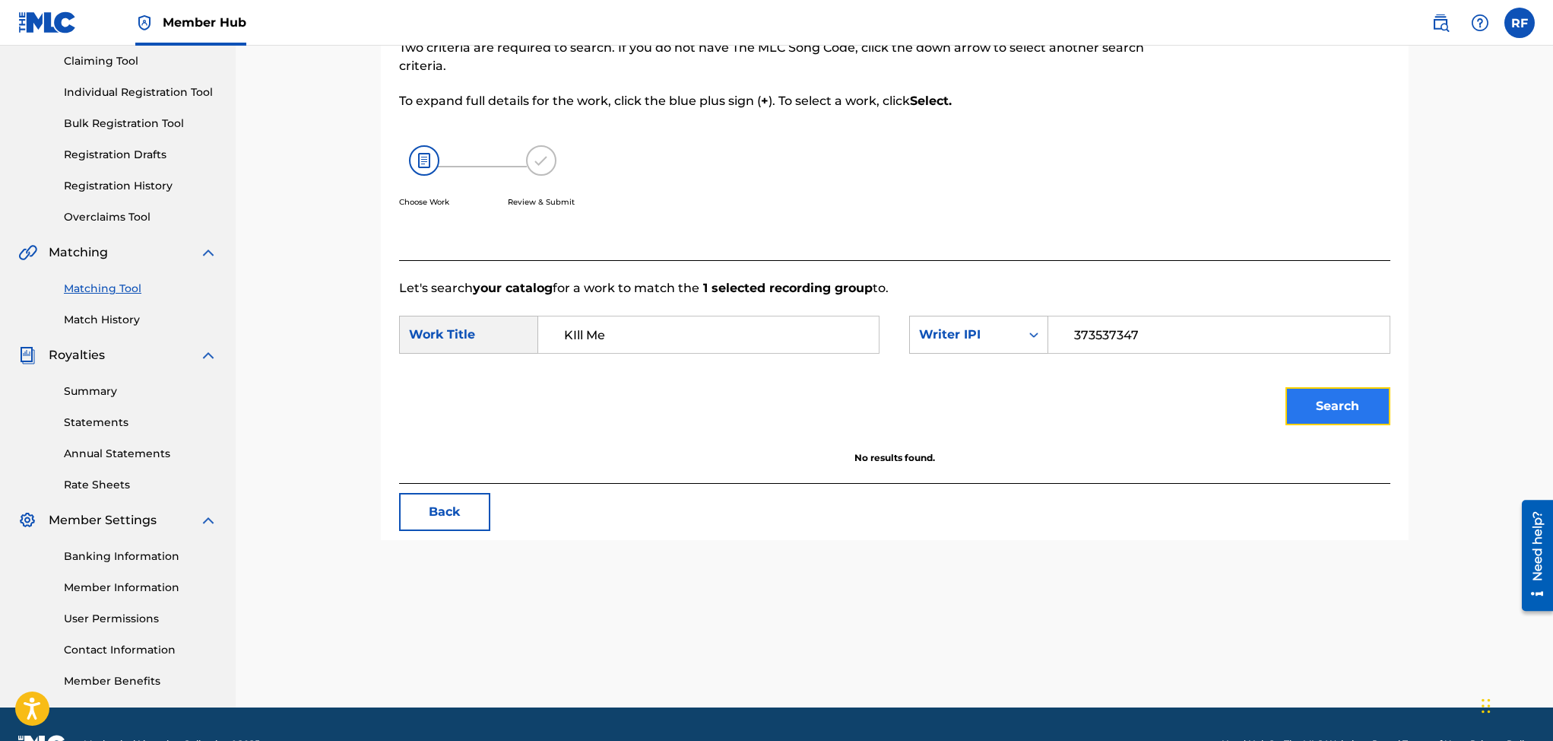
click at [1304, 407] on button "Search" at bounding box center [1338, 406] width 105 height 38
click at [1176, 337] on input "373537347" at bounding box center [1218, 334] width 315 height 36
type input "3"
click at [1372, 401] on button "Search" at bounding box center [1338, 406] width 105 height 38
click at [663, 344] on input "KIll Me" at bounding box center [708, 334] width 315 height 36
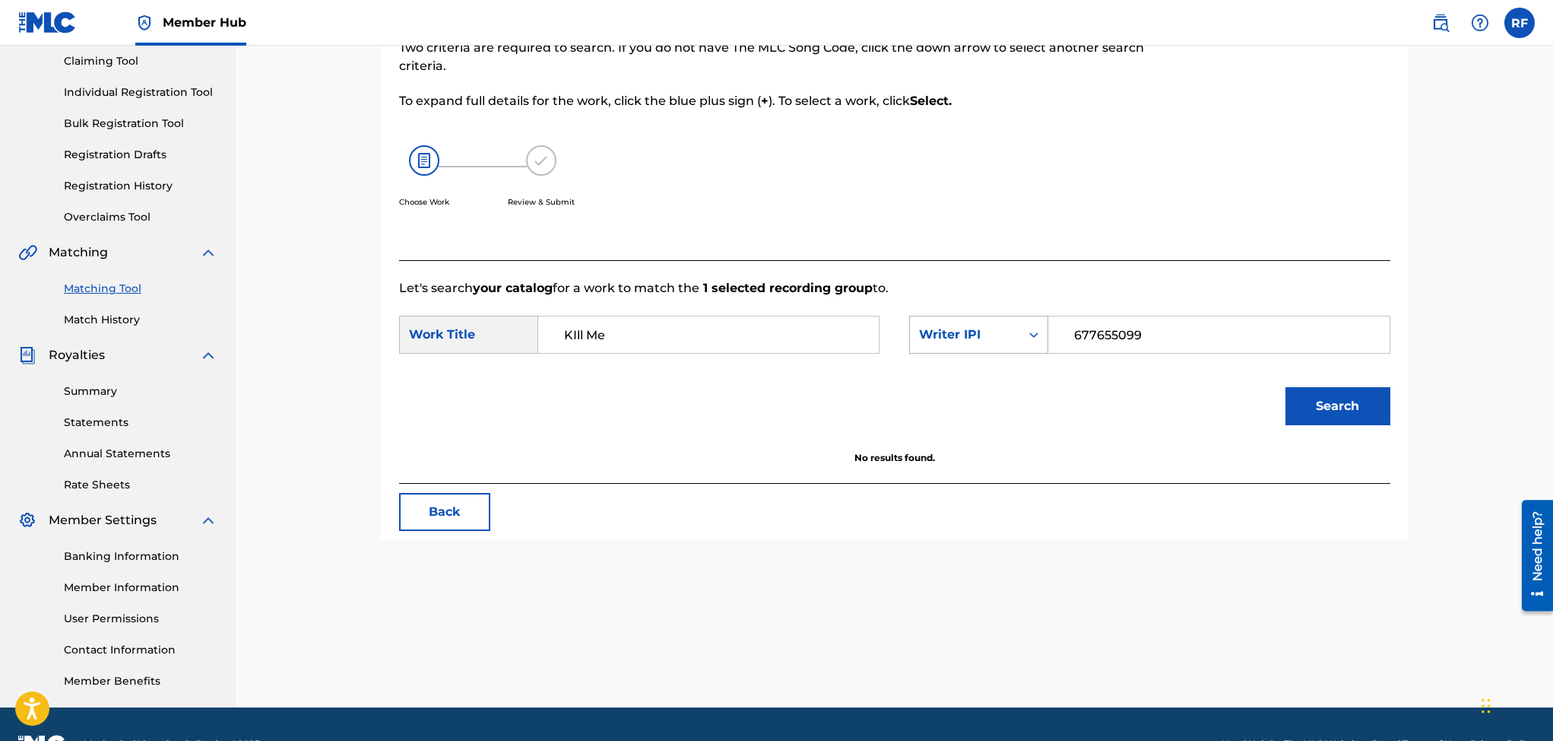
click at [1034, 330] on icon "Search Form" at bounding box center [1033, 334] width 15 height 15
click at [1168, 337] on input "677655099" at bounding box center [1218, 334] width 315 height 36
type input "6"
click at [617, 328] on input "KIll Me" at bounding box center [708, 334] width 315 height 36
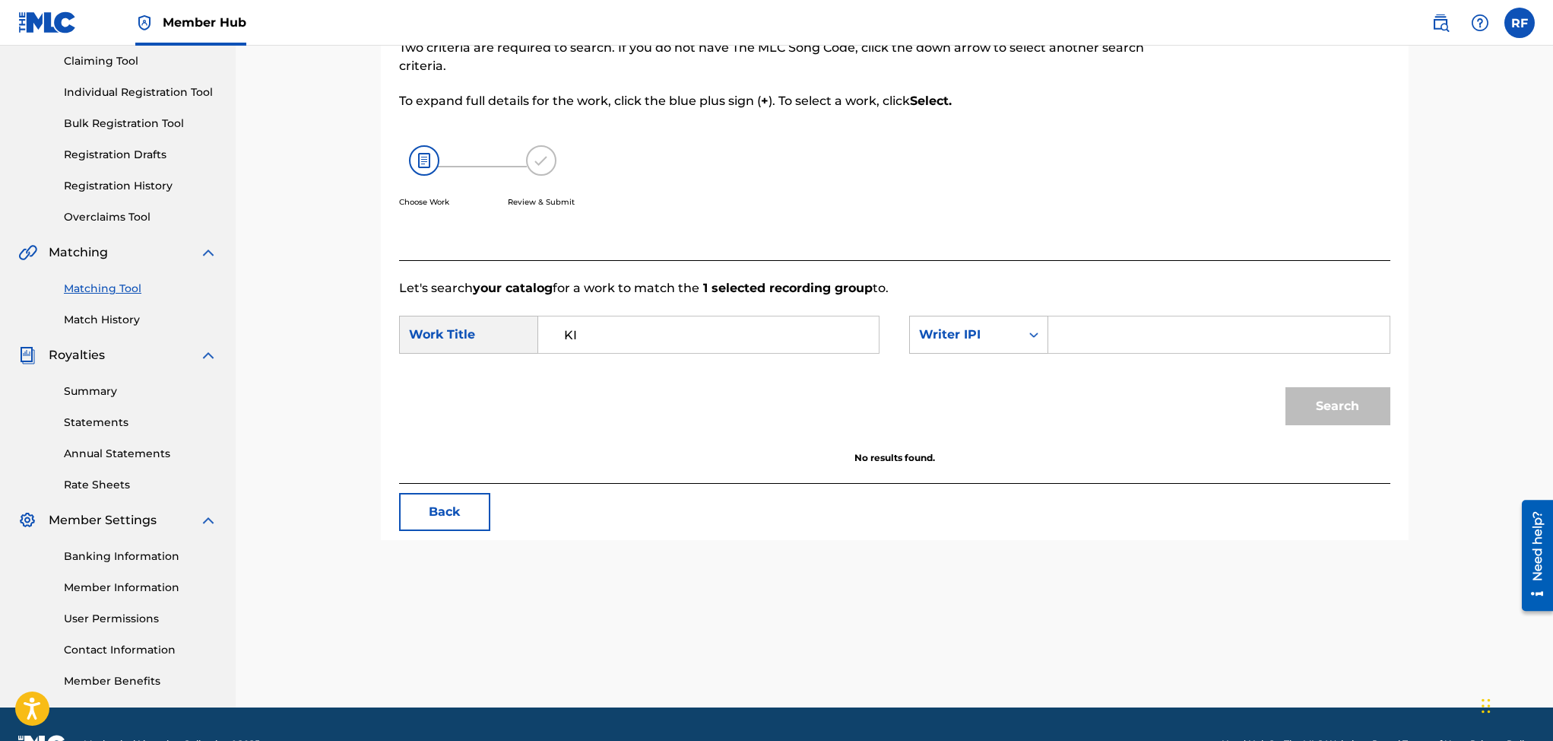
type input "K"
click at [110, 281] on link "Matching Tool" at bounding box center [141, 289] width 154 height 16
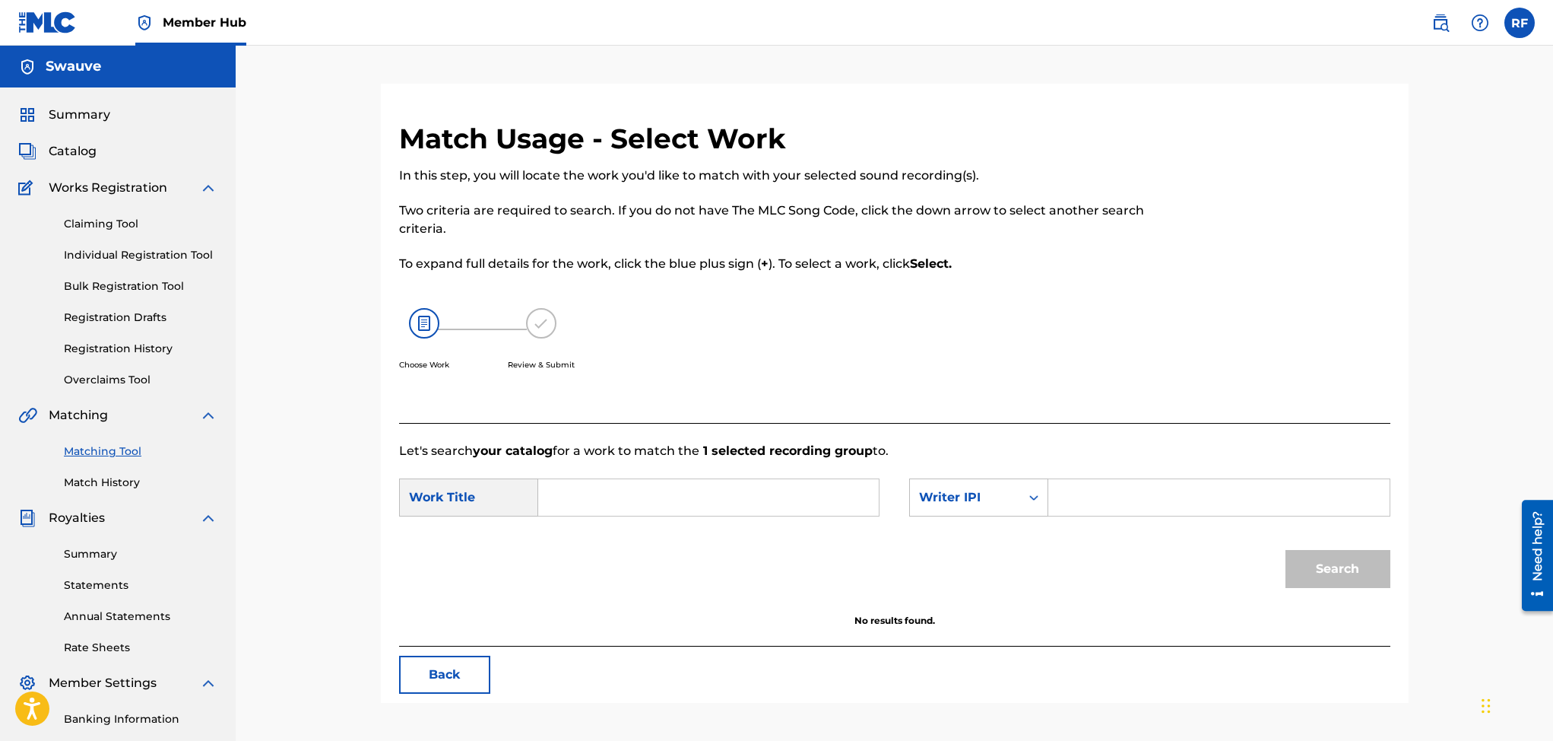
click at [102, 447] on link "Matching Tool" at bounding box center [141, 451] width 154 height 16
click at [70, 109] on span "Summary" at bounding box center [80, 115] width 62 height 18
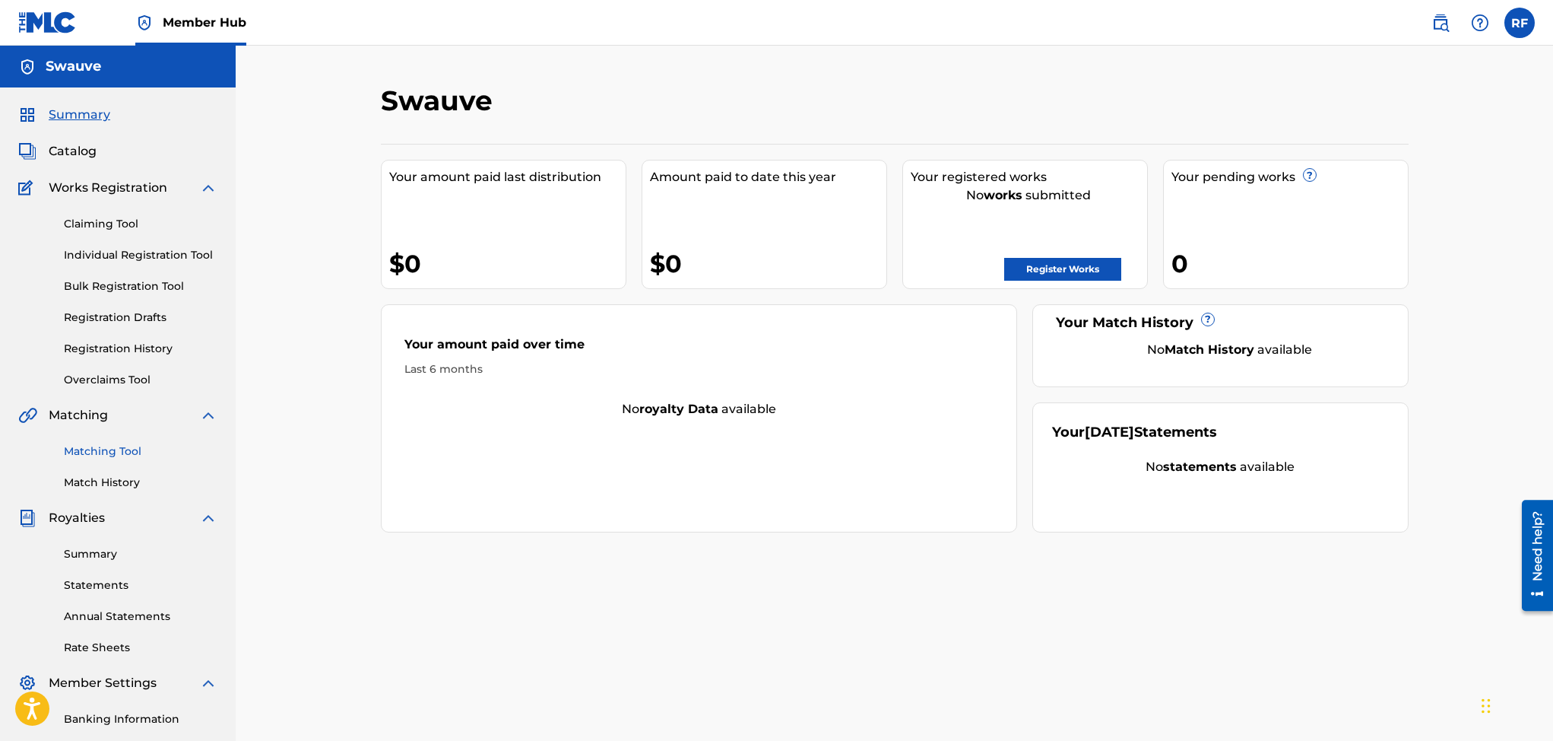
click at [109, 446] on link "Matching Tool" at bounding box center [141, 451] width 154 height 16
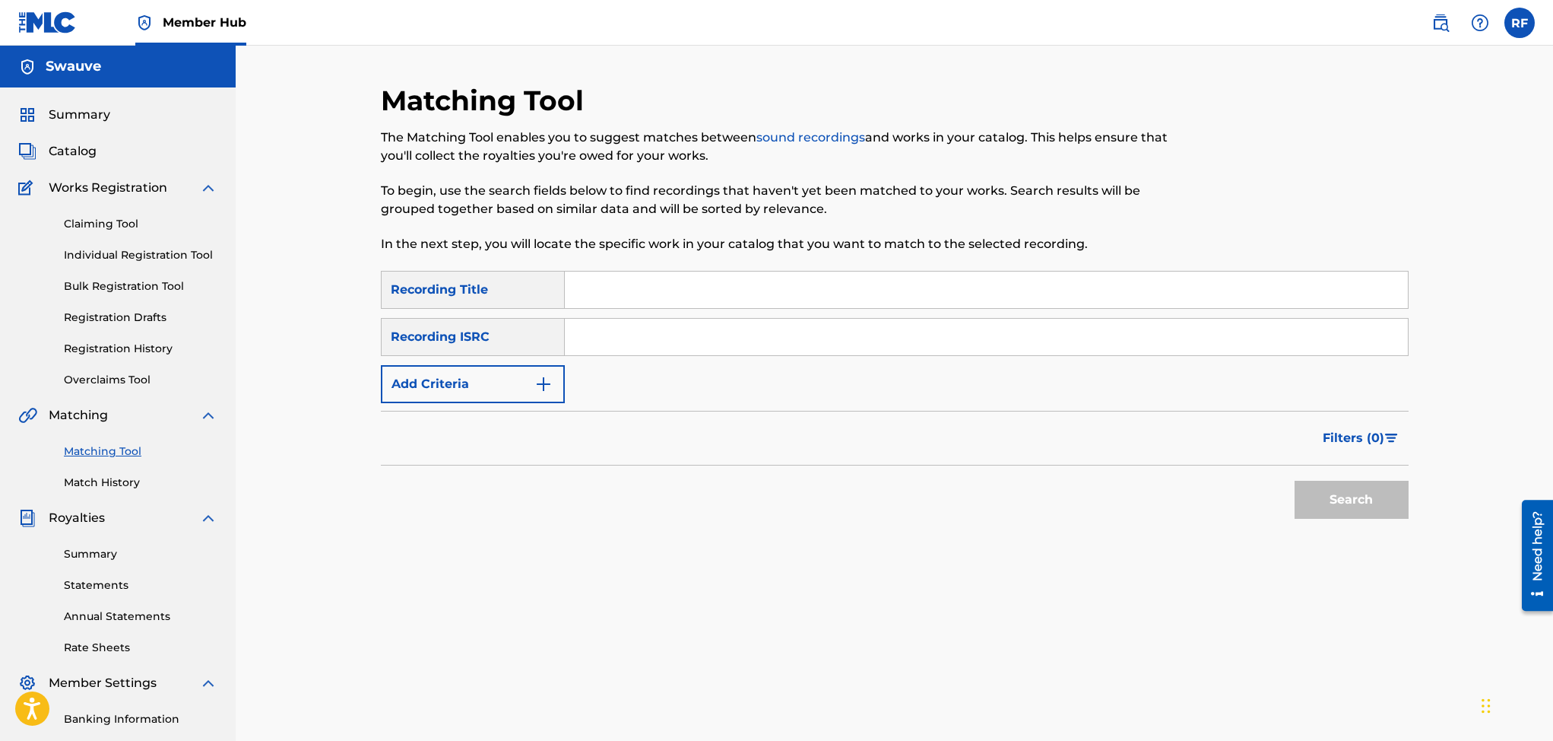
click at [591, 290] on input "Search Form" at bounding box center [986, 289] width 843 height 36
type input "red"
click at [595, 331] on input "Search Form" at bounding box center [986, 337] width 843 height 36
type input "GBLFP1527215"
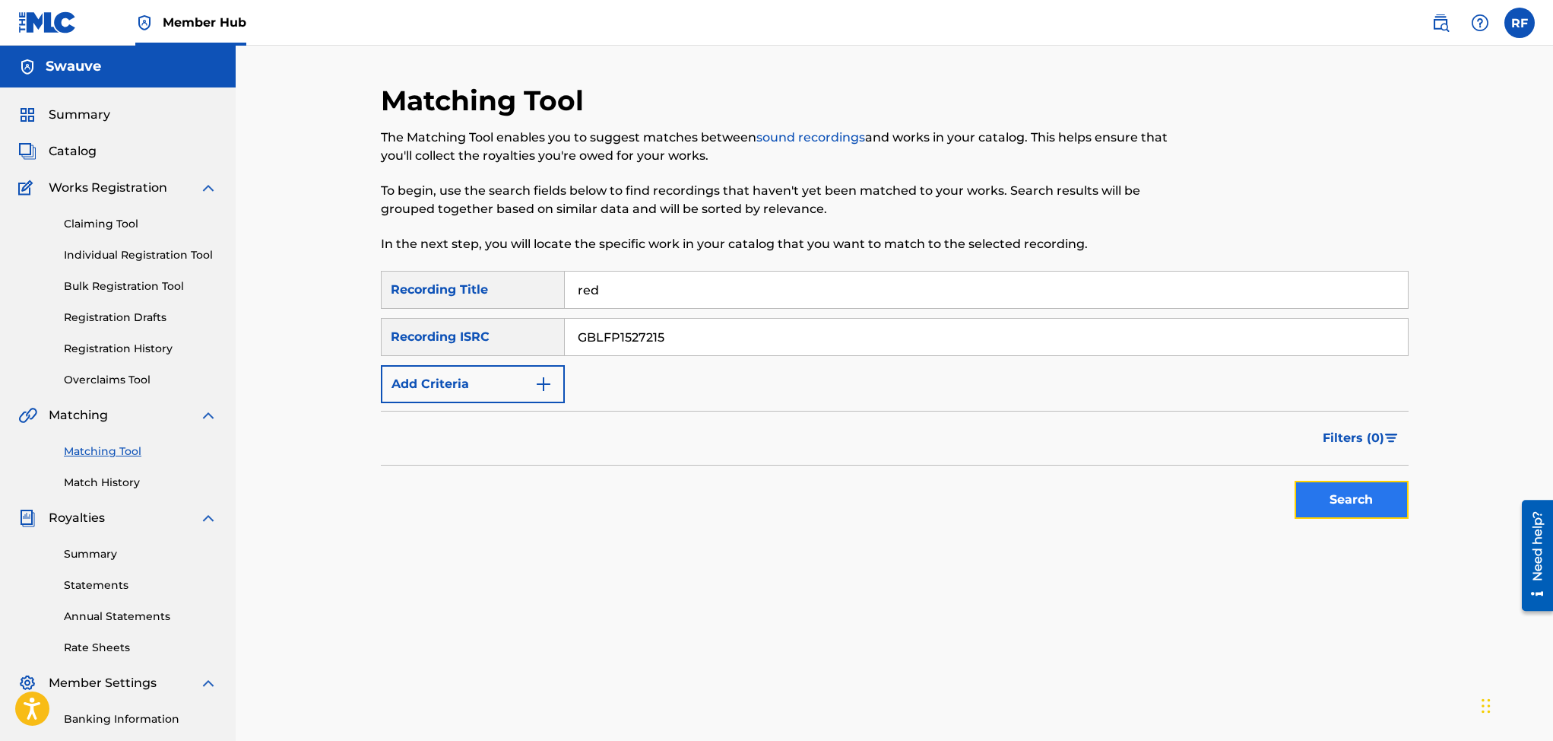
click at [1308, 499] on button "Search" at bounding box center [1352, 499] width 114 height 38
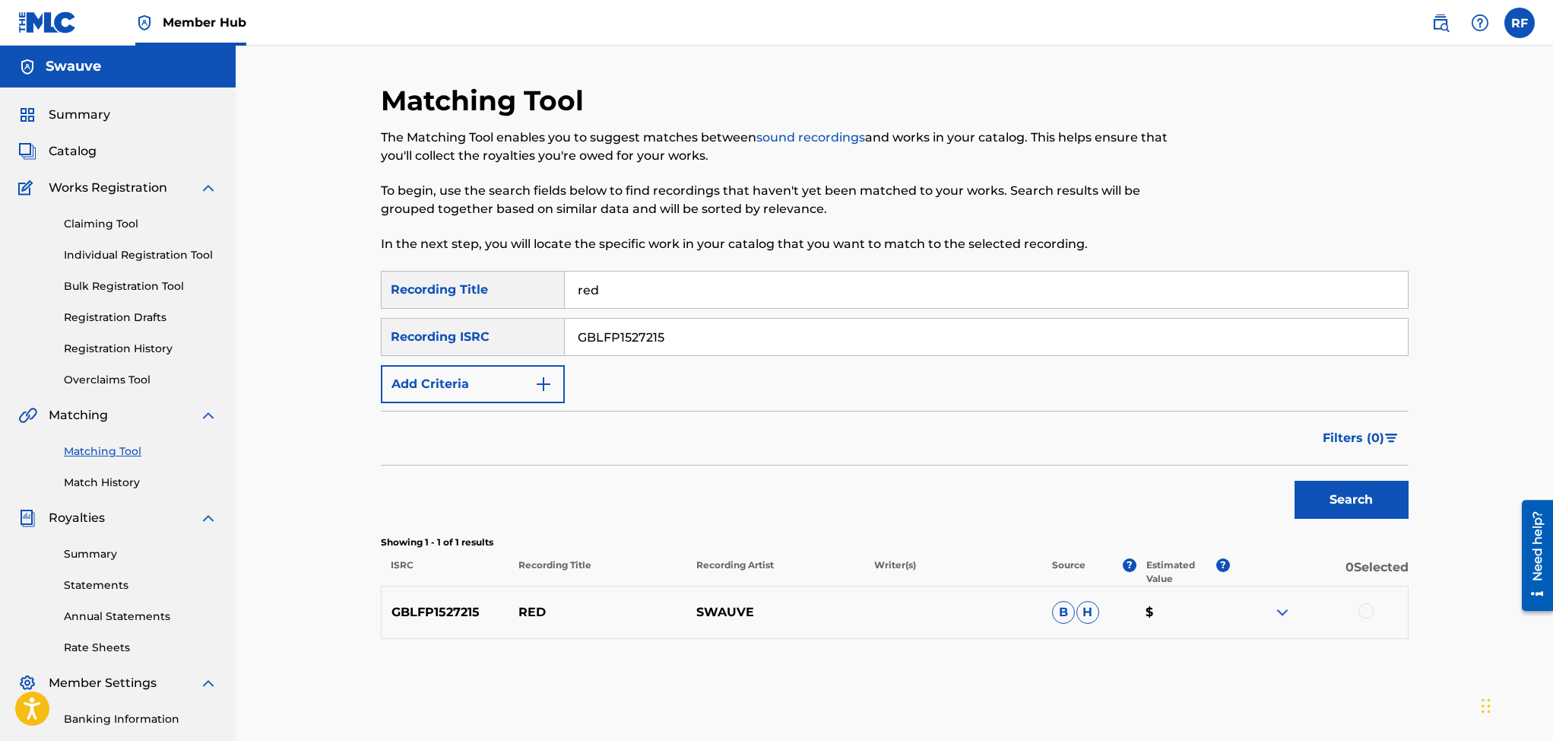
click at [451, 614] on p "GBLFP1527215" at bounding box center [446, 612] width 128 height 18
click at [1281, 606] on img at bounding box center [1282, 612] width 18 height 18
click at [1351, 677] on link "View" at bounding box center [1347, 673] width 23 height 11
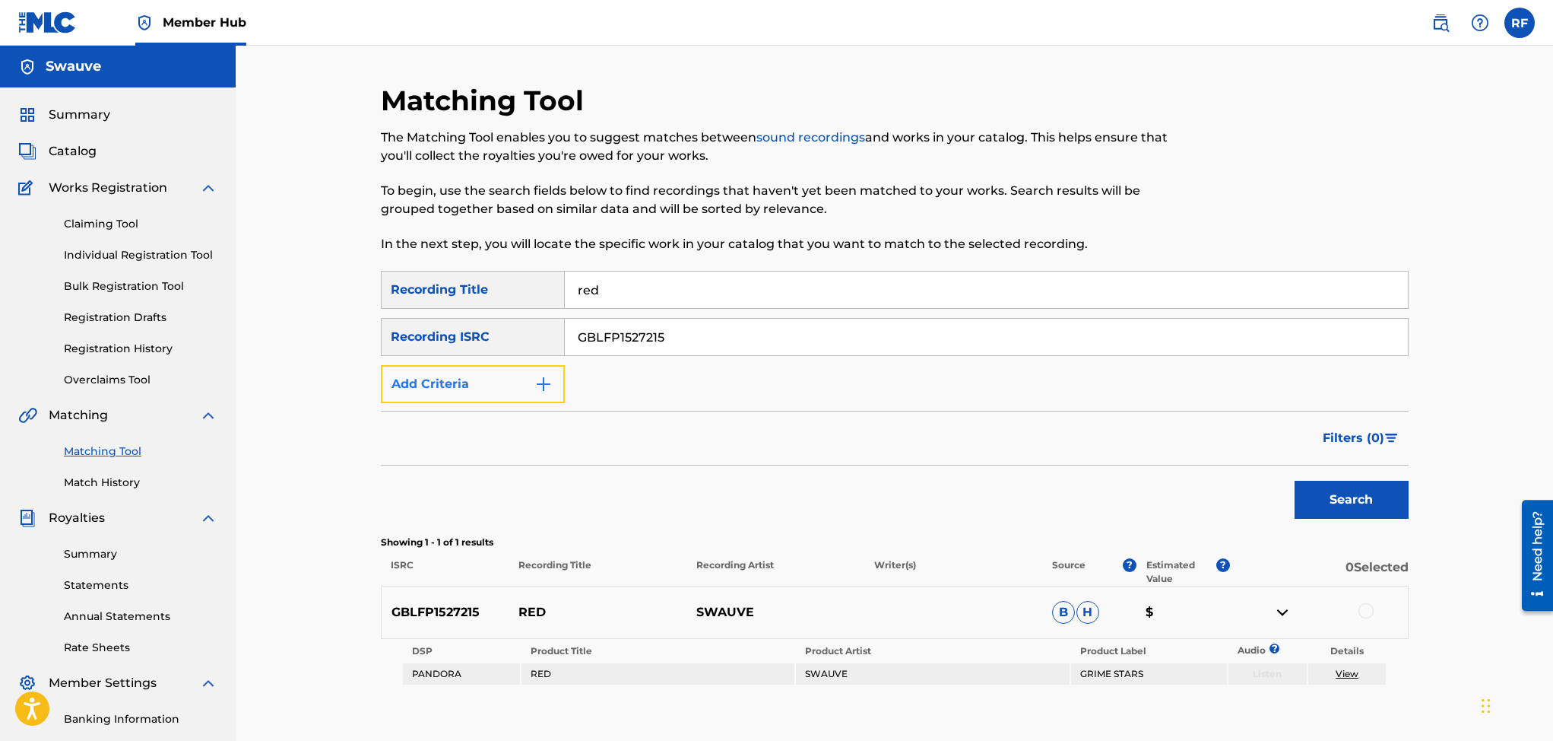
click at [545, 385] on img "Search Form" at bounding box center [543, 384] width 18 height 18
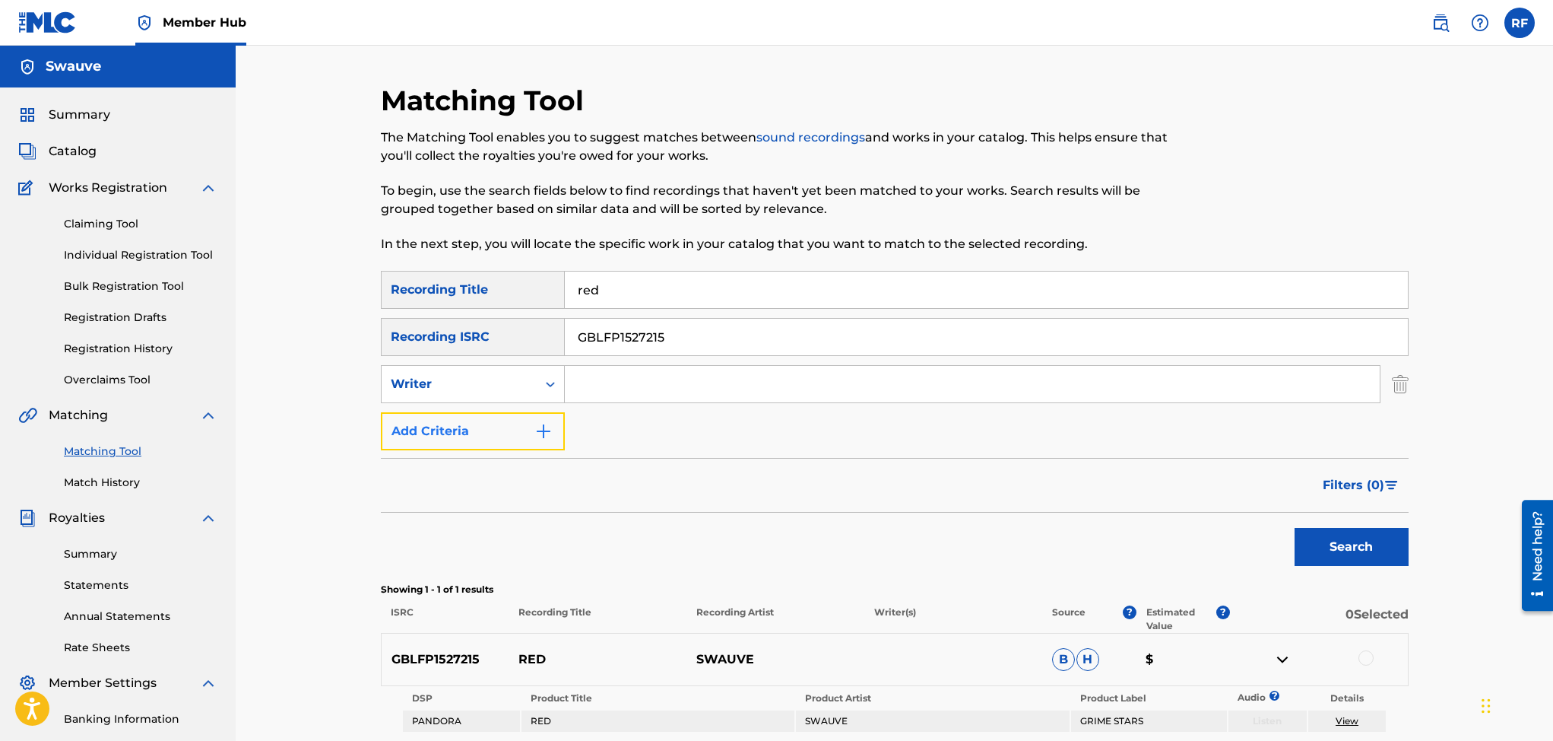
click at [542, 437] on img "Search Form" at bounding box center [543, 431] width 18 height 18
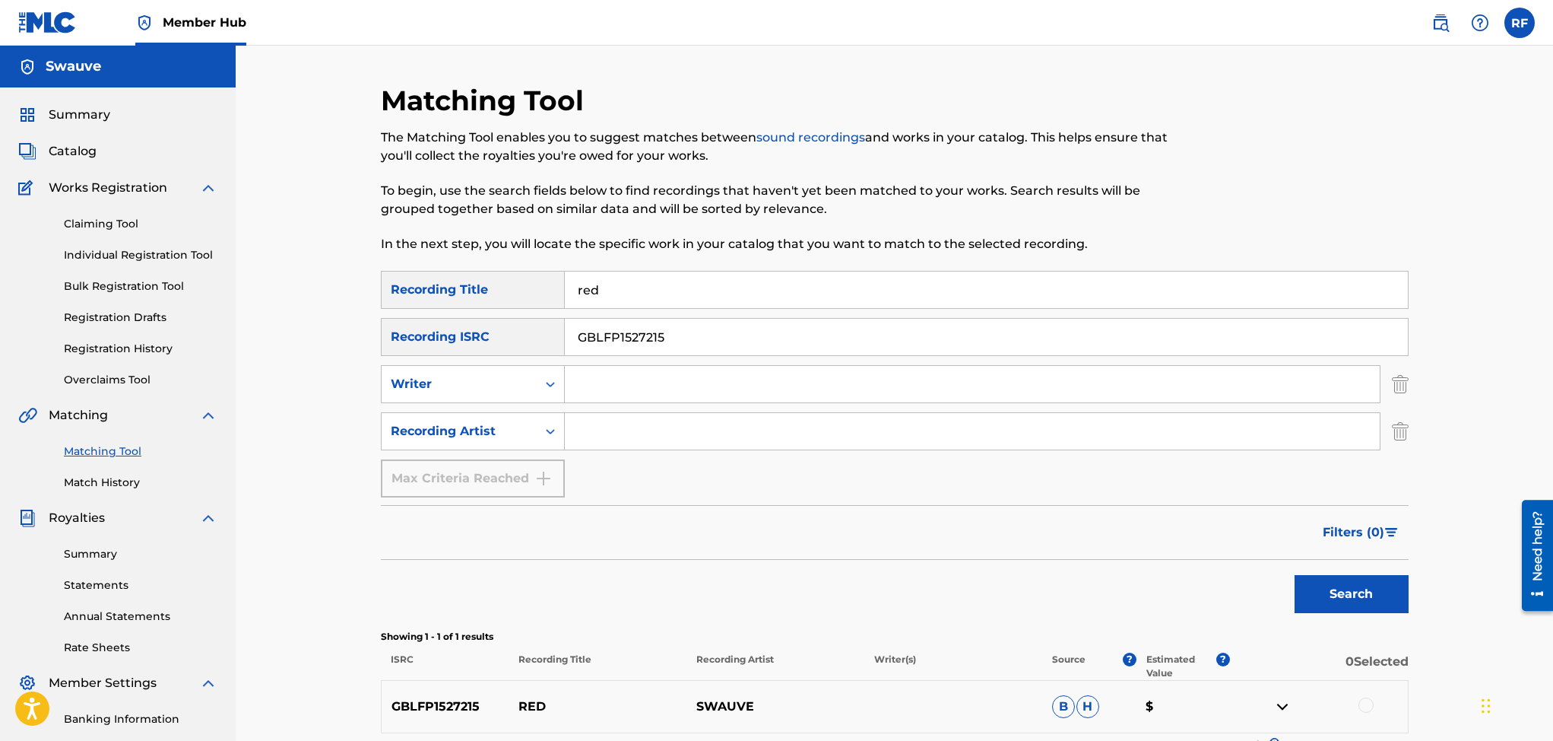
click at [587, 435] on input "Search Form" at bounding box center [972, 431] width 815 height 36
type input "Swauve"
click at [1324, 591] on button "Search" at bounding box center [1352, 594] width 114 height 38
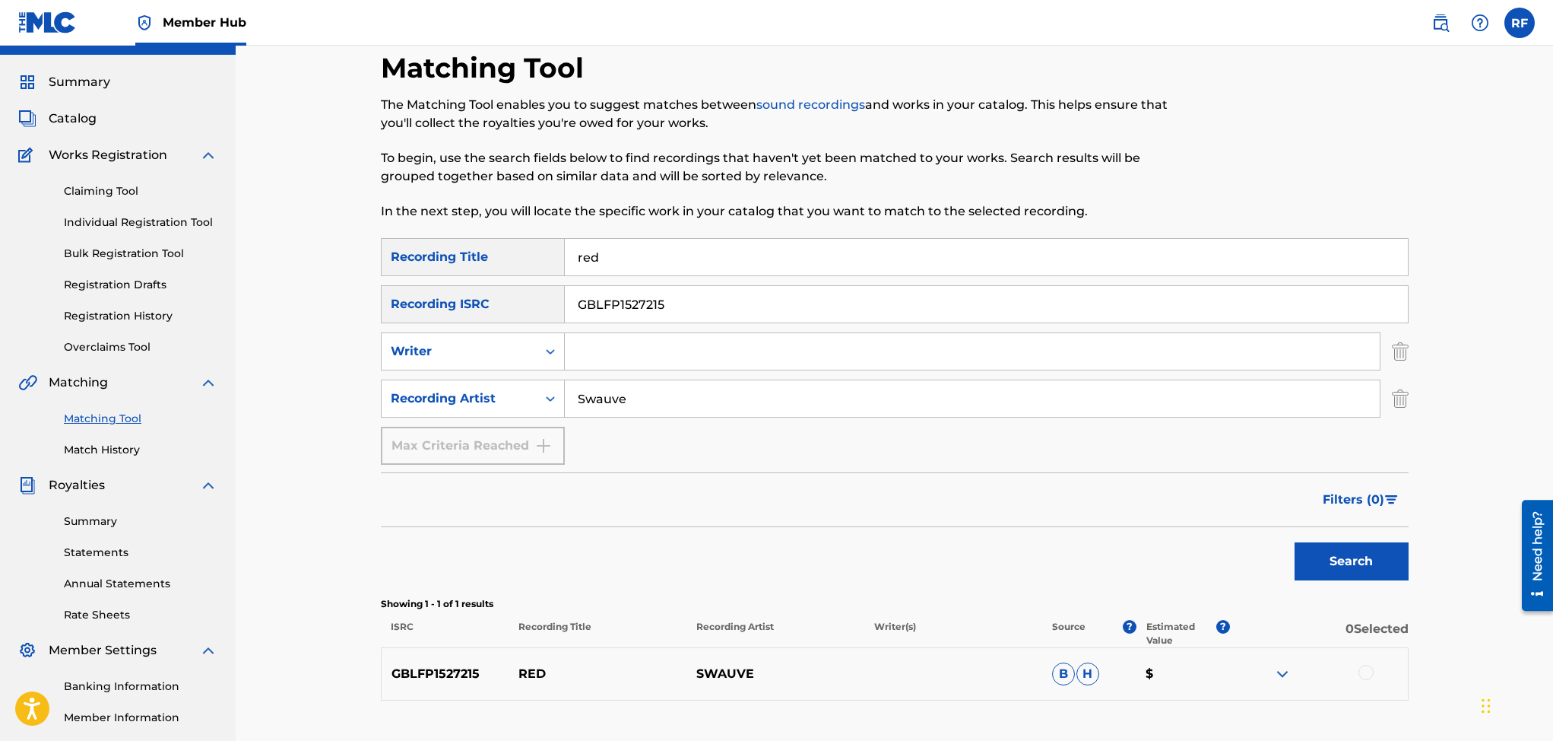
scroll to position [183, 0]
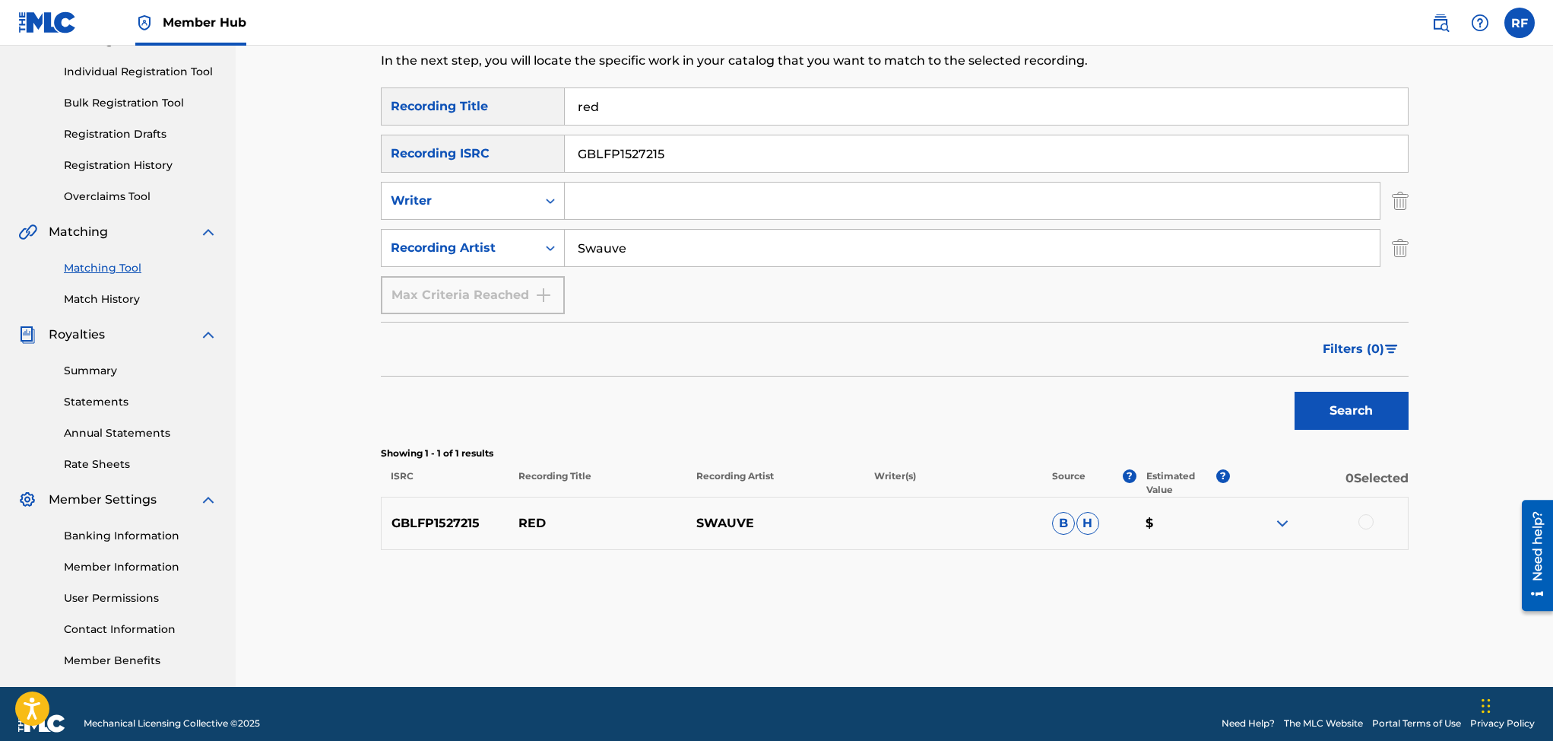
click at [1375, 522] on div at bounding box center [1319, 523] width 178 height 18
click at [1368, 522] on div at bounding box center [1366, 521] width 15 height 15
click at [1427, 614] on button "Match 1 Group" at bounding box center [1451, 617] width 168 height 38
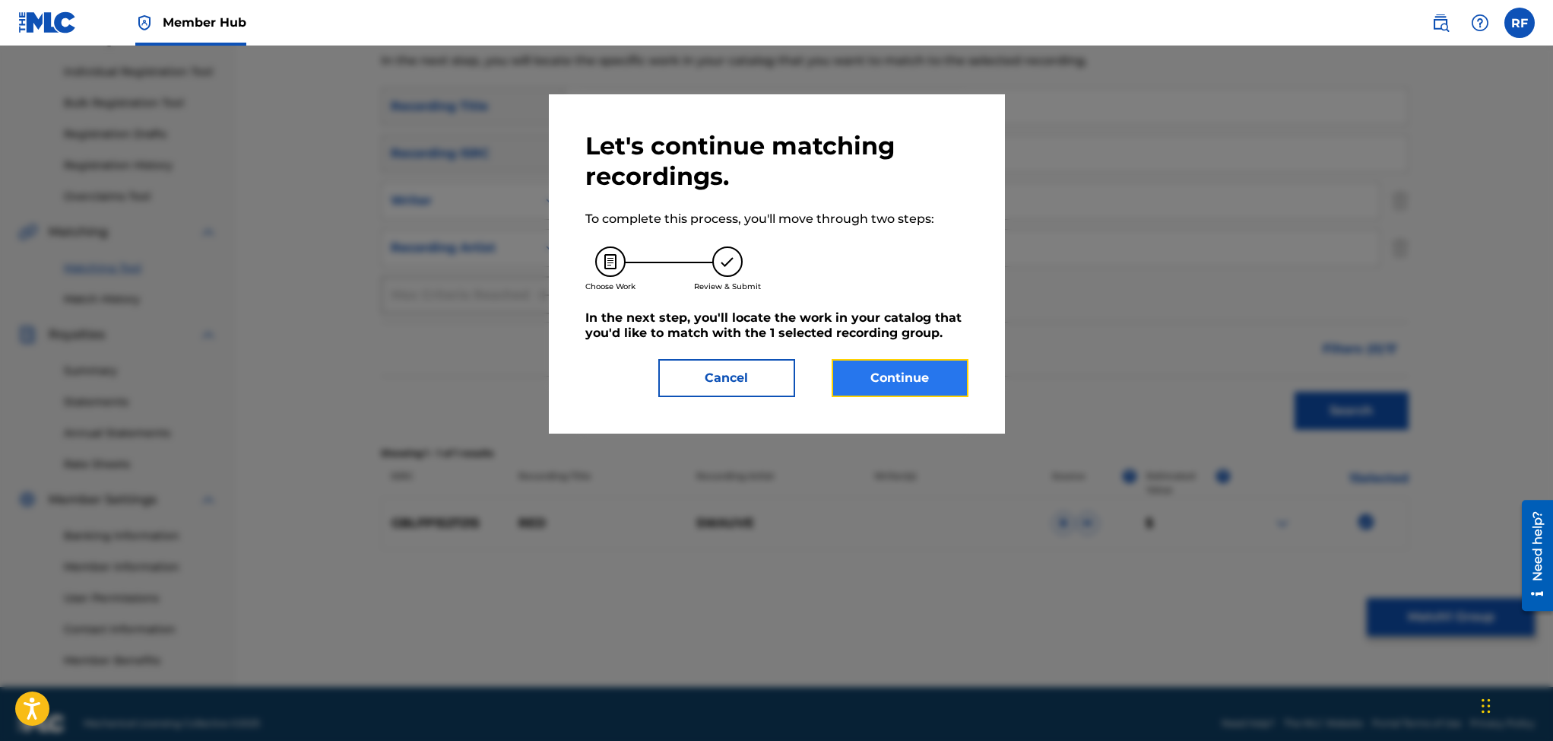
click at [916, 377] on button "Continue" at bounding box center [900, 378] width 137 height 38
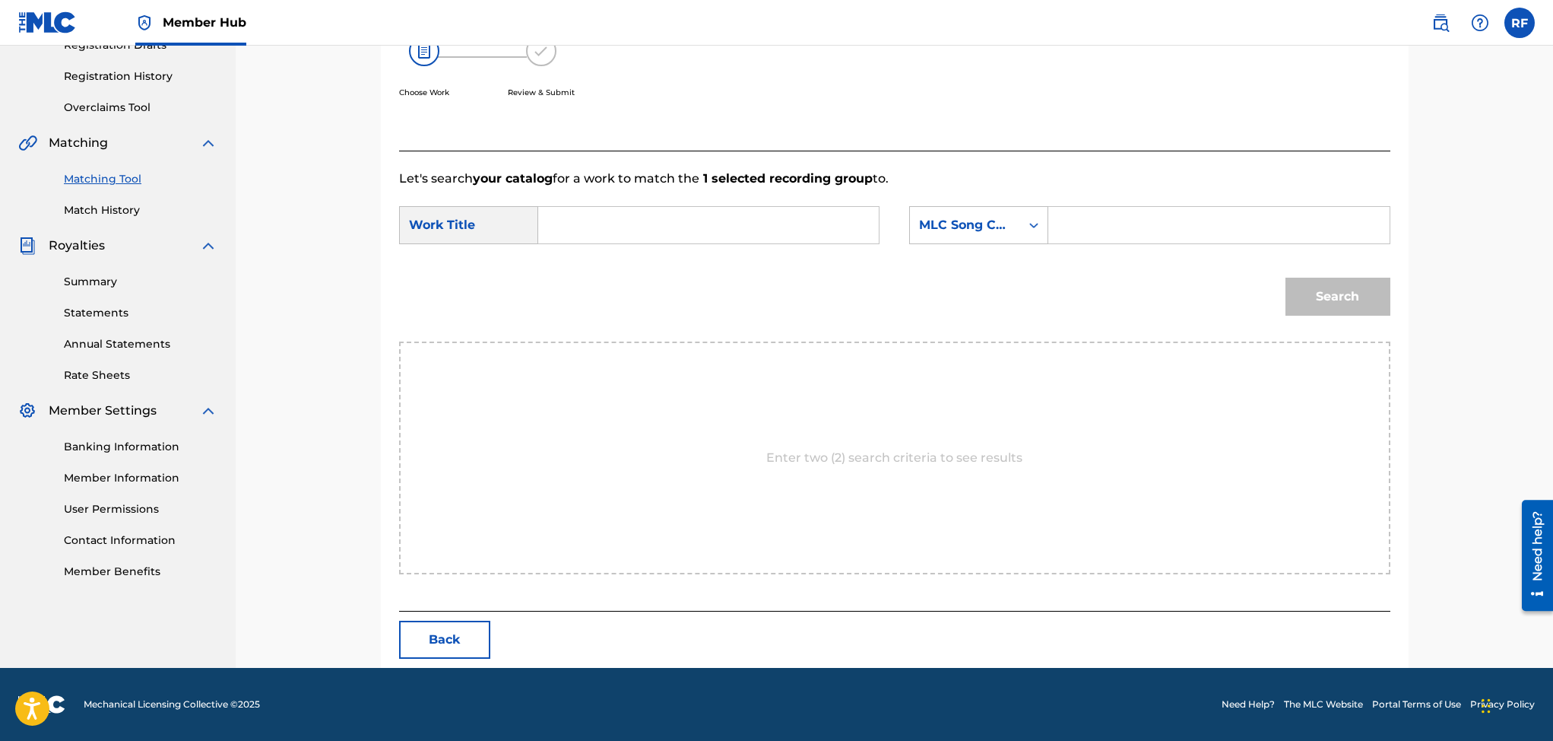
scroll to position [0, 0]
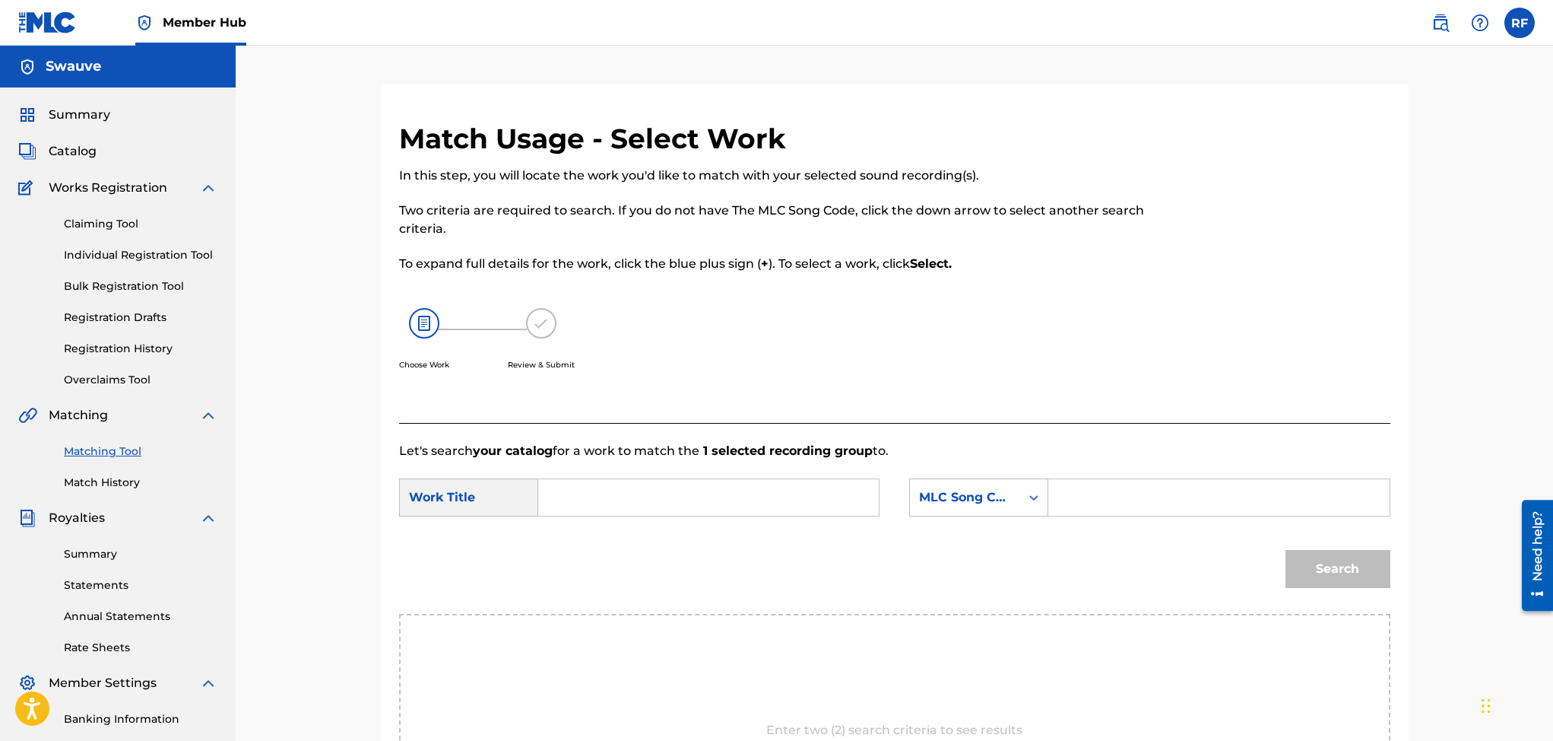
click at [104, 443] on link "Matching Tool" at bounding box center [141, 451] width 154 height 16
click at [97, 344] on link "Registration History" at bounding box center [141, 349] width 154 height 16
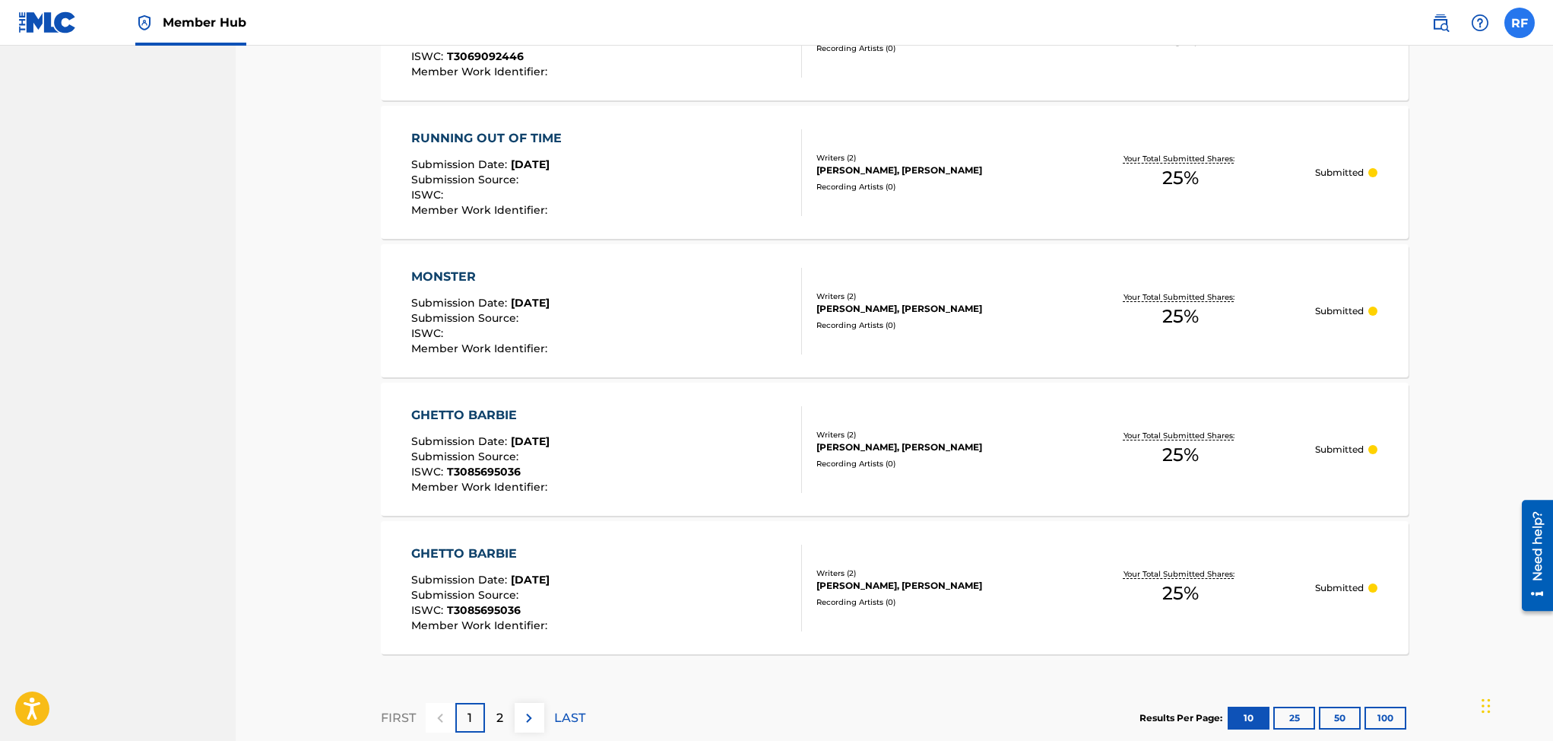
scroll to position [1200, 0]
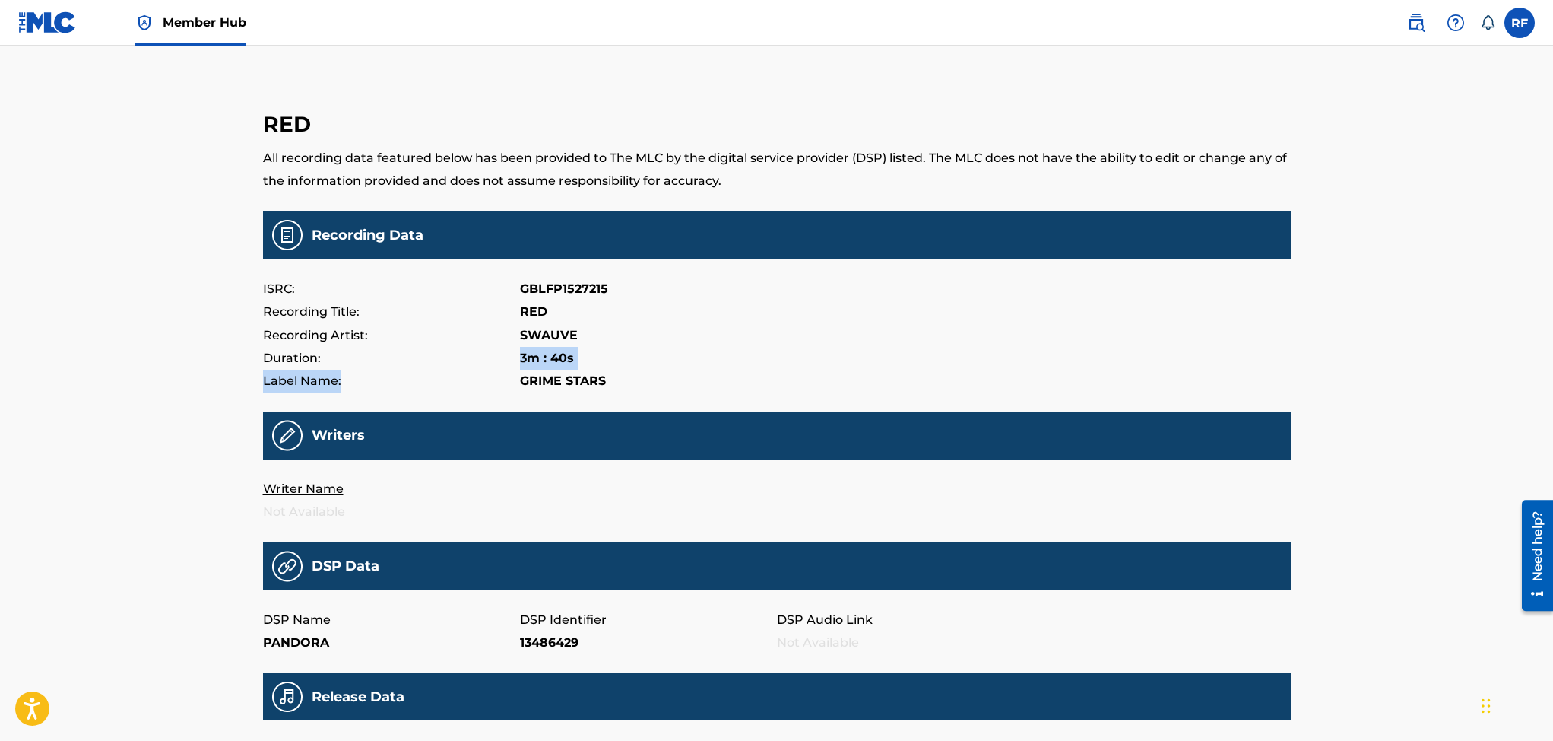
drag, startPoint x: 1549, startPoint y: 346, endPoint x: 1549, endPoint y: 375, distance: 28.9
click at [1549, 375] on div "Member Hub RF [PERSON_NAME] [PERSON_NAME] [EMAIL_ADDRESS][DOMAIN_NAME] Notifica…" at bounding box center [776, 536] width 1553 height 1072
